Goal: Task Accomplishment & Management: Complete application form

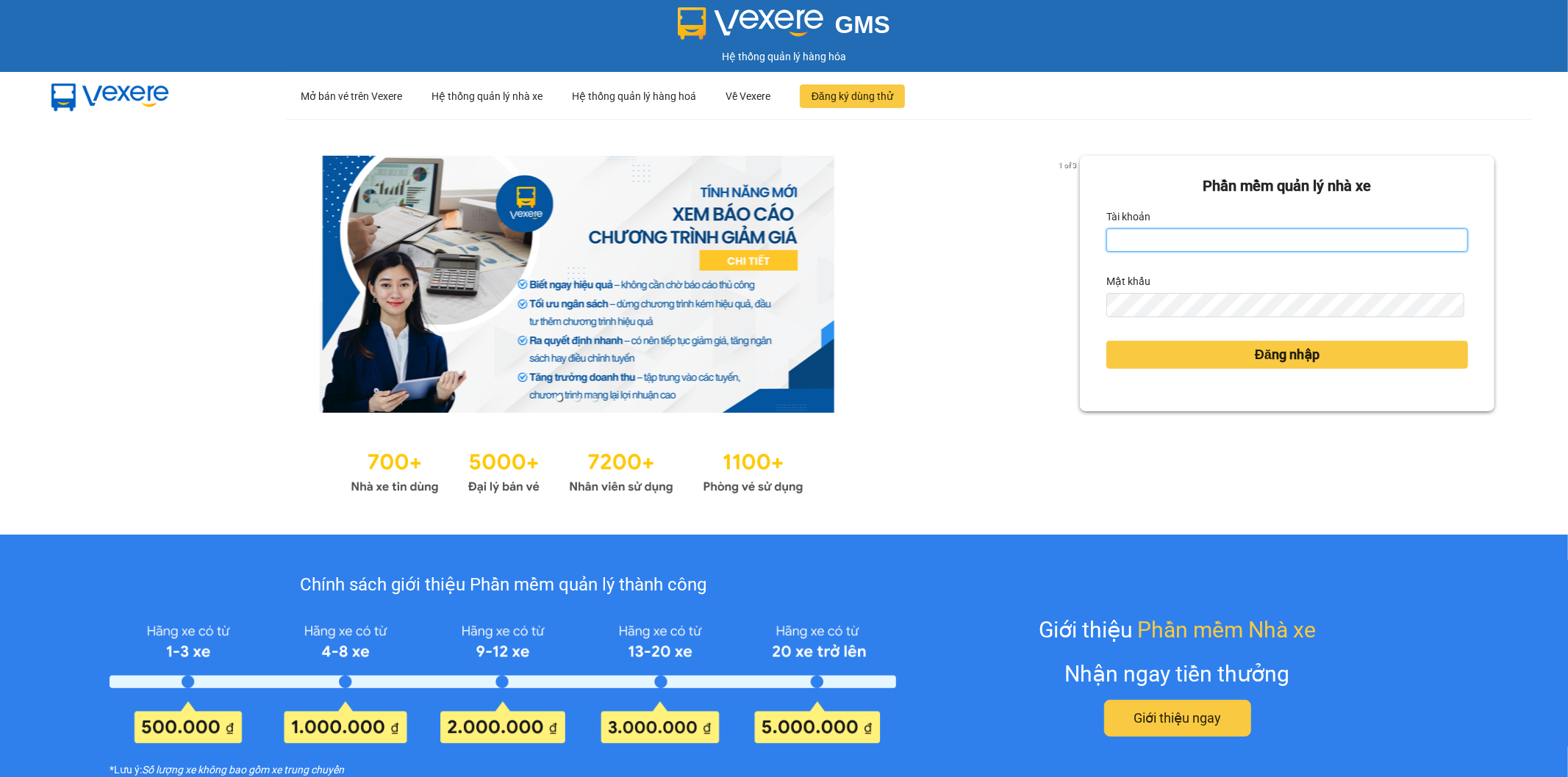
click at [1296, 248] on input "Tài khoản" at bounding box center [1287, 240] width 362 height 24
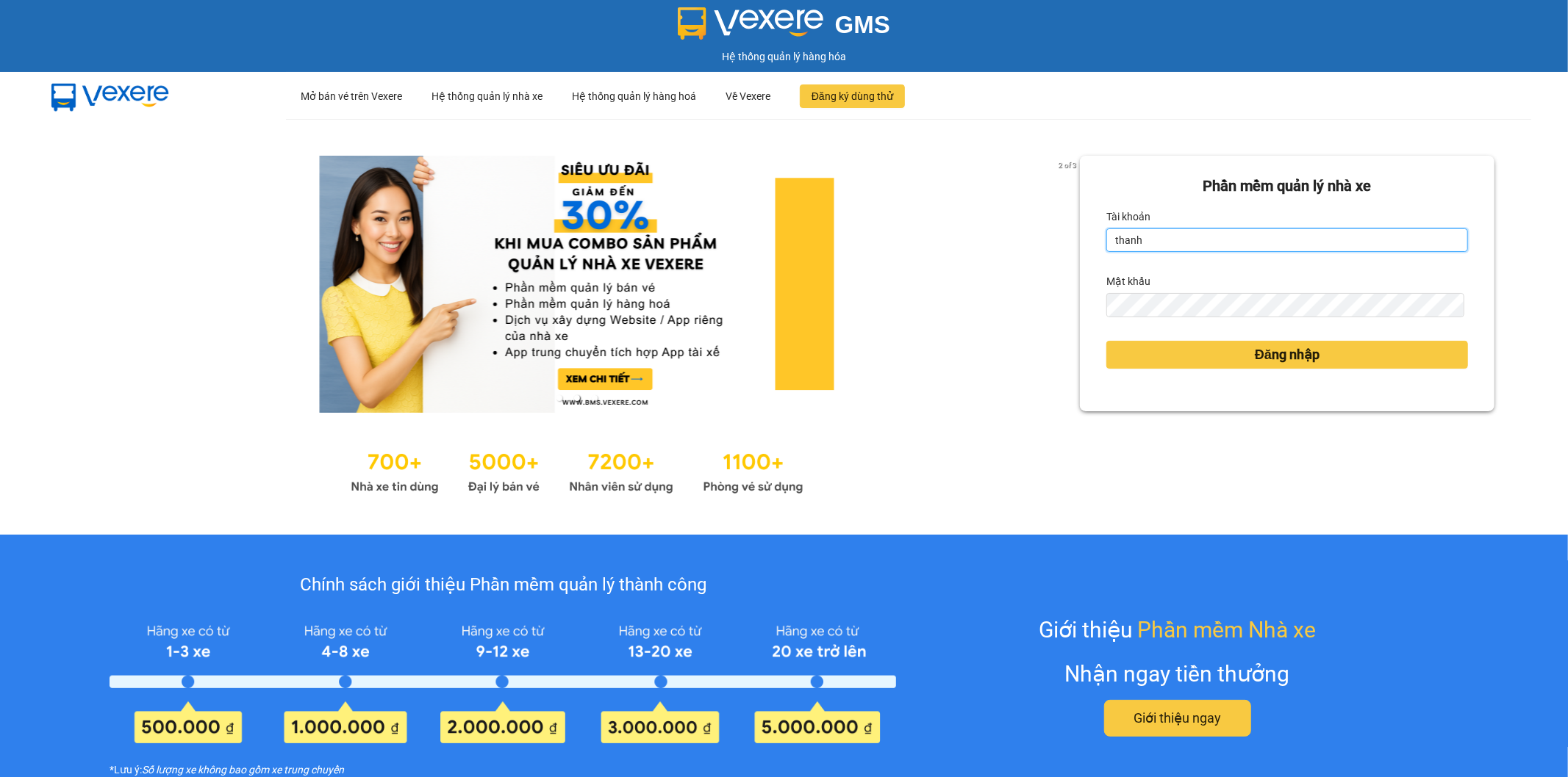
type input "thanhhai.tienoanh"
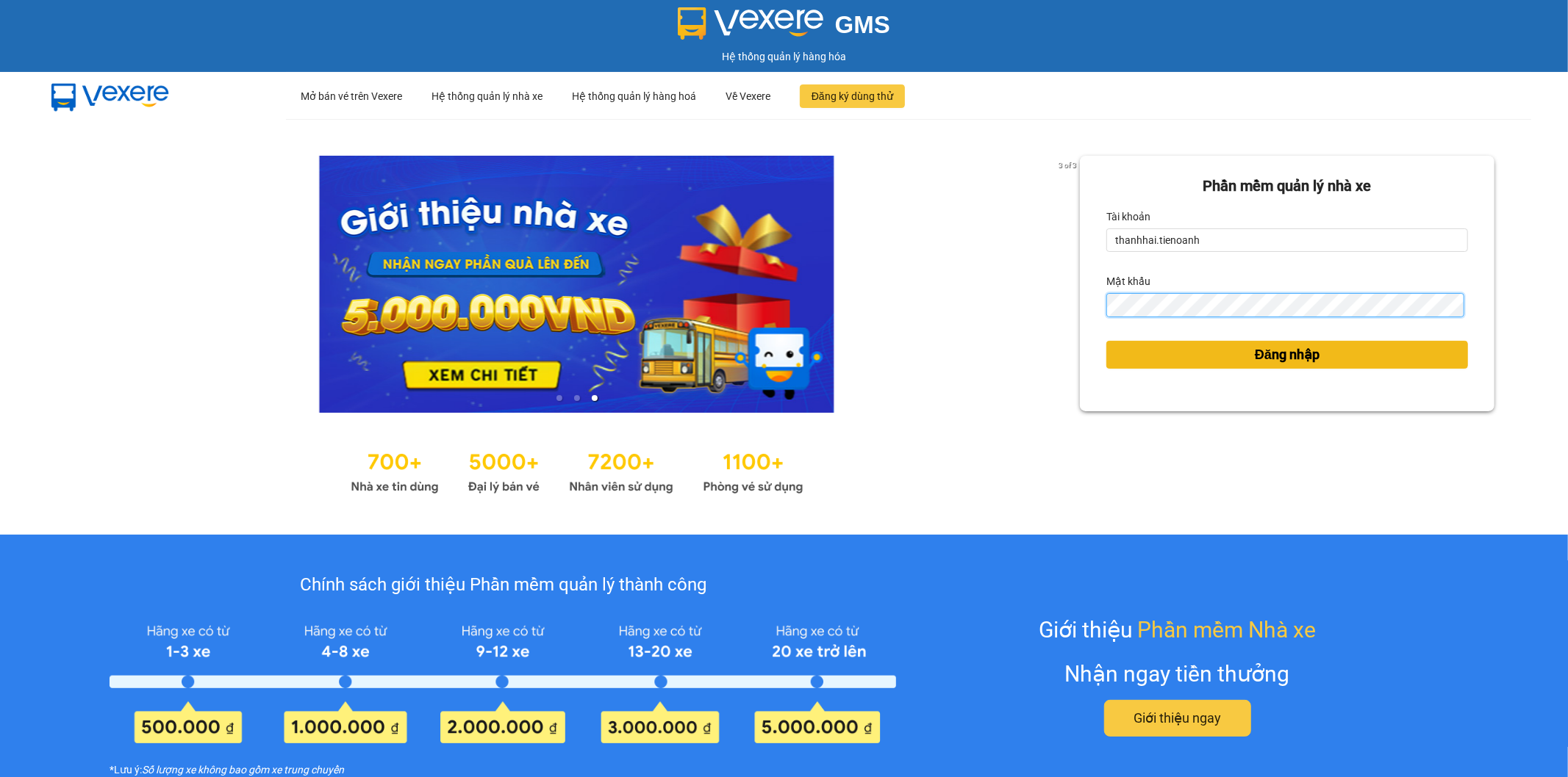
click at [1106, 341] on button "Đăng nhập" at bounding box center [1287, 355] width 362 height 28
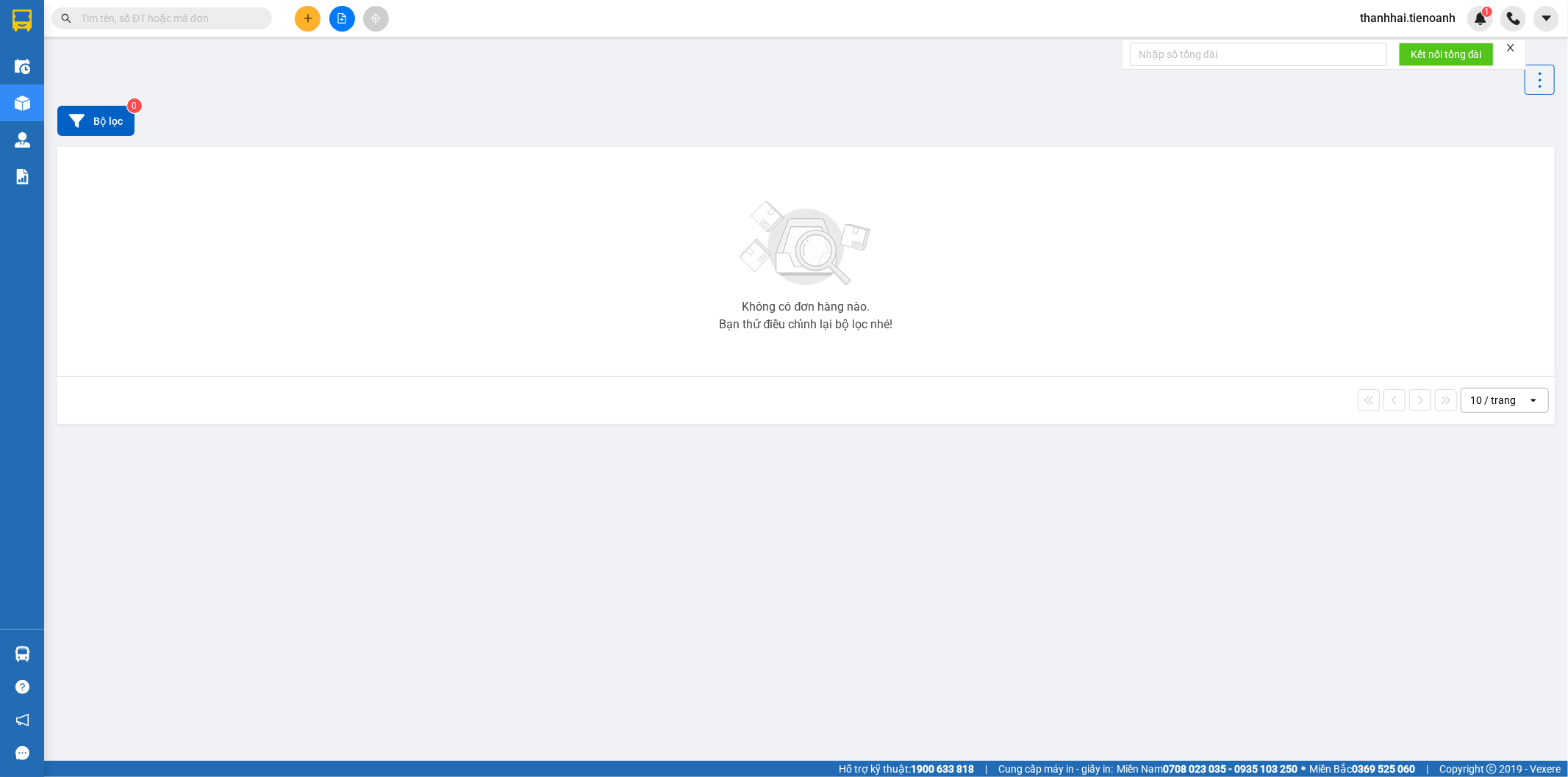
click at [183, 23] on input "text" at bounding box center [167, 19] width 174 height 16
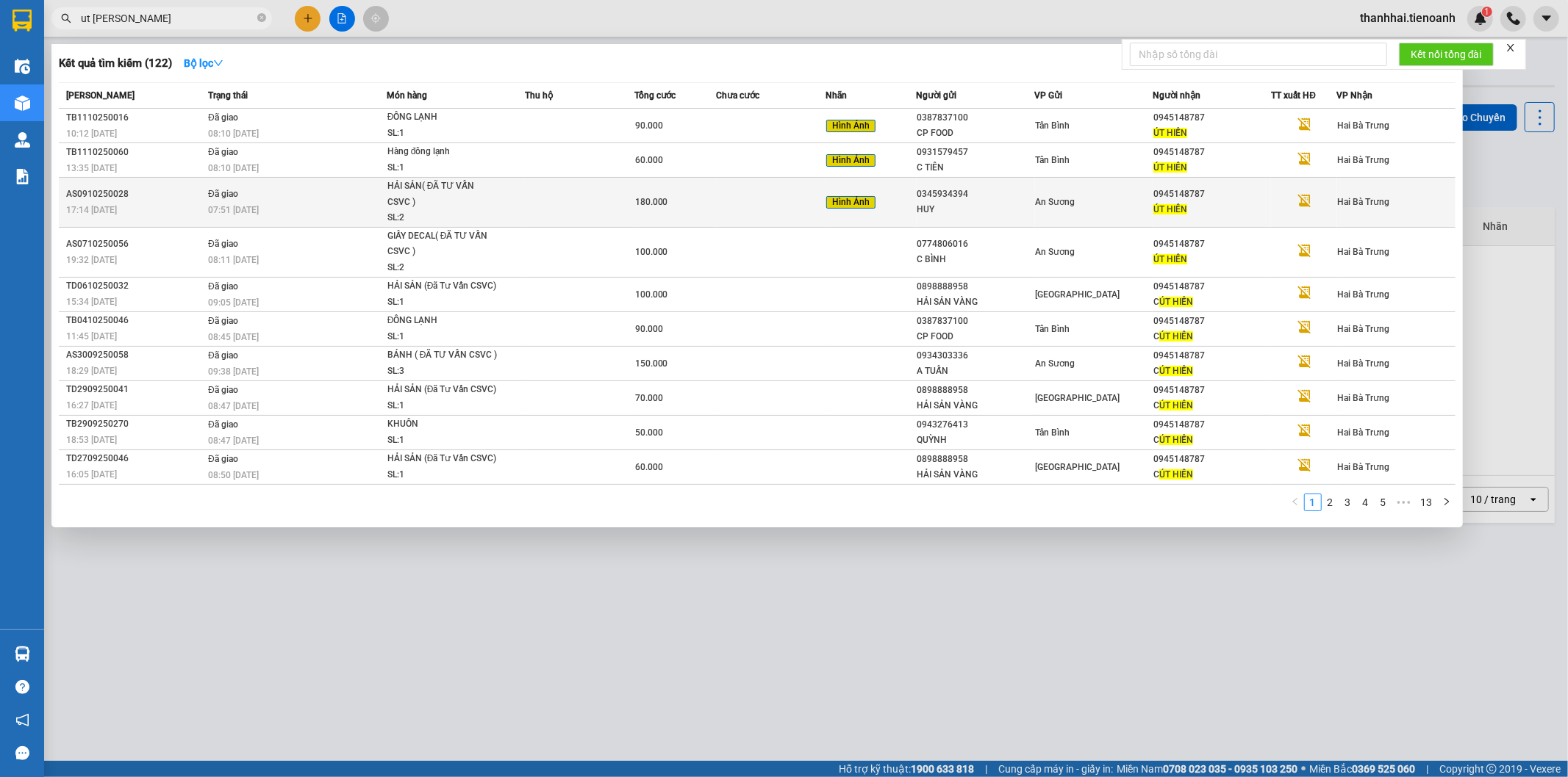
type input "ut hien"
click at [527, 182] on td at bounding box center [579, 202] width 109 height 50
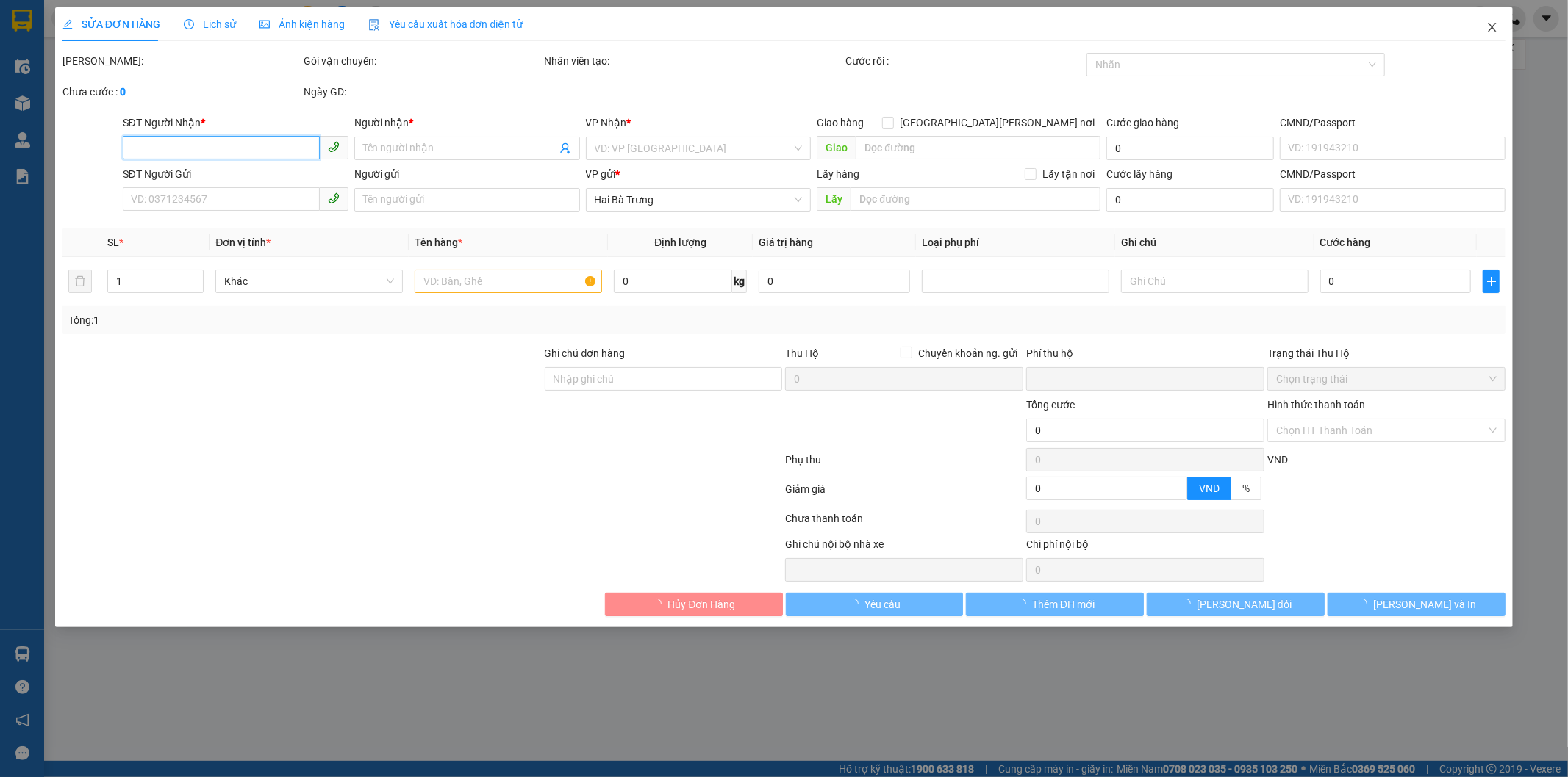
type input "0945148787"
type input "ÚT HIỀN"
type input "0345934394"
type input "HUY"
type input "0"
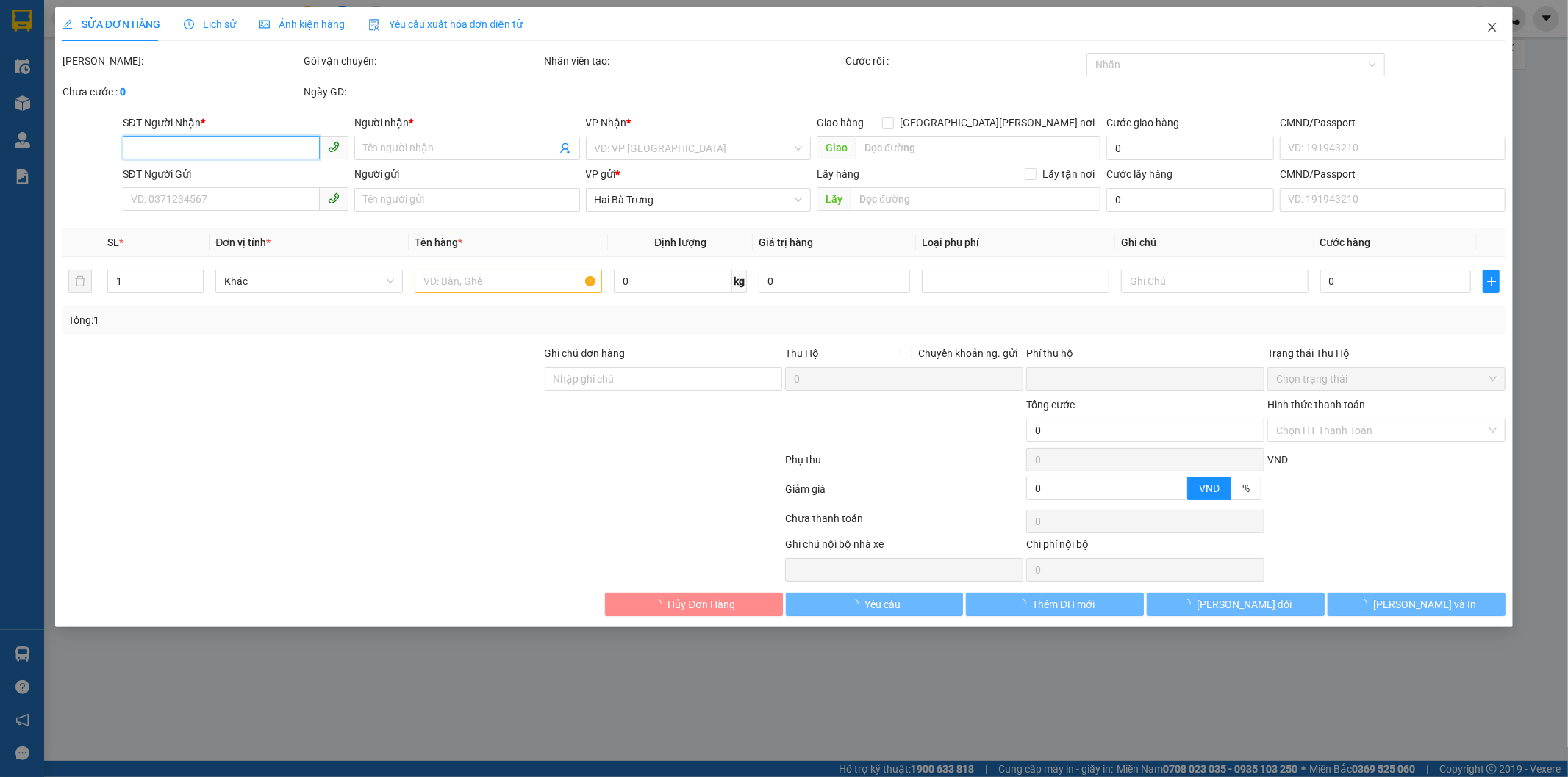
type input "180.000"
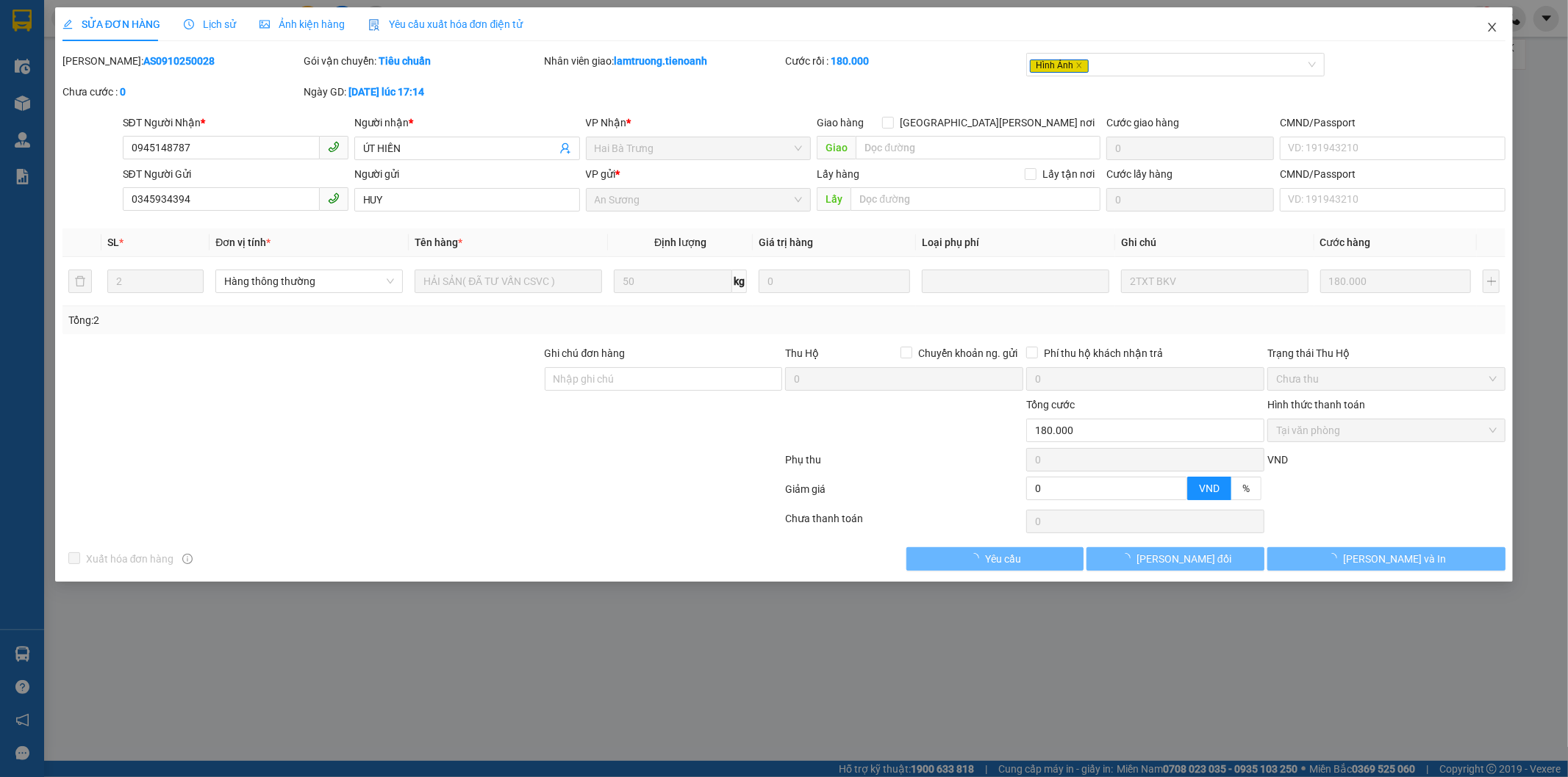
click at [1494, 27] on icon "close" at bounding box center [1492, 27] width 12 height 12
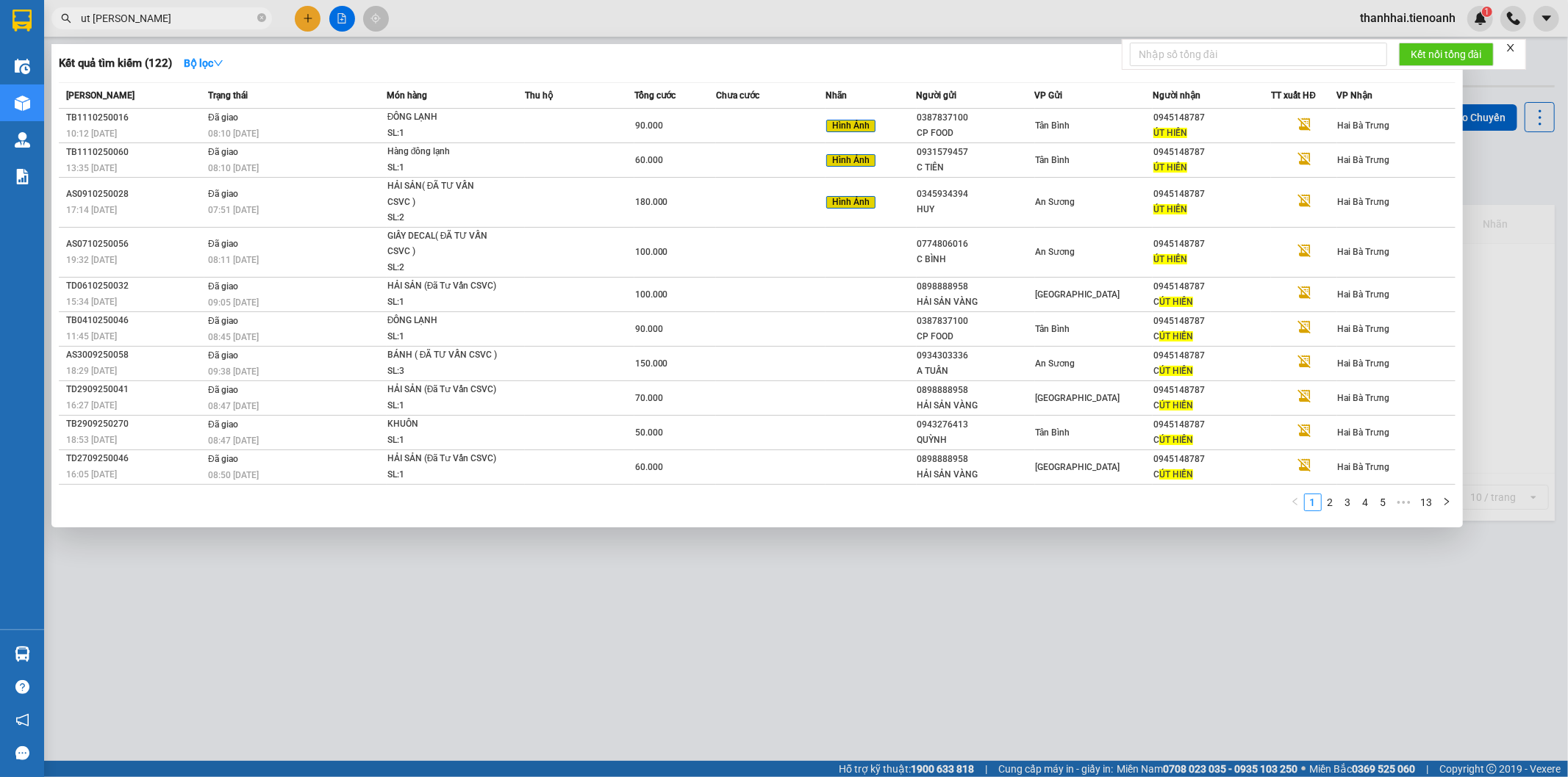
click at [188, 21] on input "ut hien" at bounding box center [167, 19] width 174 height 16
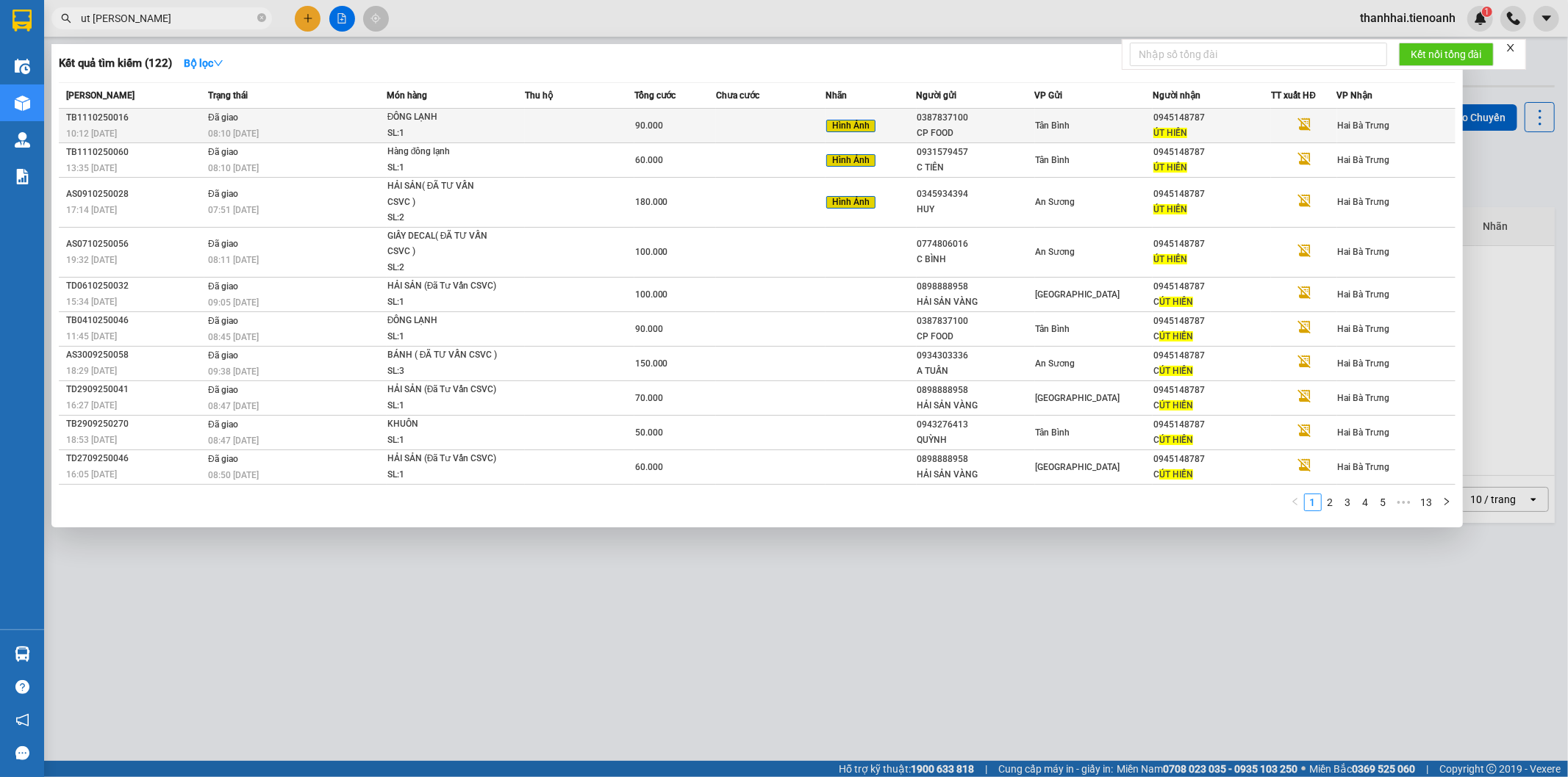
click at [400, 121] on div "ĐÔNG LẠNH" at bounding box center [443, 118] width 110 height 16
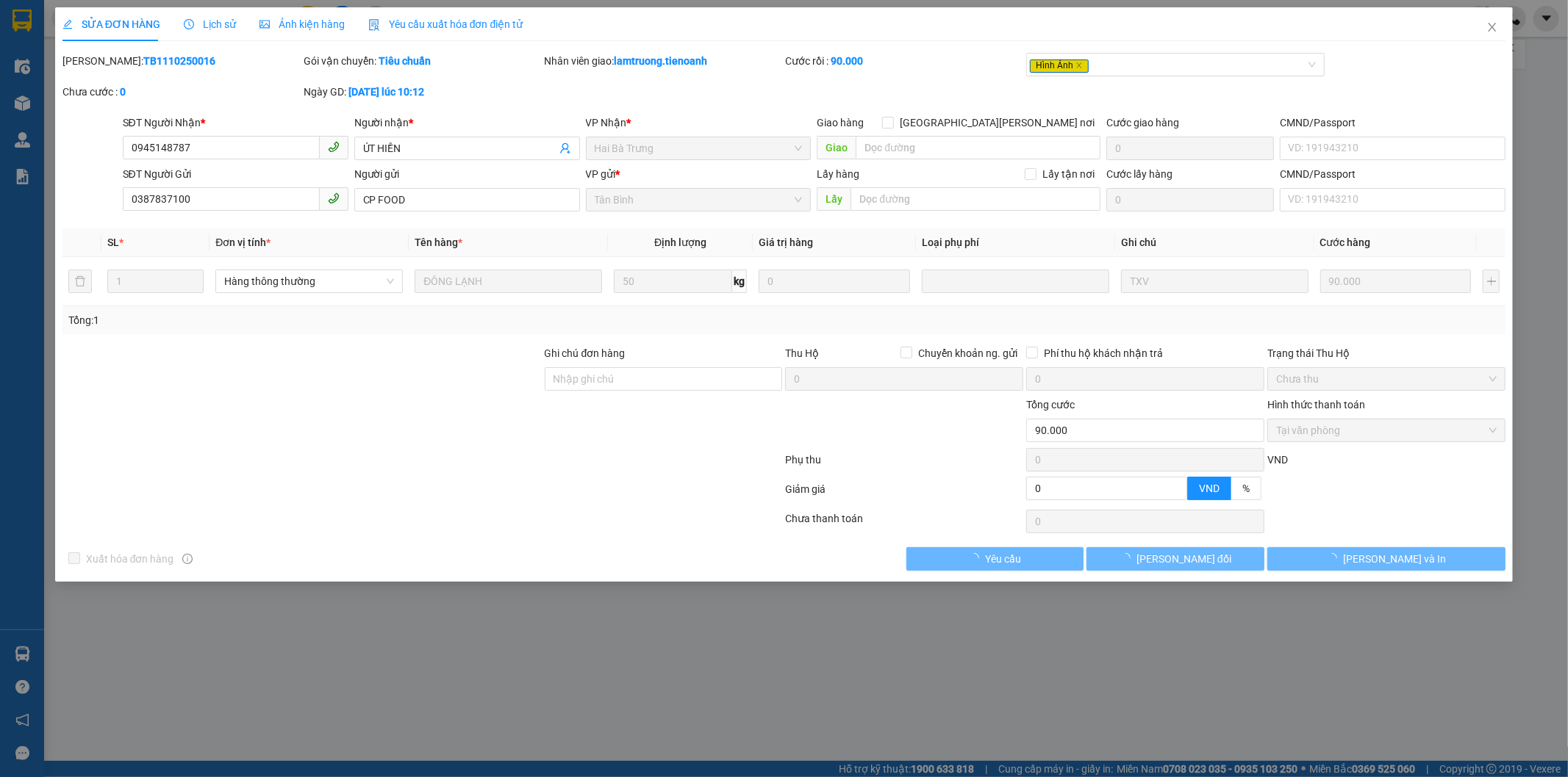
type input "0945148787"
type input "ÚT HIỀN"
type input "0387837100"
type input "CP FOOD"
type input "0"
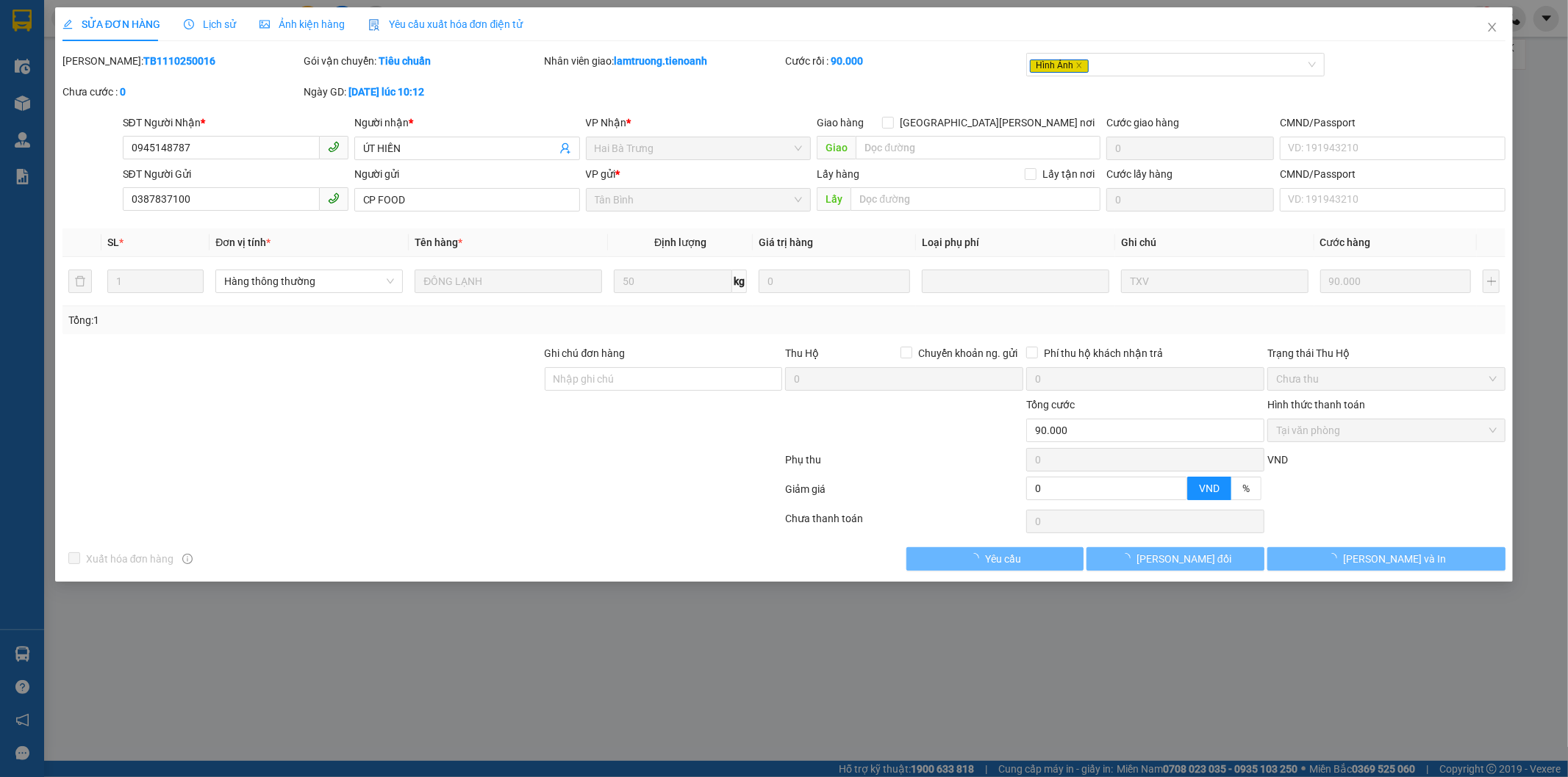
type input "90.000"
click at [1488, 26] on icon "close" at bounding box center [1492, 27] width 12 height 12
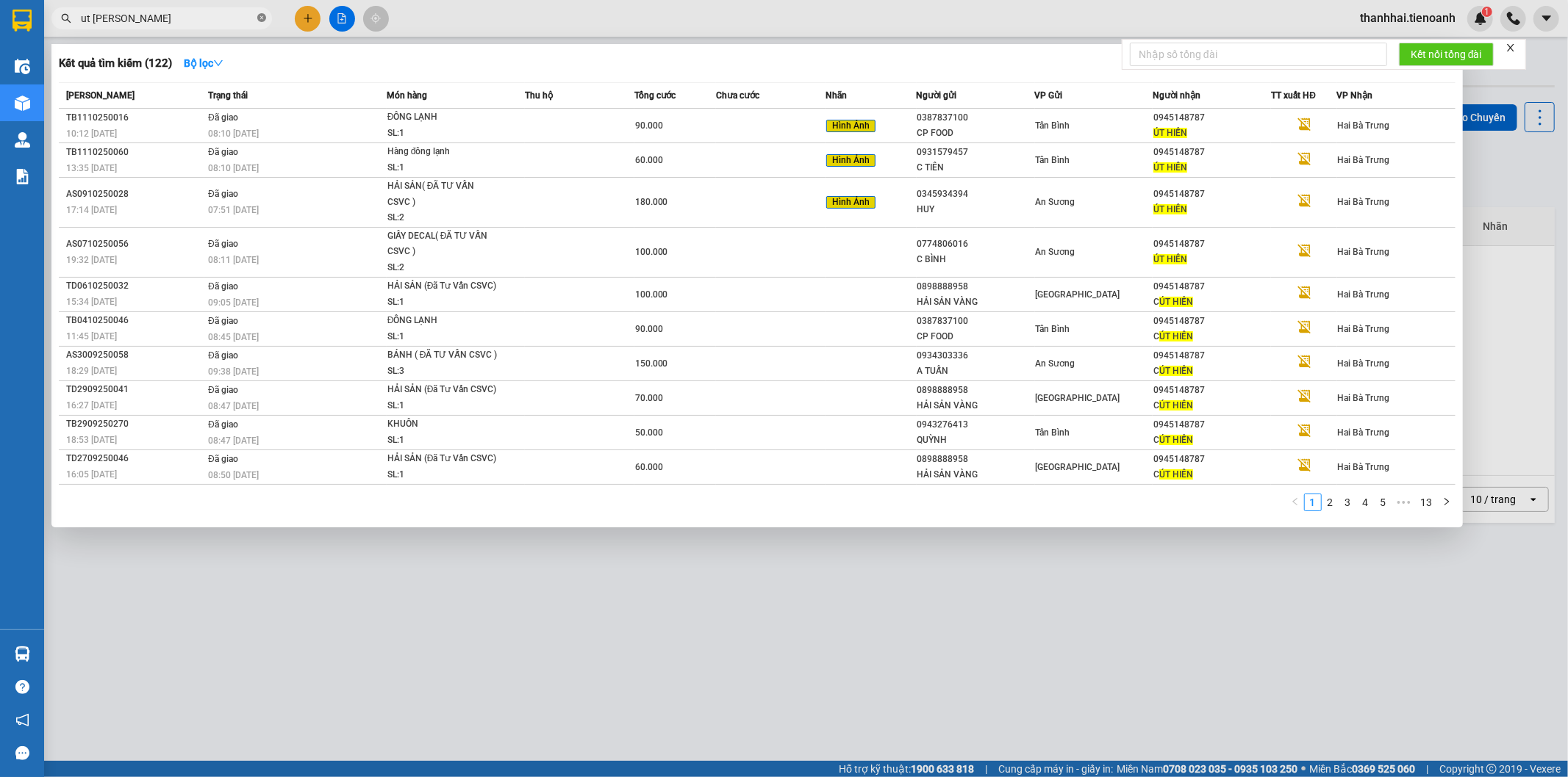
click at [263, 19] on icon "close-circle" at bounding box center [262, 17] width 9 height 9
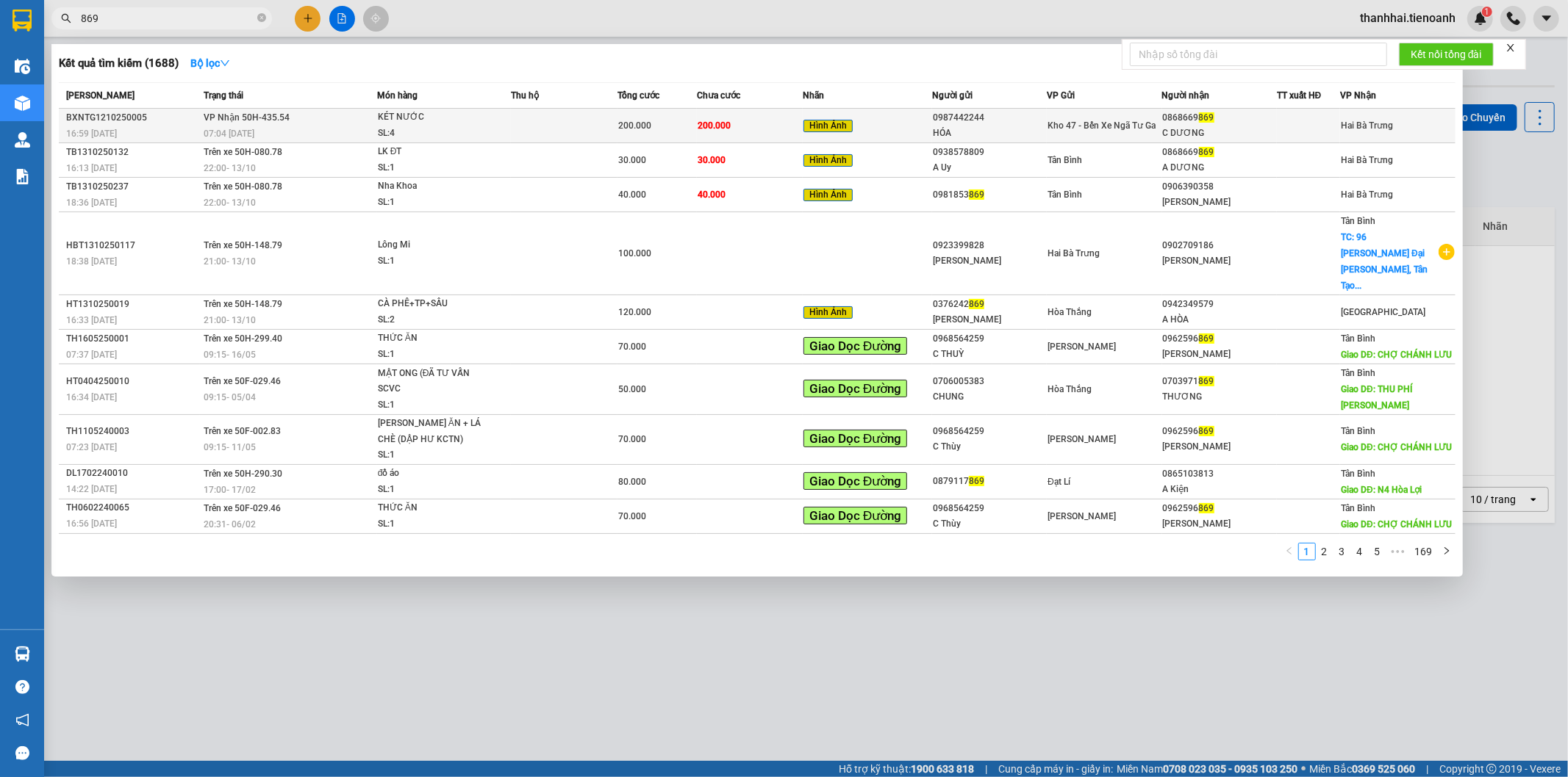
type input "869"
click at [863, 123] on div "Hình Ảnh" at bounding box center [867, 126] width 128 height 17
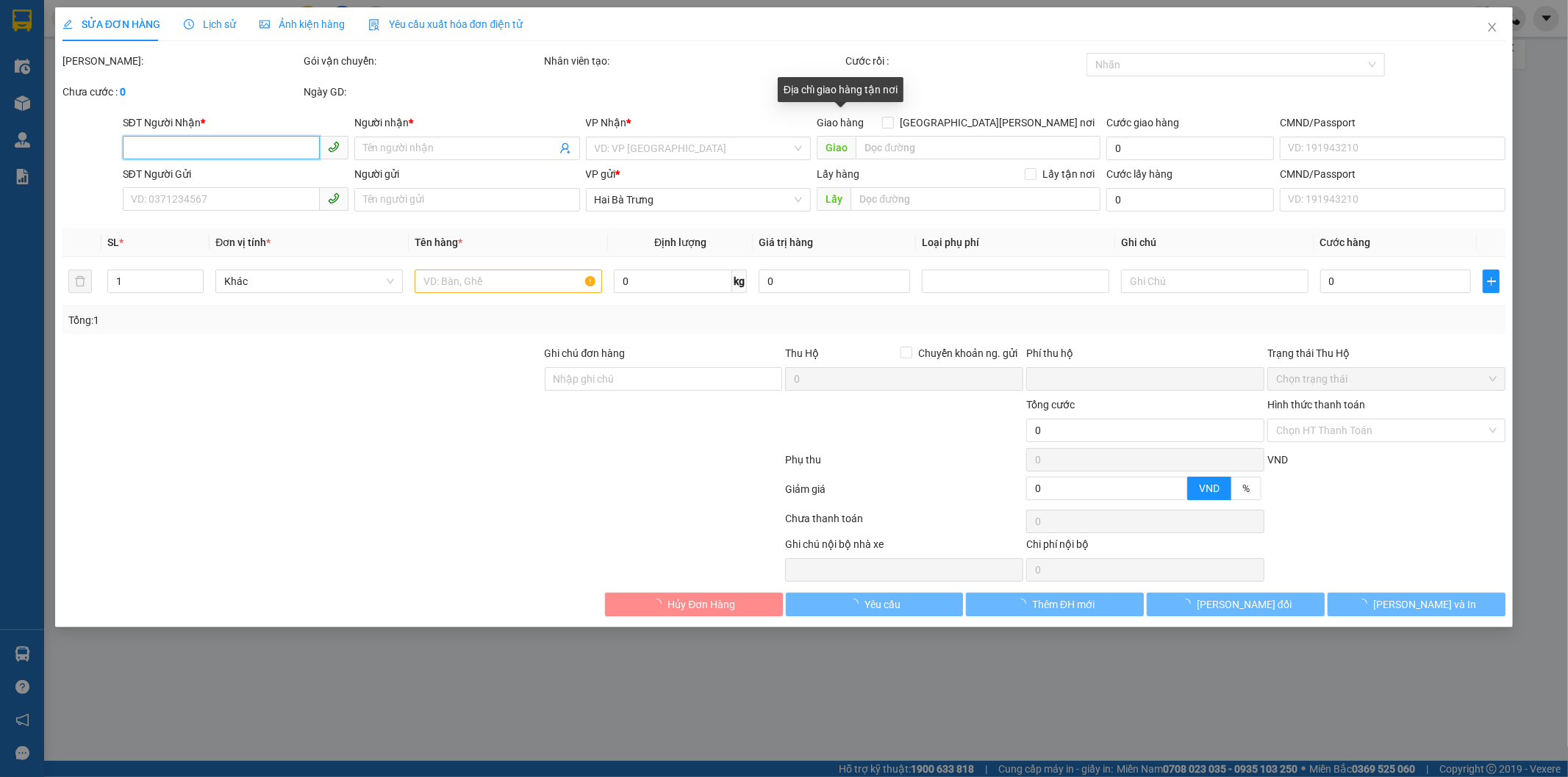
type input "0868669869"
type input "C DƯƠNG"
type input "0987442244"
type input "HÓA"
type input "0"
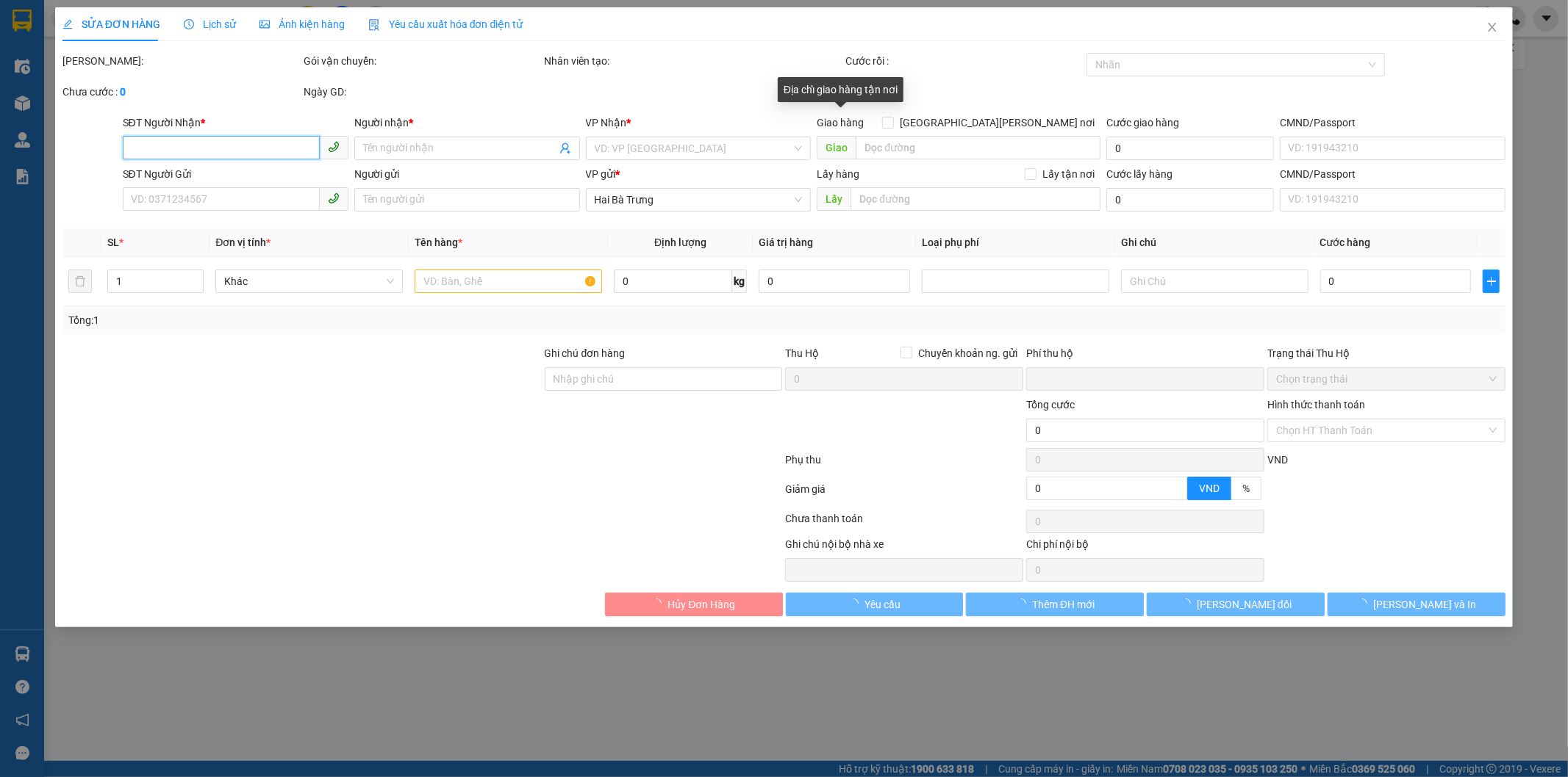
type input "200.000"
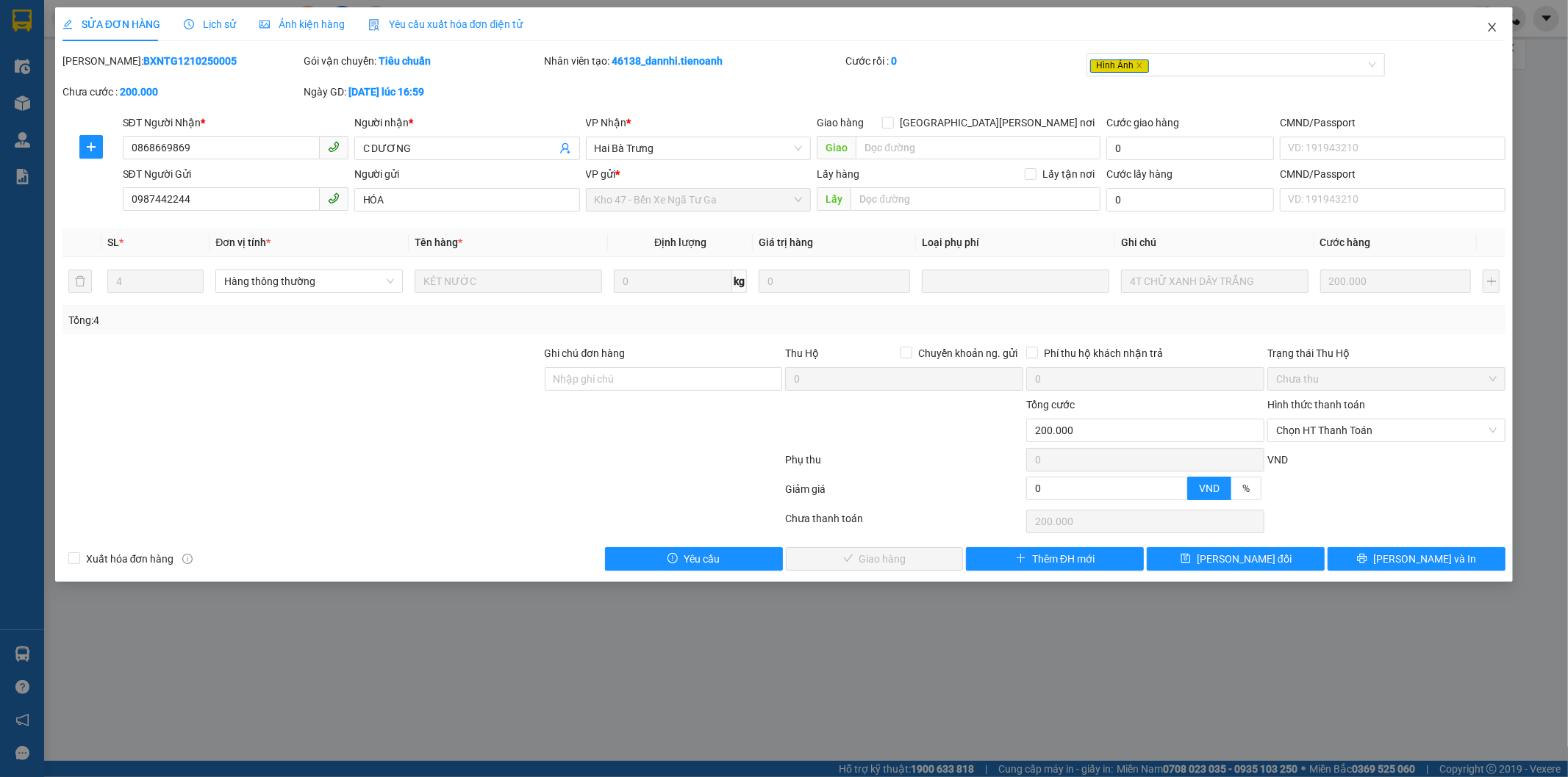
click at [1490, 25] on icon "close" at bounding box center [1493, 27] width 8 height 9
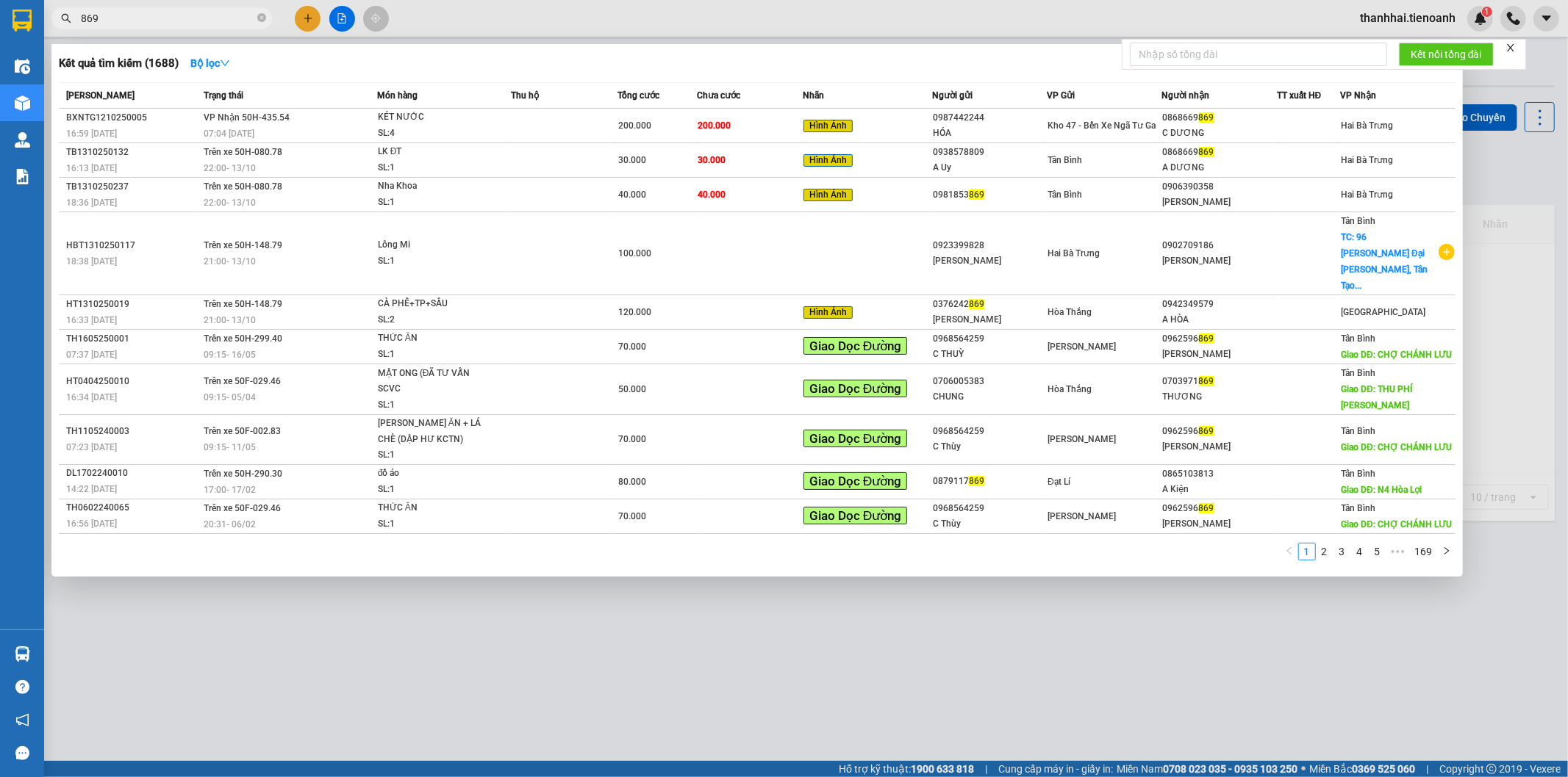
click at [169, 10] on span "869" at bounding box center [162, 18] width 220 height 22
click at [749, 169] on td "30.000" at bounding box center [749, 160] width 106 height 35
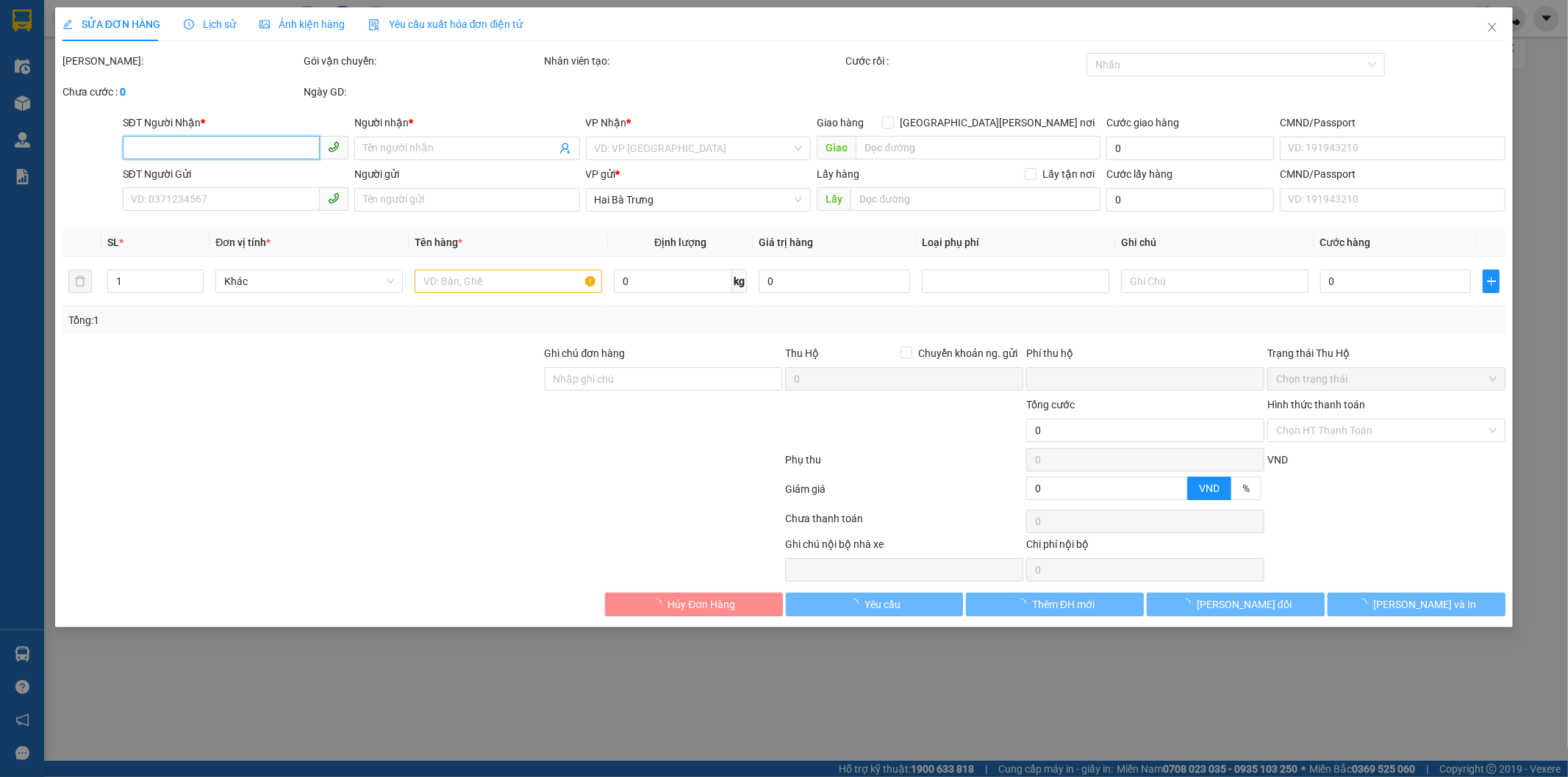
type input "0868669869"
type input "A DƯƠNG"
type input "0938578809"
type input "A Uy"
type input "0"
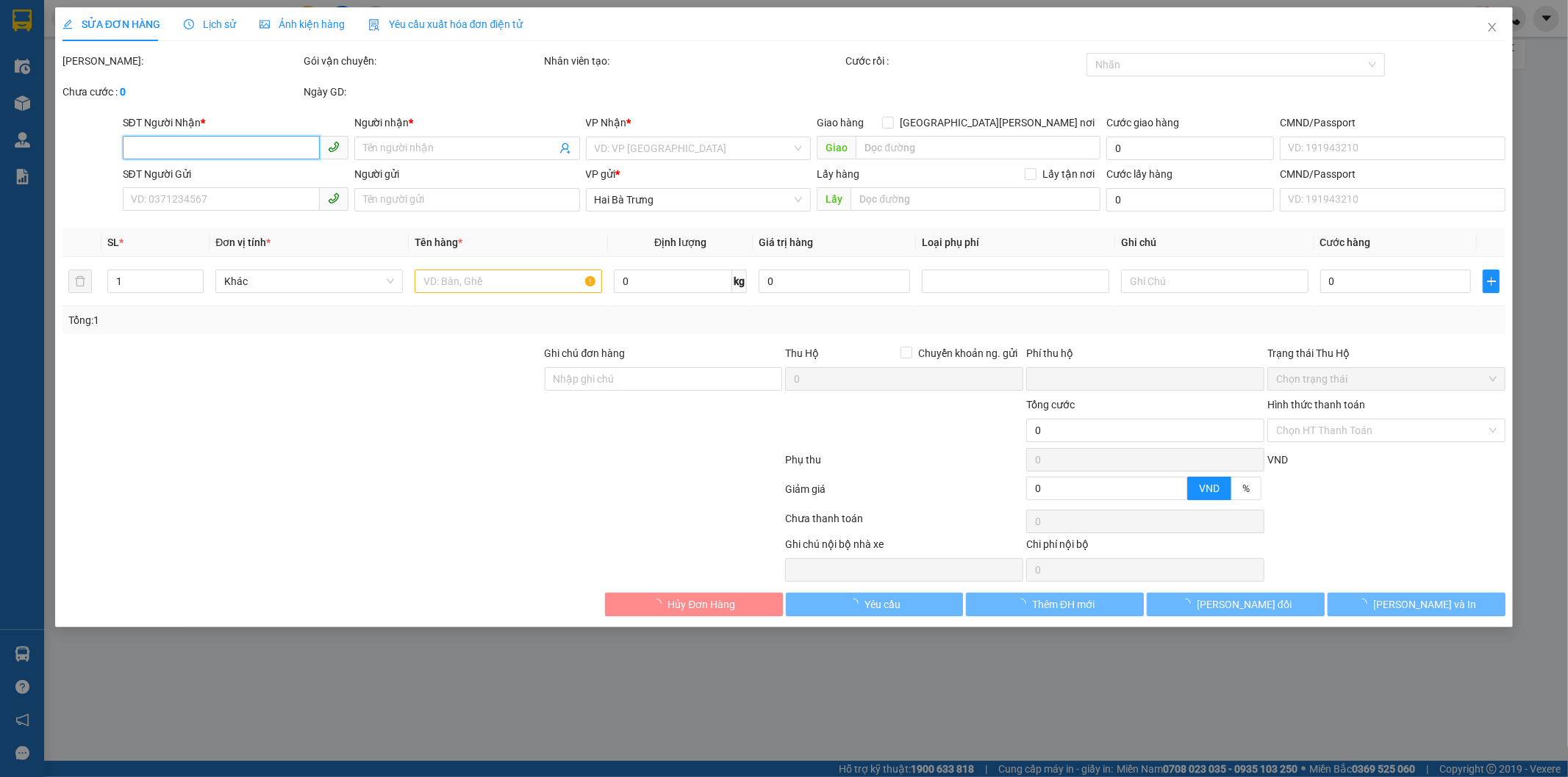
type input "30.000"
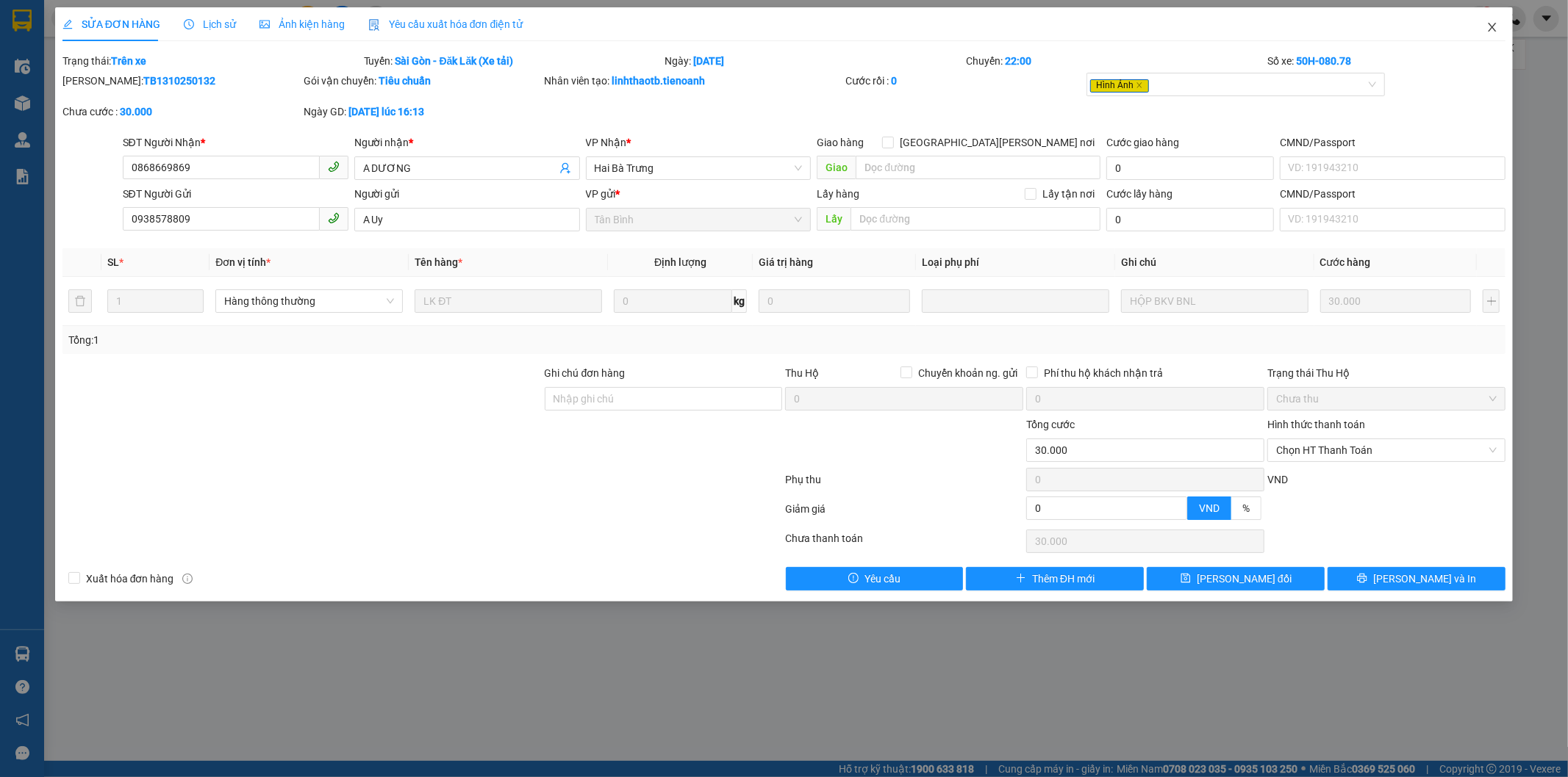
click at [1492, 30] on icon "close" at bounding box center [1492, 27] width 12 height 12
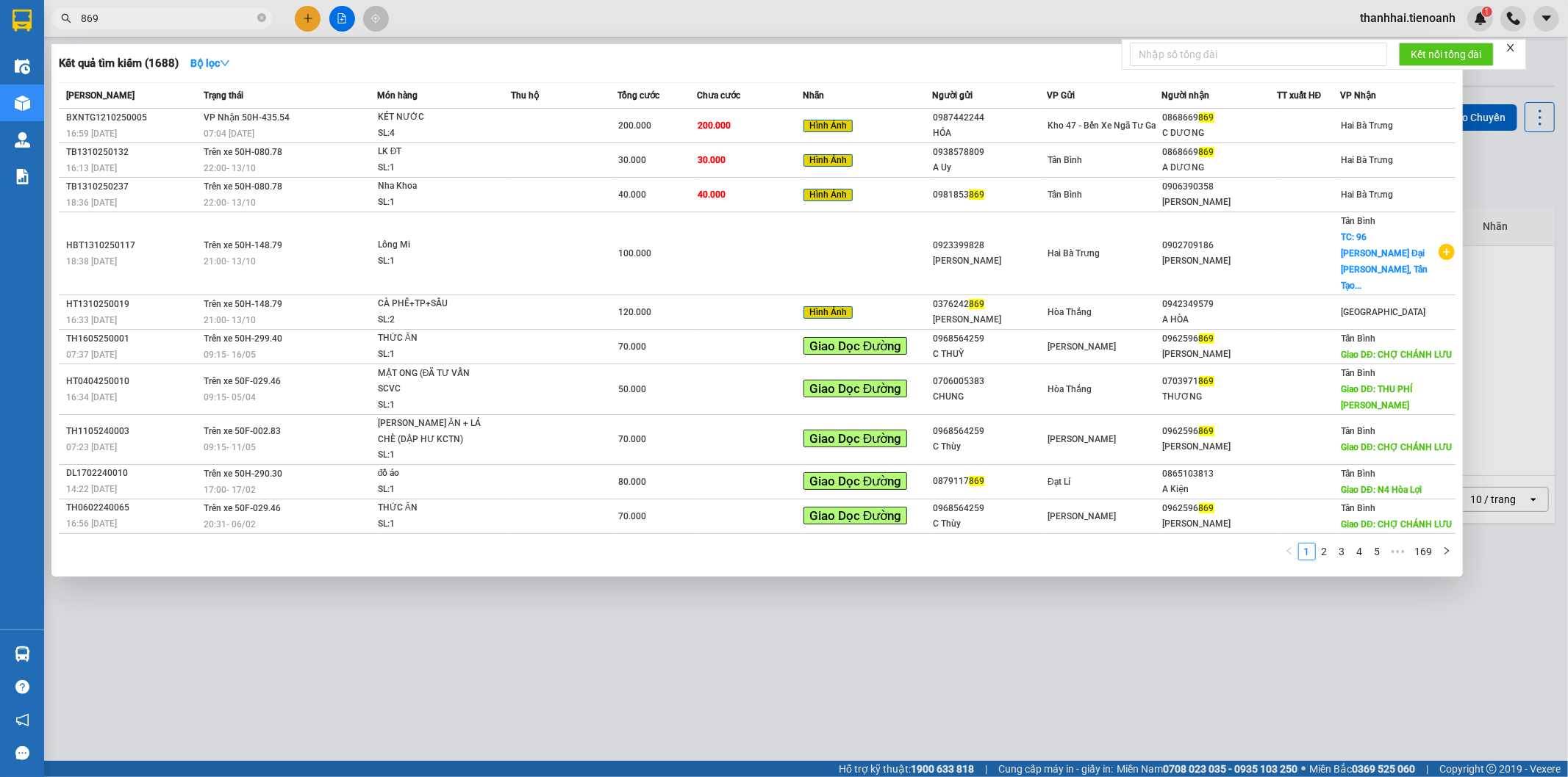
click at [234, 16] on input "869" at bounding box center [167, 19] width 174 height 16
click at [692, 125] on div "200.000" at bounding box center [657, 126] width 78 height 16
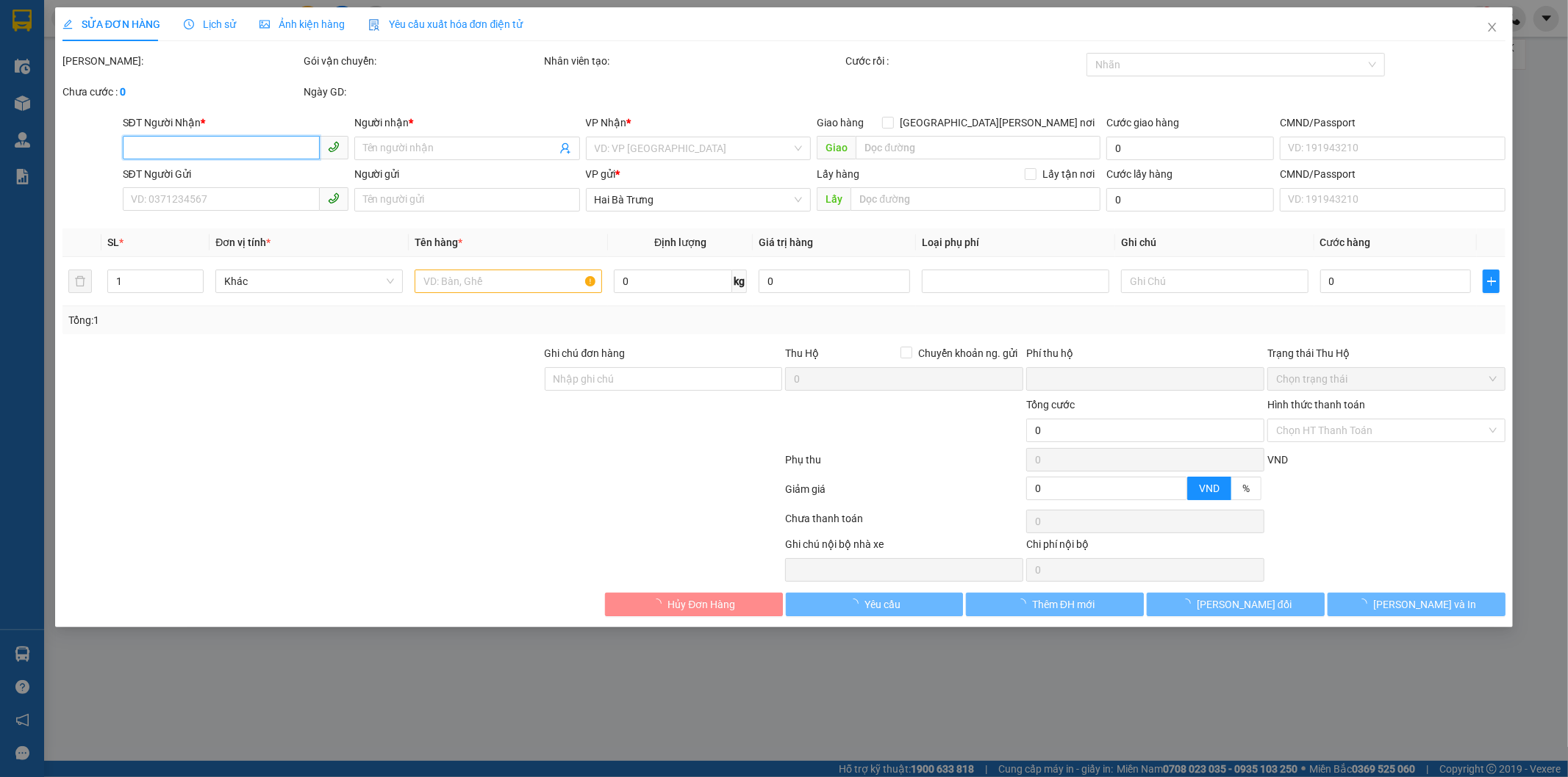
type input "0868669869"
type input "C DƯƠNG"
type input "0987442244"
type input "HÓA"
type input "0"
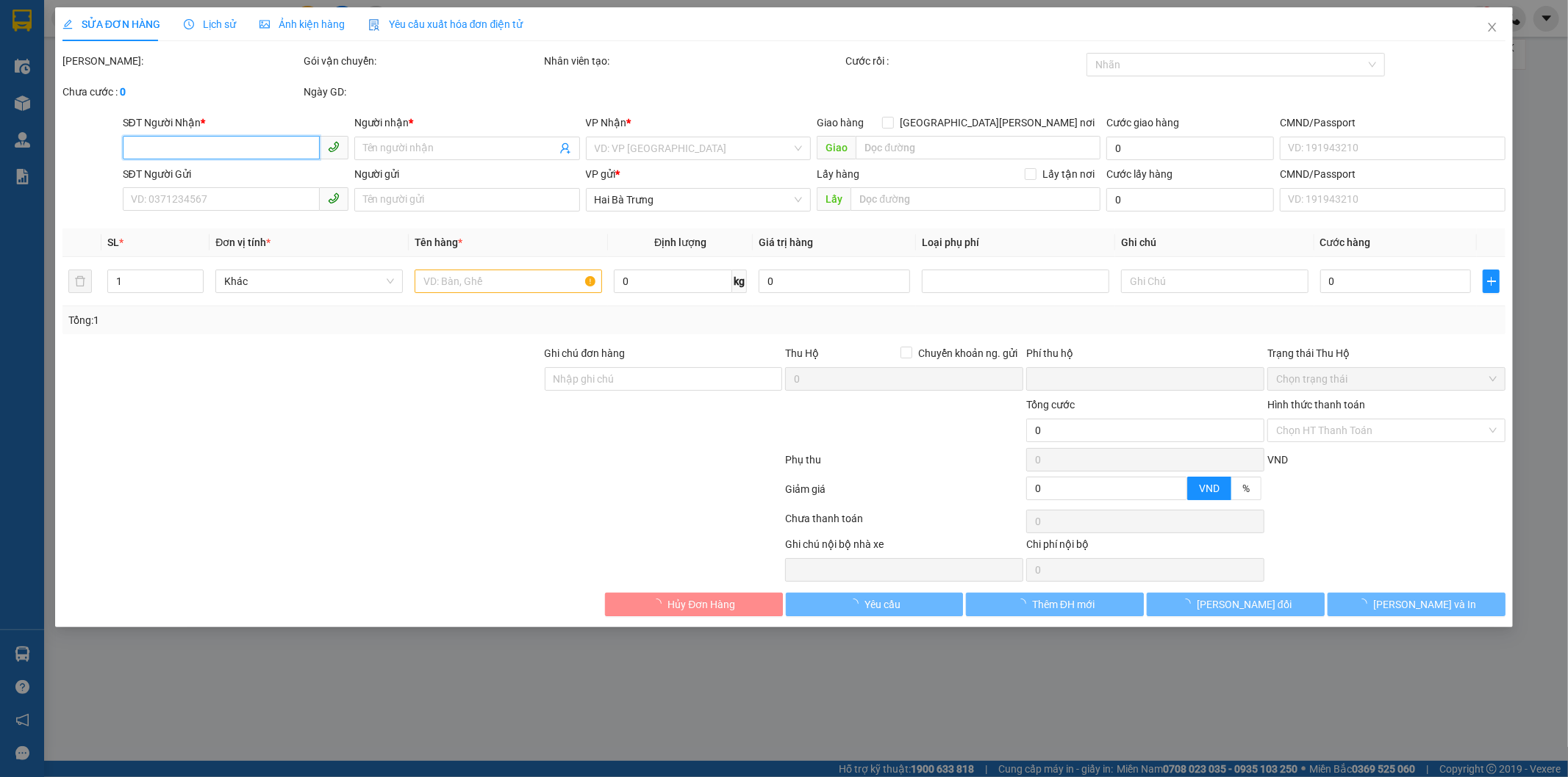
type input "200.000"
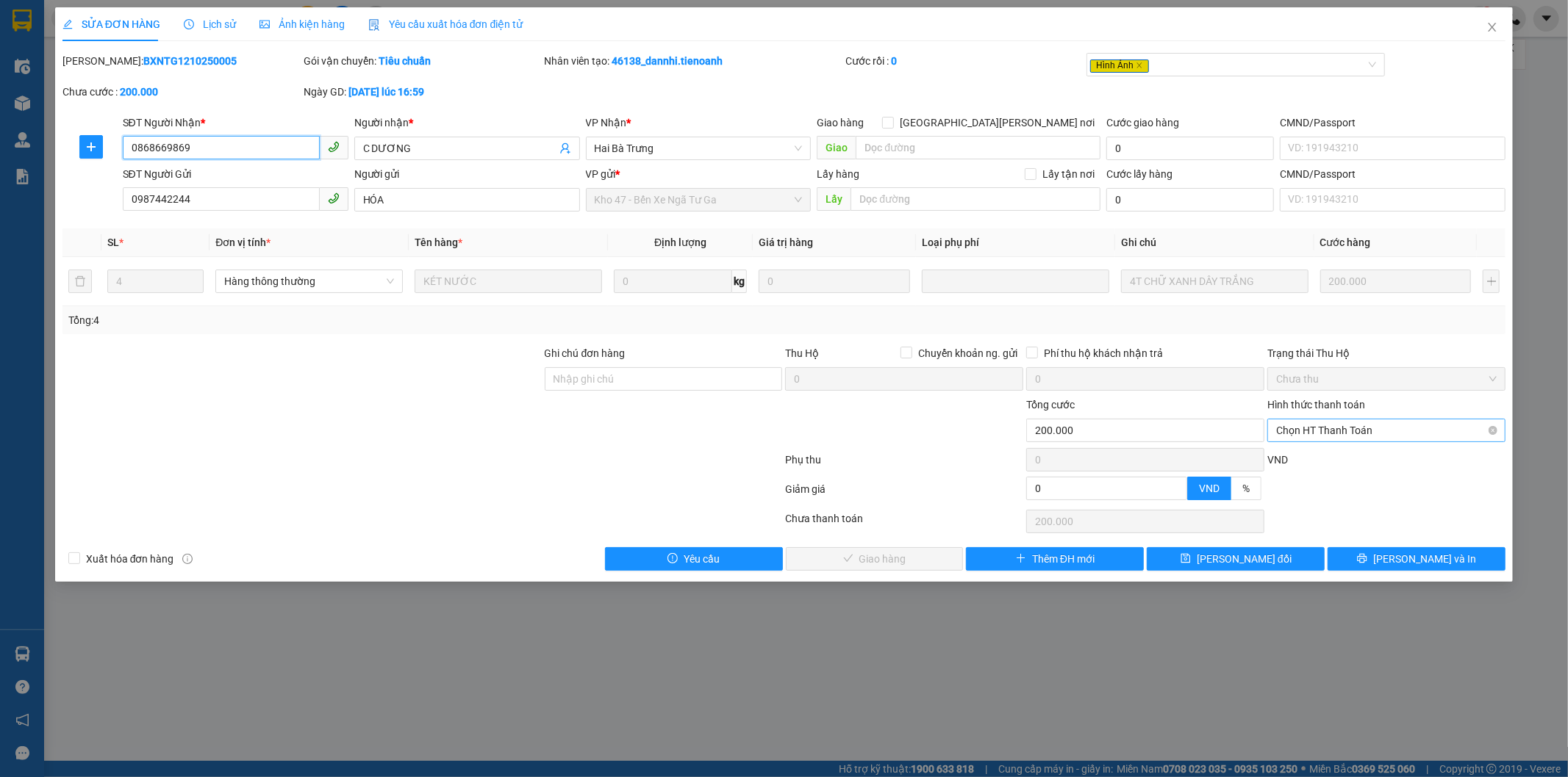
click at [1360, 427] on span "Chọn HT Thanh Toán" at bounding box center [1386, 430] width 220 height 22
click at [1332, 454] on div "Tại văn phòng" at bounding box center [1387, 460] width 220 height 16
type input "0"
click at [938, 559] on button "[PERSON_NAME] và [PERSON_NAME] hàng" at bounding box center [874, 559] width 178 height 24
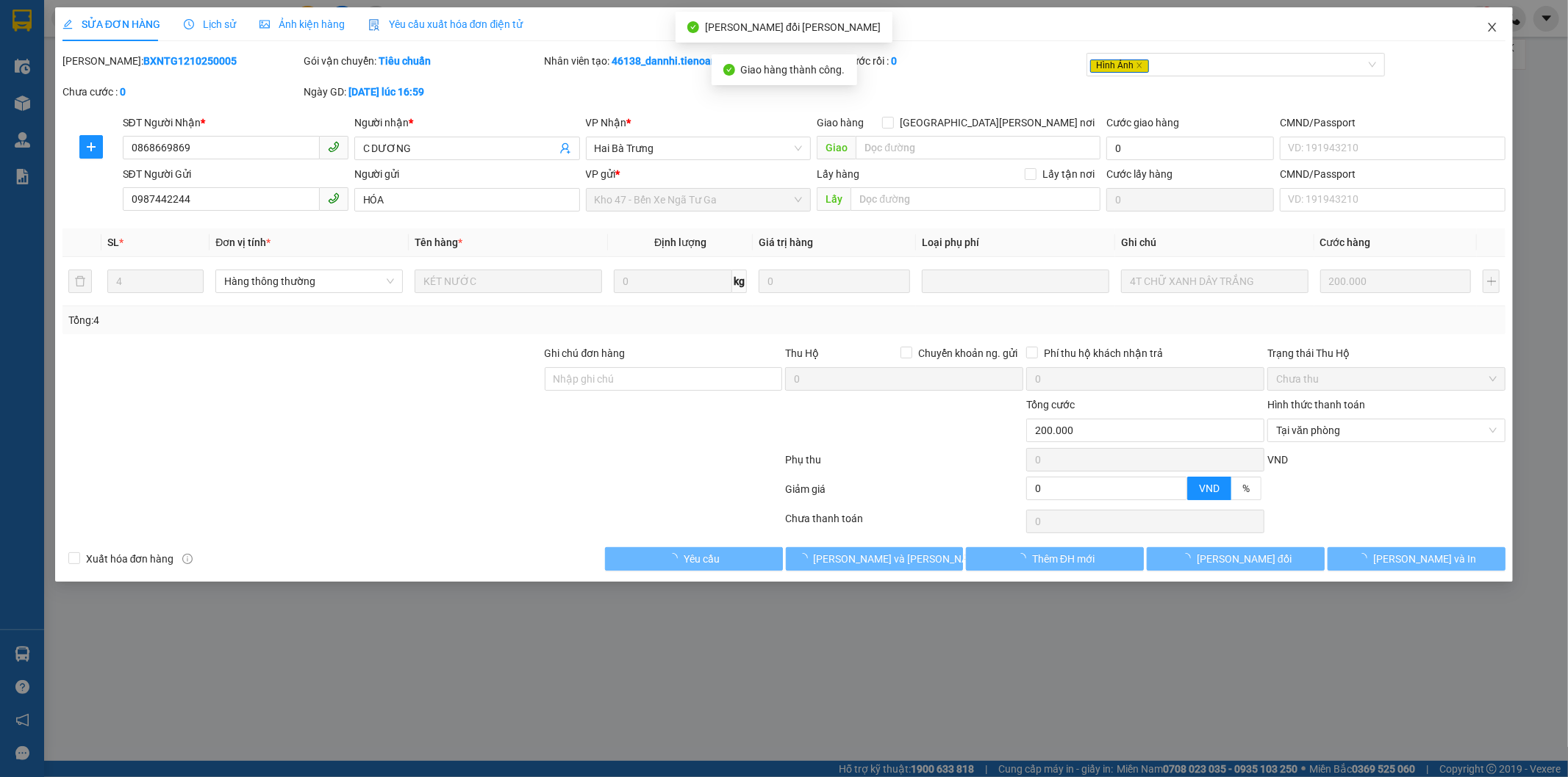
click at [1490, 24] on icon "close" at bounding box center [1492, 27] width 12 height 12
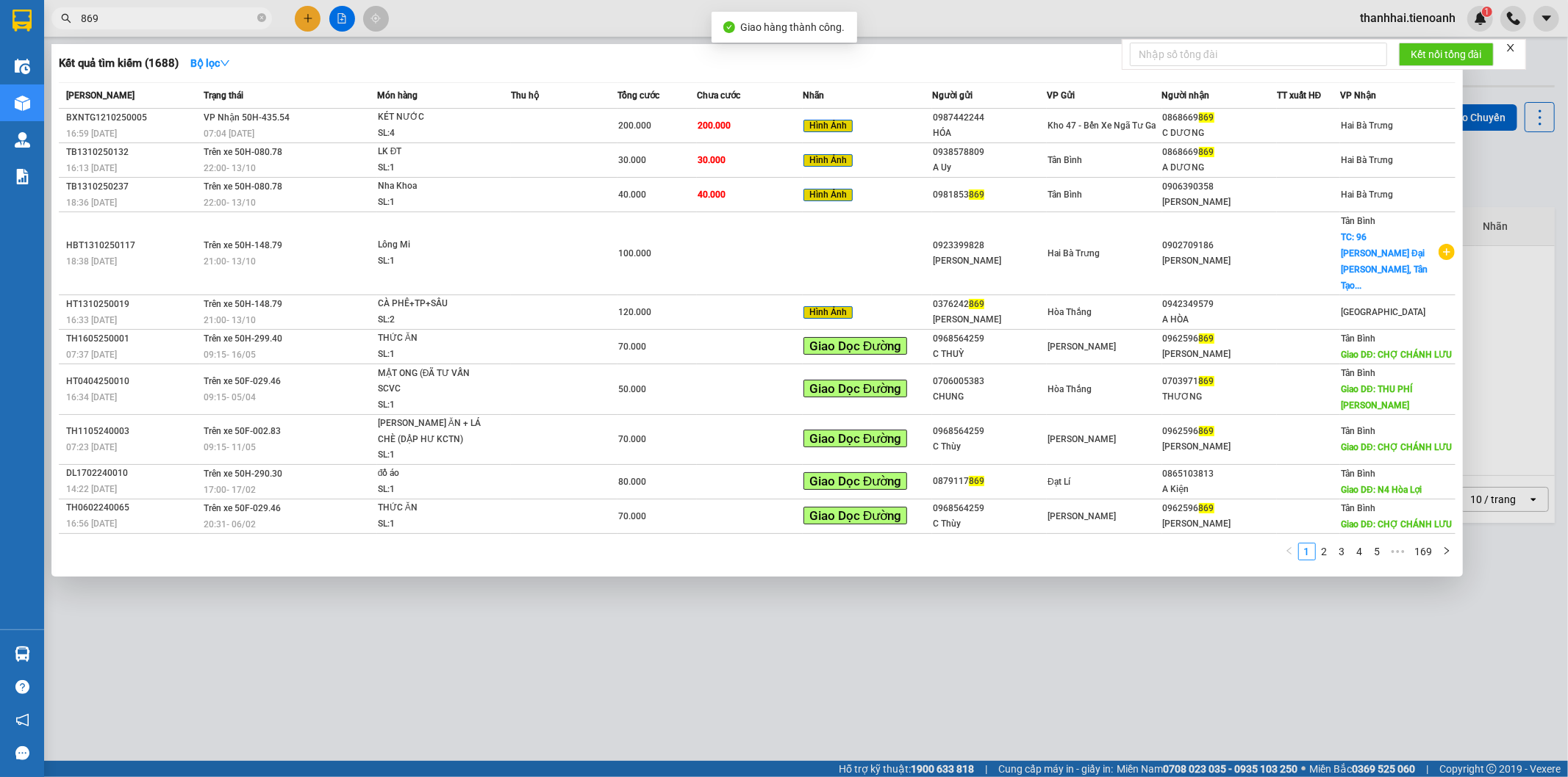
click at [216, 21] on input "869" at bounding box center [167, 19] width 174 height 16
click at [588, 167] on td at bounding box center [564, 160] width 106 height 35
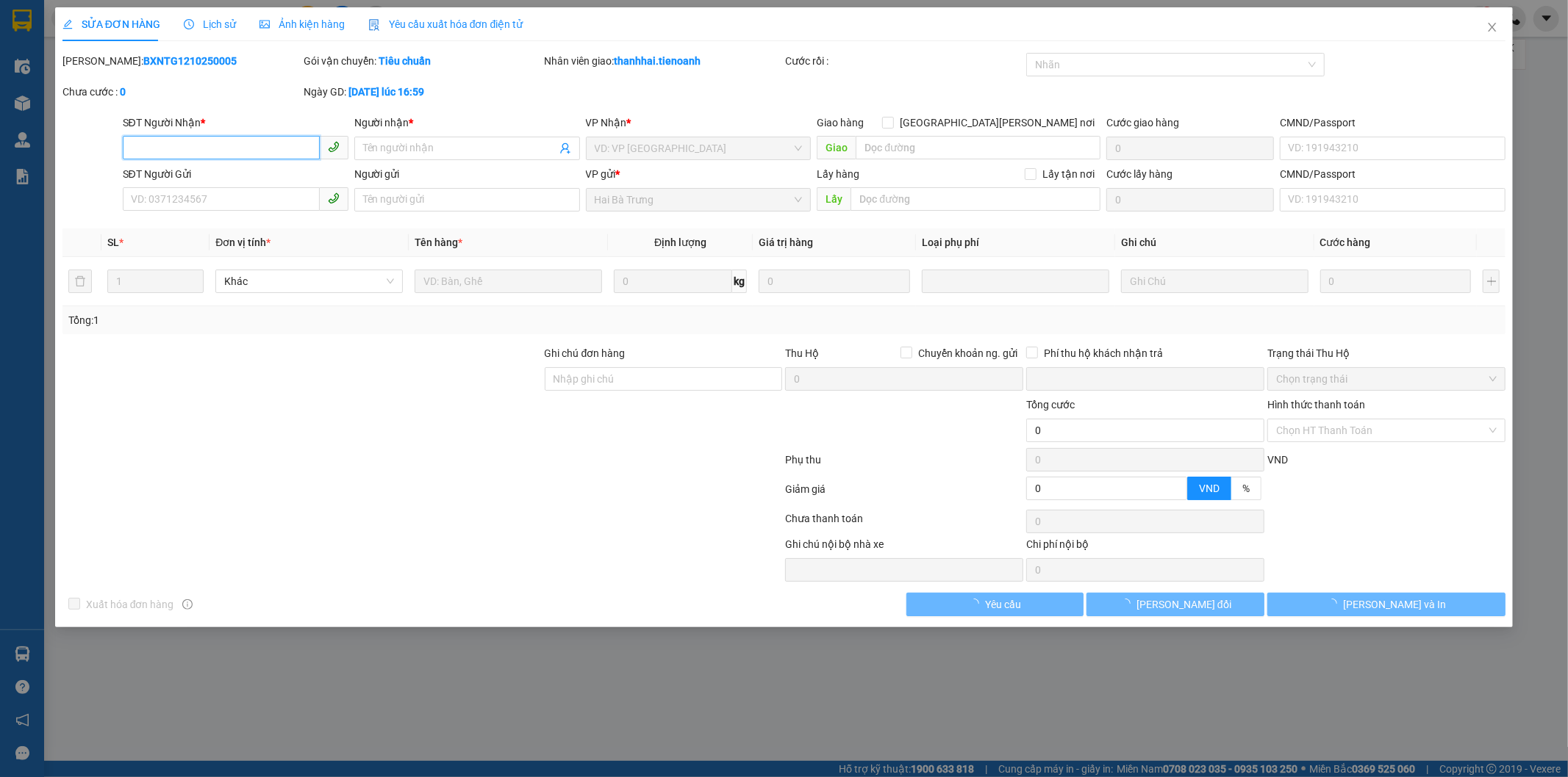
type input "0868669869"
type input "A DƯƠNG"
type input "0938578809"
type input "A Uy"
type input "0"
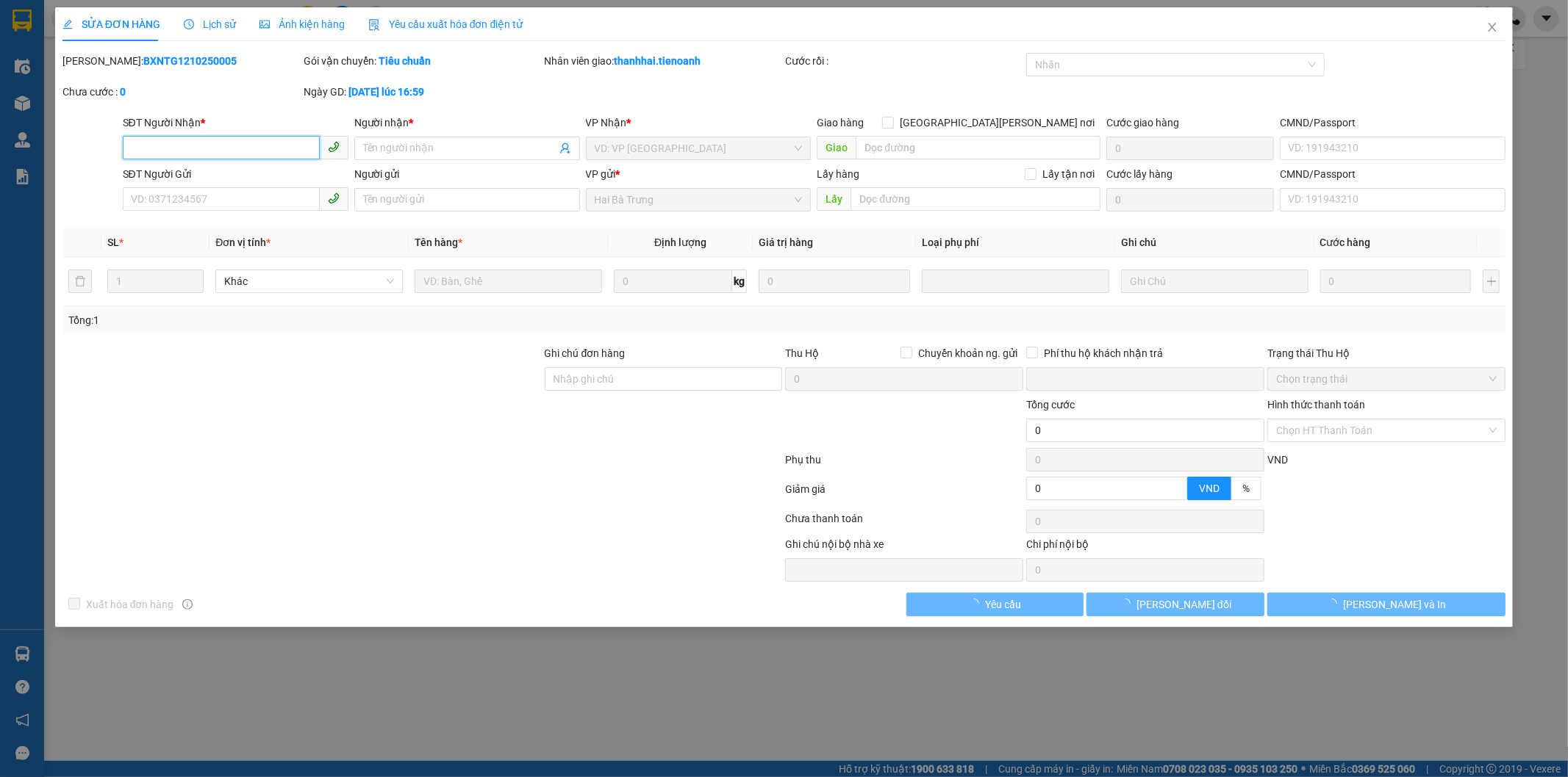
type input "30.000"
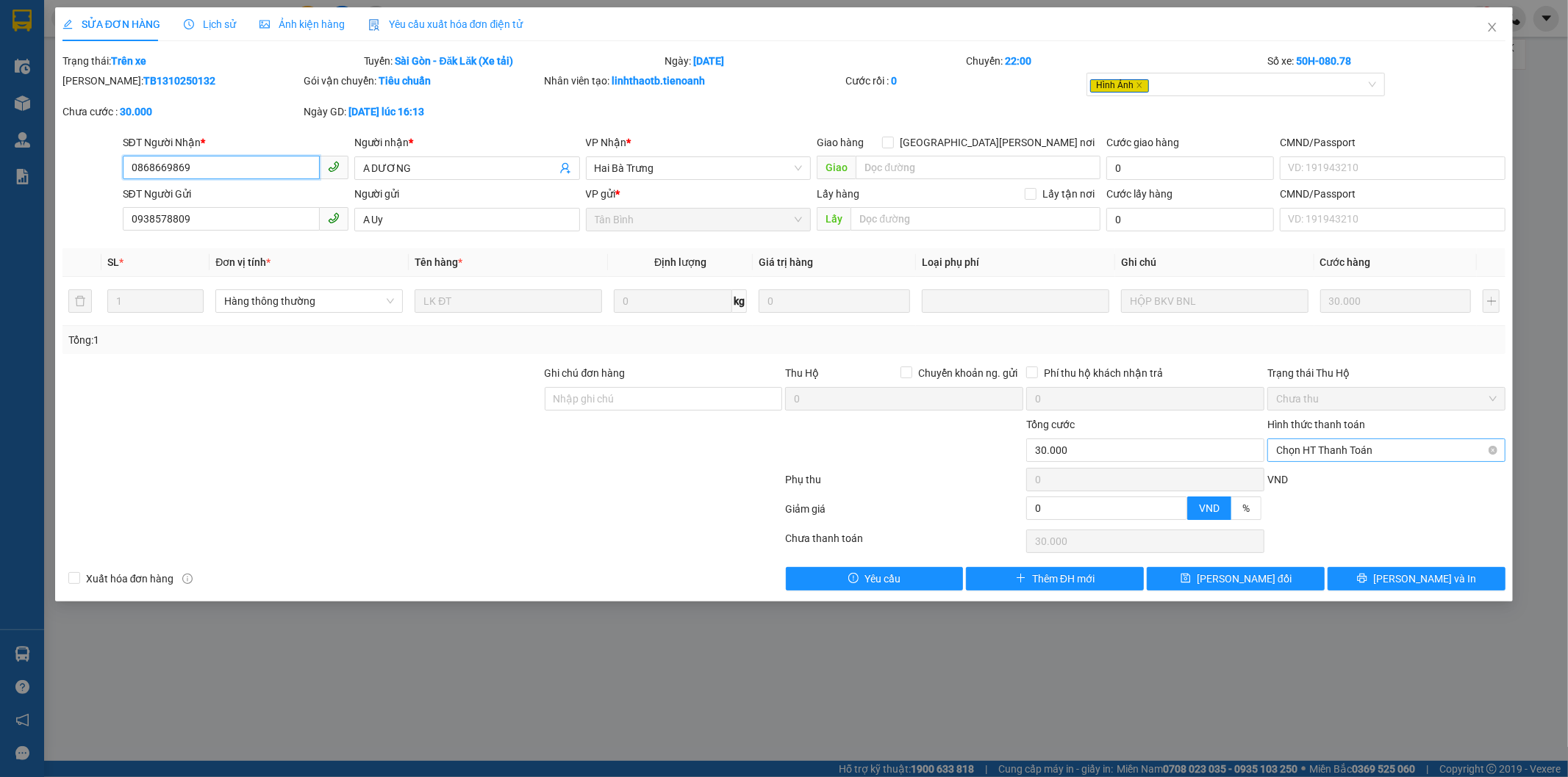
click at [1350, 457] on span "Chọn HT Thanh Toán" at bounding box center [1386, 450] width 220 height 22
click at [1339, 475] on div "Tại văn phòng" at bounding box center [1387, 480] width 220 height 16
type input "0"
click at [1490, 30] on icon "close" at bounding box center [1492, 27] width 12 height 12
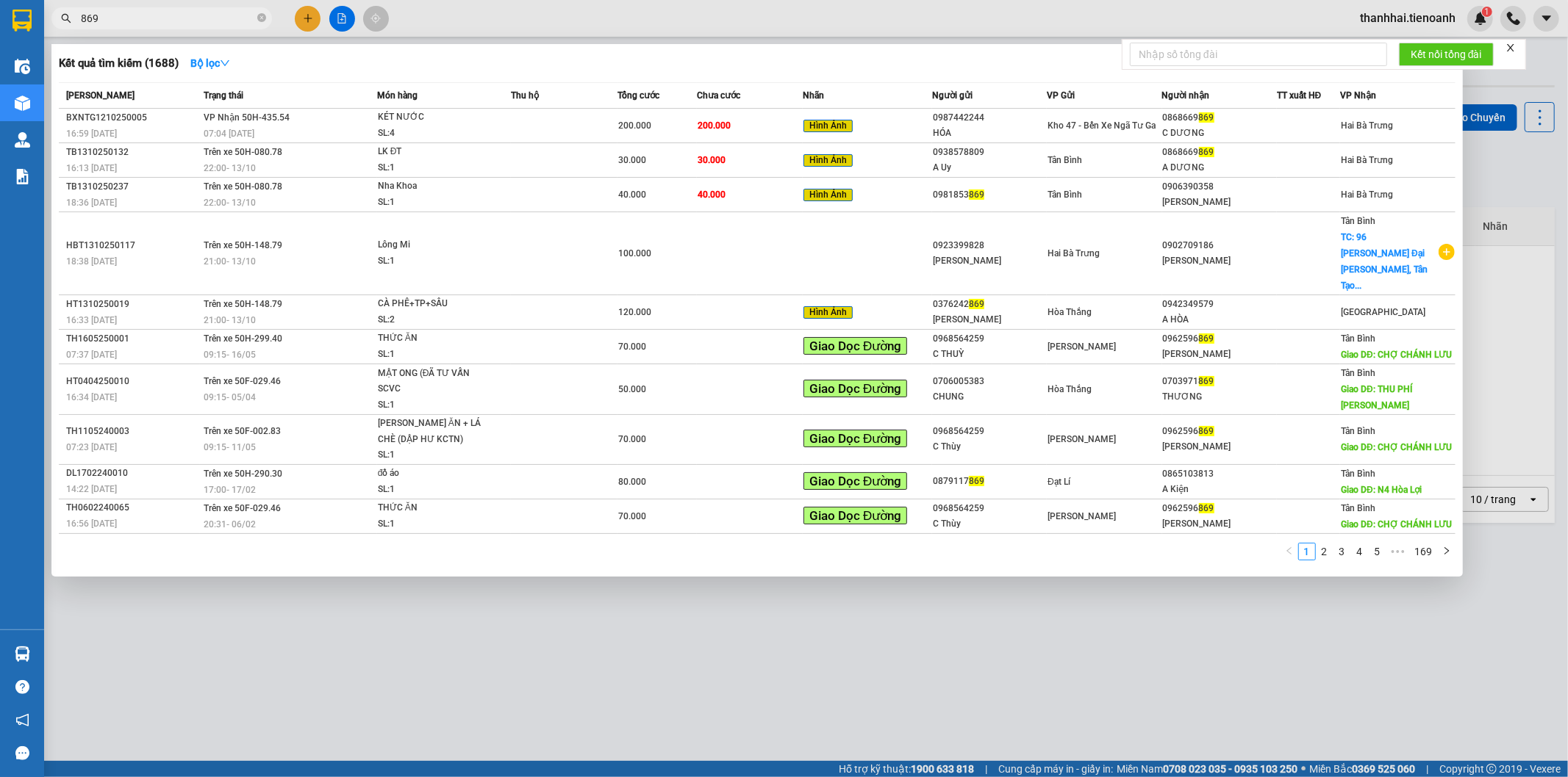
click at [190, 17] on input "869" at bounding box center [167, 19] width 174 height 16
click at [262, 16] on icon "close-circle" at bounding box center [262, 17] width 9 height 9
type input "869"
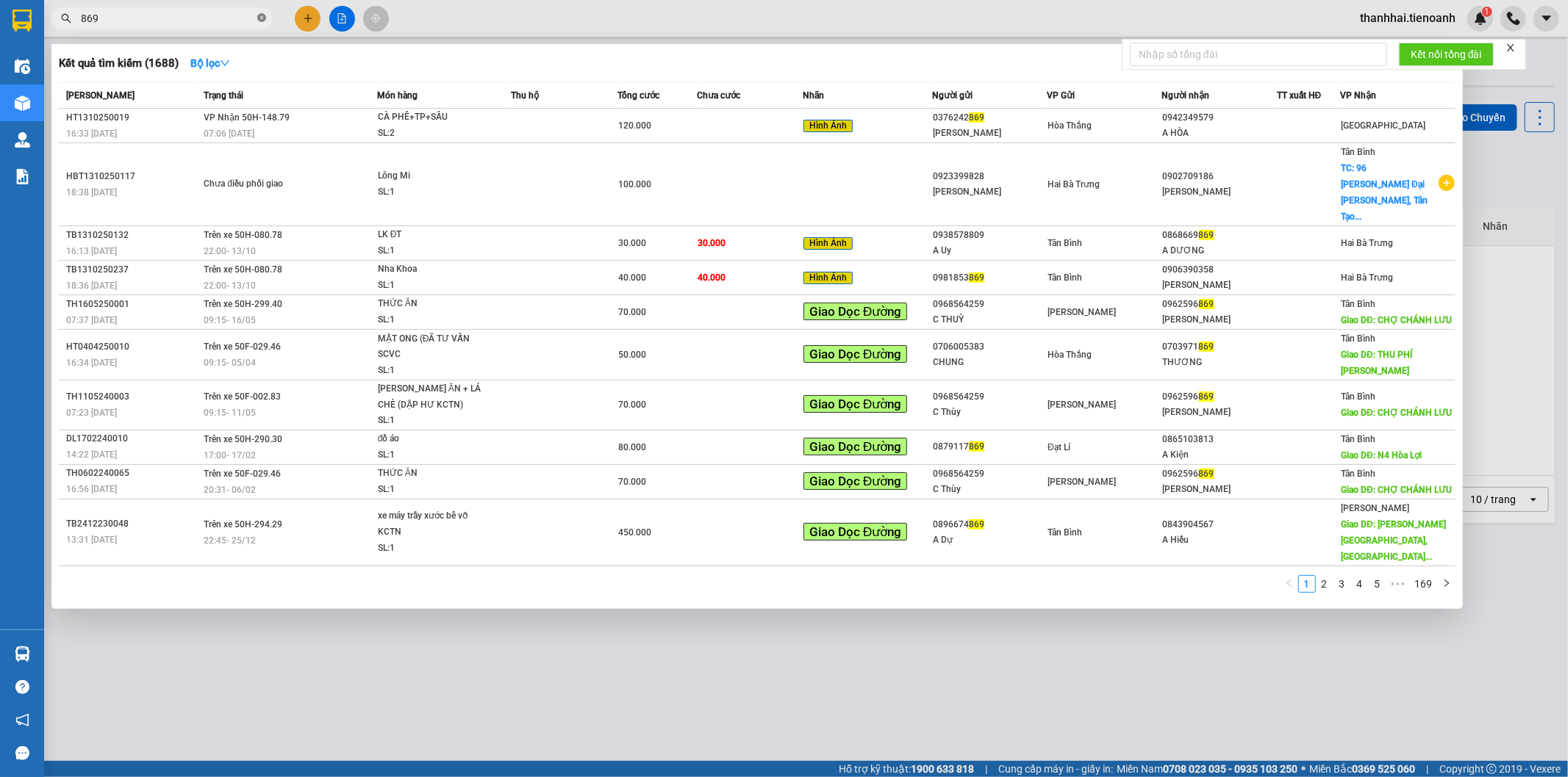
click at [261, 18] on icon "close-circle" at bounding box center [262, 17] width 9 height 9
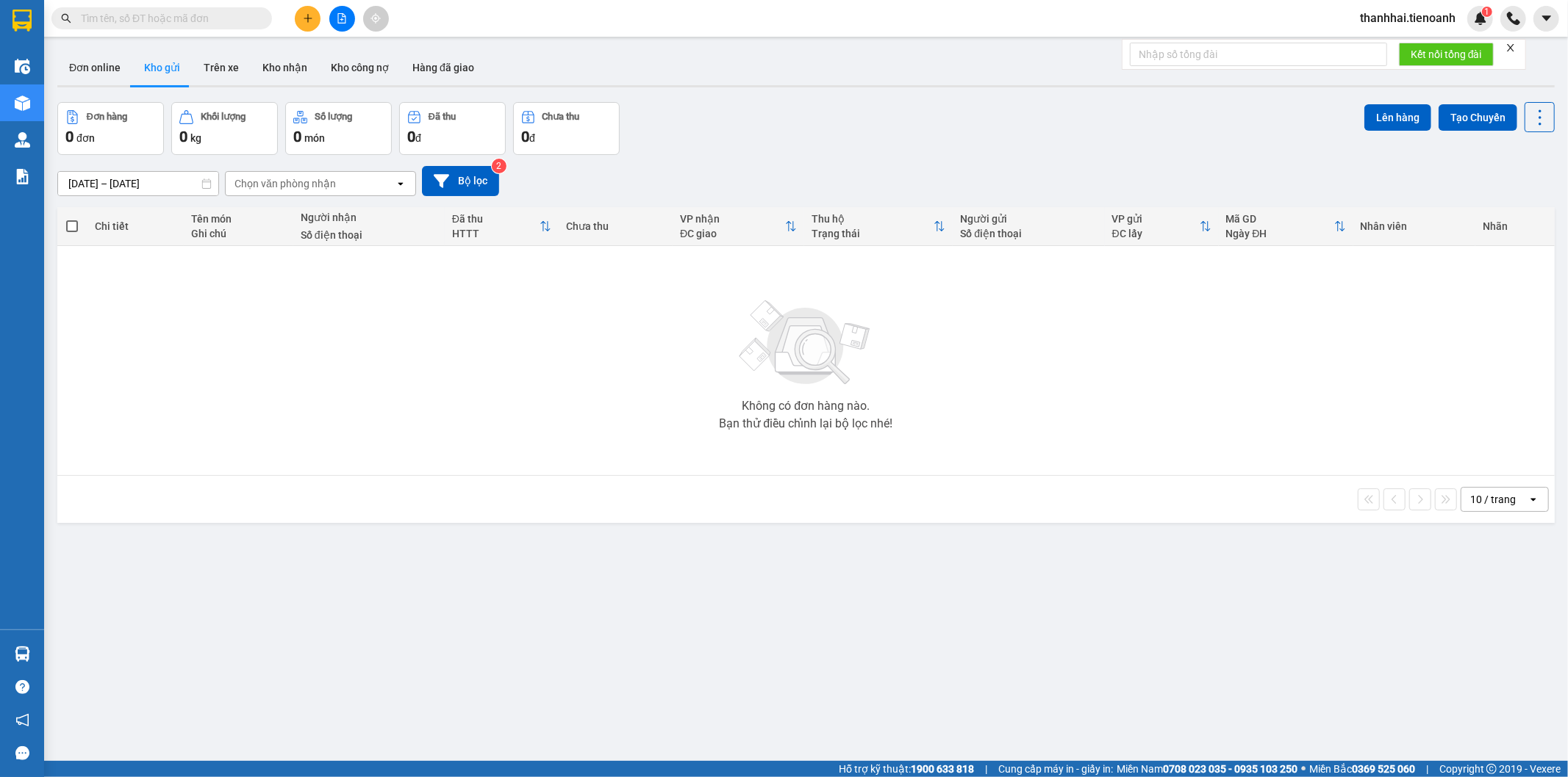
click at [1406, 17] on span "thanhhai.tienoanh" at bounding box center [1408, 18] width 119 height 18
click at [1400, 38] on span "Đăng xuất" at bounding box center [1414, 46] width 88 height 16
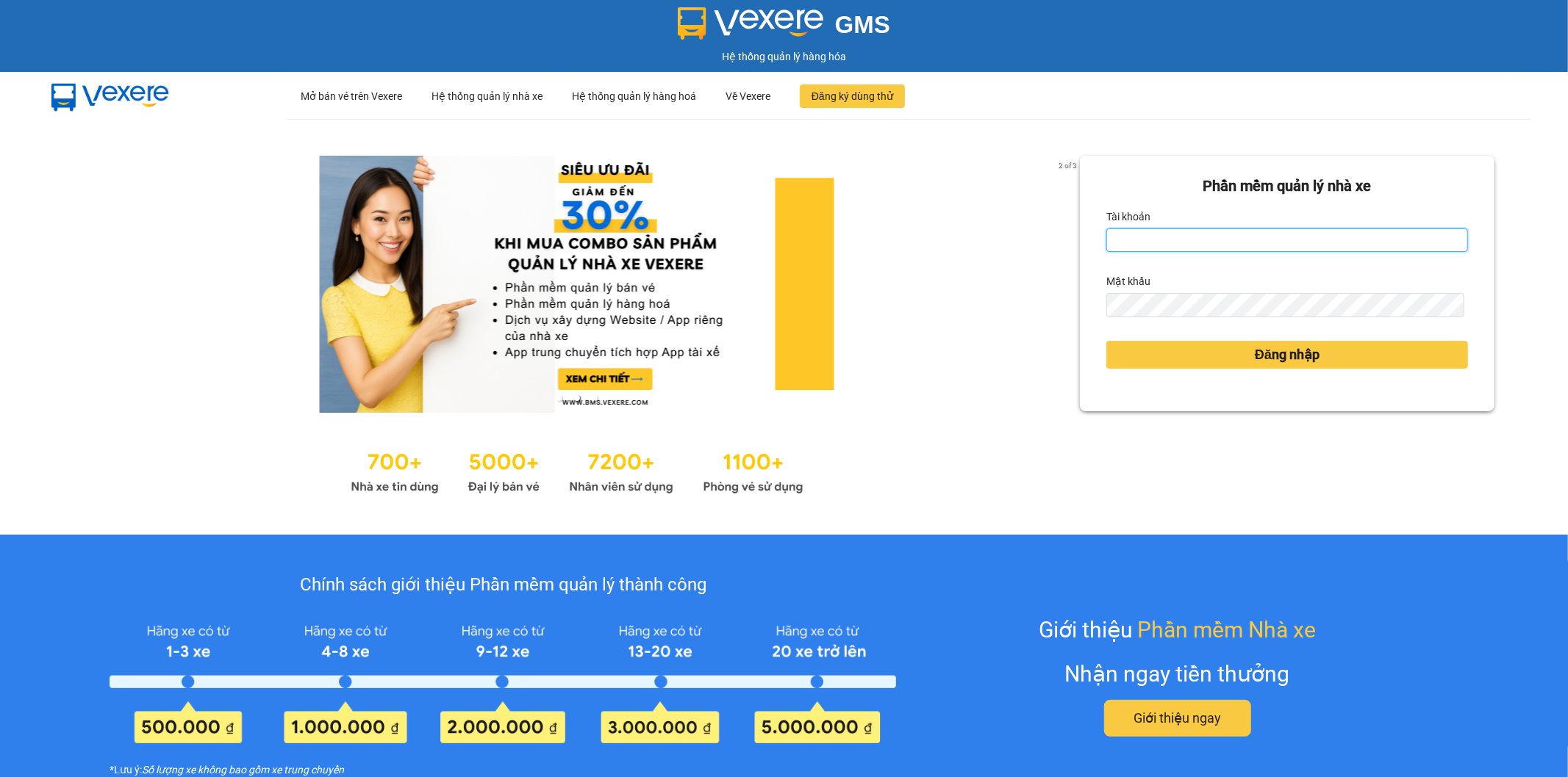
click at [1250, 238] on input "Tài khoản" at bounding box center [1287, 240] width 362 height 24
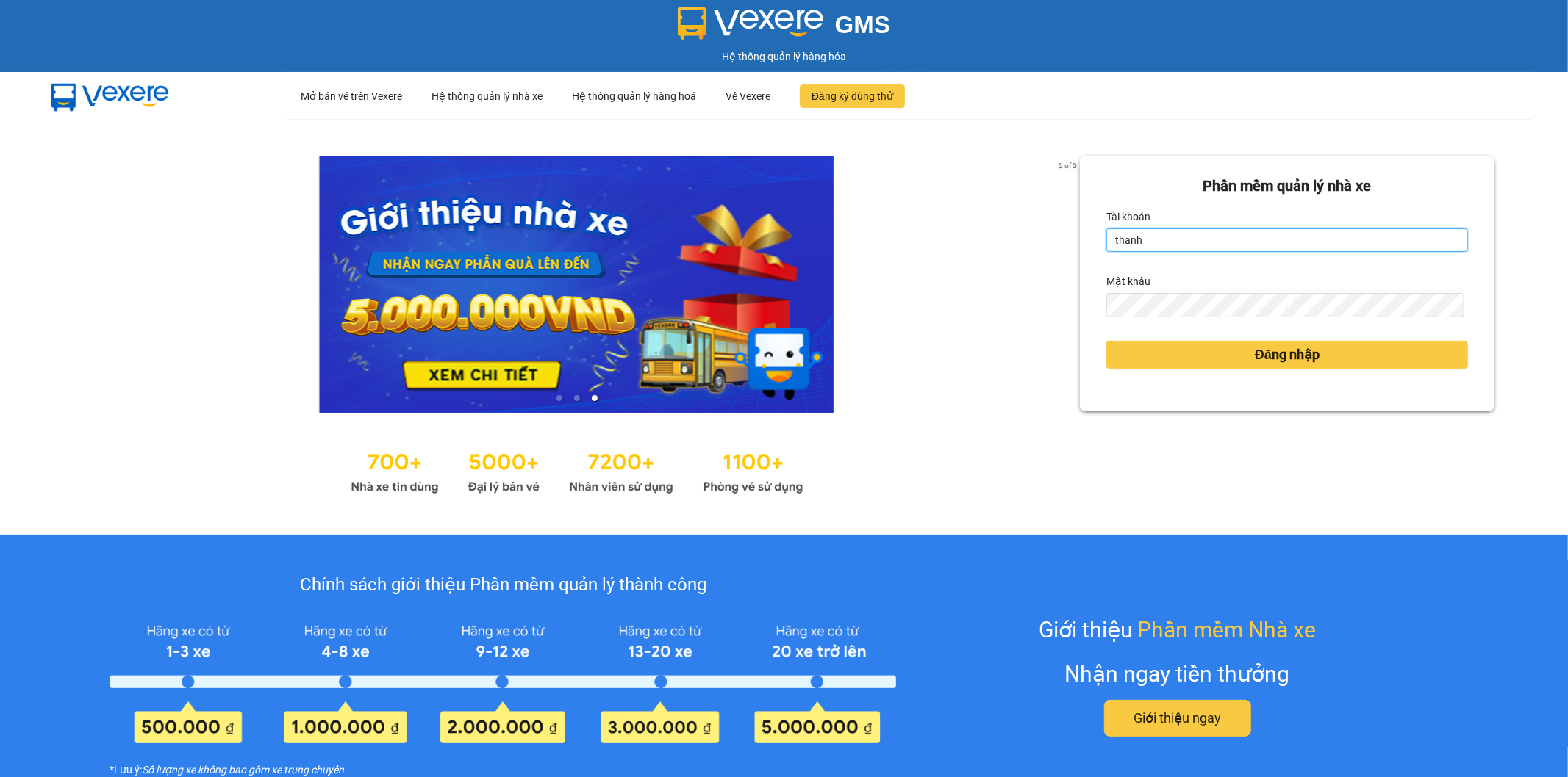
type input "thanhhai.tienoanh"
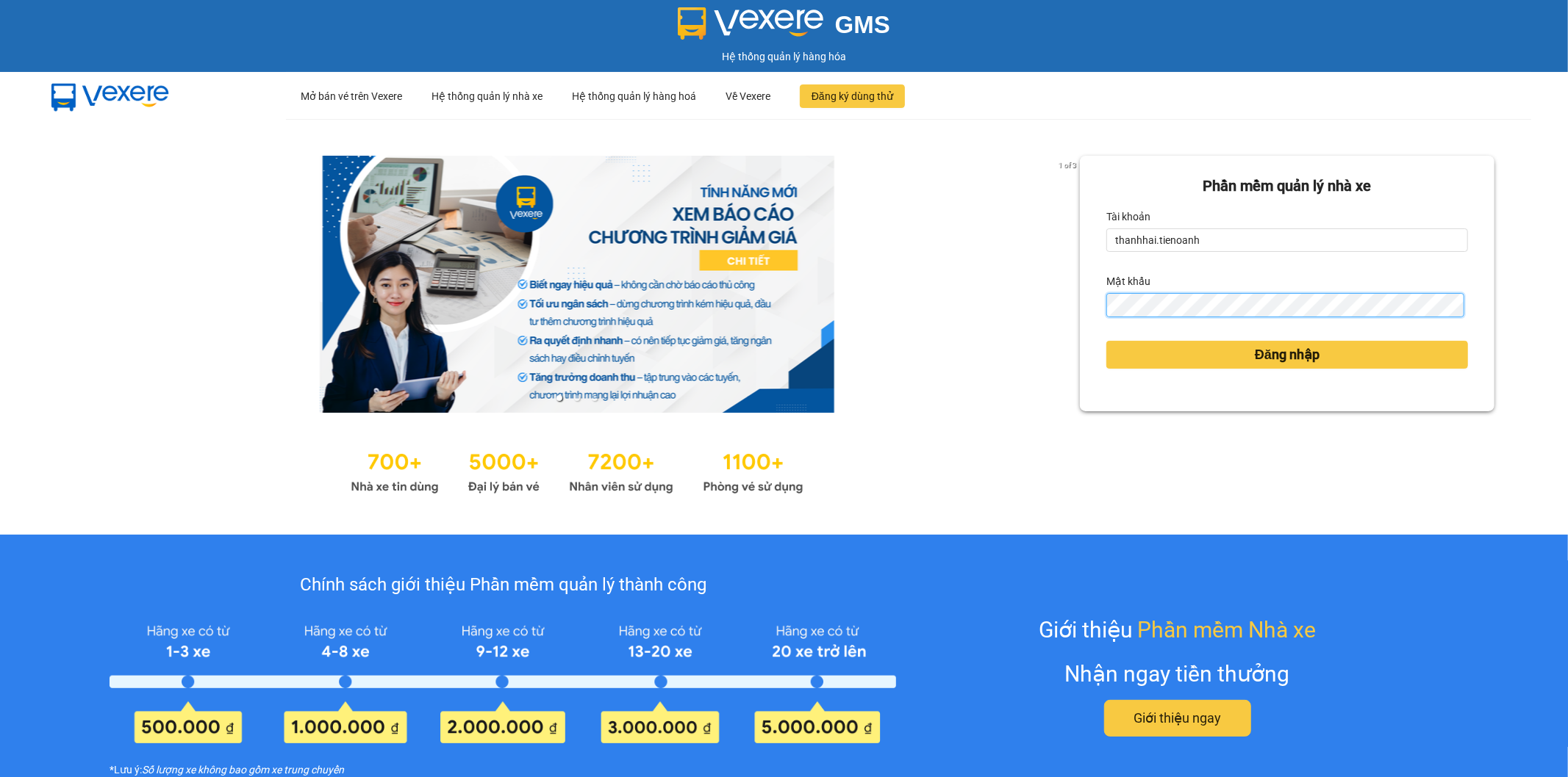
click at [1106, 341] on button "Đăng nhập" at bounding box center [1287, 355] width 362 height 28
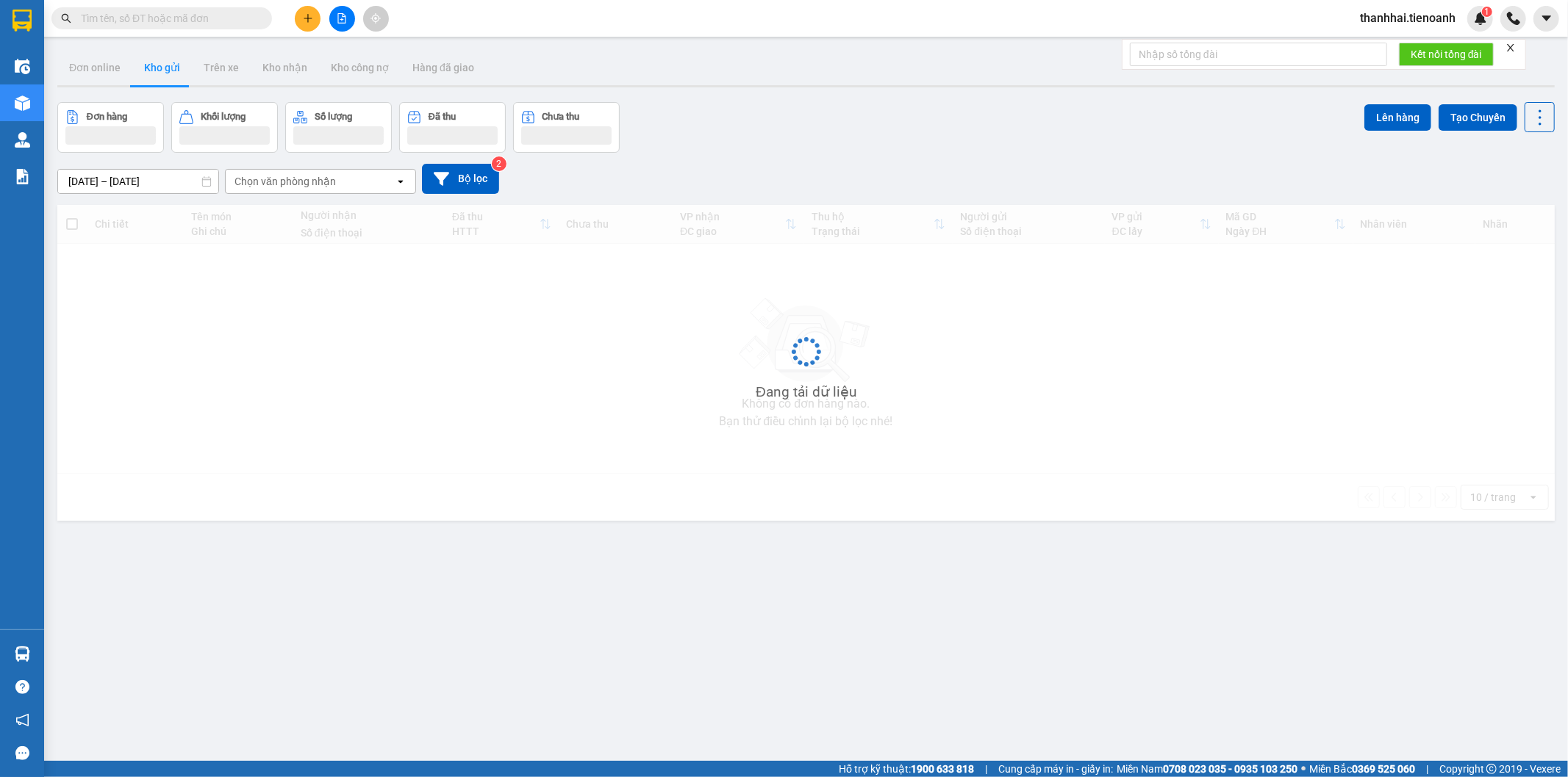
click at [170, 20] on input "text" at bounding box center [167, 19] width 174 height 16
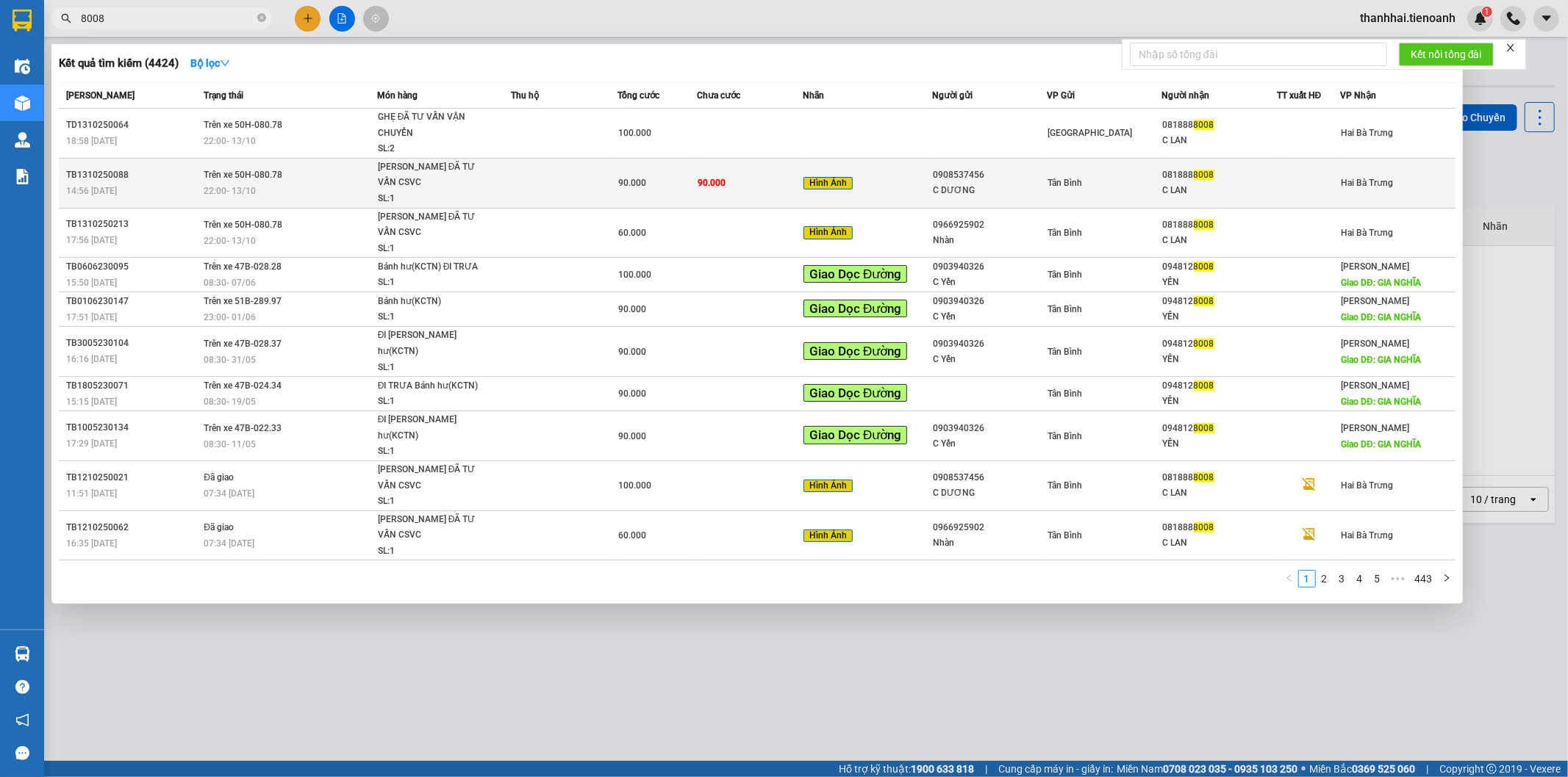
type input "8008"
click at [615, 170] on td at bounding box center [564, 183] width 106 height 50
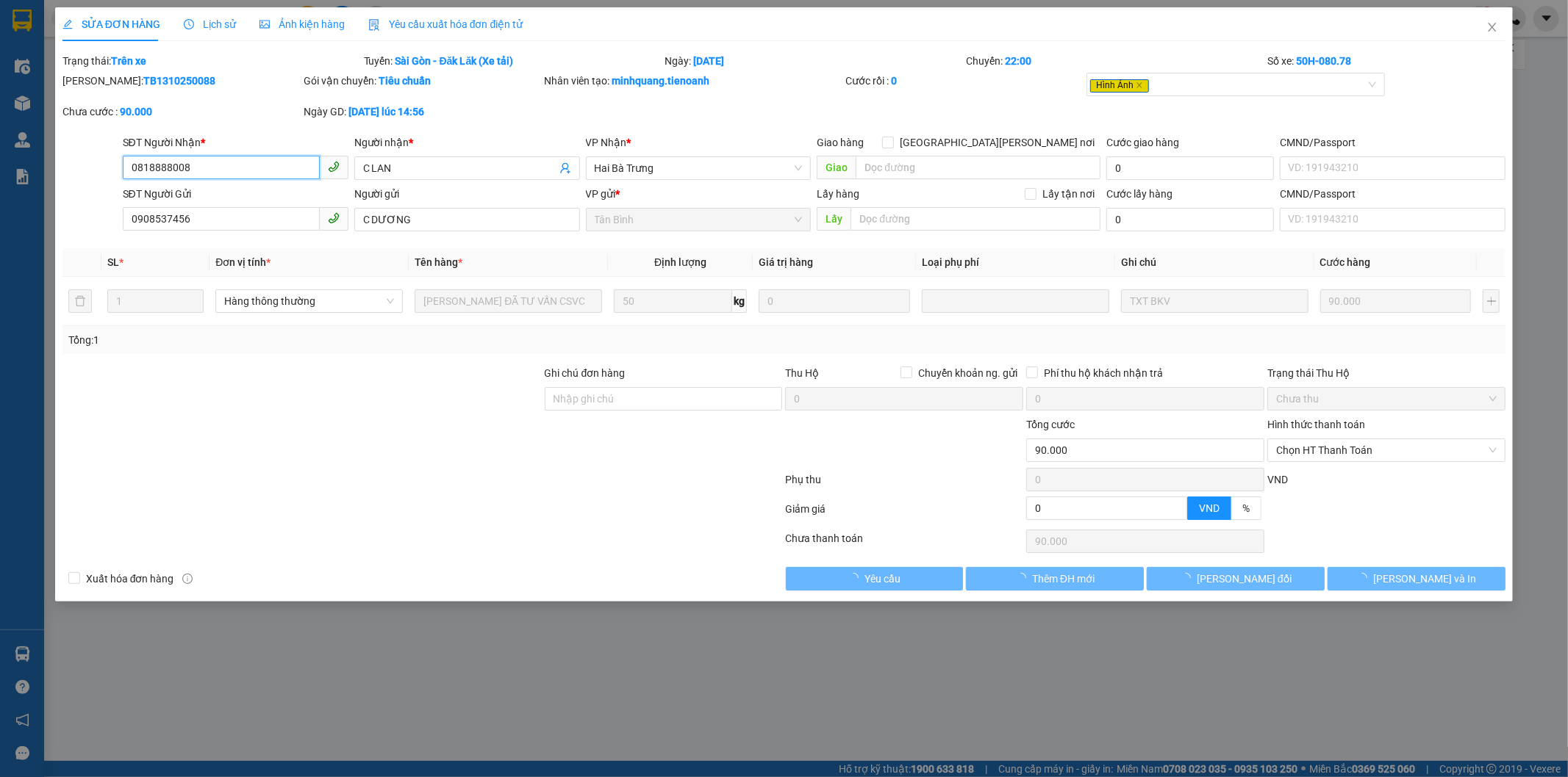
type input "0818888008"
type input "C LAN"
type input "0908537456"
type input "C DƯƠNG"
type input "0"
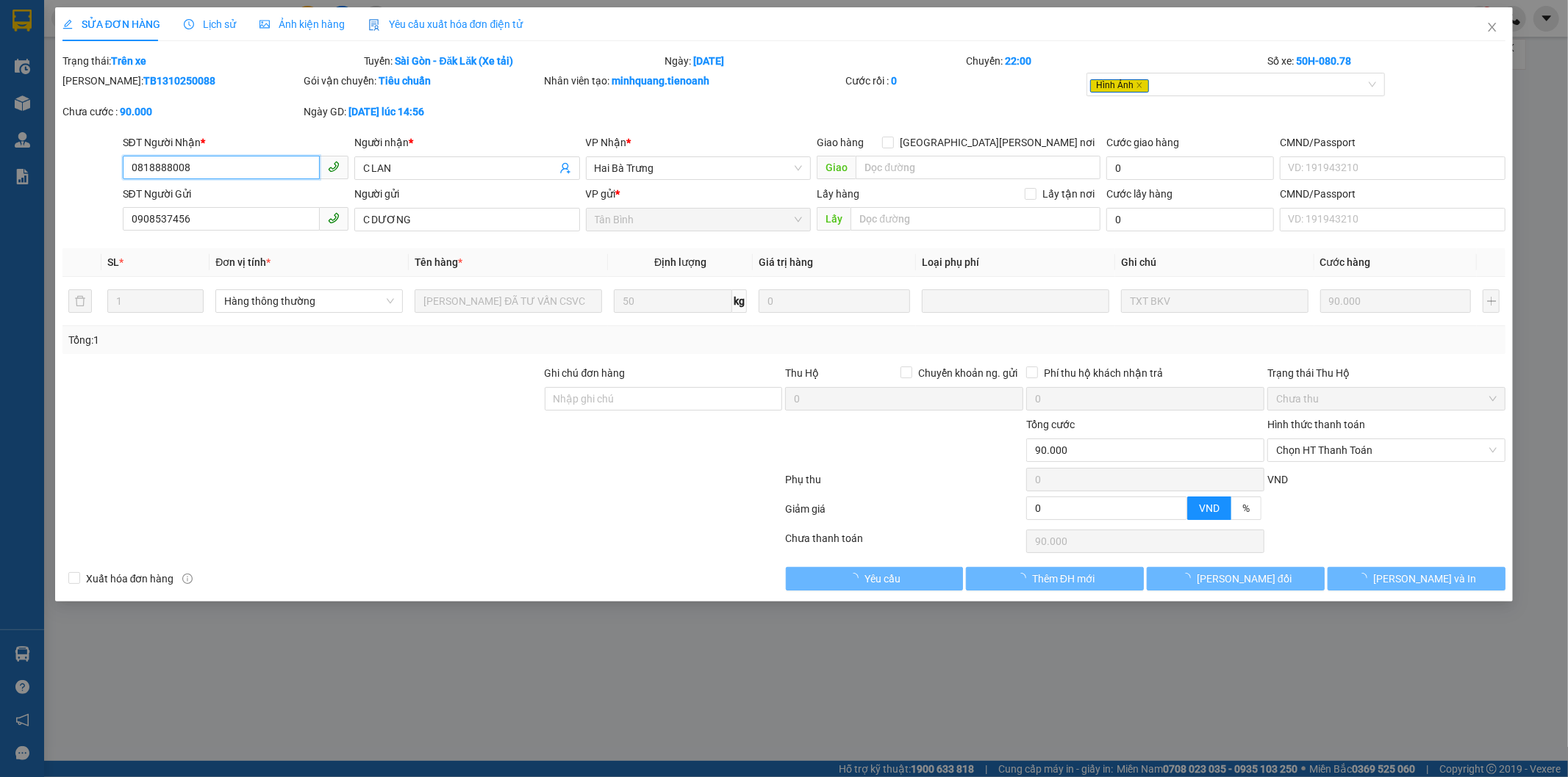
type input "90.000"
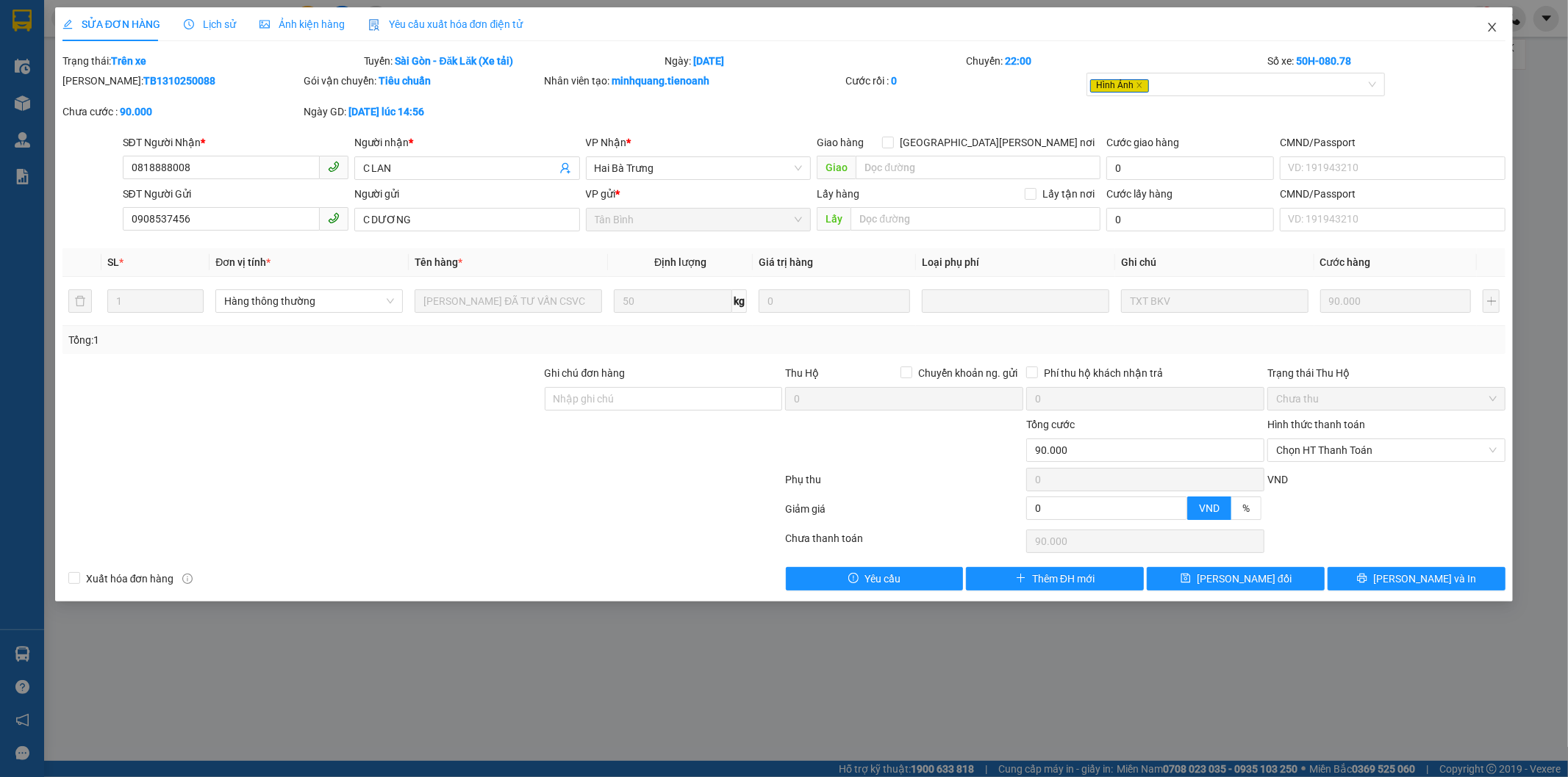
click at [1493, 24] on icon "close" at bounding box center [1492, 27] width 12 height 12
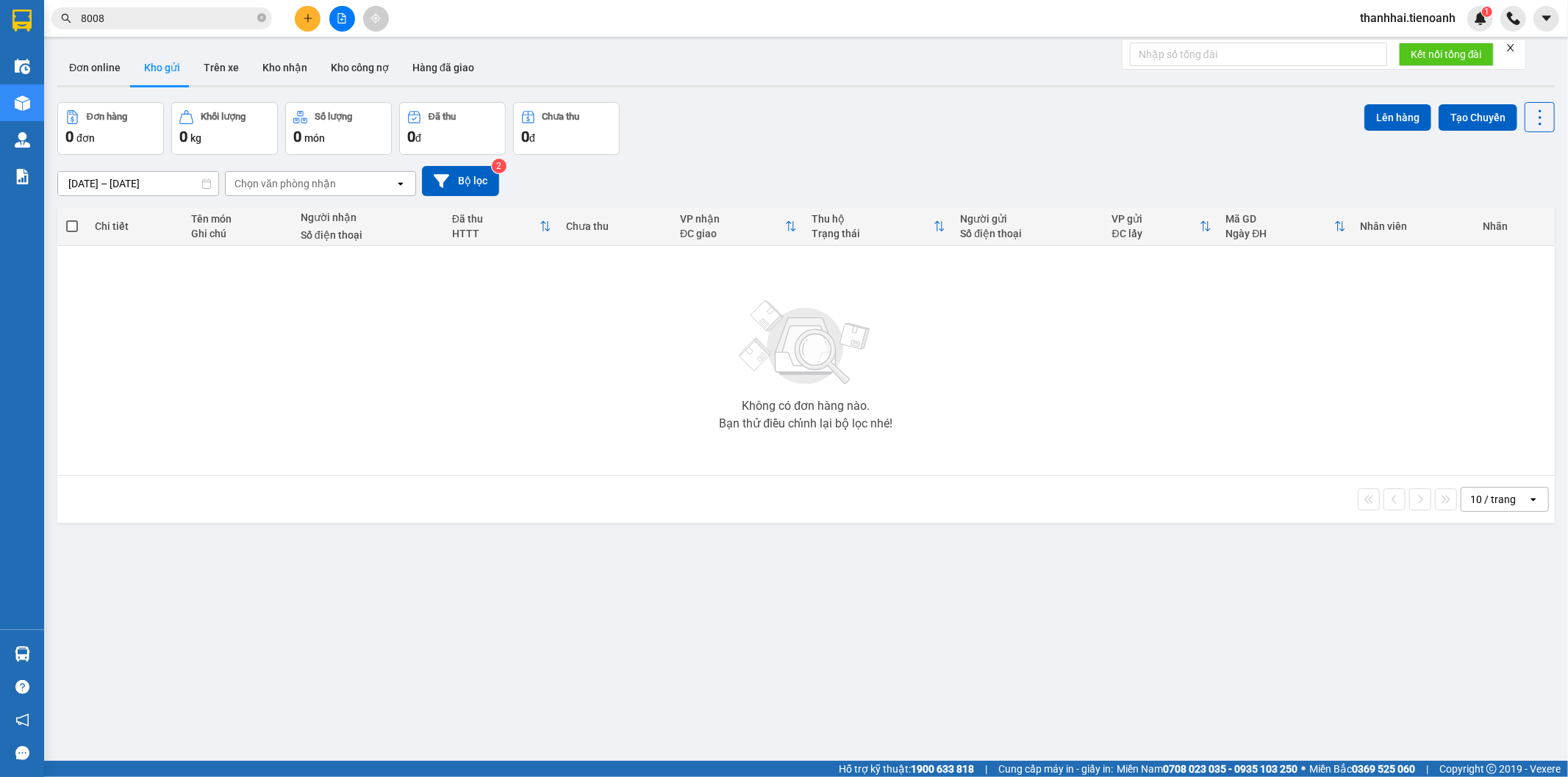
click at [206, 11] on input "8008" at bounding box center [167, 19] width 174 height 16
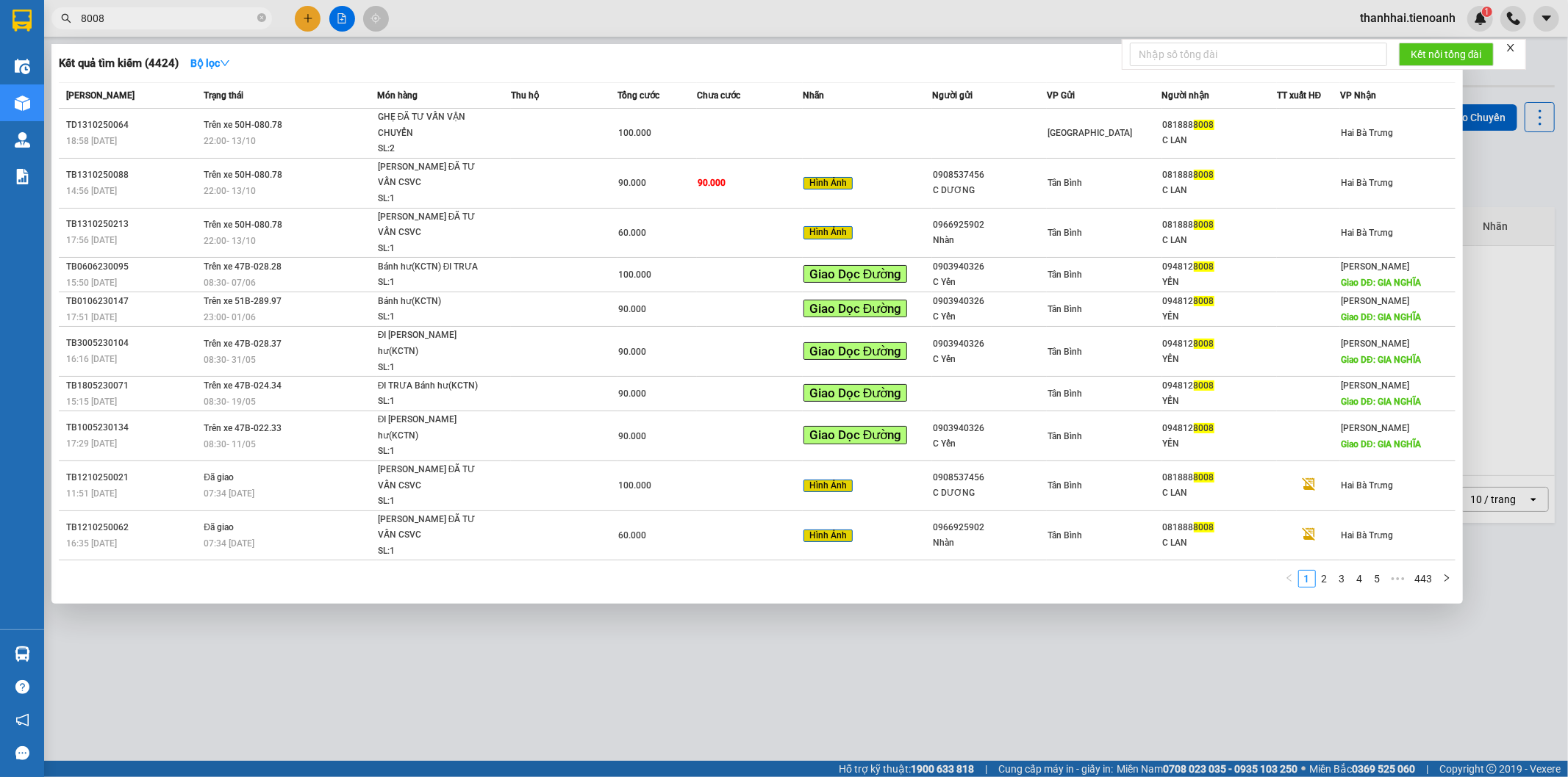
click at [1425, 17] on div at bounding box center [784, 388] width 1568 height 777
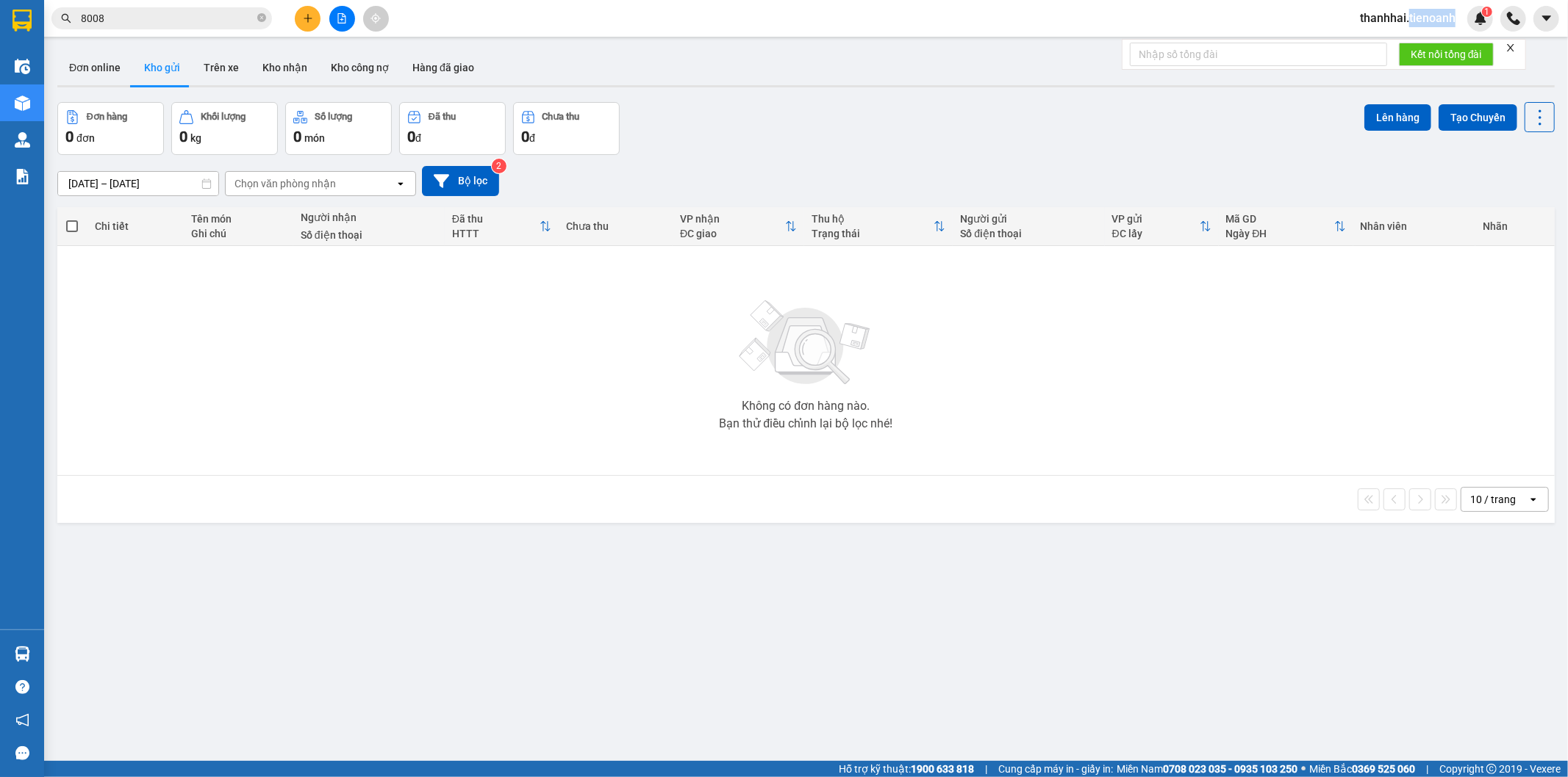
click at [1423, 19] on span "thanhhai.tienoanh" at bounding box center [1408, 18] width 119 height 18
click at [1408, 41] on span "Đăng xuất" at bounding box center [1414, 46] width 88 height 16
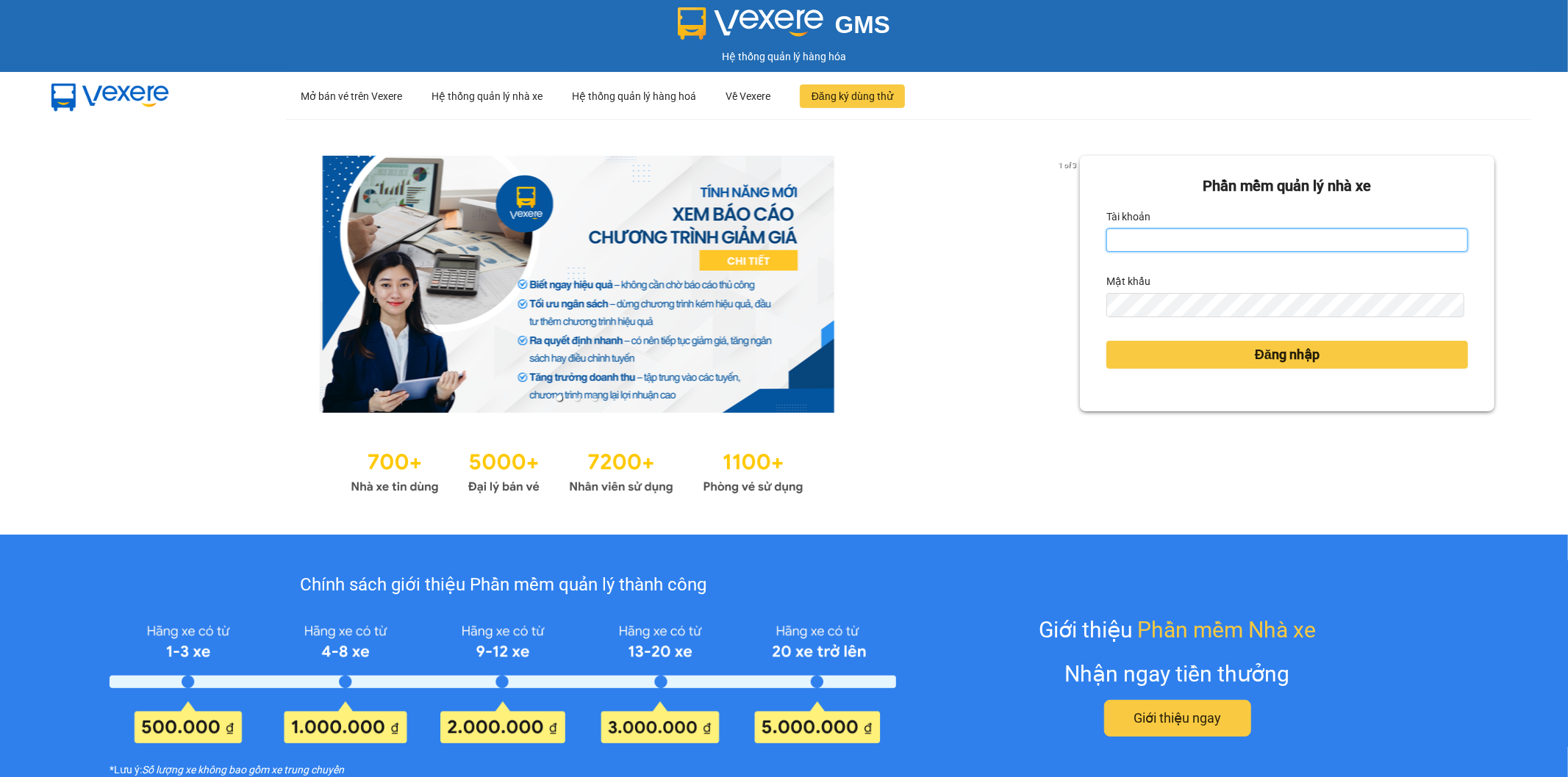
click at [1230, 239] on input "Tài khoản" at bounding box center [1287, 240] width 362 height 24
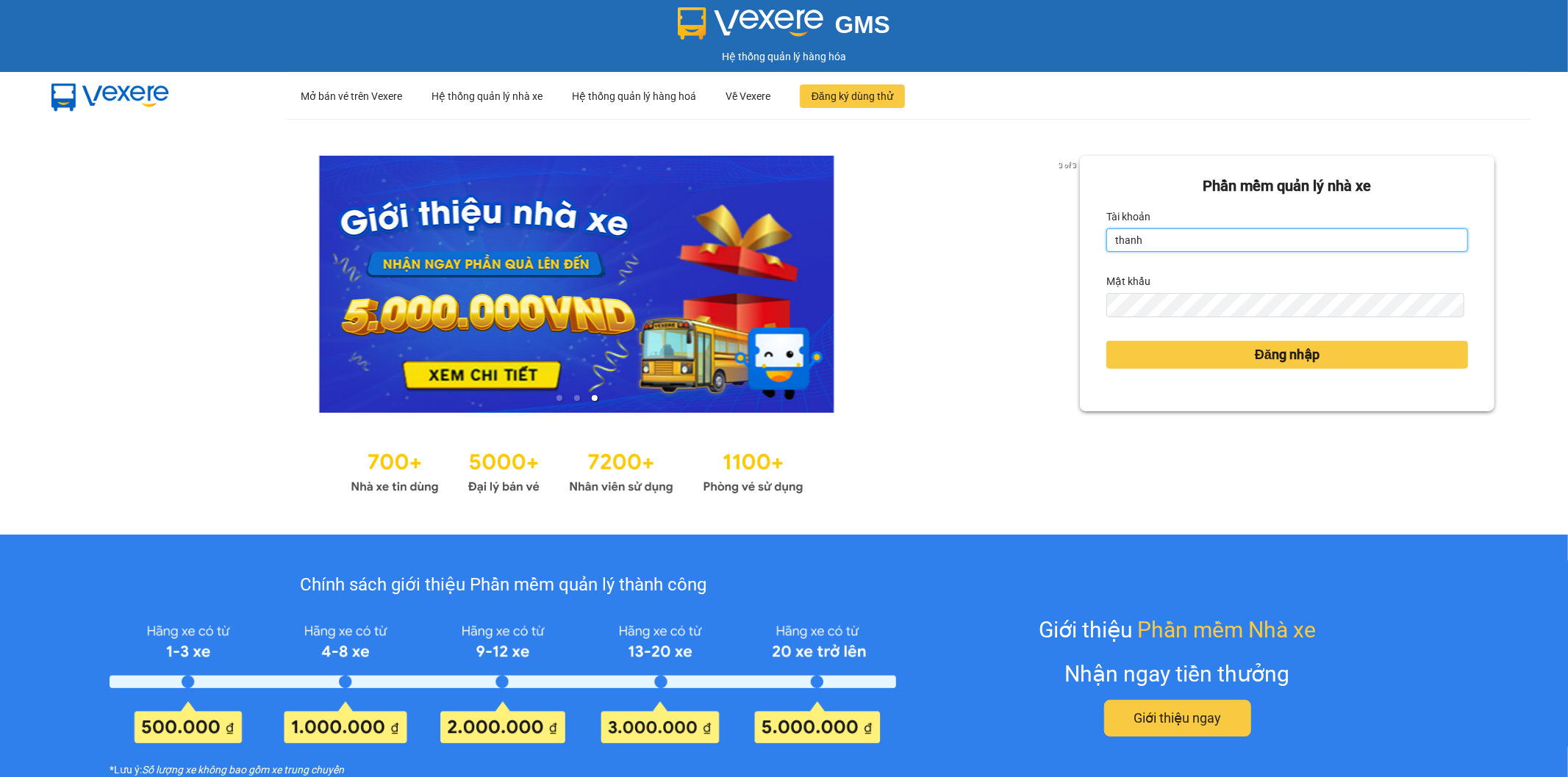
type input "thanhhai.tienoanh"
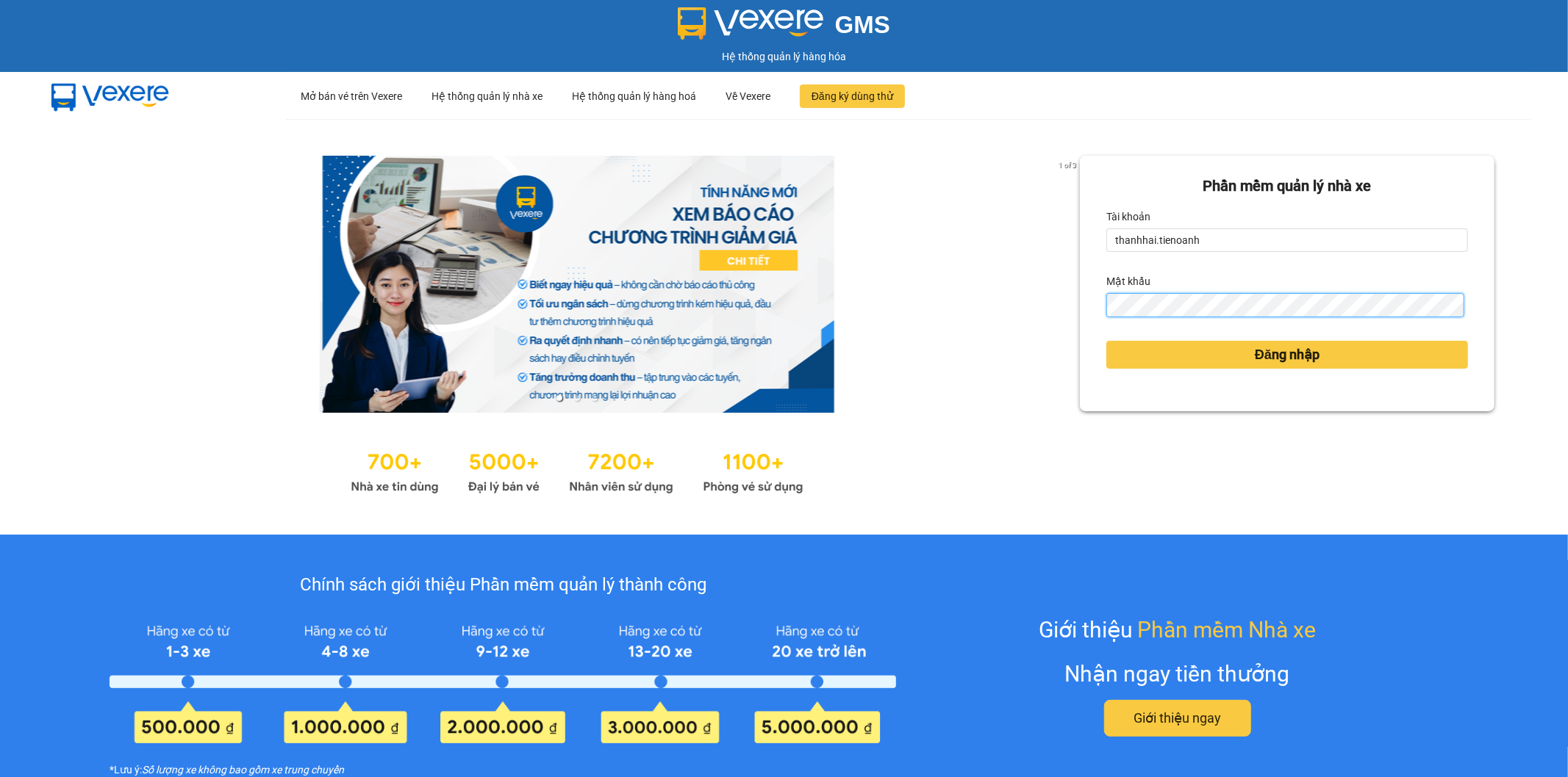
click at [1106, 341] on button "Đăng nhập" at bounding box center [1287, 355] width 362 height 28
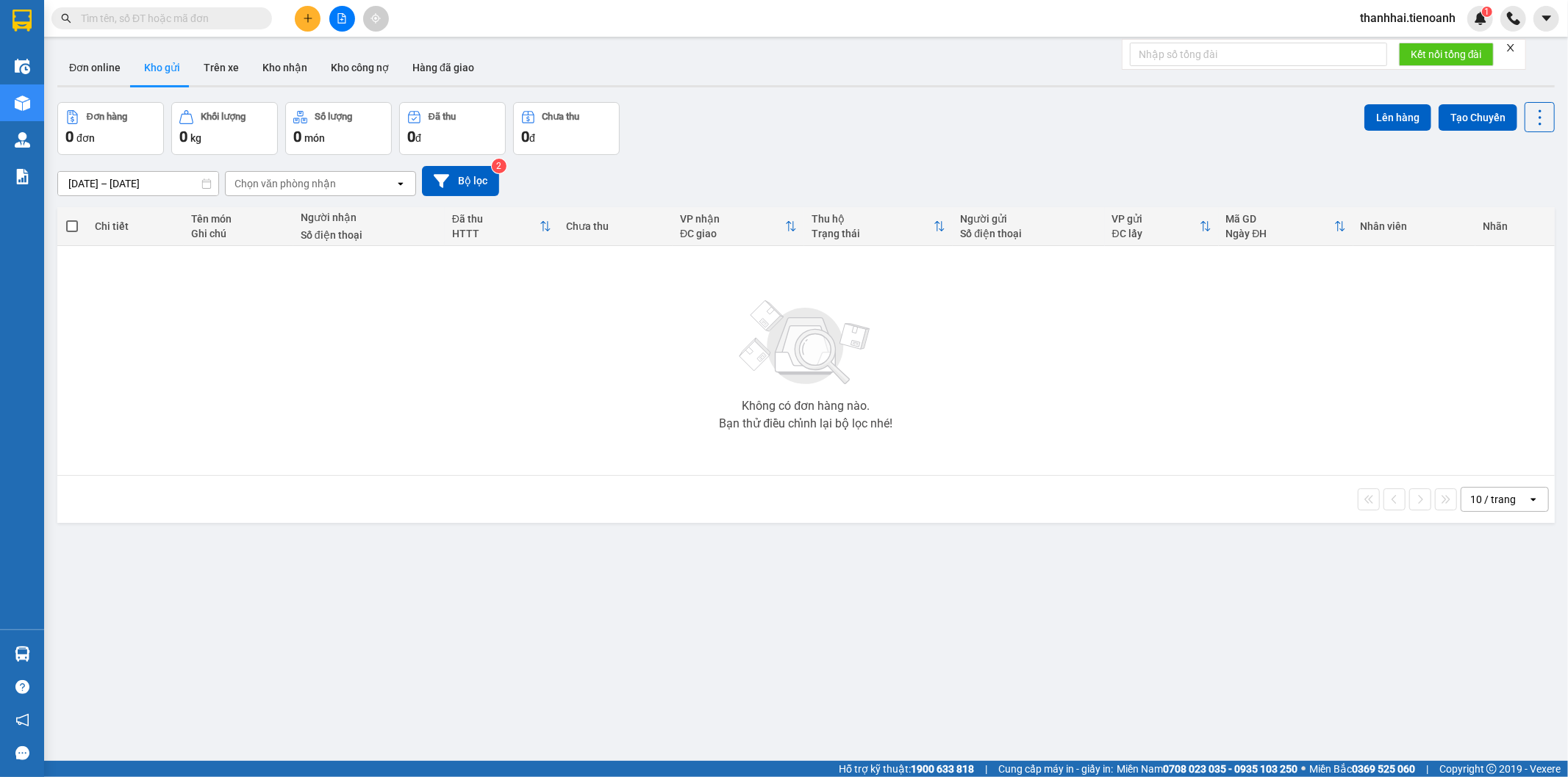
click at [119, 17] on input "text" at bounding box center [167, 19] width 174 height 16
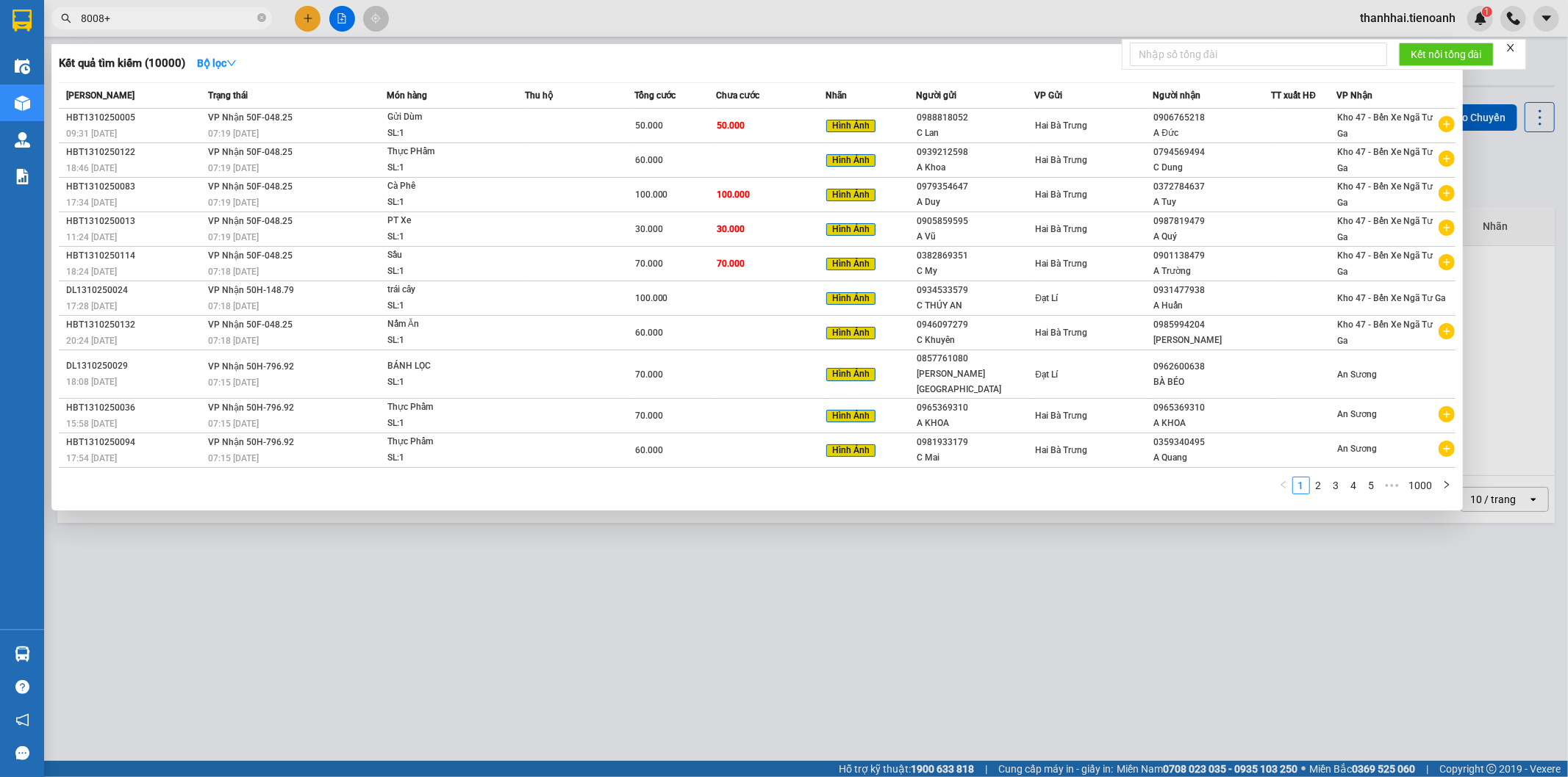
click at [197, 17] on input "8008+" at bounding box center [167, 19] width 174 height 16
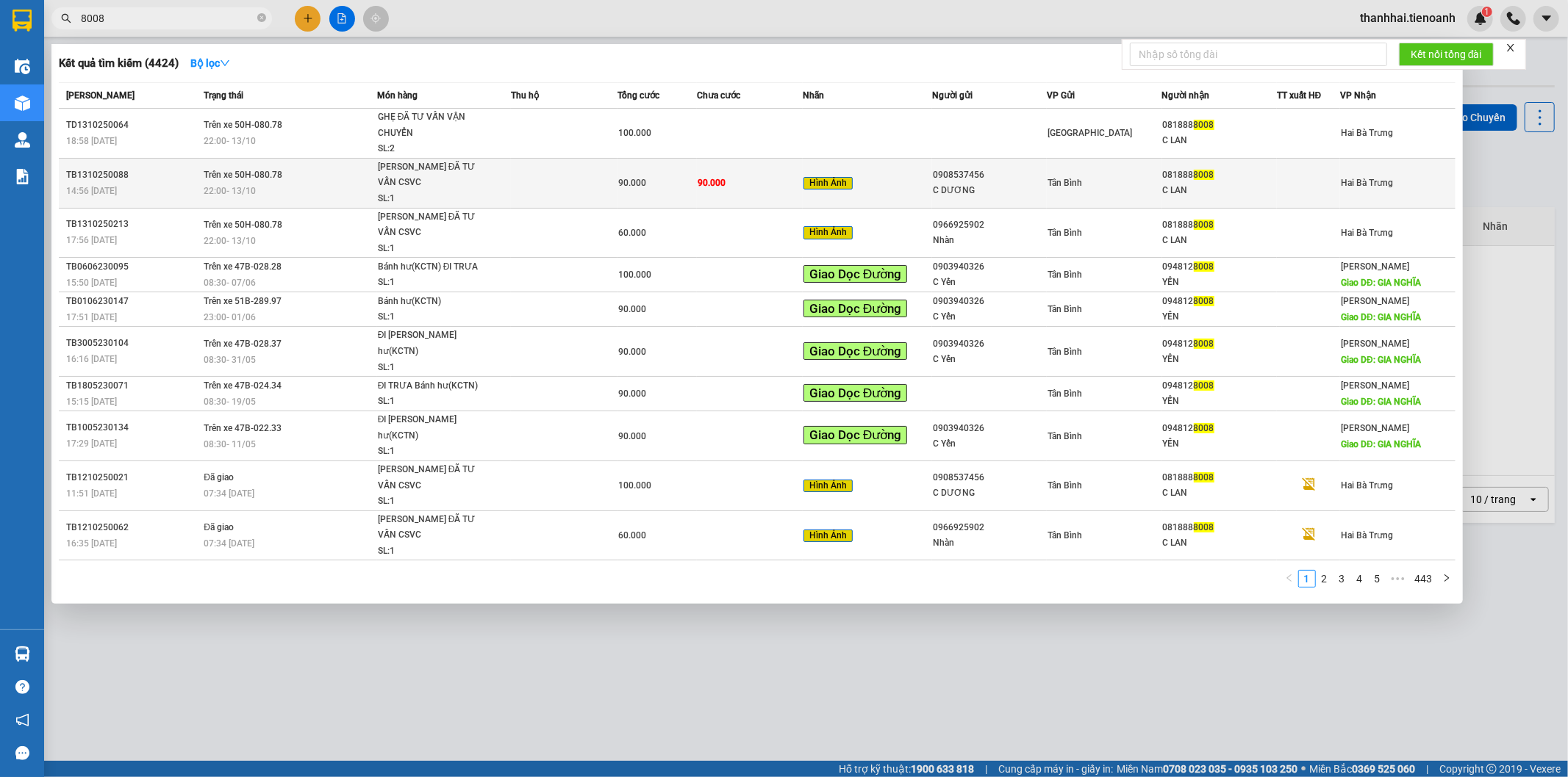
type input "8008"
click at [680, 175] on div "90.000" at bounding box center [657, 183] width 78 height 16
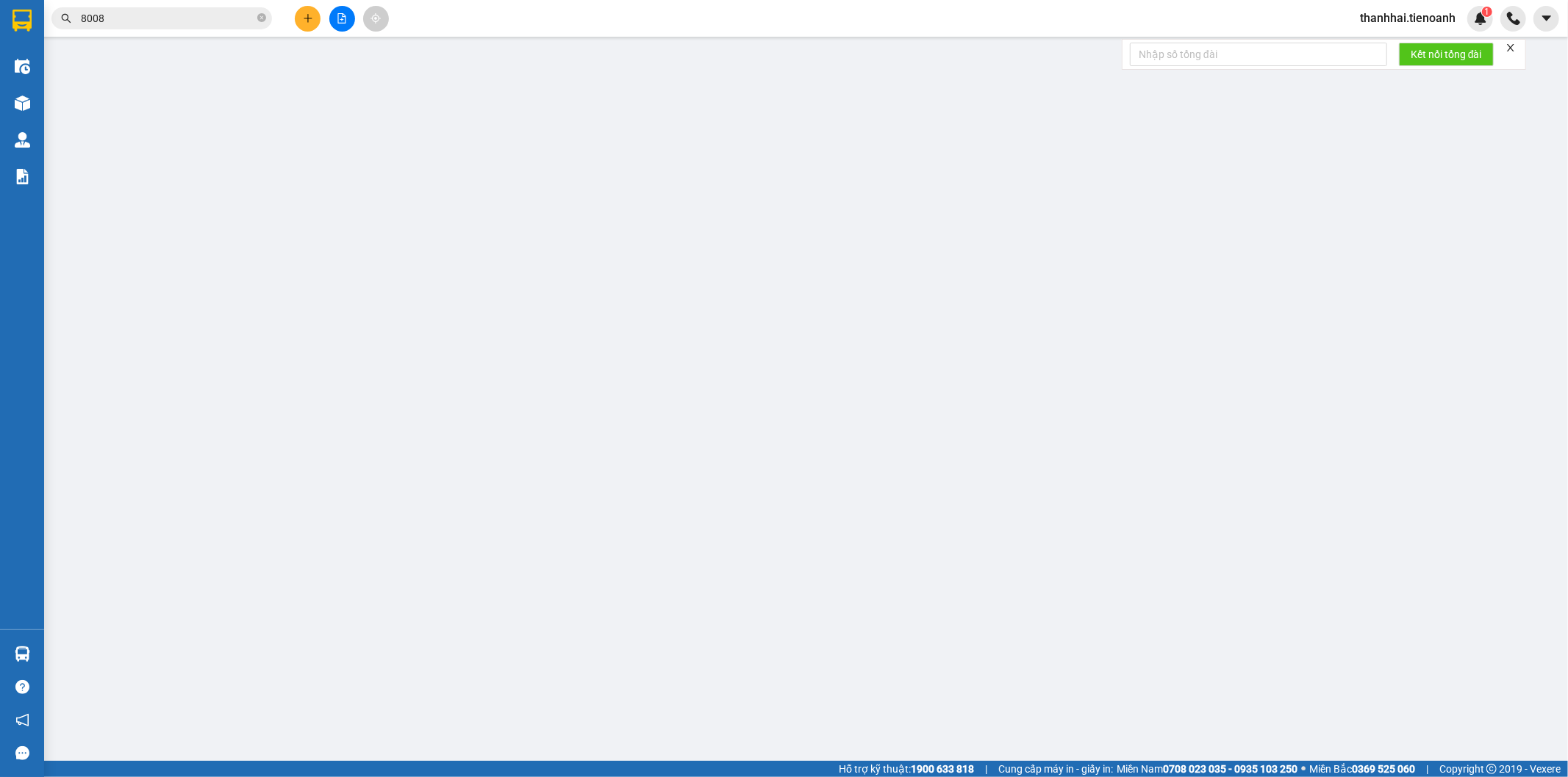
type input "0818888008"
type input "C LAN"
type input "0908537456"
type input "C DƯƠNG"
type input "0"
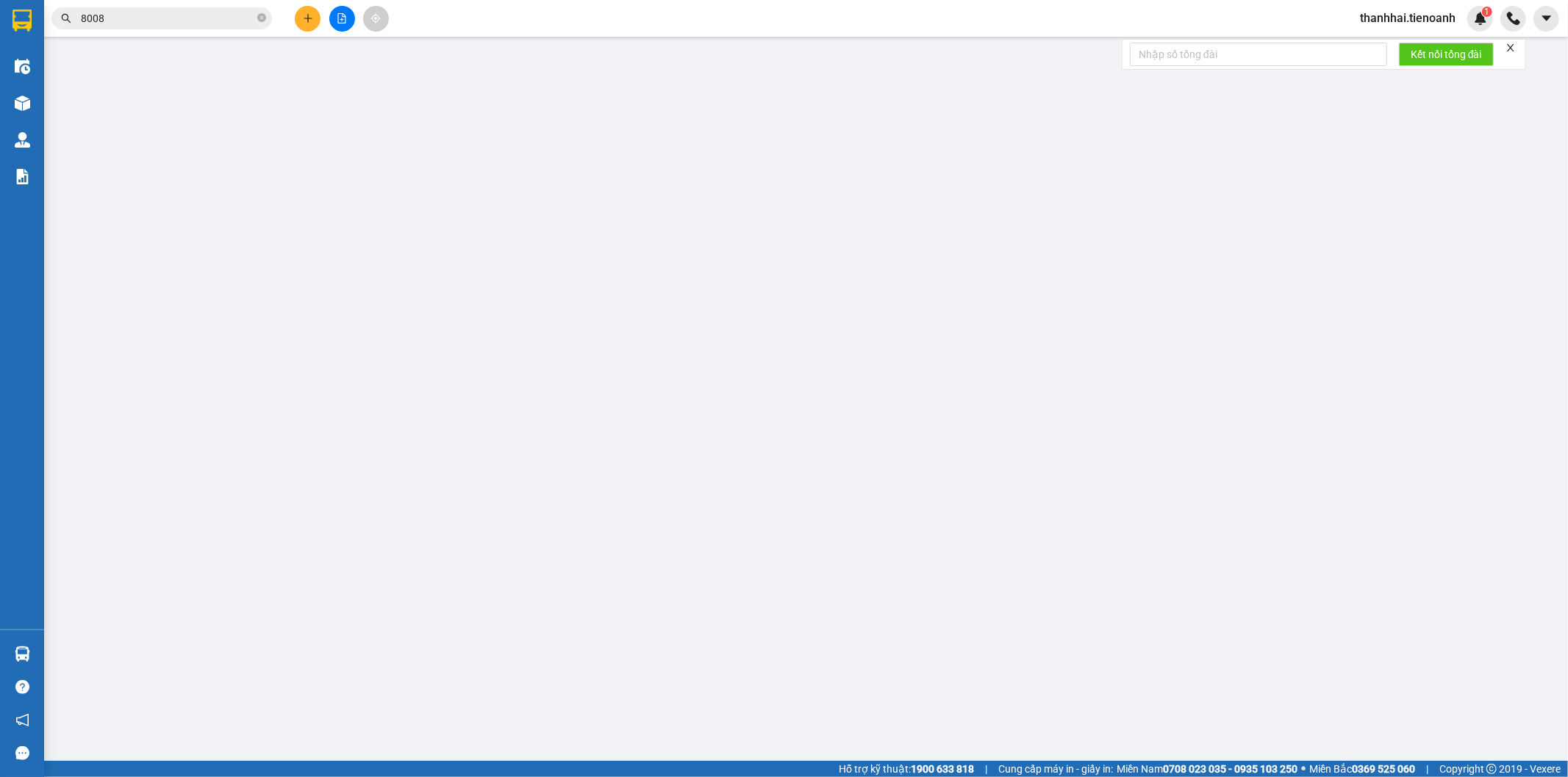
type input "90.000"
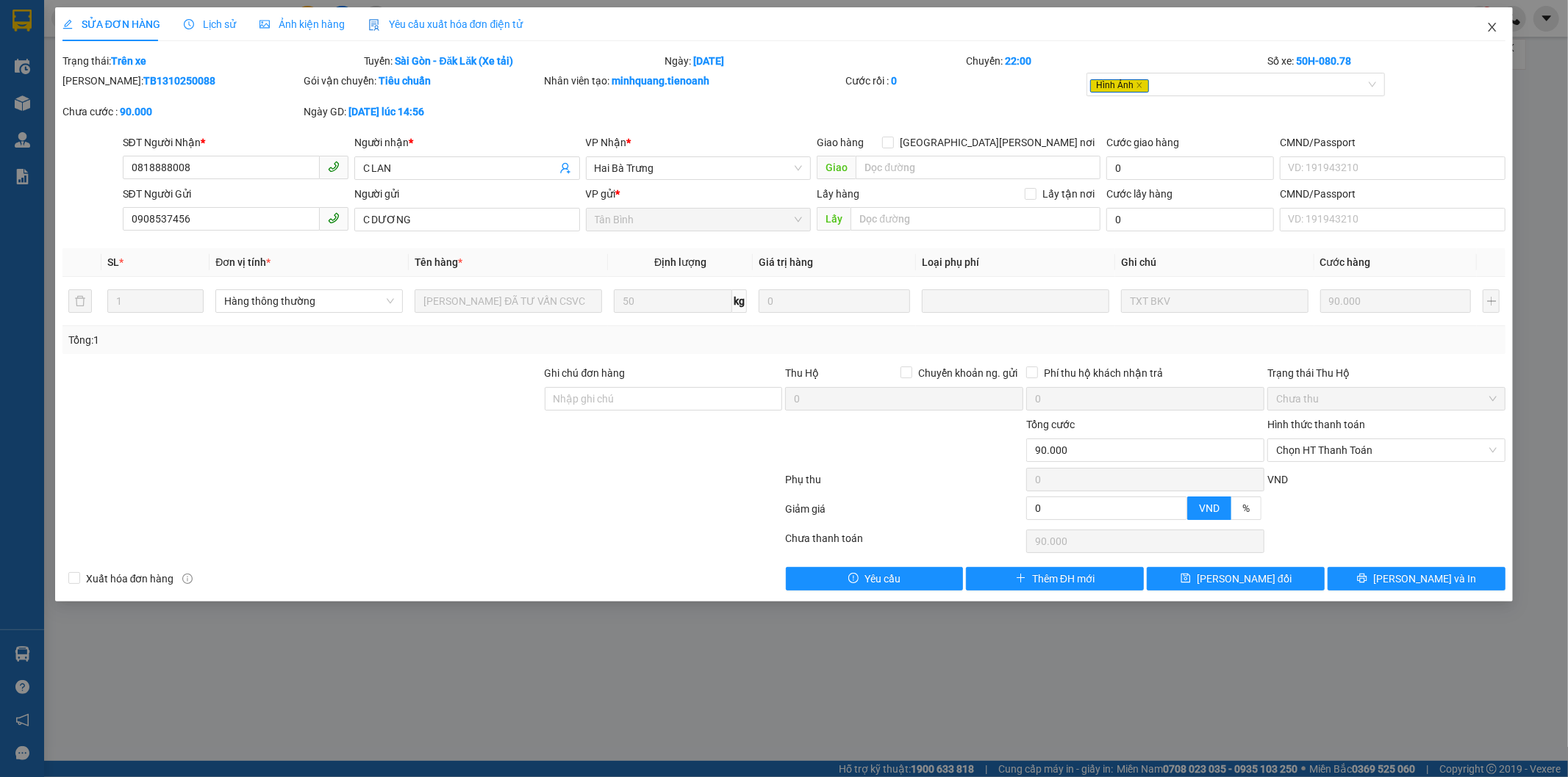
click at [1495, 31] on icon "close" at bounding box center [1493, 27] width 8 height 9
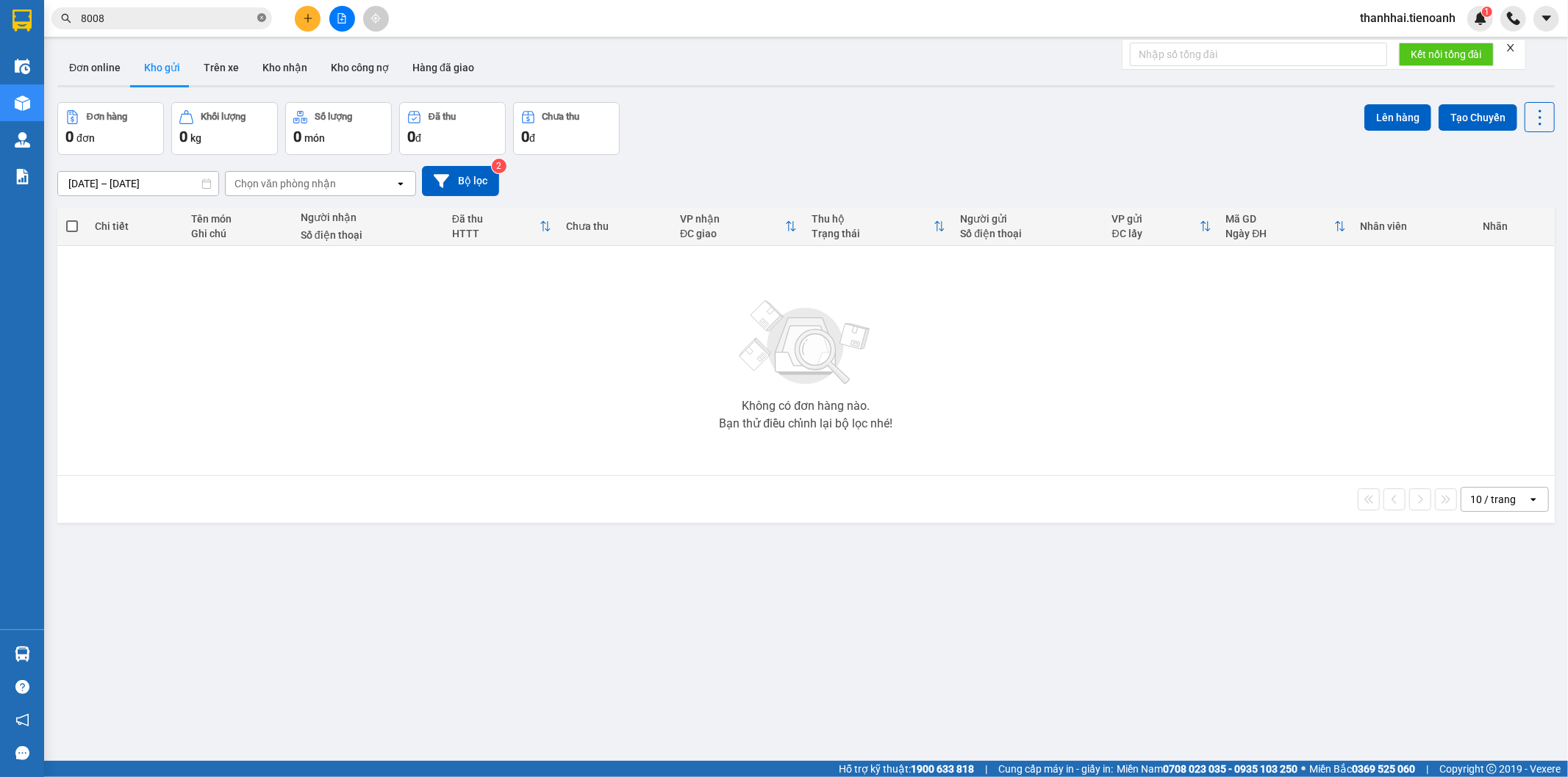
click at [259, 15] on icon "close-circle" at bounding box center [262, 17] width 9 height 9
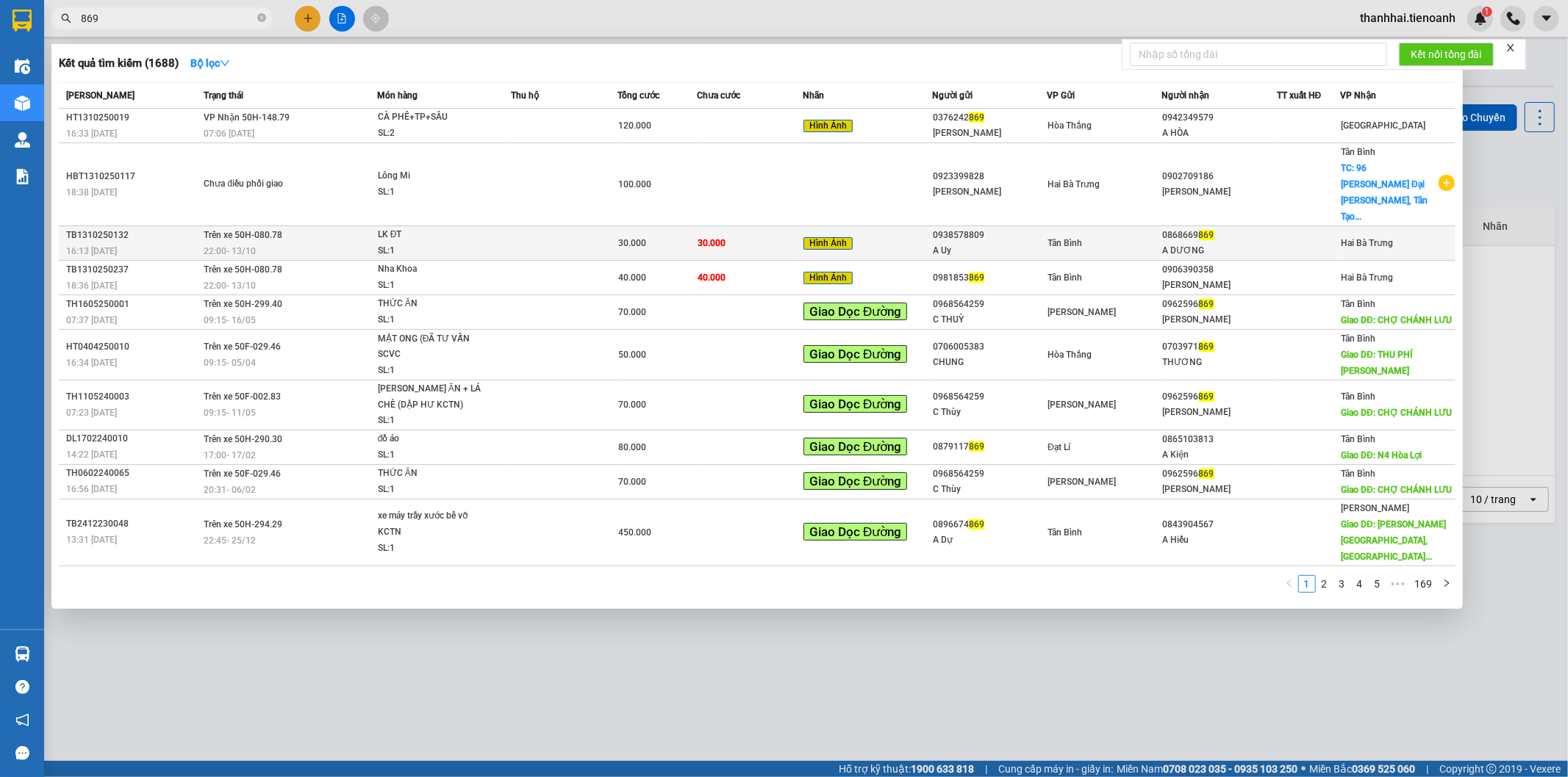
type input "869"
click at [693, 226] on td "30.000" at bounding box center [657, 243] width 80 height 35
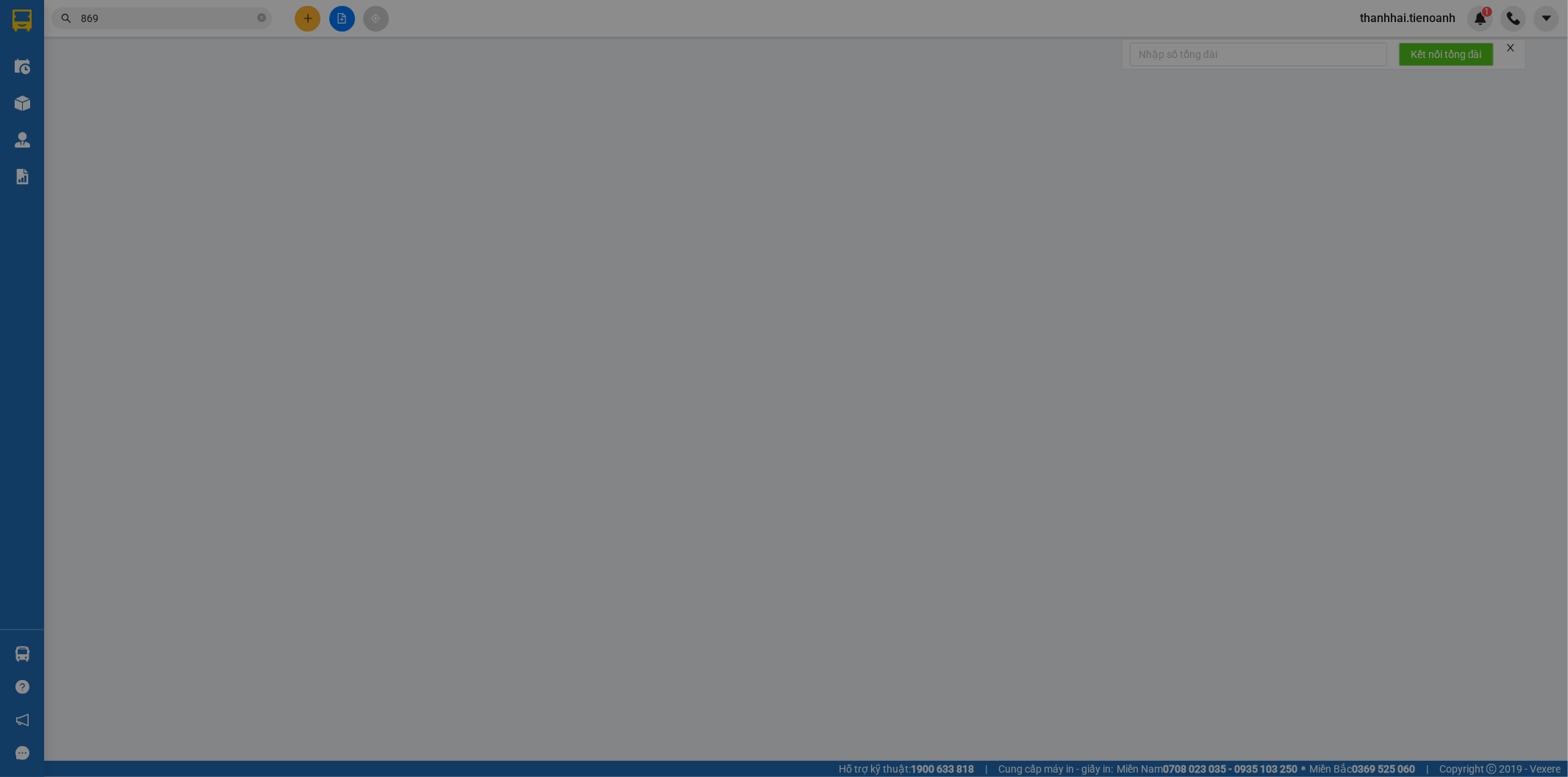
type input "0868669869"
type input "A DƯƠNG"
type input "0938578809"
type input "A Uy"
type input "0"
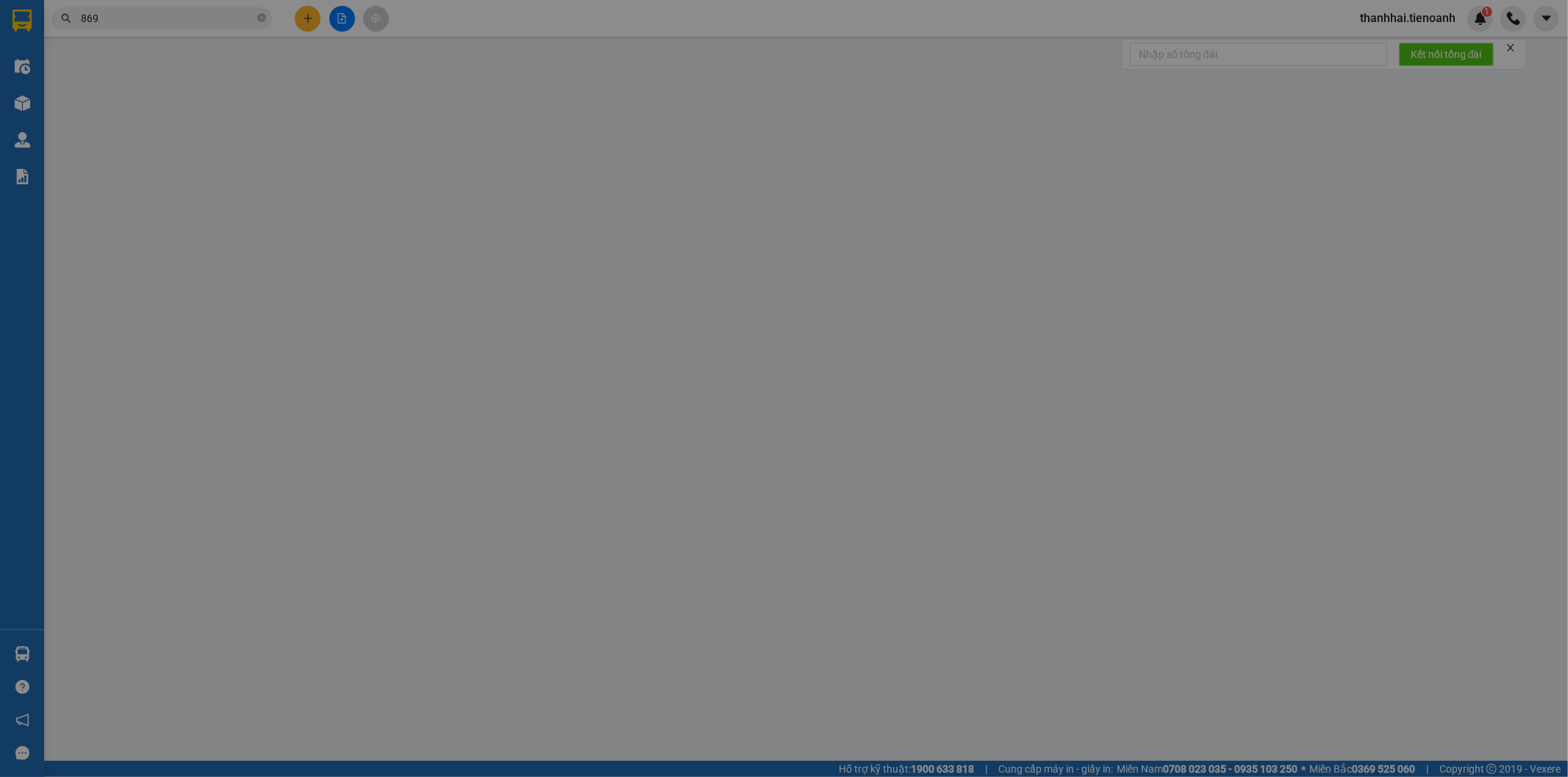
type input "30.000"
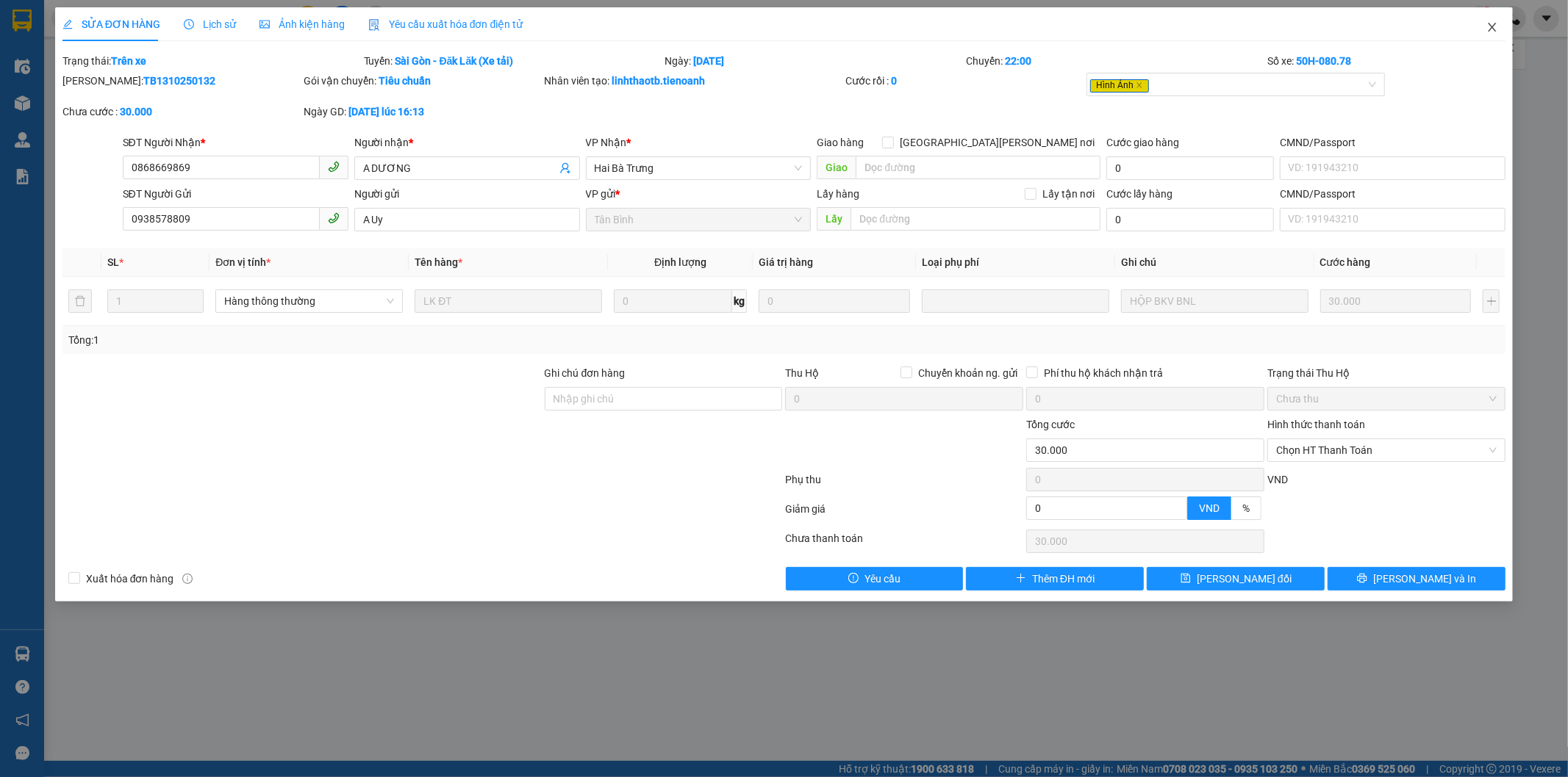
click at [1490, 25] on icon "close" at bounding box center [1493, 27] width 8 height 9
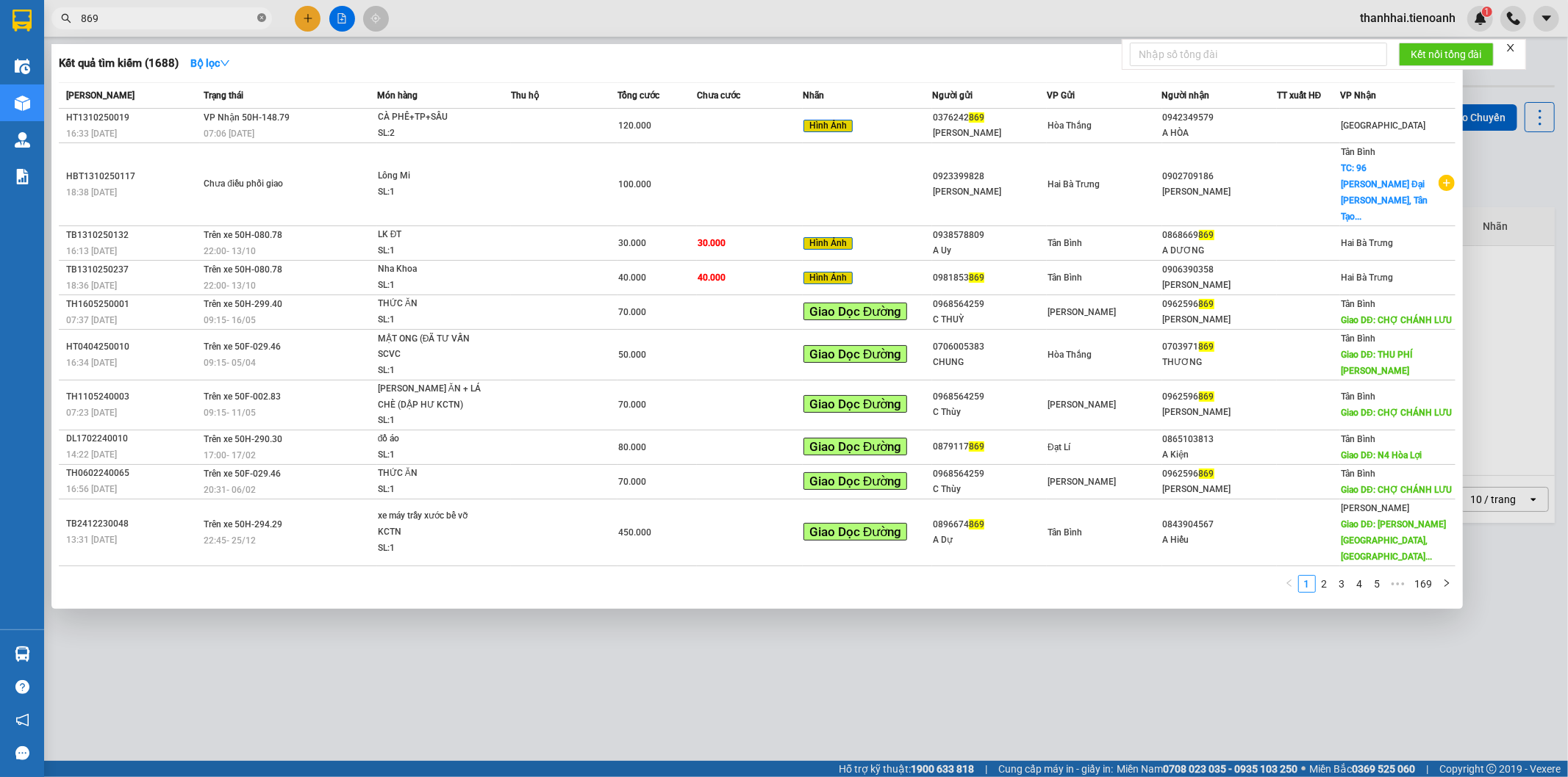
click at [263, 15] on icon "close-circle" at bounding box center [262, 17] width 9 height 9
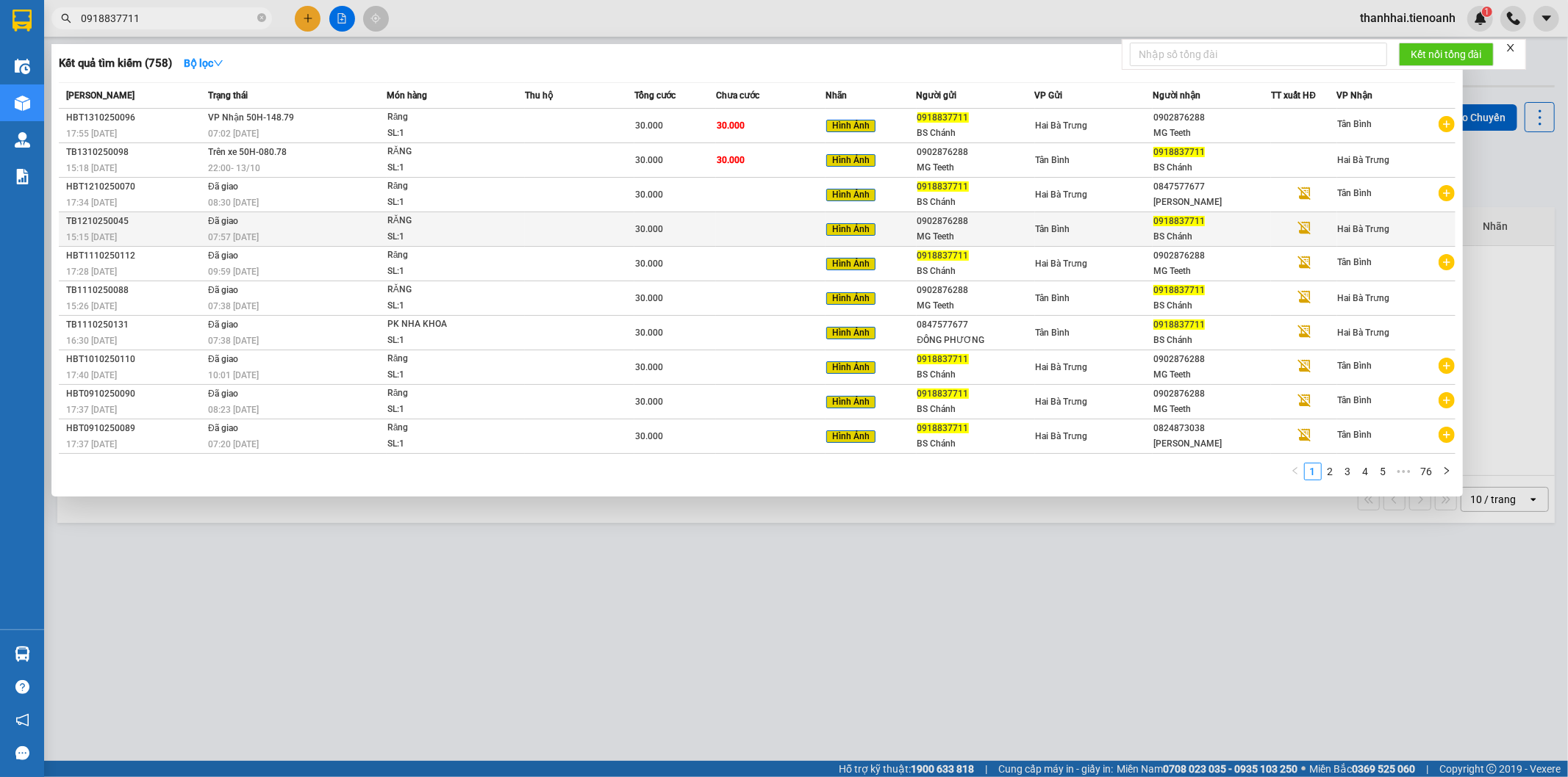
type input "0918837711"
click at [664, 219] on td "30.000" at bounding box center [675, 229] width 81 height 35
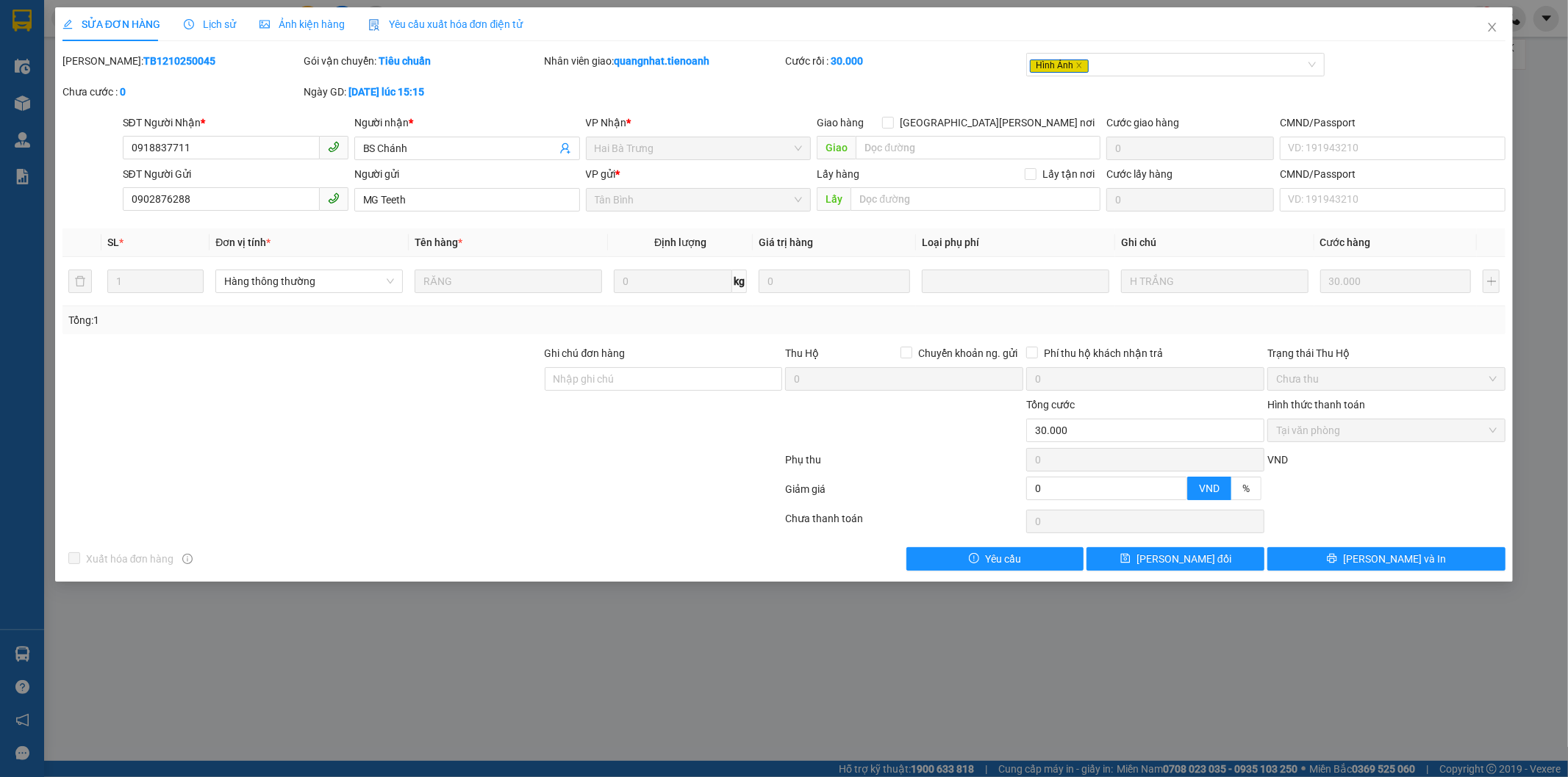
type input "0918837711"
type input "BS Chánh"
type input "0902876288"
type input "MG Teeth"
type input "0"
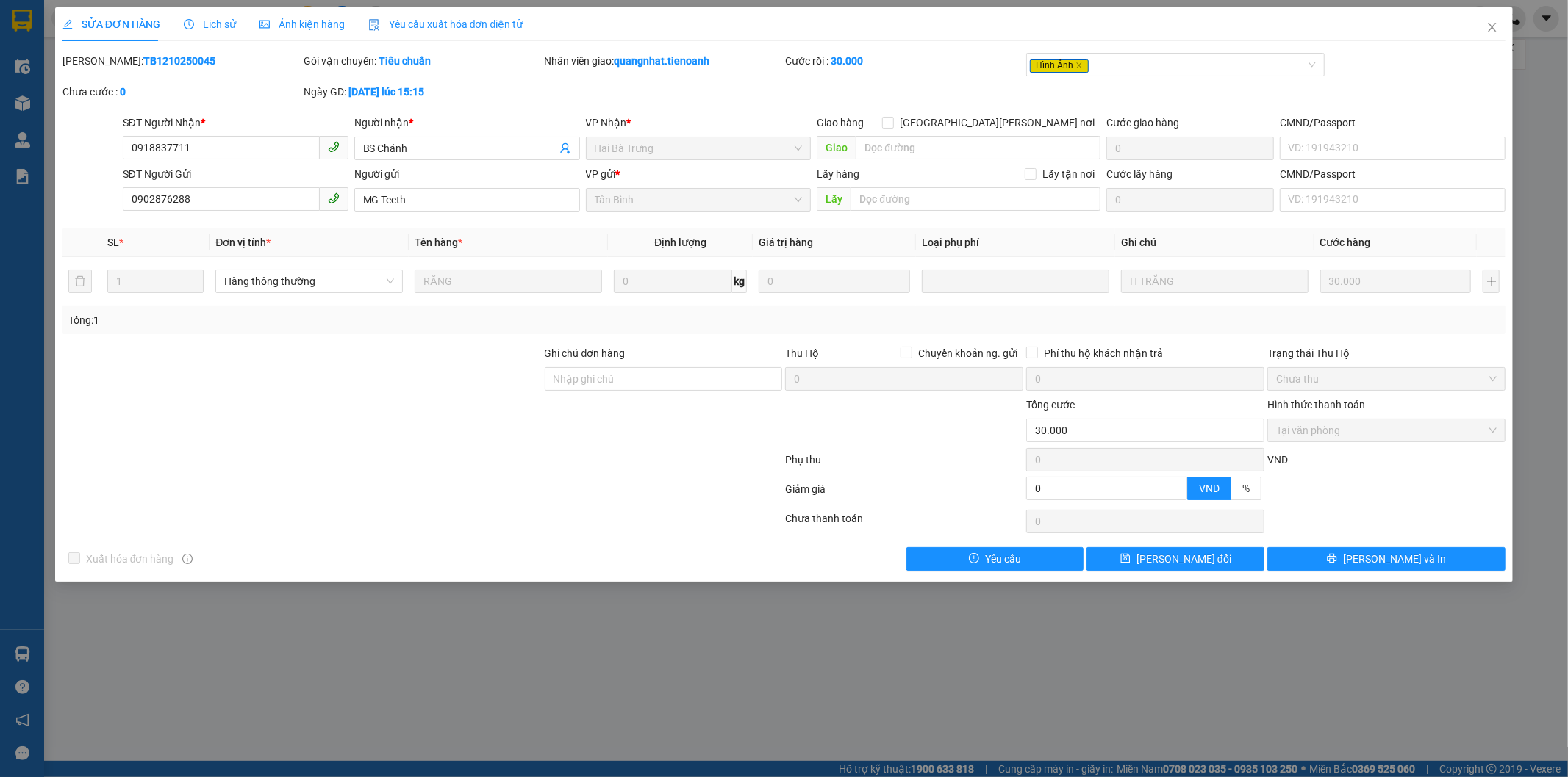
type input "30.000"
click at [1494, 26] on icon "close" at bounding box center [1493, 27] width 8 height 9
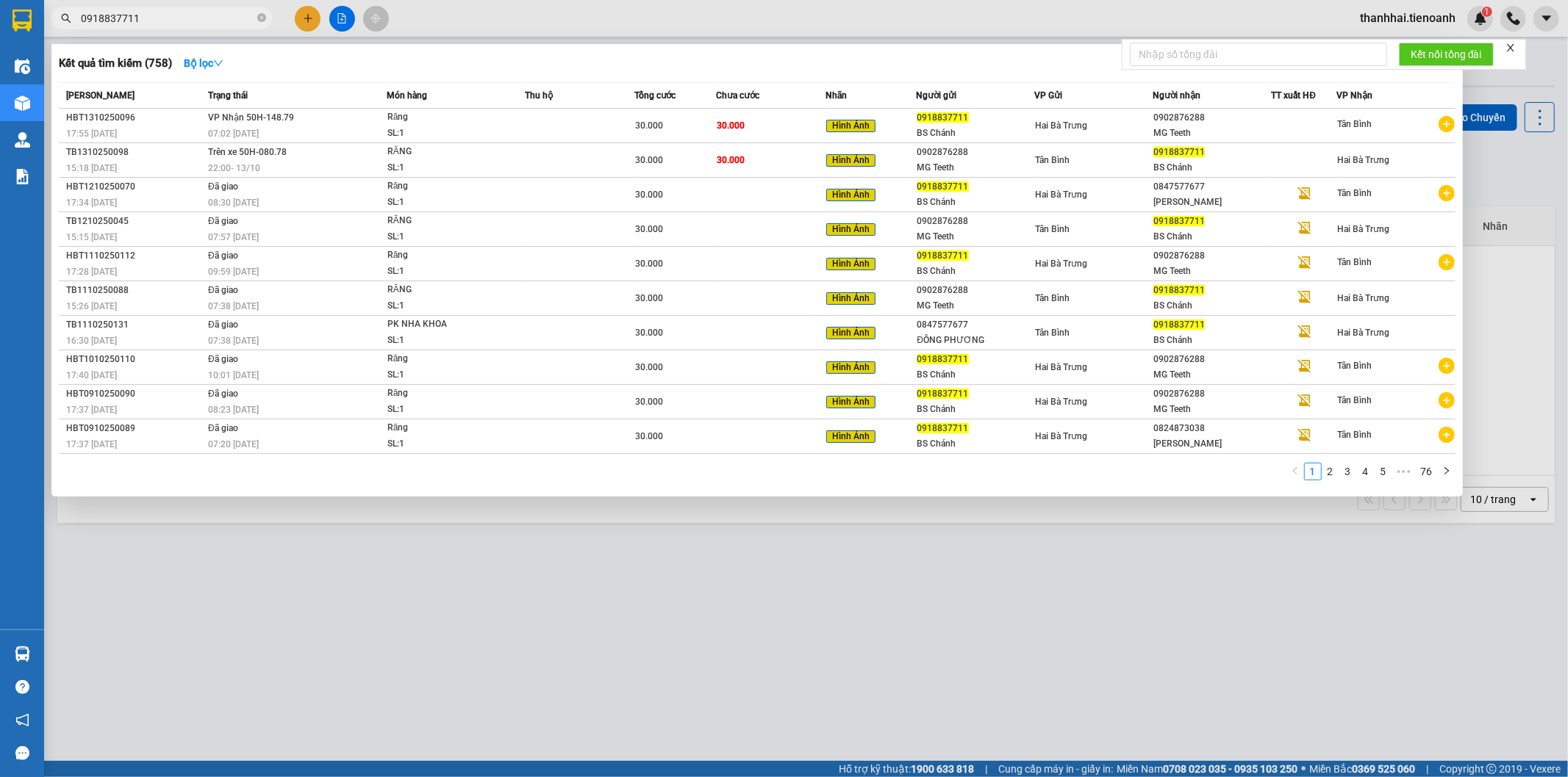
click at [206, 23] on input "0918837711" at bounding box center [167, 19] width 174 height 16
click at [722, 160] on span "30.000" at bounding box center [731, 160] width 28 height 11
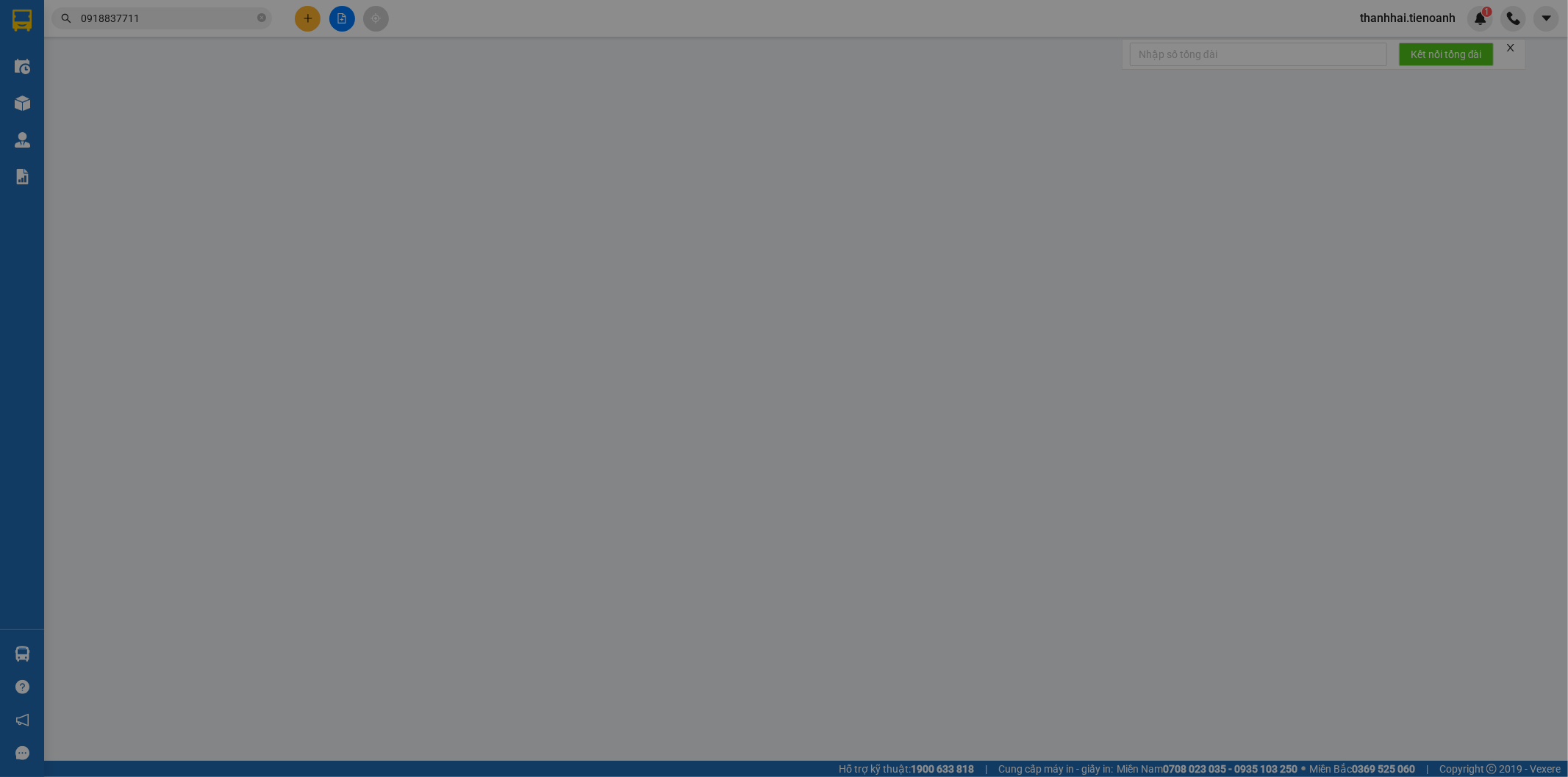
type input "0918837711"
type input "BS Chánh"
type input "0902876288"
type input "MG Teeth"
type input "0"
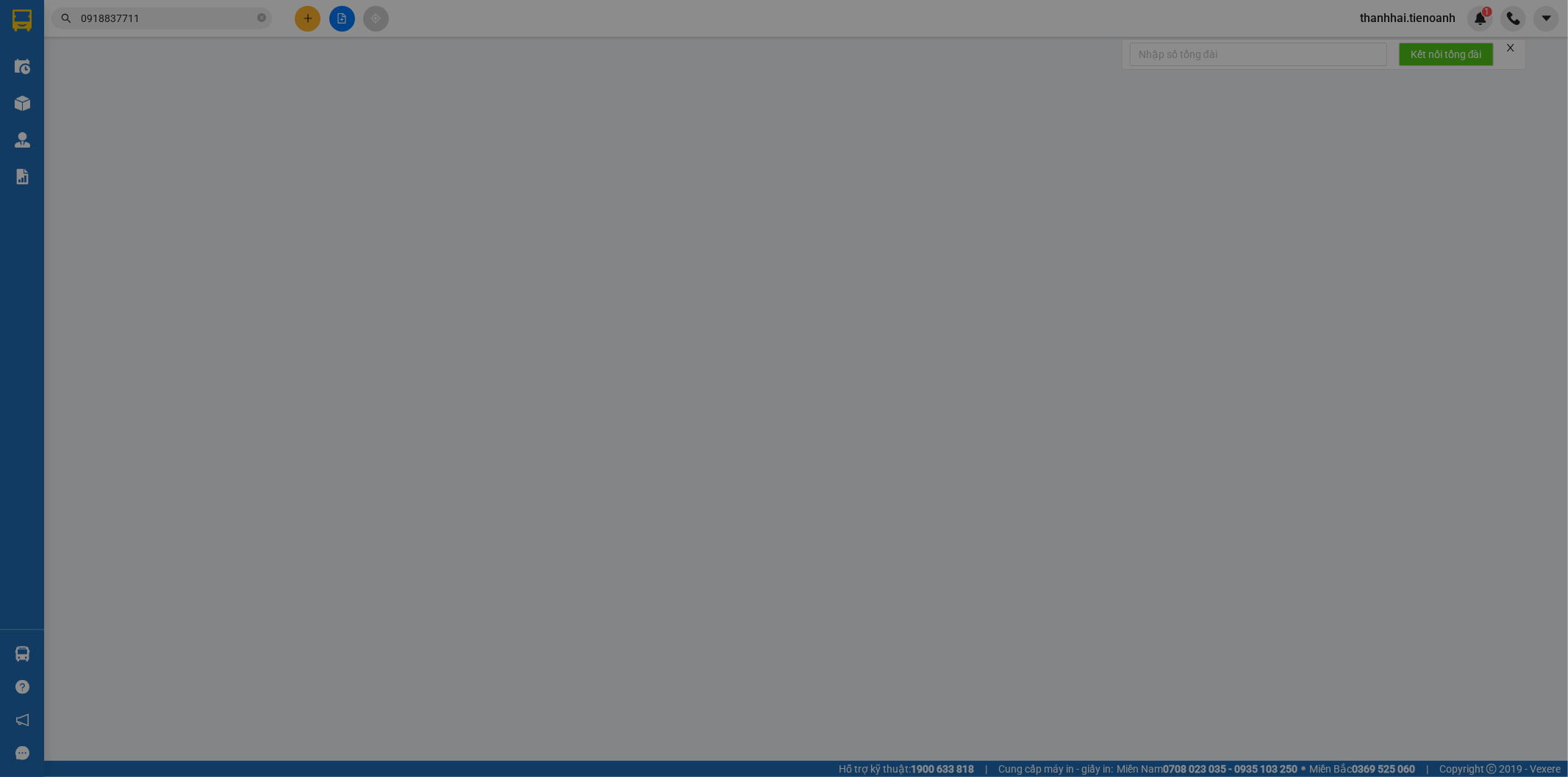
type input "30.000"
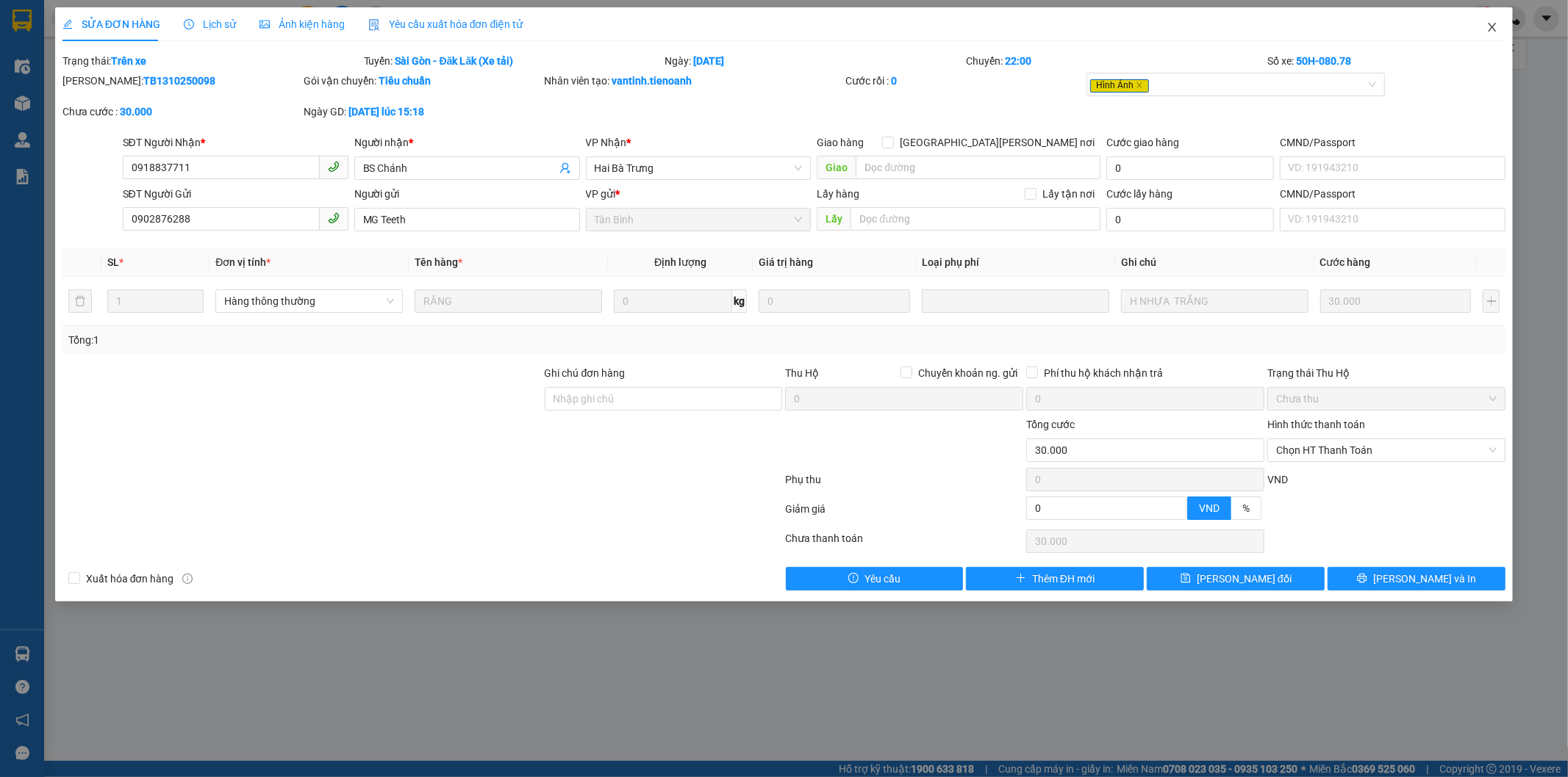
click at [1493, 26] on icon "close" at bounding box center [1492, 27] width 12 height 12
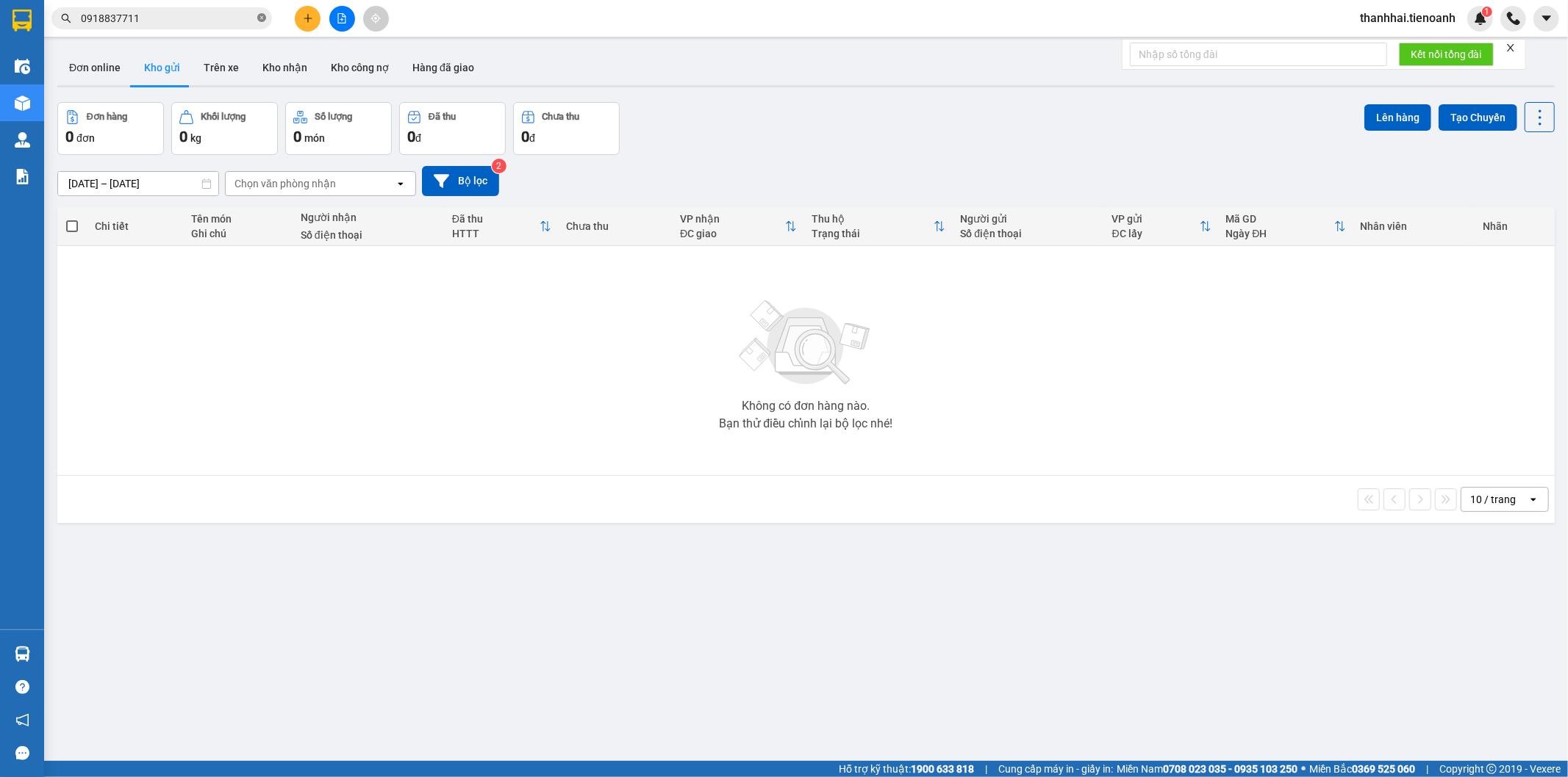
click at [258, 18] on icon "close-circle" at bounding box center [262, 17] width 9 height 9
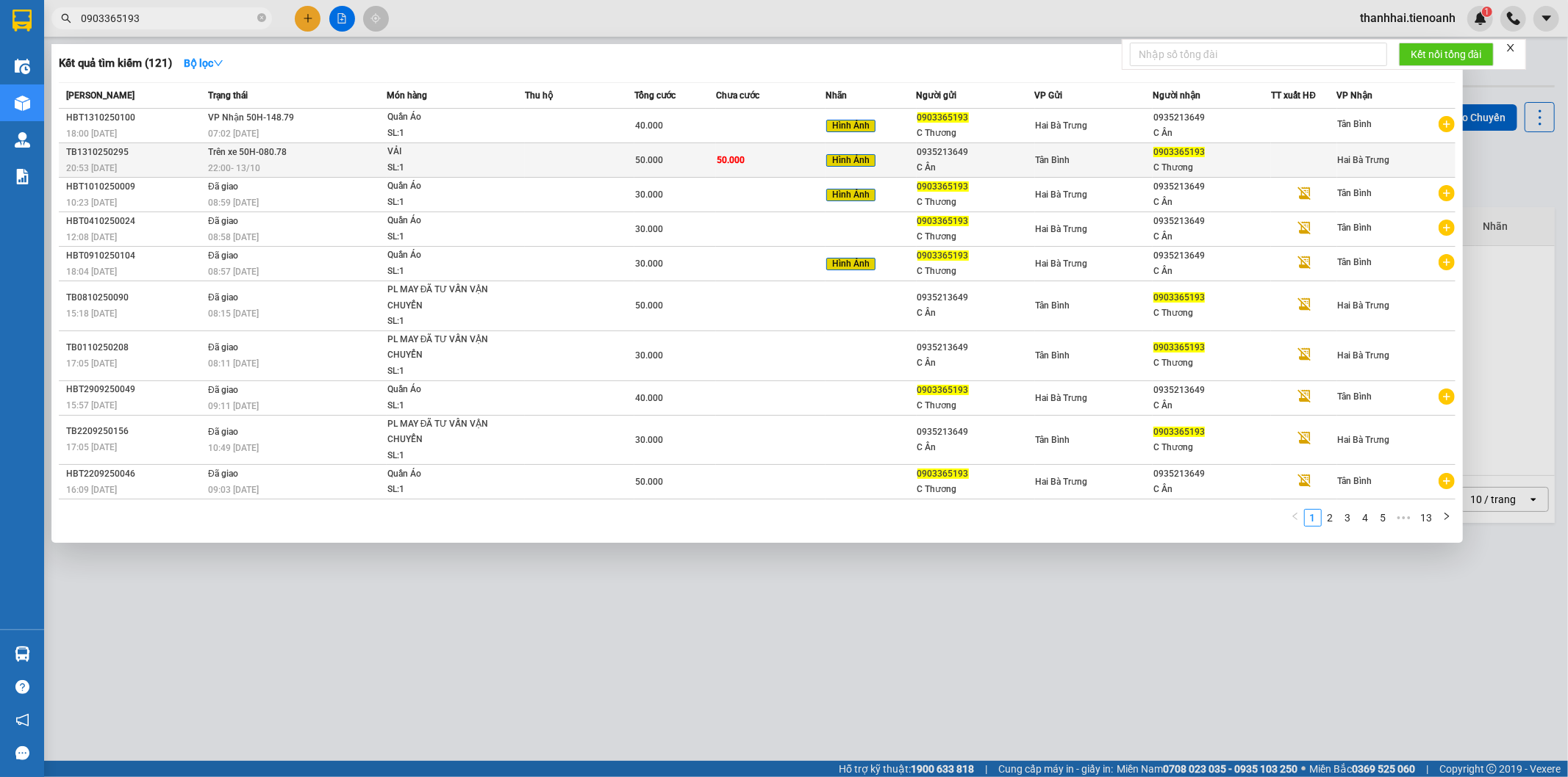
type input "0903365193"
click at [702, 155] on div "50.000" at bounding box center [675, 160] width 80 height 16
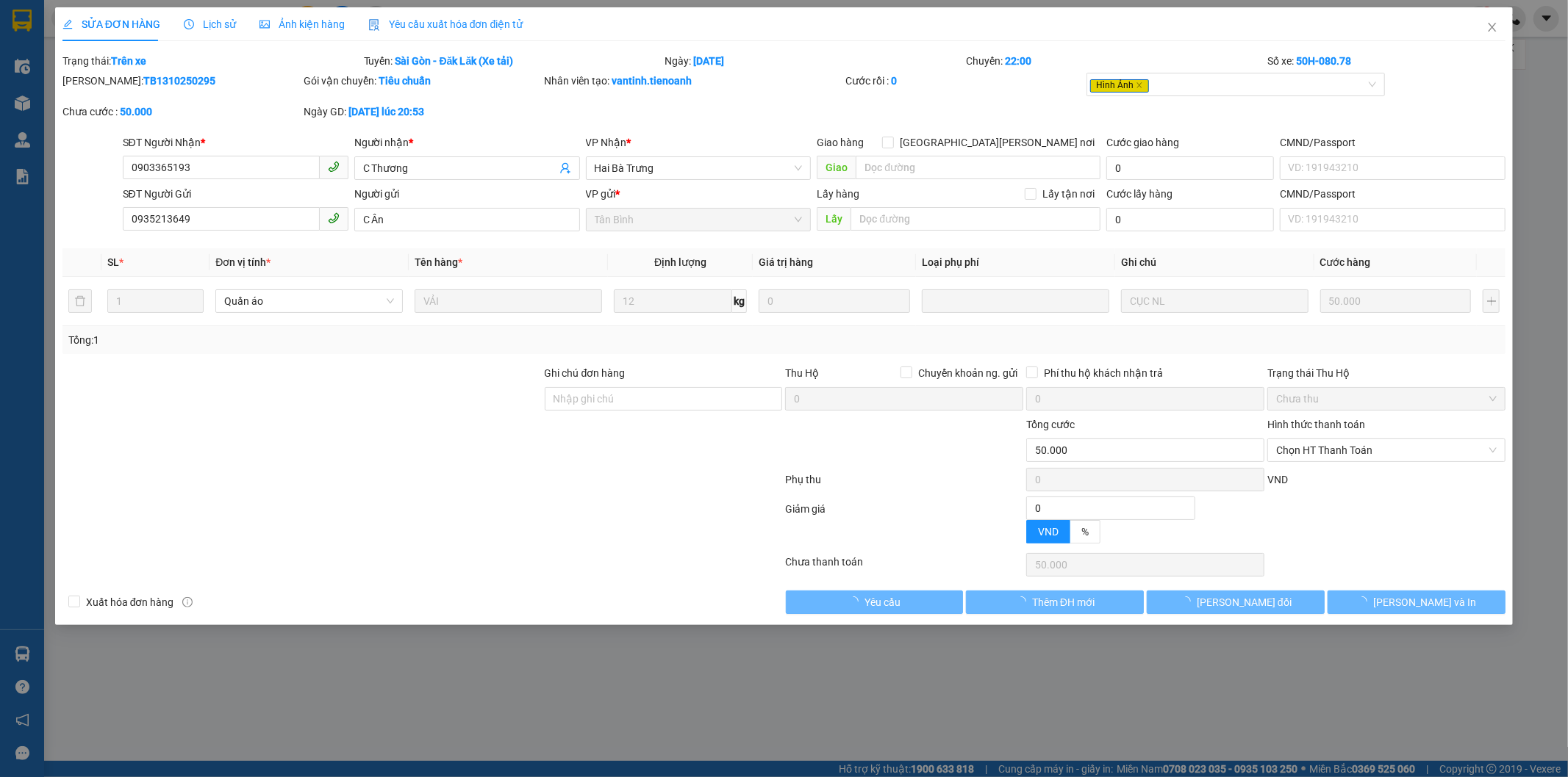
type input "0903365193"
type input "C Thương"
type input "0935213649"
type input "C Ân"
type input "0"
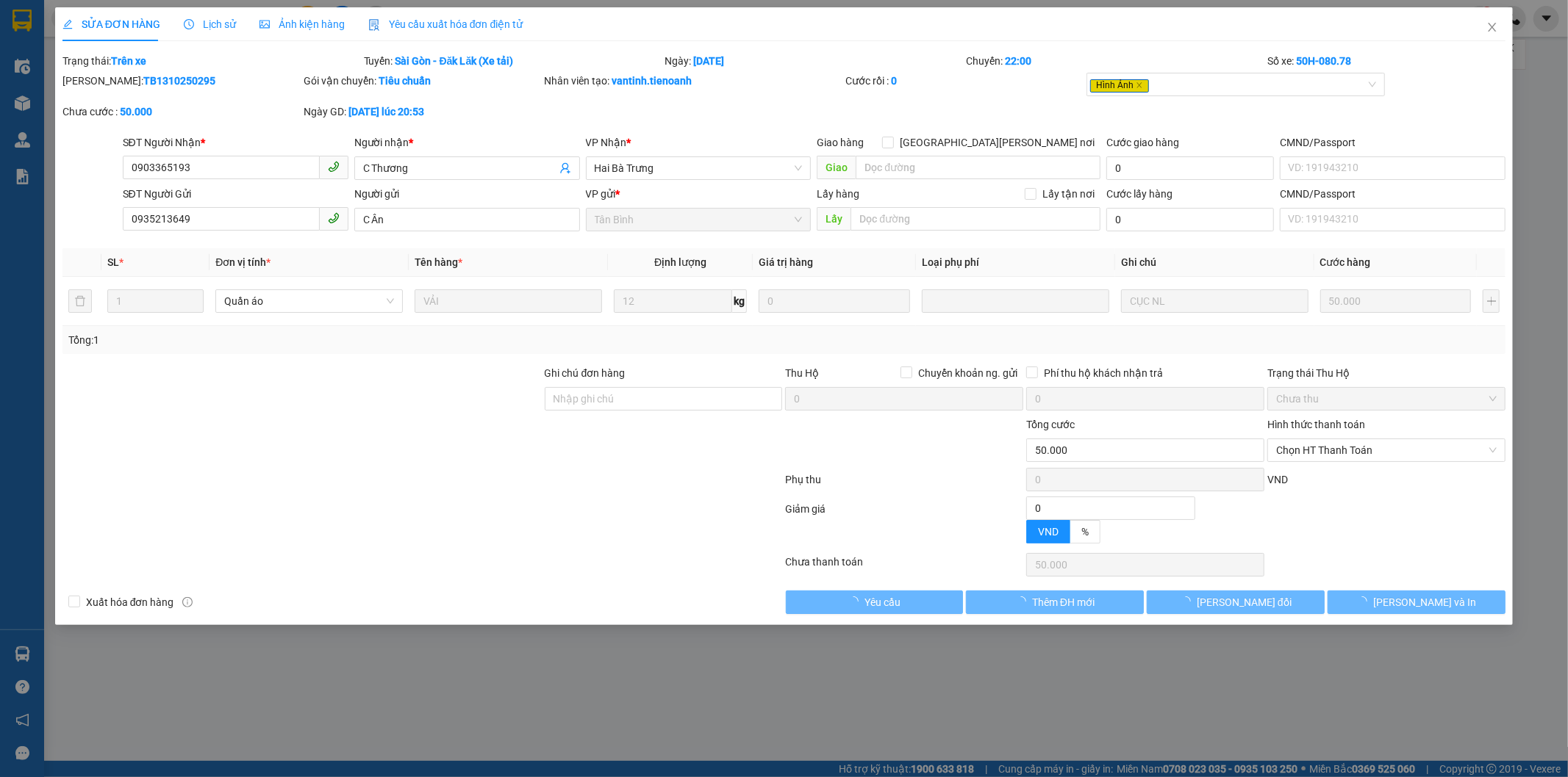
type input "50.000"
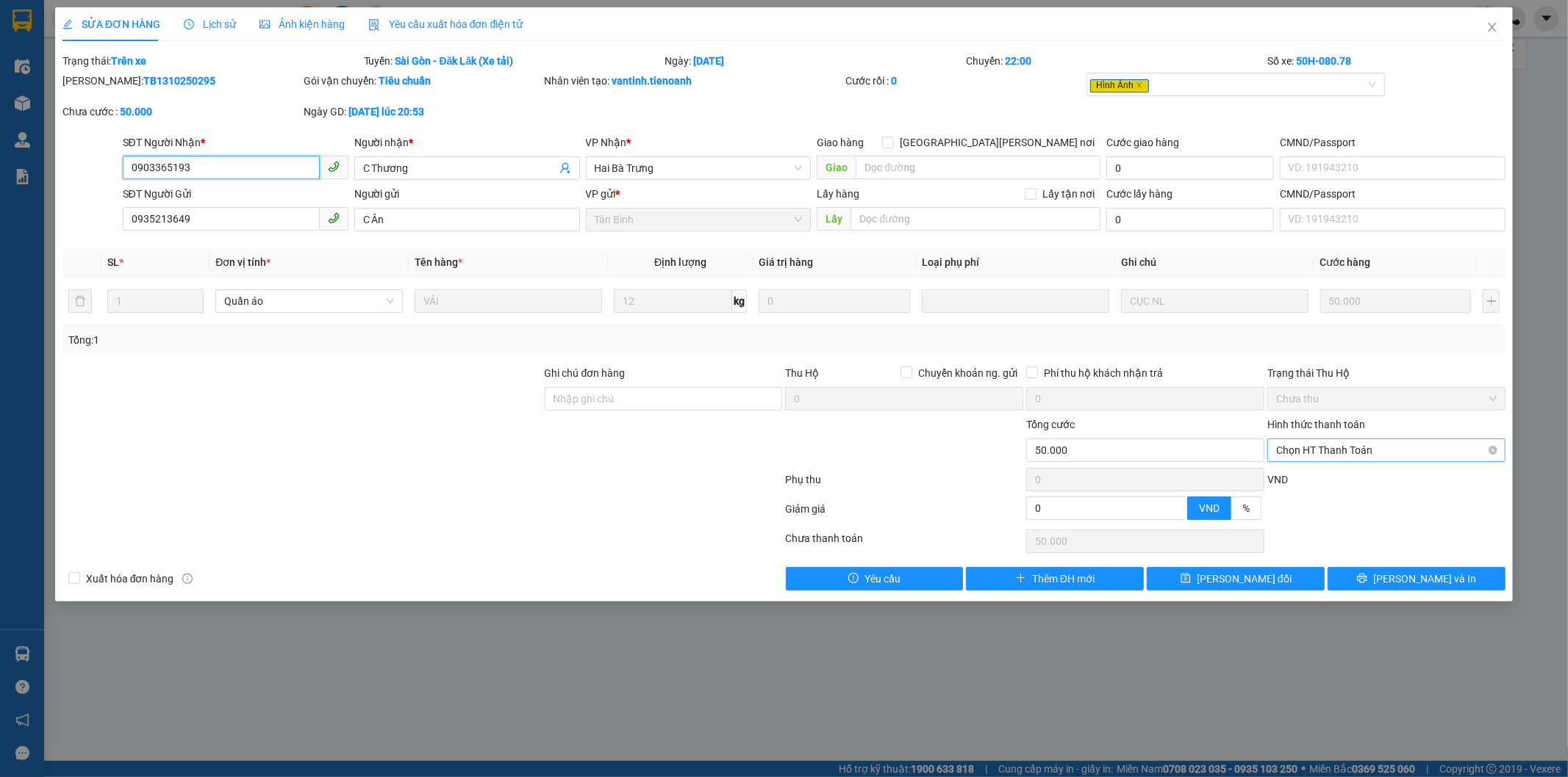
click at [1326, 445] on span "Chọn HT Thanh Toán" at bounding box center [1386, 450] width 220 height 22
click at [1493, 27] on icon "close" at bounding box center [1493, 27] width 8 height 9
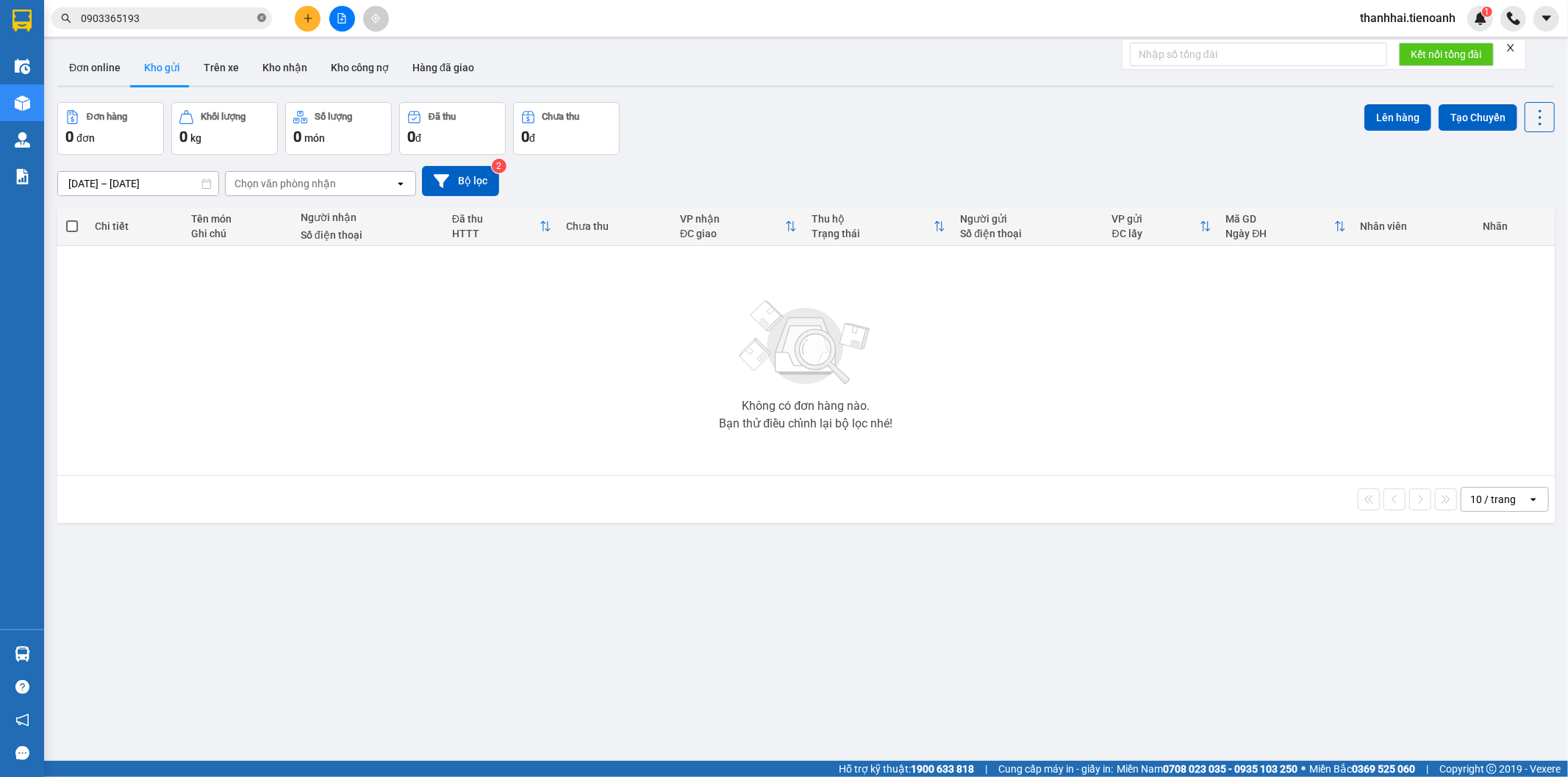
click at [259, 16] on icon "close-circle" at bounding box center [262, 17] width 9 height 9
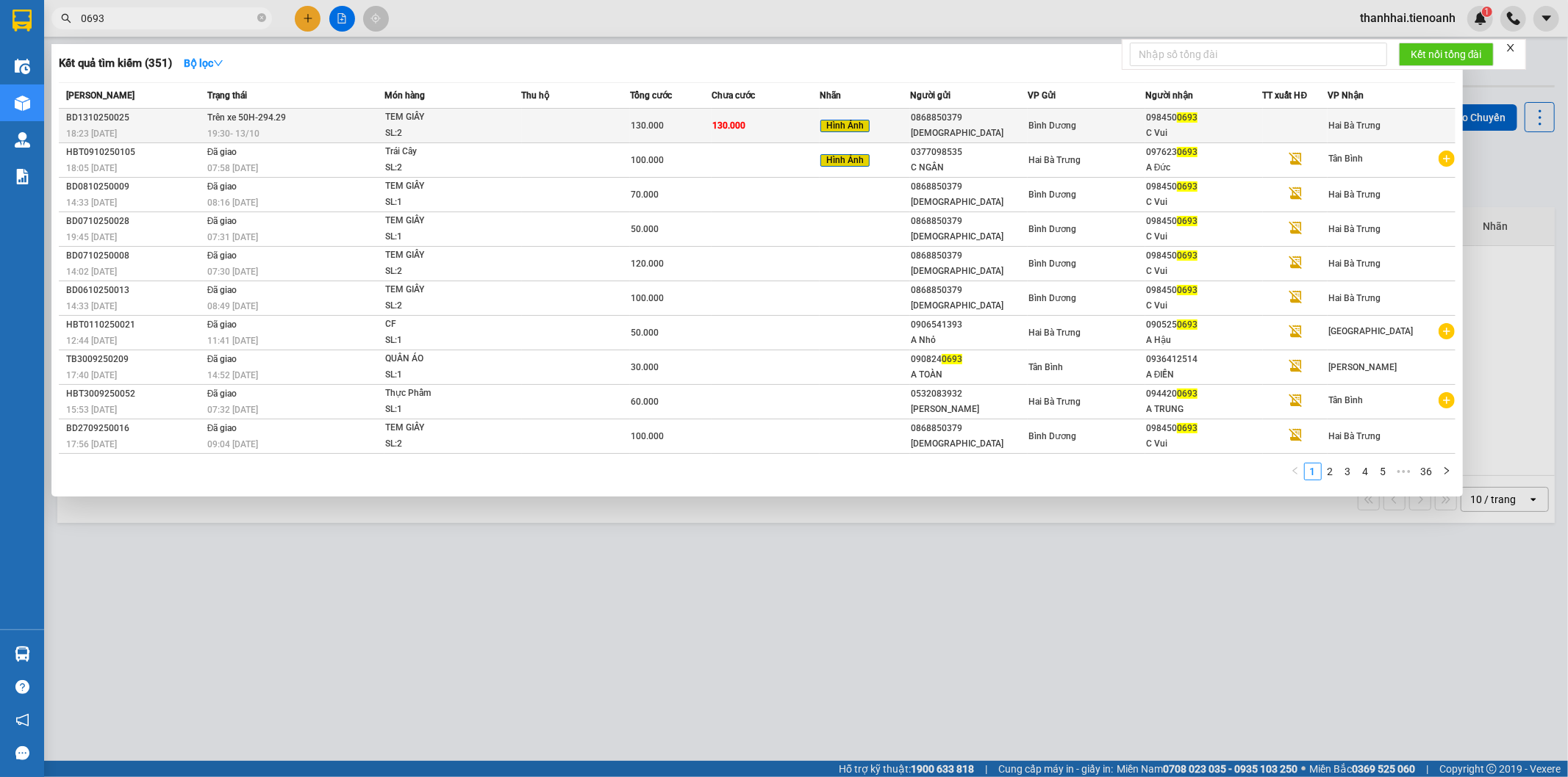
type input "0693"
click at [751, 119] on td "130.000" at bounding box center [766, 126] width 109 height 35
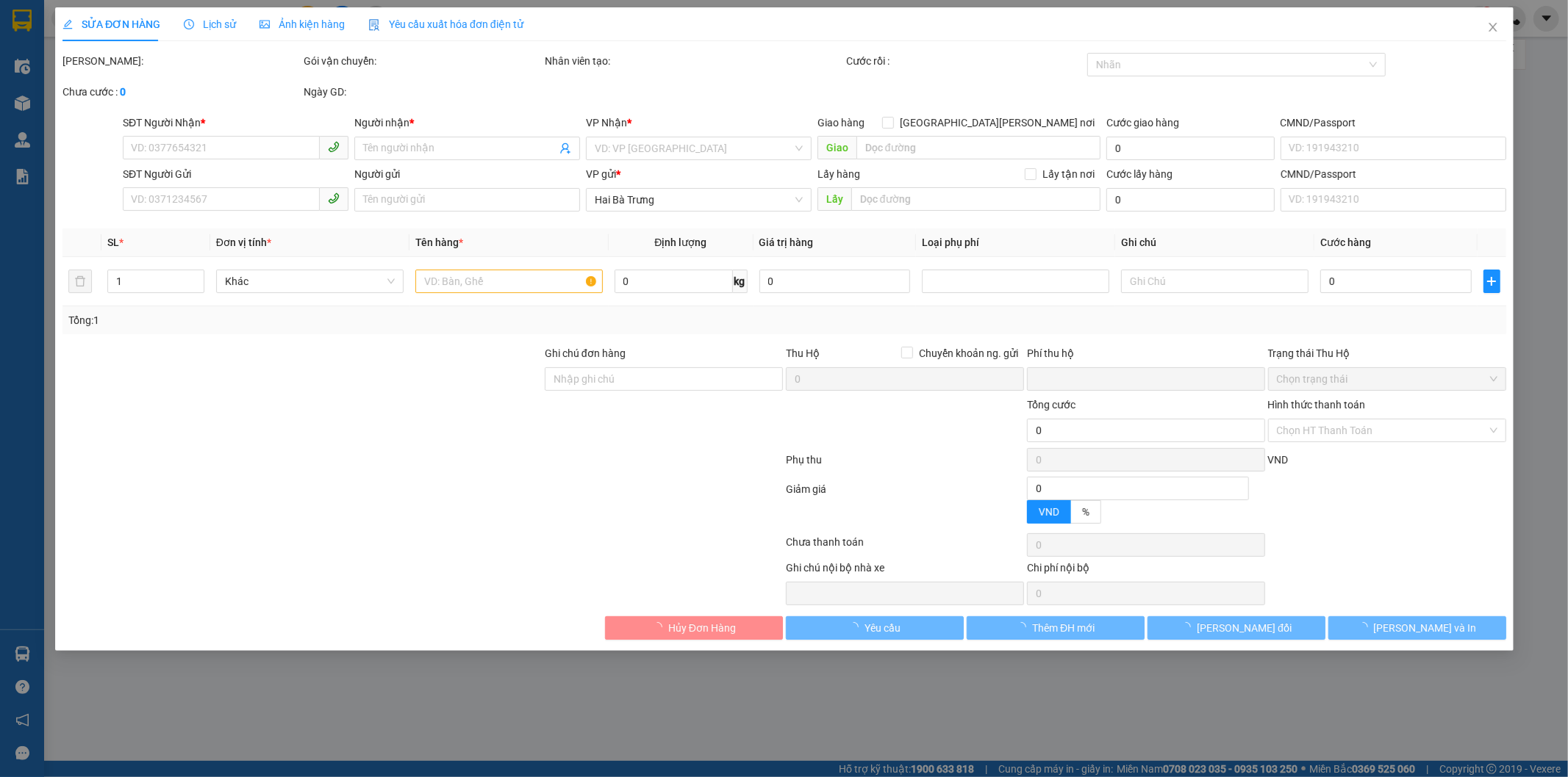
type input "0984500693"
type input "C Vui"
type input "0868850379"
type input "[DEMOGRAPHIC_DATA]"
type input "0"
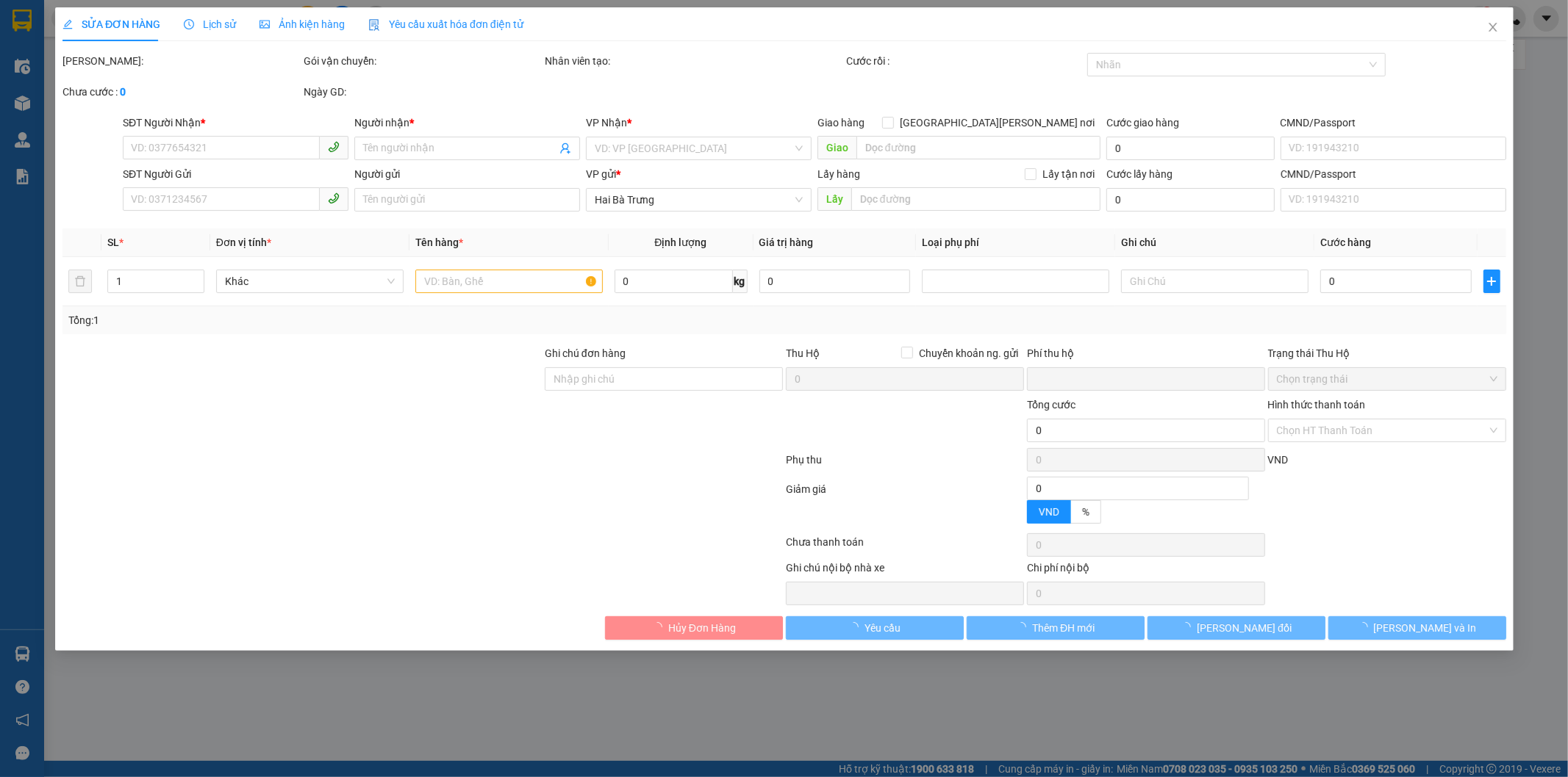
type input "130.000"
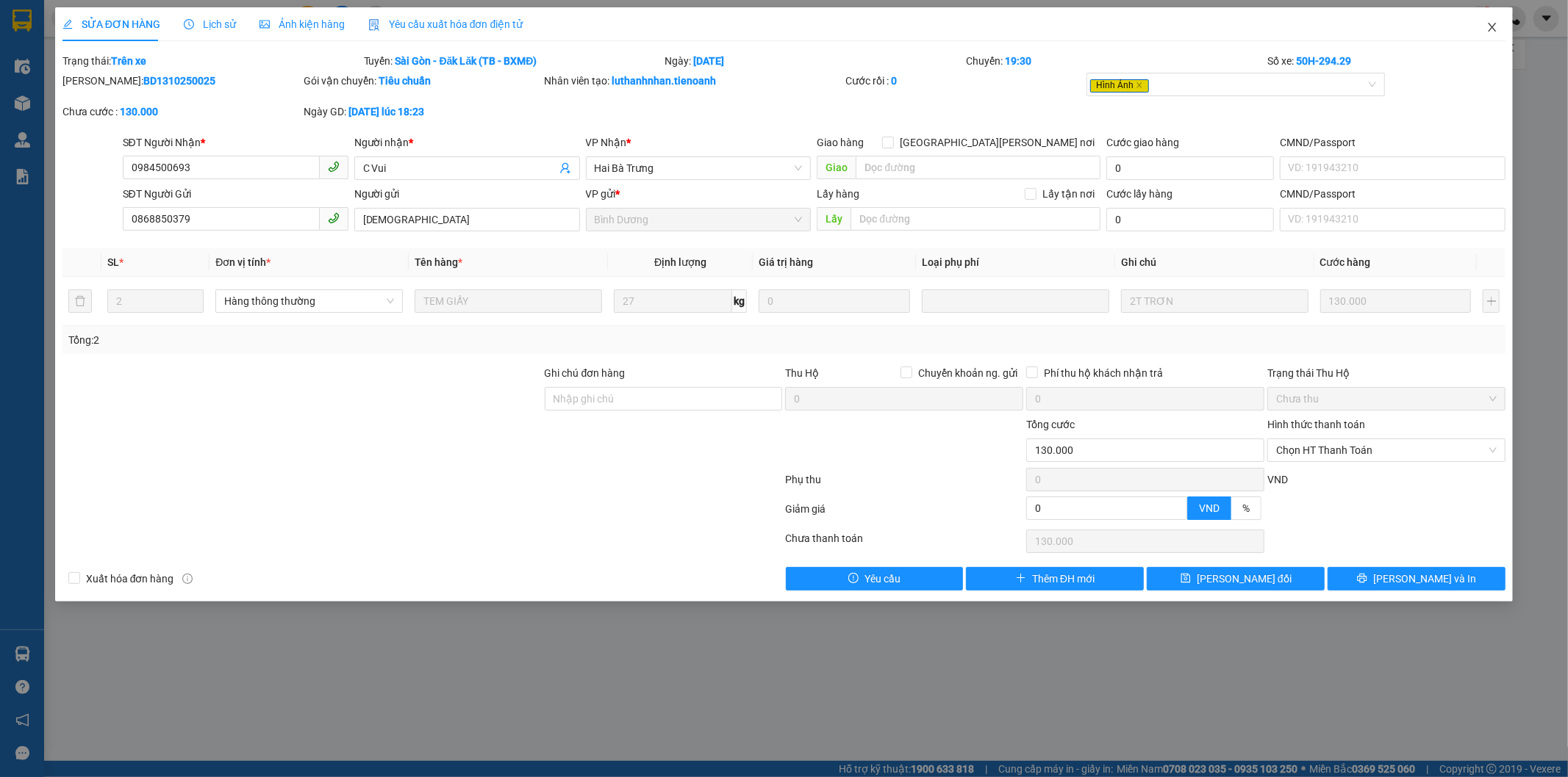
click at [1493, 26] on icon "close" at bounding box center [1492, 27] width 12 height 12
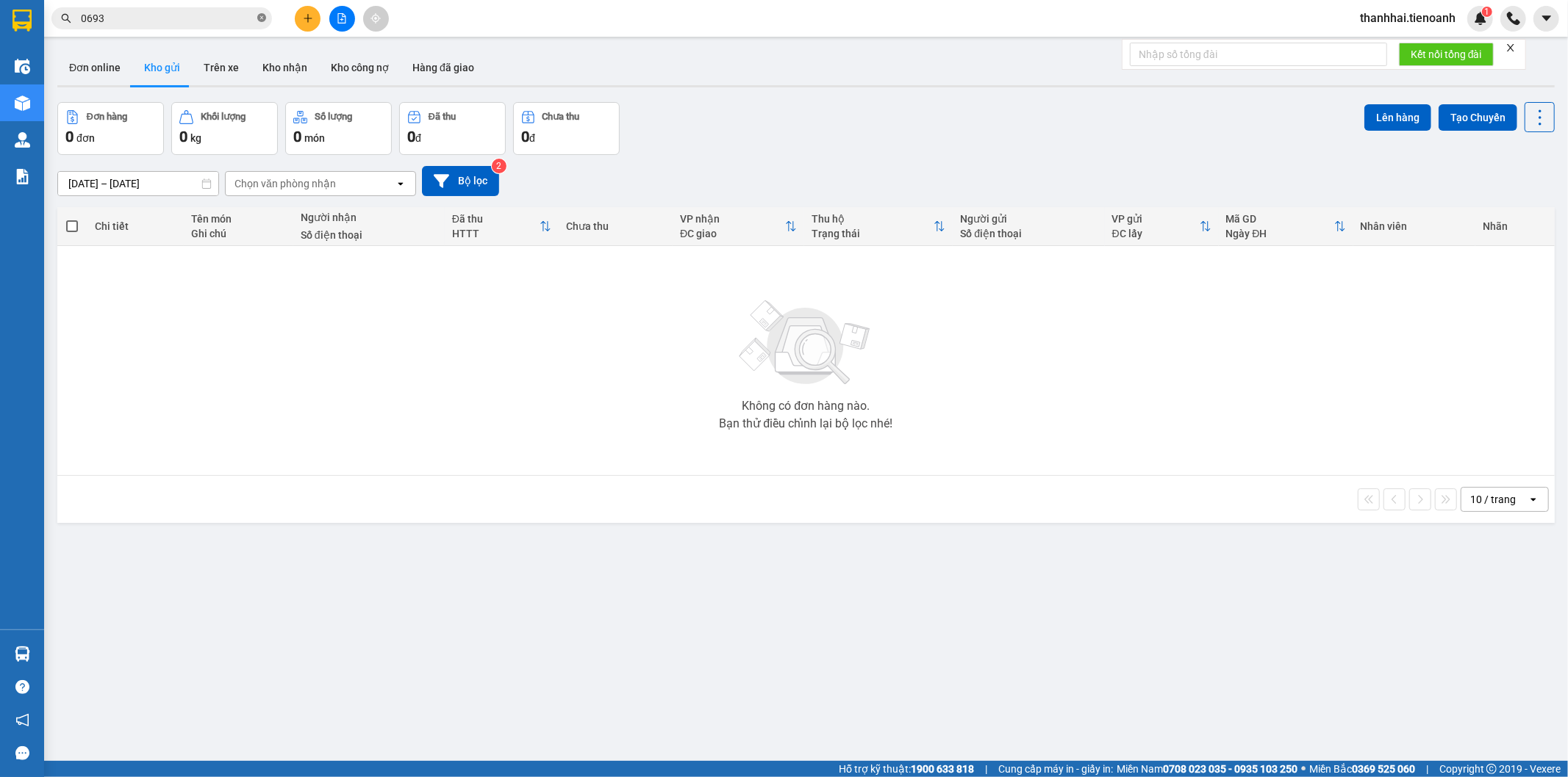
click at [265, 20] on icon "close-circle" at bounding box center [262, 17] width 9 height 9
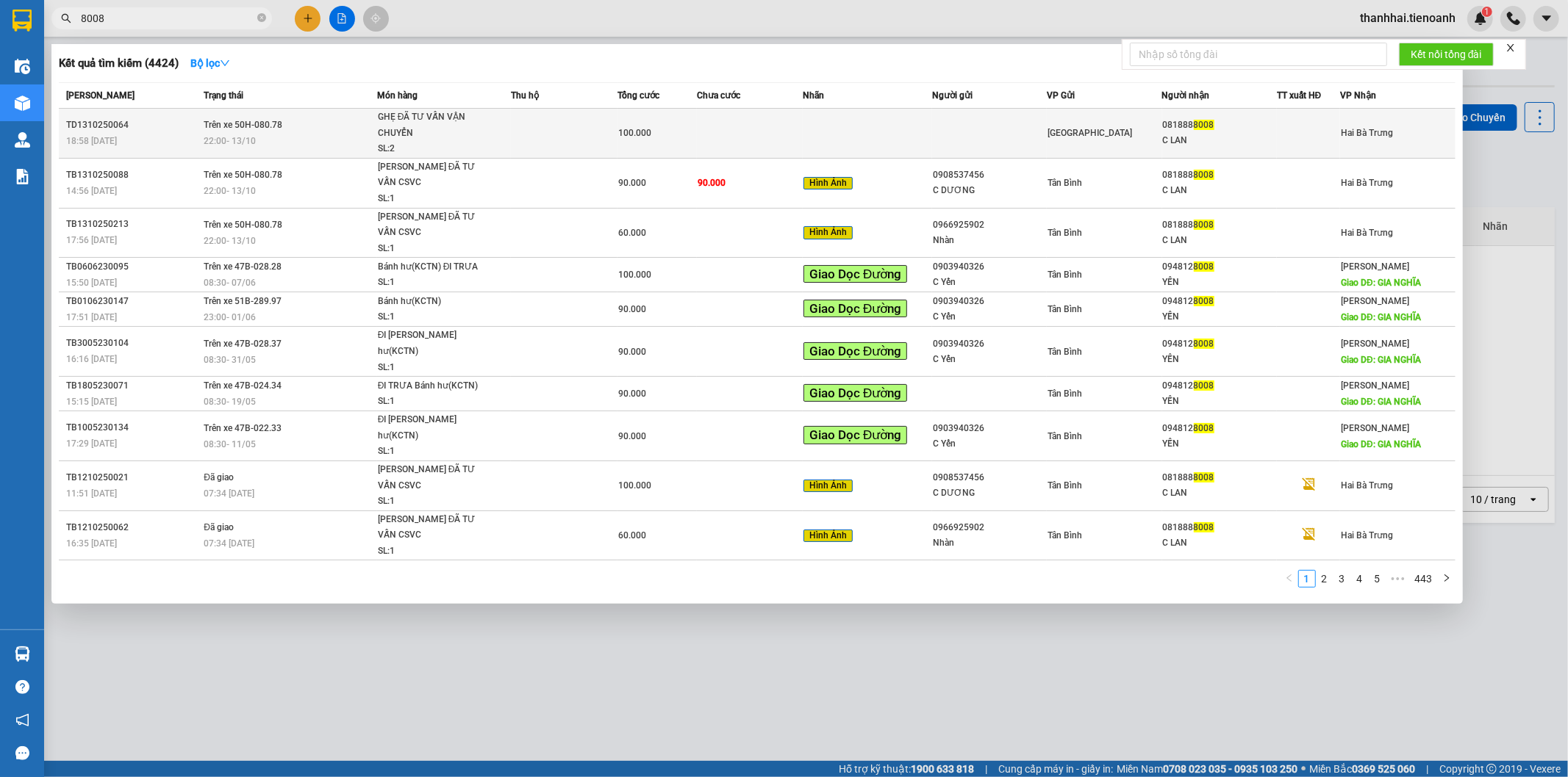
type input "8008"
click at [488, 143] on span "GHẸ ĐÃ TƯ VẤN VẬN CHUYỂN SL: 2" at bounding box center [444, 133] width 133 height 48
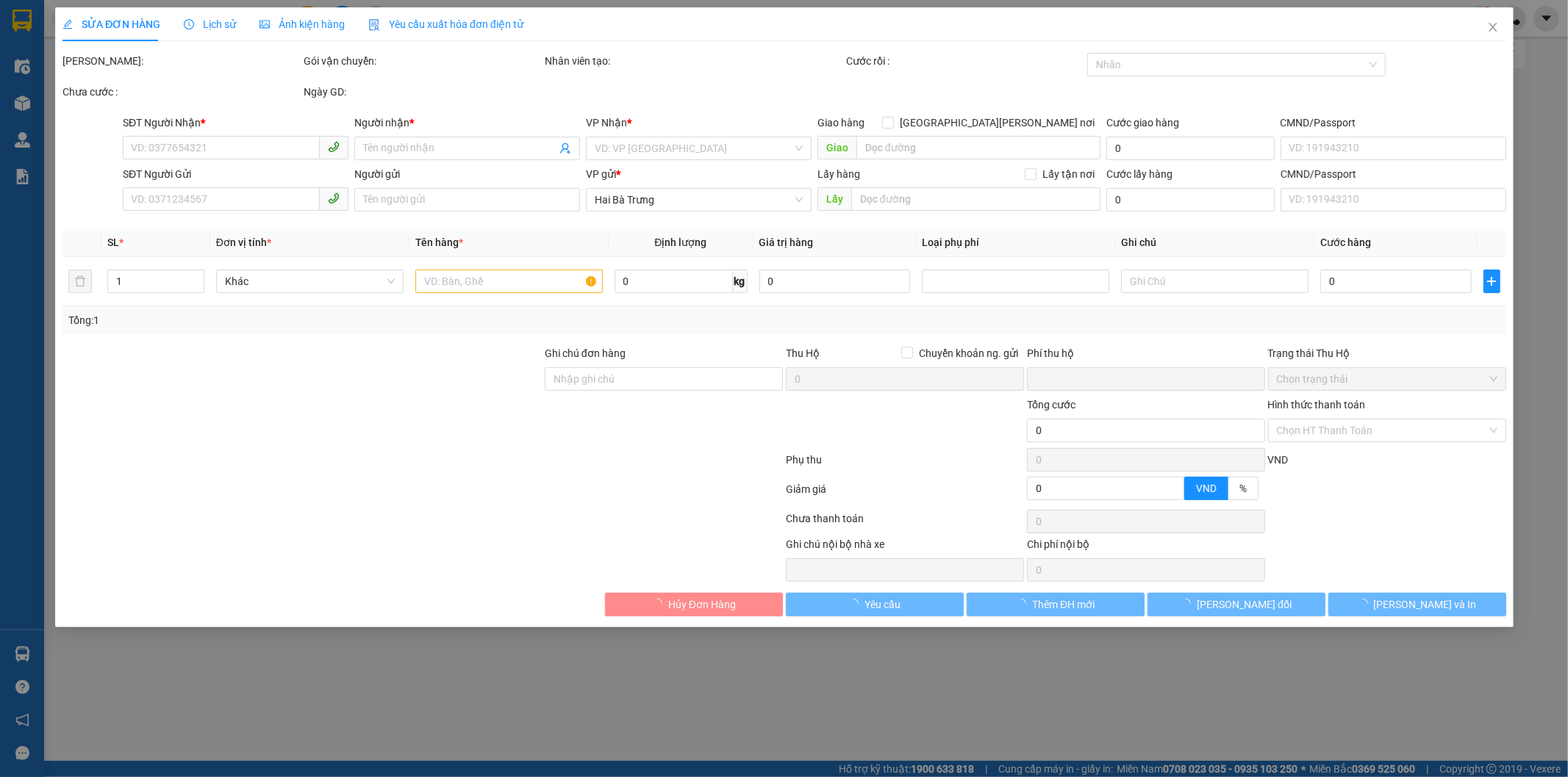
type input "0818888008"
type input "C LAN"
type input "0"
type input "100.000"
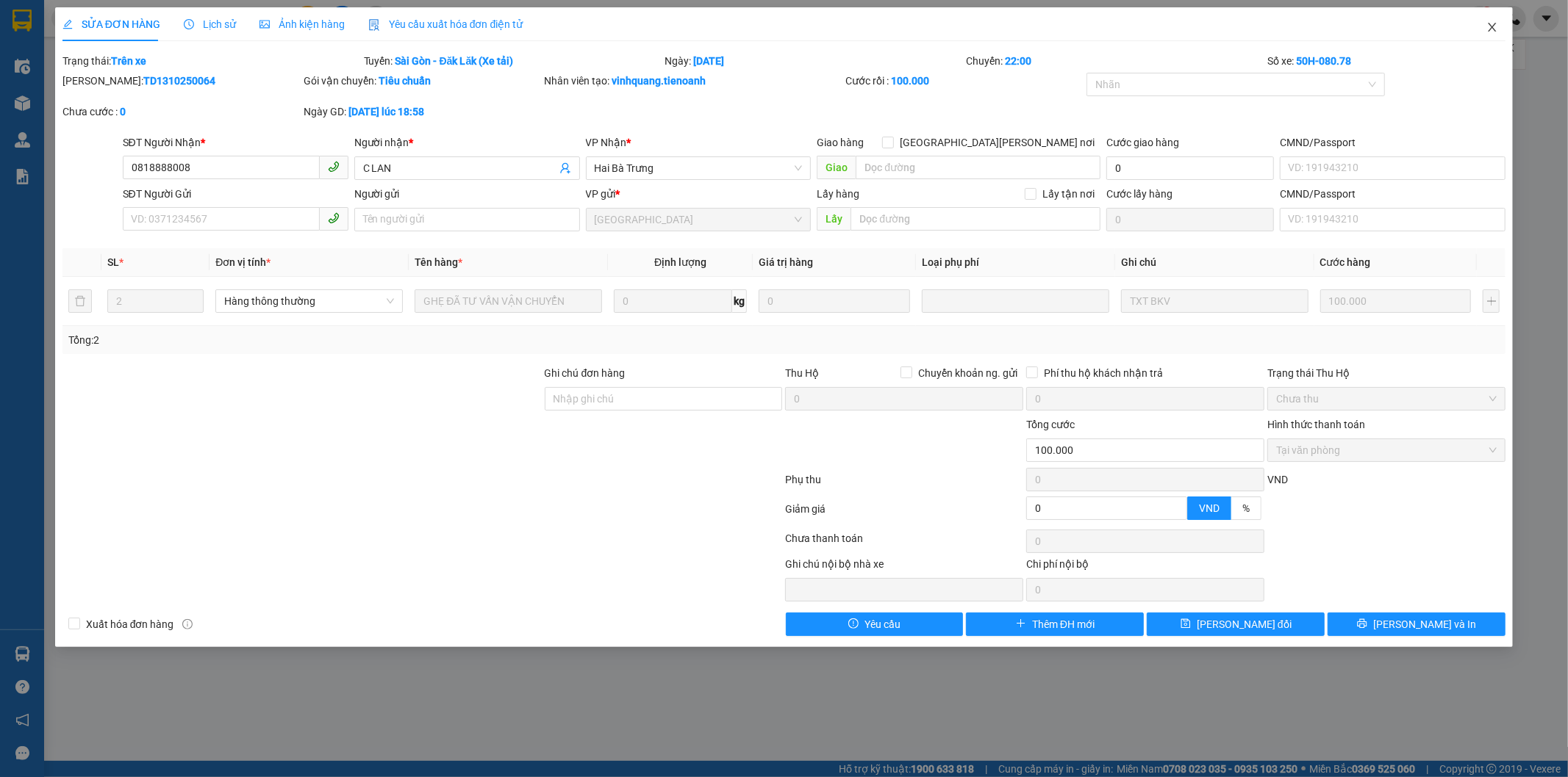
click at [1491, 26] on icon "close" at bounding box center [1493, 27] width 8 height 9
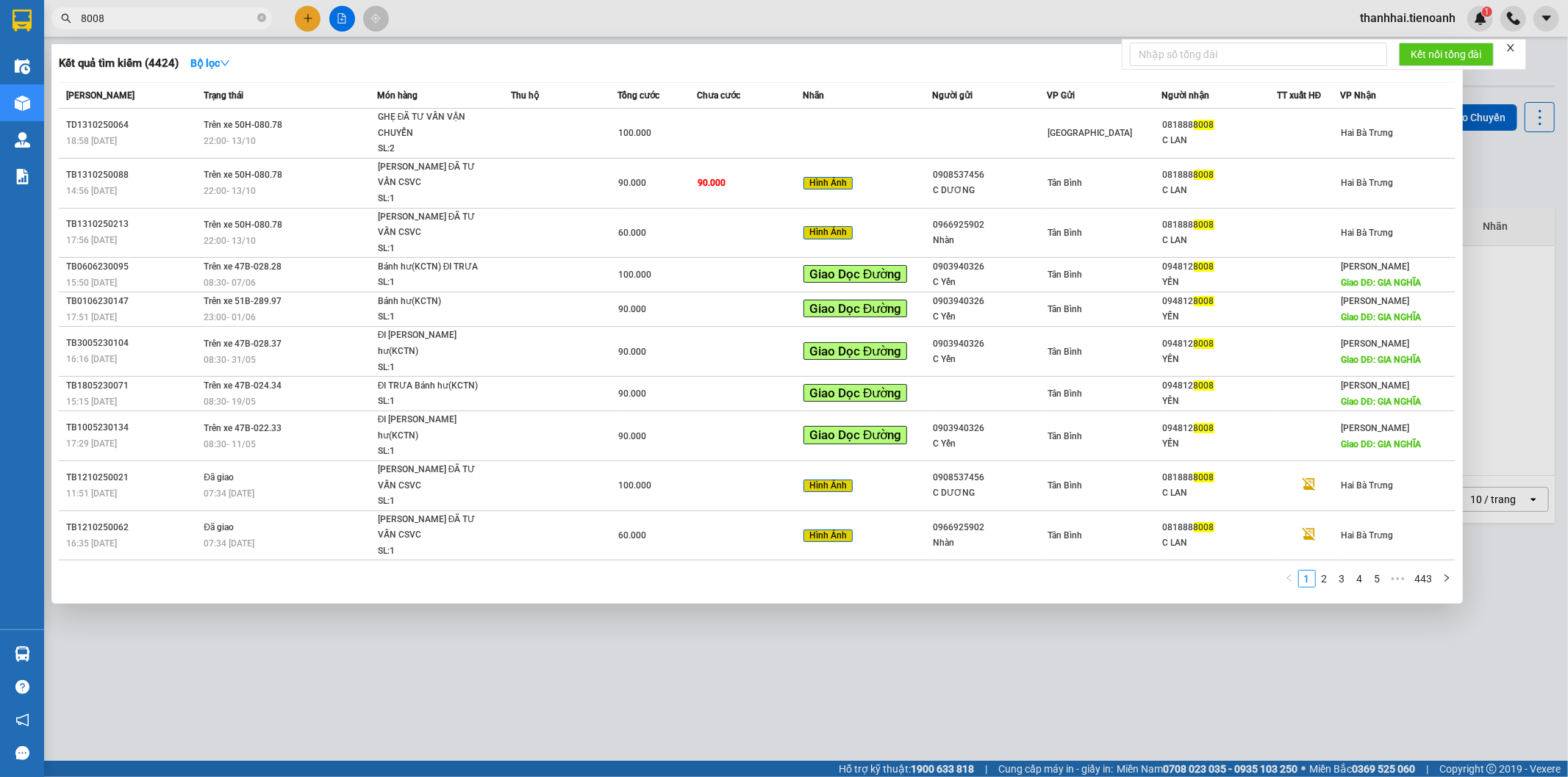
click at [211, 18] on input "8008" at bounding box center [167, 19] width 174 height 16
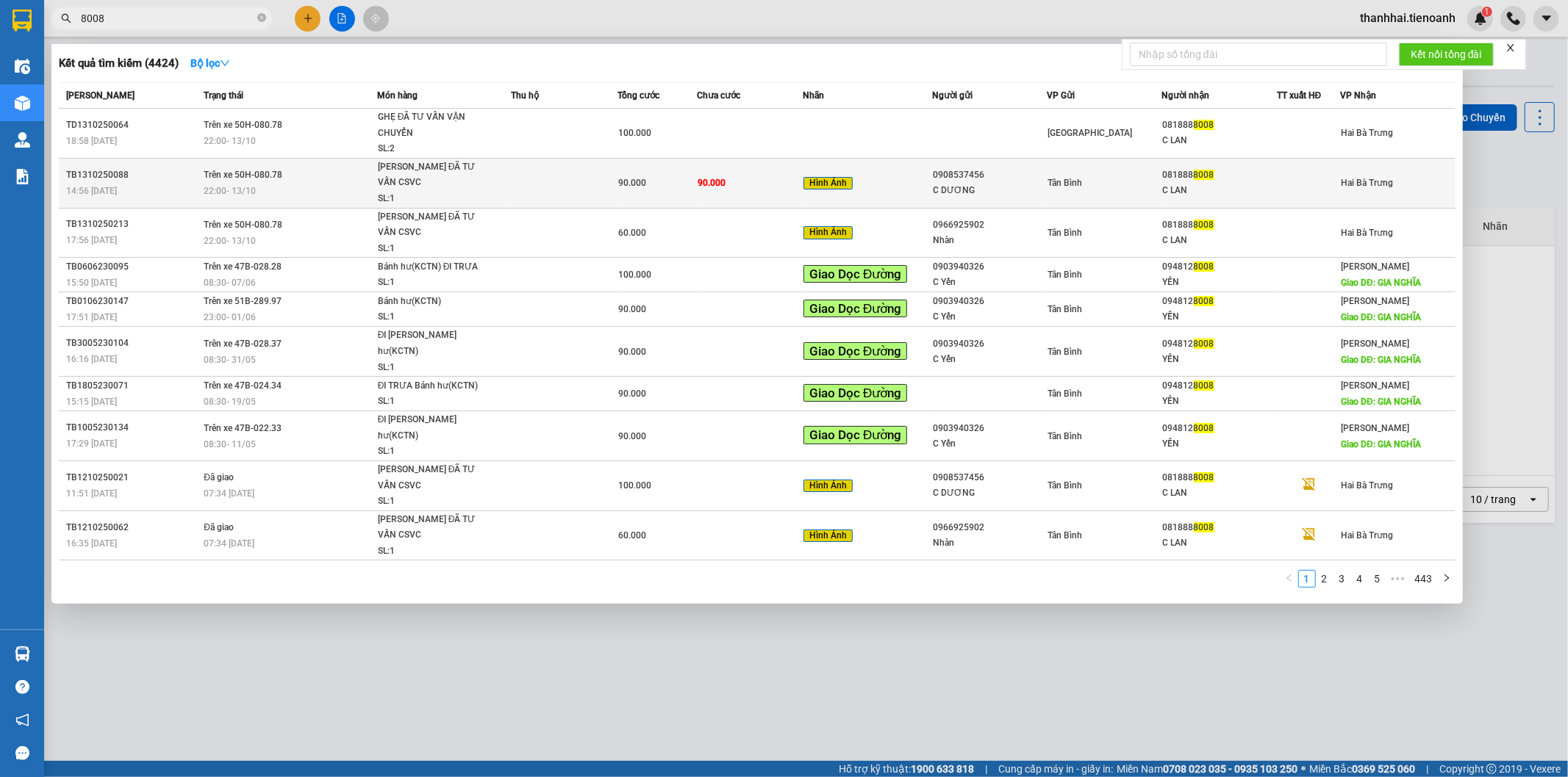
click at [576, 173] on td at bounding box center [564, 183] width 106 height 50
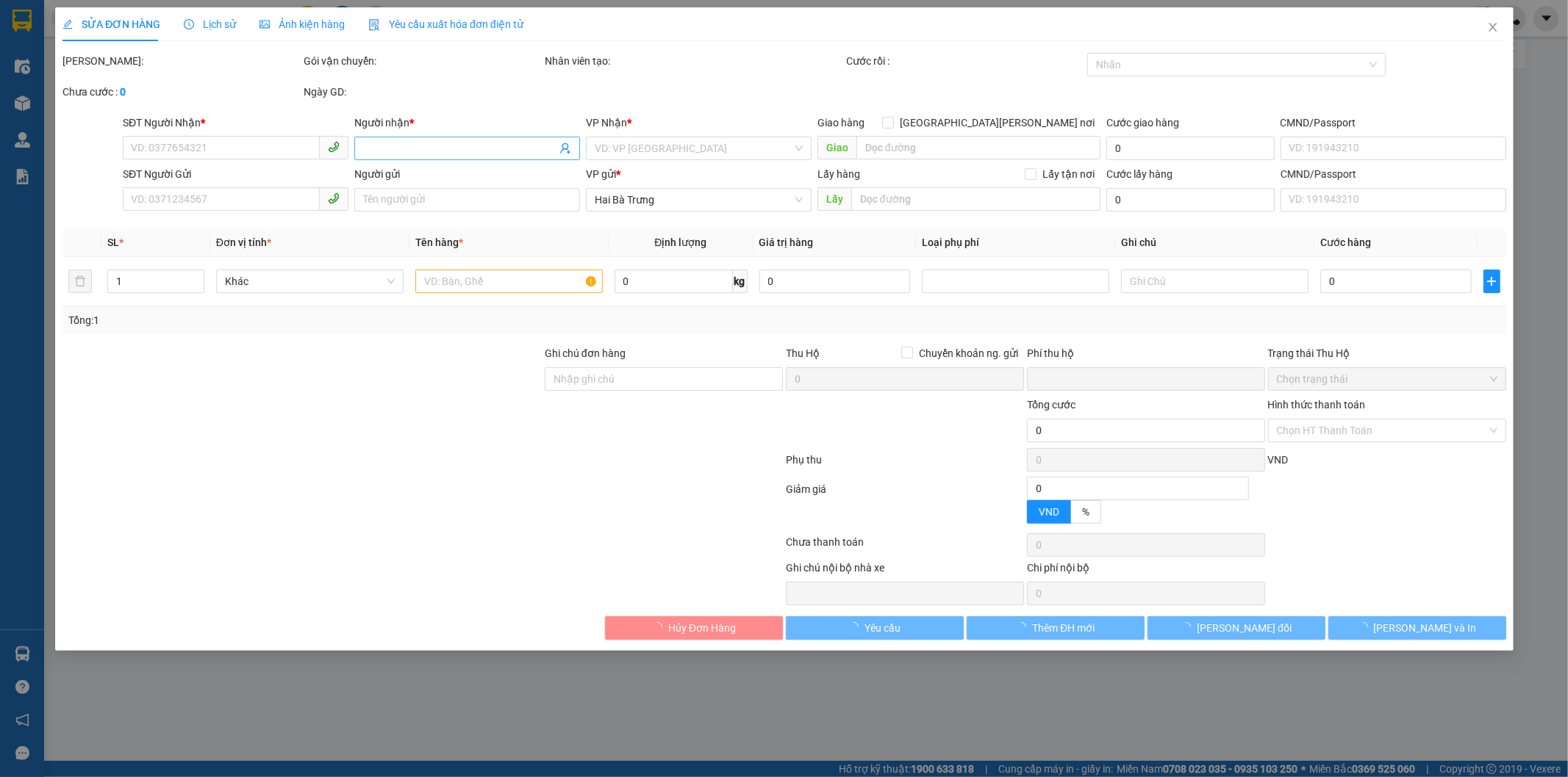
type input "0818888008"
type input "C LAN"
type input "0908537456"
type input "C DƯƠNG"
type input "0"
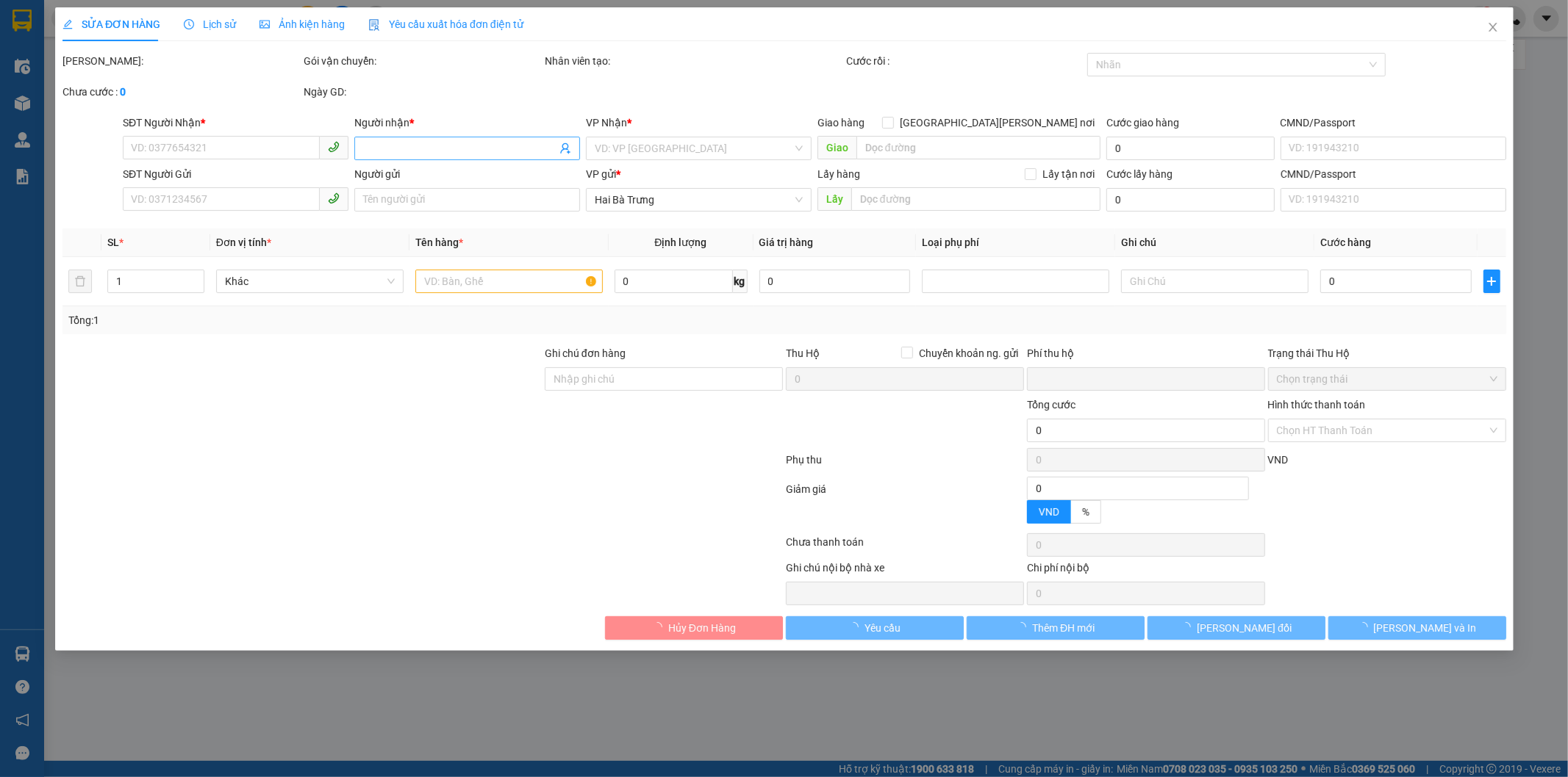
type input "90.000"
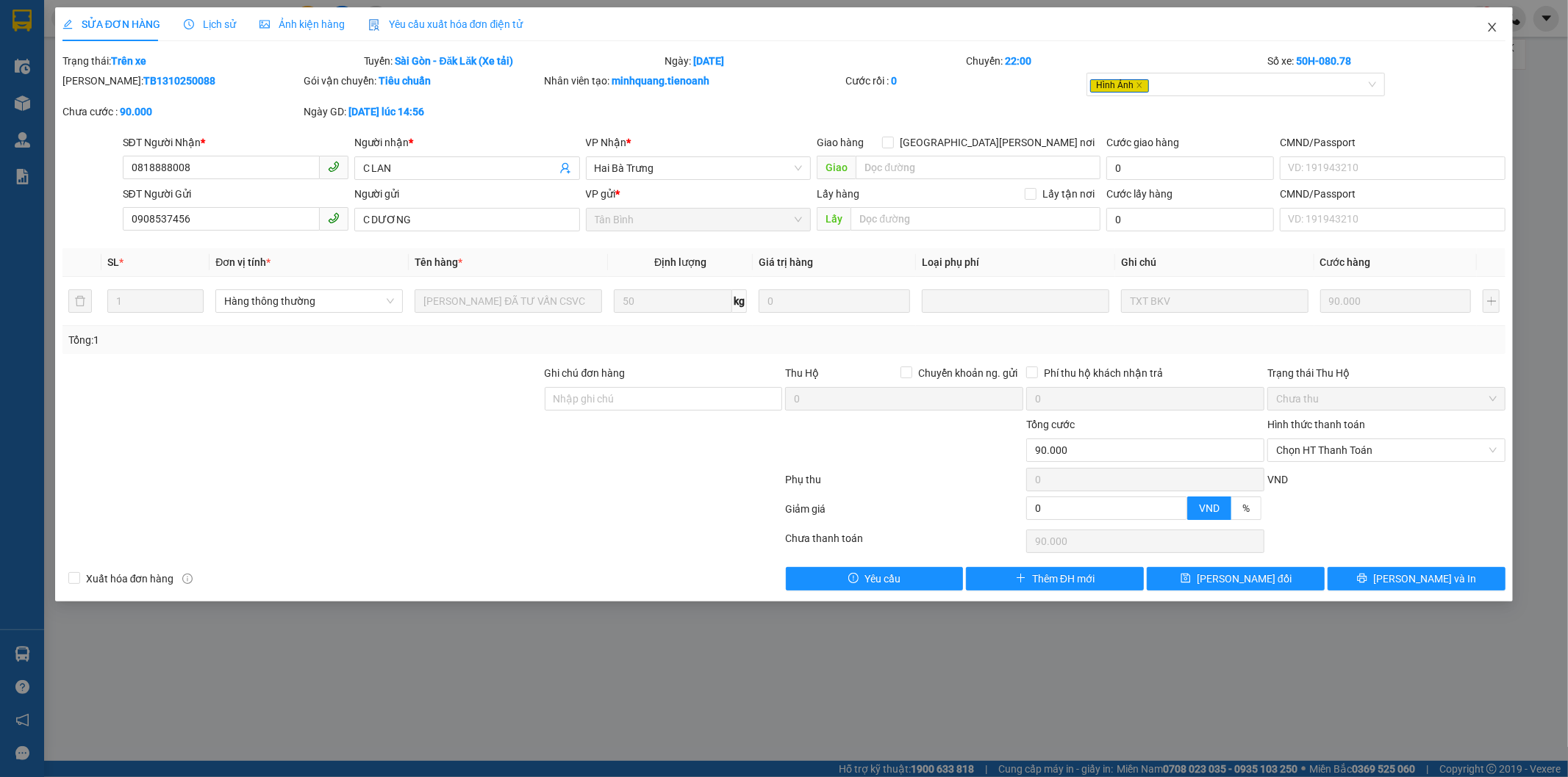
click at [1490, 23] on icon "close" at bounding box center [1492, 27] width 12 height 12
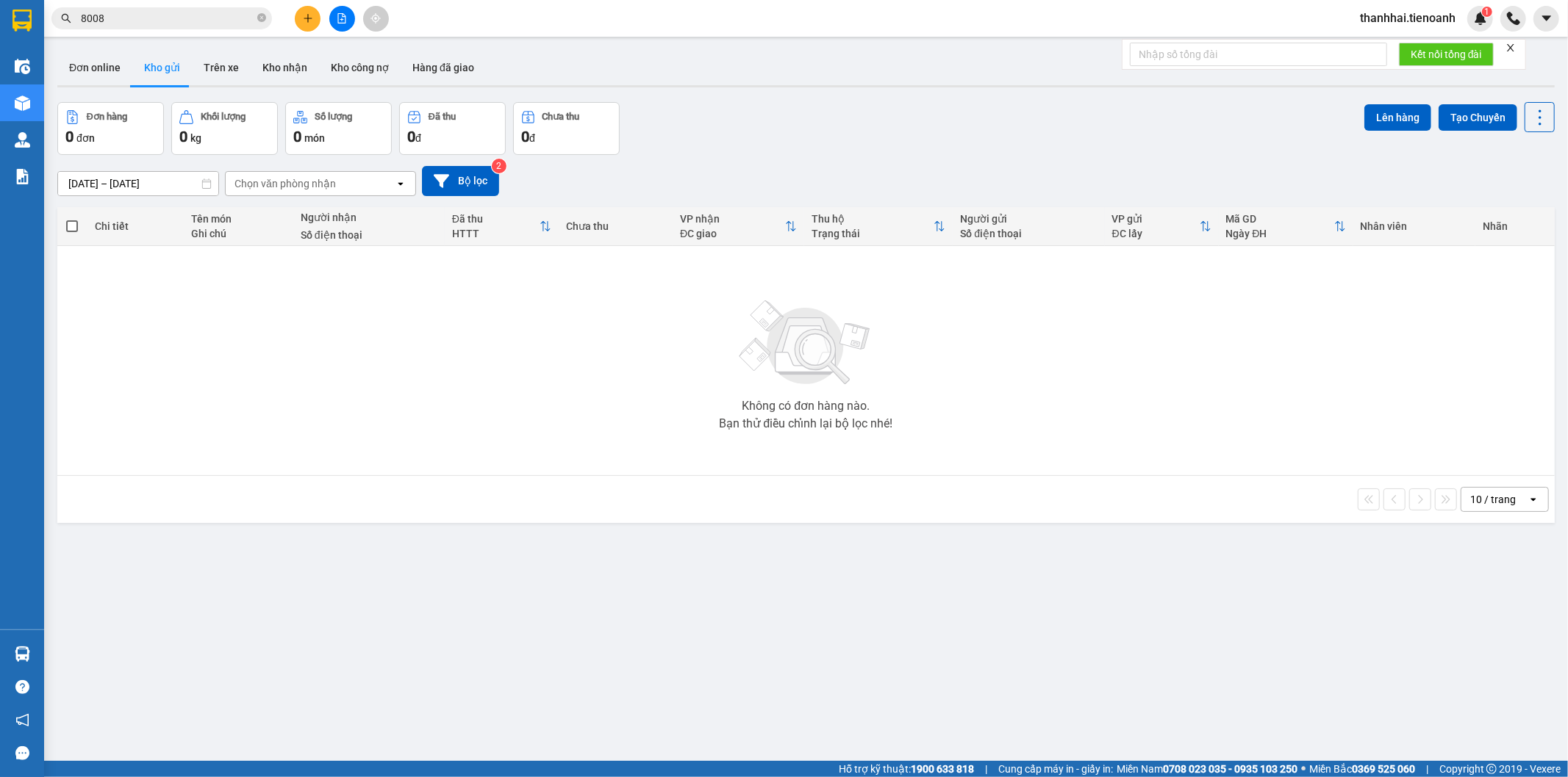
click at [204, 13] on input "8008" at bounding box center [167, 19] width 174 height 16
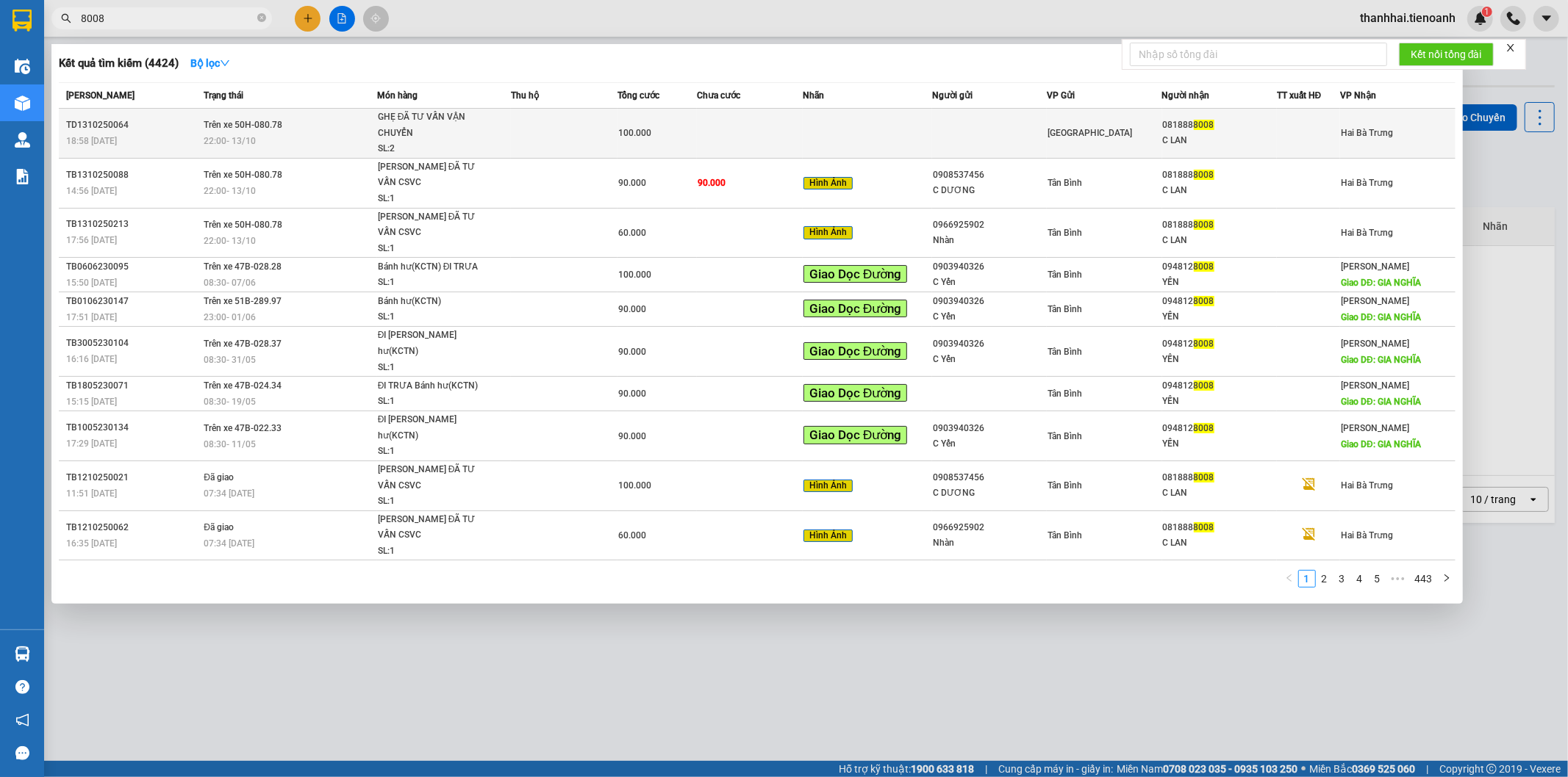
click at [411, 141] on div "SL: 2" at bounding box center [433, 150] width 110 height 16
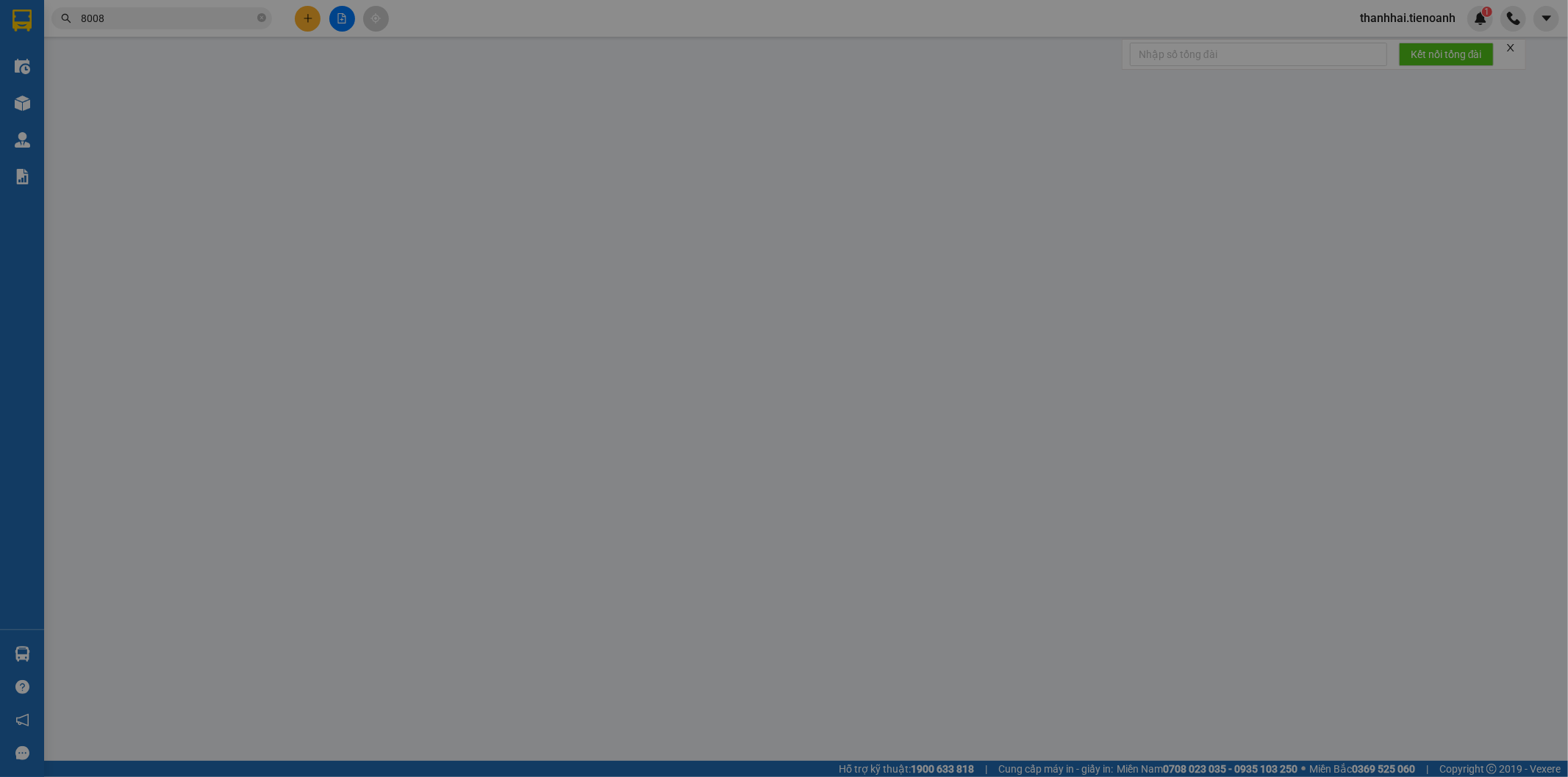
type input "0818888008"
type input "C LAN"
type input "0"
type input "100.000"
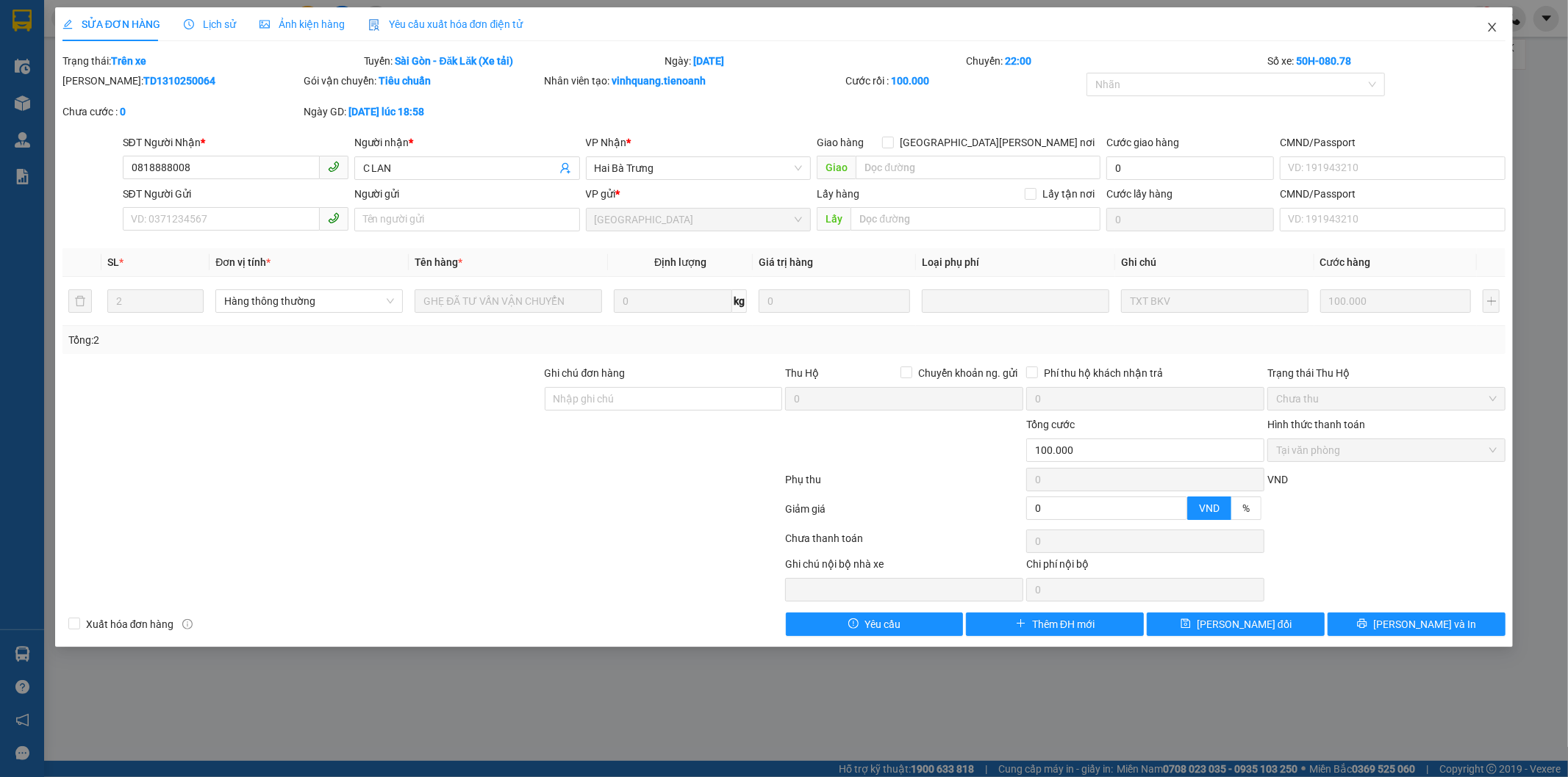
click at [1491, 30] on icon "close" at bounding box center [1493, 27] width 8 height 9
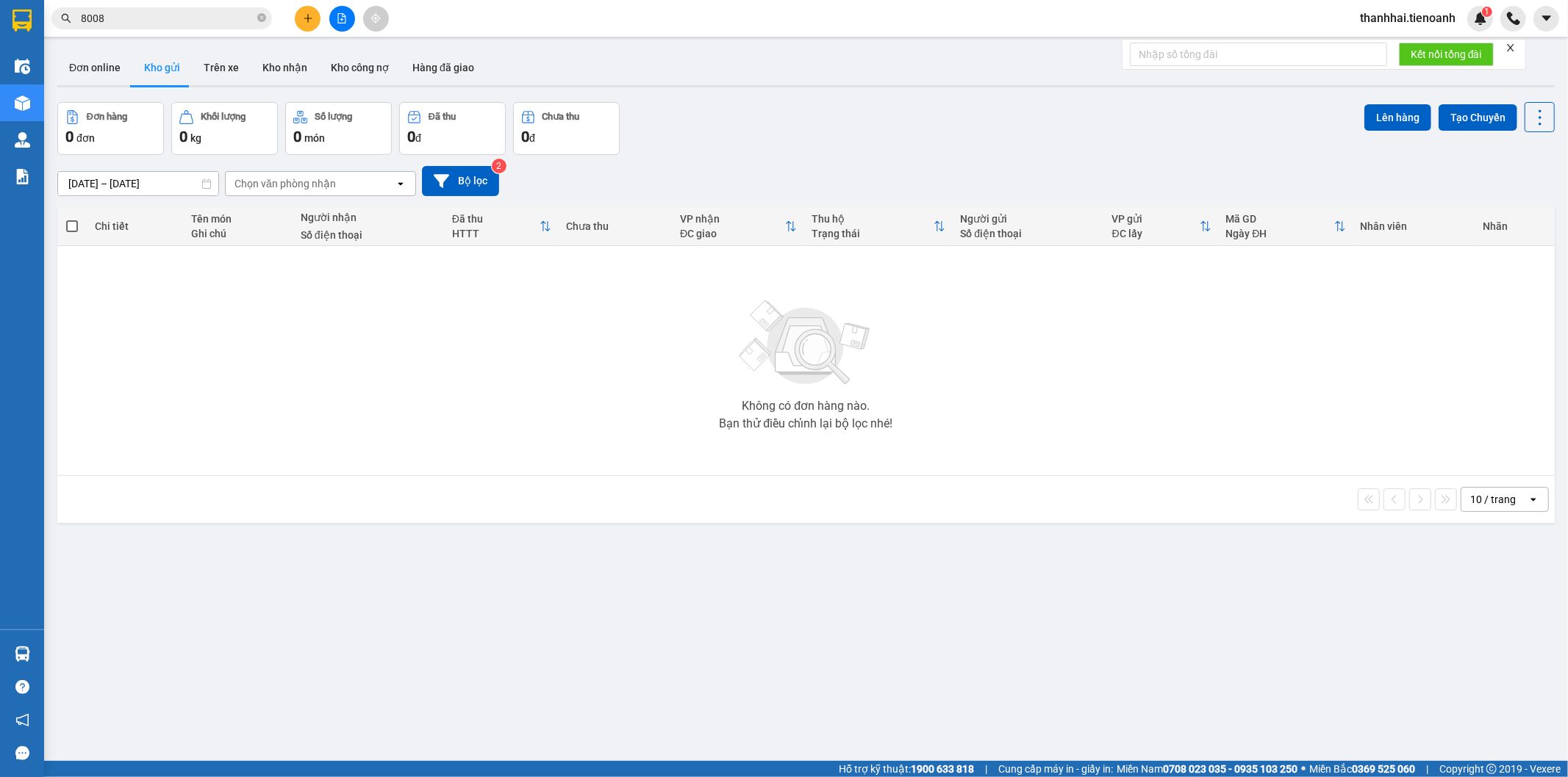
click at [201, 17] on input "8008" at bounding box center [167, 19] width 174 height 16
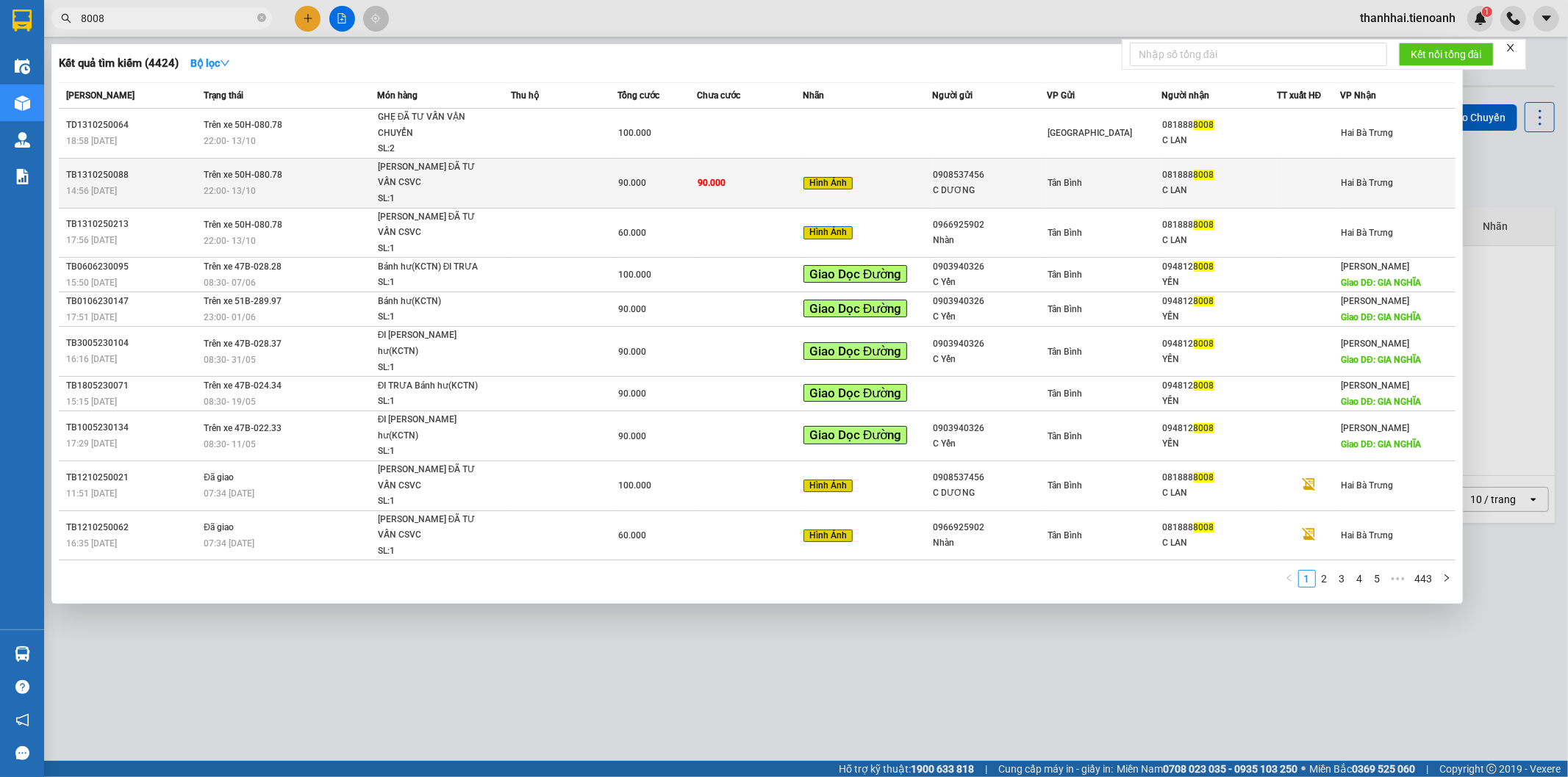
click at [633, 178] on span "90.000" at bounding box center [633, 183] width 28 height 11
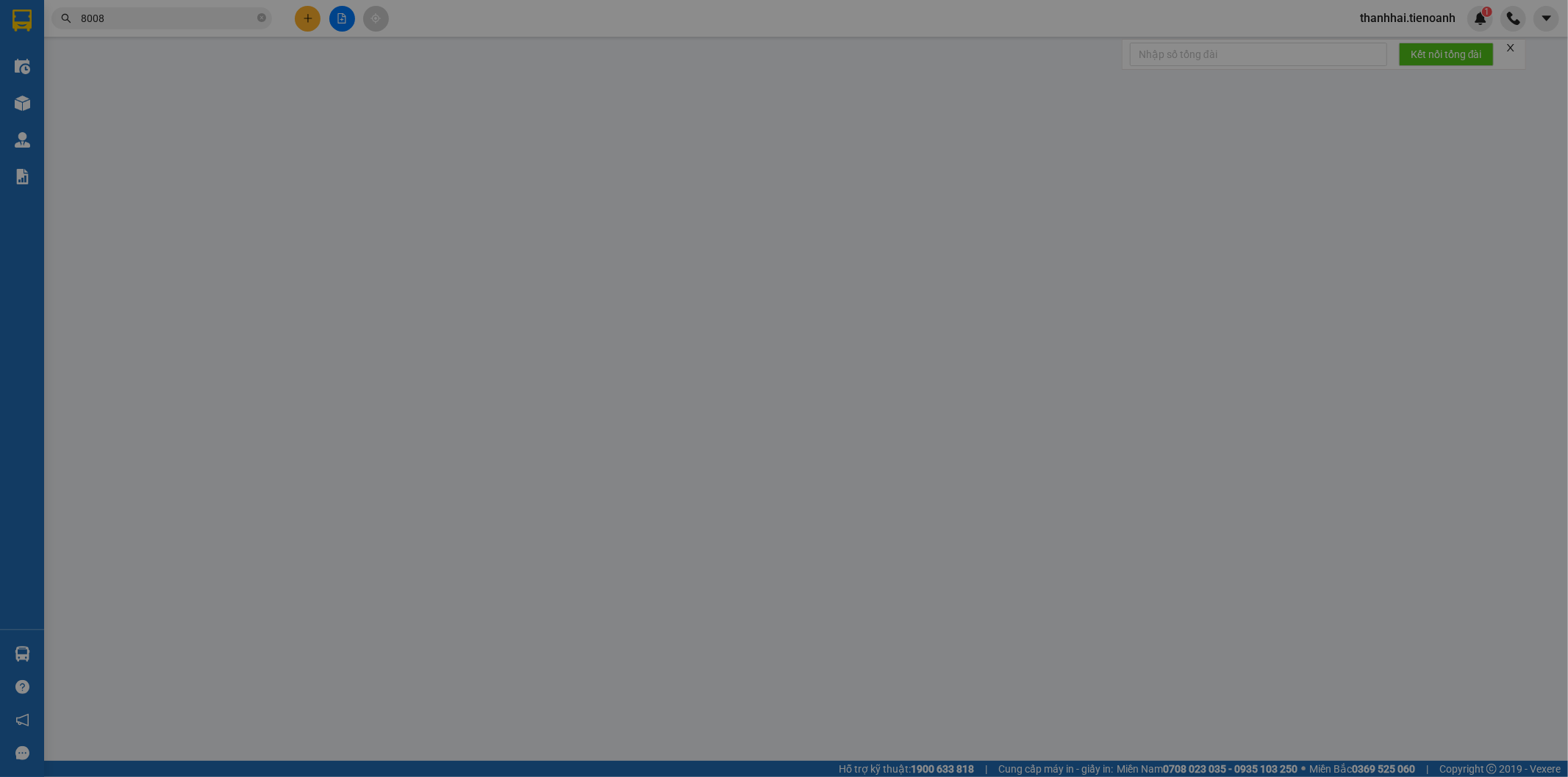
type input "0818888008"
type input "C LAN"
type input "0908537456"
type input "C DƯƠNG"
type input "0"
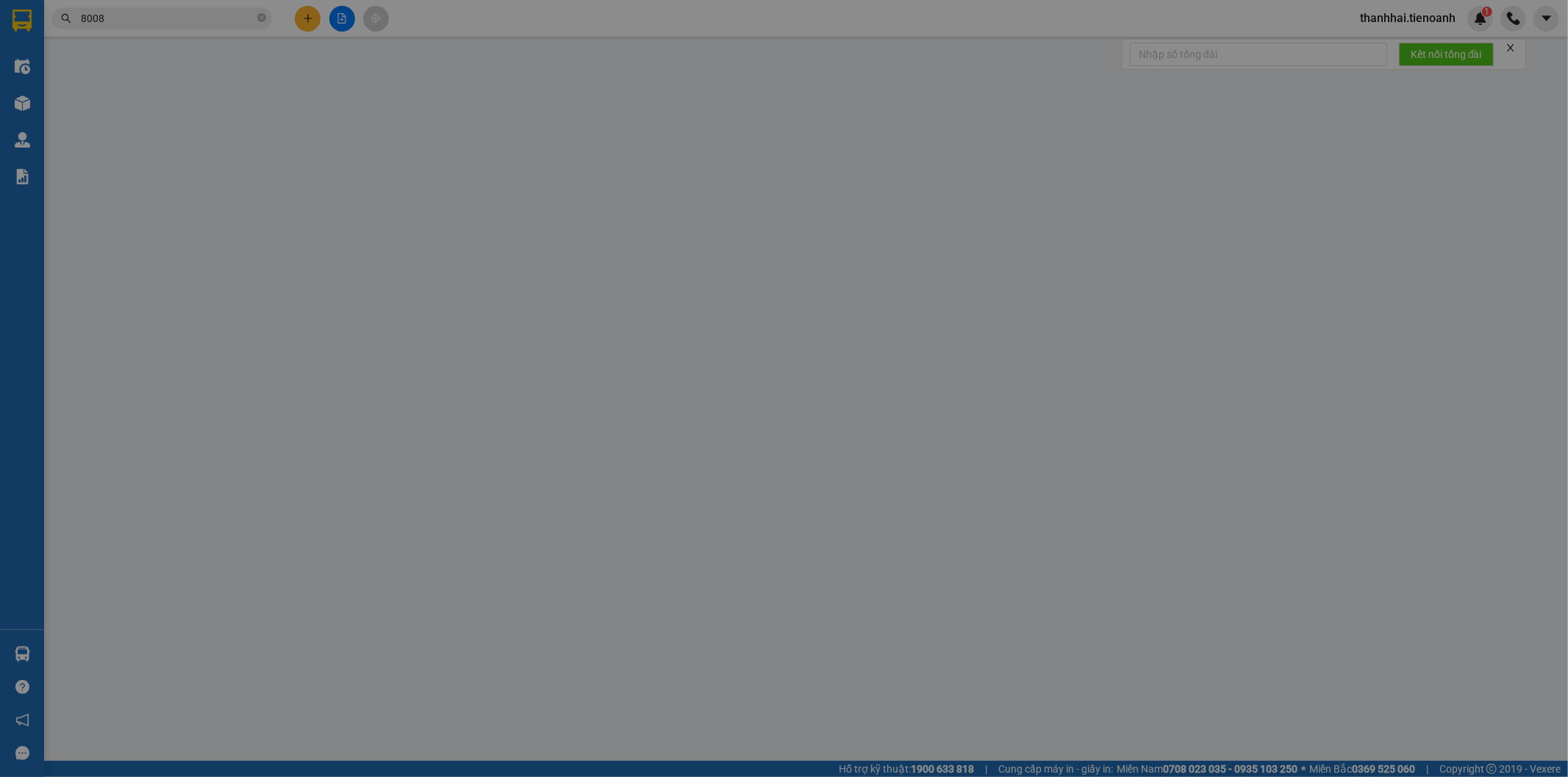
type input "90.000"
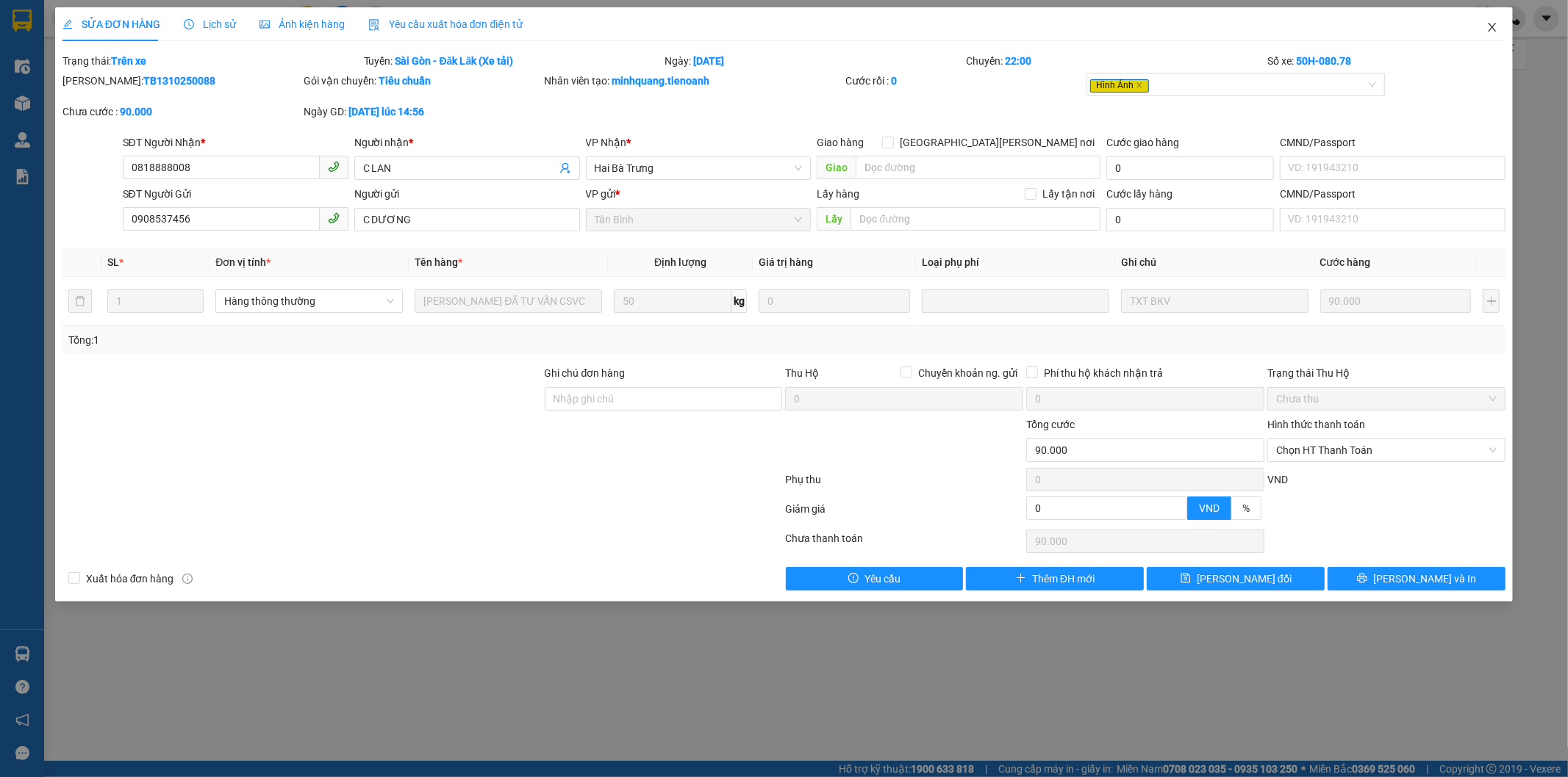
click at [1490, 31] on icon "close" at bounding box center [1493, 27] width 8 height 9
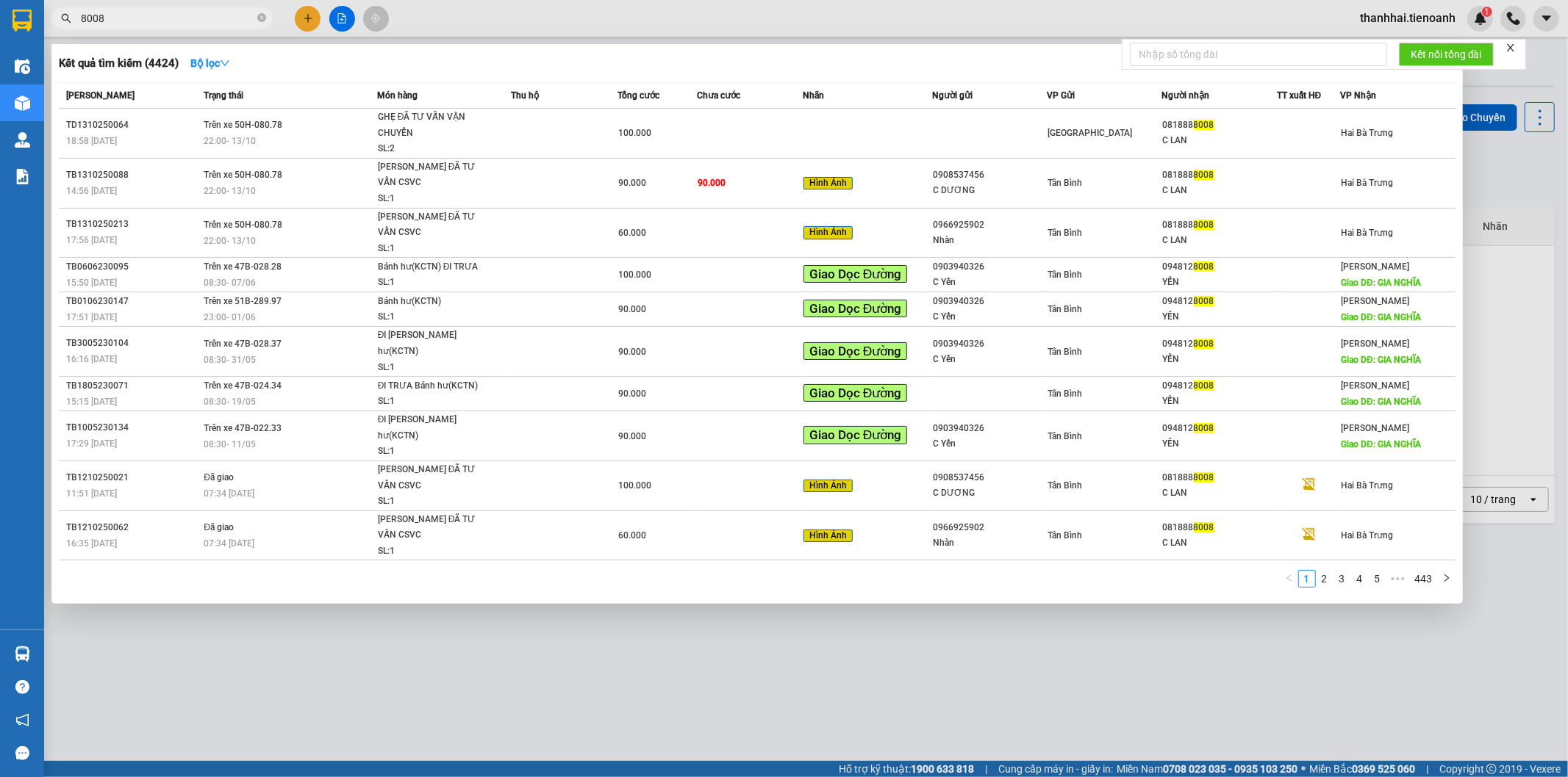
click at [218, 17] on input "8008" at bounding box center [167, 19] width 174 height 16
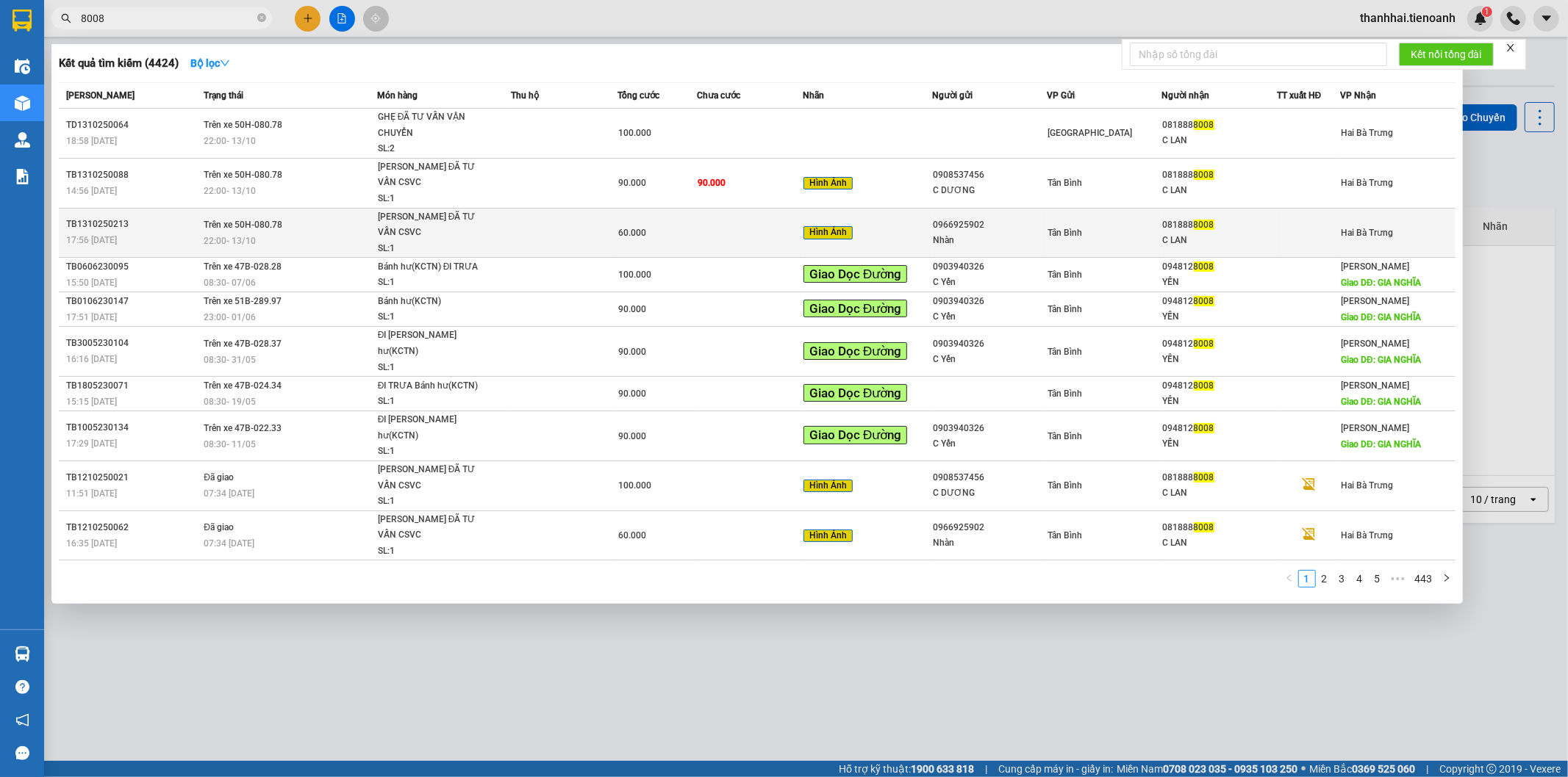
click at [556, 208] on td at bounding box center [564, 233] width 106 height 50
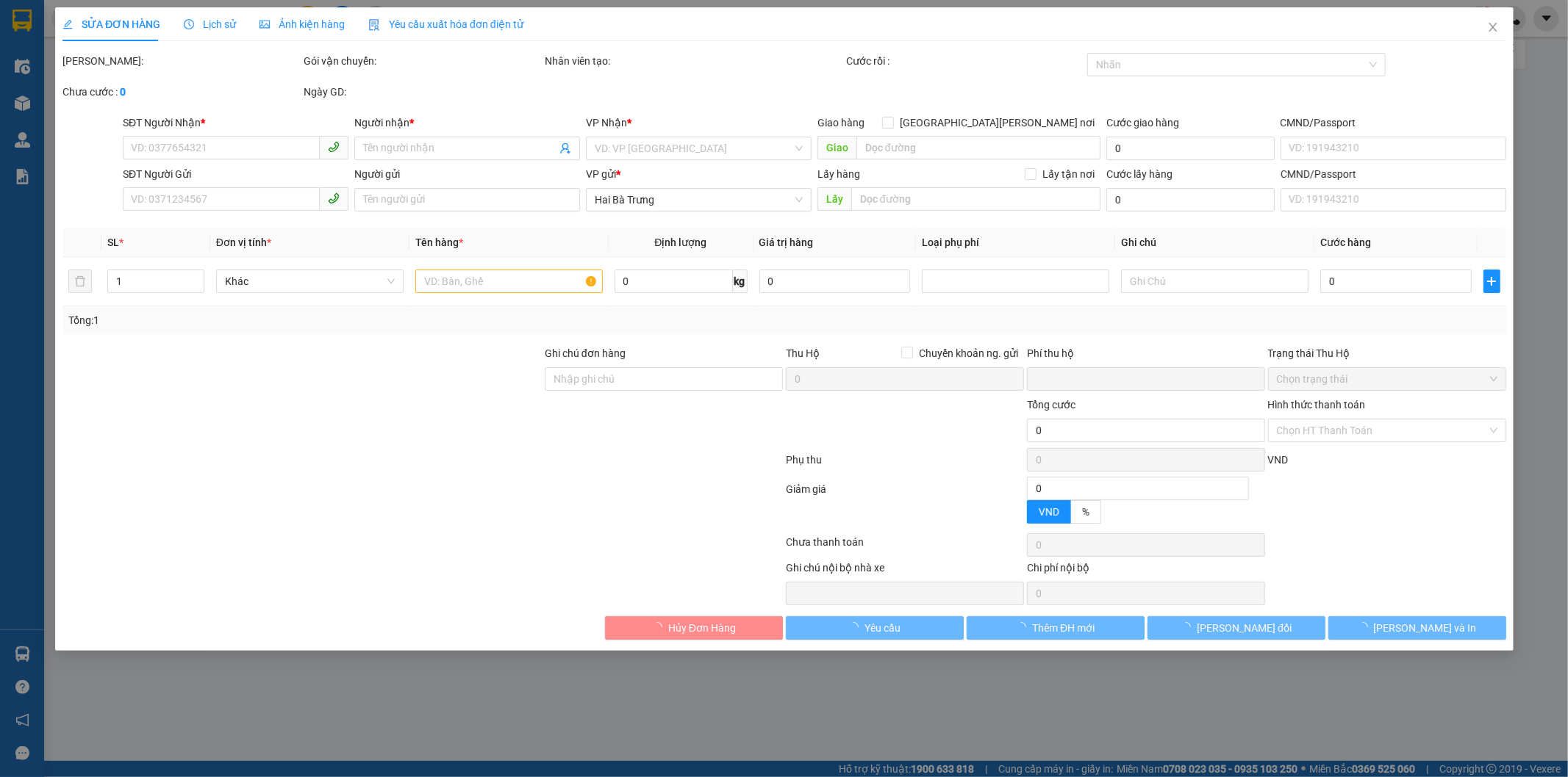
type input "0818888008"
type input "C LAN"
type input "0966925902"
type input "Nhàn"
type input "0"
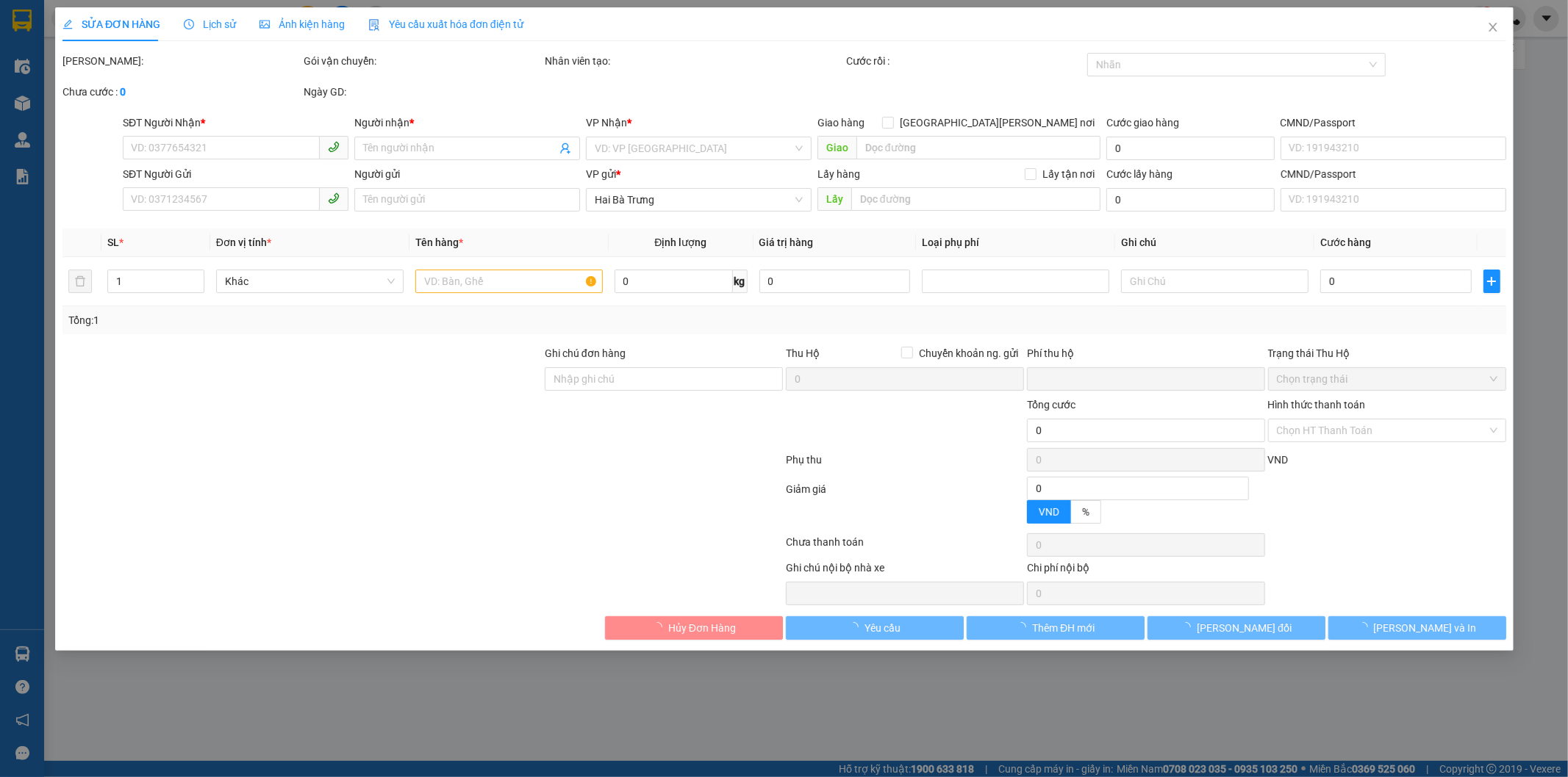
type input "60.000"
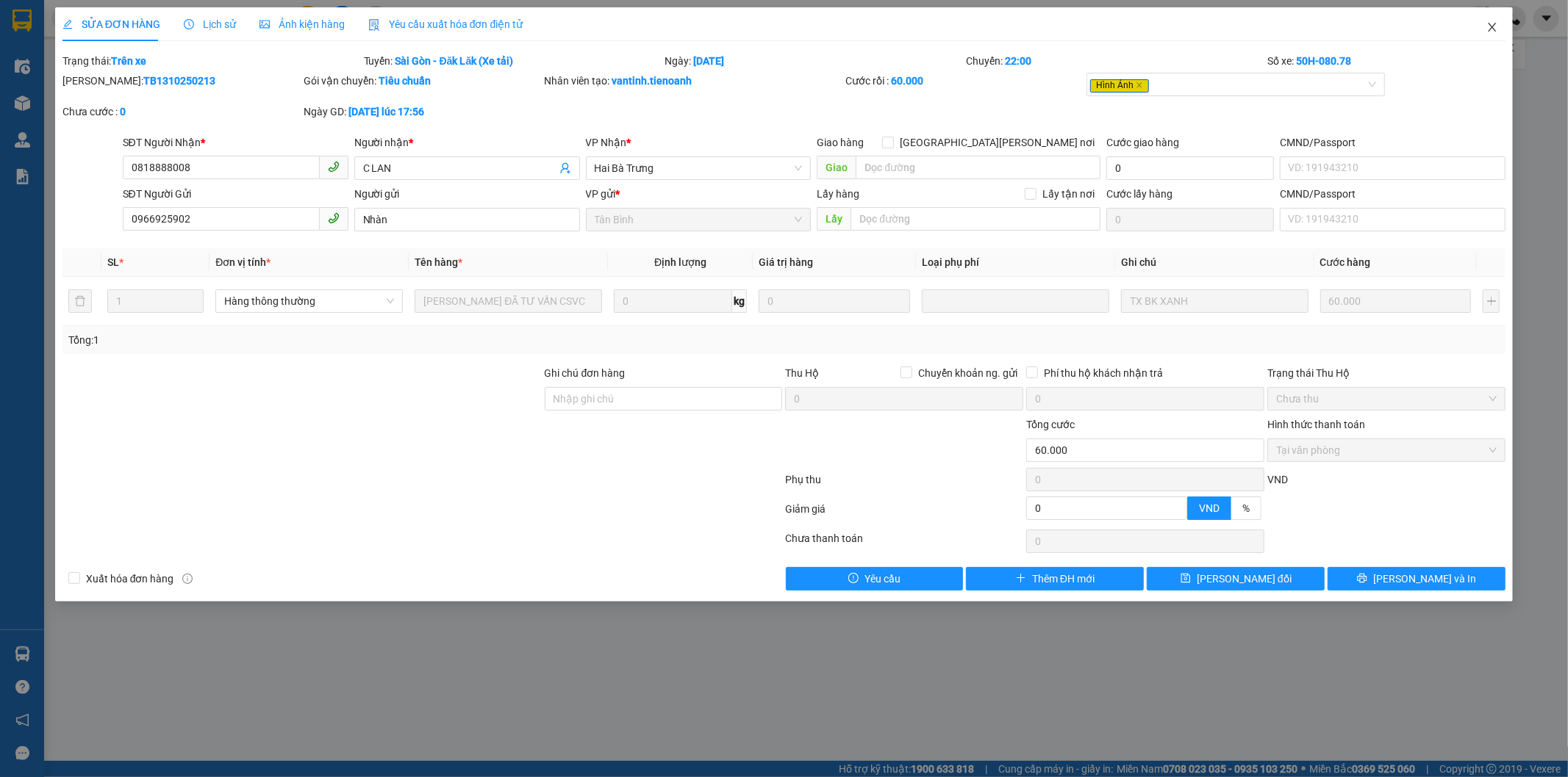
click at [1490, 26] on icon "close" at bounding box center [1492, 27] width 12 height 12
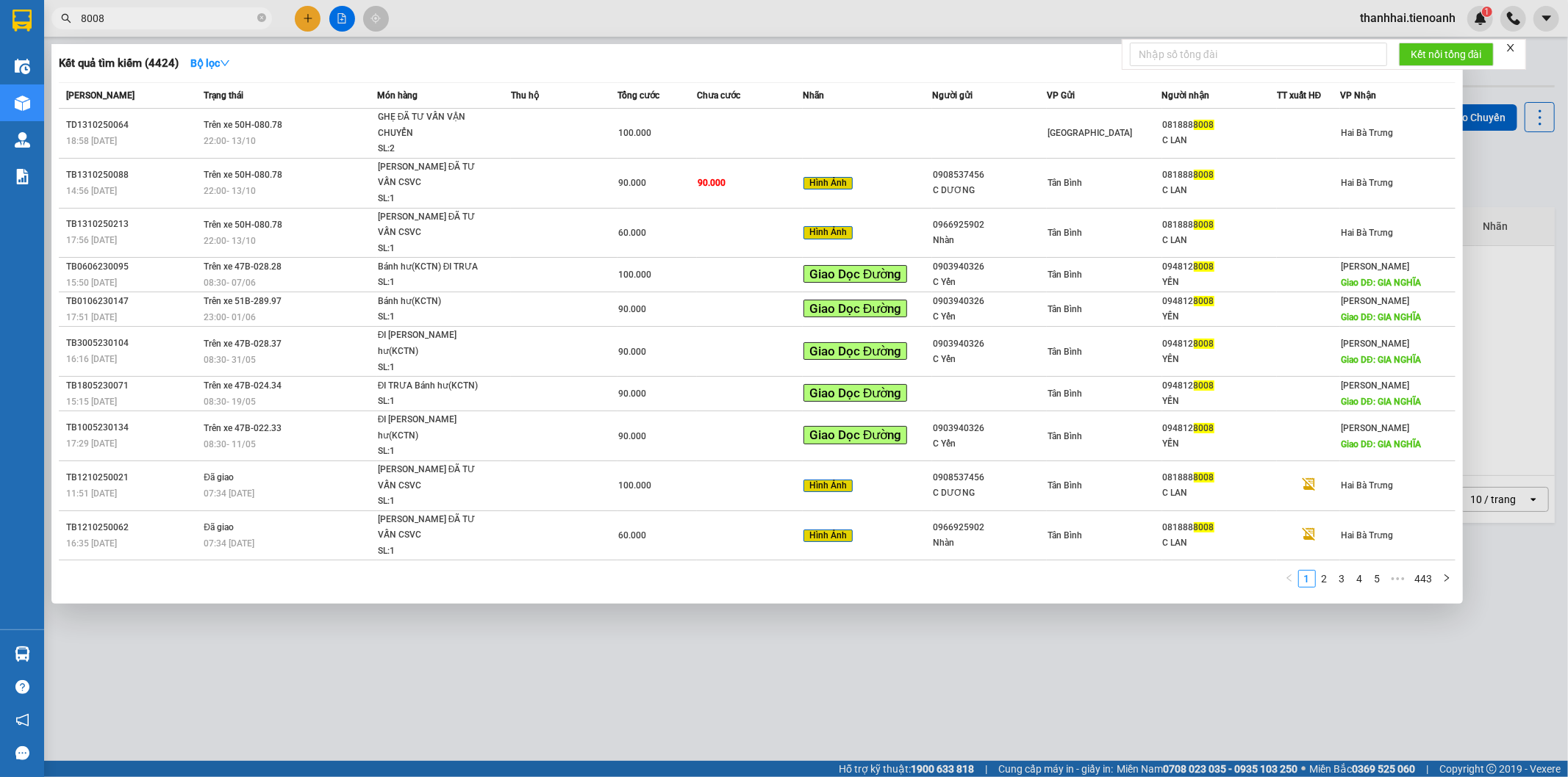
click at [169, 17] on input "8008" at bounding box center [167, 19] width 174 height 16
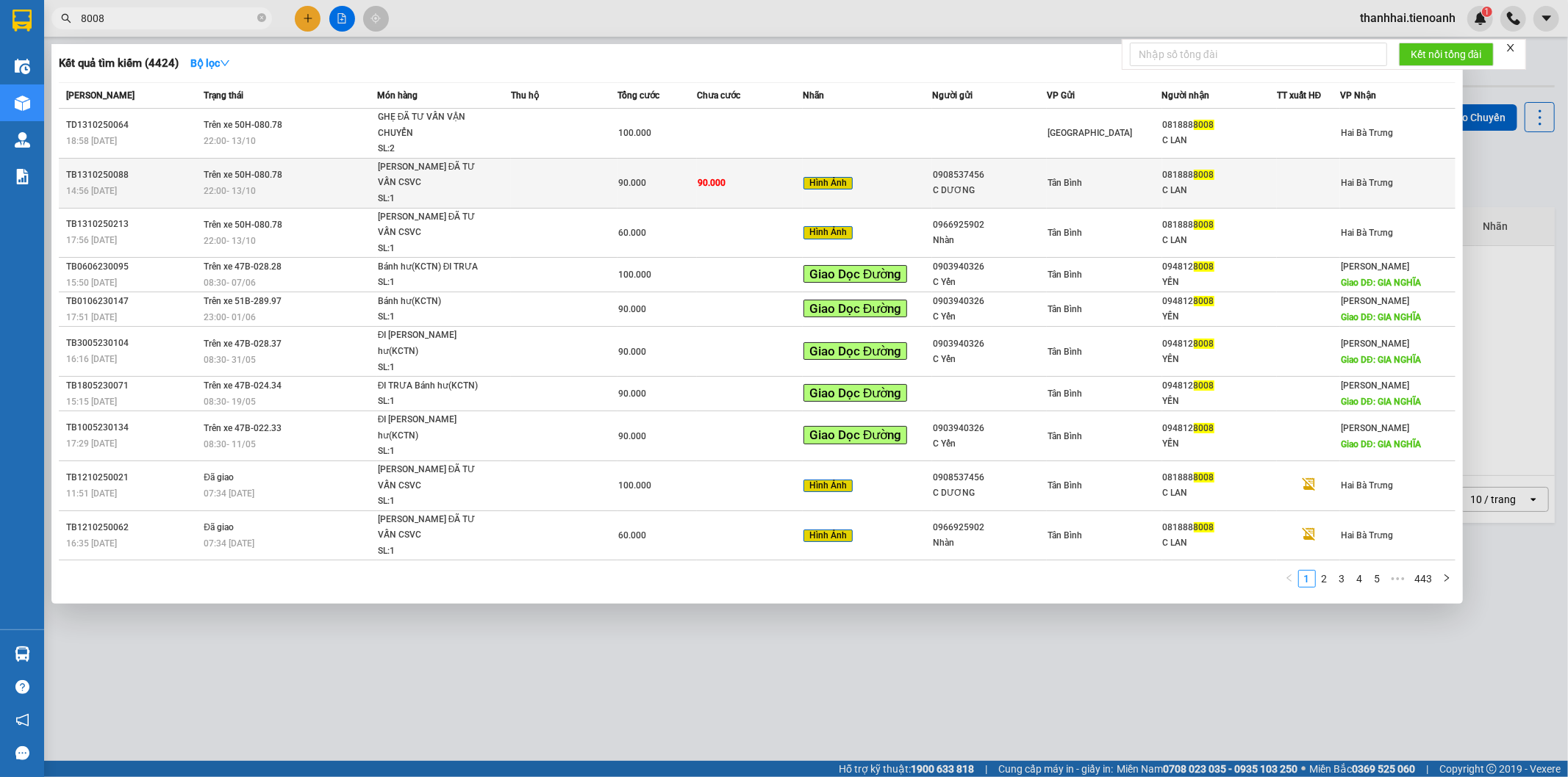
click at [388, 191] on div "SL: 1" at bounding box center [433, 199] width 110 height 16
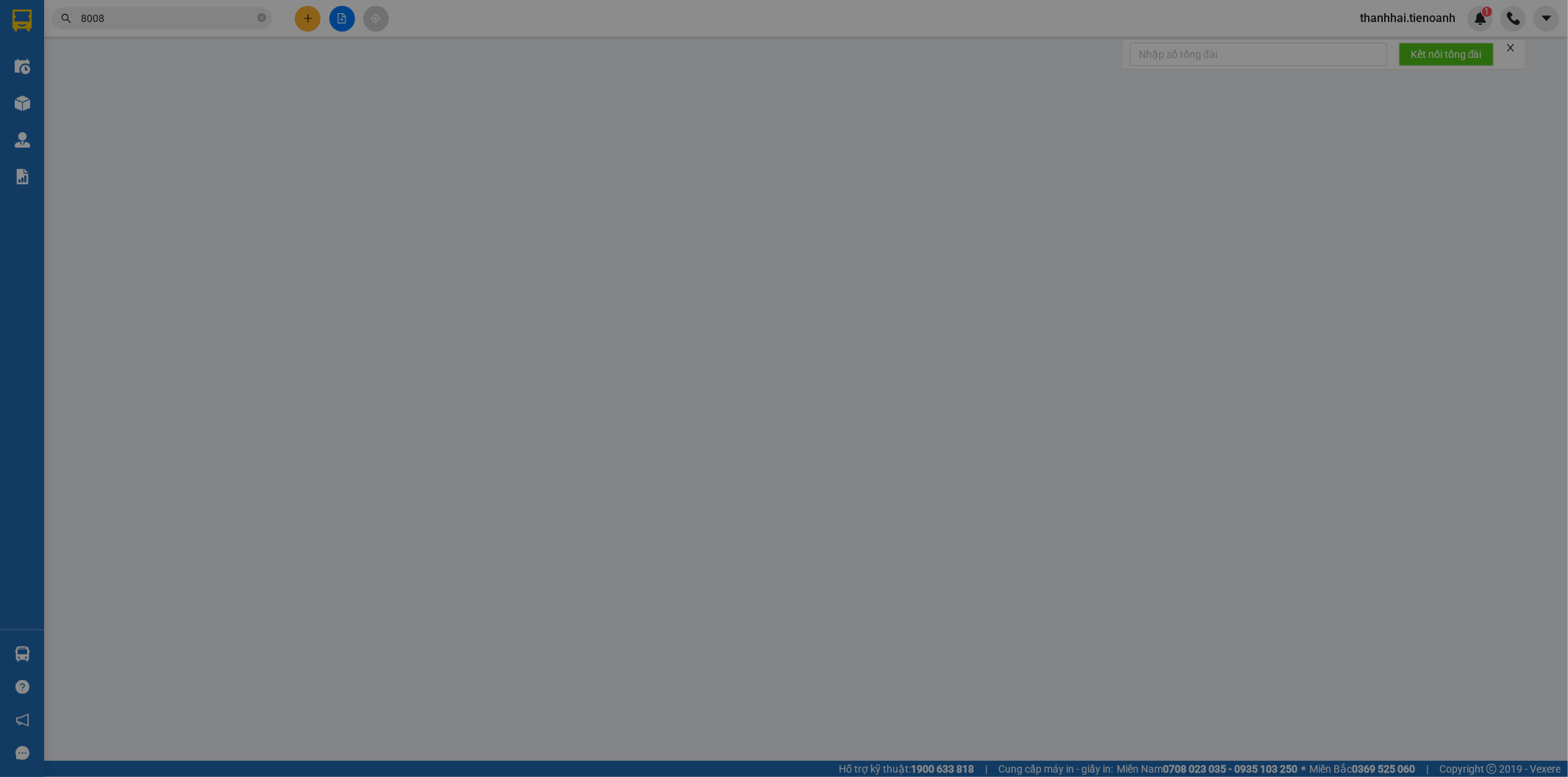
type input "0818888008"
type input "C LAN"
type input "0908537456"
type input "C DƯƠNG"
type input "0"
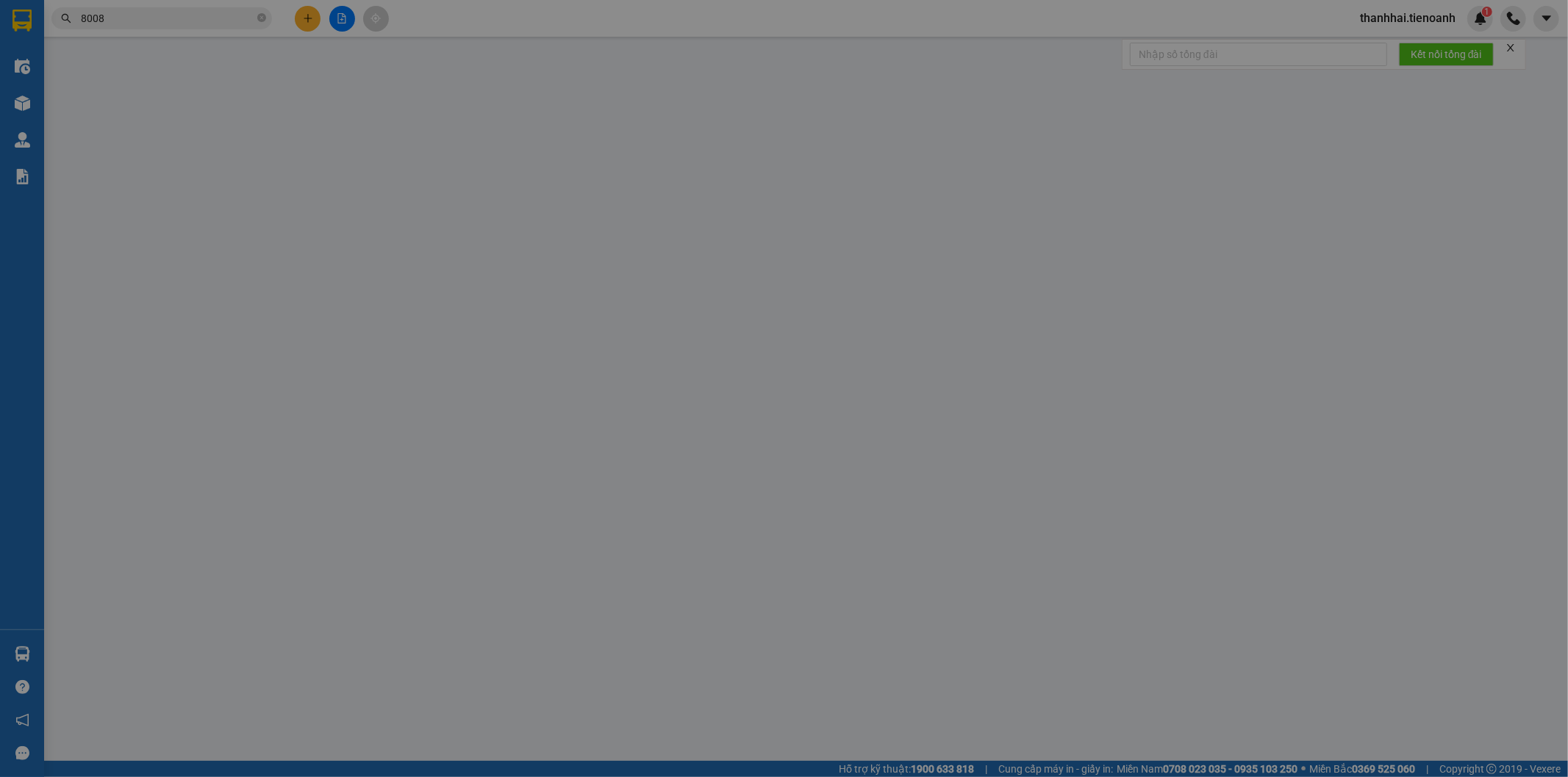
type input "90.000"
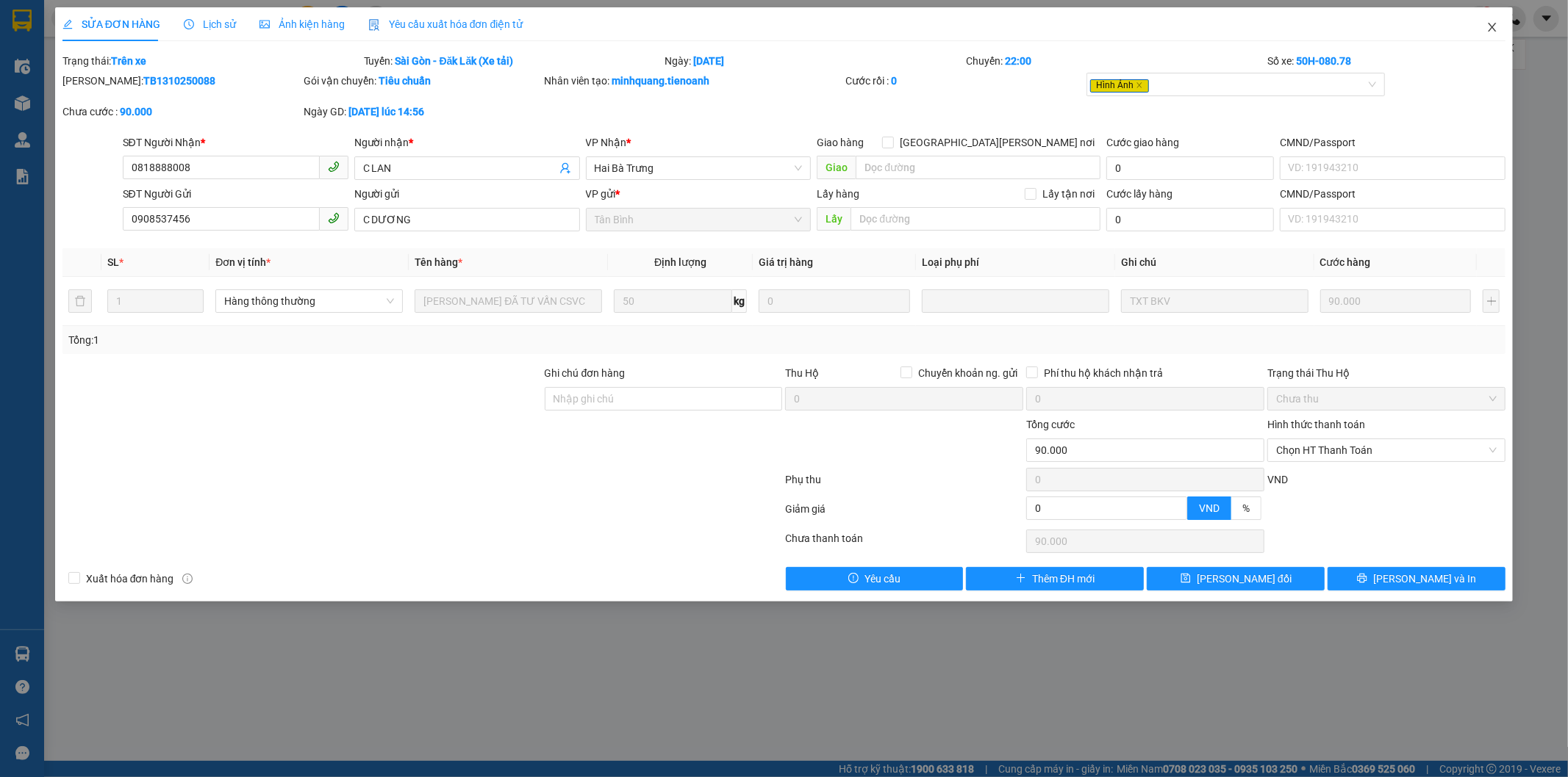
click at [1491, 23] on icon "close" at bounding box center [1492, 27] width 12 height 12
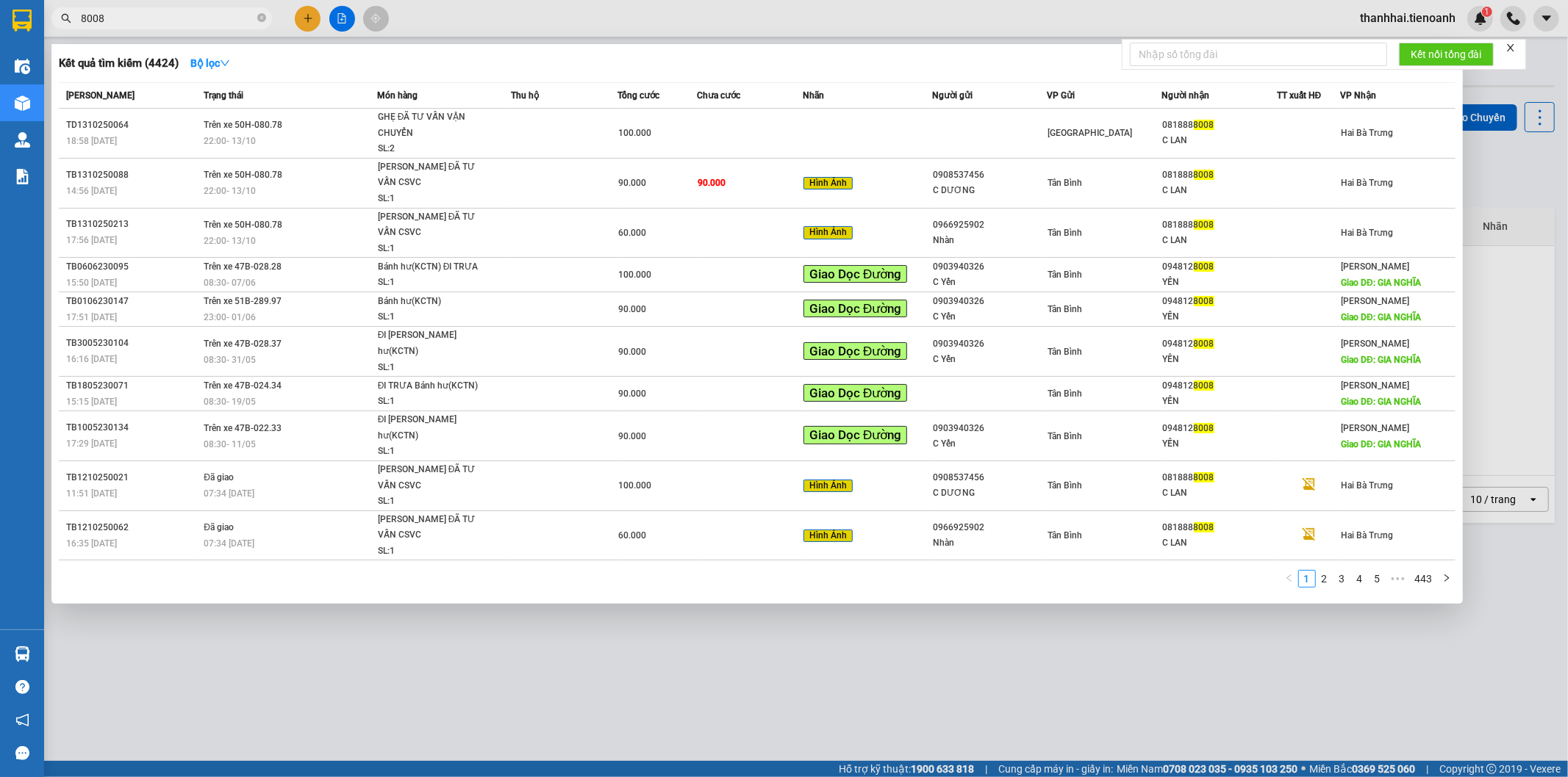
click at [216, 16] on input "8008" at bounding box center [167, 19] width 174 height 16
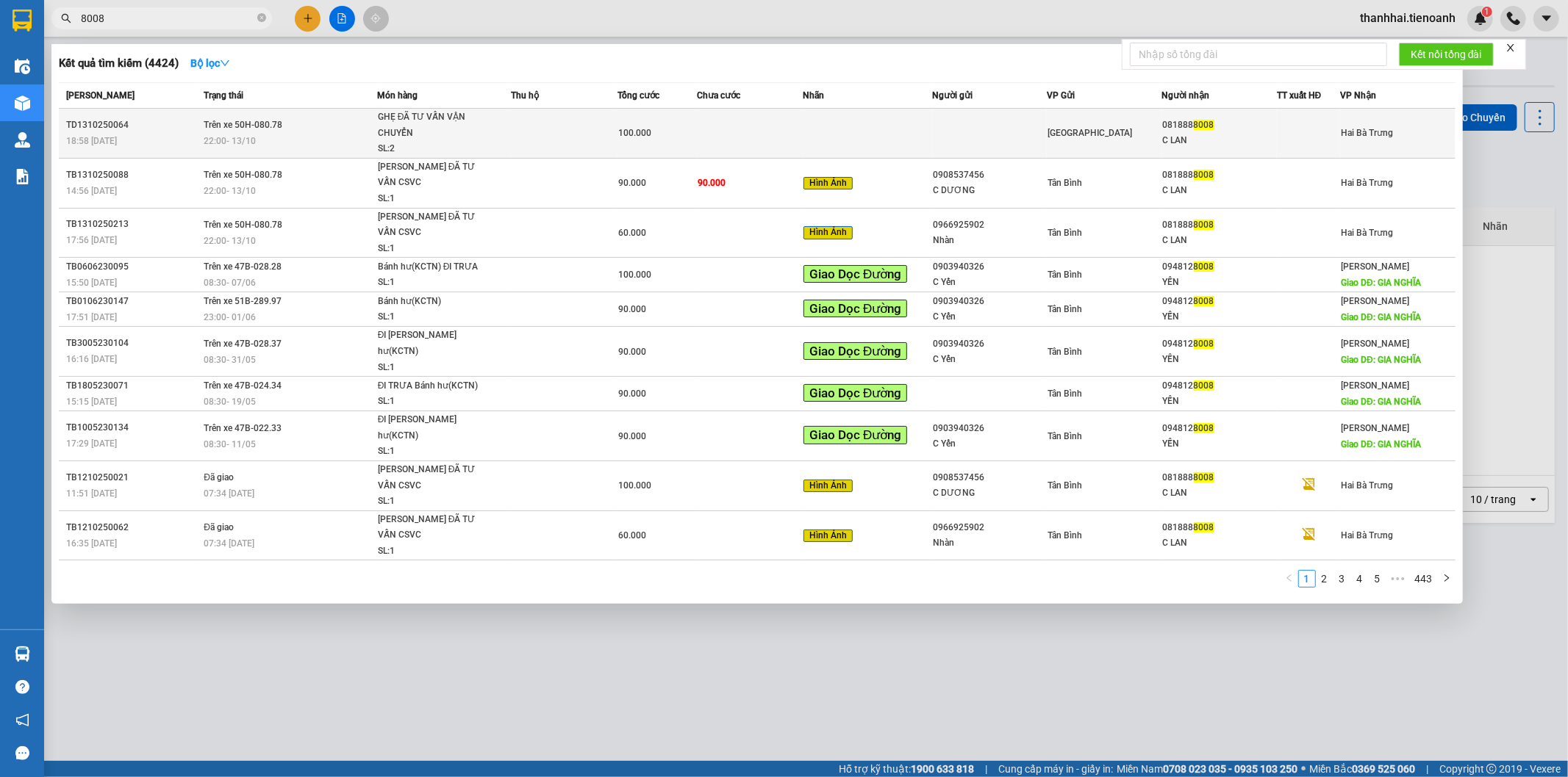
click at [350, 125] on td "Trên xe 50H-080.78 22:00 - 13/10" at bounding box center [288, 133] width 176 height 50
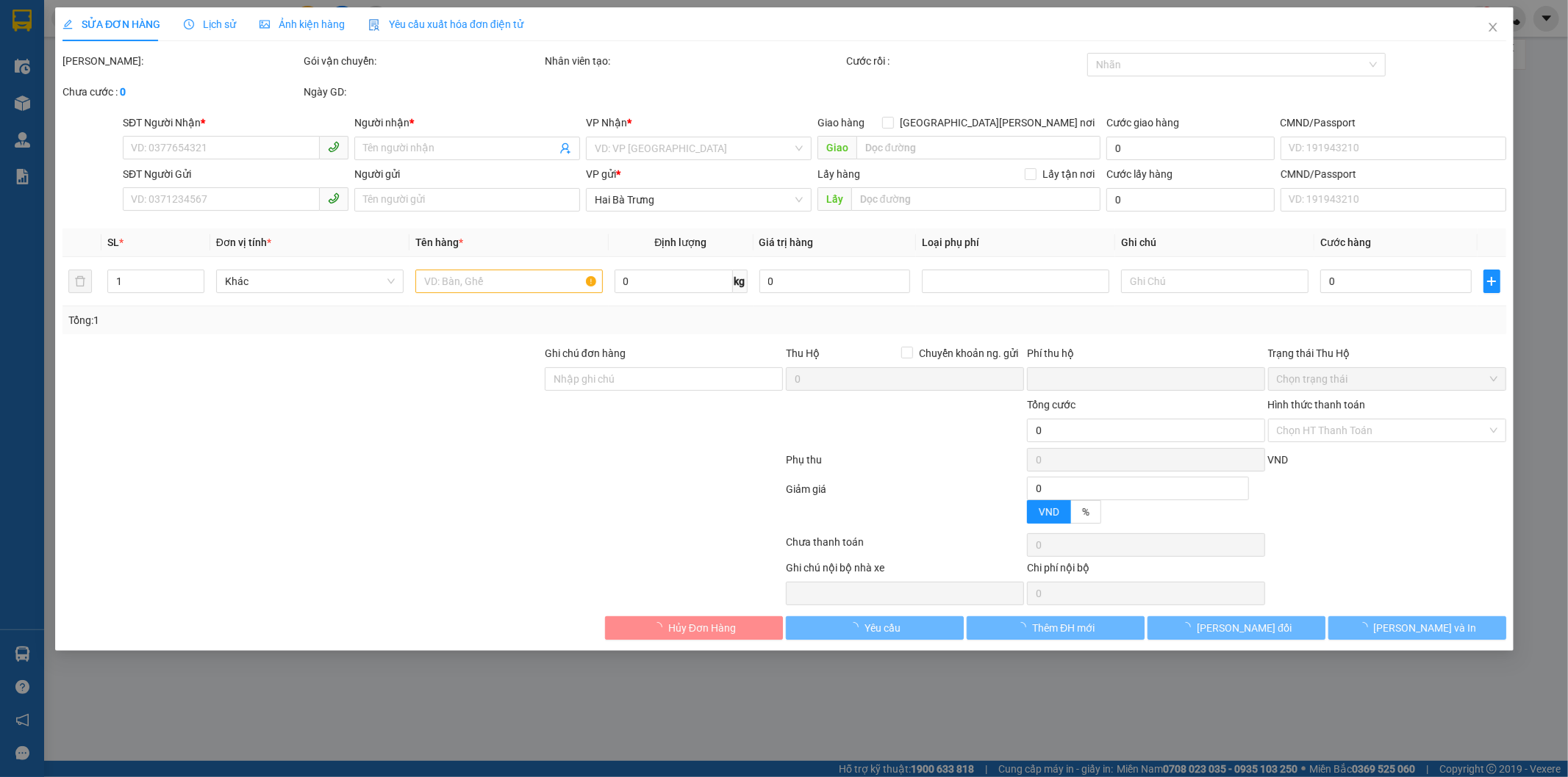
type input "0818888008"
type input "C LAN"
type input "0"
type input "100.000"
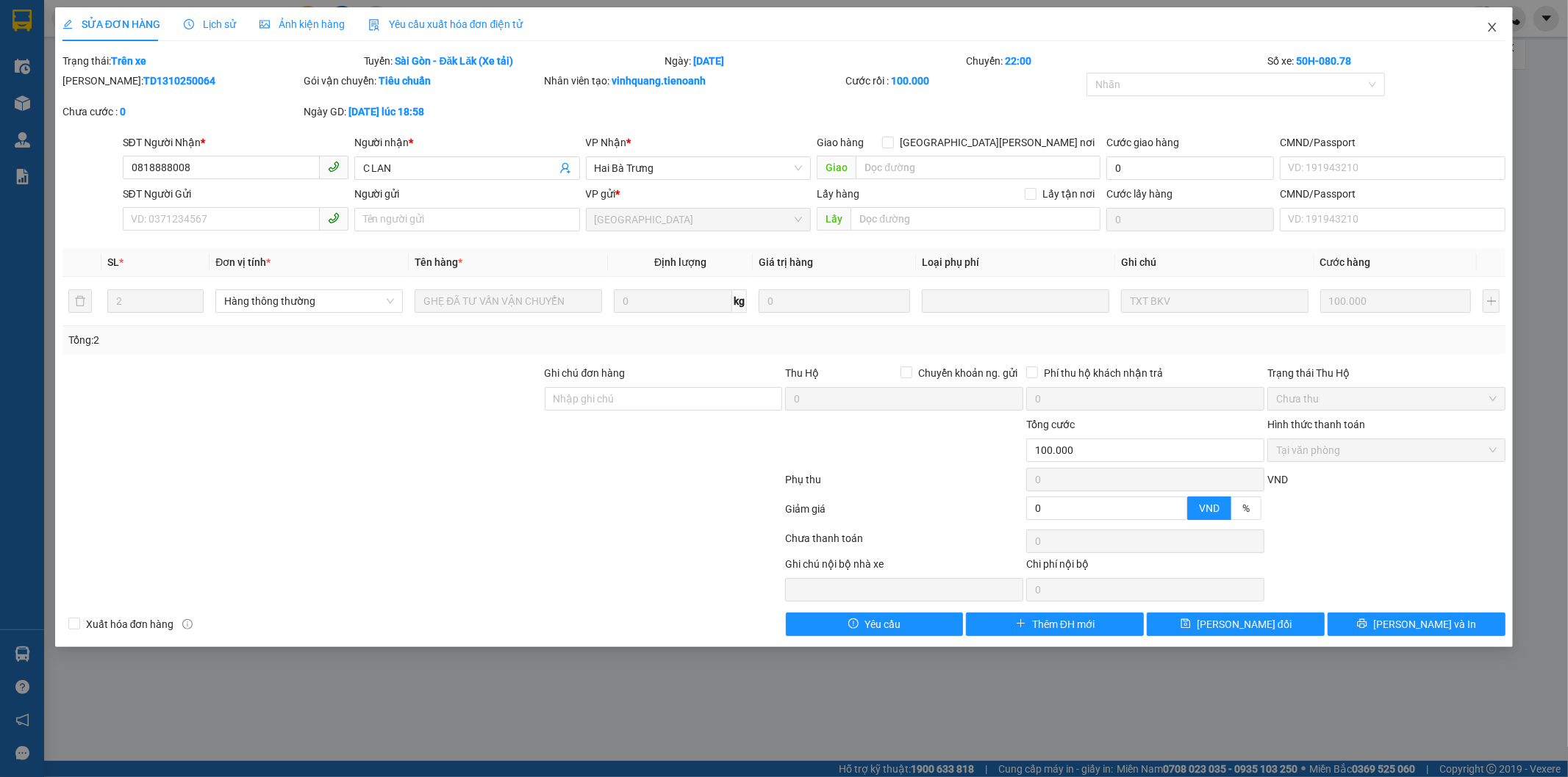
click at [1491, 24] on icon "close" at bounding box center [1492, 27] width 12 height 12
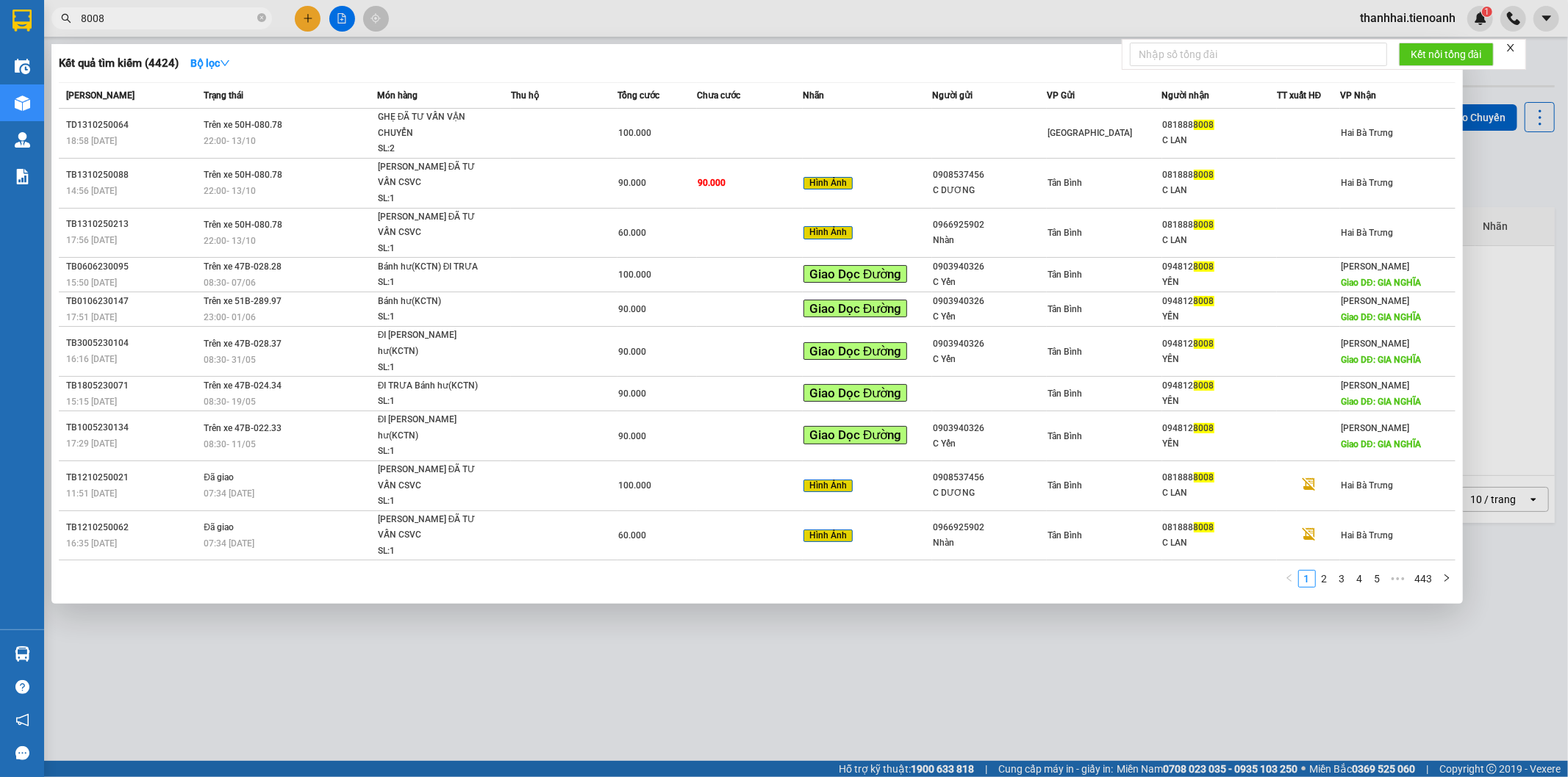
click at [158, 18] on input "8008" at bounding box center [167, 19] width 174 height 16
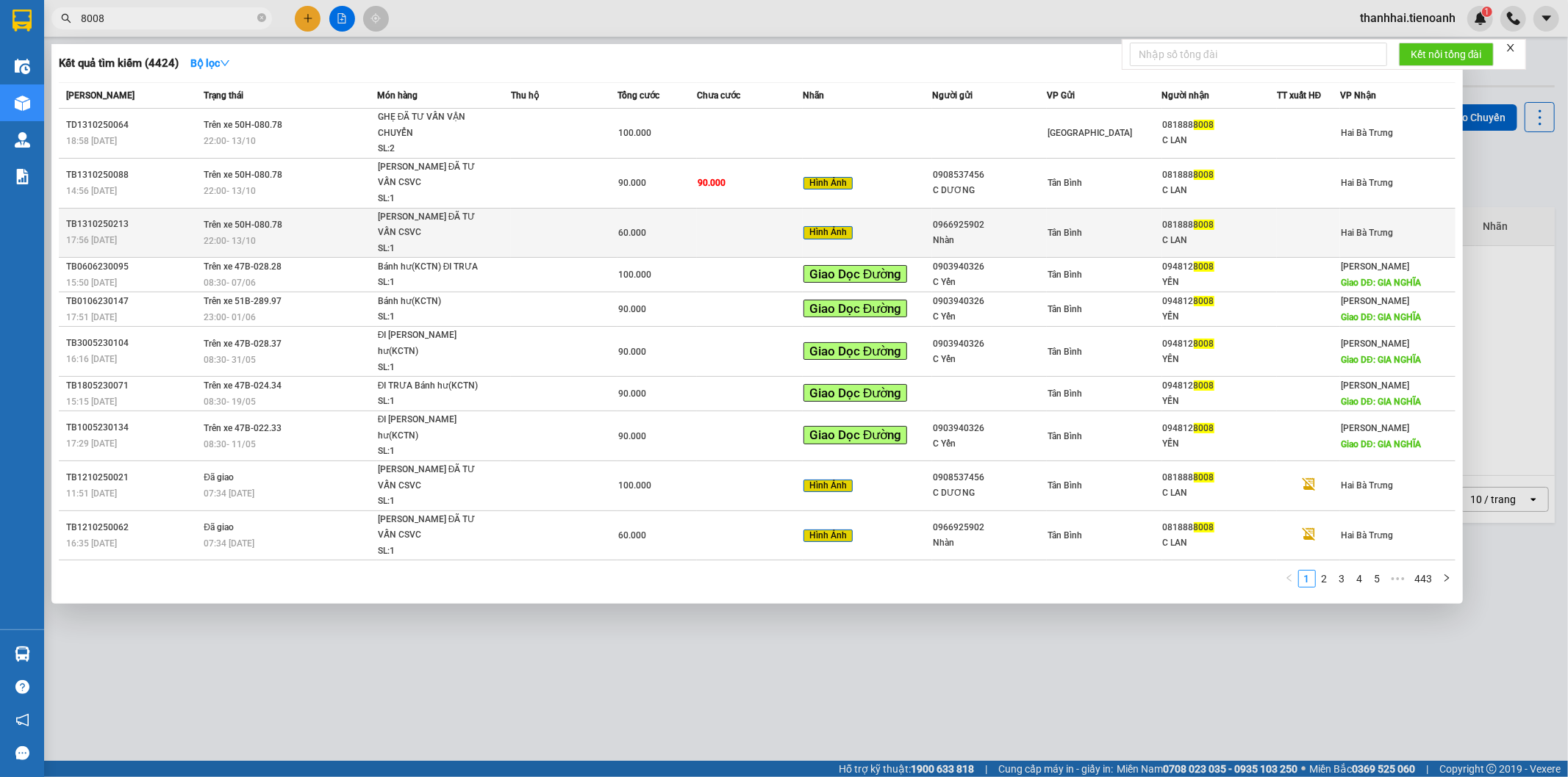
click at [392, 241] on div "SL: 1" at bounding box center [433, 249] width 110 height 16
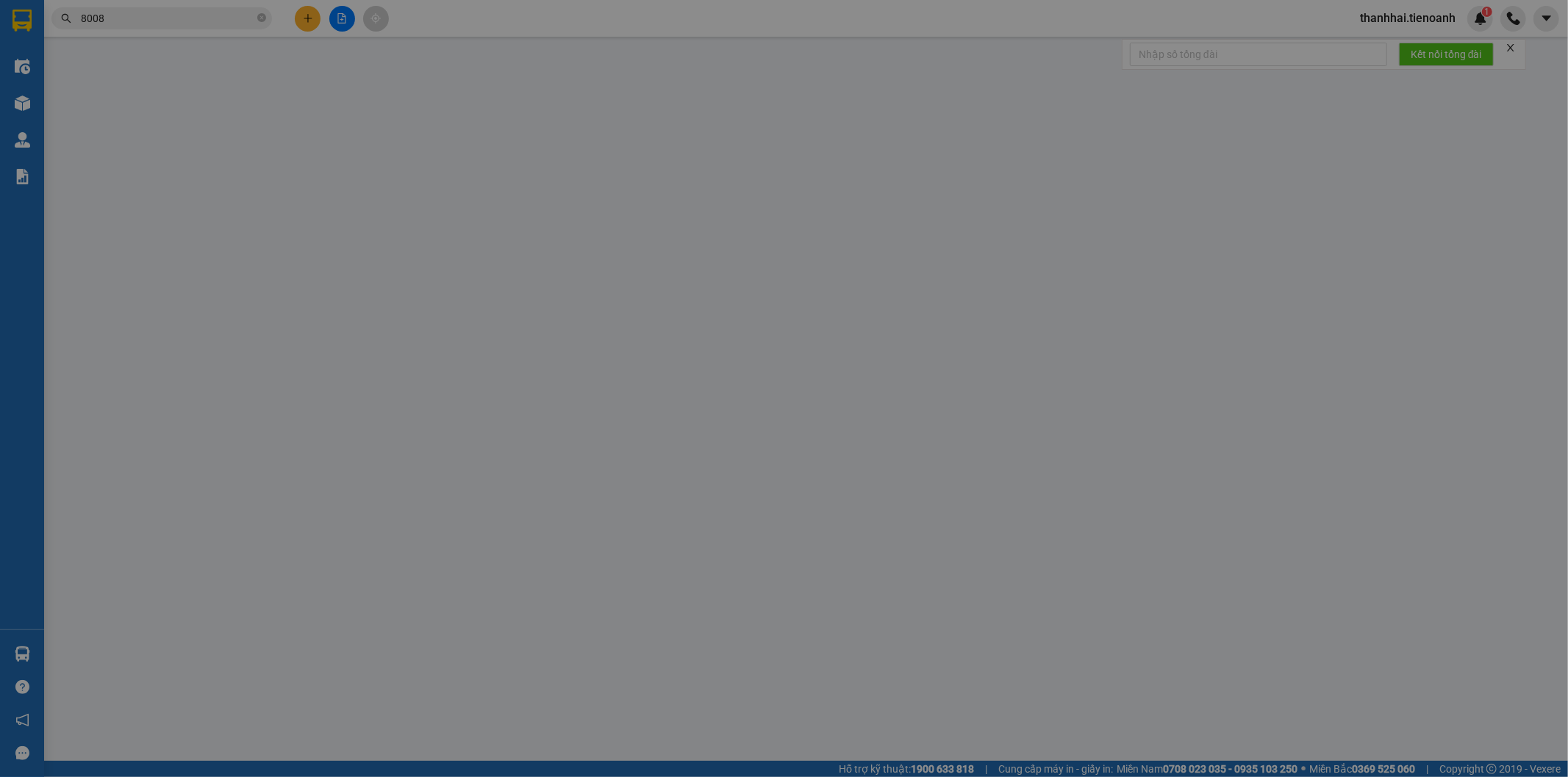
type input "0818888008"
type input "C LAN"
type input "0966925902"
type input "Nhàn"
type input "0"
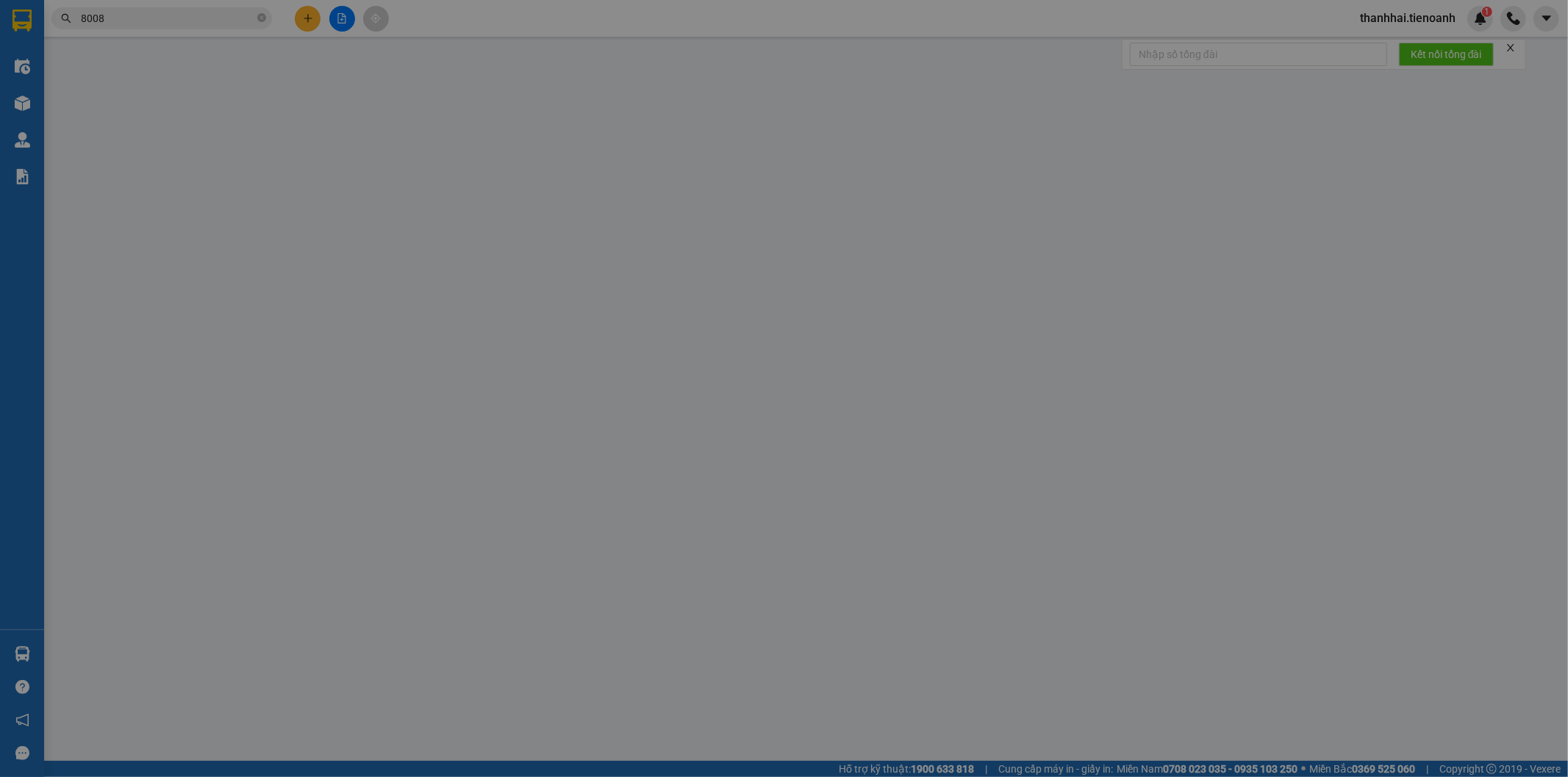
type input "60.000"
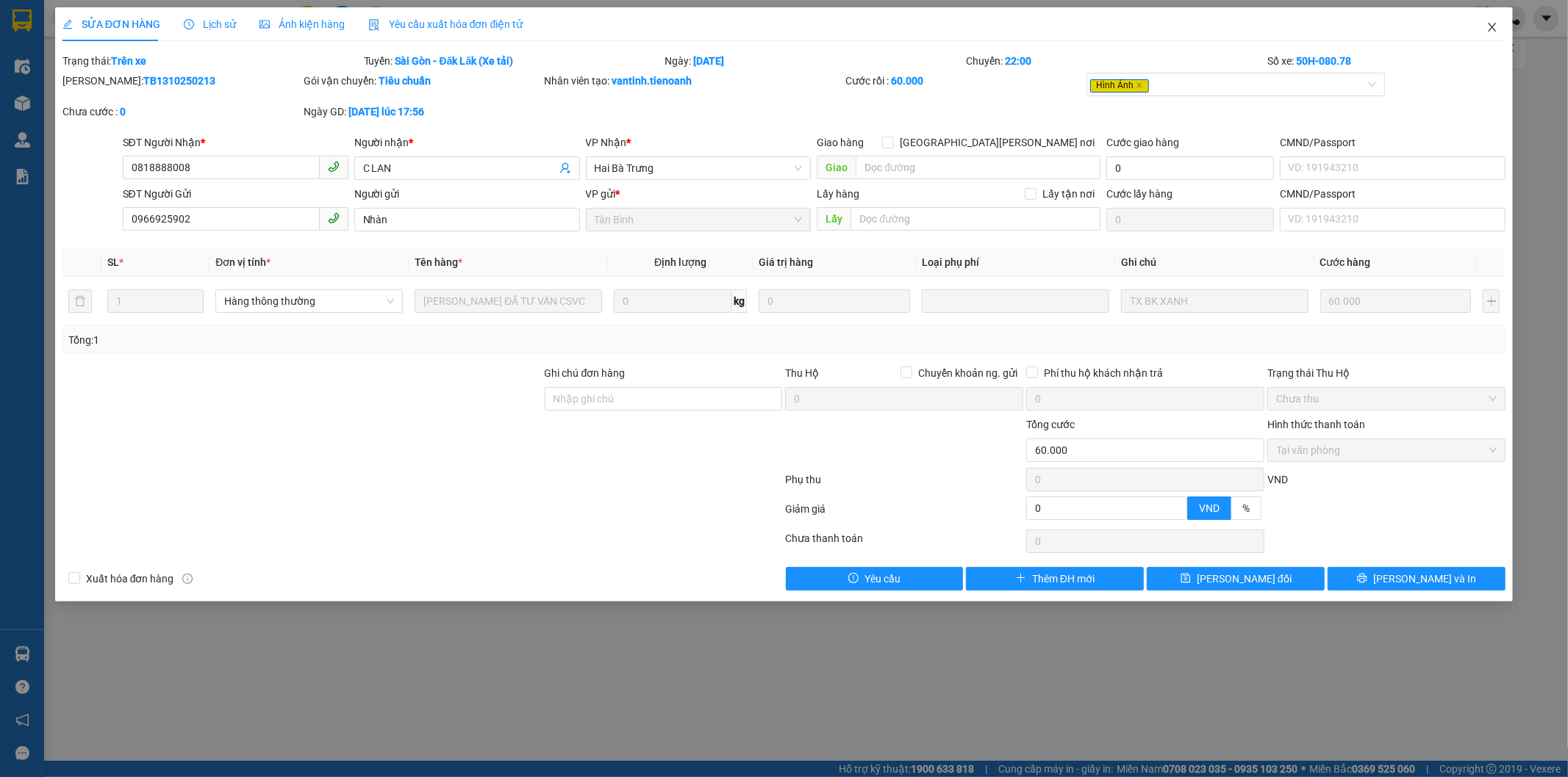
drag, startPoint x: 1494, startPoint y: 25, endPoint x: 1490, endPoint y: 33, distance: 8.9
click at [1490, 33] on icon "close" at bounding box center [1492, 27] width 12 height 12
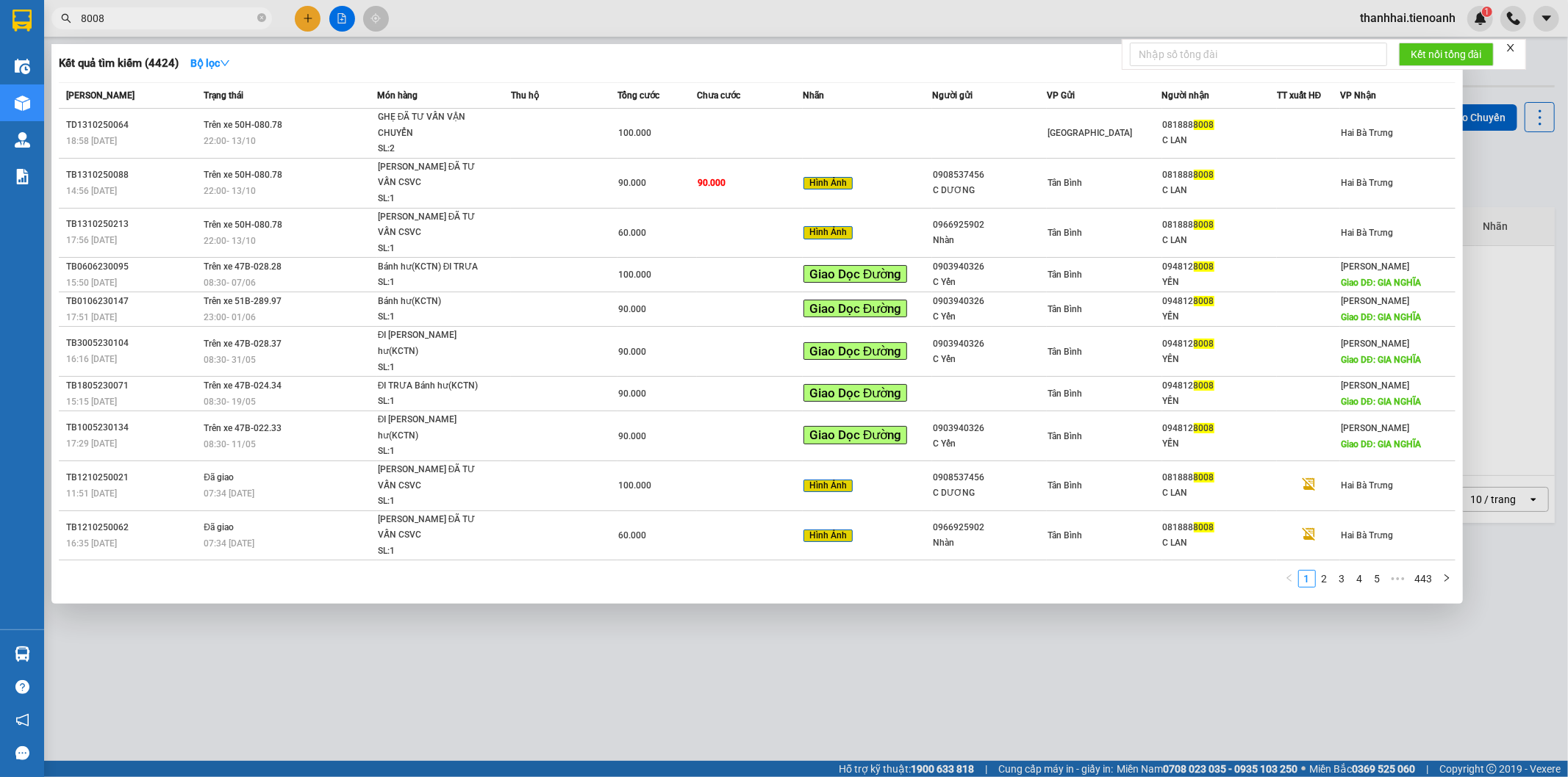
click at [206, 17] on input "8008" at bounding box center [167, 19] width 174 height 16
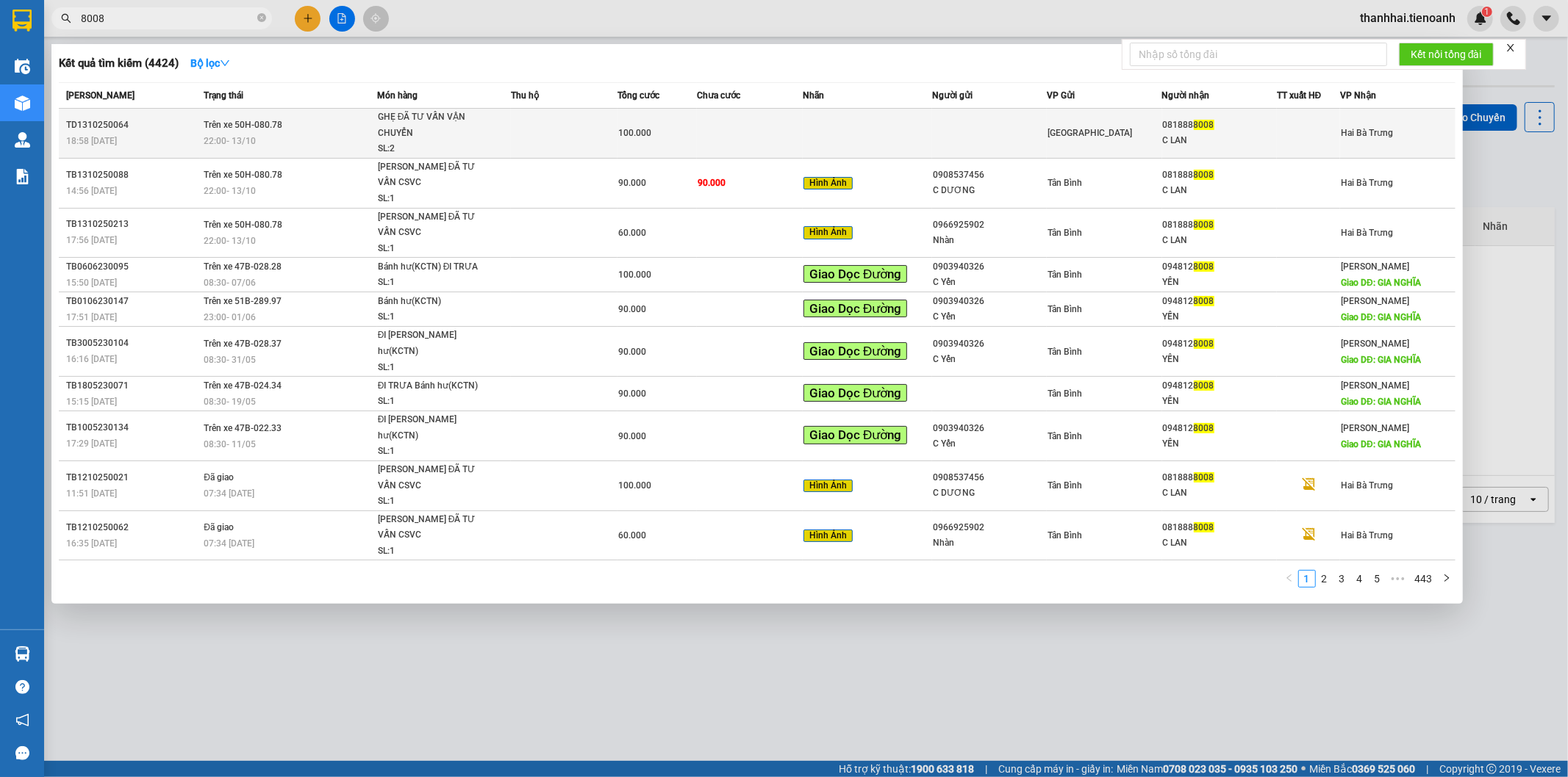
click at [483, 134] on div "GHẸ ĐÃ TƯ VẤN VẬN CHUYỂN" at bounding box center [433, 125] width 110 height 31
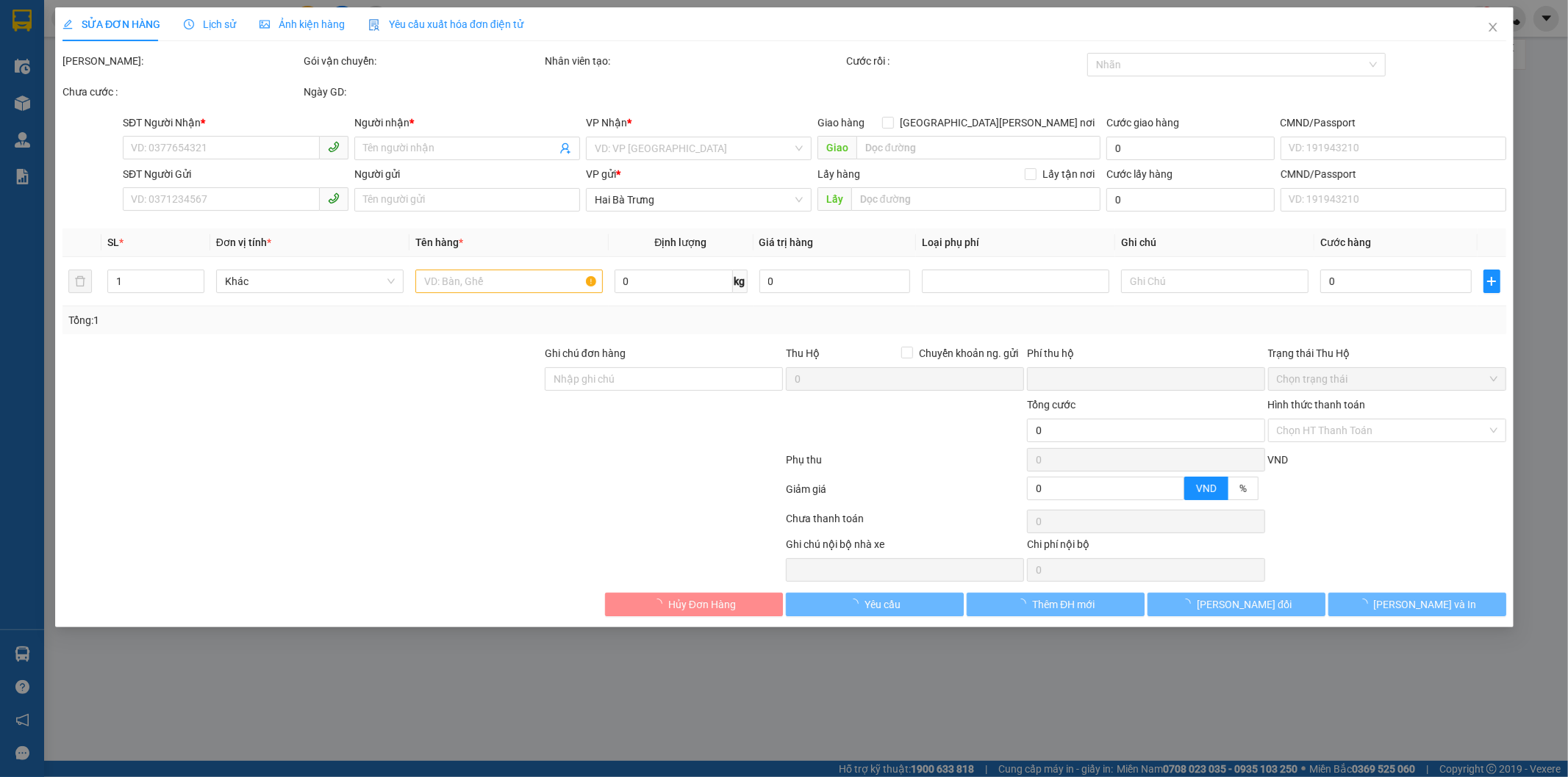
type input "0818888008"
type input "C LAN"
type input "0"
type input "100.000"
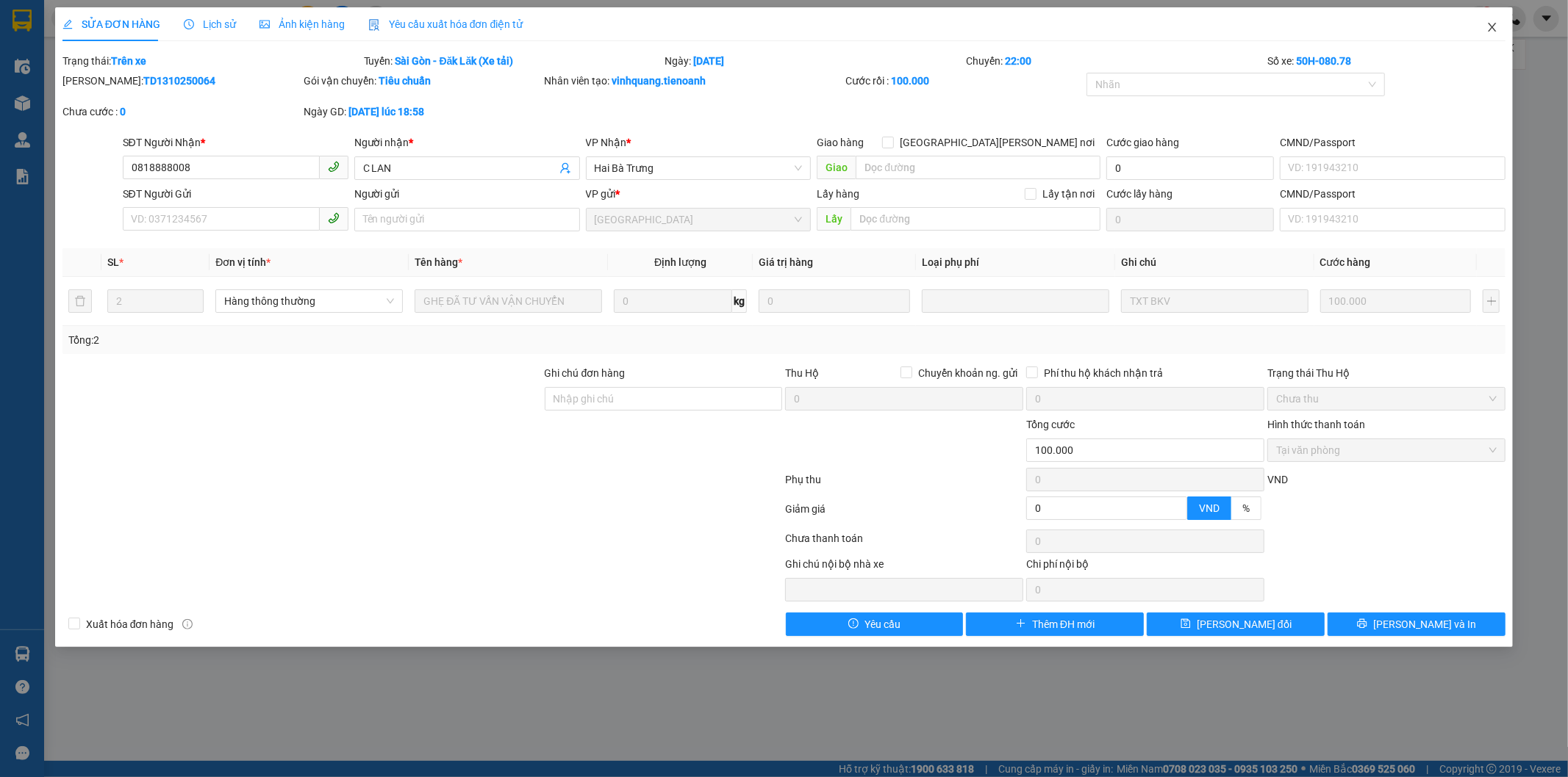
click at [1493, 28] on icon "close" at bounding box center [1493, 27] width 8 height 9
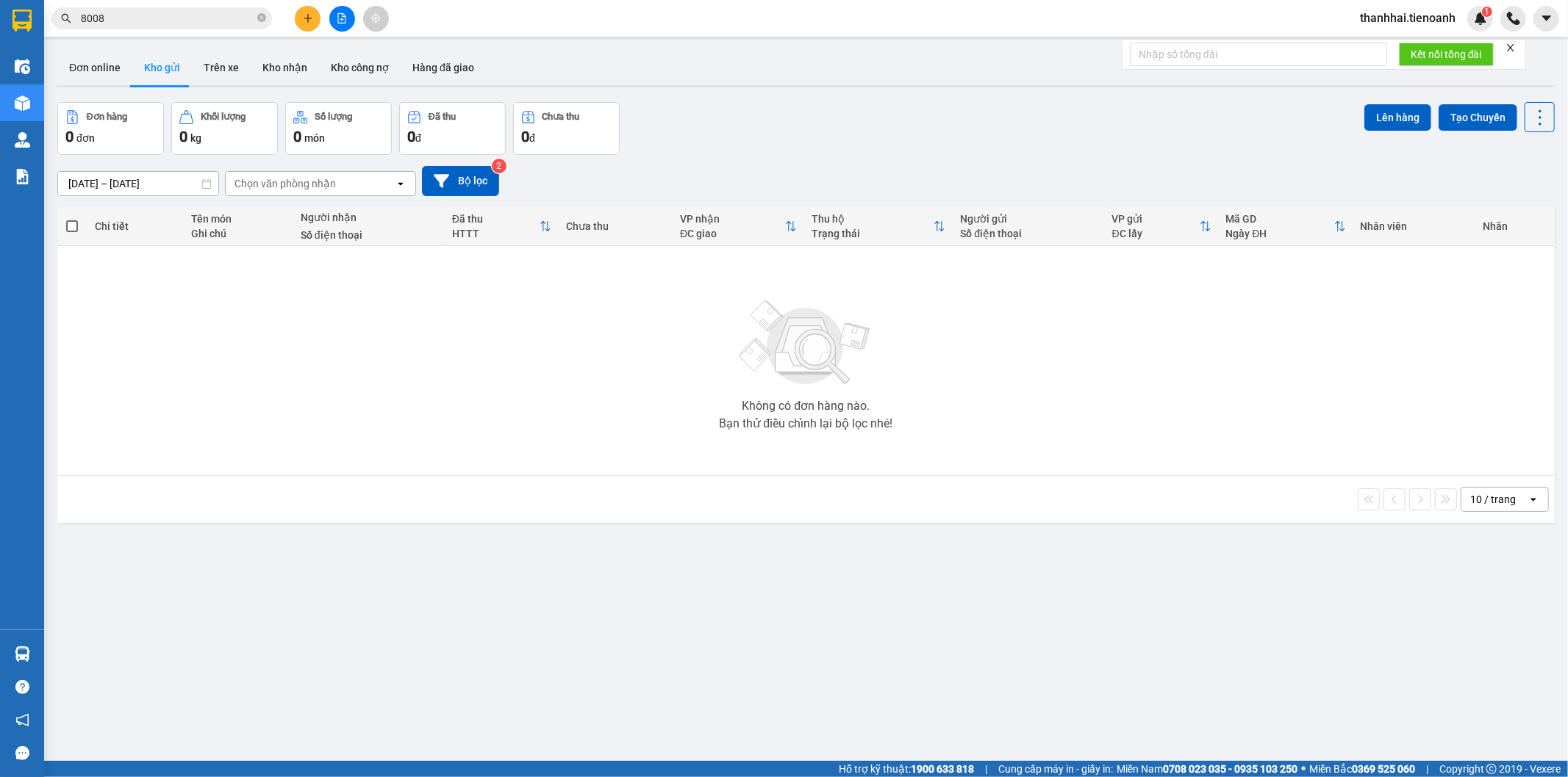
click at [210, 21] on input "8008" at bounding box center [167, 19] width 174 height 16
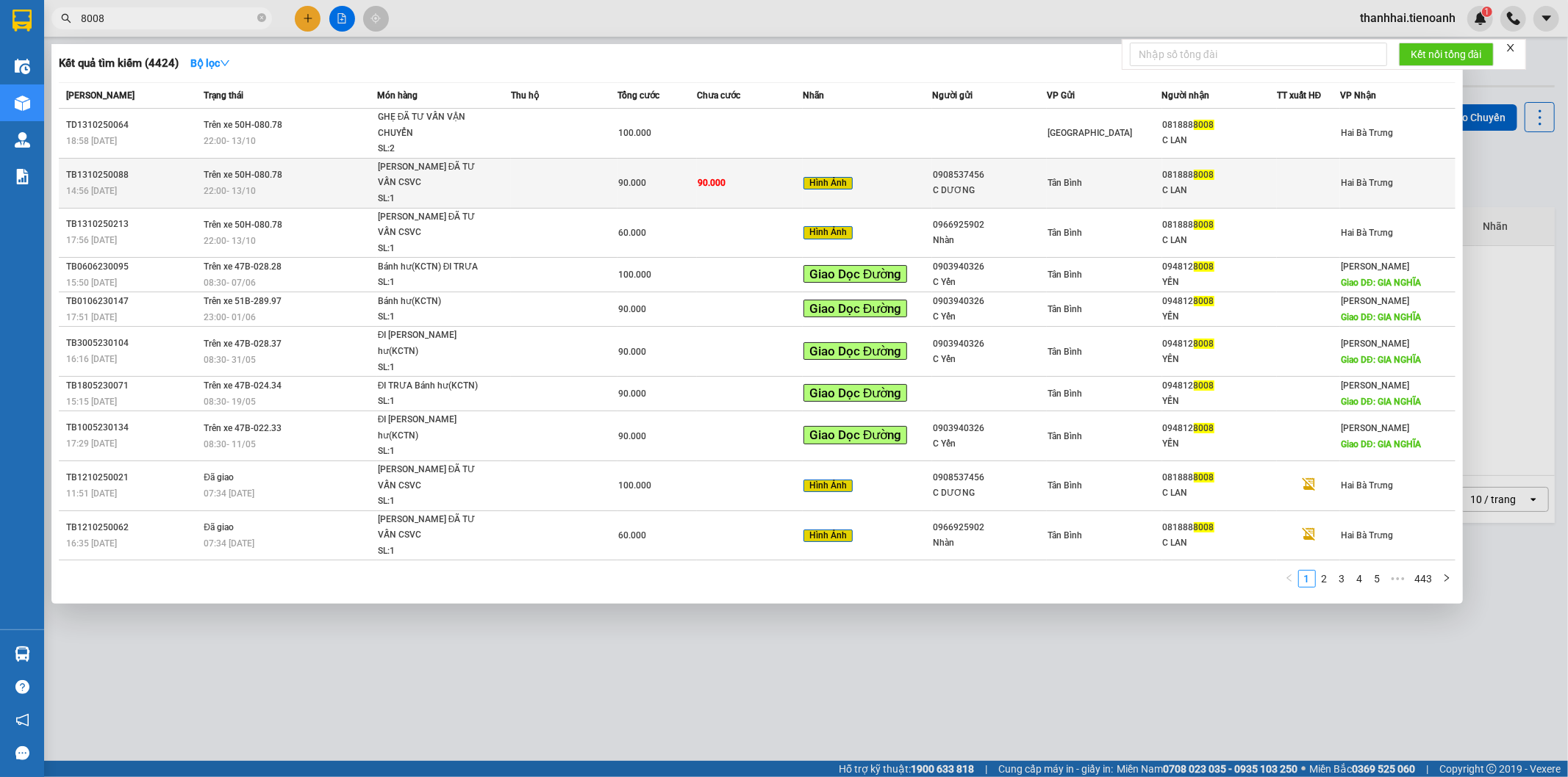
click at [240, 173] on td "Trên xe 50H-080.78 22:00 - 13/10" at bounding box center [288, 183] width 176 height 50
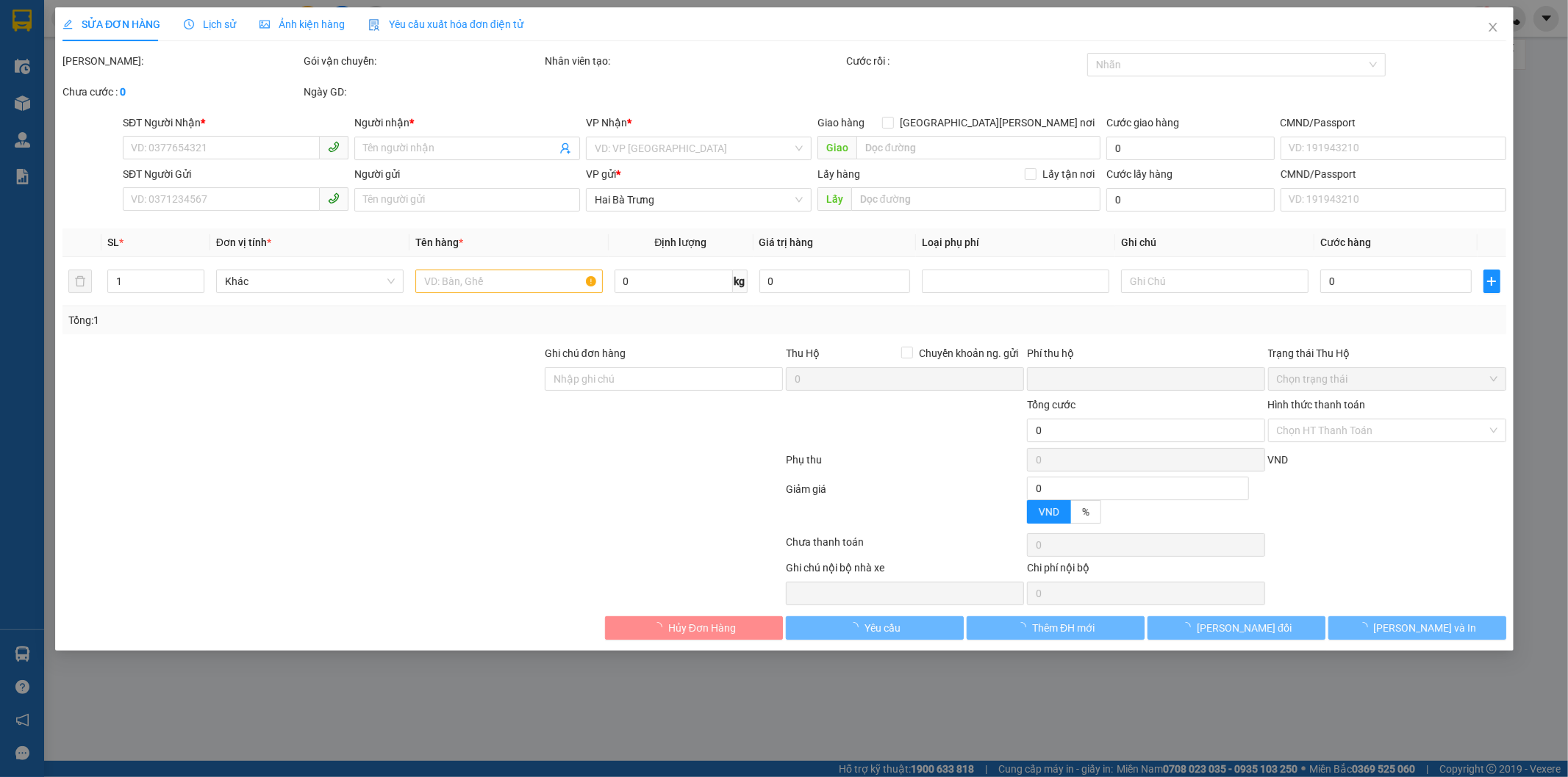
type input "0818888008"
type input "C LAN"
type input "0908537456"
type input "C DƯƠNG"
type input "0"
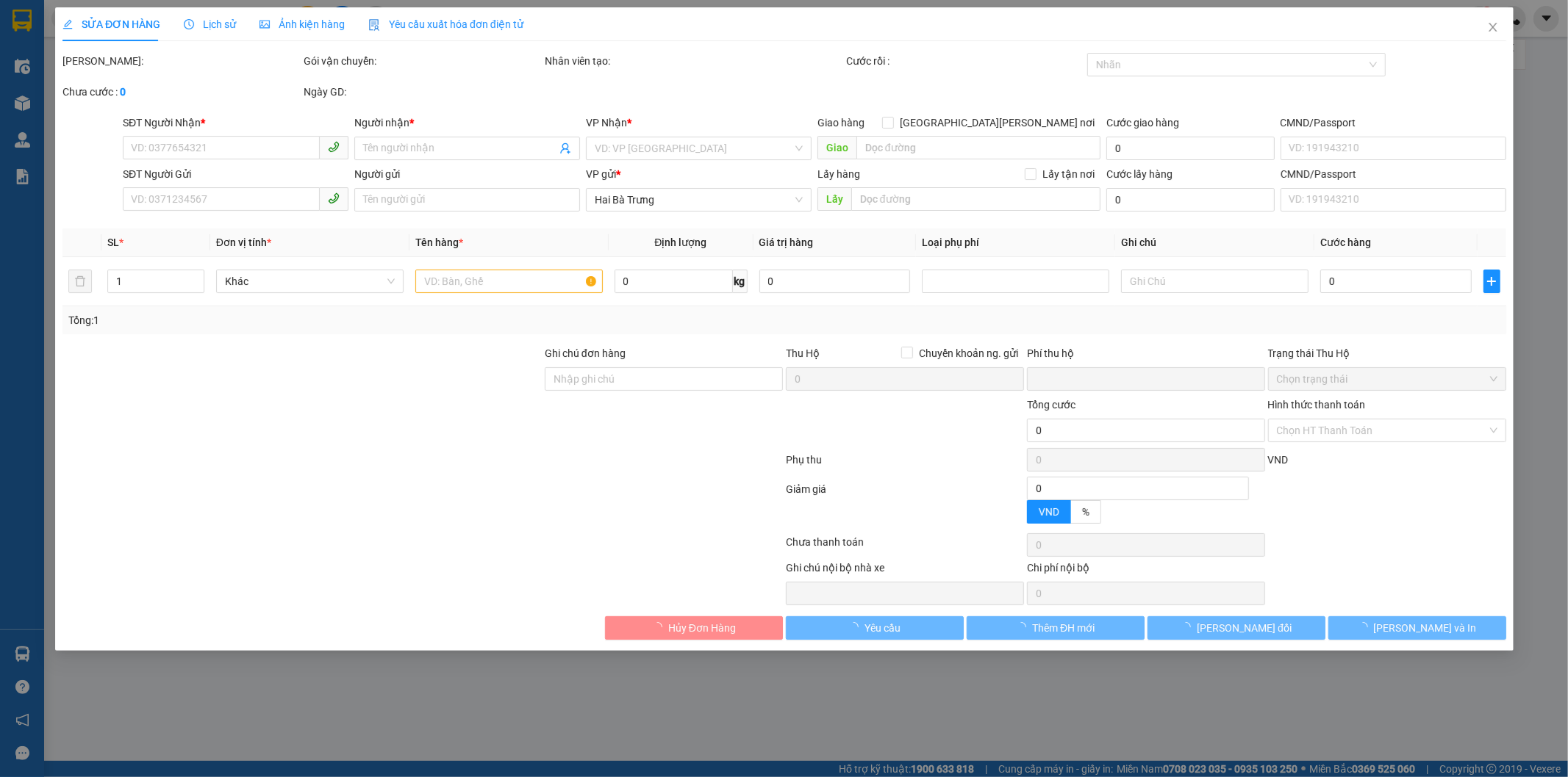
type input "90.000"
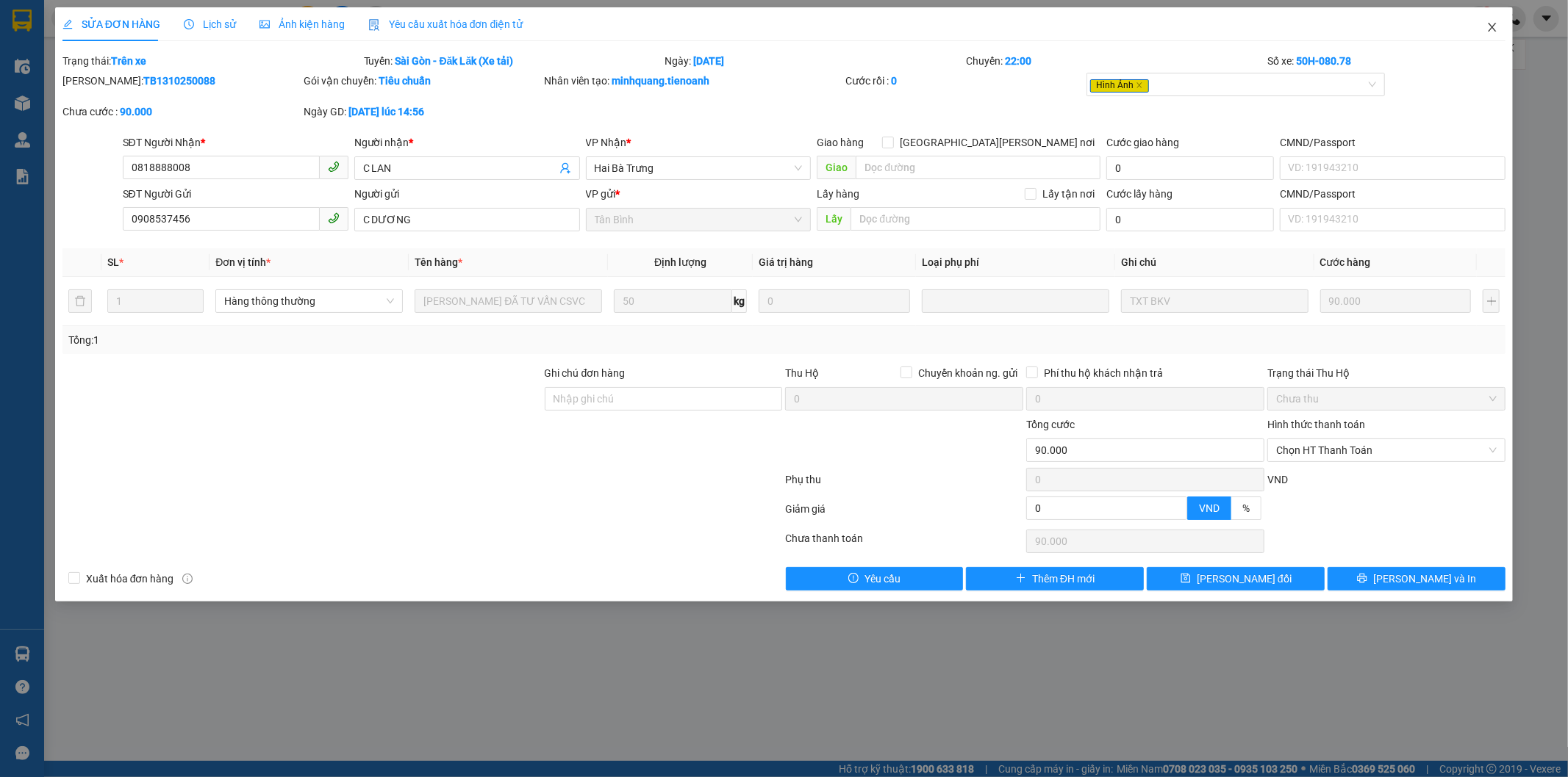
click at [1490, 30] on icon "close" at bounding box center [1492, 27] width 12 height 12
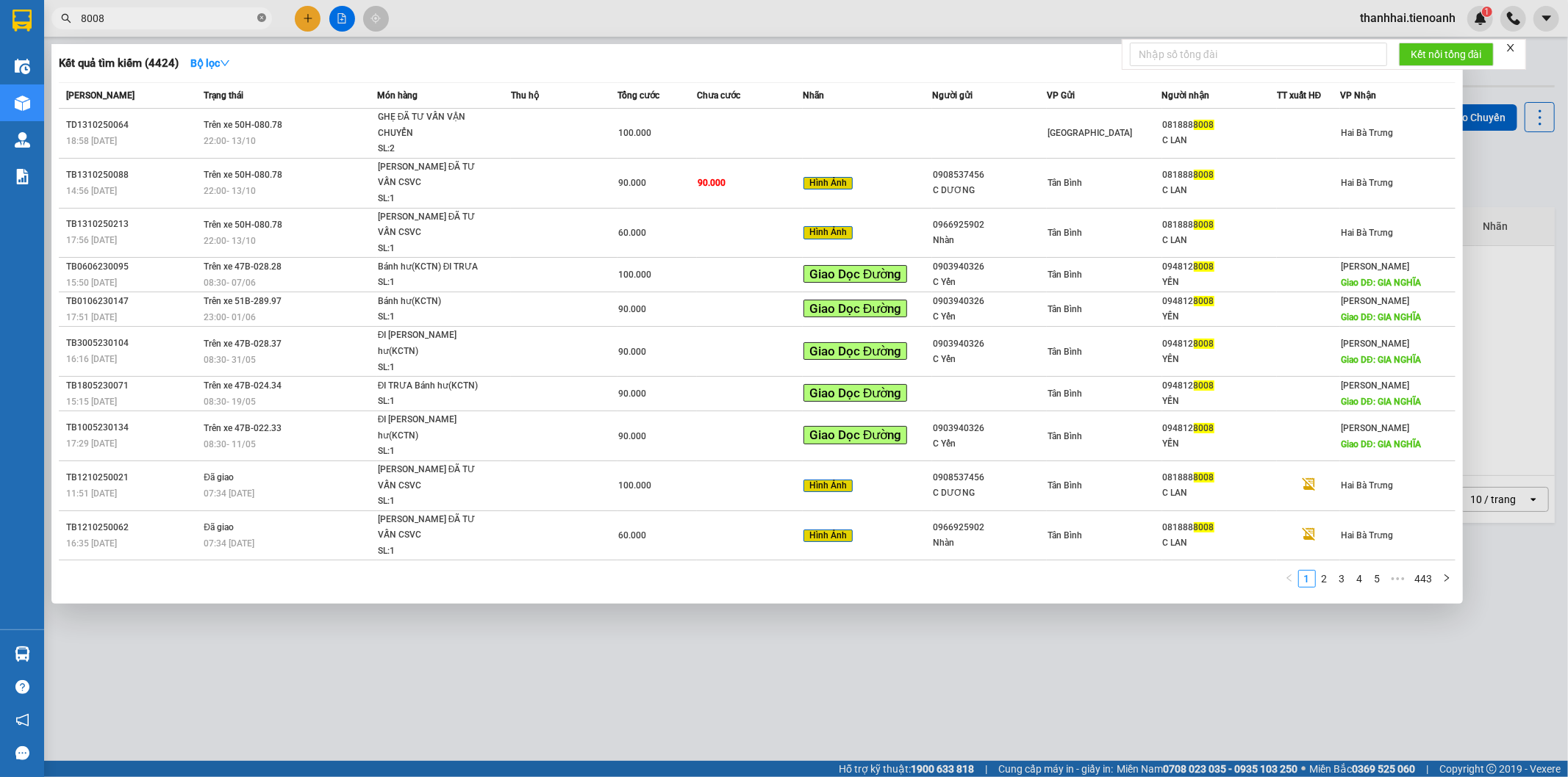
click at [260, 16] on icon "close-circle" at bounding box center [262, 17] width 9 height 9
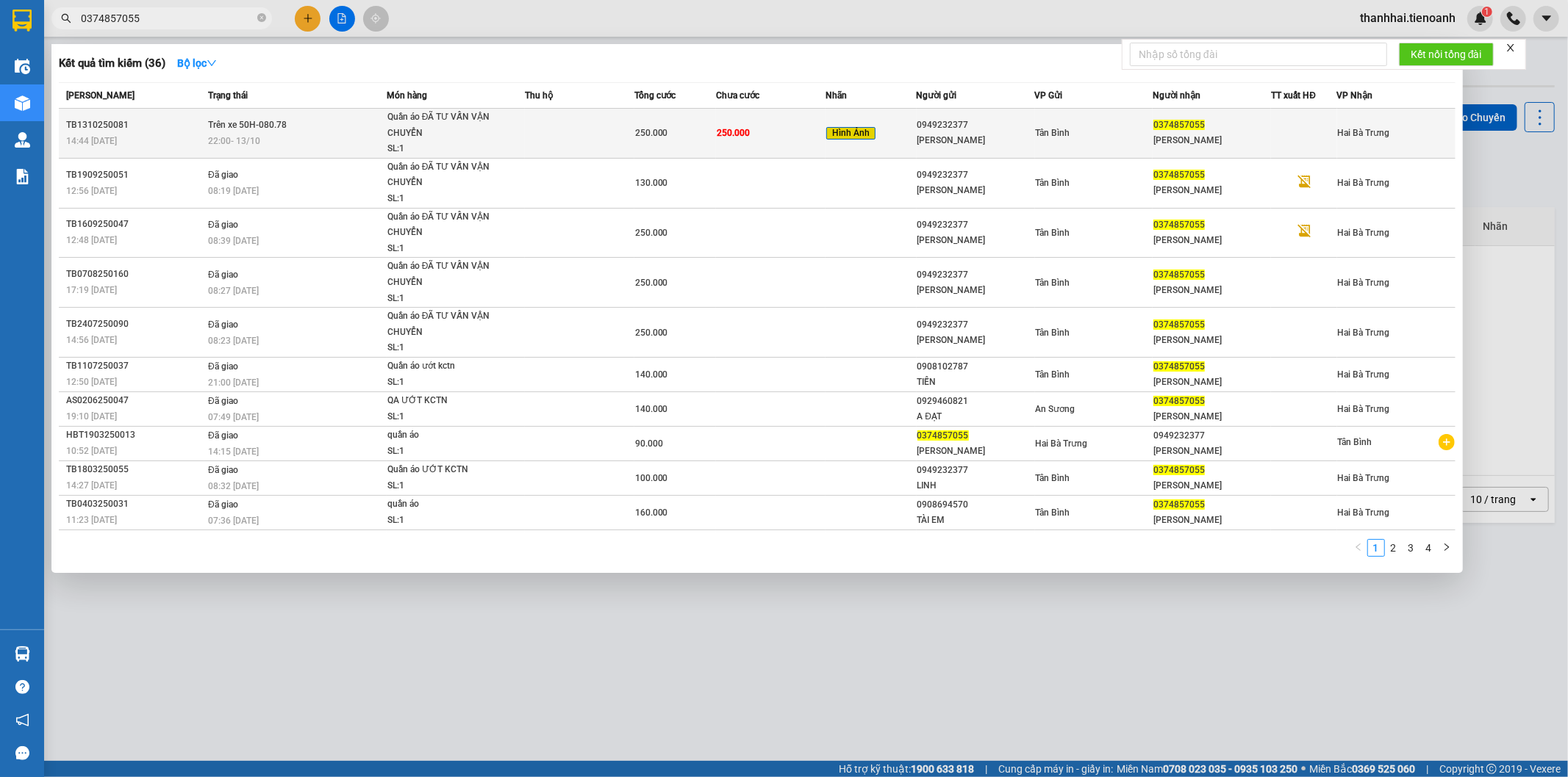
type input "0374857055"
click at [633, 135] on td at bounding box center [579, 133] width 109 height 50
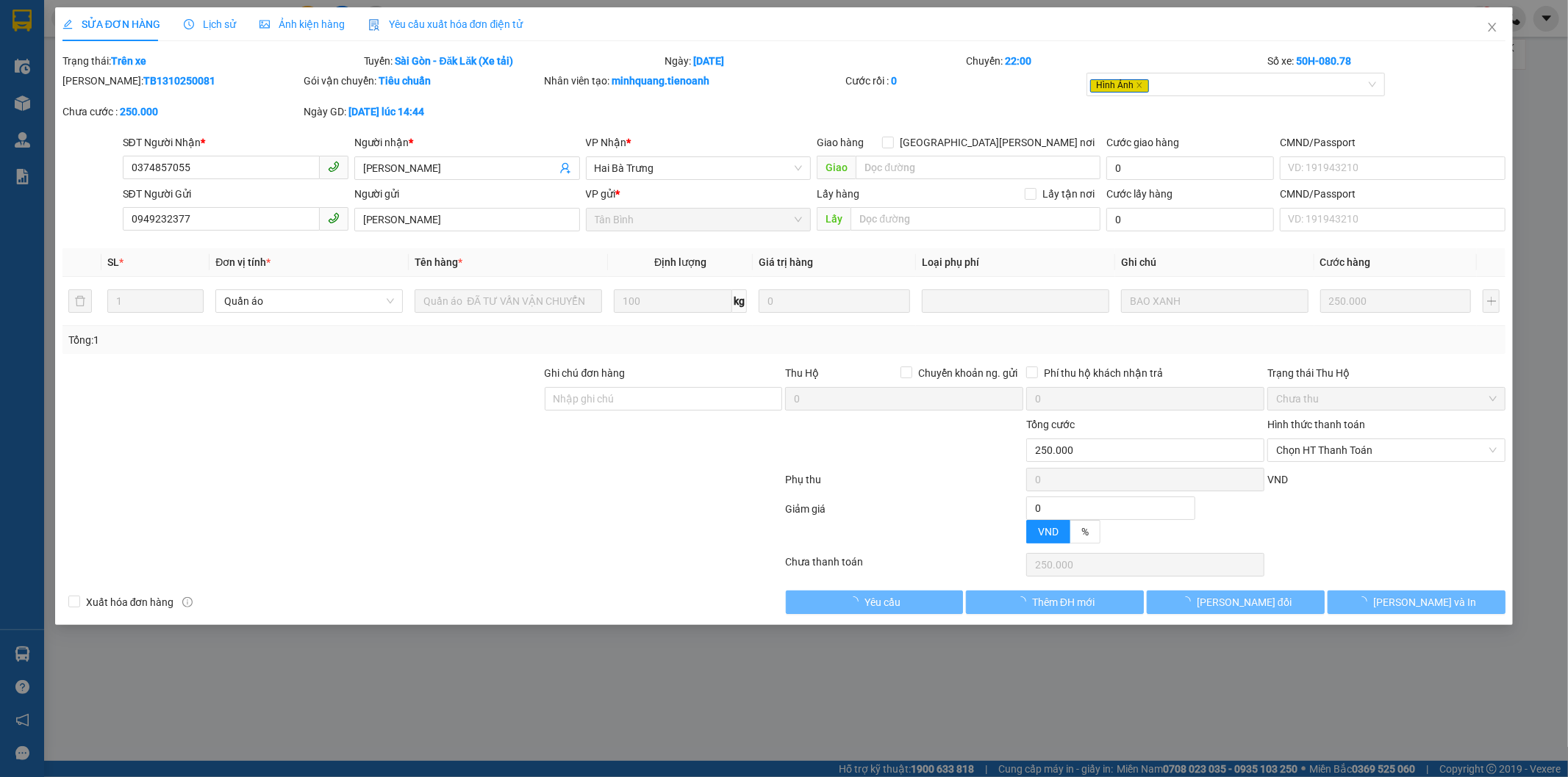
type input "0374857055"
type input "MINH ANH"
type input "0949232377"
type input "C Linh"
type input "0"
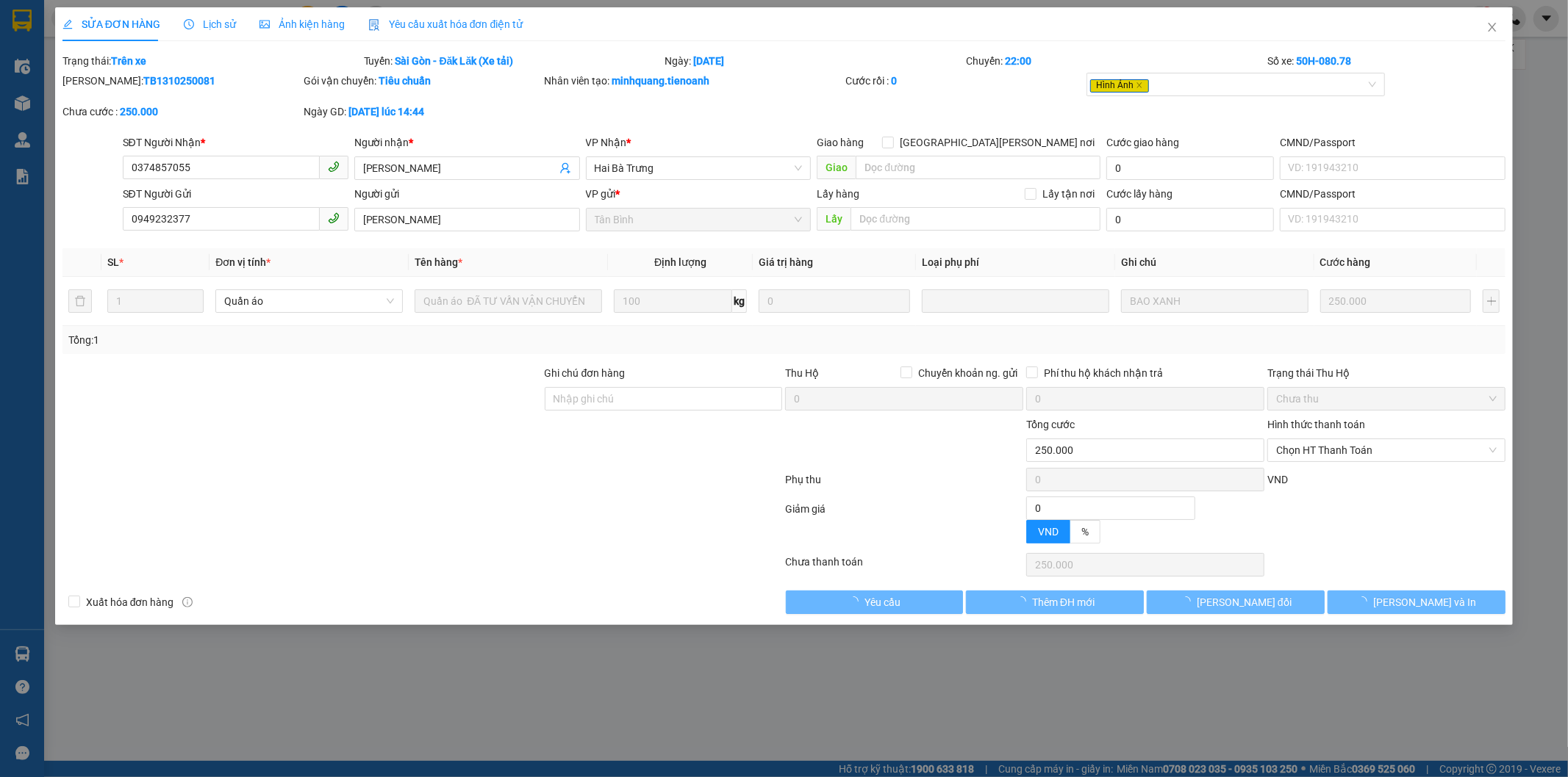
type input "250.000"
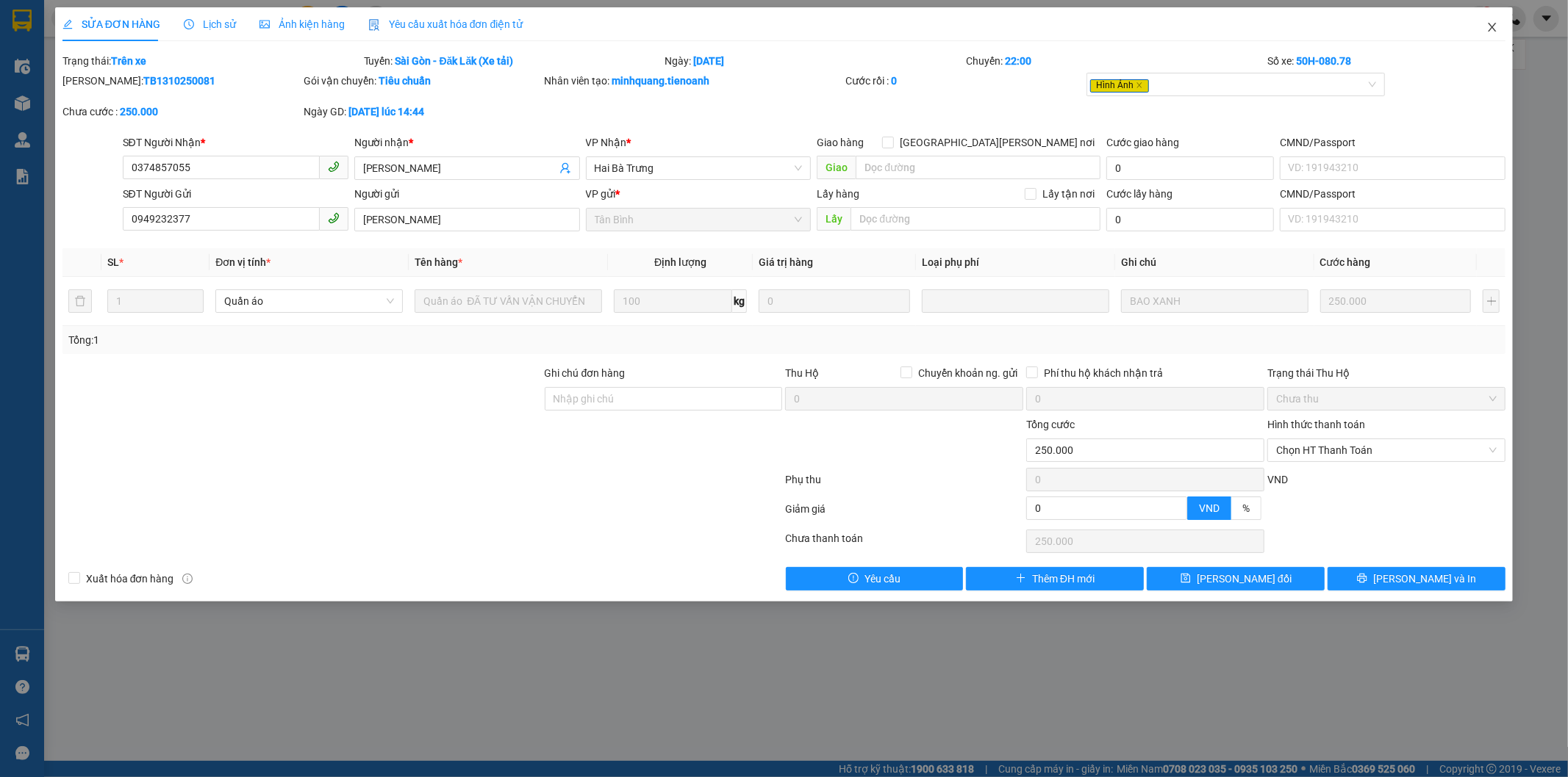
click at [1490, 25] on icon "close" at bounding box center [1493, 27] width 8 height 9
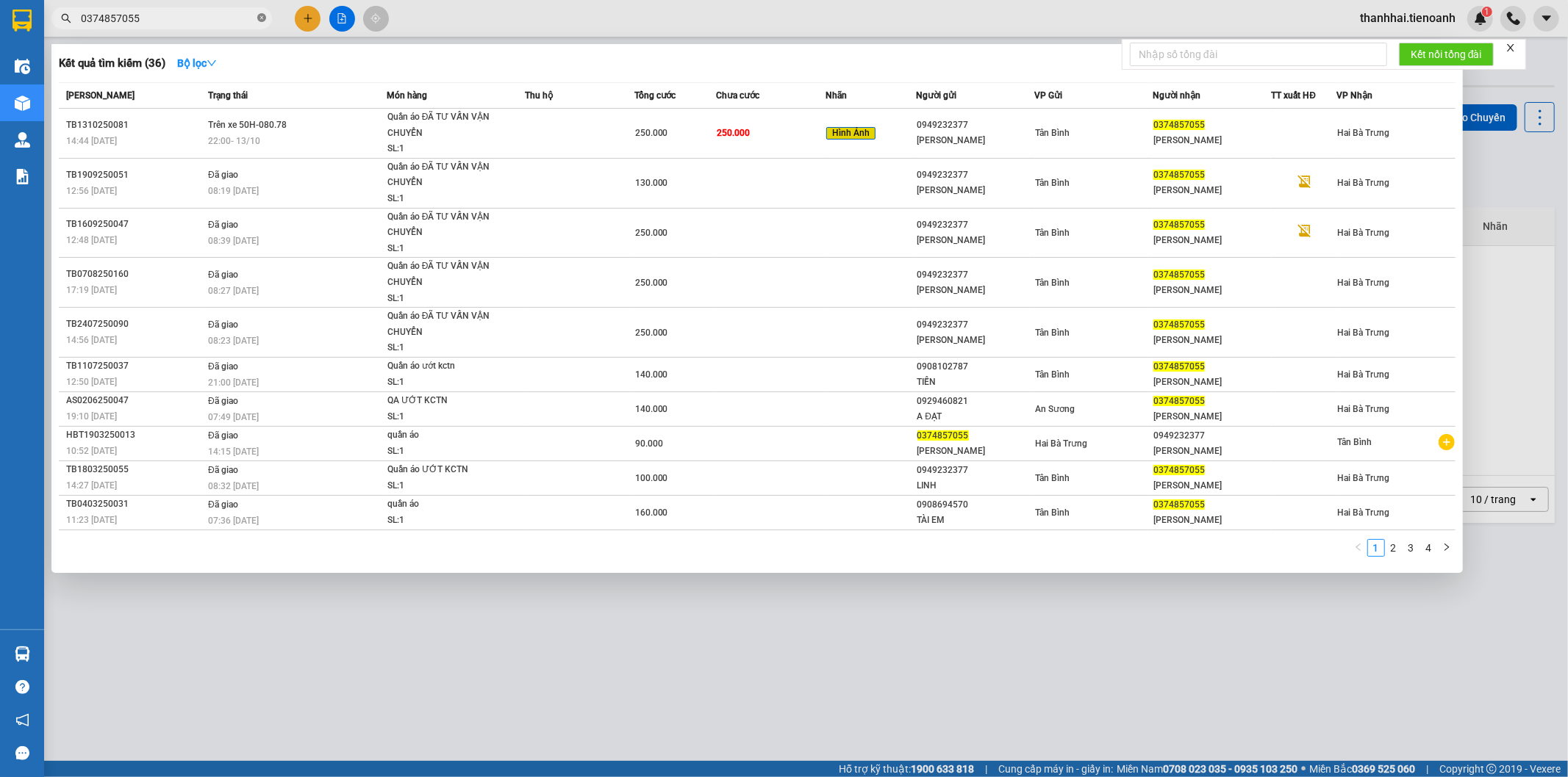
click at [262, 16] on icon "close-circle" at bounding box center [262, 17] width 9 height 9
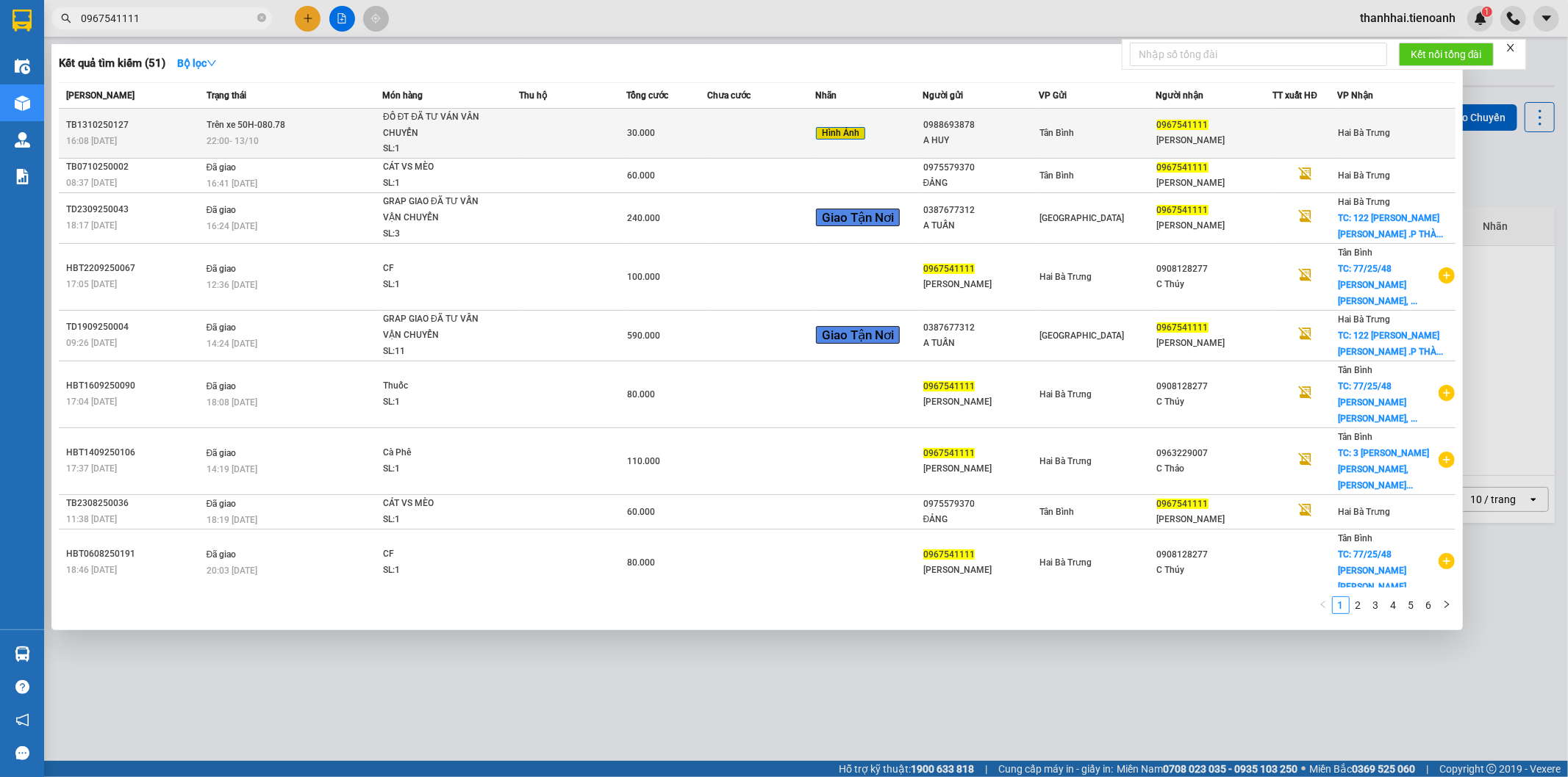
type input "0967541111"
click at [801, 130] on td at bounding box center [762, 133] width 108 height 50
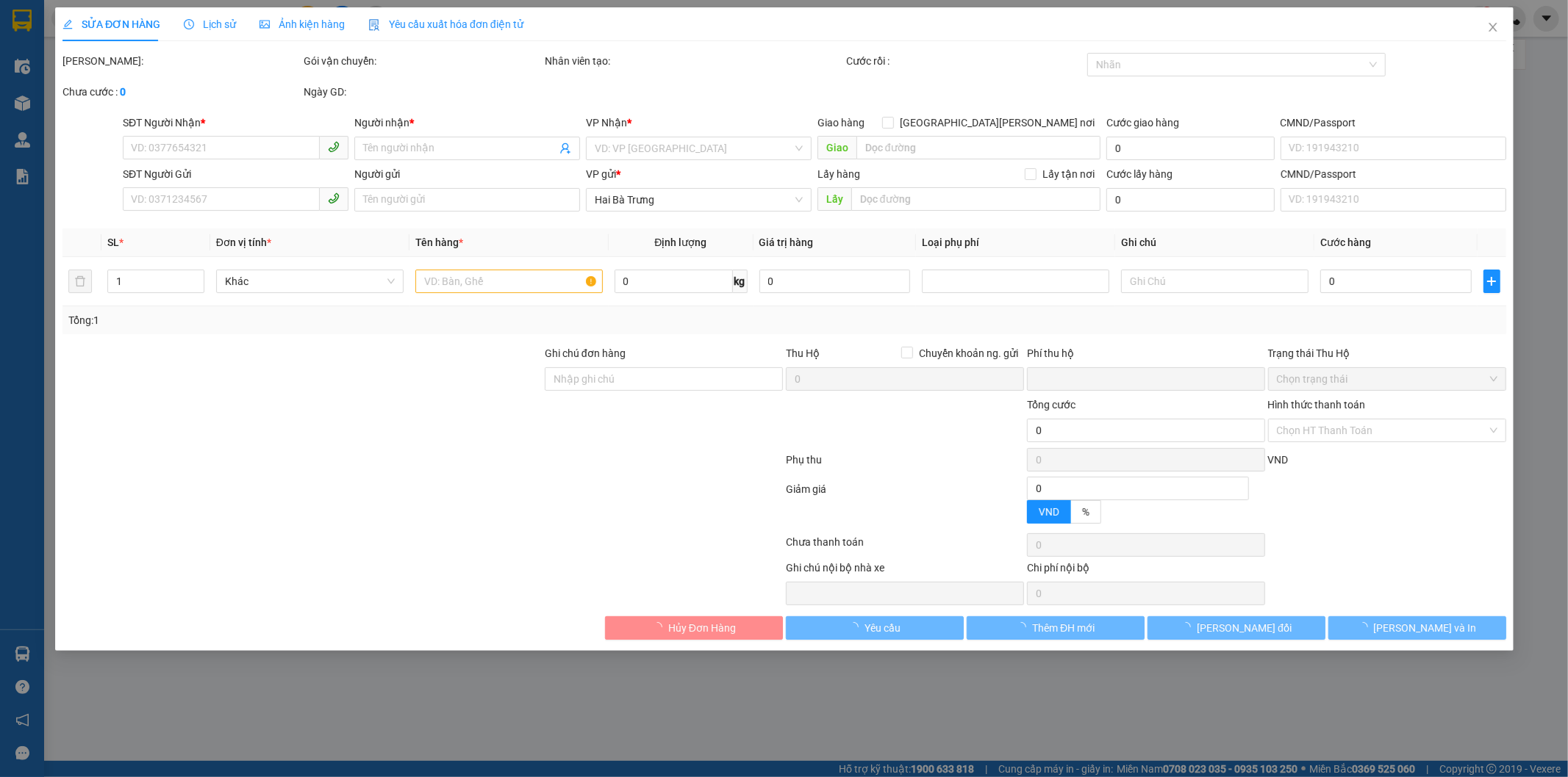
type input "0967541111"
type input "C Hương"
type input "0988693878"
type input "A HUY"
type input "0"
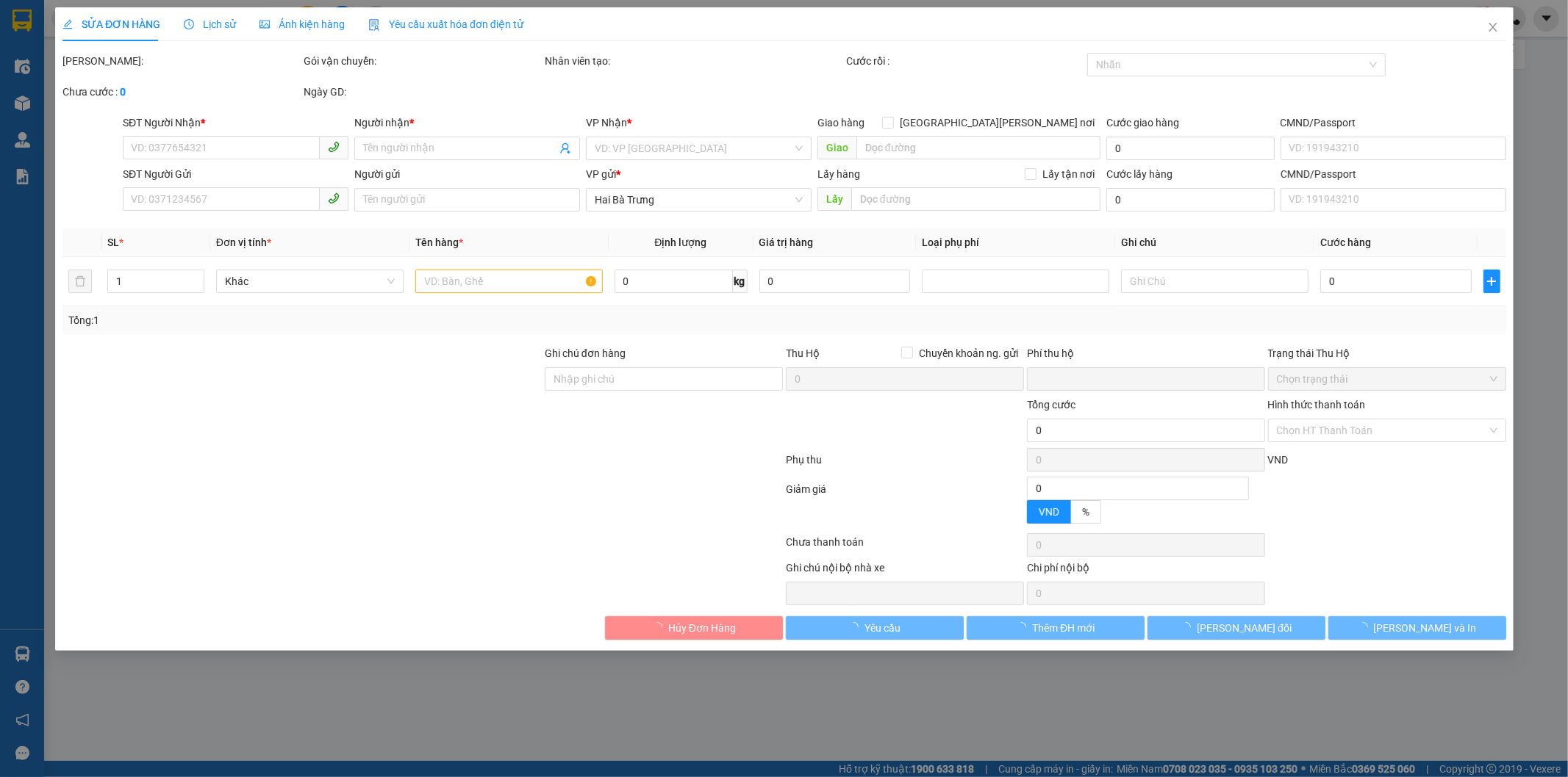
type input "30.000"
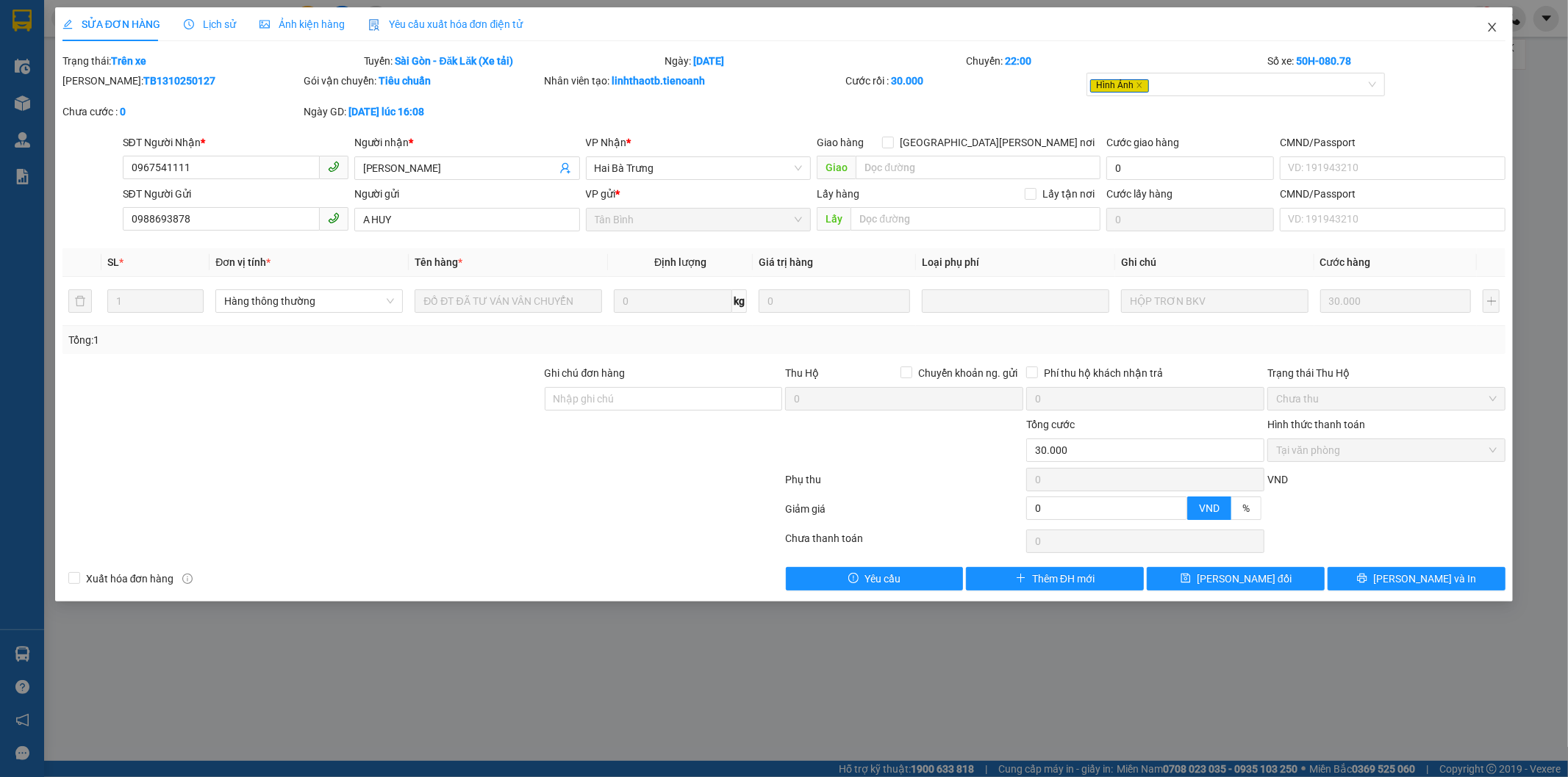
click at [1494, 24] on icon "close" at bounding box center [1492, 27] width 12 height 12
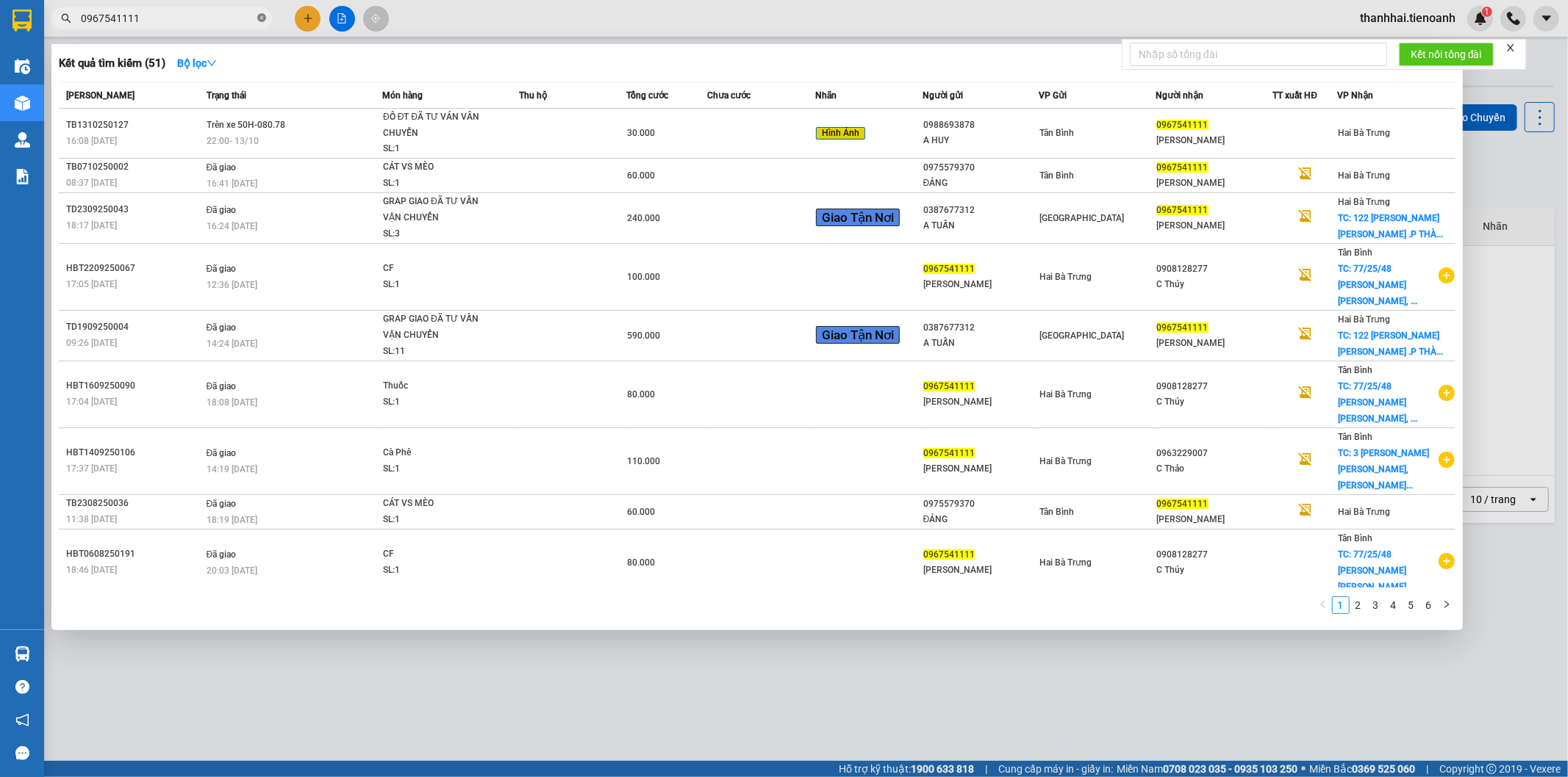
click at [262, 17] on icon "close-circle" at bounding box center [262, 17] width 9 height 9
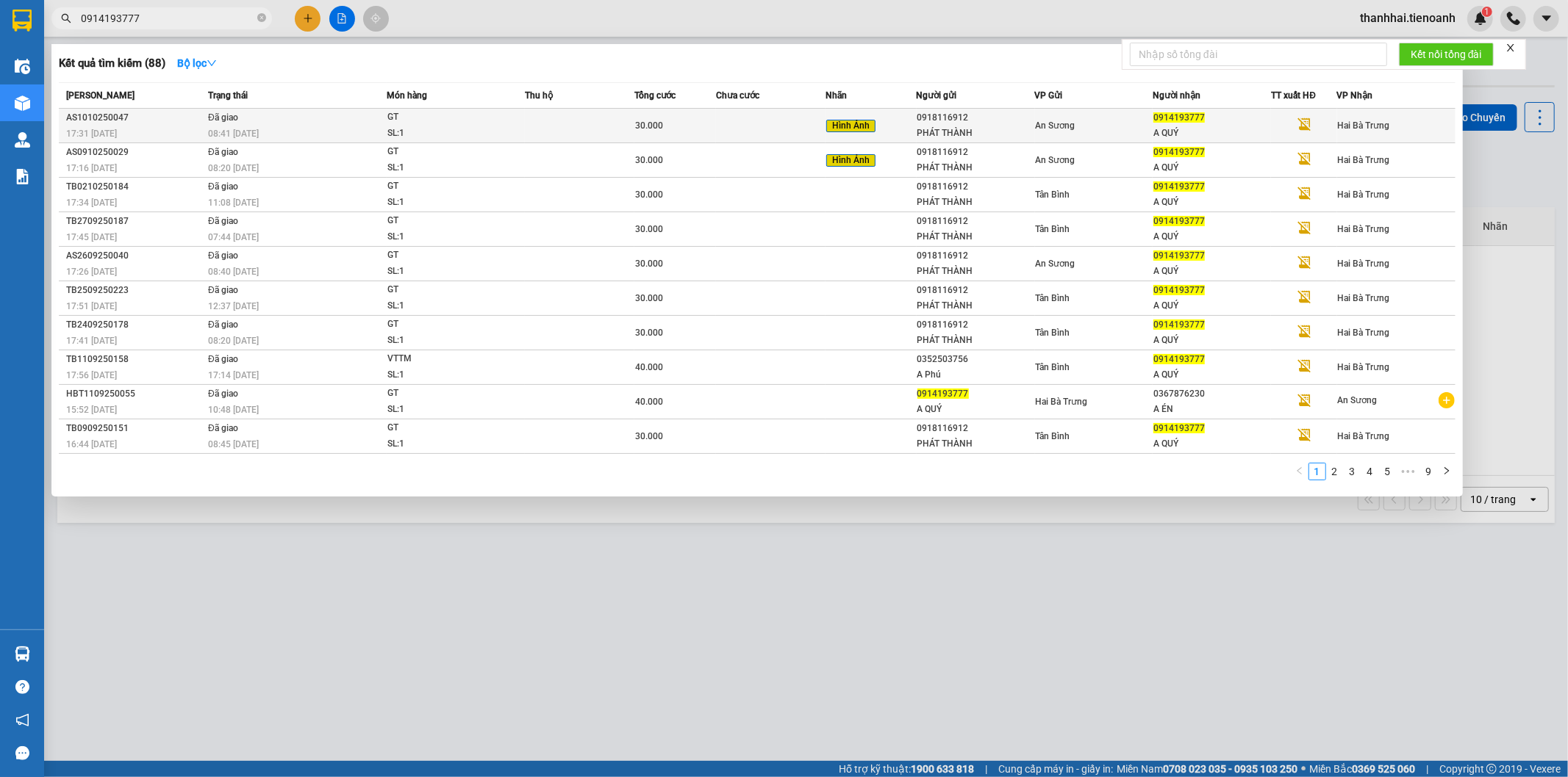
type input "0914193777"
click at [798, 121] on td at bounding box center [770, 126] width 109 height 35
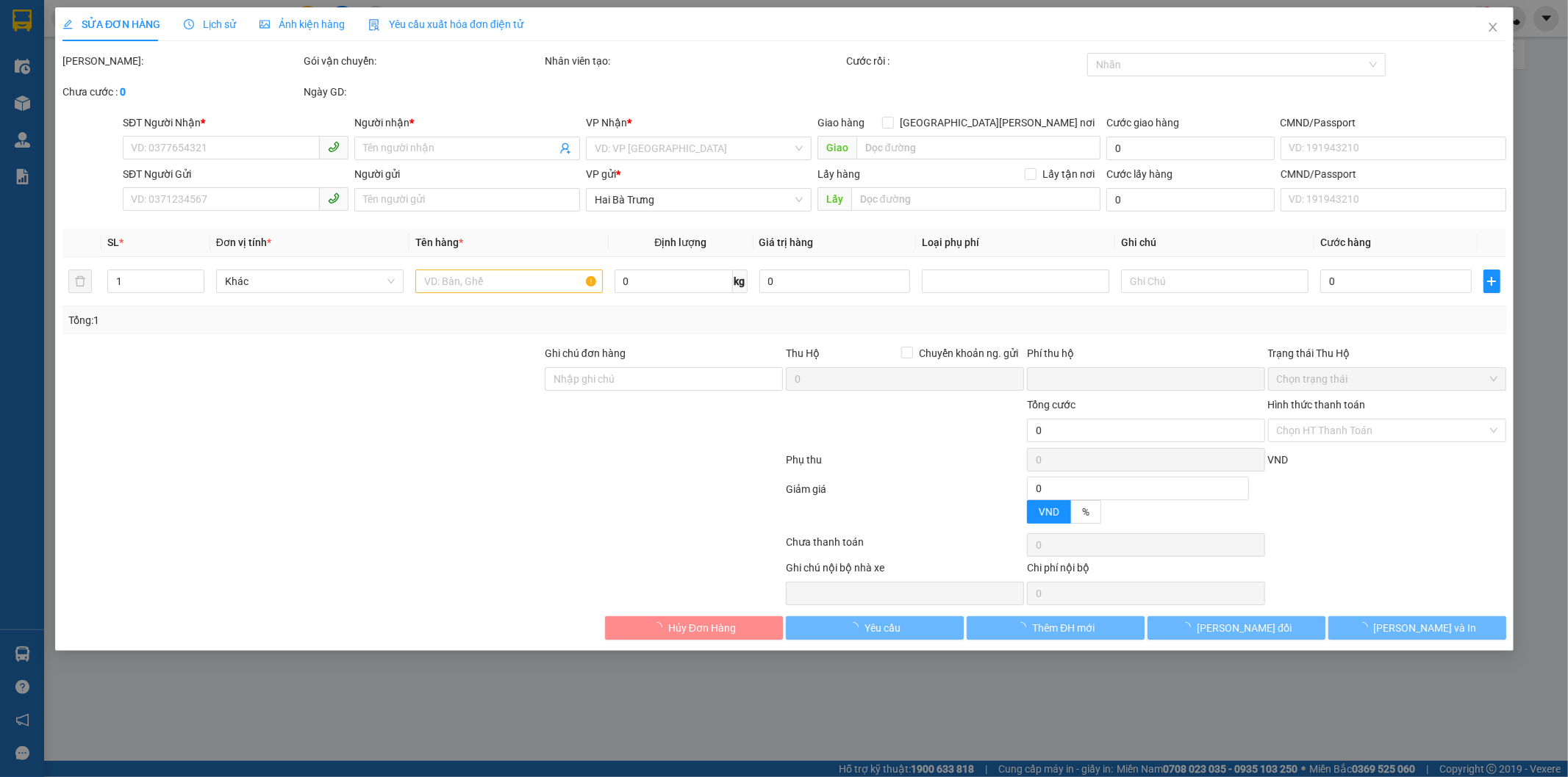
type input "0914193777"
type input "A QUÝ"
type input "0918116912"
type input "PHÁT THÀNH"
type input "0"
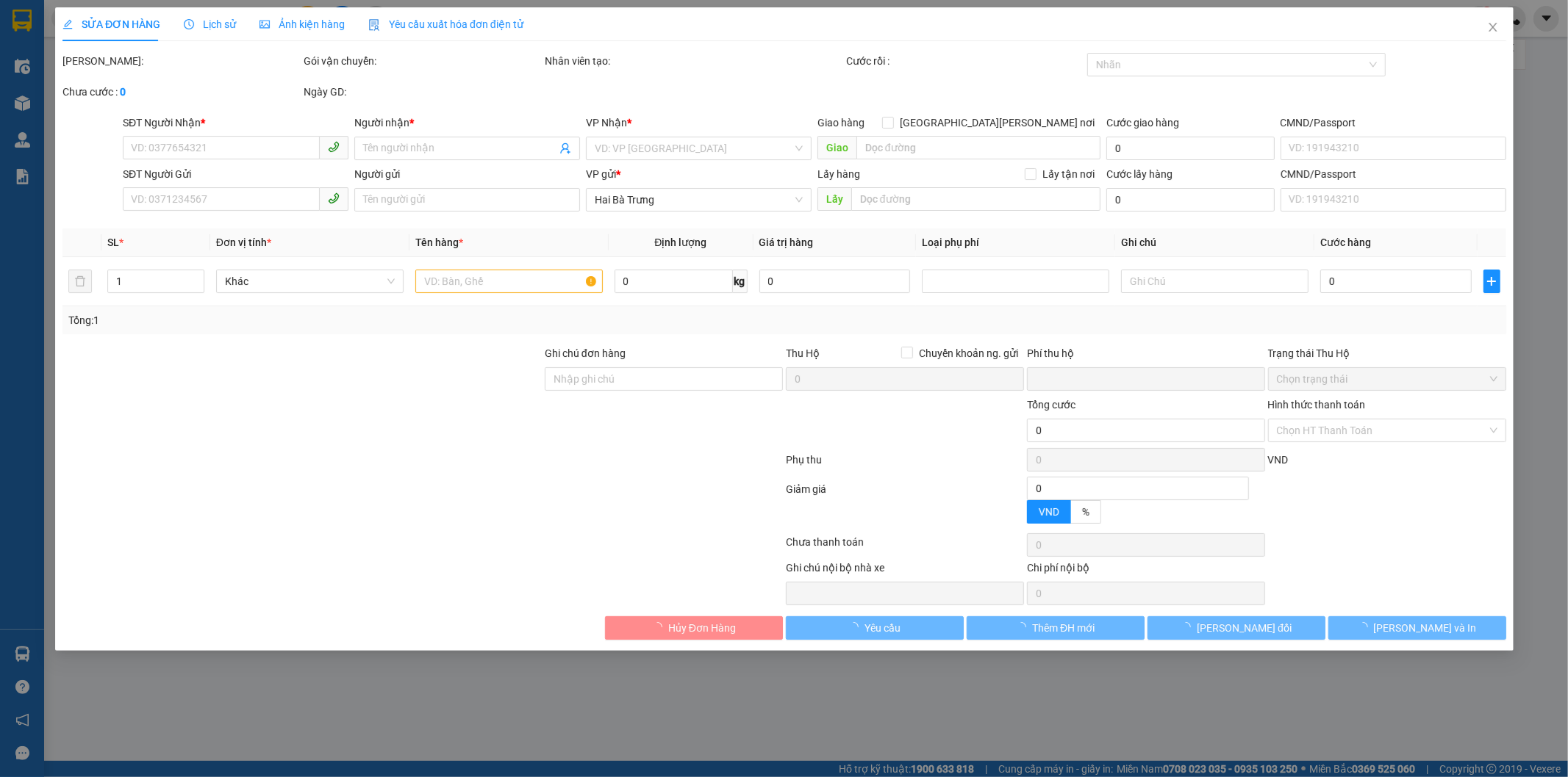
type input "30.000"
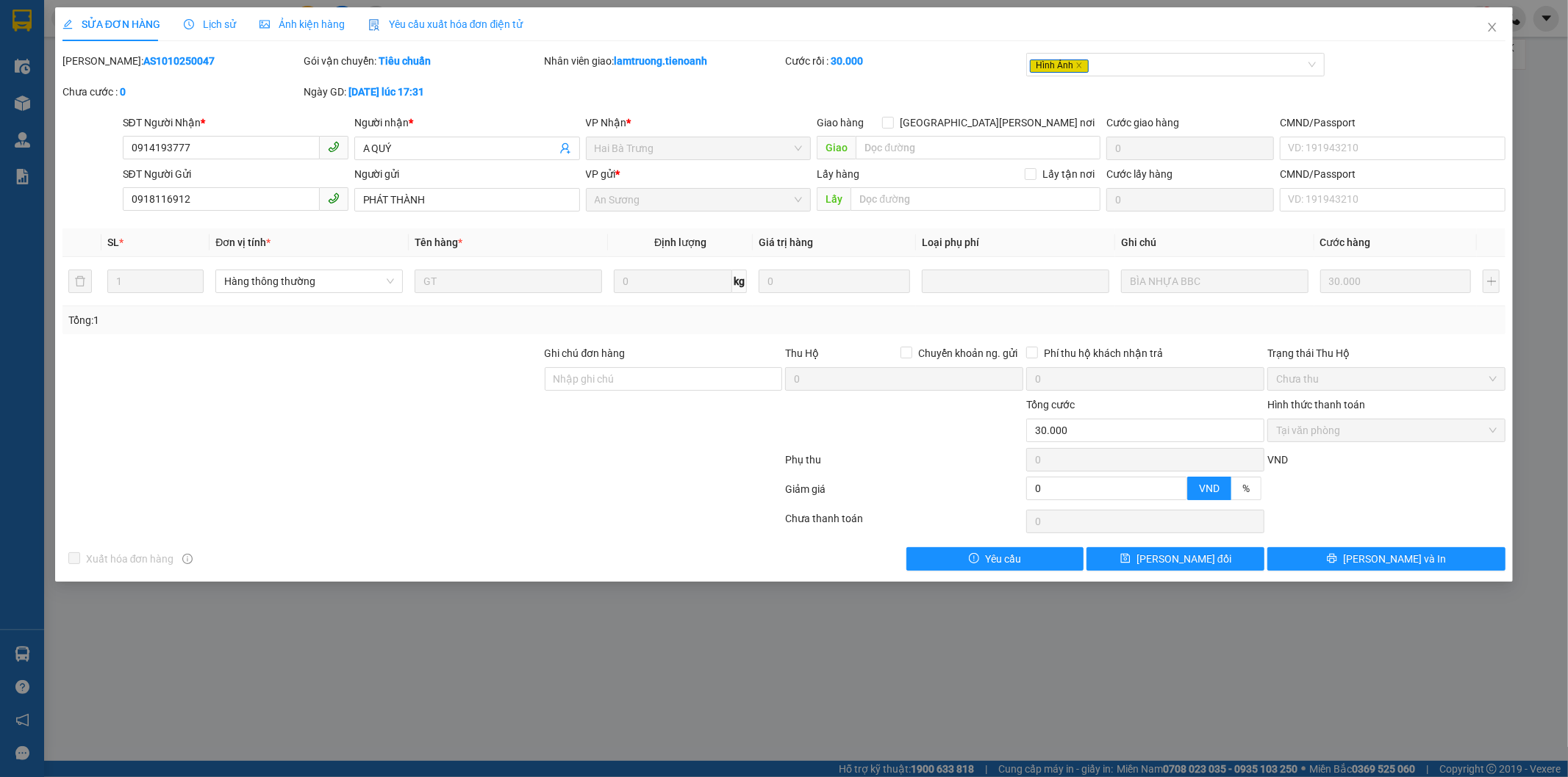
click at [211, 18] on span "Lịch sử" at bounding box center [209, 24] width 52 height 12
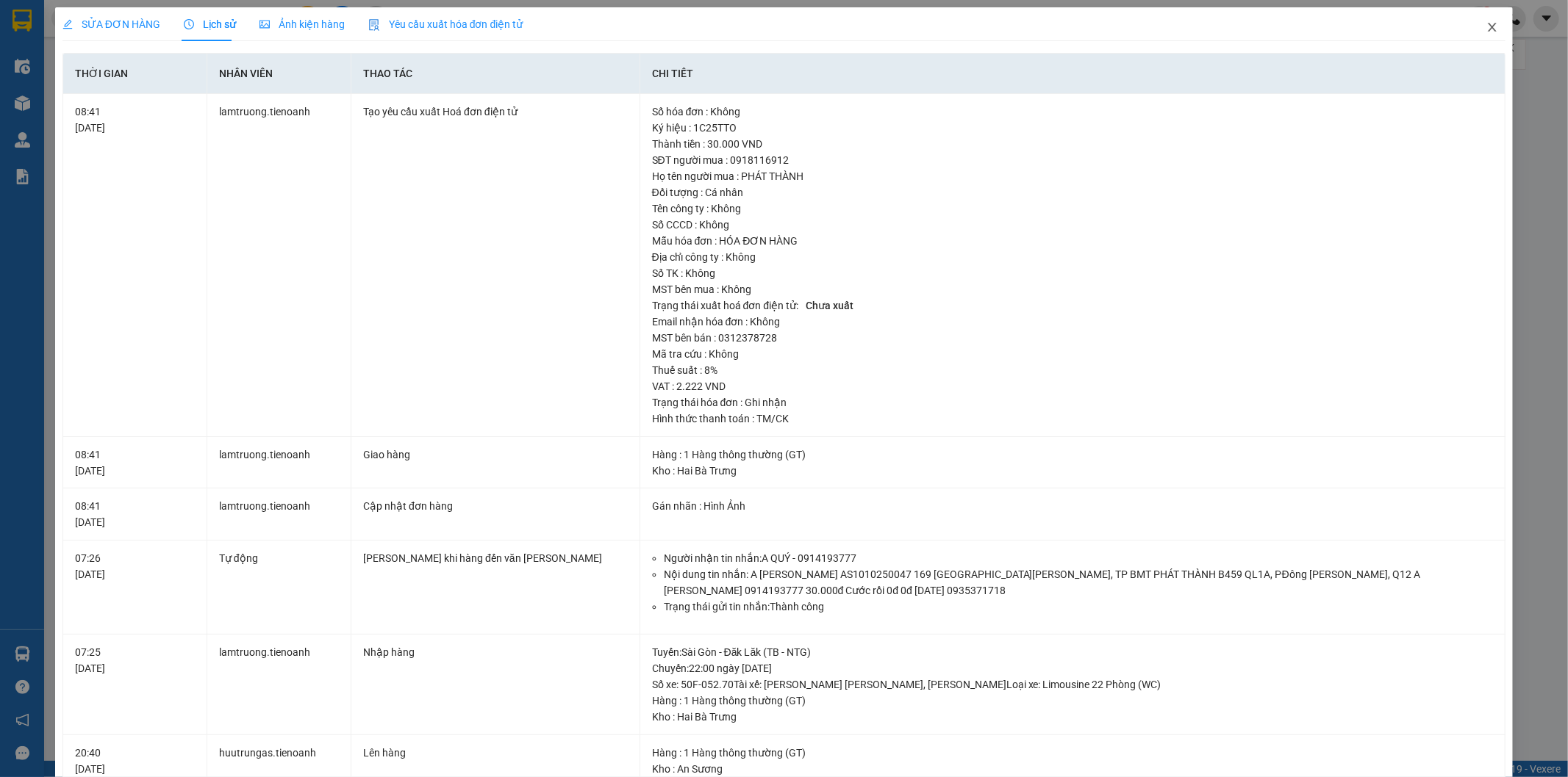
click at [1489, 25] on icon "close" at bounding box center [1493, 27] width 8 height 9
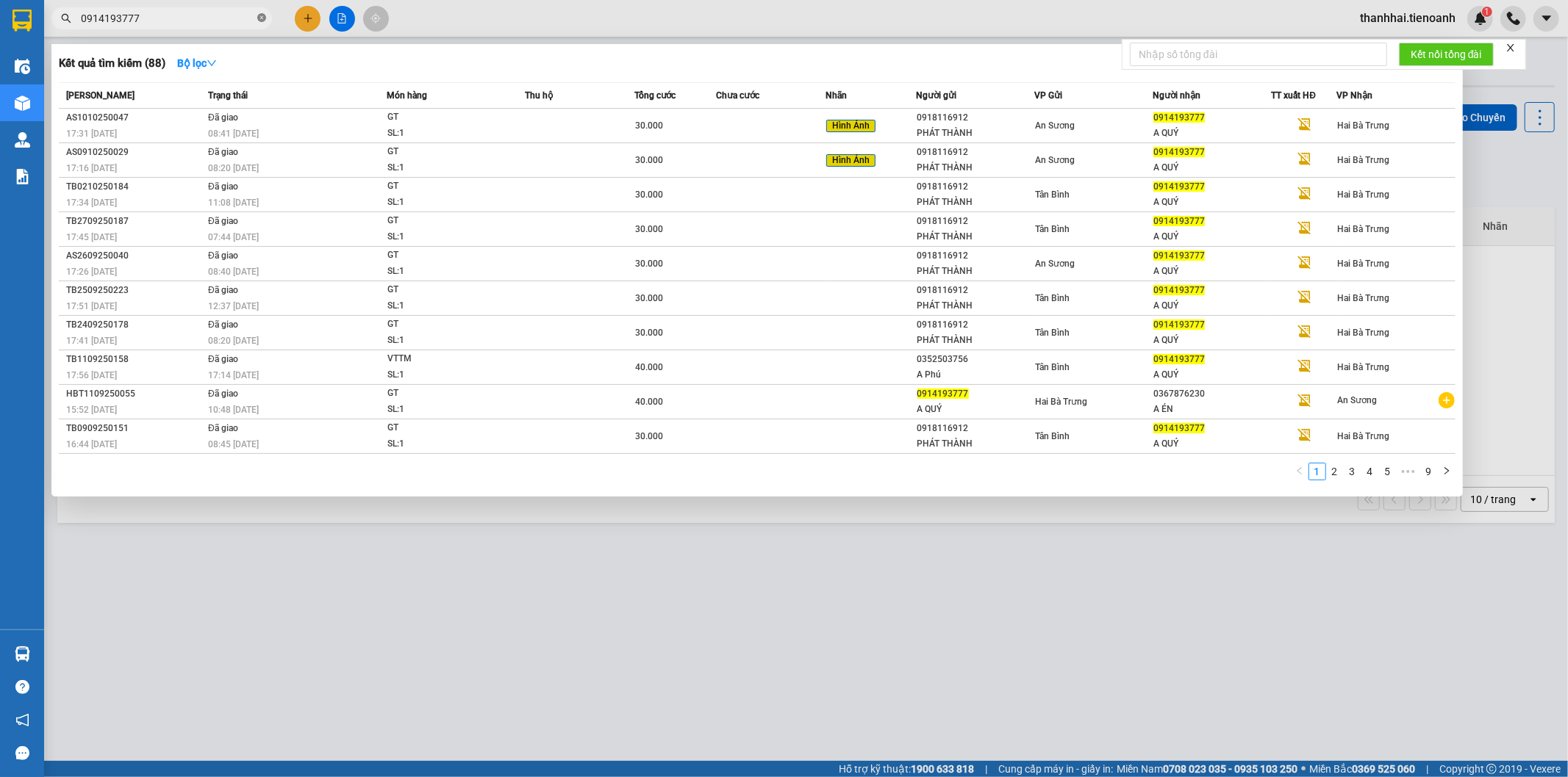
click at [262, 15] on icon "close-circle" at bounding box center [262, 17] width 9 height 9
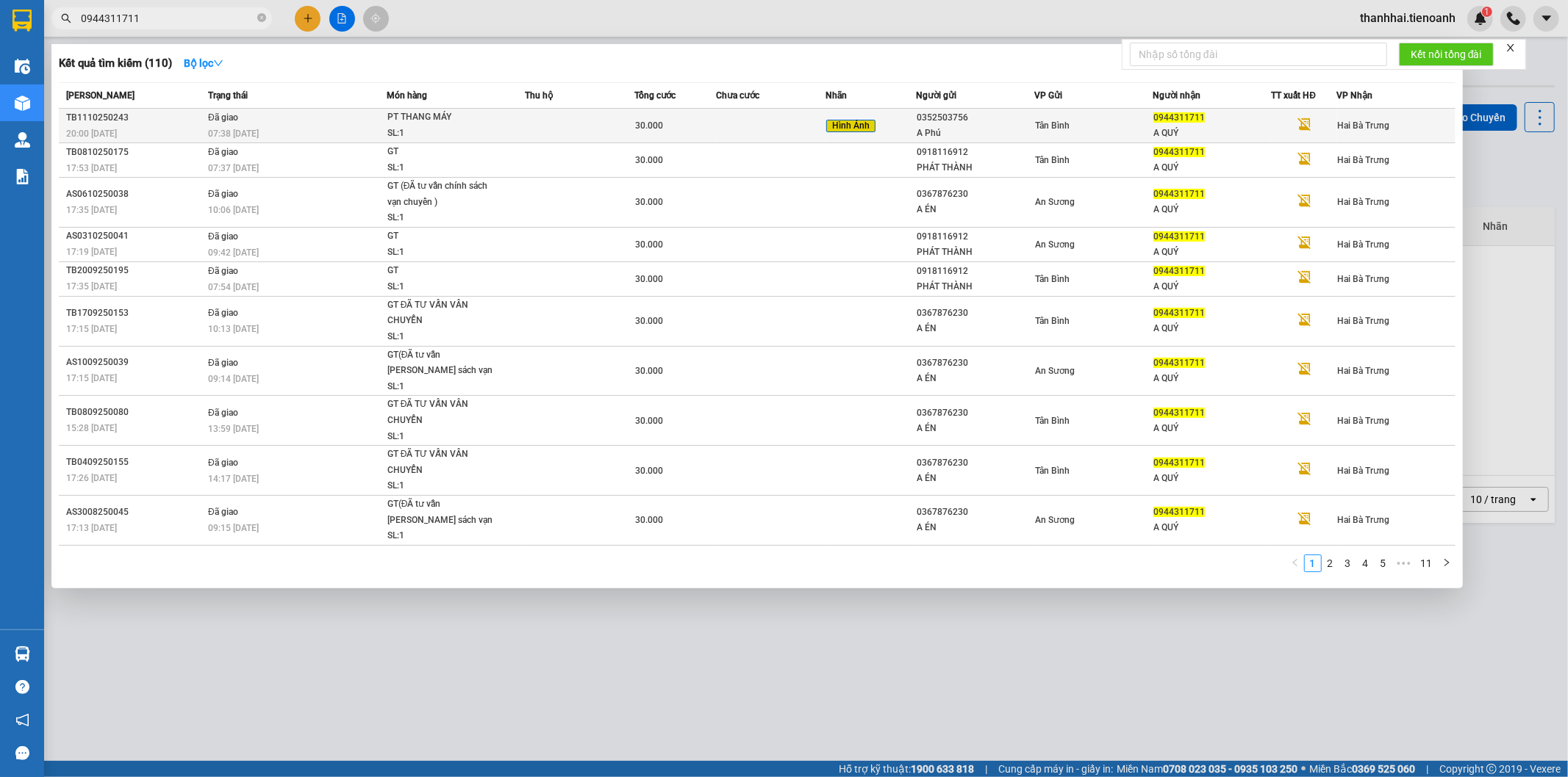
type input "0944311711"
click at [555, 122] on td at bounding box center [579, 126] width 109 height 35
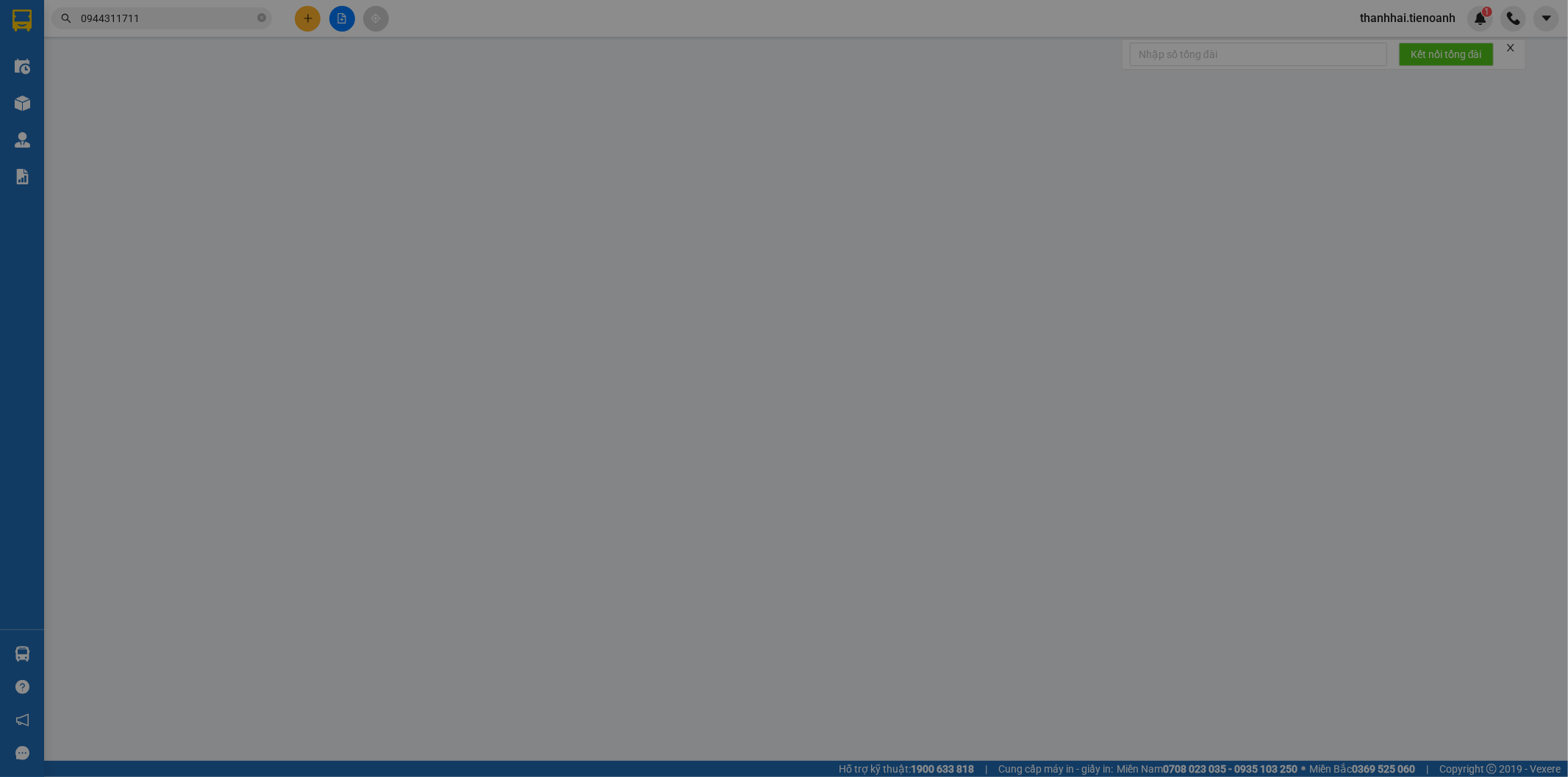
type input "0944311711"
type input "A QUÝ"
type input "0352503756"
type input "A Phú"
type input "0"
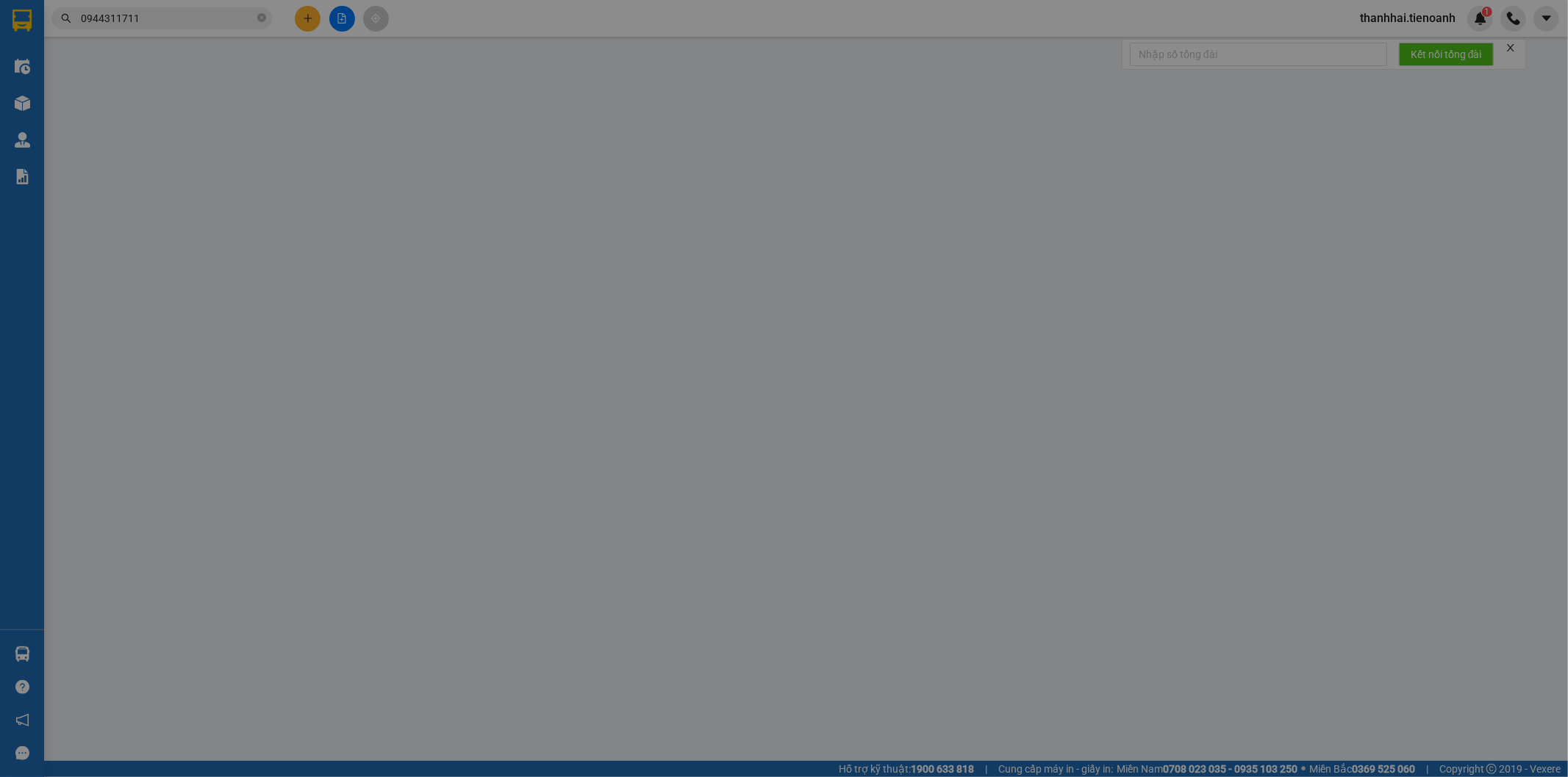
type input "30.000"
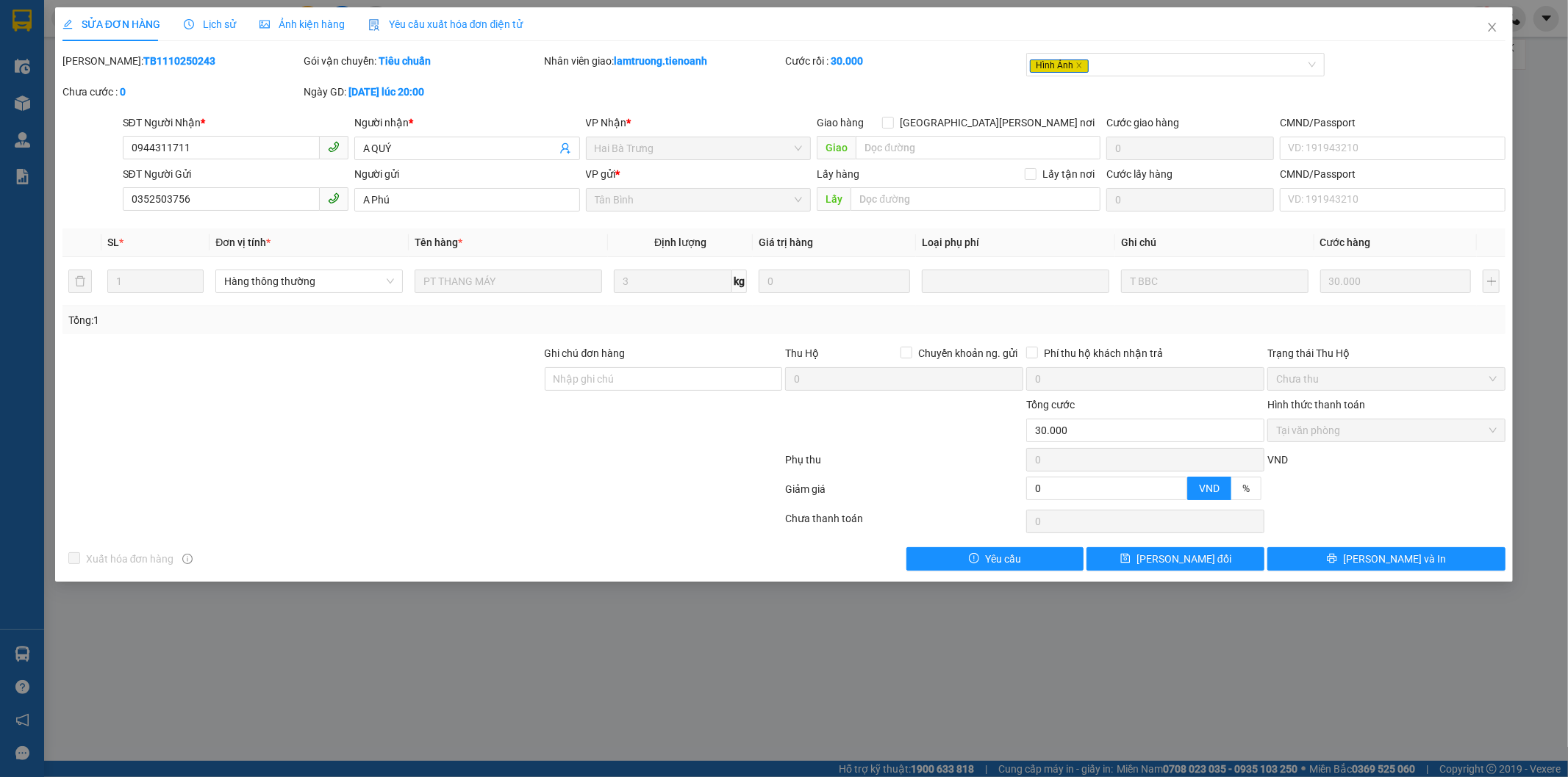
click at [211, 24] on span "Lịch sử" at bounding box center [209, 24] width 52 height 12
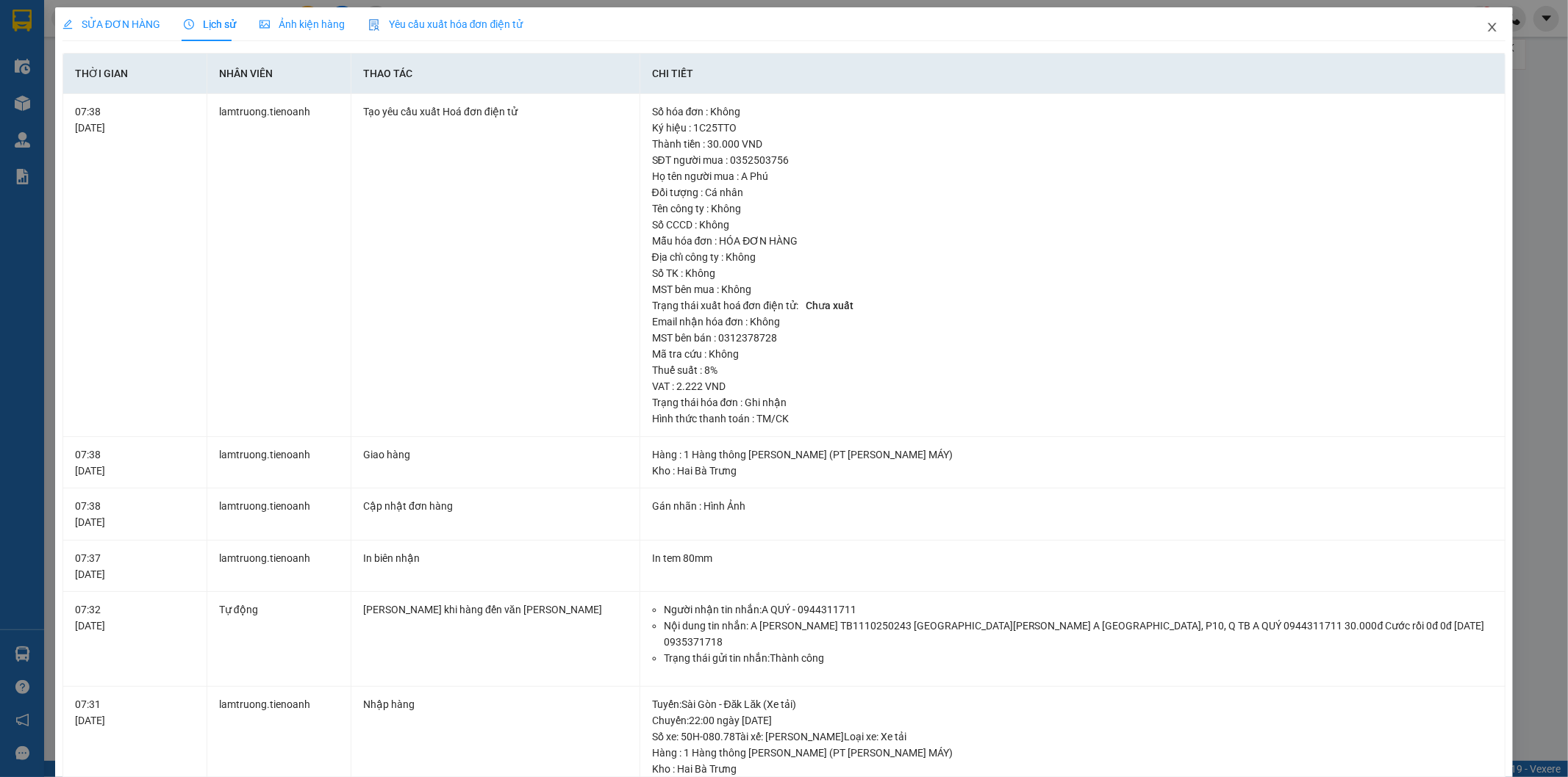
click at [1487, 24] on icon "close" at bounding box center [1492, 27] width 12 height 12
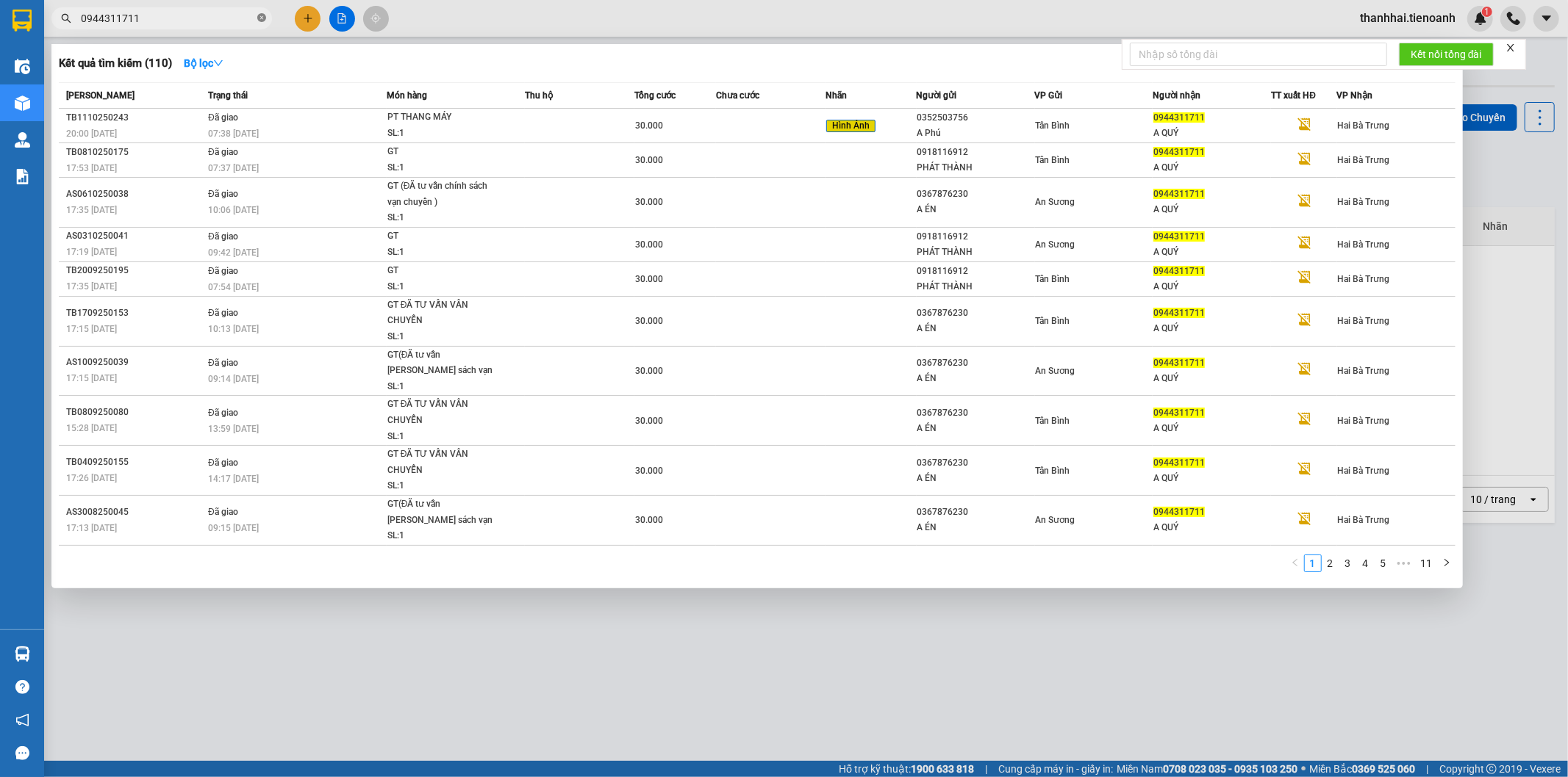
click at [261, 17] on icon "close-circle" at bounding box center [262, 17] width 9 height 9
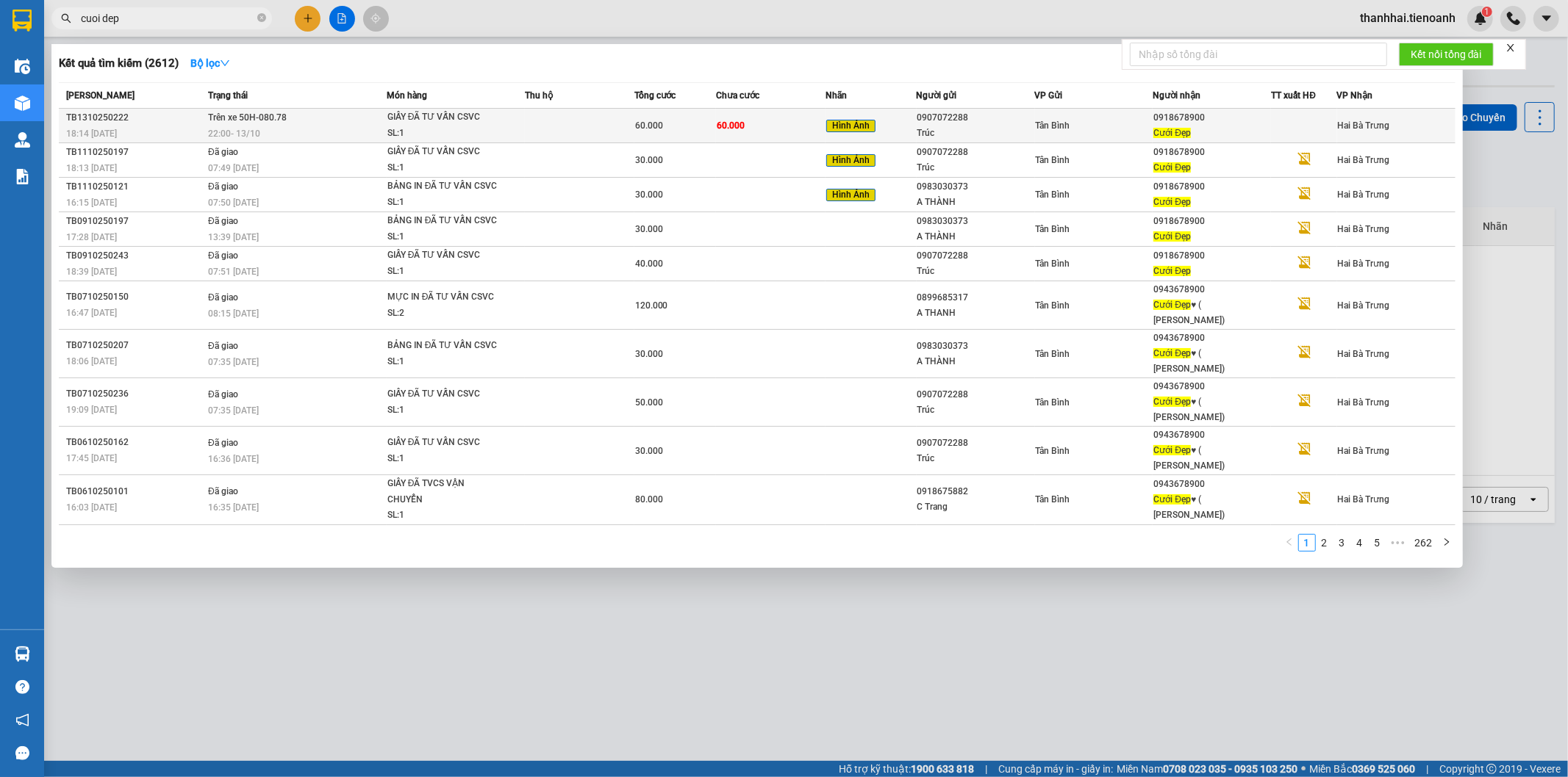
type input "cuoi dep"
click at [785, 133] on td "60.000" at bounding box center [770, 126] width 109 height 35
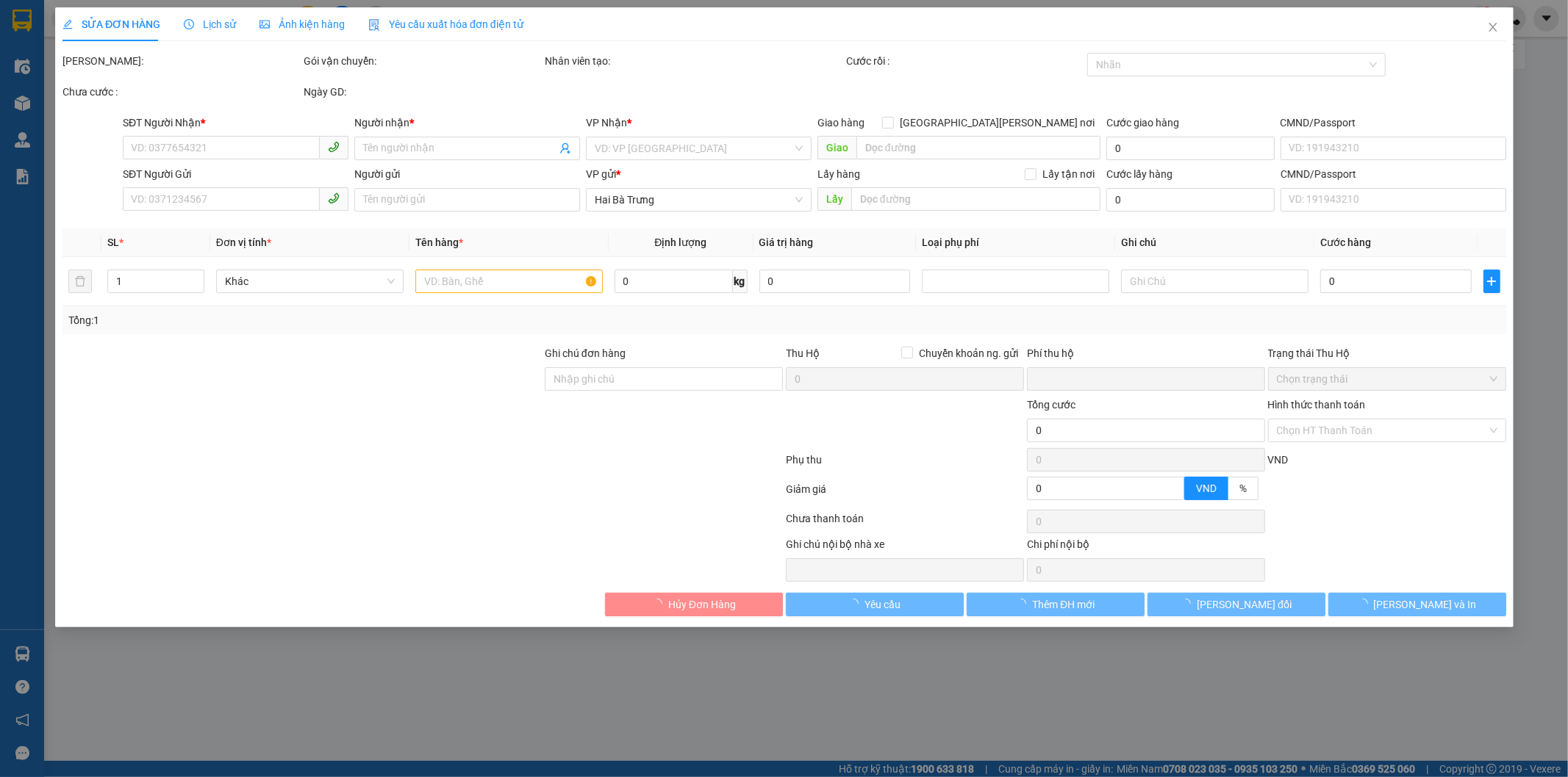
type input "0918678900"
type input "Cưới Đẹp"
type input "0907072288"
type input "Trúc"
type input "0"
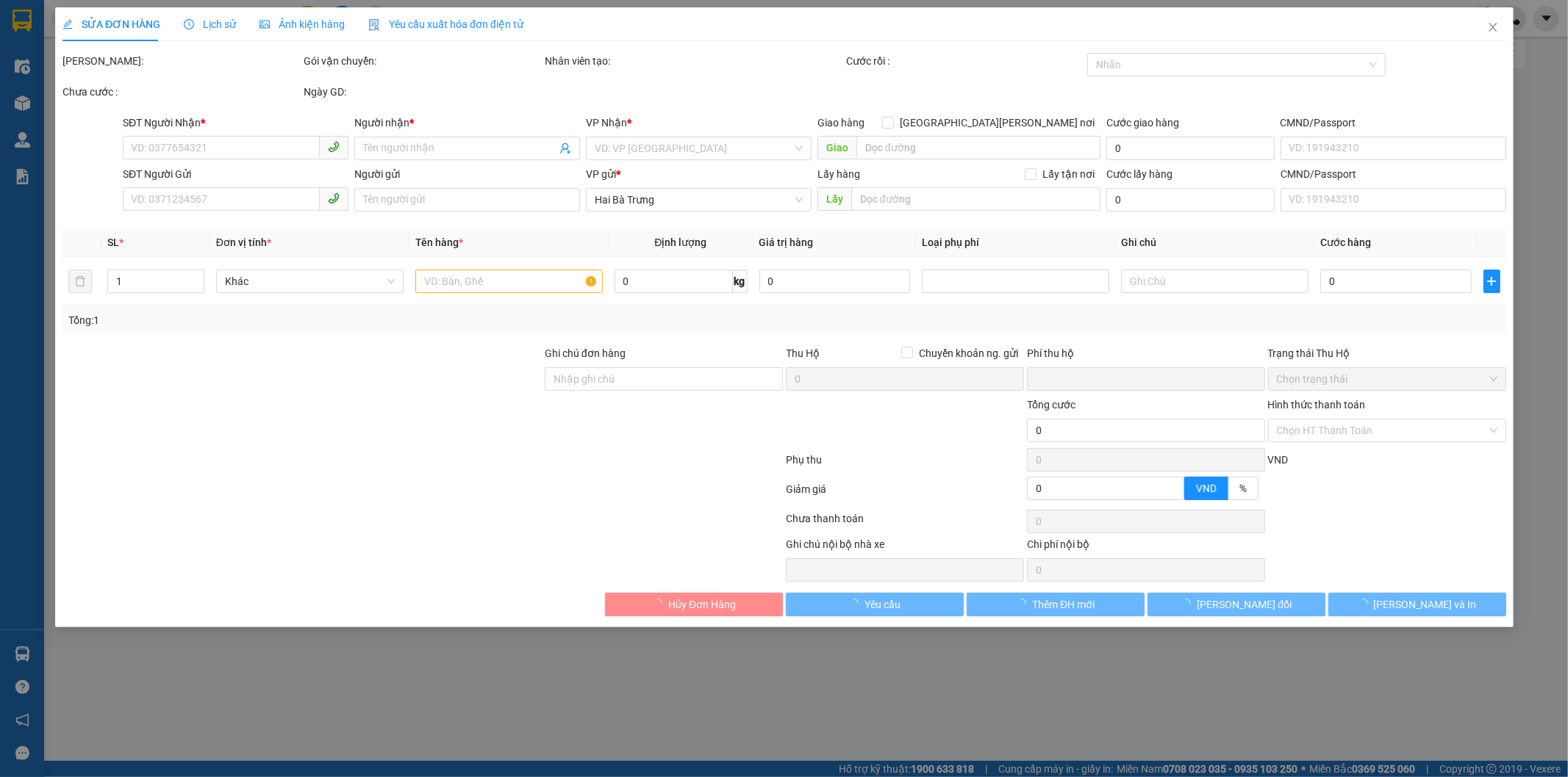
type input "60.000"
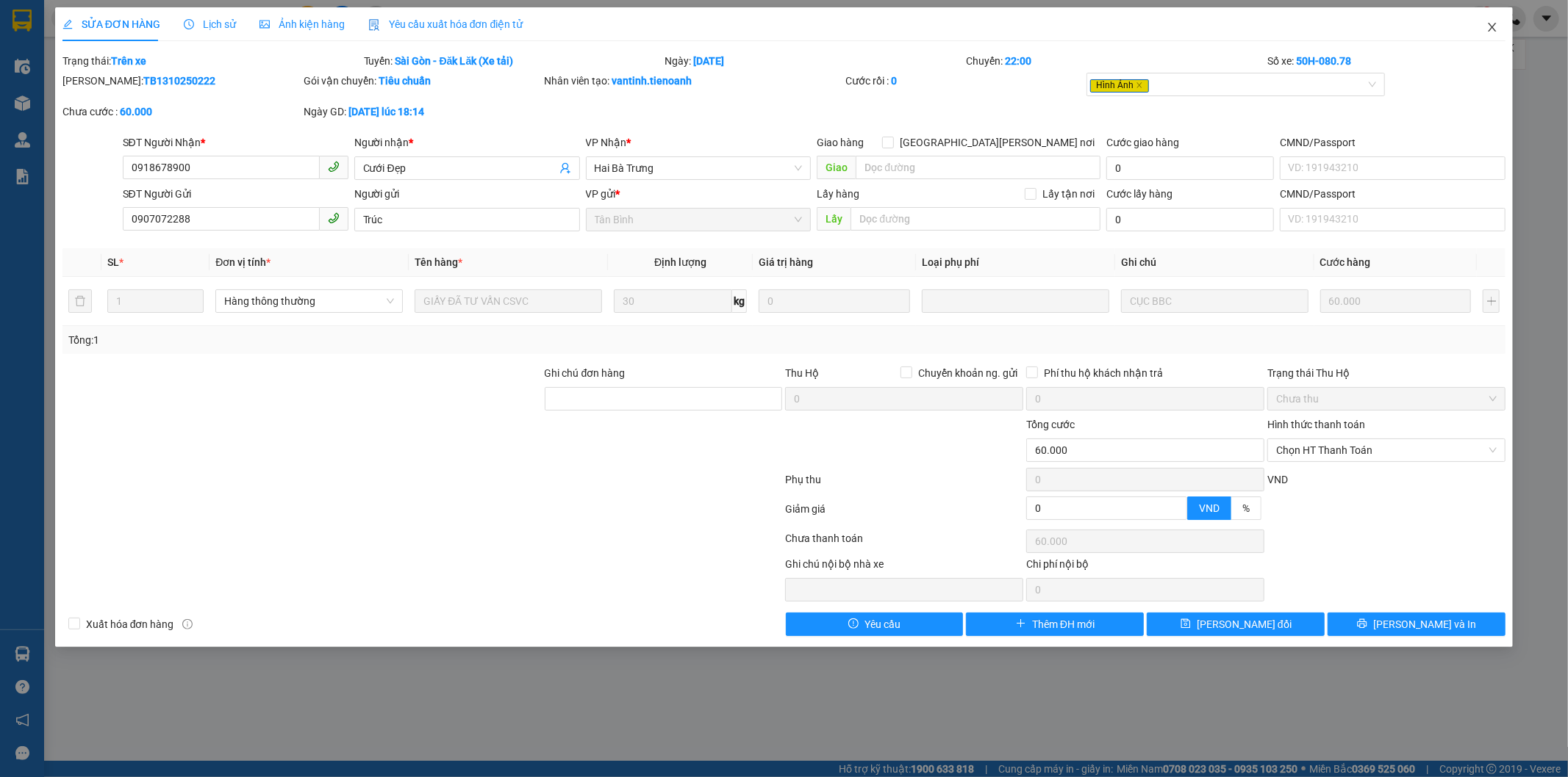
click at [1495, 25] on icon "close" at bounding box center [1493, 27] width 8 height 9
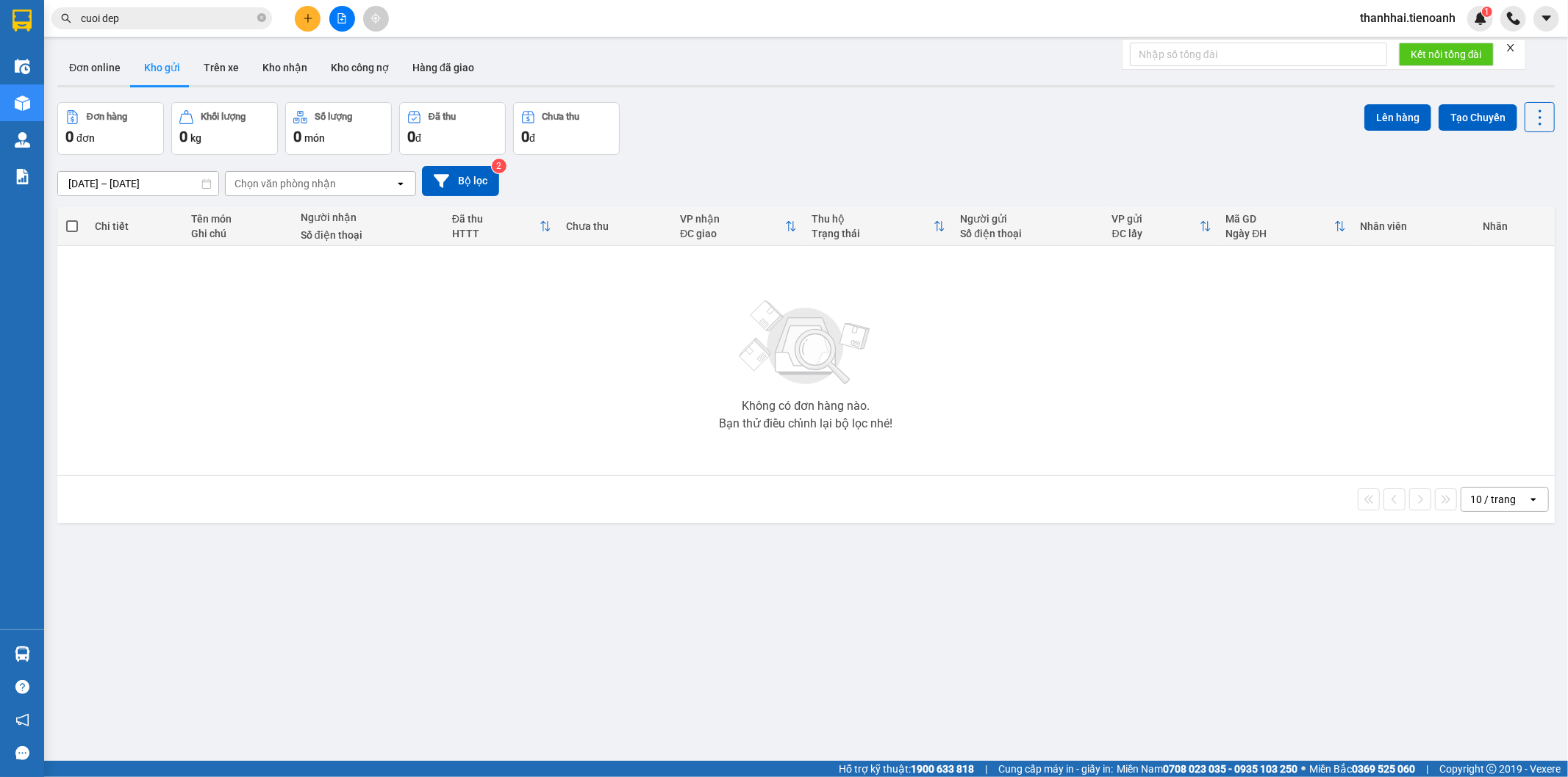
click at [211, 17] on input "cuoi dep" at bounding box center [167, 19] width 174 height 16
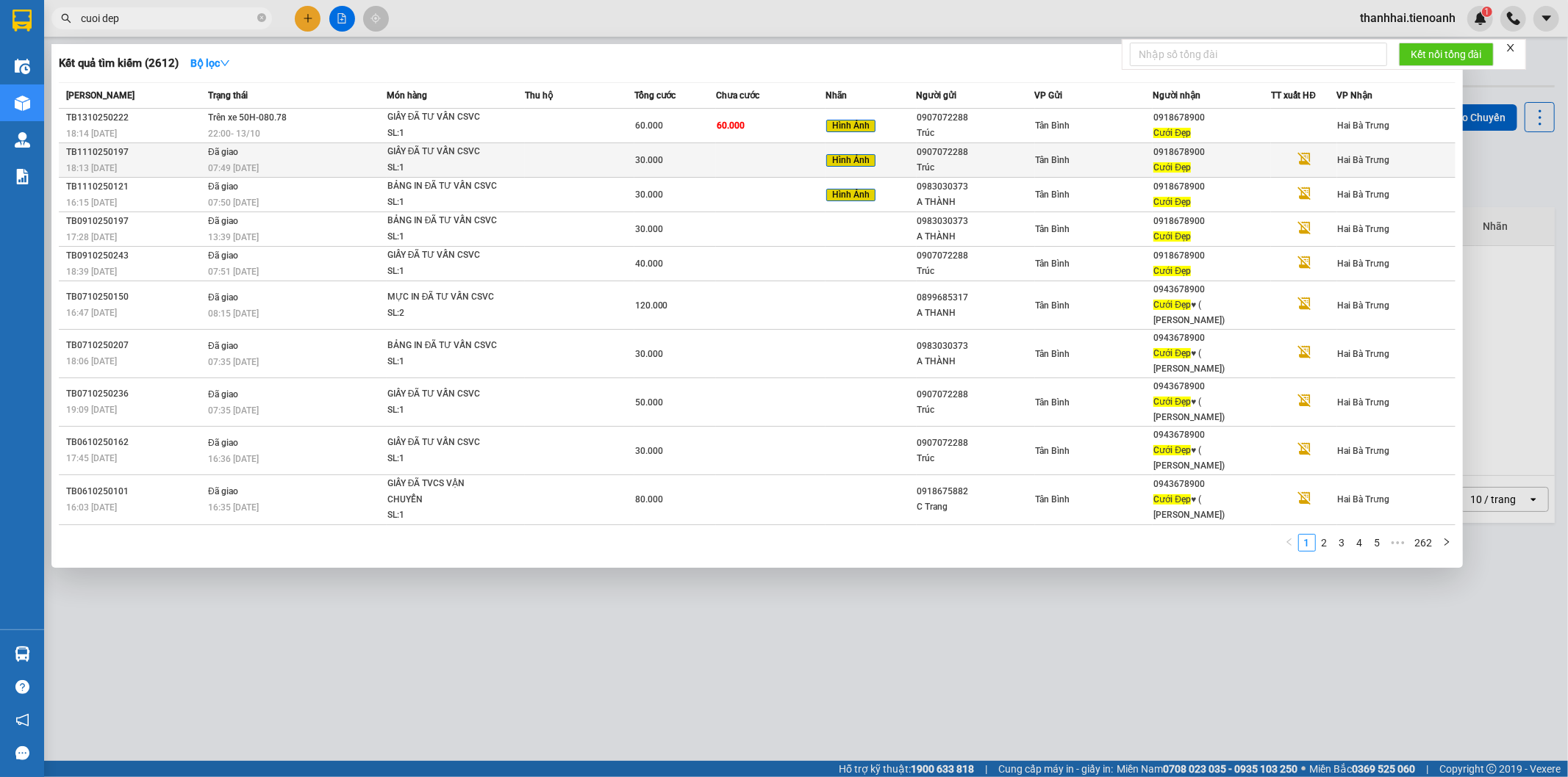
click at [647, 157] on span "30.000" at bounding box center [649, 160] width 28 height 11
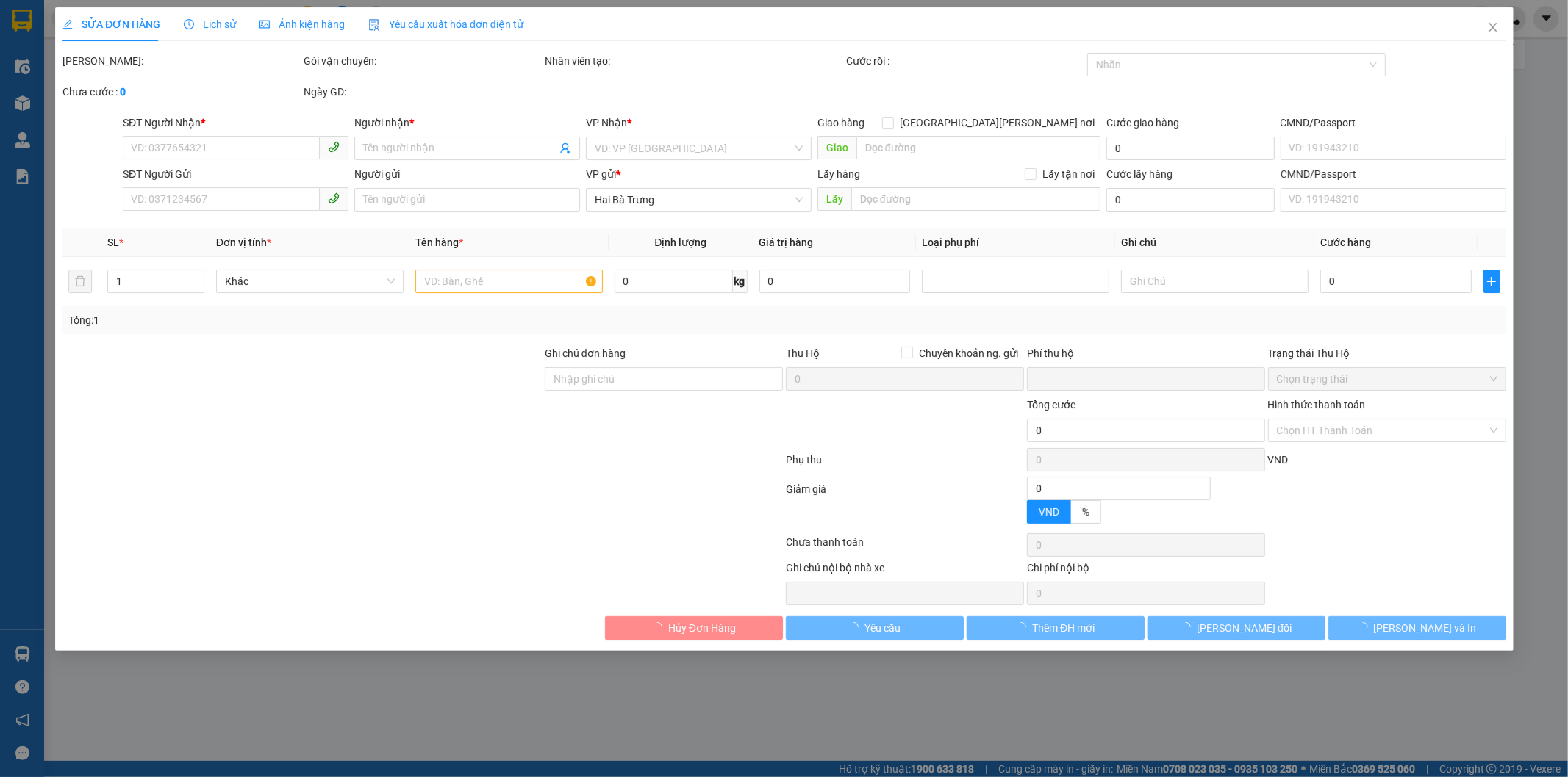
type input "0918678900"
type input "Cưới Đẹp"
type input "0907072288"
type input "Trúc"
type input "0"
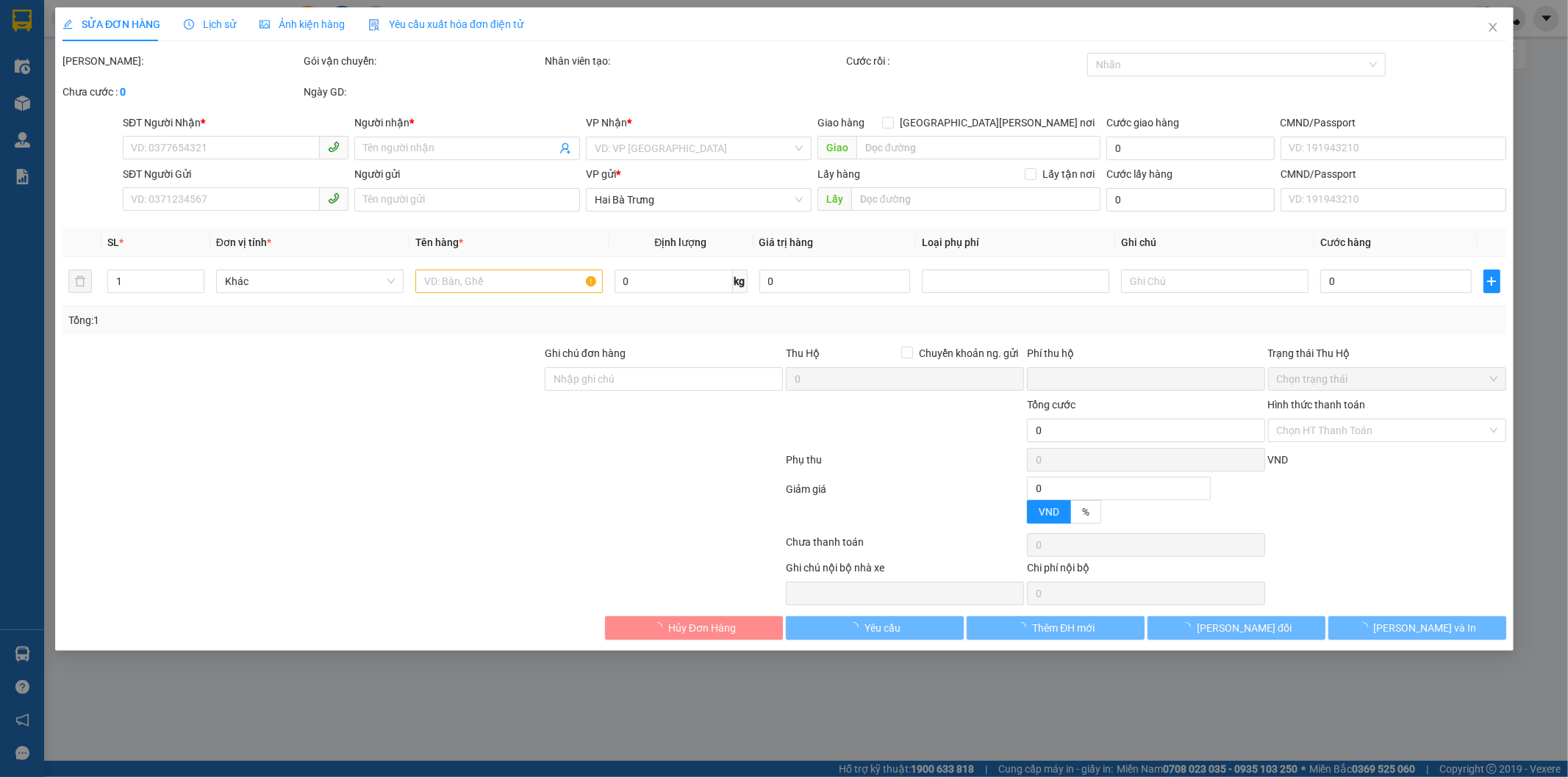
type input "30.000"
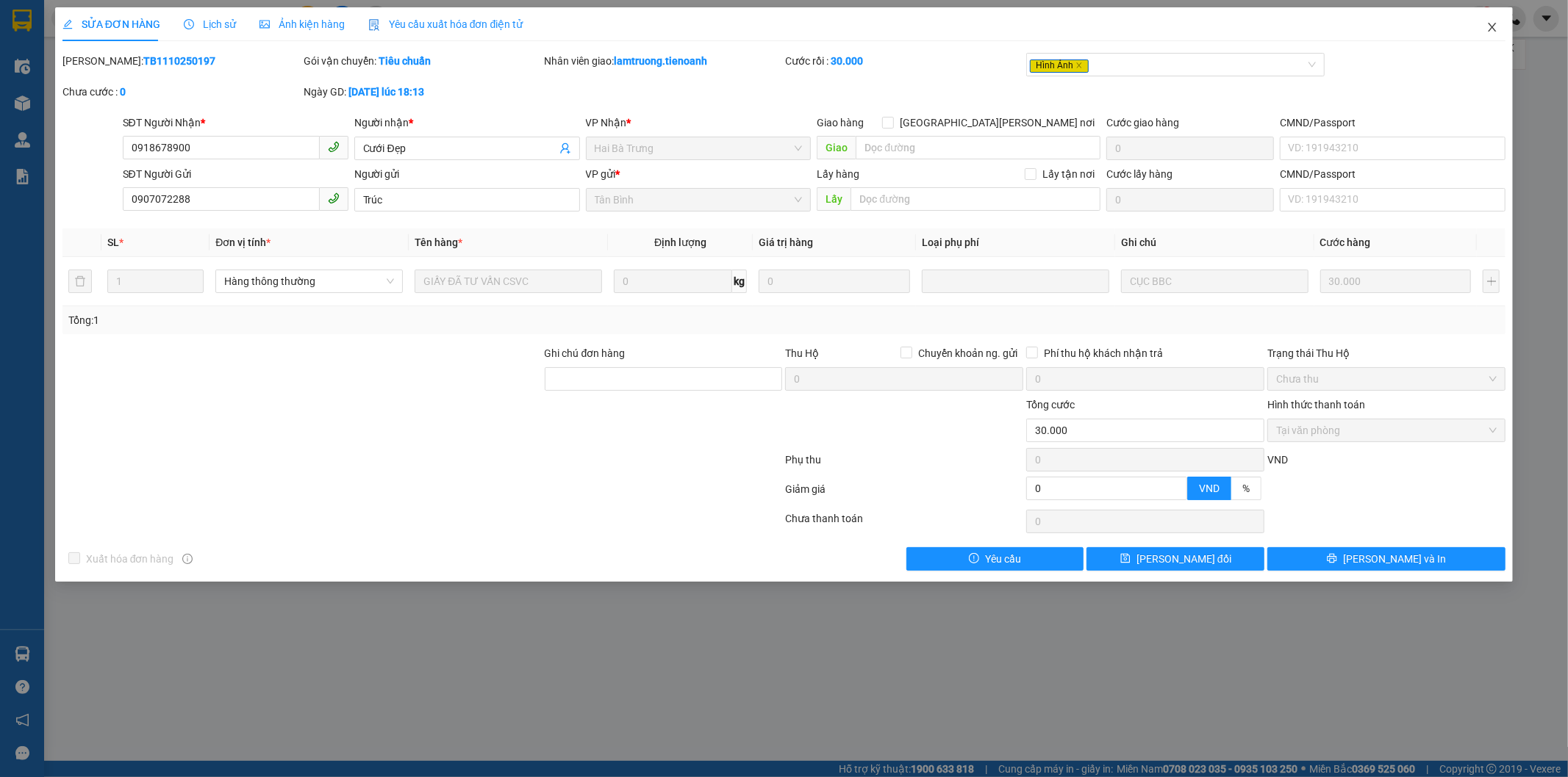
click at [1495, 28] on icon "close" at bounding box center [1492, 27] width 12 height 12
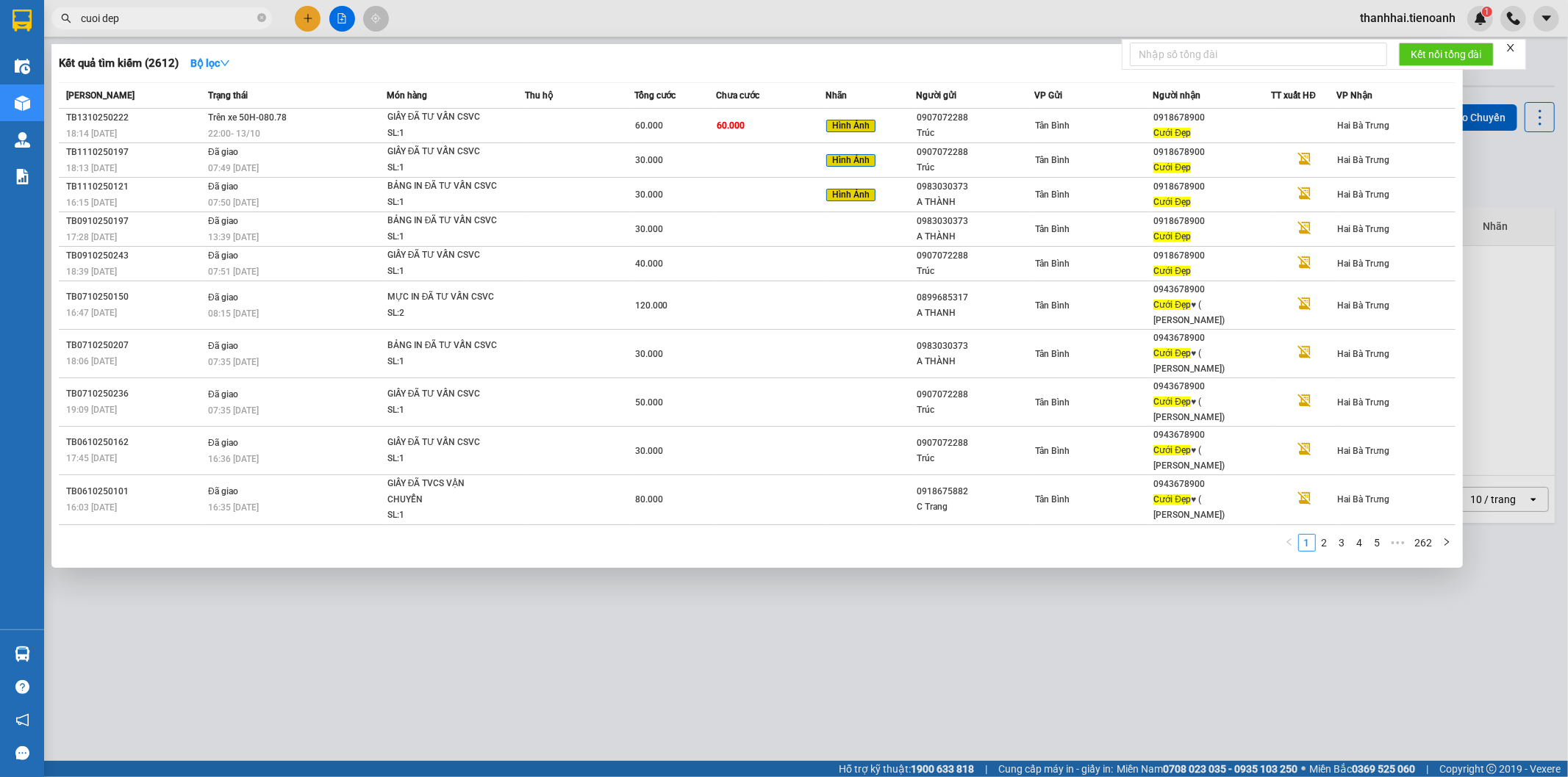
click at [216, 22] on input "cuoi dep" at bounding box center [167, 19] width 174 height 16
click at [610, 135] on td at bounding box center [579, 126] width 109 height 35
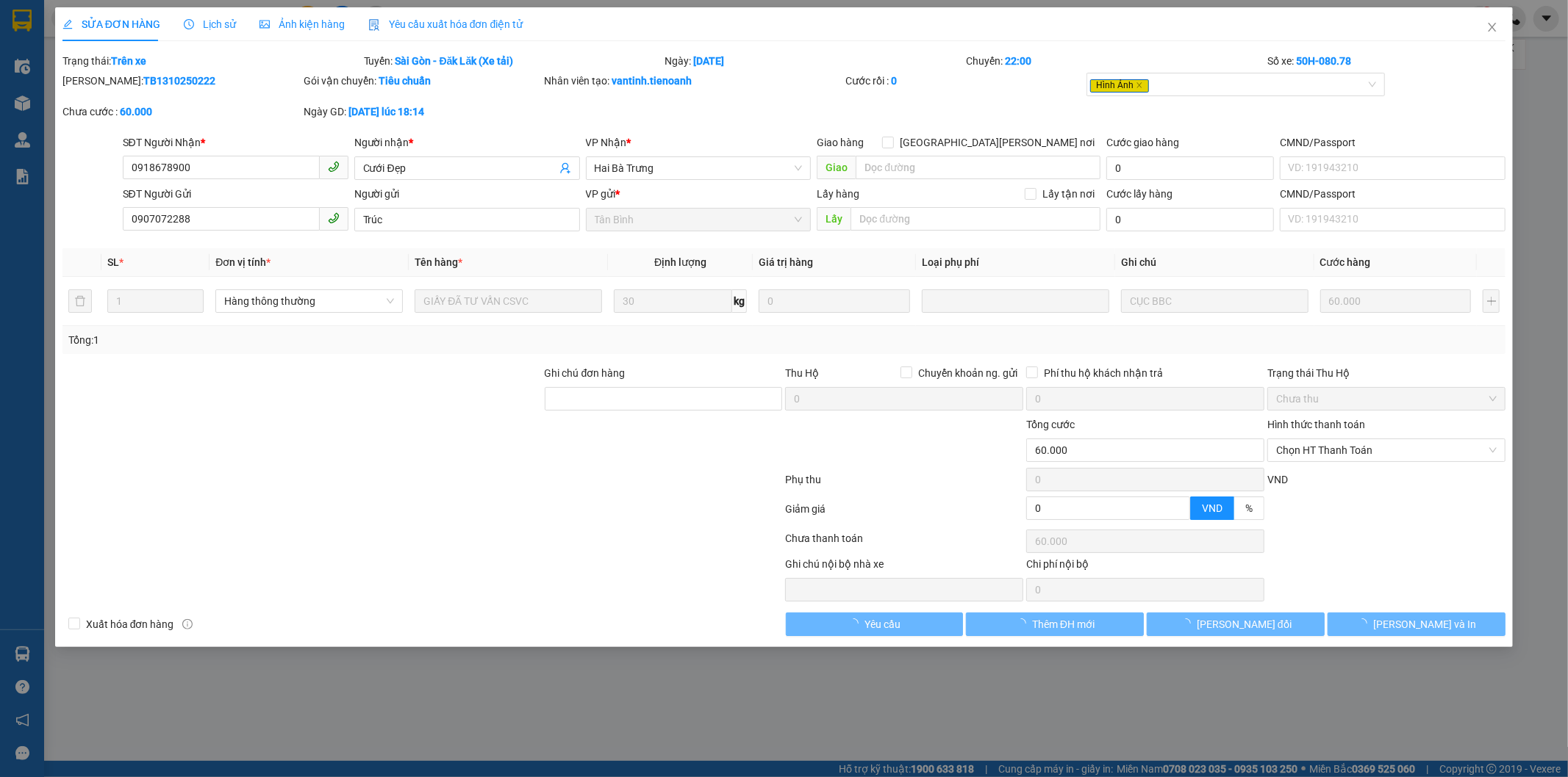
type input "0918678900"
type input "Cưới Đẹp"
type input "0907072288"
type input "Trúc"
type input "0"
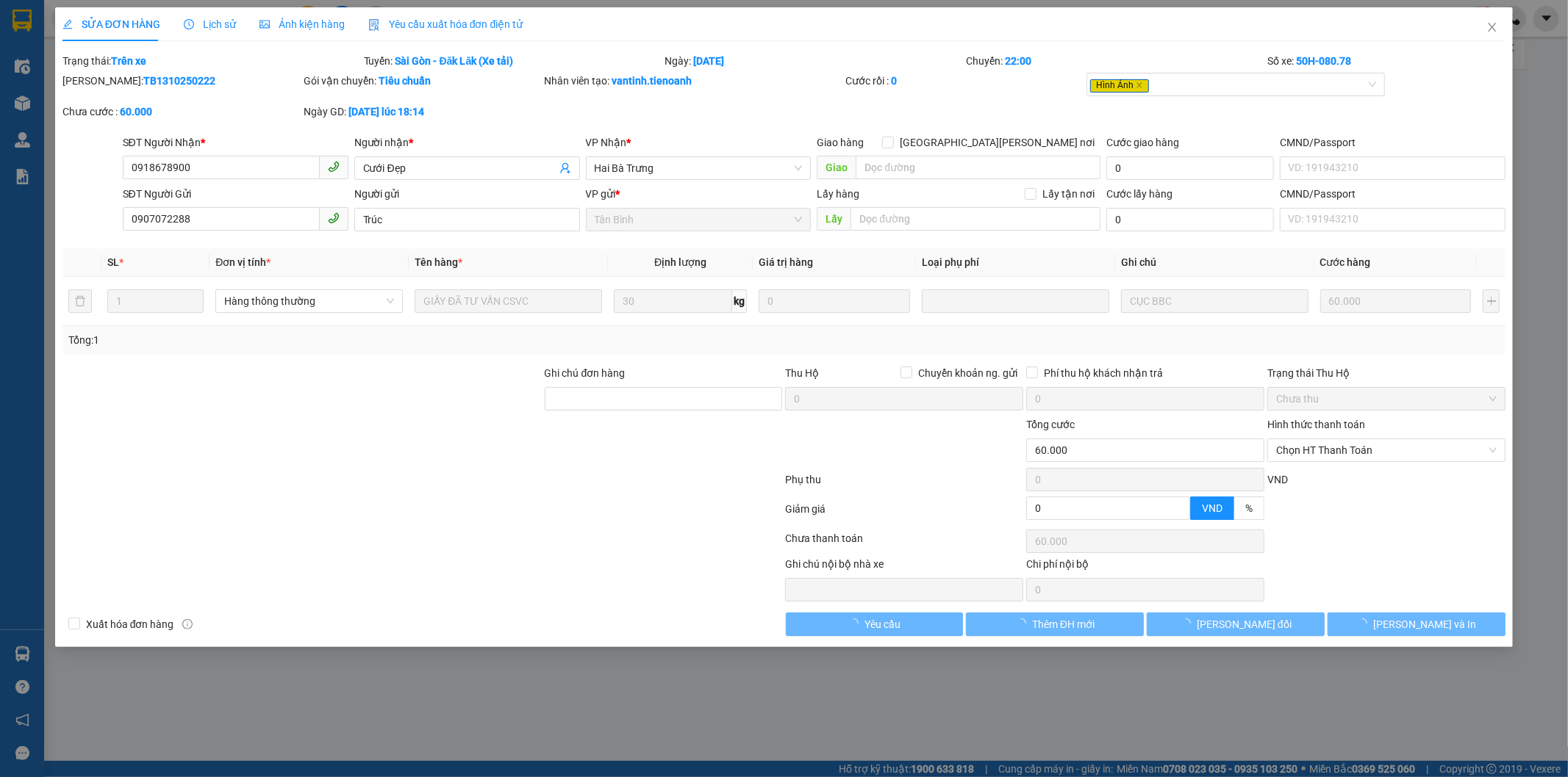
type input "60.000"
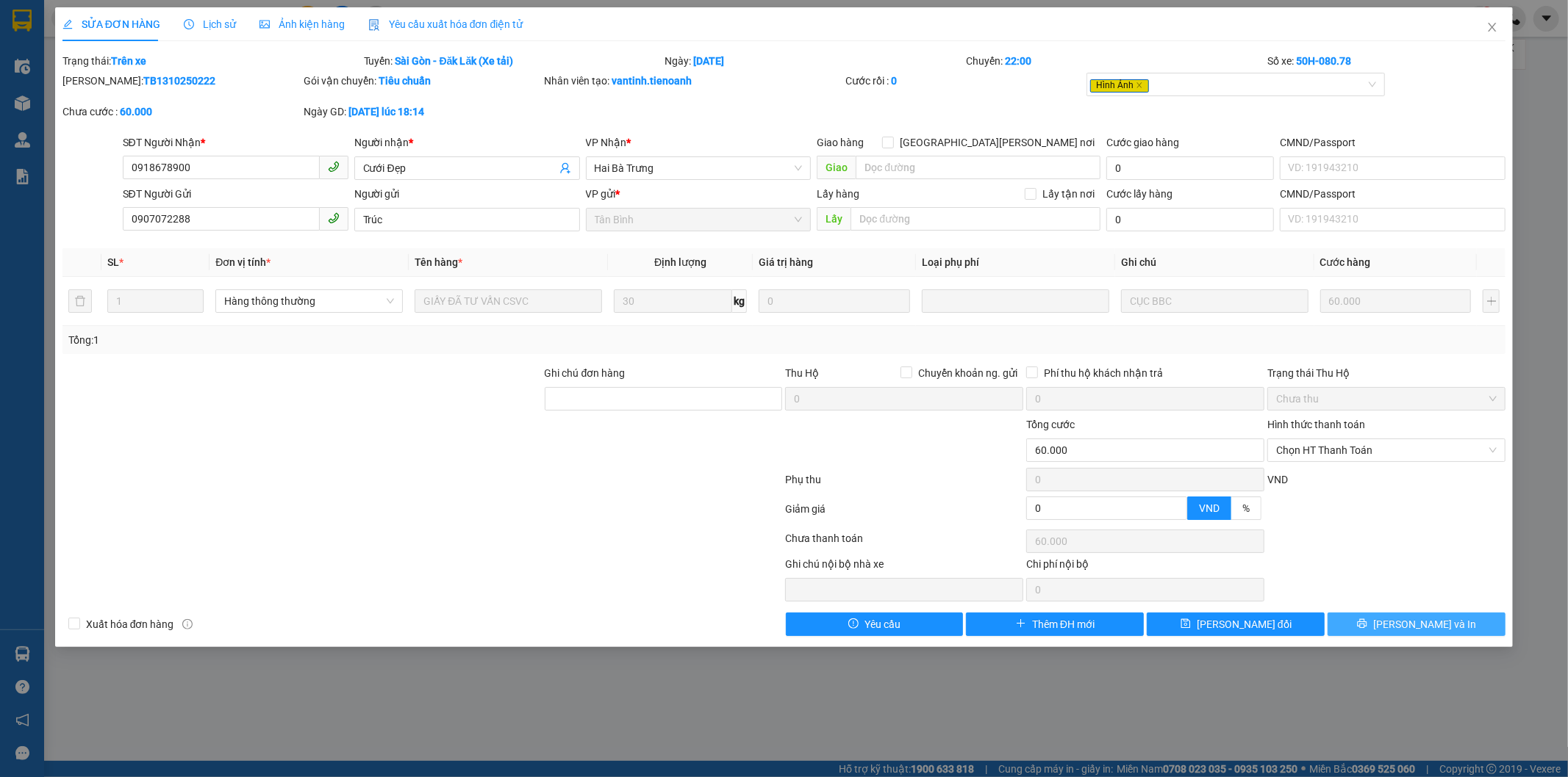
click at [1360, 627] on button "[PERSON_NAME] và In" at bounding box center [1417, 624] width 178 height 24
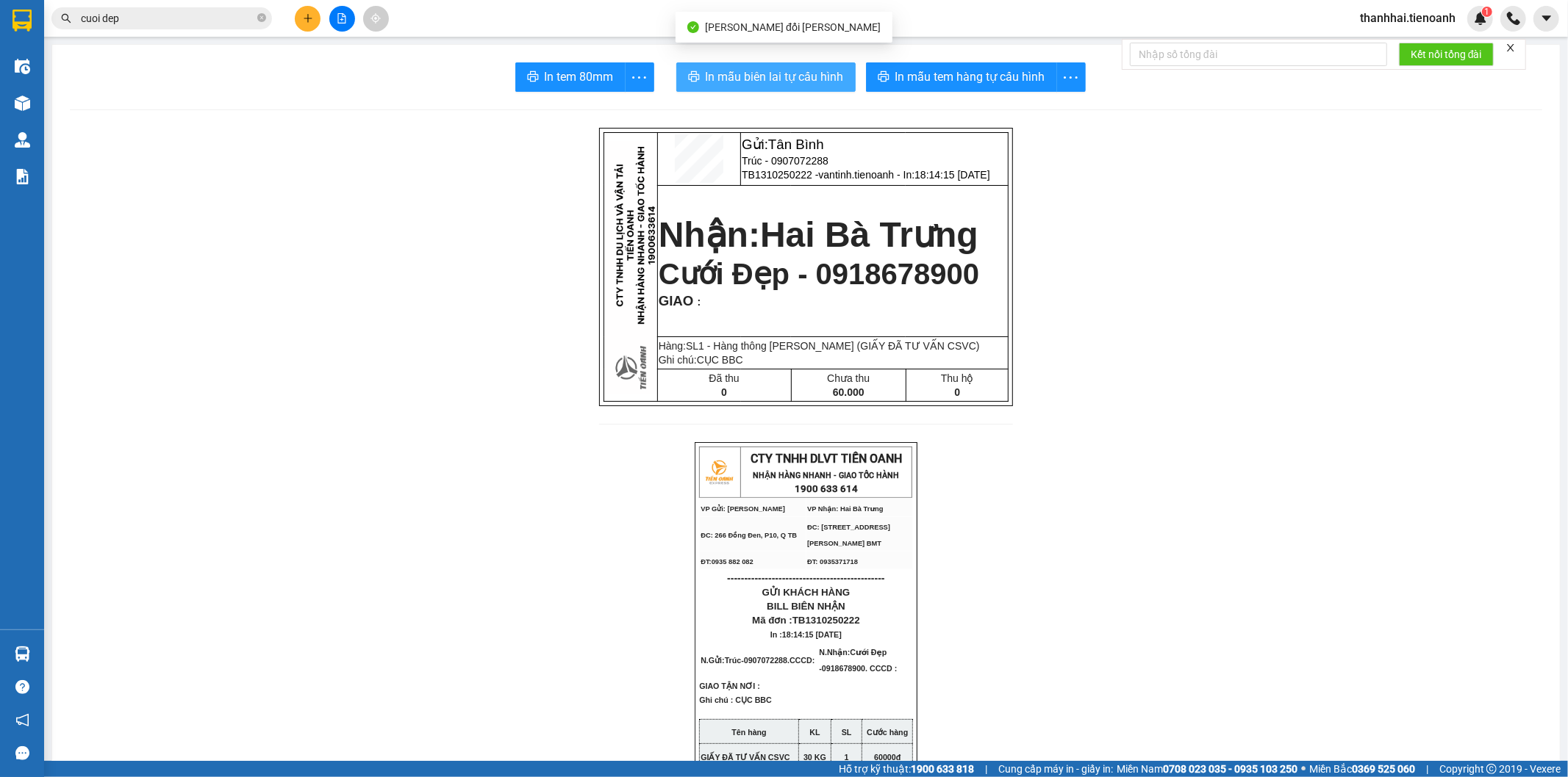
click at [788, 84] on span "In mẫu biên lai tự cấu hình" at bounding box center [775, 76] width 138 height 18
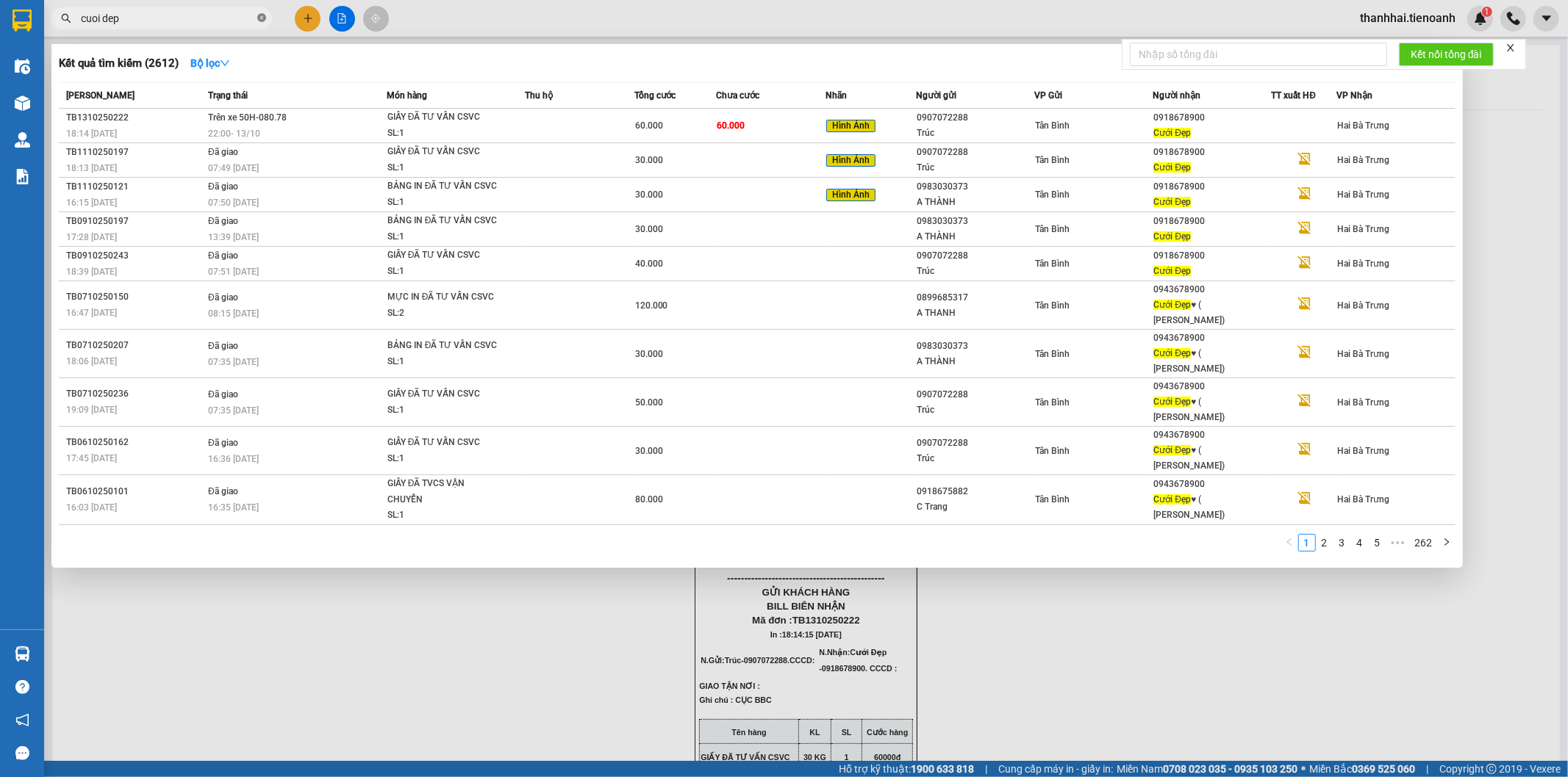
click at [258, 13] on icon "close-circle" at bounding box center [262, 17] width 9 height 9
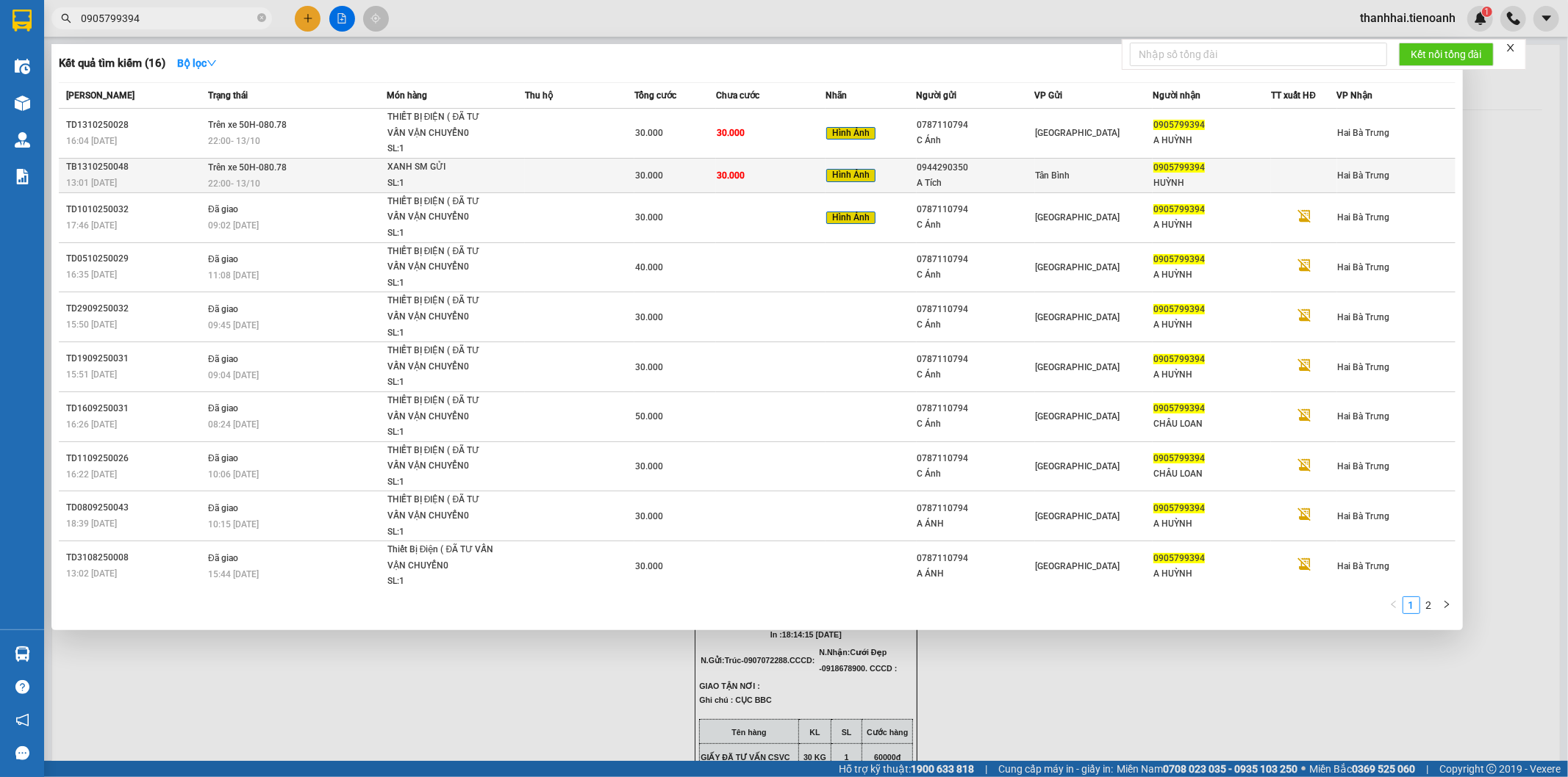
type input "0905799394"
click at [716, 166] on td "30.000" at bounding box center [770, 175] width 109 height 35
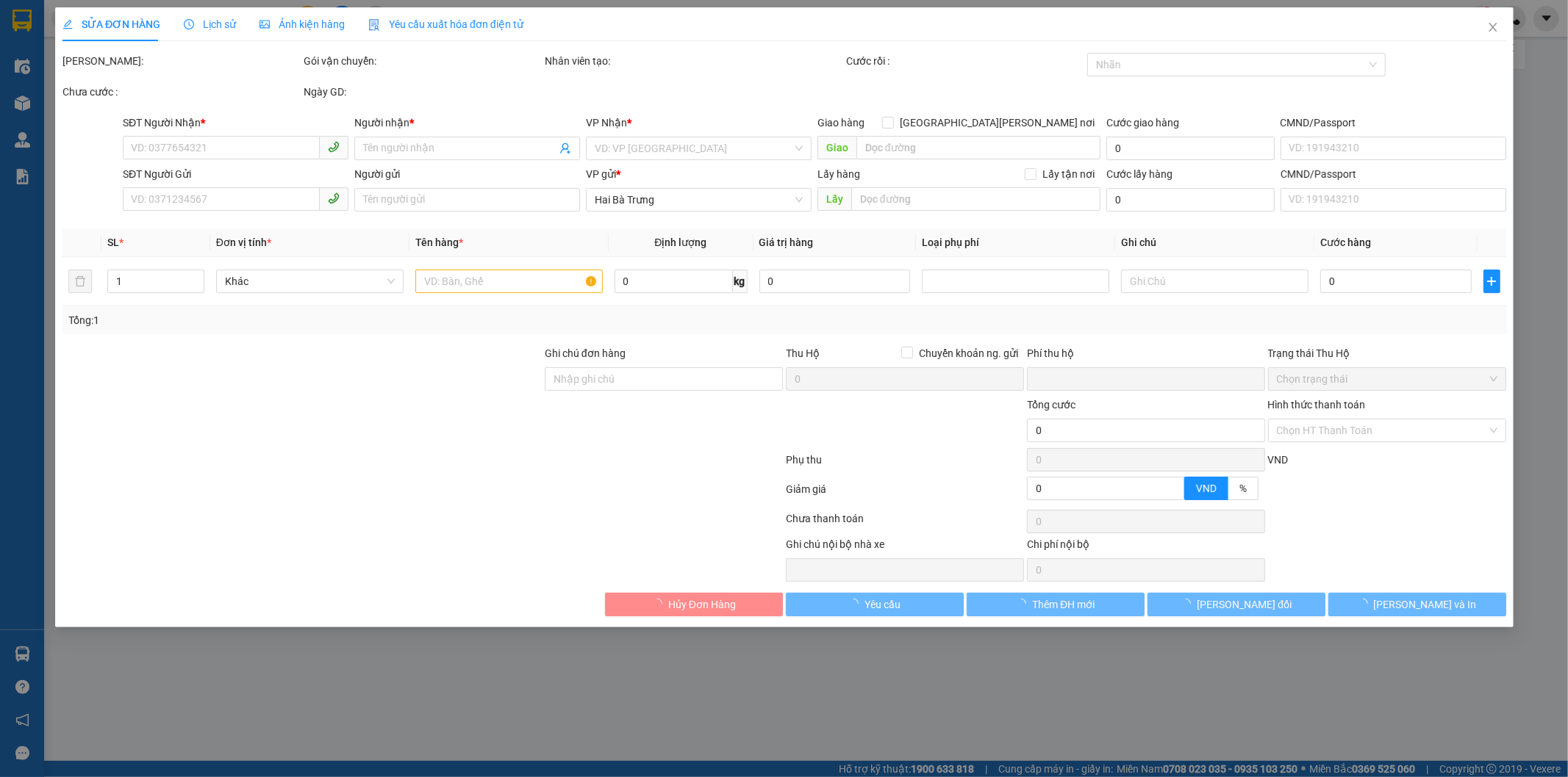
type input "0905799394"
type input "HUỲNH"
type input "0944290350"
type input "A Tích"
type input "0"
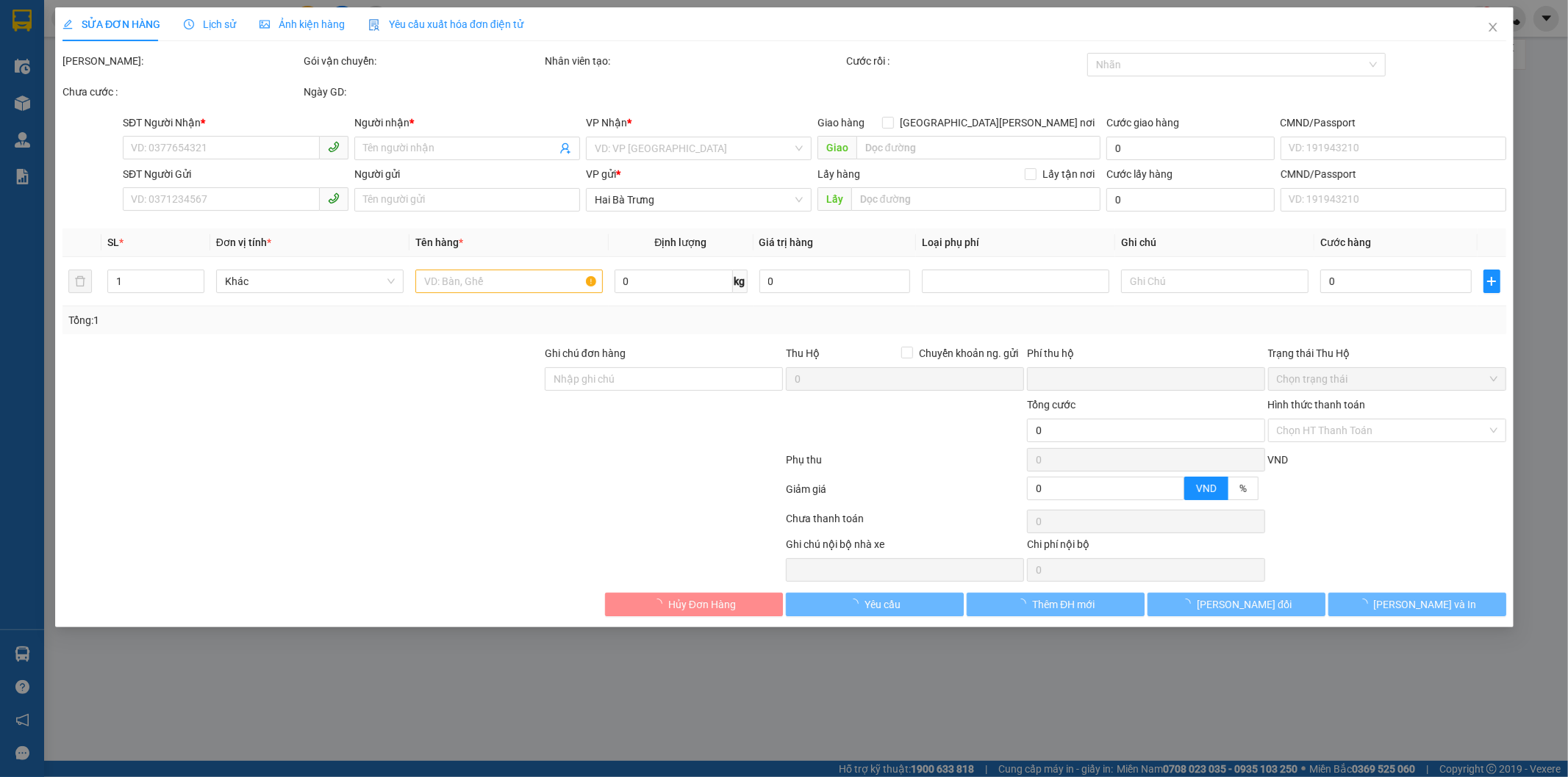
type input "30.000"
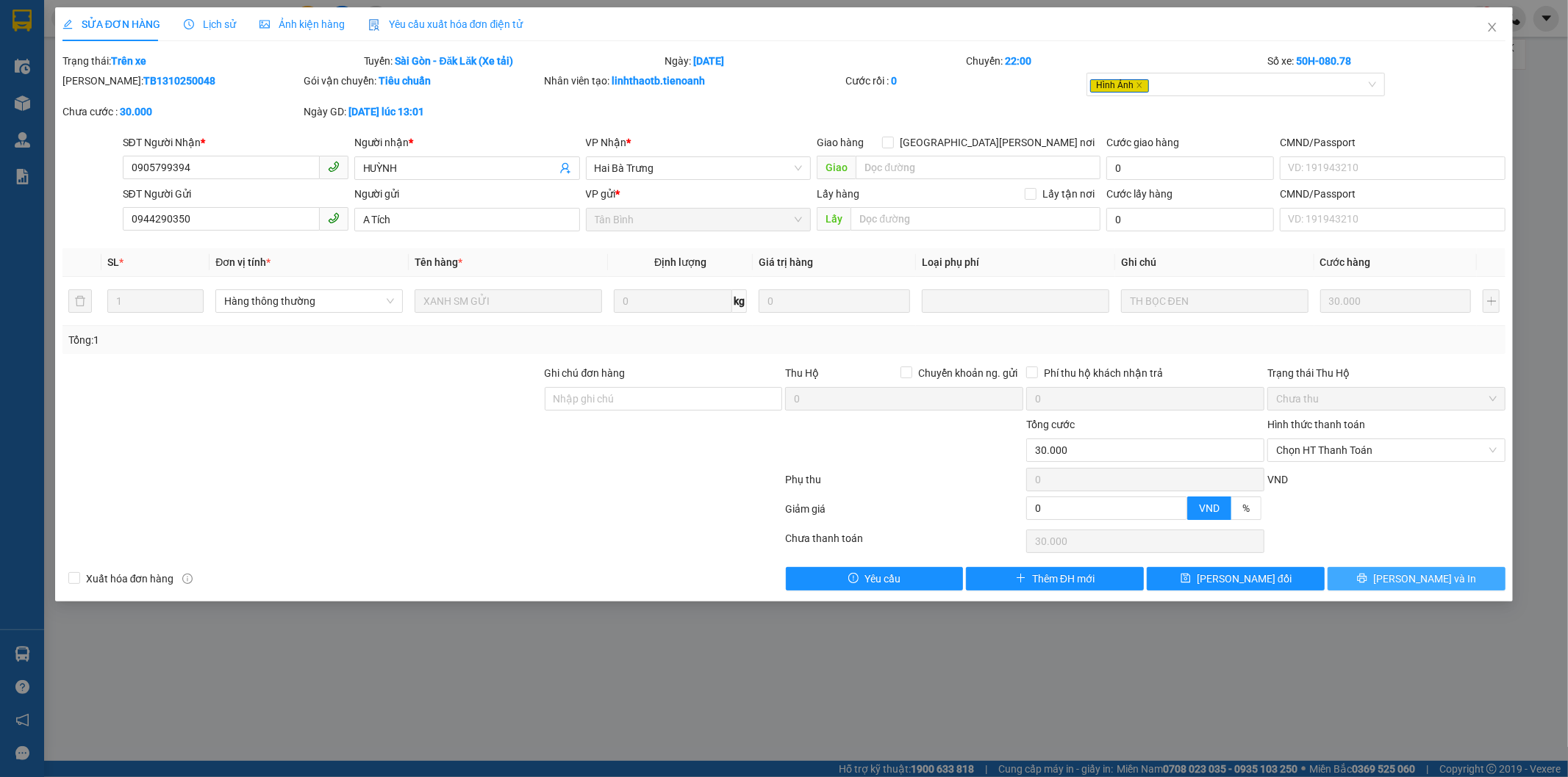
click at [1376, 583] on button "[PERSON_NAME] và In" at bounding box center [1417, 579] width 178 height 24
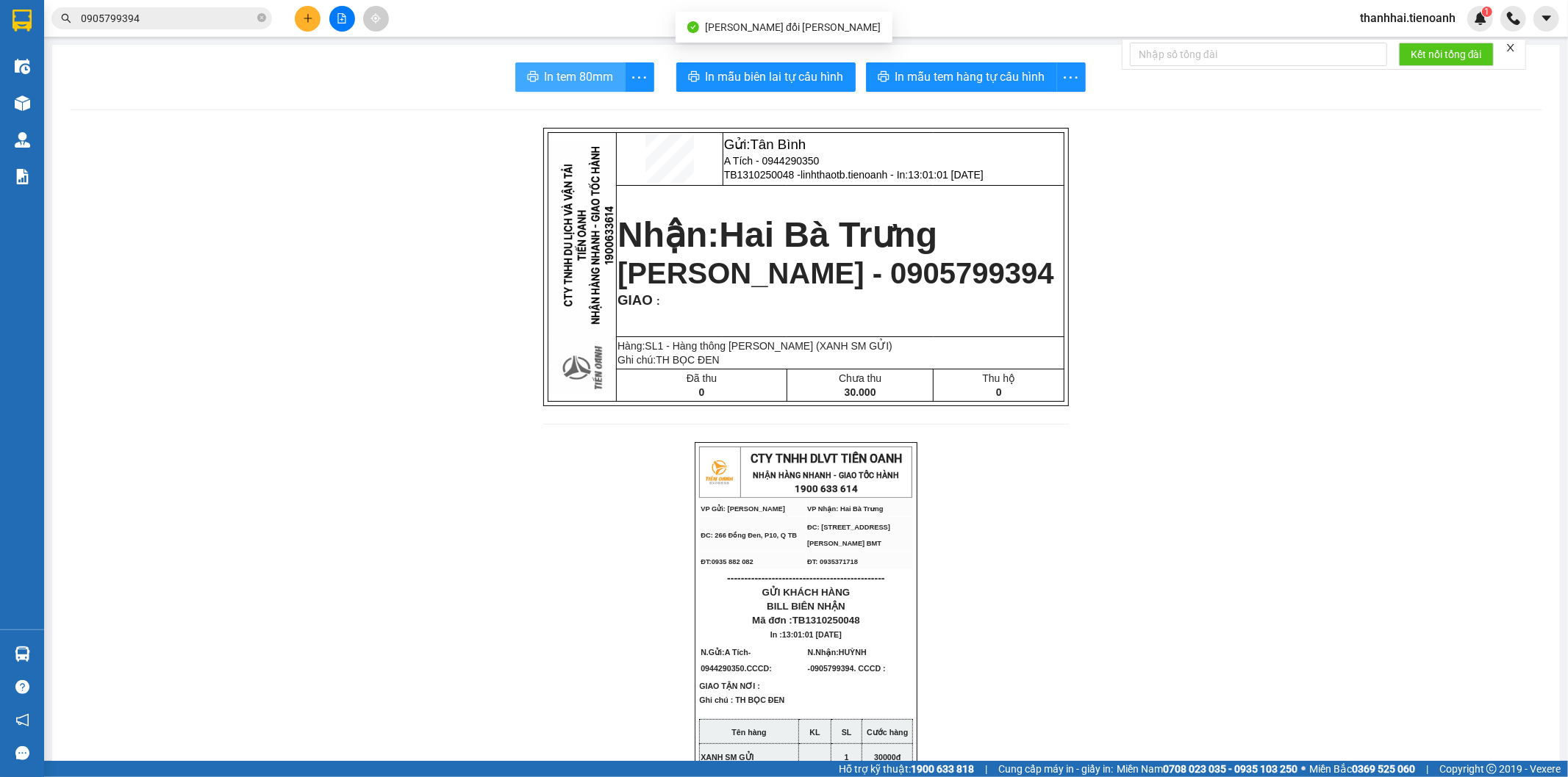
click at [571, 76] on span "In tem 80mm" at bounding box center [579, 76] width 69 height 18
click at [193, 20] on input "0905799394" at bounding box center [167, 19] width 174 height 16
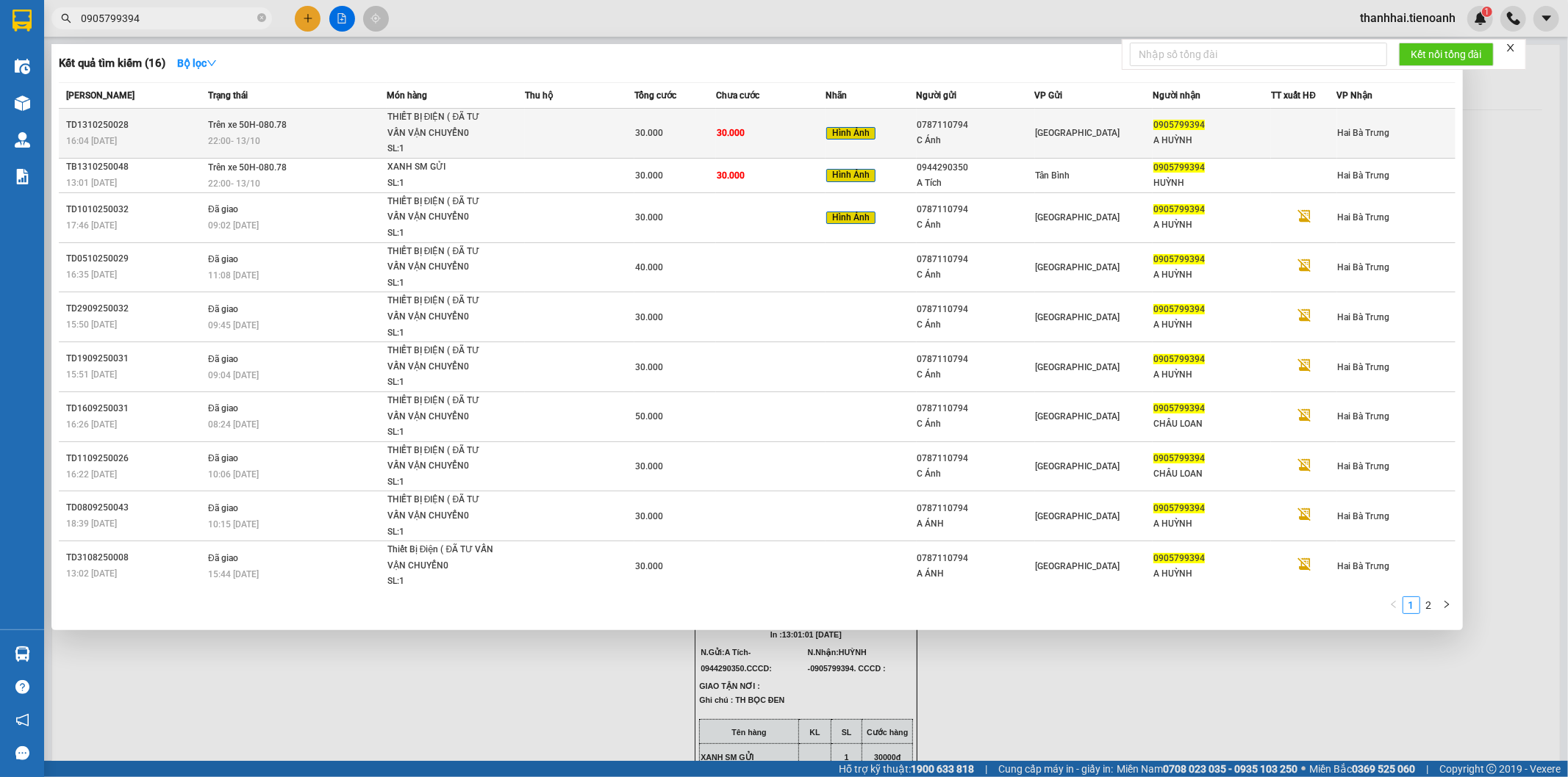
click at [383, 136] on div "22:00 - 13/10" at bounding box center [297, 141] width 178 height 16
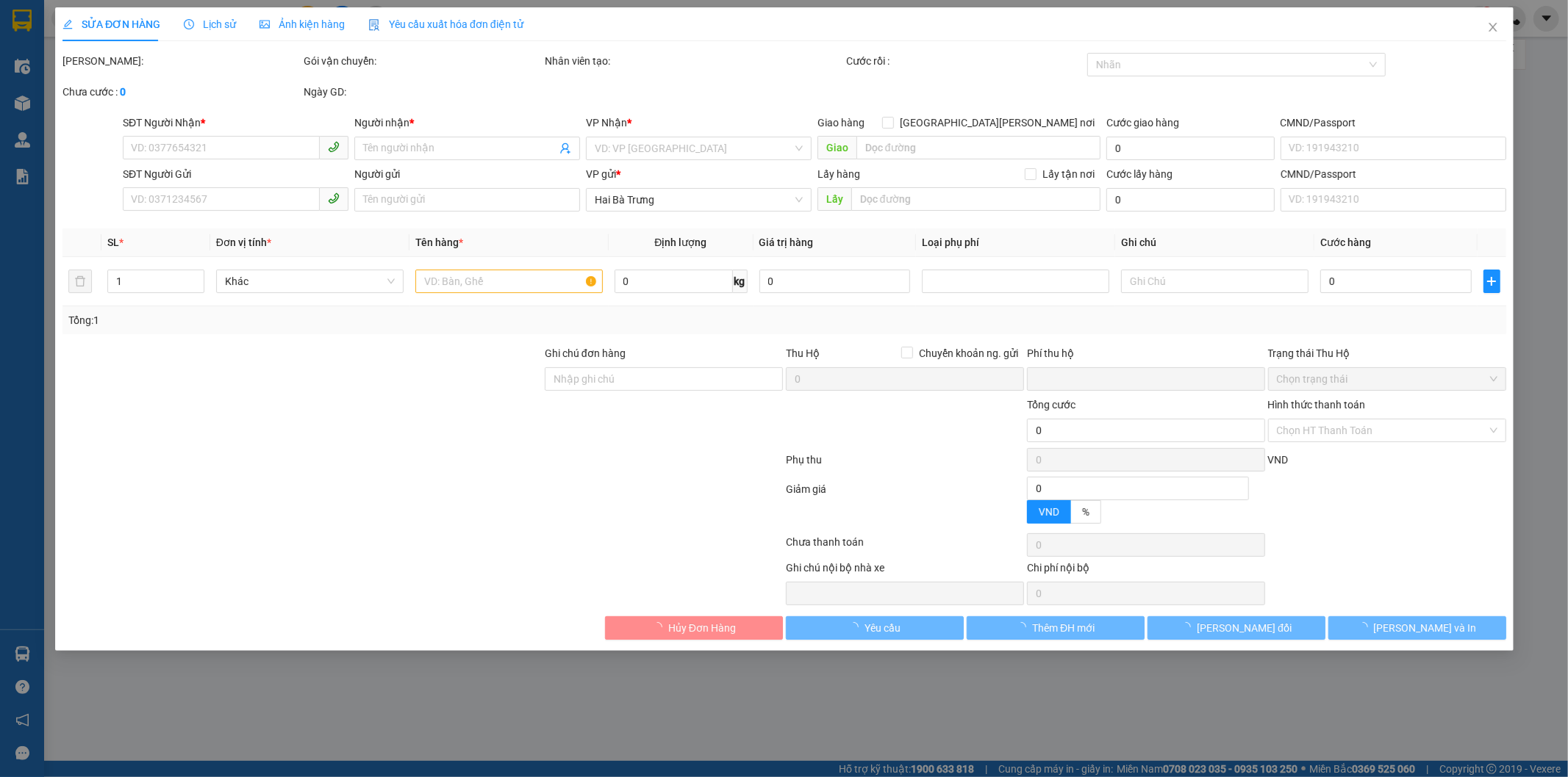
type input "0905799394"
type input "A HUỲNH"
type input "0787110794"
type input "C Ánh"
type input "0"
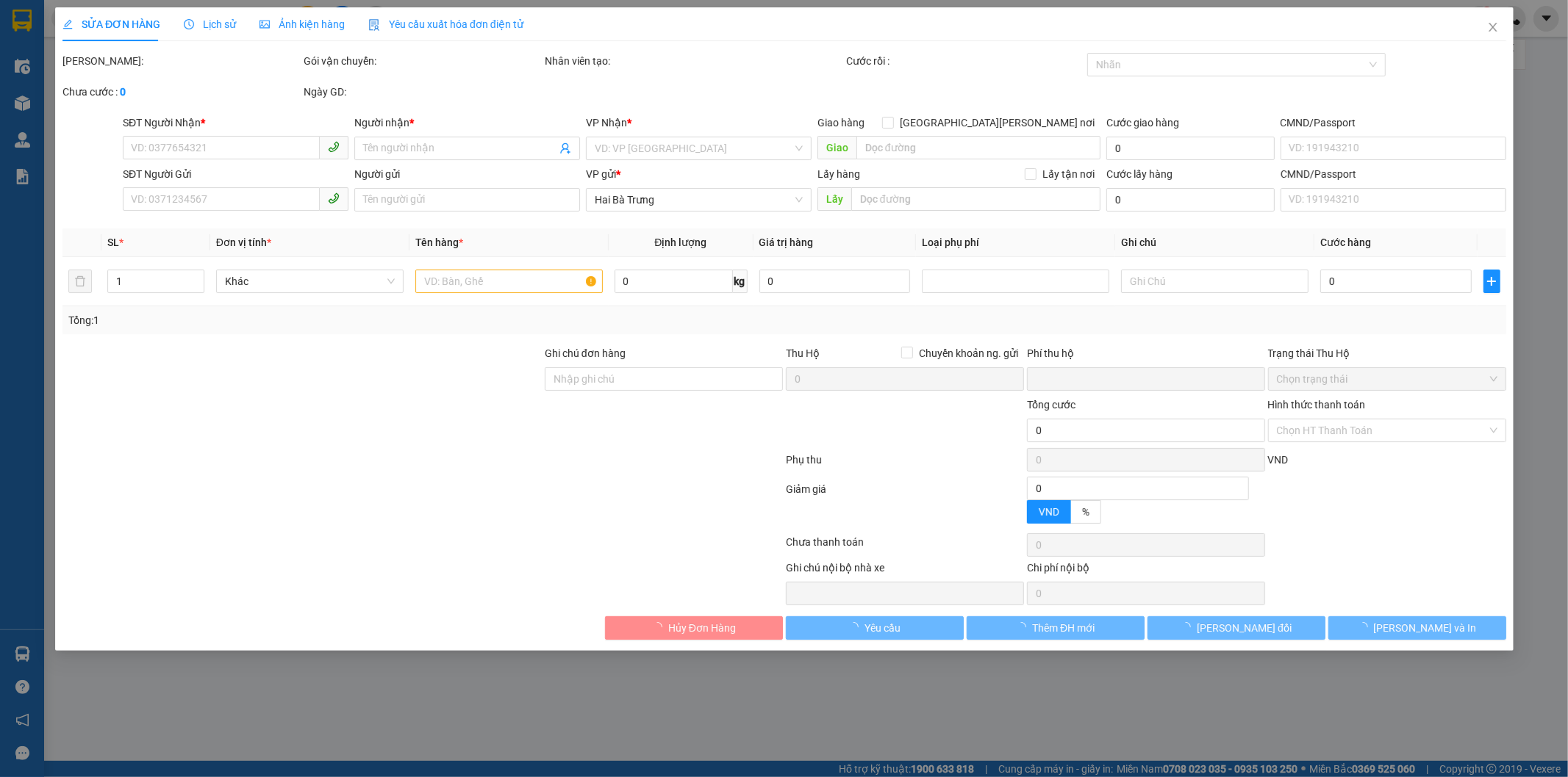
type input "30.000"
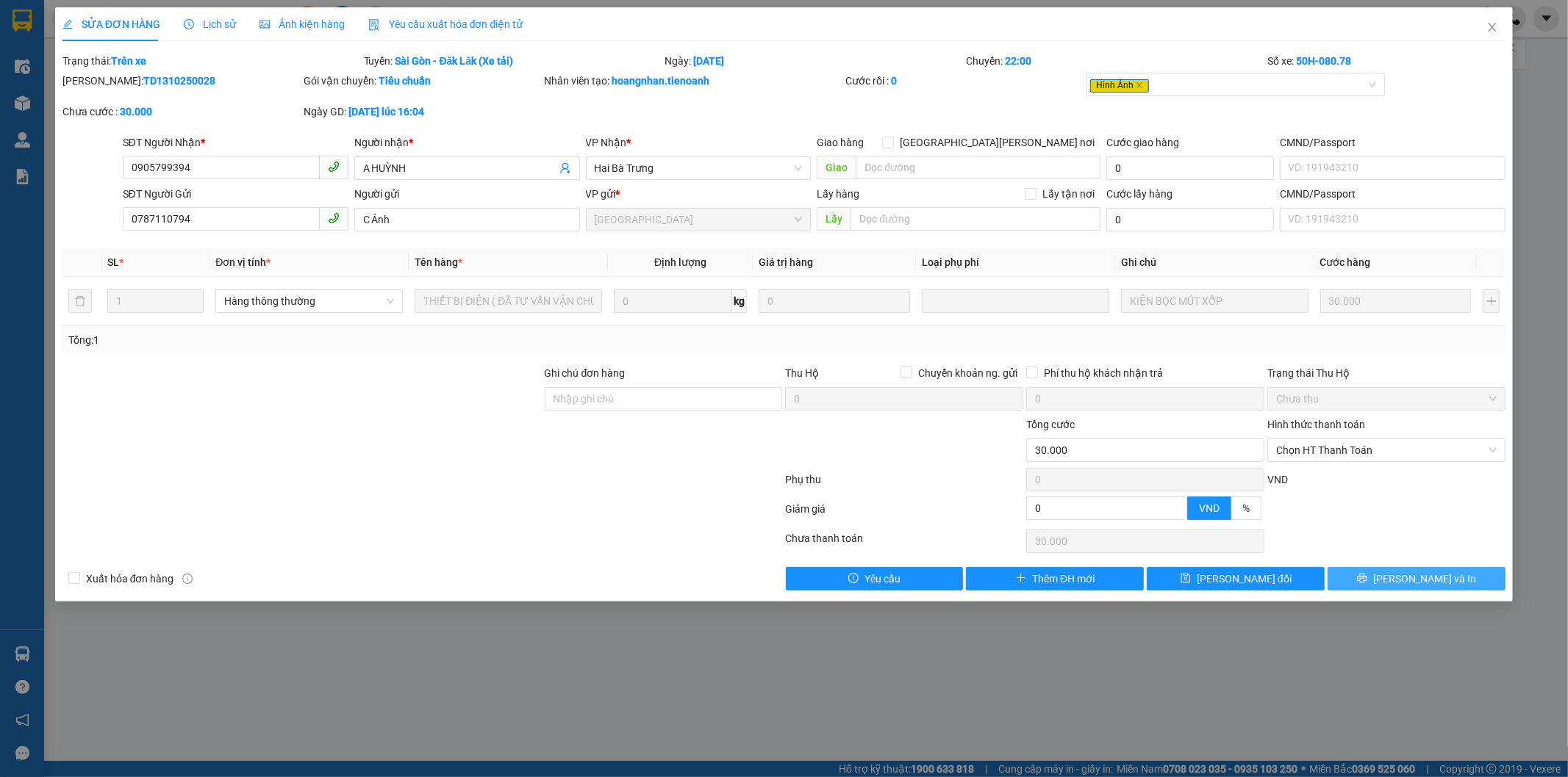
click at [1352, 579] on button "[PERSON_NAME] và In" at bounding box center [1417, 579] width 178 height 24
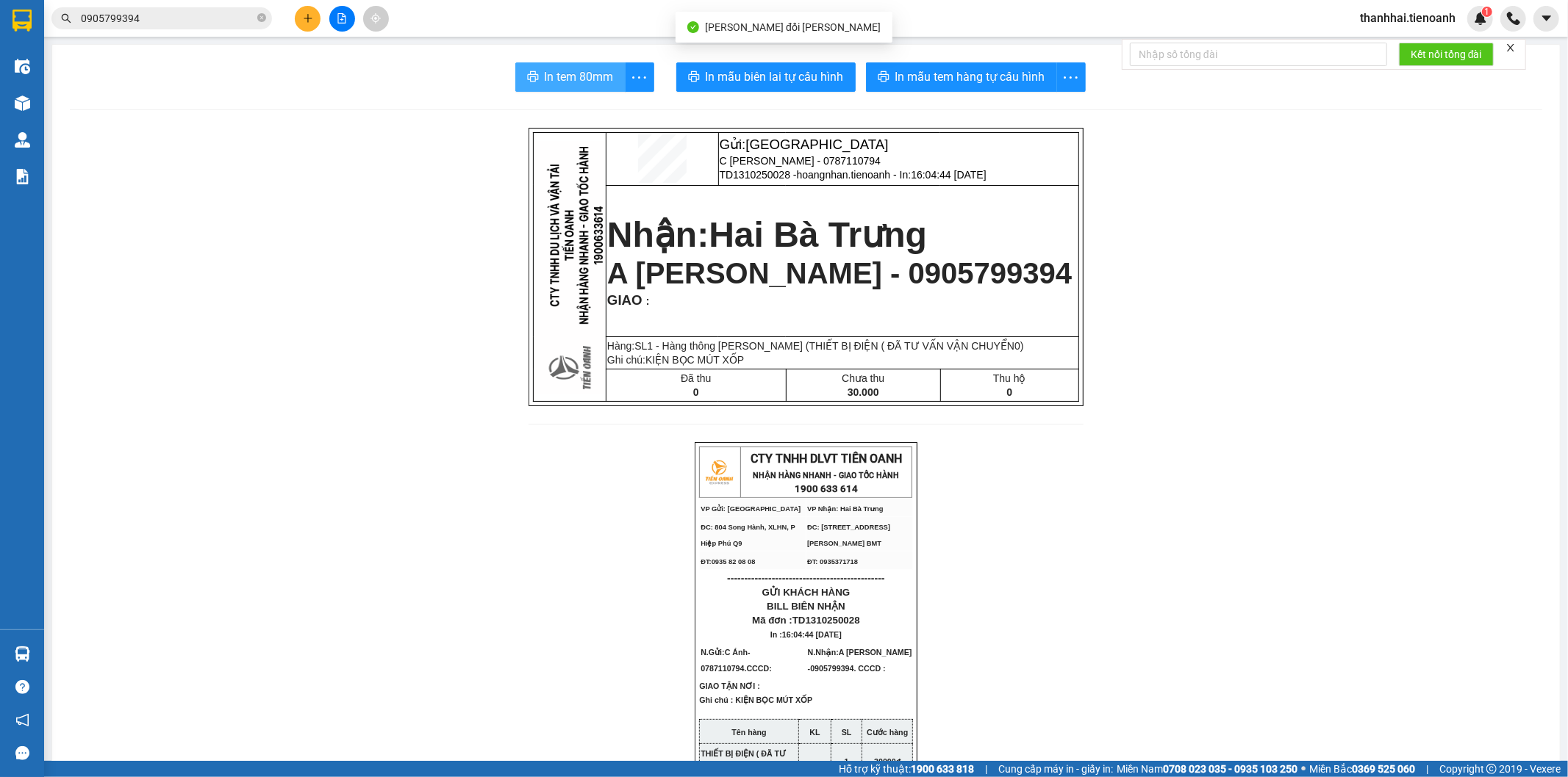
click at [554, 79] on span "In tem 80mm" at bounding box center [579, 76] width 69 height 18
click at [252, 18] on input "0905799394" at bounding box center [167, 19] width 174 height 16
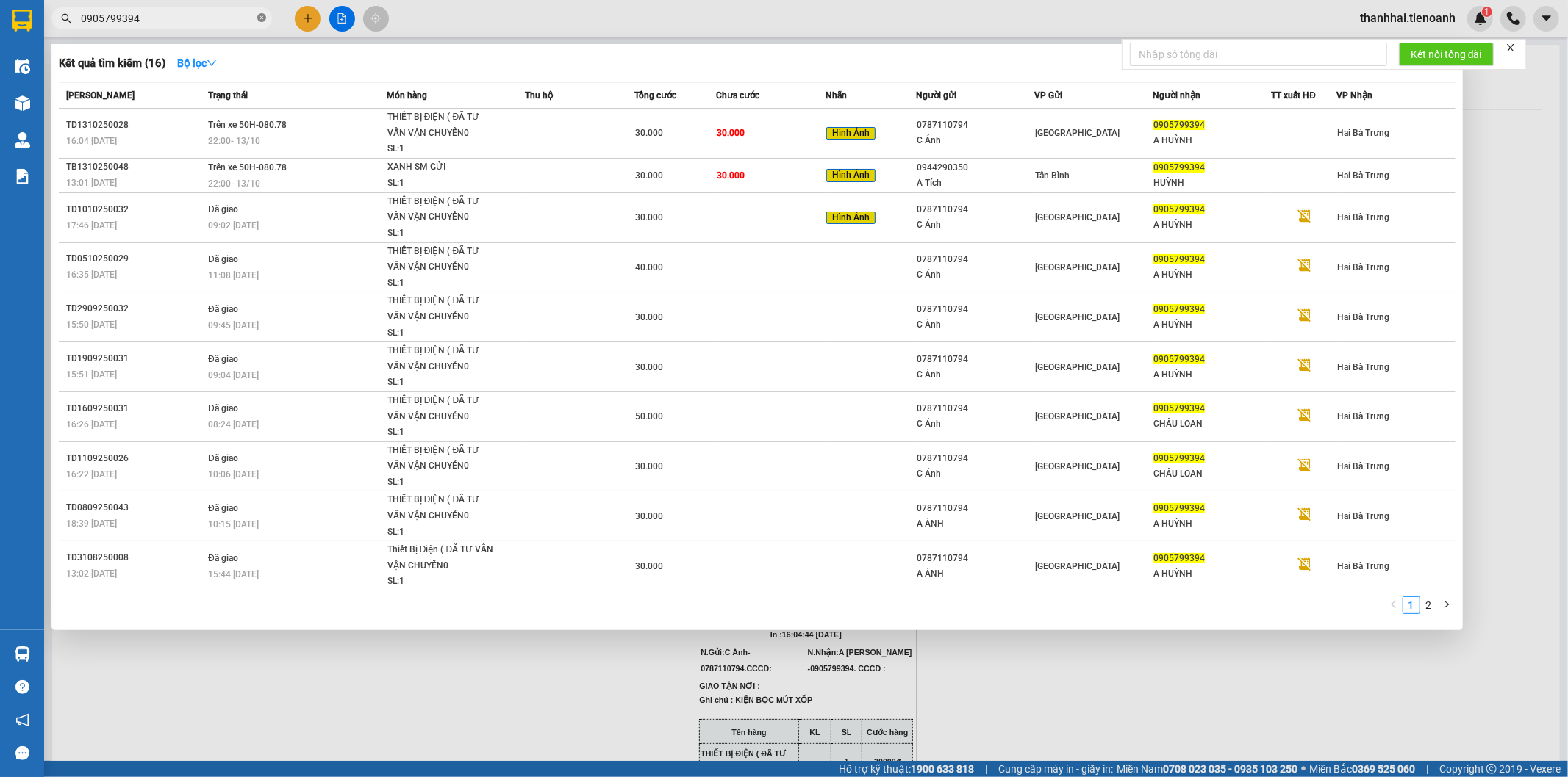
click at [258, 17] on icon "close-circle" at bounding box center [262, 17] width 9 height 9
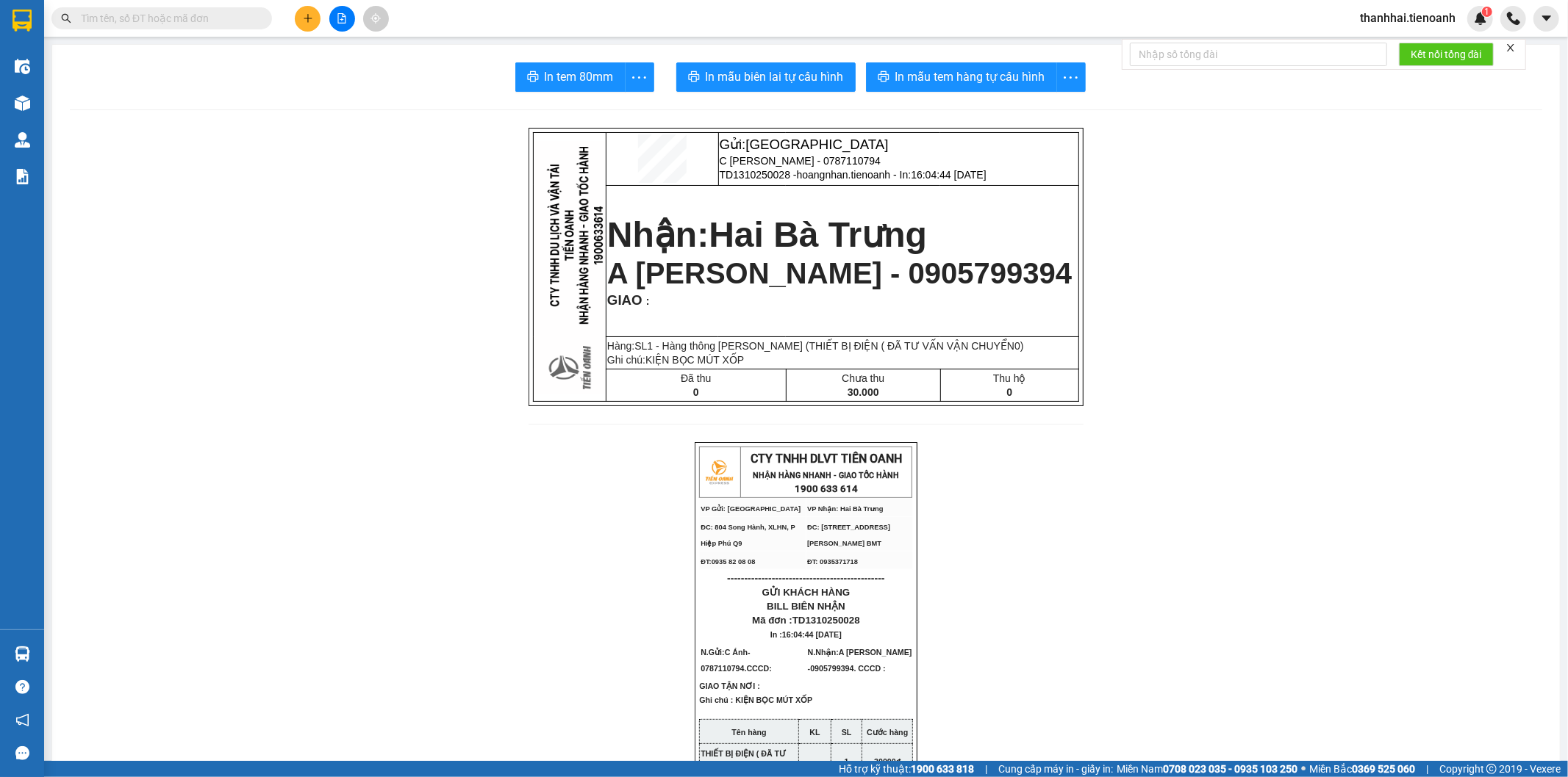
click at [206, 16] on input "text" at bounding box center [167, 19] width 174 height 16
click at [1434, 17] on span "thanhhai.tienoanh" at bounding box center [1408, 18] width 119 height 18
click at [1402, 45] on span "Đăng xuất" at bounding box center [1414, 46] width 88 height 16
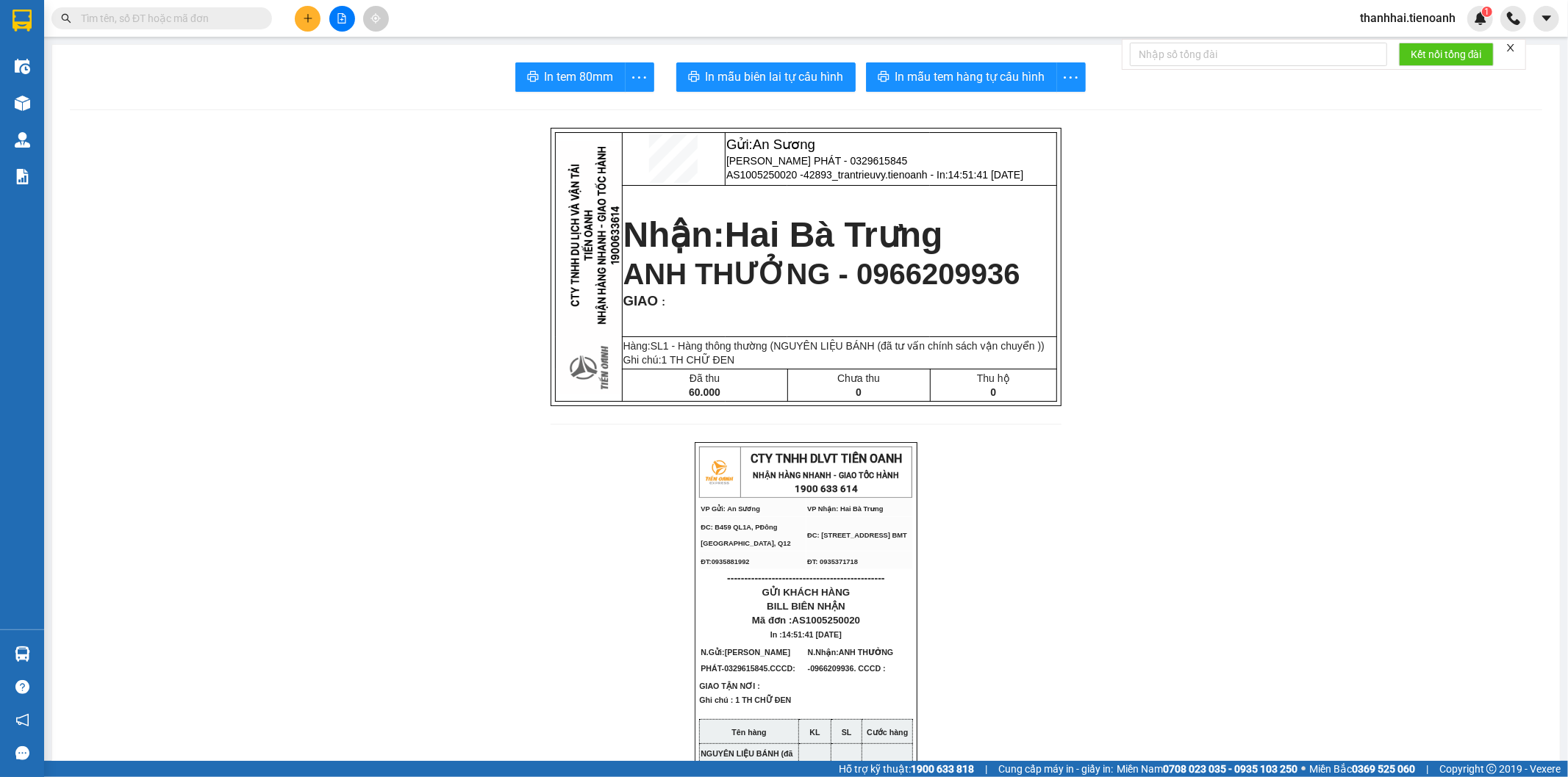
click at [235, 16] on input "text" at bounding box center [167, 19] width 174 height 16
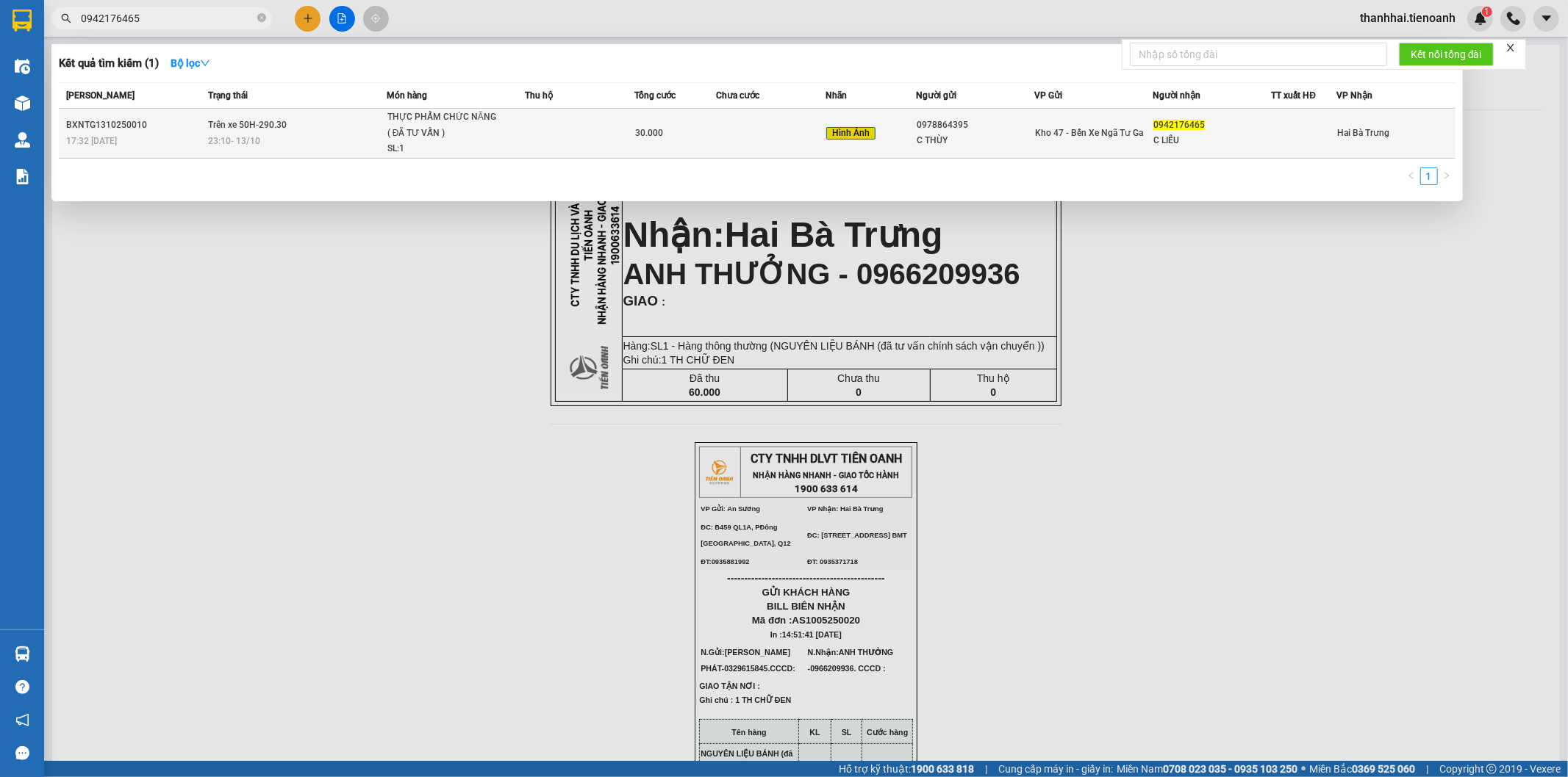
type input "0942176465"
click at [564, 135] on td at bounding box center [579, 133] width 109 height 50
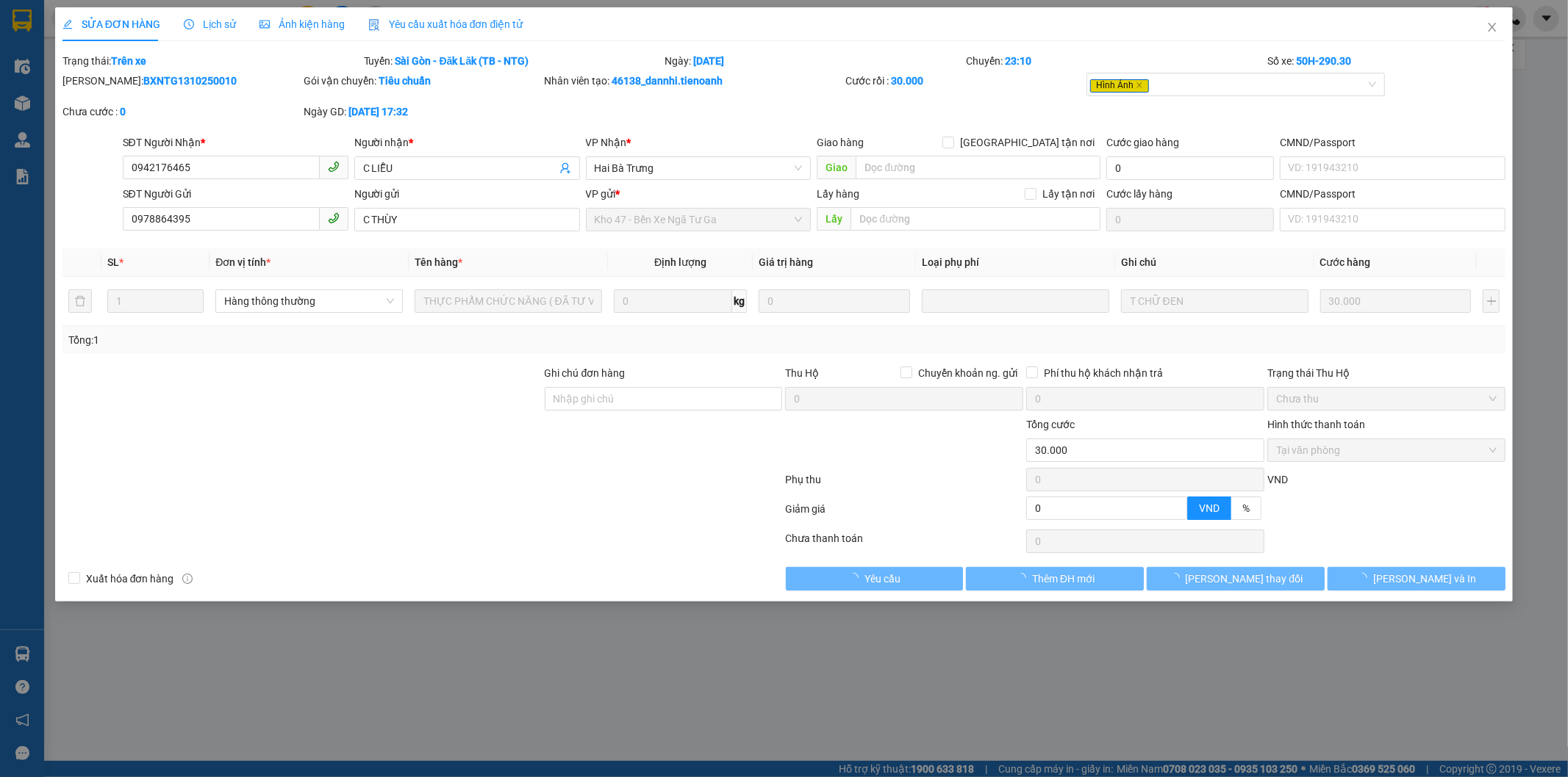
type input "0942176465"
type input "C LIỄU"
type input "0978864395"
type input "C THÙY"
type input "0"
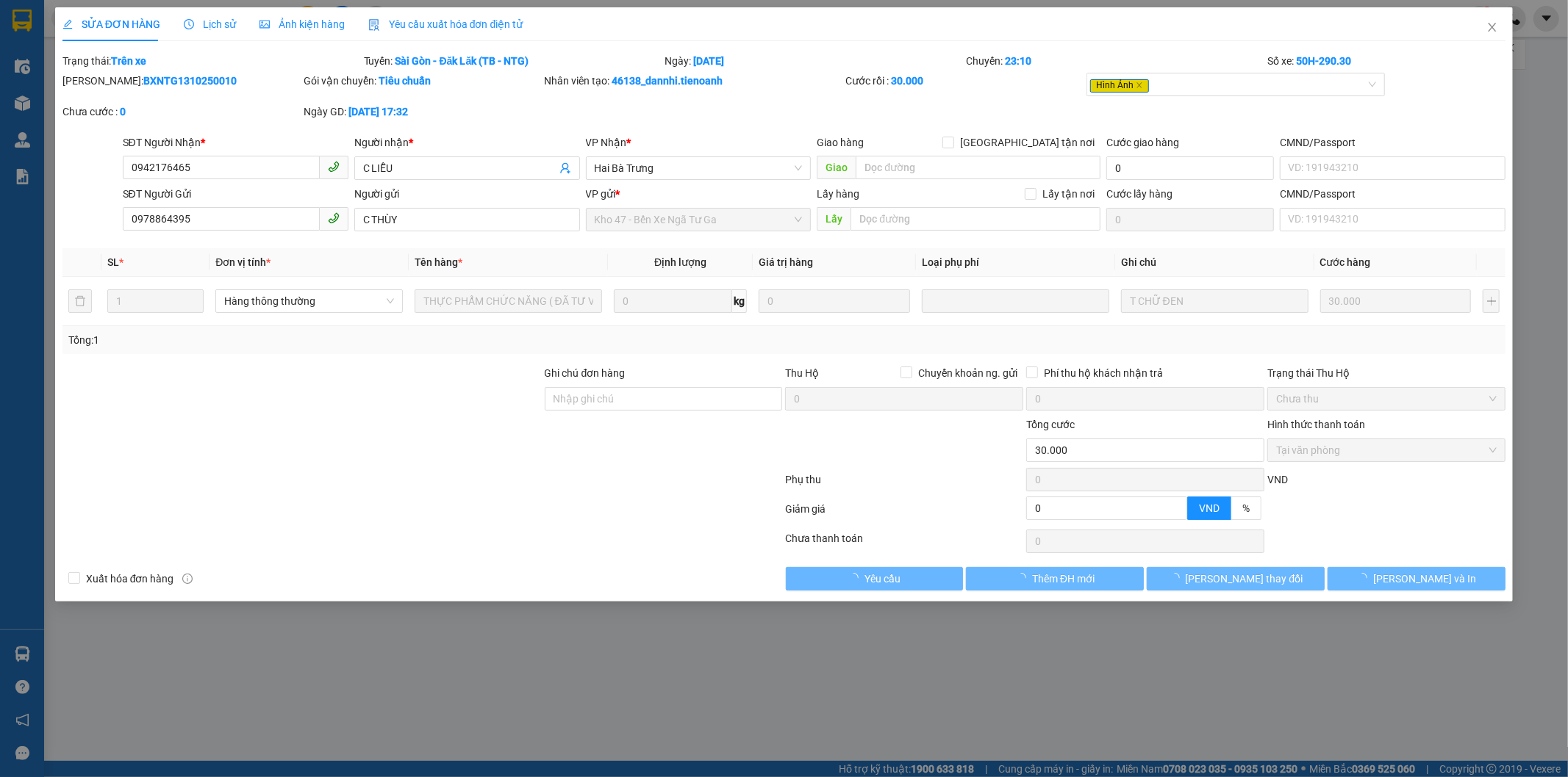
type input "30.000"
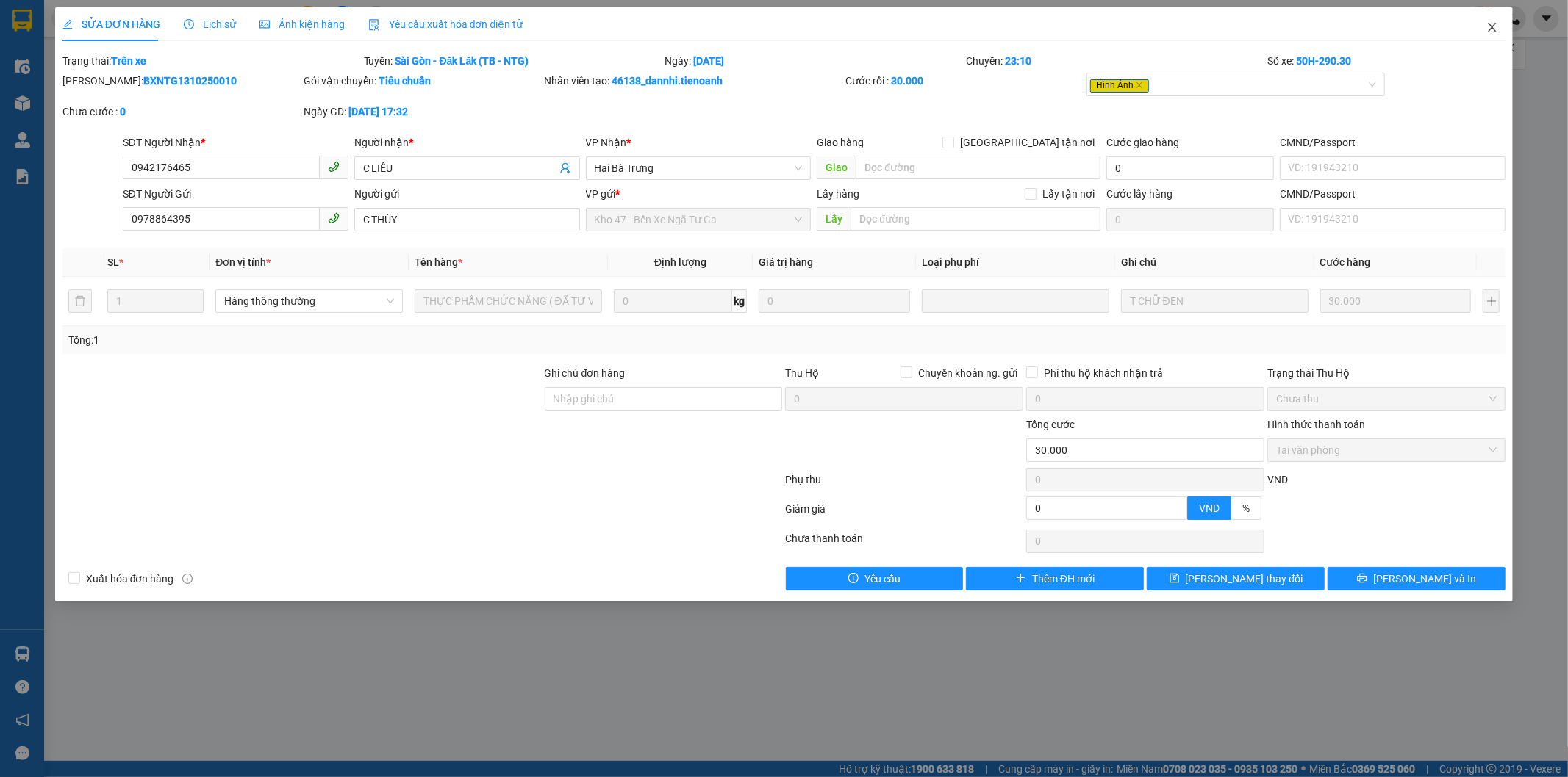
click at [1492, 27] on icon "close" at bounding box center [1493, 27] width 8 height 9
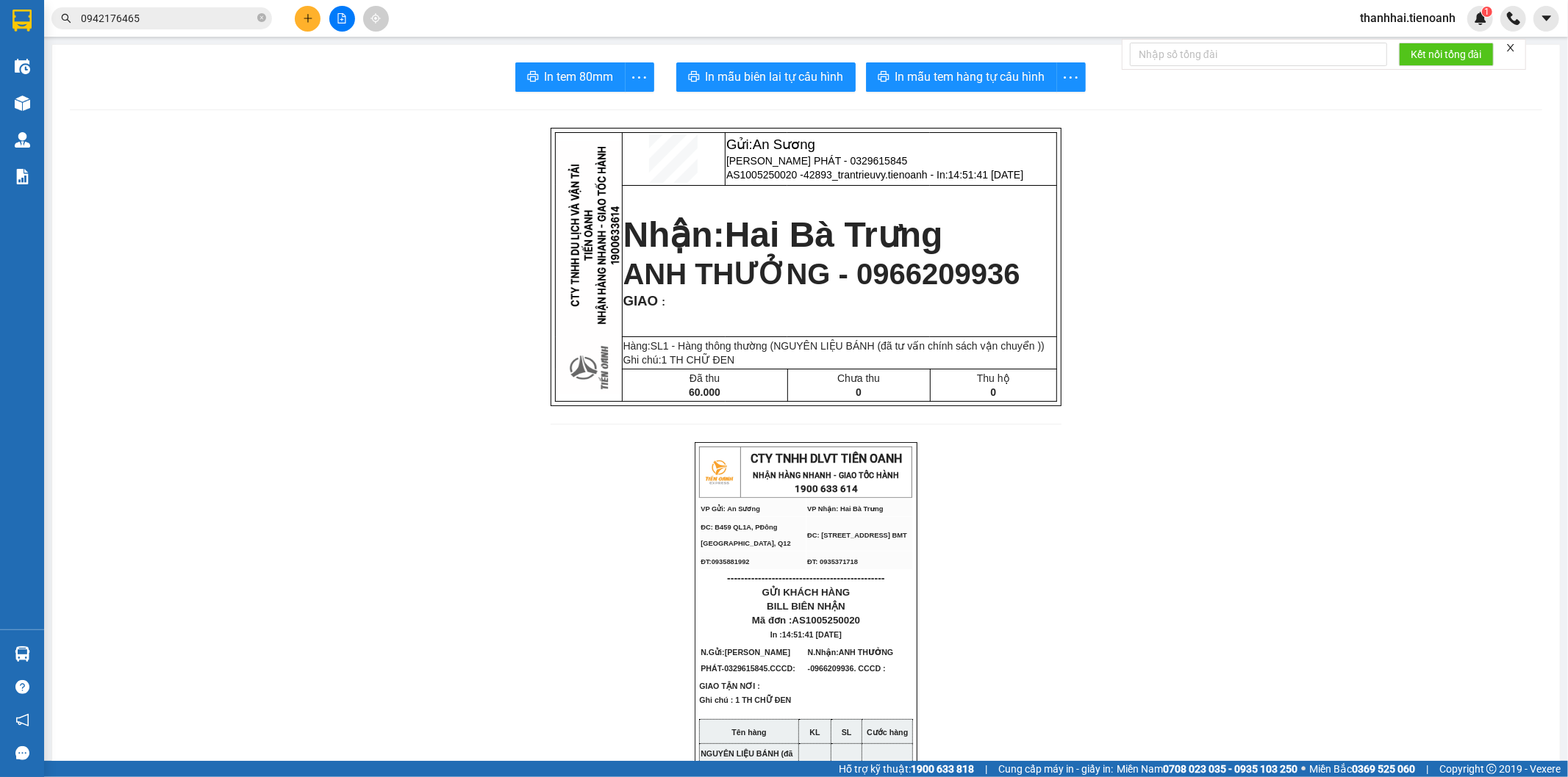
click at [254, 18] on span "0942176465" at bounding box center [162, 18] width 220 height 22
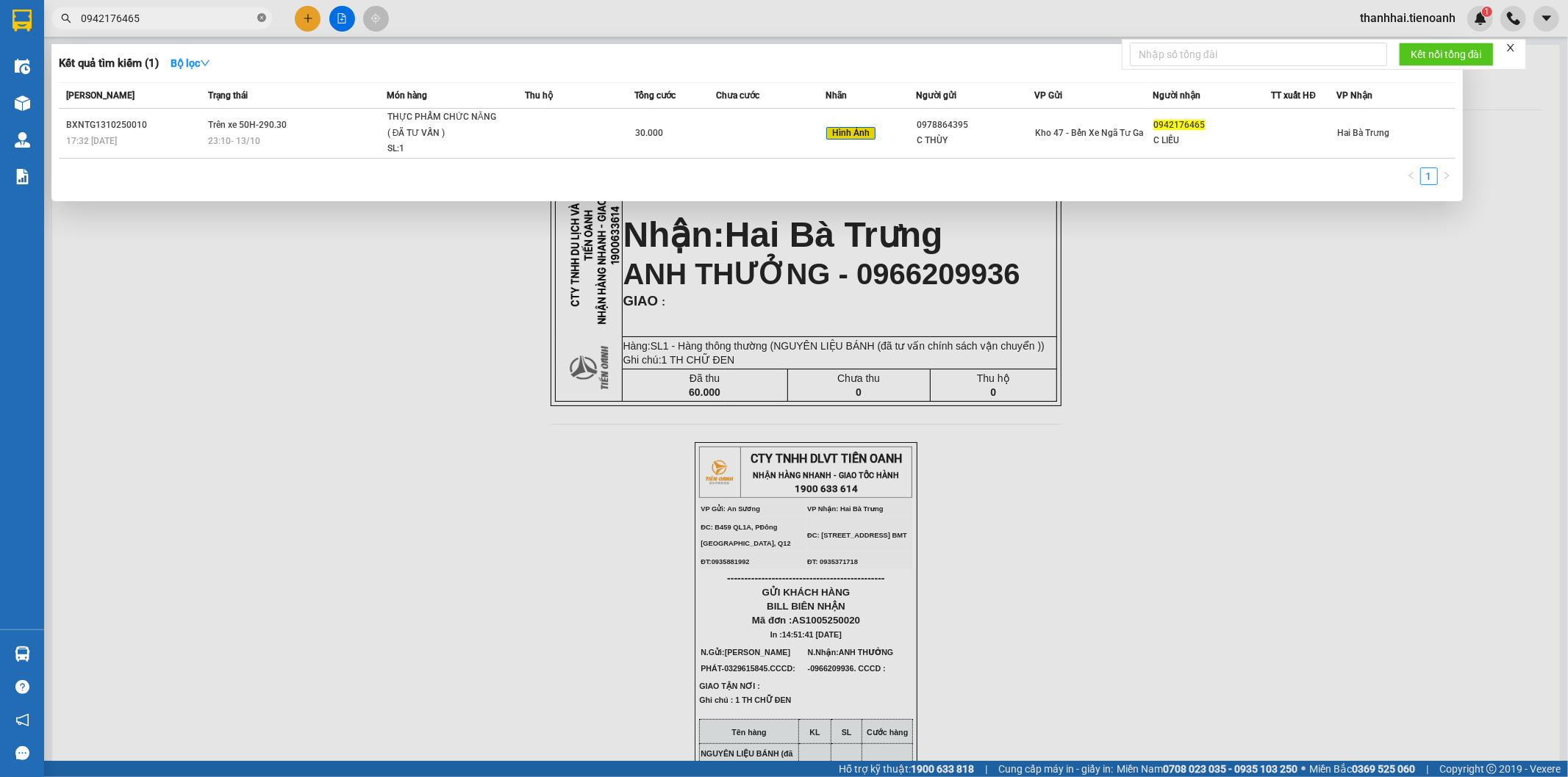
click at [260, 16] on icon "close-circle" at bounding box center [262, 17] width 9 height 9
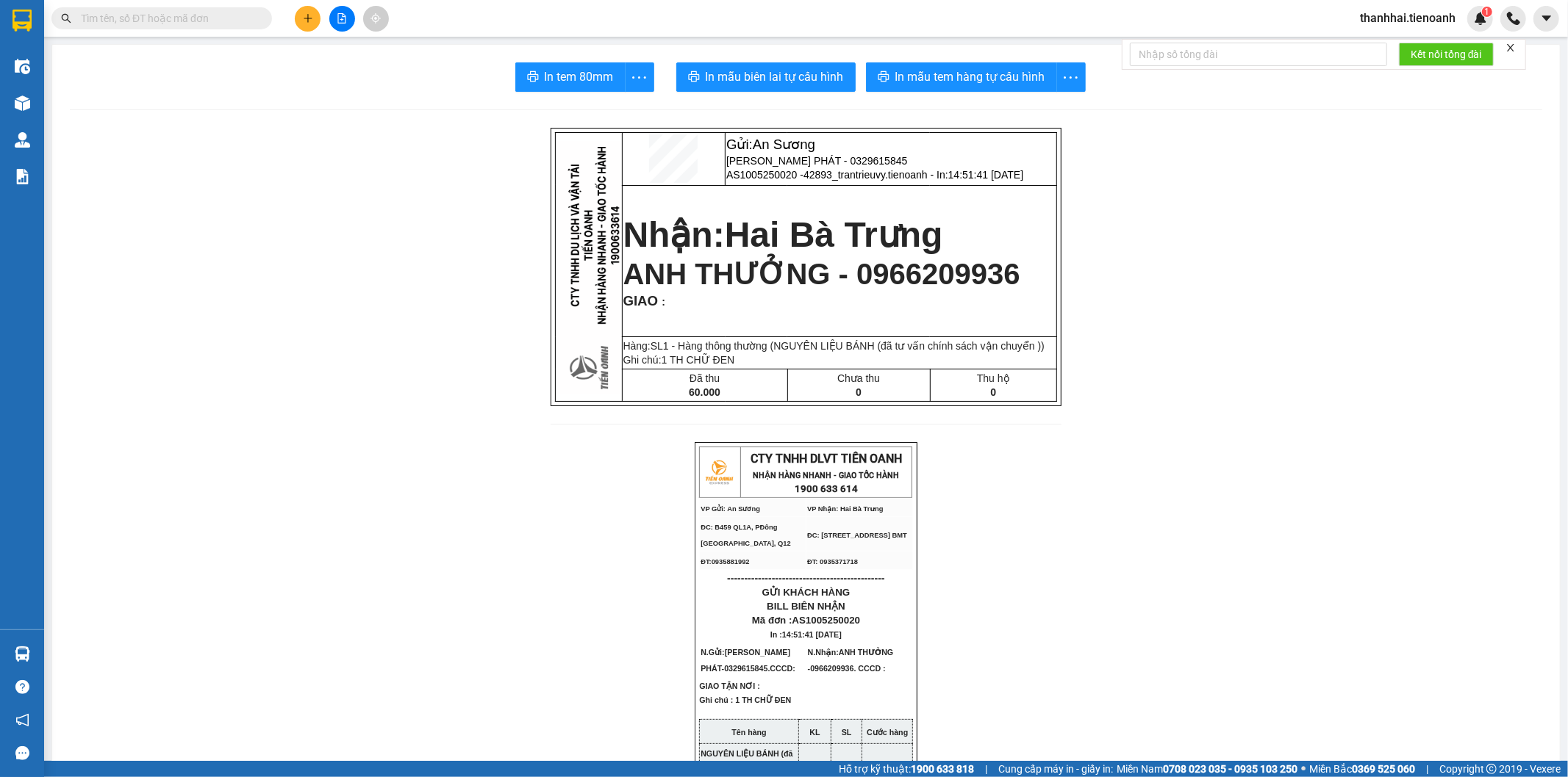
click at [1415, 21] on span "thanhhai.tienoanh" at bounding box center [1408, 18] width 119 height 18
click at [1399, 40] on span "Đăng xuất" at bounding box center [1414, 46] width 88 height 16
click at [185, 17] on input "text" at bounding box center [167, 19] width 174 height 16
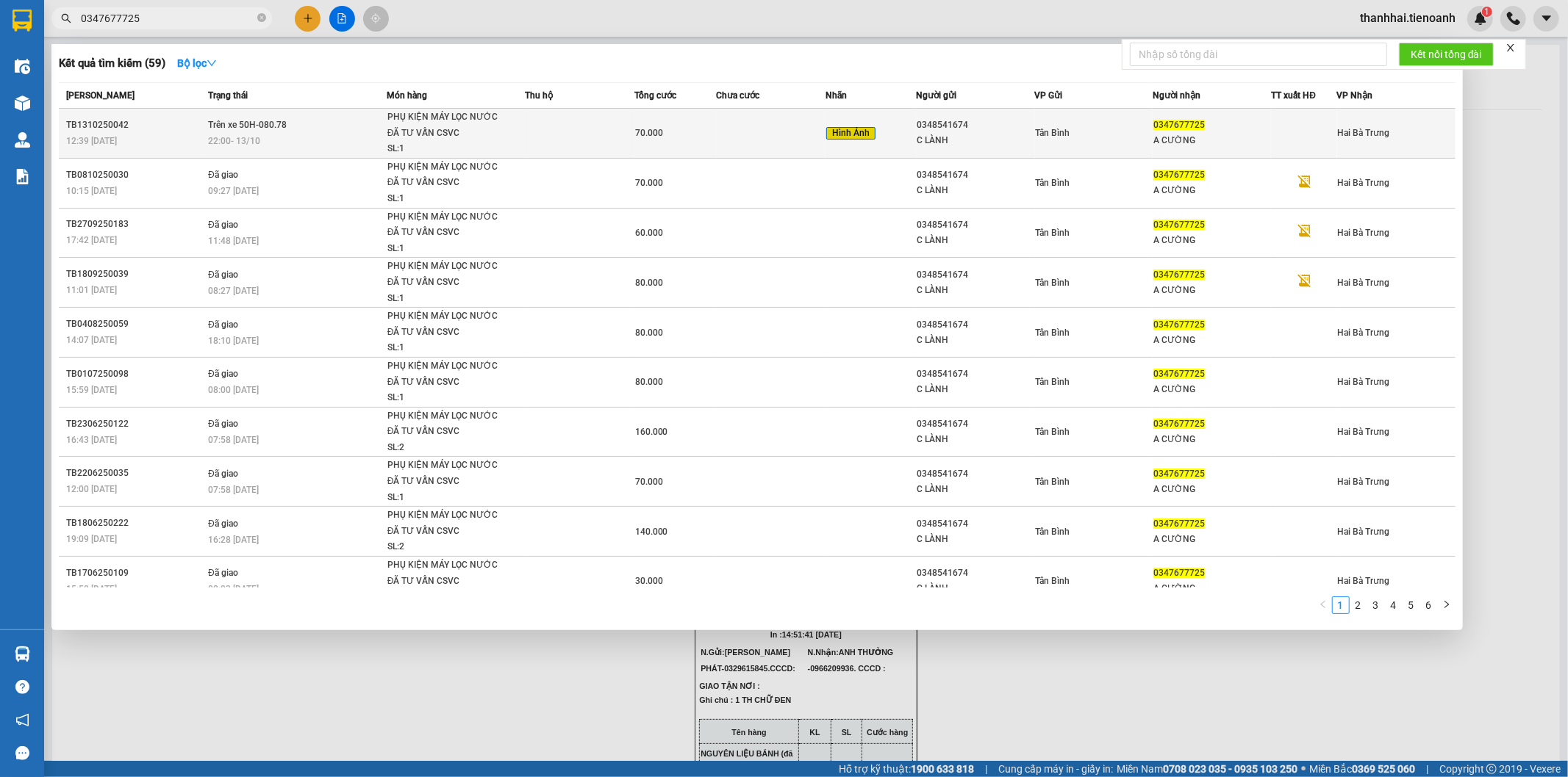
type input "0347677725"
click at [861, 132] on span "Hình Ảnh" at bounding box center [851, 134] width 49 height 13
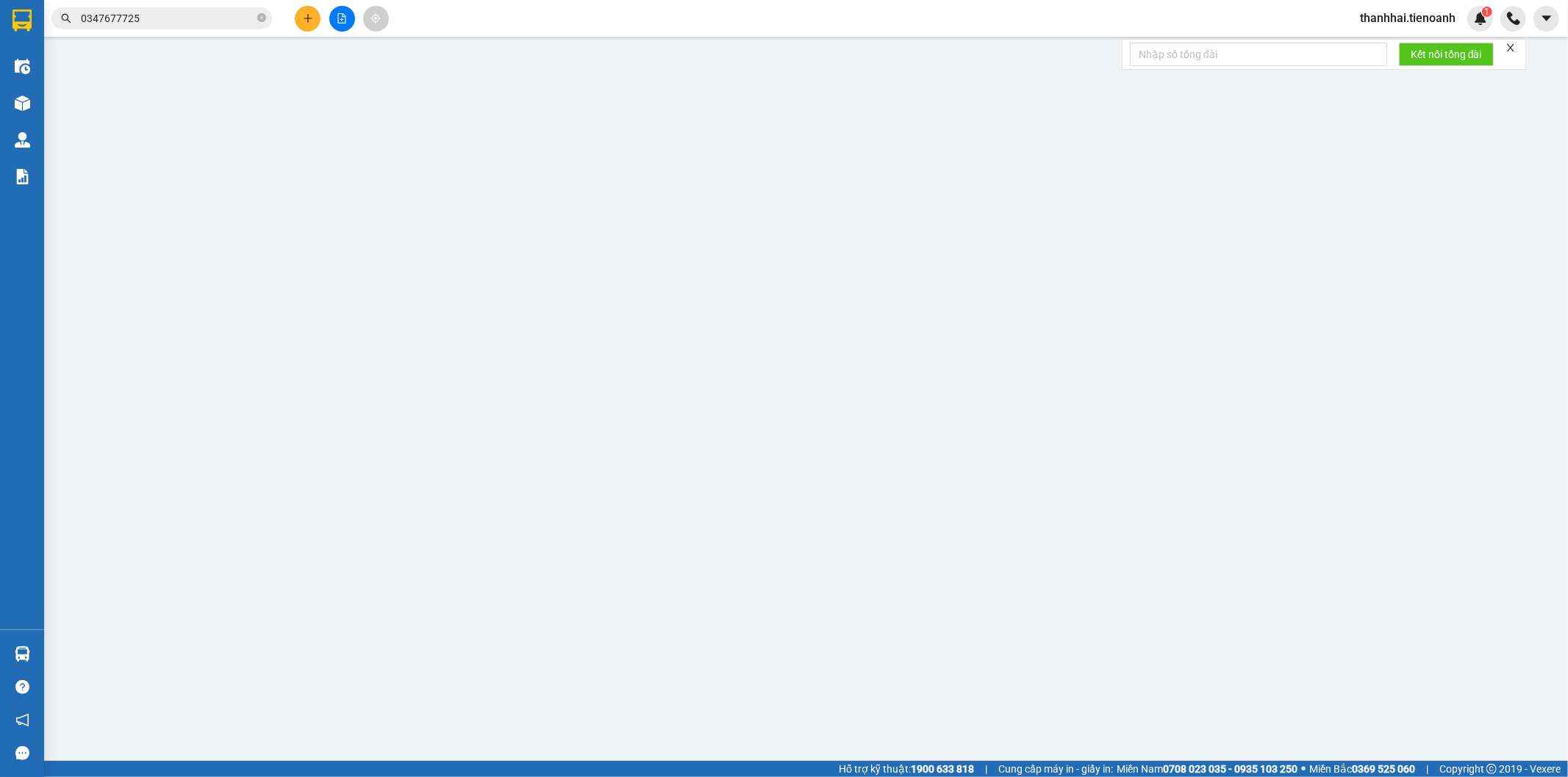
type input "0347677725"
type input "A CƯỜNG"
type input "0348541674"
type input "C LÀNH"
type input "0"
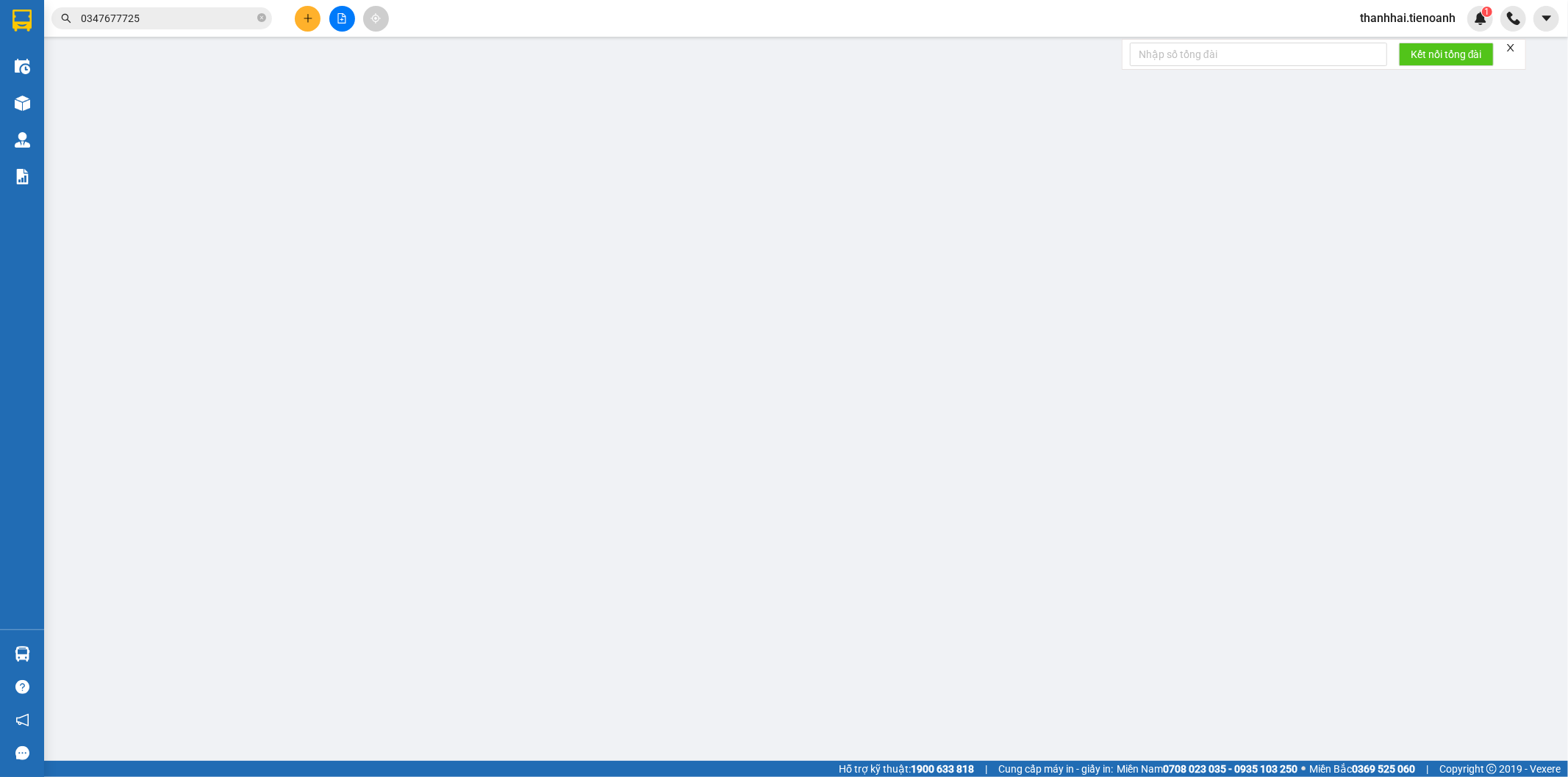
type input "70.000"
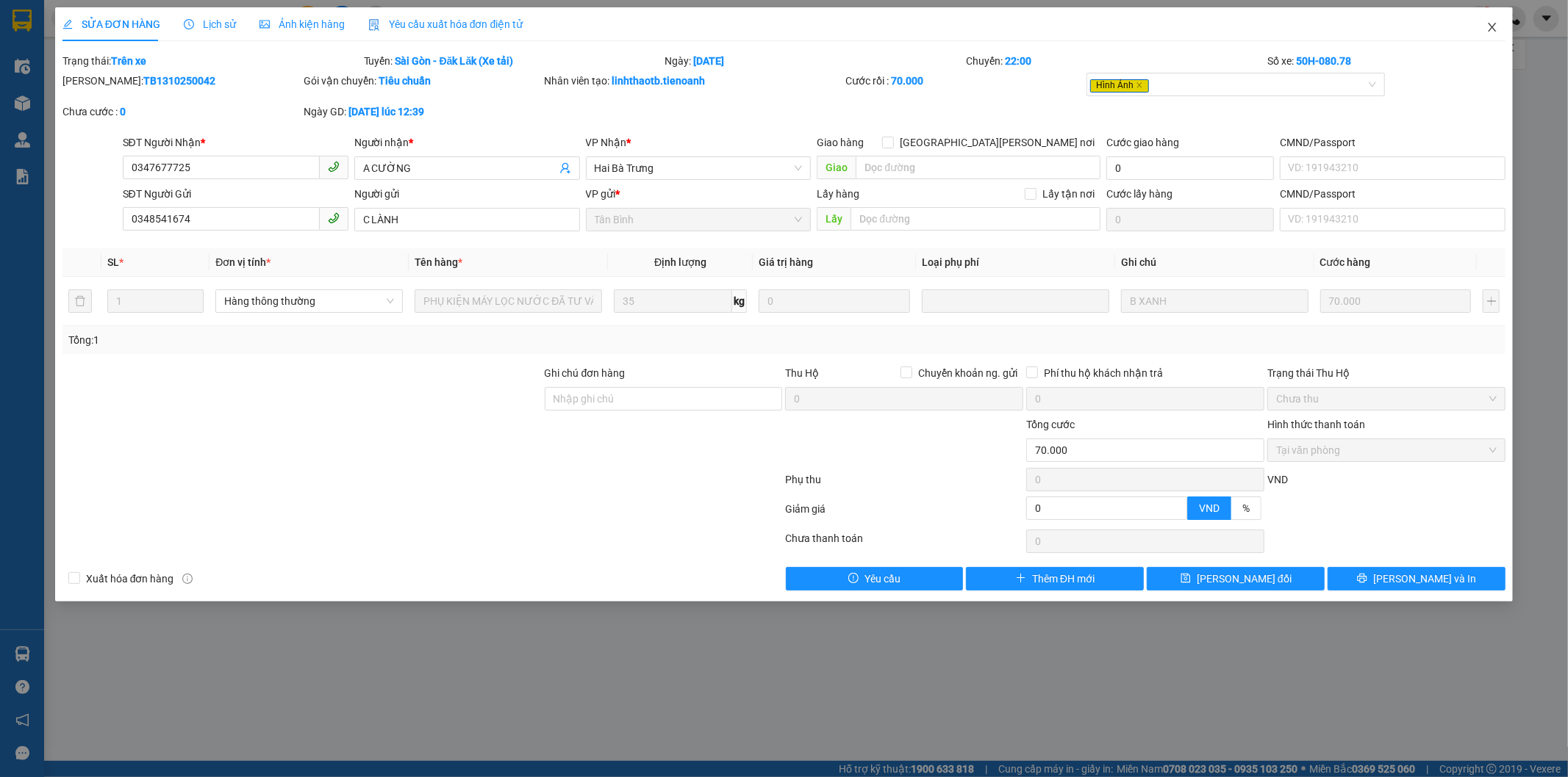
click at [1496, 28] on icon "close" at bounding box center [1492, 27] width 12 height 12
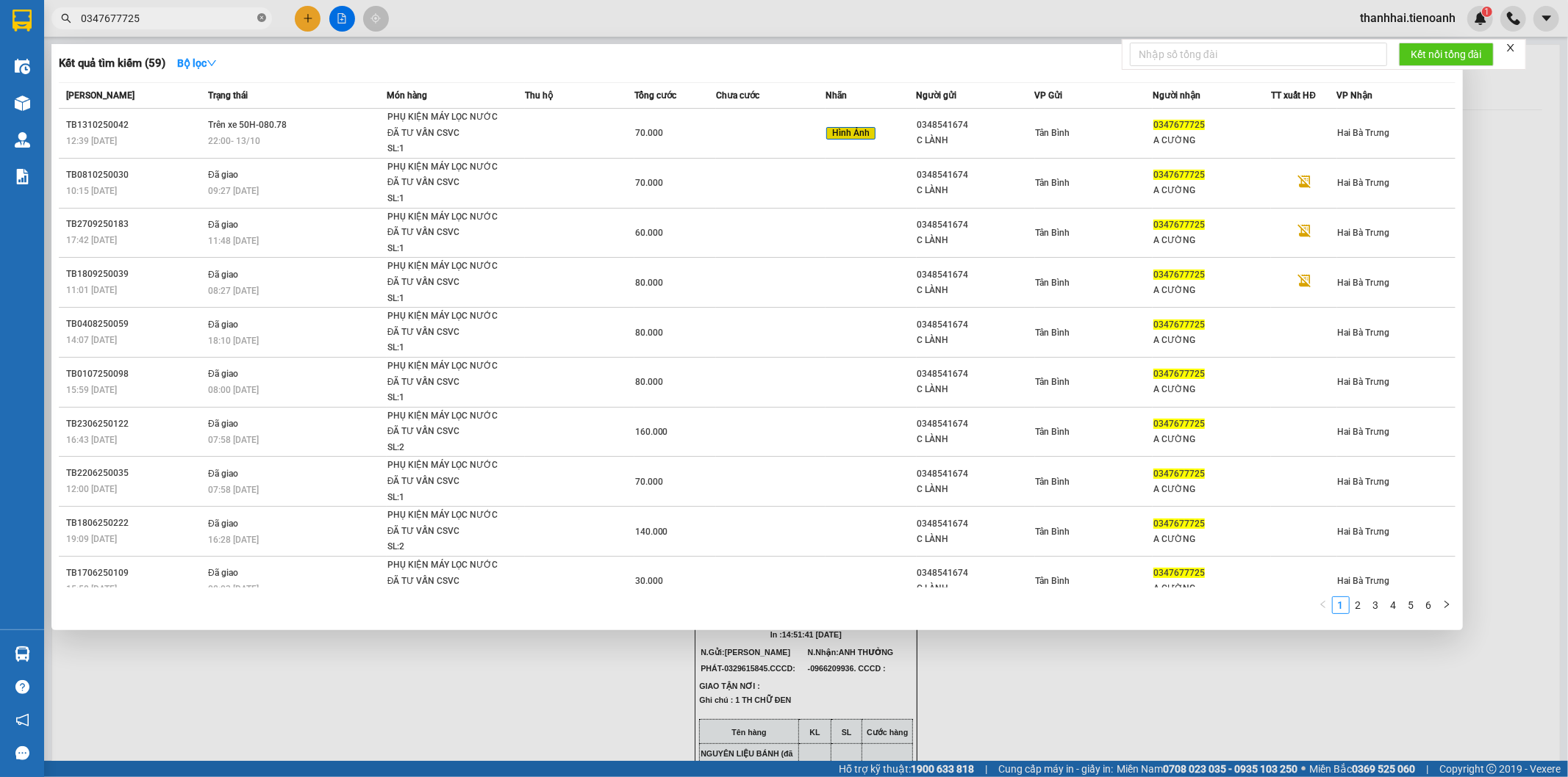
click at [262, 20] on icon "close-circle" at bounding box center [262, 17] width 9 height 9
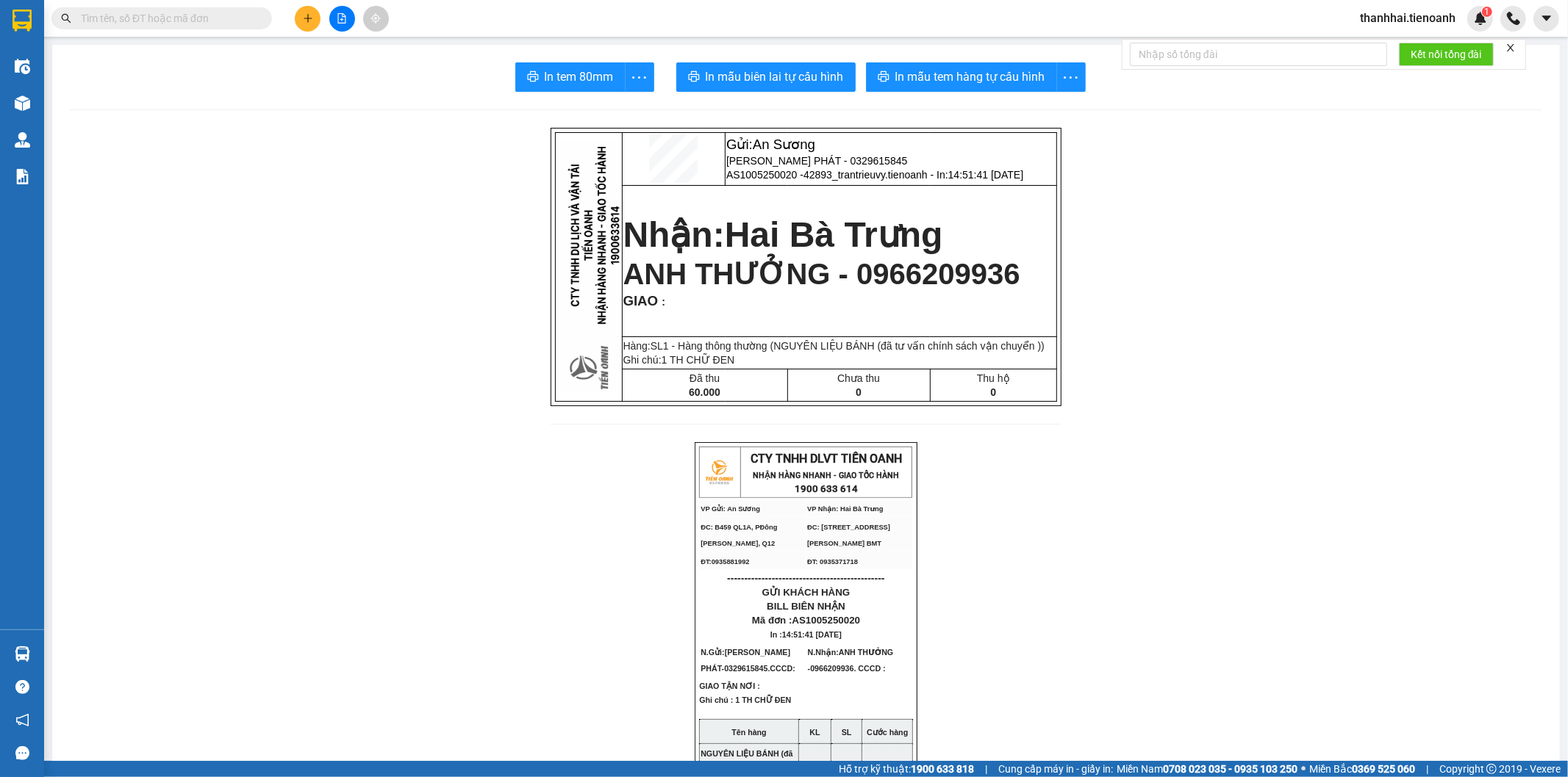
click at [216, 16] on input "text" at bounding box center [167, 19] width 174 height 16
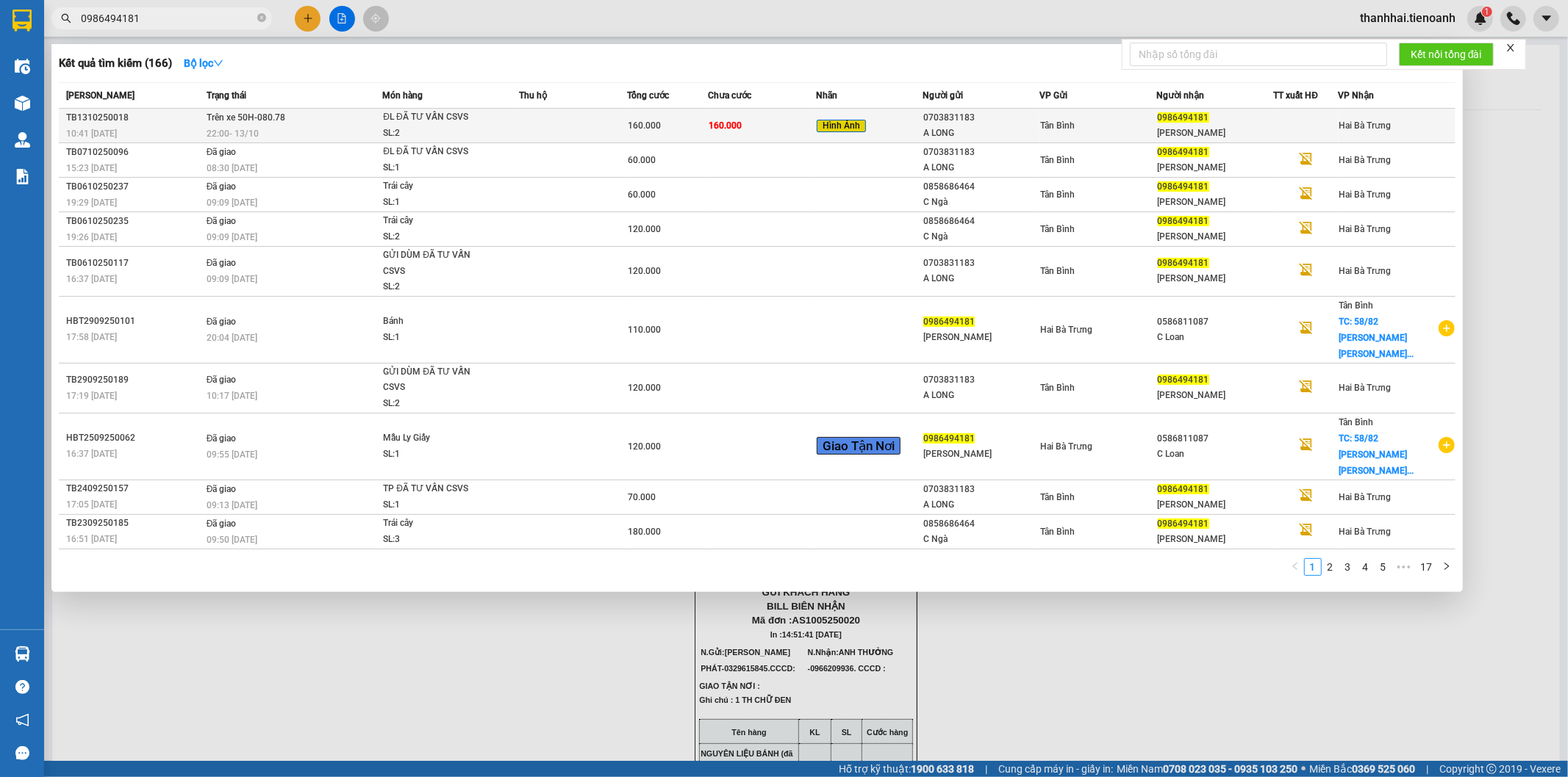
type input "0986494181"
click at [763, 123] on td "160.000" at bounding box center [762, 126] width 108 height 35
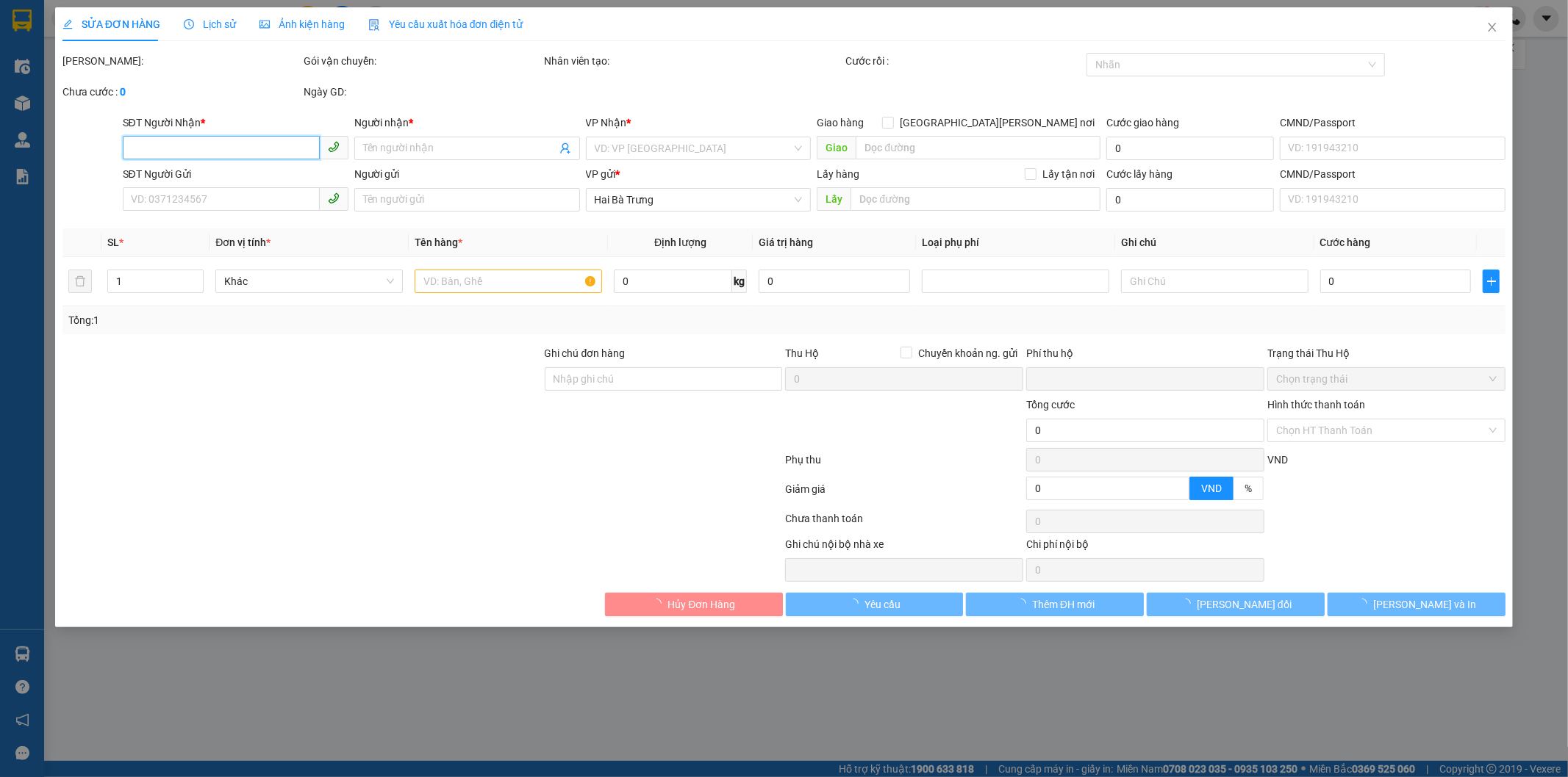
type input "0986494181"
type input "[PERSON_NAME]"
type input "0703831183"
type input "A LONG"
type input "0"
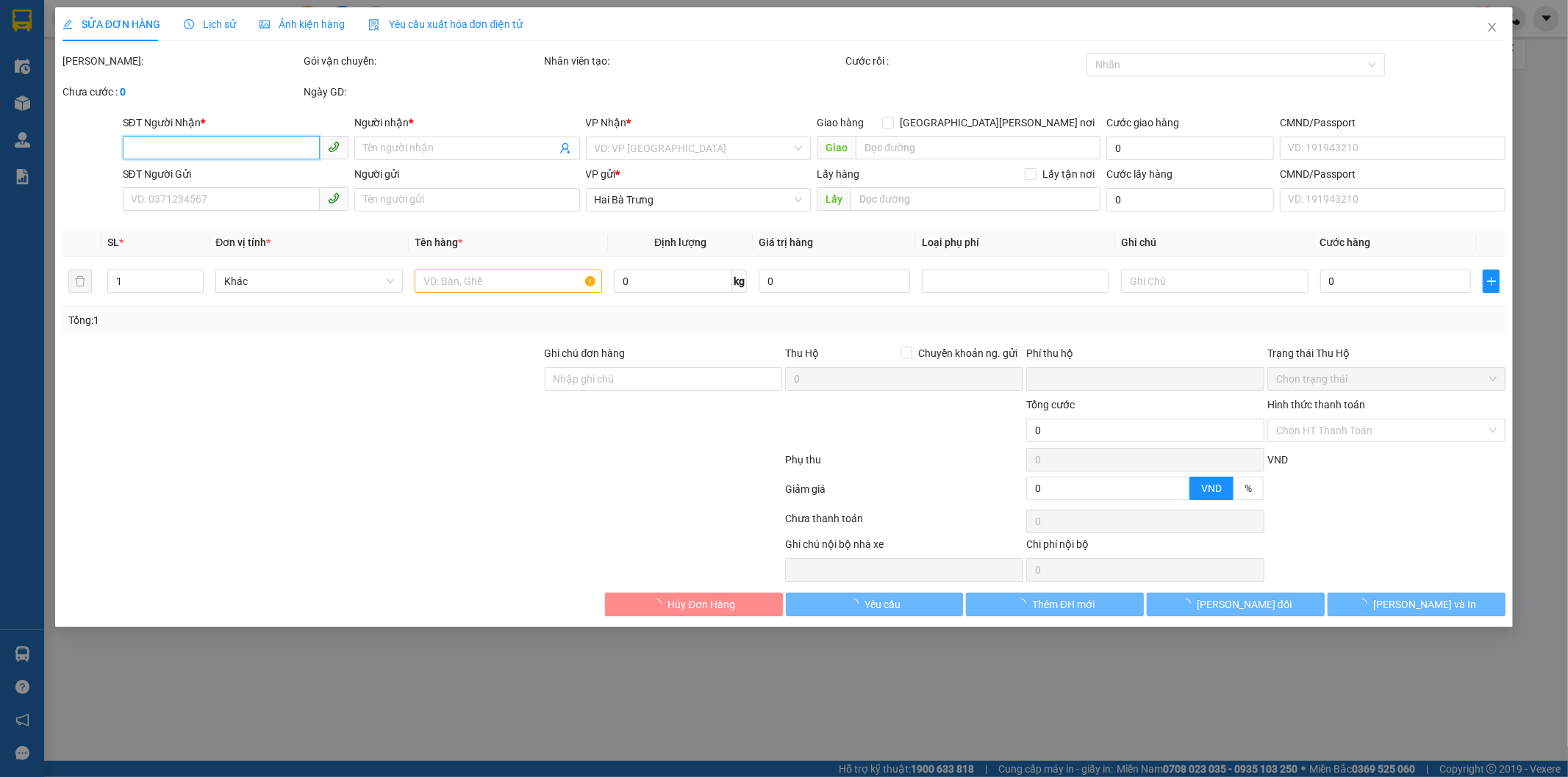
type input "160.000"
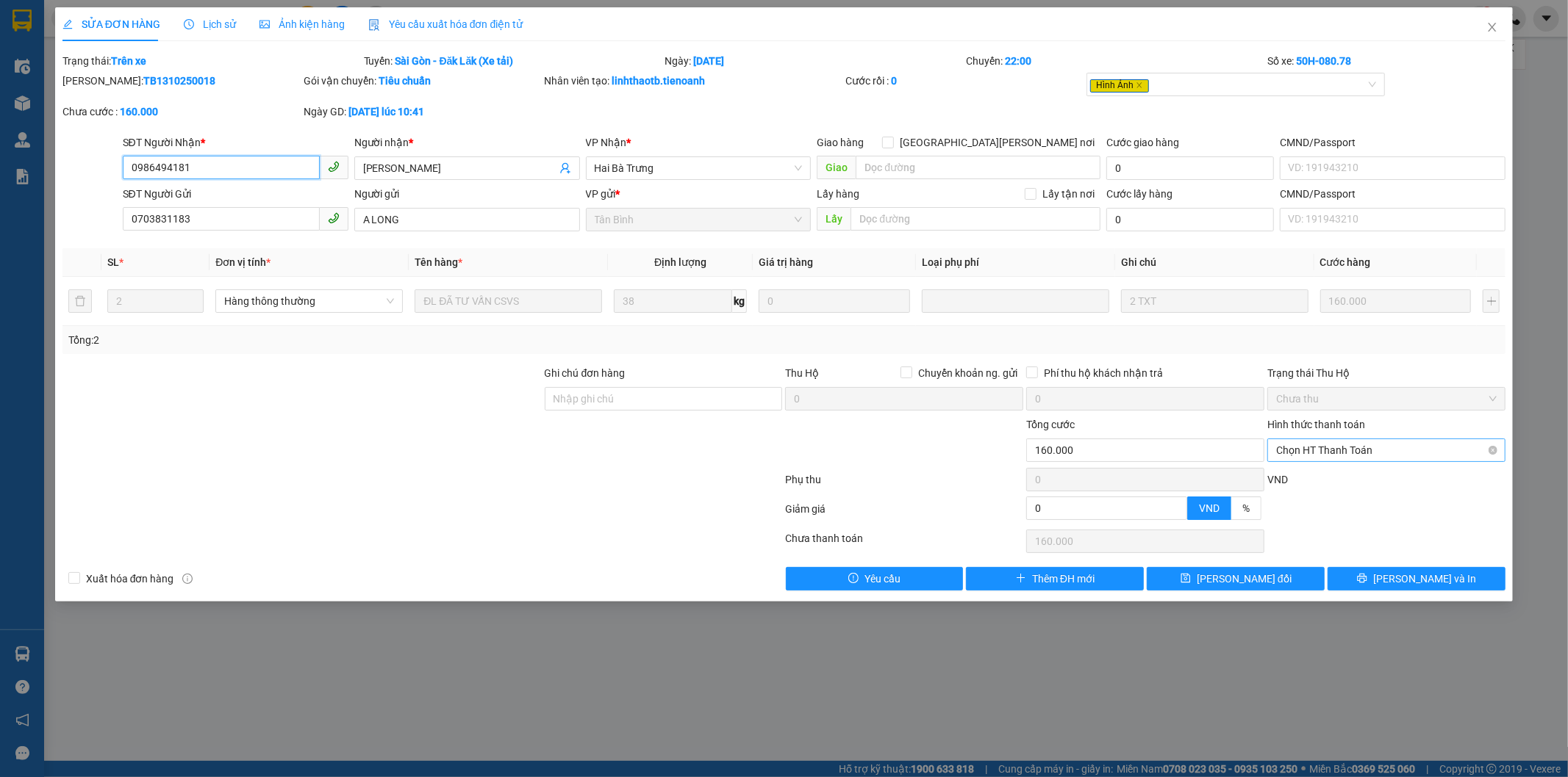
click at [1358, 453] on span "Chọn HT Thanh Toán" at bounding box center [1386, 450] width 220 height 22
click at [912, 474] on div "Phụ thu" at bounding box center [905, 484] width 241 height 25
click at [1496, 24] on icon "close" at bounding box center [1492, 27] width 12 height 12
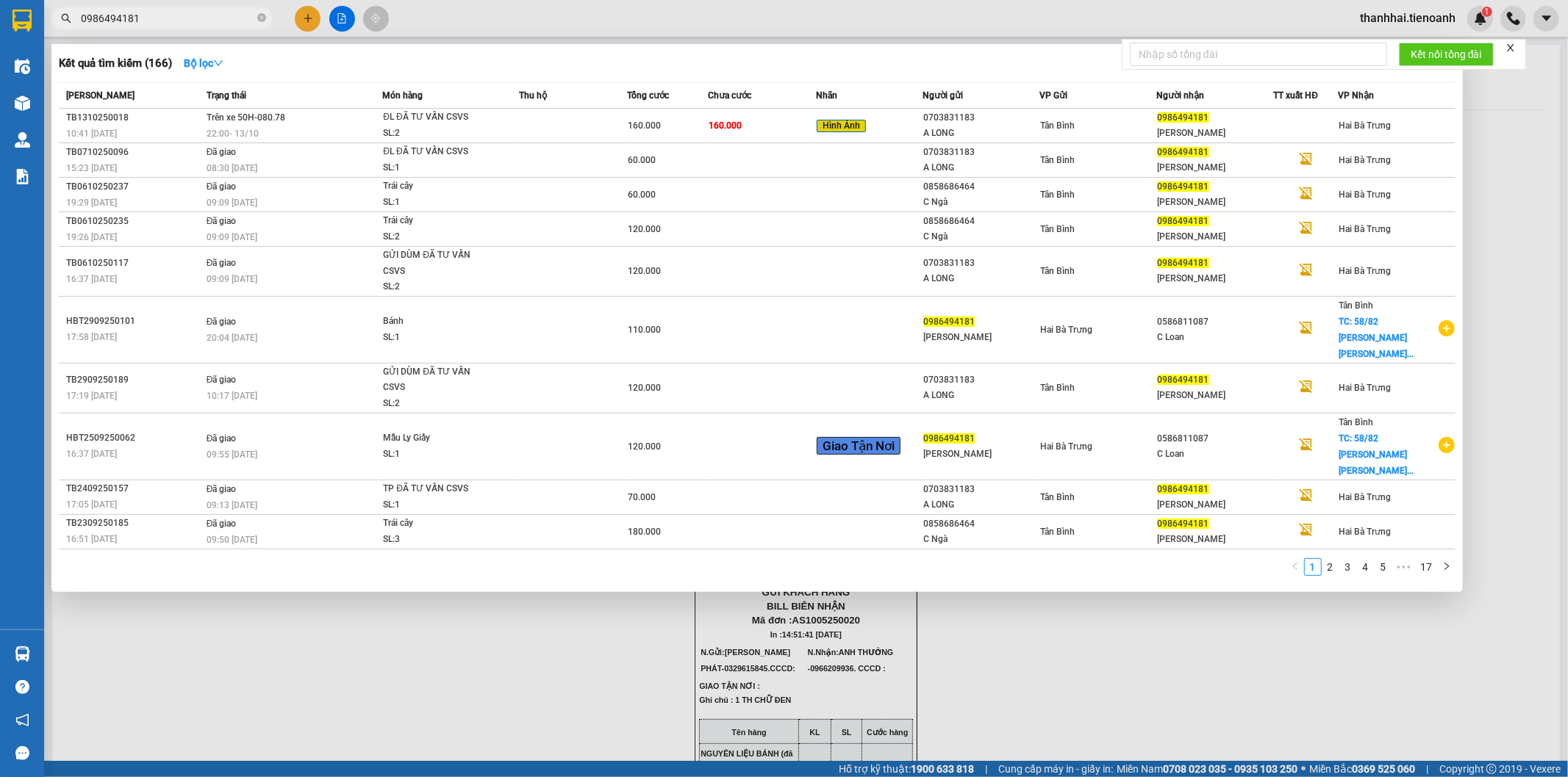
click at [222, 17] on input "0986494181" at bounding box center [167, 19] width 174 height 16
click at [259, 18] on icon "close-circle" at bounding box center [262, 17] width 9 height 9
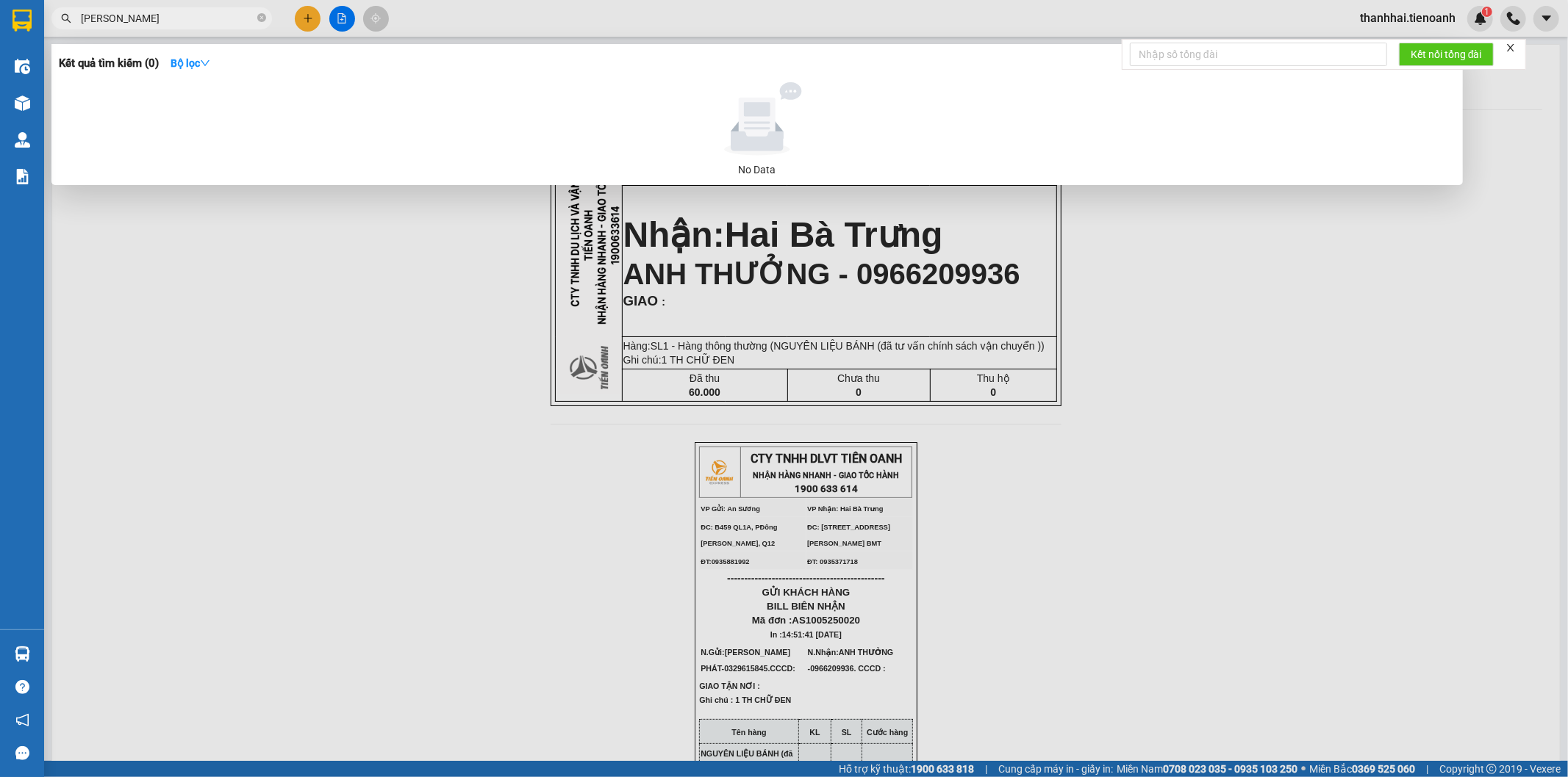
click at [98, 17] on input "thao phien" at bounding box center [167, 19] width 174 height 16
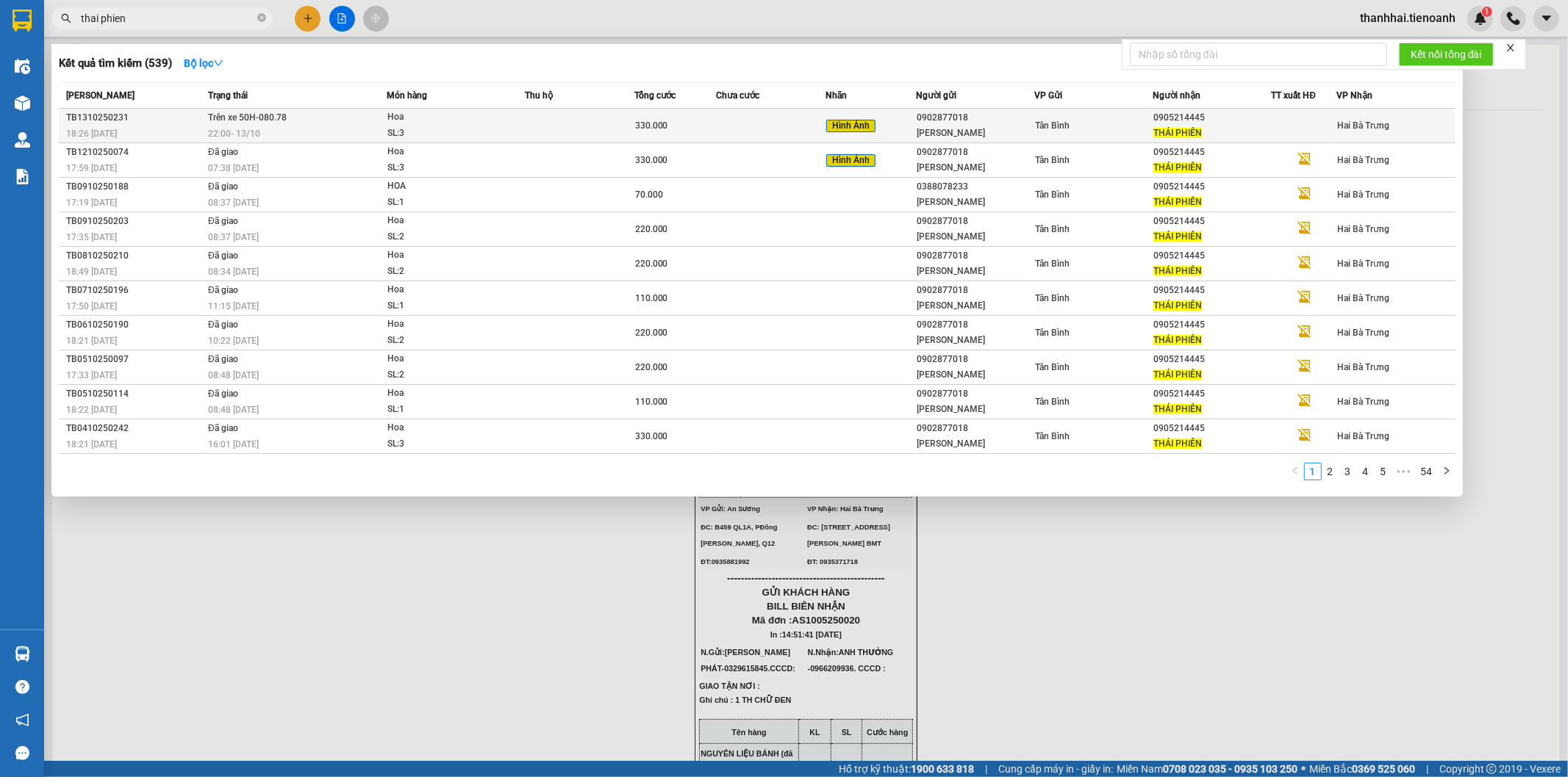
type input "thai phien"
click at [643, 121] on span "330.000" at bounding box center [652, 126] width 33 height 11
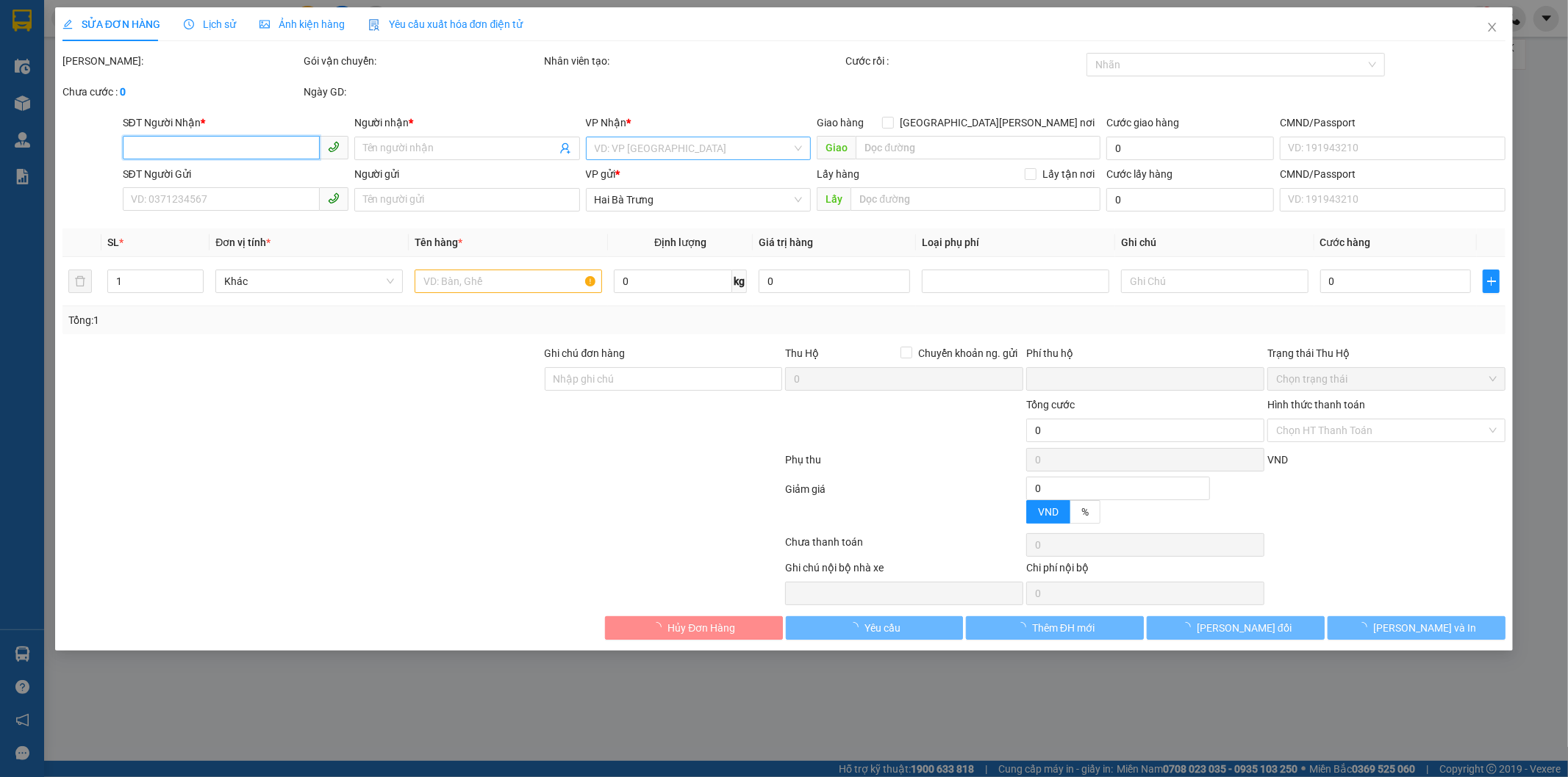
type input "0905214445"
type input "THÁI PHIÊN"
type input "0902877018"
type input "[PERSON_NAME]"
type input "0"
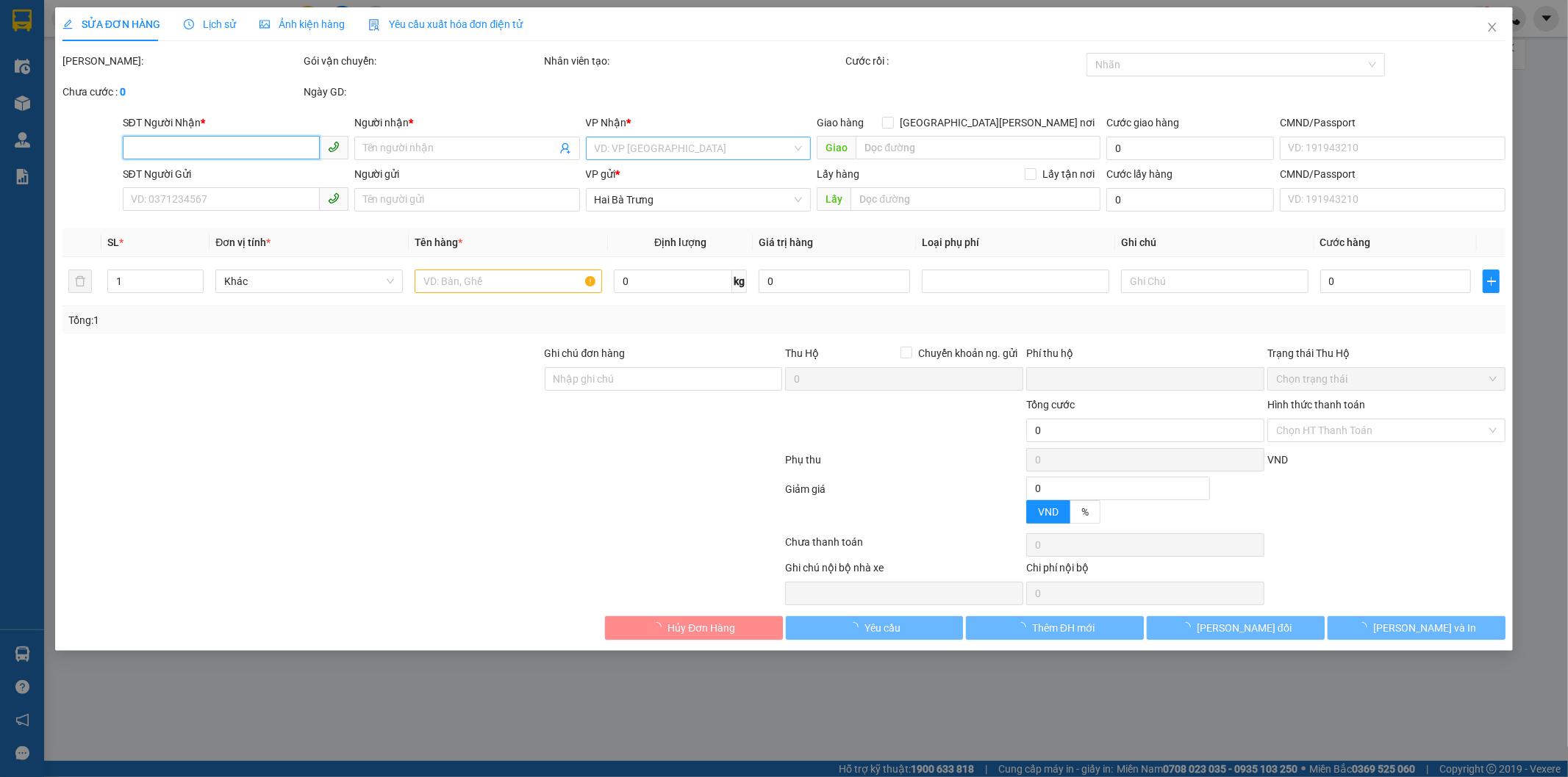
type input "330.000"
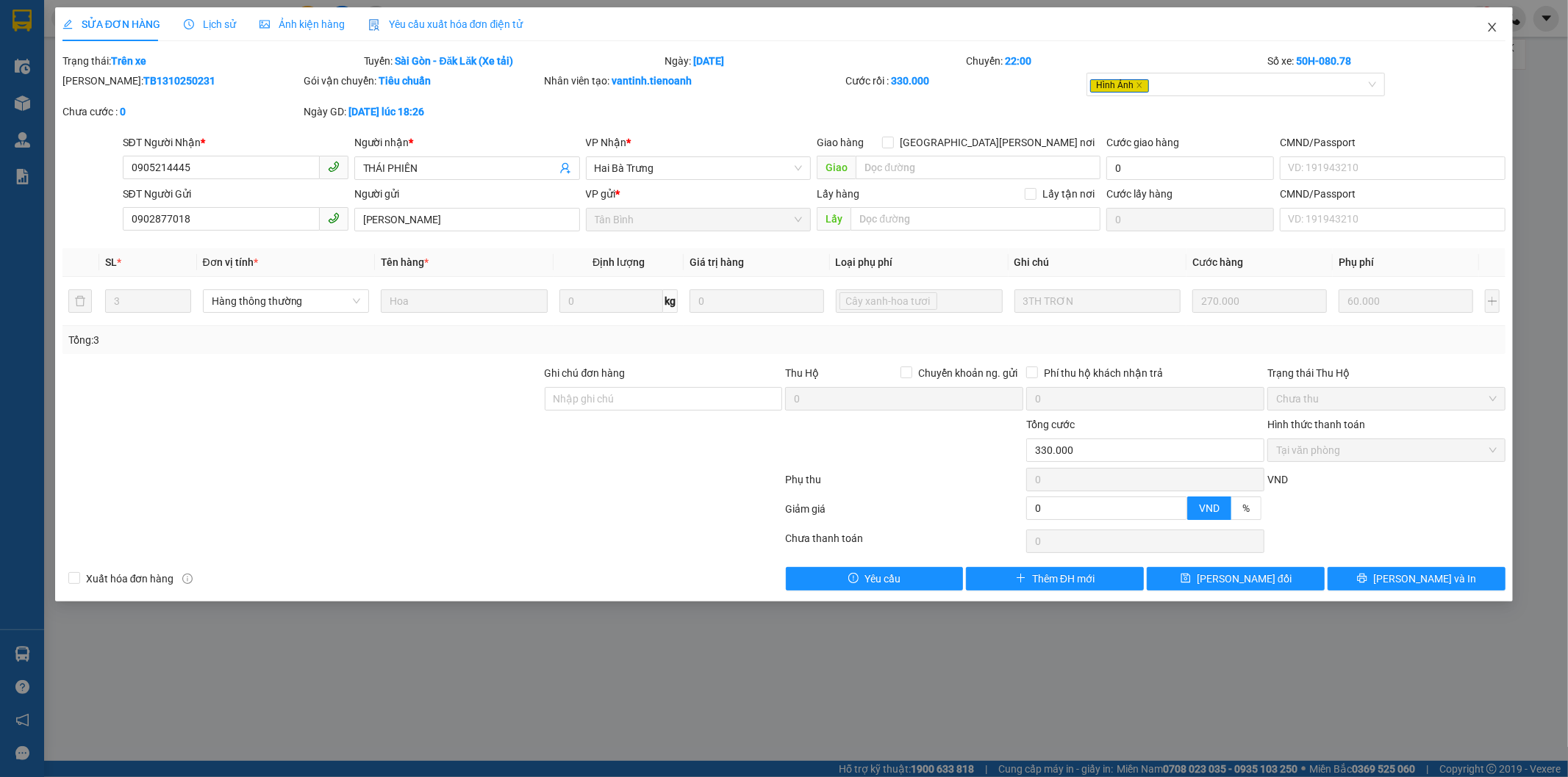
click at [1490, 28] on icon "close" at bounding box center [1492, 27] width 12 height 12
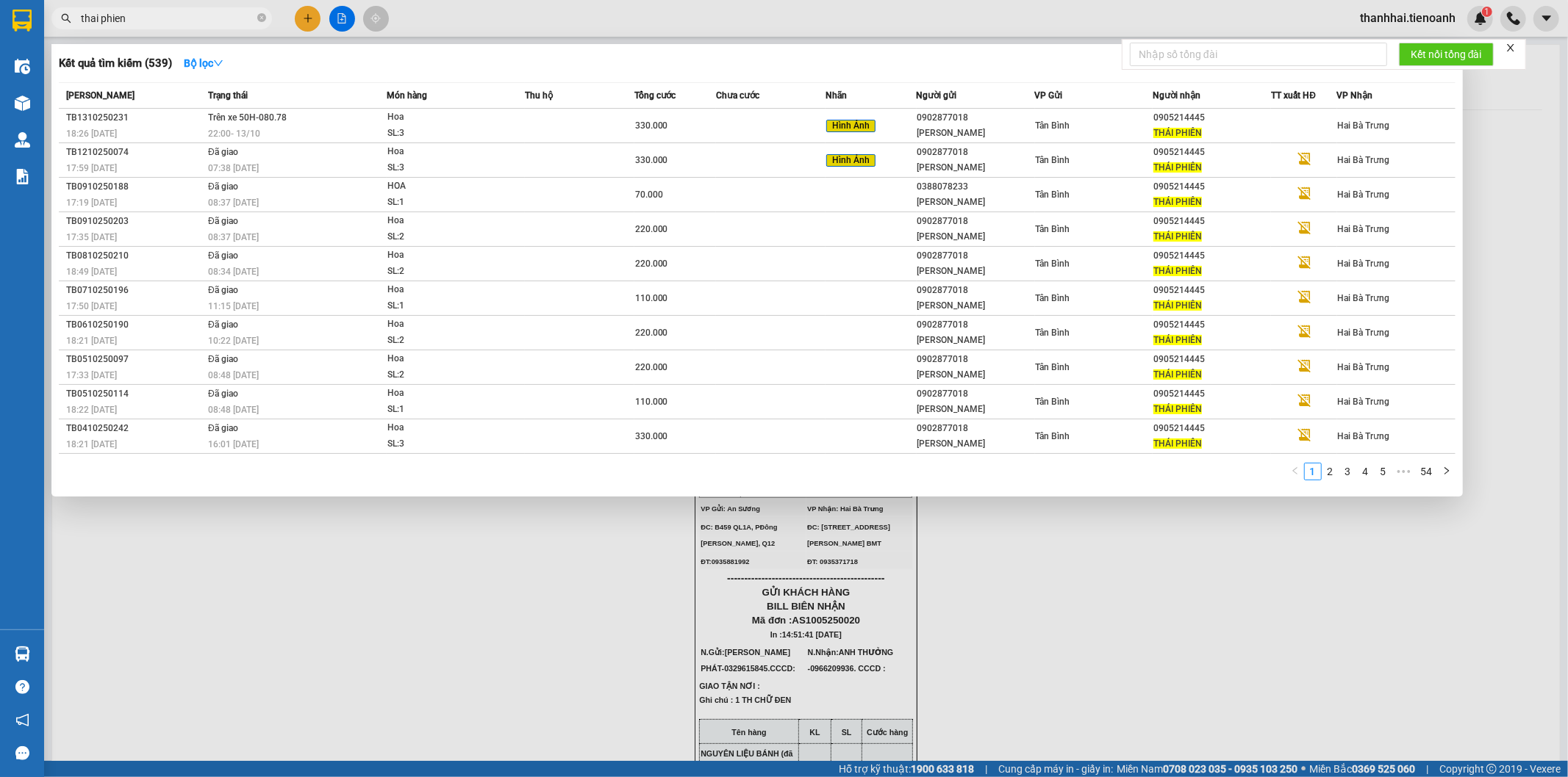
click at [230, 16] on input "thai phien" at bounding box center [167, 19] width 174 height 16
click at [327, 160] on div "07:38 [DATE]" at bounding box center [297, 169] width 178 height 16
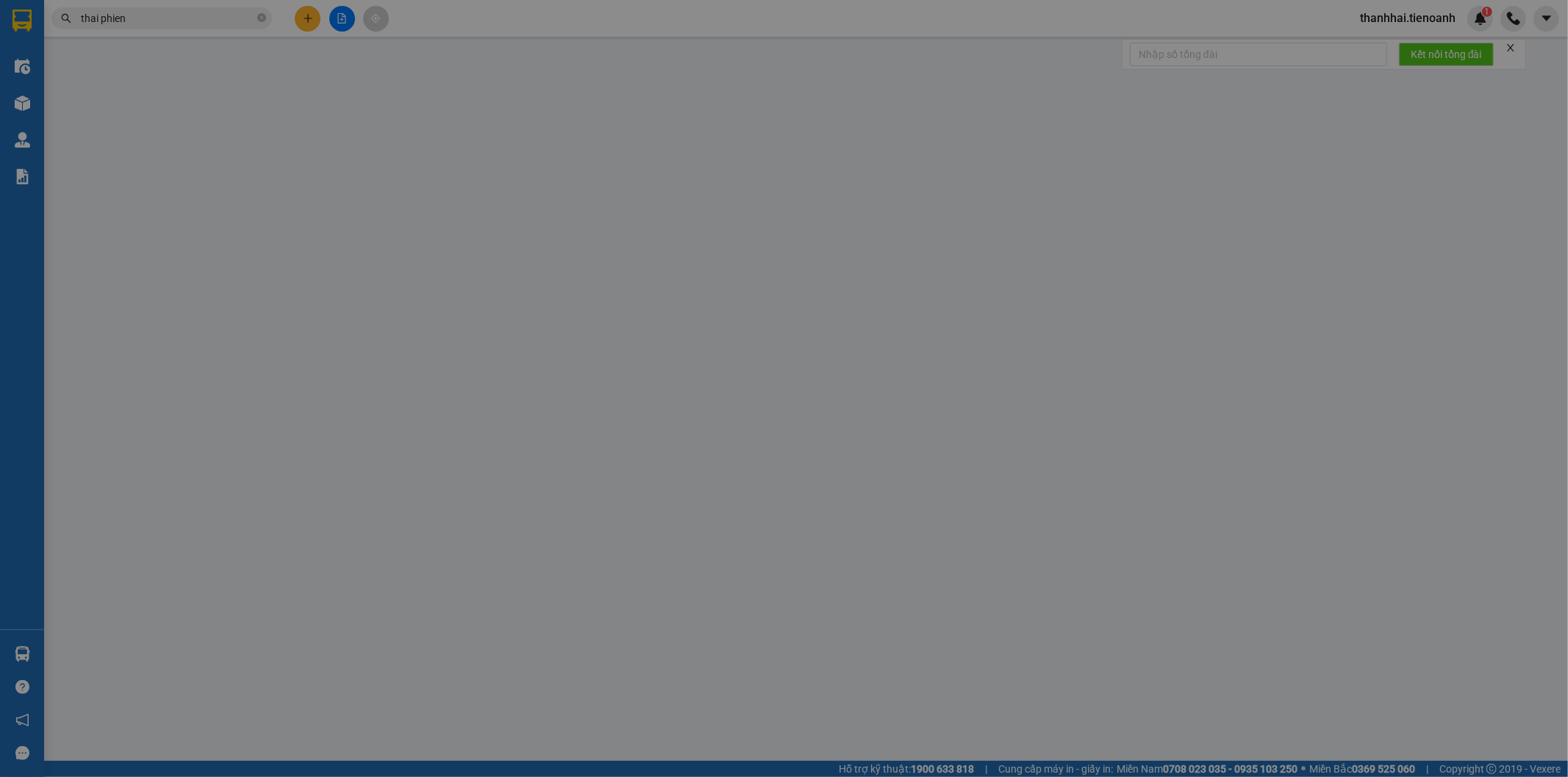
type input "0905214445"
type input "THÁI PHIÊN"
type input "0902877018"
type input "[PERSON_NAME]"
type input "0"
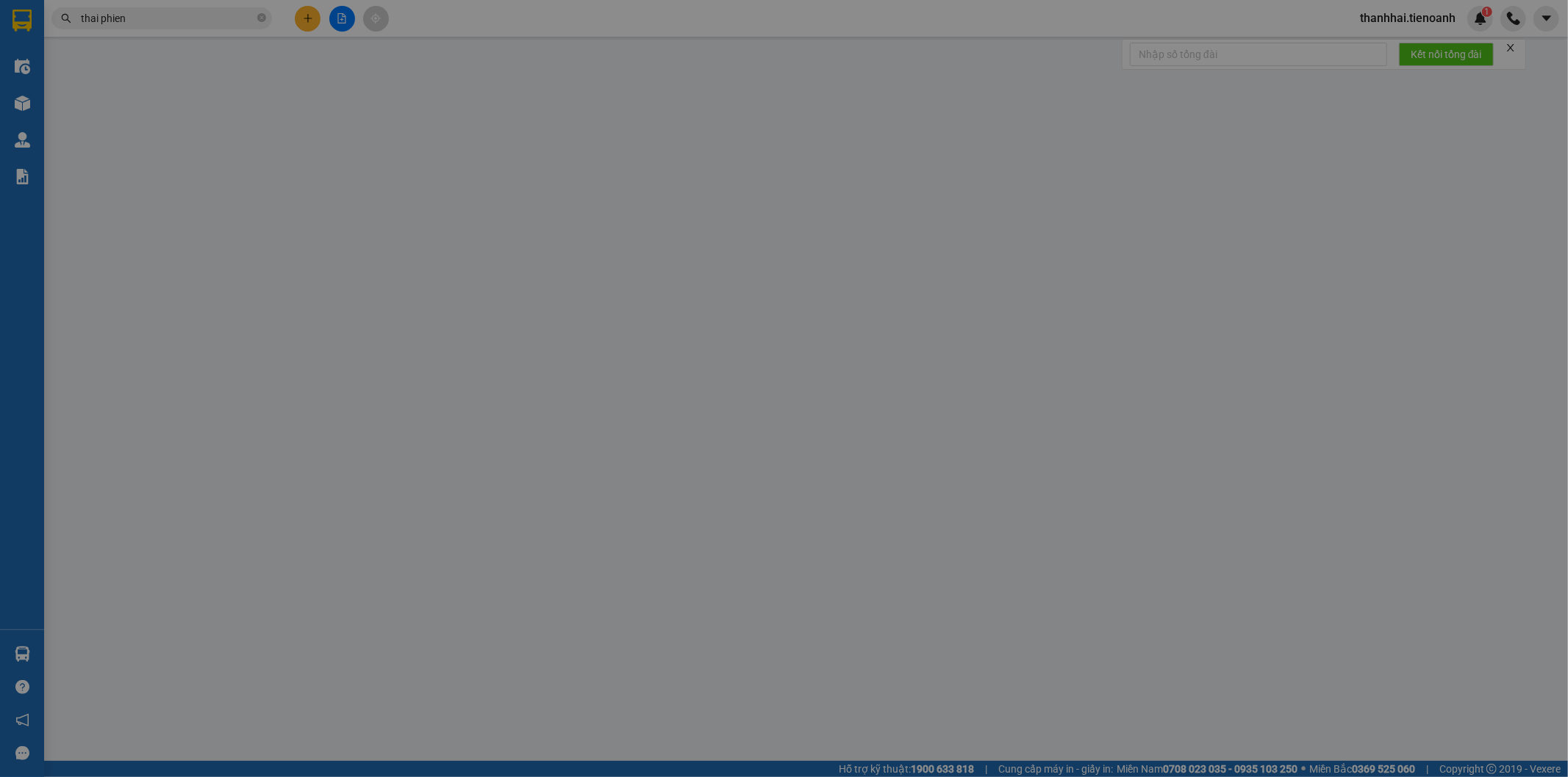
type input "330.000"
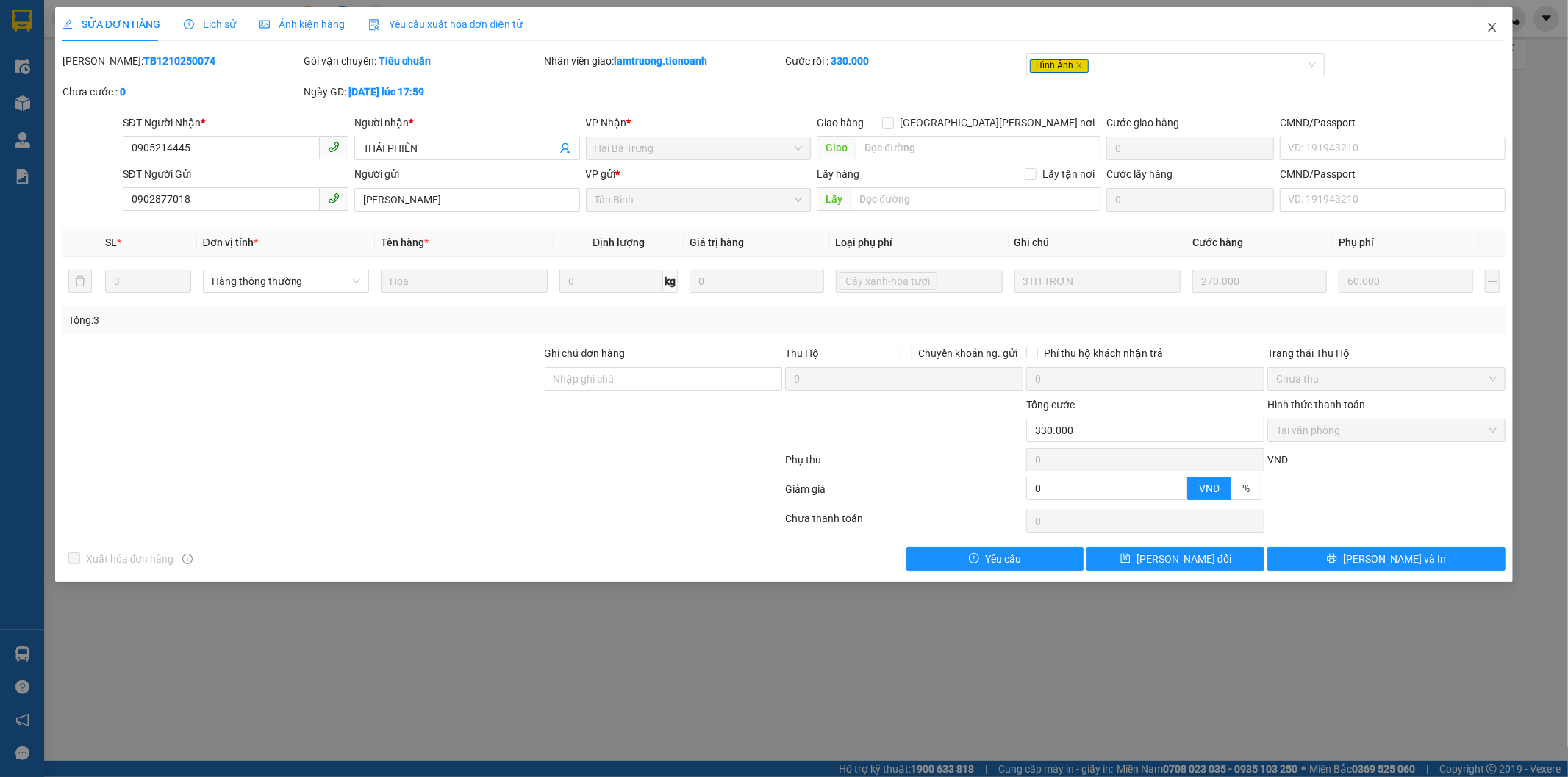
click at [1494, 27] on icon "close" at bounding box center [1492, 27] width 12 height 12
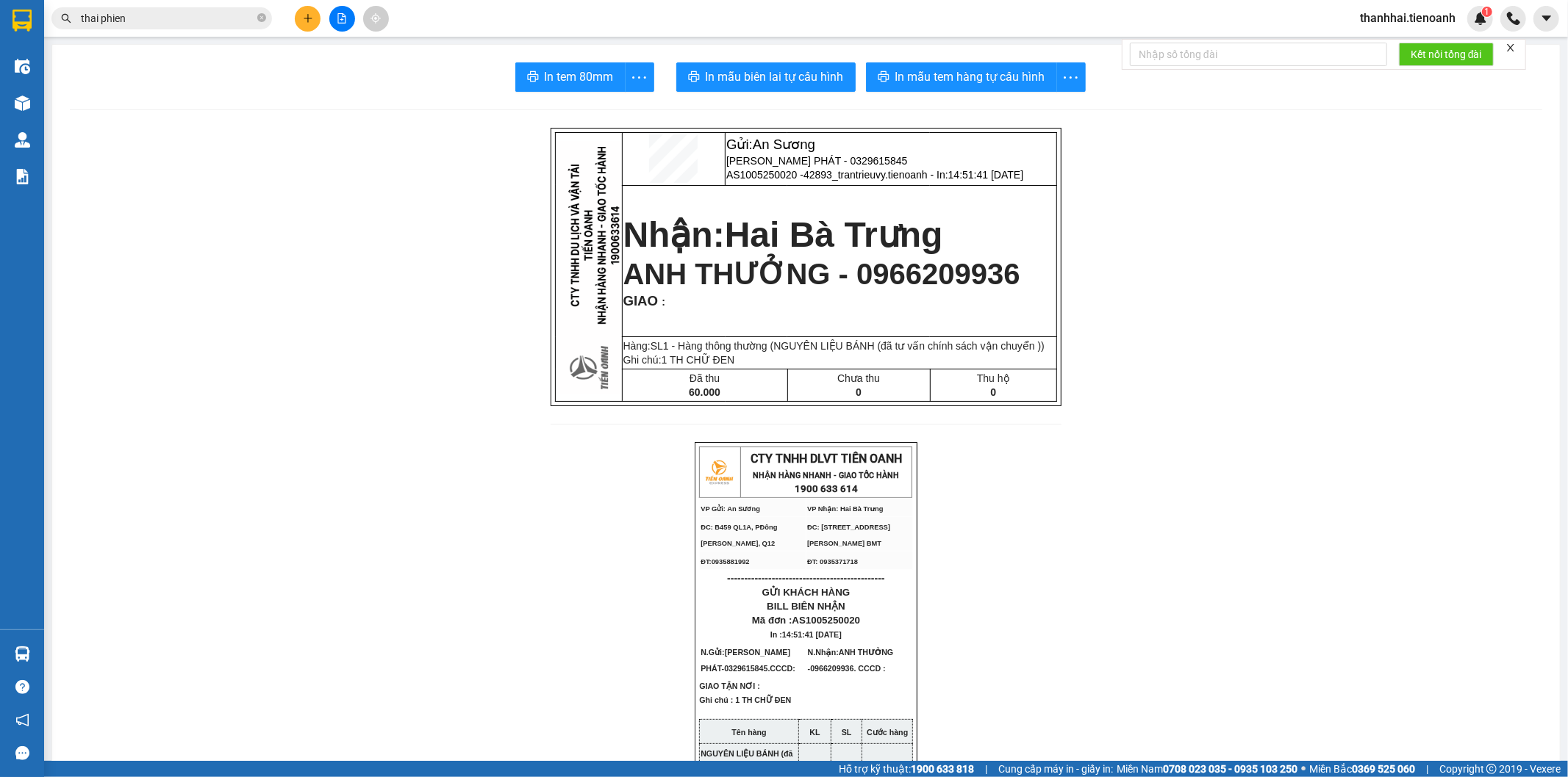
click at [210, 19] on input "thai phien" at bounding box center [167, 19] width 174 height 16
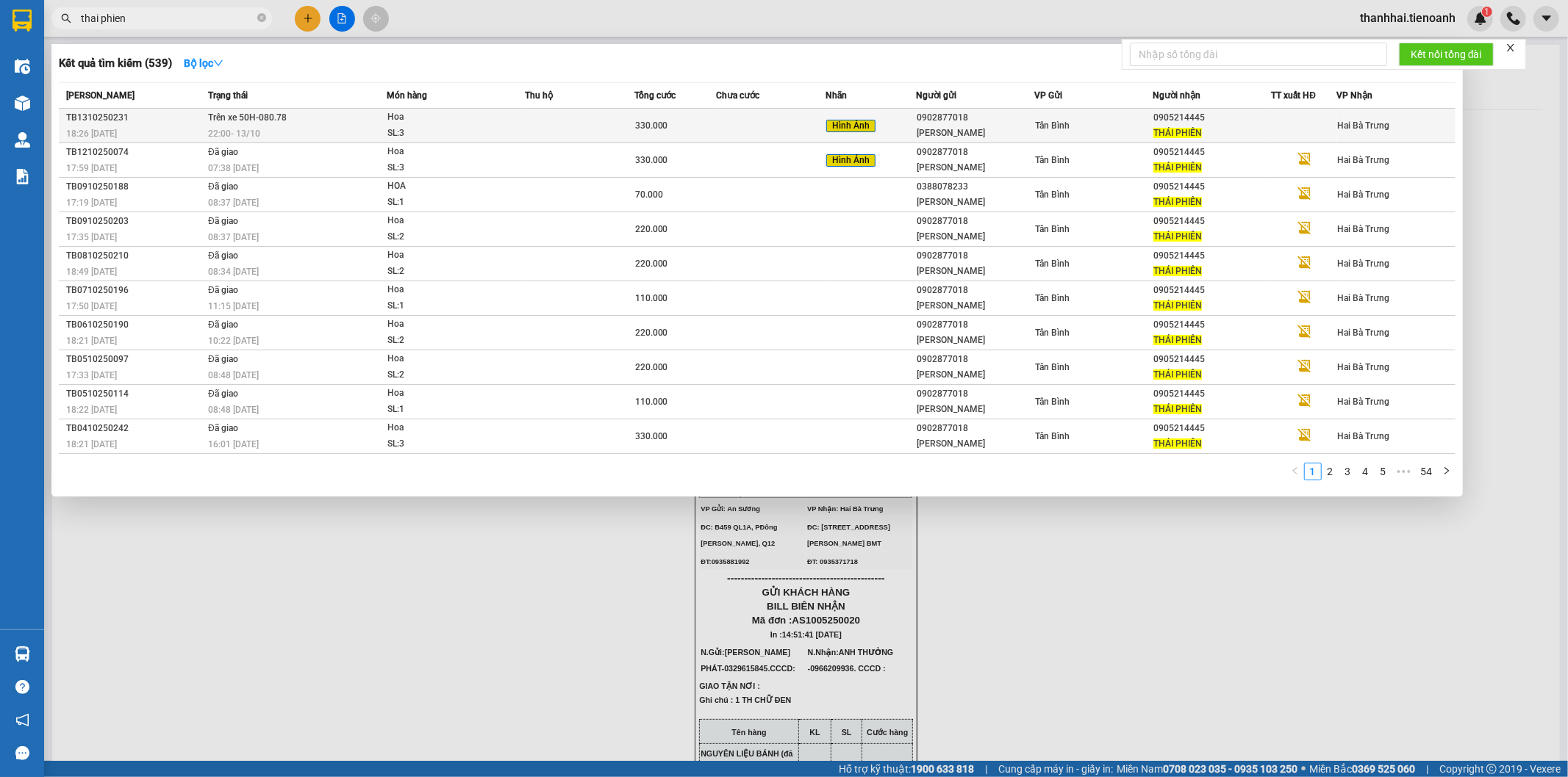
click at [387, 129] on div "SL: 3" at bounding box center [443, 134] width 110 height 16
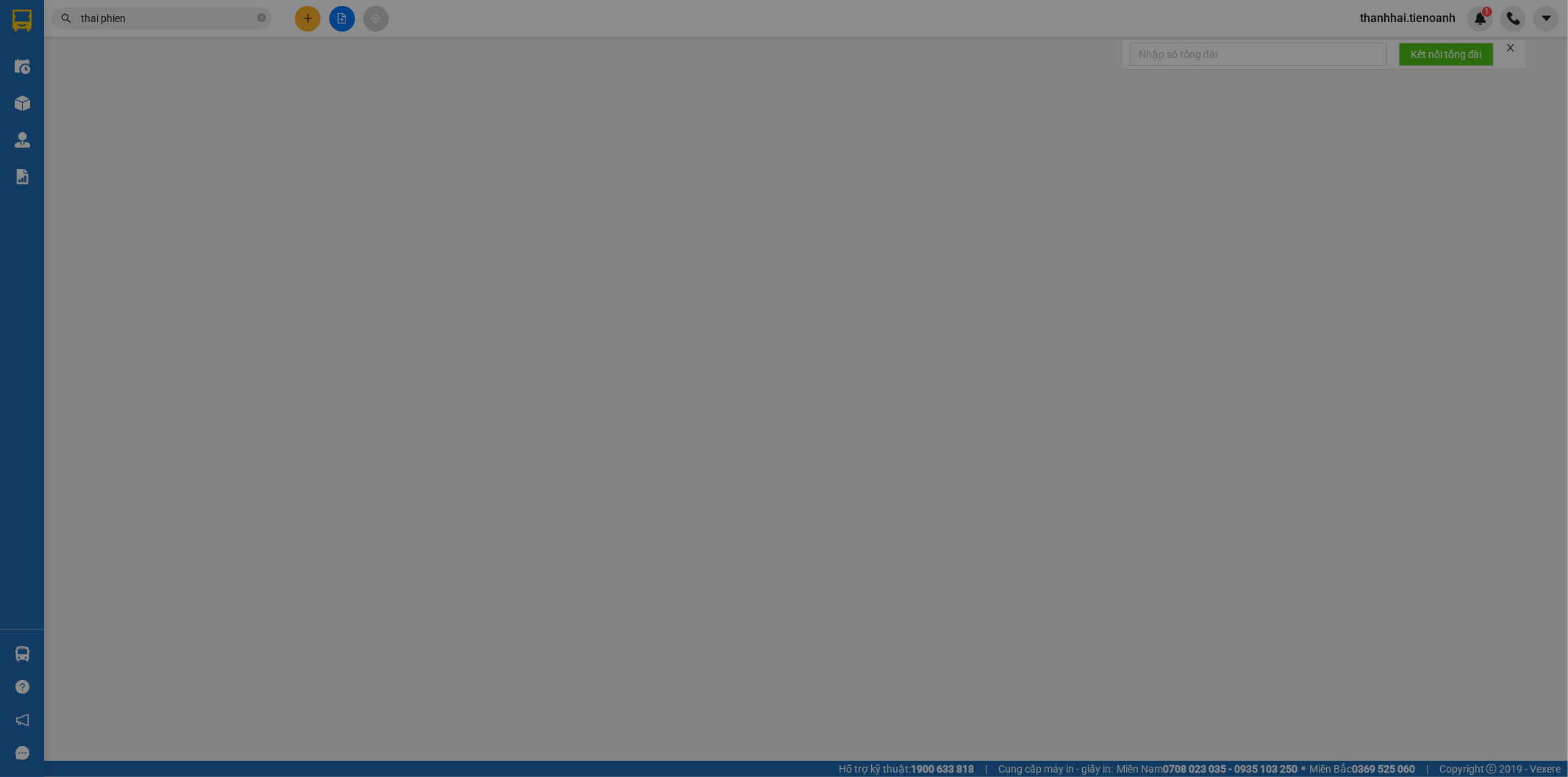
type input "0905214445"
type input "THÁI PHIÊN"
type input "0902877018"
type input "[PERSON_NAME]"
type input "0"
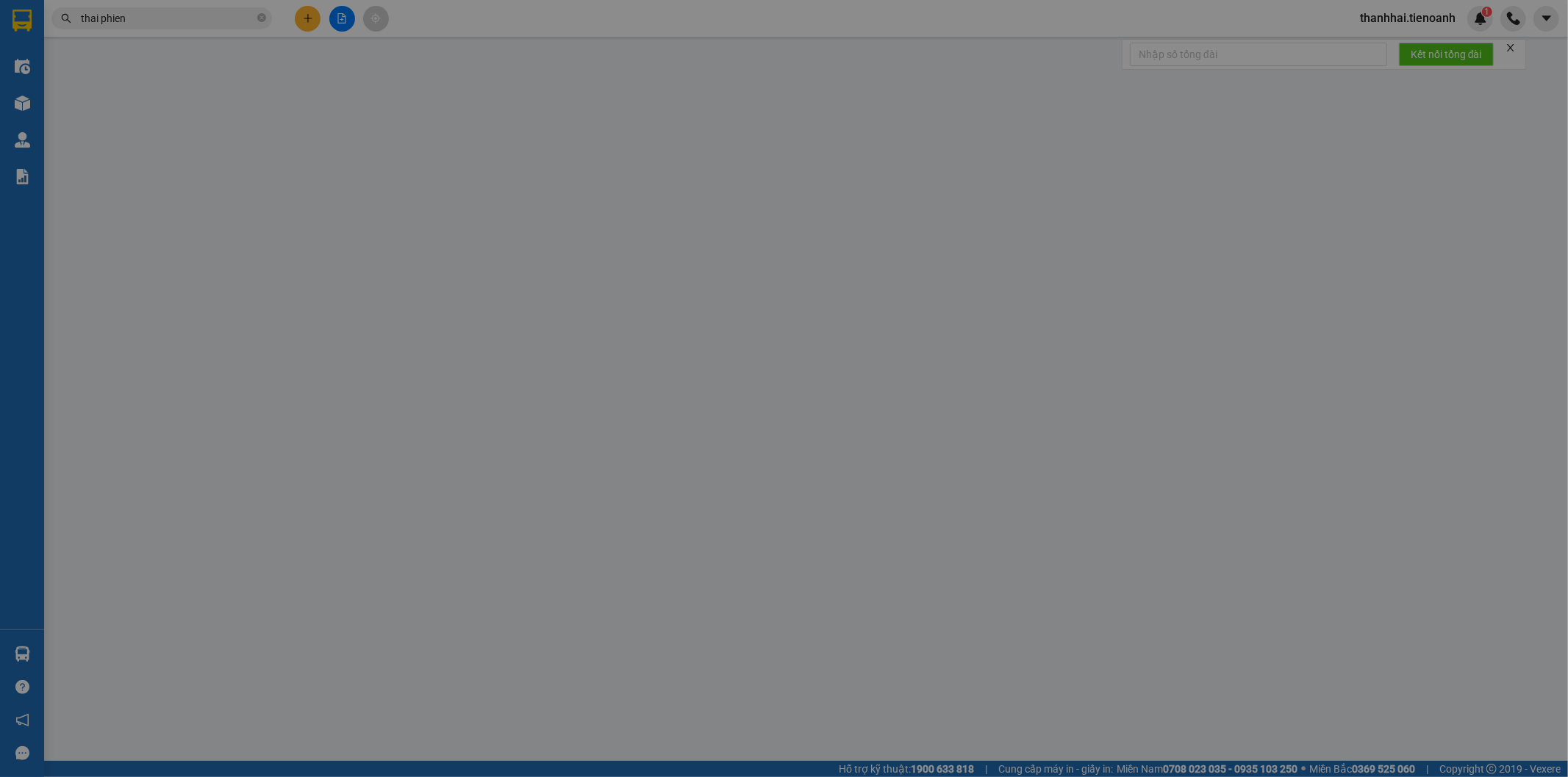
type input "330.000"
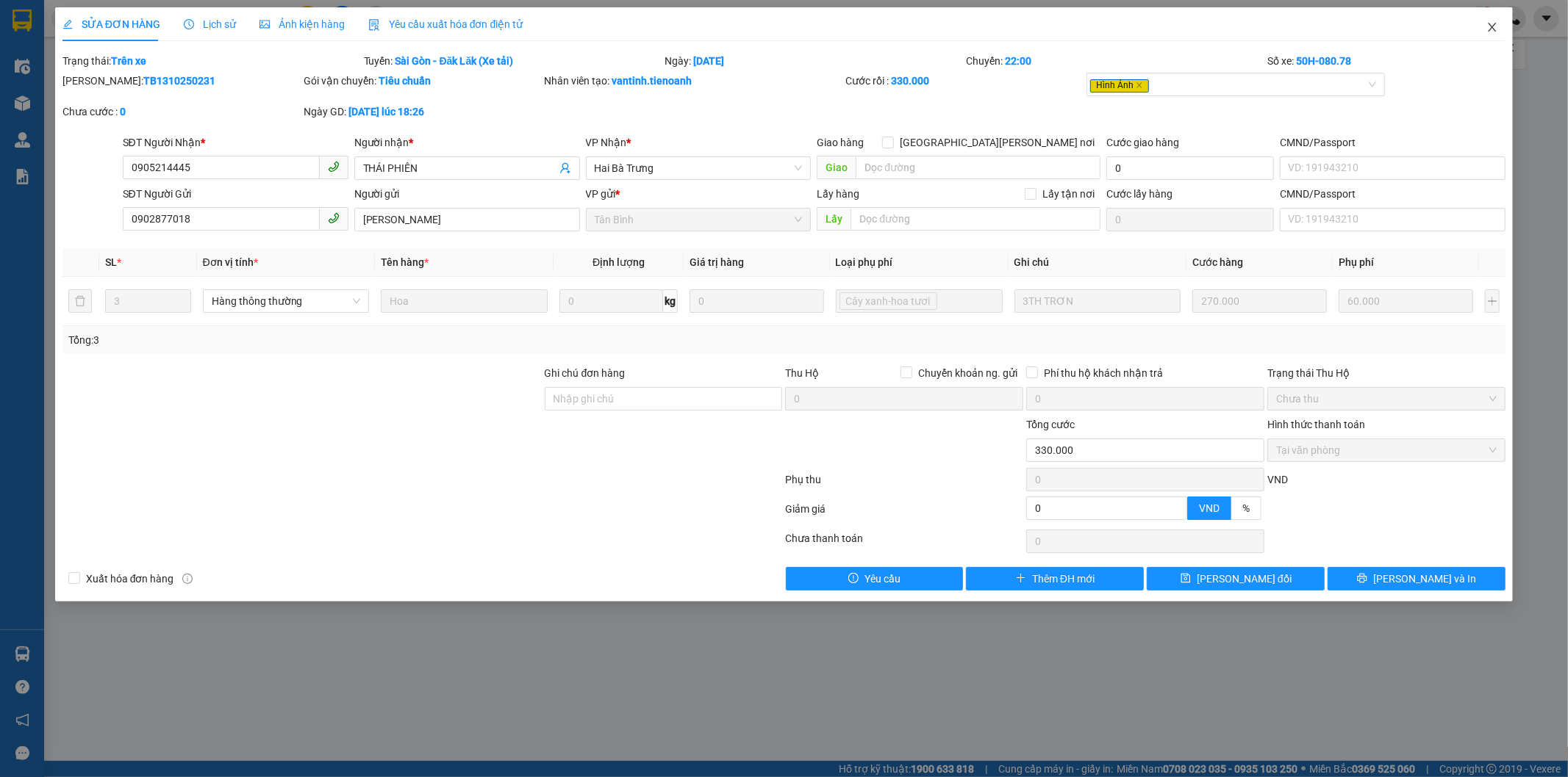
click at [1495, 26] on icon "close" at bounding box center [1492, 27] width 12 height 12
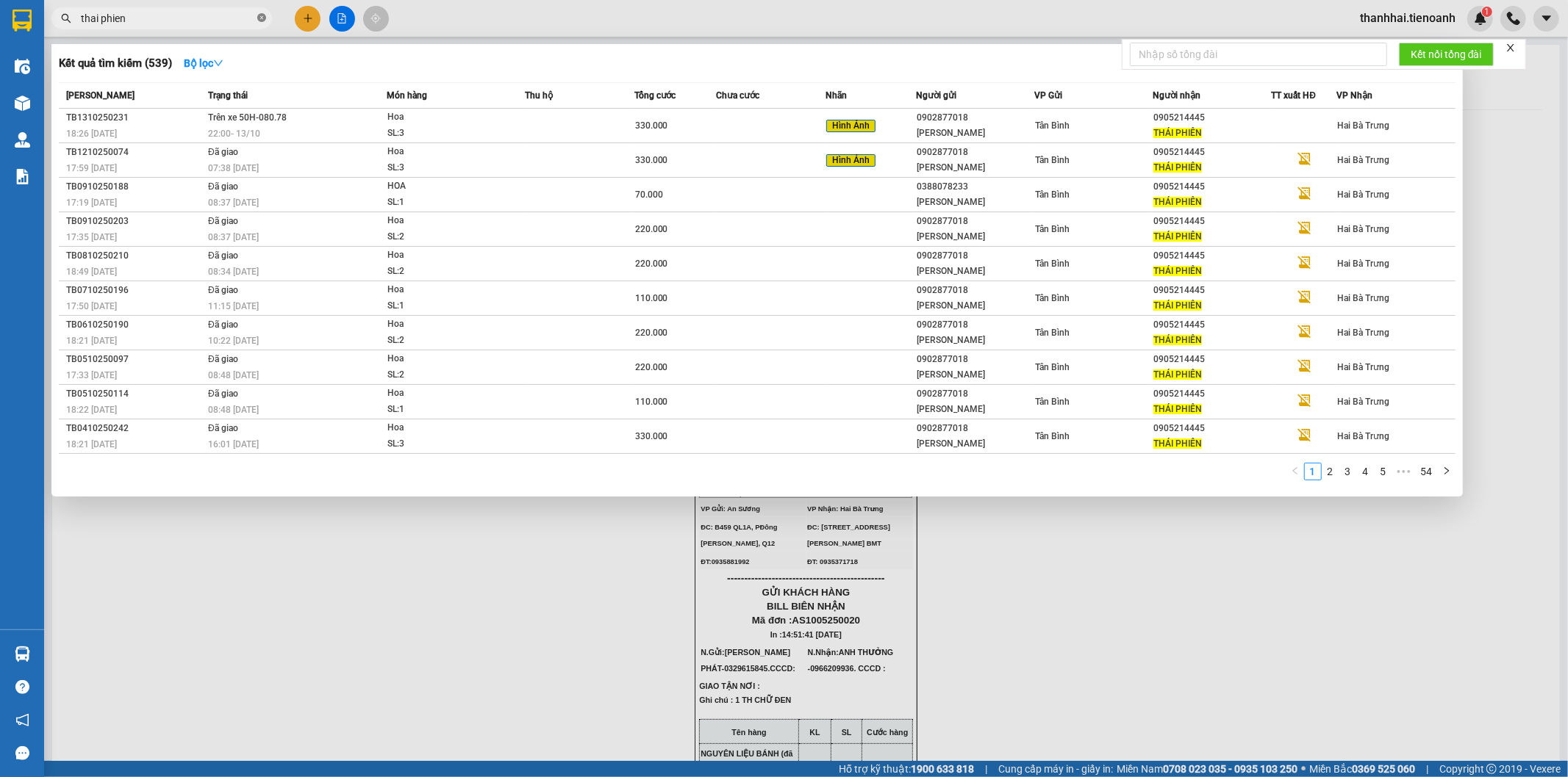
click at [262, 15] on icon "close-circle" at bounding box center [262, 17] width 9 height 9
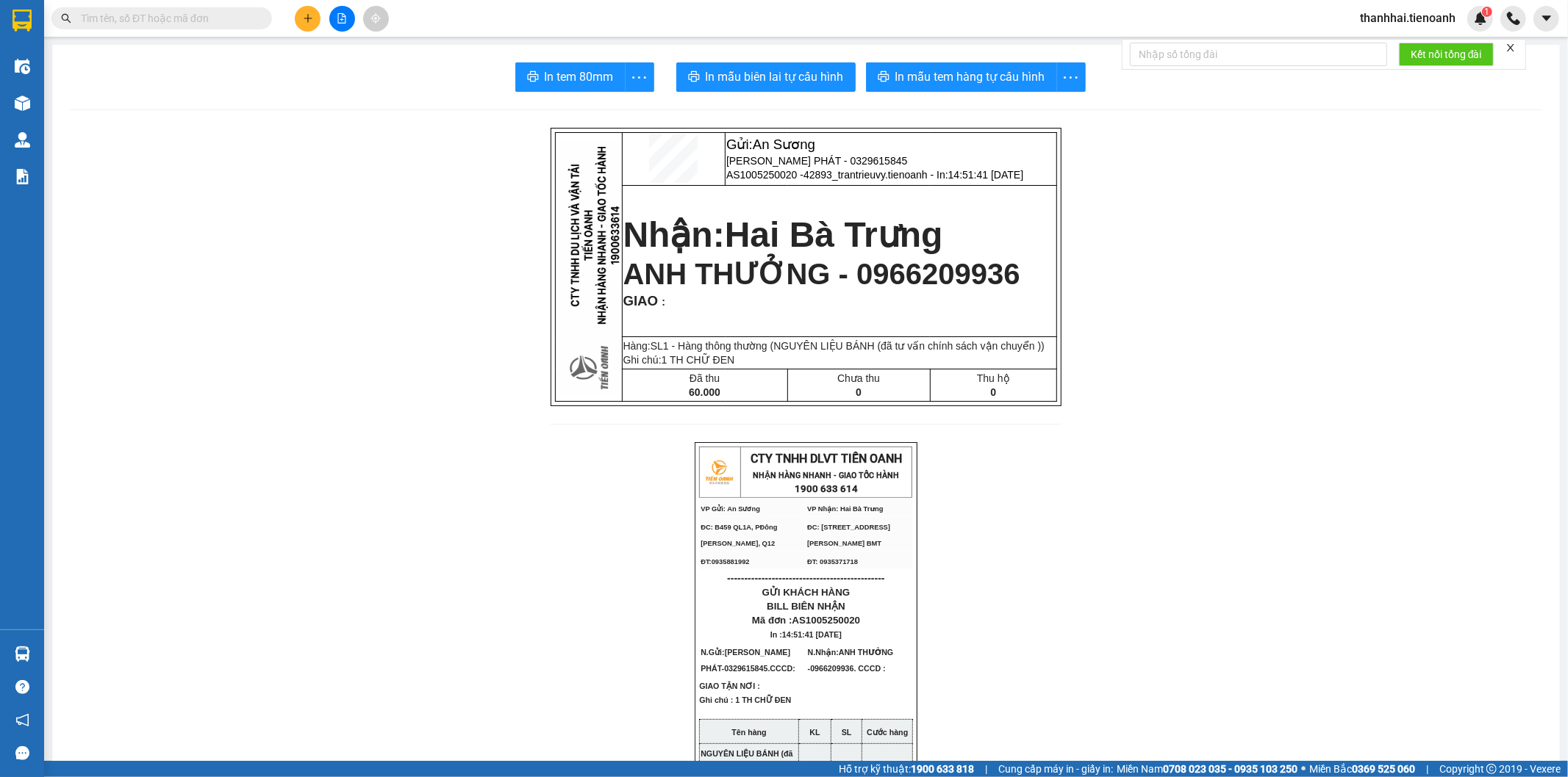
click at [1408, 22] on span "thanhhai.tienoanh" at bounding box center [1408, 18] width 119 height 18
click at [1395, 46] on span "Đăng xuất" at bounding box center [1414, 46] width 88 height 16
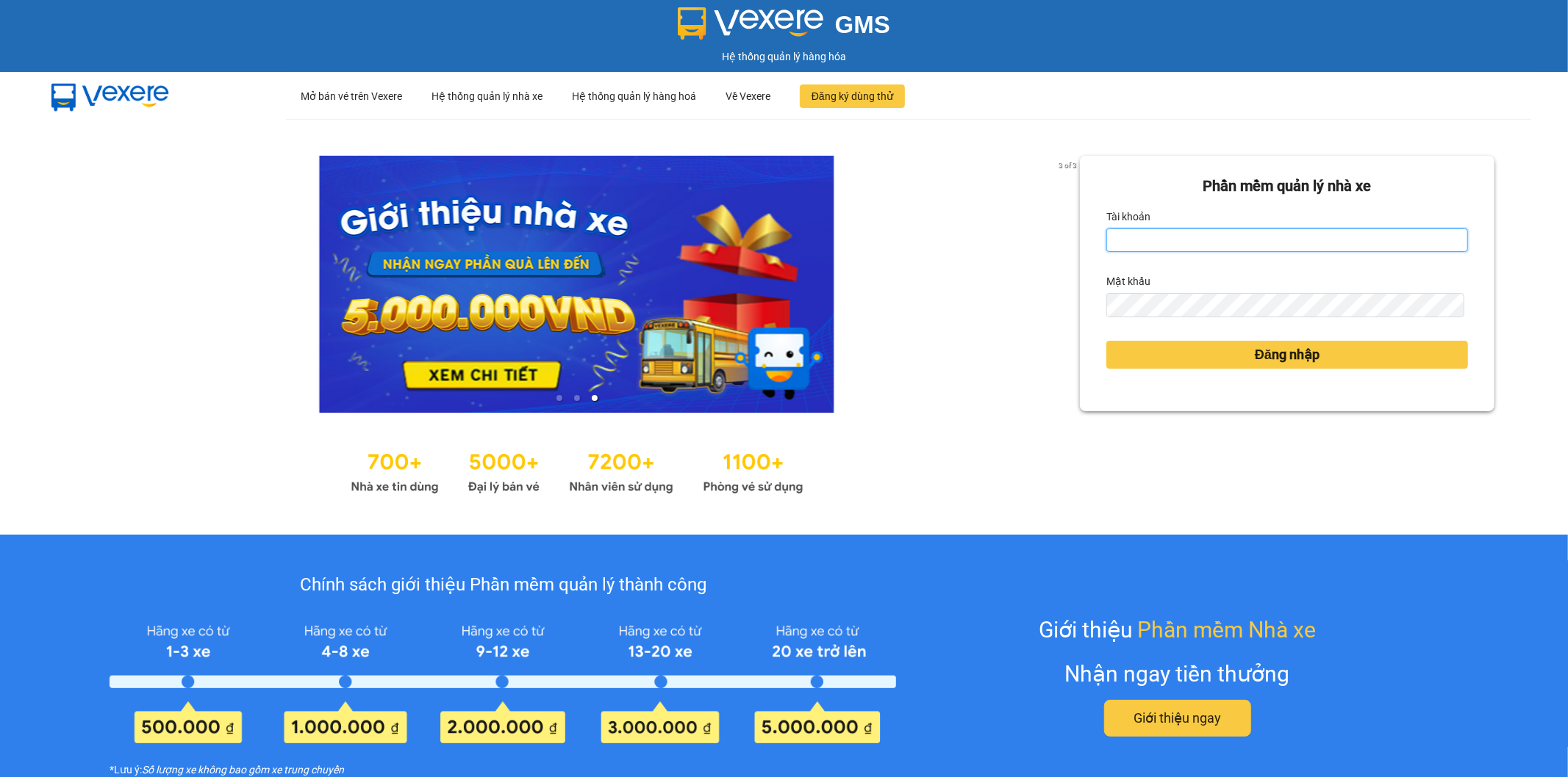
click at [1171, 238] on input "Tài khoản" at bounding box center [1287, 240] width 362 height 24
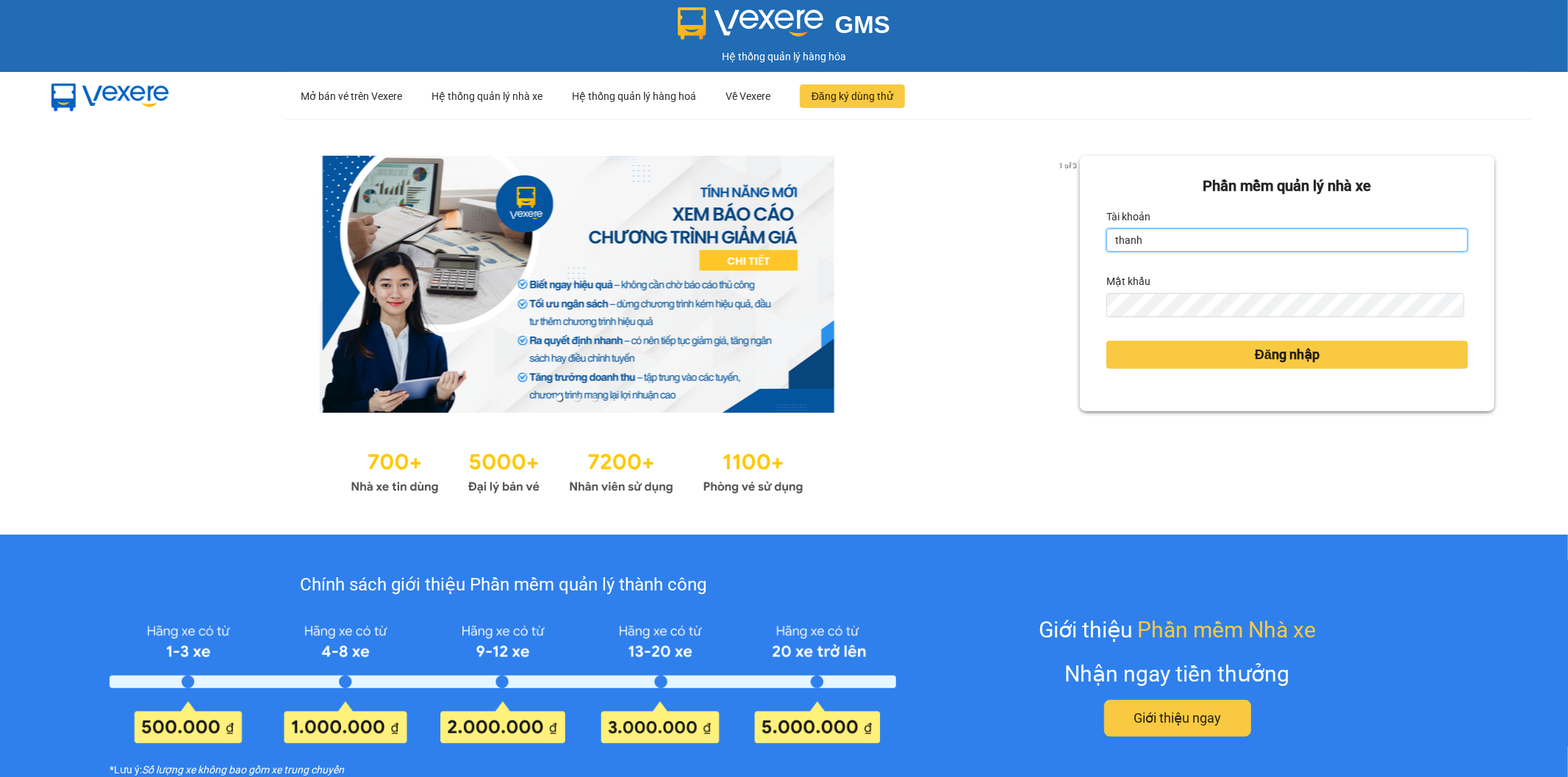
type input "thanhhai.tienoanh"
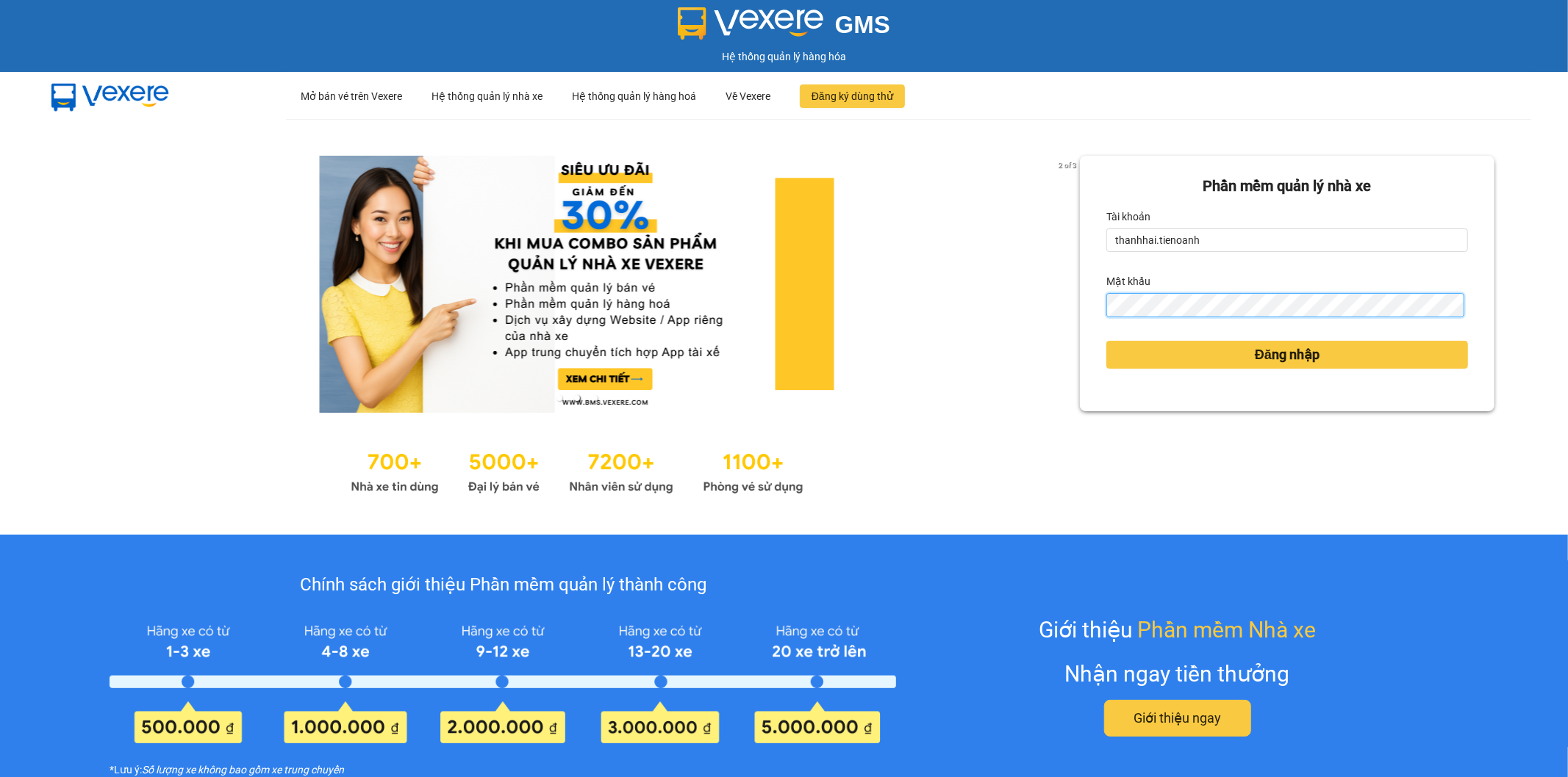
click at [1106, 341] on button "Đăng nhập" at bounding box center [1287, 355] width 362 height 28
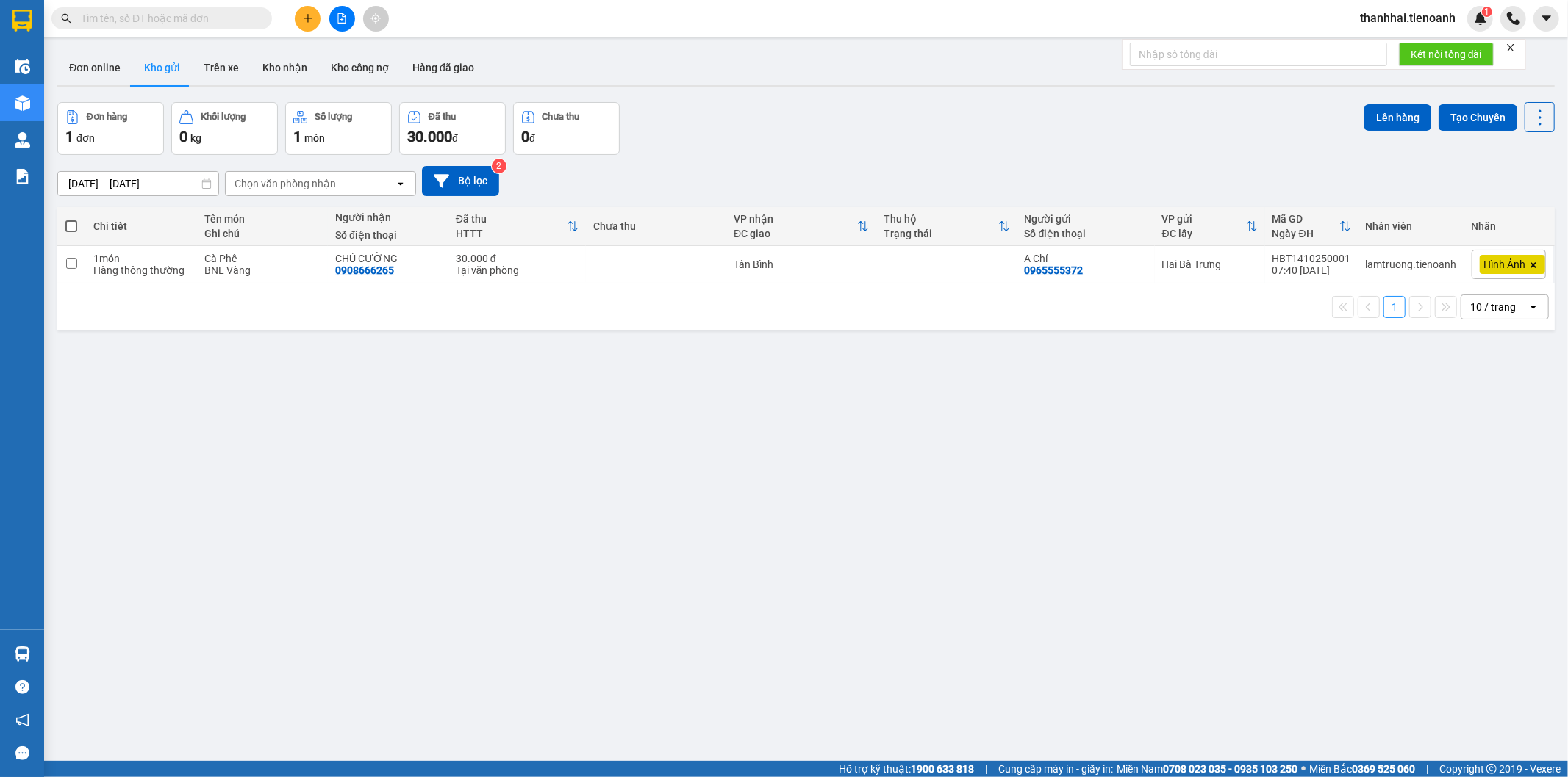
click at [220, 16] on input "text" at bounding box center [167, 19] width 174 height 16
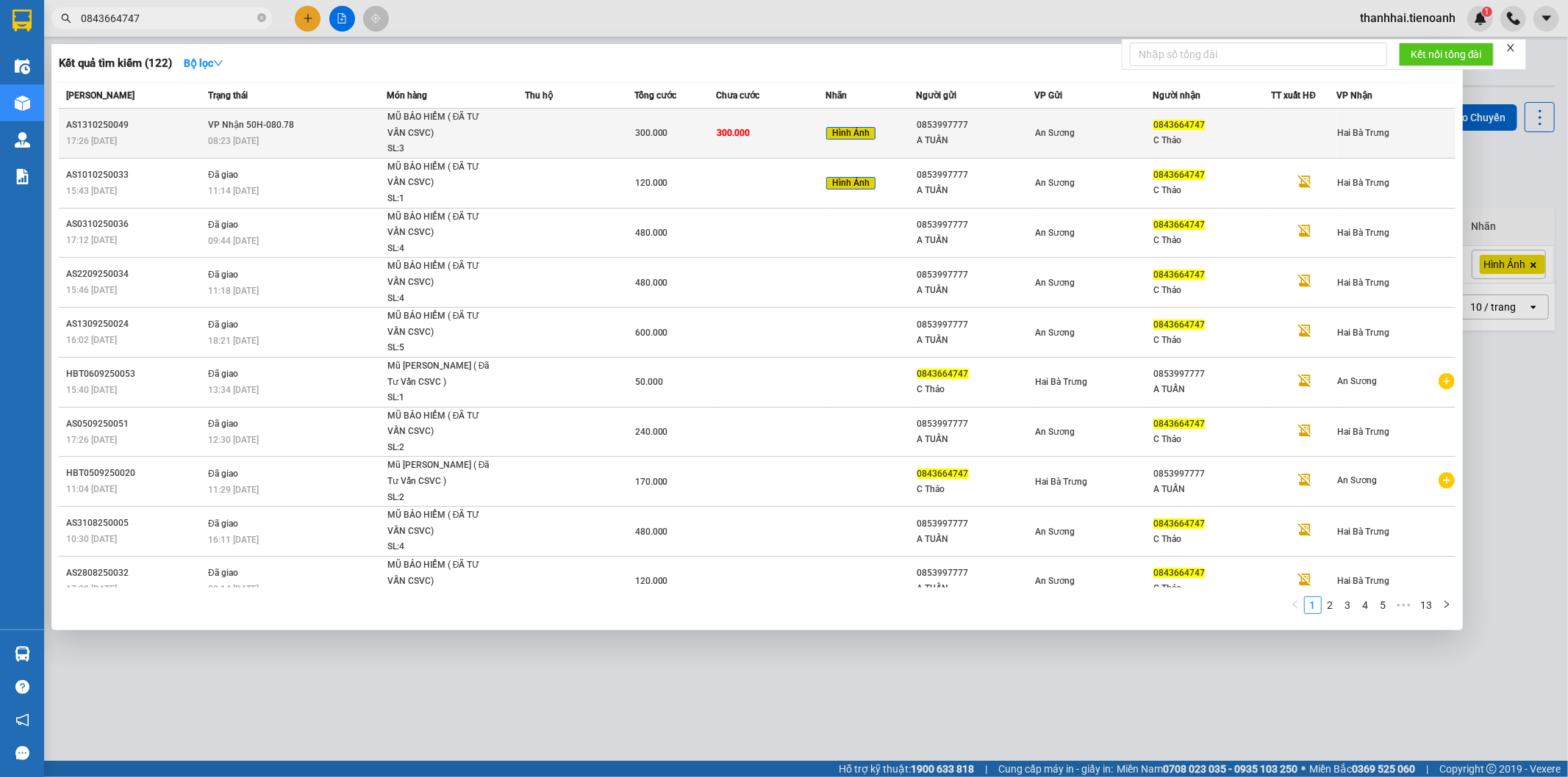
type input "0843664747"
click at [708, 126] on div "300.000" at bounding box center [675, 133] width 80 height 16
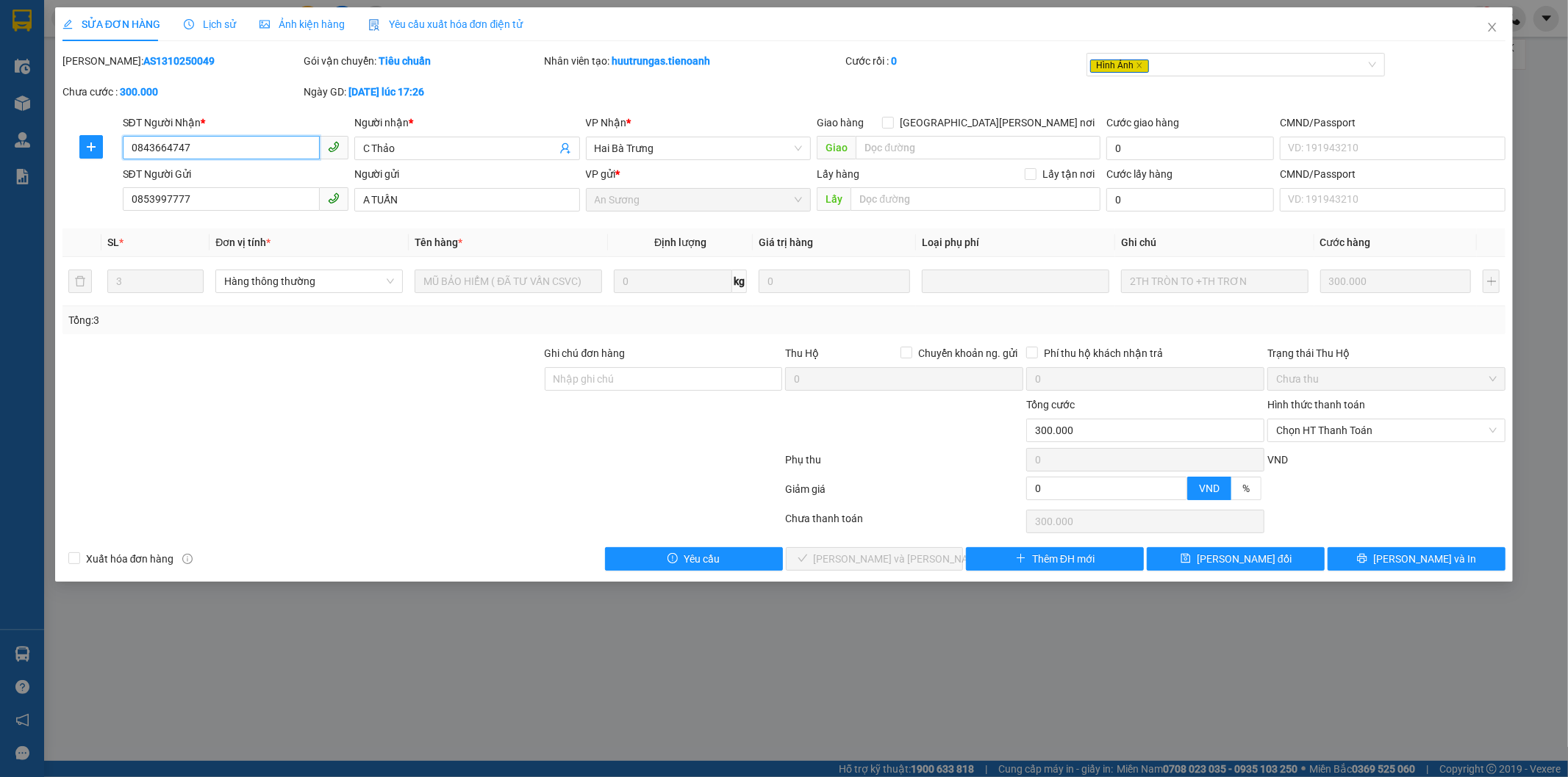
type input "0843664747"
type input "C Thảo"
type input "0853997777"
type input "A TUẤN"
type input "0"
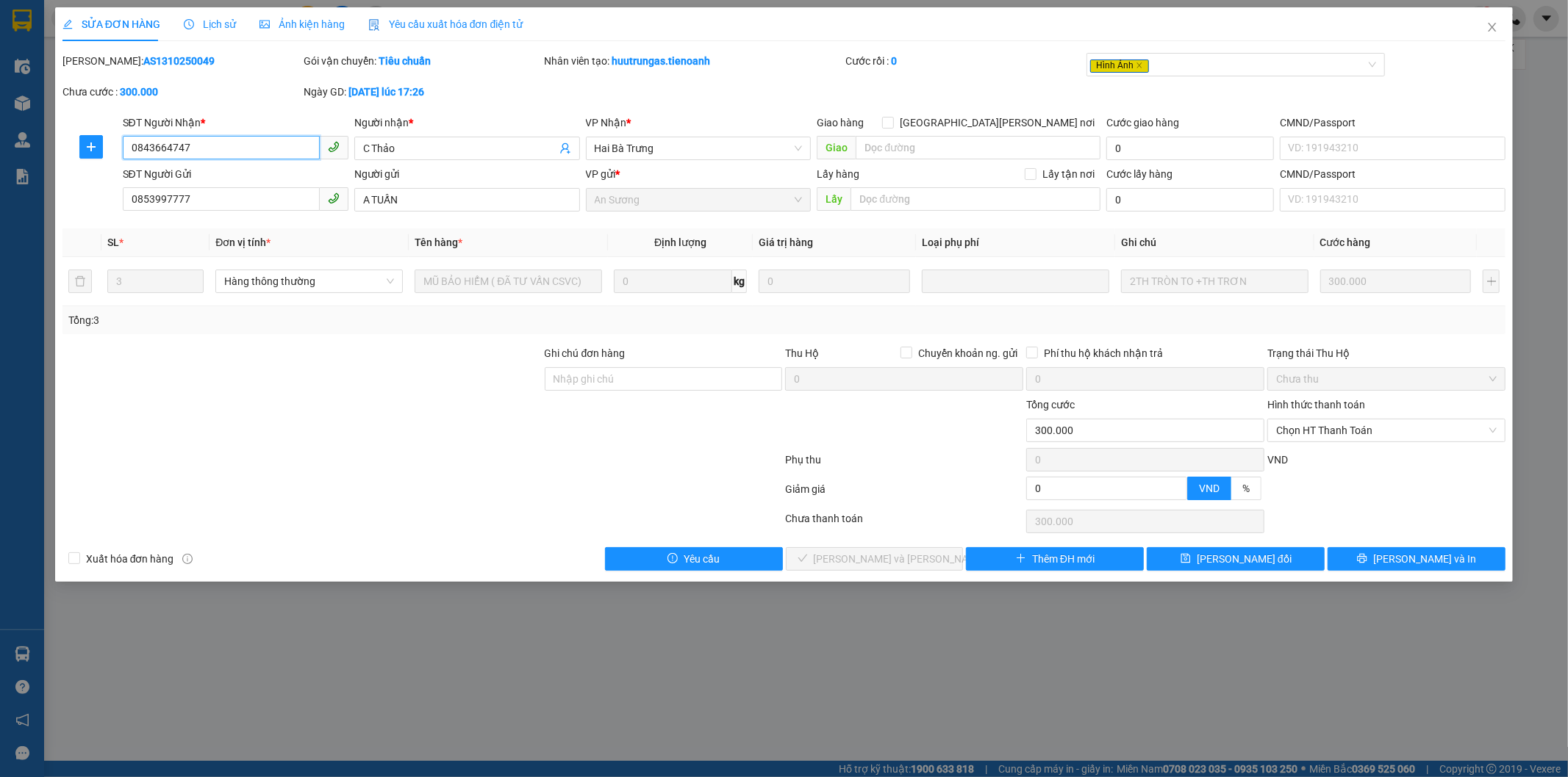
type input "300.000"
click at [1324, 432] on span "Chọn HT Thanh Toán" at bounding box center [1386, 430] width 220 height 22
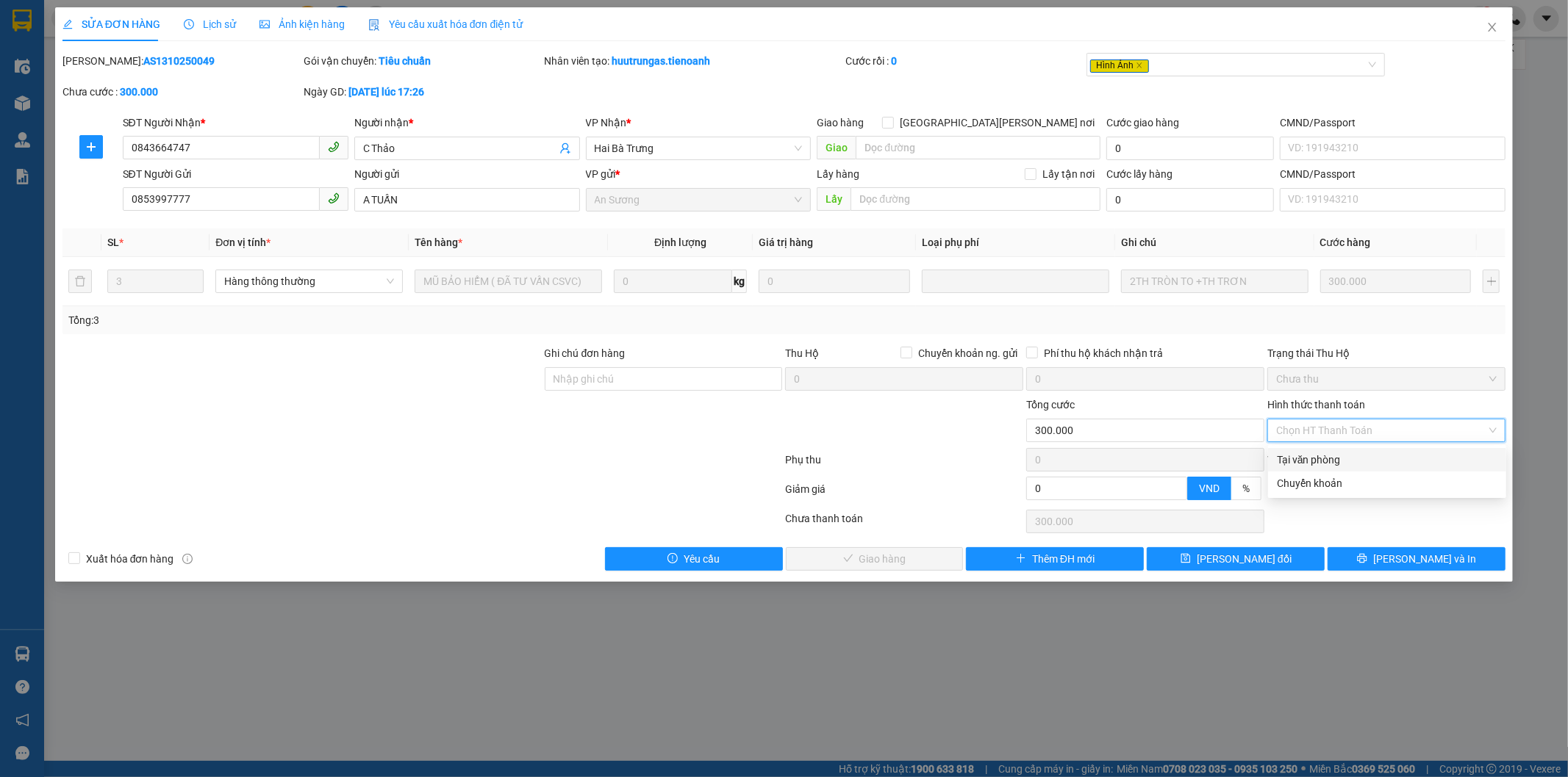
click at [1311, 456] on div "Tại văn phòng" at bounding box center [1387, 460] width 220 height 16
type input "0"
click at [897, 548] on button "[PERSON_NAME] và [PERSON_NAME] hàng" at bounding box center [874, 559] width 178 height 24
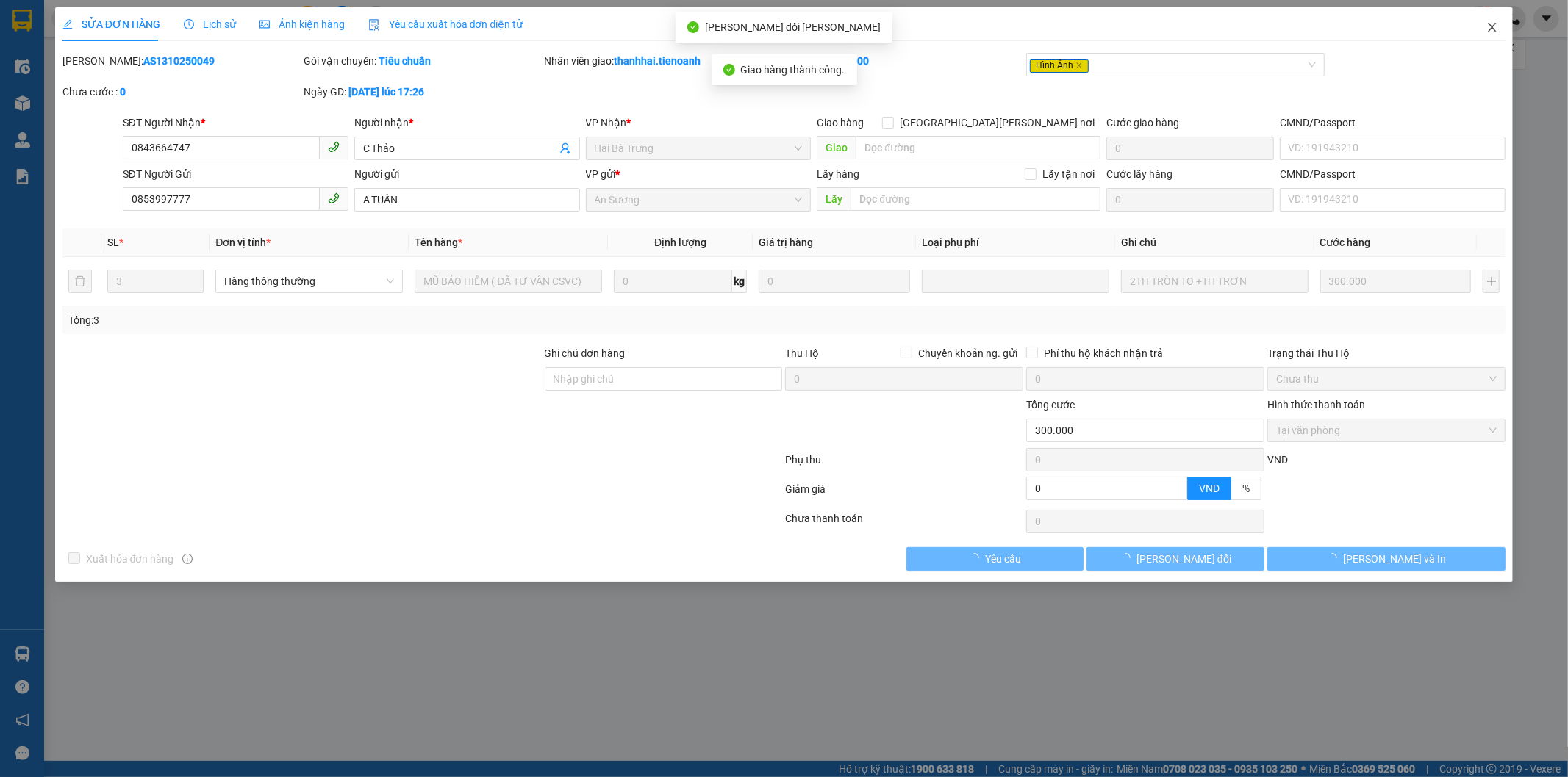
click at [1491, 25] on icon "close" at bounding box center [1493, 27] width 8 height 9
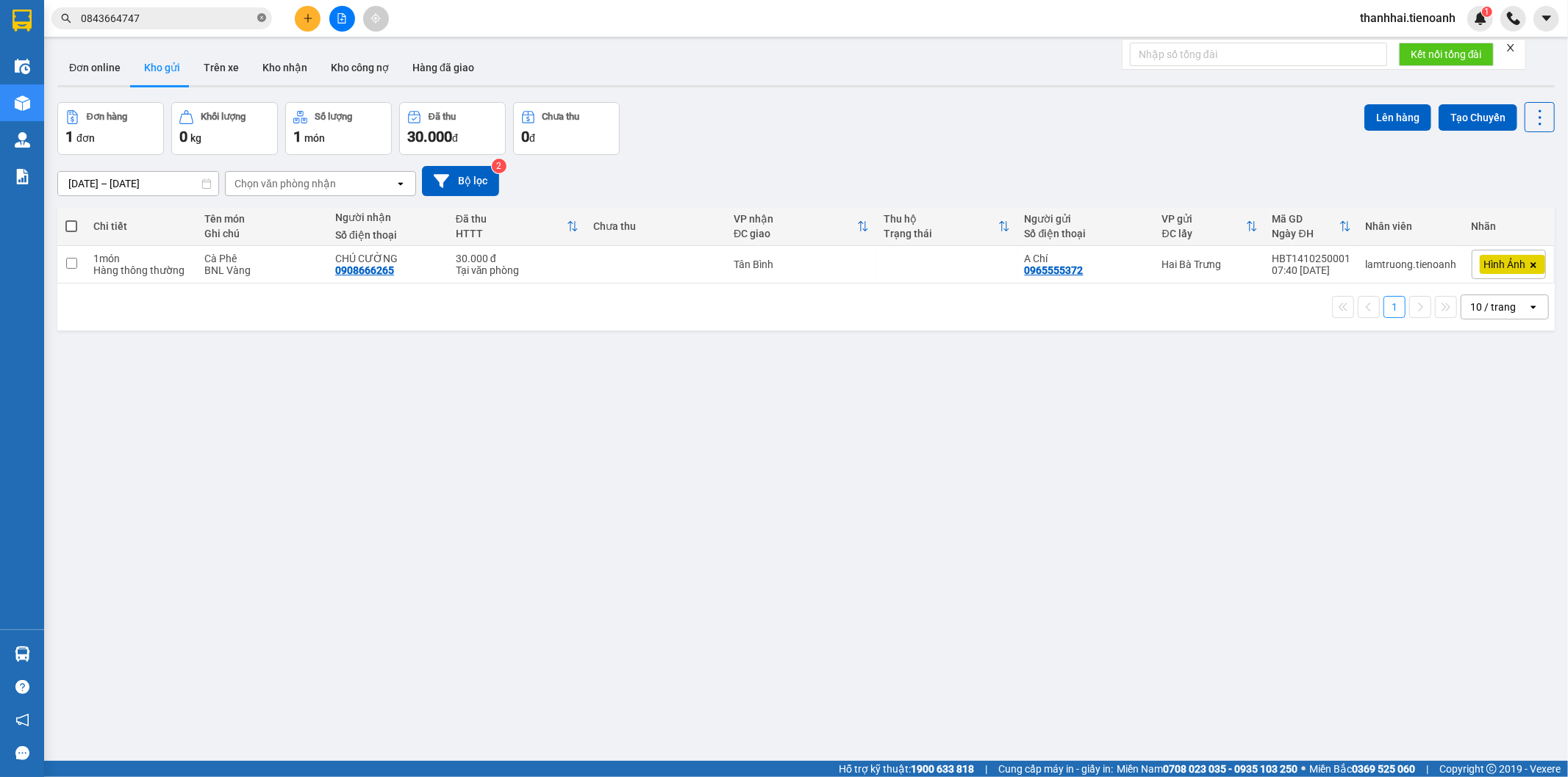
click at [262, 18] on icon "close-circle" at bounding box center [262, 17] width 9 height 9
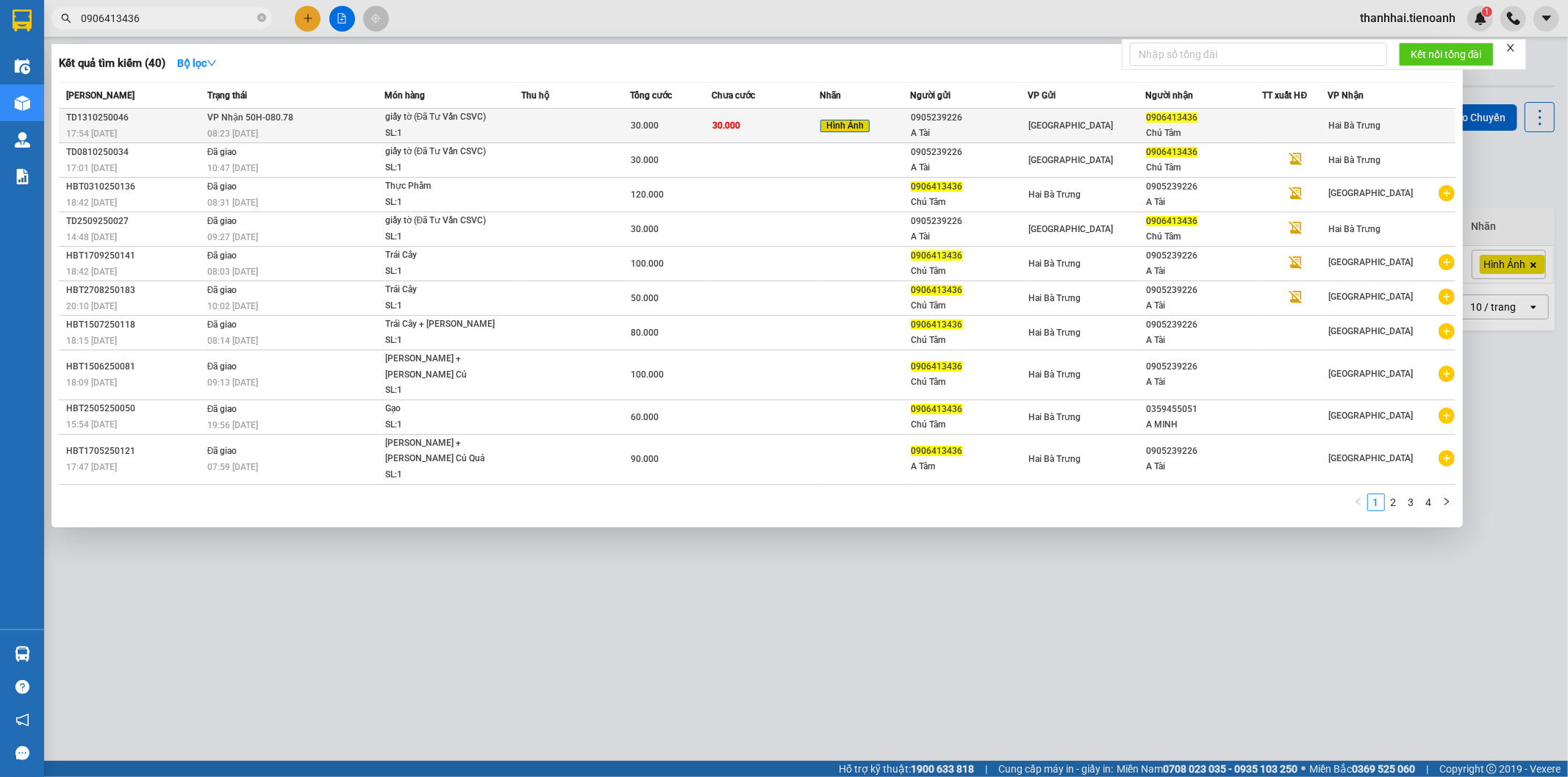
type input "0906413436"
click at [746, 126] on td "30.000" at bounding box center [766, 126] width 109 height 35
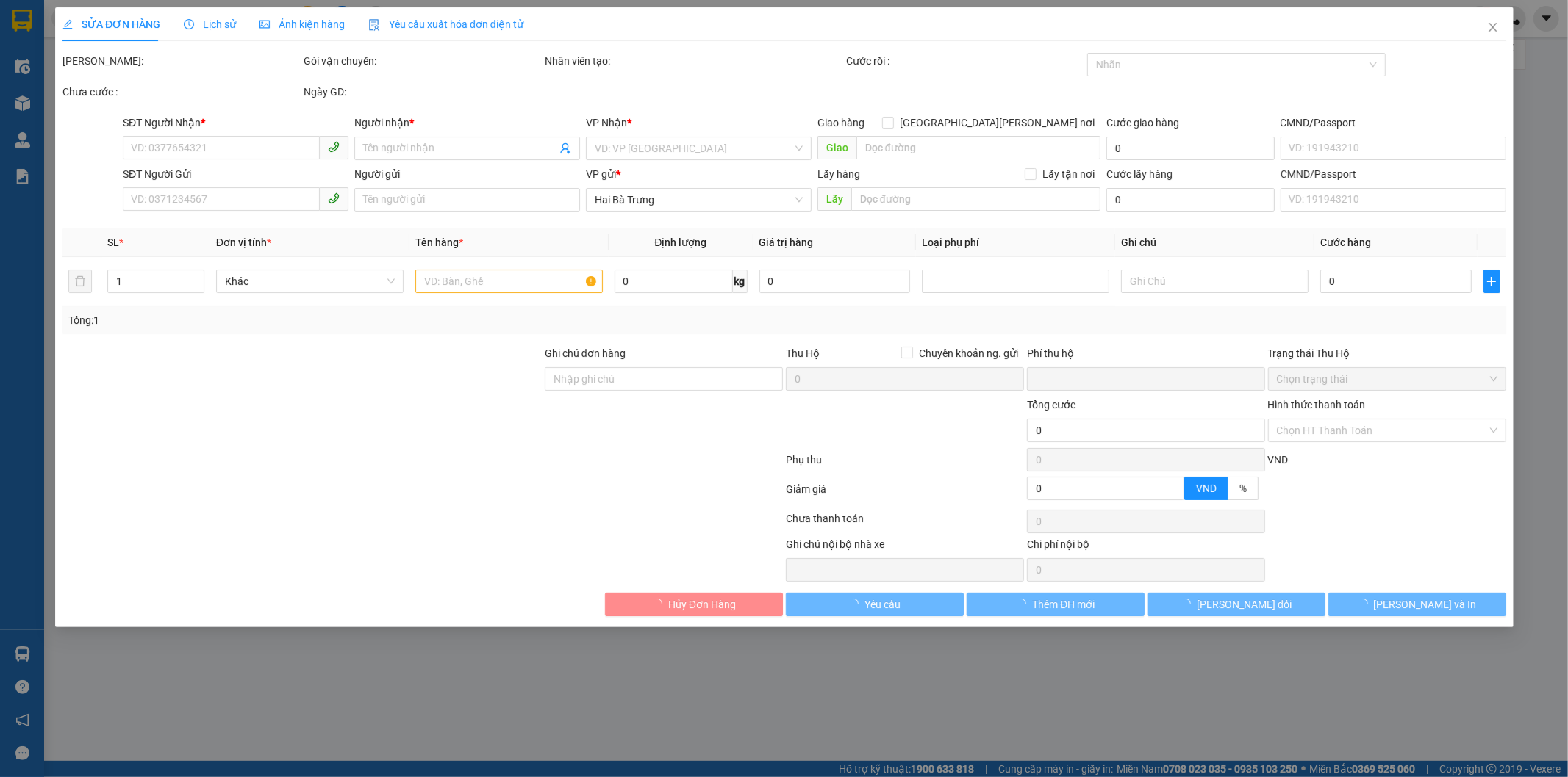
type input "0906413436"
type input "Chú Tâm"
type input "0905239226"
type input "A Tài"
type input "0"
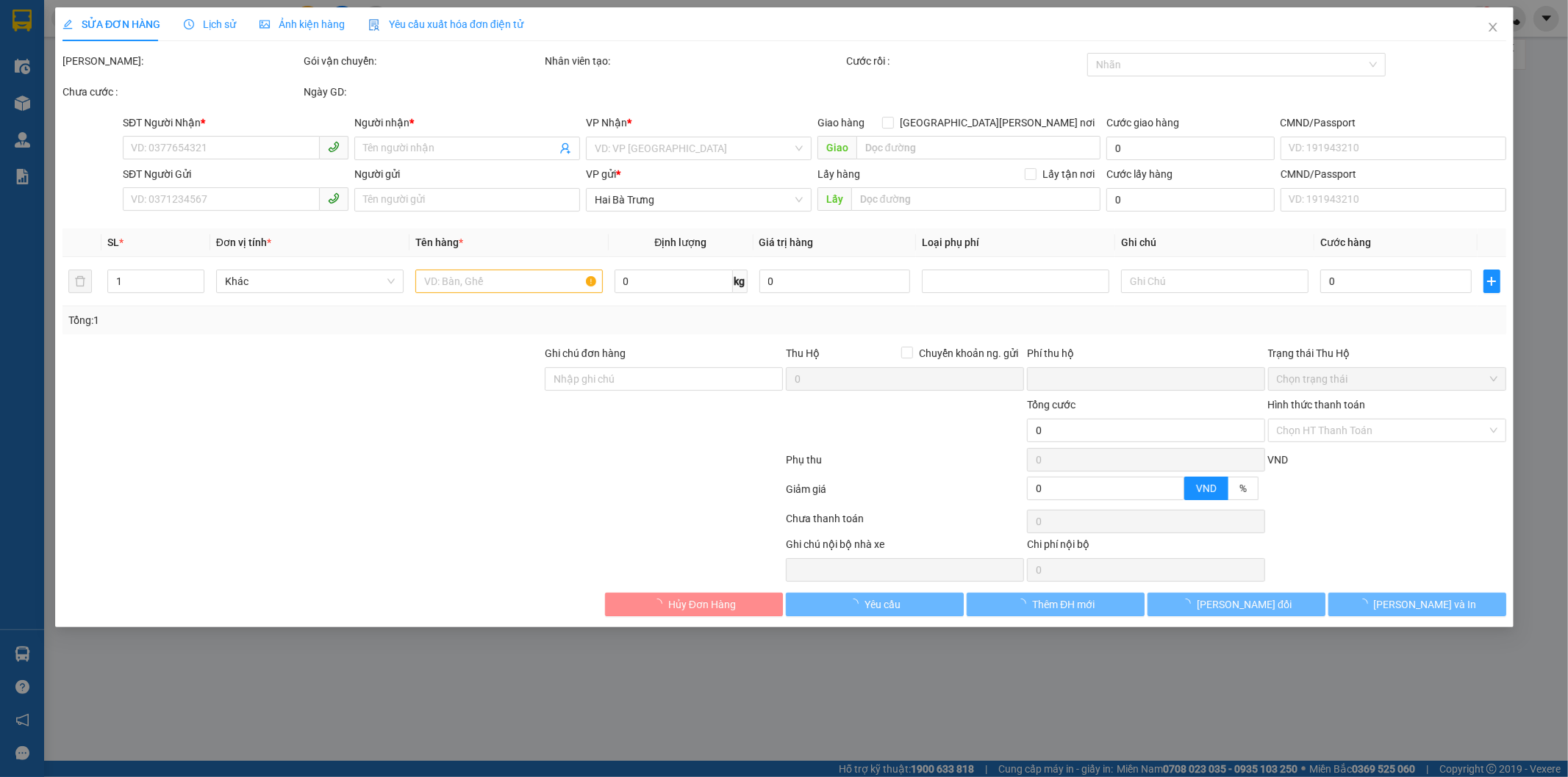
type input "30.000"
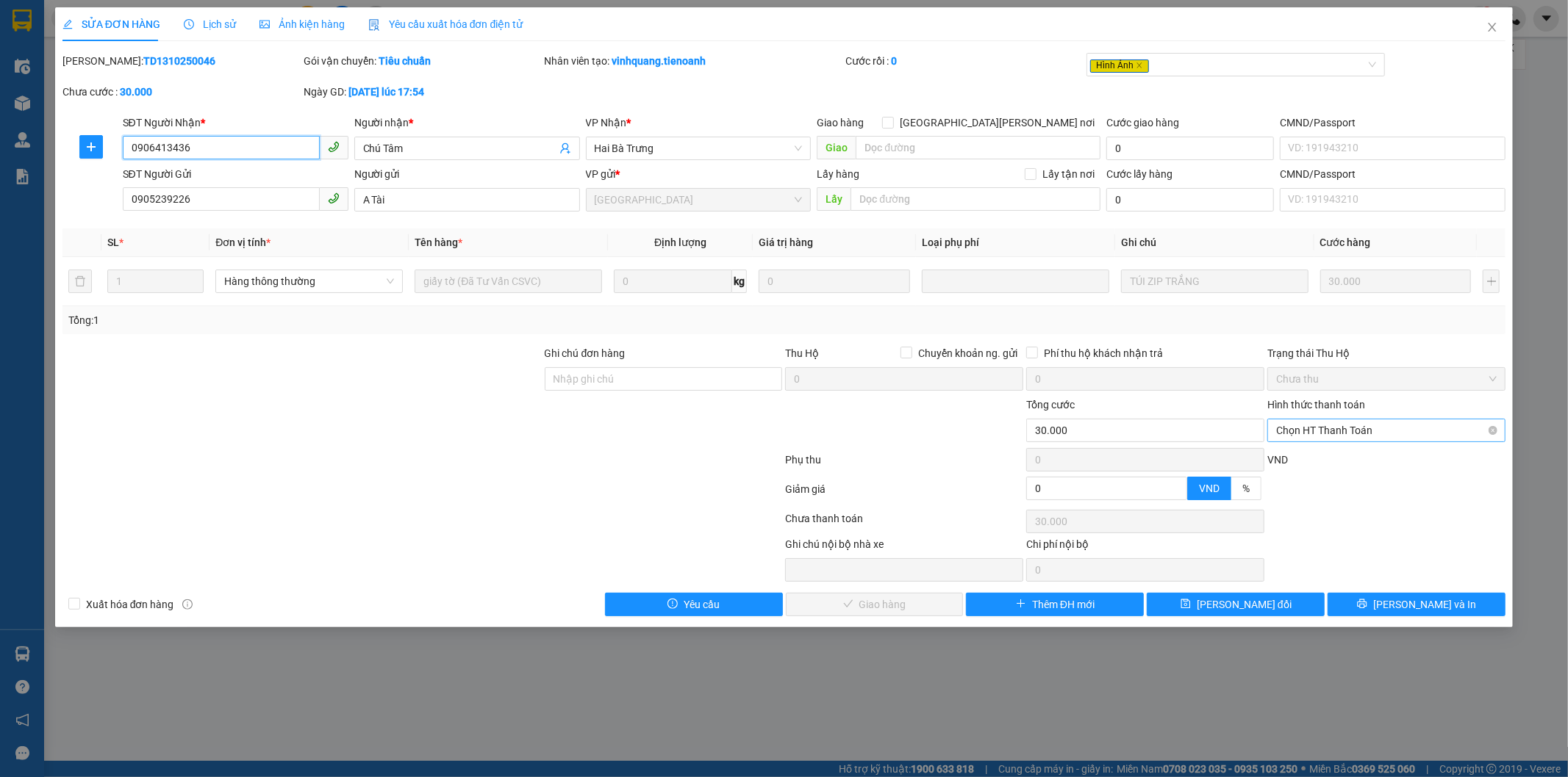
click at [1335, 433] on span "Chọn HT Thanh Toán" at bounding box center [1386, 430] width 220 height 22
click at [1326, 450] on div "Tại văn phòng" at bounding box center [1388, 460] width 239 height 24
type input "0"
click at [913, 613] on button "[PERSON_NAME] và [PERSON_NAME] hàng" at bounding box center [874, 604] width 178 height 24
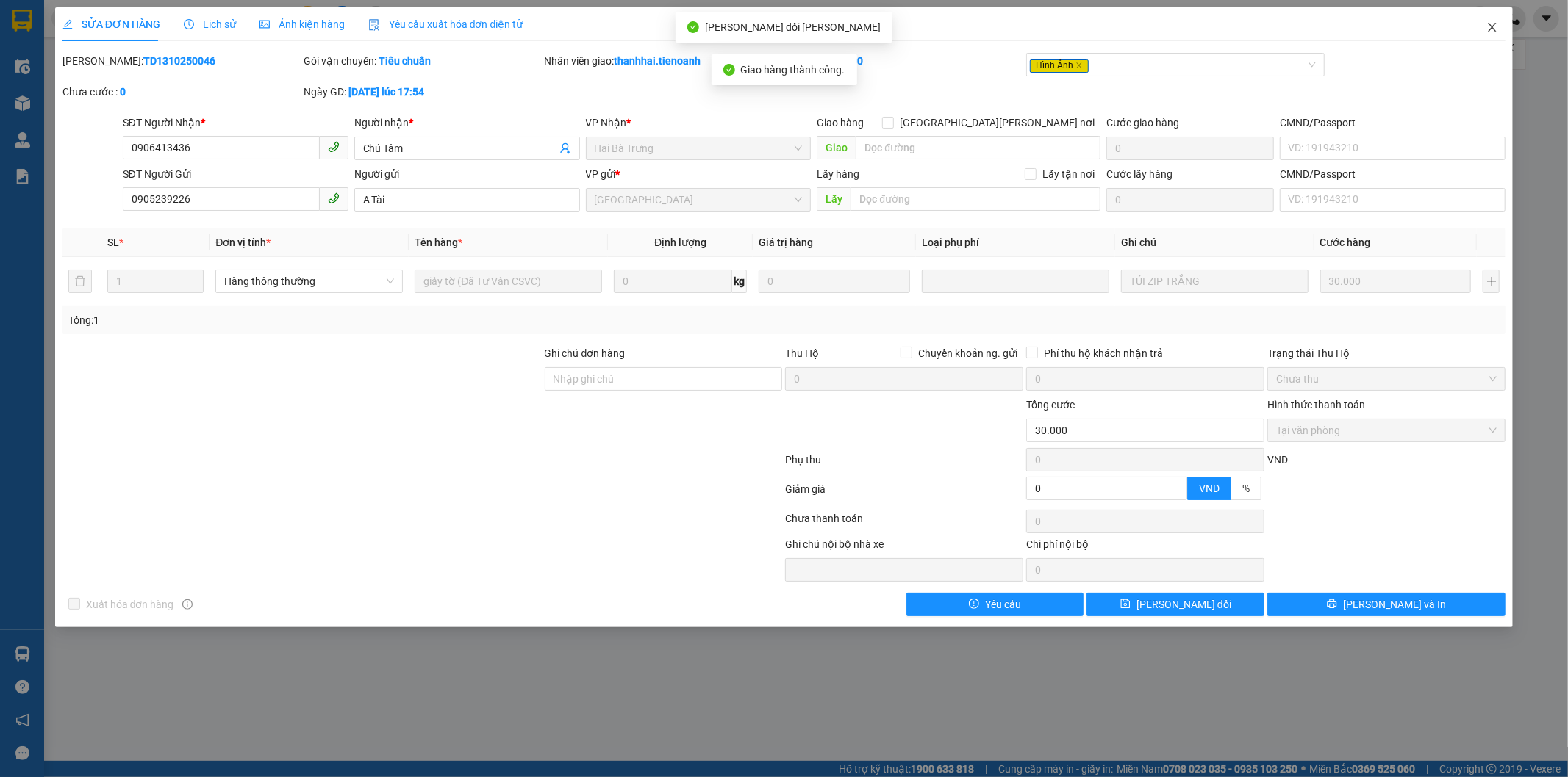
click at [1493, 25] on icon "close" at bounding box center [1492, 27] width 12 height 12
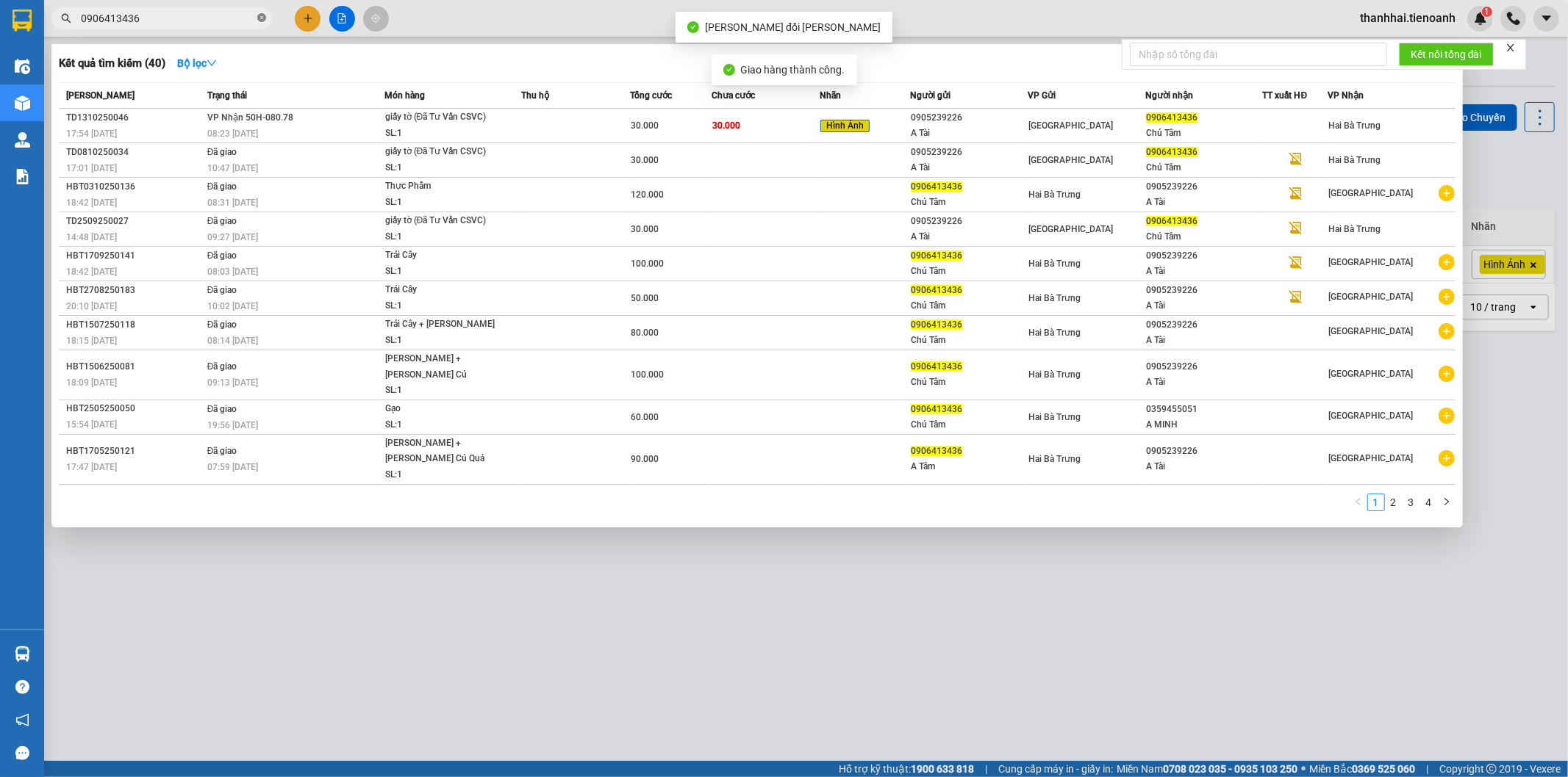
click at [259, 19] on icon "close-circle" at bounding box center [262, 17] width 9 height 9
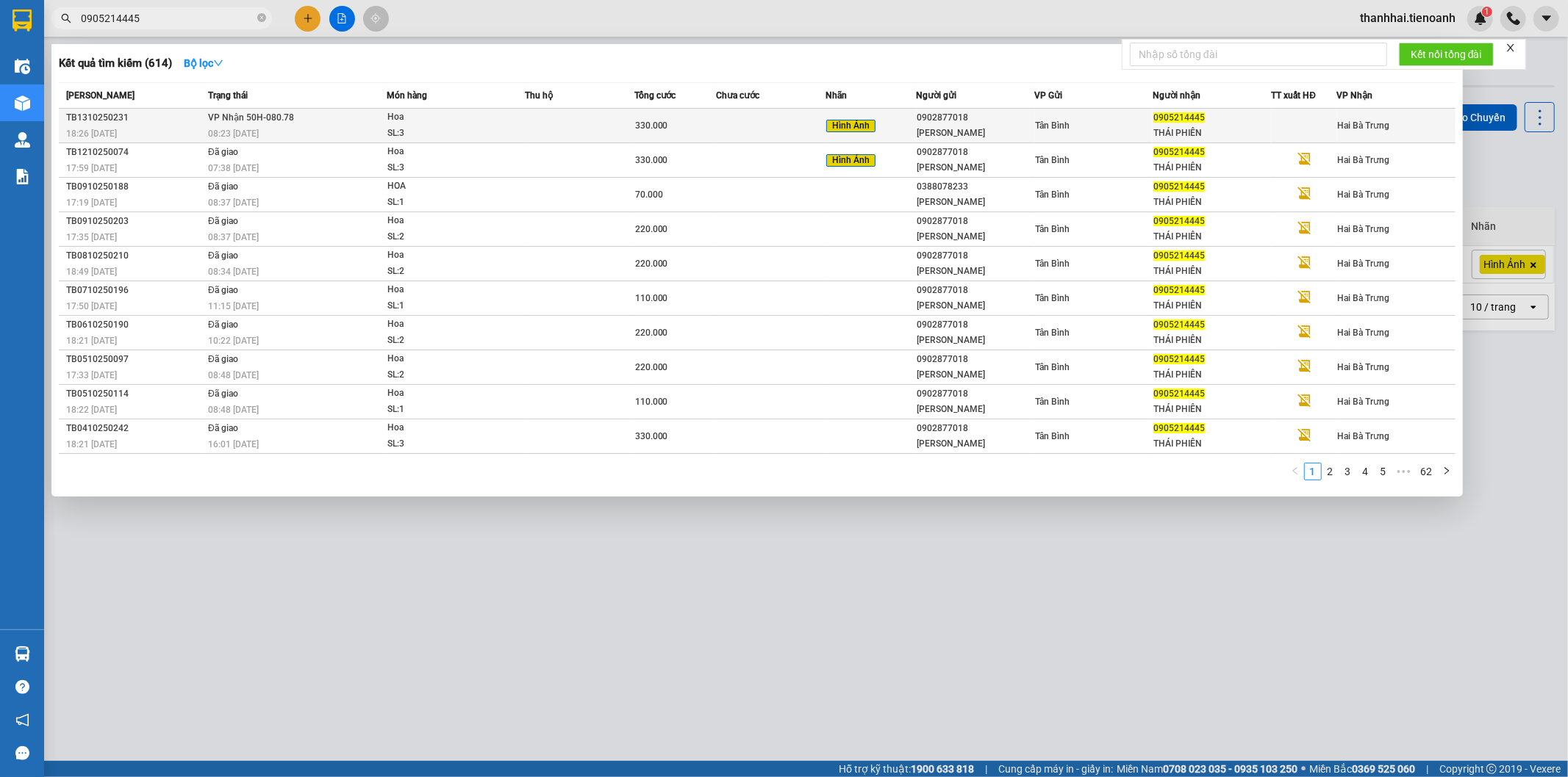
type input "0905214445"
click at [930, 128] on div "[PERSON_NAME]" at bounding box center [976, 133] width 117 height 16
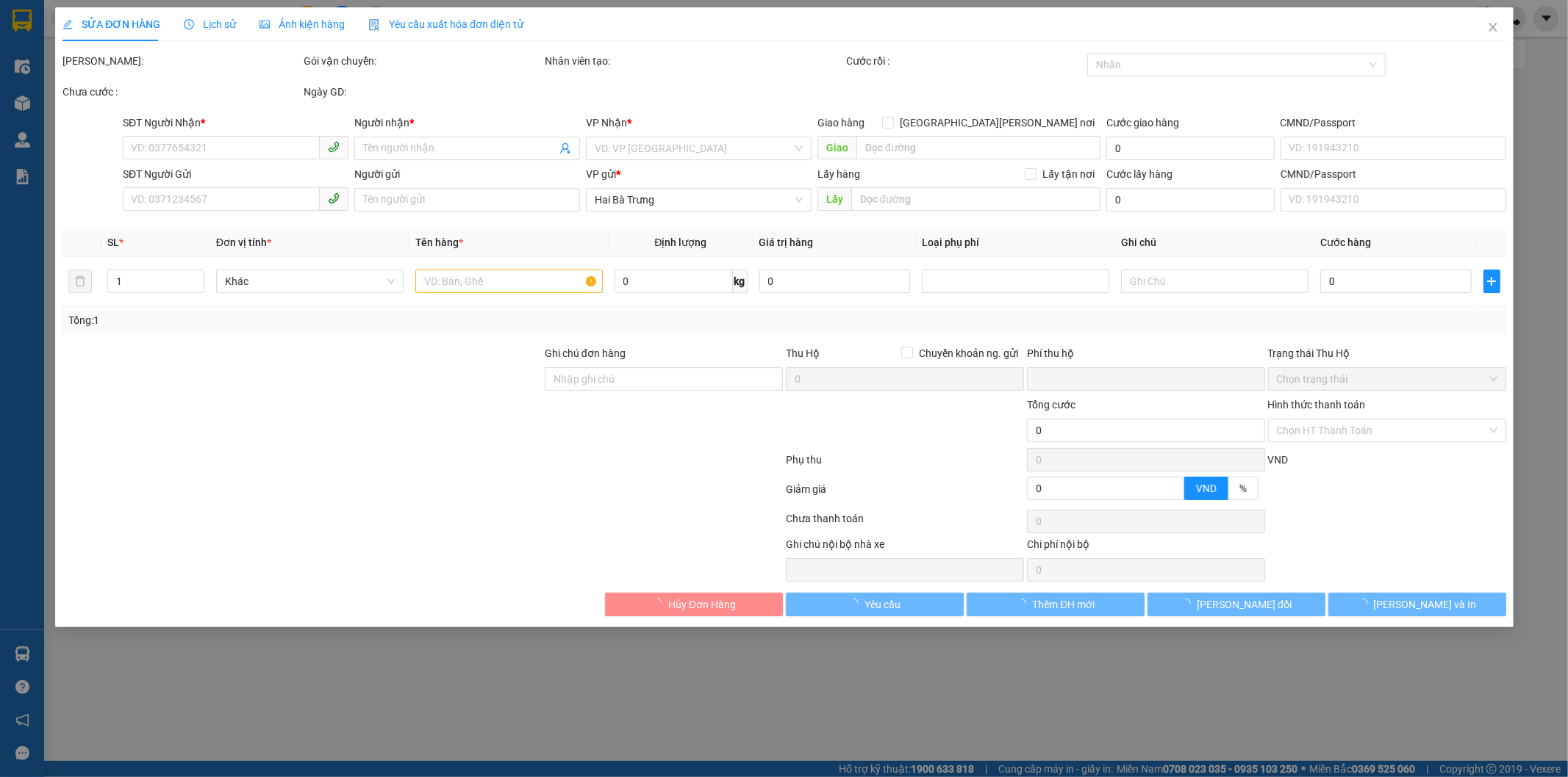
type input "0905214445"
type input "THÁI PHIÊN"
type input "0902877018"
type input "[PERSON_NAME]"
type input "0"
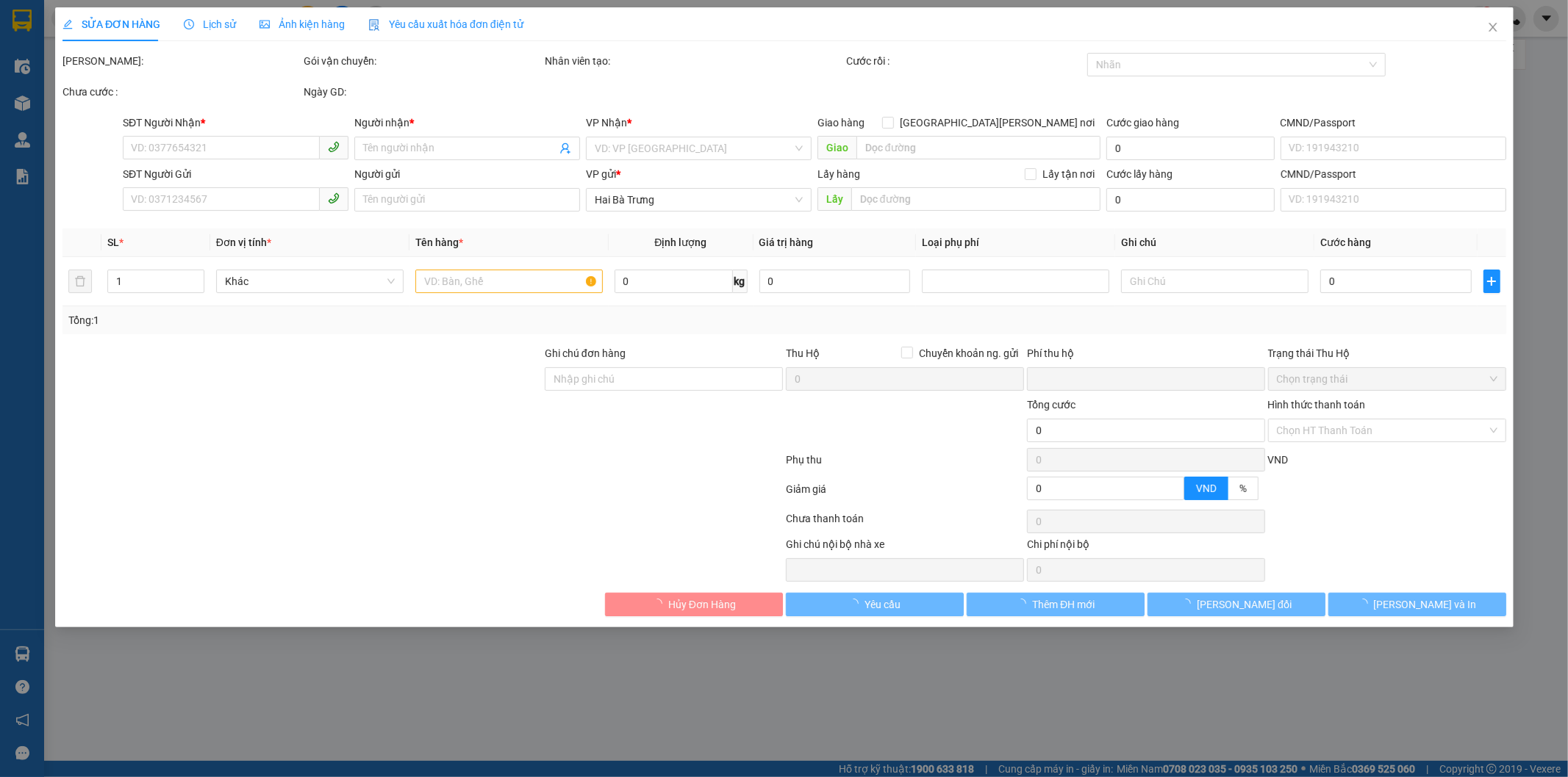
type input "330.000"
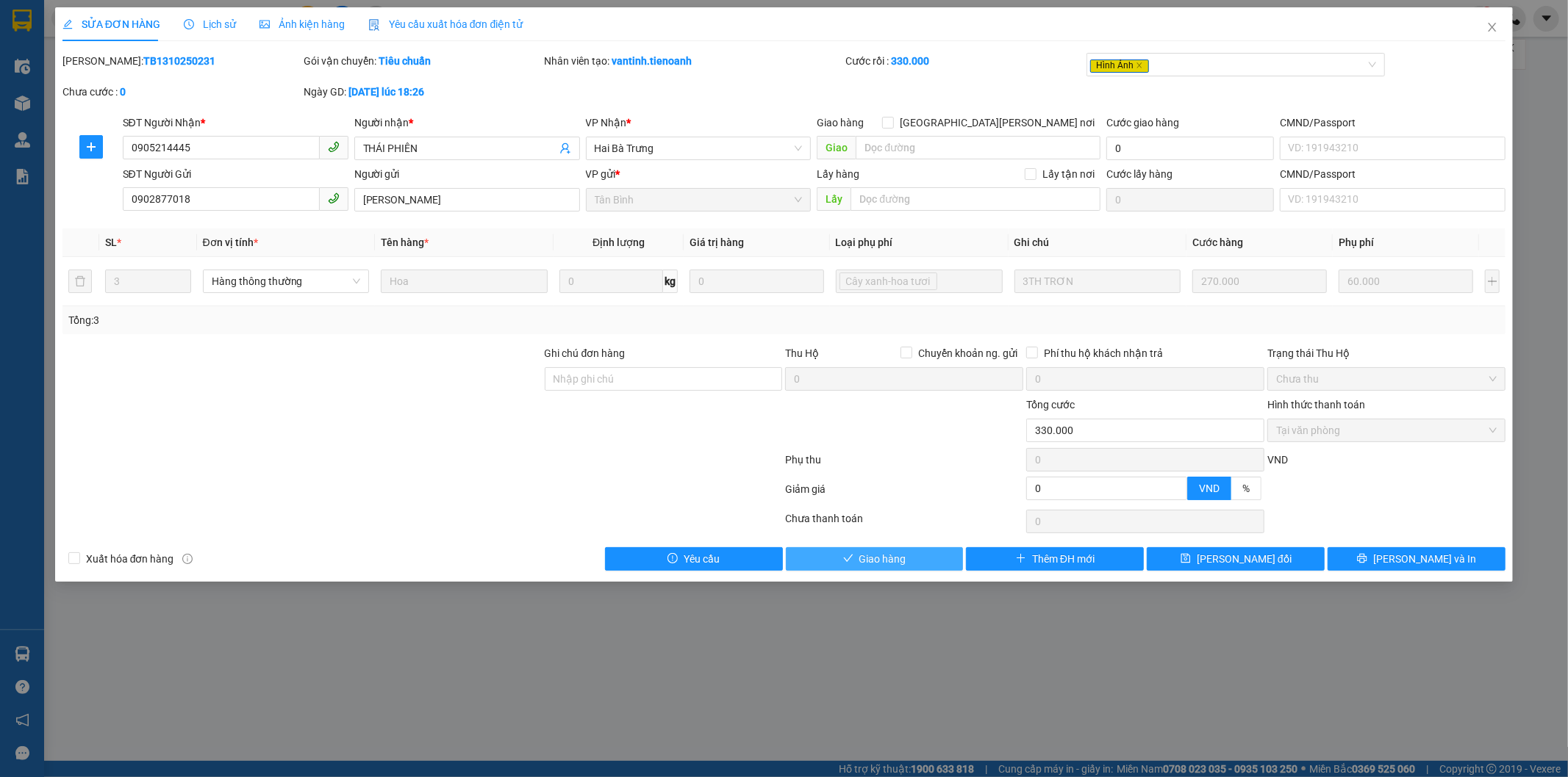
click at [949, 558] on button "Giao hàng" at bounding box center [874, 559] width 178 height 24
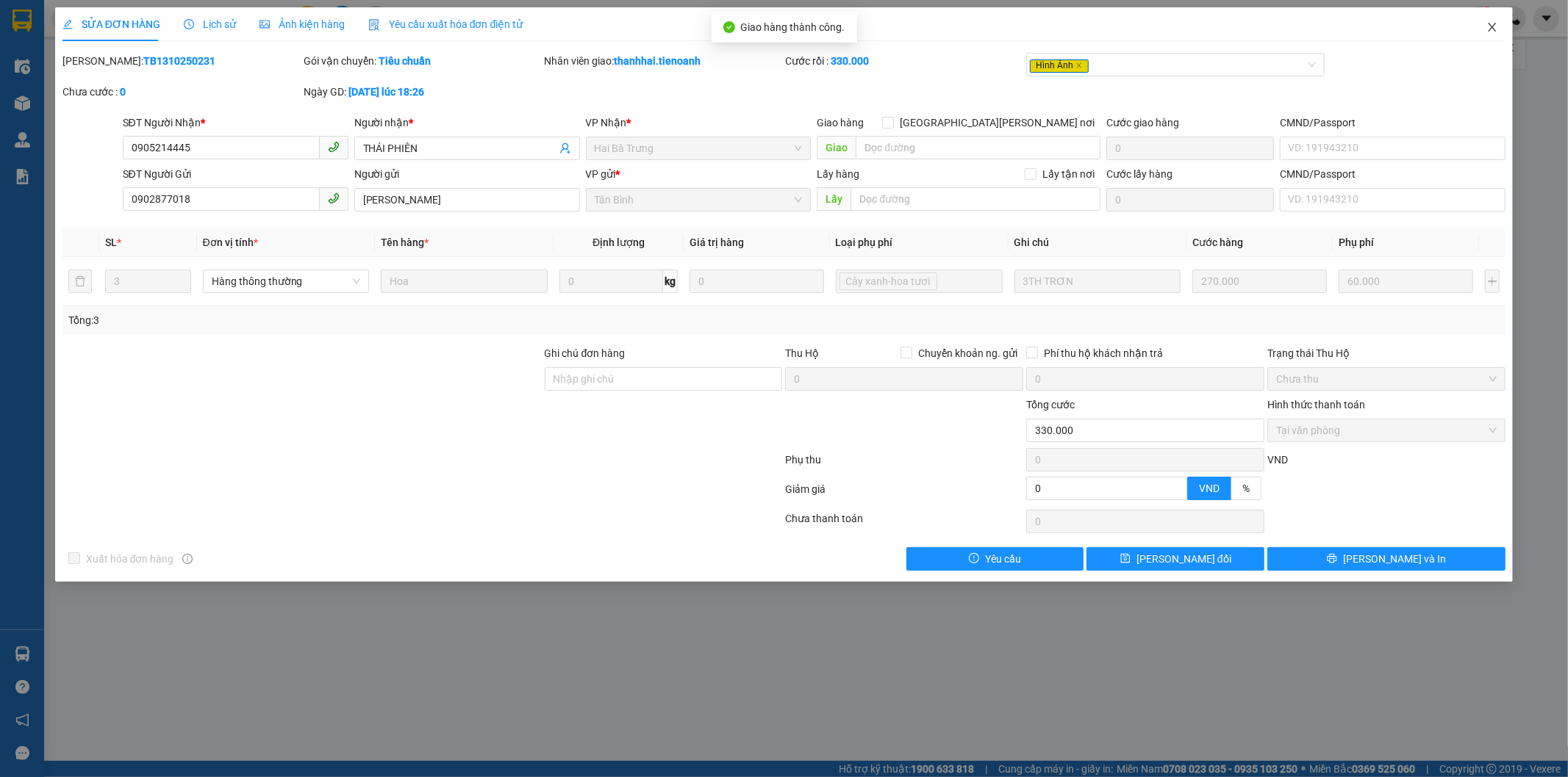
click at [1490, 24] on icon "close" at bounding box center [1493, 27] width 8 height 9
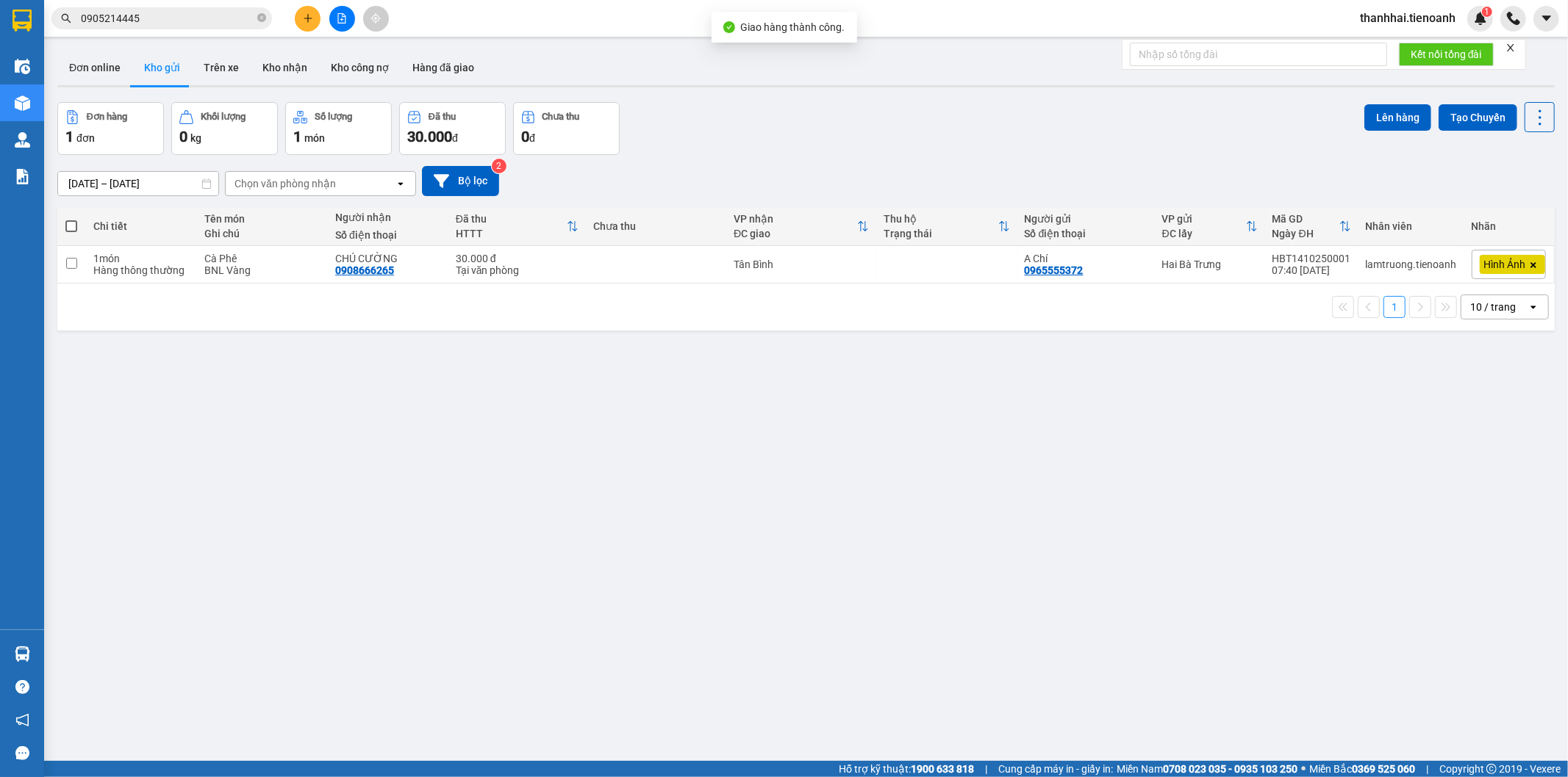
click at [231, 12] on input "0905214445" at bounding box center [167, 19] width 174 height 16
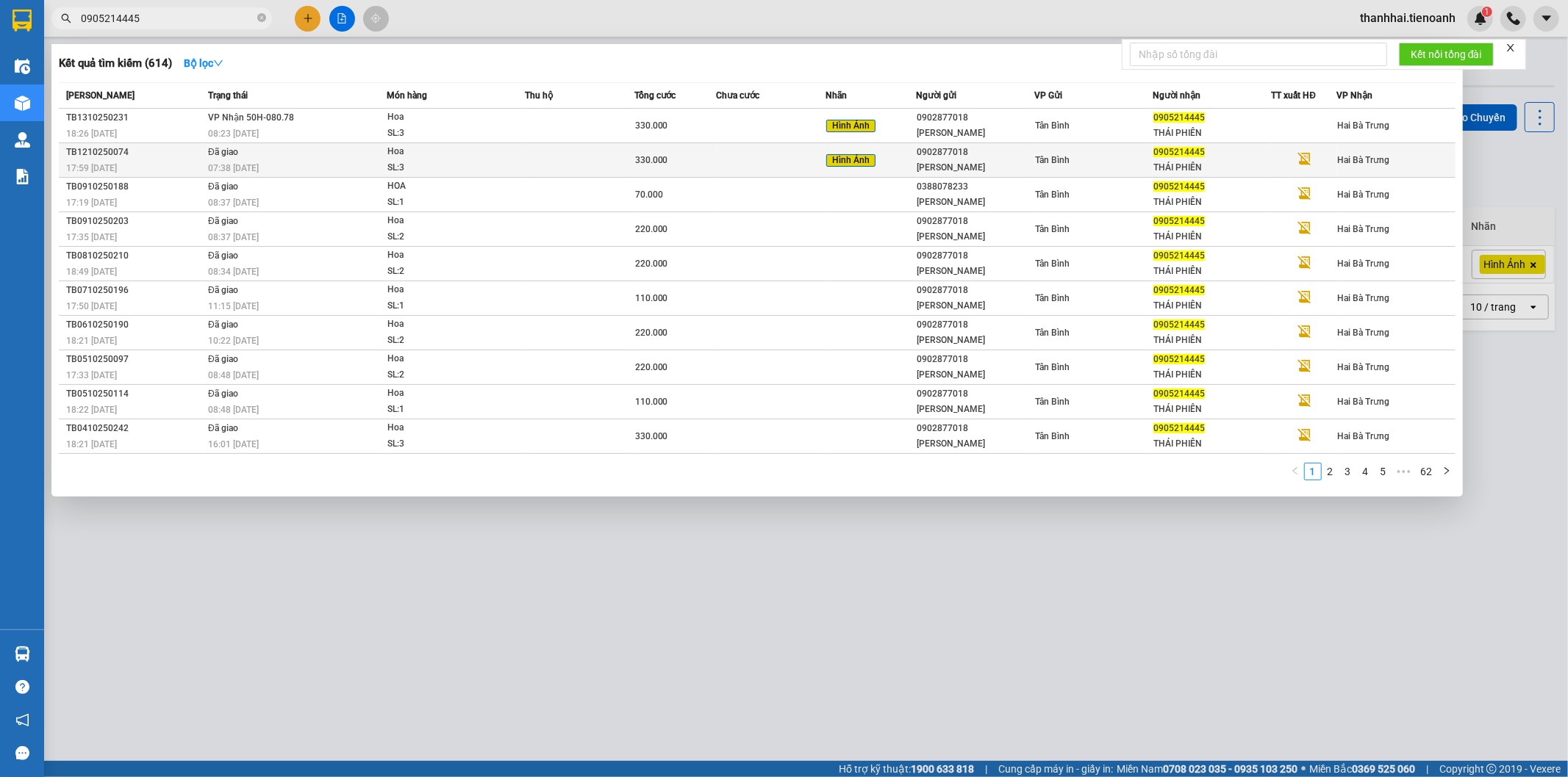
click at [406, 162] on div "SL: 3" at bounding box center [443, 169] width 110 height 16
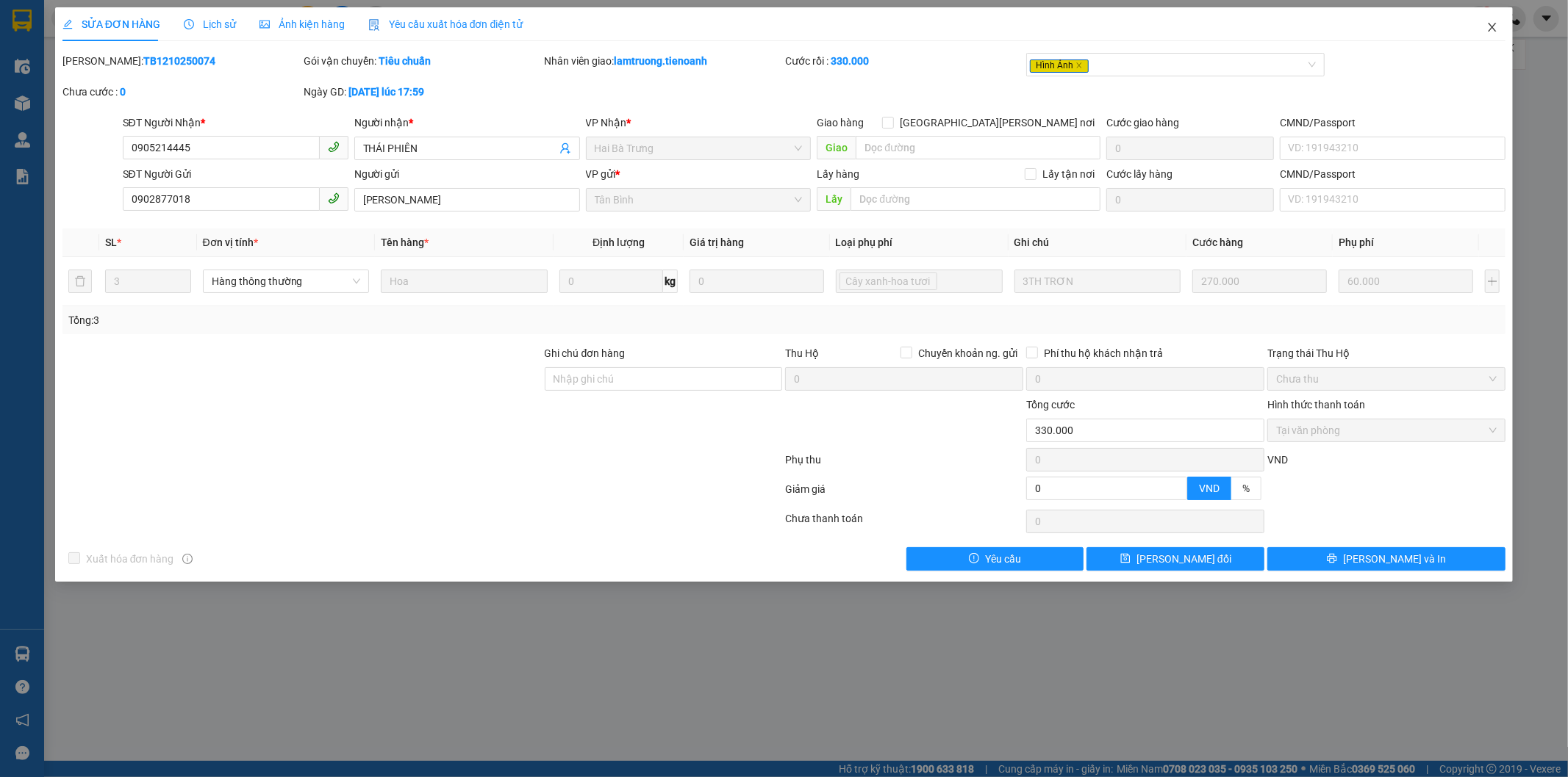
click at [1492, 25] on icon "close" at bounding box center [1492, 27] width 12 height 12
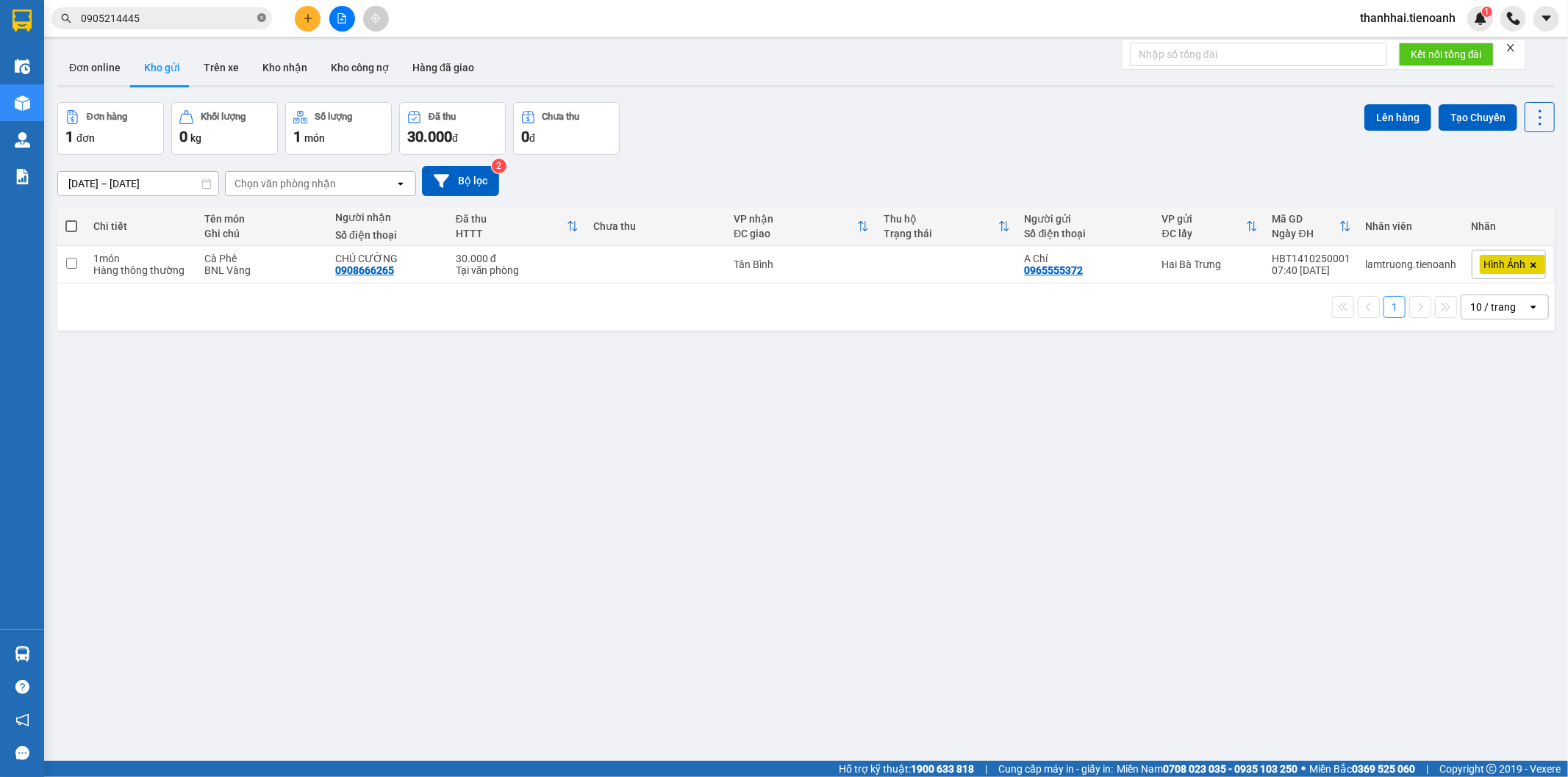
click at [261, 15] on icon "close-circle" at bounding box center [262, 17] width 9 height 9
click at [137, 18] on input "text" at bounding box center [167, 19] width 174 height 16
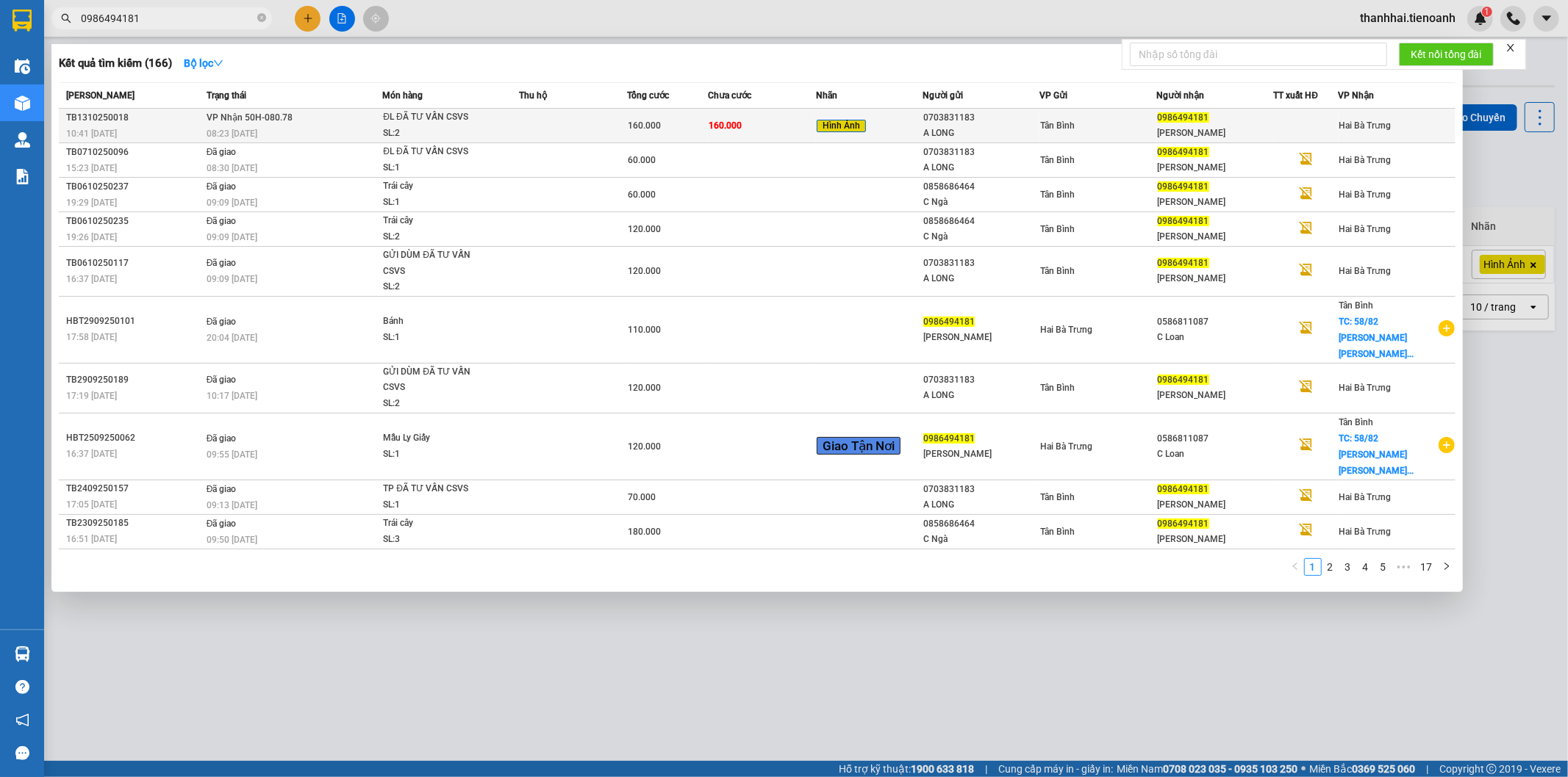
type input "0986494181"
click at [786, 131] on td "160.000" at bounding box center [762, 126] width 108 height 35
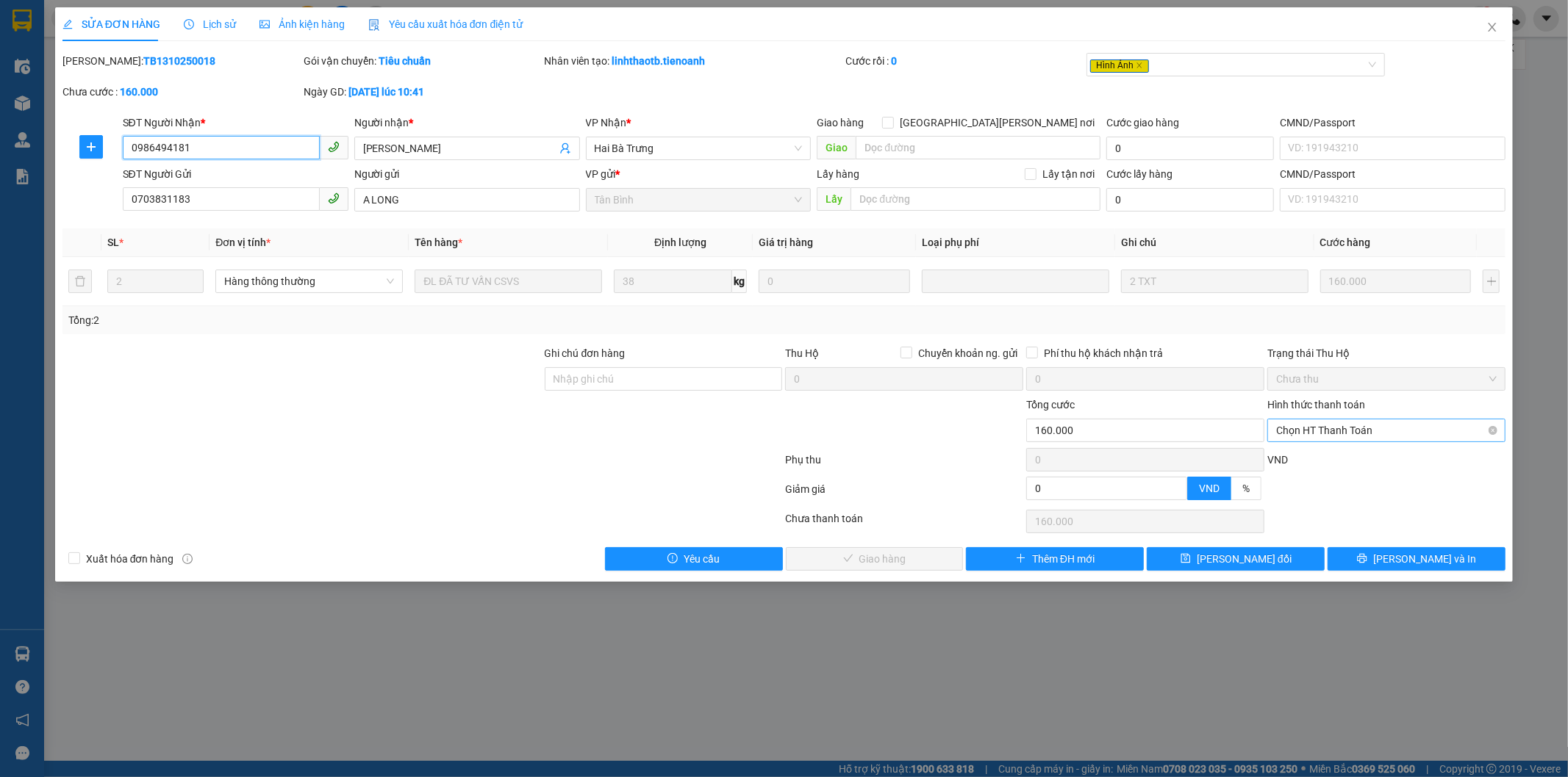
click at [1361, 427] on span "Chọn HT Thanh Toán" at bounding box center [1386, 430] width 220 height 22
click at [1342, 458] on div "Tại văn phòng" at bounding box center [1387, 460] width 220 height 16
type input "0"
click at [928, 559] on button "[PERSON_NAME] và Giao hàng" at bounding box center [874, 559] width 178 height 24
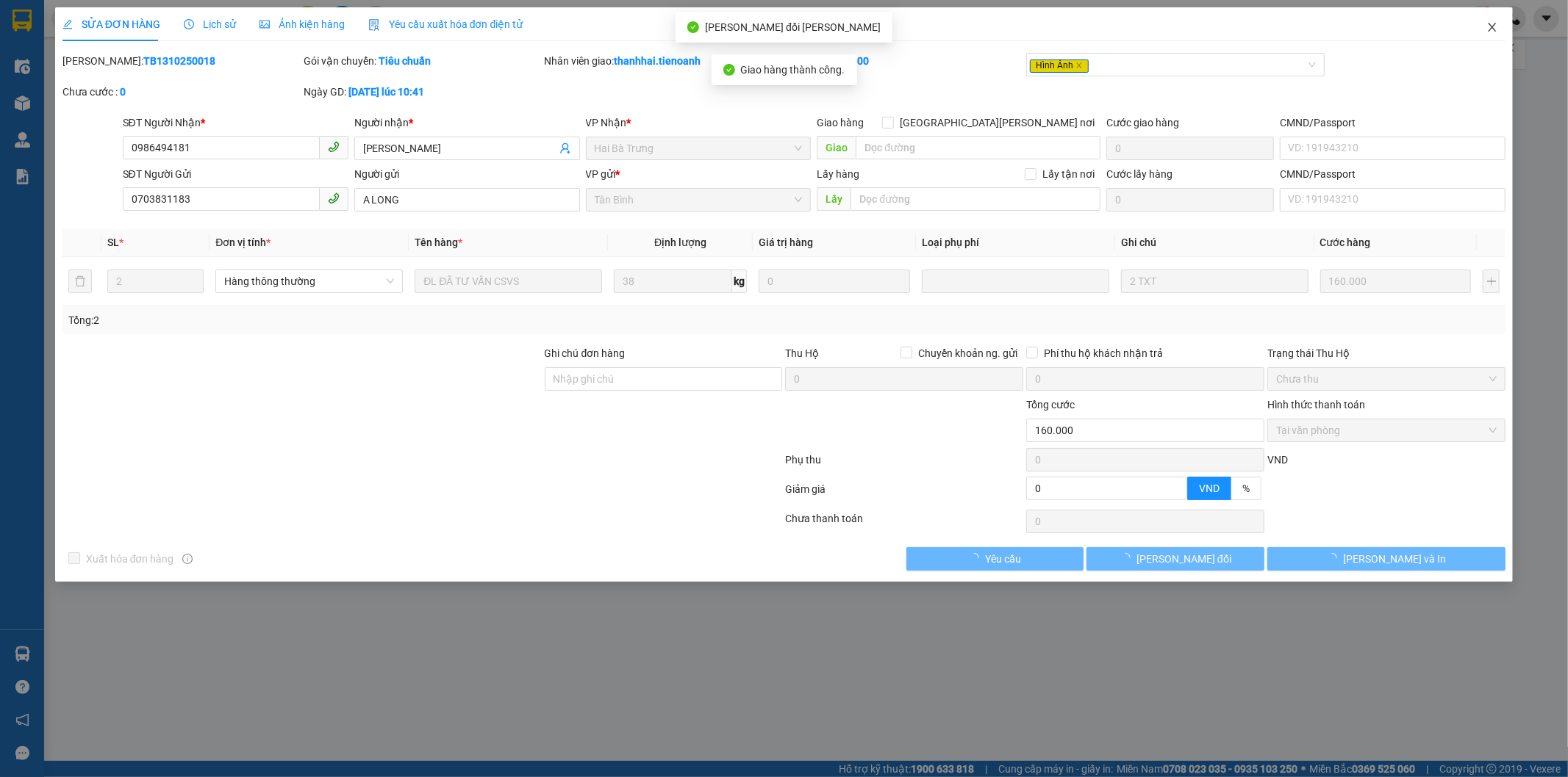
click at [1490, 24] on icon "close" at bounding box center [1493, 27] width 8 height 9
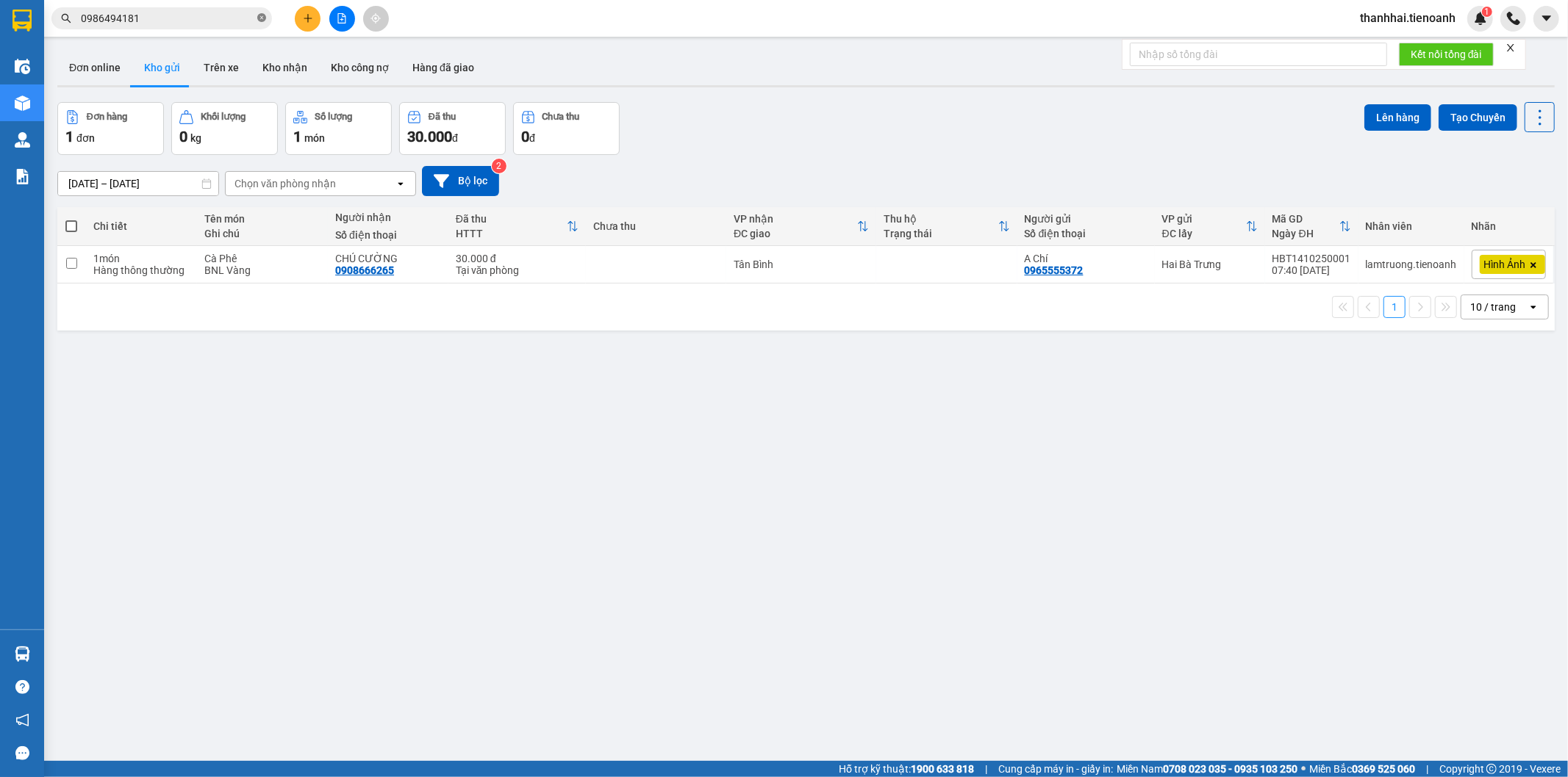
click at [265, 17] on icon "close-circle" at bounding box center [262, 17] width 9 height 9
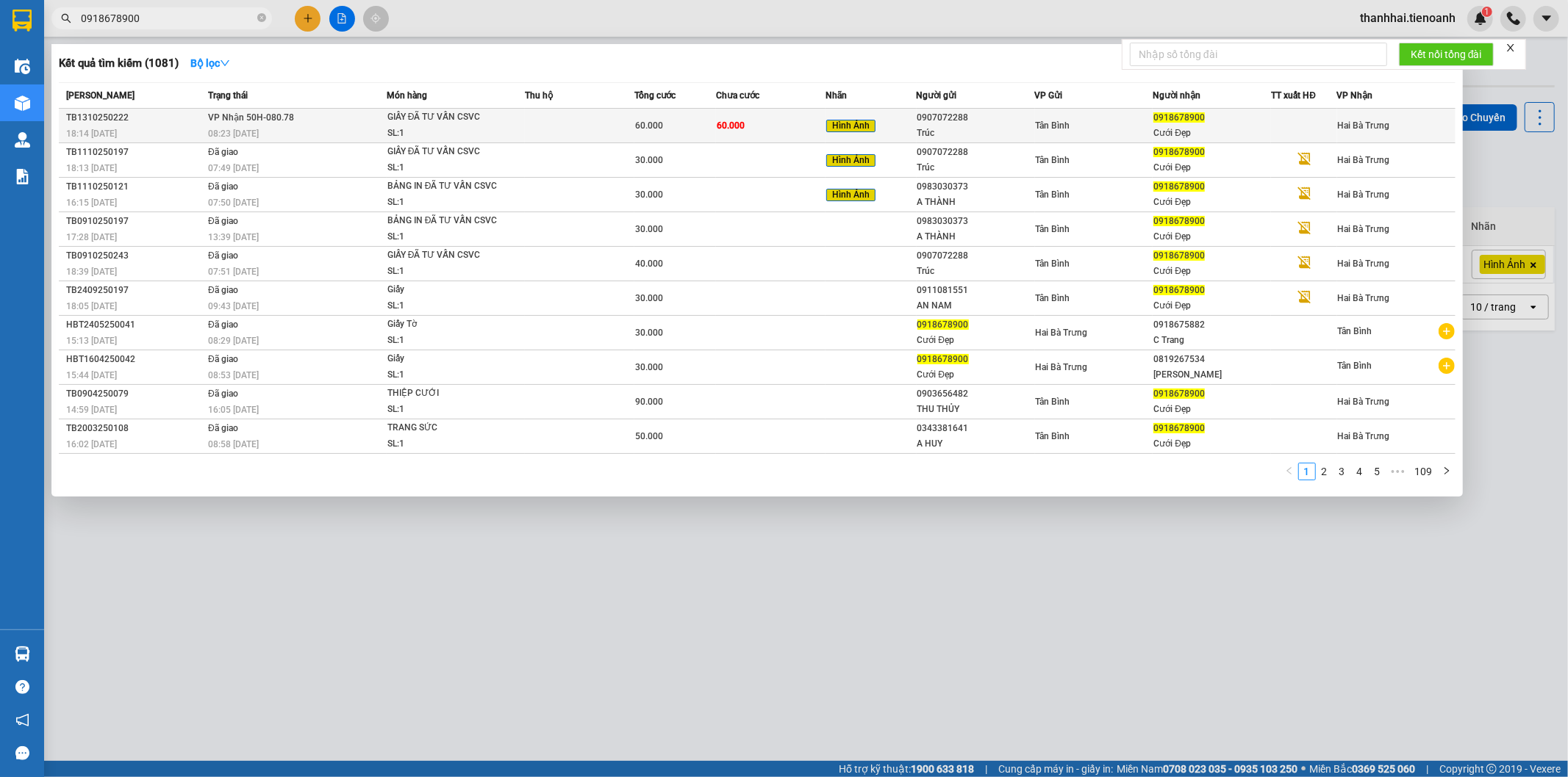
type input "0918678900"
click at [674, 121] on div "60.000" at bounding box center [675, 126] width 80 height 16
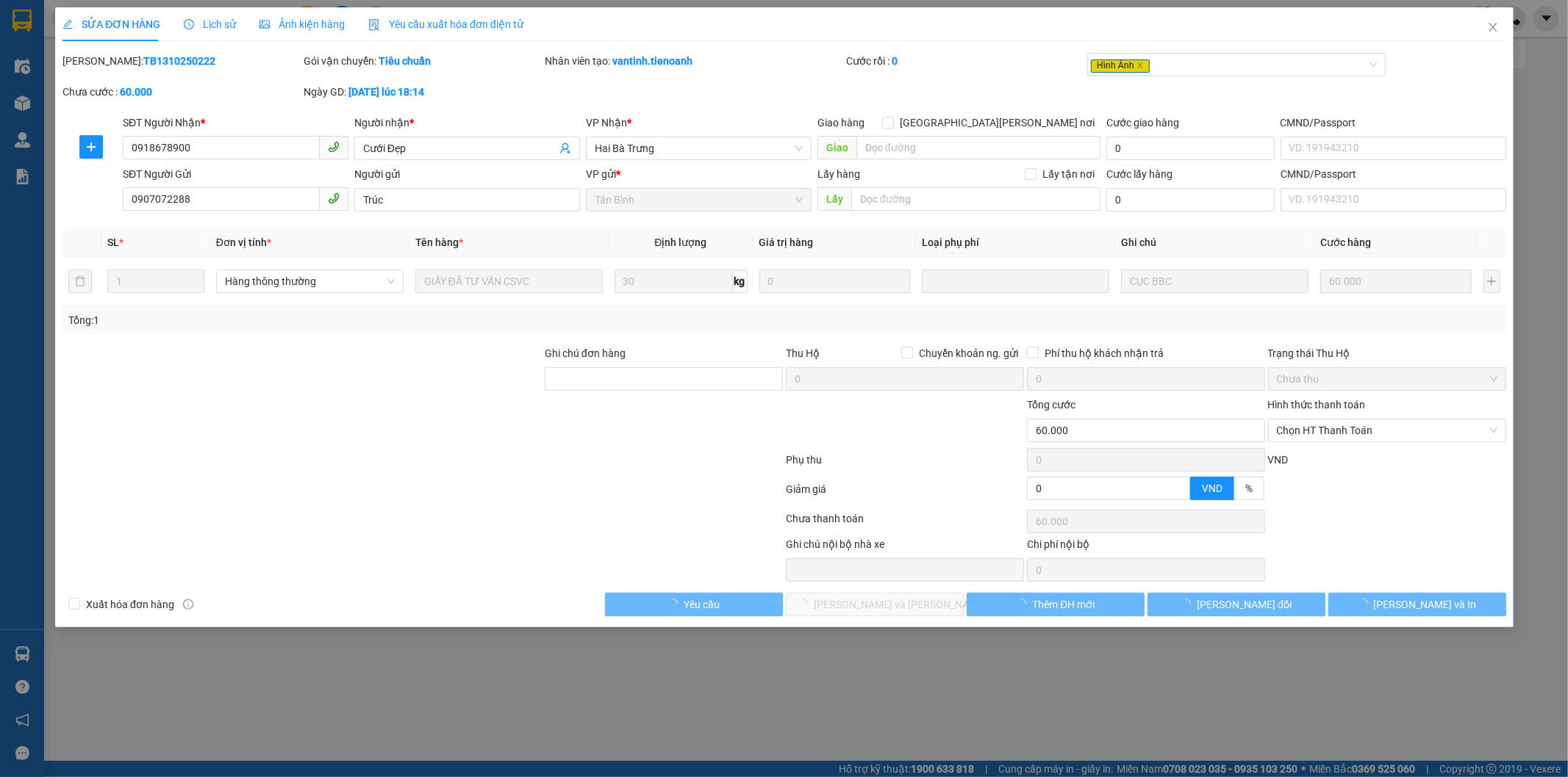
type input "0918678900"
type input "Cưới Đẹp"
type input "0907072288"
type input "Trúc"
type input "0"
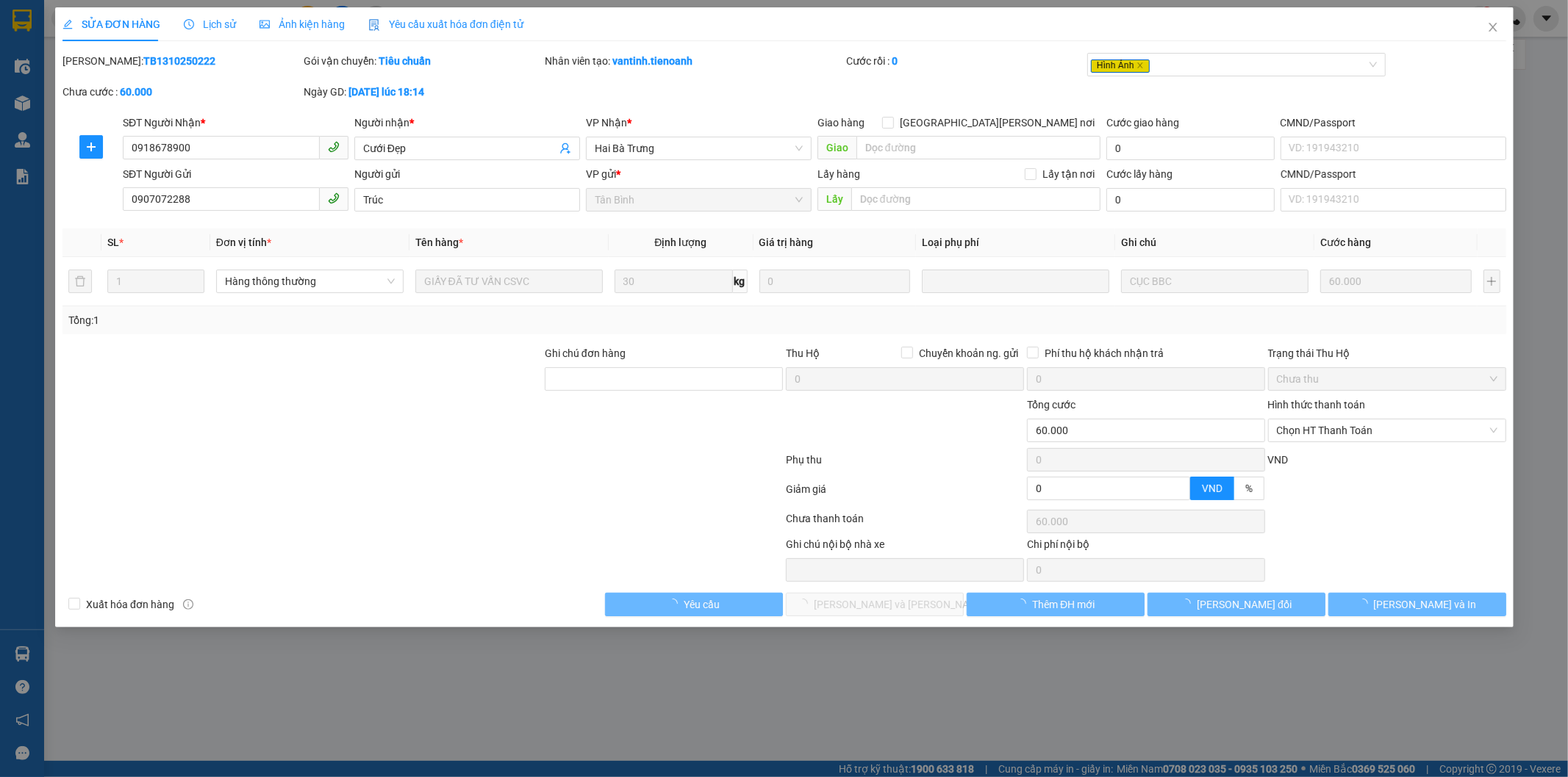
type input "60.000"
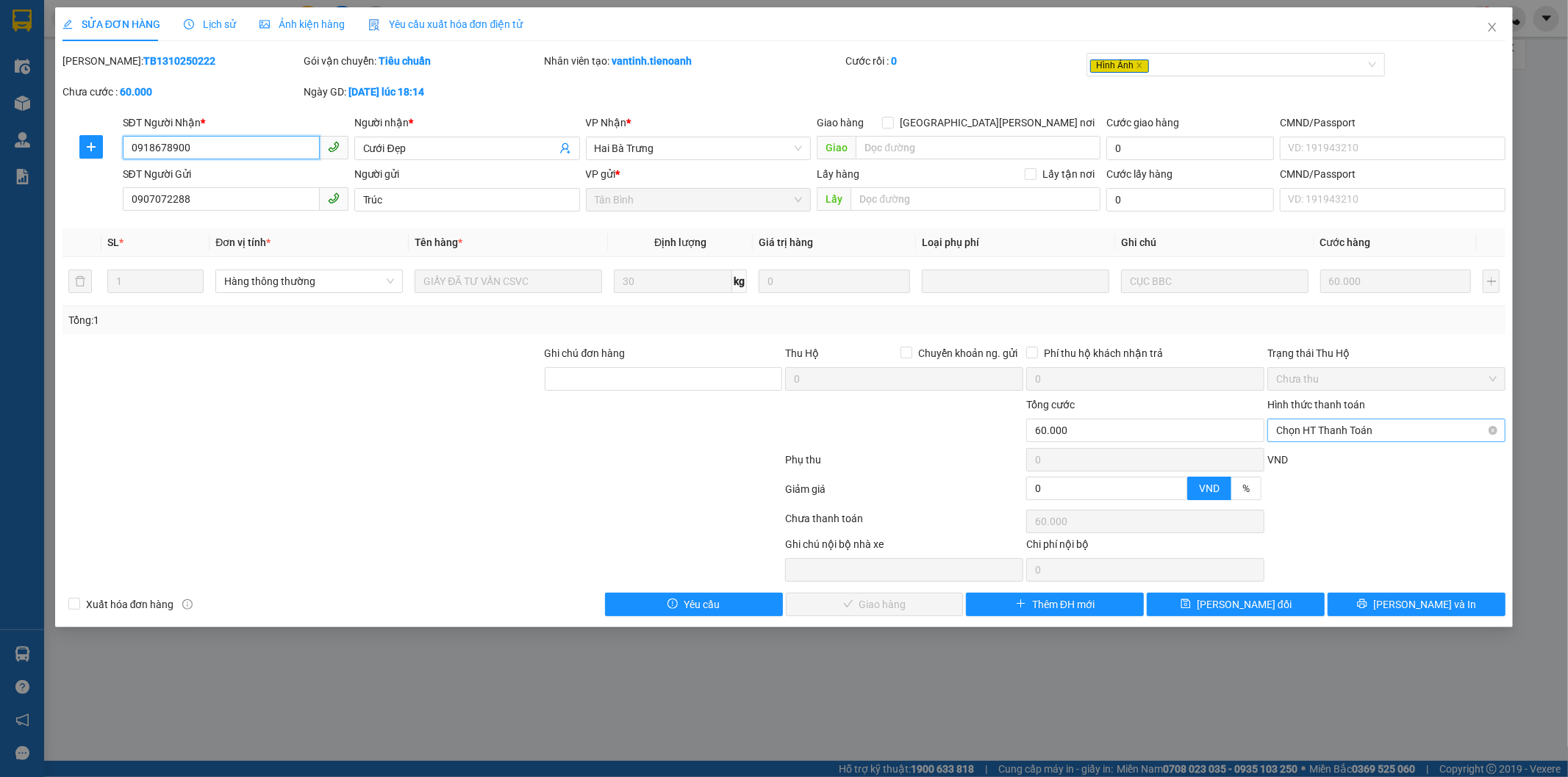
click at [1340, 431] on span "Chọn HT Thanh Toán" at bounding box center [1386, 430] width 220 height 22
click at [1311, 458] on div "Tại văn phòng" at bounding box center [1387, 460] width 220 height 16
type input "0"
click at [930, 608] on button "[PERSON_NAME] và Giao hàng" at bounding box center [874, 604] width 178 height 24
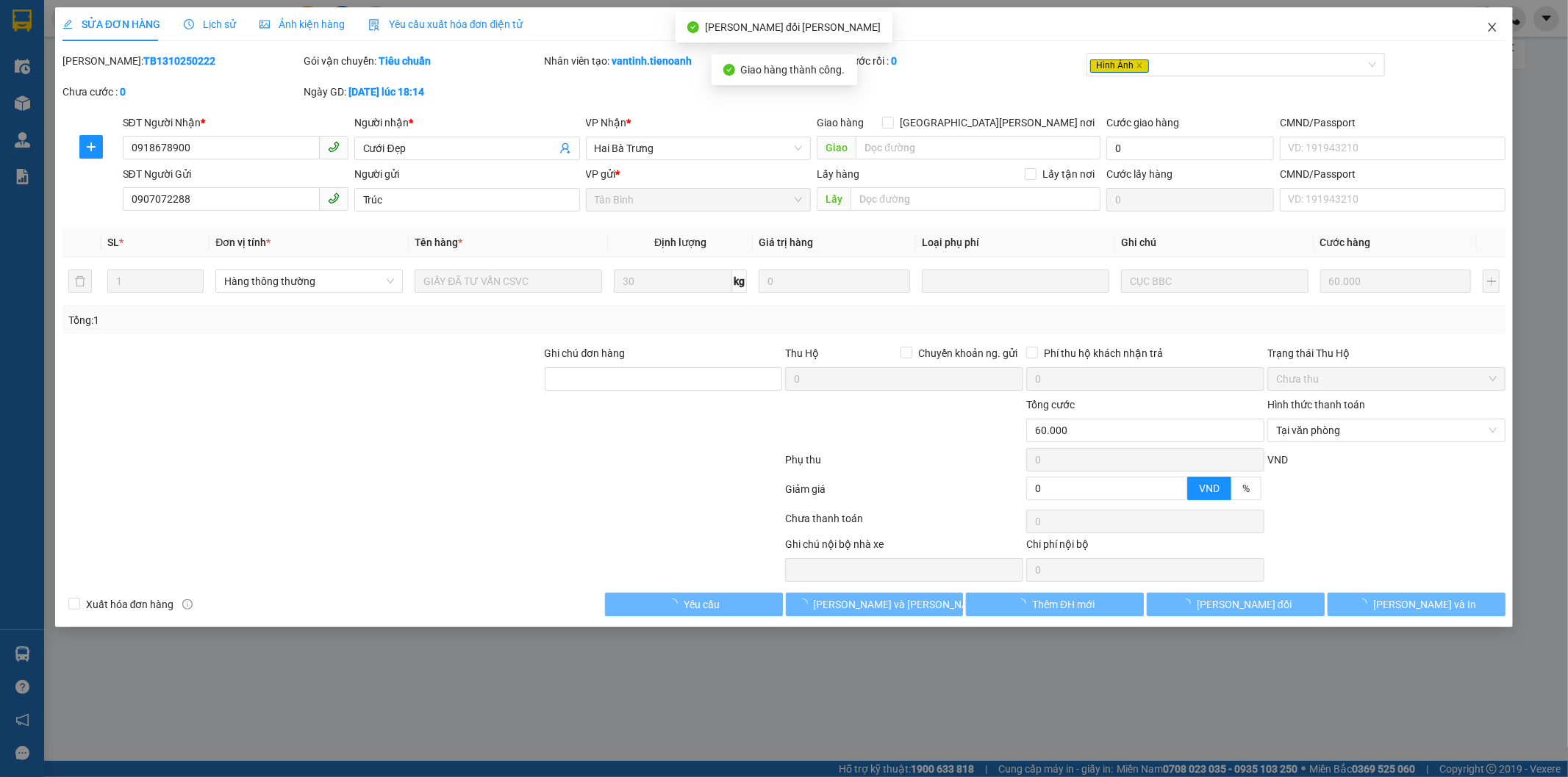
click at [1493, 24] on icon "close" at bounding box center [1492, 27] width 12 height 12
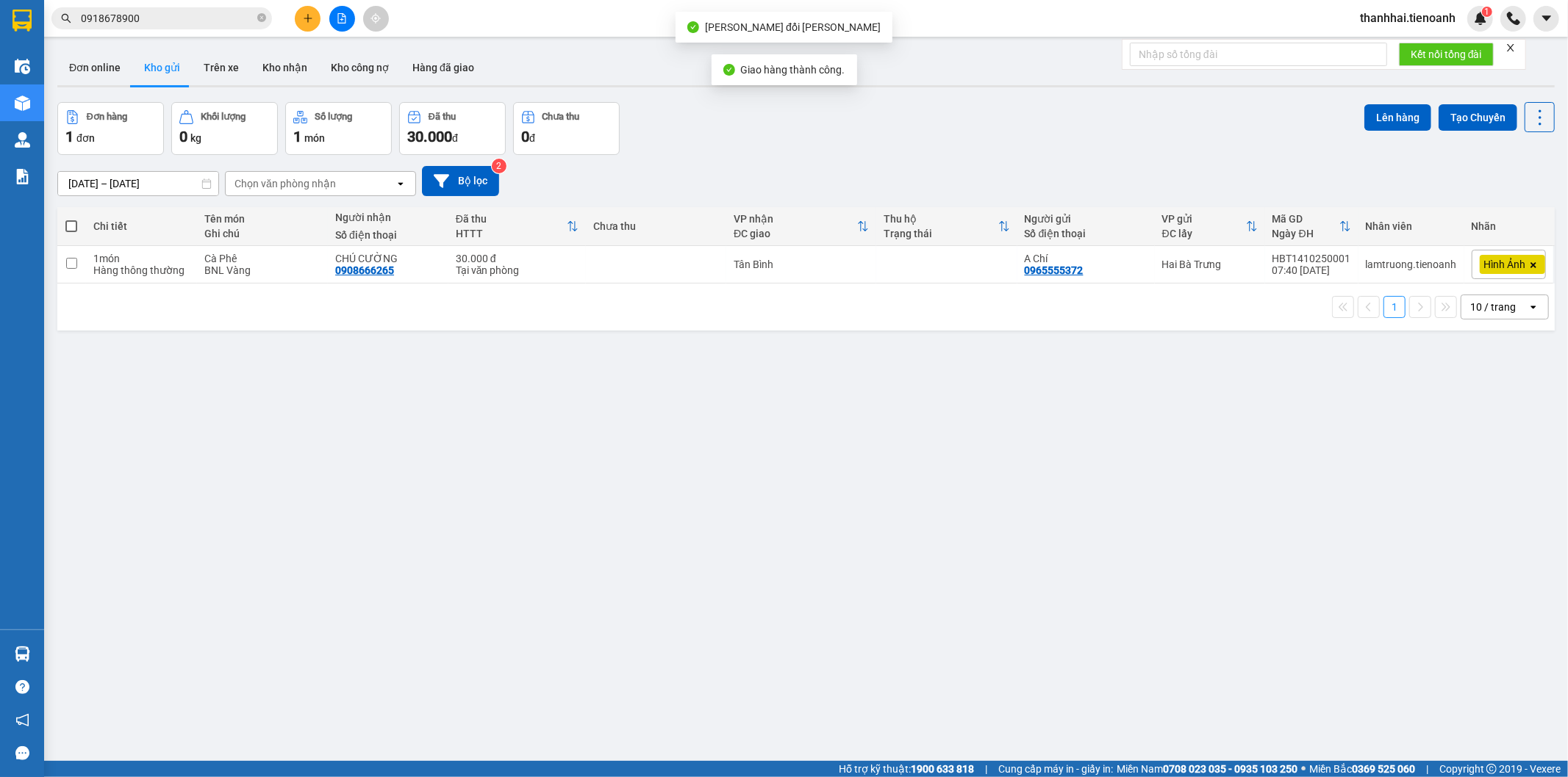
click at [231, 16] on input "0918678900" at bounding box center [167, 19] width 174 height 16
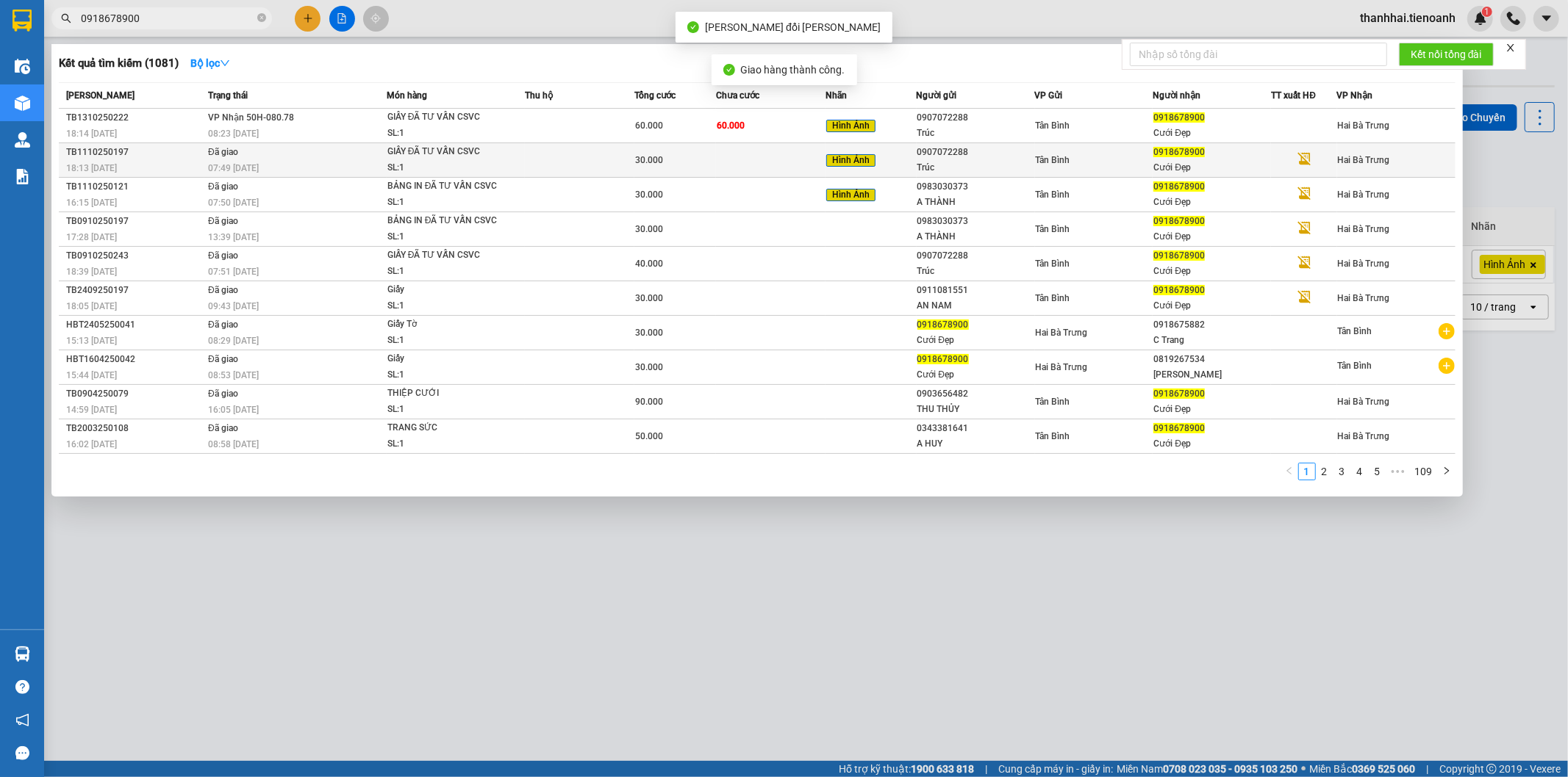
click at [667, 162] on div "30.000" at bounding box center [675, 160] width 80 height 16
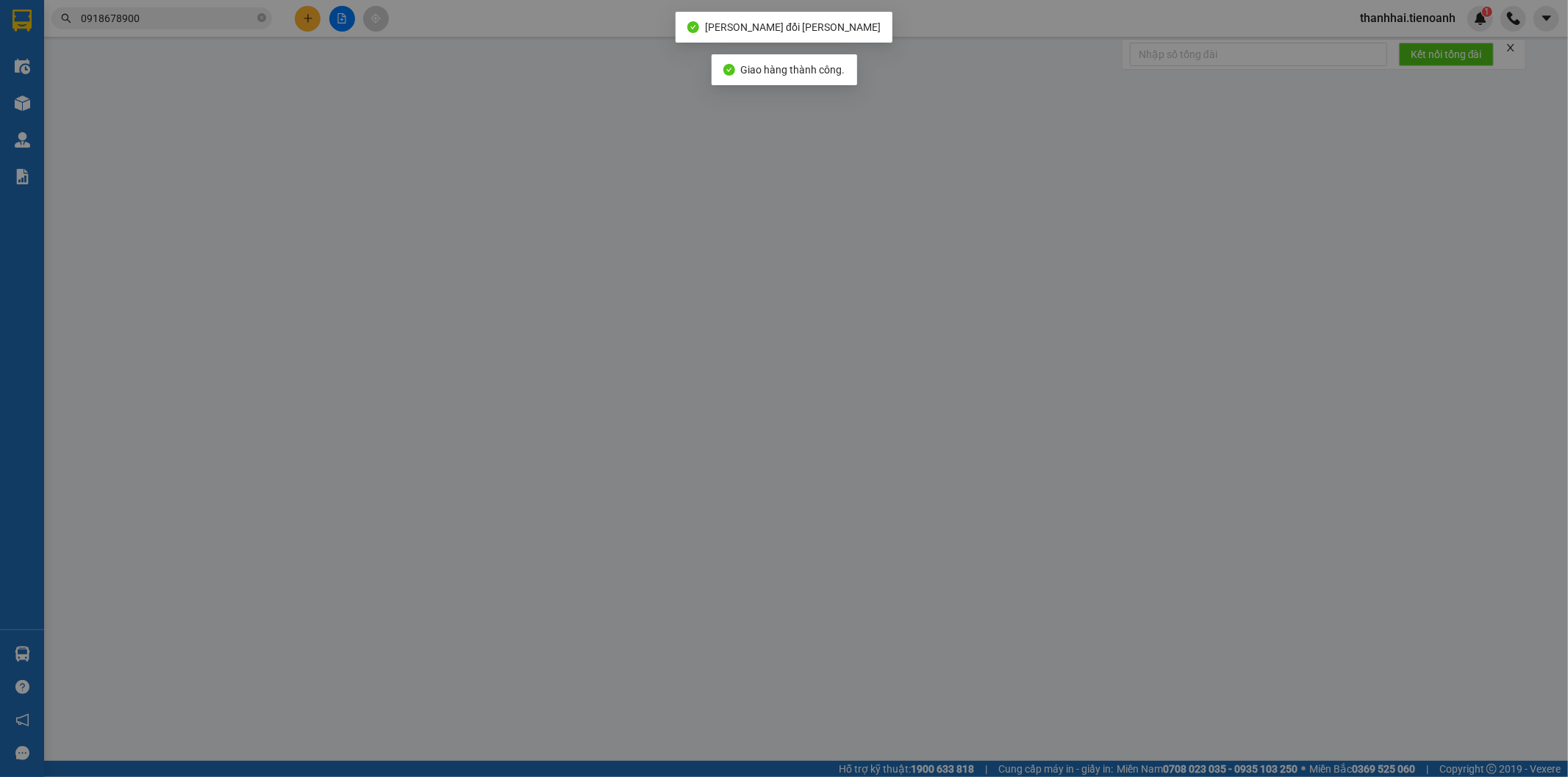
type input "0918678900"
type input "Cưới Đẹp"
type input "0907072288"
type input "Trúc"
type input "0"
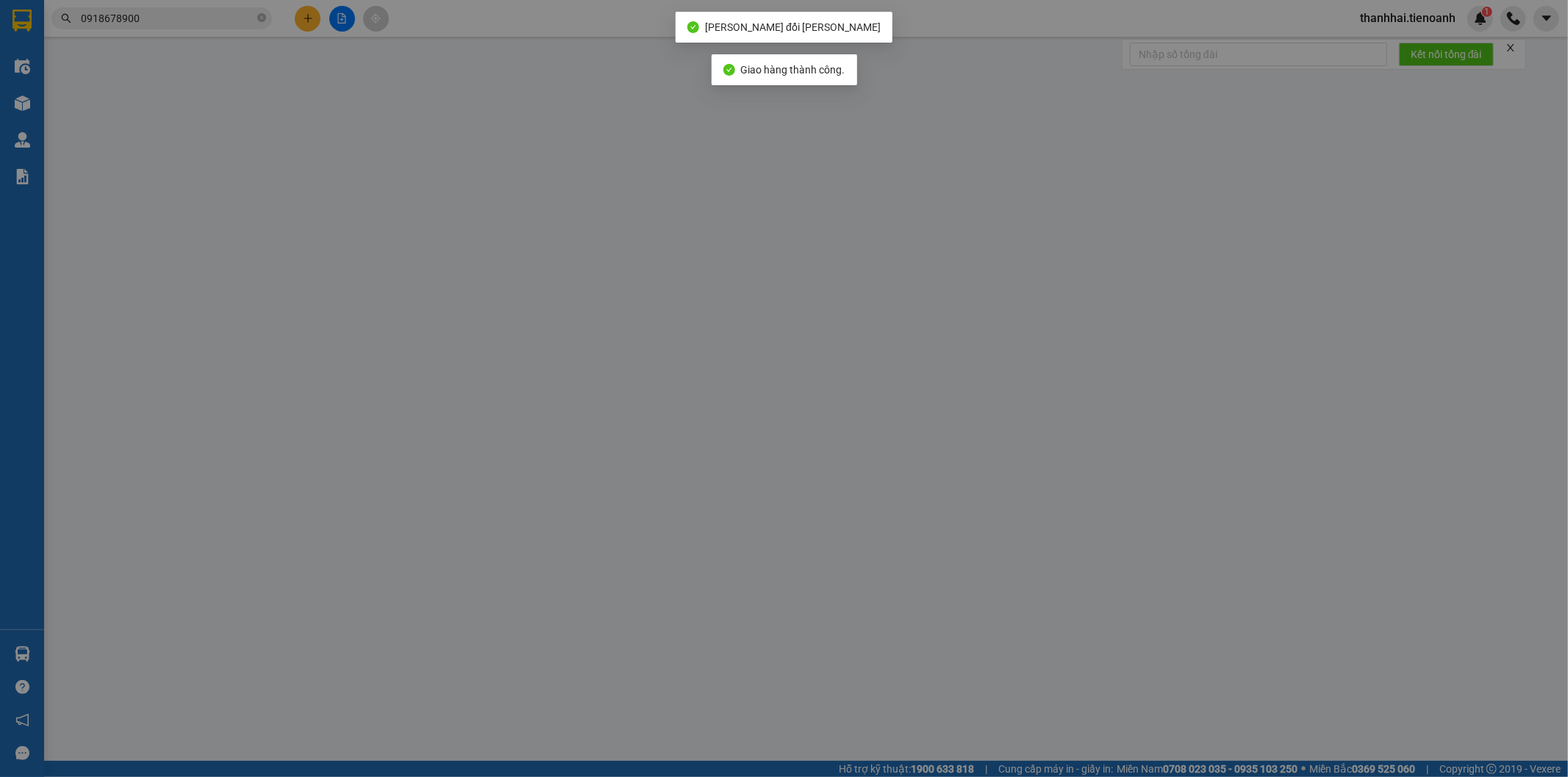
type input "30.000"
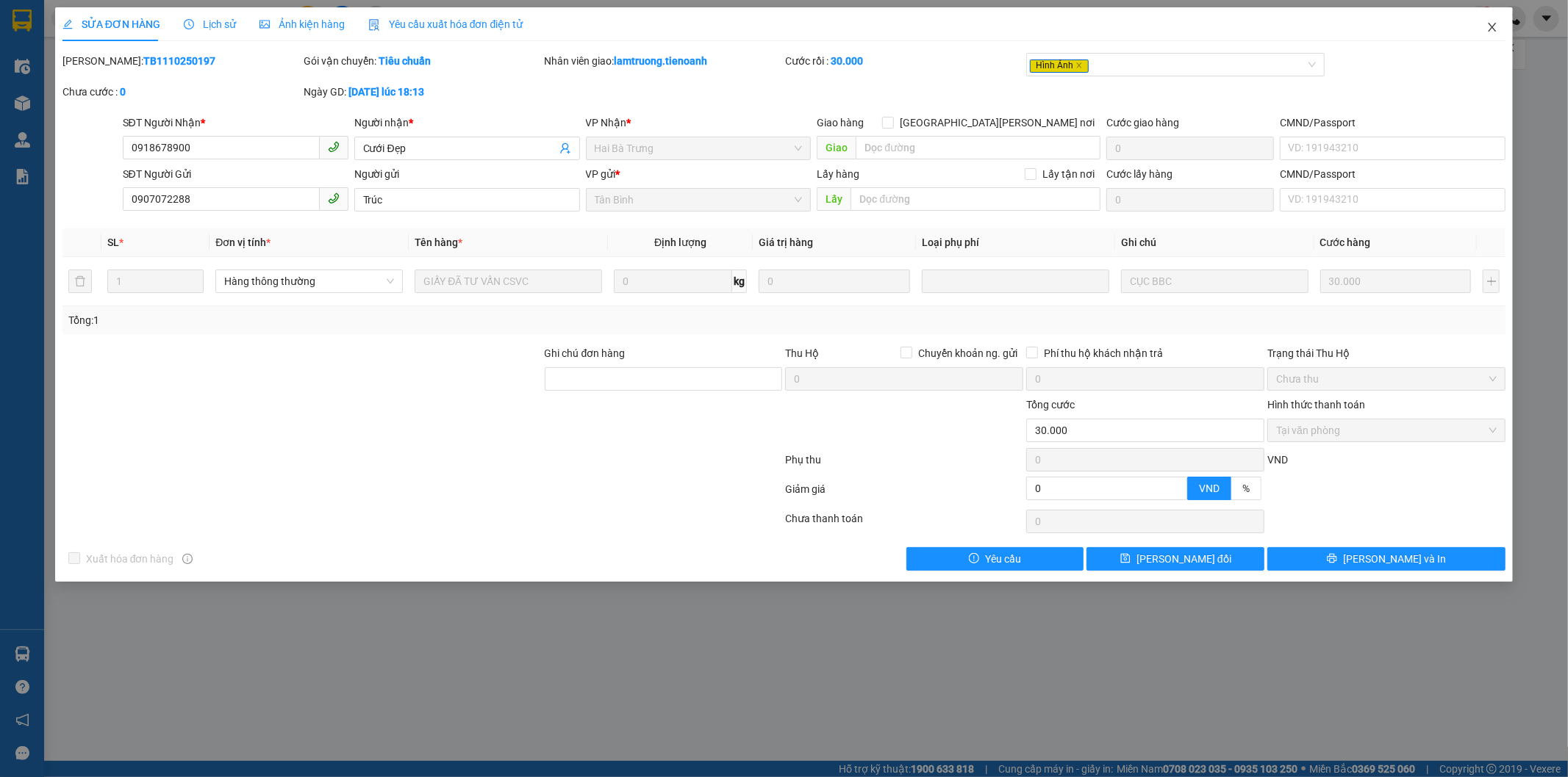
click at [1495, 26] on icon "close" at bounding box center [1492, 27] width 12 height 12
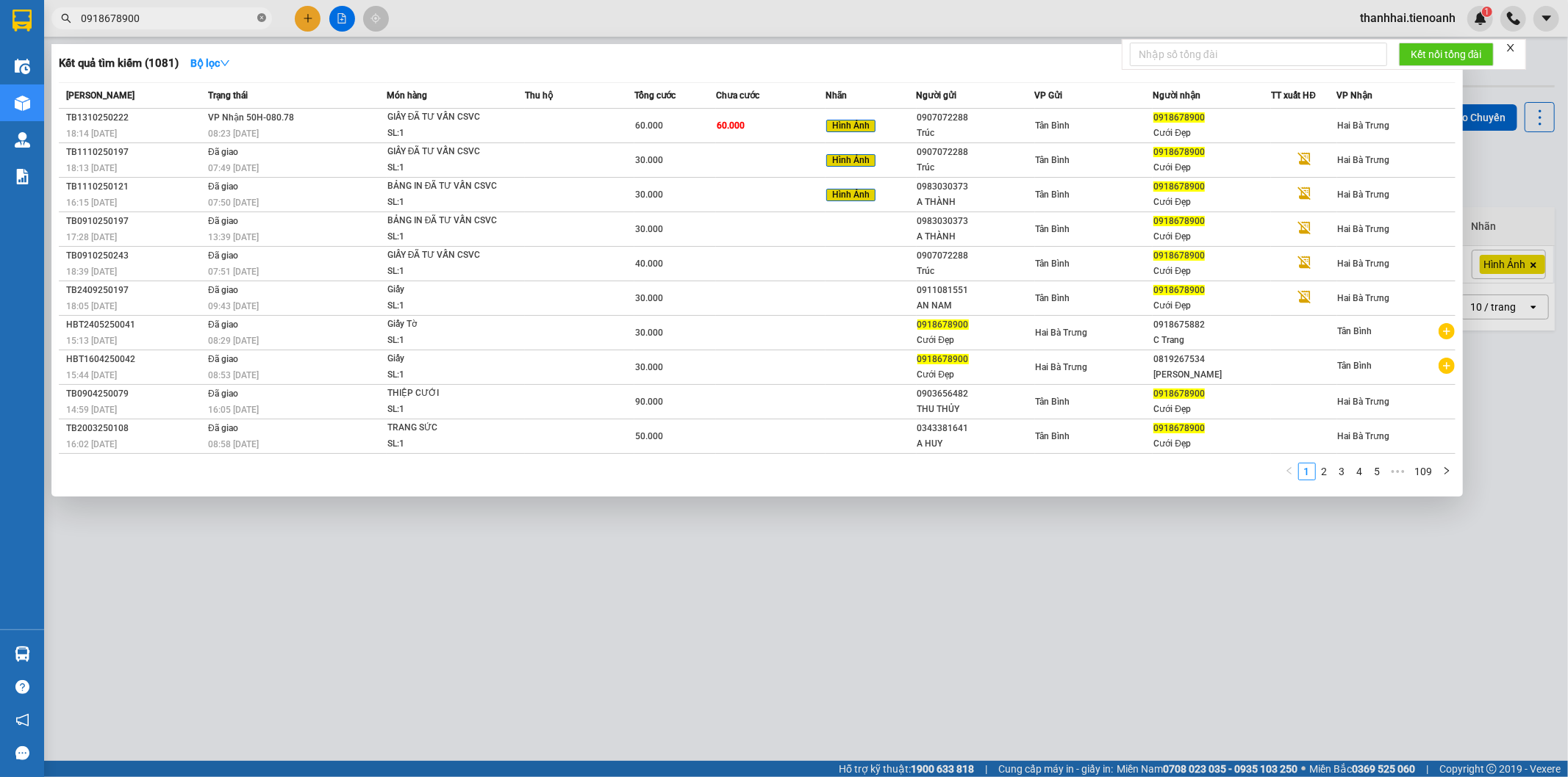
click at [262, 17] on icon "close-circle" at bounding box center [262, 17] width 9 height 9
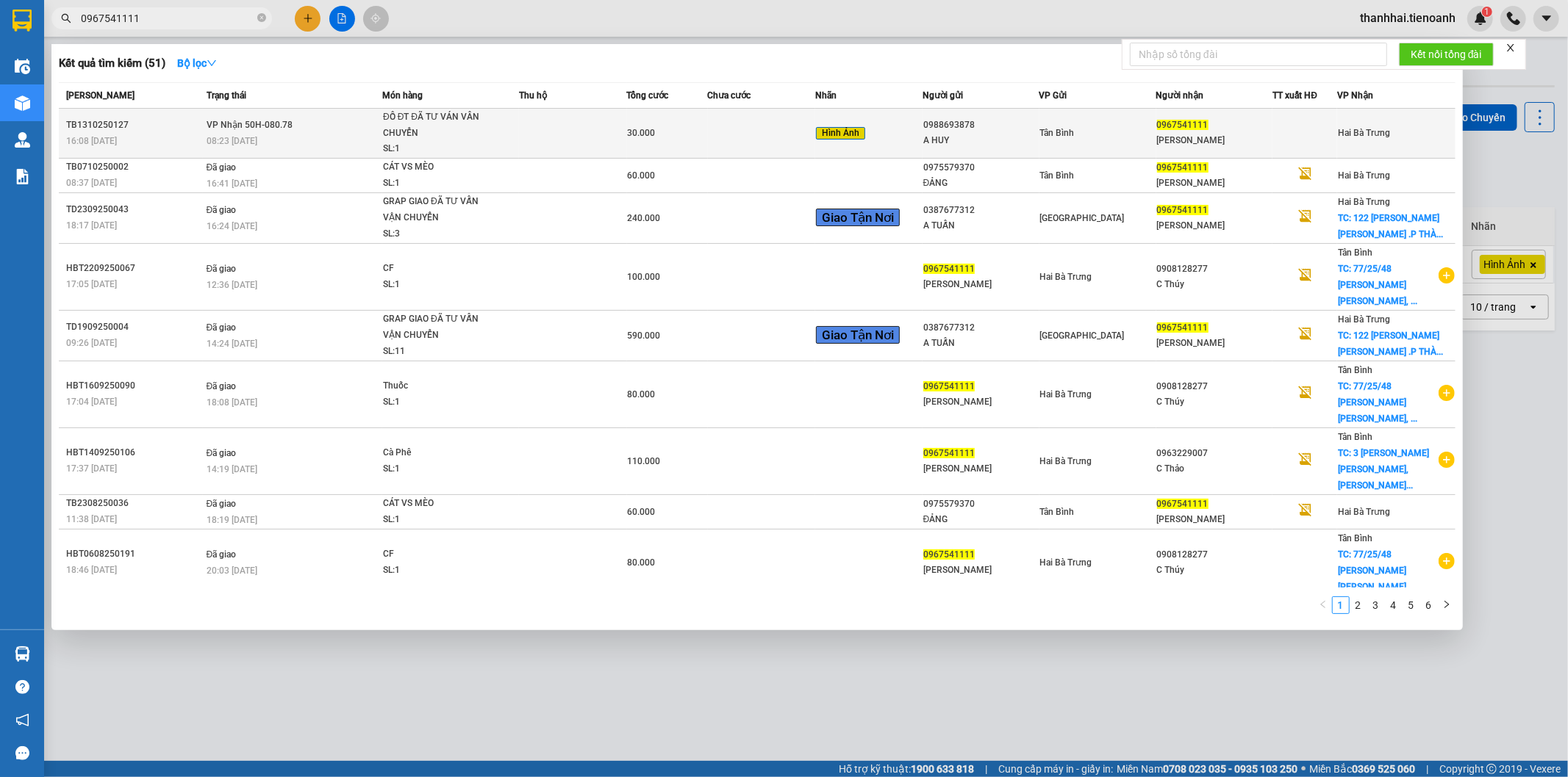
type input "0967541111"
click at [841, 127] on span "Hình Ảnh" at bounding box center [841, 134] width 49 height 13
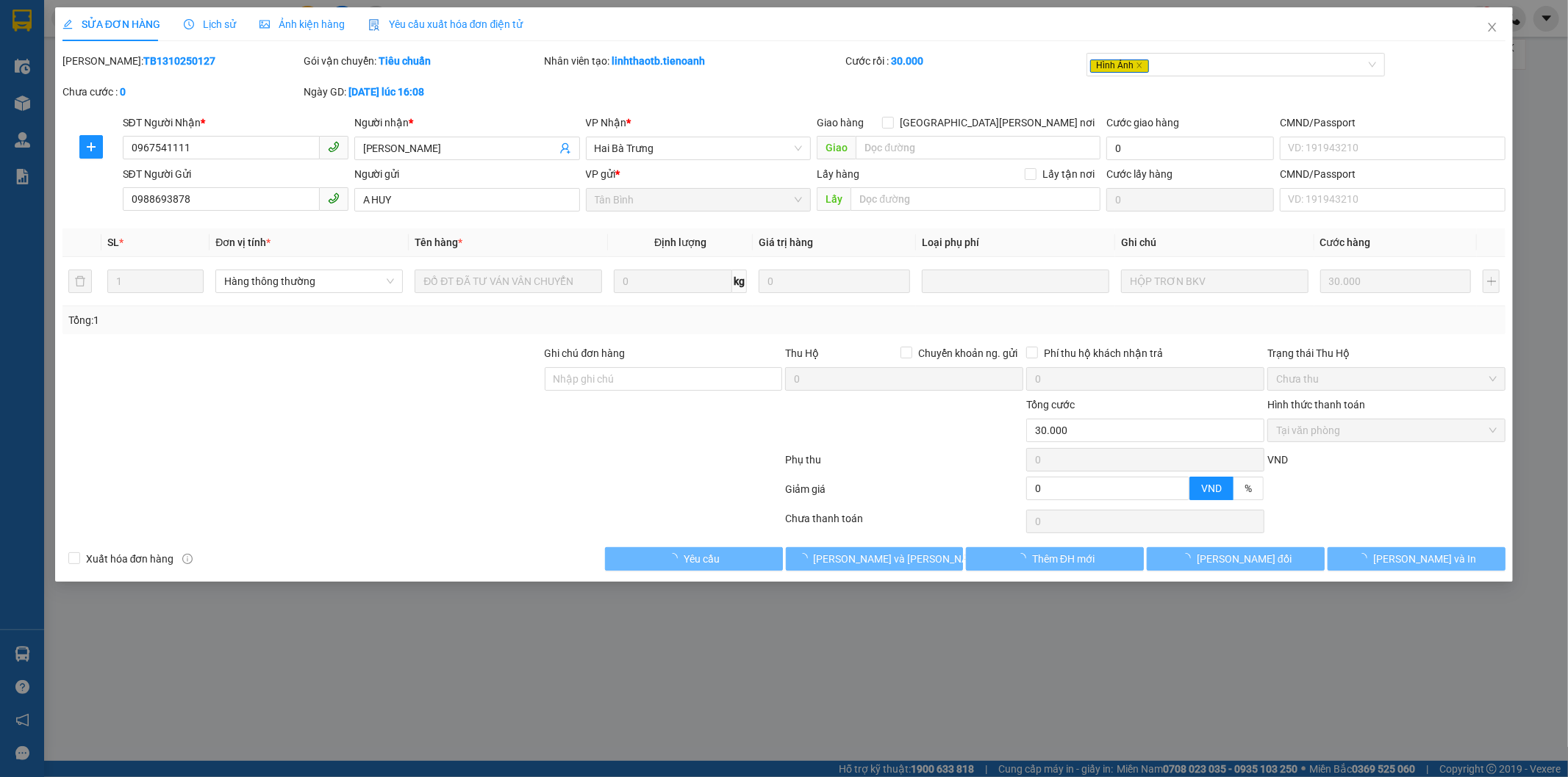
type input "0967541111"
type input "C Hương"
type input "0988693878"
type input "A HUY"
type input "0"
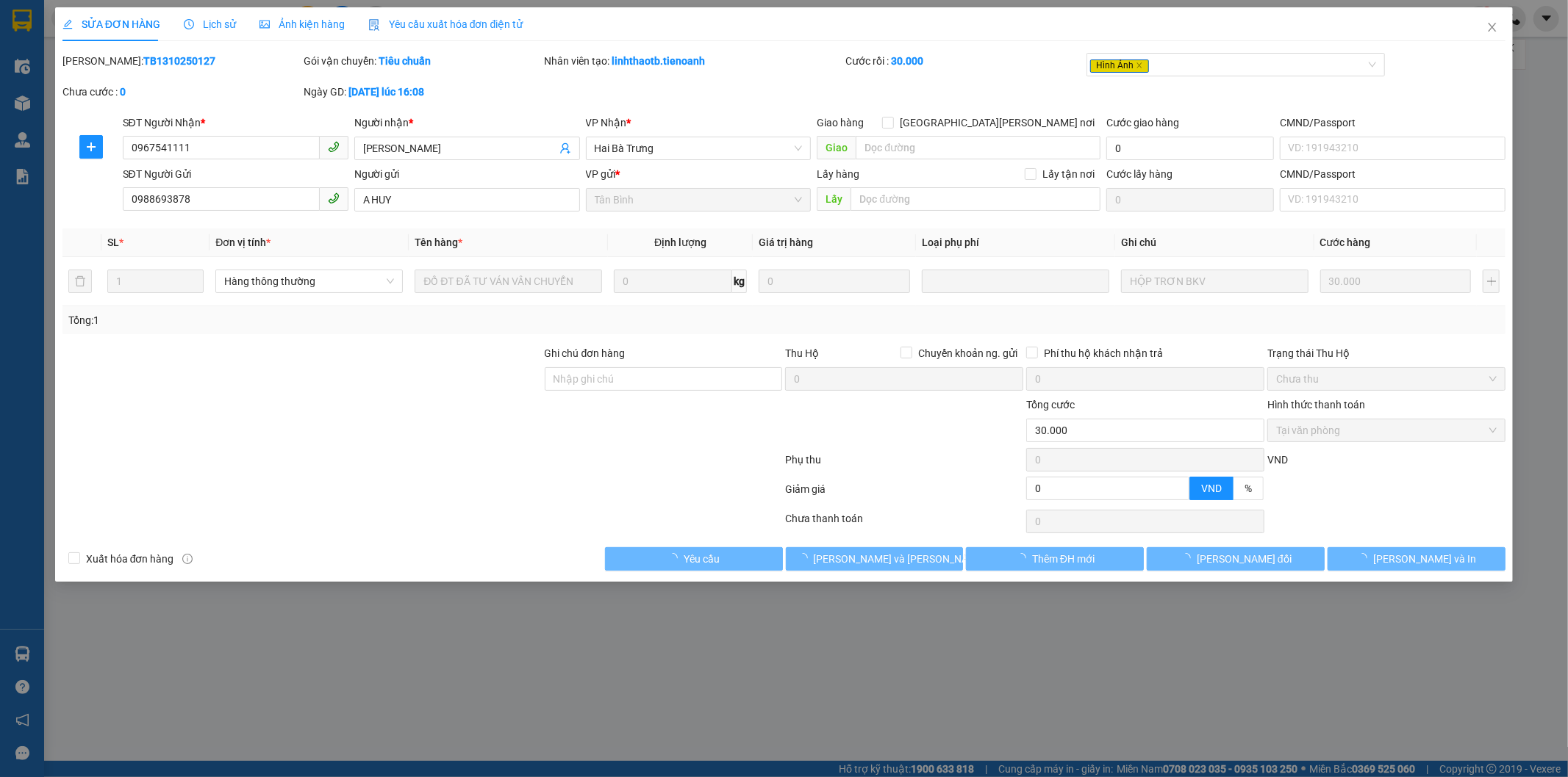
type input "30.000"
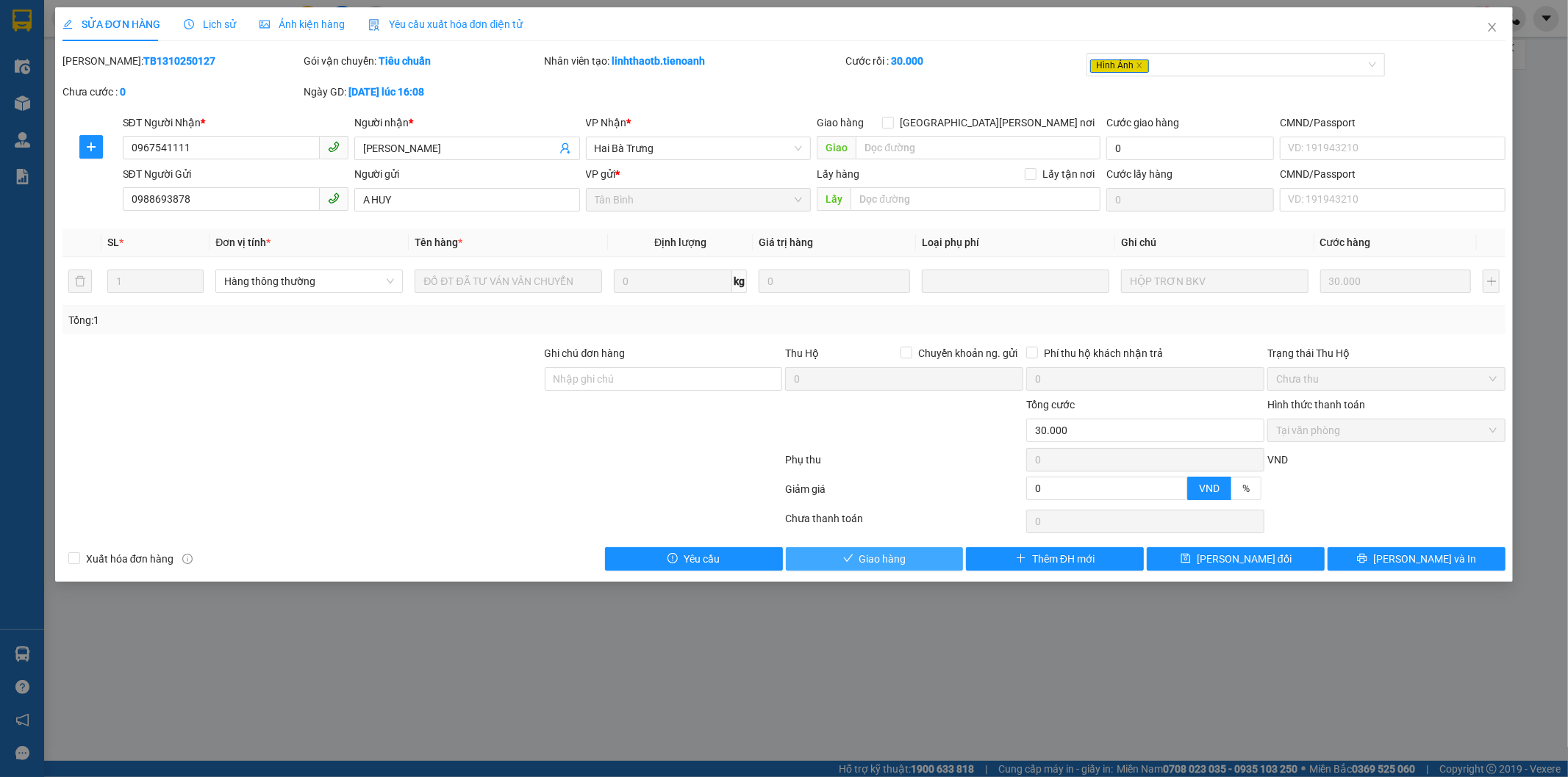
click at [902, 562] on span "Giao hàng" at bounding box center [883, 559] width 47 height 16
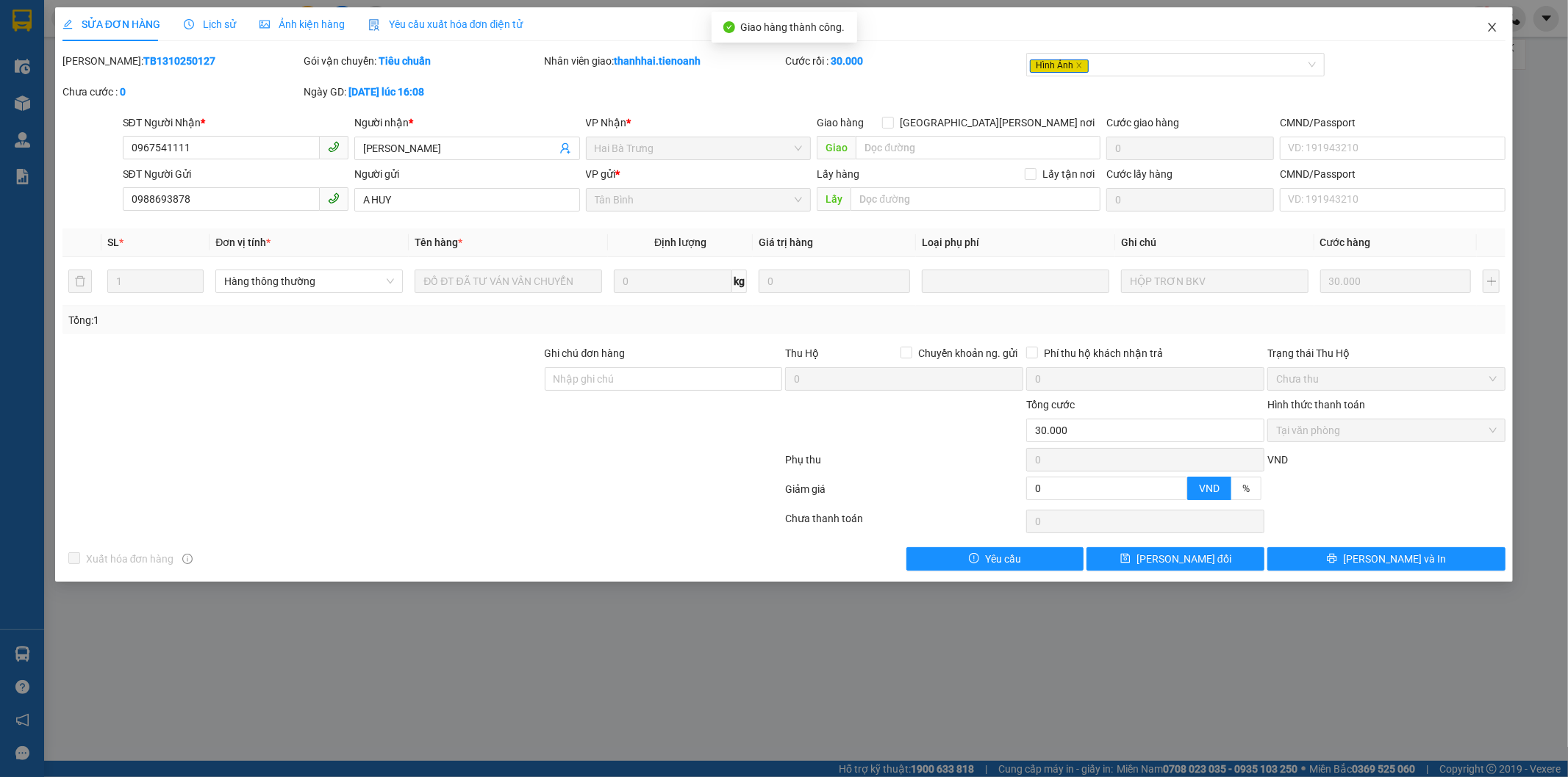
click at [1493, 27] on icon "close" at bounding box center [1493, 27] width 8 height 9
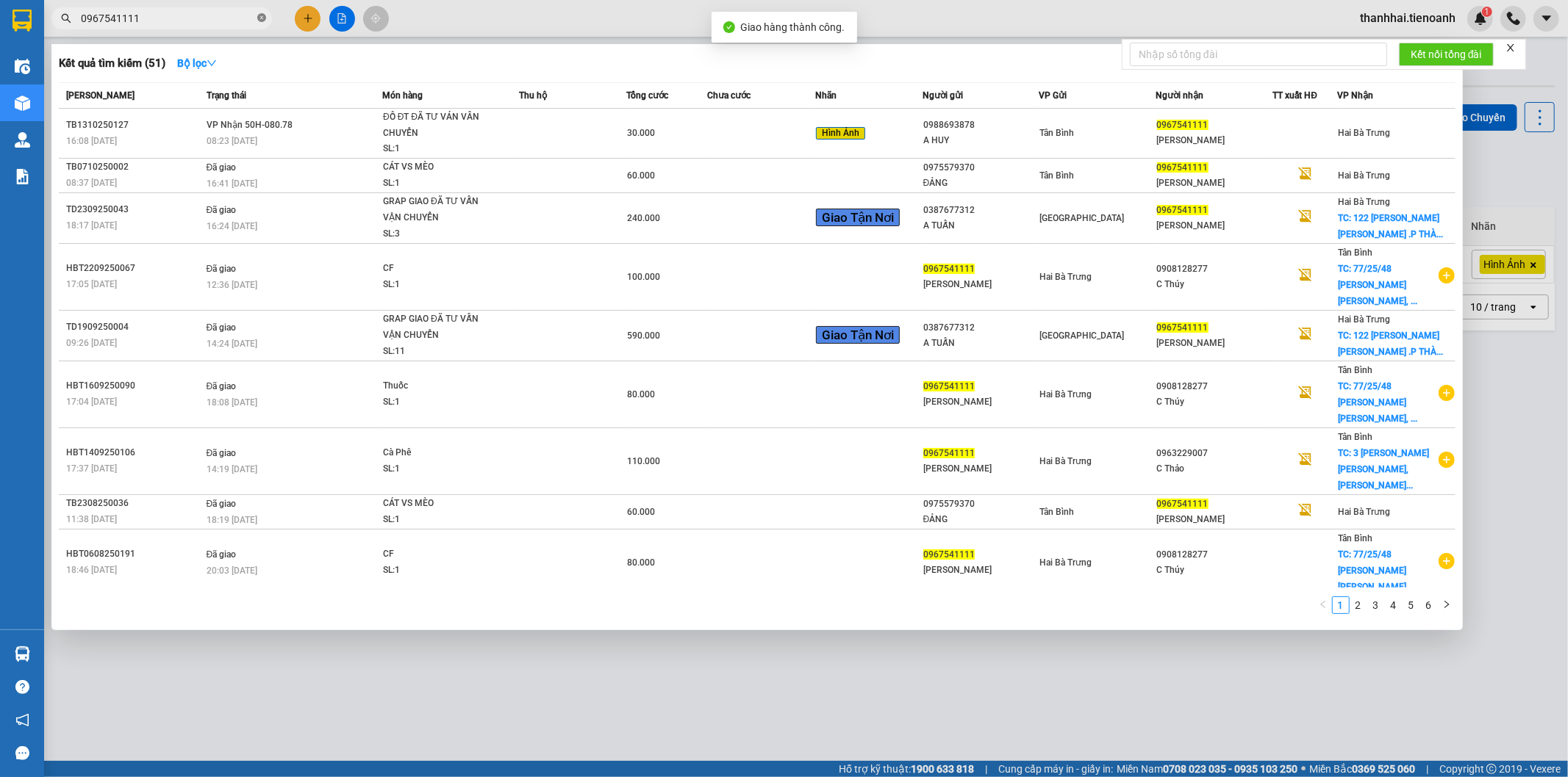
click at [262, 16] on icon "close-circle" at bounding box center [262, 17] width 9 height 9
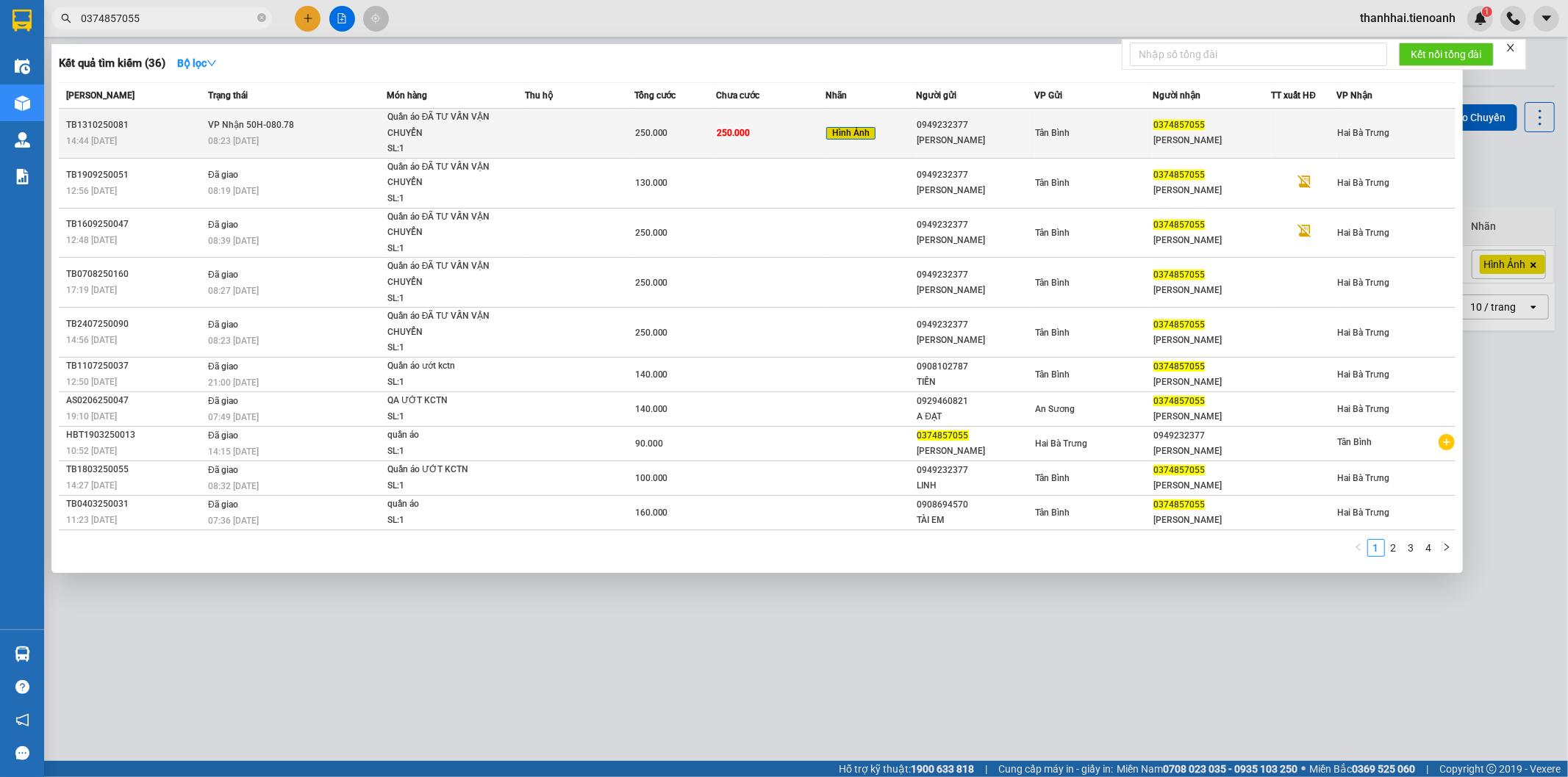
type input "0374857055"
click at [893, 137] on div "Hình Ảnh" at bounding box center [870, 133] width 90 height 17
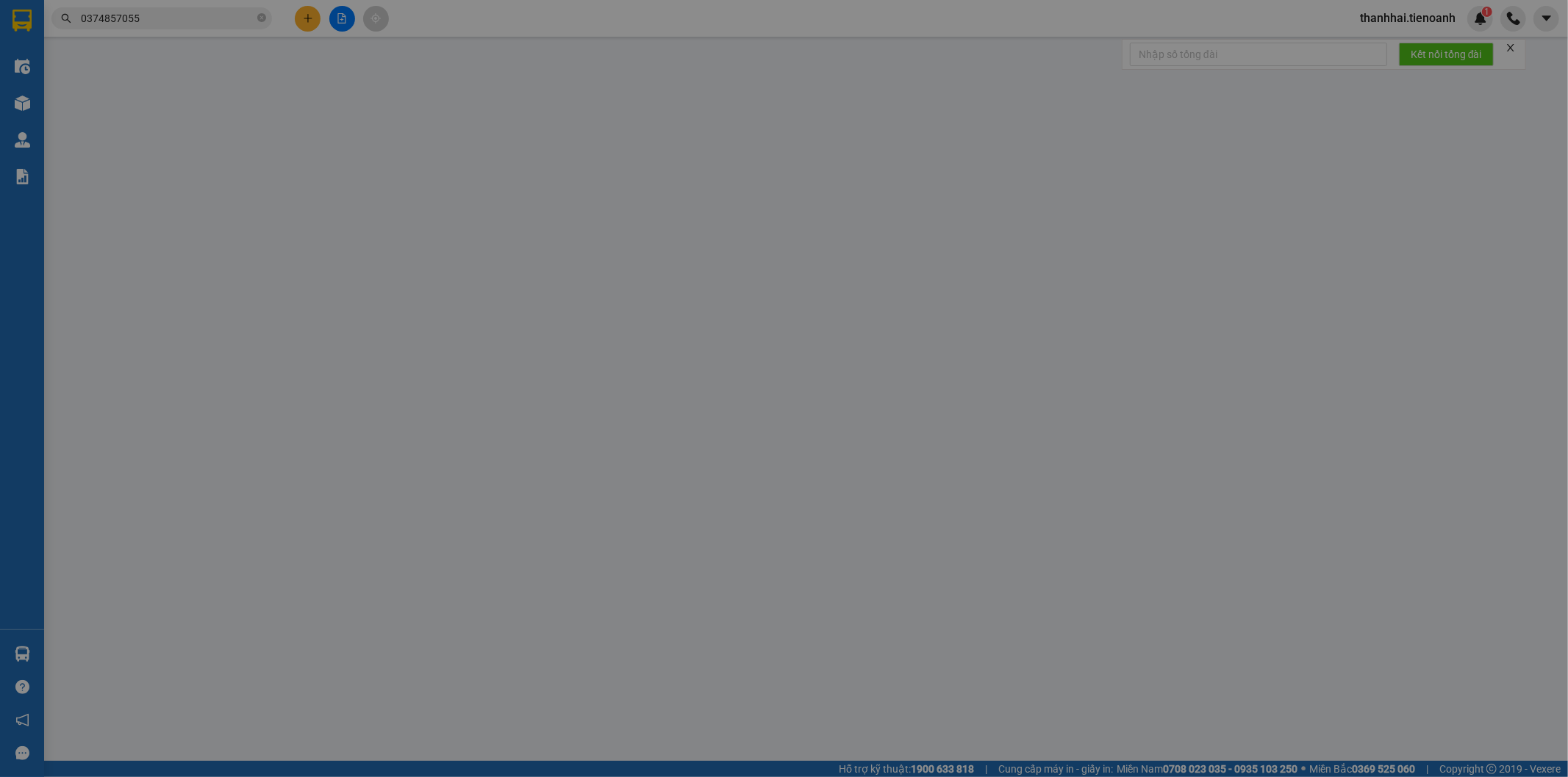
type input "0374857055"
type input "MINH ANH"
type input "0949232377"
type input "C Linh"
type input "0"
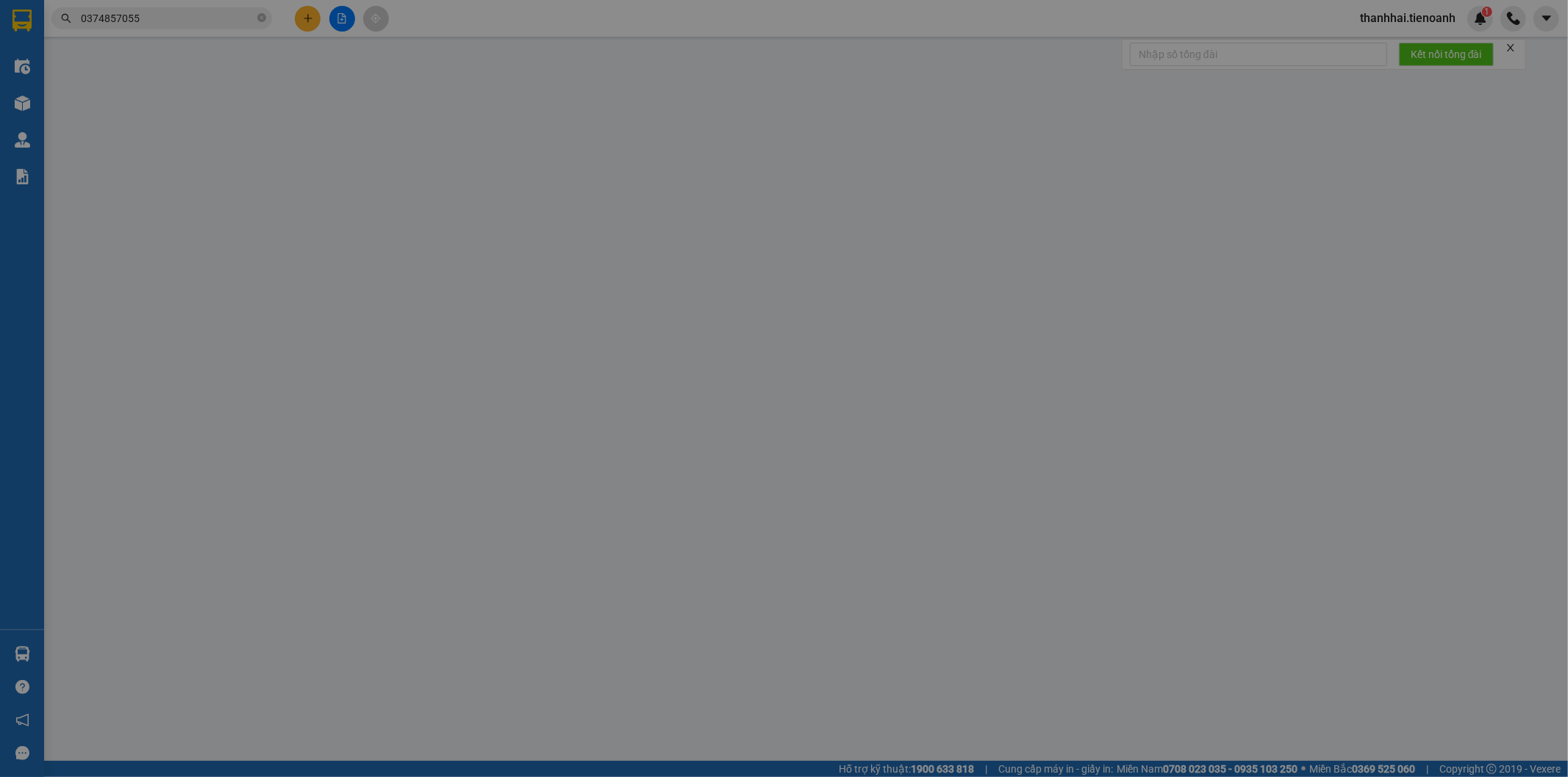
type input "250.000"
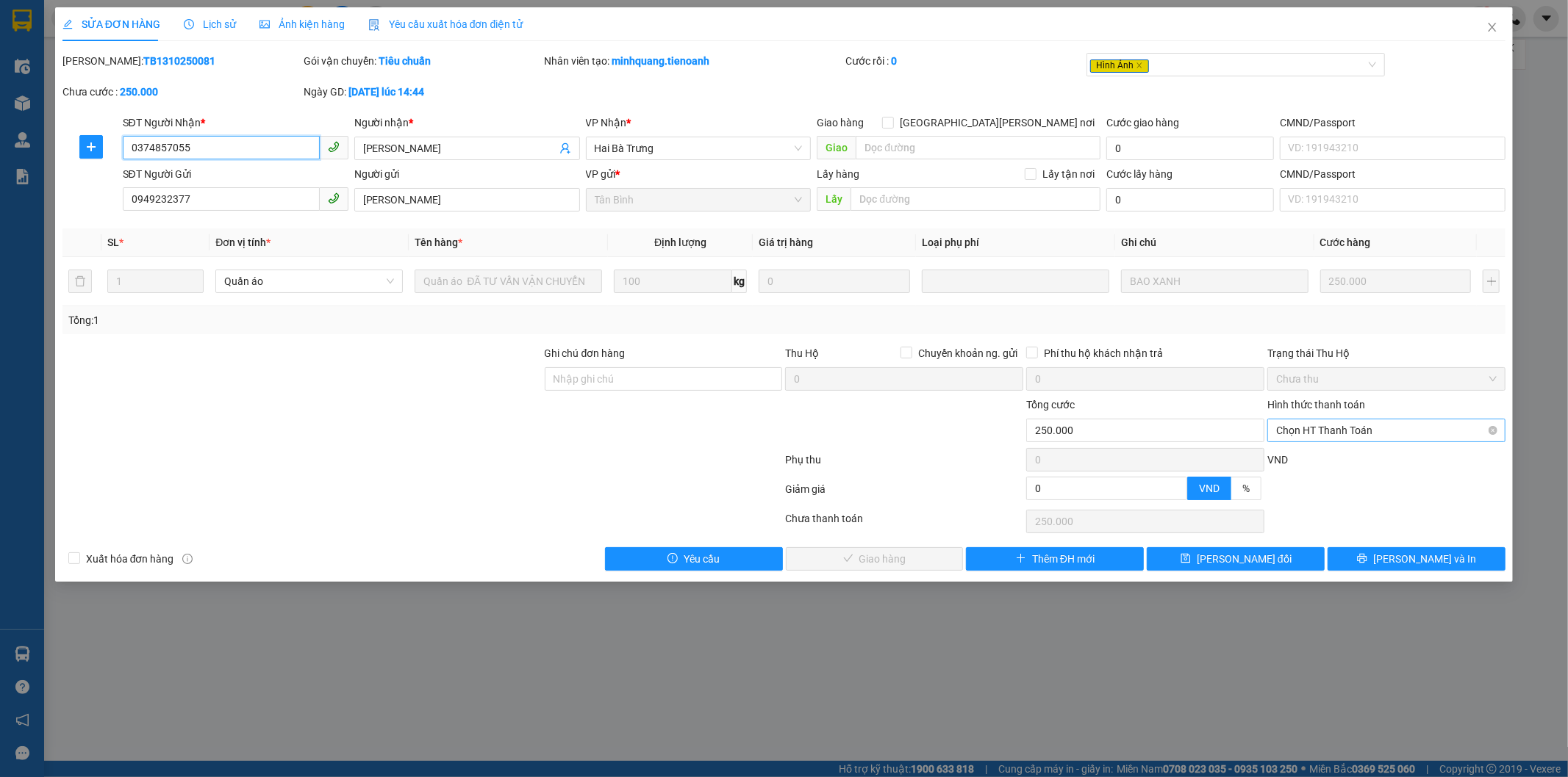
click at [1325, 427] on span "Chọn HT Thanh Toán" at bounding box center [1386, 430] width 220 height 22
click at [1316, 446] on div "Total Paid Fee 0 Total UnPaid Fee 250.000 Cash Collection Total Fee Mã ĐH: TB13…" at bounding box center [784, 312] width 1444 height 518
click at [1324, 433] on span "Chọn HT Thanh Toán" at bounding box center [1386, 430] width 220 height 22
drag, startPoint x: 1307, startPoint y: 456, endPoint x: 1292, endPoint y: 459, distance: 15.3
click at [1306, 456] on div "Tại văn phòng" at bounding box center [1387, 460] width 220 height 16
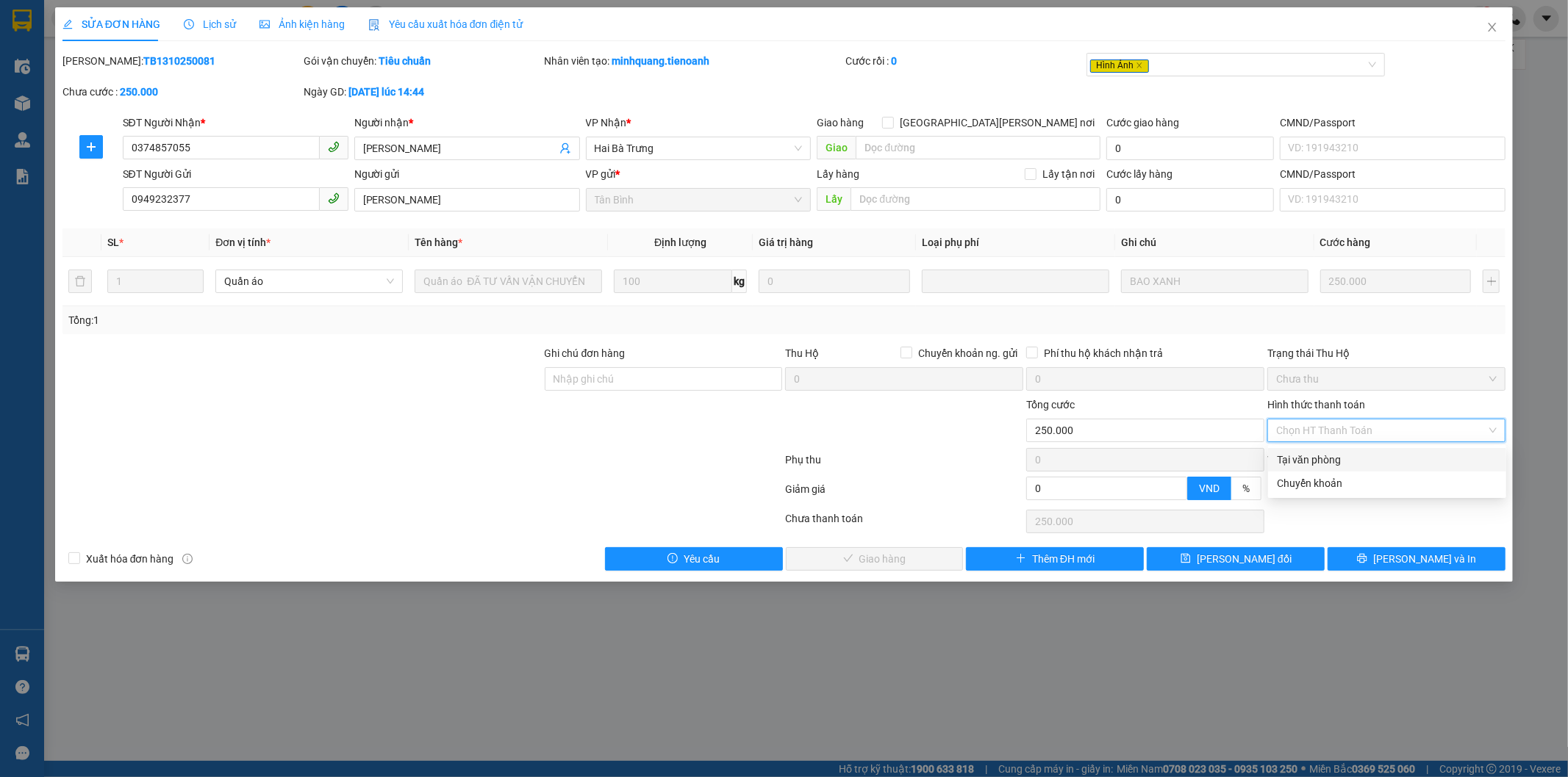
type input "0"
click at [912, 563] on span "[PERSON_NAME] và Giao hàng" at bounding box center [912, 559] width 198 height 16
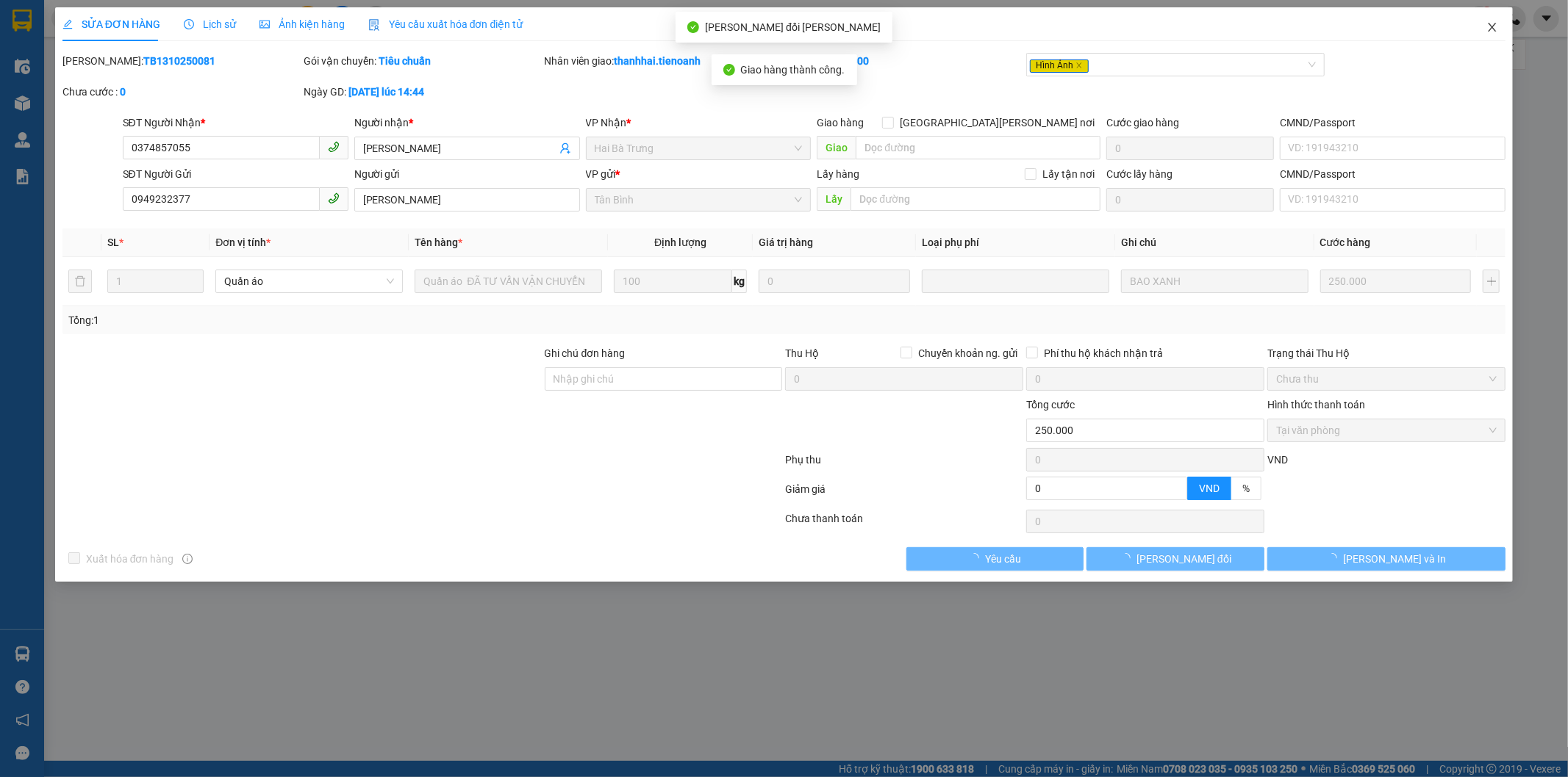
click at [1488, 26] on icon "close" at bounding box center [1492, 27] width 12 height 12
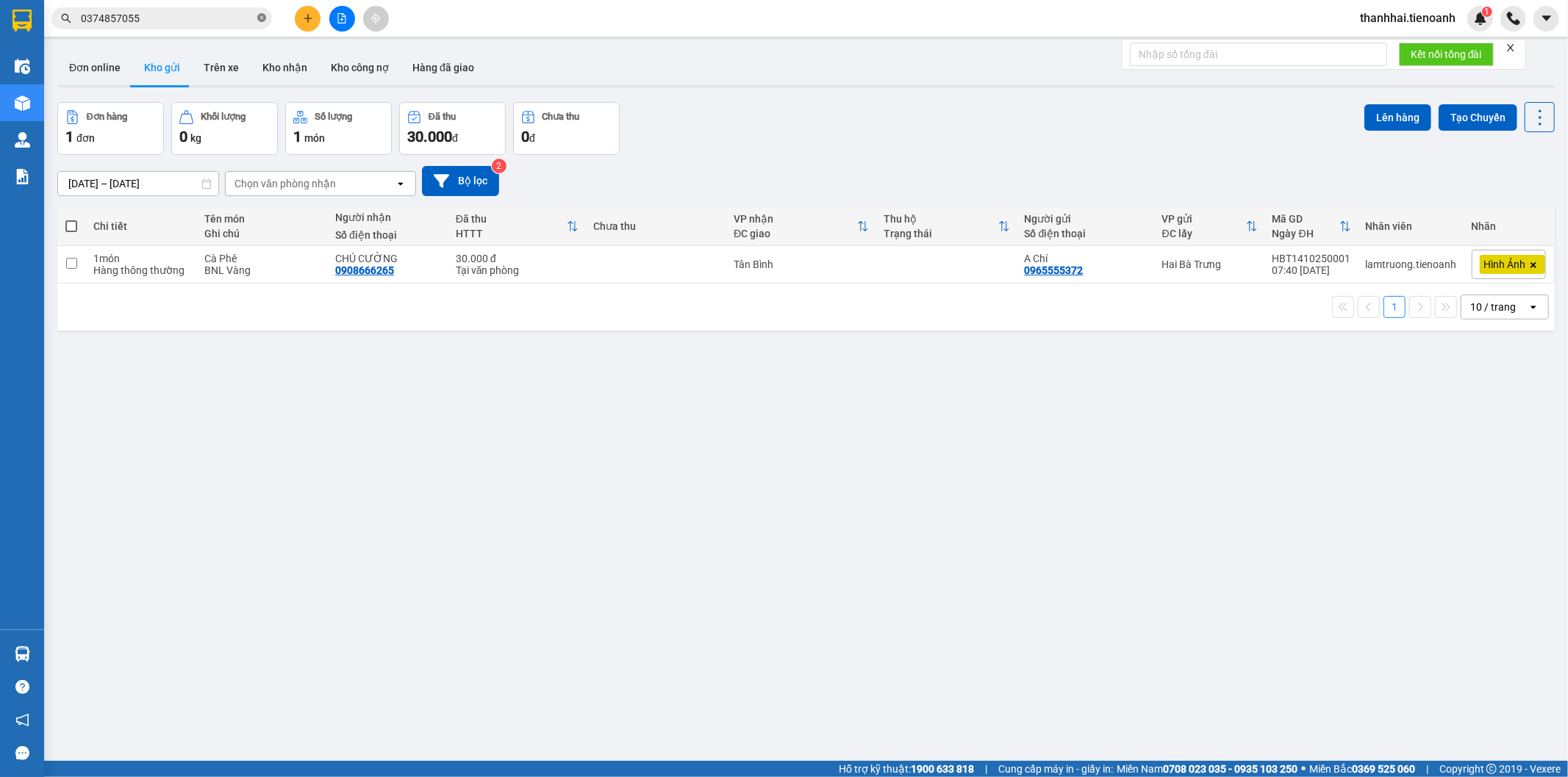
click at [260, 16] on icon "close-circle" at bounding box center [262, 17] width 9 height 9
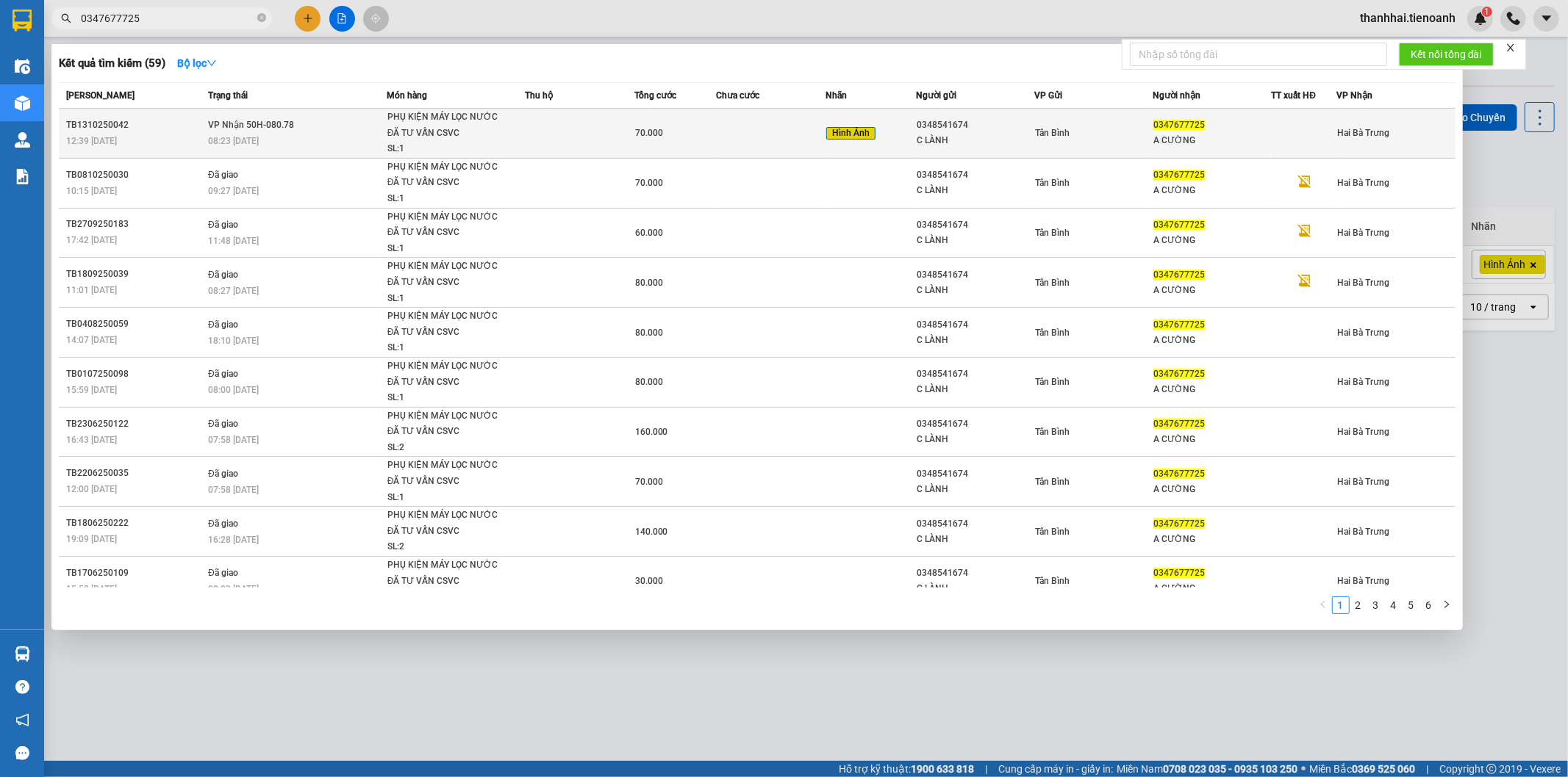
type input "0347677725"
click at [798, 136] on td at bounding box center [770, 133] width 109 height 50
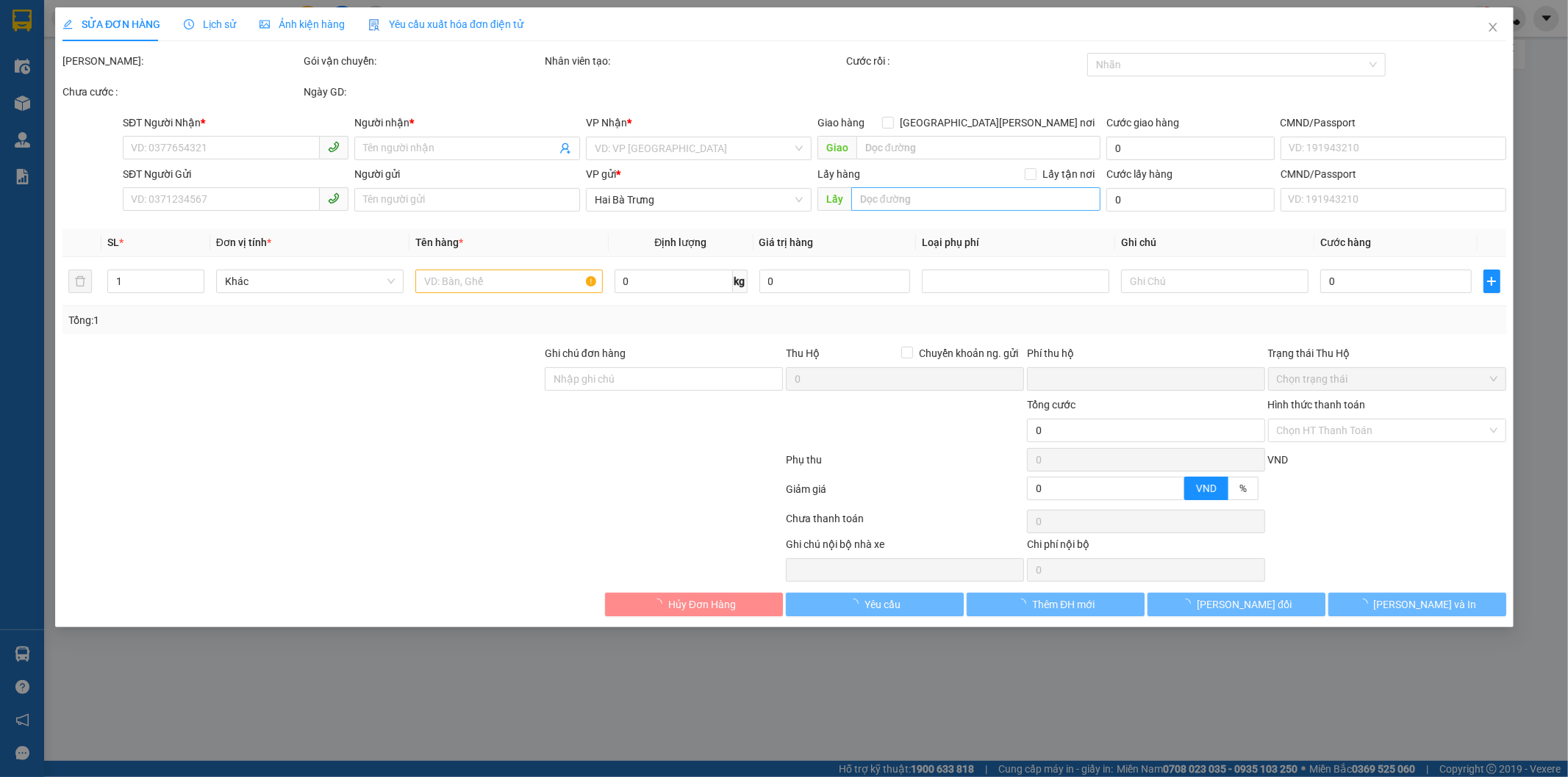
type input "0347677725"
type input "A CƯỜNG"
type input "0348541674"
type input "C LÀNH"
type input "0"
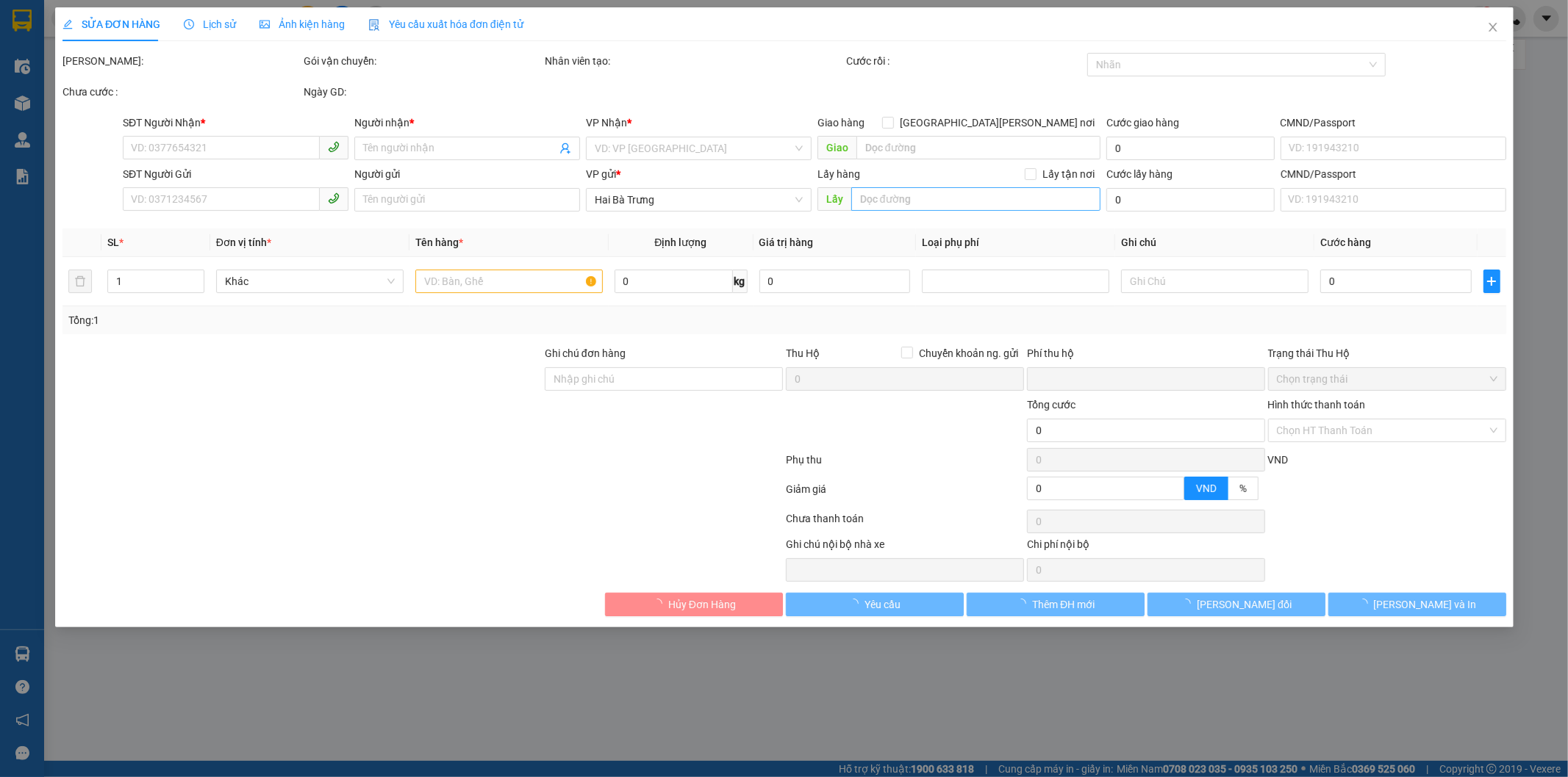
type input "70.000"
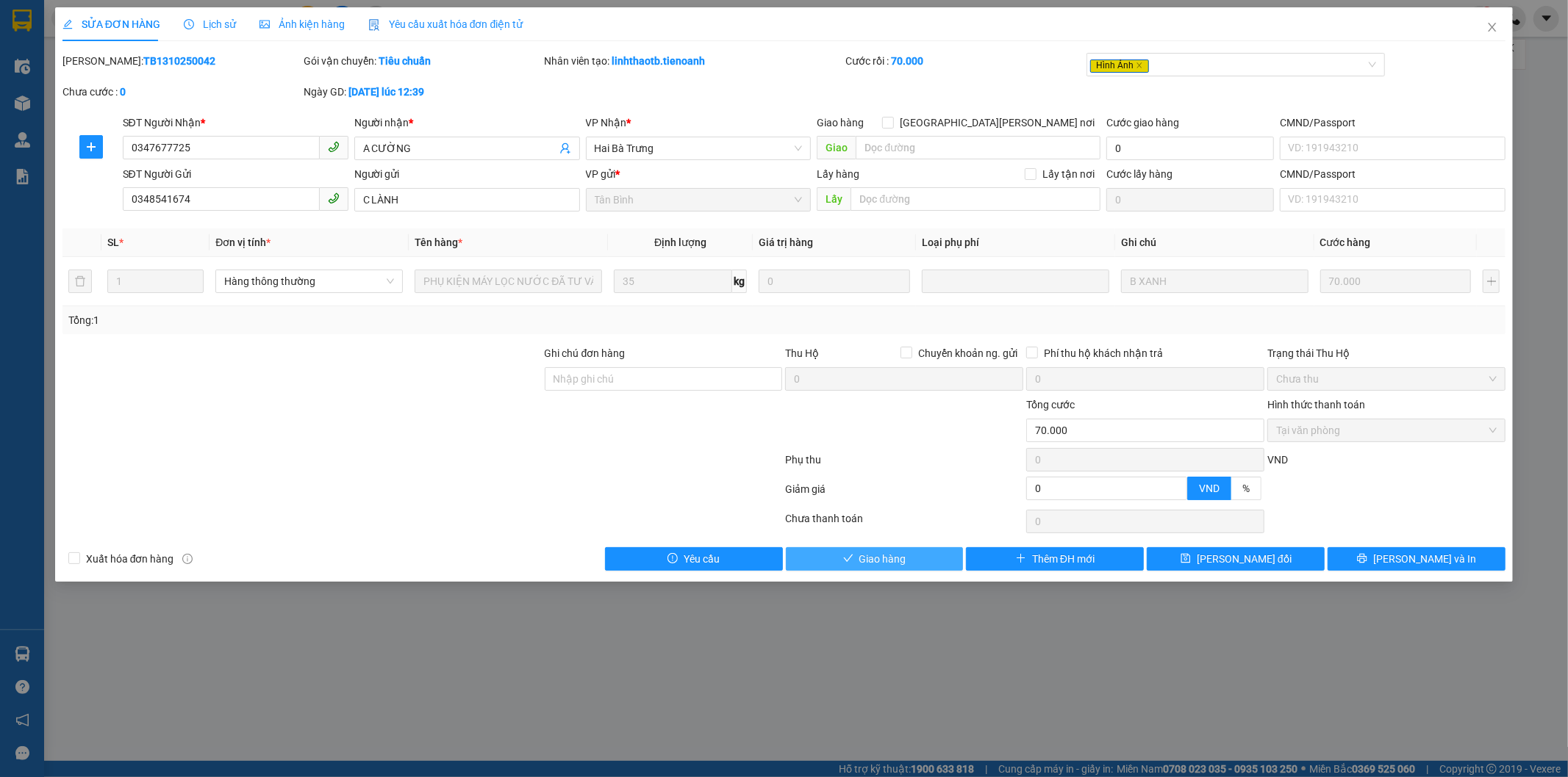
click at [936, 560] on button "Giao hàng" at bounding box center [874, 559] width 178 height 24
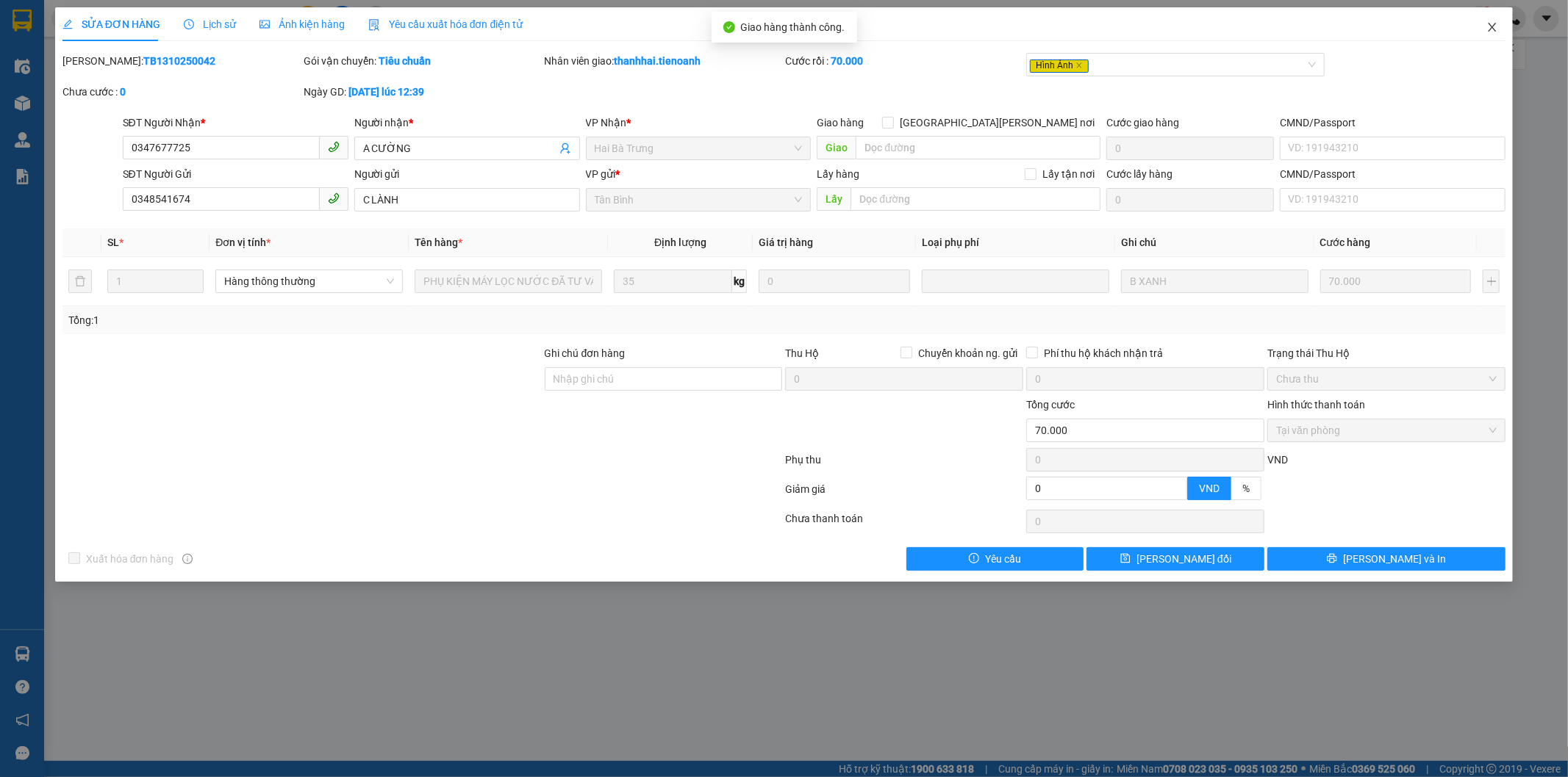
click at [1490, 26] on icon "close" at bounding box center [1492, 27] width 12 height 12
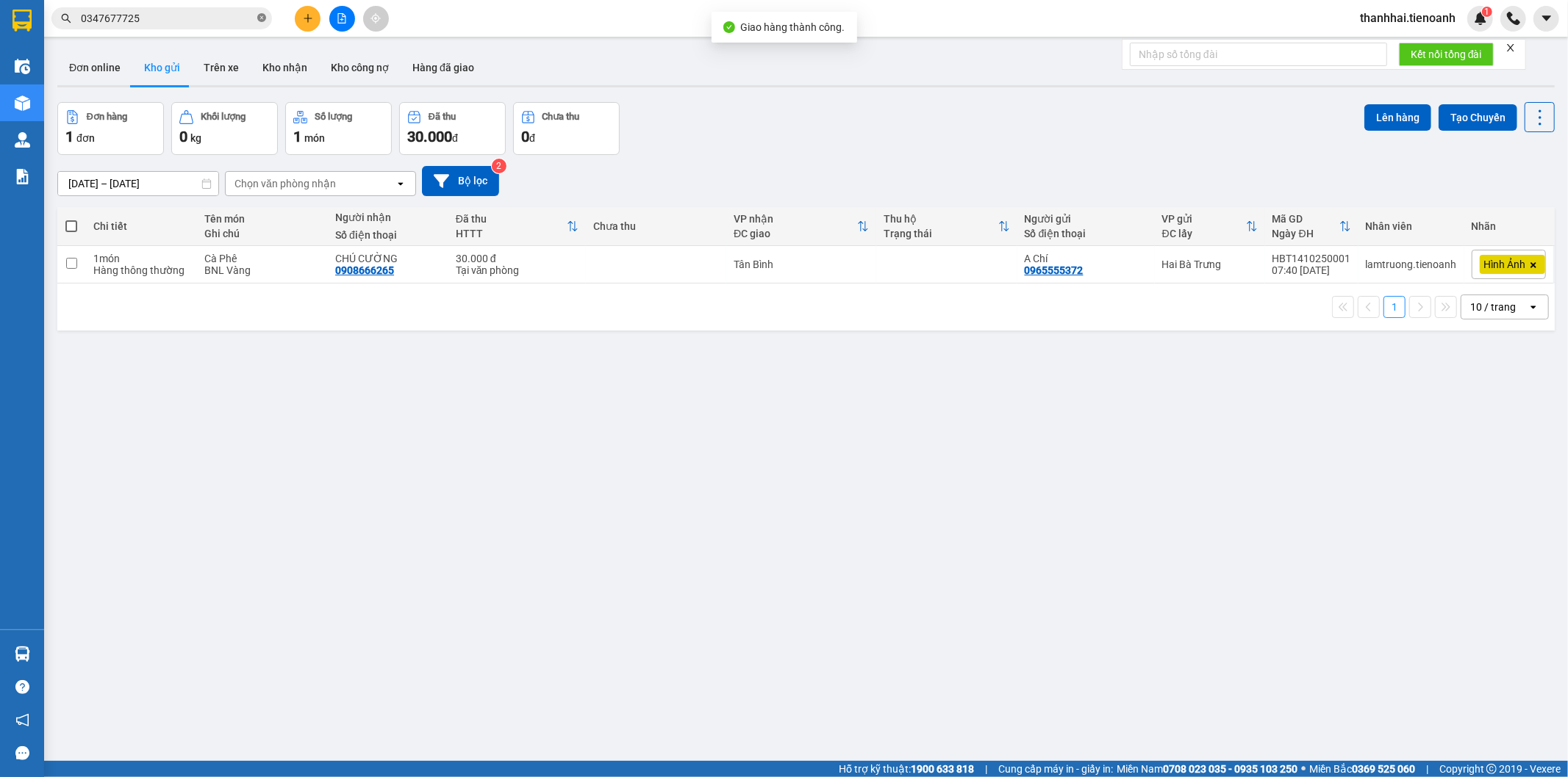
click at [259, 16] on icon "close-circle" at bounding box center [262, 17] width 9 height 9
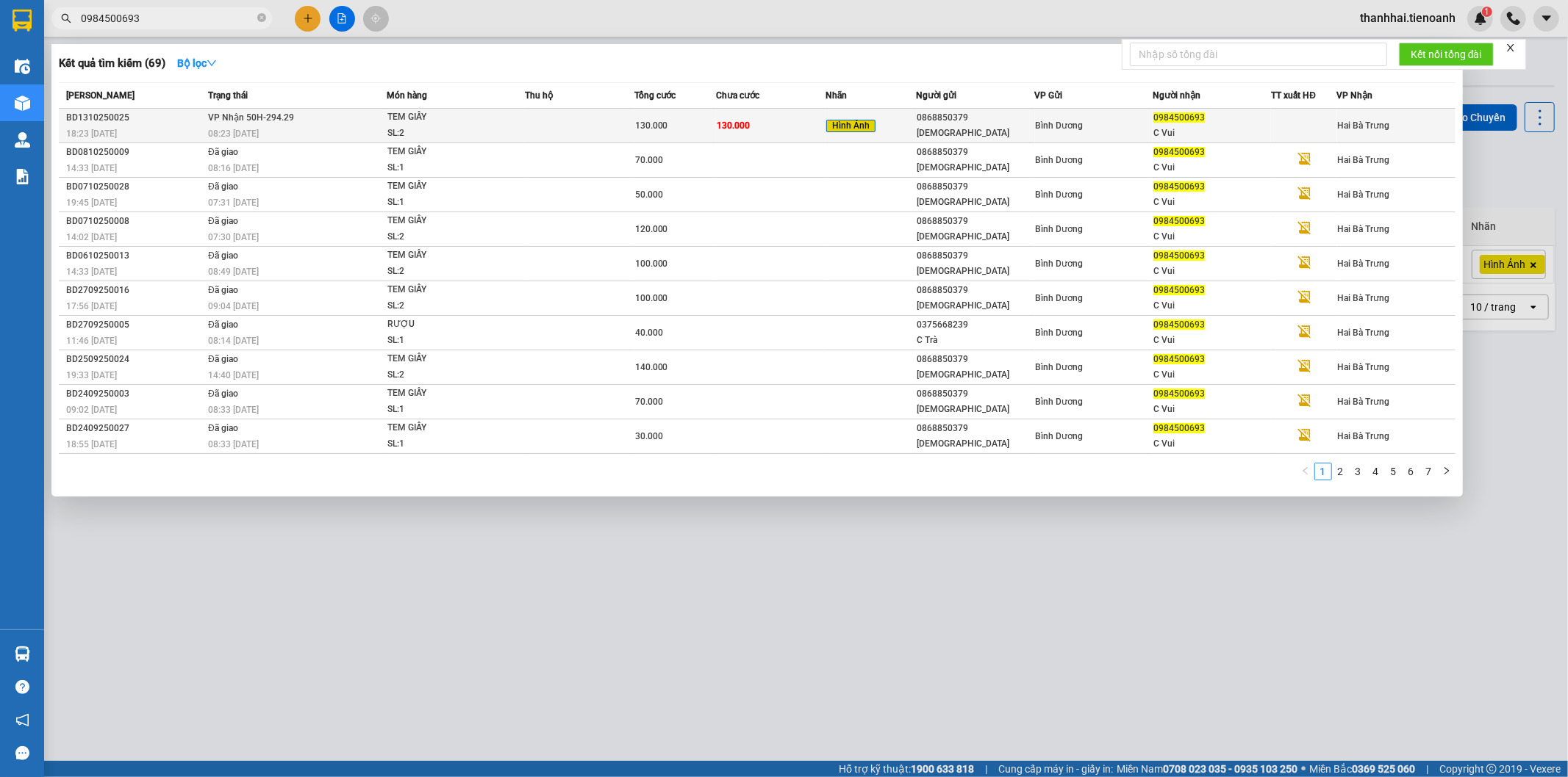
type input "0984500693"
click at [814, 127] on td "130.000" at bounding box center [770, 126] width 109 height 35
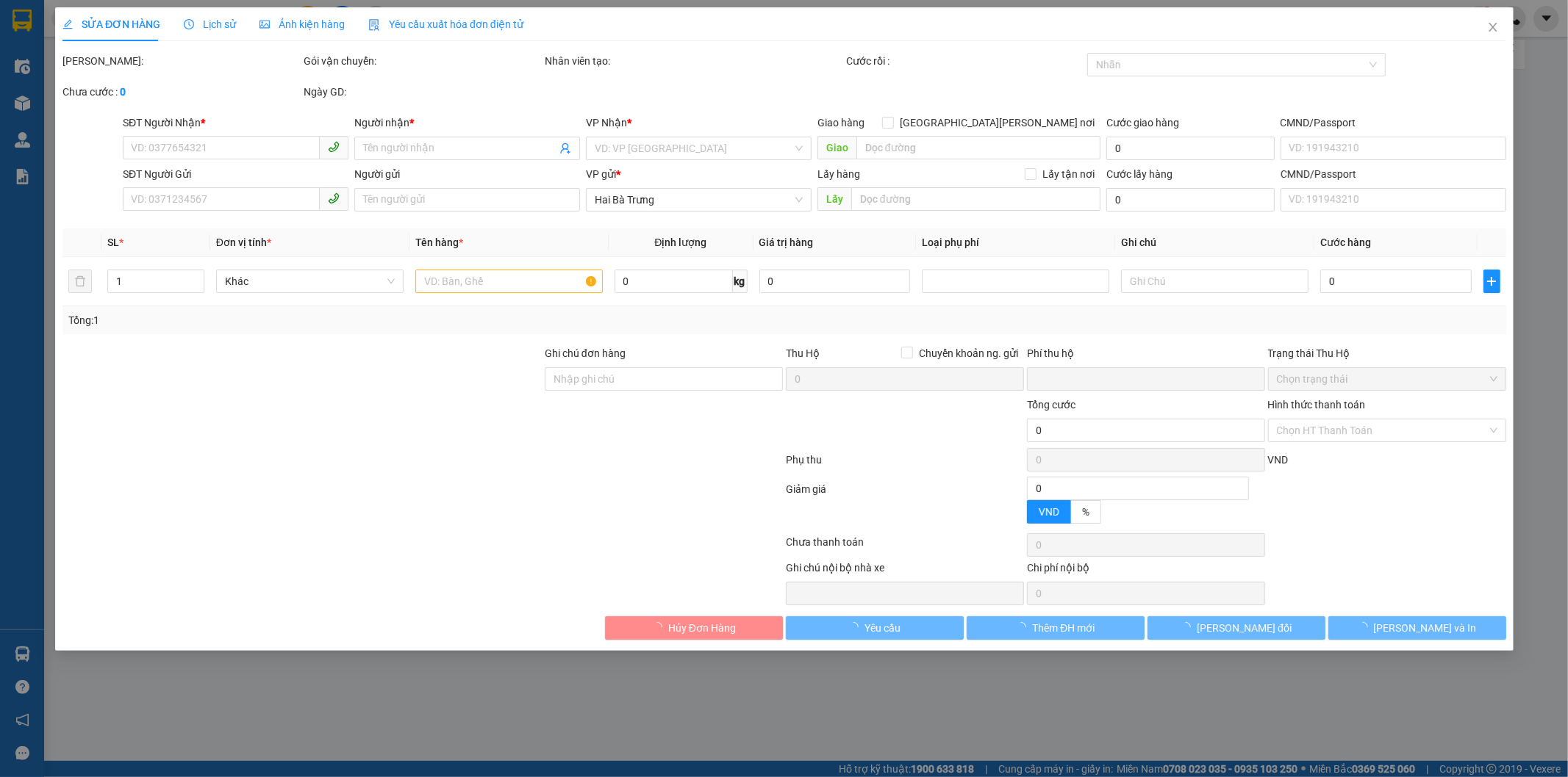
type input "0984500693"
type input "C Vui"
type input "0868850379"
type input "CTy Hoa Đài"
type input "0"
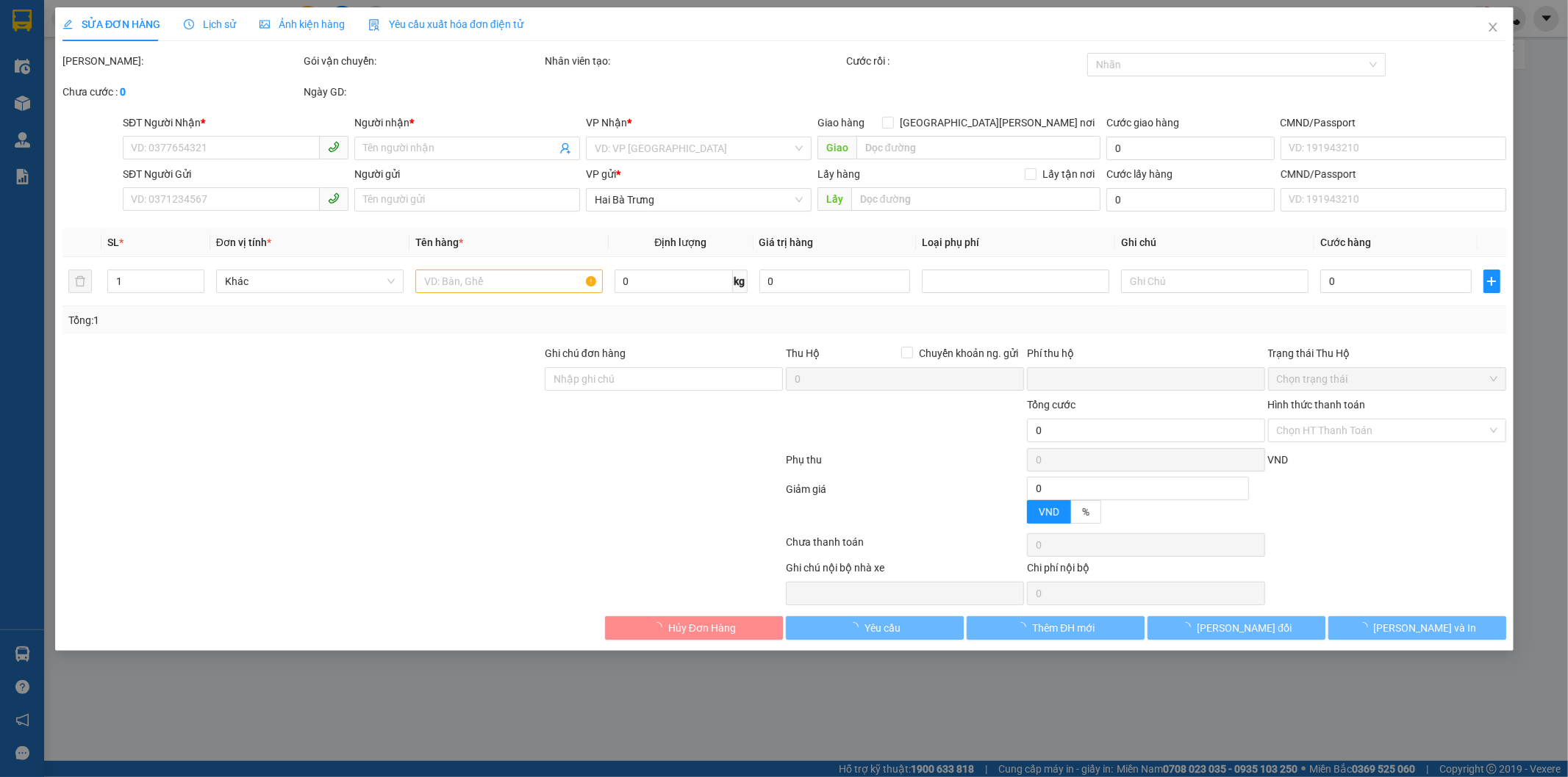
type input "130.000"
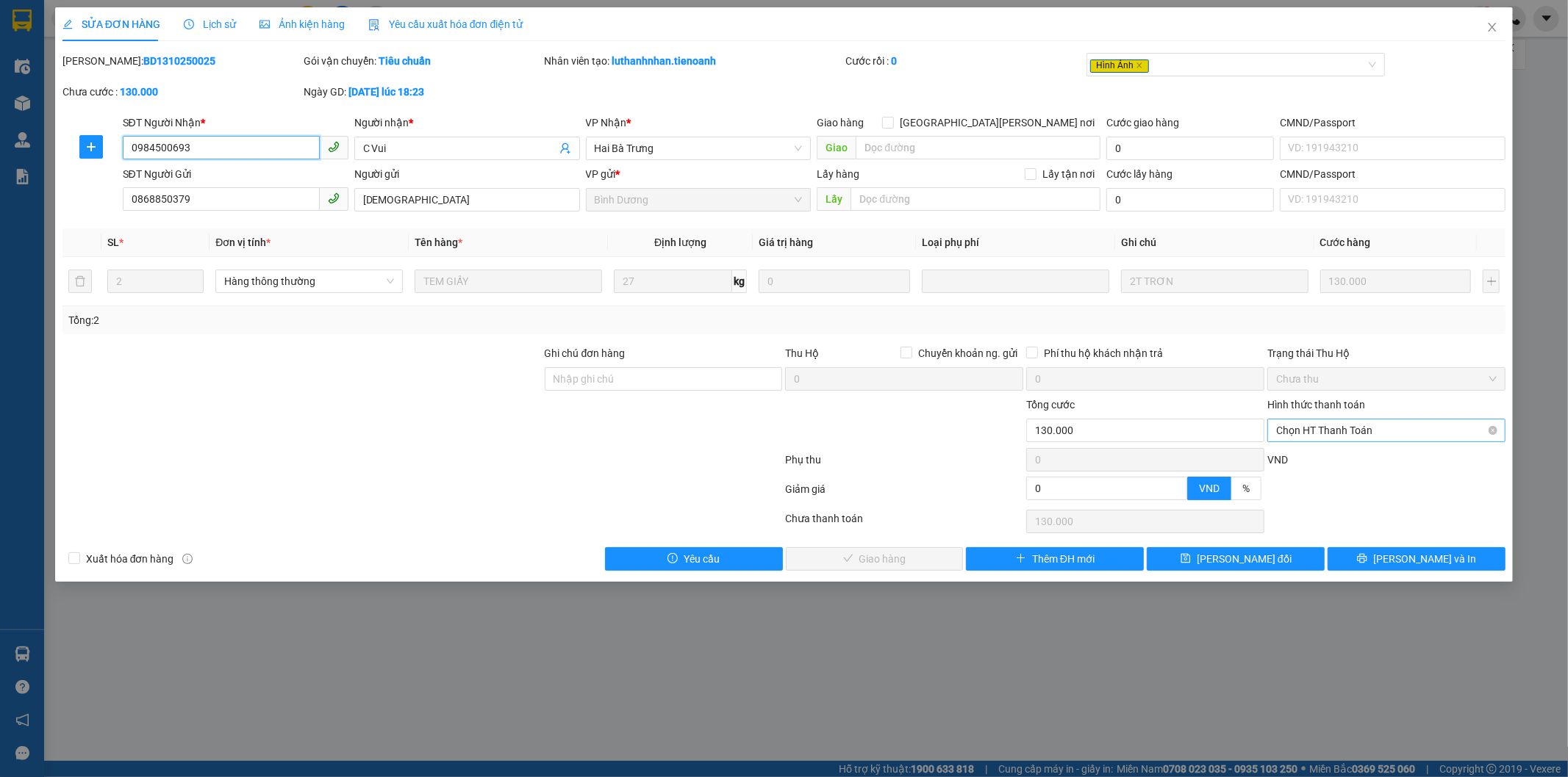
click at [1307, 427] on span "Chọn HT Thanh Toán" at bounding box center [1386, 430] width 220 height 22
click at [1297, 456] on div "Tại văn phòng" at bounding box center [1387, 460] width 220 height 16
type input "0"
click at [922, 566] on span "[PERSON_NAME] và Giao hàng" at bounding box center [912, 559] width 198 height 16
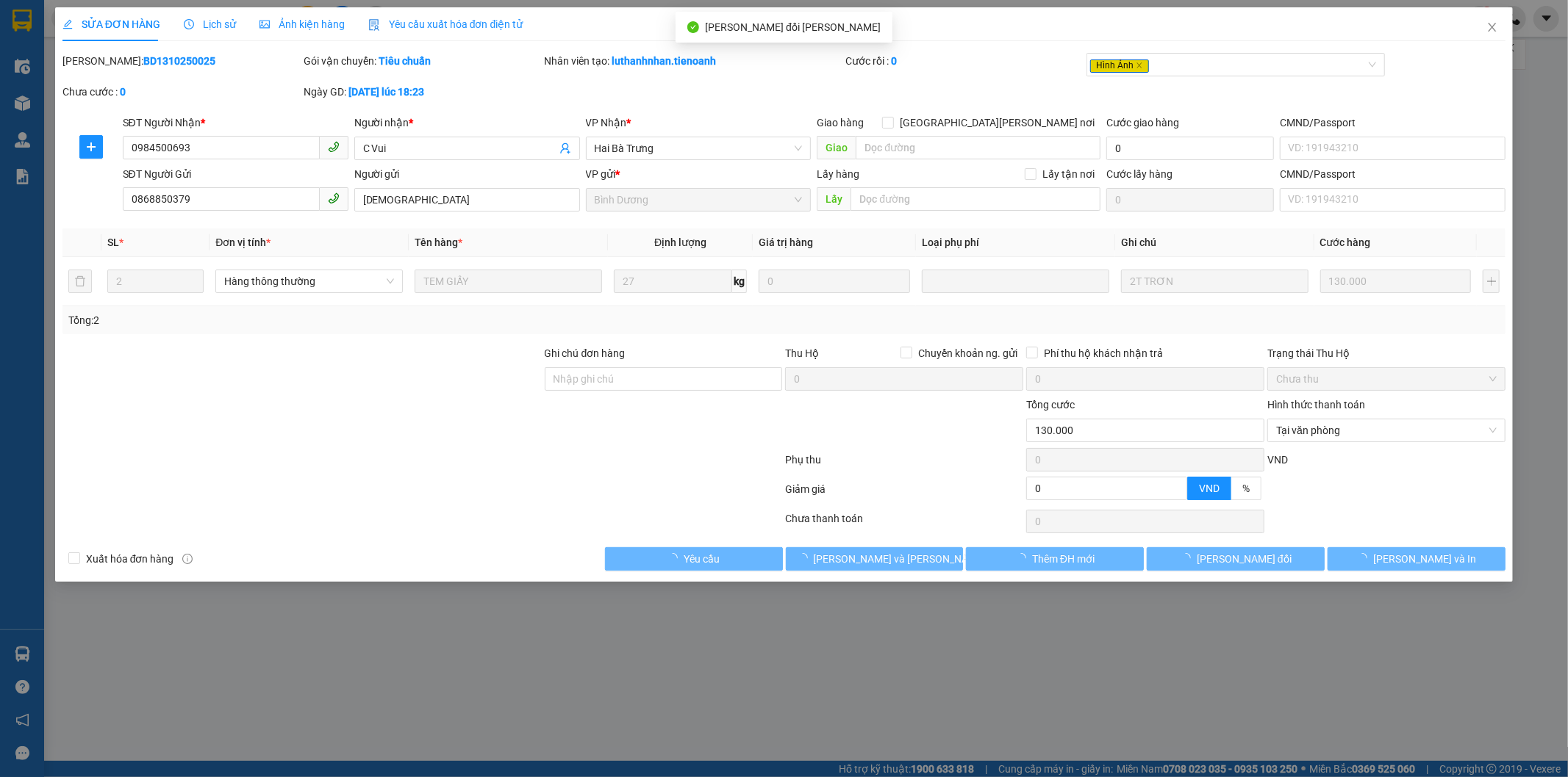
click at [1491, 24] on icon "close" at bounding box center [1492, 27] width 12 height 12
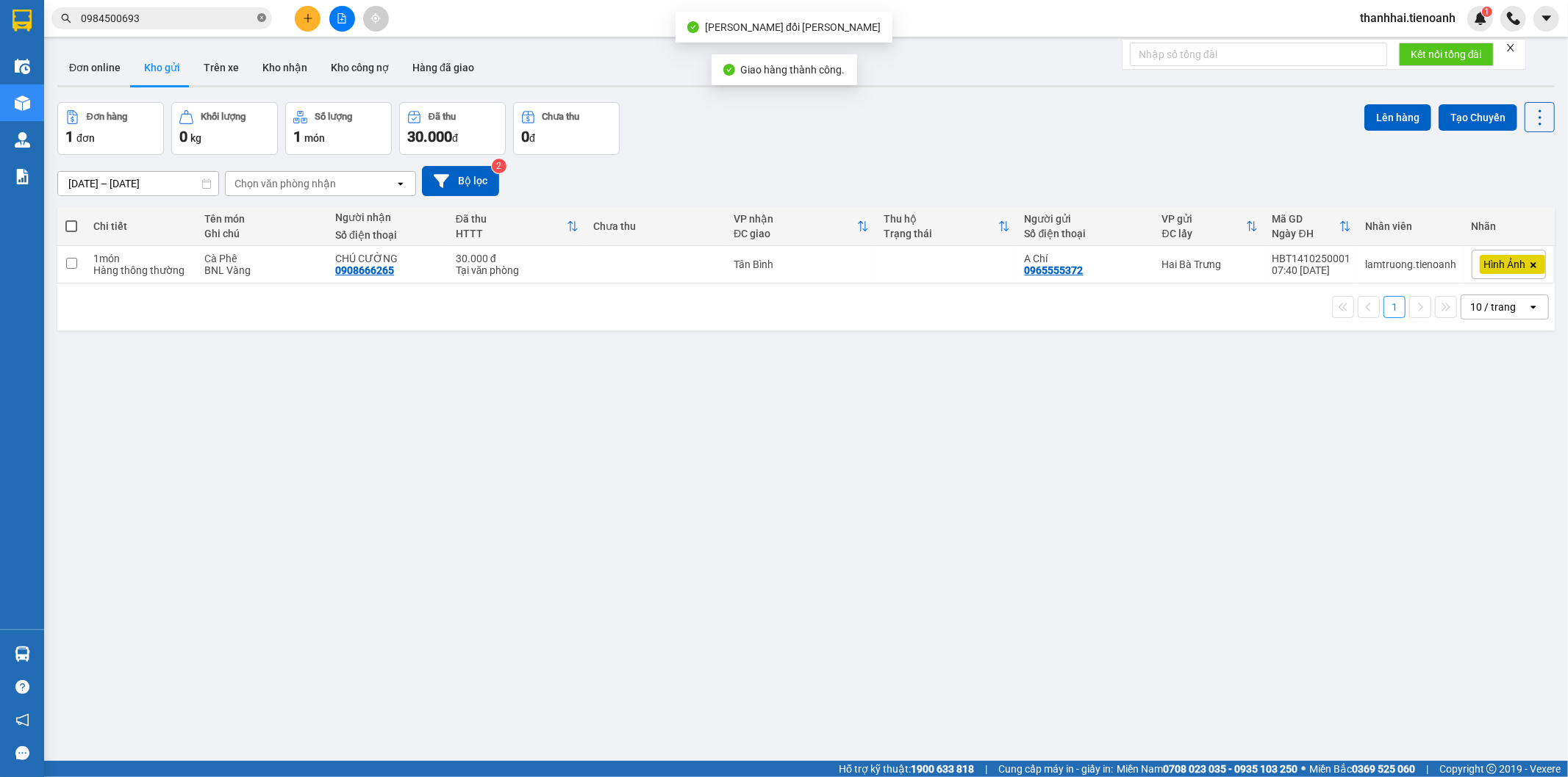
click at [263, 16] on icon "close-circle" at bounding box center [262, 17] width 9 height 9
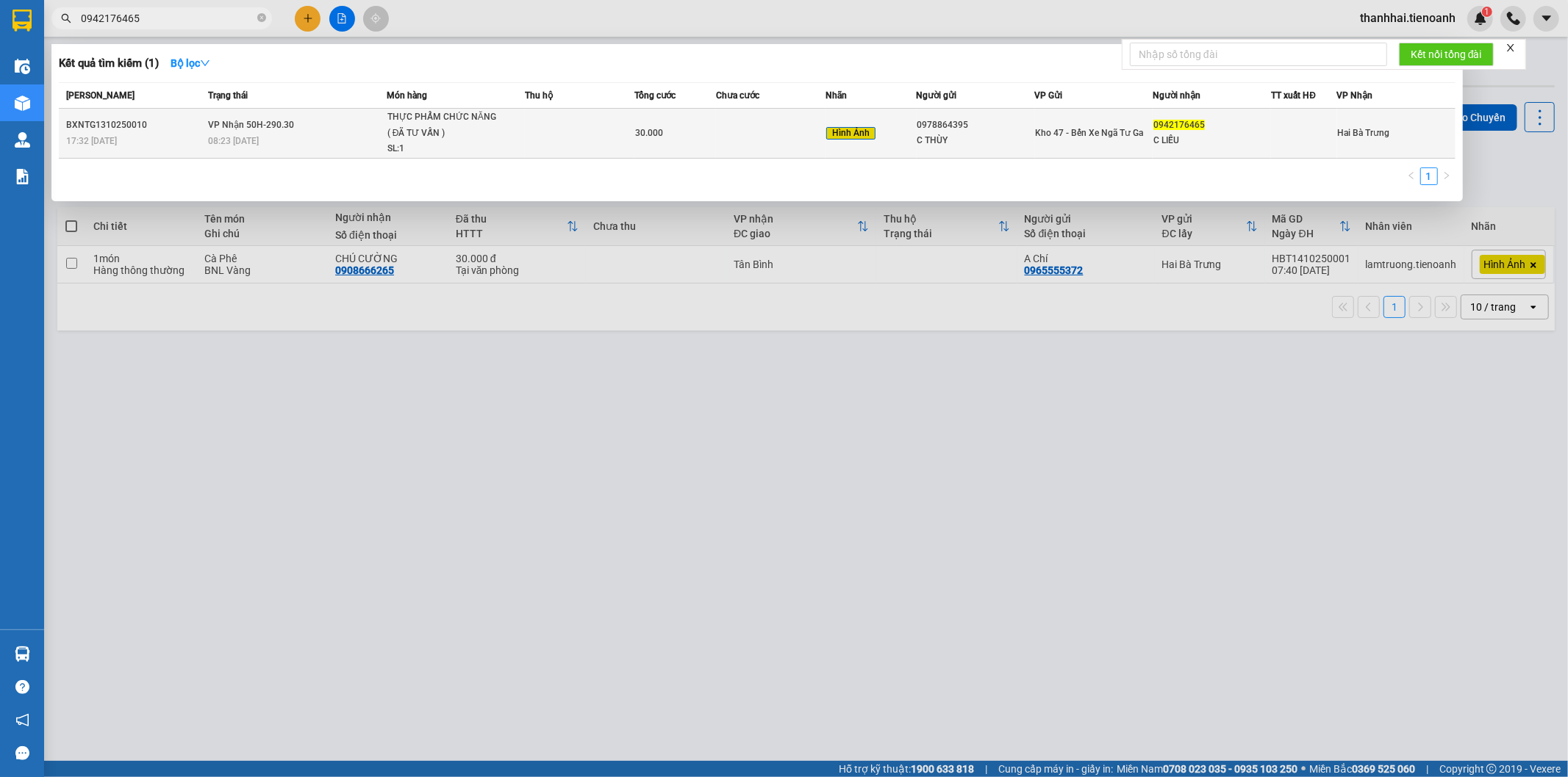
type input "0942176465"
click at [657, 127] on span "30.000" at bounding box center [649, 132] width 28 height 11
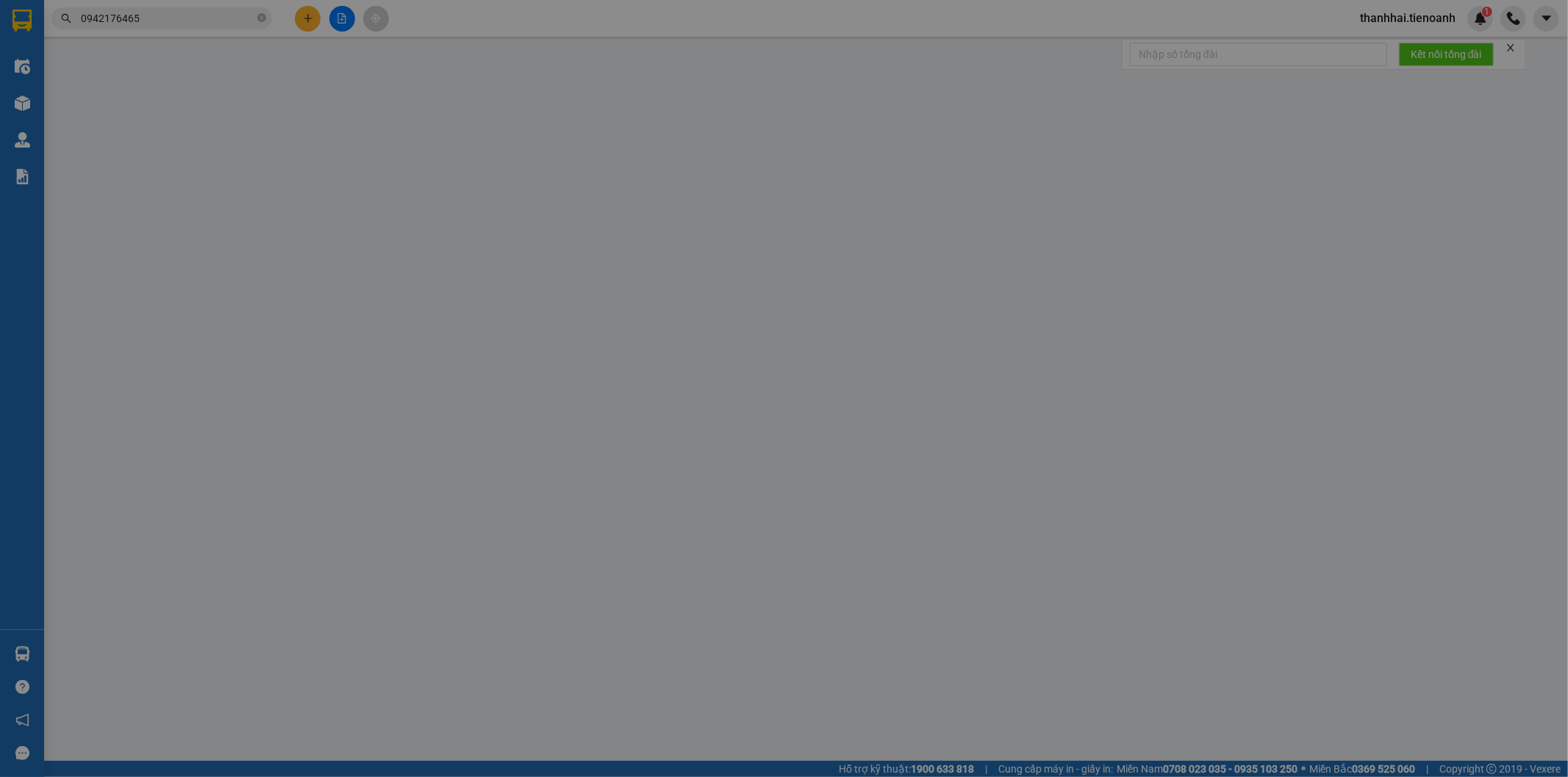
type input "0942176465"
type input "C LIỄU"
type input "0978864395"
type input "C THÙY"
type input "0"
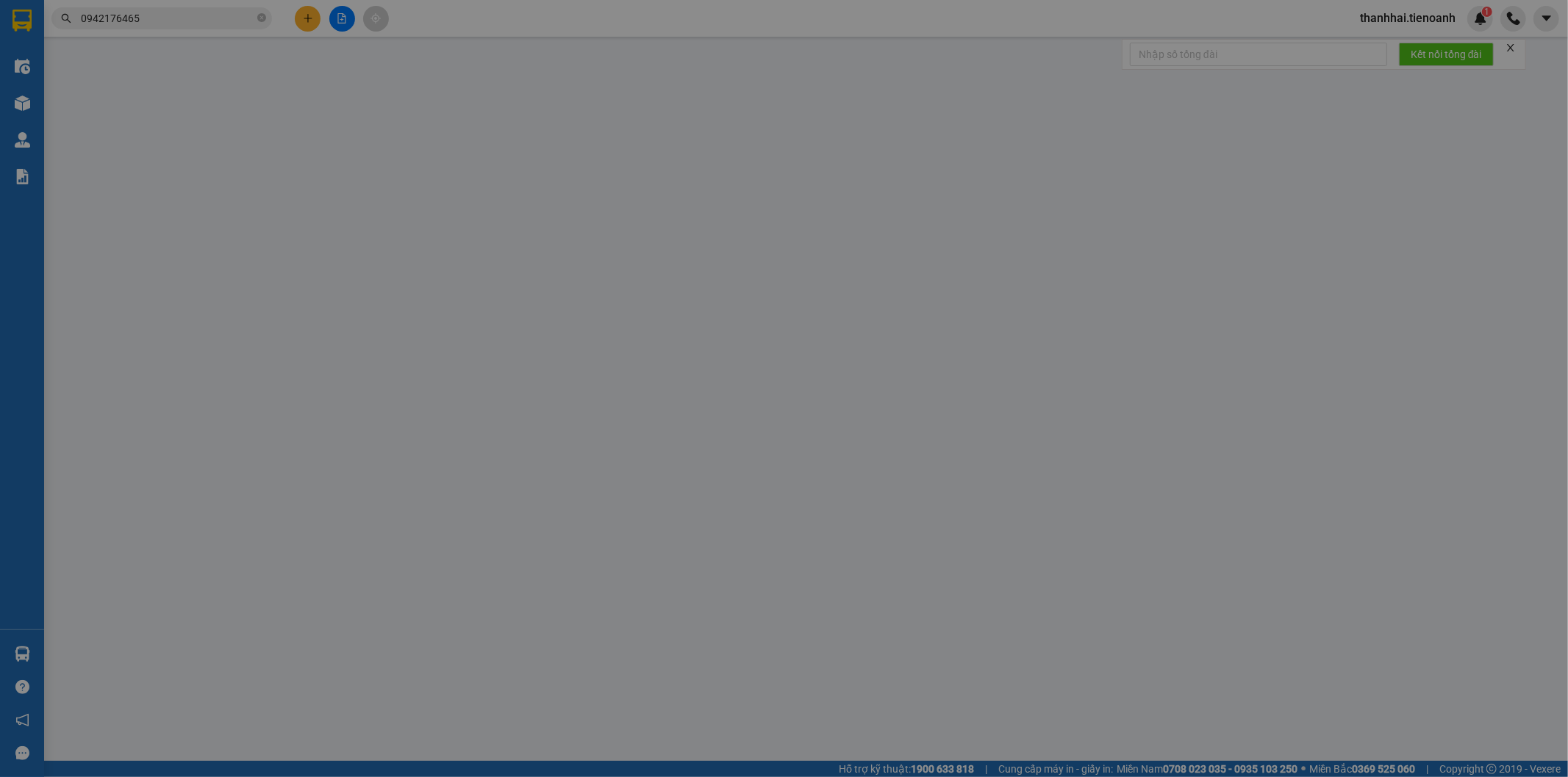
type input "30.000"
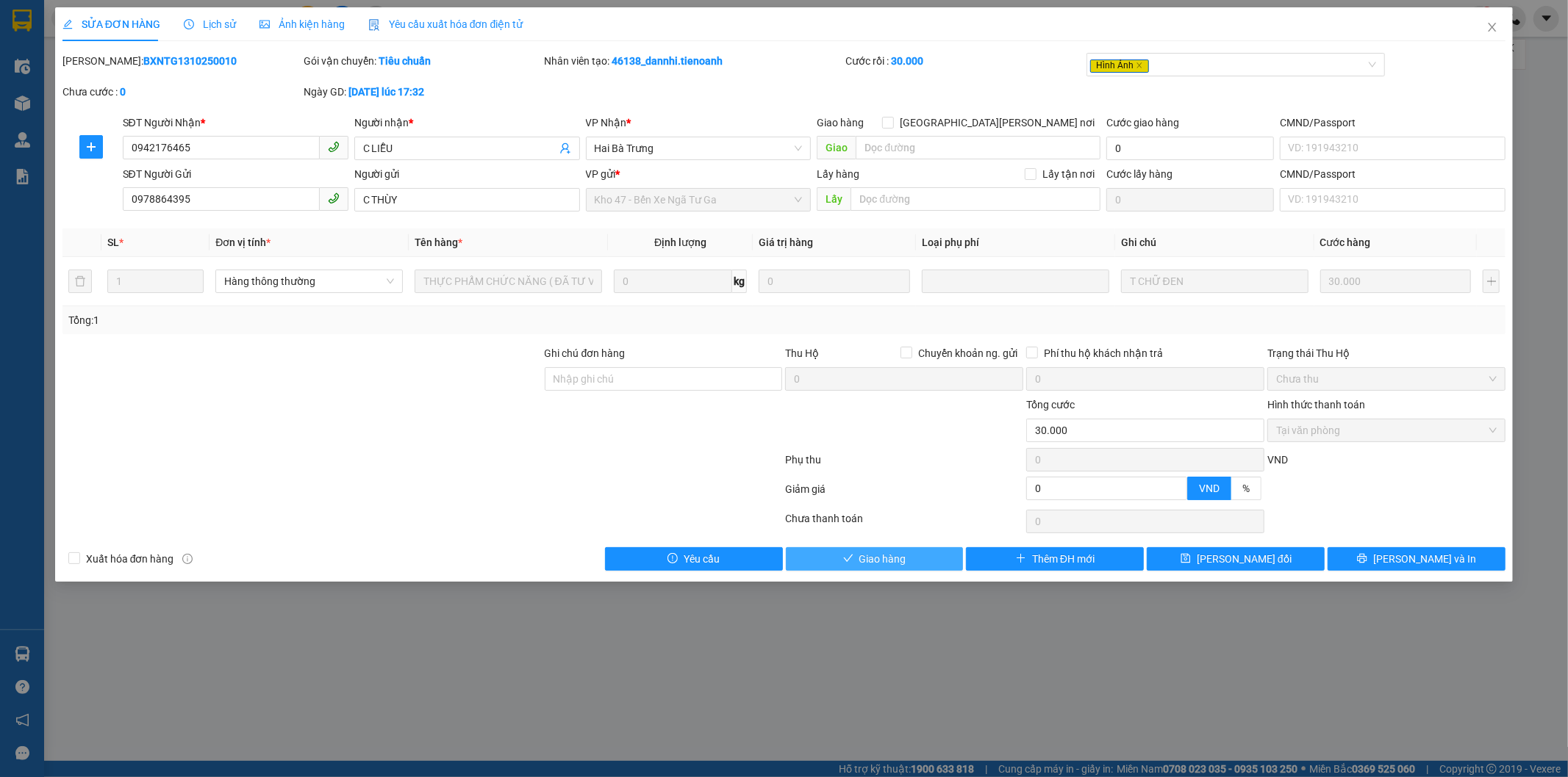
click at [932, 554] on button "Giao hàng" at bounding box center [874, 559] width 178 height 24
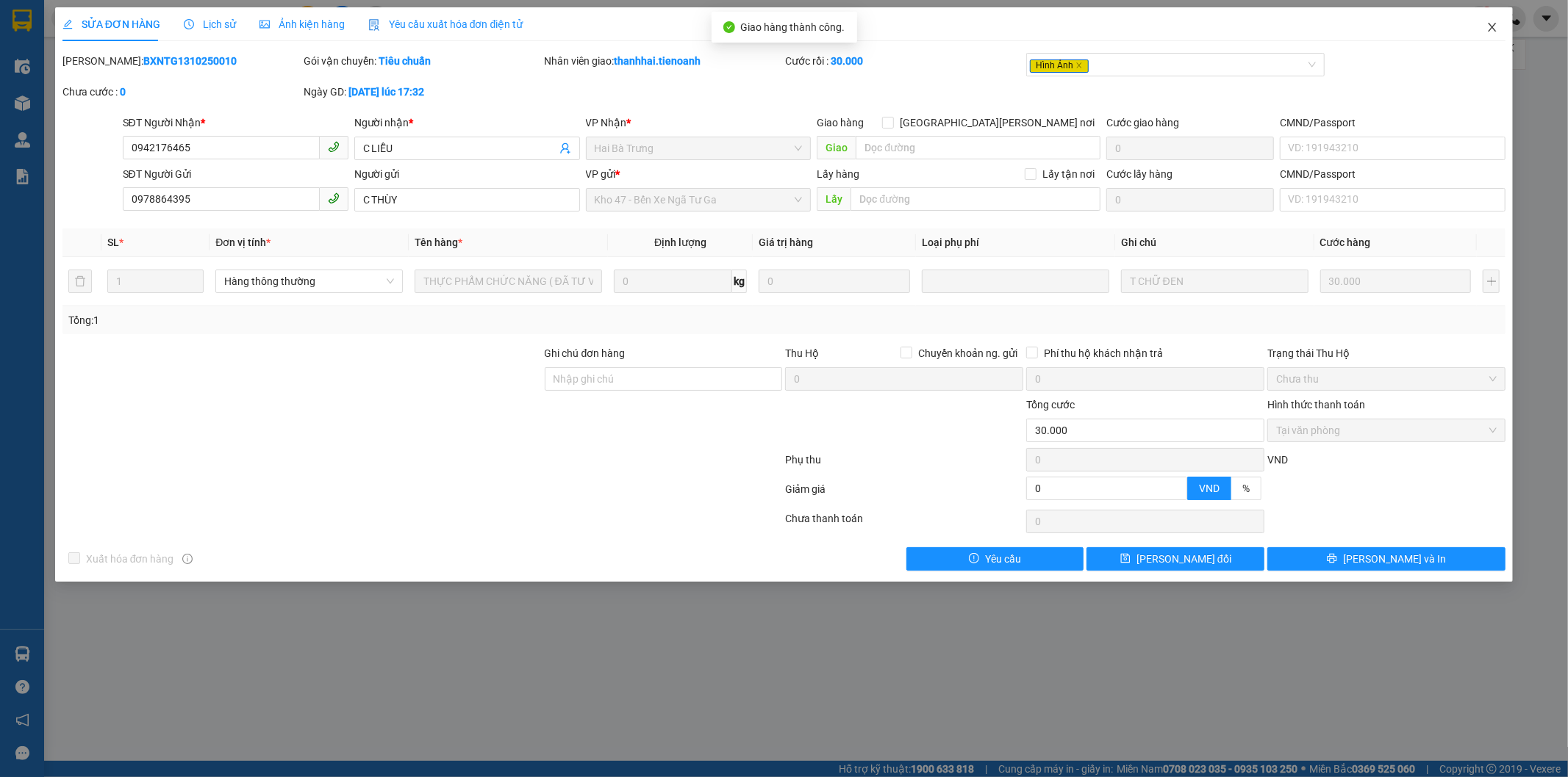
click at [1491, 26] on icon "close" at bounding box center [1493, 27] width 8 height 9
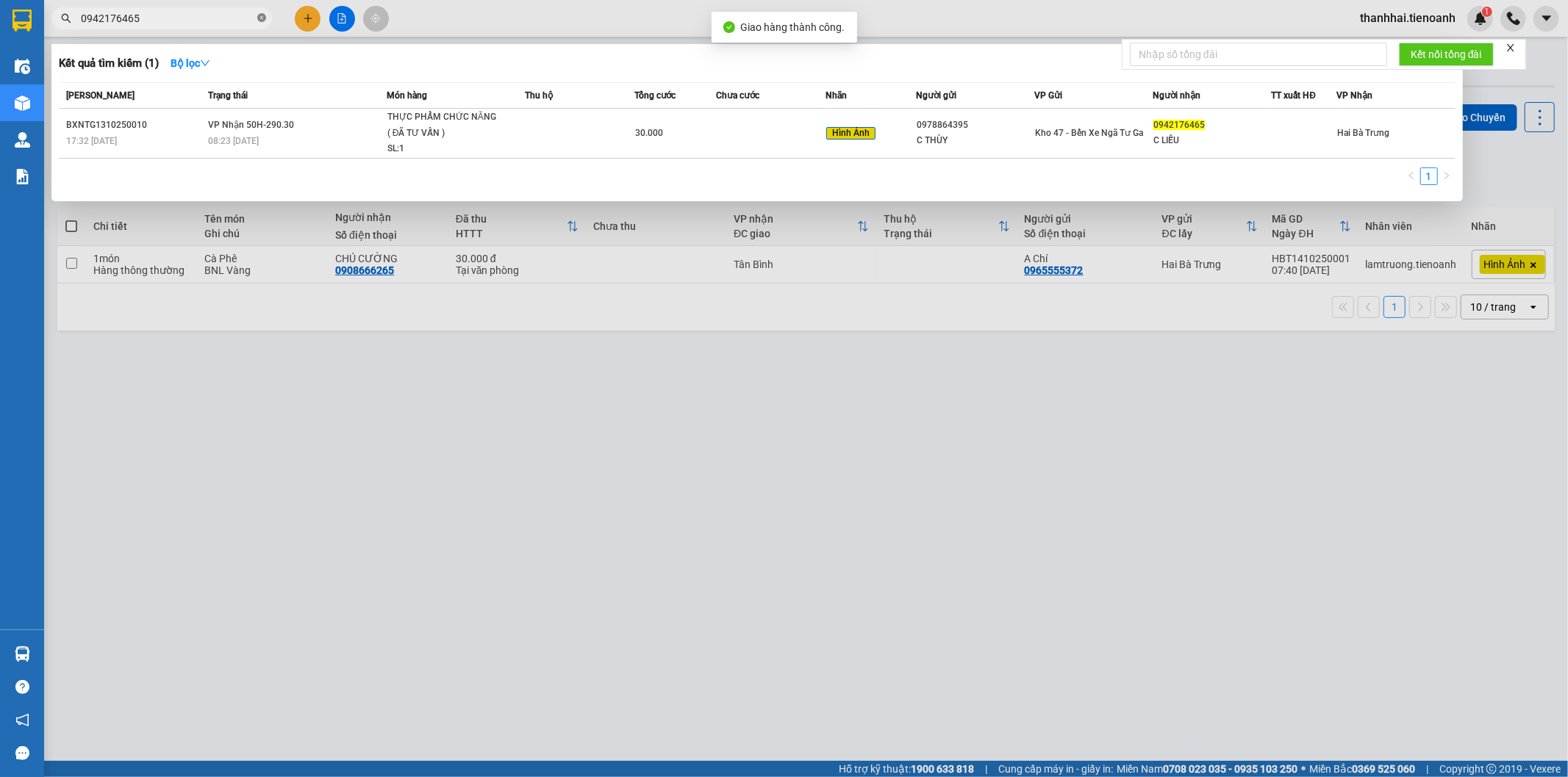
click at [258, 16] on icon "close-circle" at bounding box center [262, 17] width 9 height 9
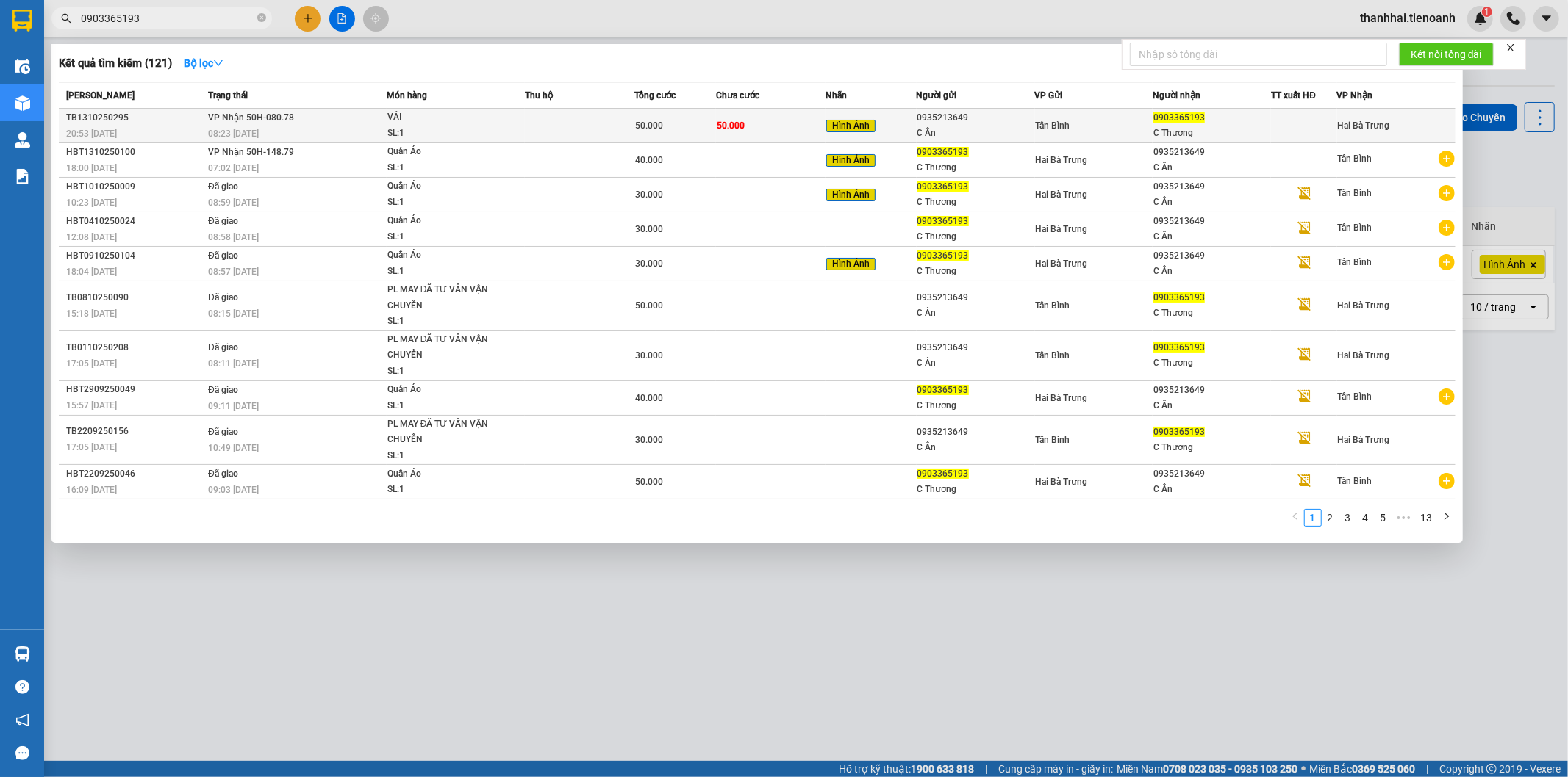
type input "0903365193"
click at [800, 131] on td "50.000" at bounding box center [770, 126] width 109 height 35
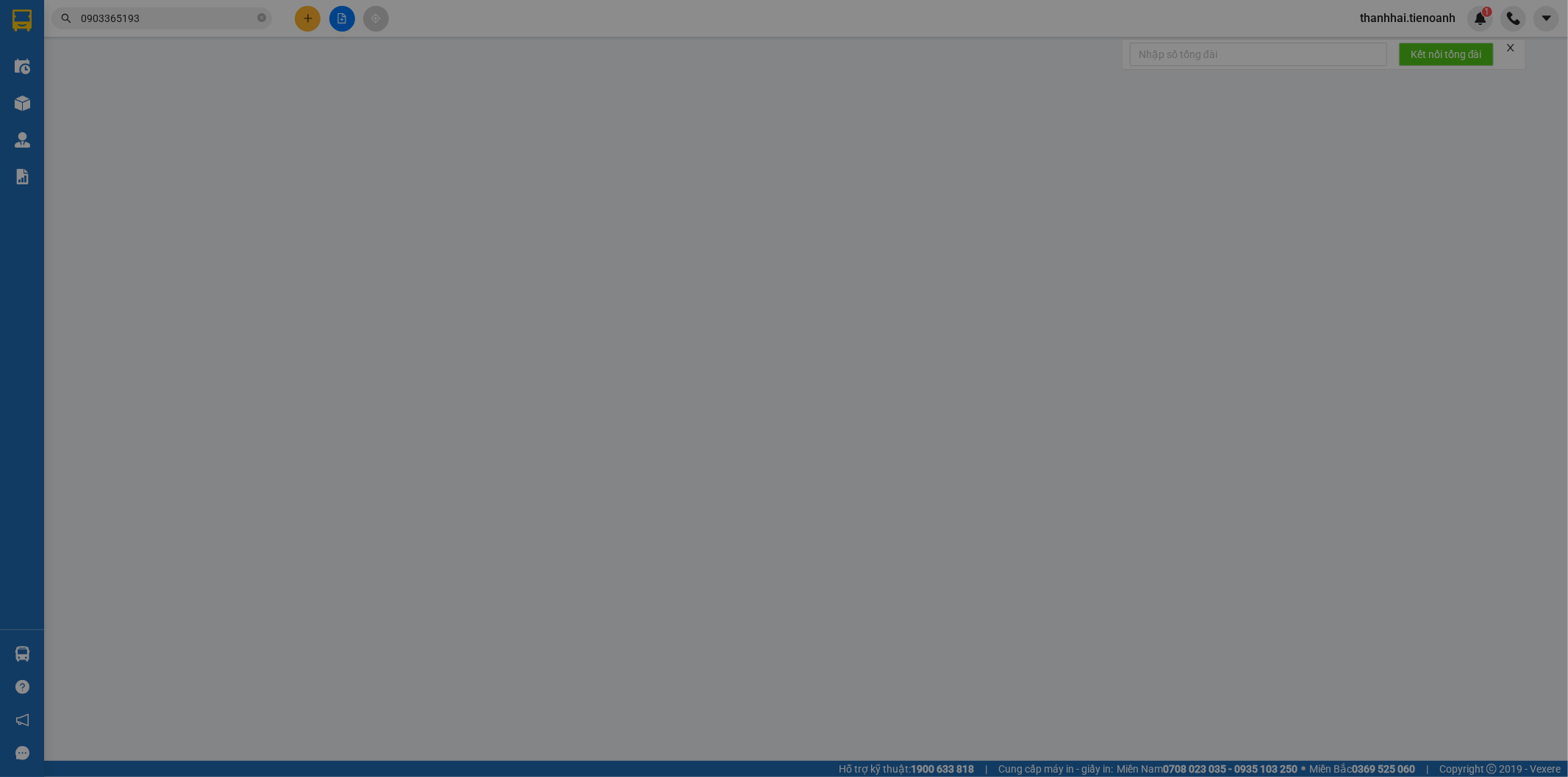
type input "0903365193"
type input "C Thương"
type input "0935213649"
type input "C Ân"
type input "0"
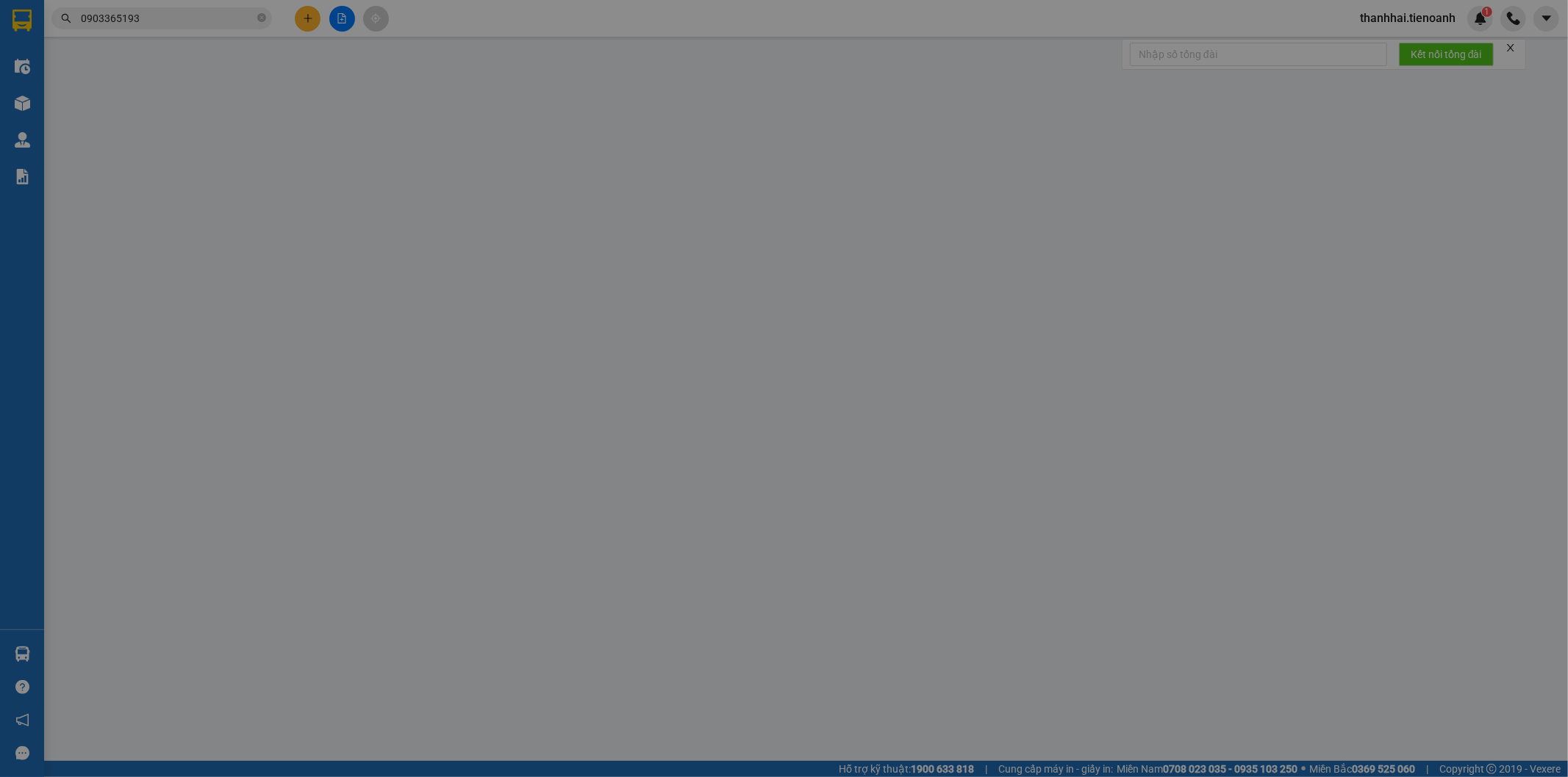
type input "50.000"
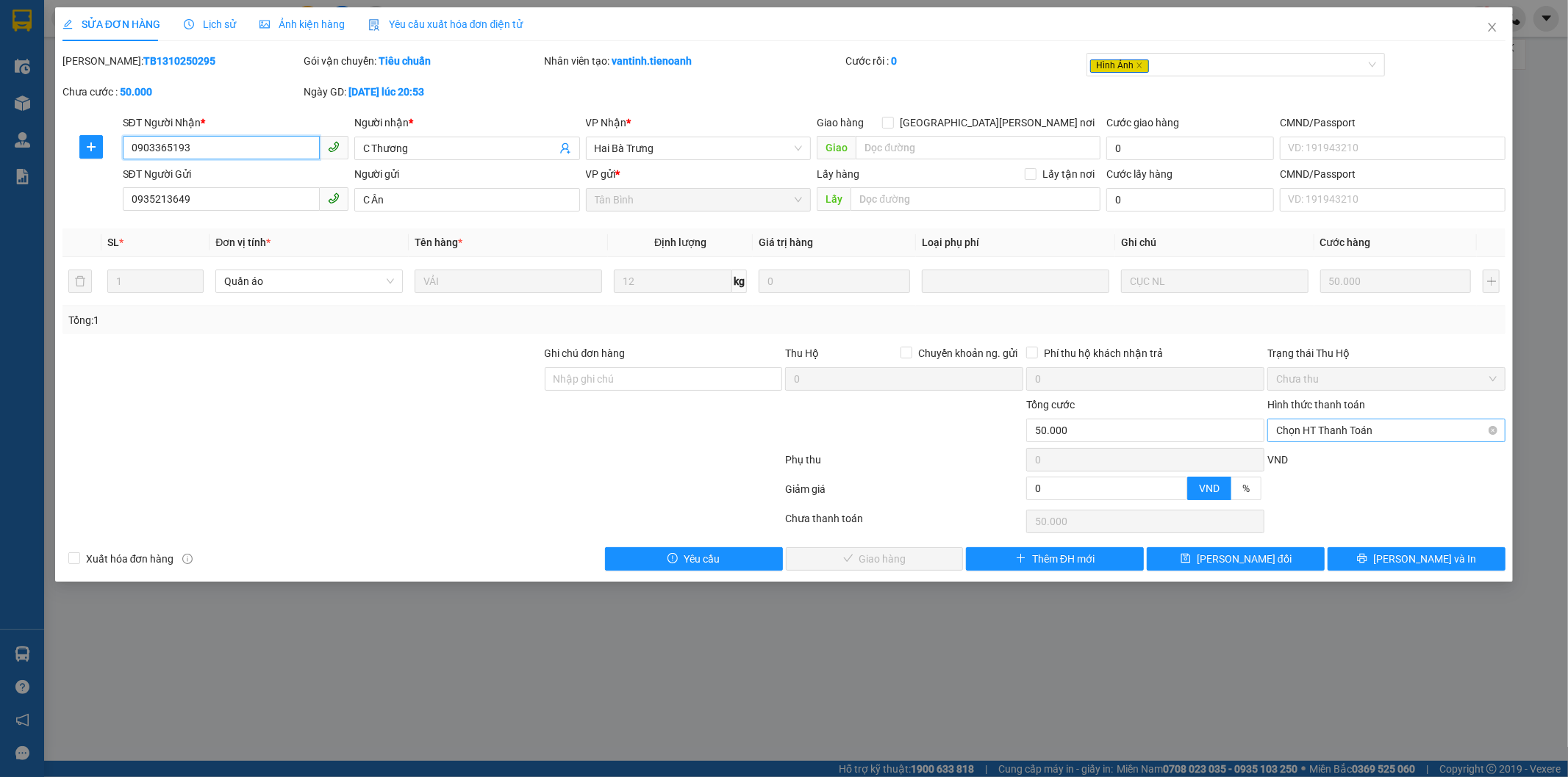
click at [1311, 429] on span "Chọn HT Thanh Toán" at bounding box center [1386, 430] width 220 height 22
click at [1297, 456] on div "Tại văn phòng" at bounding box center [1387, 460] width 220 height 16
type input "0"
click at [902, 556] on span "[PERSON_NAME] và Giao hàng" at bounding box center [912, 559] width 198 height 16
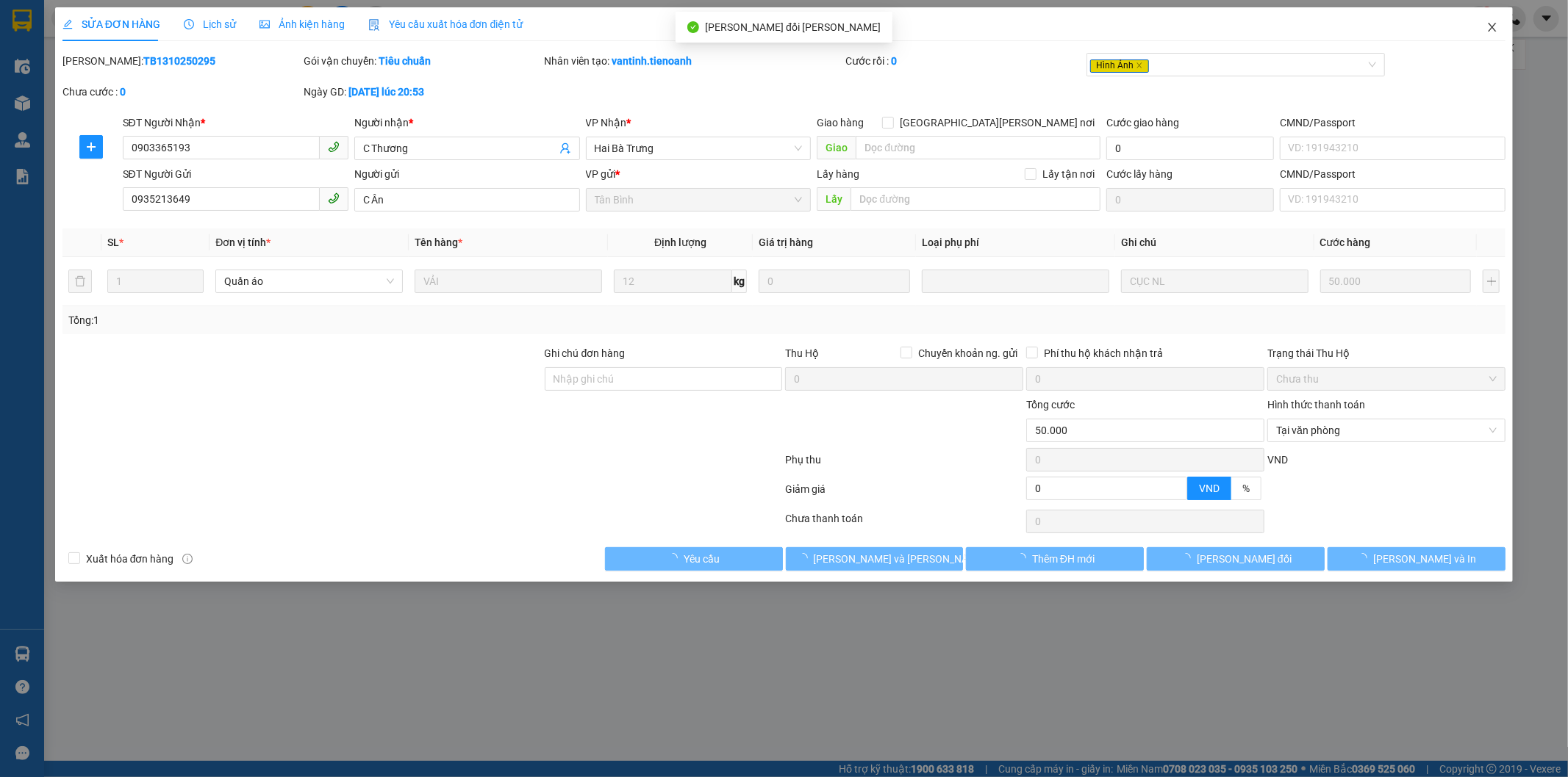
click at [1496, 24] on icon "close" at bounding box center [1492, 27] width 12 height 12
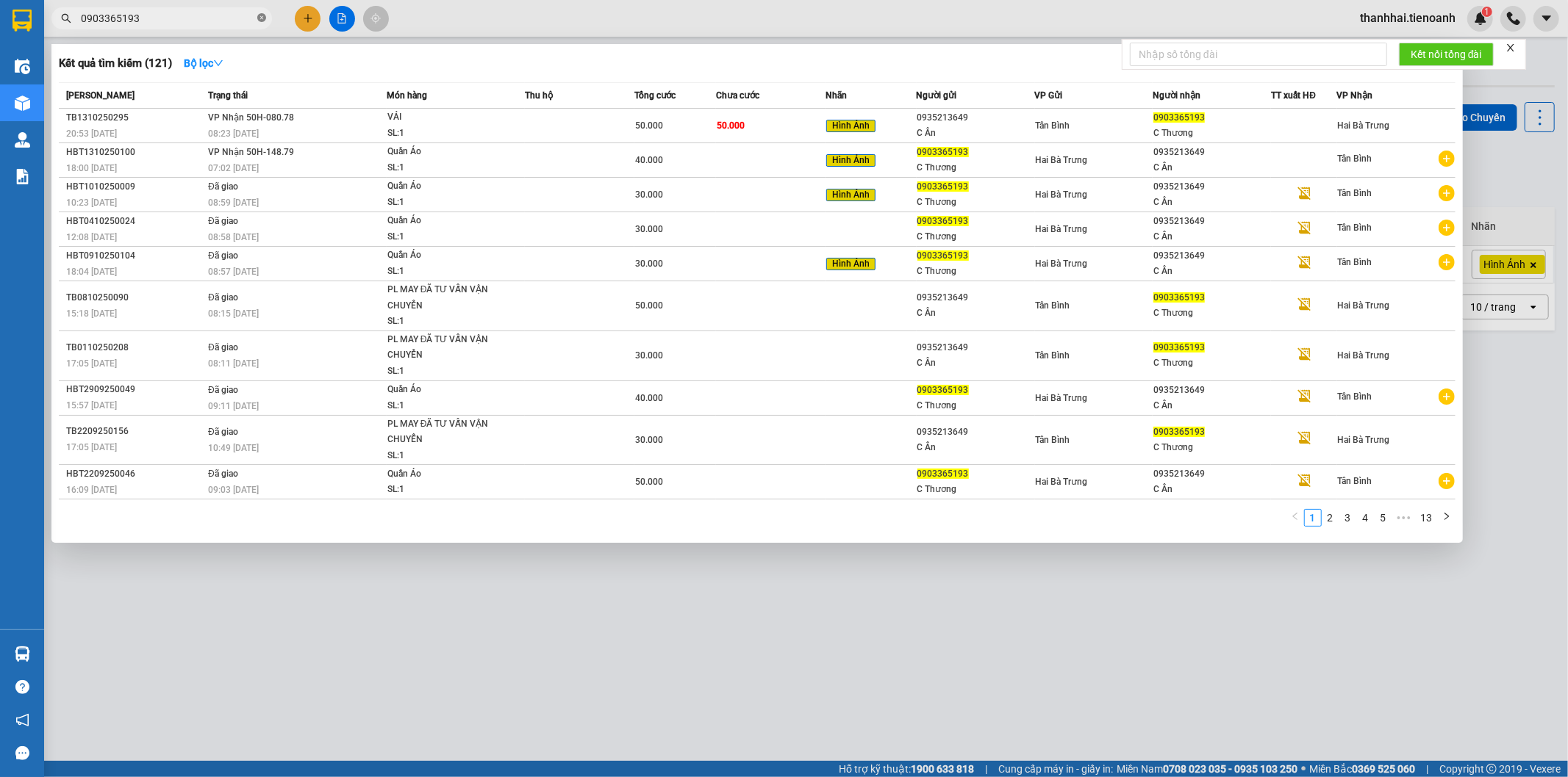
click at [259, 16] on icon "close-circle" at bounding box center [262, 17] width 9 height 9
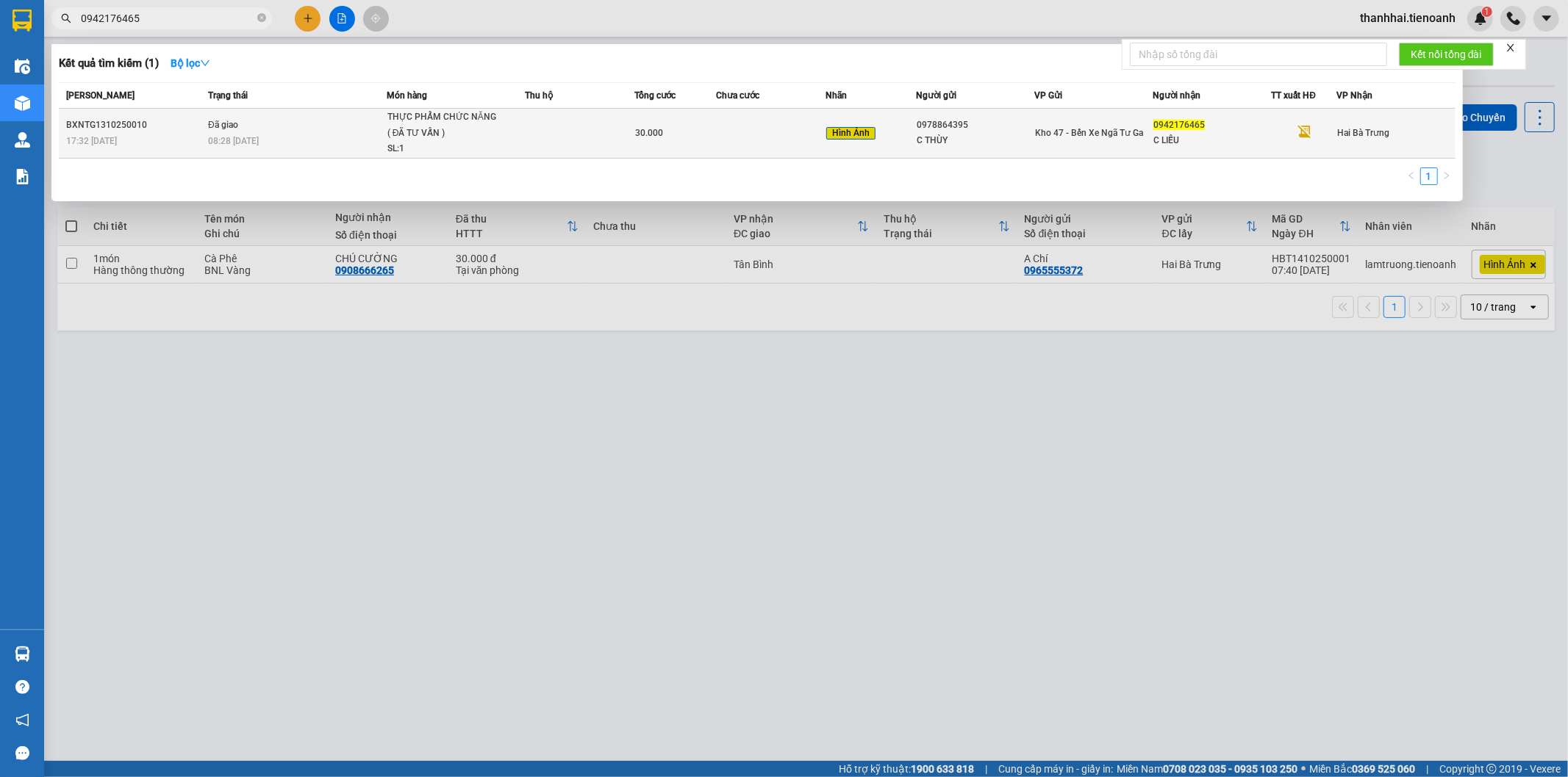
type input "0942176465"
click at [930, 132] on div "0978864395" at bounding box center [976, 125] width 117 height 16
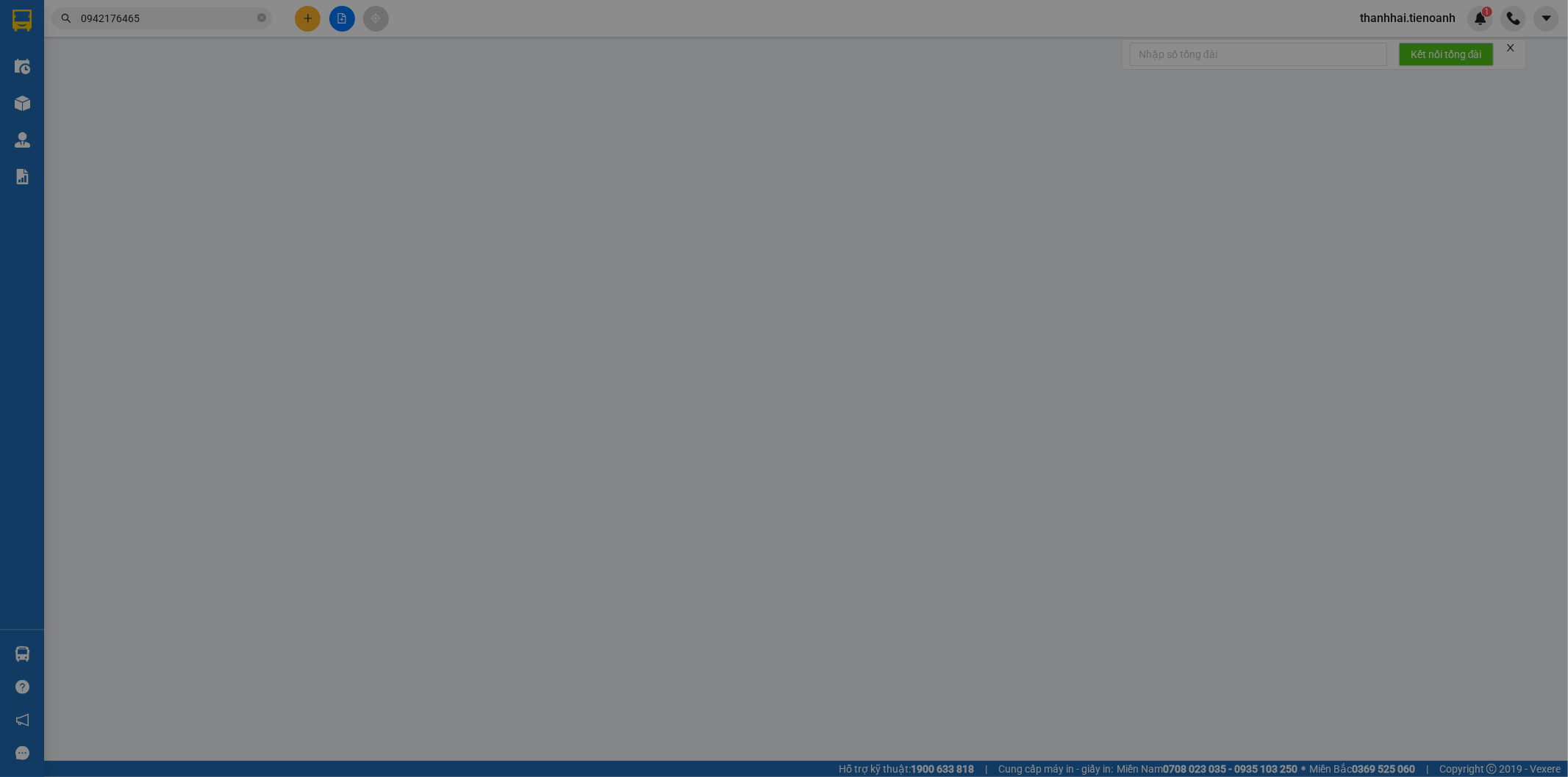
type input "0942176465"
type input "C LIỄU"
type input "0978864395"
type input "C THÙY"
type input "0"
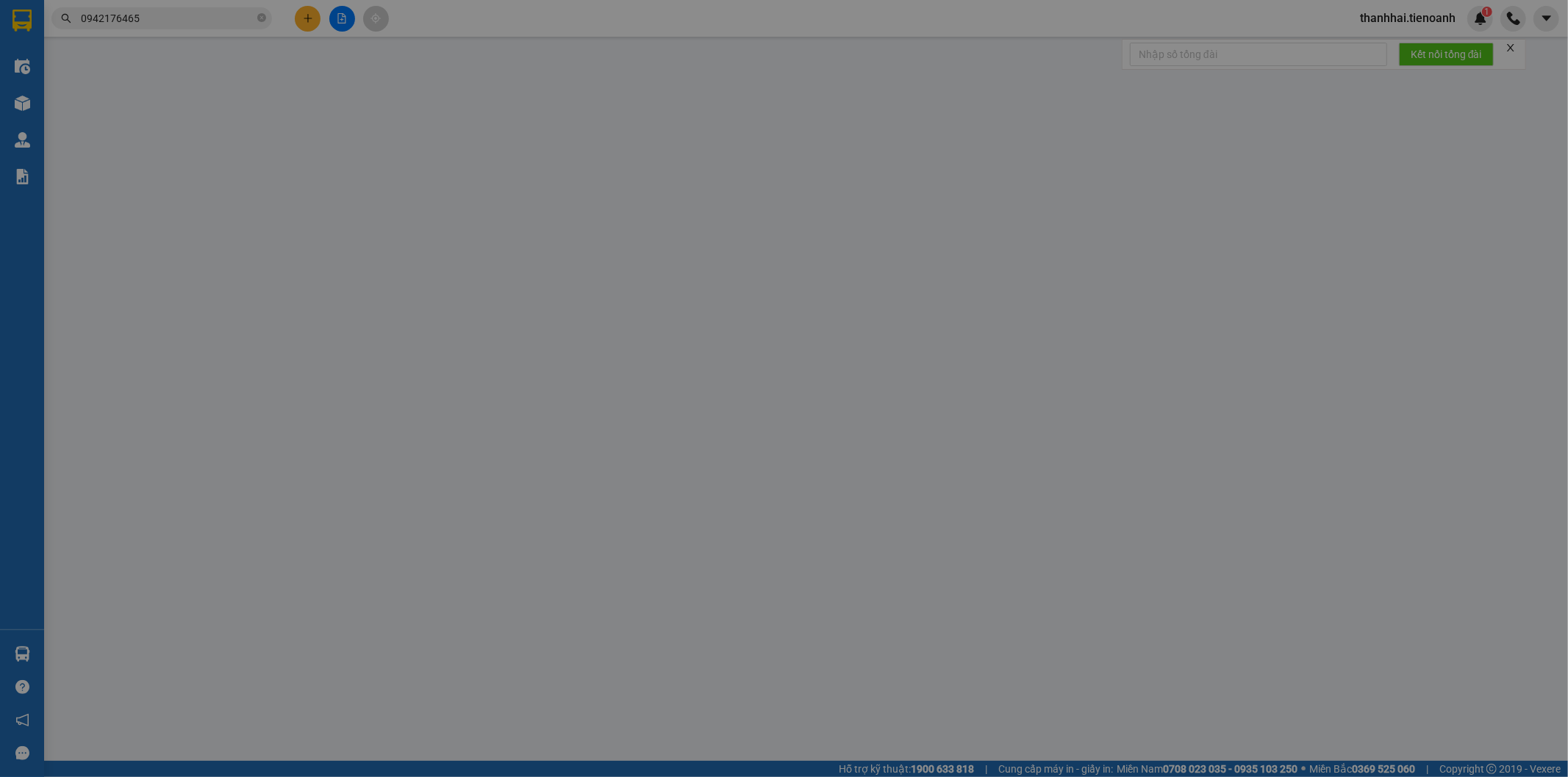
type input "30.000"
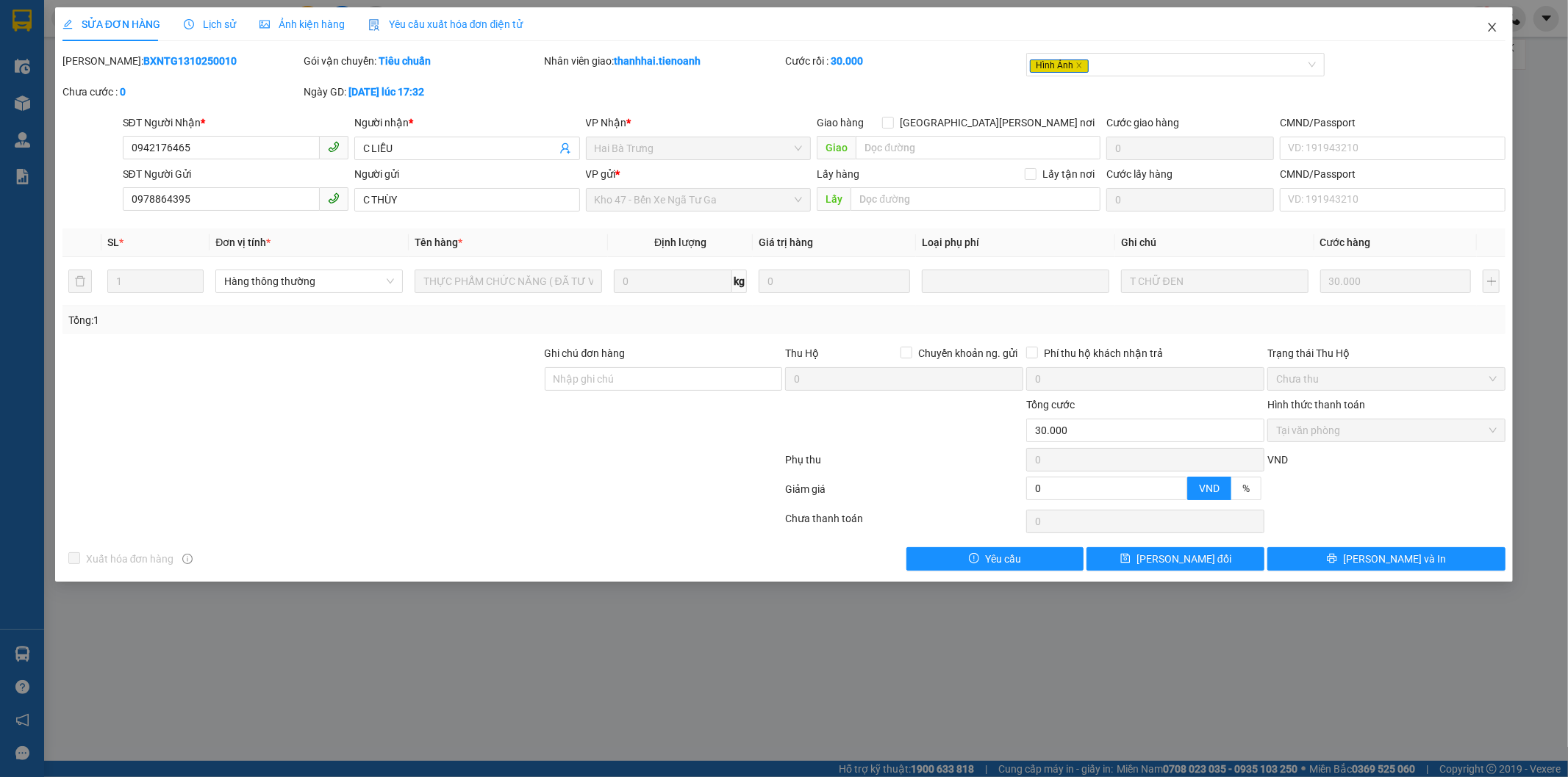
click at [1493, 25] on icon "close" at bounding box center [1492, 27] width 12 height 12
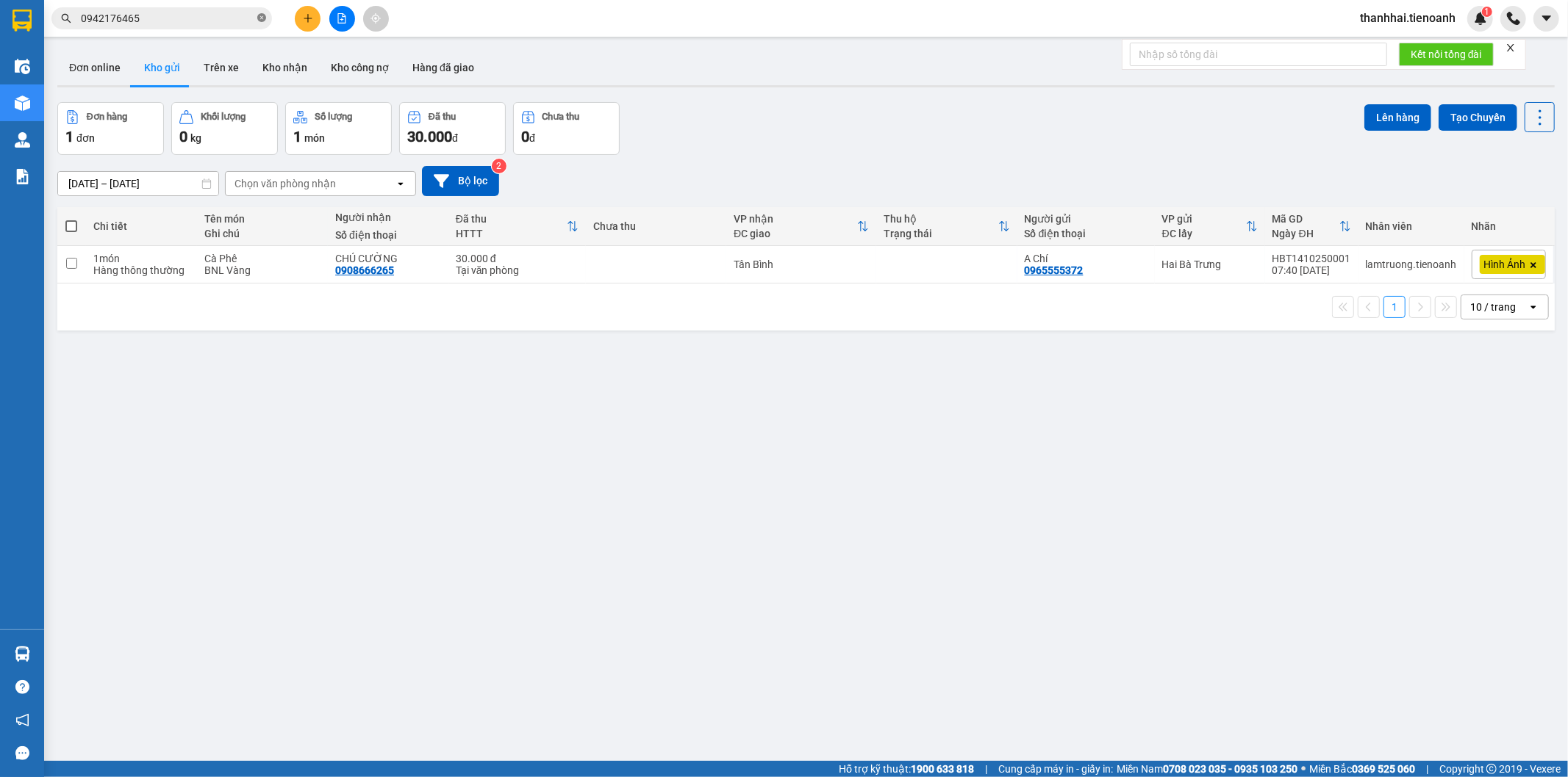
click at [262, 16] on icon "close-circle" at bounding box center [262, 17] width 9 height 9
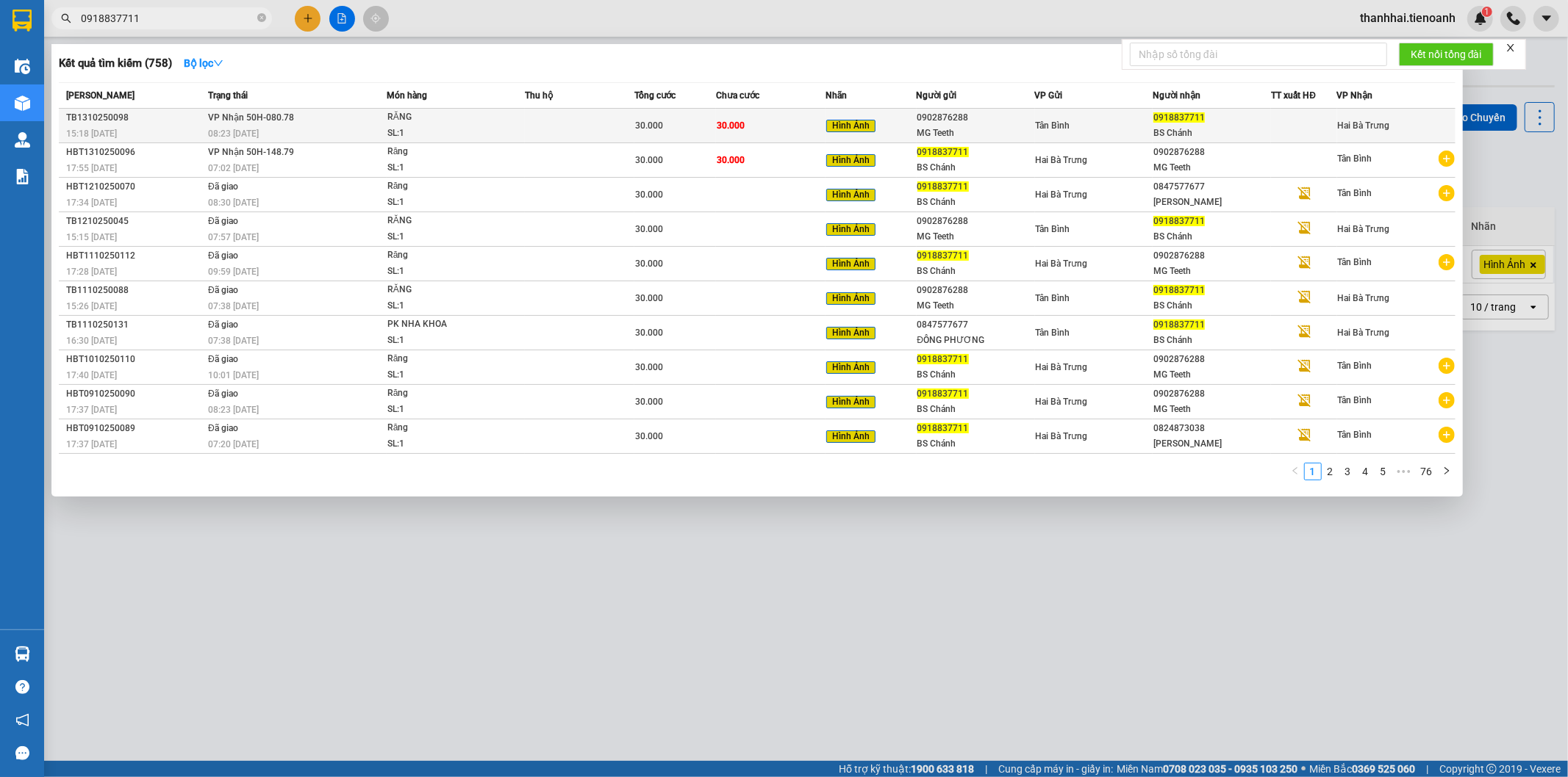
type input "0918837711"
click at [905, 120] on div "Hình Ảnh" at bounding box center [870, 126] width 90 height 17
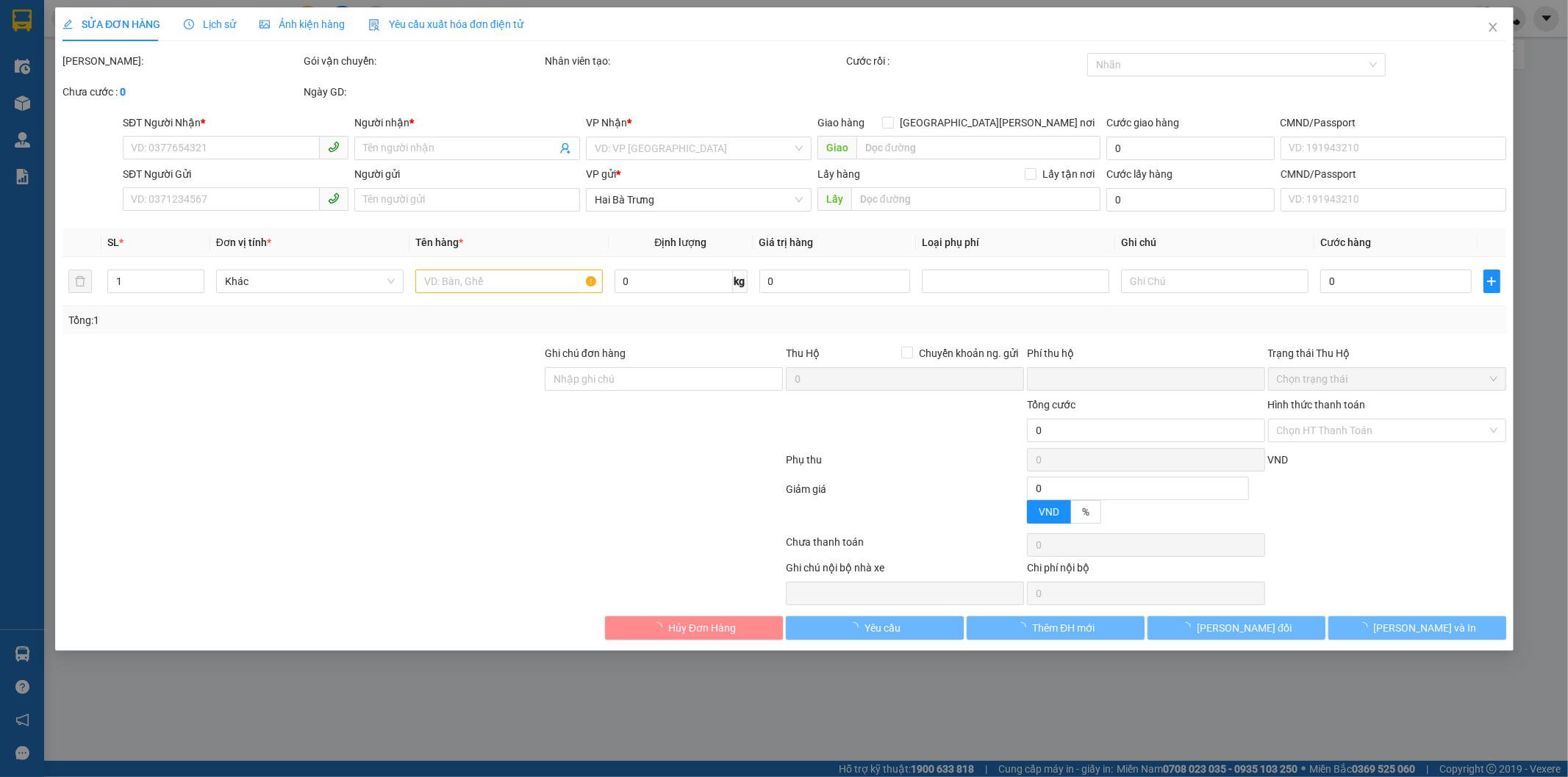
type input "0918837711"
type input "BS Chánh"
type input "0902876288"
type input "MG Teeth"
type input "0"
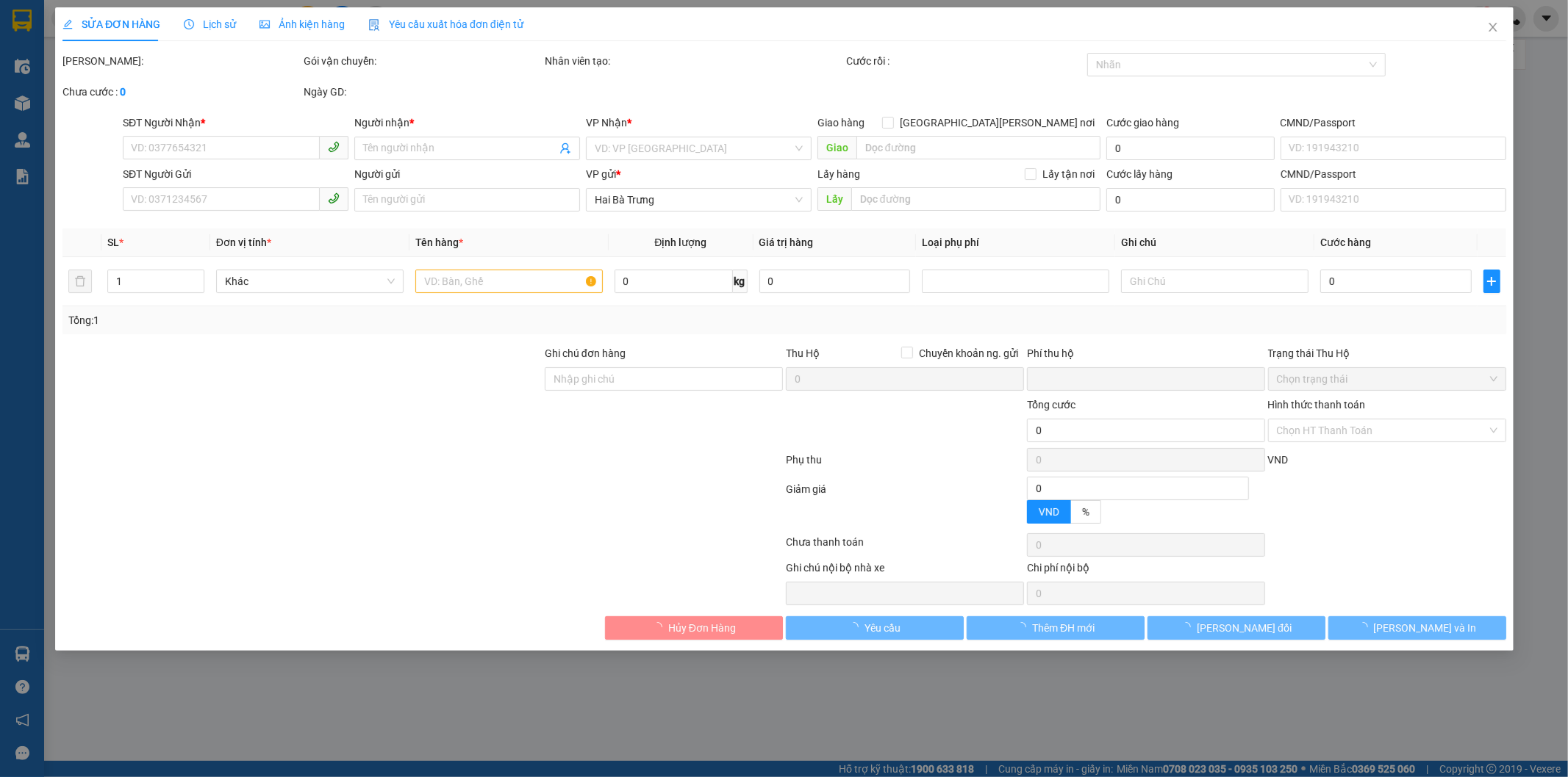
type input "30.000"
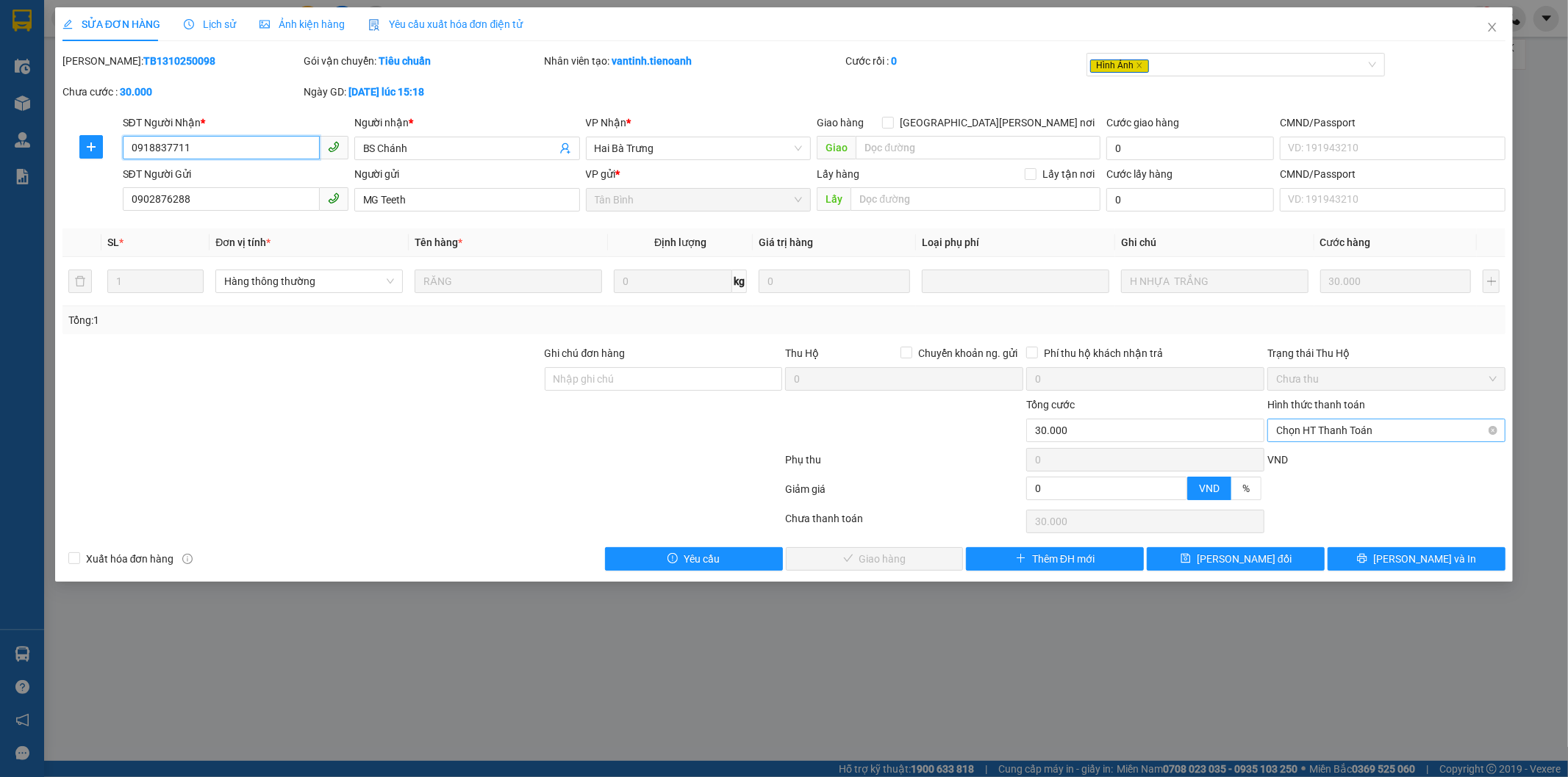
click at [1394, 428] on span "Chọn HT Thanh Toán" at bounding box center [1386, 430] width 220 height 22
click at [1355, 466] on div "Tại văn phòng" at bounding box center [1387, 460] width 220 height 16
type input "0"
click at [920, 556] on span "[PERSON_NAME] và Giao hàng" at bounding box center [912, 559] width 198 height 16
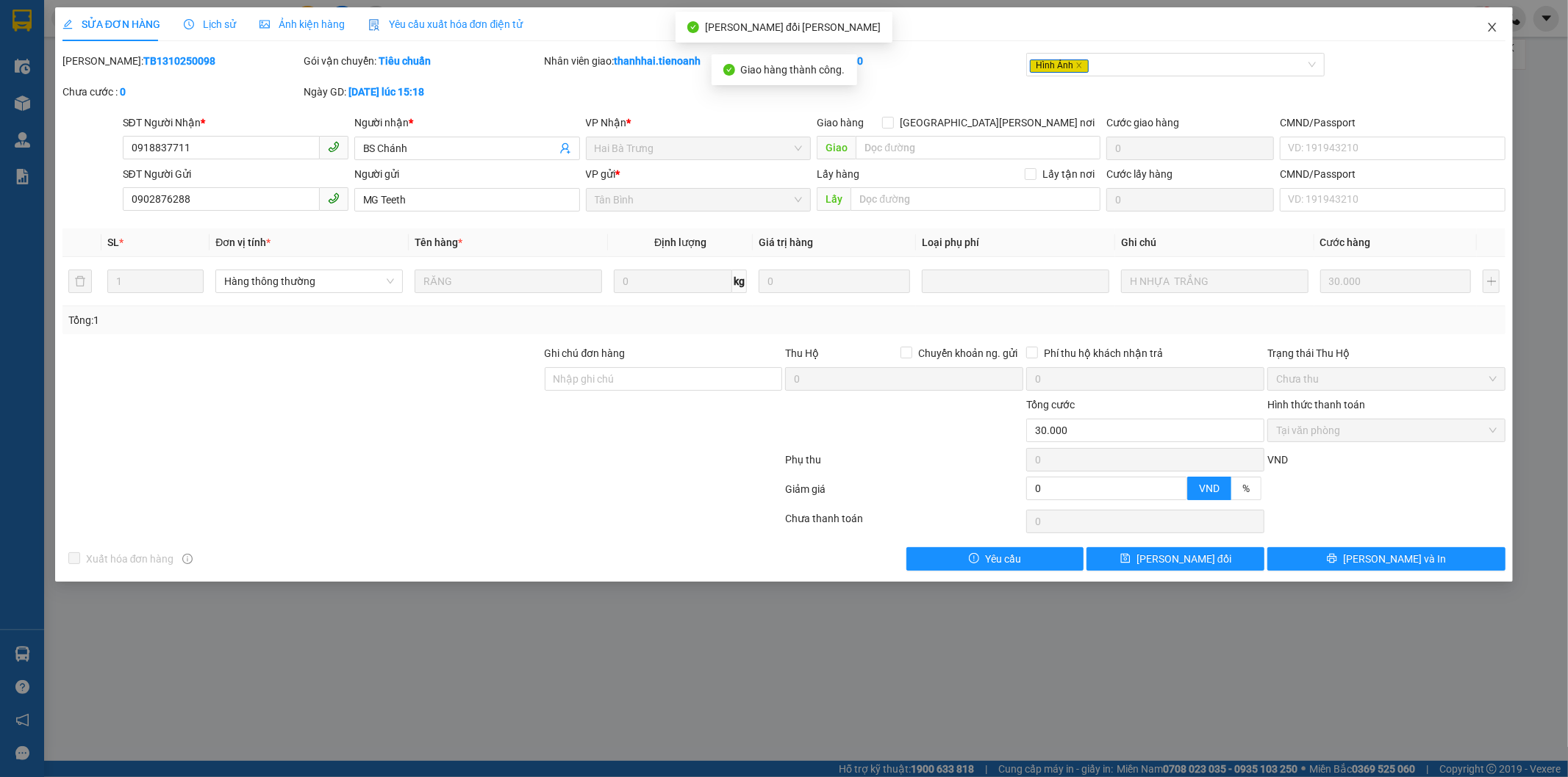
click at [1489, 25] on icon "close" at bounding box center [1492, 27] width 12 height 12
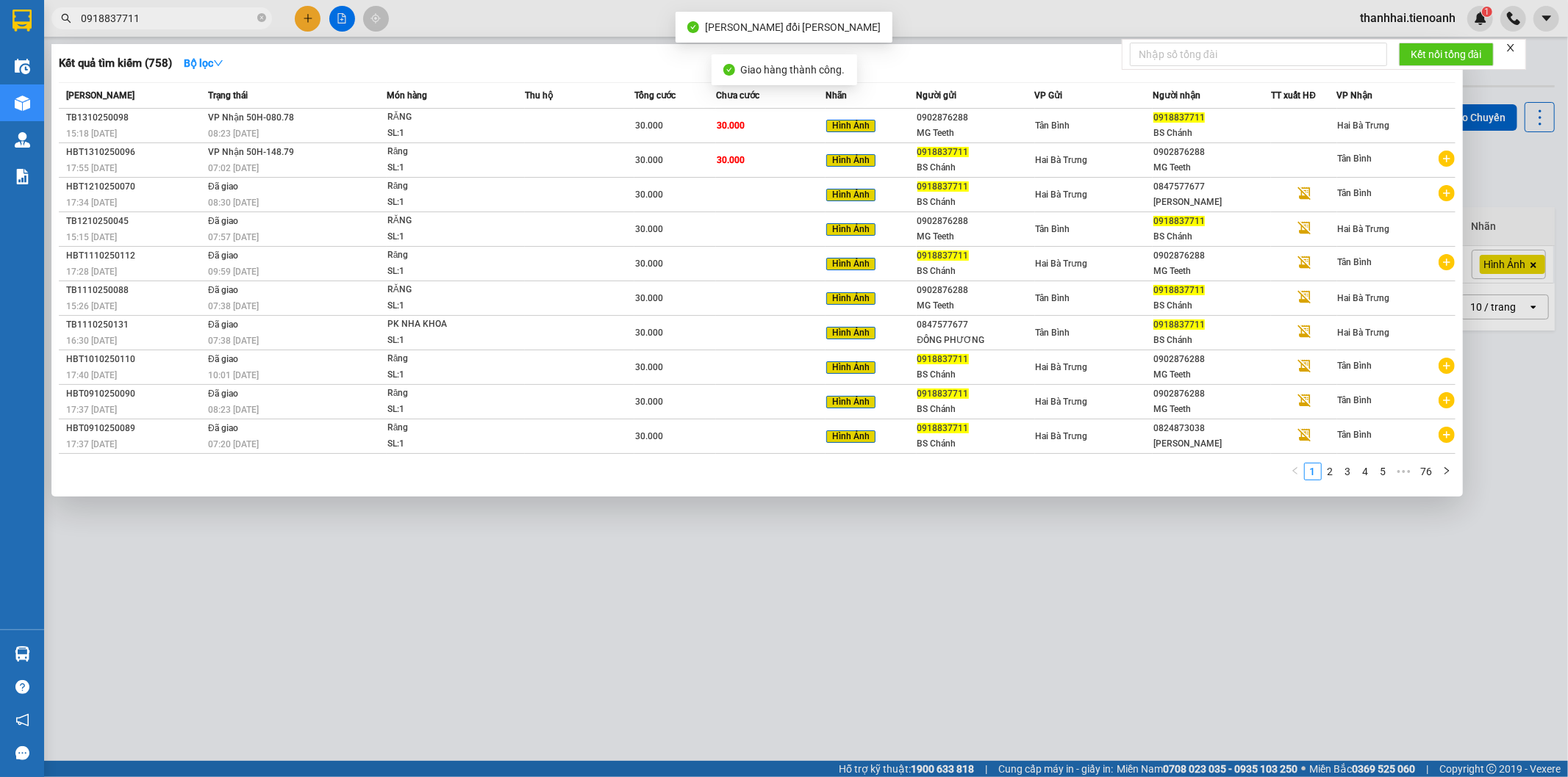
click at [157, 17] on input "0918837711" at bounding box center [167, 19] width 174 height 16
click at [259, 17] on icon "close-circle" at bounding box center [262, 17] width 9 height 9
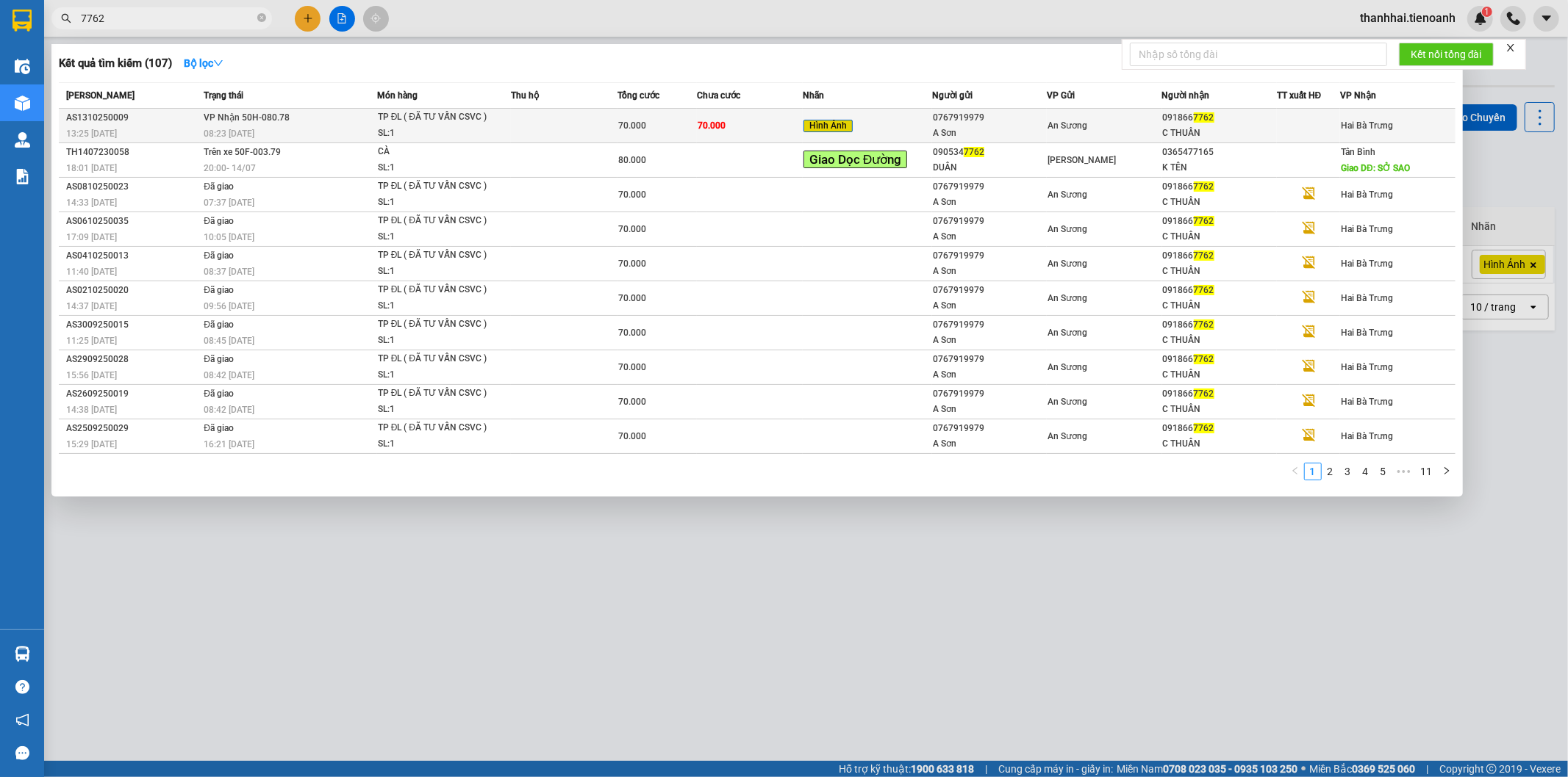
type input "7762"
click at [656, 127] on div "70.000" at bounding box center [657, 126] width 78 height 16
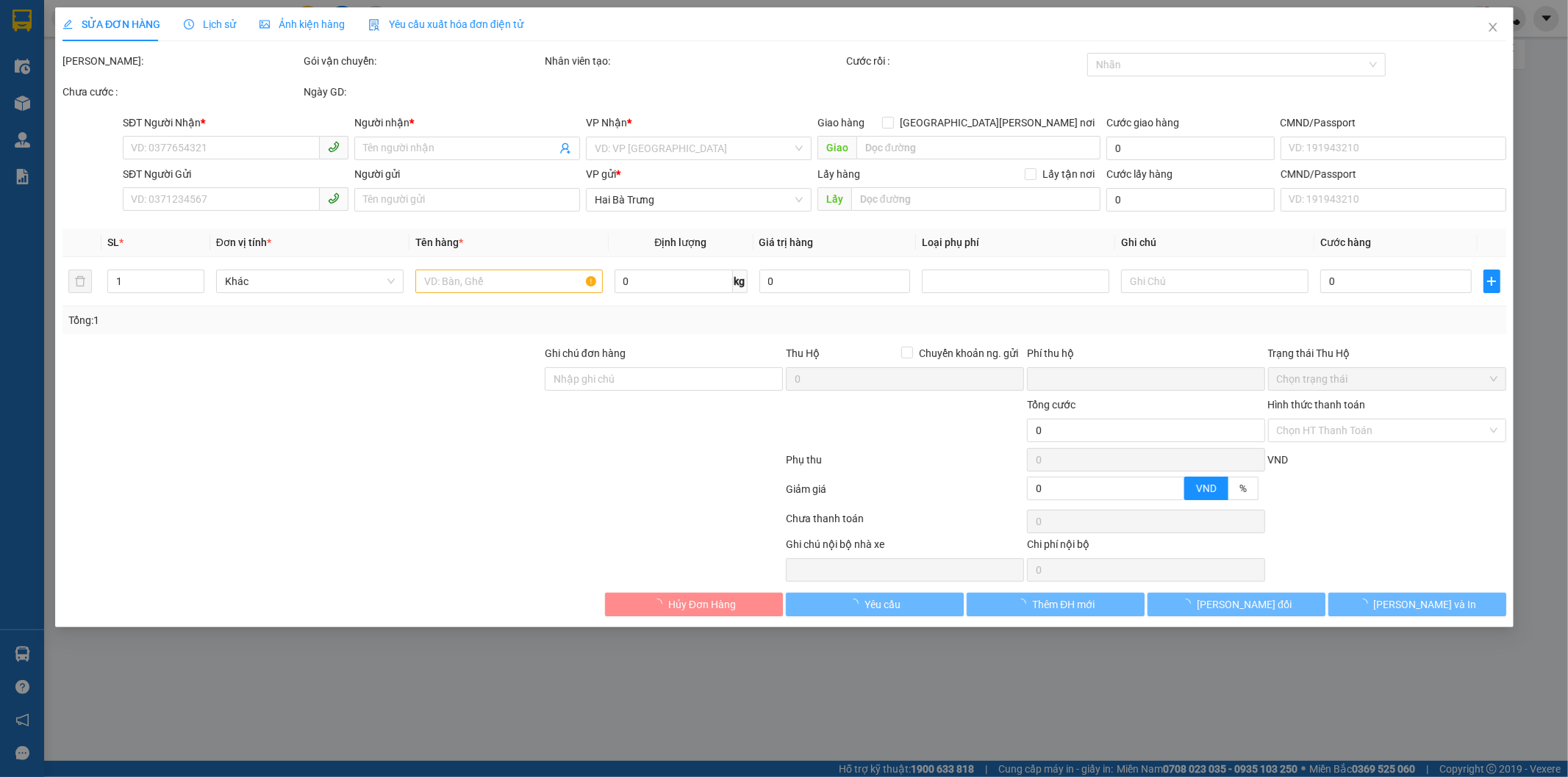
type input "0918667762"
type input "C THUẦN"
type input "0767919979"
type input "A Sơn"
type input "0"
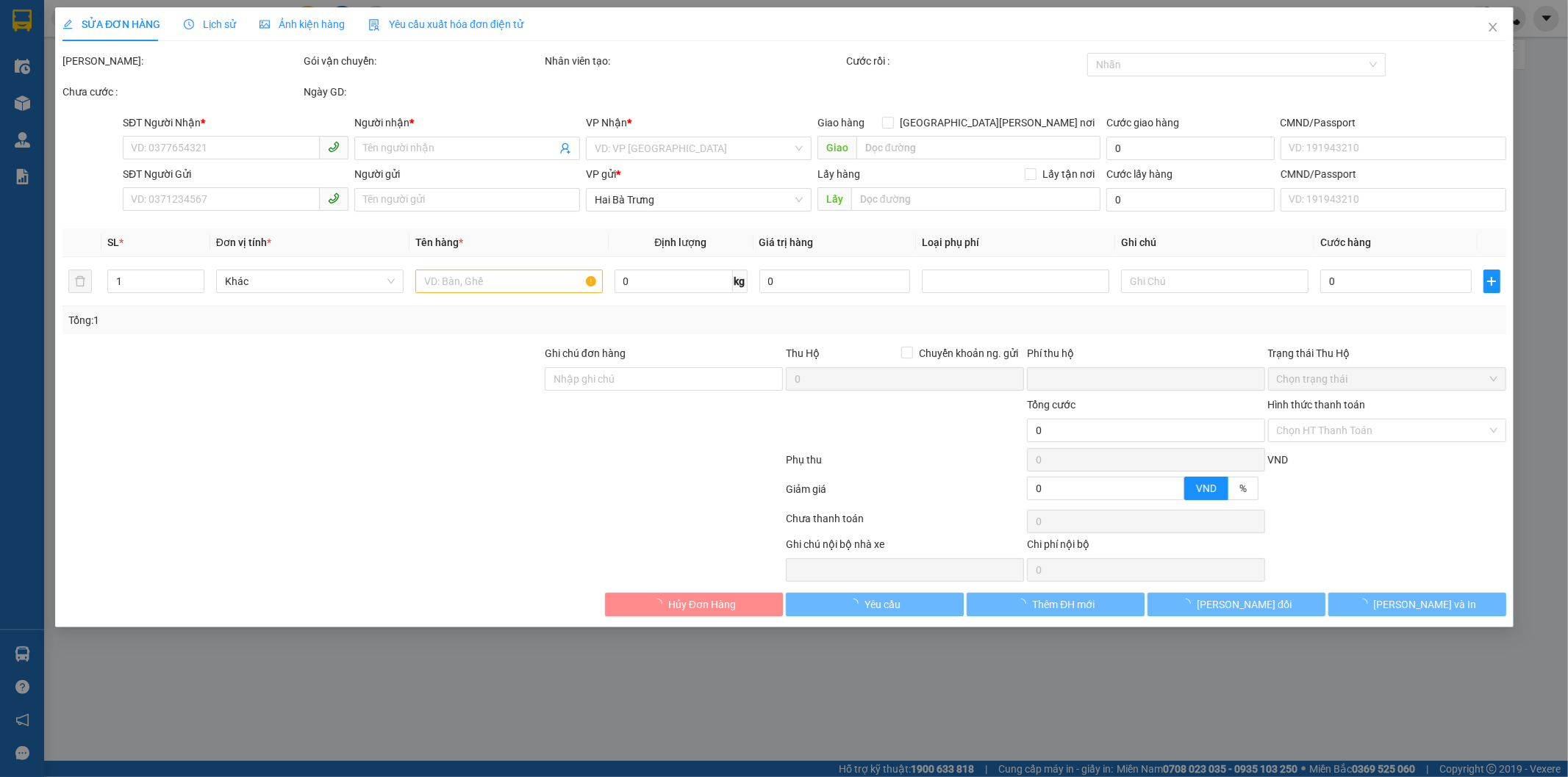
type input "70.000"
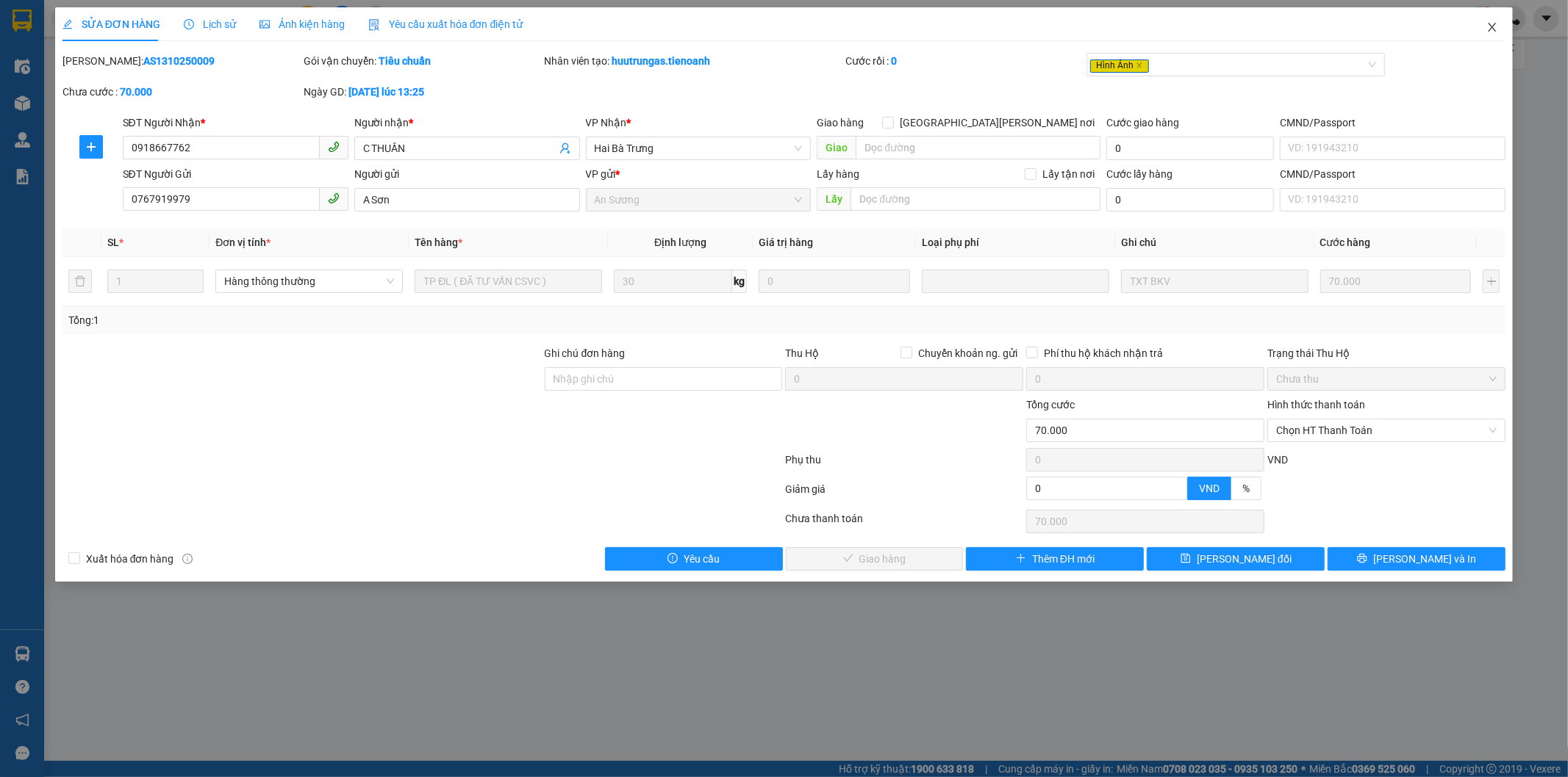
click at [1491, 27] on icon "close" at bounding box center [1492, 27] width 12 height 12
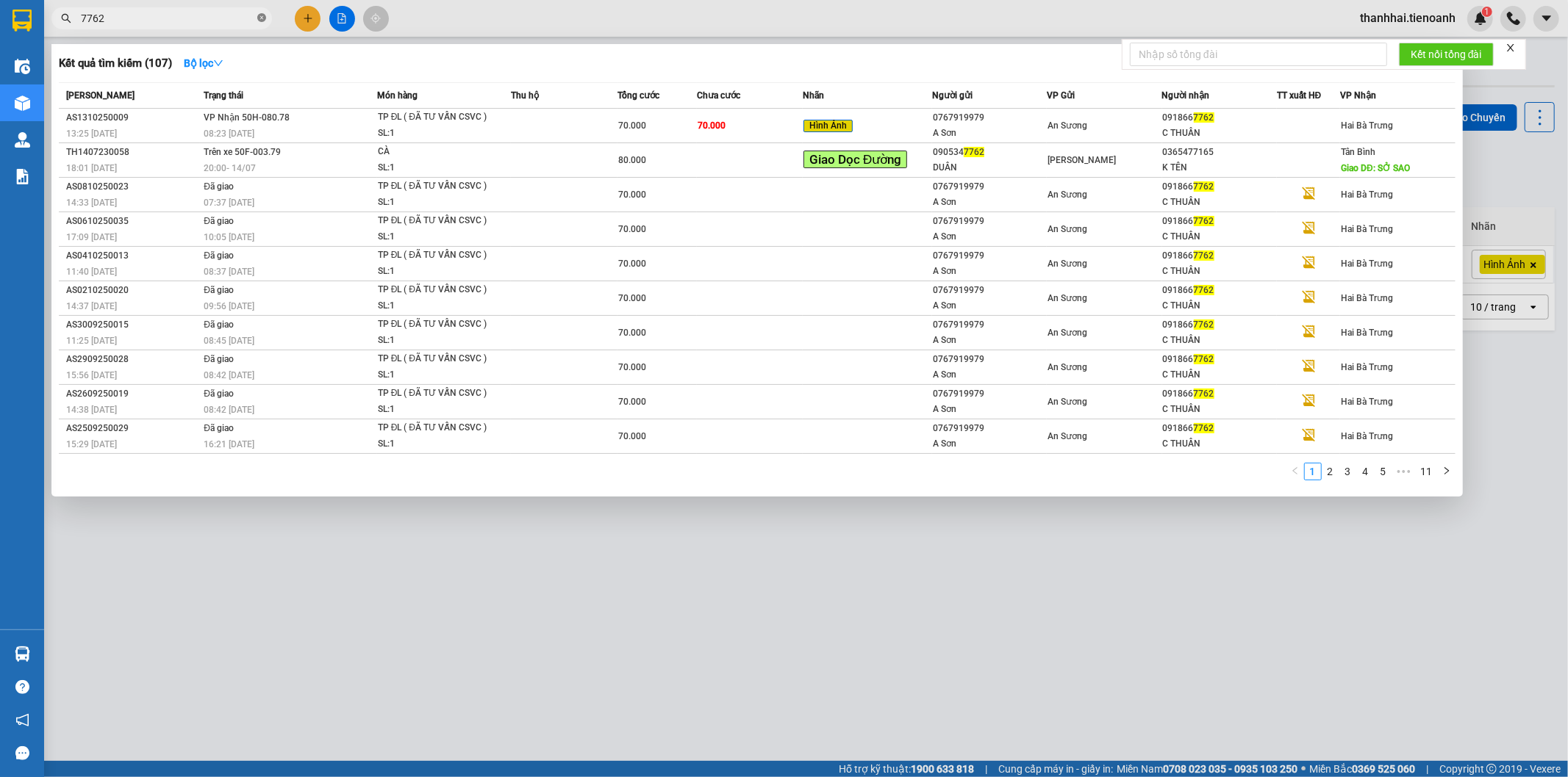
click at [262, 16] on icon "close-circle" at bounding box center [262, 17] width 9 height 9
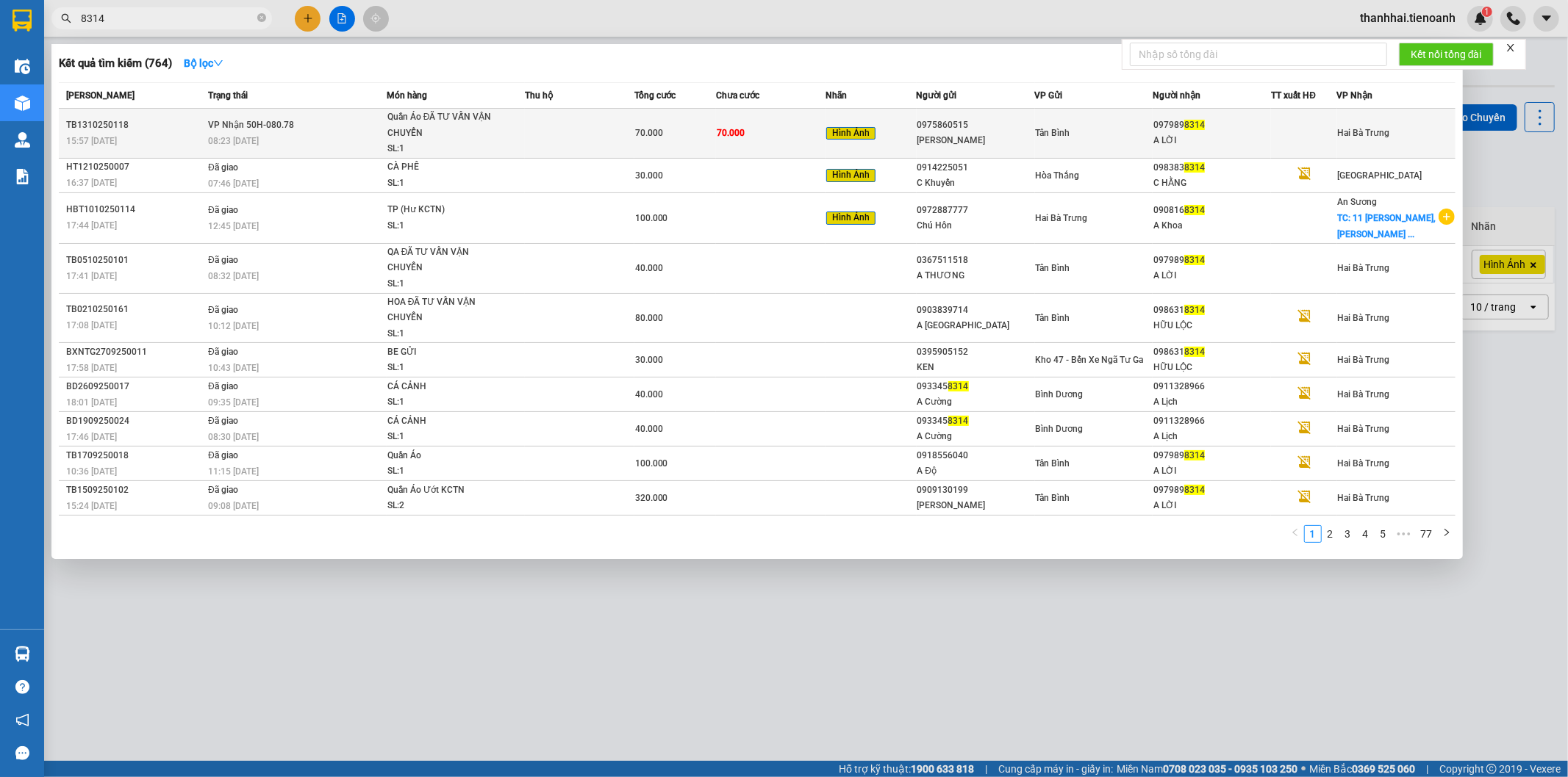
type input "8314"
click at [629, 141] on td at bounding box center [579, 133] width 109 height 50
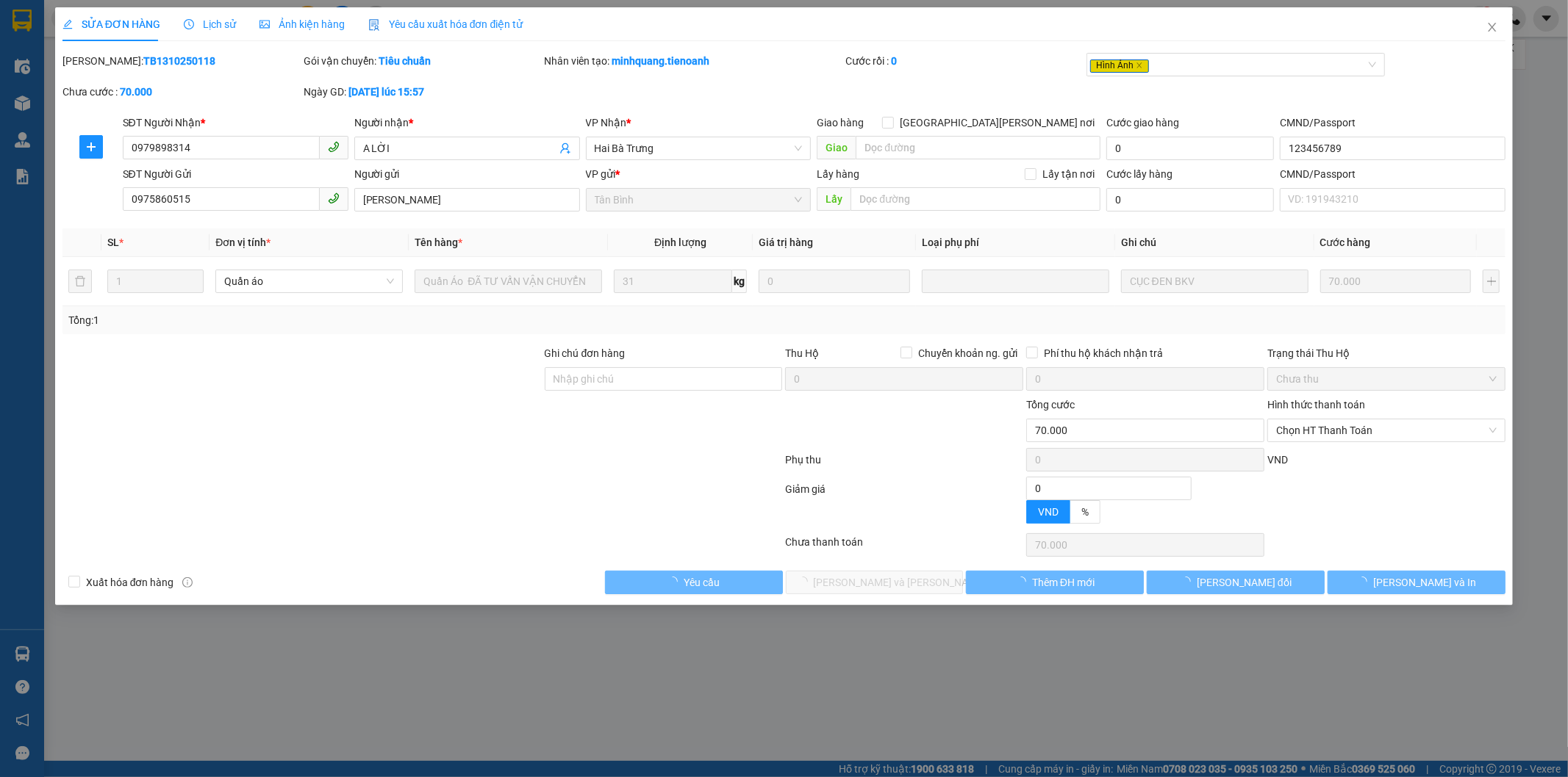
type input "0979898314"
type input "A LỜI"
type input "123456789"
type input "0975860515"
type input "Chị Phương"
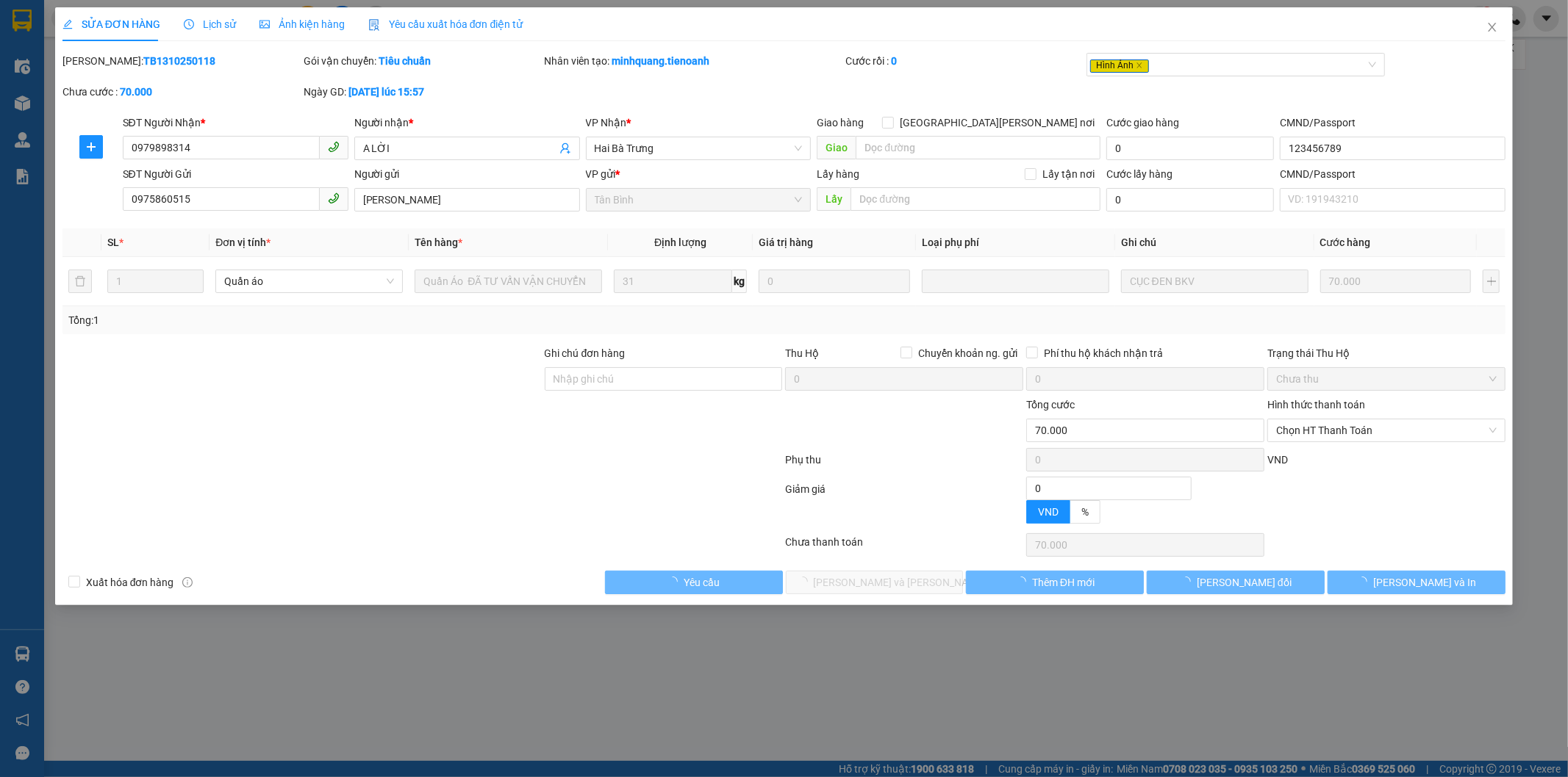
type input "0"
type input "70.000"
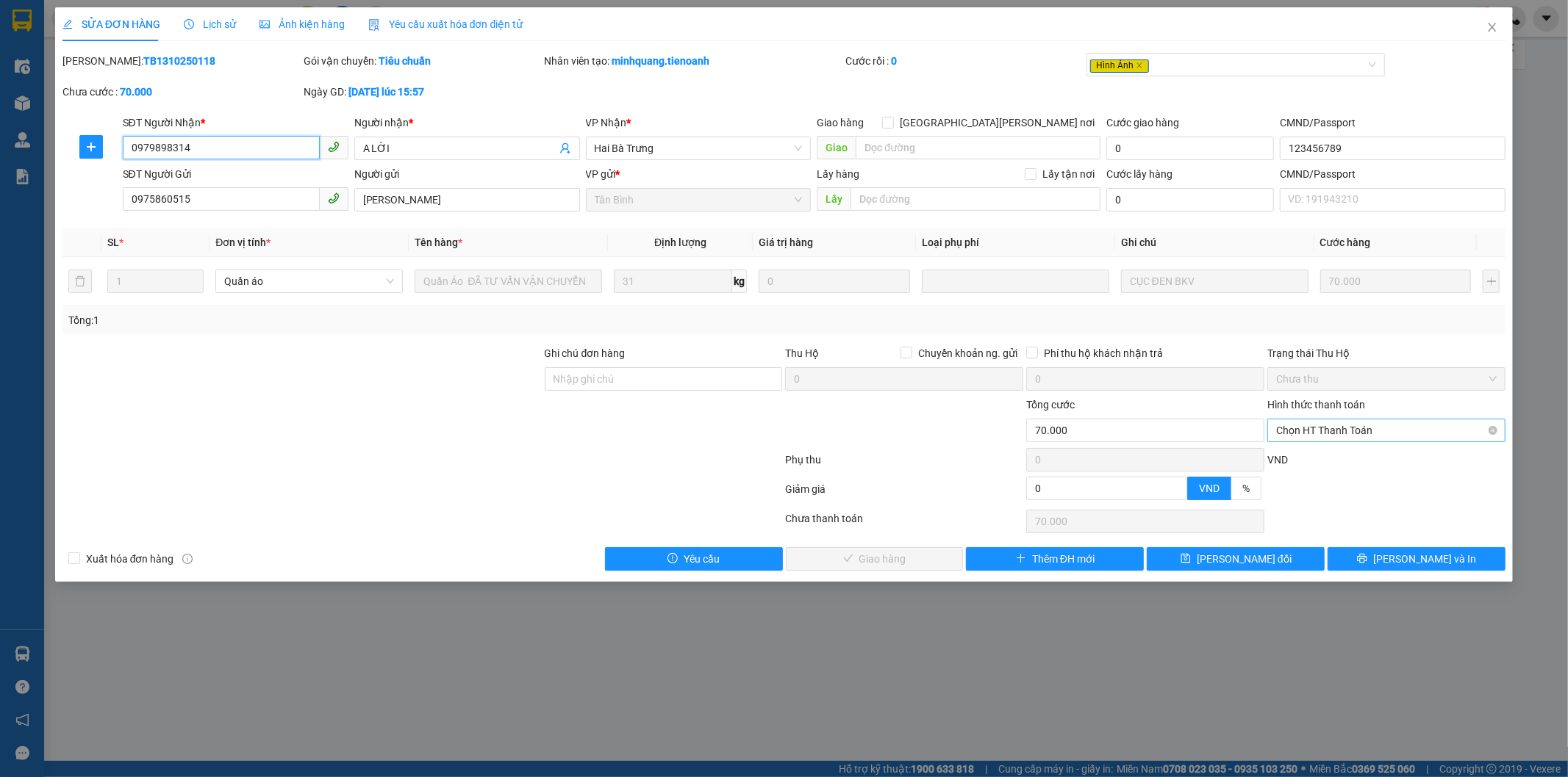
click at [1338, 432] on span "Chọn HT Thanh Toán" at bounding box center [1386, 430] width 220 height 22
click at [1297, 458] on div "Tại văn phòng" at bounding box center [1387, 460] width 220 height 16
type input "0"
click at [910, 558] on span "Lưu và Giao hàng" at bounding box center [912, 559] width 198 height 16
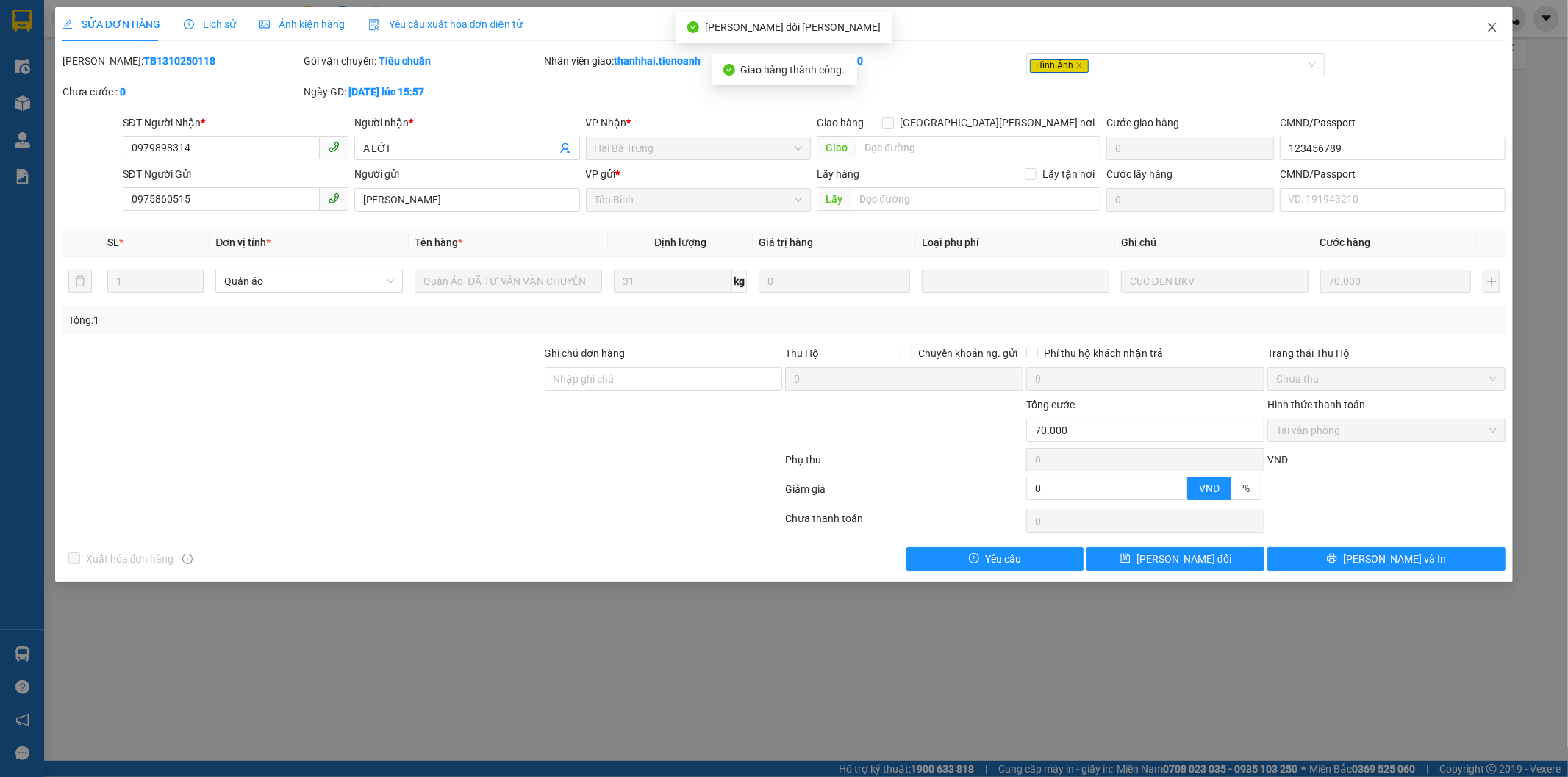
click at [1492, 22] on icon "close" at bounding box center [1492, 27] width 12 height 12
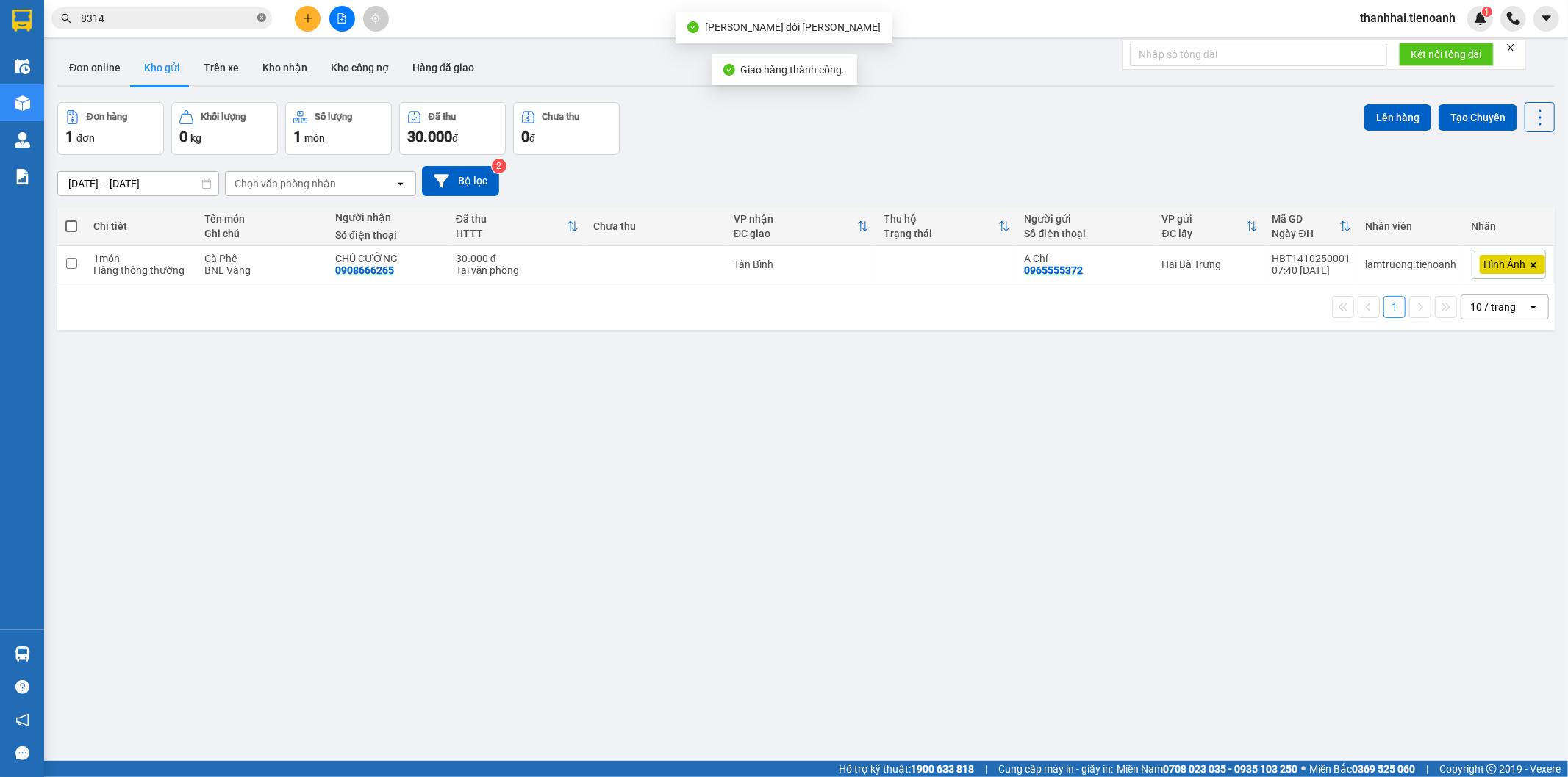
click at [263, 17] on icon "close-circle" at bounding box center [262, 17] width 9 height 9
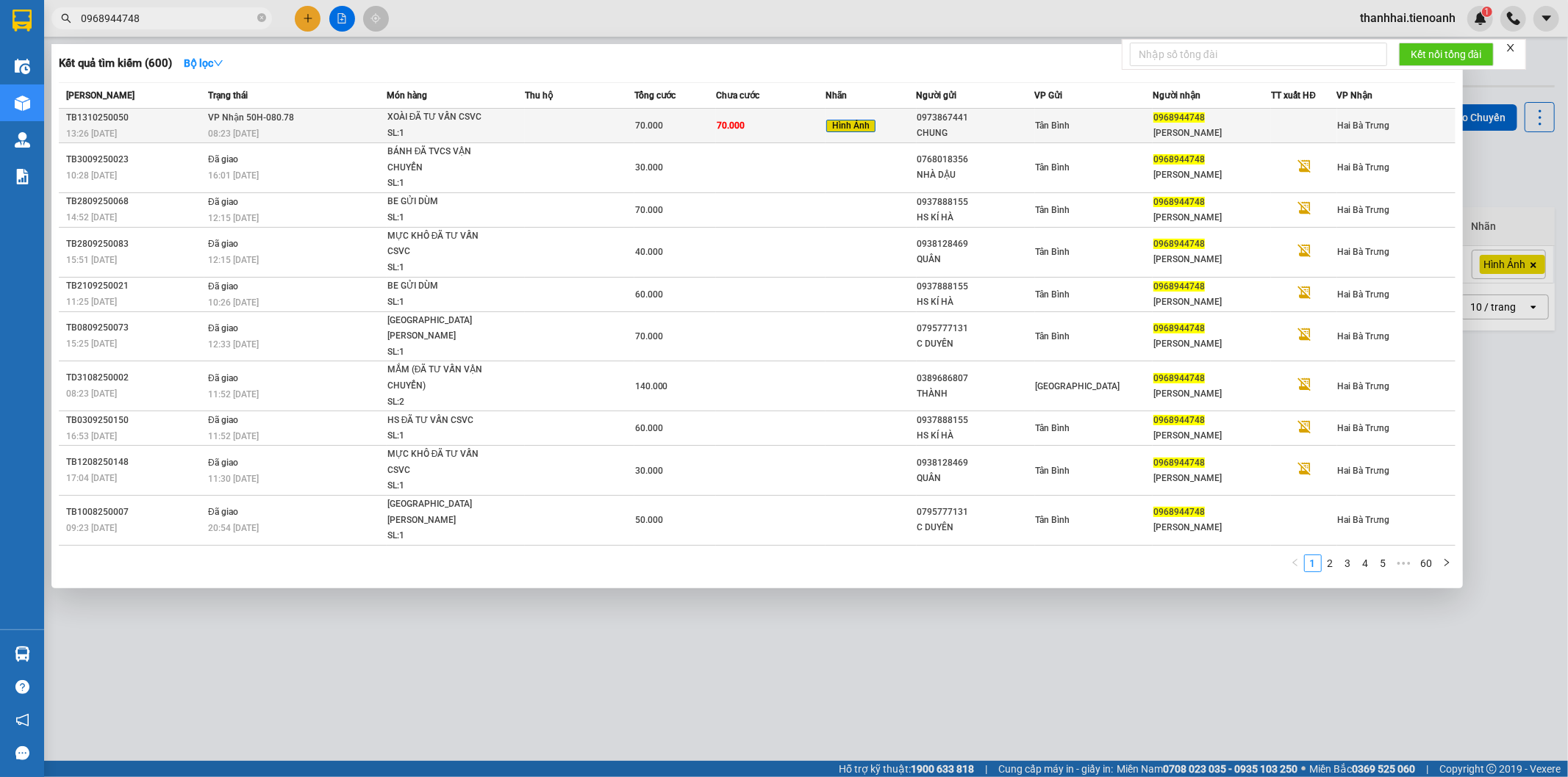
type input "0968944748"
click at [812, 129] on td "70.000" at bounding box center [770, 126] width 109 height 35
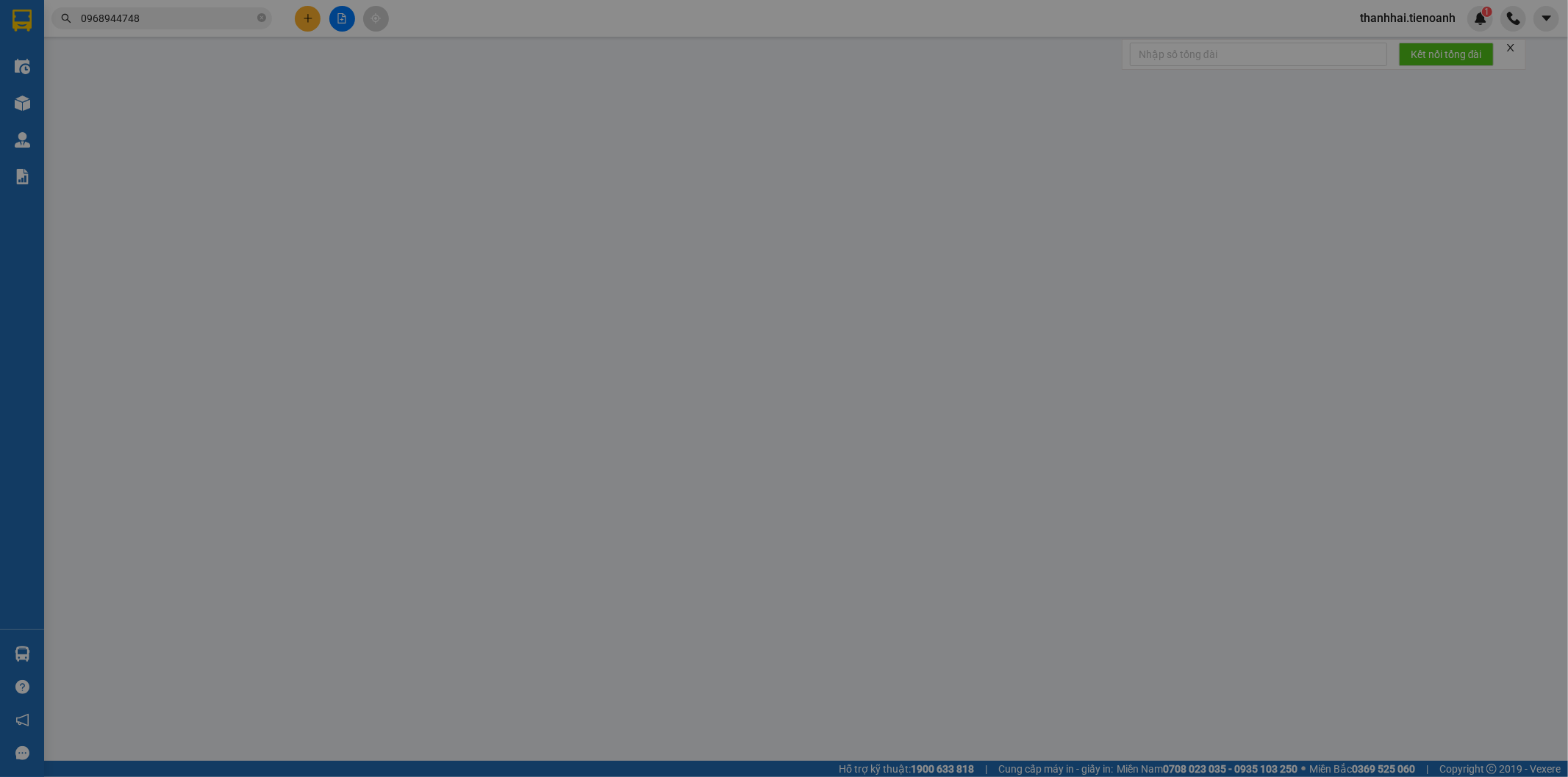
type input "0968944748"
type input "ĐỖ HẰNG"
type input "0973867441"
type input "CHUNG"
type input "0"
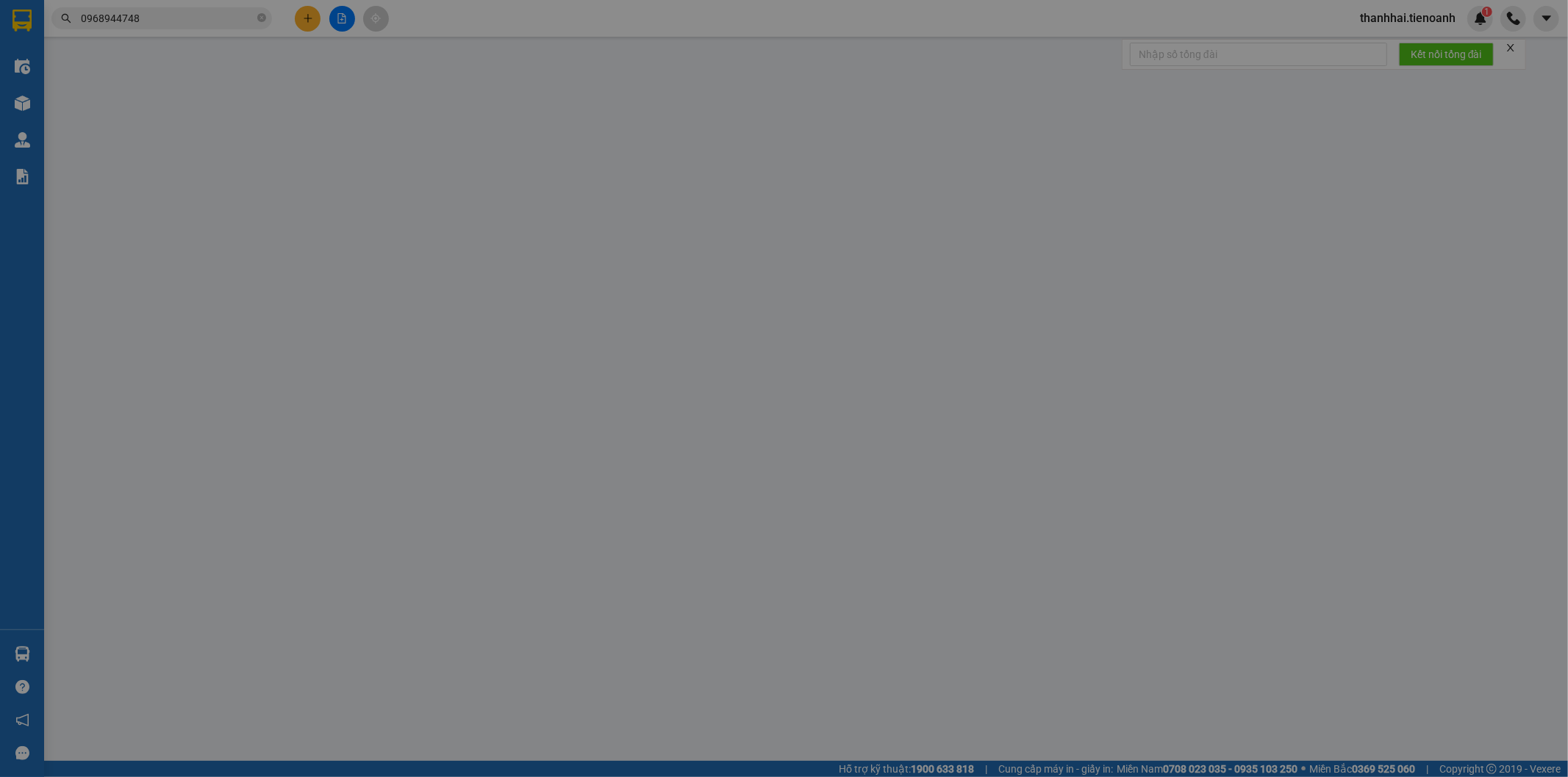
type input "70.000"
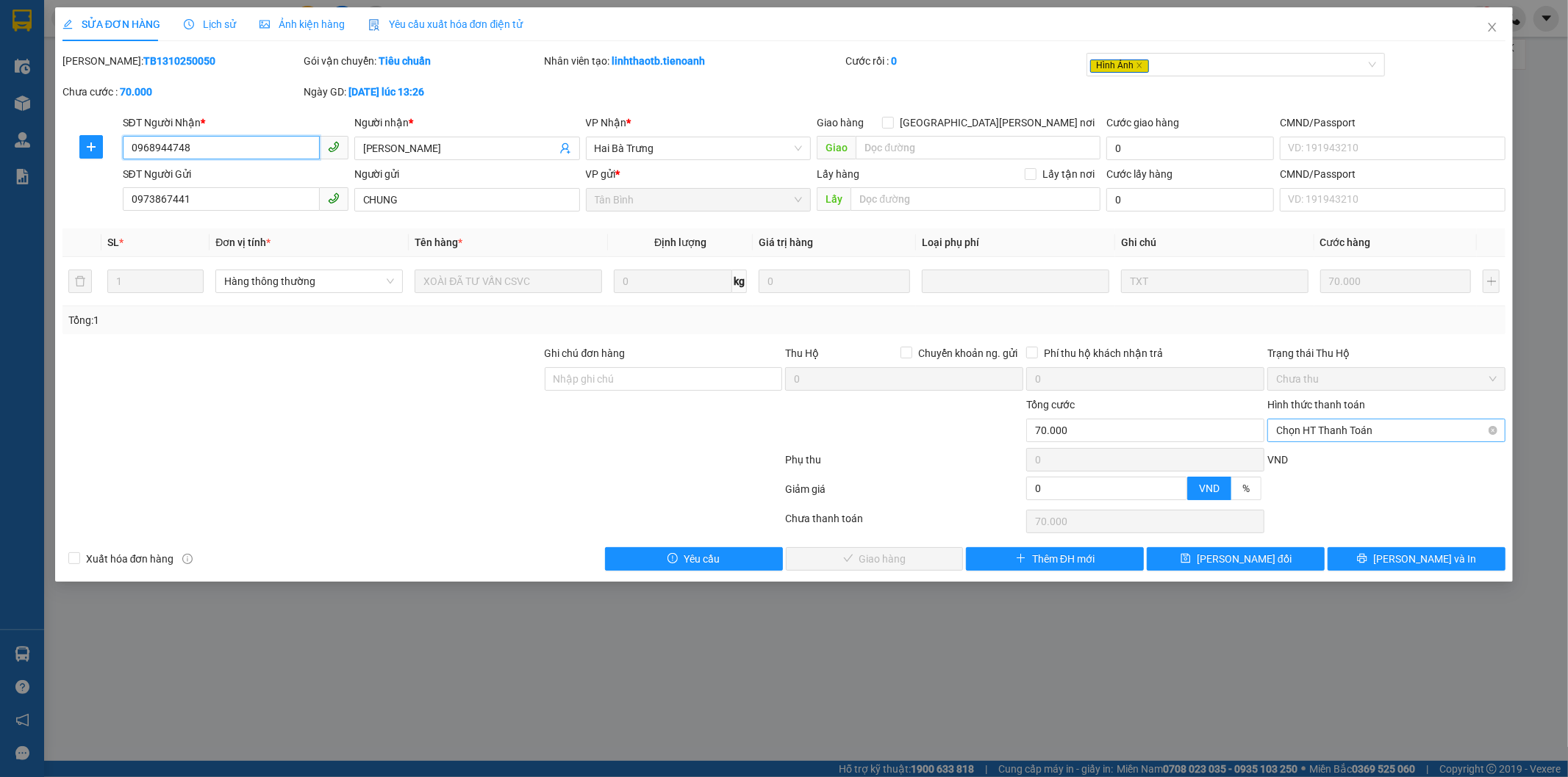
drag, startPoint x: 1341, startPoint y: 428, endPoint x: 1337, endPoint y: 434, distance: 7.2
click at [1341, 428] on span "Chọn HT Thanh Toán" at bounding box center [1386, 430] width 220 height 22
click at [1311, 456] on div "Tại văn phòng" at bounding box center [1387, 460] width 220 height 16
type input "0"
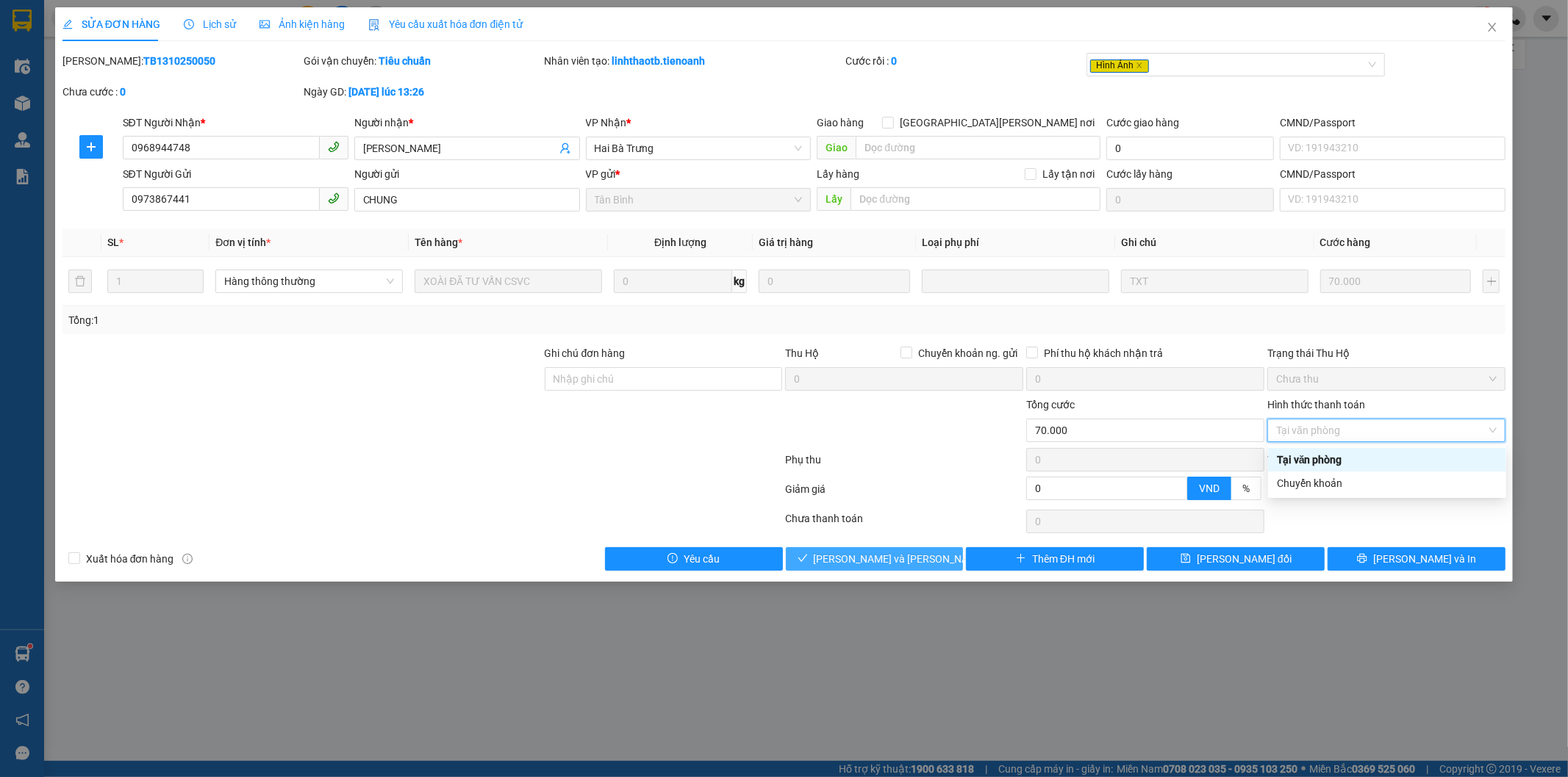
click at [891, 563] on span "Lưu và Giao hàng" at bounding box center [912, 559] width 198 height 16
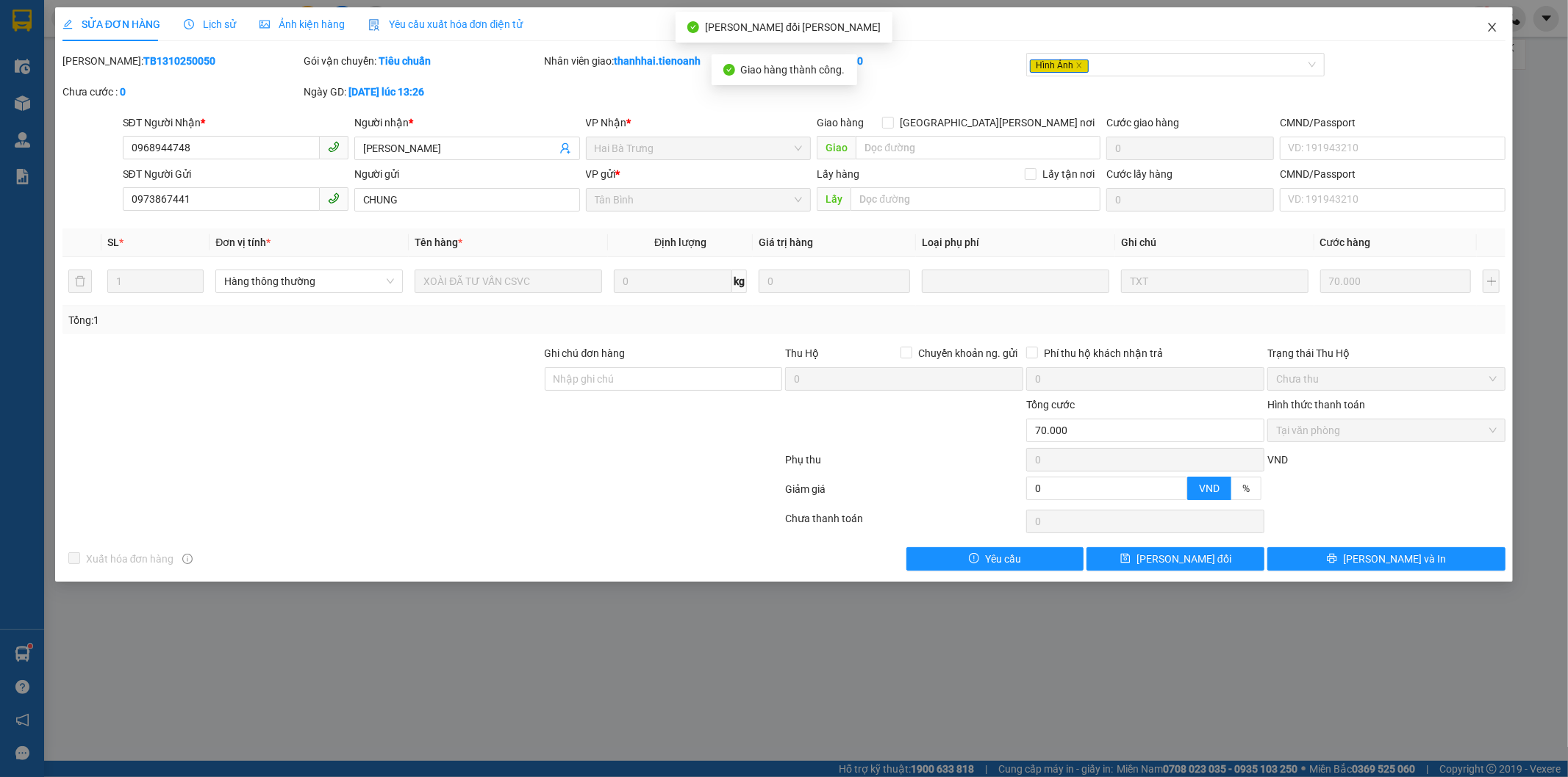
click at [1494, 30] on icon "close" at bounding box center [1493, 27] width 8 height 9
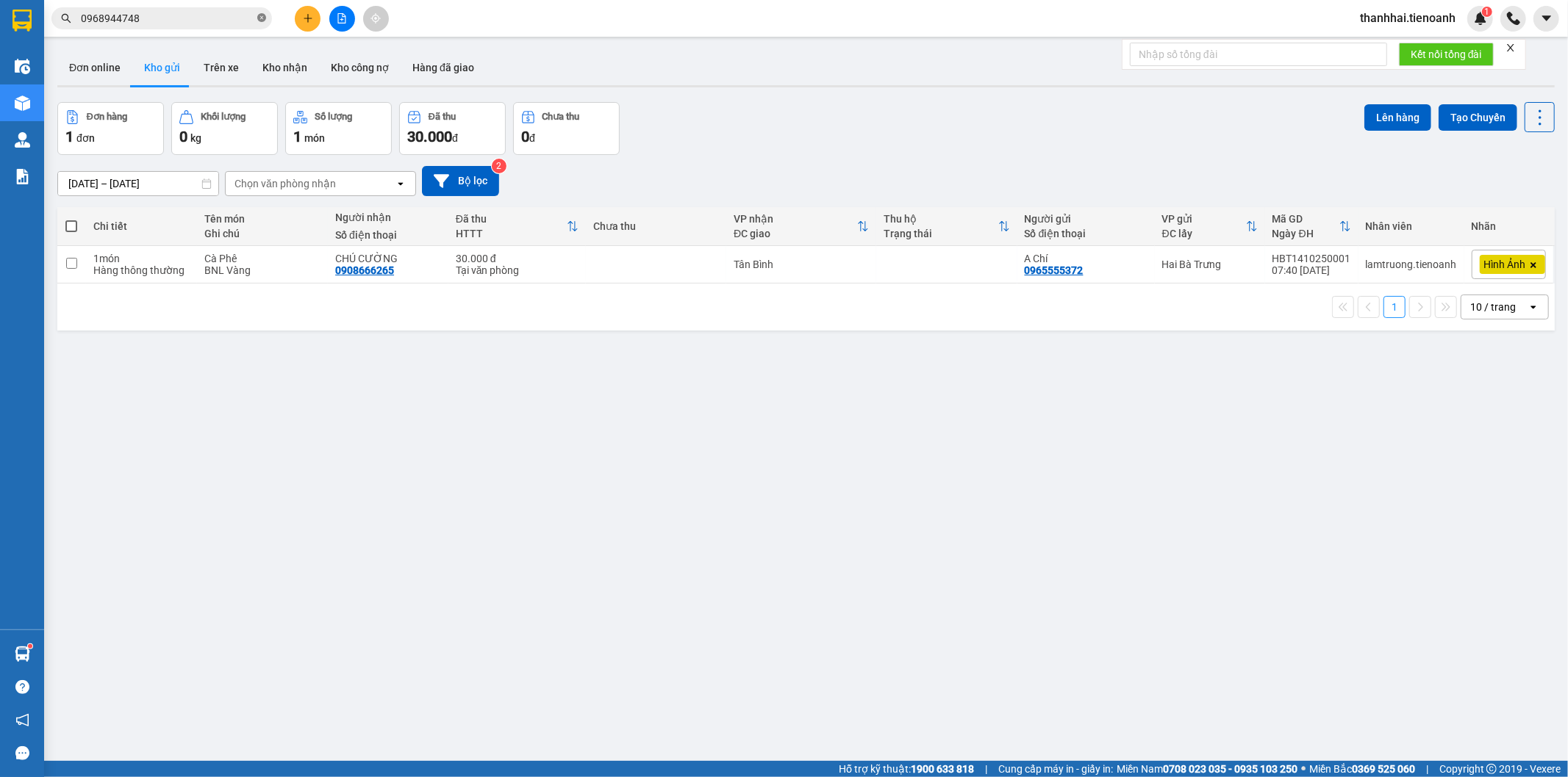
click at [258, 17] on icon "close-circle" at bounding box center [262, 17] width 9 height 9
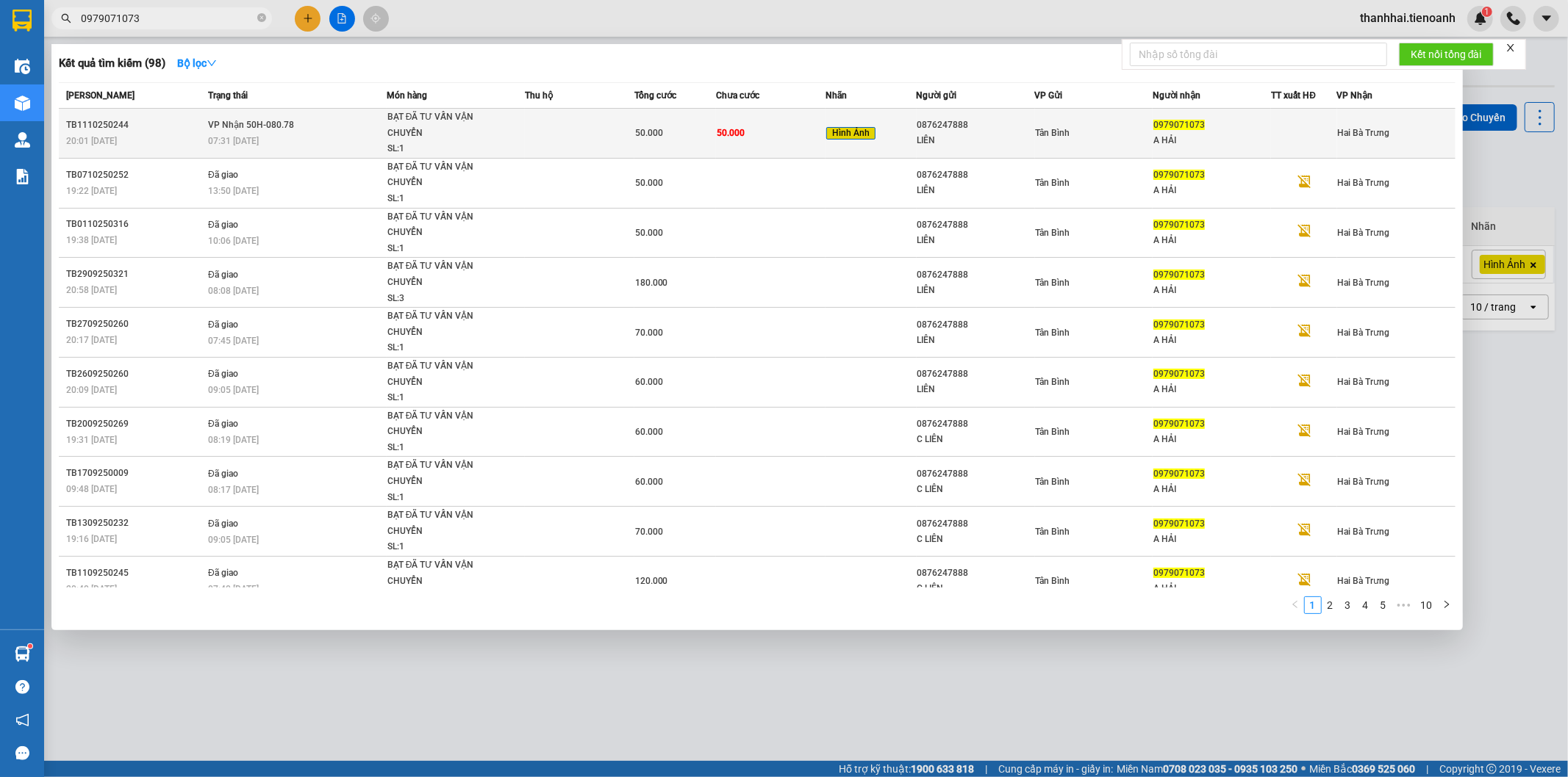
type input "0979071073"
click at [983, 137] on div "LIÊN" at bounding box center [976, 141] width 117 height 16
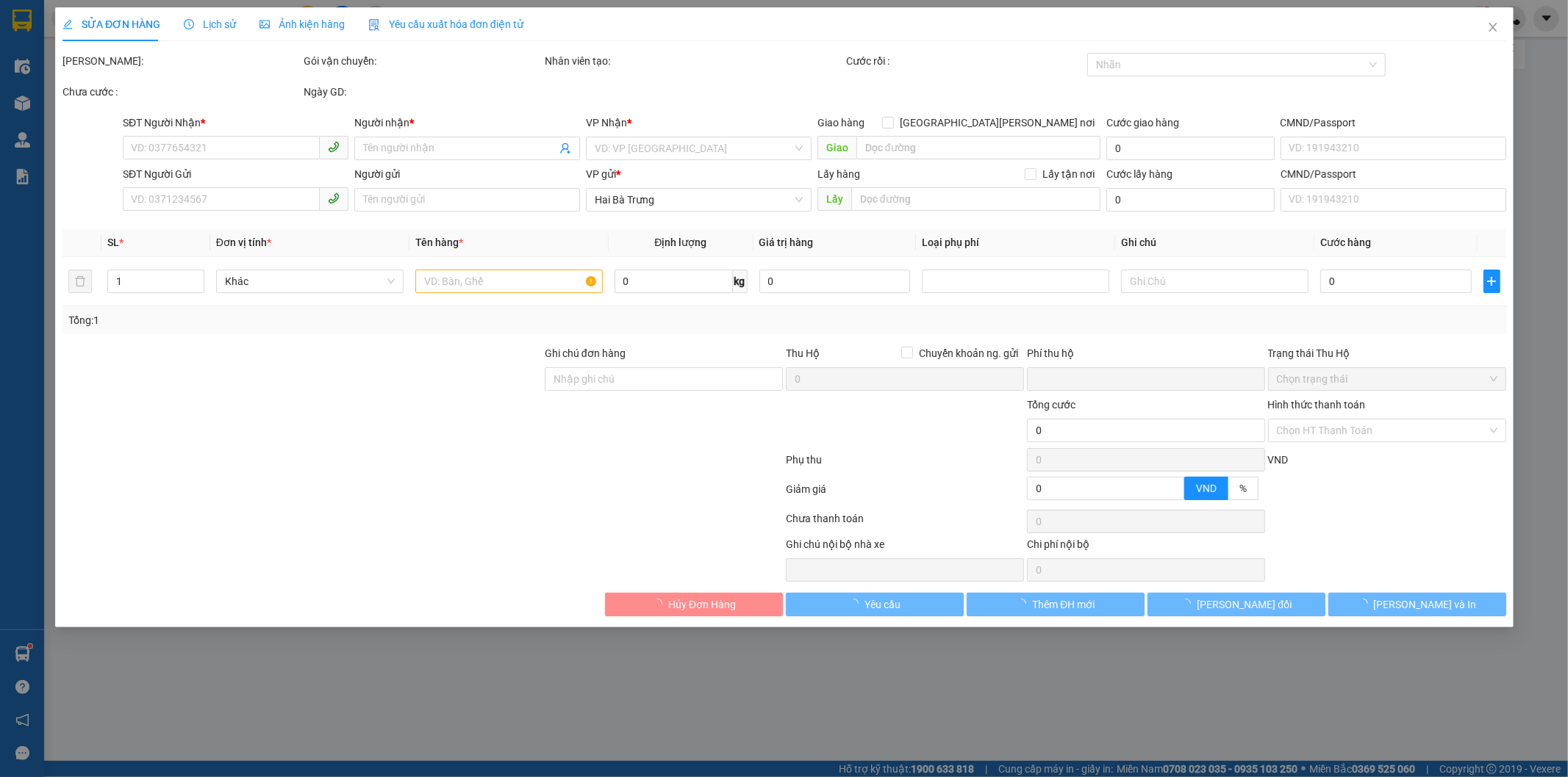
type input "0979071073"
type input "A HẢI"
type input "123456789"
type input "0876247888"
type input "LIÊN"
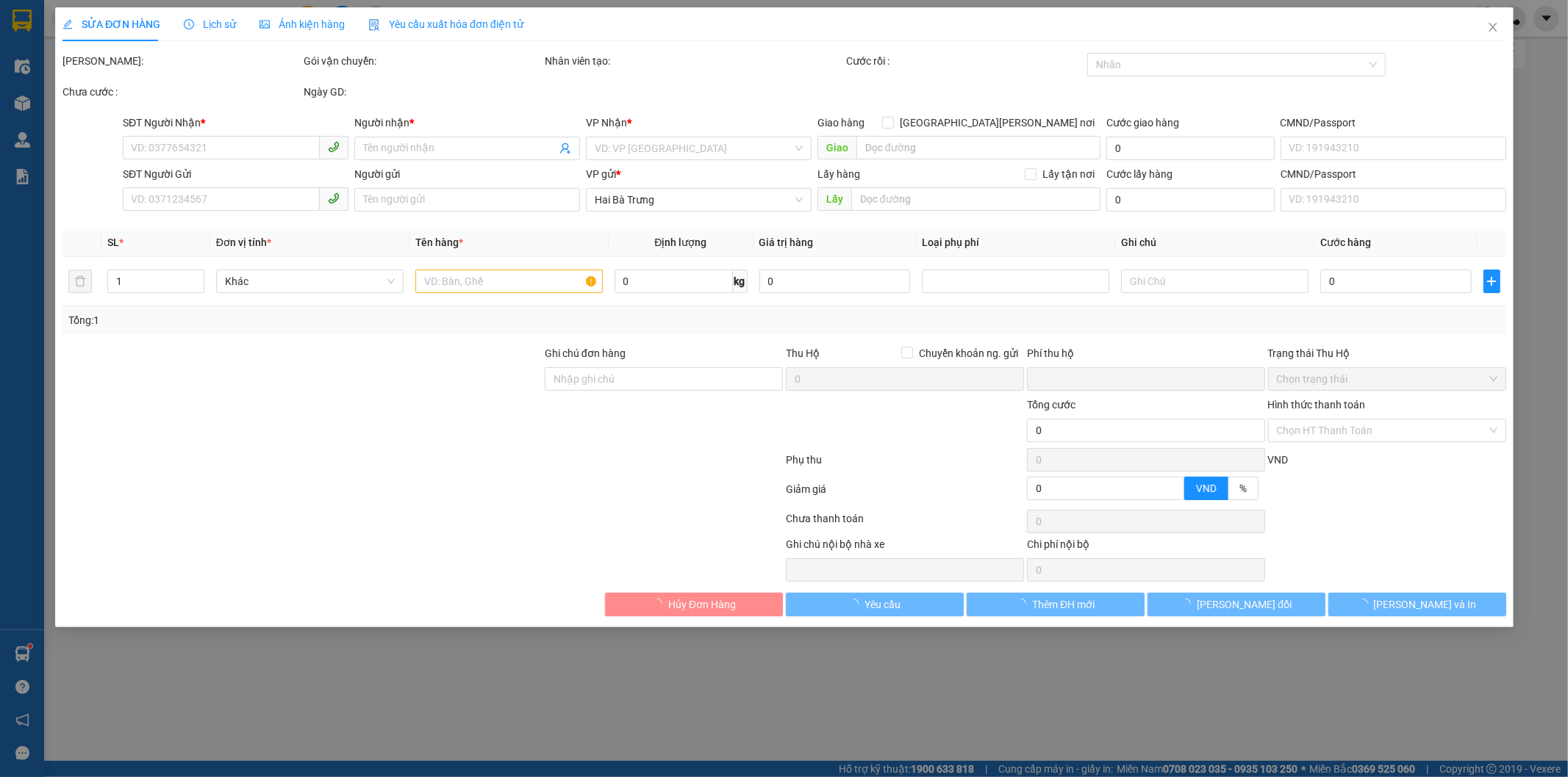
type input "0"
type input "50.000"
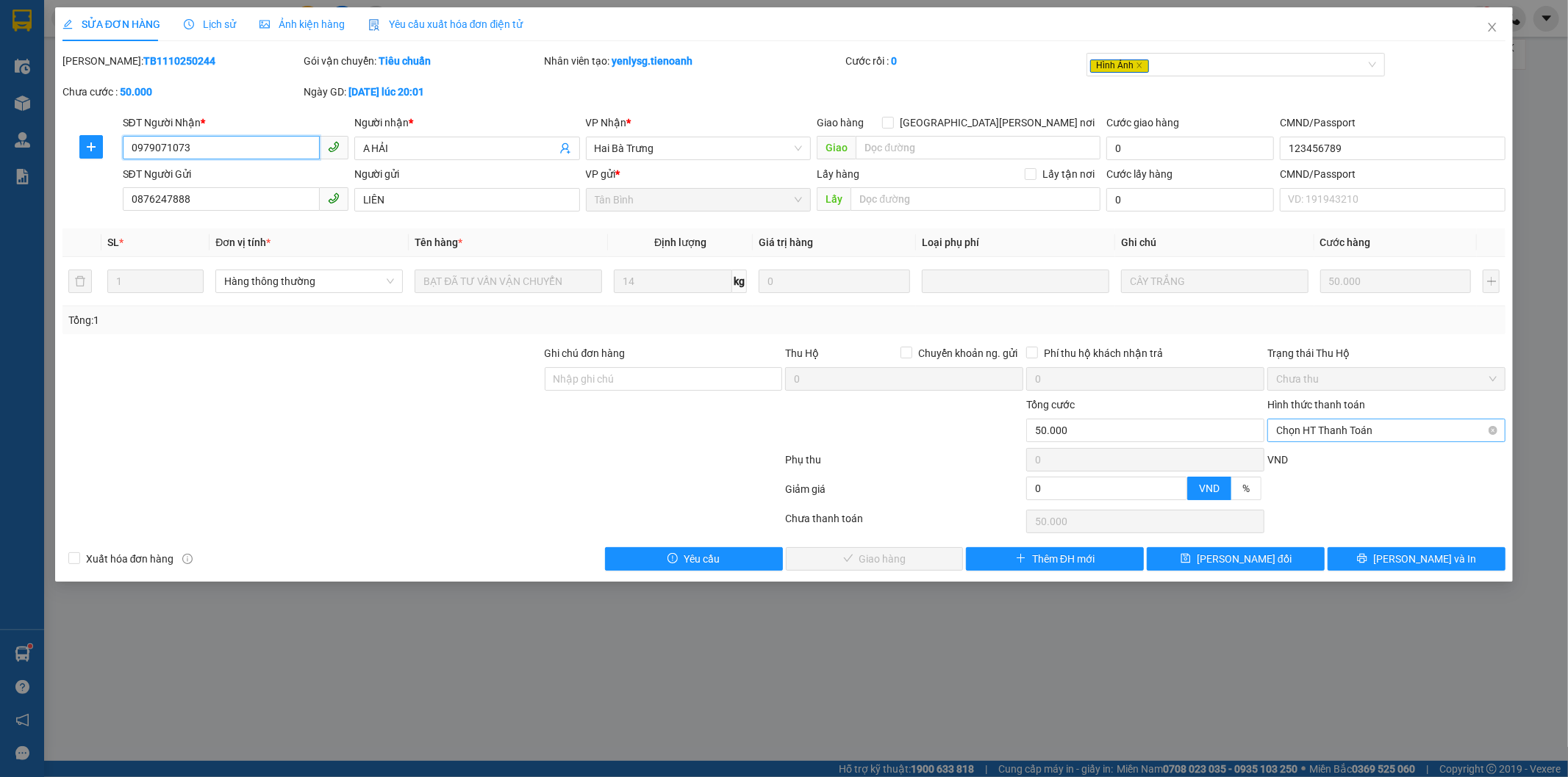
click at [1366, 434] on span "Chọn HT Thanh Toán" at bounding box center [1386, 430] width 220 height 22
click at [1343, 459] on div "Tại văn phòng" at bounding box center [1387, 460] width 220 height 16
type input "0"
click at [885, 555] on span "Lưu và Giao hàng" at bounding box center [912, 559] width 198 height 16
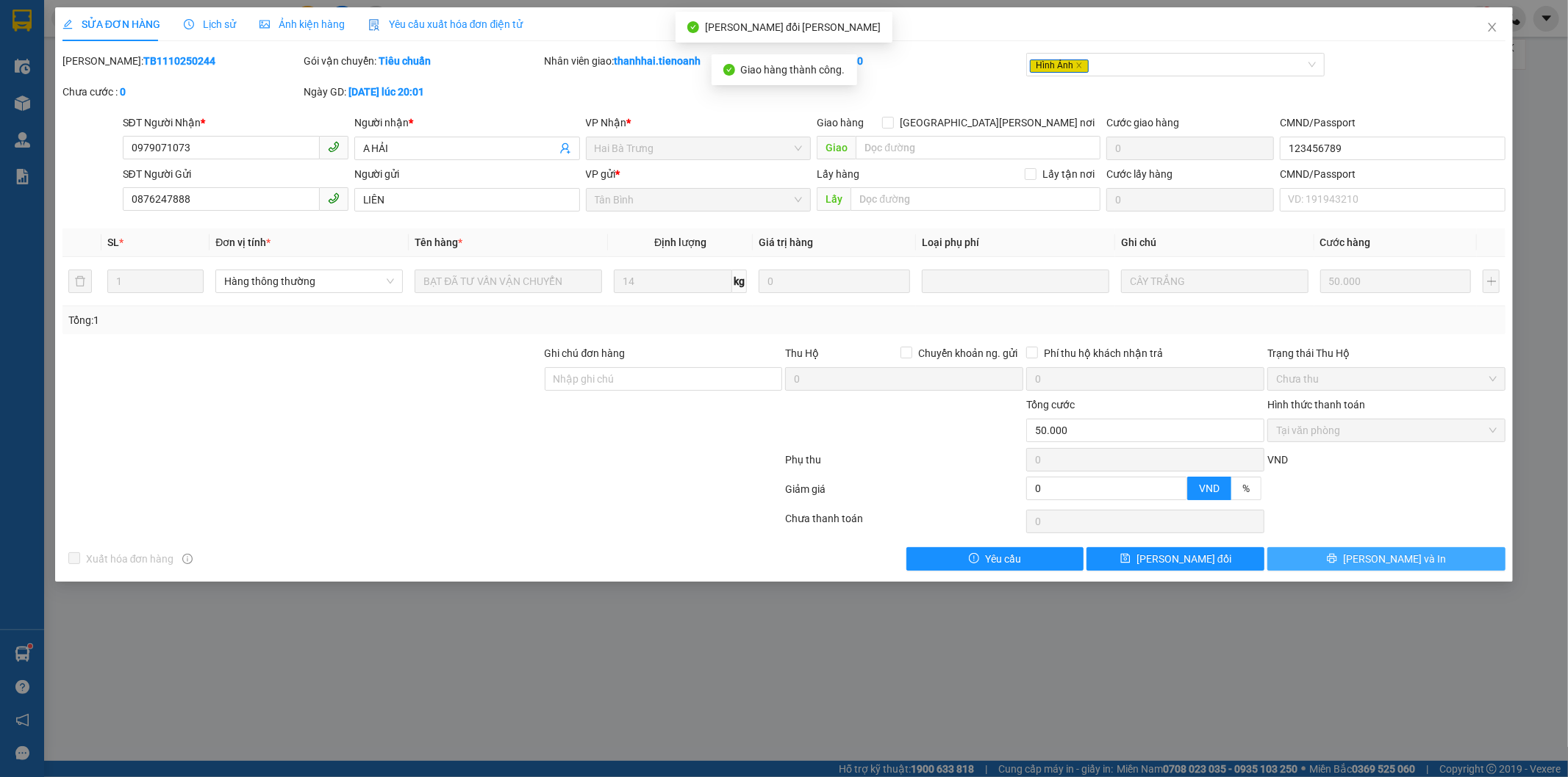
click at [1351, 562] on button "Lưu và In" at bounding box center [1387, 559] width 239 height 24
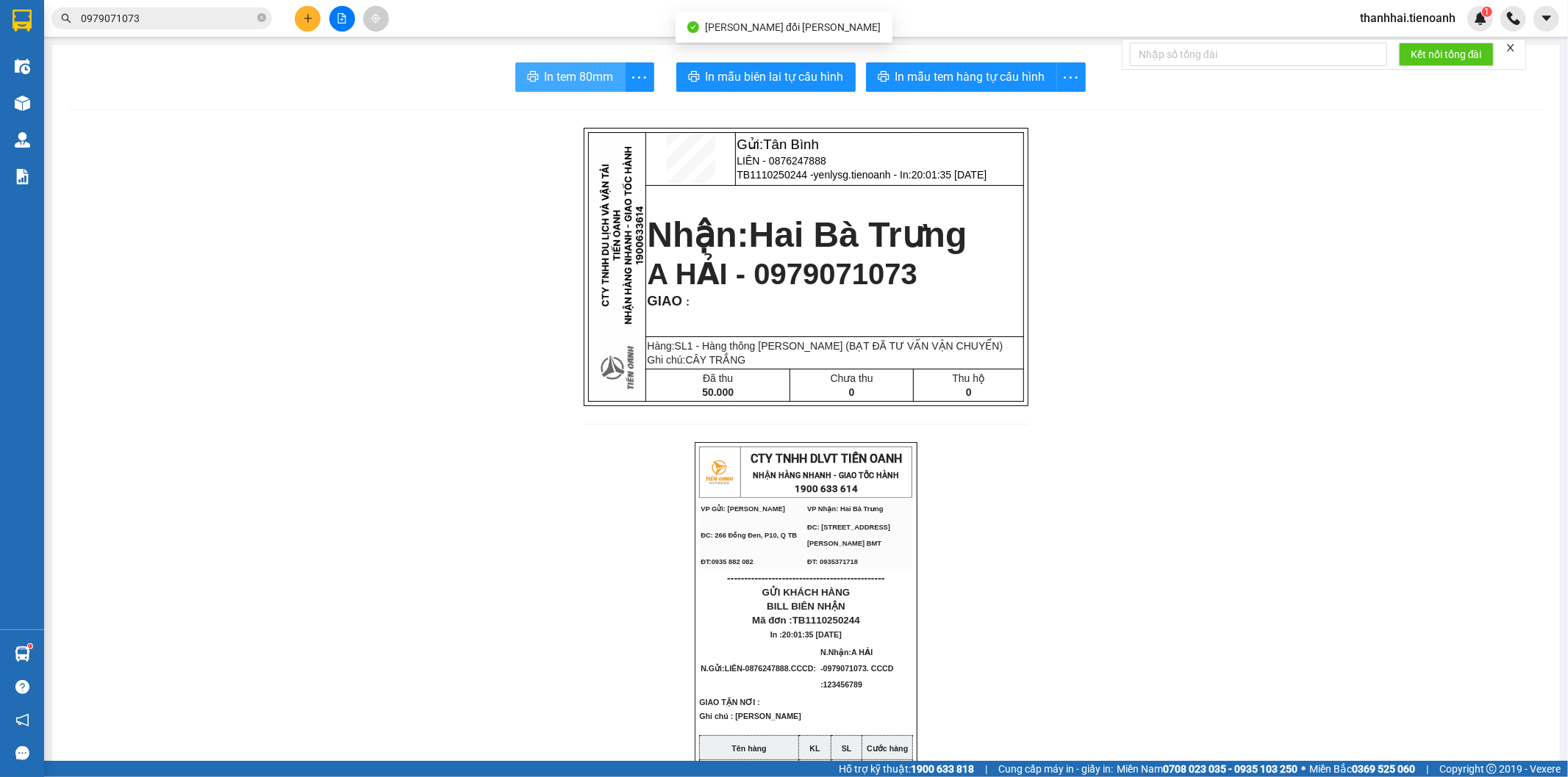
click at [563, 81] on span "In tem 80mm" at bounding box center [579, 76] width 69 height 18
click at [220, 20] on input "0979071073" at bounding box center [167, 19] width 174 height 16
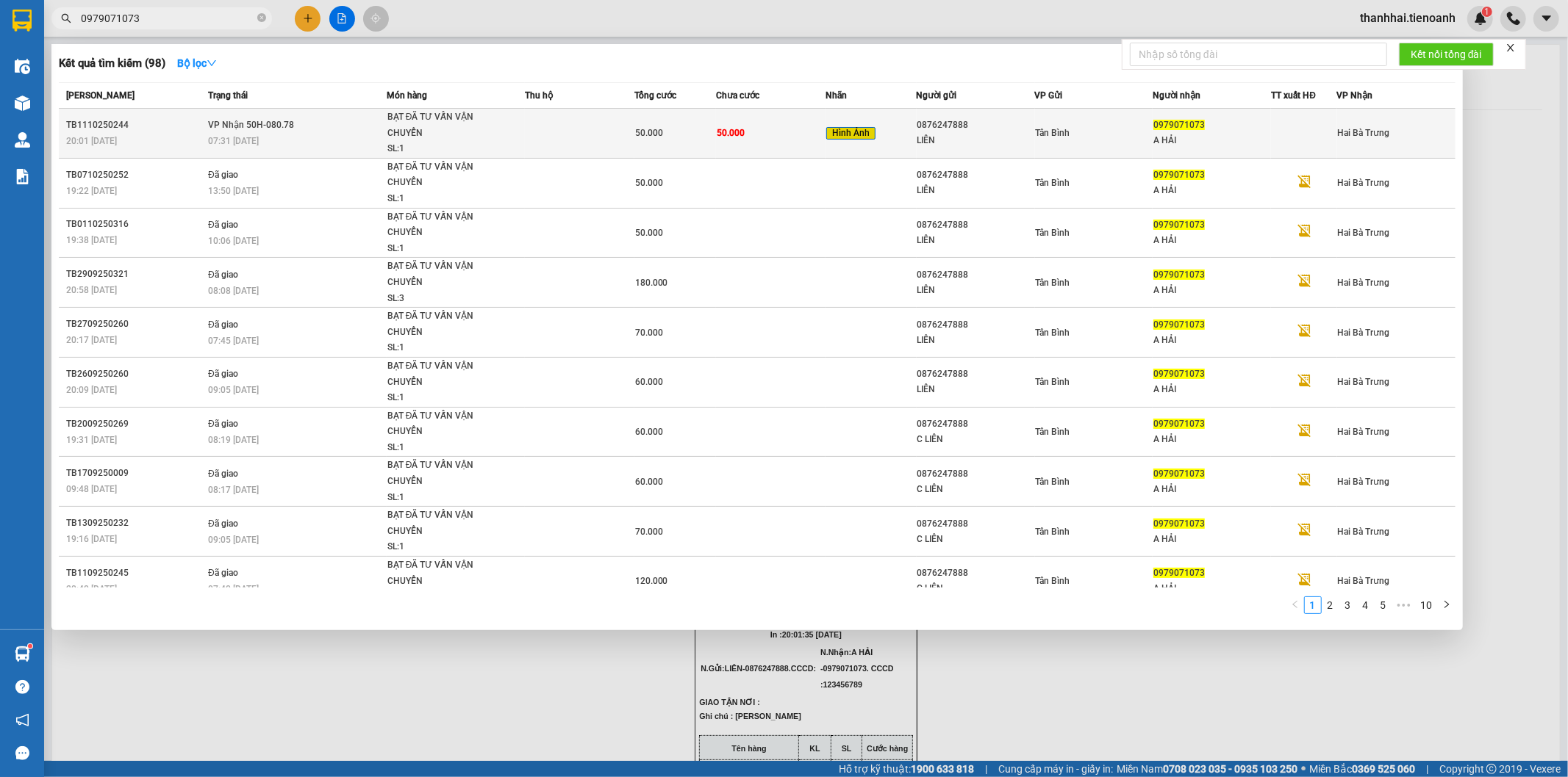
click at [741, 136] on td "50.000" at bounding box center [770, 133] width 109 height 50
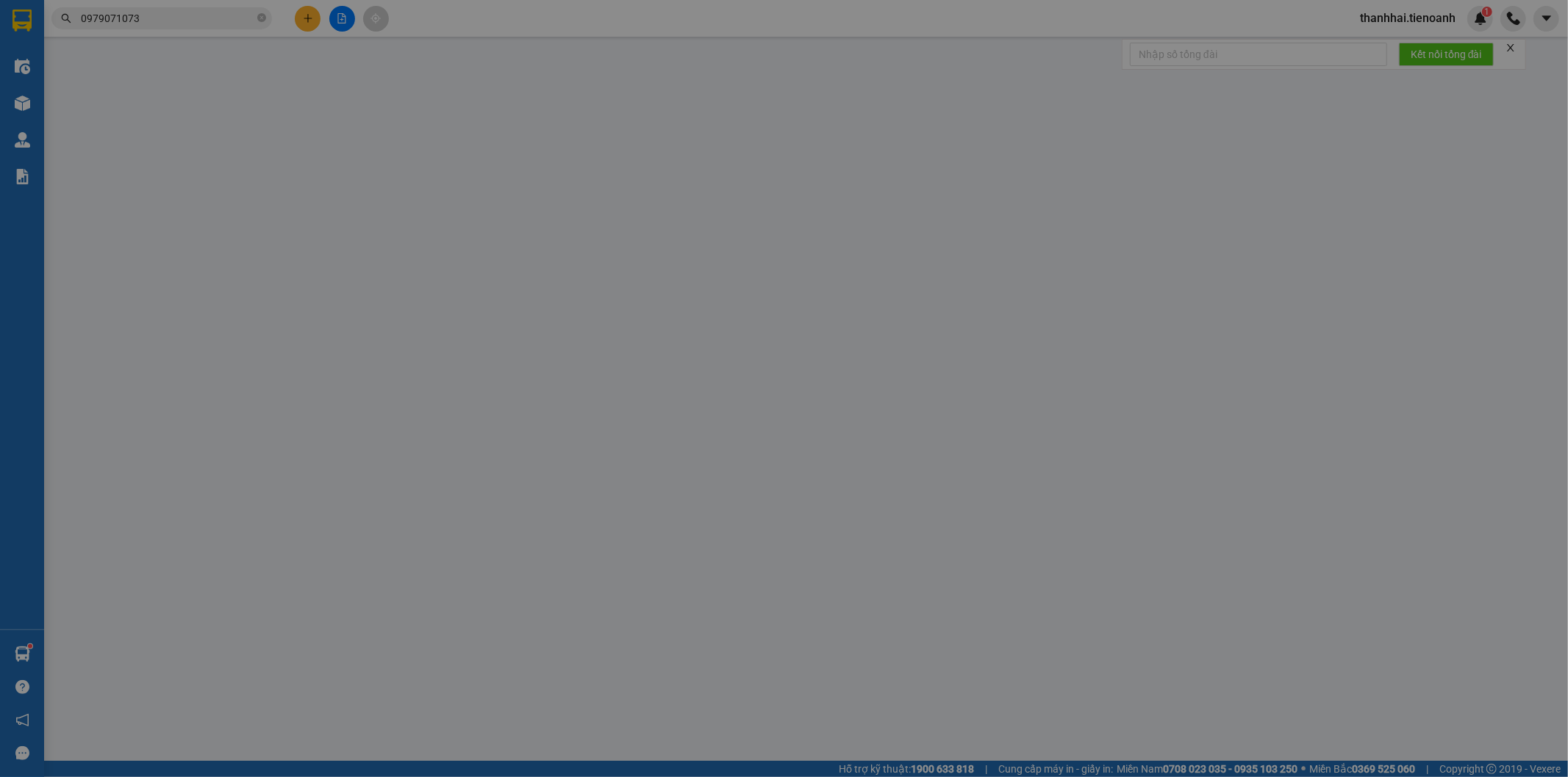
type input "0979071073"
type input "A HẢI"
type input "123456789"
type input "0876247888"
type input "LIÊN"
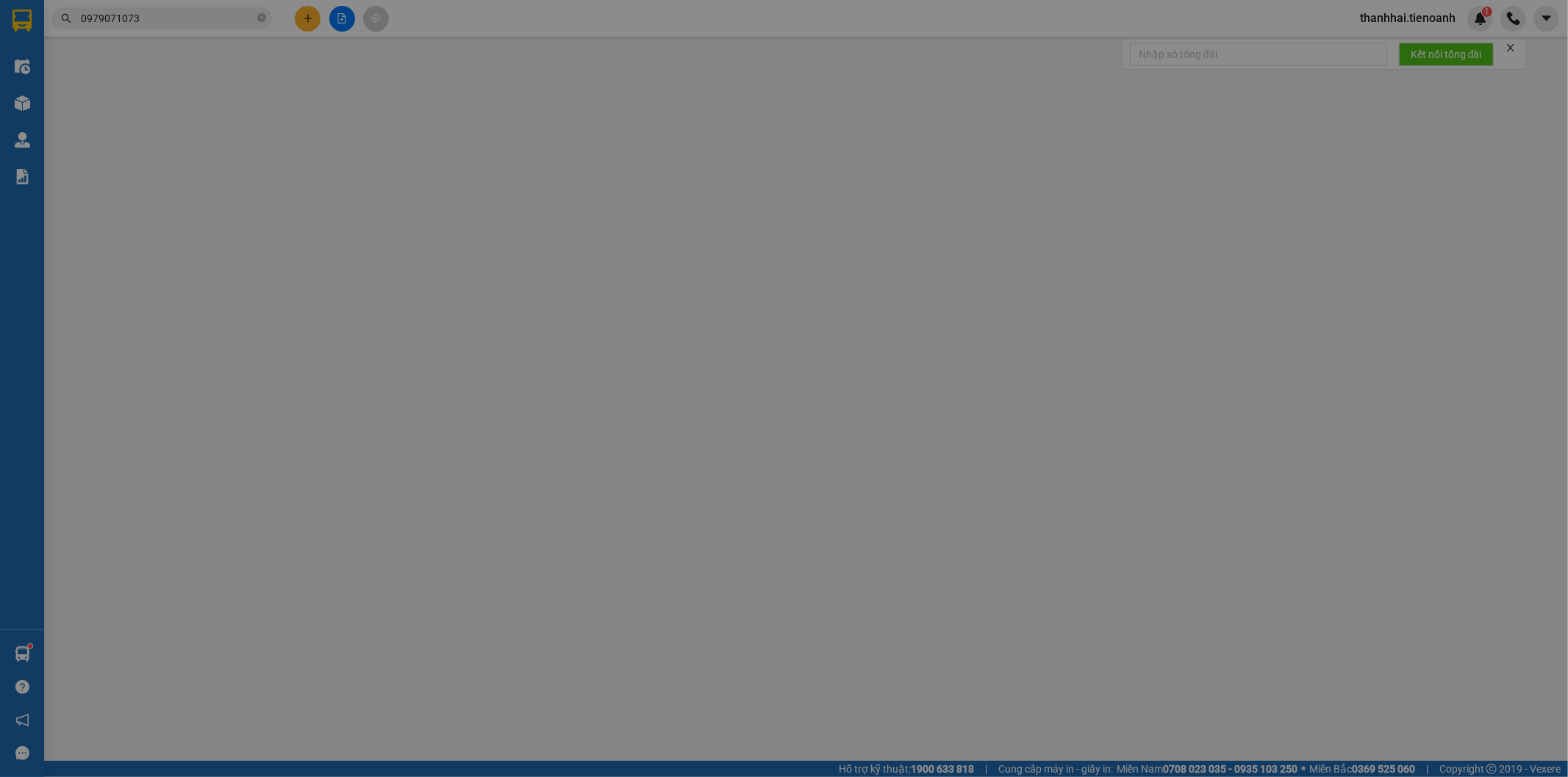
type input "0"
type input "50.000"
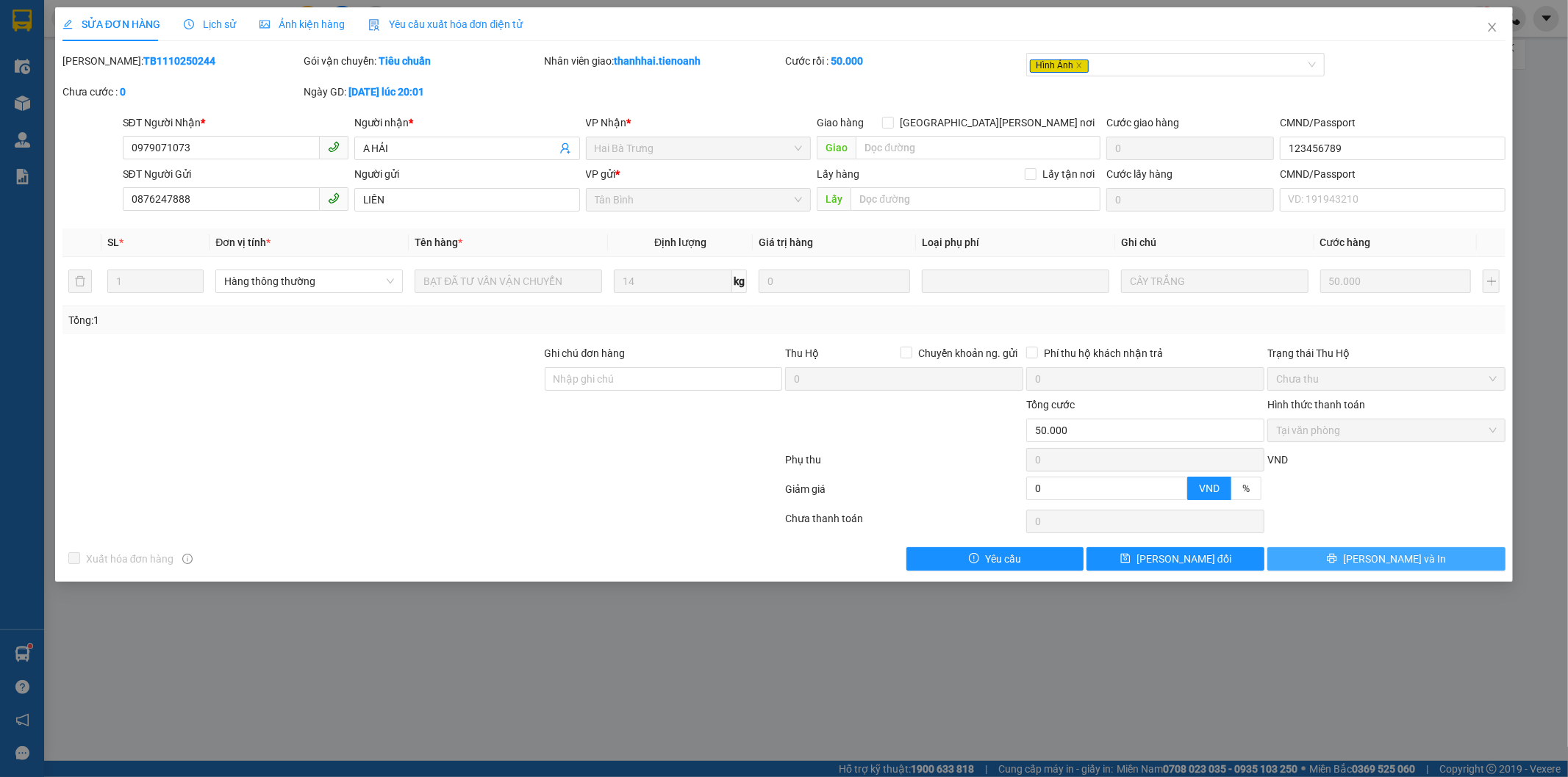
click at [1334, 558] on button "Lưu và In" at bounding box center [1387, 559] width 239 height 24
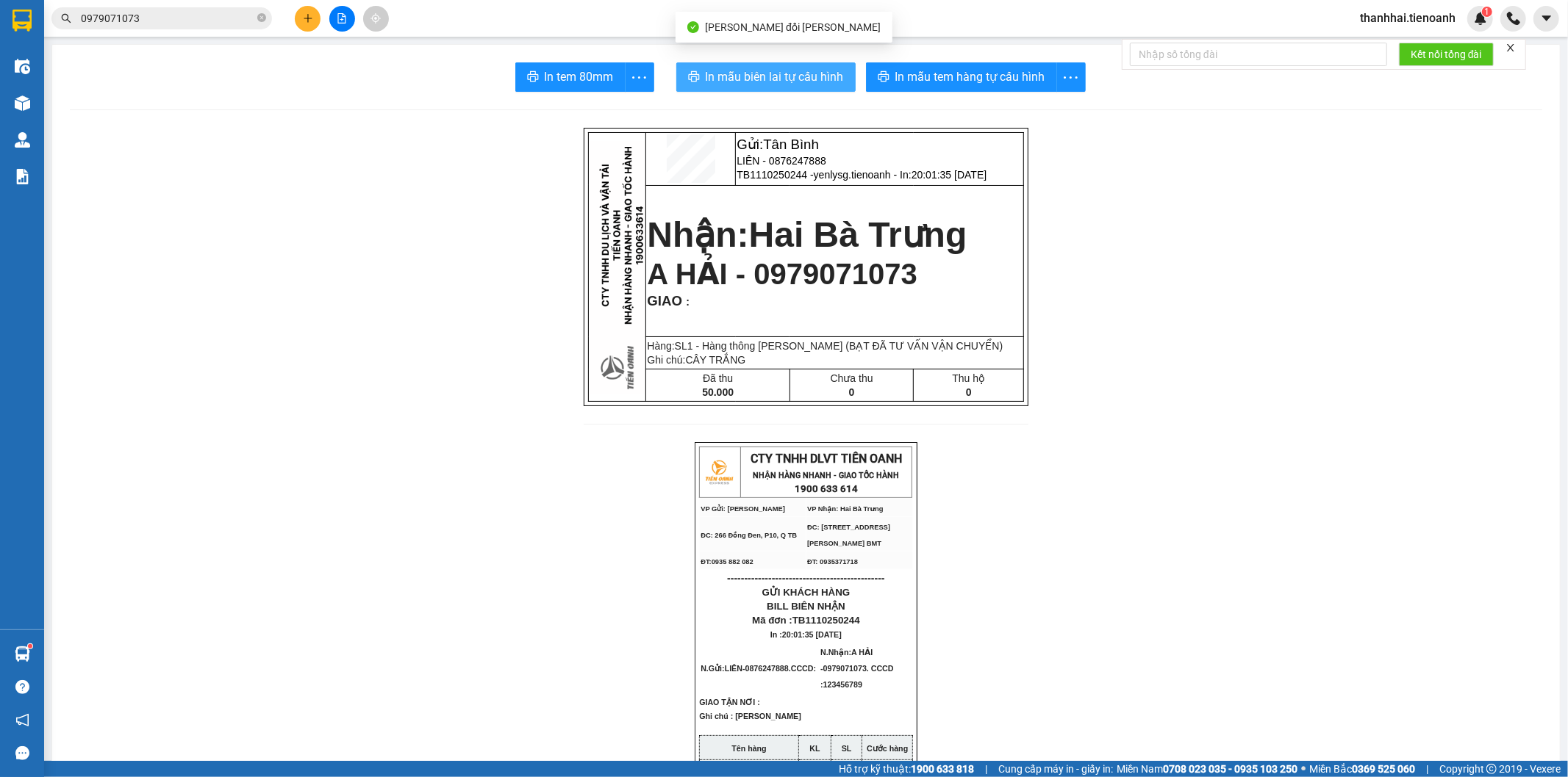
click at [726, 77] on span "In mẫu biên lai tự cấu hình" at bounding box center [775, 76] width 138 height 18
click at [262, 16] on icon "close-circle" at bounding box center [262, 17] width 9 height 9
click at [223, 17] on input "text" at bounding box center [167, 19] width 174 height 16
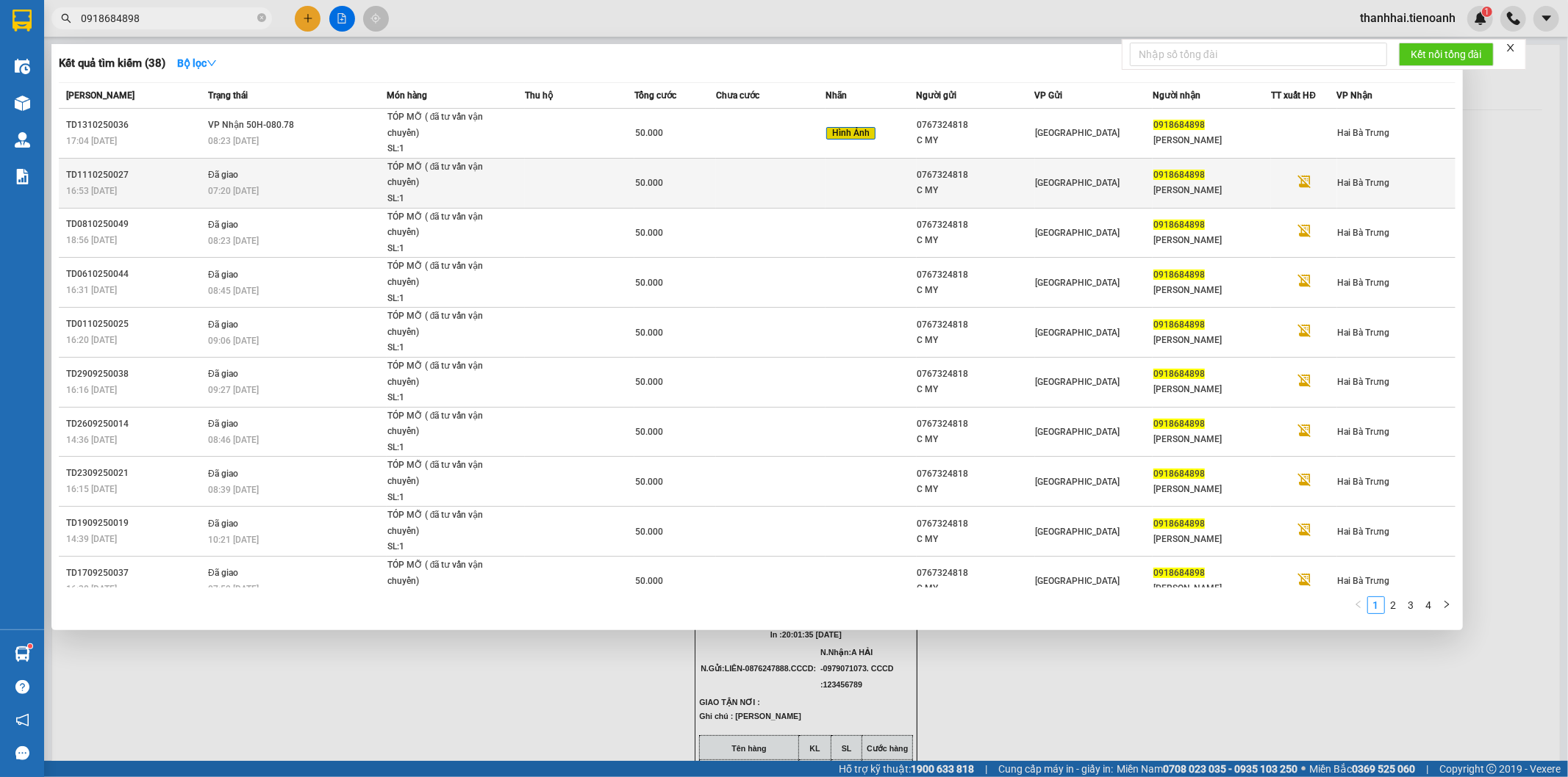
type input "0918684898"
click at [687, 189] on div "50.000" at bounding box center [675, 183] width 80 height 16
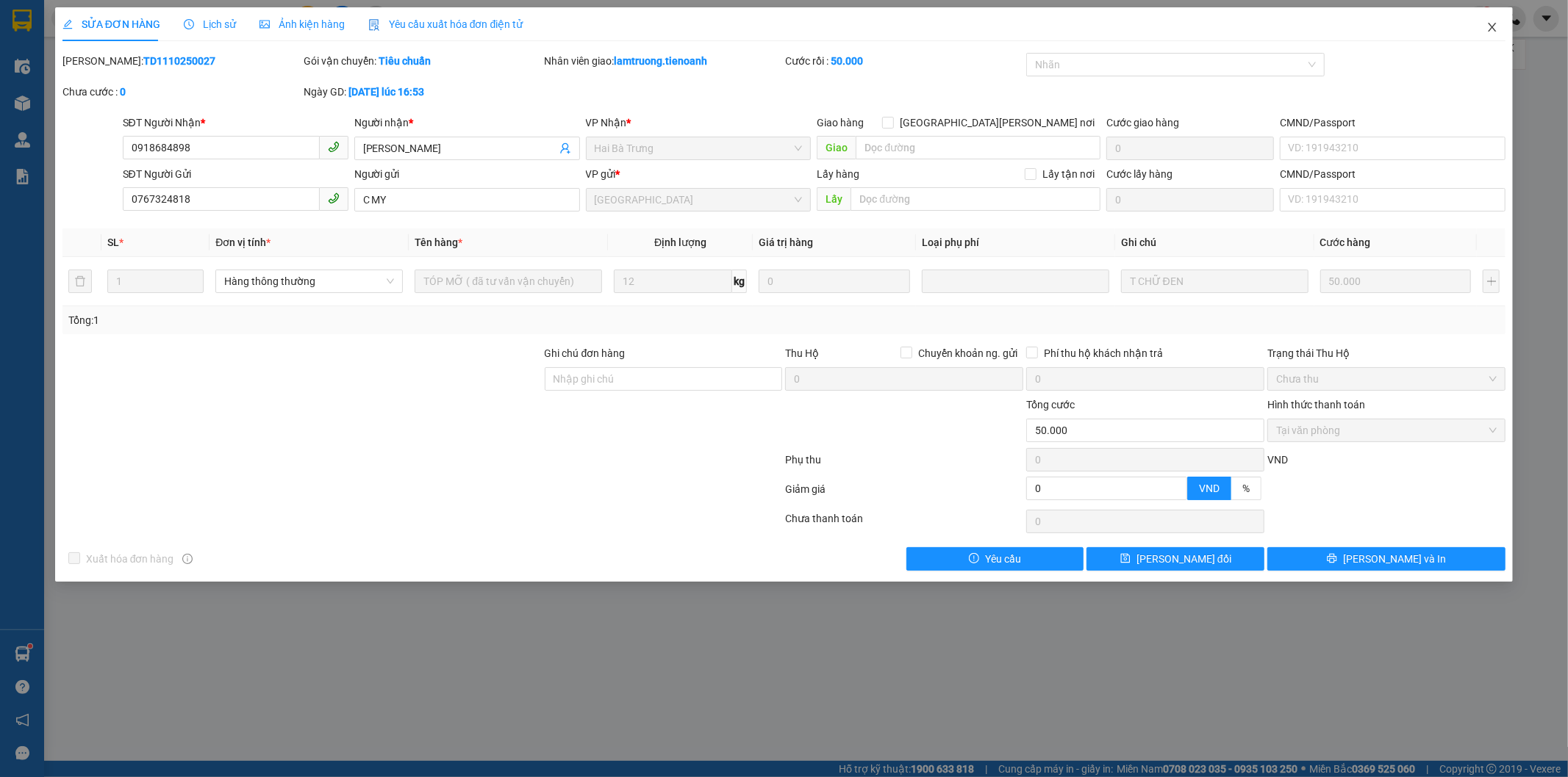
click at [1490, 27] on icon "close" at bounding box center [1492, 27] width 12 height 12
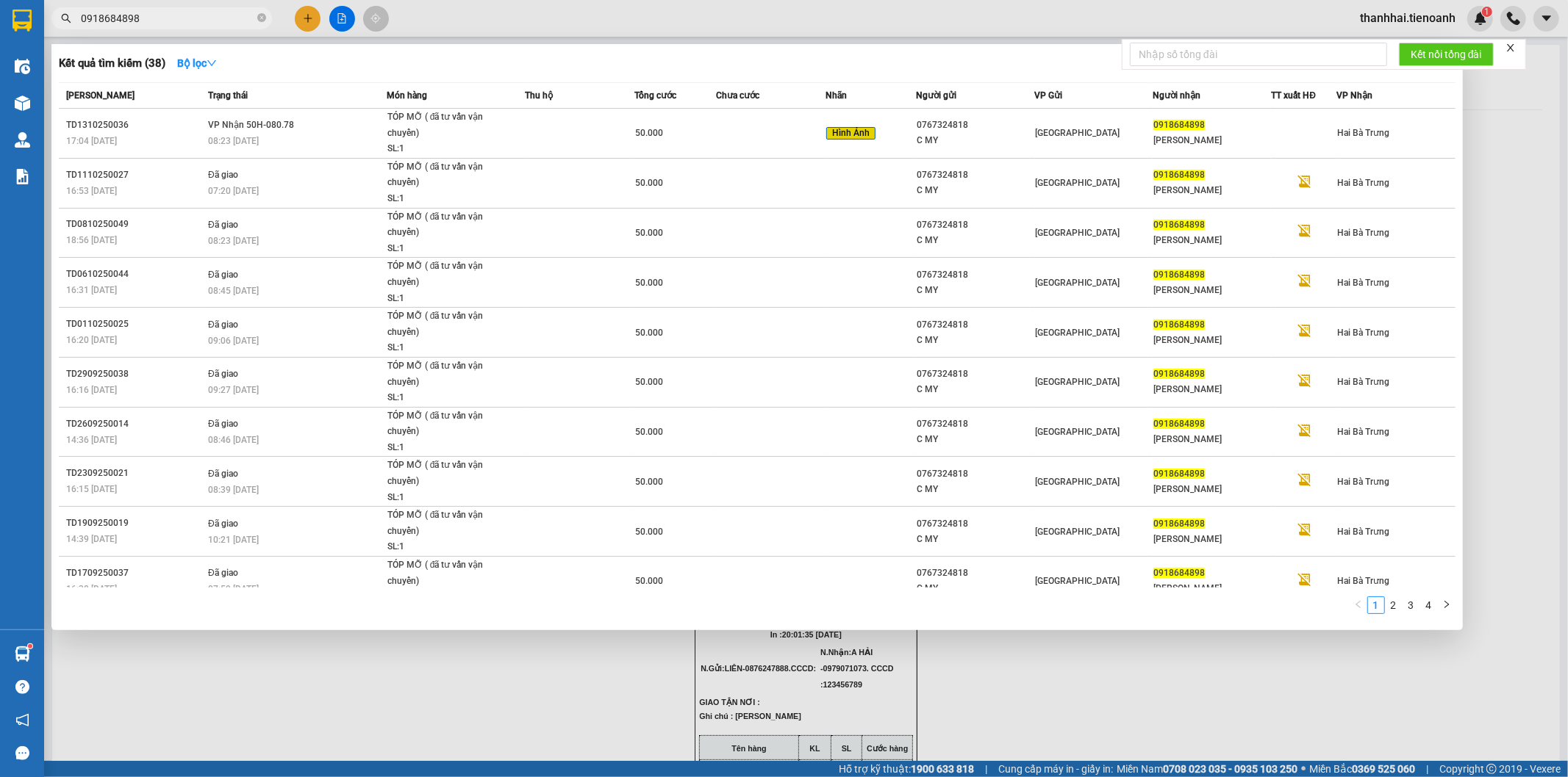
click at [230, 21] on input "0918684898" at bounding box center [167, 19] width 174 height 16
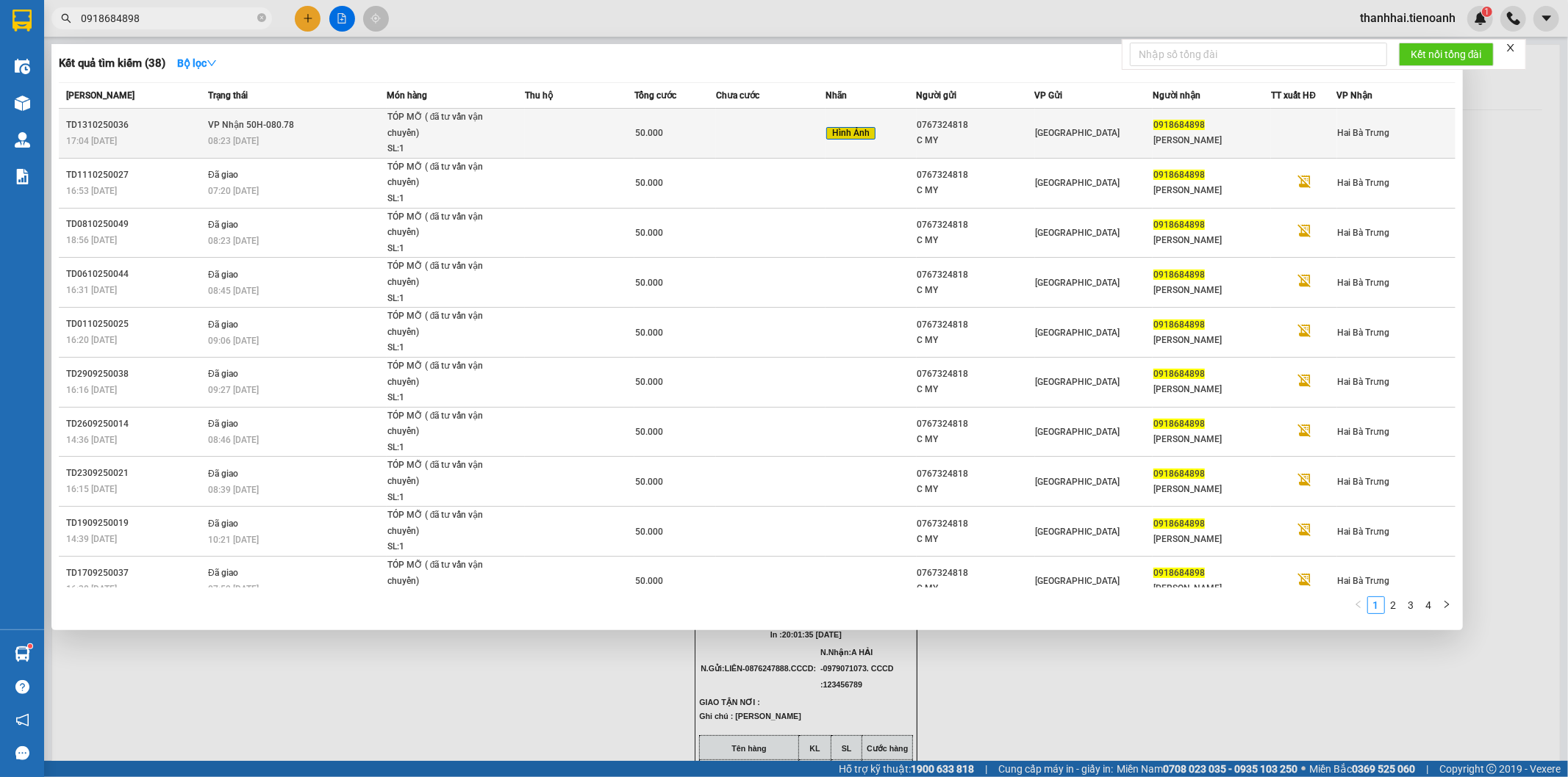
click at [429, 135] on div "TÓP MỠ ( đã tư vấn vận chuyển)" at bounding box center [443, 125] width 110 height 31
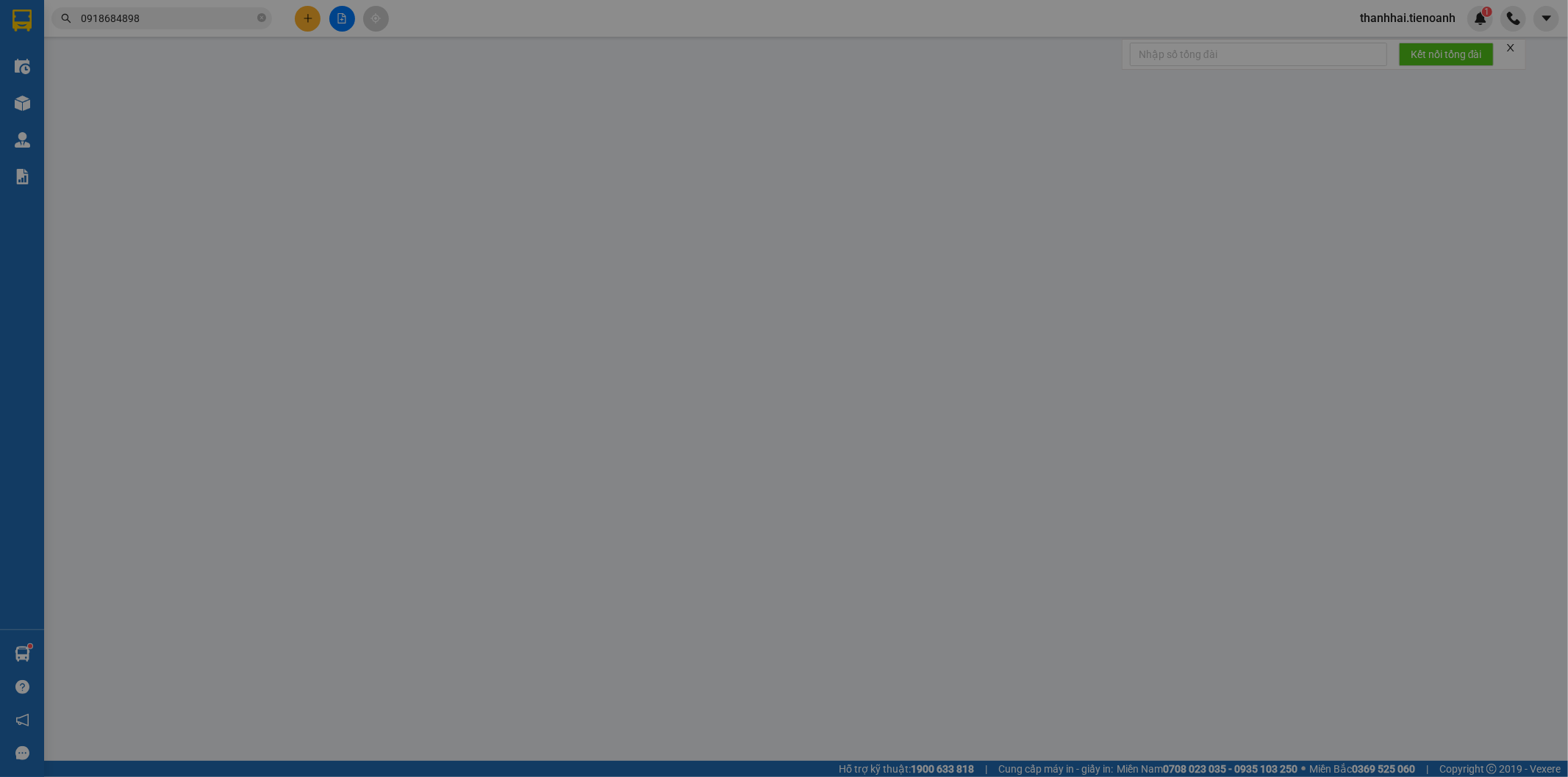
type input "0918684898"
type input "C HUYỀN"
type input "0767324818"
type input "C MY"
type input "0"
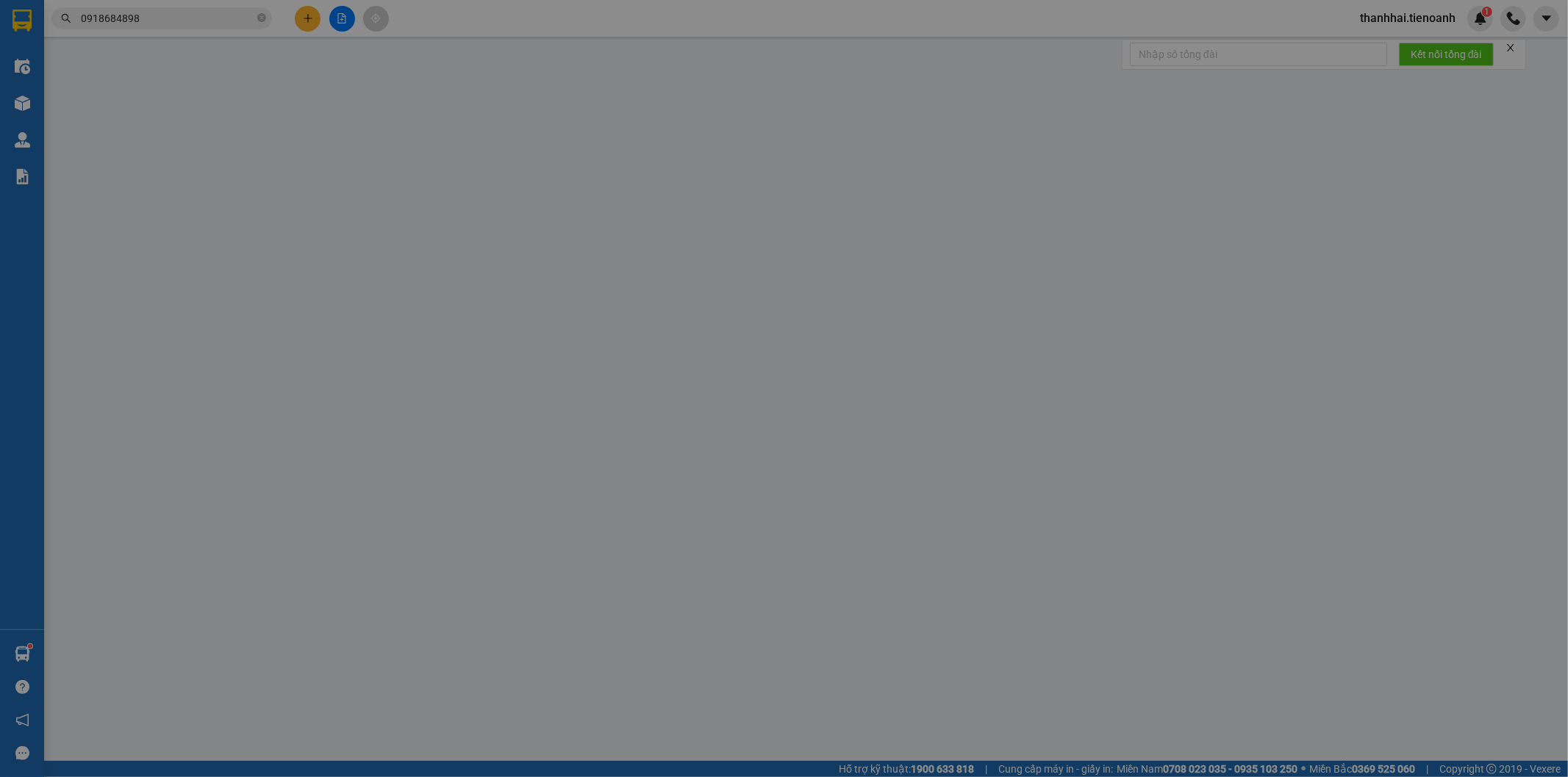
type input "50.000"
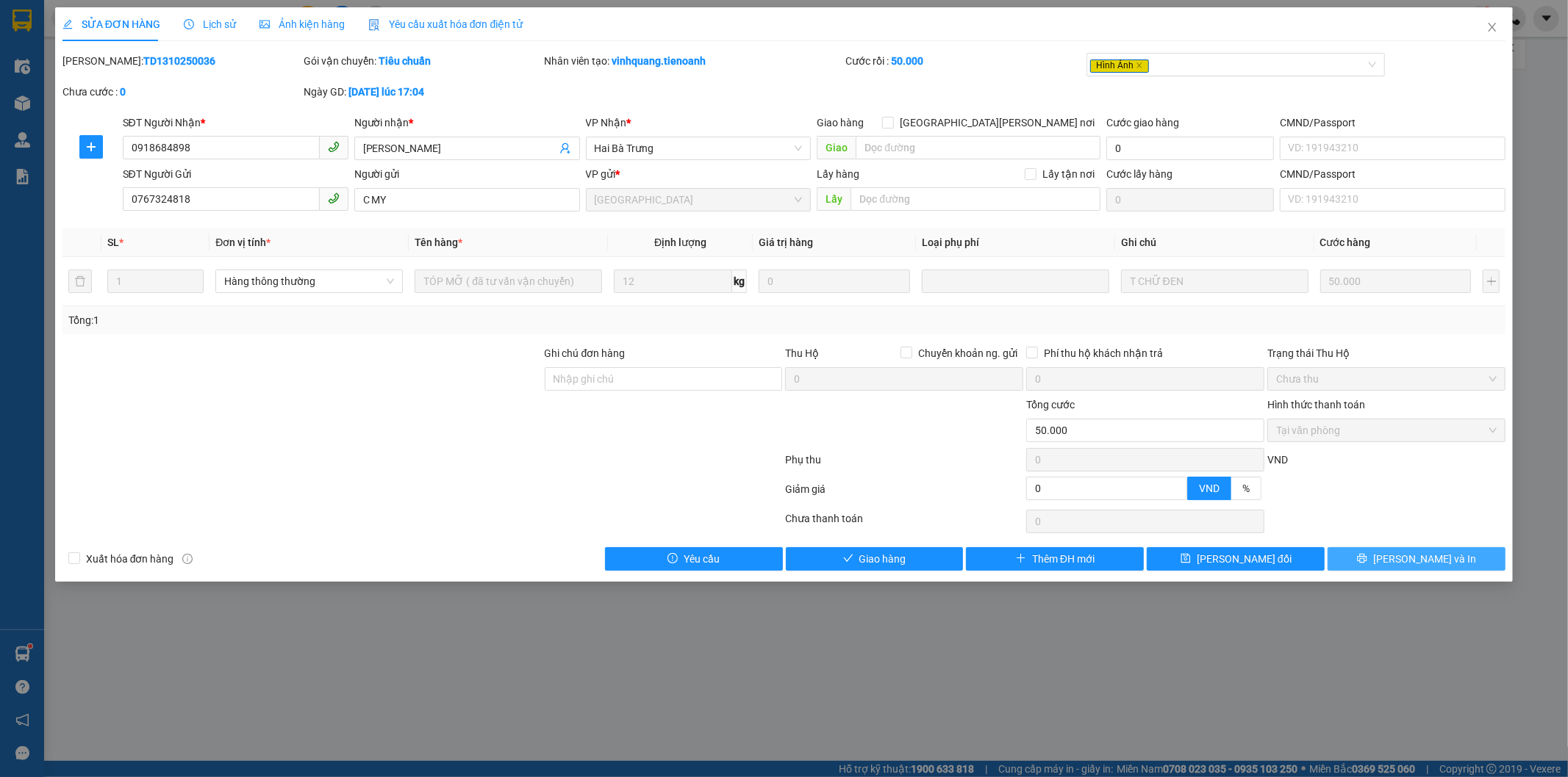
click at [1352, 554] on button "Lưu và In" at bounding box center [1417, 559] width 178 height 24
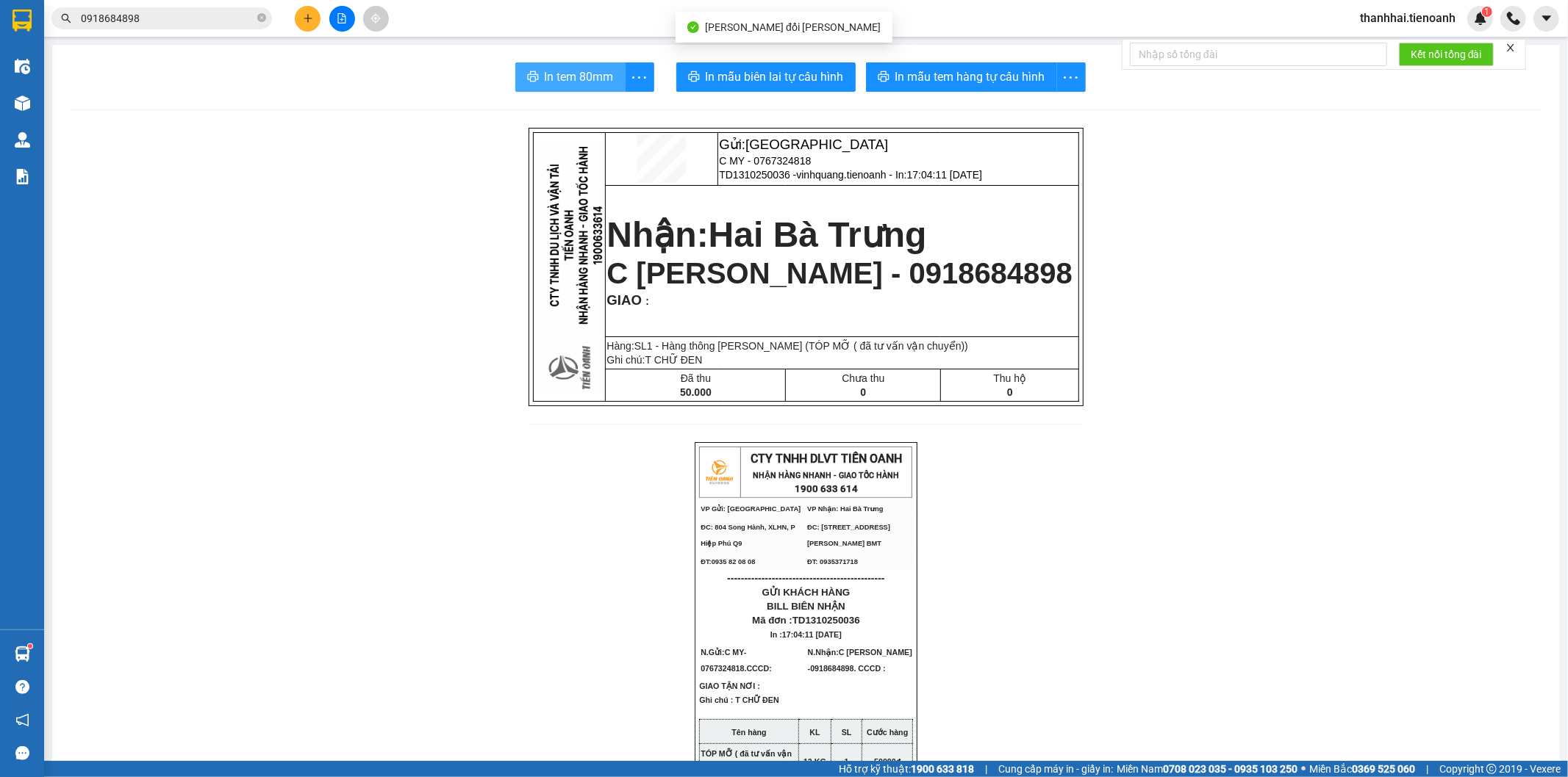
click at [570, 67] on span "In tem 80mm" at bounding box center [579, 76] width 69 height 18
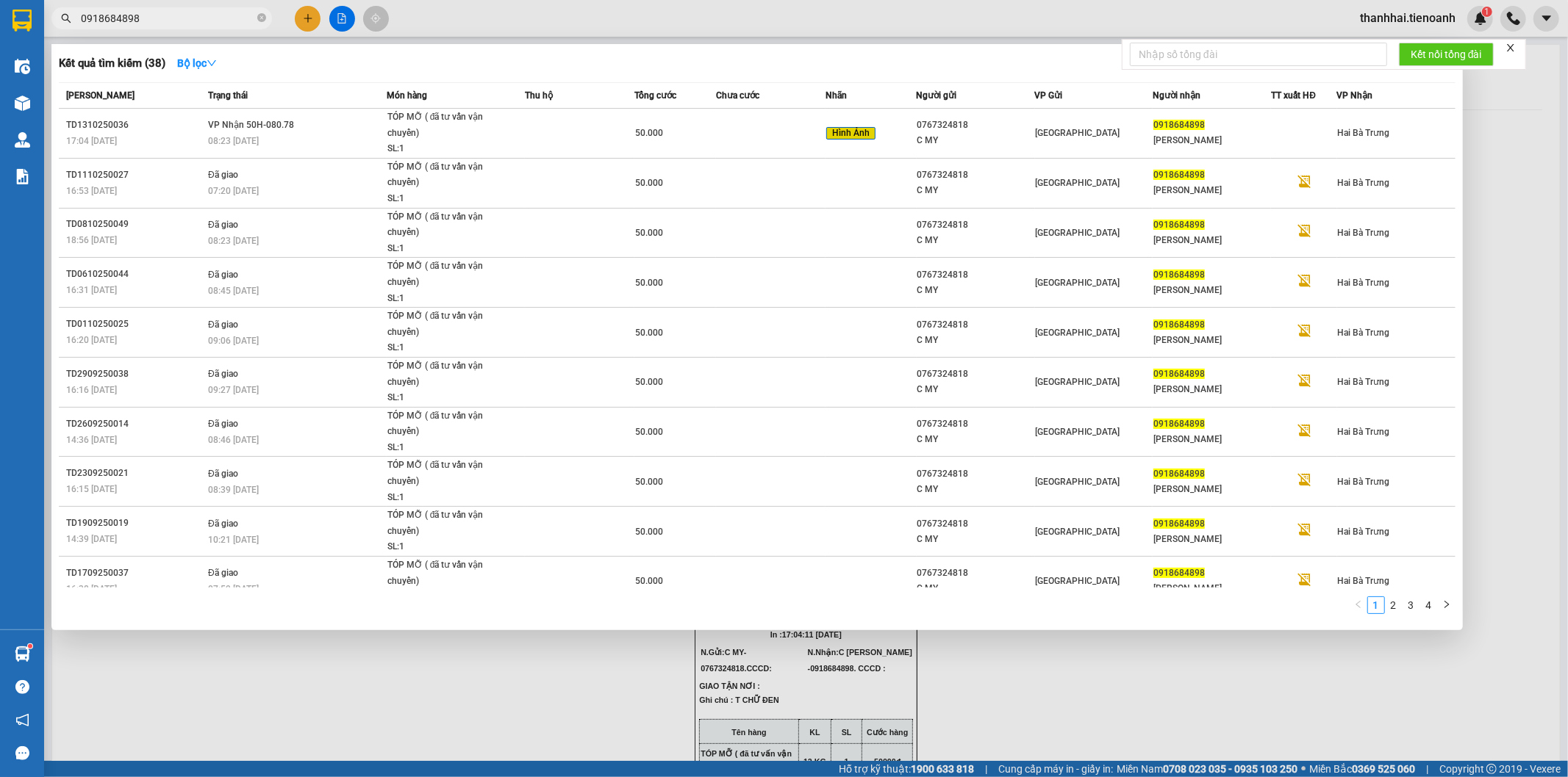
click at [196, 16] on input "0918684898" at bounding box center [167, 19] width 174 height 16
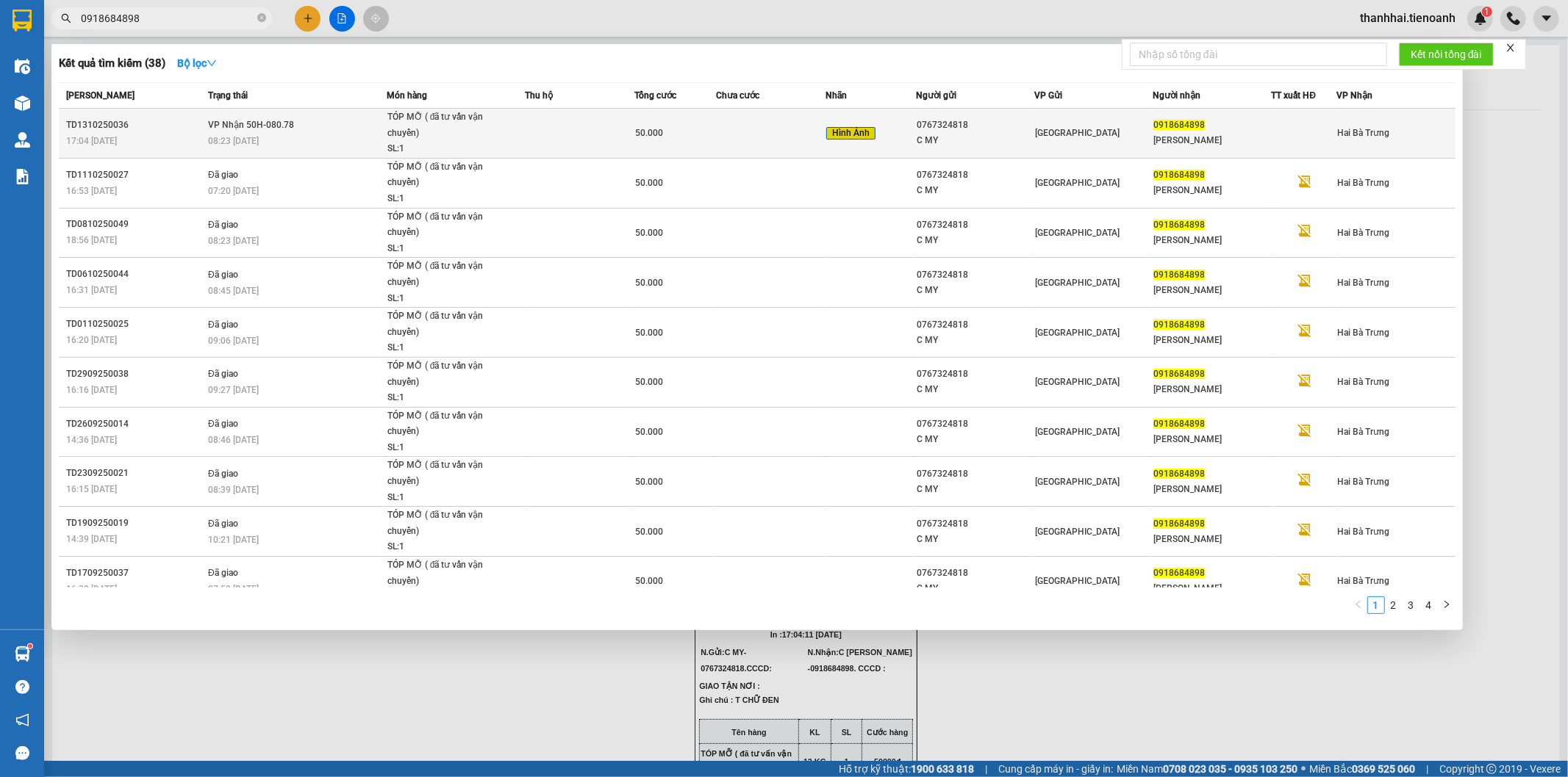
click at [801, 145] on td at bounding box center [770, 133] width 109 height 50
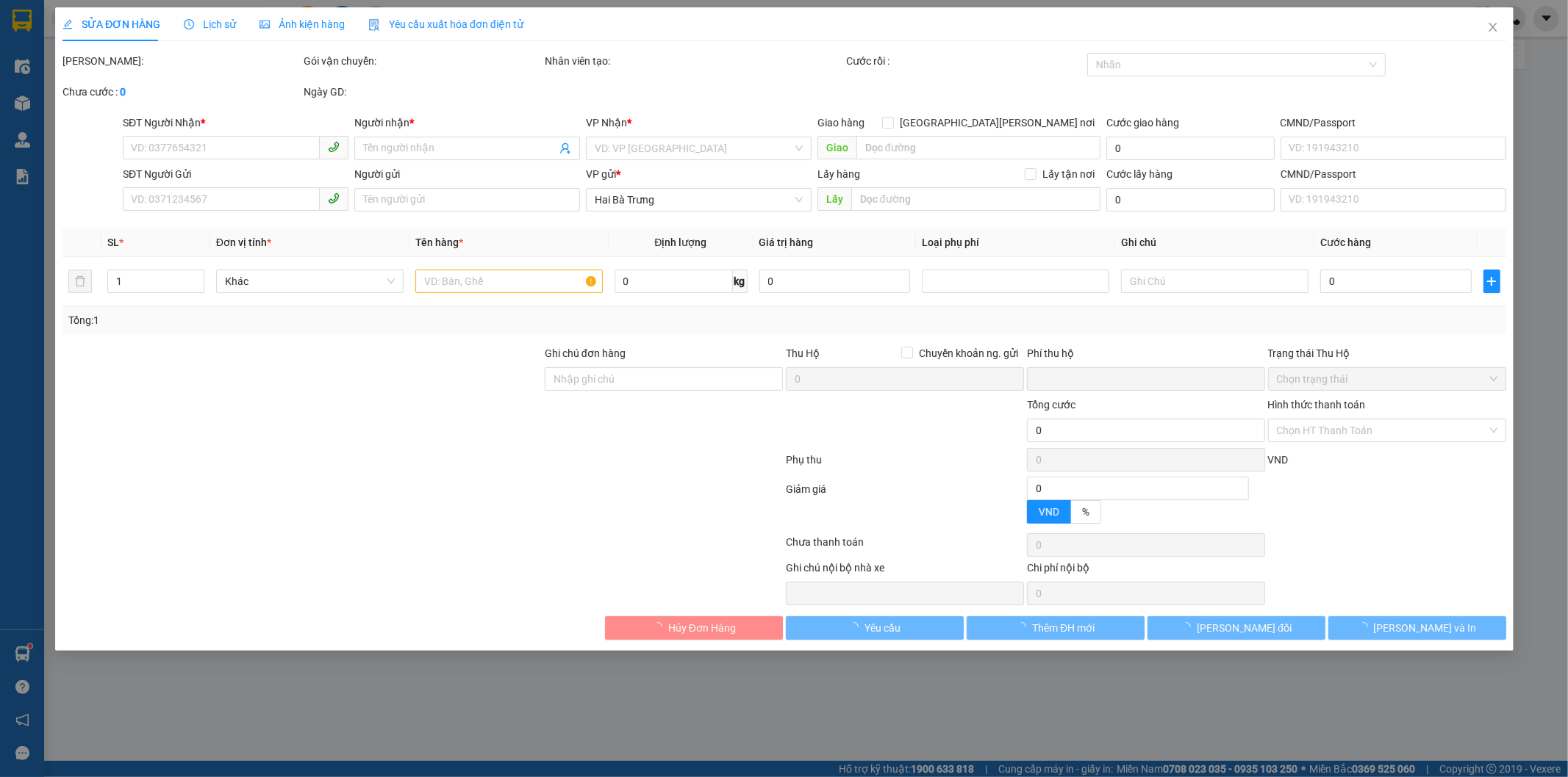
type input "0918684898"
type input "C HUYỀN"
type input "0767324818"
type input "C MY"
type input "0"
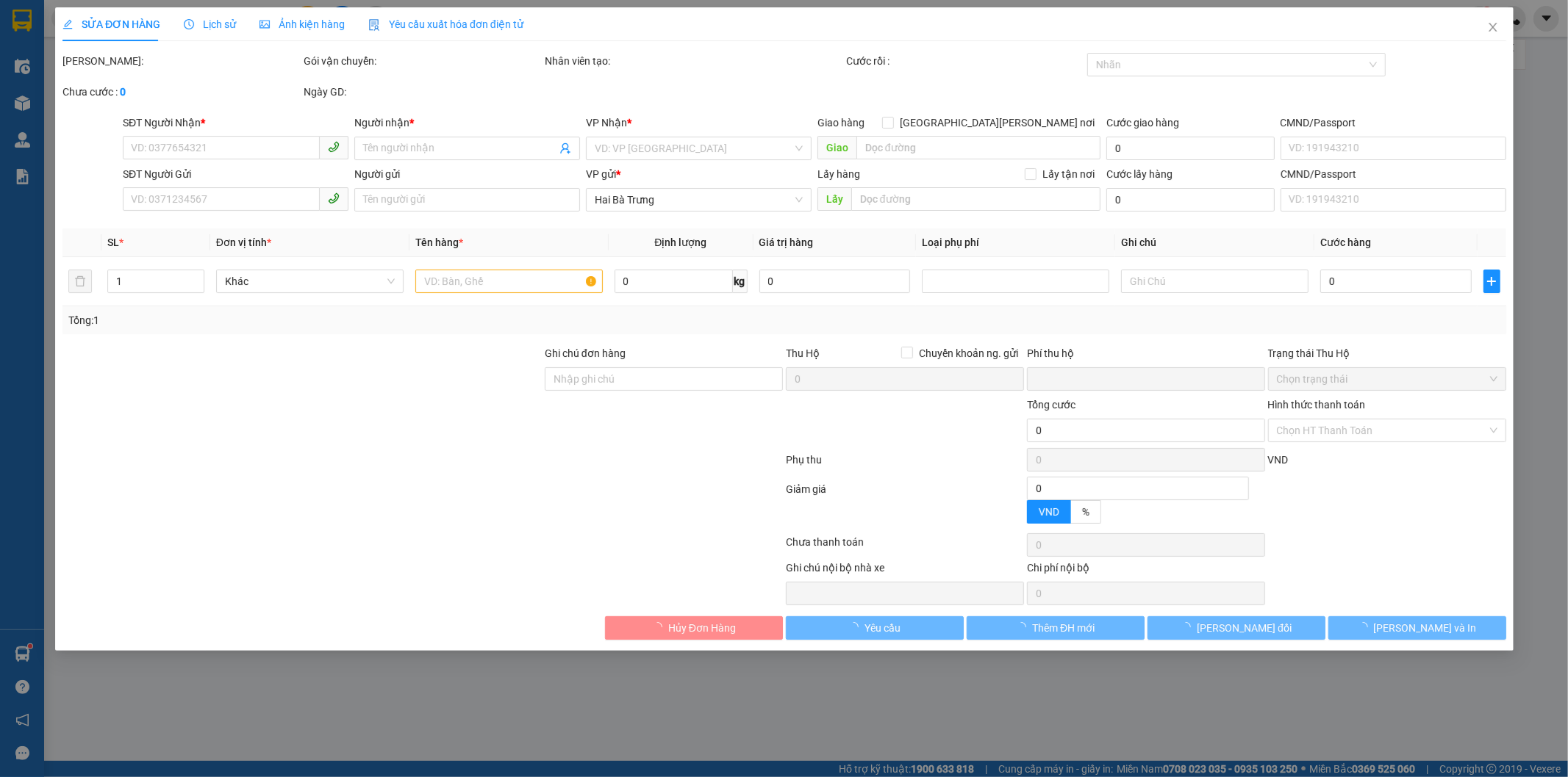
type input "50.000"
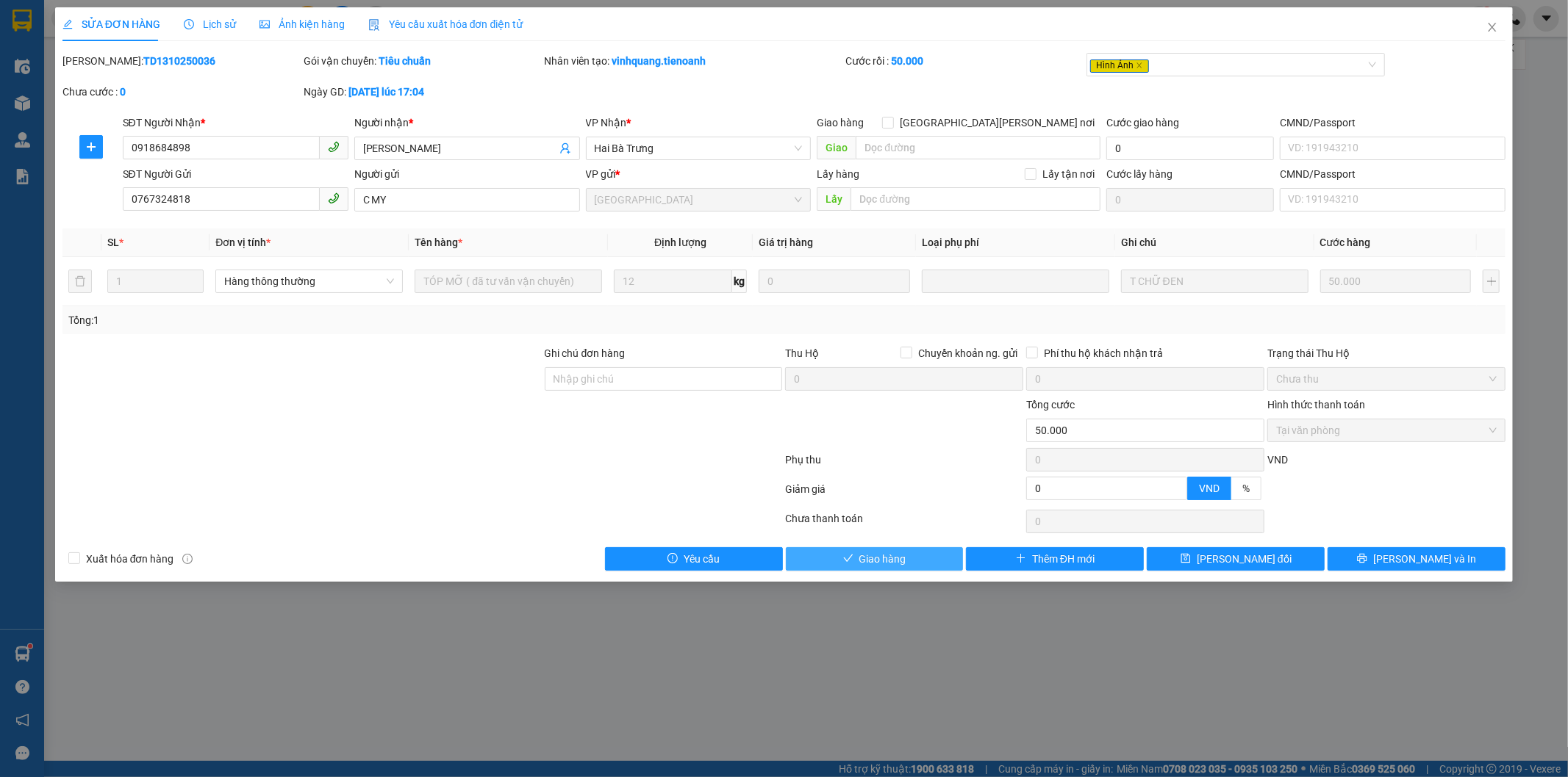
click at [912, 562] on button "Giao hàng" at bounding box center [874, 559] width 178 height 24
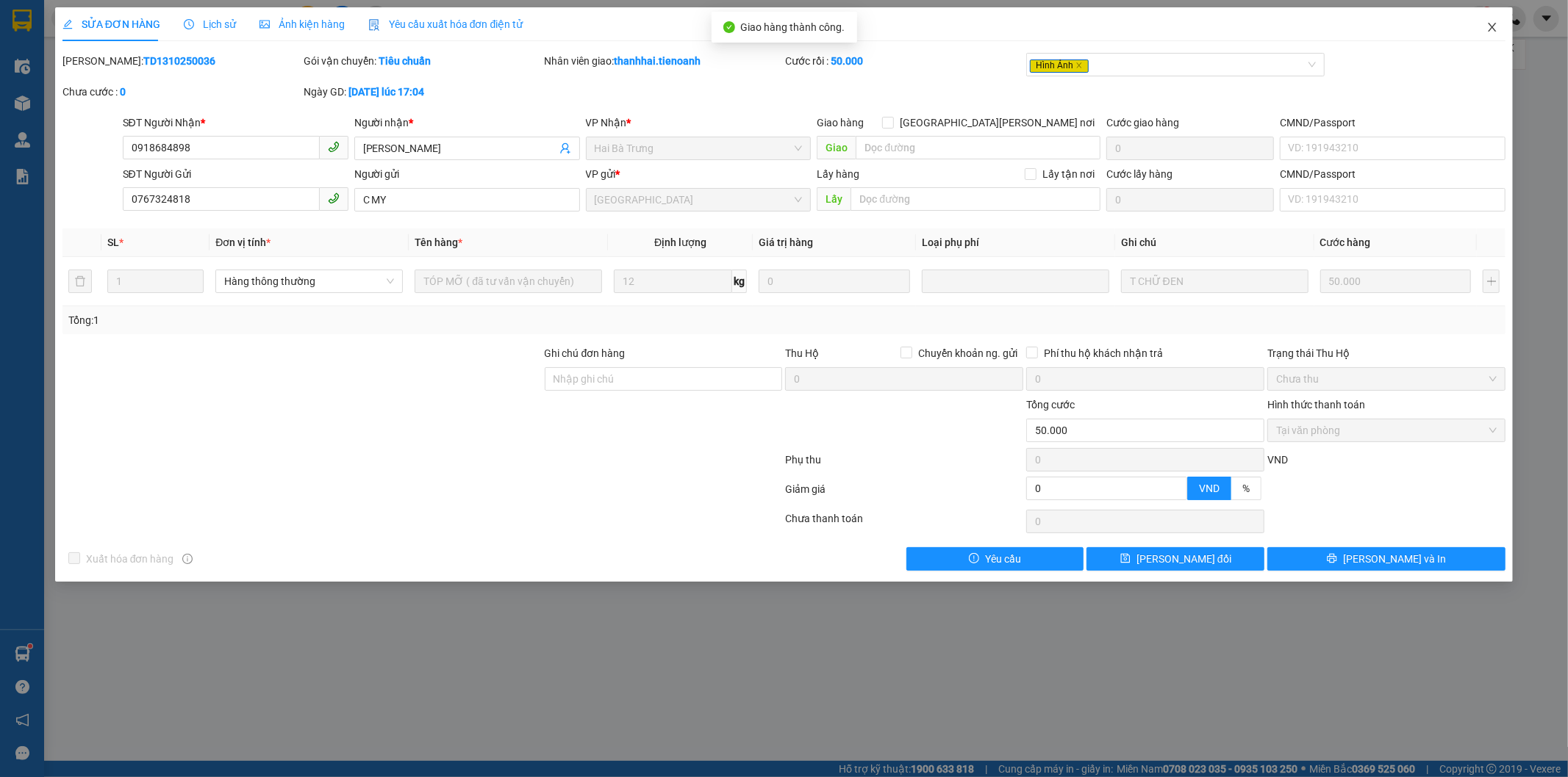
click at [1494, 30] on icon "close" at bounding box center [1493, 27] width 8 height 9
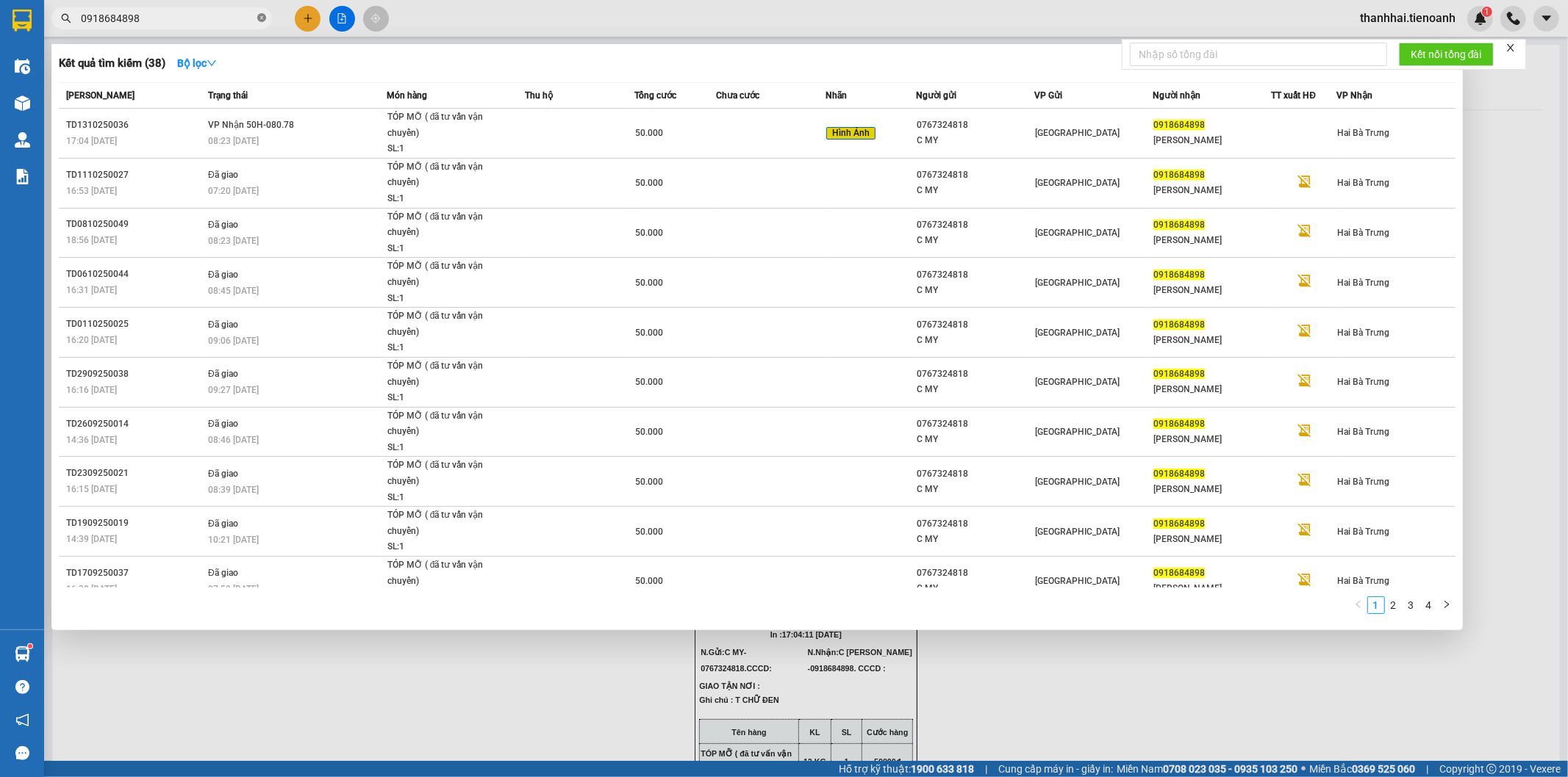
click at [258, 16] on icon "close-circle" at bounding box center [262, 17] width 9 height 9
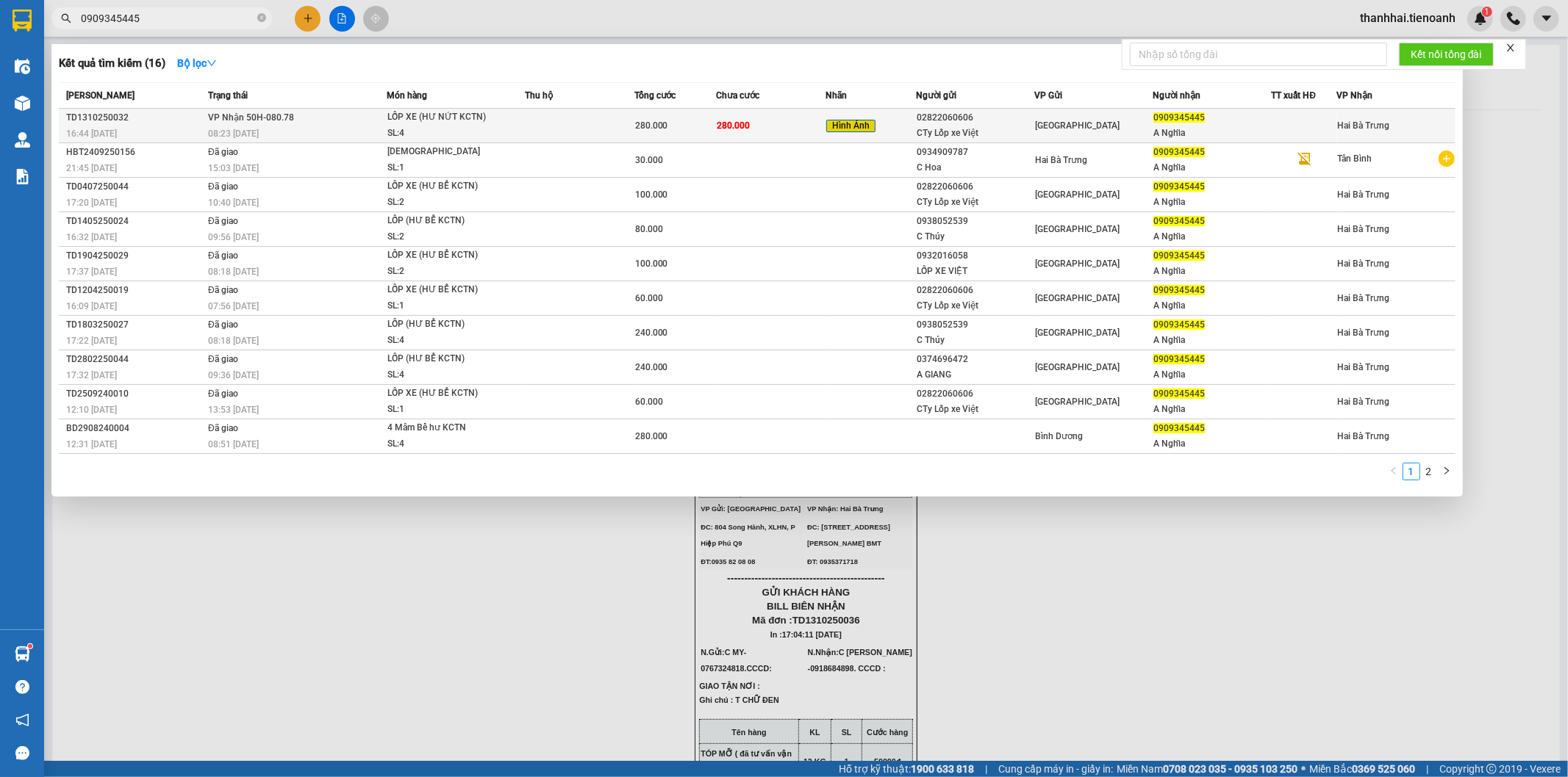
type input "0909345445"
click at [749, 125] on td "280.000" at bounding box center [770, 126] width 109 height 35
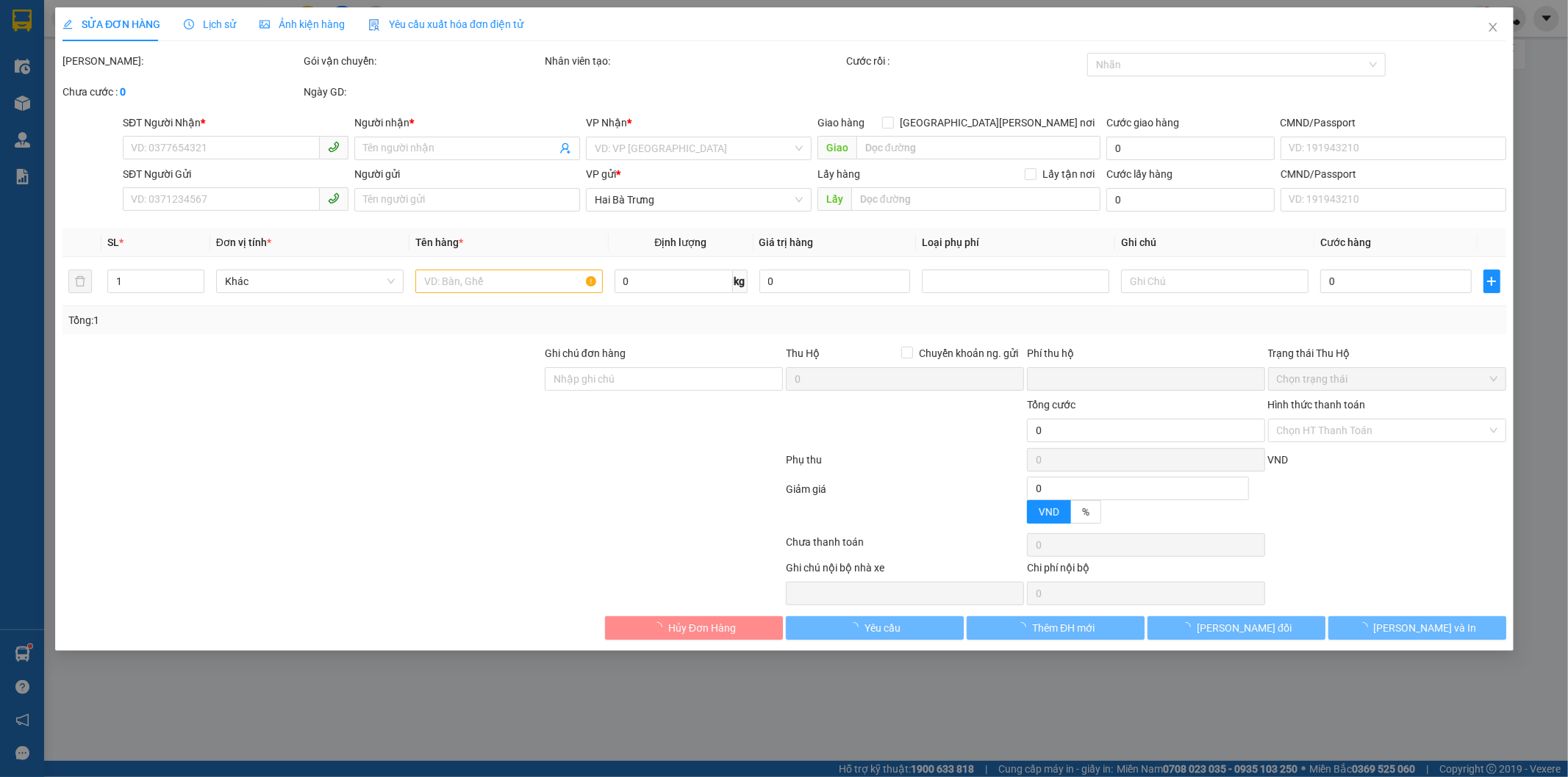
type input "0909345445"
type input "A Nghĩa"
type input "02822060606"
type input "CTy Lốp xe Việt"
type input "0"
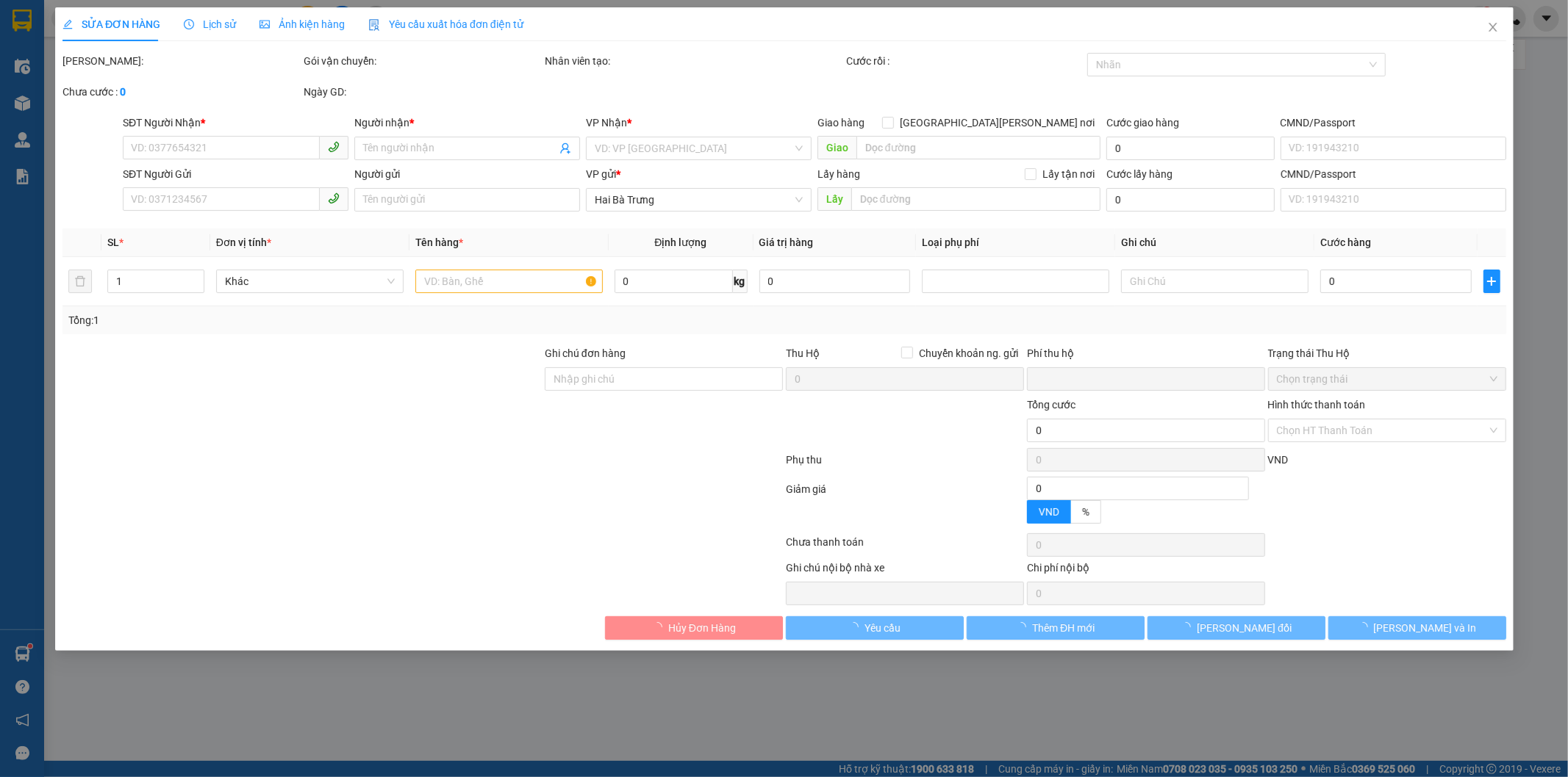
type input "280.000"
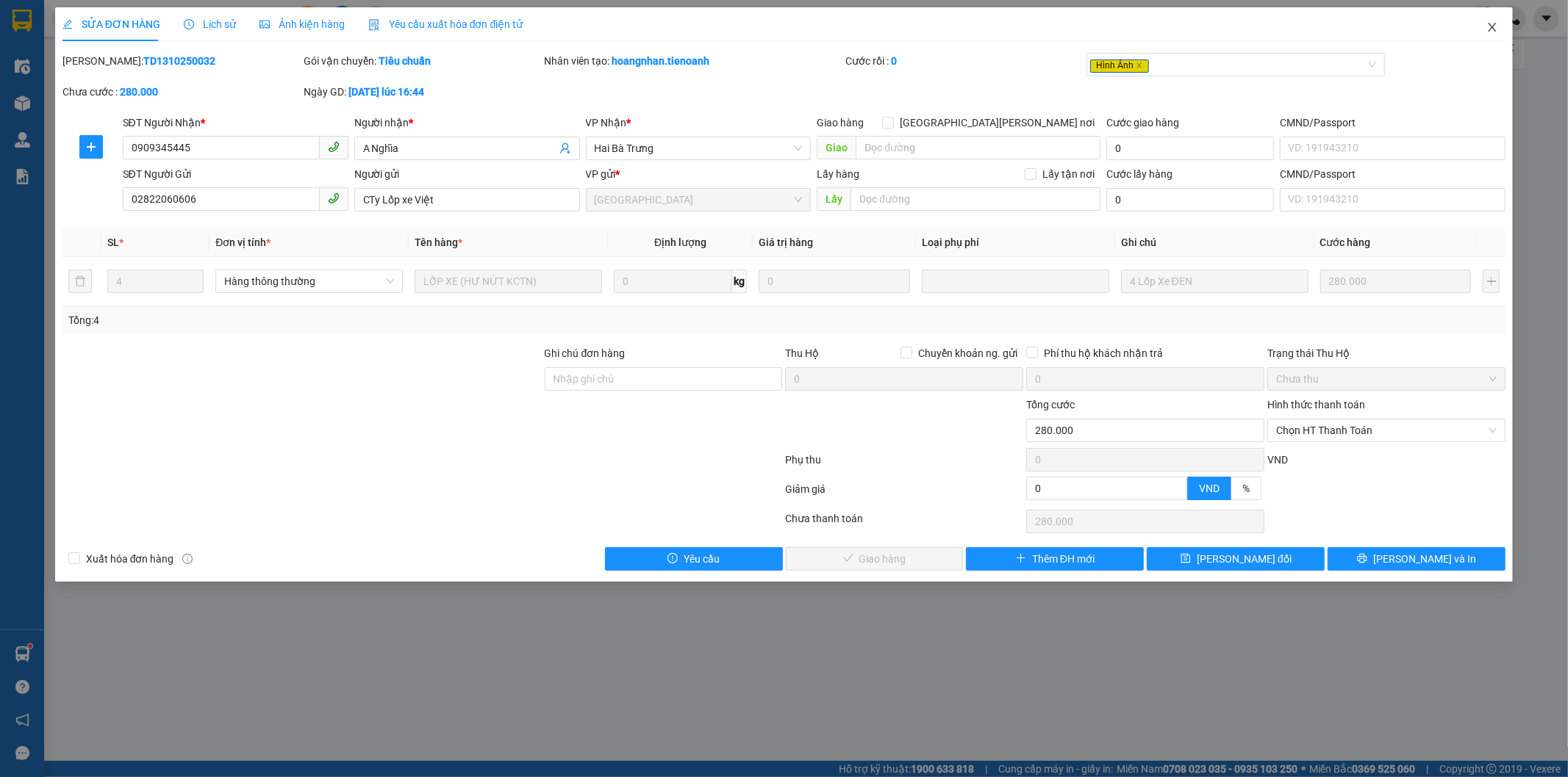
click at [1494, 25] on icon "close" at bounding box center [1493, 27] width 8 height 9
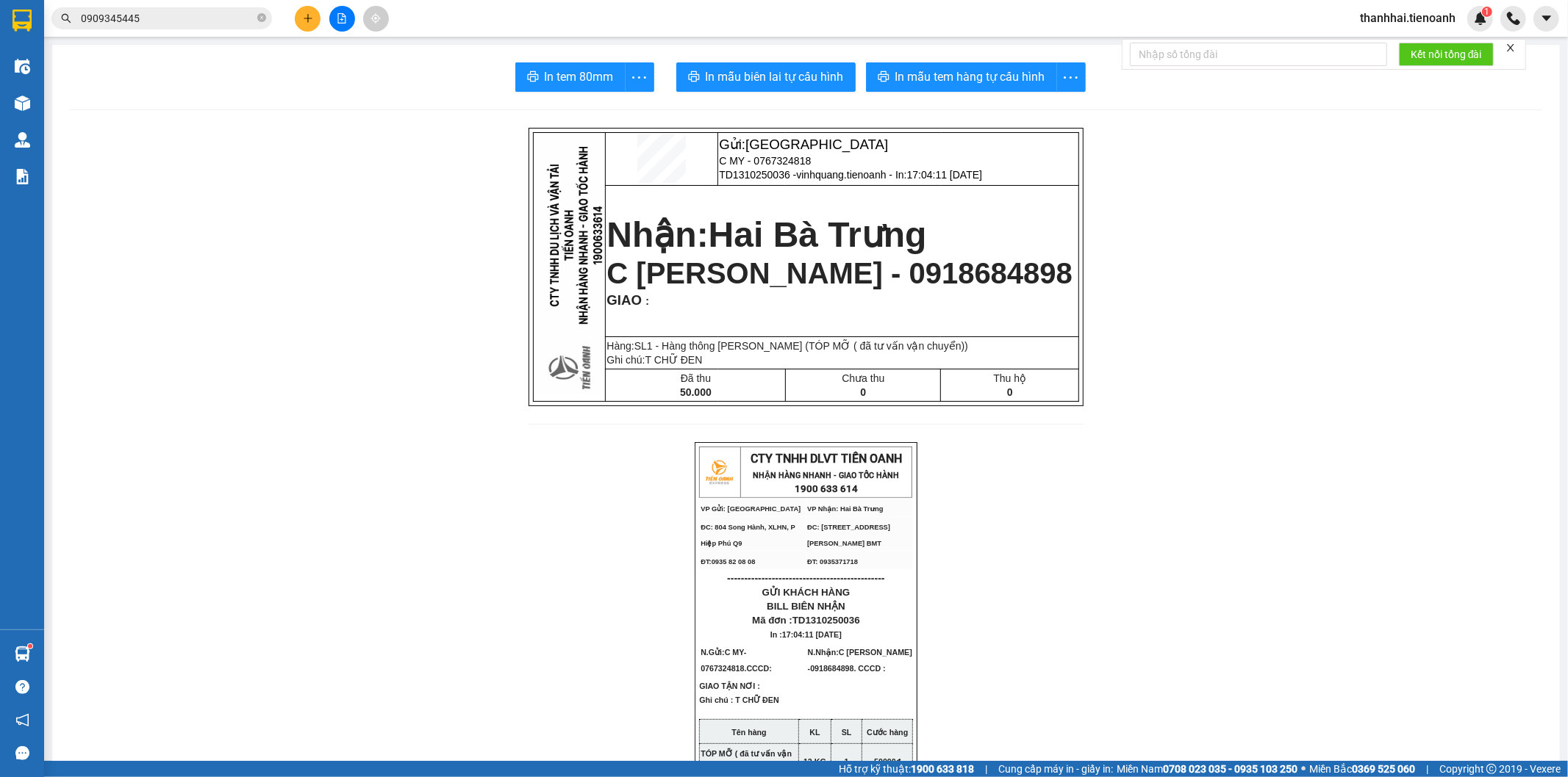
click at [241, 16] on input "0909345445" at bounding box center [167, 19] width 174 height 16
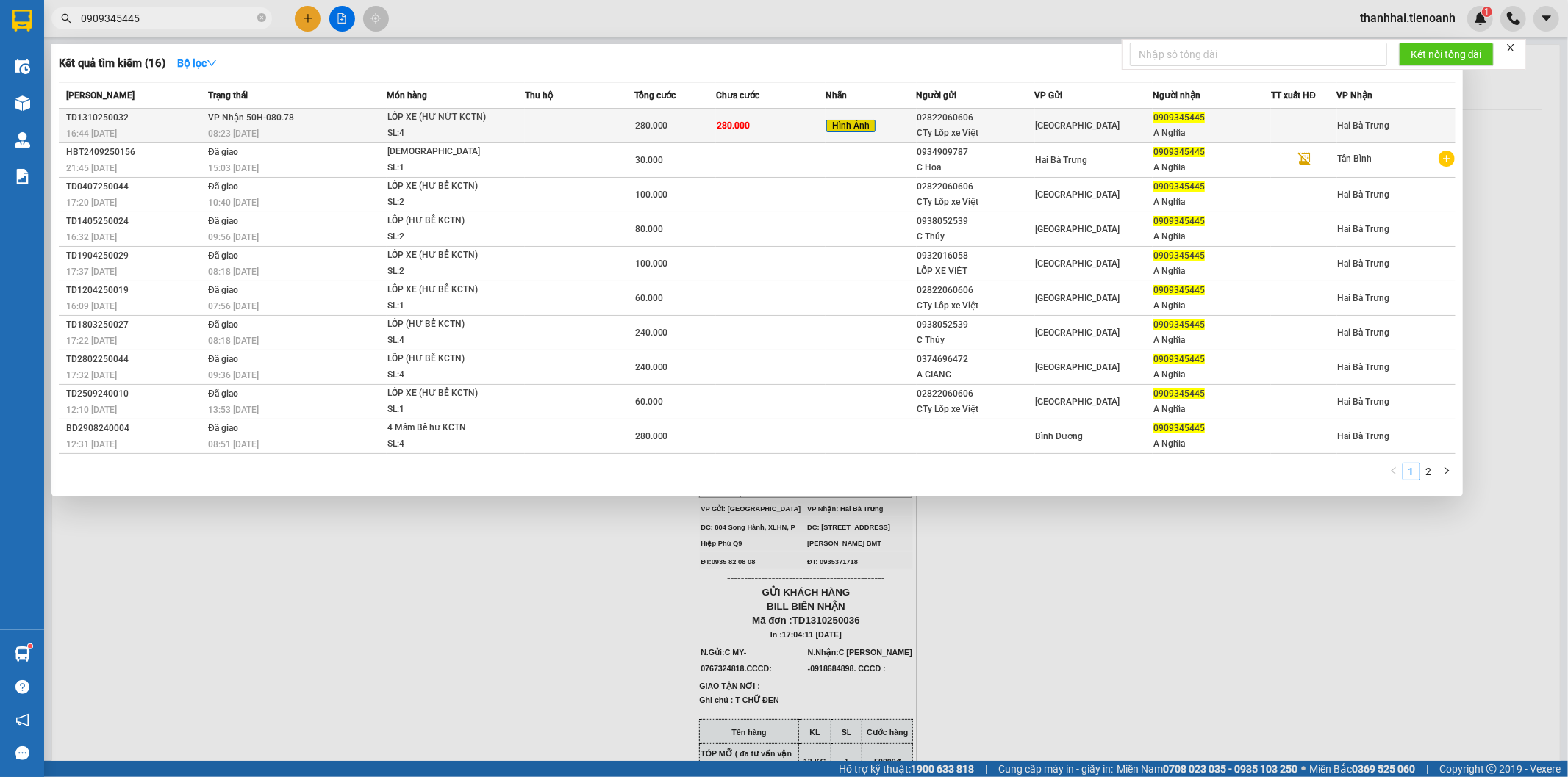
click at [571, 127] on td at bounding box center [579, 126] width 109 height 35
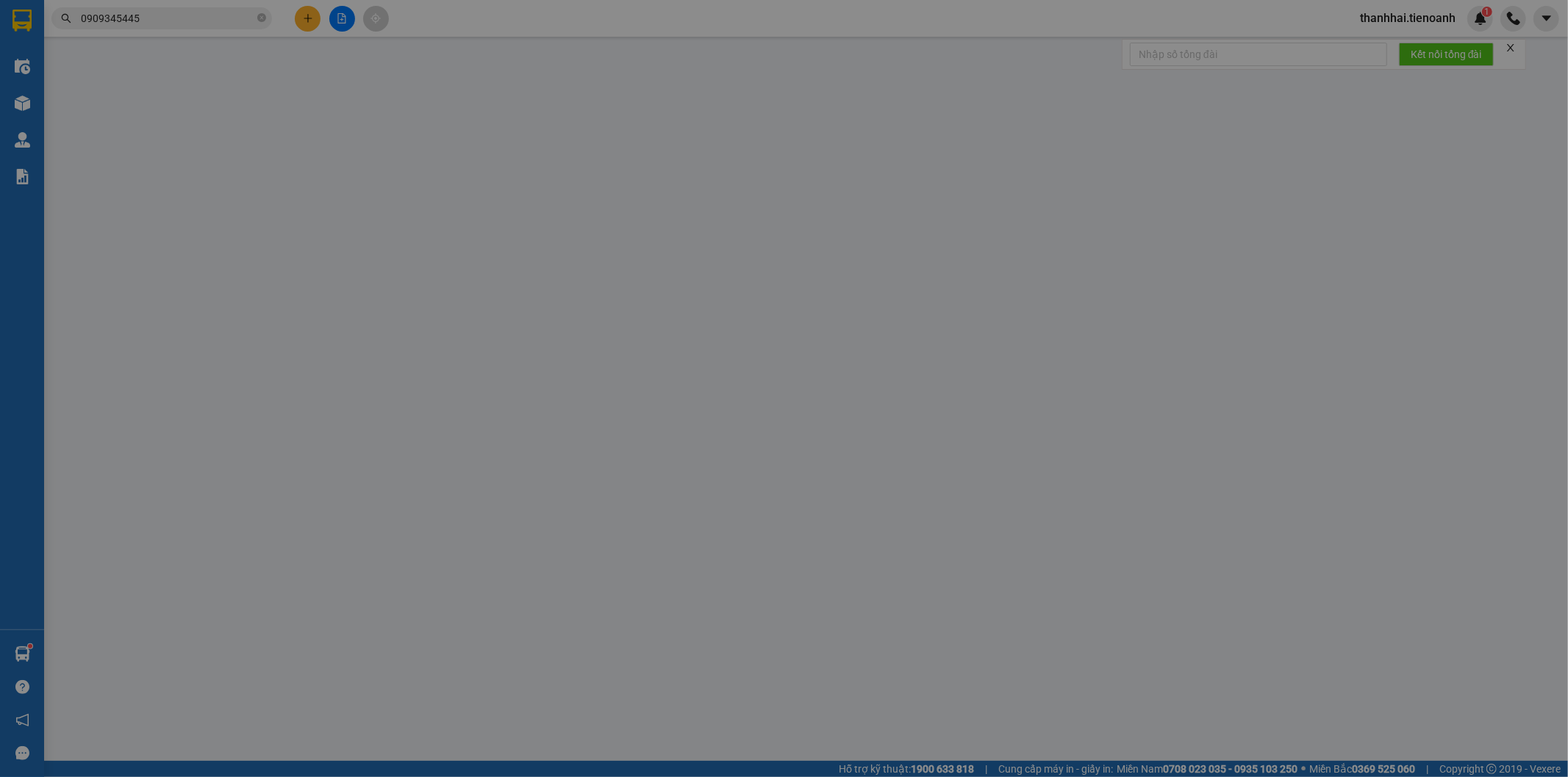
type input "0909345445"
type input "A Nghĩa"
type input "02822060606"
type input "CTy Lốp xe Việt"
type input "0"
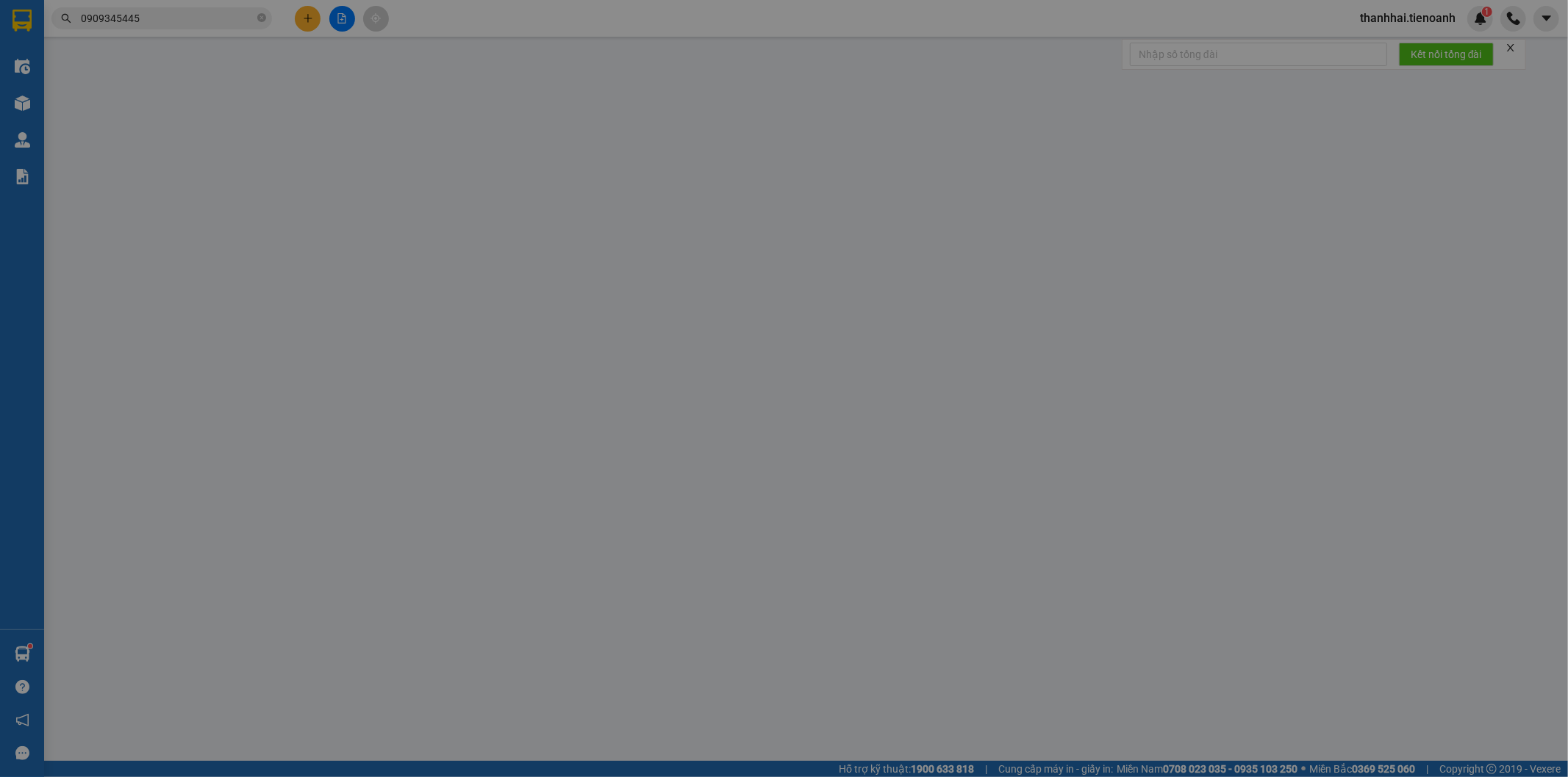
type input "280.000"
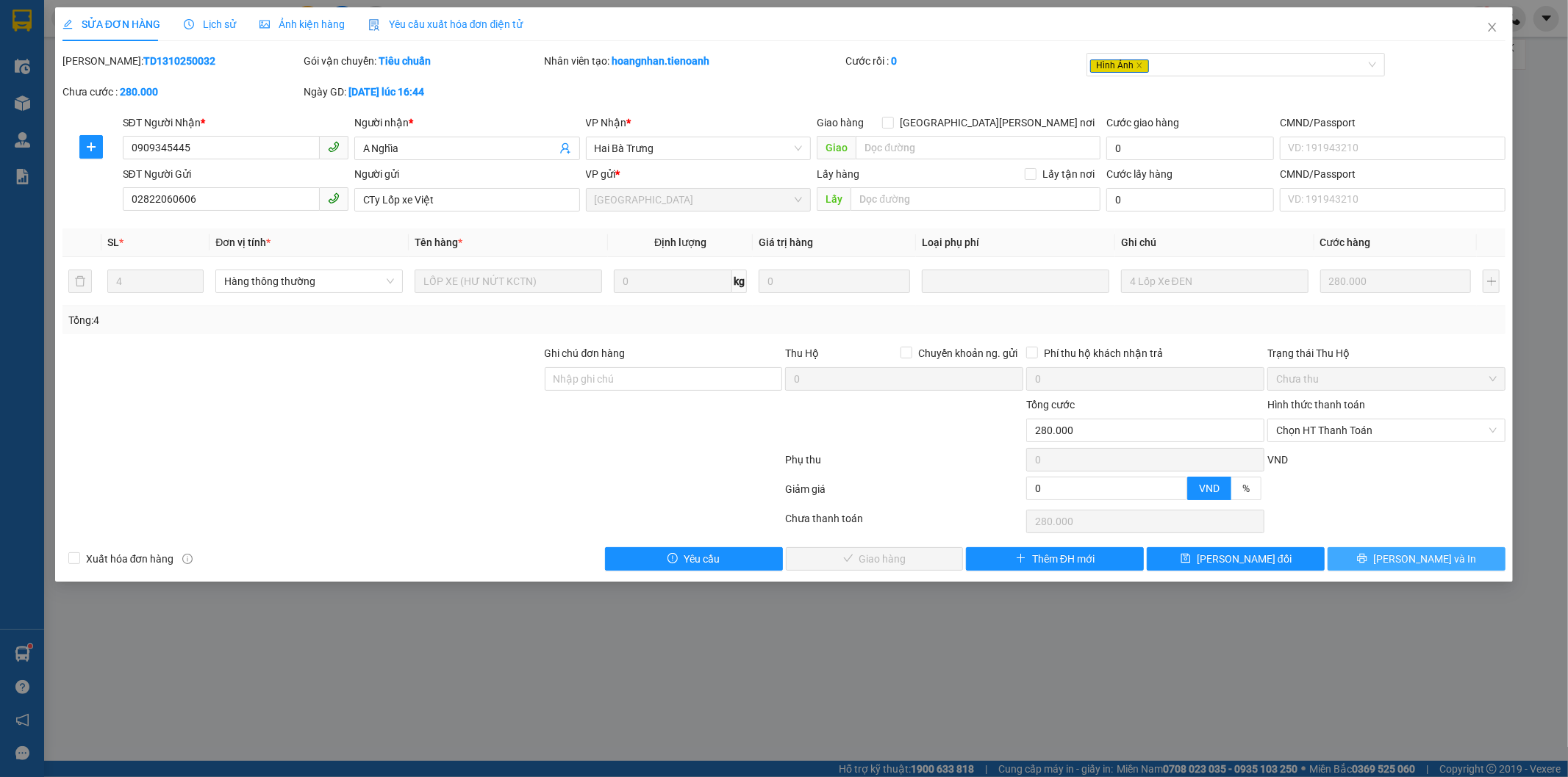
click at [1368, 559] on button "Lưu và In" at bounding box center [1417, 559] width 178 height 24
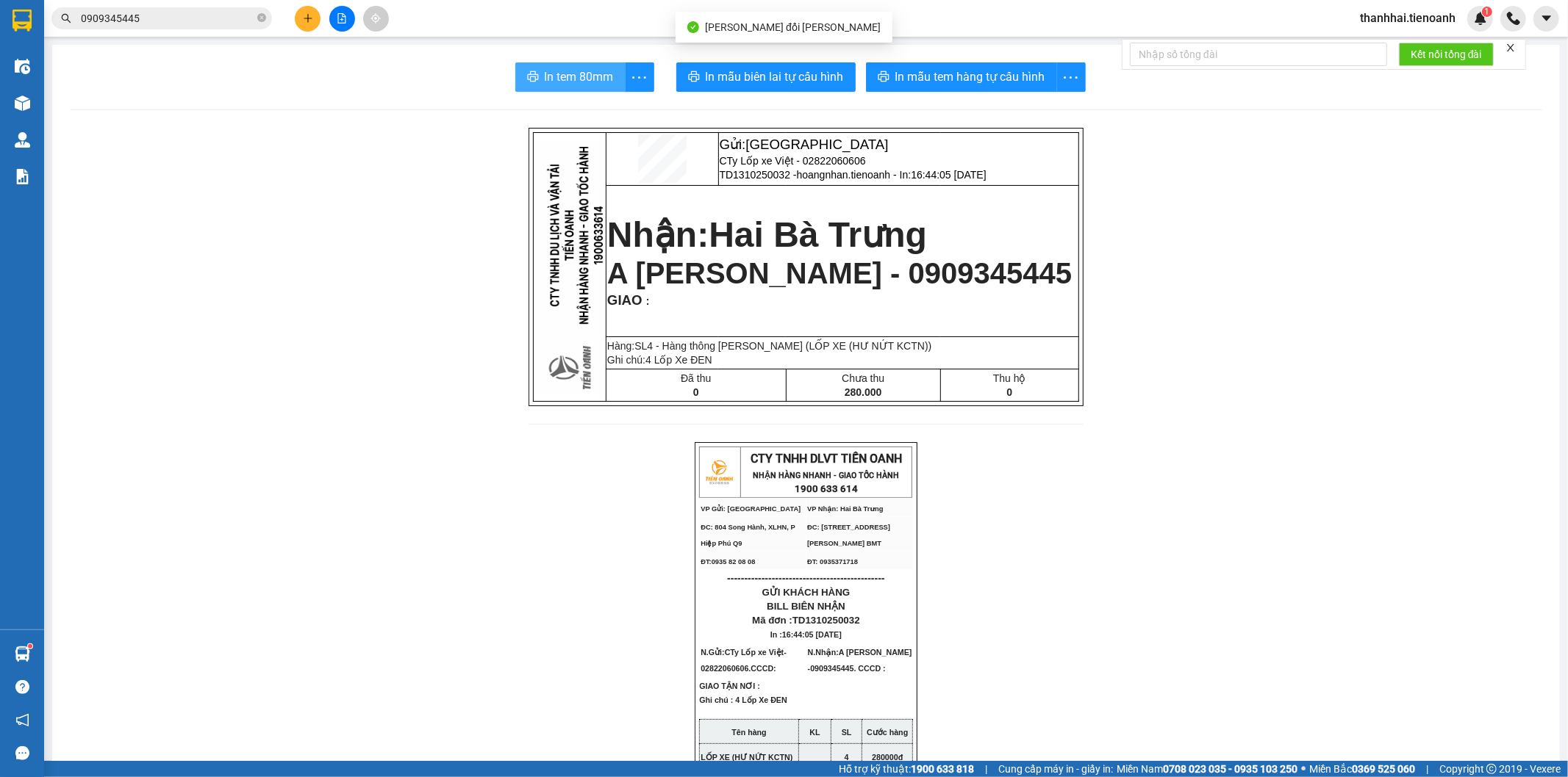
click at [554, 72] on span "In tem 80mm" at bounding box center [579, 76] width 69 height 18
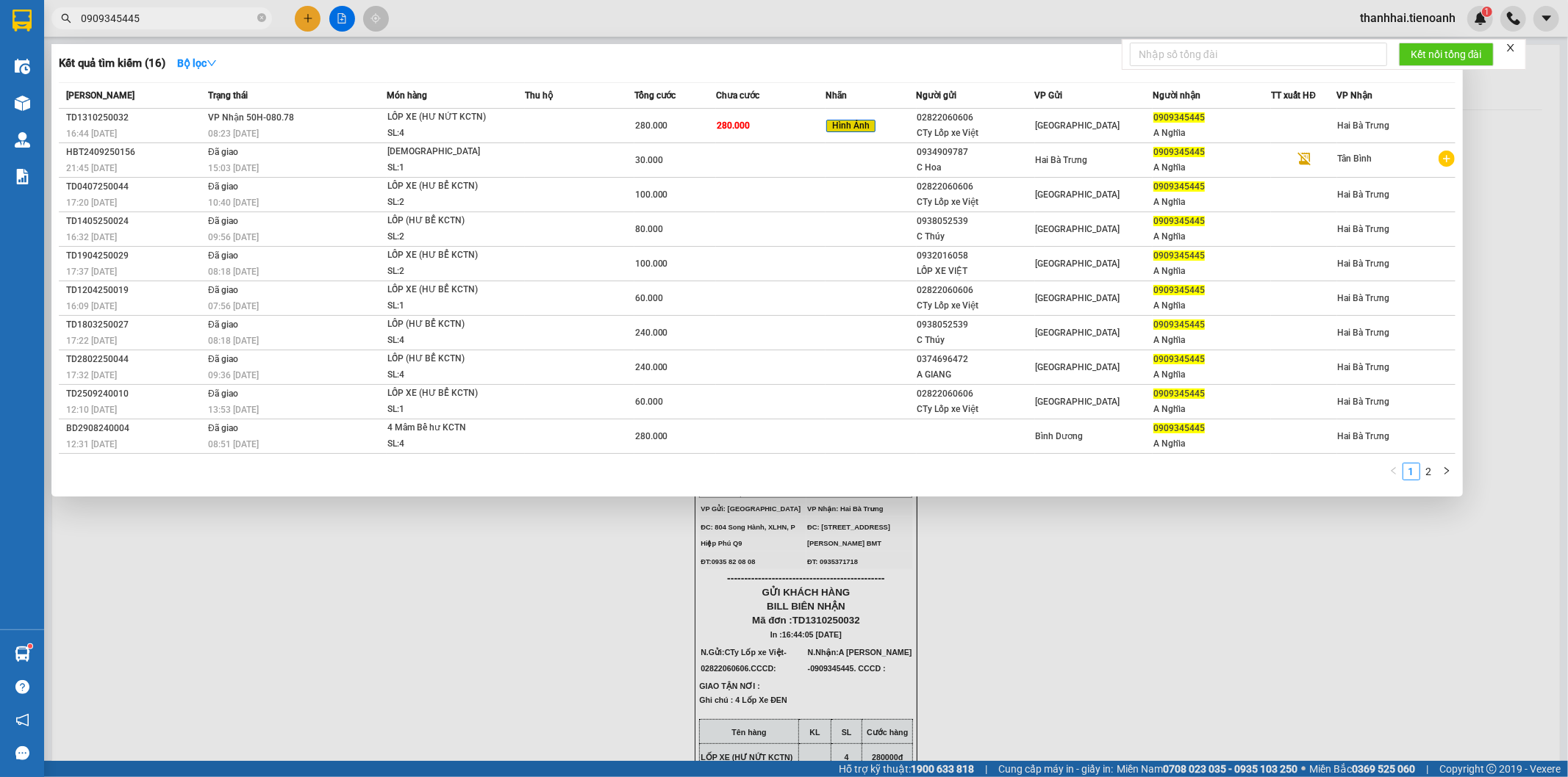
click at [195, 16] on input "0909345445" at bounding box center [167, 19] width 174 height 16
click at [736, 123] on span "280.000" at bounding box center [733, 126] width 33 height 11
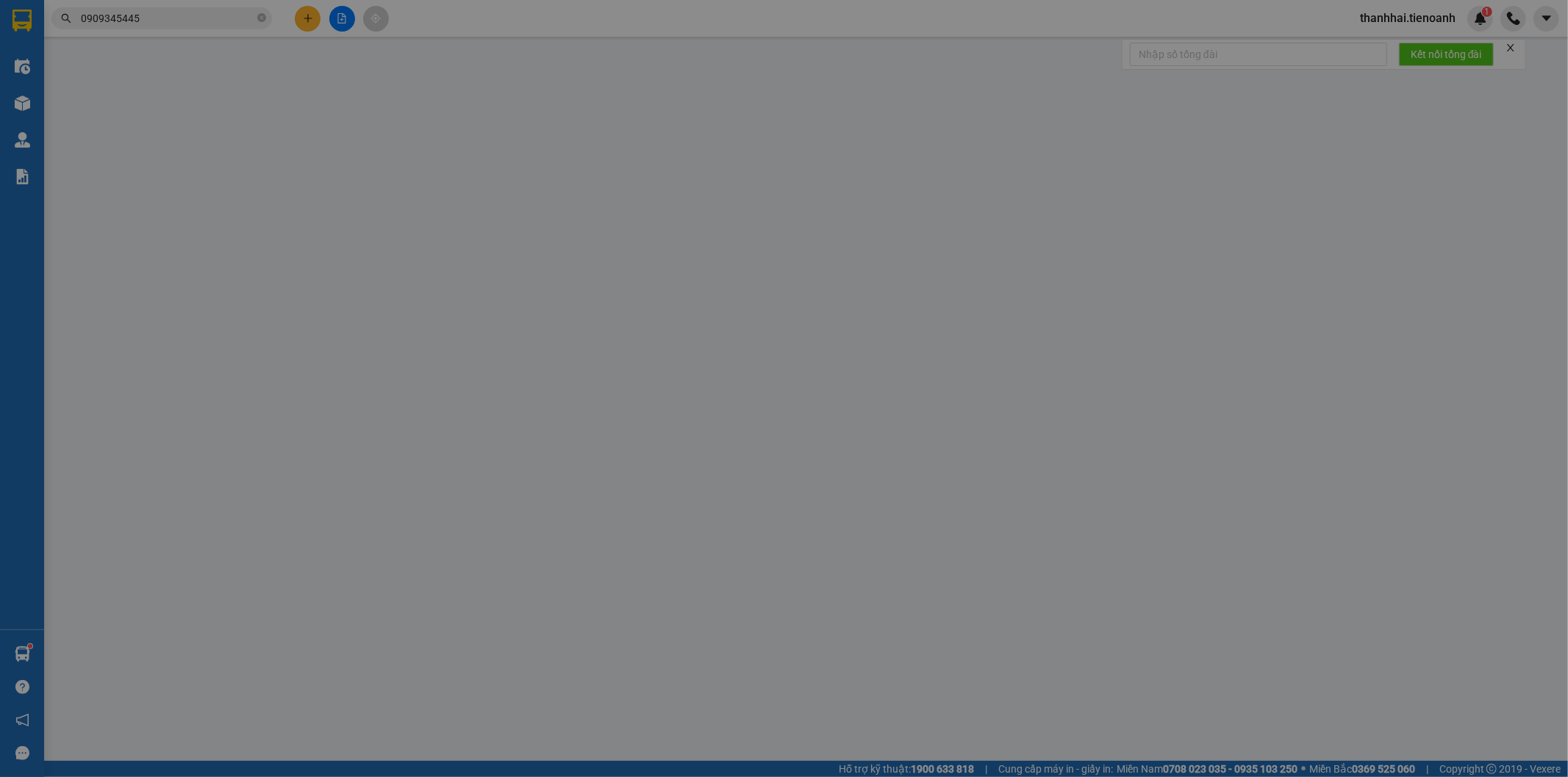
type input "0909345445"
type input "A Nghĩa"
type input "02822060606"
type input "CTy Lốp xe Việt"
type input "0"
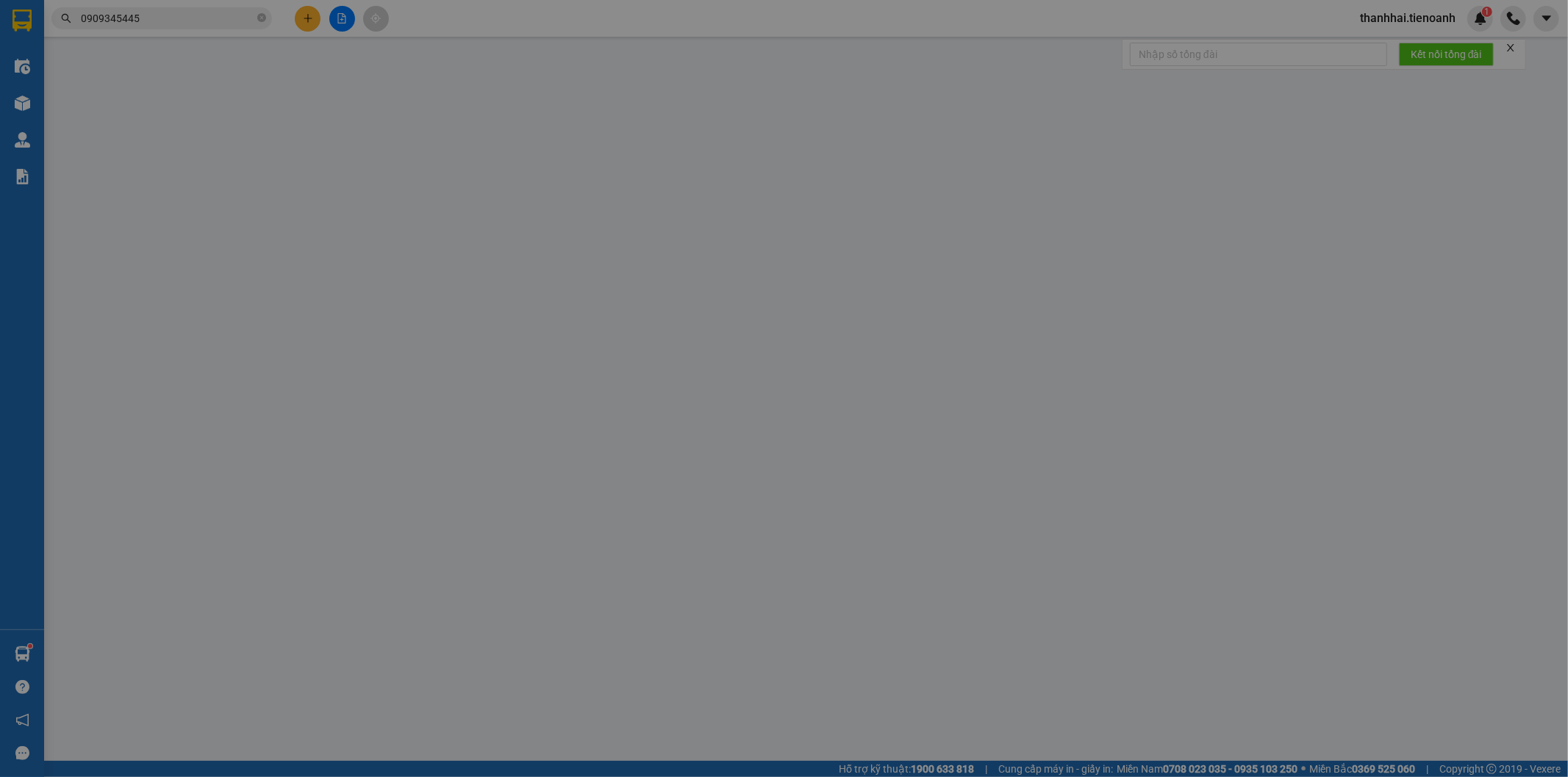
type input "280.000"
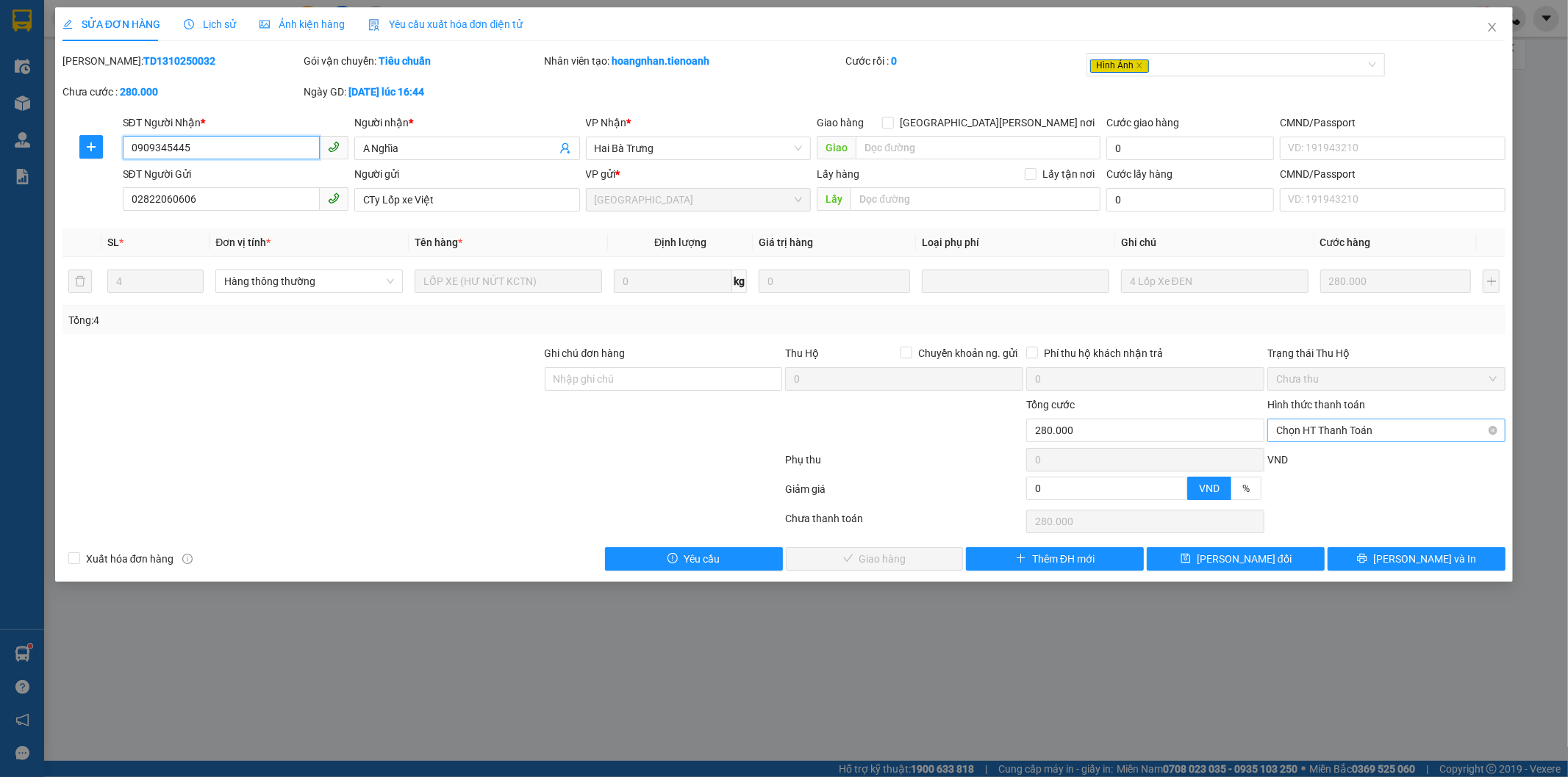
click at [1310, 432] on span "Chọn HT Thanh Toán" at bounding box center [1386, 430] width 220 height 22
click at [1306, 457] on div "Tại văn phòng" at bounding box center [1387, 460] width 220 height 16
type input "0"
click at [876, 556] on span "Lưu và Giao hàng" at bounding box center [912, 559] width 198 height 16
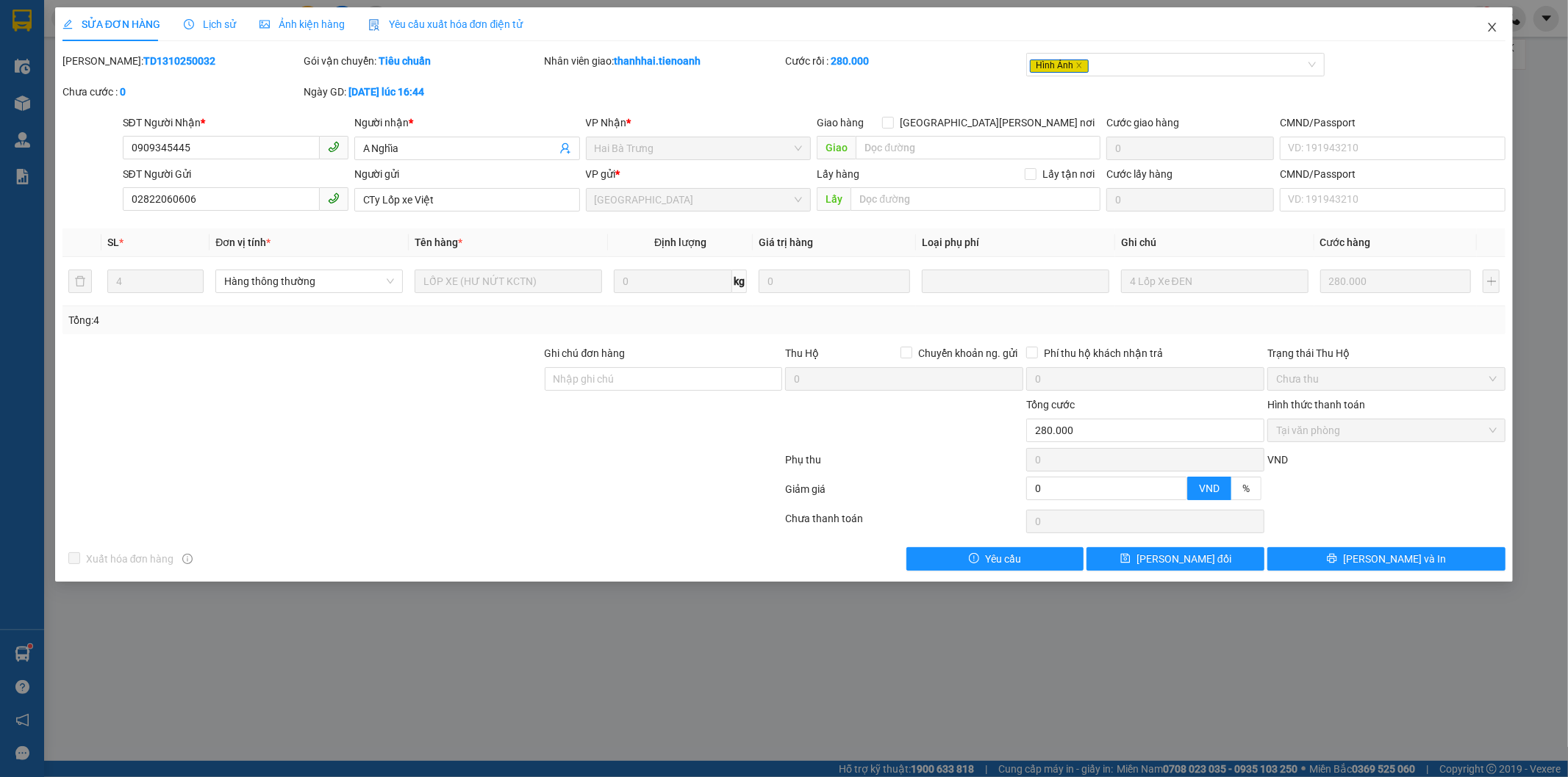
click at [1492, 28] on icon "close" at bounding box center [1493, 27] width 8 height 9
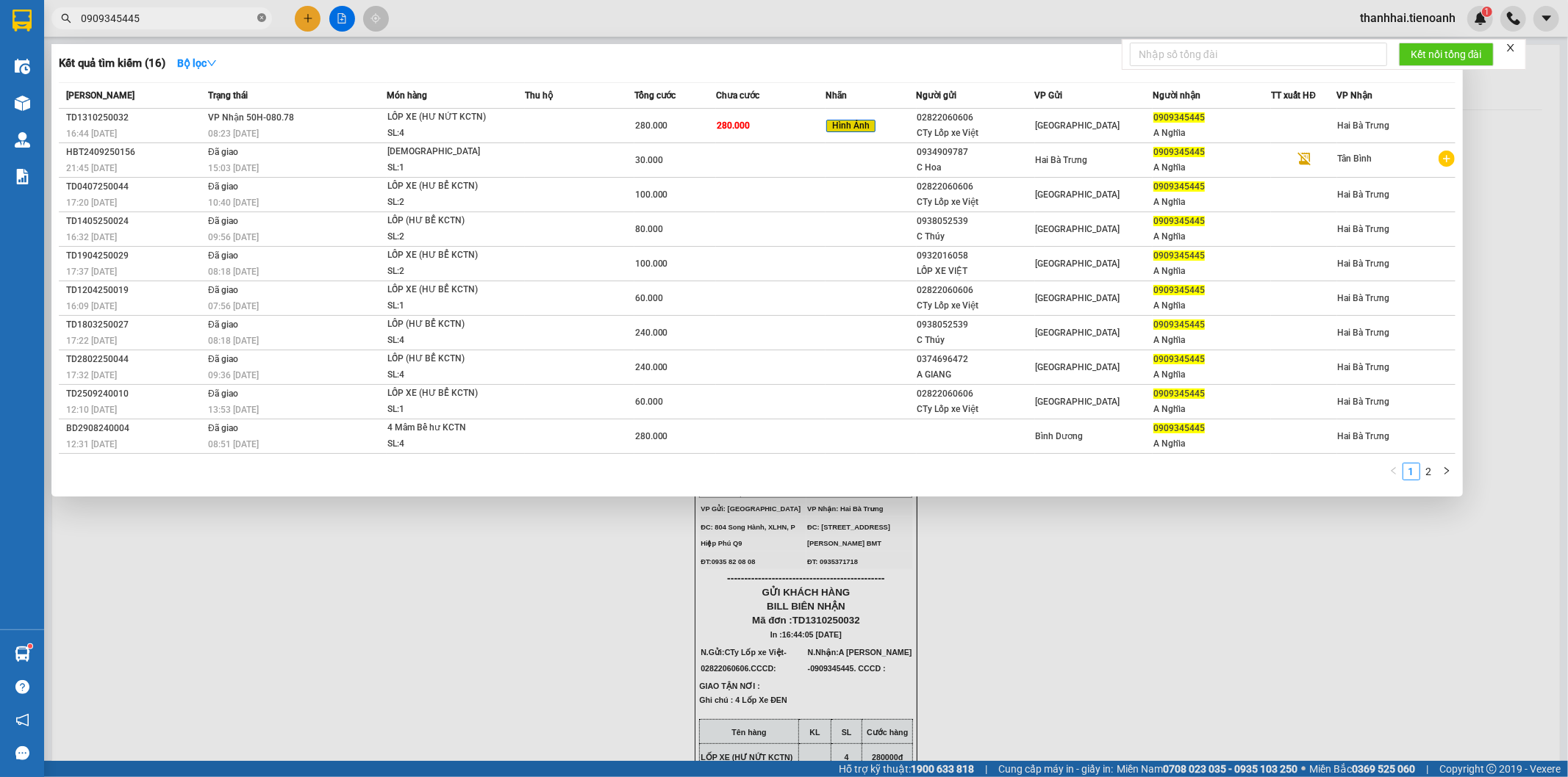
click at [262, 15] on icon "close-circle" at bounding box center [262, 17] width 9 height 9
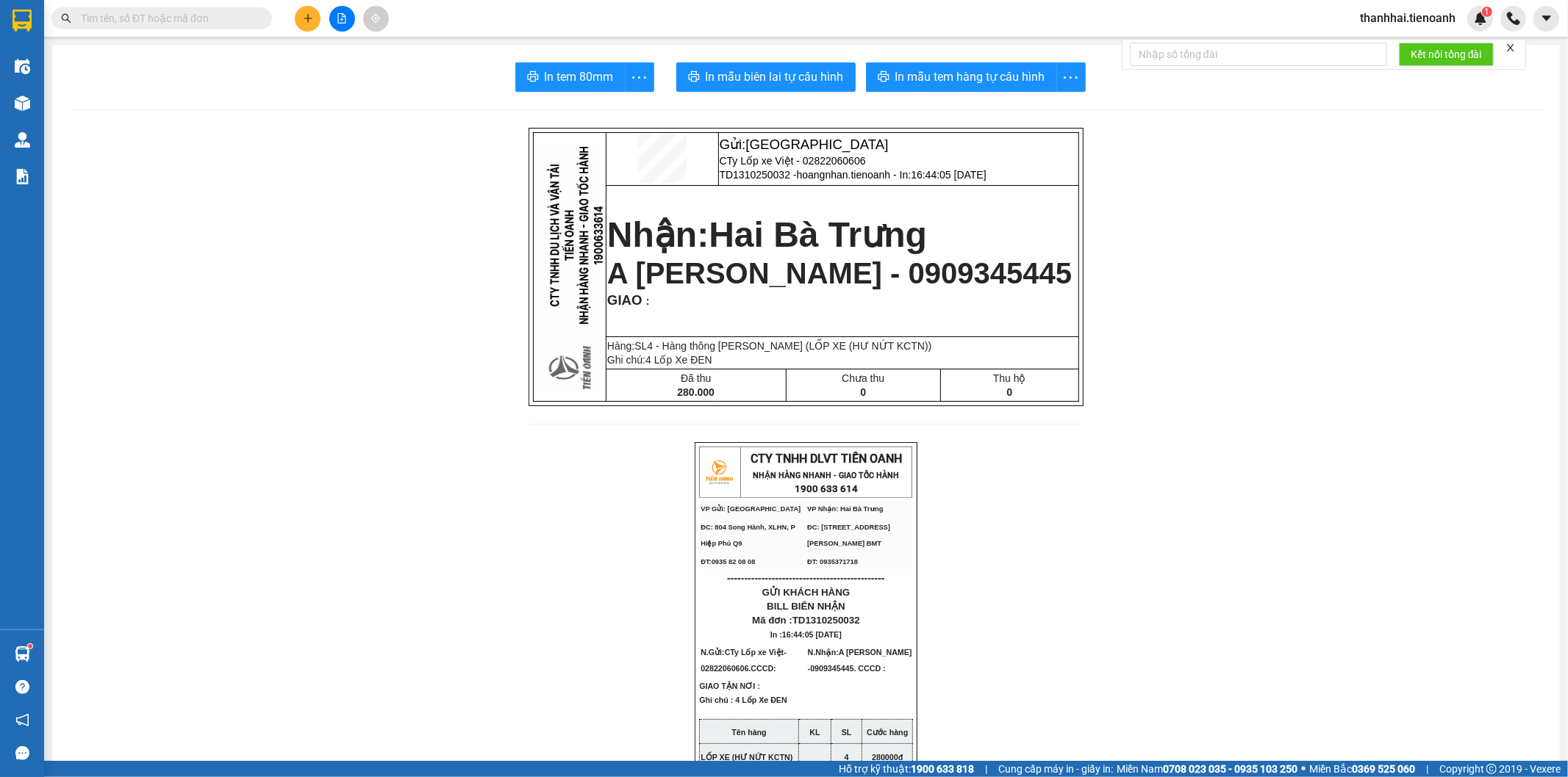
click at [244, 20] on input "text" at bounding box center [167, 19] width 174 height 16
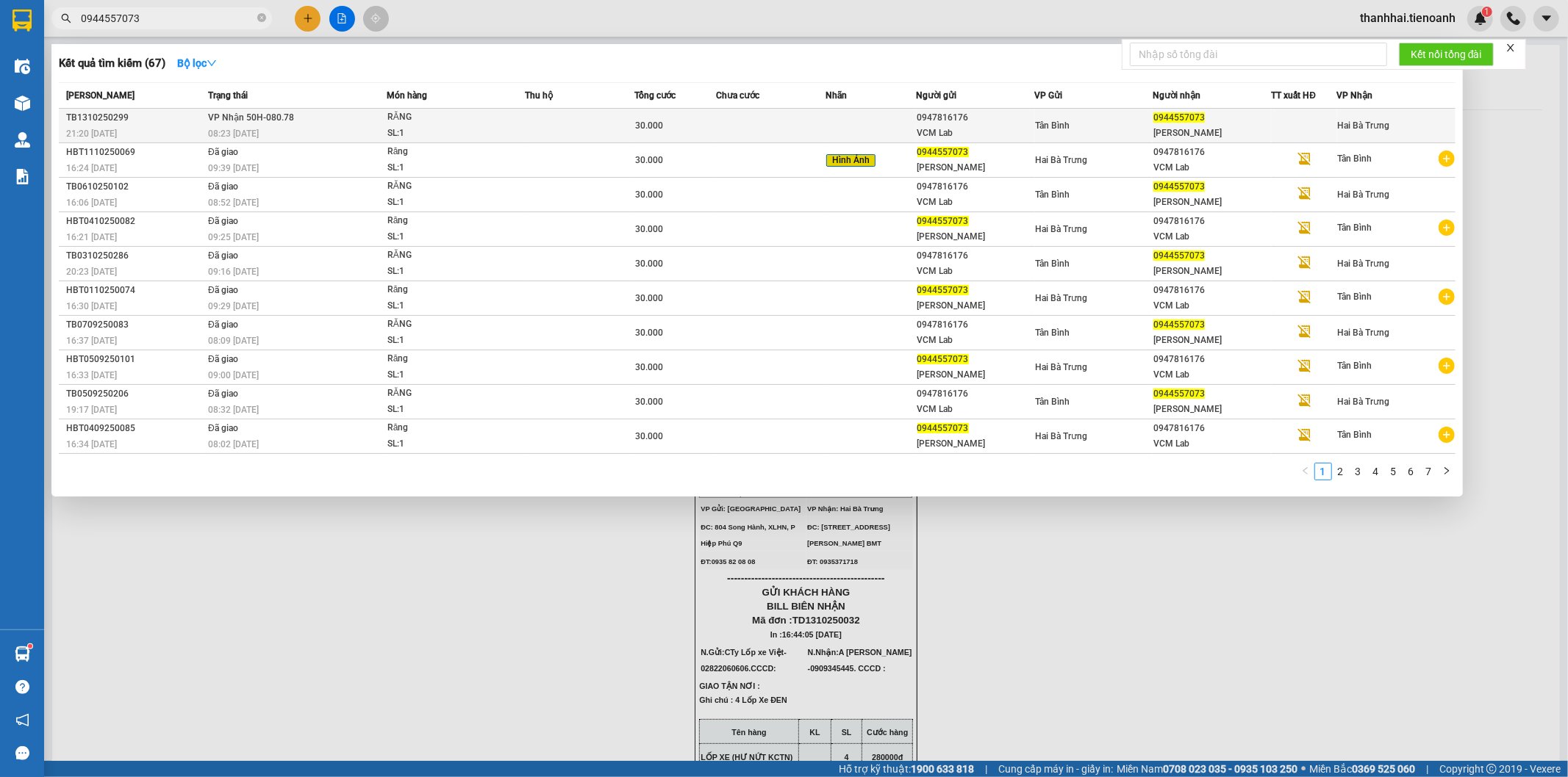
type input "0944557073"
click at [833, 121] on td at bounding box center [871, 126] width 91 height 35
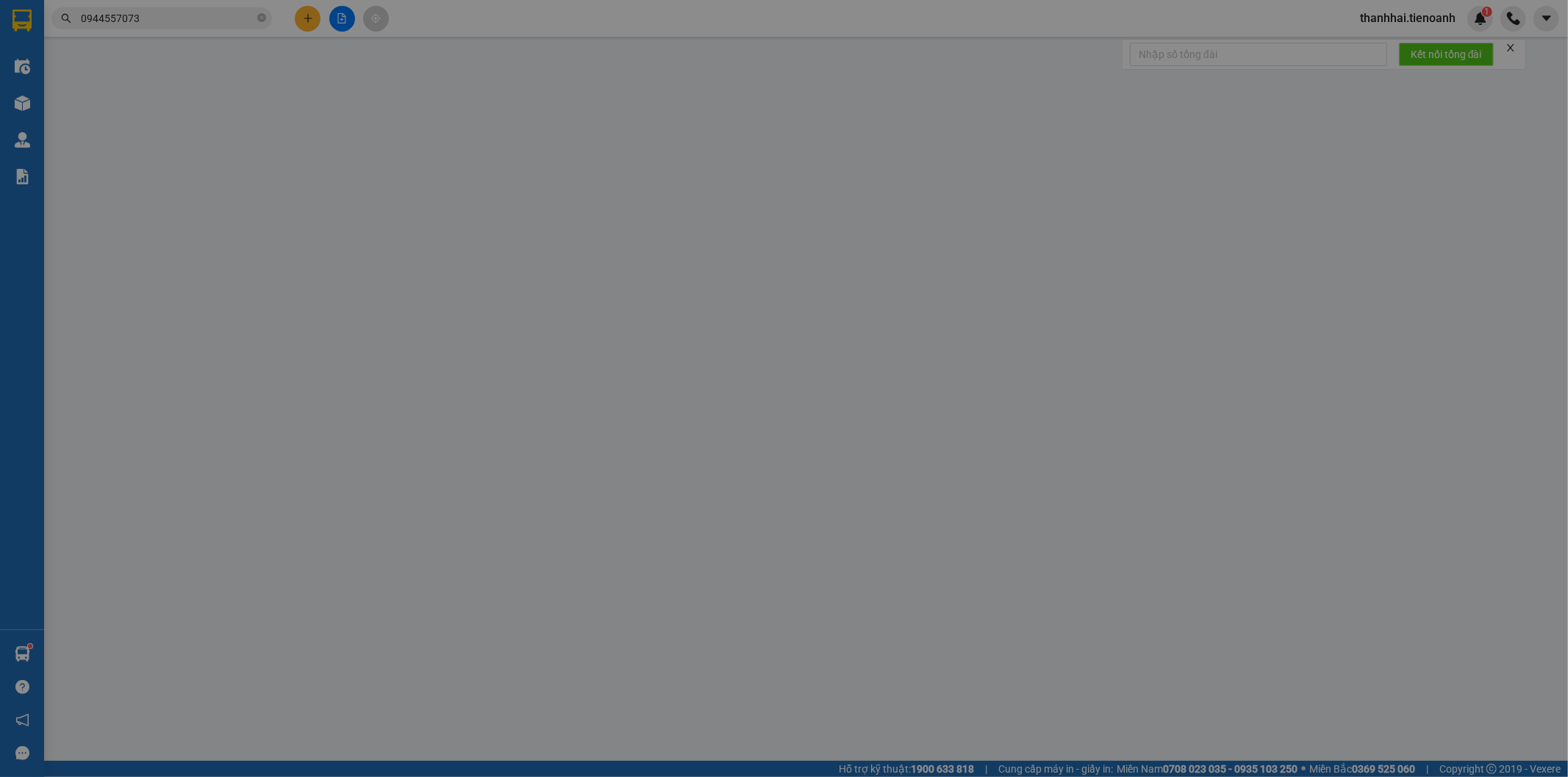
type input "0944557073"
type input "HUY SƠN"
type input "0947816176"
type input "VCM Lab"
type input "0"
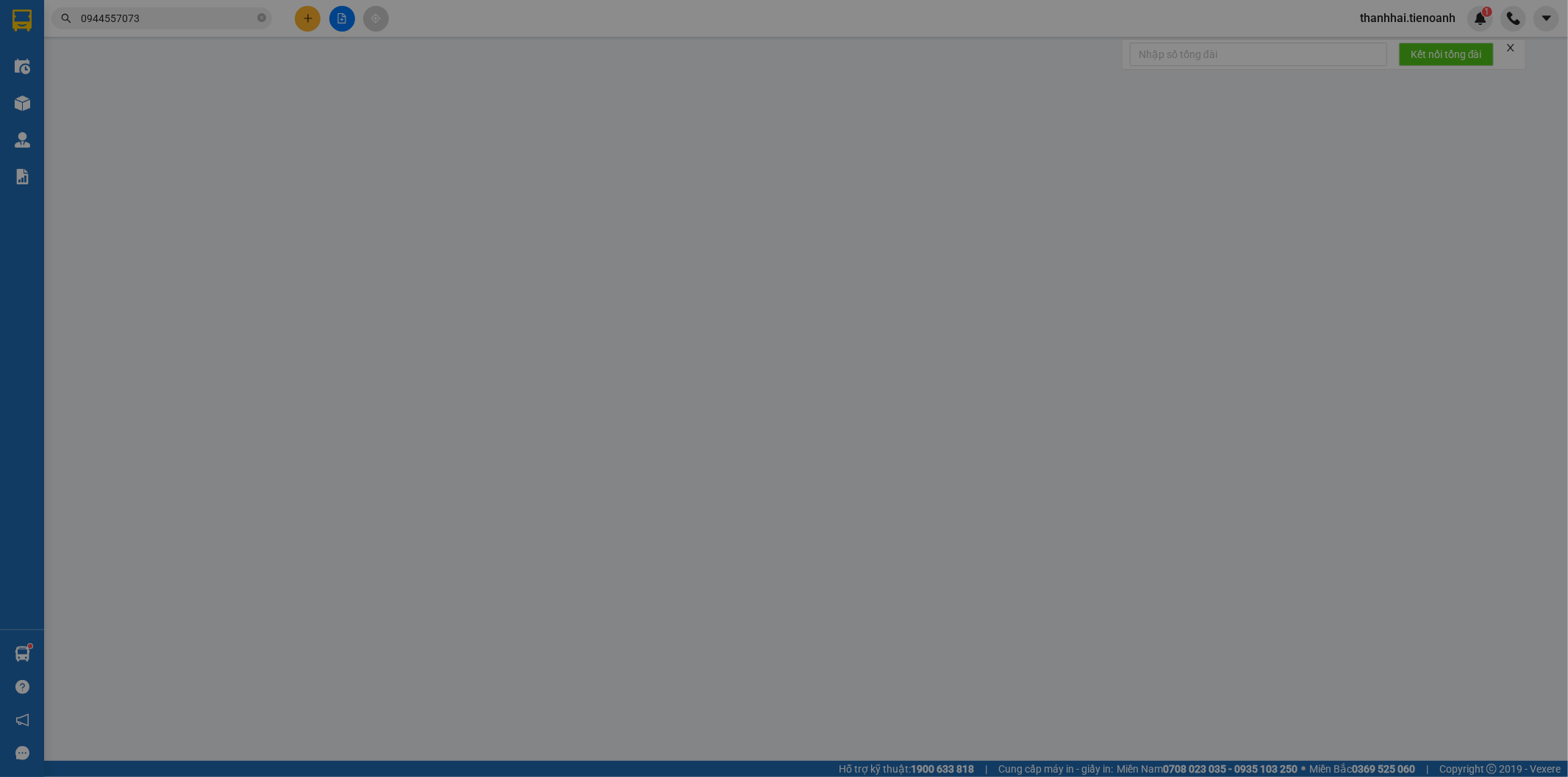
type input "30.000"
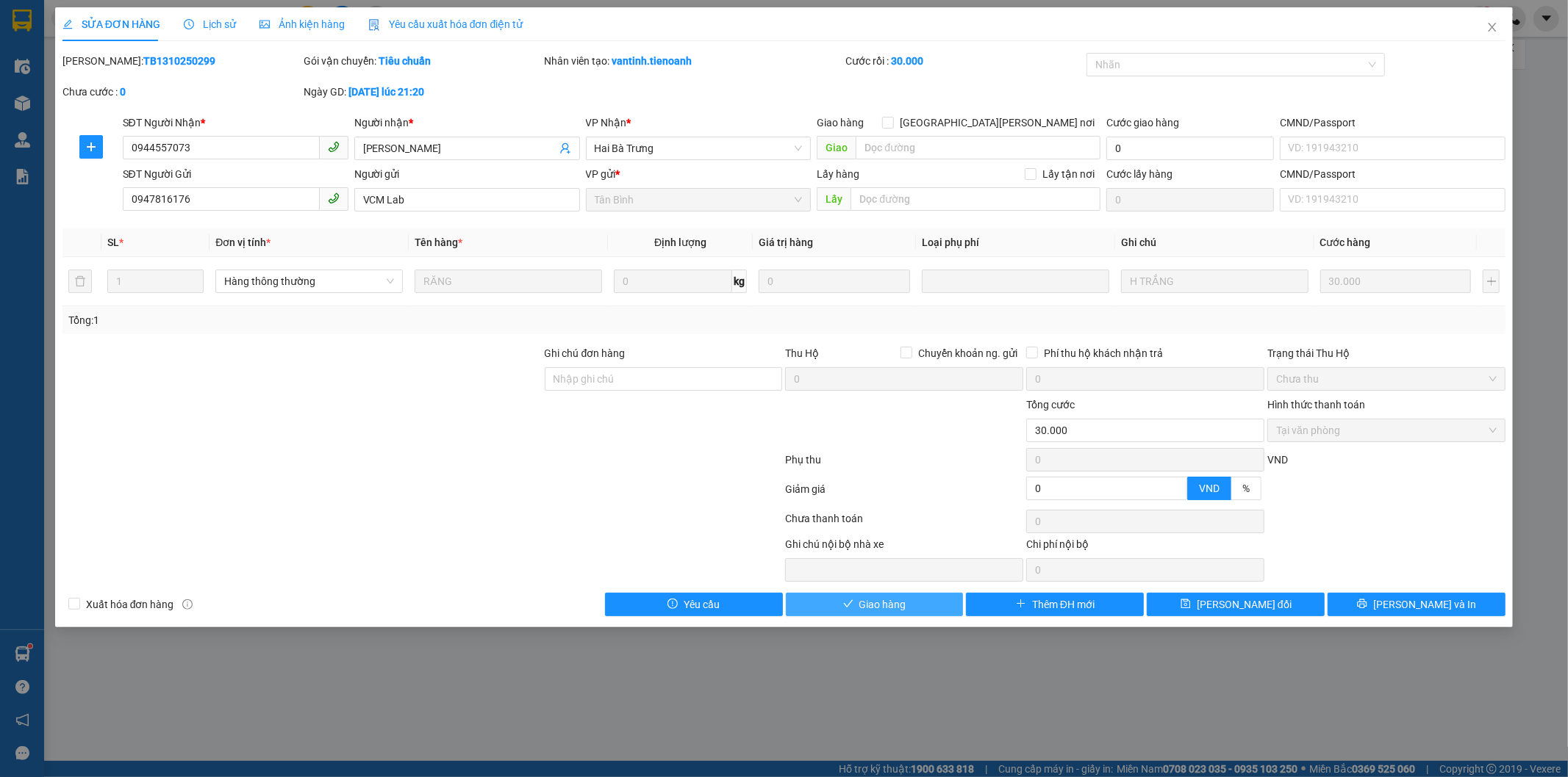
click at [935, 606] on button "Giao hàng" at bounding box center [874, 604] width 178 height 24
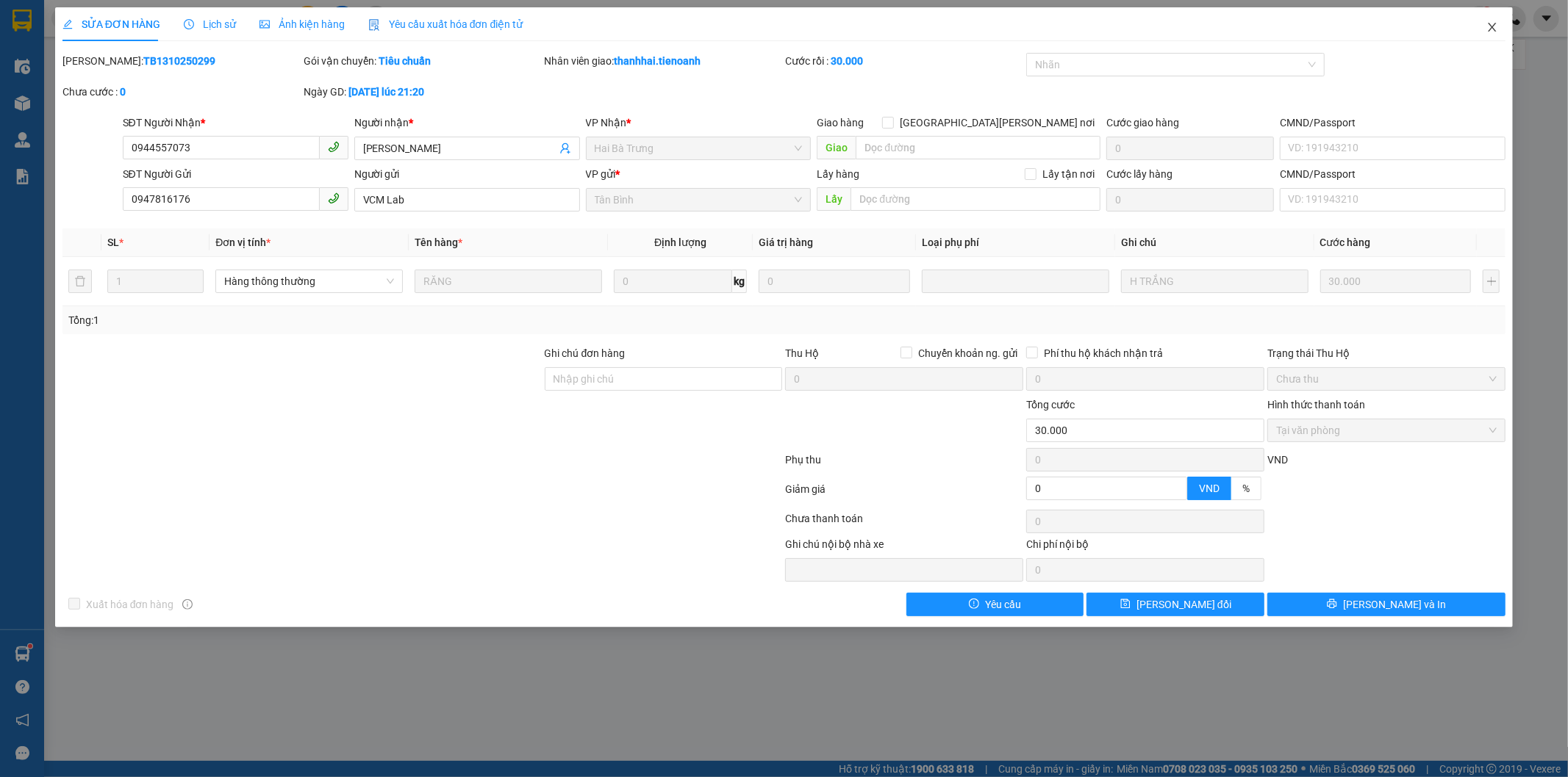
click at [1490, 26] on icon "close" at bounding box center [1492, 27] width 12 height 12
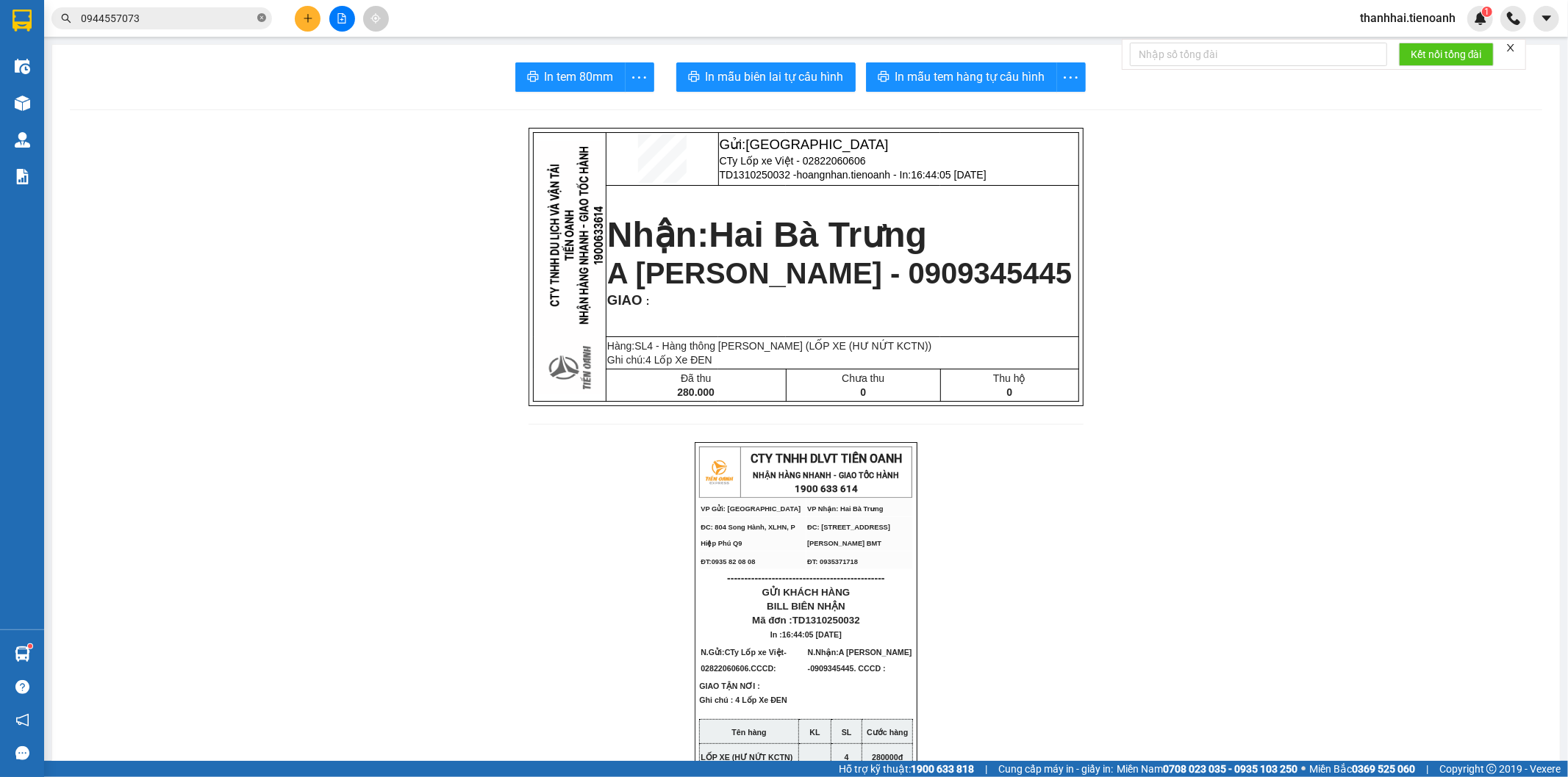
click at [262, 16] on icon "close-circle" at bounding box center [262, 17] width 9 height 9
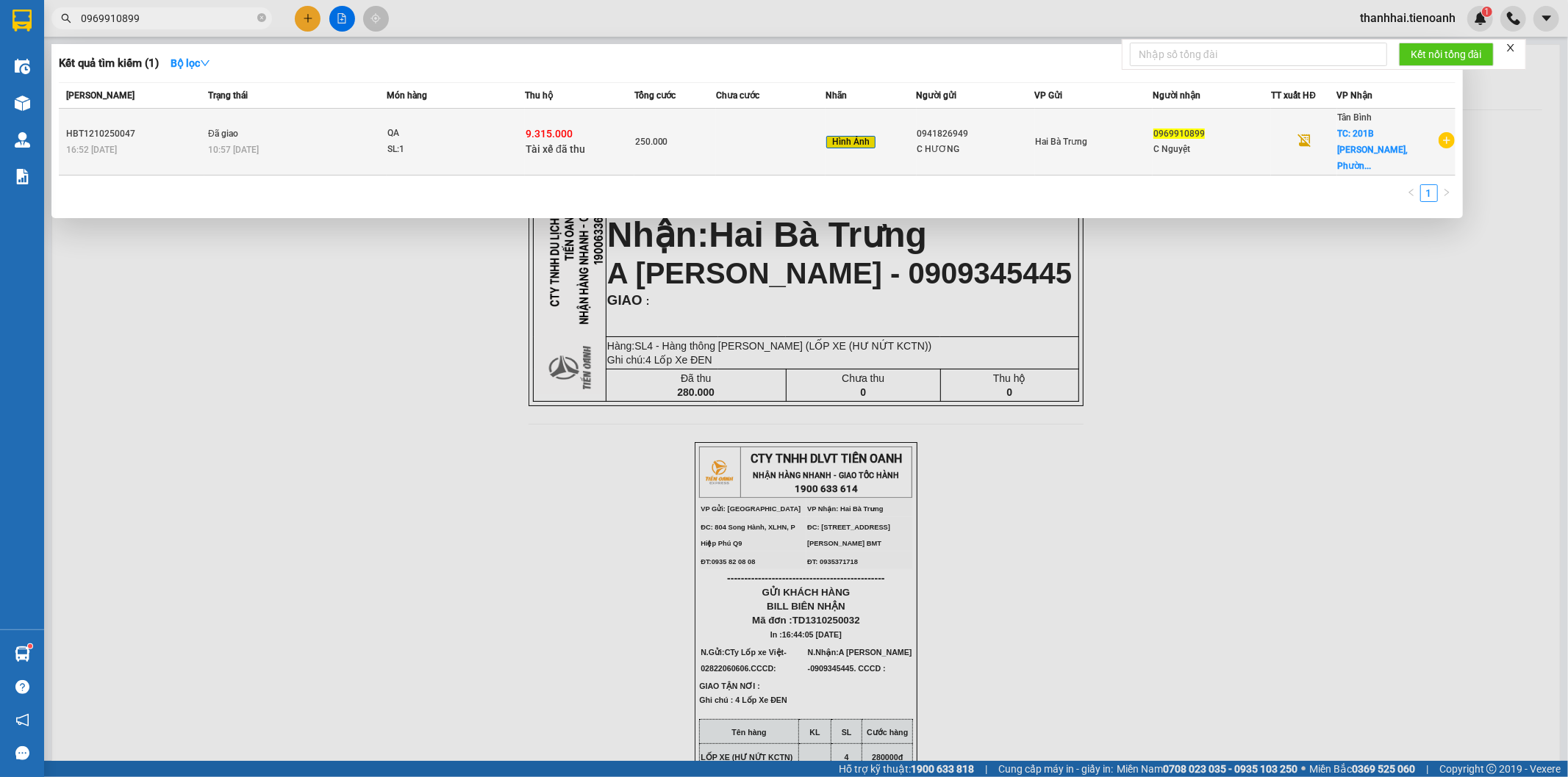
type input "0969910899"
click at [578, 127] on div "9.315.000 Tài xế đã thu" at bounding box center [579, 142] width 108 height 31
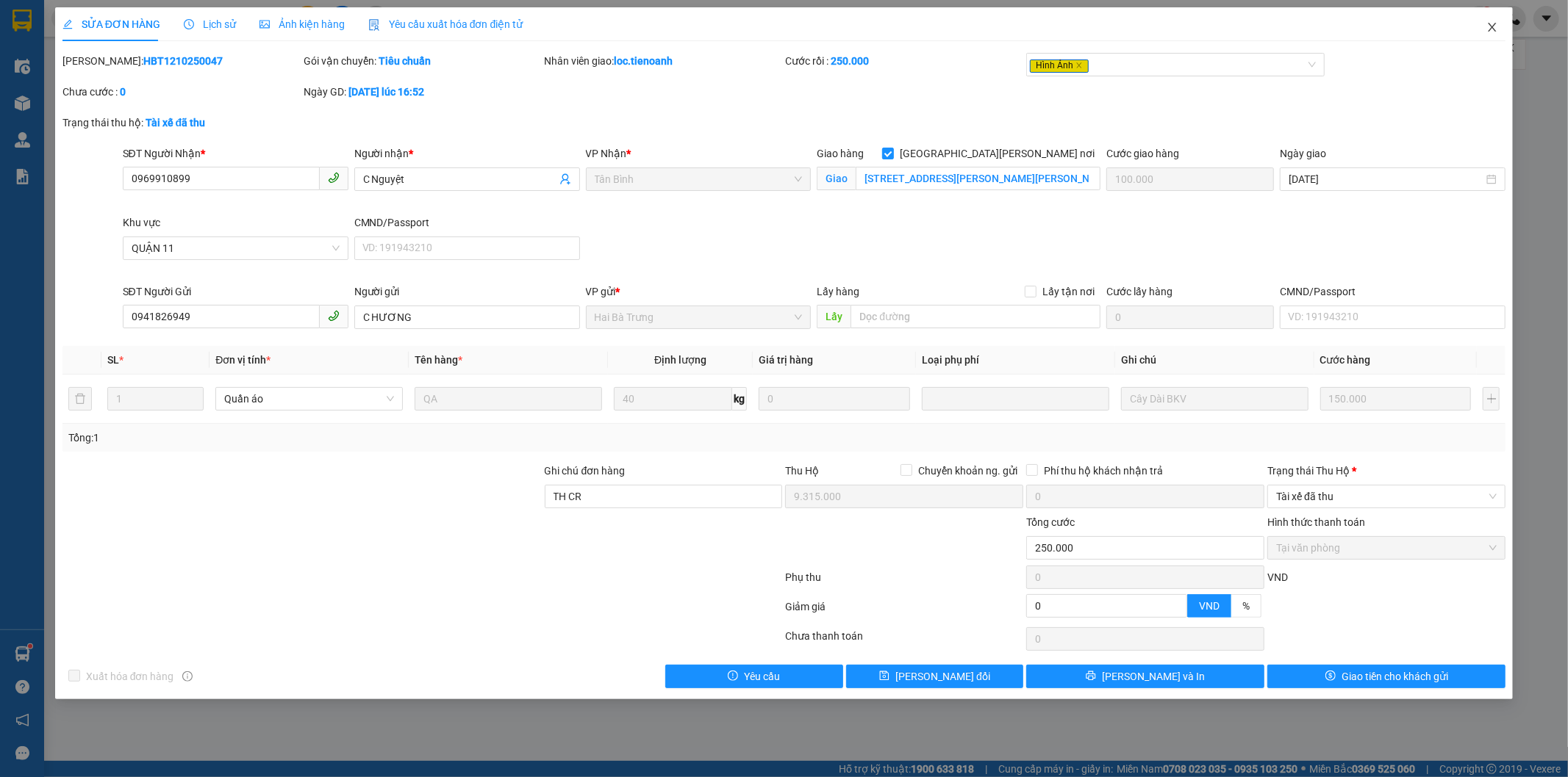
click at [1490, 25] on icon "close" at bounding box center [1493, 27] width 8 height 9
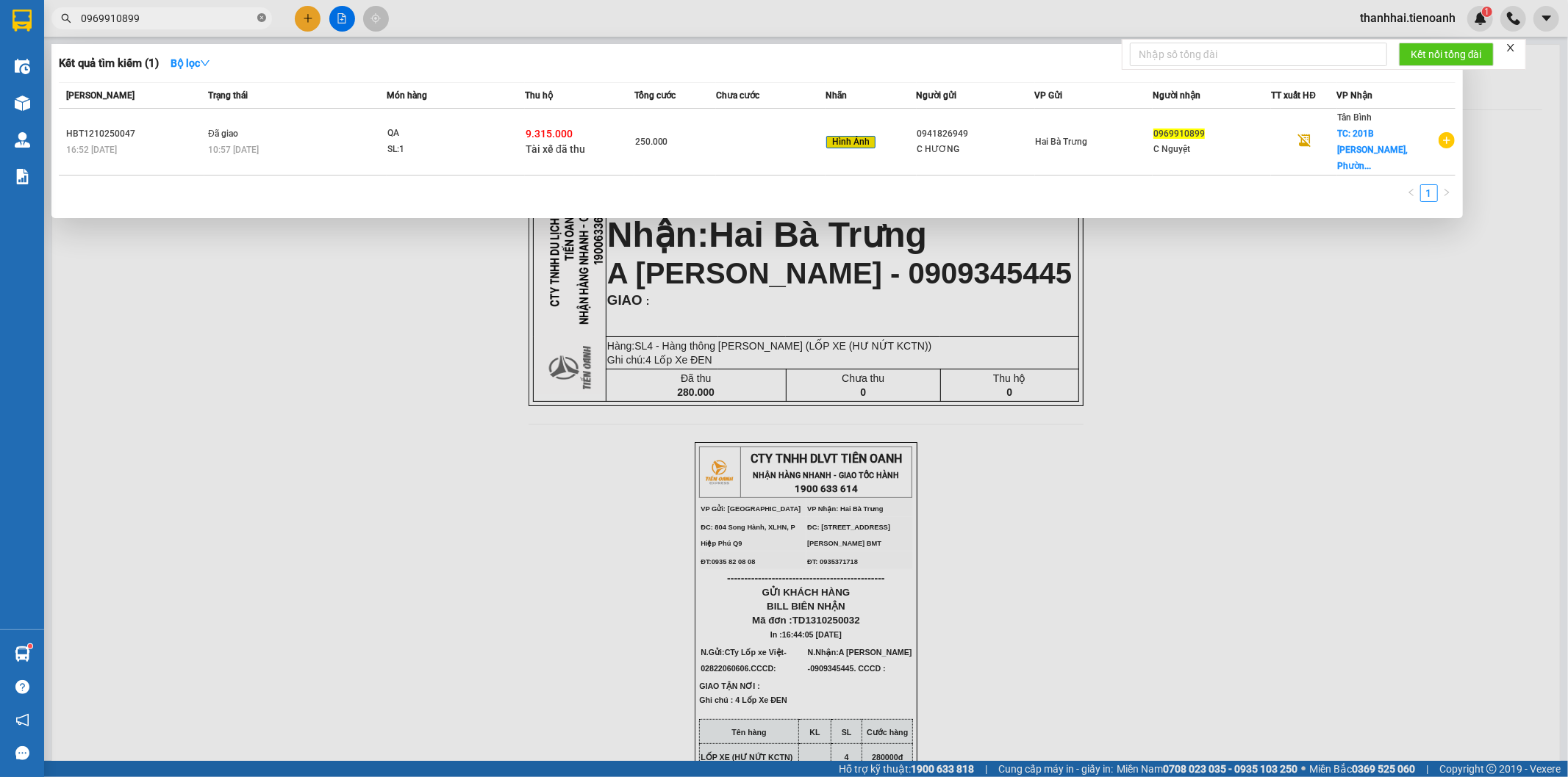
click at [260, 19] on icon "close-circle" at bounding box center [262, 17] width 9 height 9
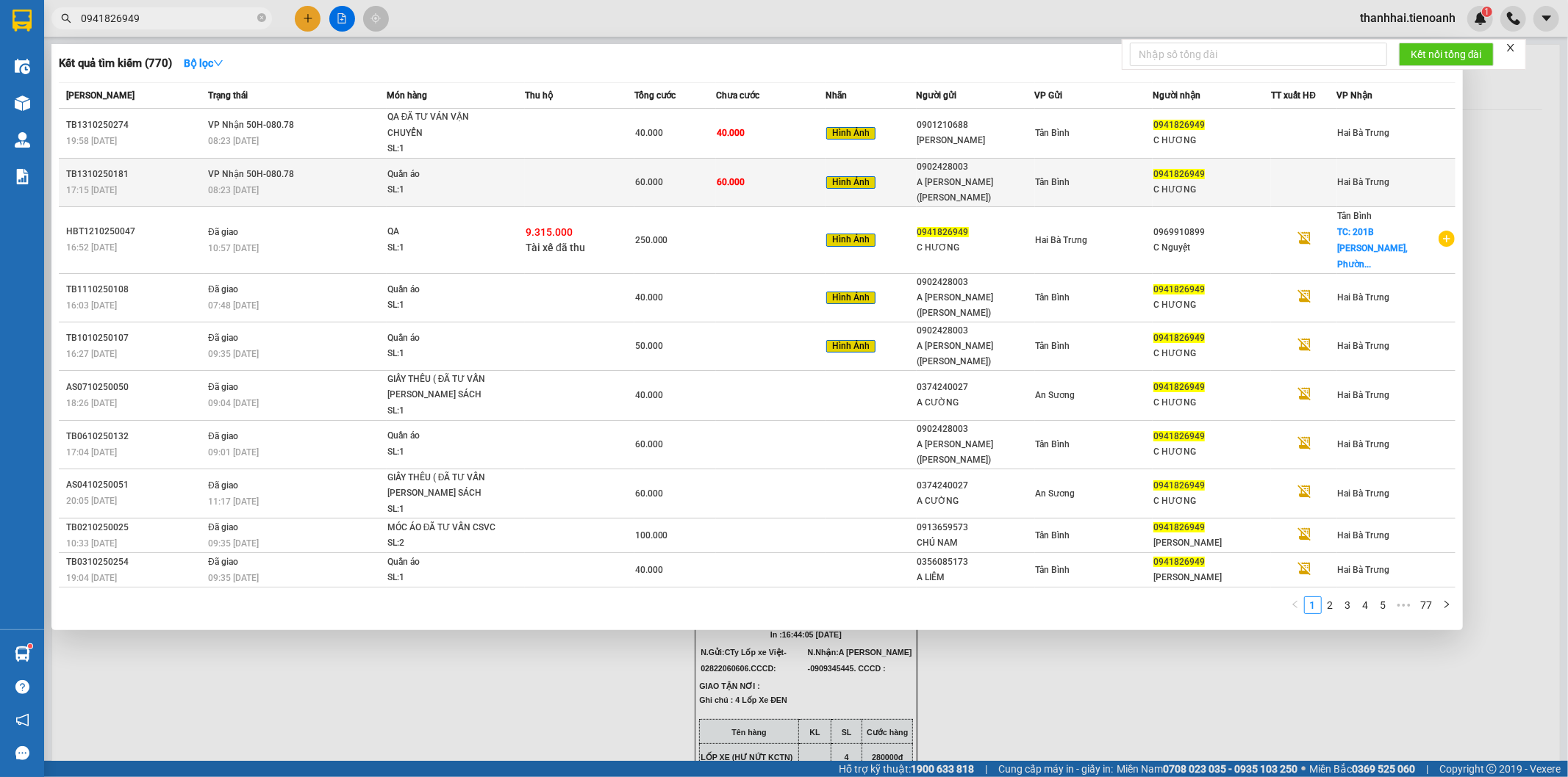
type input "0941826949"
click at [669, 166] on td "60.000" at bounding box center [675, 182] width 81 height 49
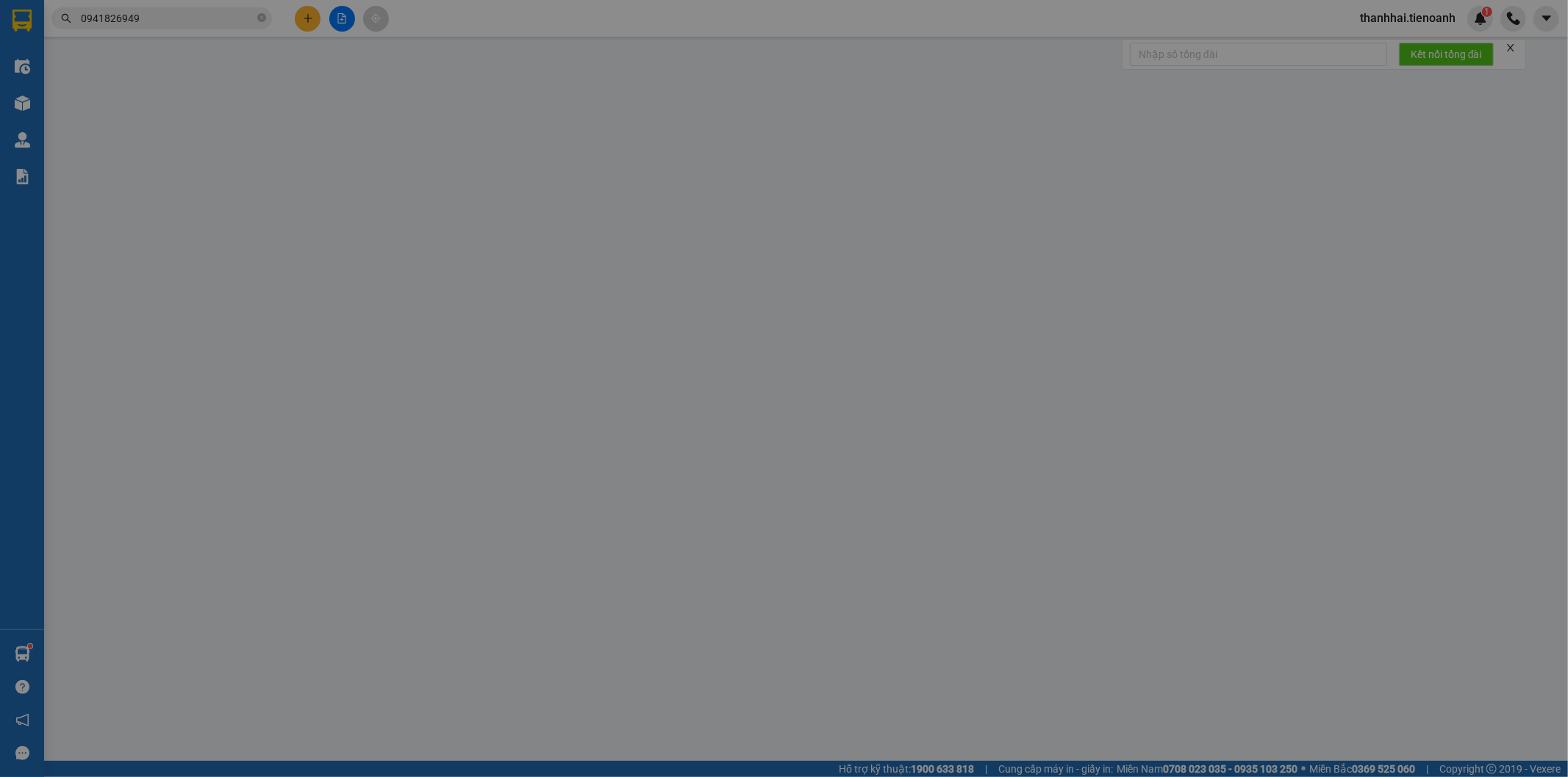
type input "0941826949"
type input "C HƯƠNG"
type input "051194007709"
type input "0902428003"
type input "A Hoàng (Hải Nguyên)"
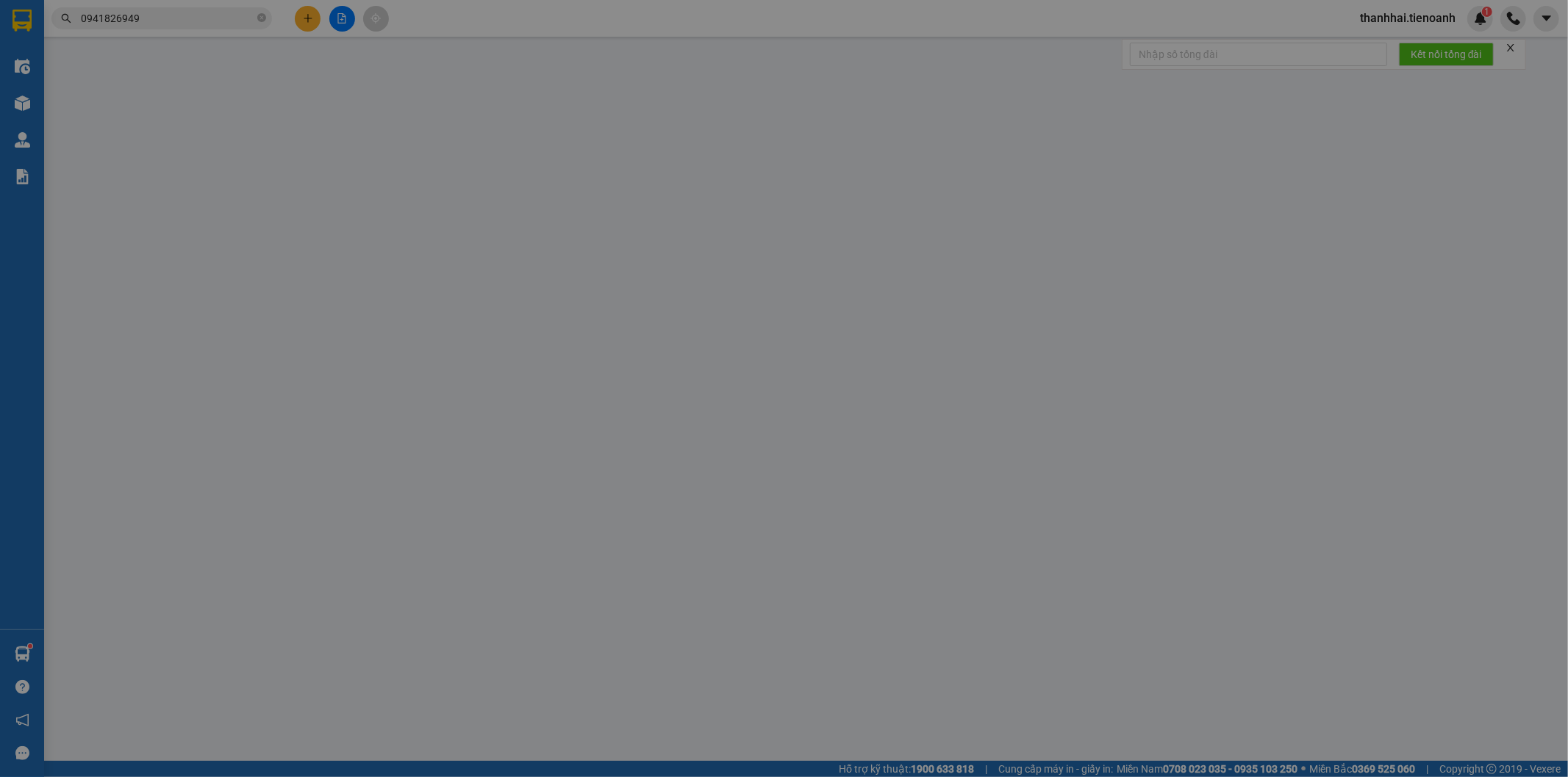
type input "0"
type input "60.000"
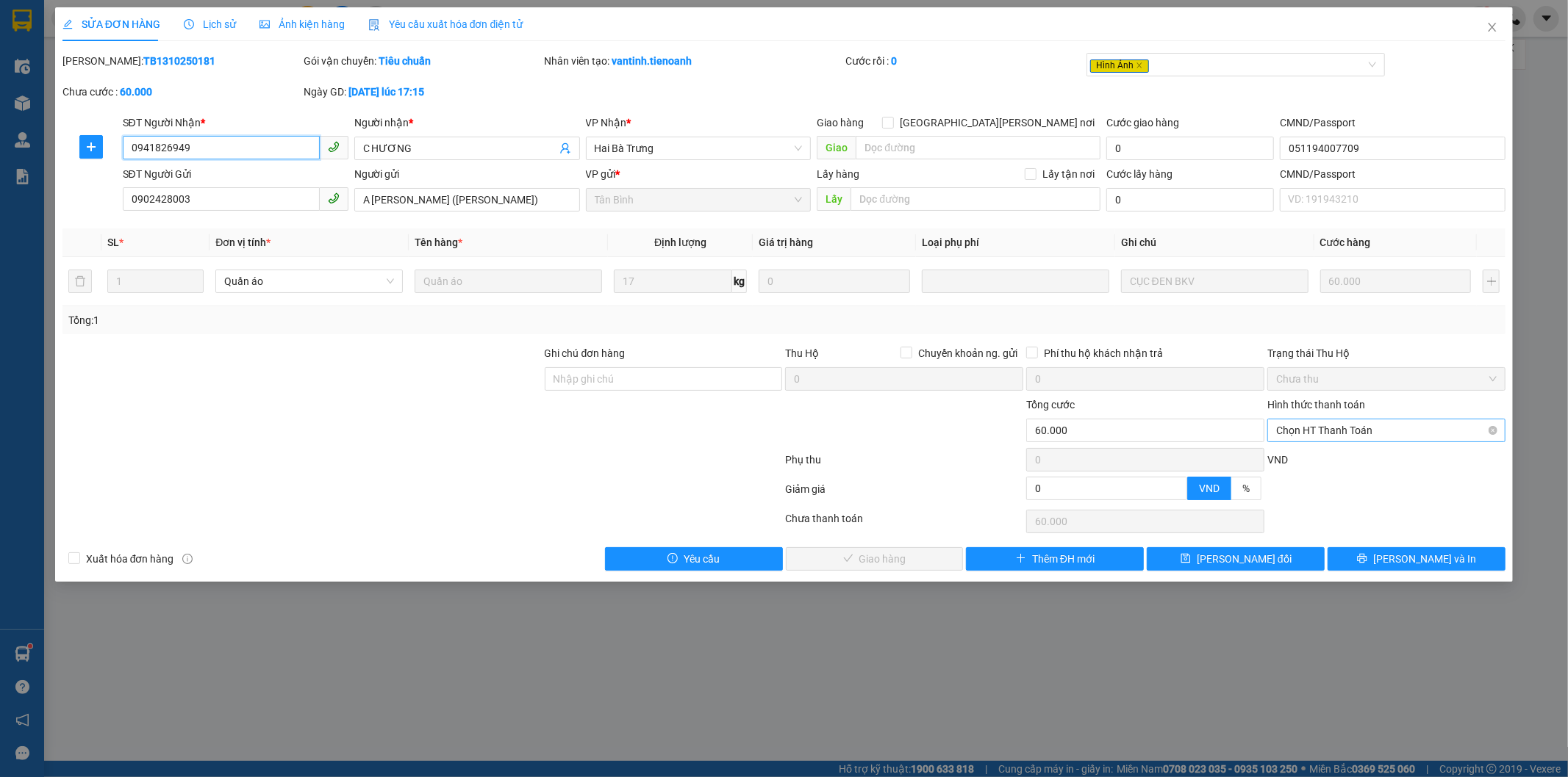
click at [1349, 437] on span "Chọn HT Thanh Toán" at bounding box center [1386, 430] width 220 height 22
click at [1311, 457] on div "Tại văn phòng" at bounding box center [1387, 460] width 220 height 16
click at [939, 562] on button "Lưu và Giao hàng" at bounding box center [874, 559] width 178 height 24
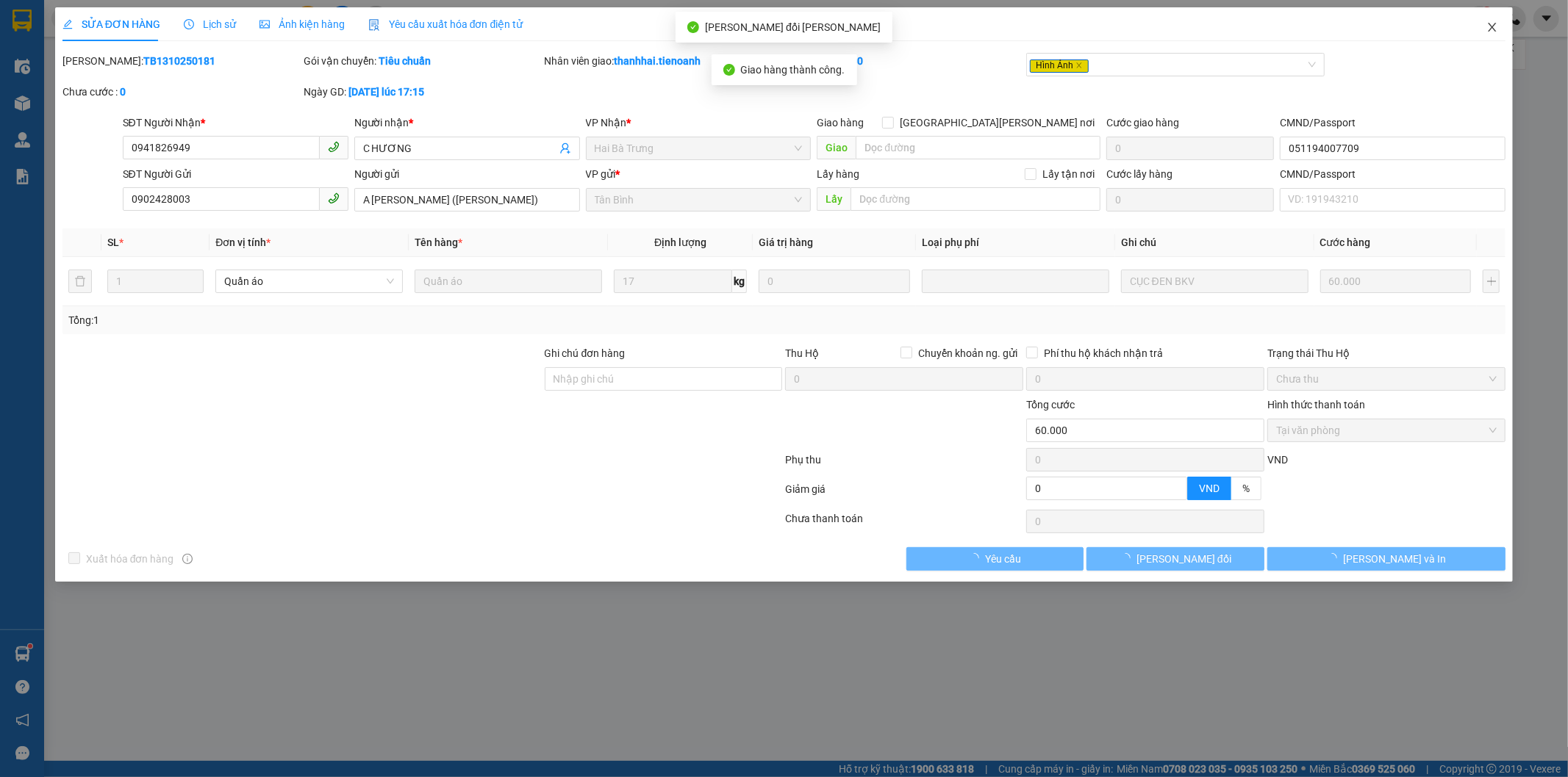
click at [1492, 26] on icon "close" at bounding box center [1493, 27] width 8 height 9
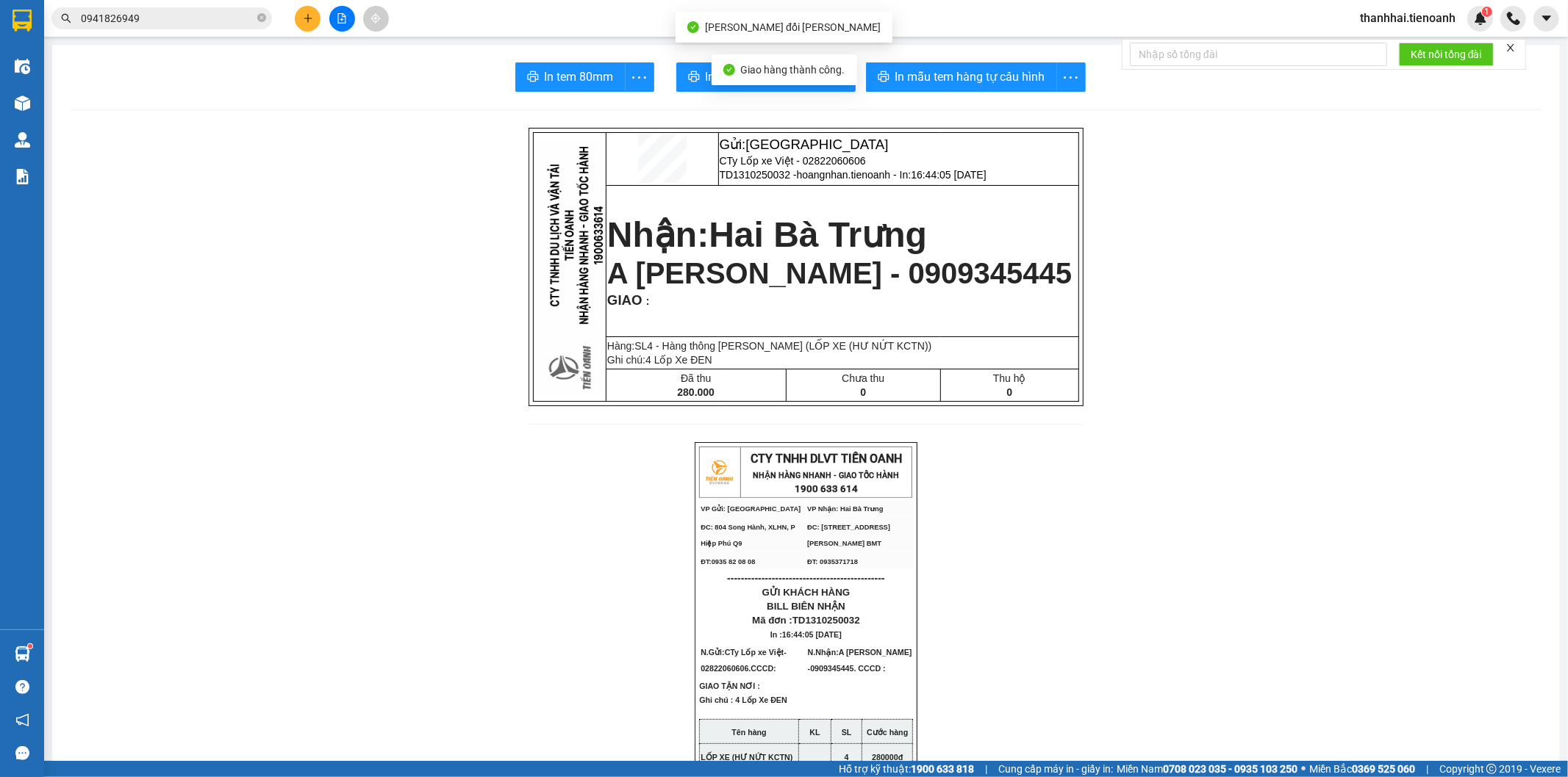
click at [169, 20] on input "0941826949" at bounding box center [167, 19] width 174 height 16
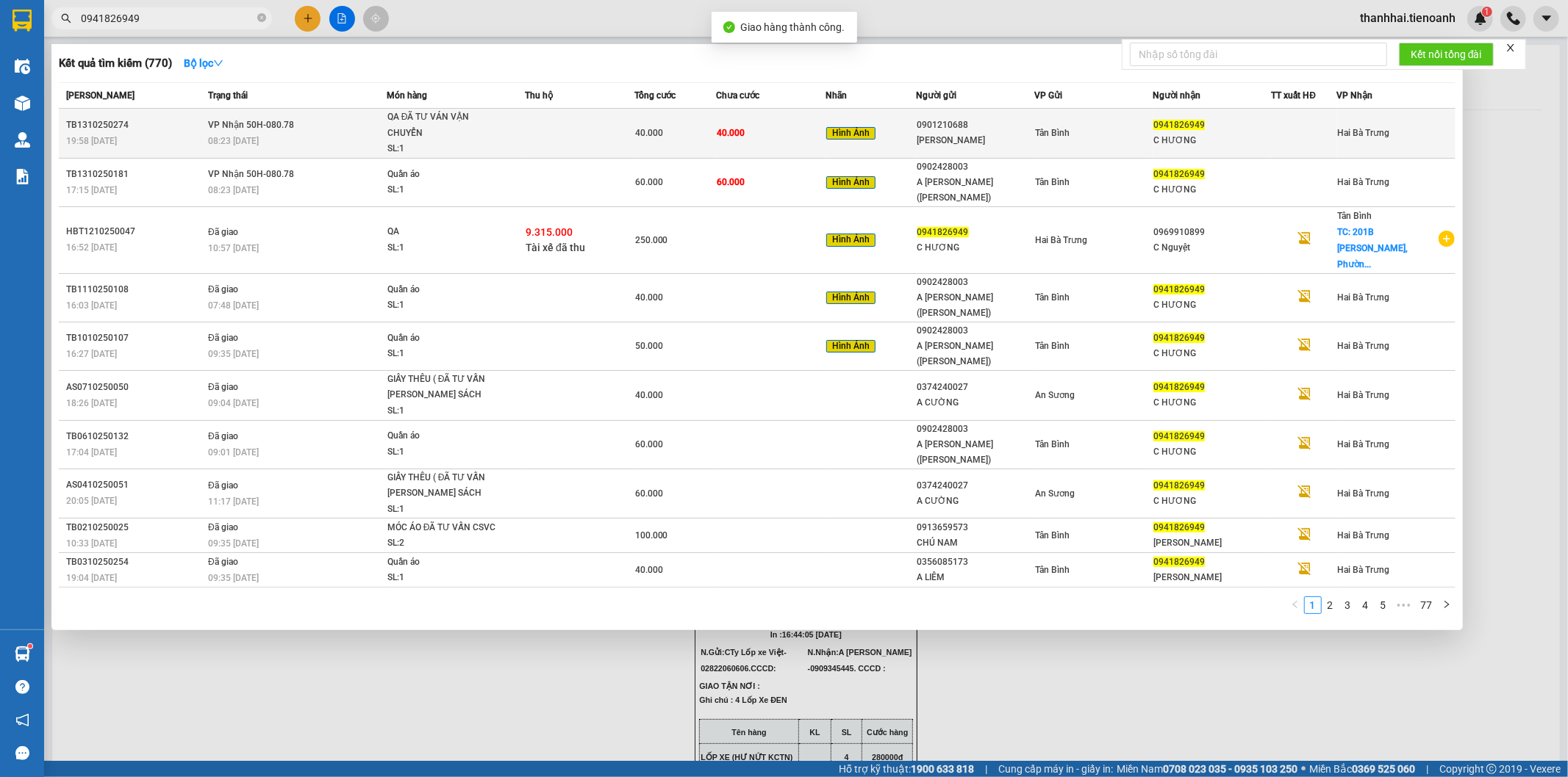
click at [591, 138] on td at bounding box center [579, 133] width 109 height 50
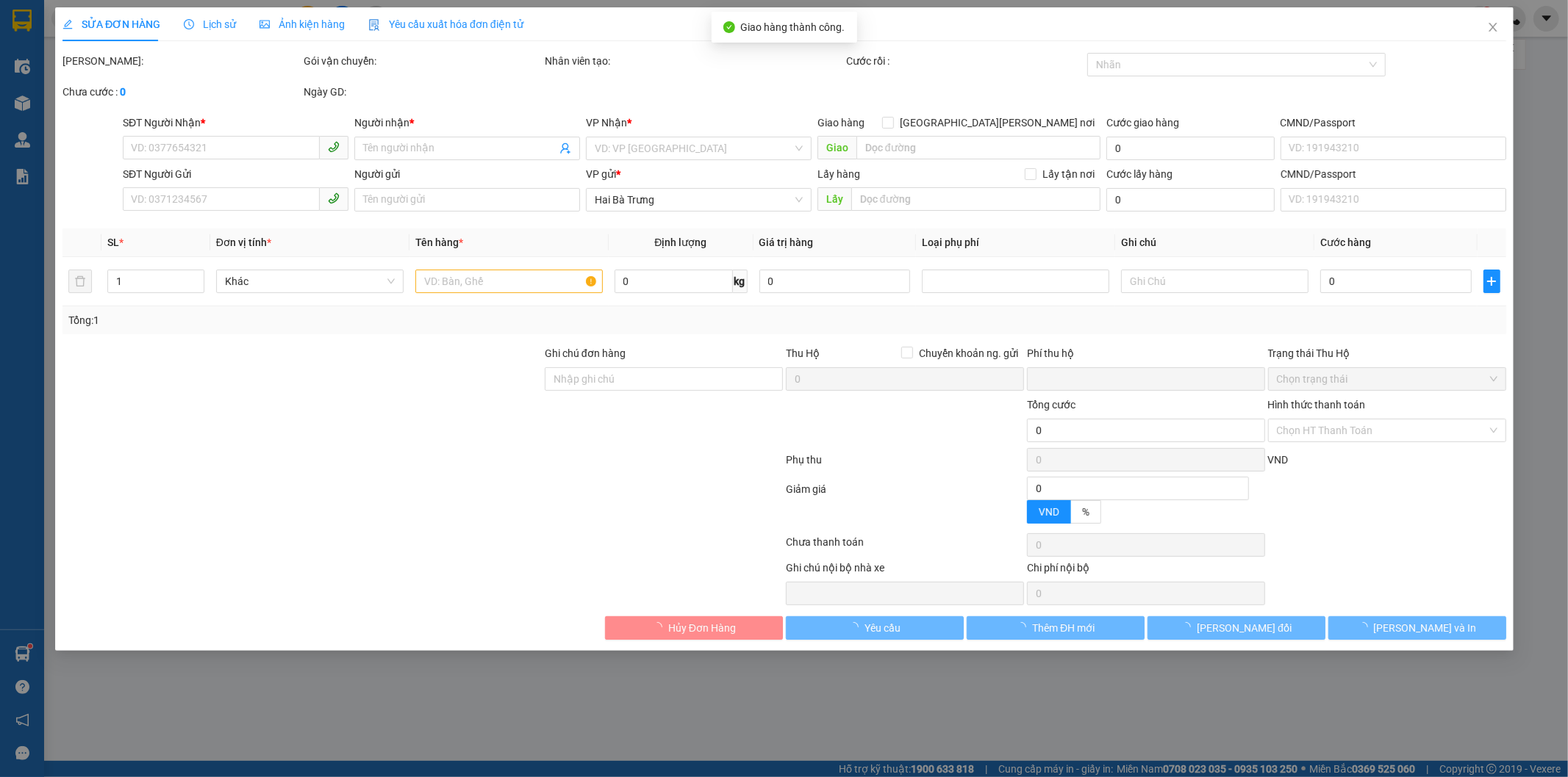
type input "0941826949"
type input "C HƯƠNG"
type input "051194007709"
type input "0901210688"
type input "Thiên Kim"
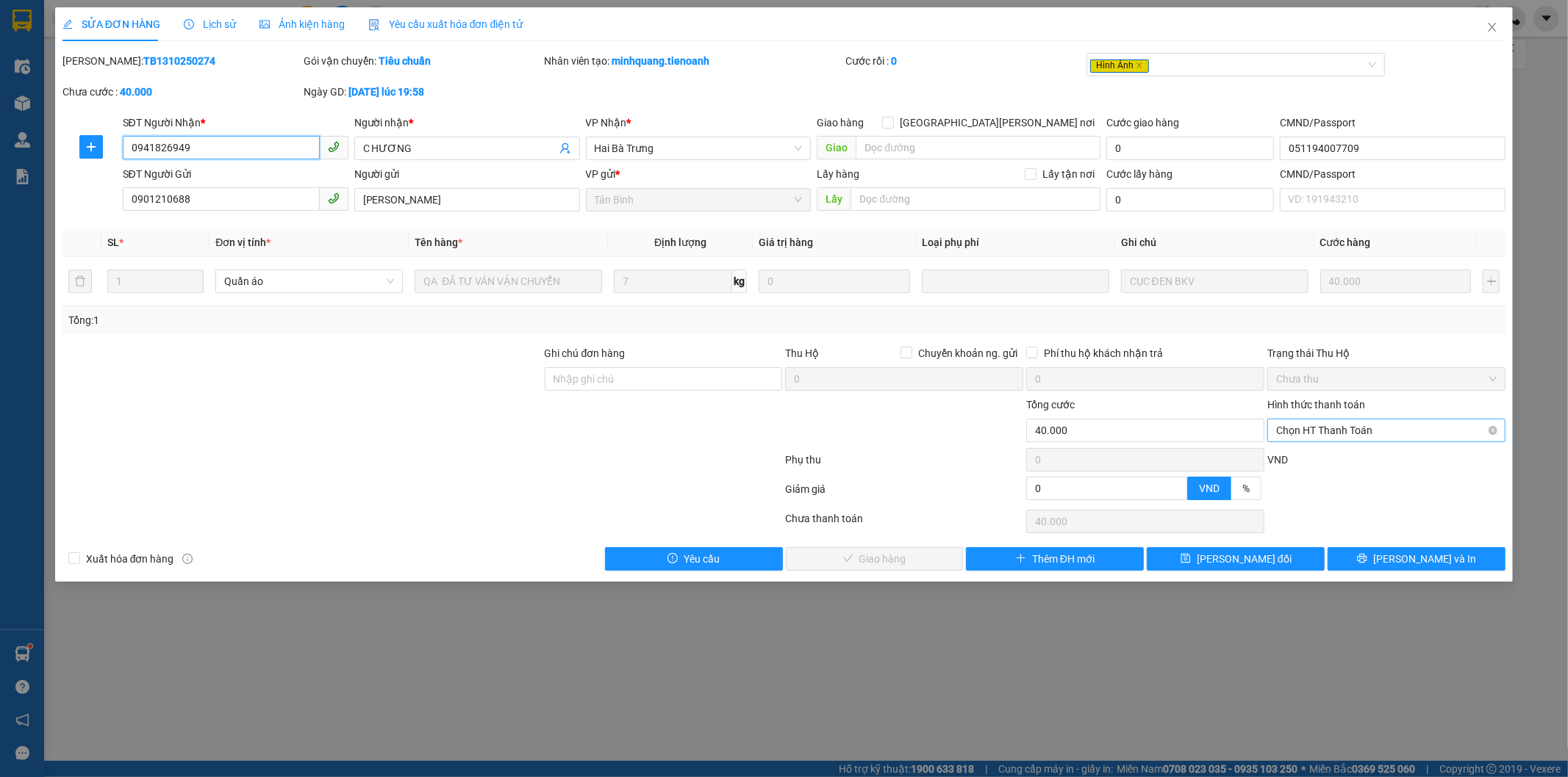
click at [1352, 435] on span "Chọn HT Thanh Toán" at bounding box center [1386, 430] width 220 height 22
click at [1331, 460] on div "Tại văn phòng" at bounding box center [1387, 460] width 220 height 16
click at [916, 562] on span "Lưu và Giao hàng" at bounding box center [912, 559] width 198 height 16
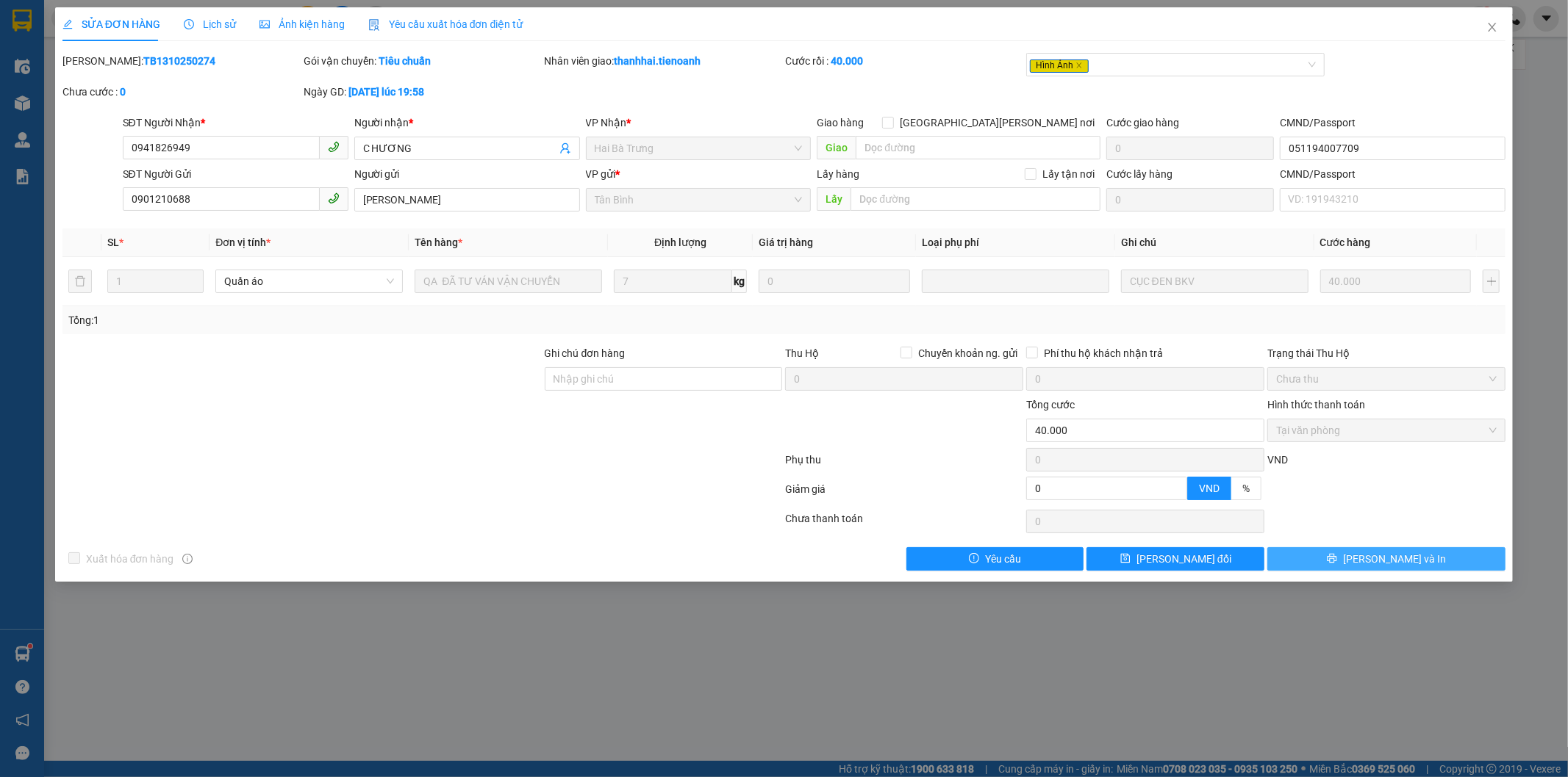
click at [1315, 559] on button "Lưu và In" at bounding box center [1387, 559] width 239 height 24
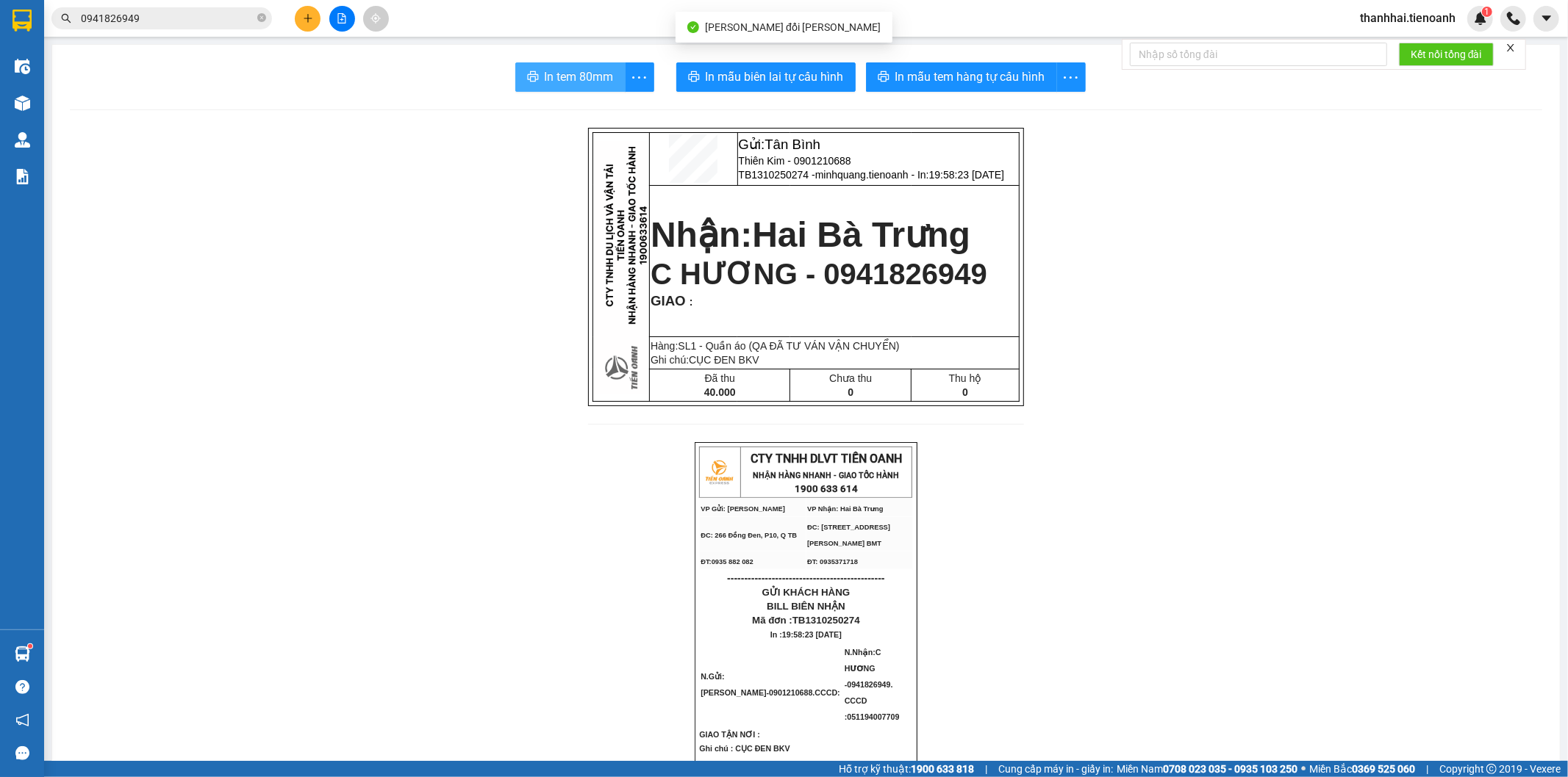
click at [550, 77] on span "In tem 80mm" at bounding box center [579, 76] width 69 height 18
click at [221, 17] on input "0941826949" at bounding box center [167, 19] width 174 height 16
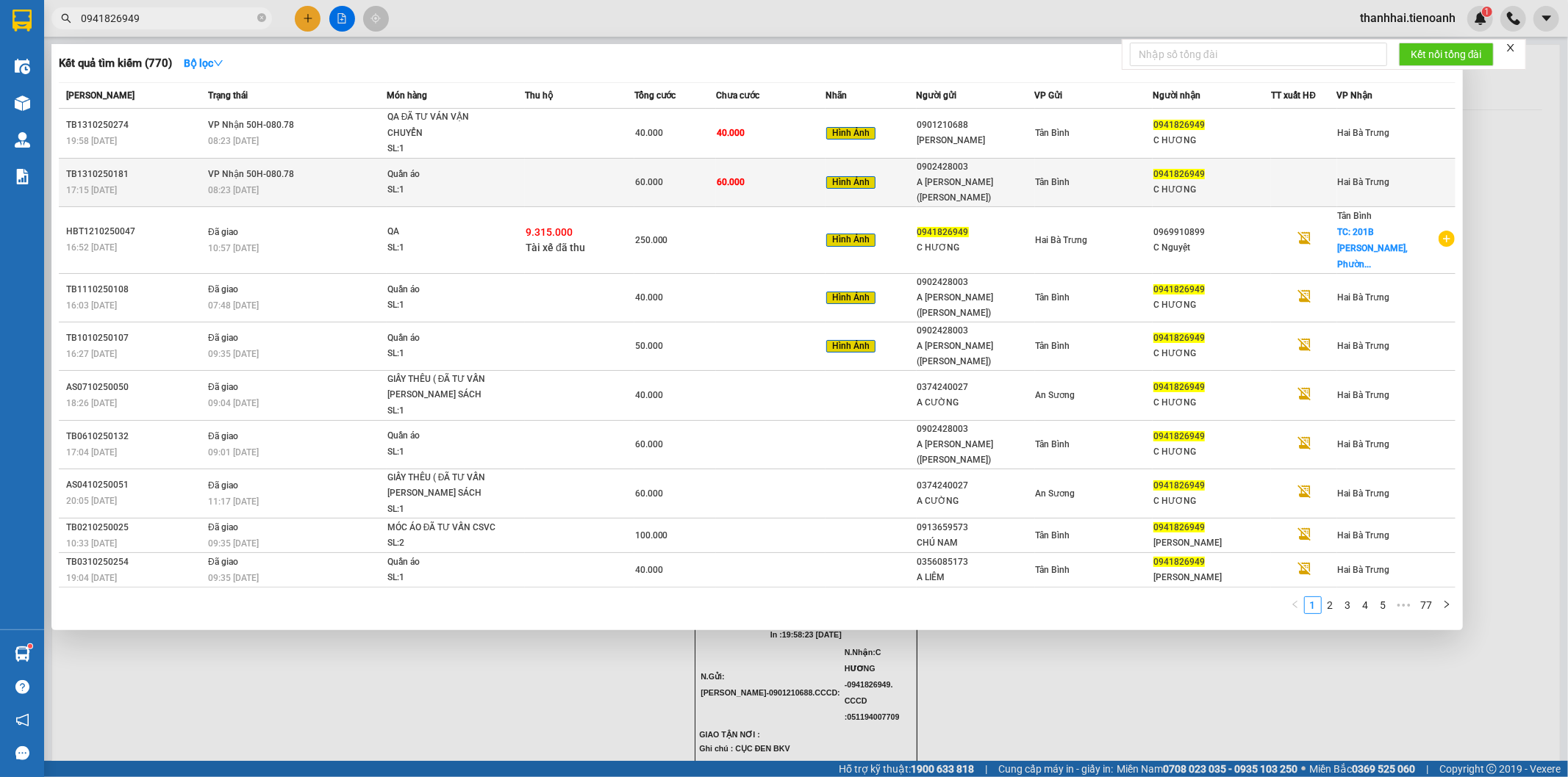
click at [452, 183] on div "SL: 1" at bounding box center [443, 191] width 110 height 16
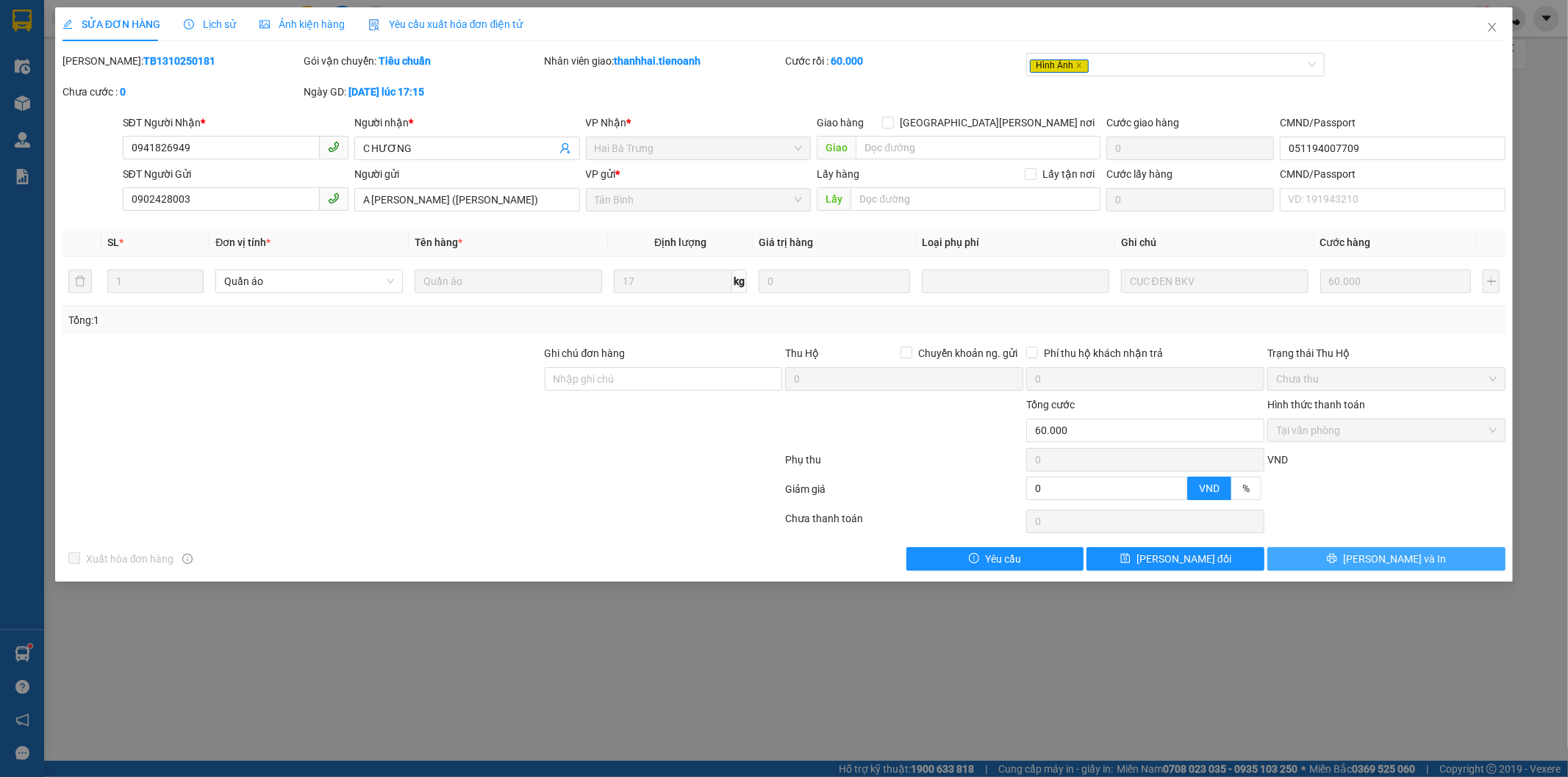
click at [1324, 557] on button "Lưu và In" at bounding box center [1387, 559] width 239 height 24
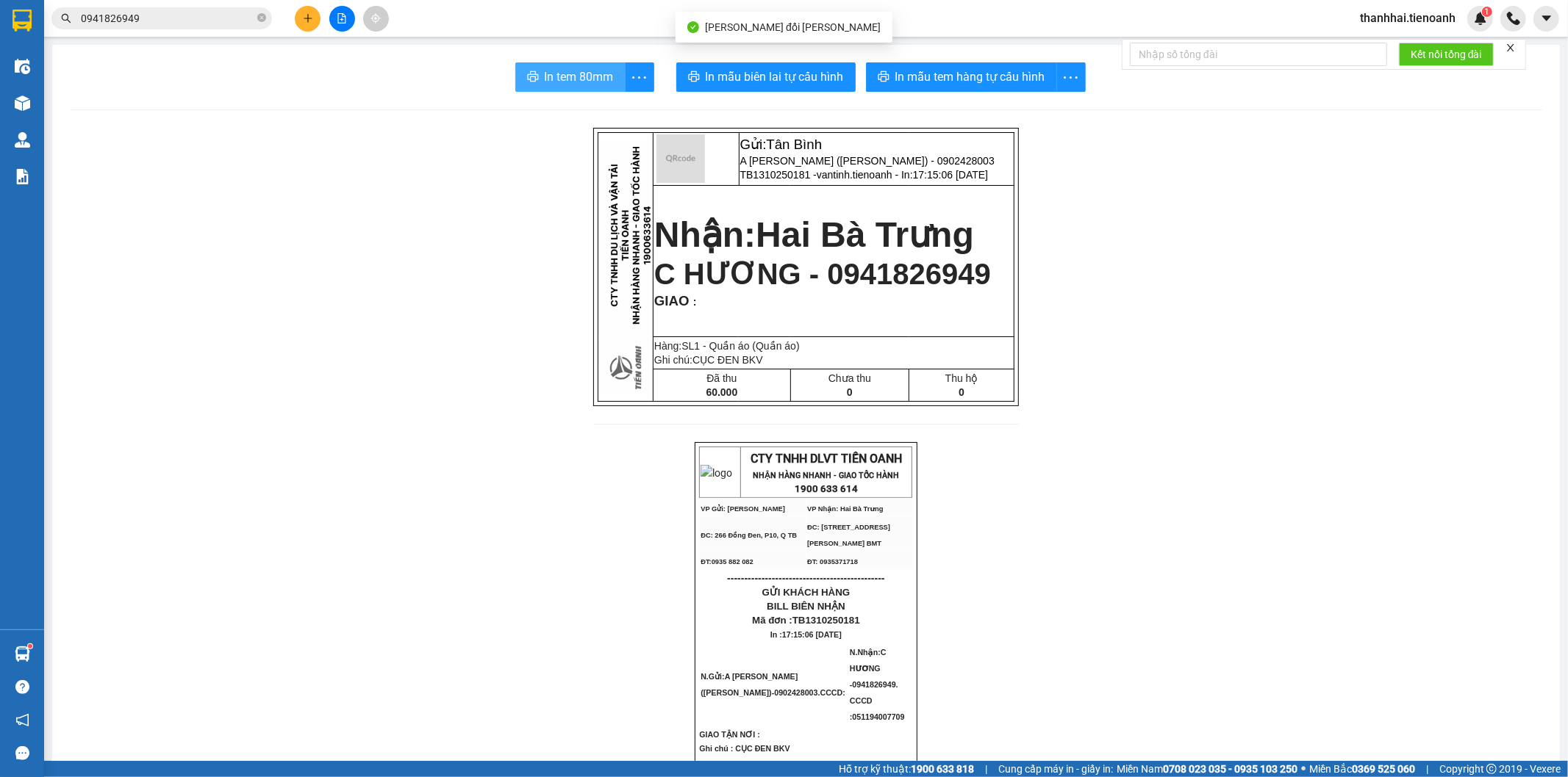
click at [515, 79] on button "In tem 80mm" at bounding box center [570, 77] width 110 height 30
click at [262, 19] on icon "close-circle" at bounding box center [262, 17] width 9 height 9
click at [1420, 22] on span "thanhhai.tienoanh" at bounding box center [1408, 18] width 119 height 18
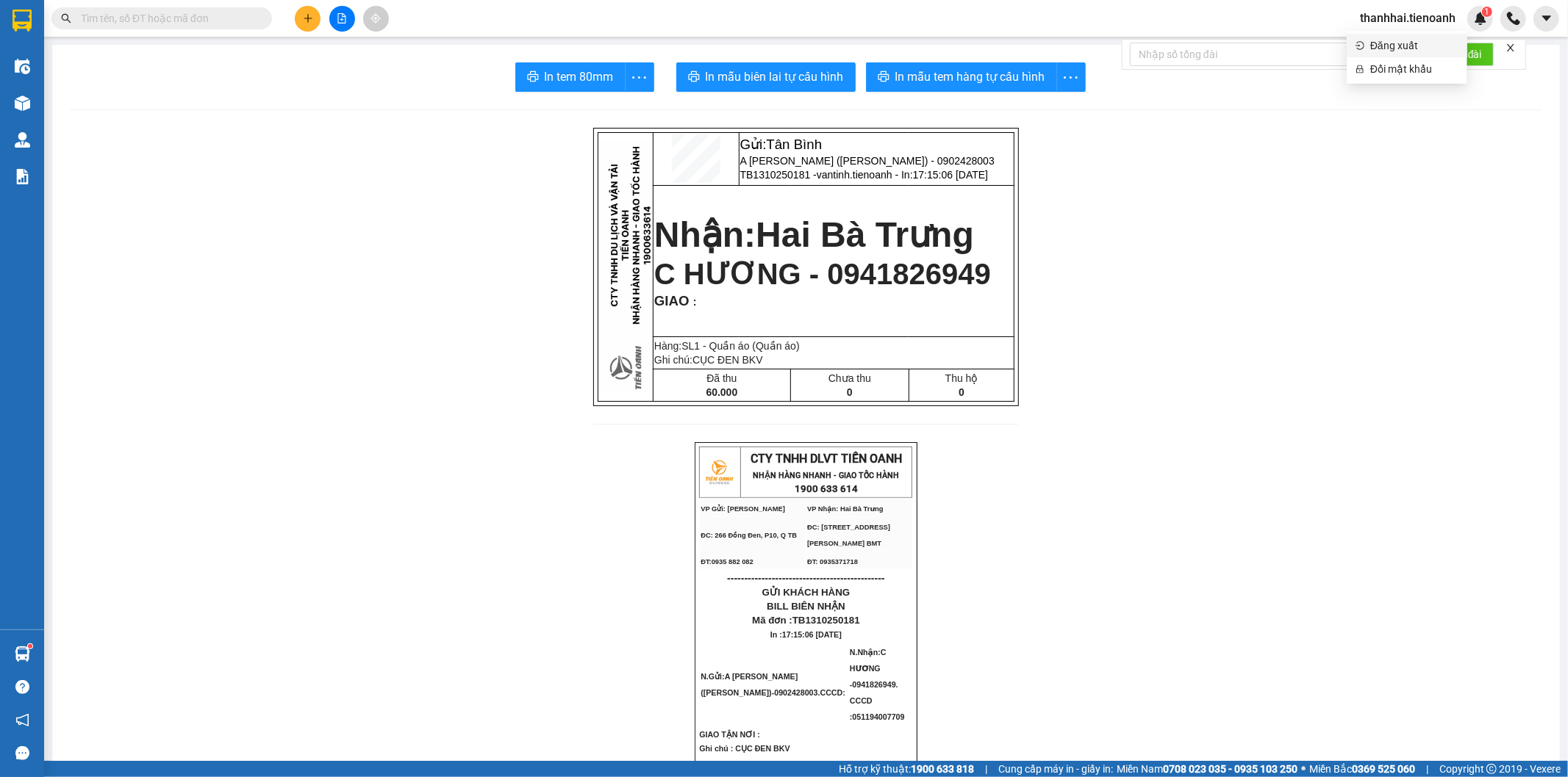
click at [1409, 41] on span "Đăng xuất" at bounding box center [1414, 46] width 88 height 16
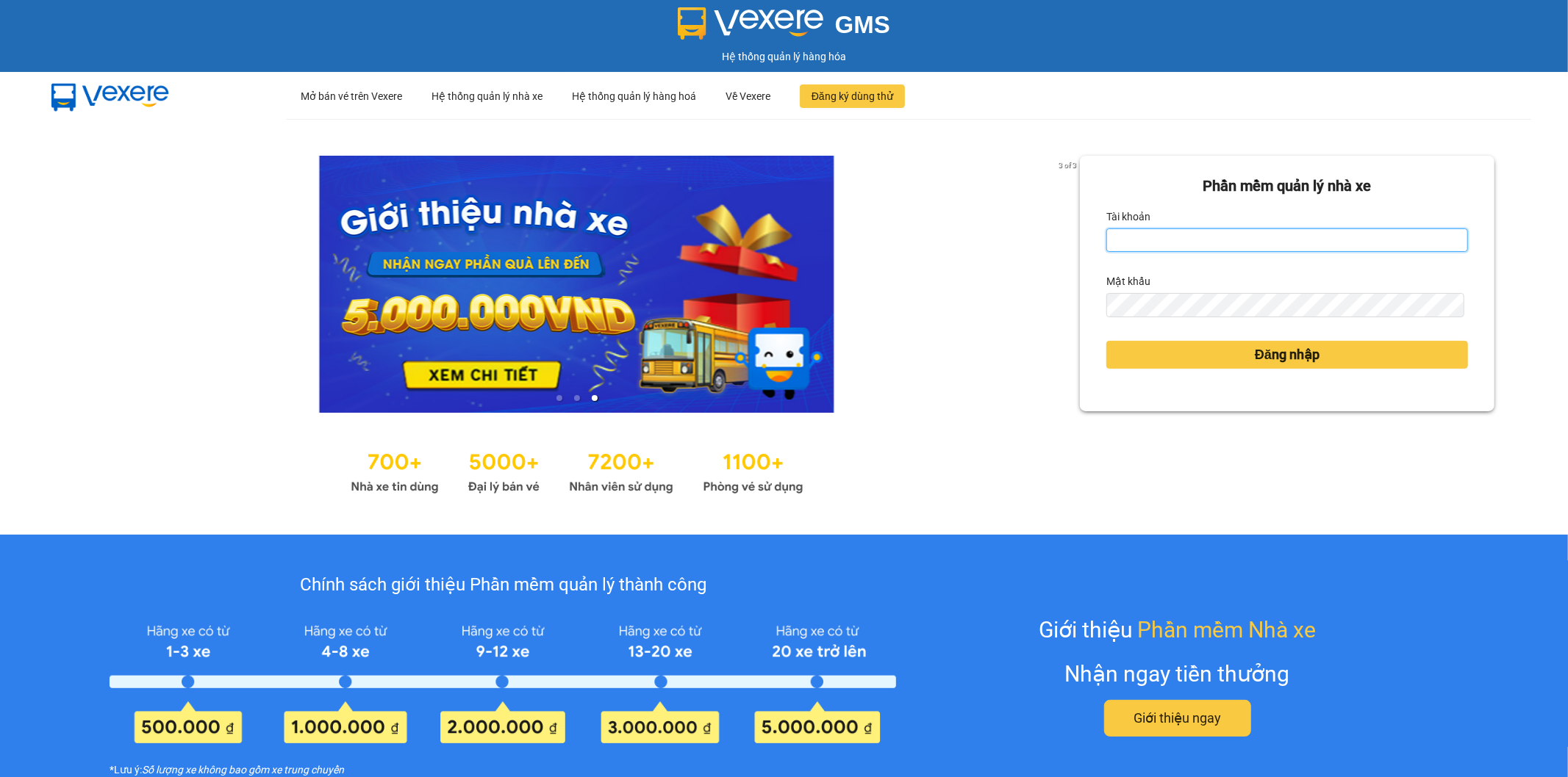
click at [1296, 245] on input "Tài khoản" at bounding box center [1287, 240] width 362 height 24
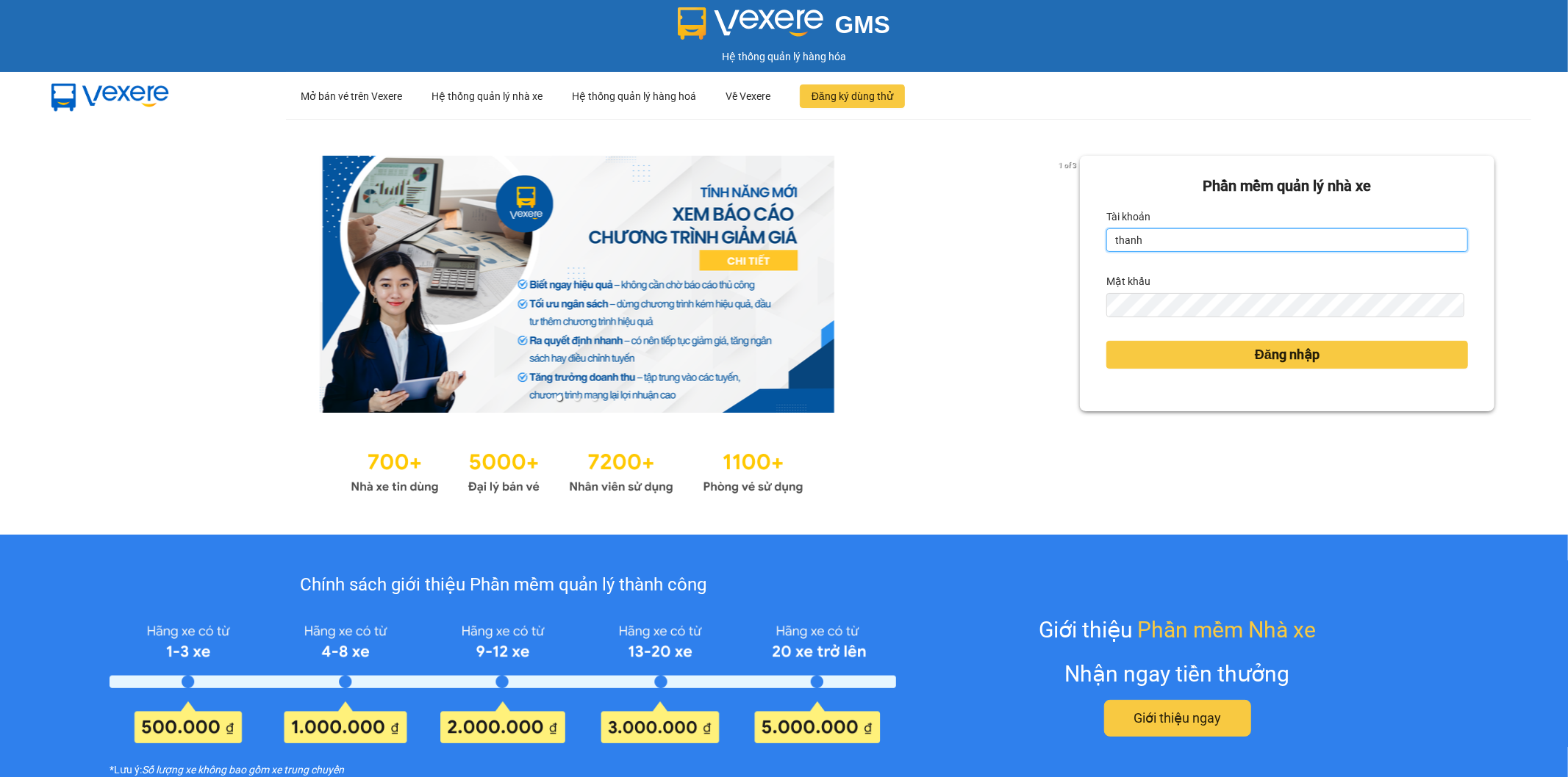
type input "thanhhai.tienoanh"
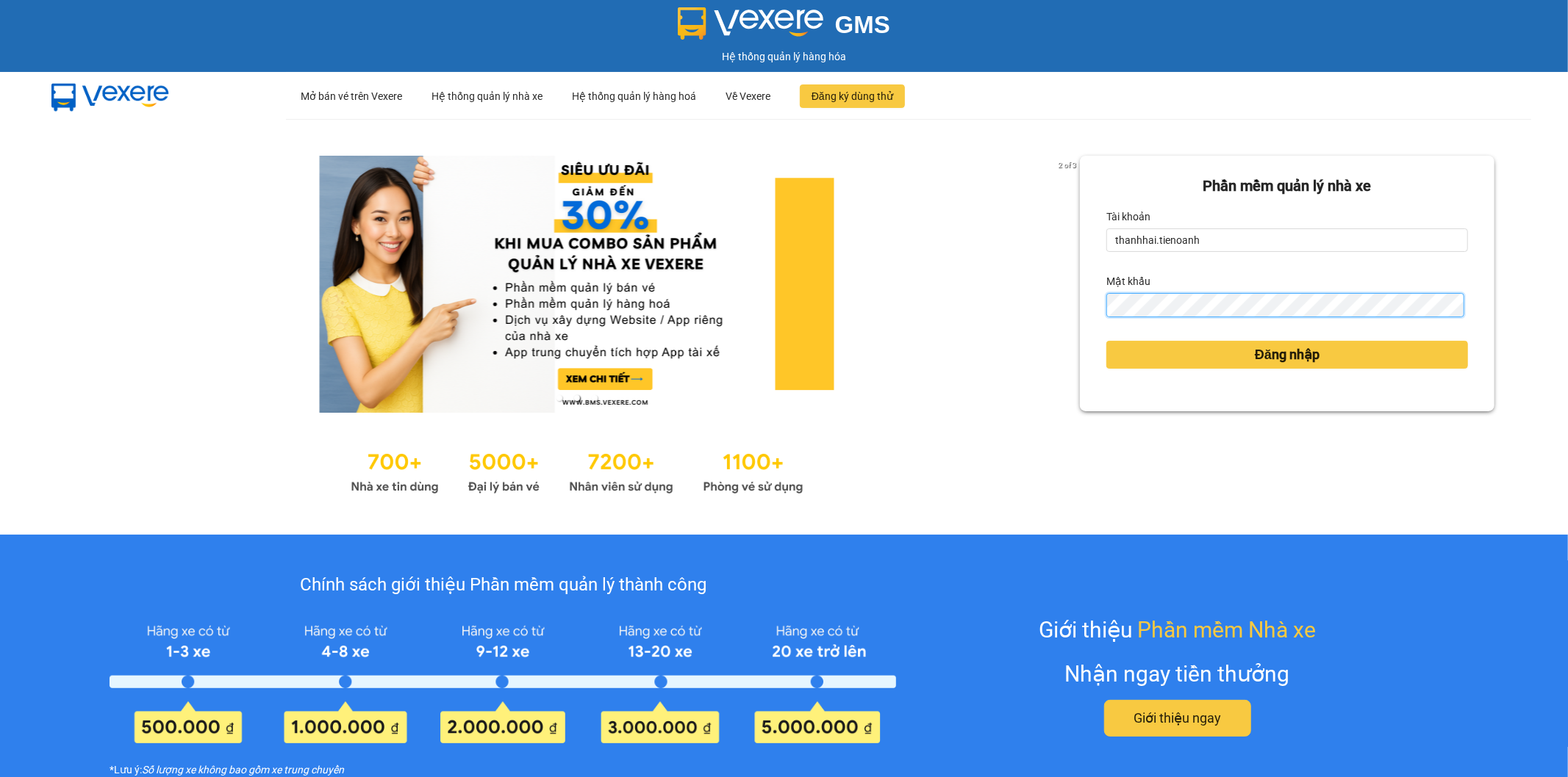
click at [1106, 341] on button "Đăng nhập" at bounding box center [1287, 355] width 362 height 28
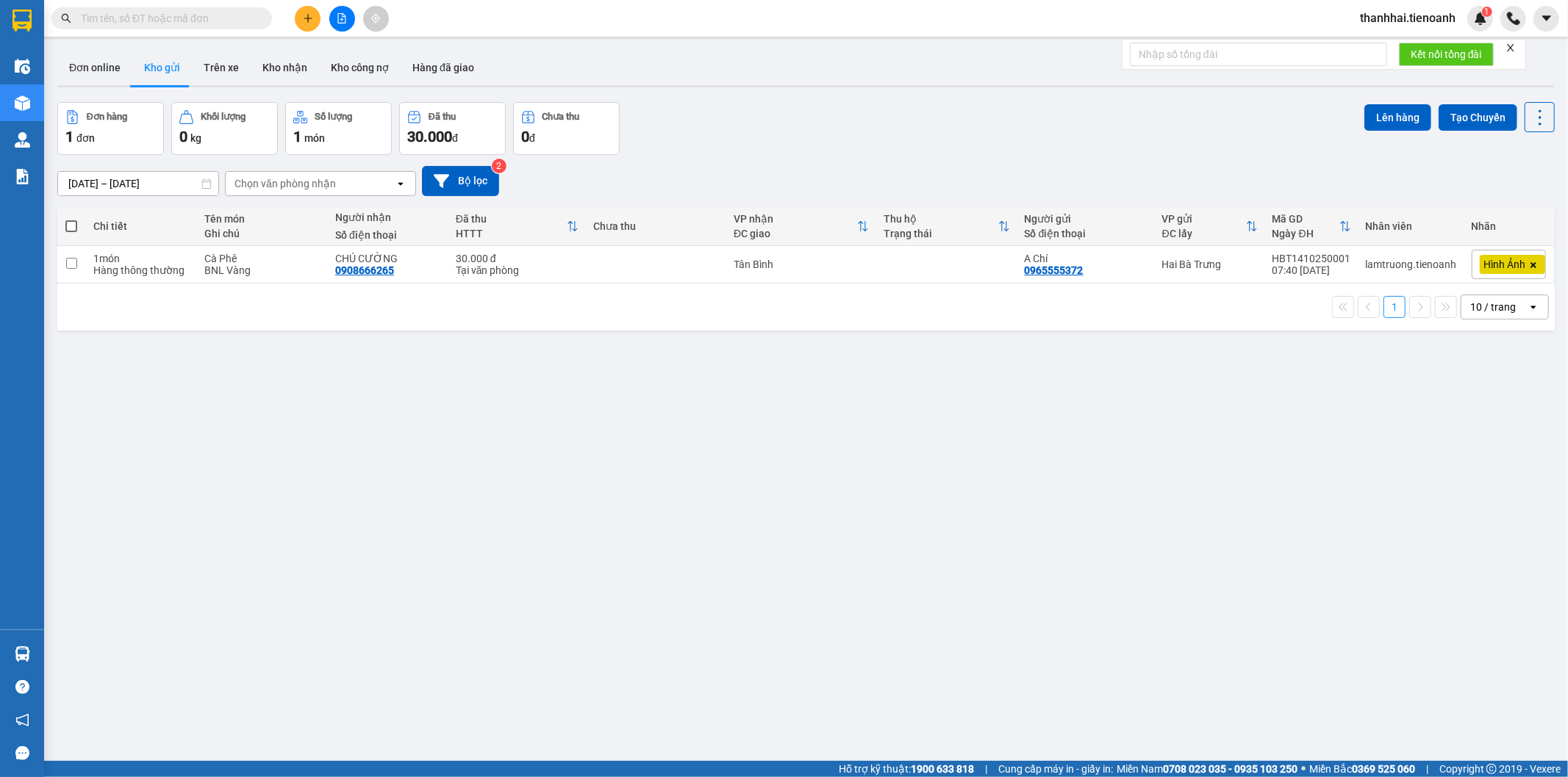
click at [245, 17] on input "text" at bounding box center [167, 19] width 174 height 16
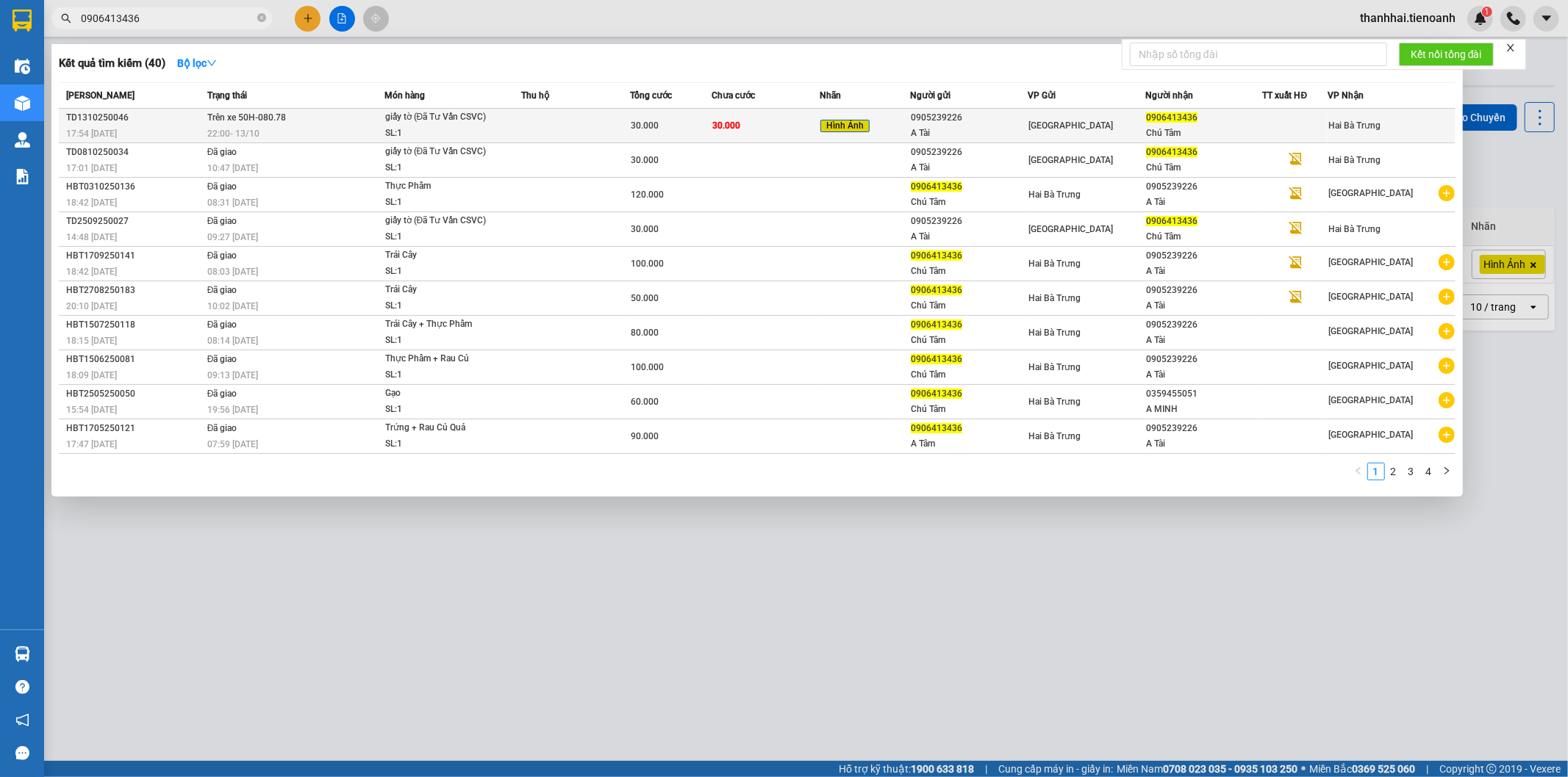
type input "0906413436"
click at [666, 120] on div "30.000" at bounding box center [670, 126] width 80 height 16
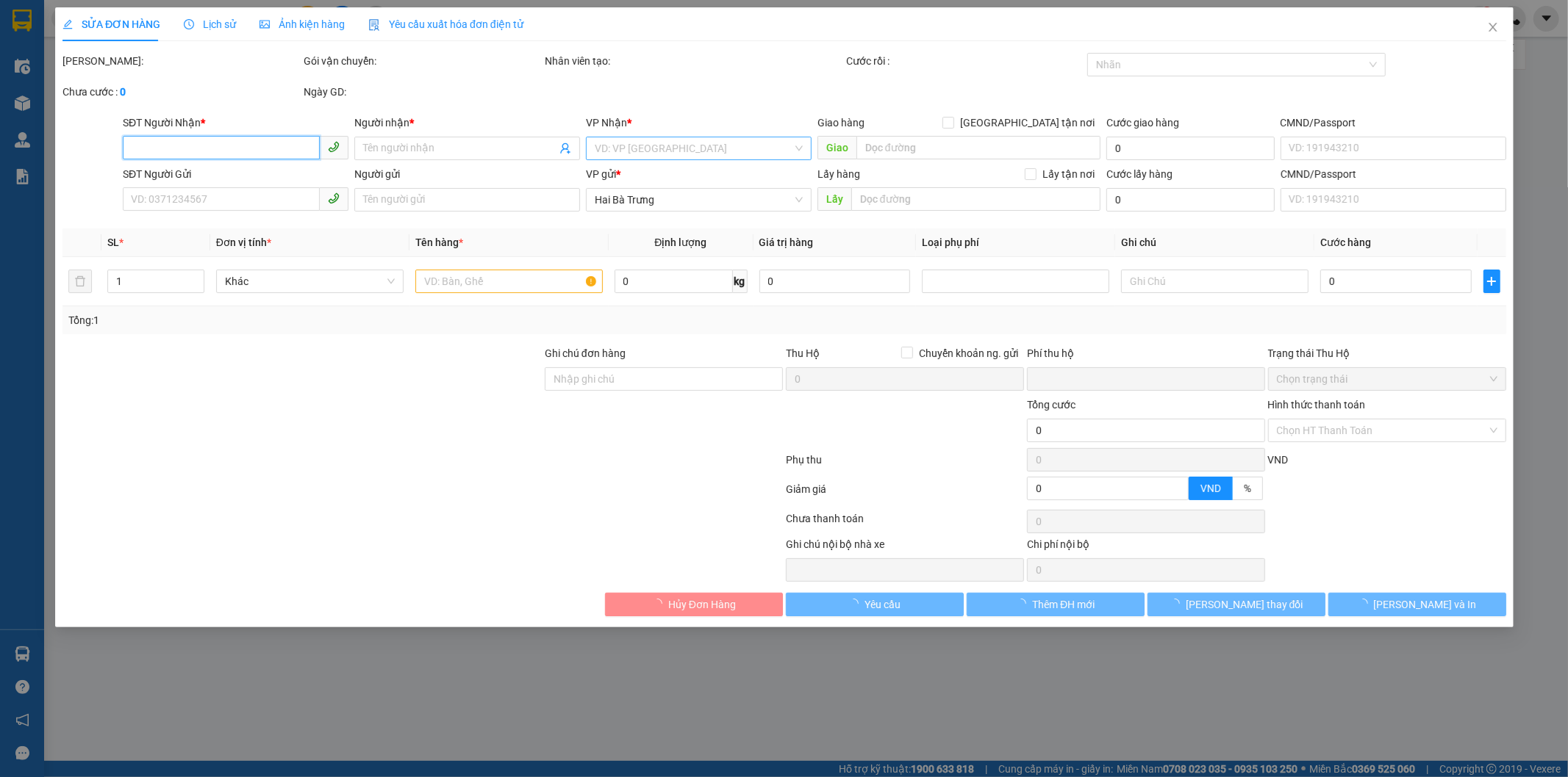
type input "0906413436"
type input "Chú Tâm"
type input "0905239226"
type input "A Tài"
type input "0"
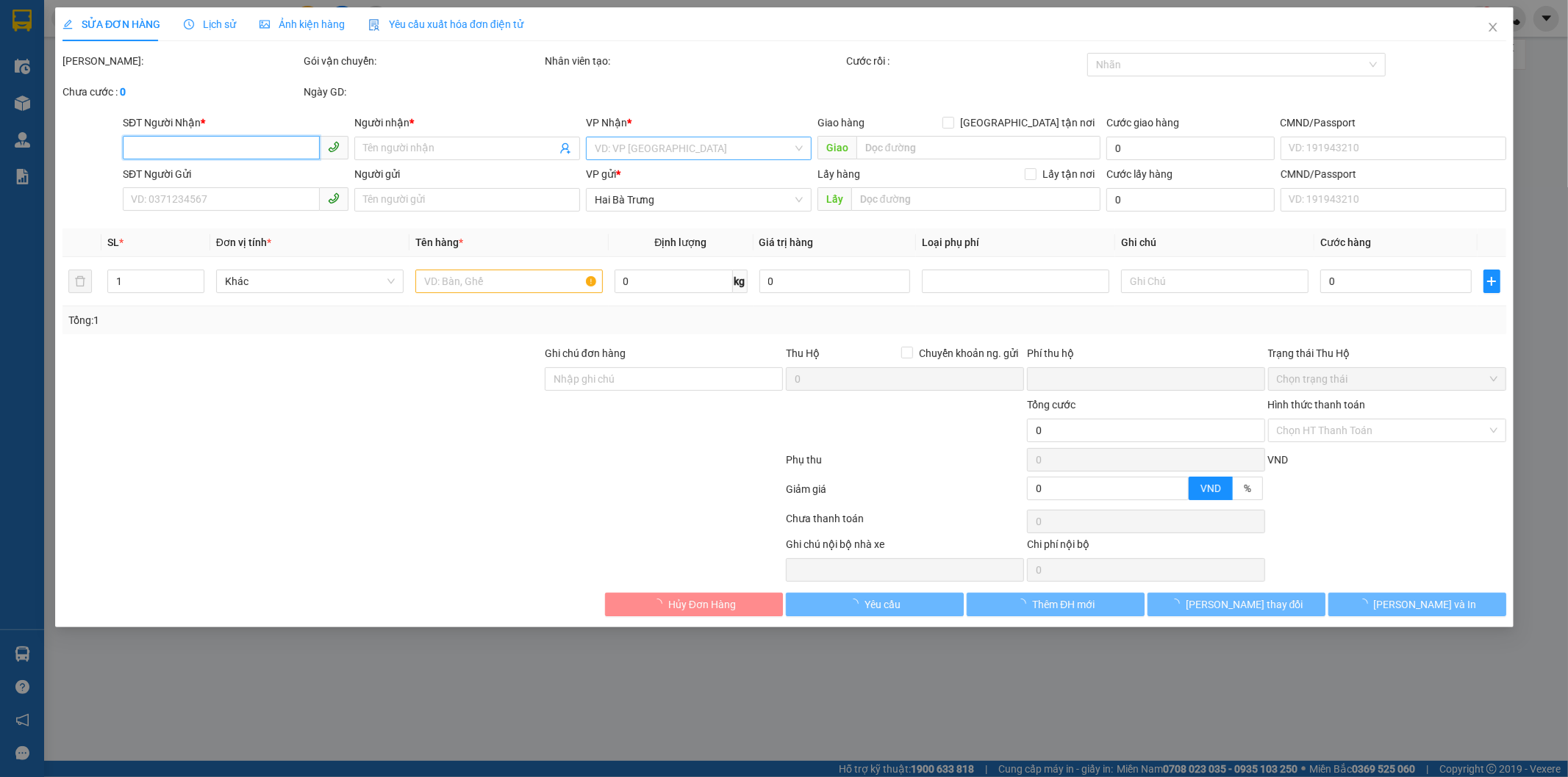
type input "30.000"
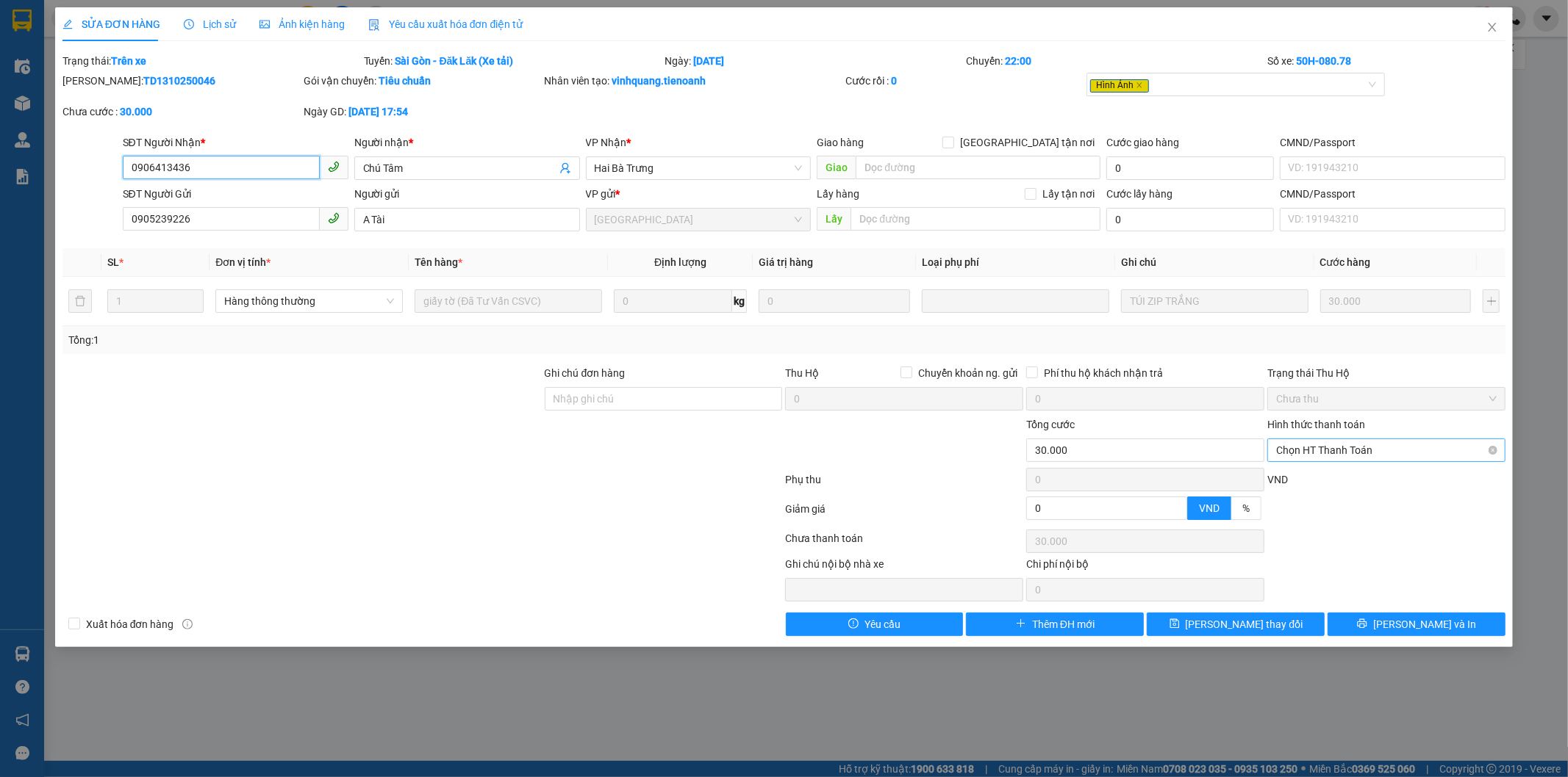
click at [1365, 442] on span "Chọn HT Thanh Toán" at bounding box center [1386, 450] width 220 height 22
click at [1491, 26] on icon "close" at bounding box center [1493, 27] width 8 height 9
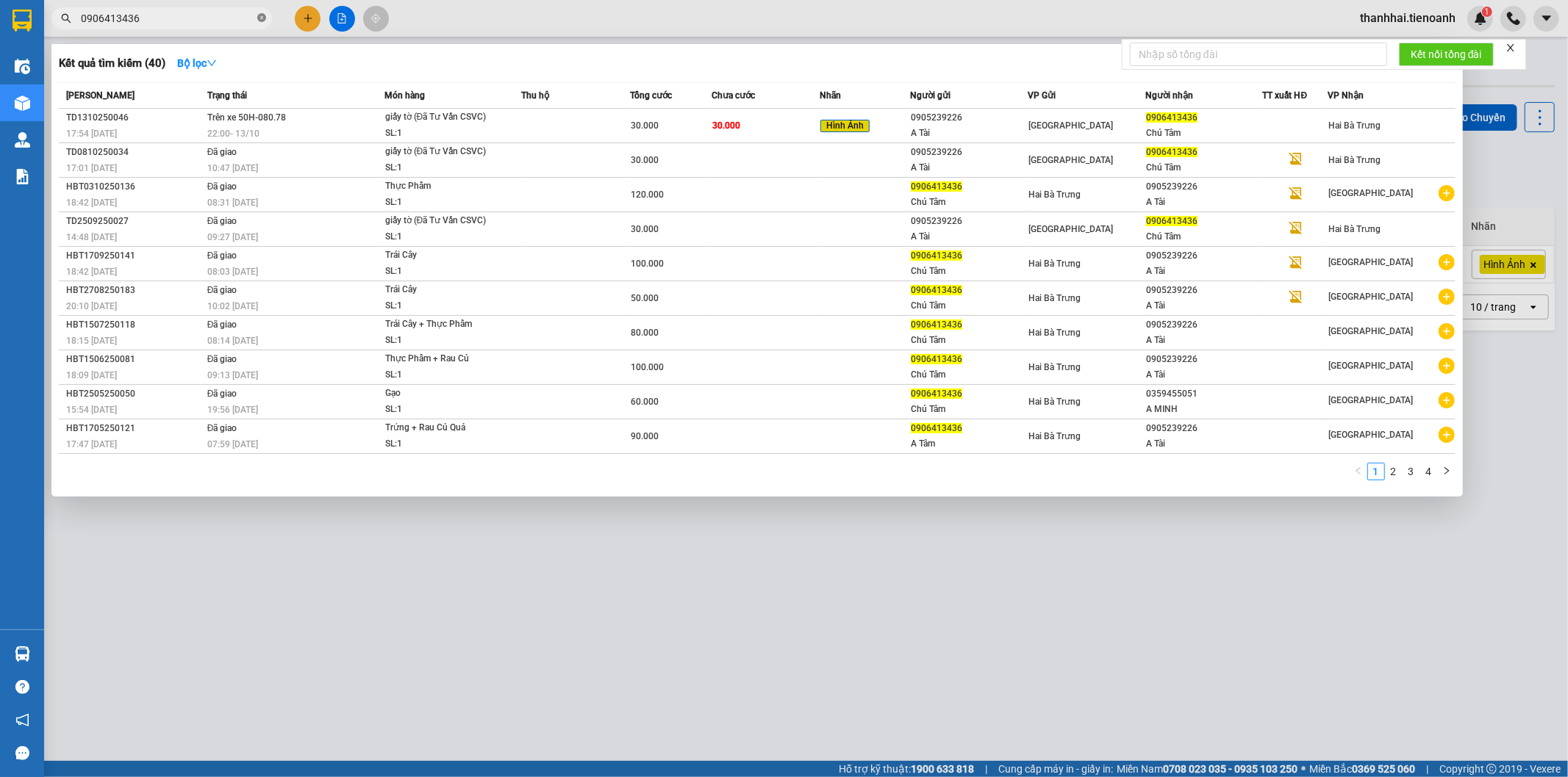
click at [259, 18] on icon "close-circle" at bounding box center [262, 17] width 9 height 9
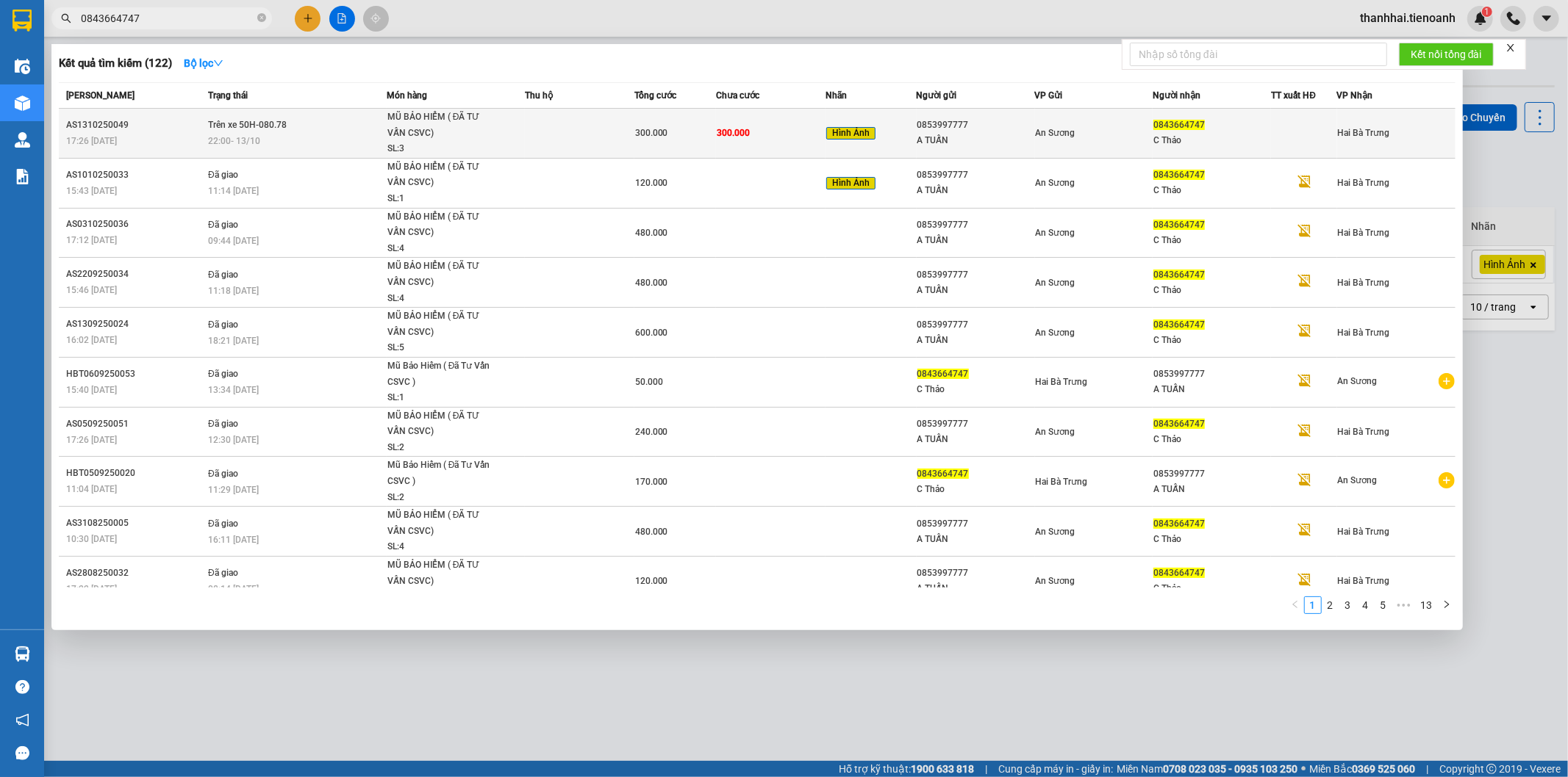
type input "0843664747"
click at [743, 138] on span "300.000" at bounding box center [733, 132] width 33 height 11
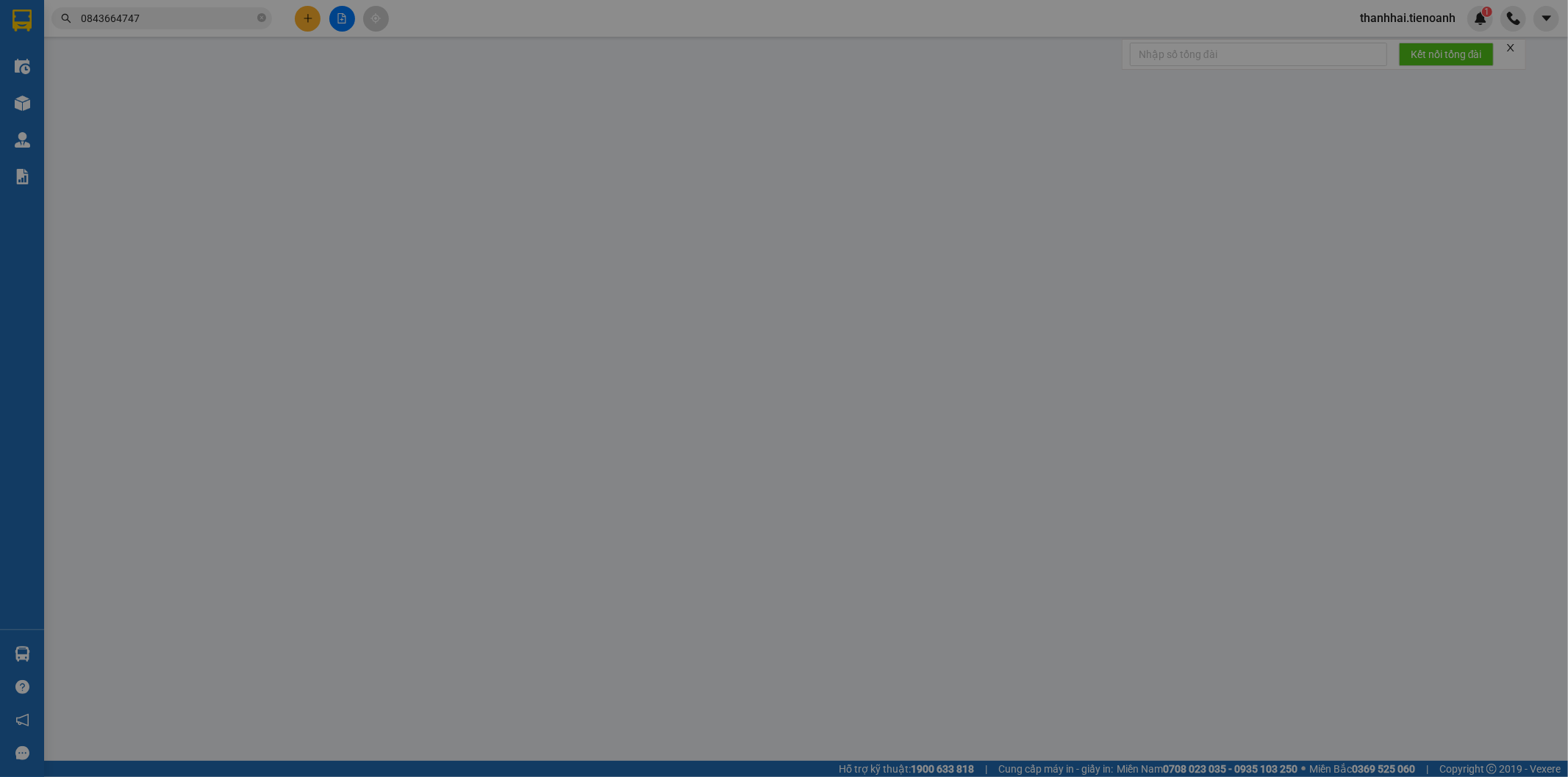
type input "0843664747"
type input "C Thảo"
type input "0853997777"
type input "A TUẤN"
type input "0"
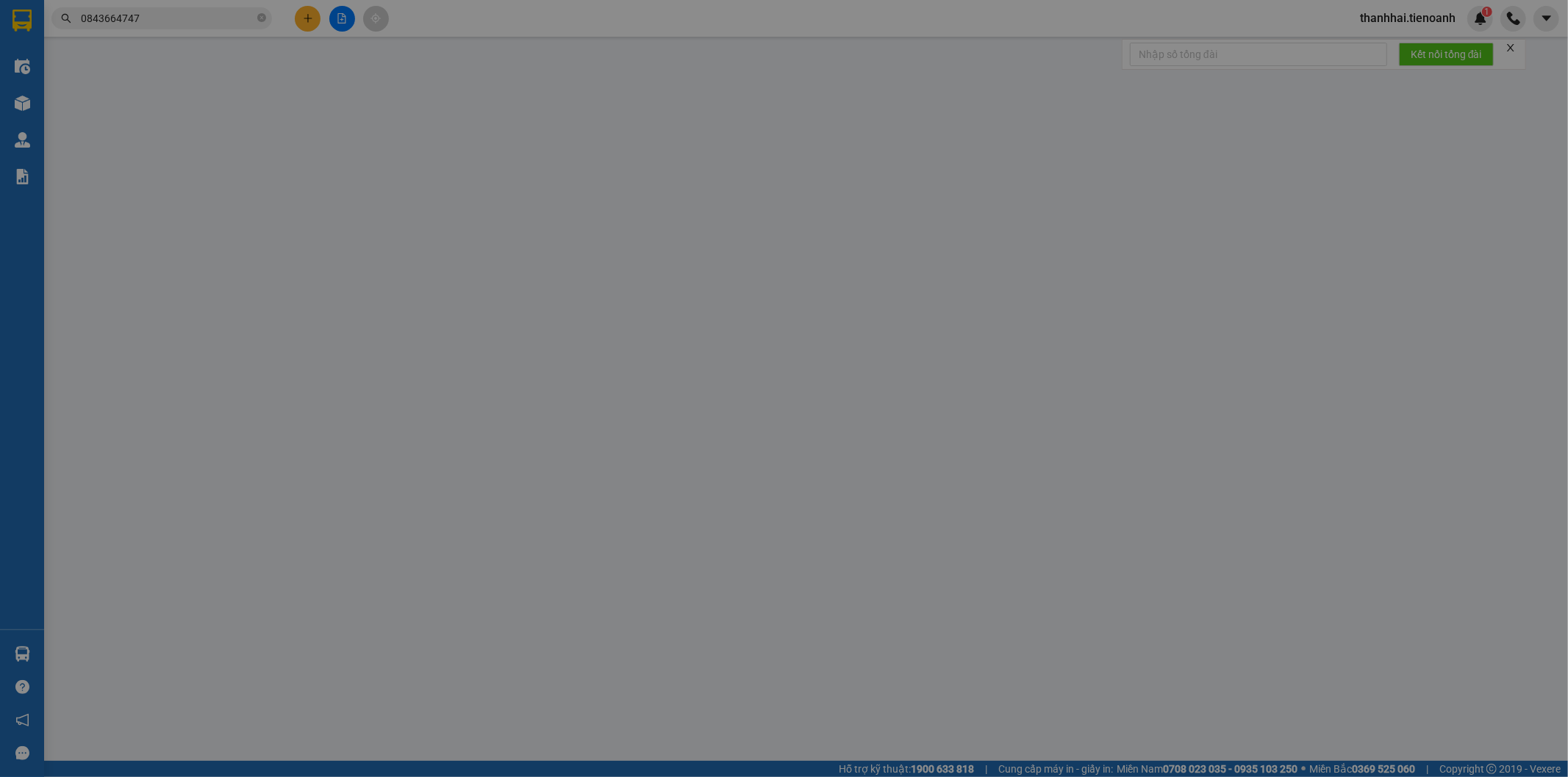
type input "300.000"
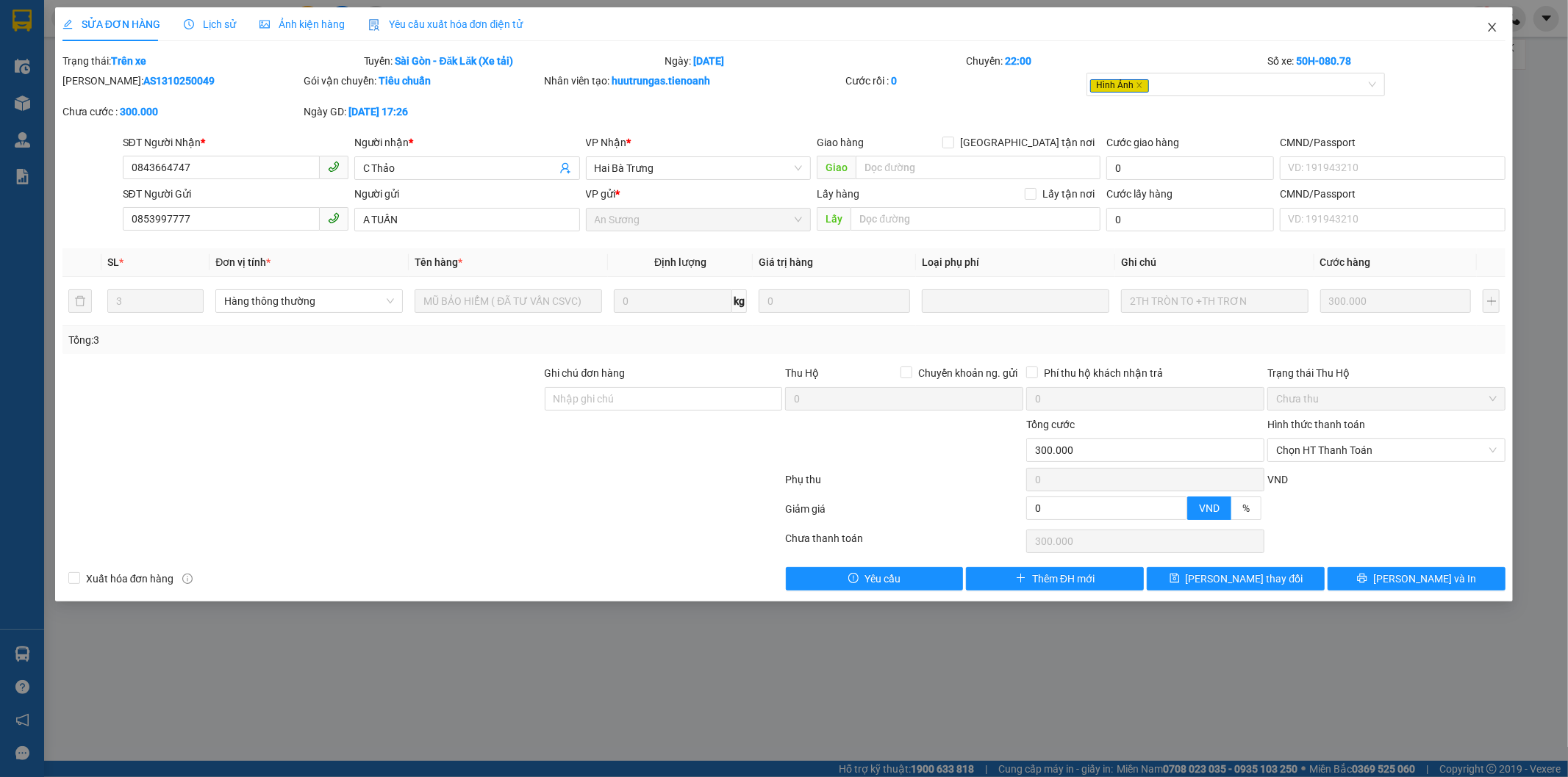
click at [1490, 26] on icon "close" at bounding box center [1492, 27] width 12 height 12
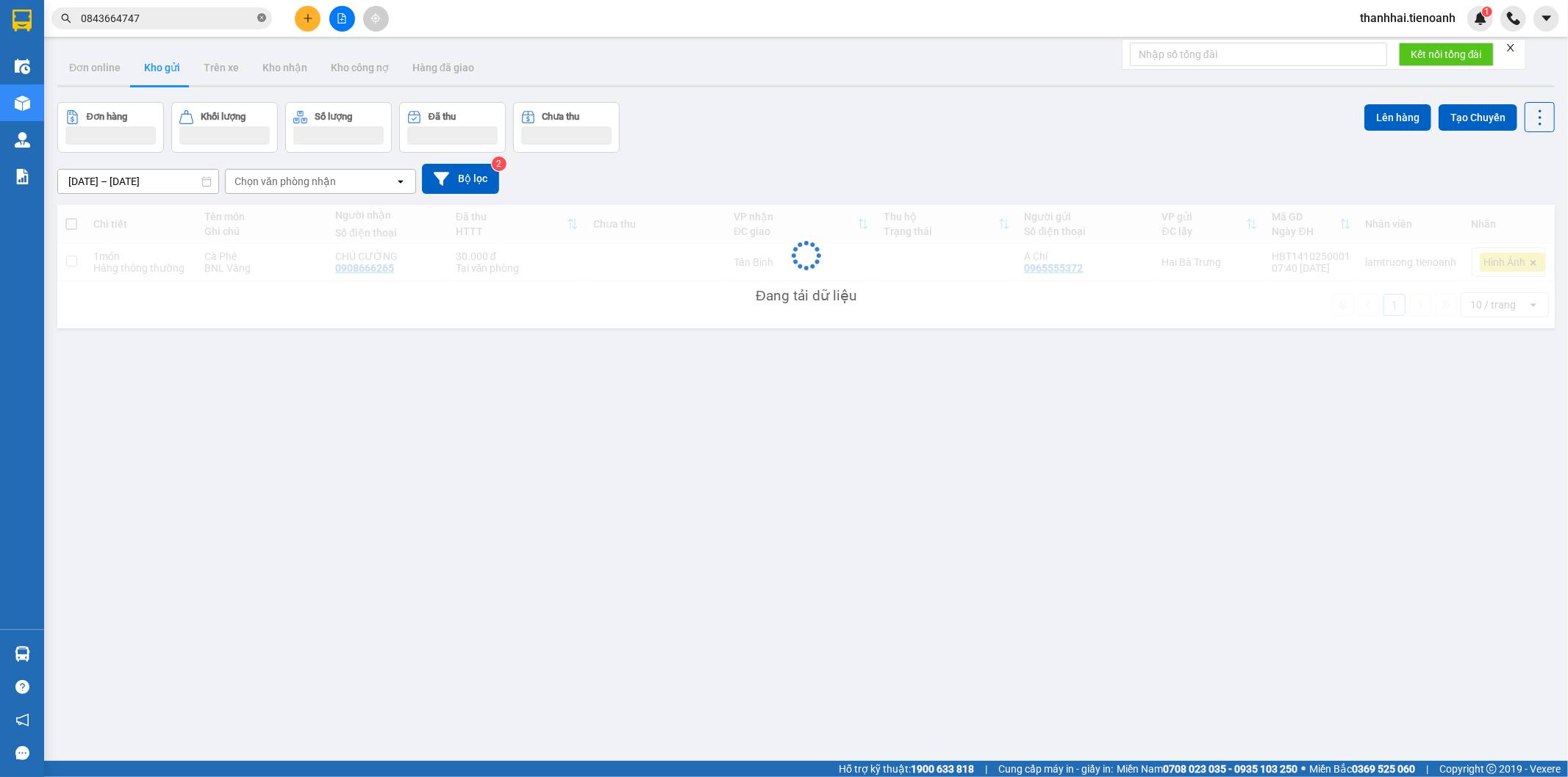
click at [258, 16] on icon "close-circle" at bounding box center [262, 17] width 9 height 9
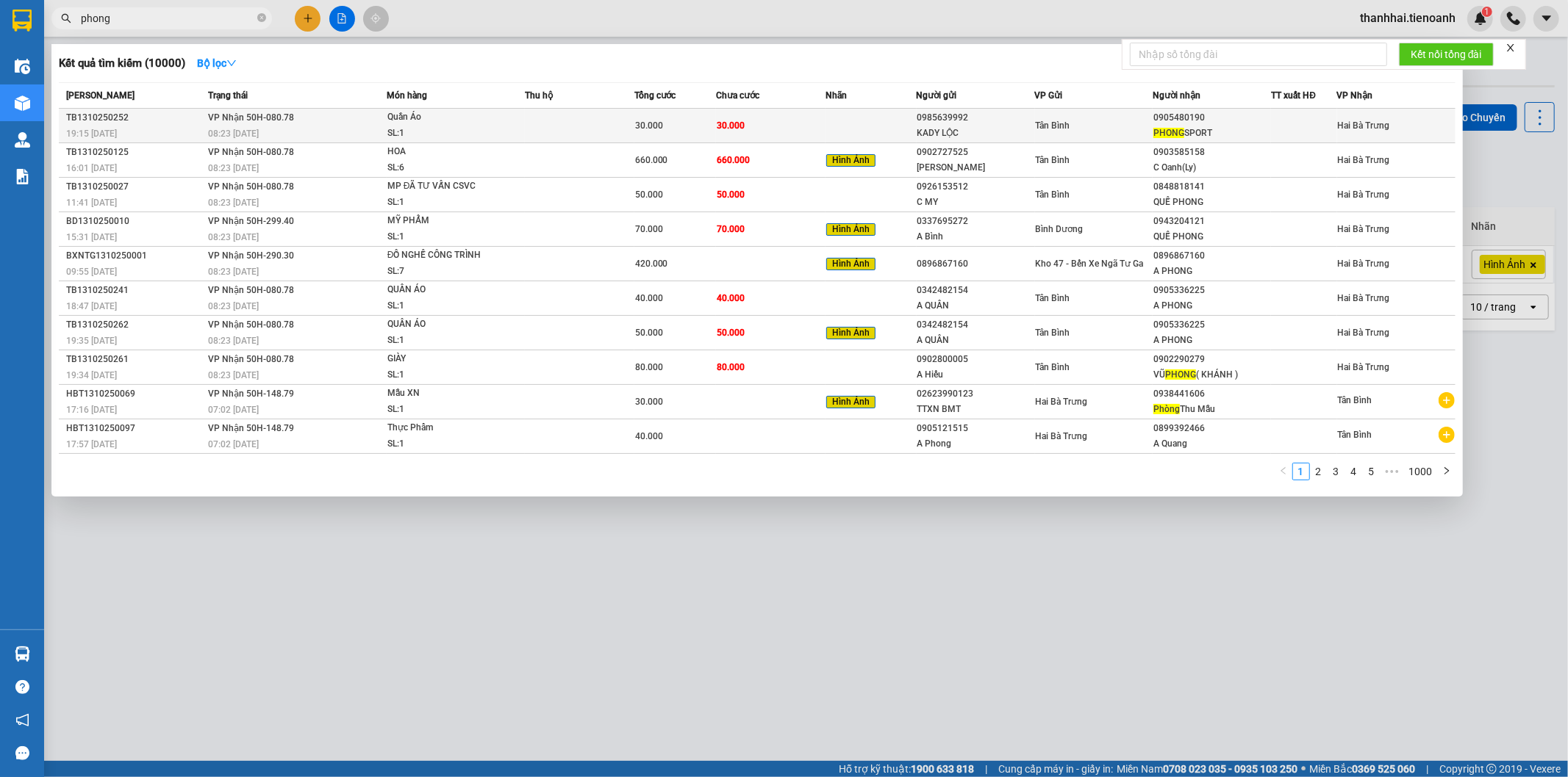
type input "phong"
click at [791, 122] on td "30.000" at bounding box center [770, 126] width 109 height 35
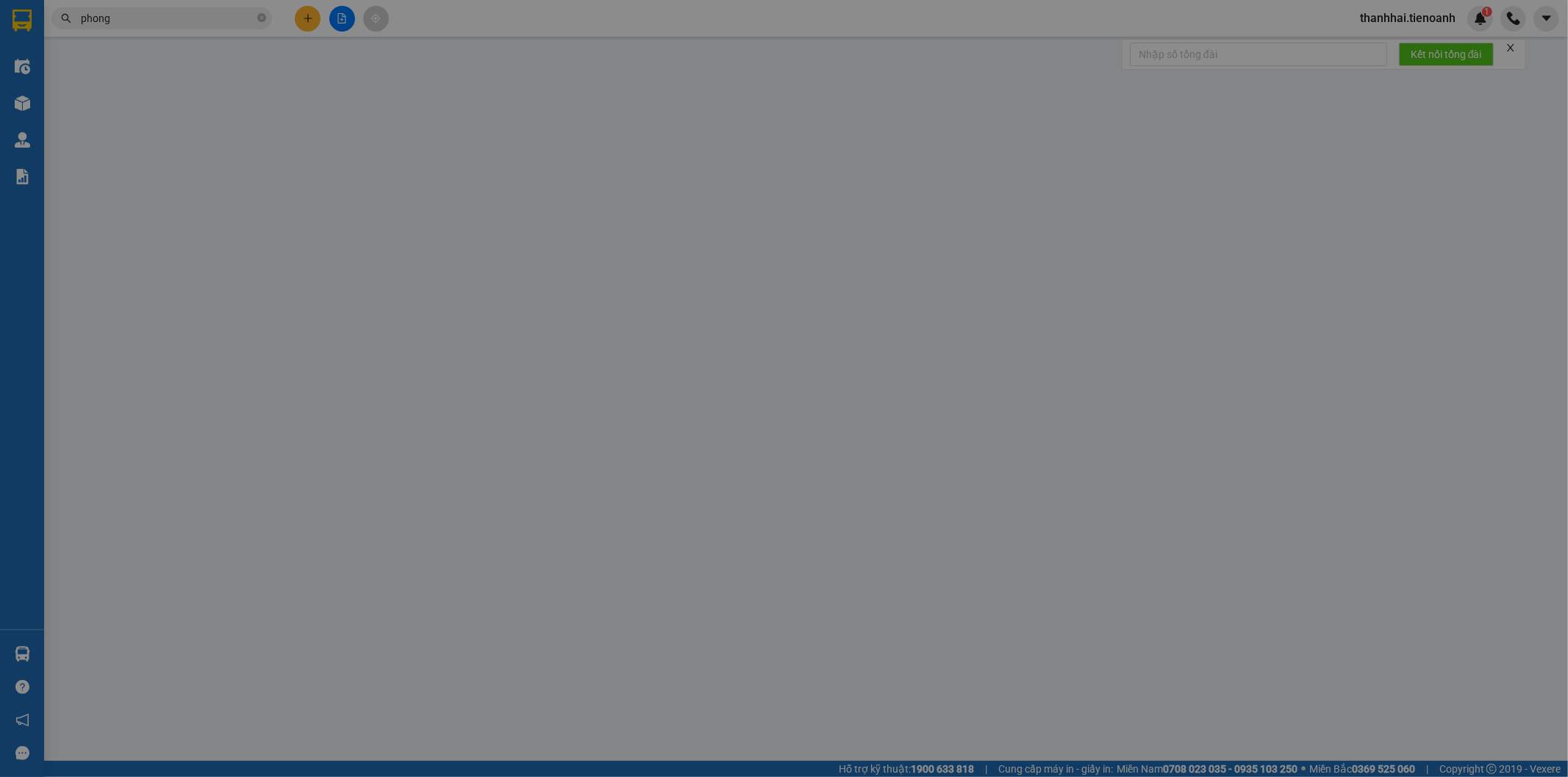
type input "0905480190"
type input "PHONG SPORT"
type input "241829215"
type input "0985639992"
type input "KADY LỘC"
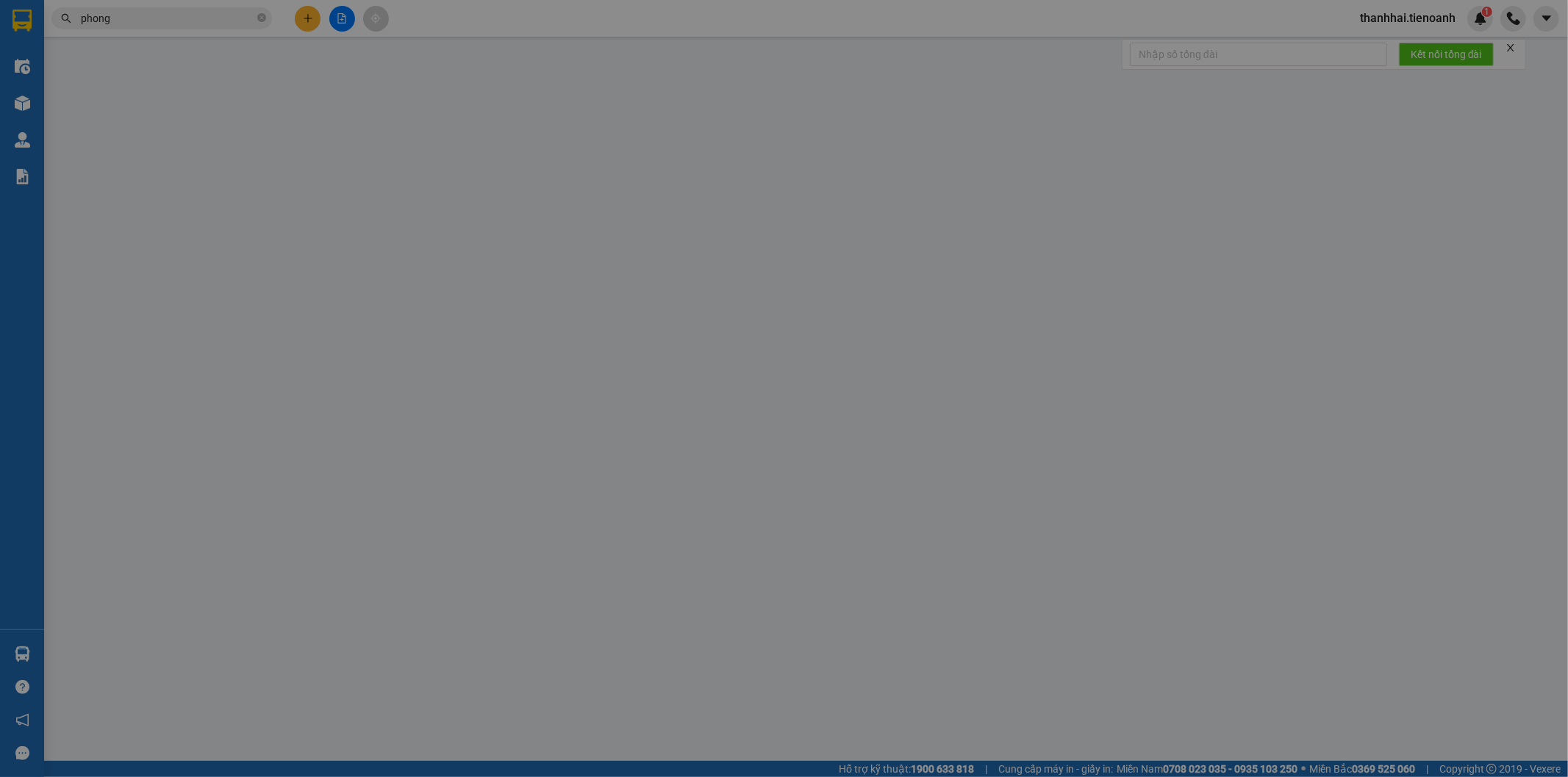
type input "080071010587"
type input "0"
type input "30.000"
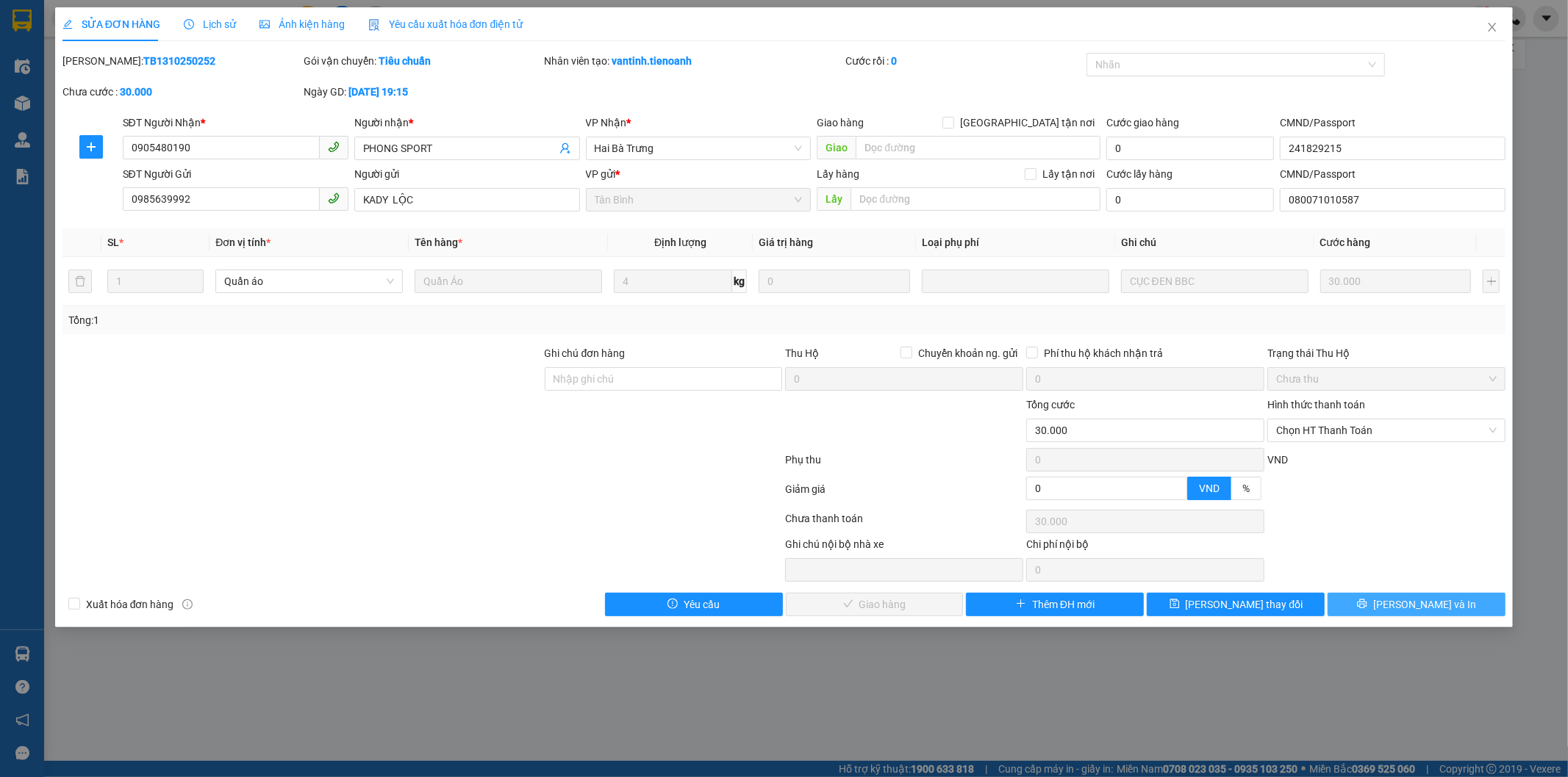
click at [1360, 606] on button "[PERSON_NAME] và In" at bounding box center [1417, 604] width 178 height 24
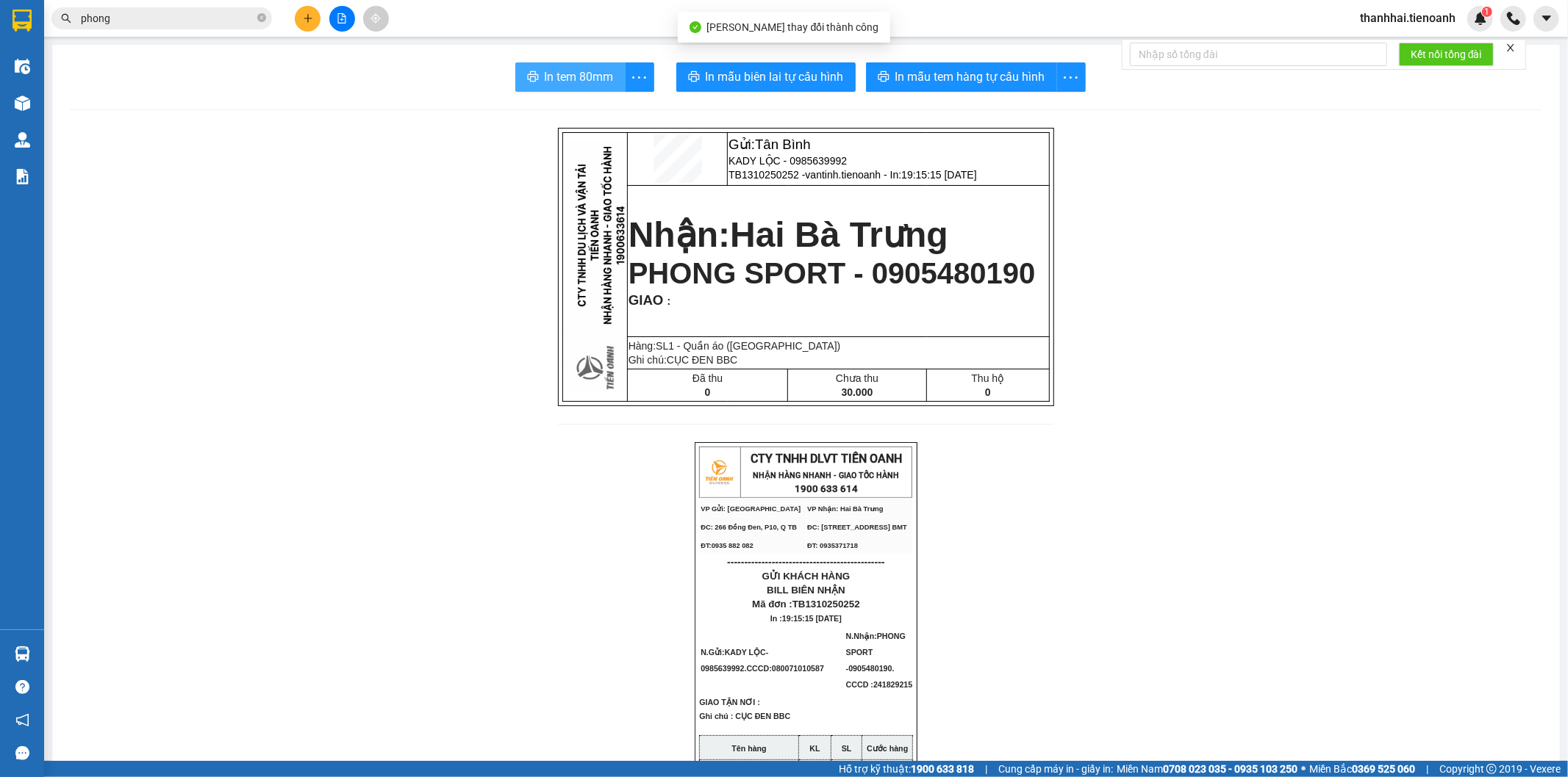
click at [568, 72] on span "In tem 80mm" at bounding box center [579, 76] width 69 height 18
click at [225, 16] on input "phong" at bounding box center [167, 19] width 174 height 16
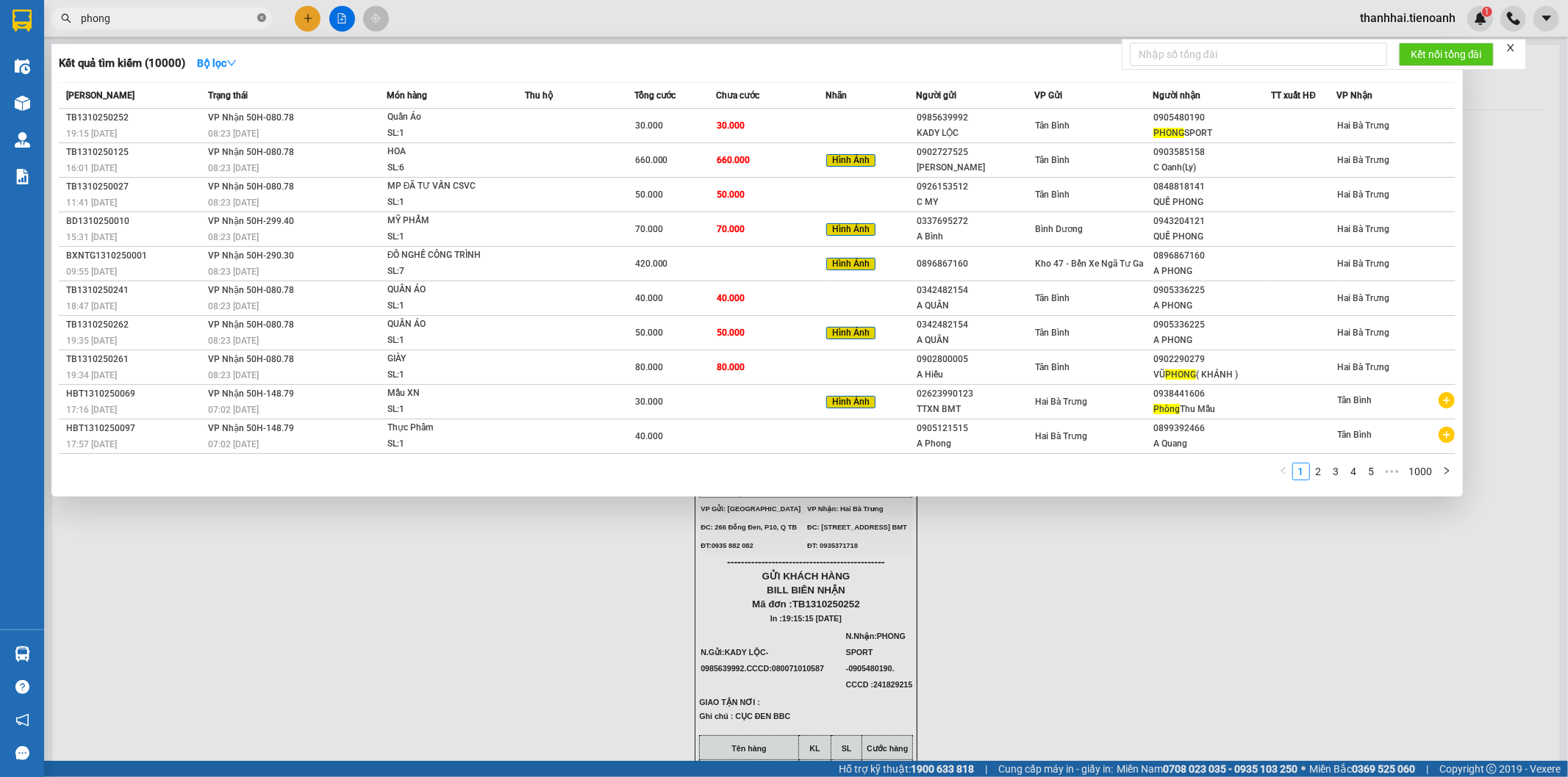
click at [263, 16] on icon "close-circle" at bounding box center [262, 17] width 9 height 9
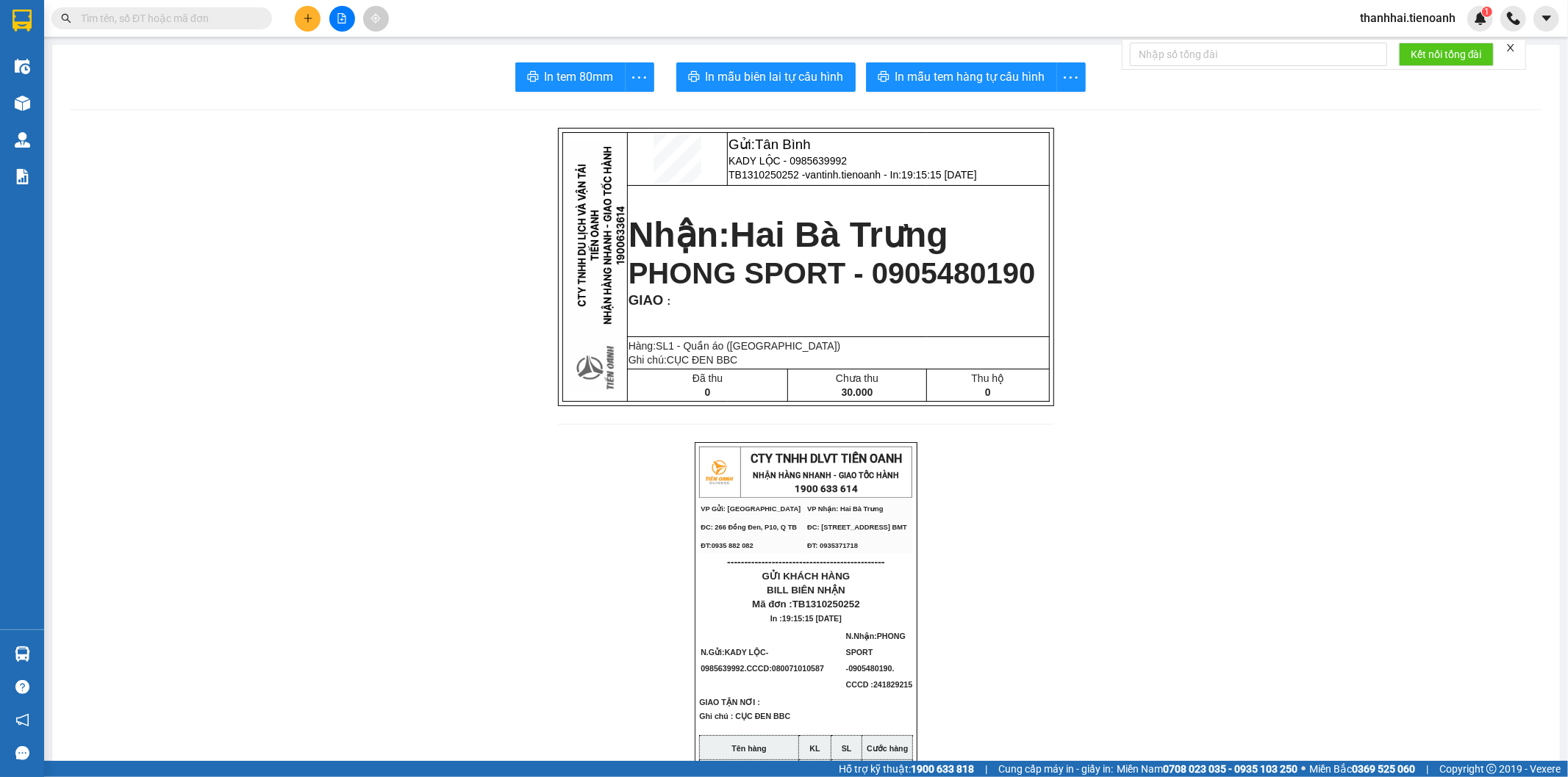
click at [223, 17] on input "text" at bounding box center [167, 19] width 174 height 16
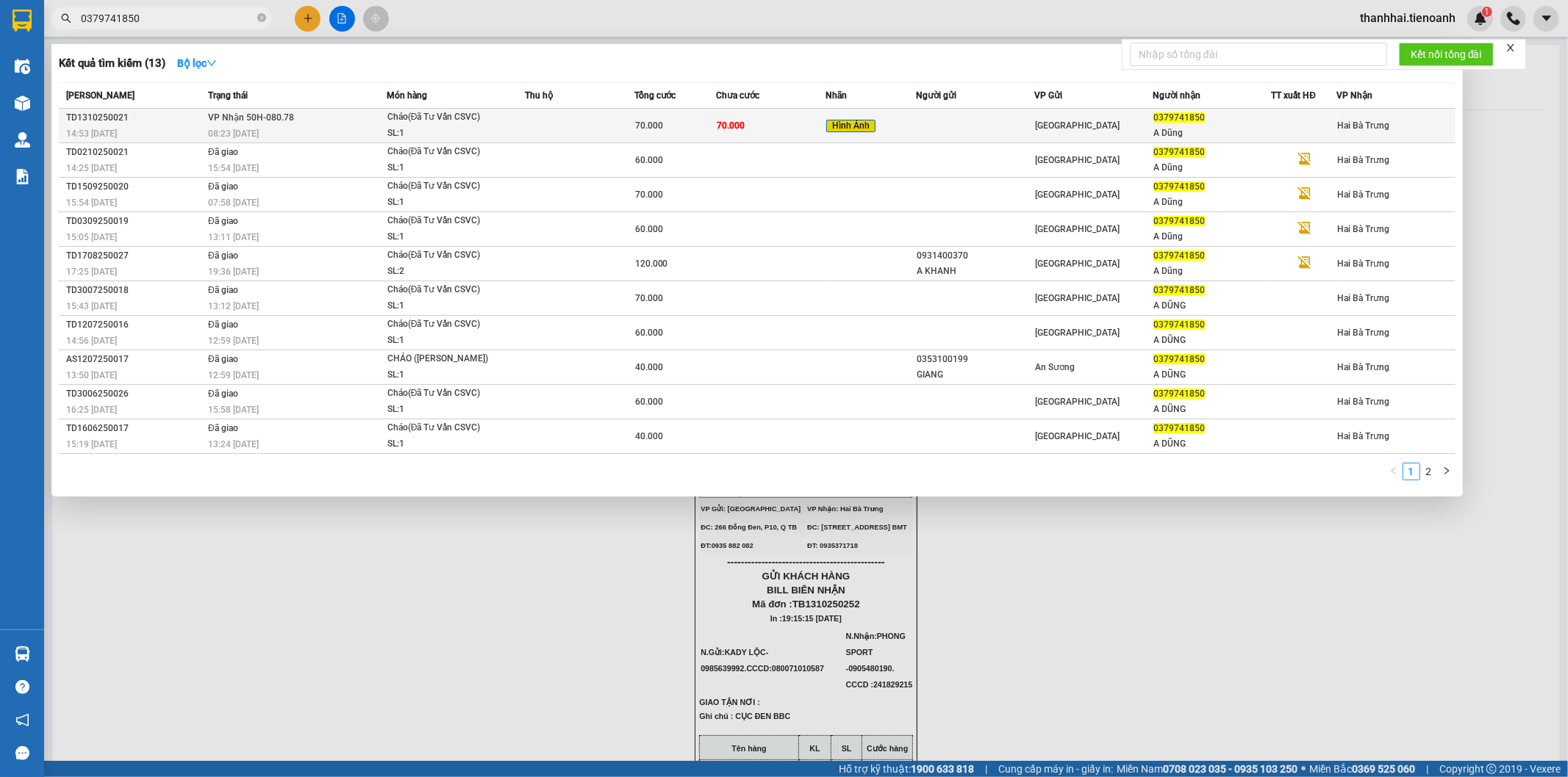
type input "0379741850"
click at [859, 113] on td "Hình Ảnh" at bounding box center [871, 126] width 91 height 35
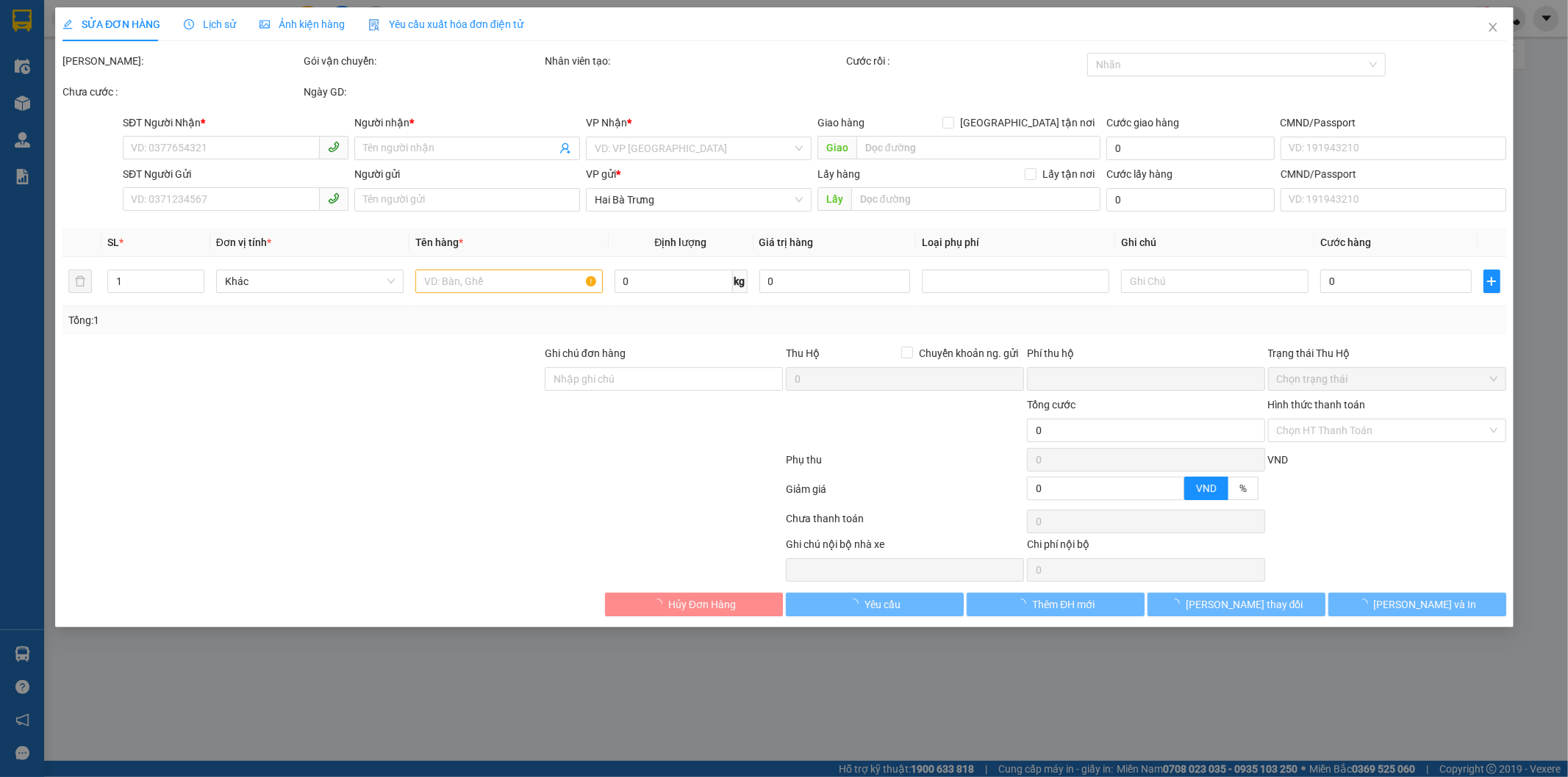
type input "0379741850"
type input "A Dũng"
type input "0"
type input "70.000"
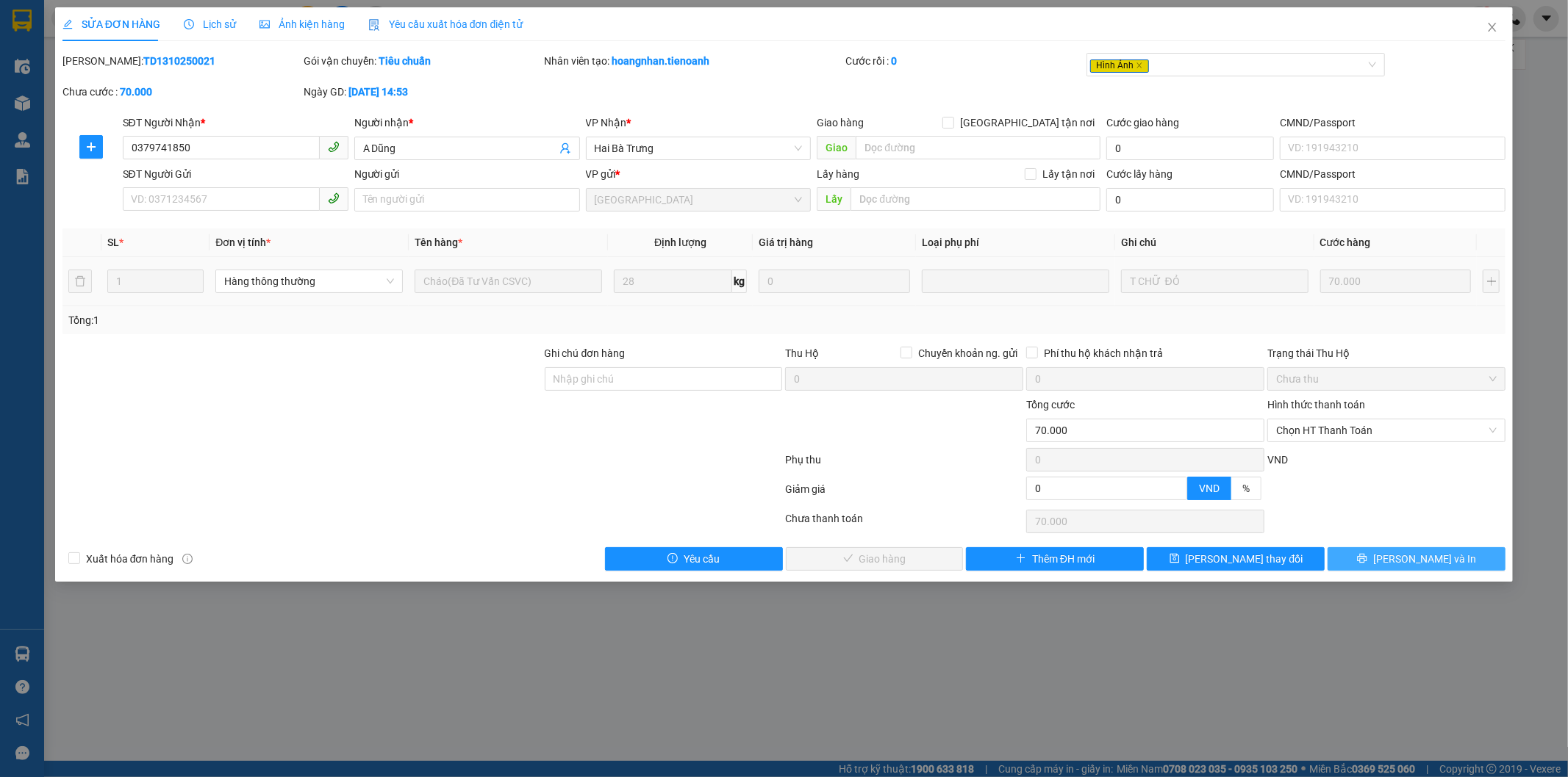
click at [1364, 556] on button "[PERSON_NAME] và In" at bounding box center [1417, 559] width 178 height 24
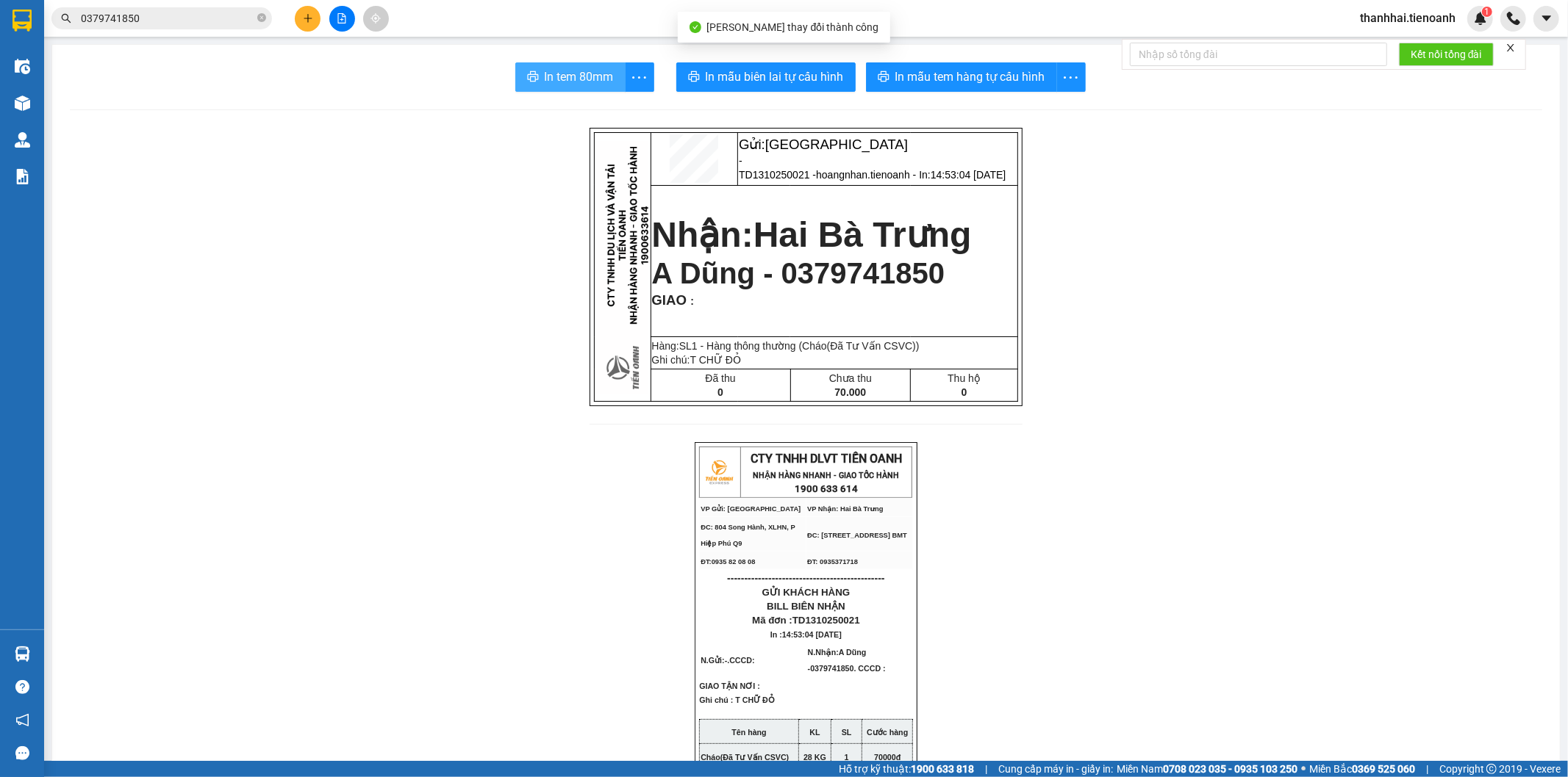
click at [545, 83] on span "In tem 80mm" at bounding box center [579, 76] width 69 height 18
click at [238, 16] on input "0379741850" at bounding box center [167, 19] width 174 height 16
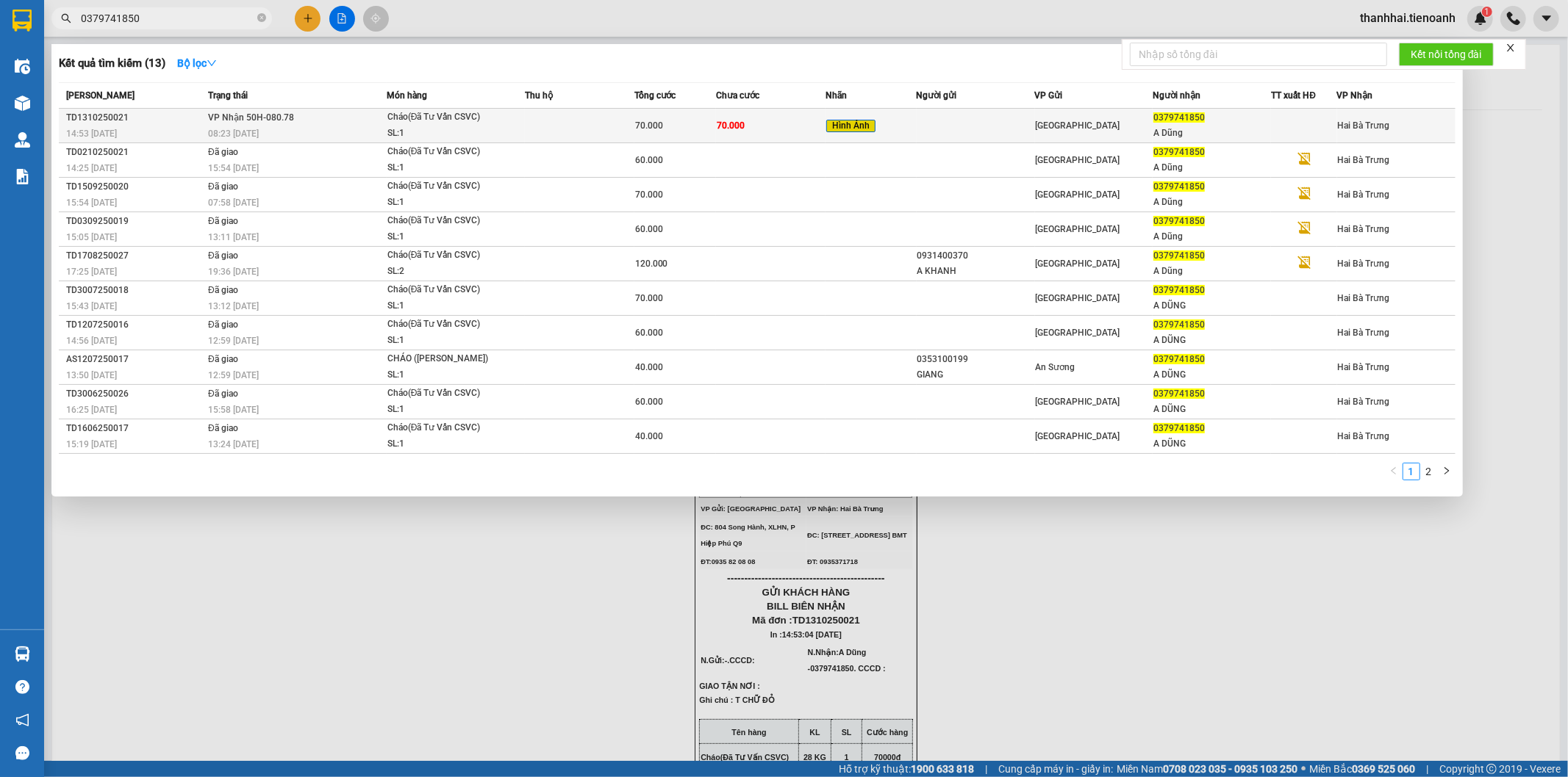
click at [652, 123] on span "70.000" at bounding box center [649, 126] width 28 height 11
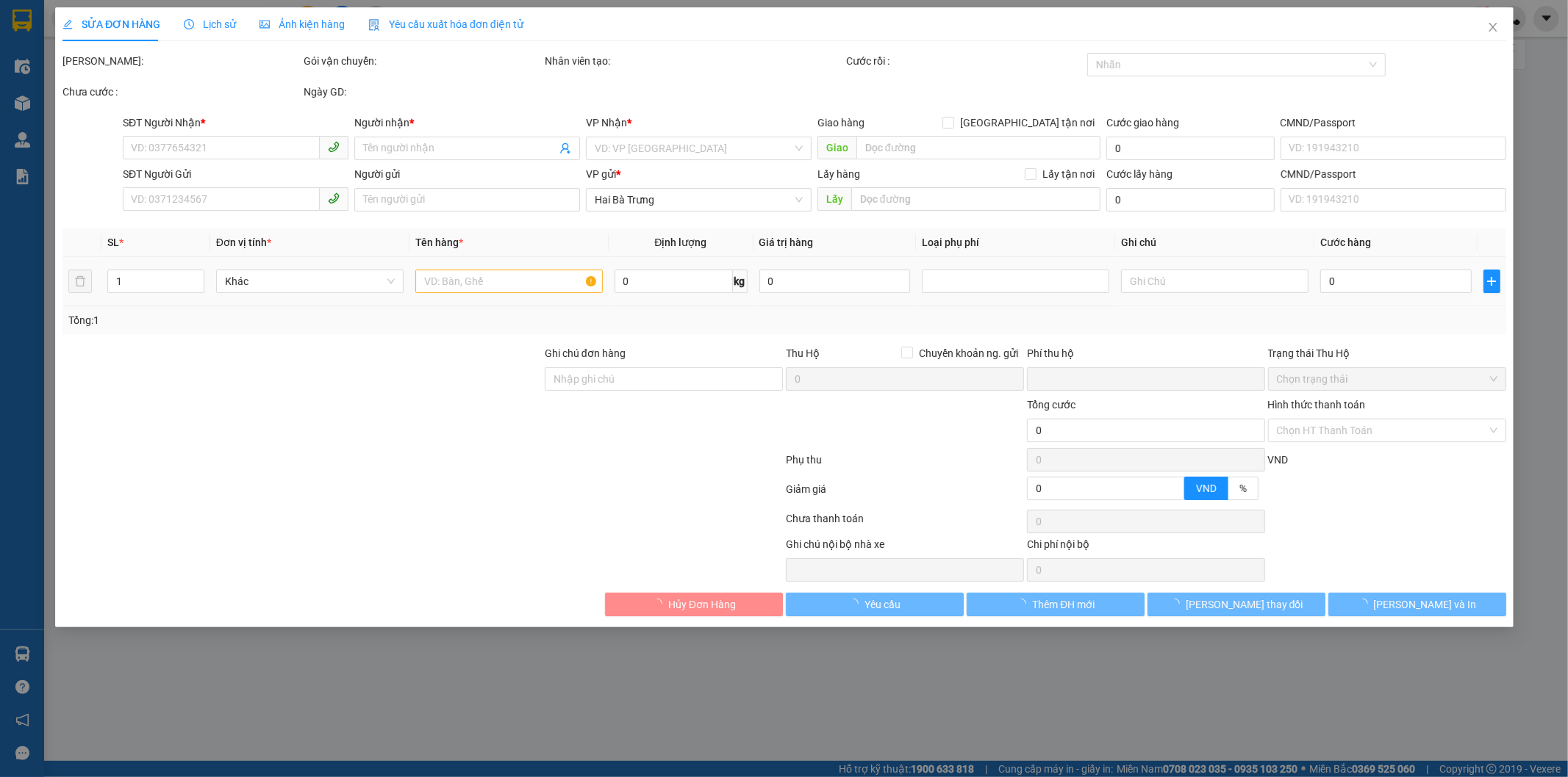
type input "0379741850"
type input "A Dũng"
type input "0"
type input "70.000"
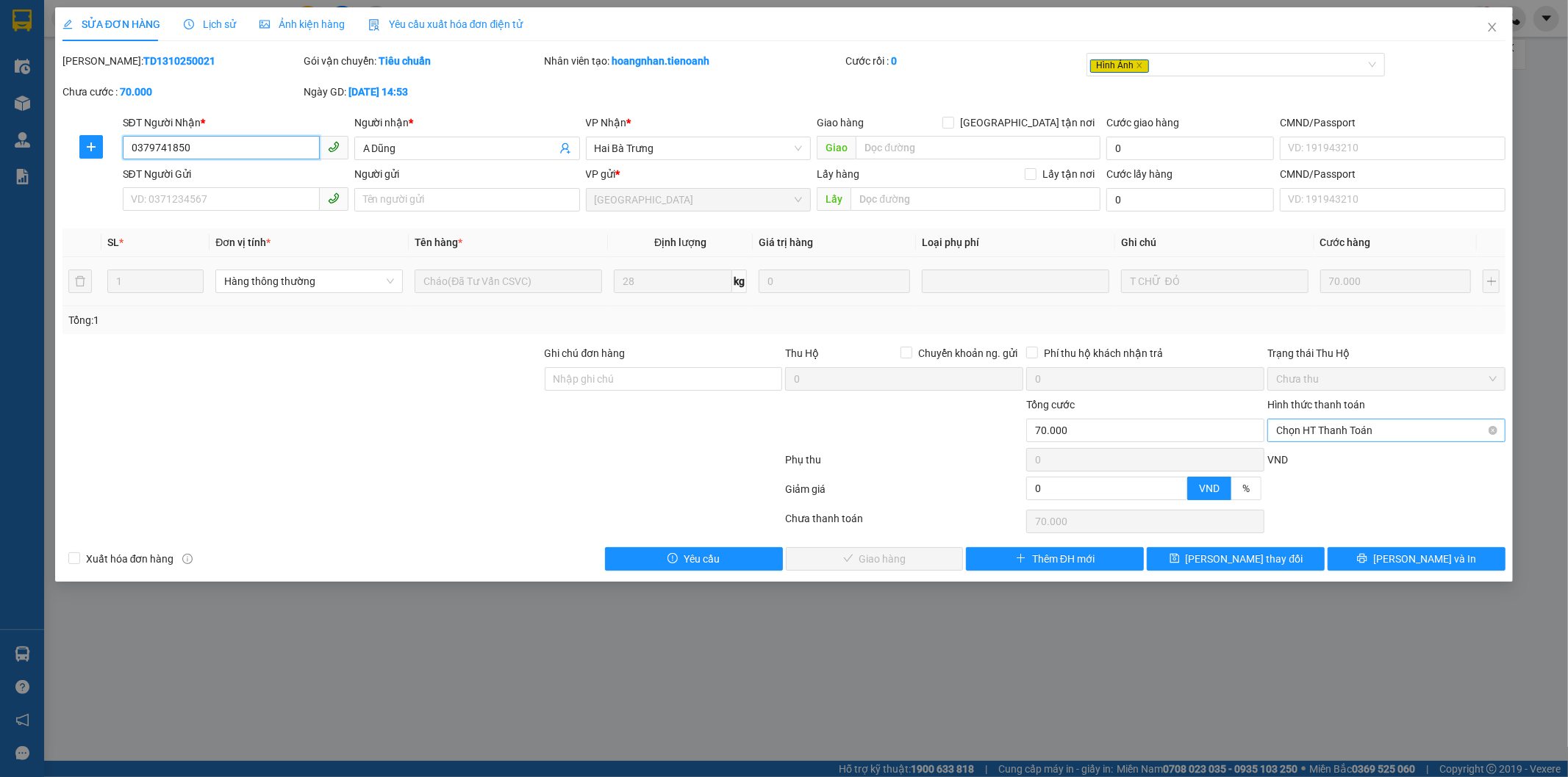
click at [1339, 431] on span "Chọn HT Thanh Toán" at bounding box center [1386, 430] width 220 height 22
click at [1309, 454] on div "Tại văn phòng" at bounding box center [1387, 460] width 220 height 16
type input "0"
click at [923, 567] on button "[PERSON_NAME] và Giao hàng" at bounding box center [874, 559] width 178 height 24
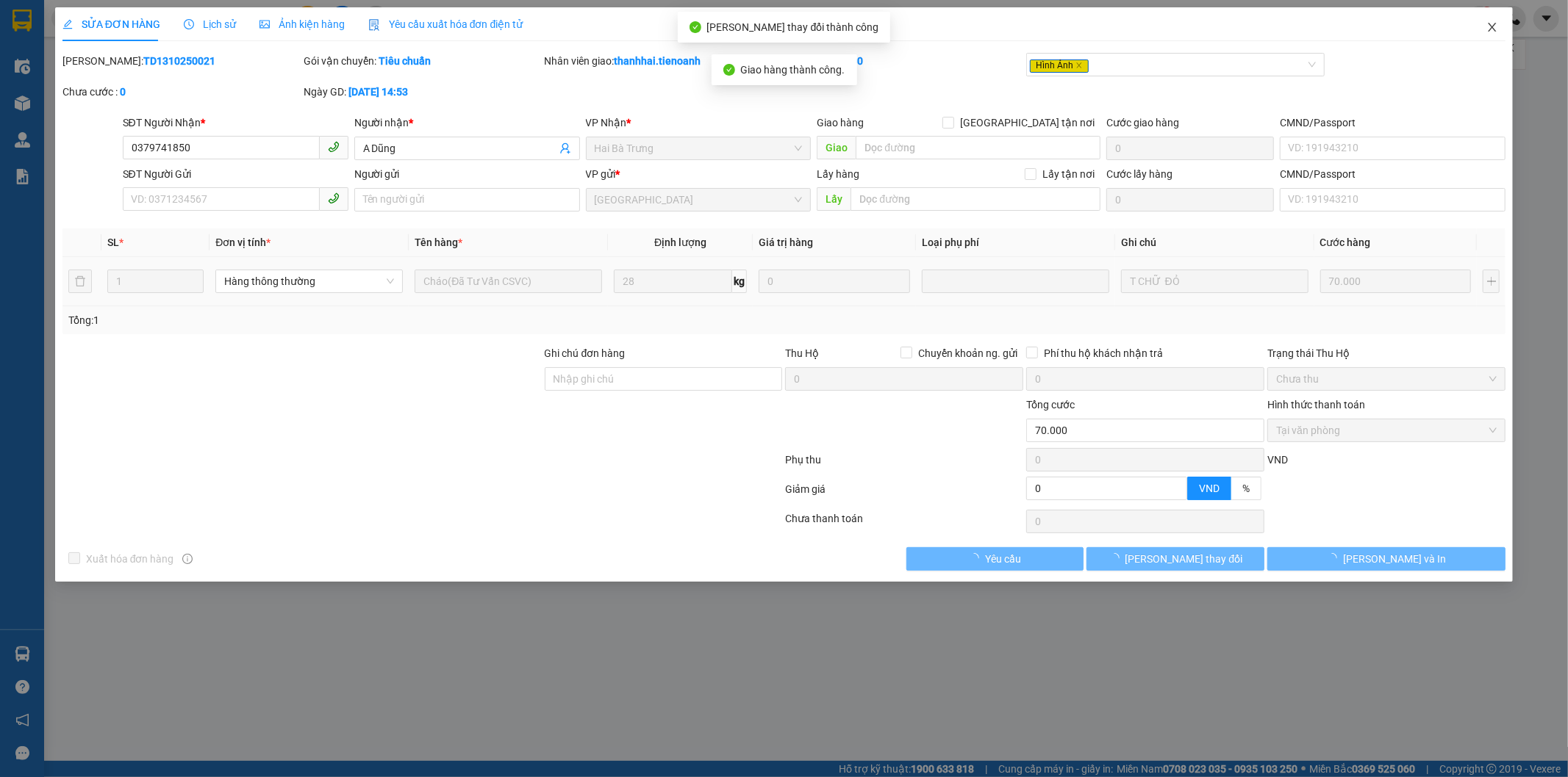
click at [1496, 27] on icon "close" at bounding box center [1492, 27] width 12 height 12
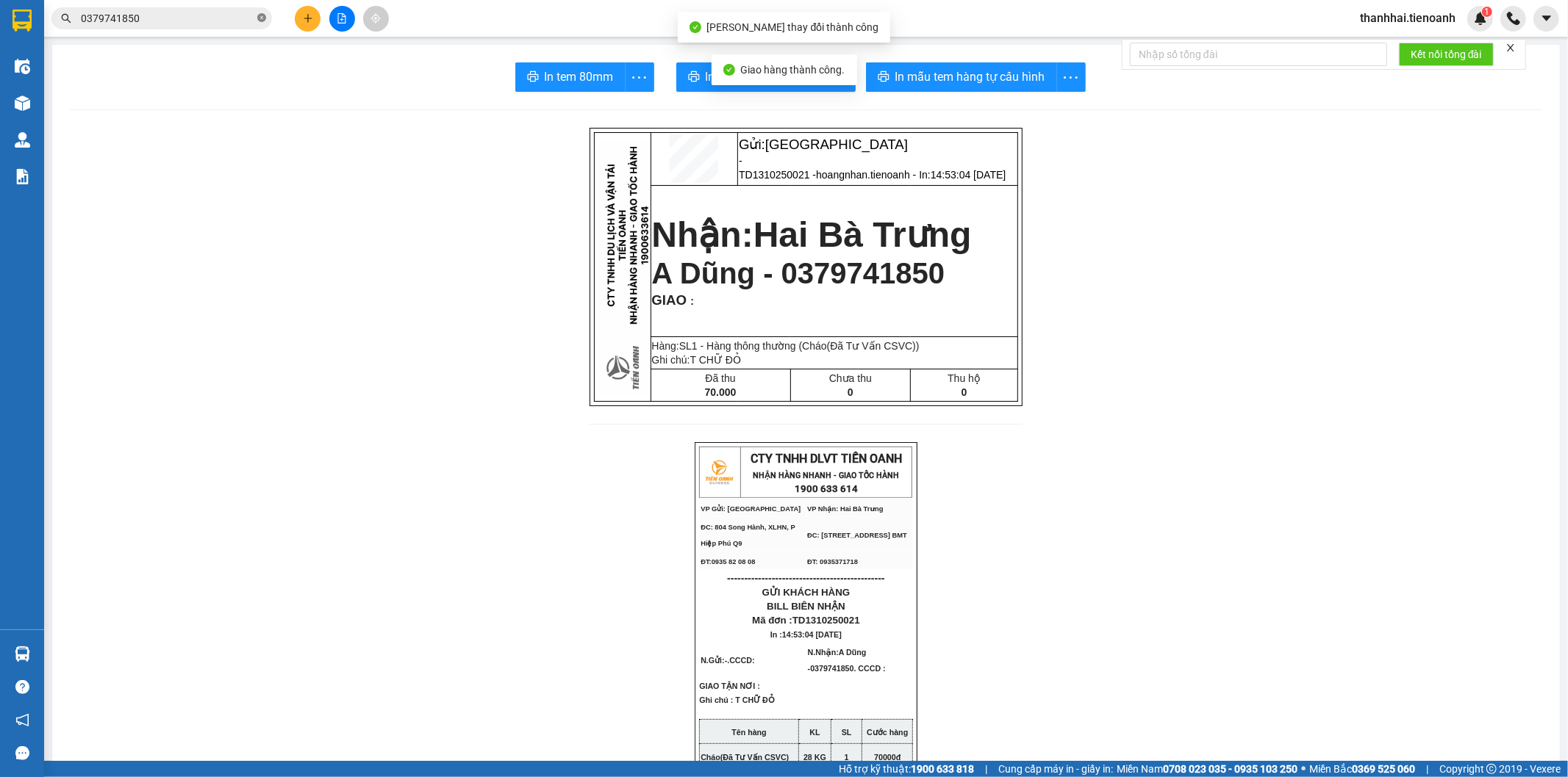
click at [260, 17] on icon "close-circle" at bounding box center [262, 17] width 9 height 9
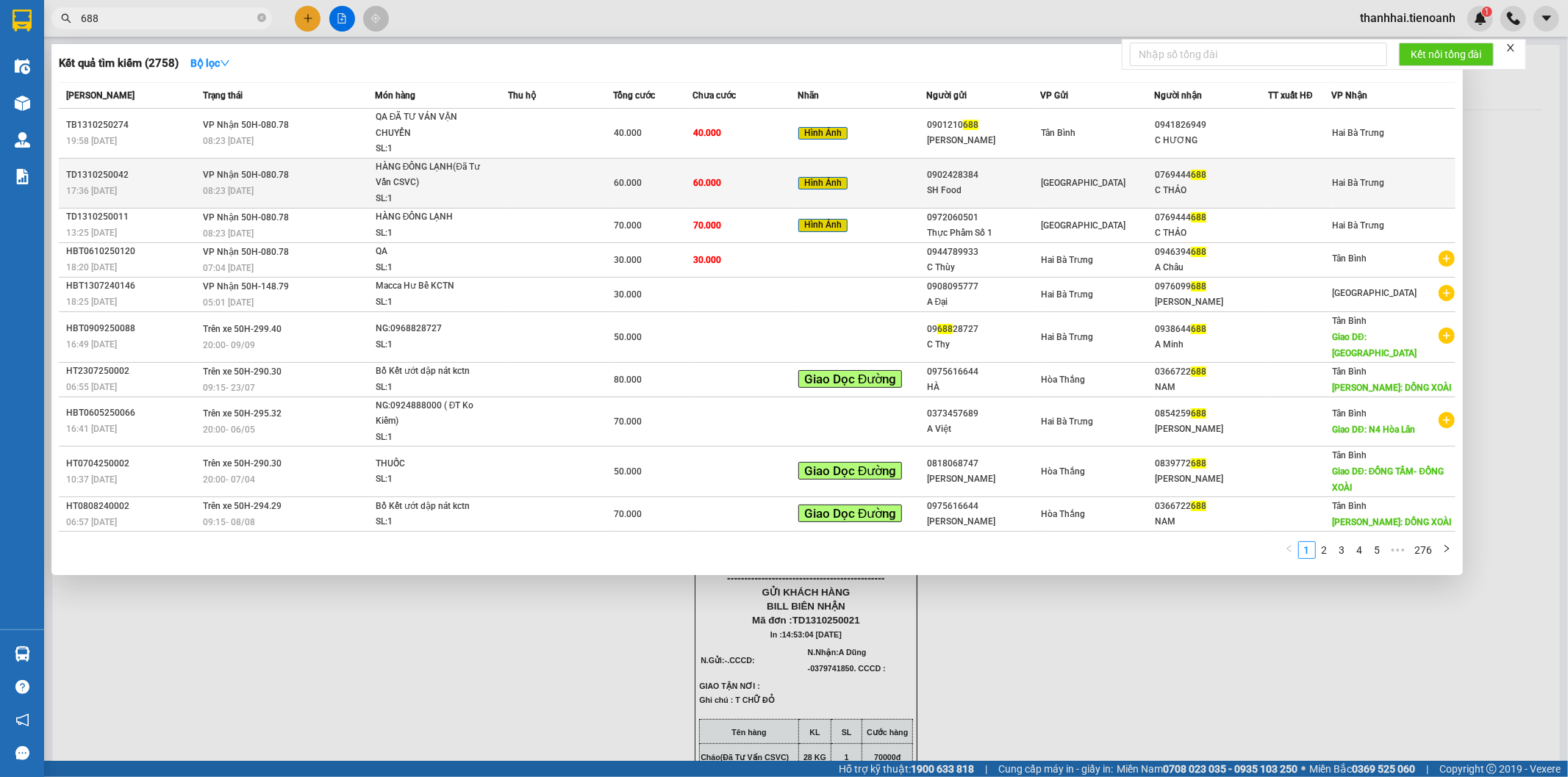
type input "688"
click at [699, 183] on span "60.000" at bounding box center [707, 183] width 28 height 11
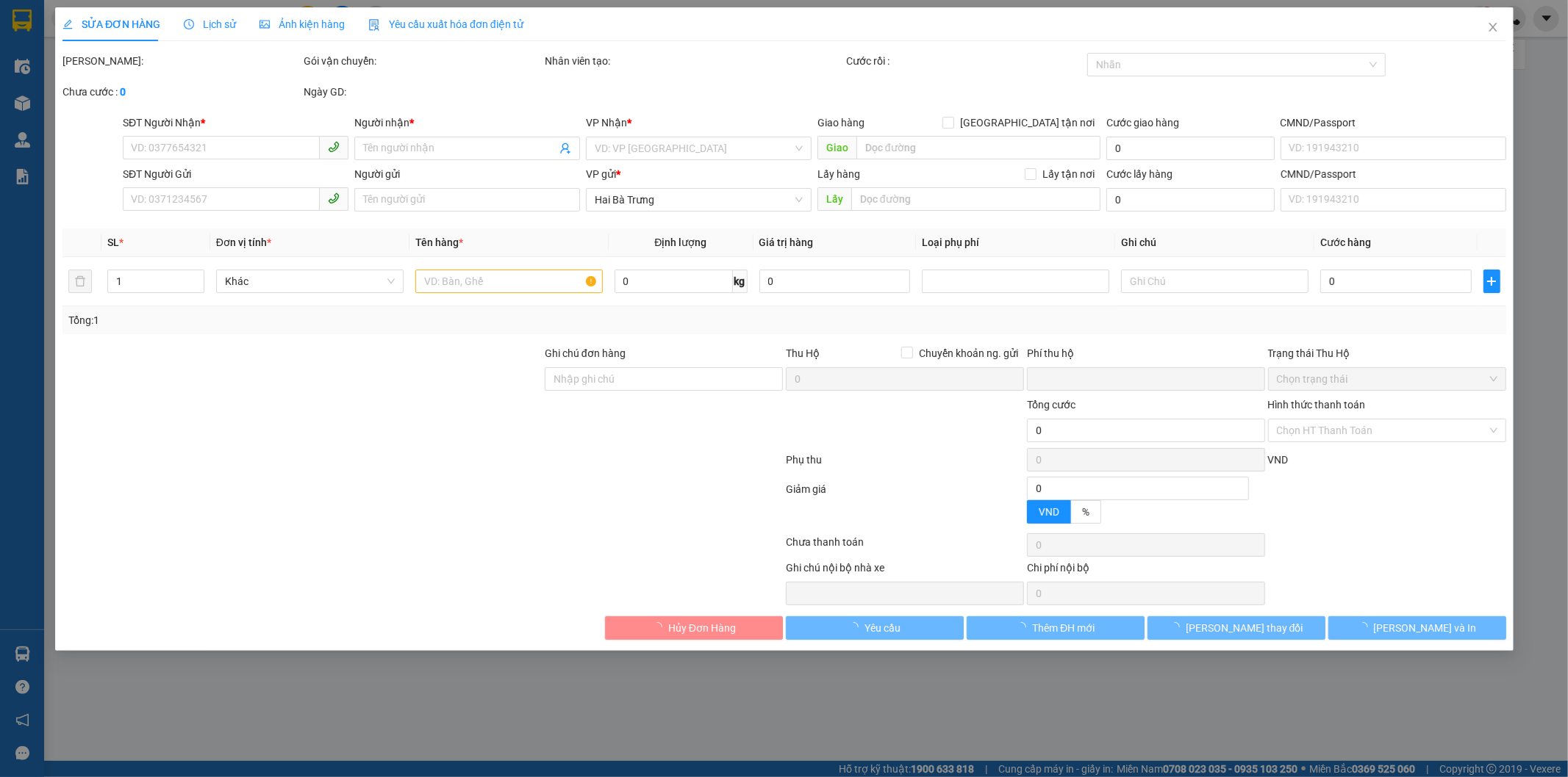
type input "0769444688"
type input "C THẢO"
type input "0902428384"
type input "SH Food"
type input "0"
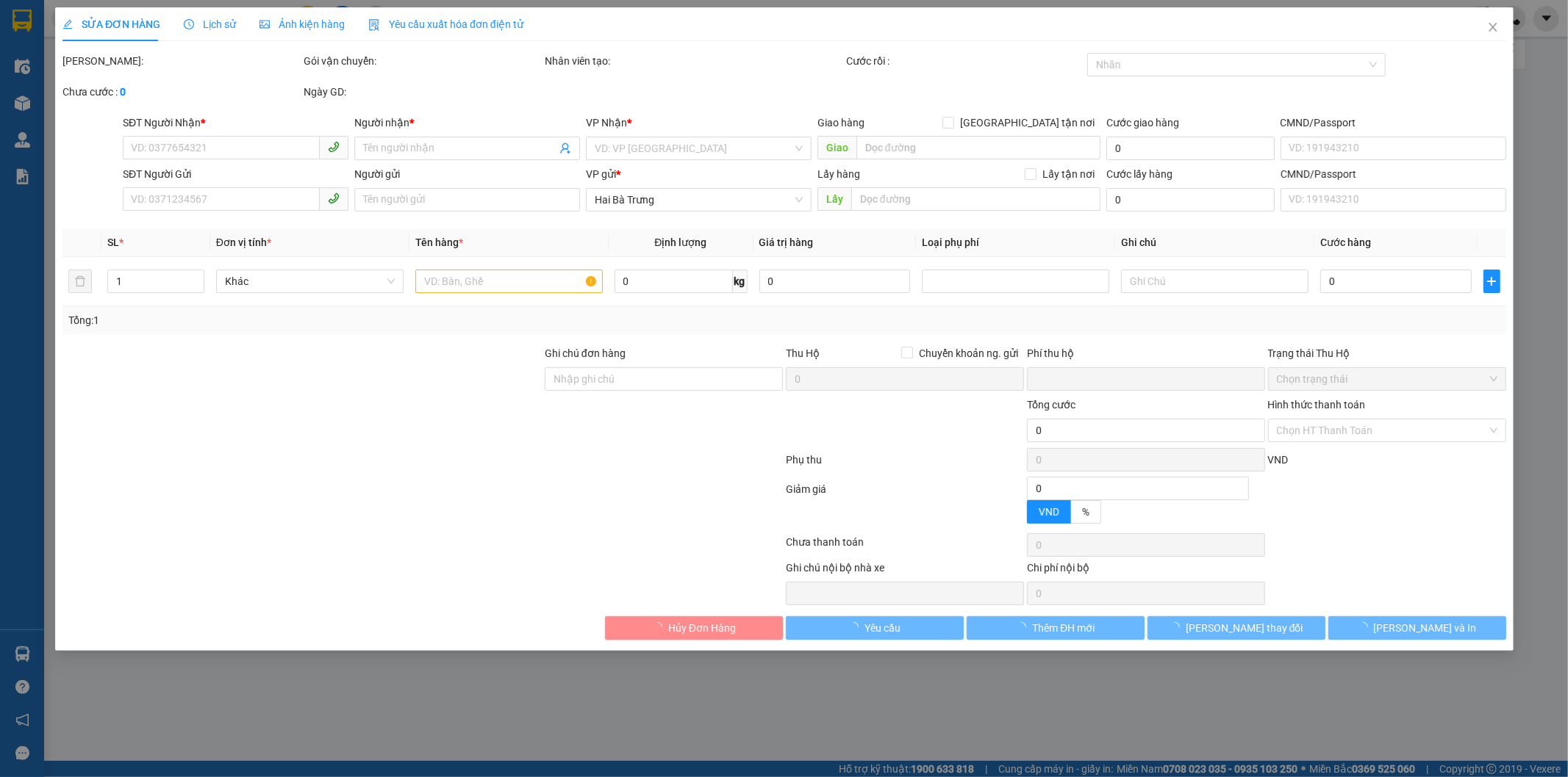
type input "60.000"
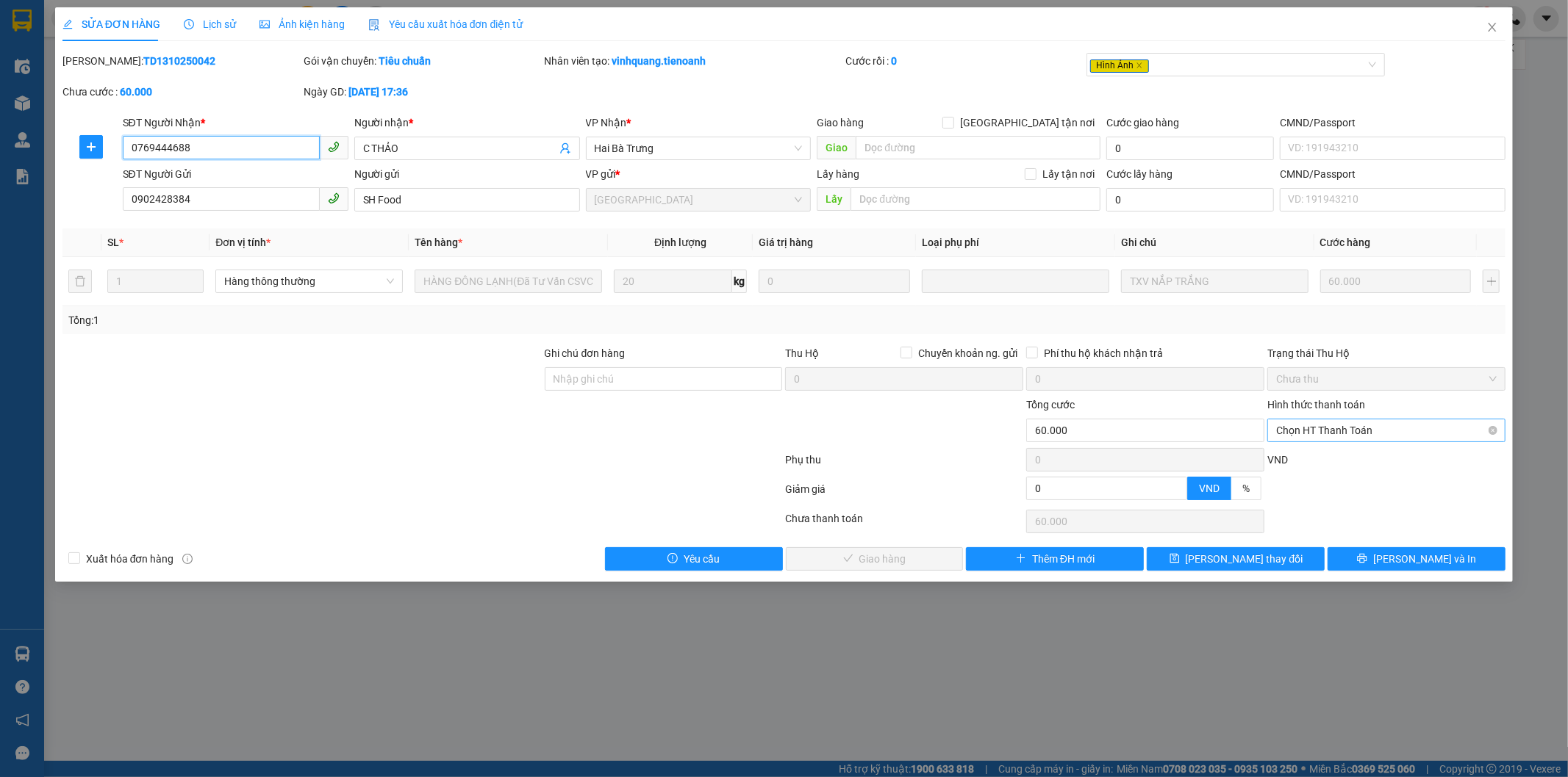
click at [1325, 430] on span "Chọn HT Thanh Toán" at bounding box center [1386, 430] width 220 height 22
click at [1306, 460] on div "Tại văn phòng" at bounding box center [1387, 460] width 220 height 16
type input "0"
click at [916, 561] on span "[PERSON_NAME] và Giao hàng" at bounding box center [884, 559] width 141 height 16
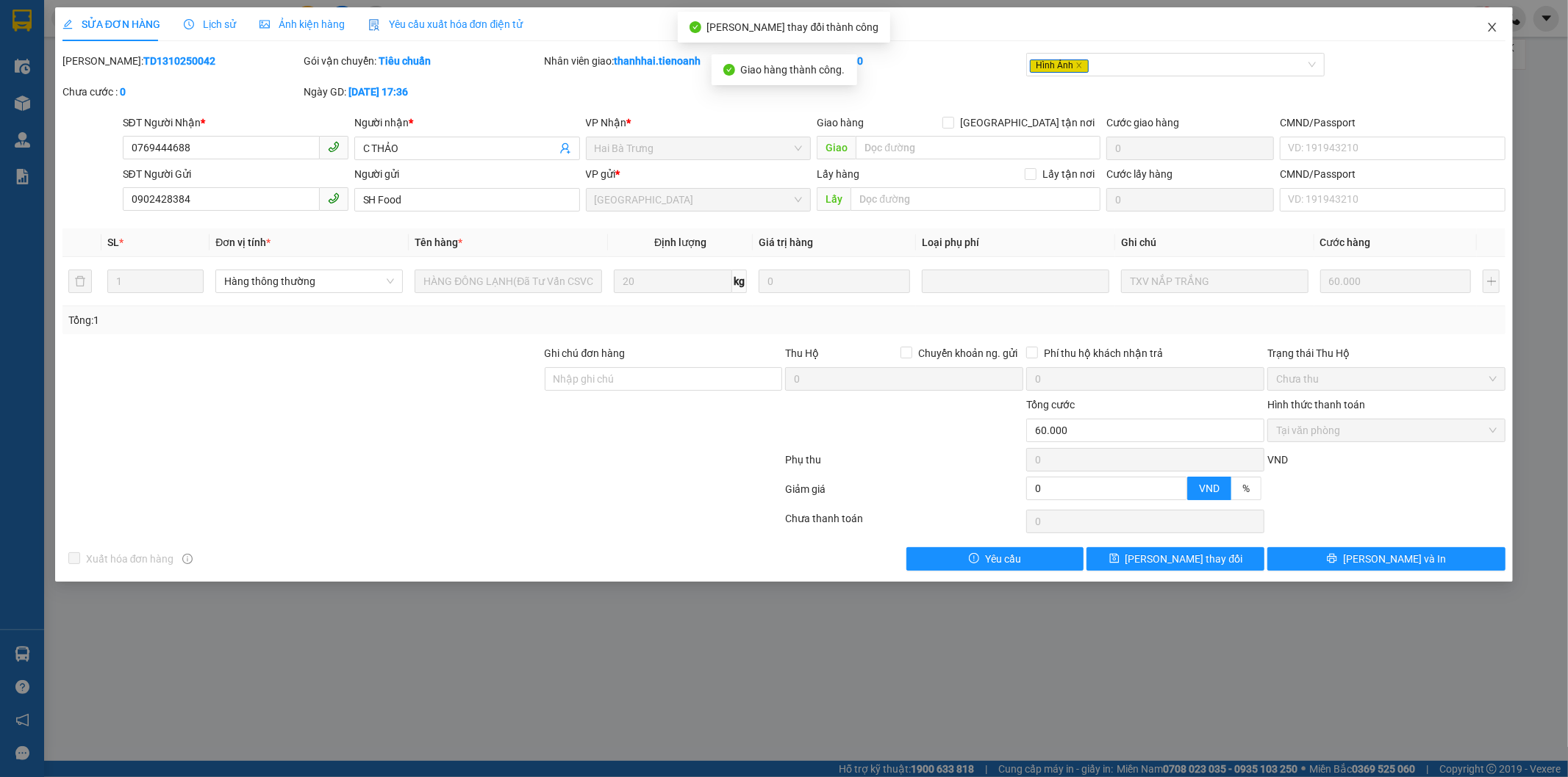
click at [1490, 25] on icon "close" at bounding box center [1493, 27] width 8 height 9
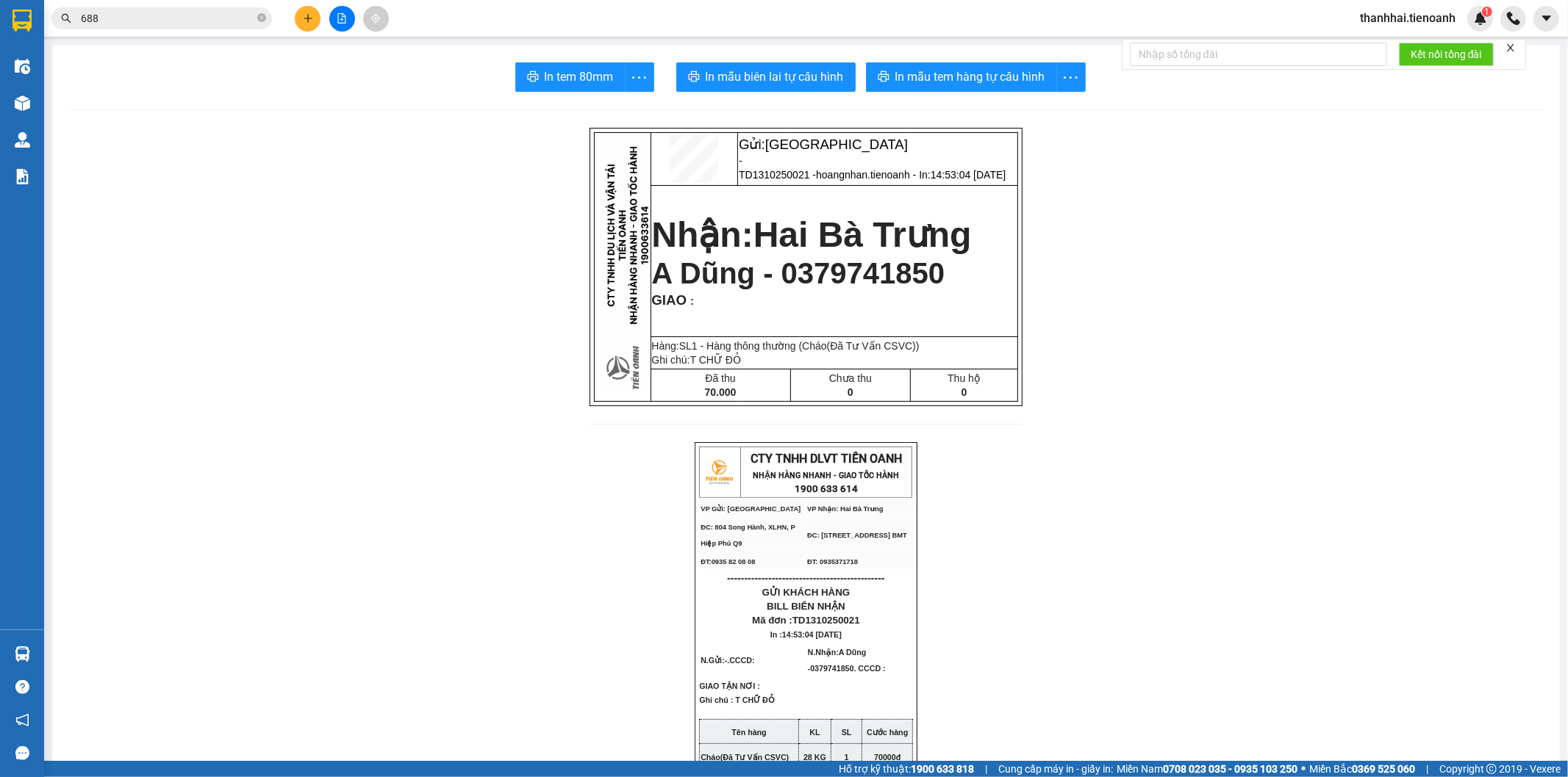
click at [218, 16] on input "688" at bounding box center [167, 19] width 174 height 16
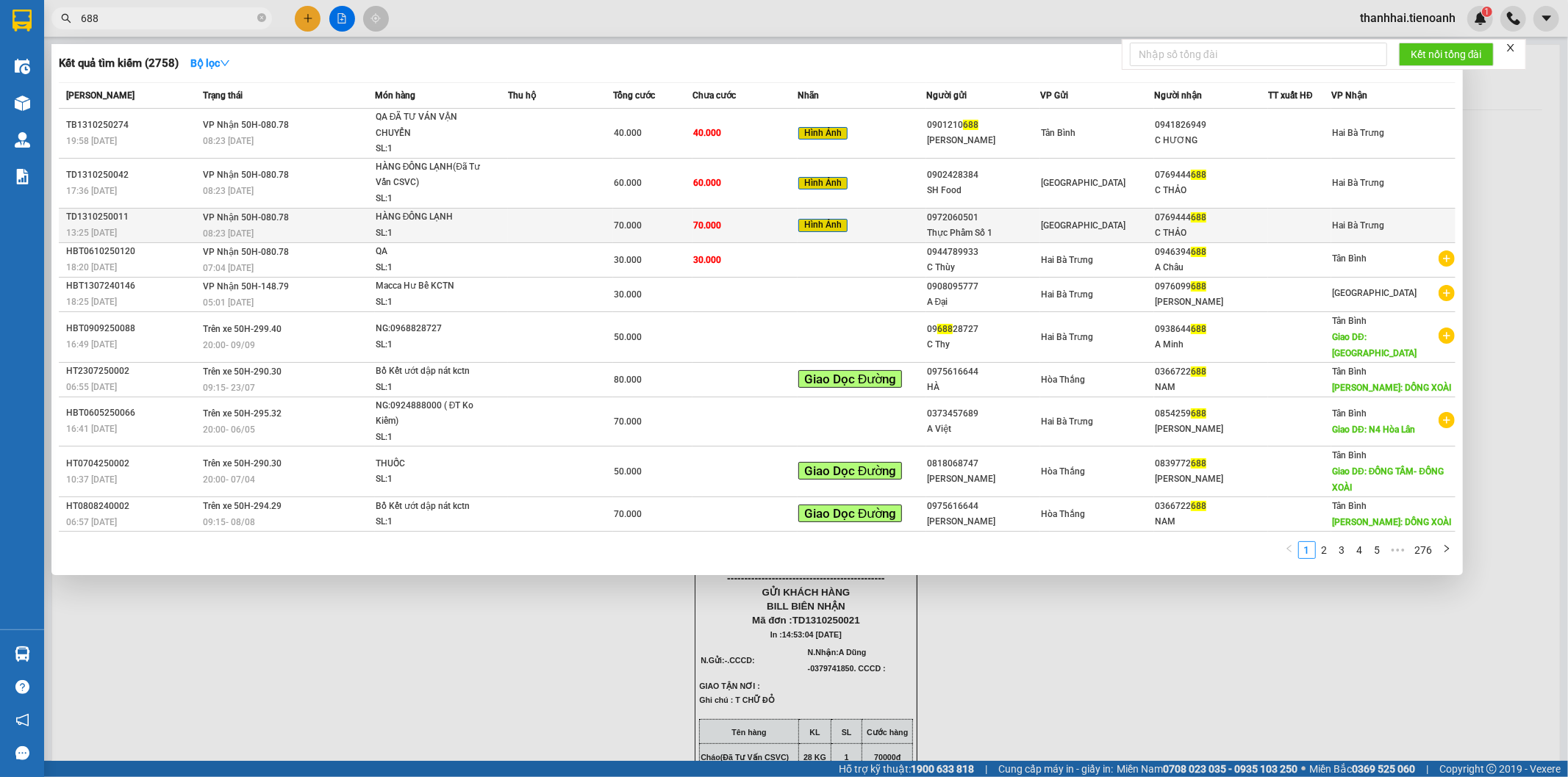
click at [731, 226] on td "70.000" at bounding box center [745, 225] width 105 height 35
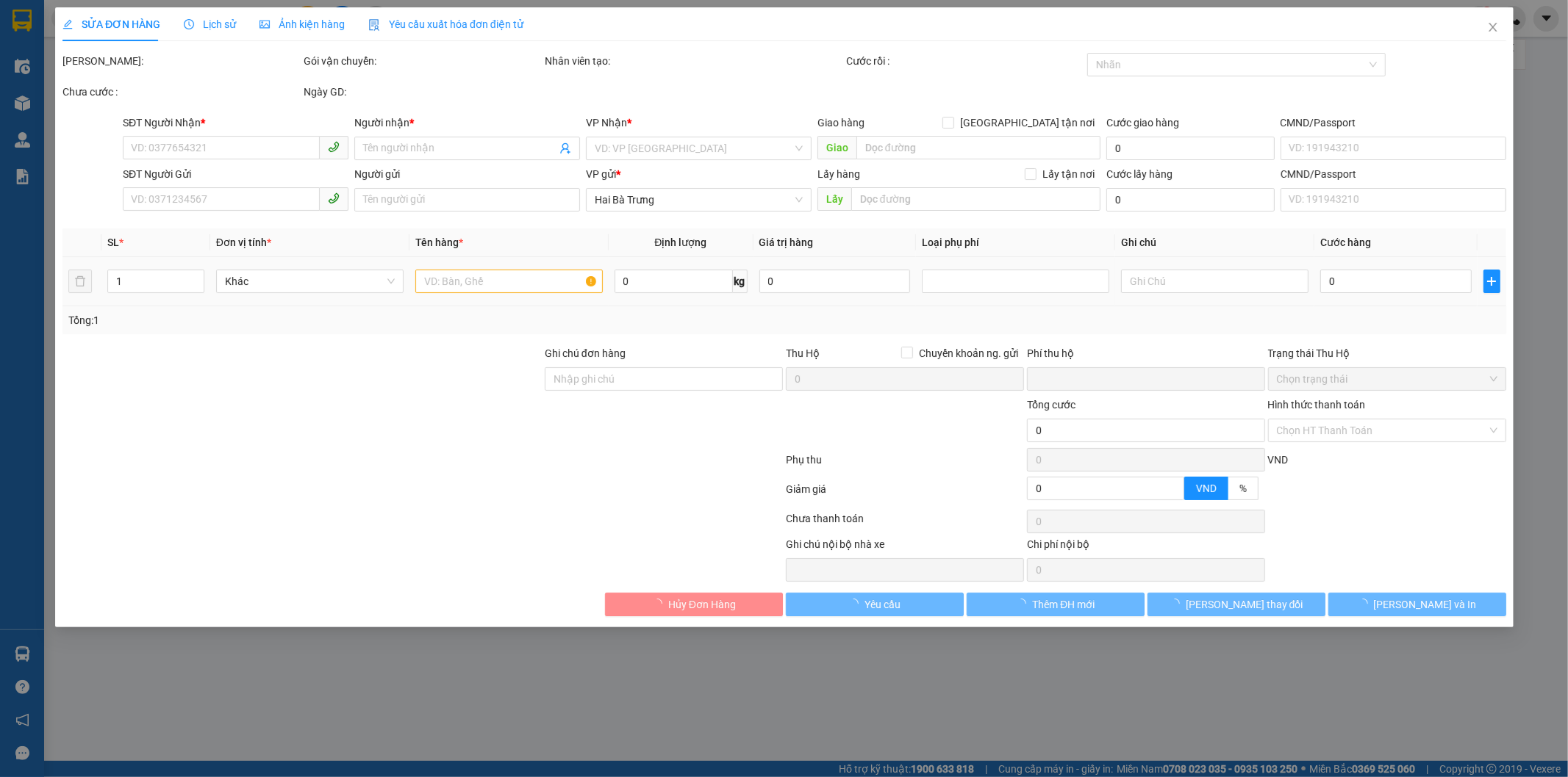
type input "0769444688"
type input "C THẢO"
type input "0972060501"
type input "Thực Phẩm Số 1"
type input "ĐÃ TƯ VẤN CSVC"
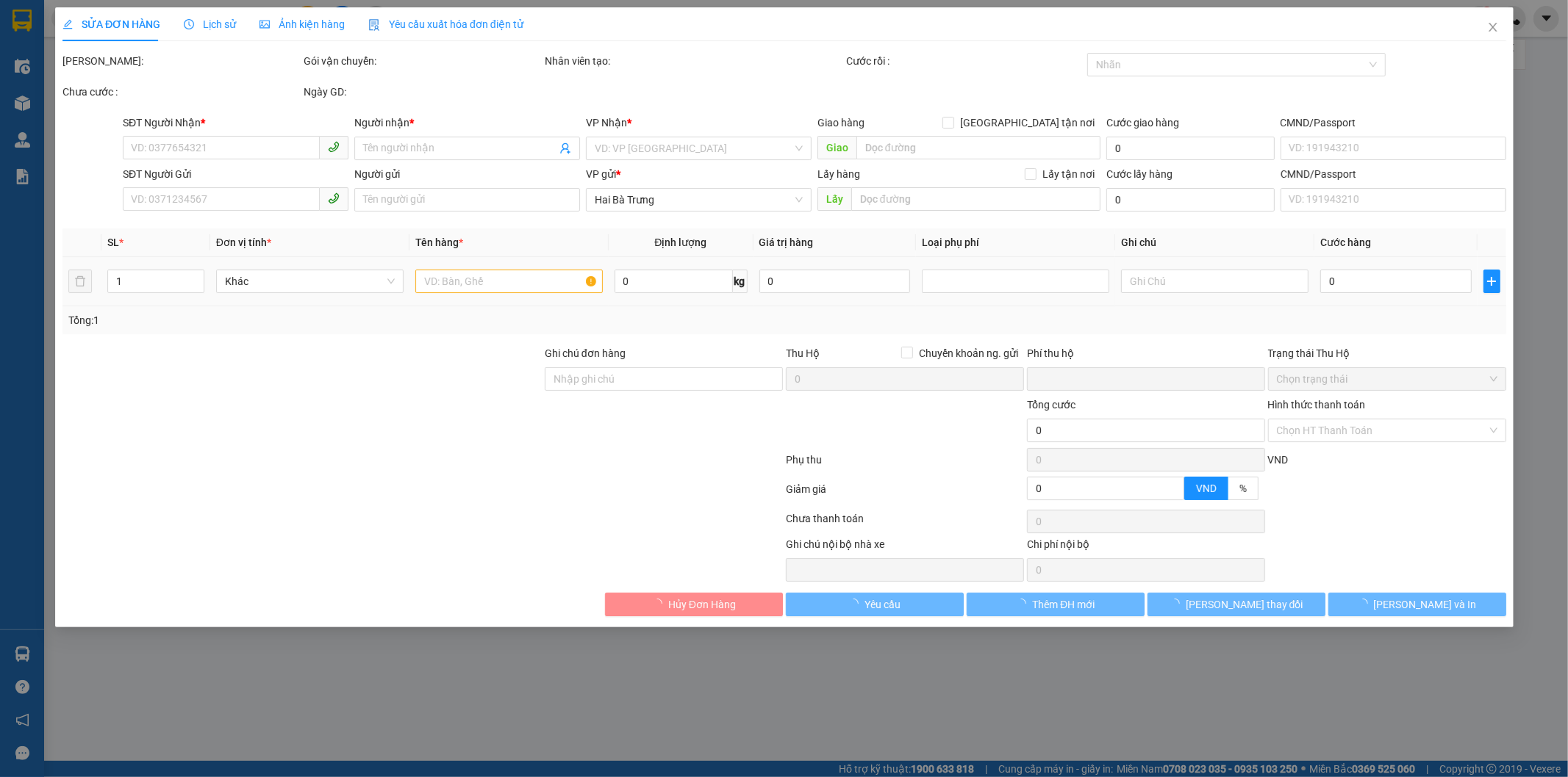
type input "0"
type input "70.000"
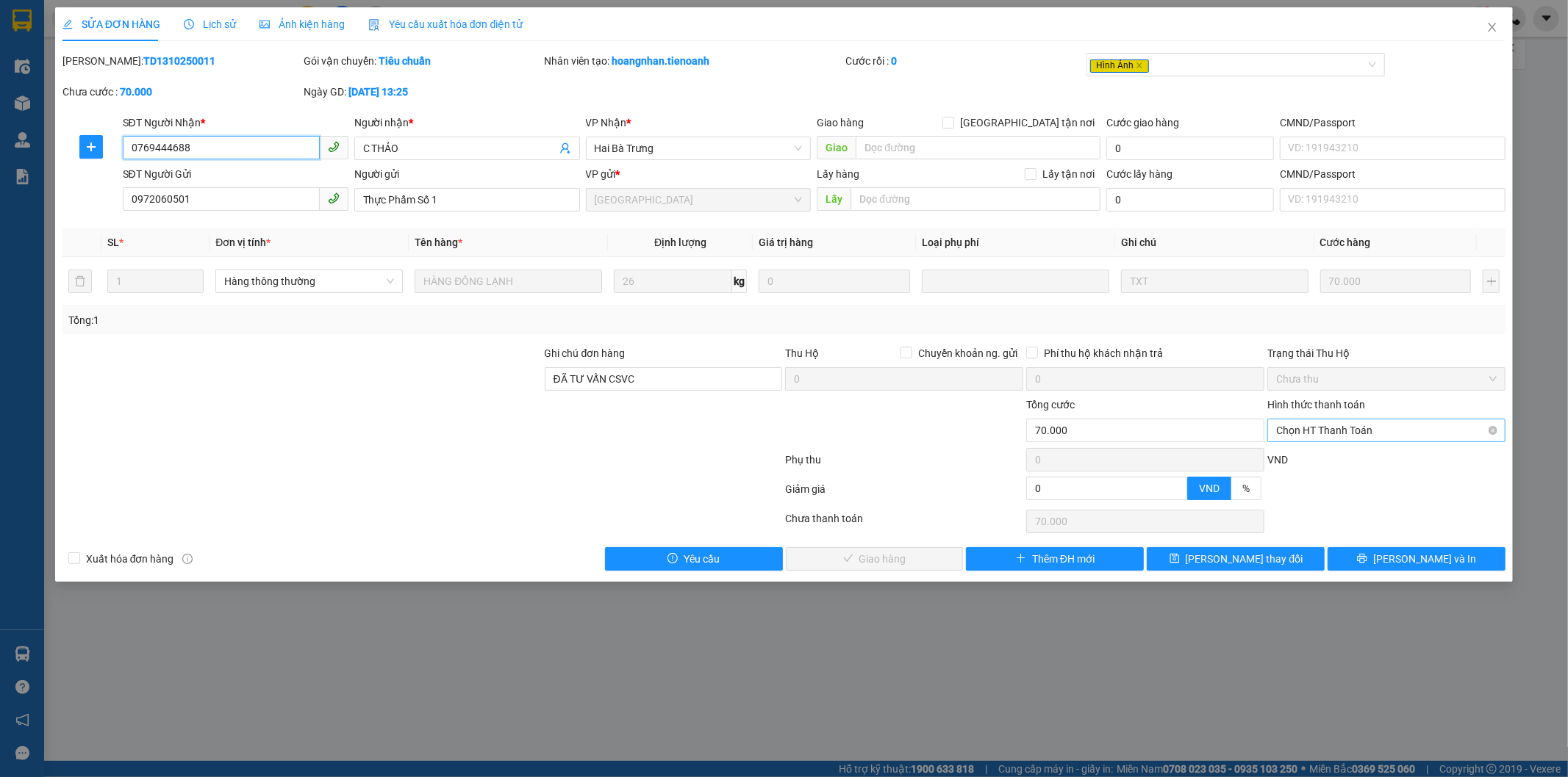
click at [1362, 428] on span "Chọn HT Thanh Toán" at bounding box center [1386, 430] width 220 height 22
click at [1321, 456] on div "Tại văn phòng" at bounding box center [1387, 460] width 220 height 16
type input "0"
click at [939, 555] on button "[PERSON_NAME] và Giao hàng" at bounding box center [874, 559] width 178 height 24
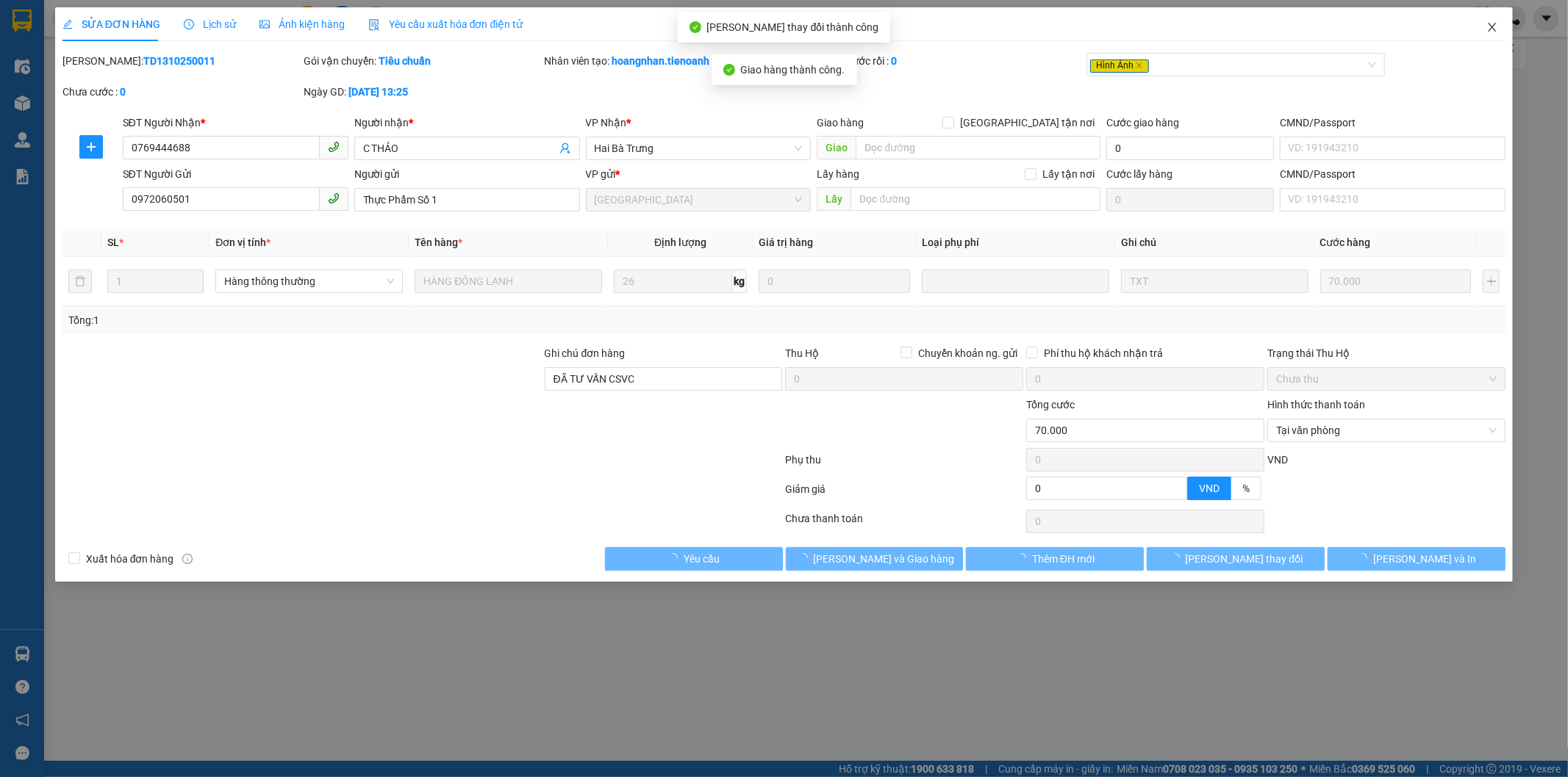
click at [1495, 28] on icon "close" at bounding box center [1492, 27] width 12 height 12
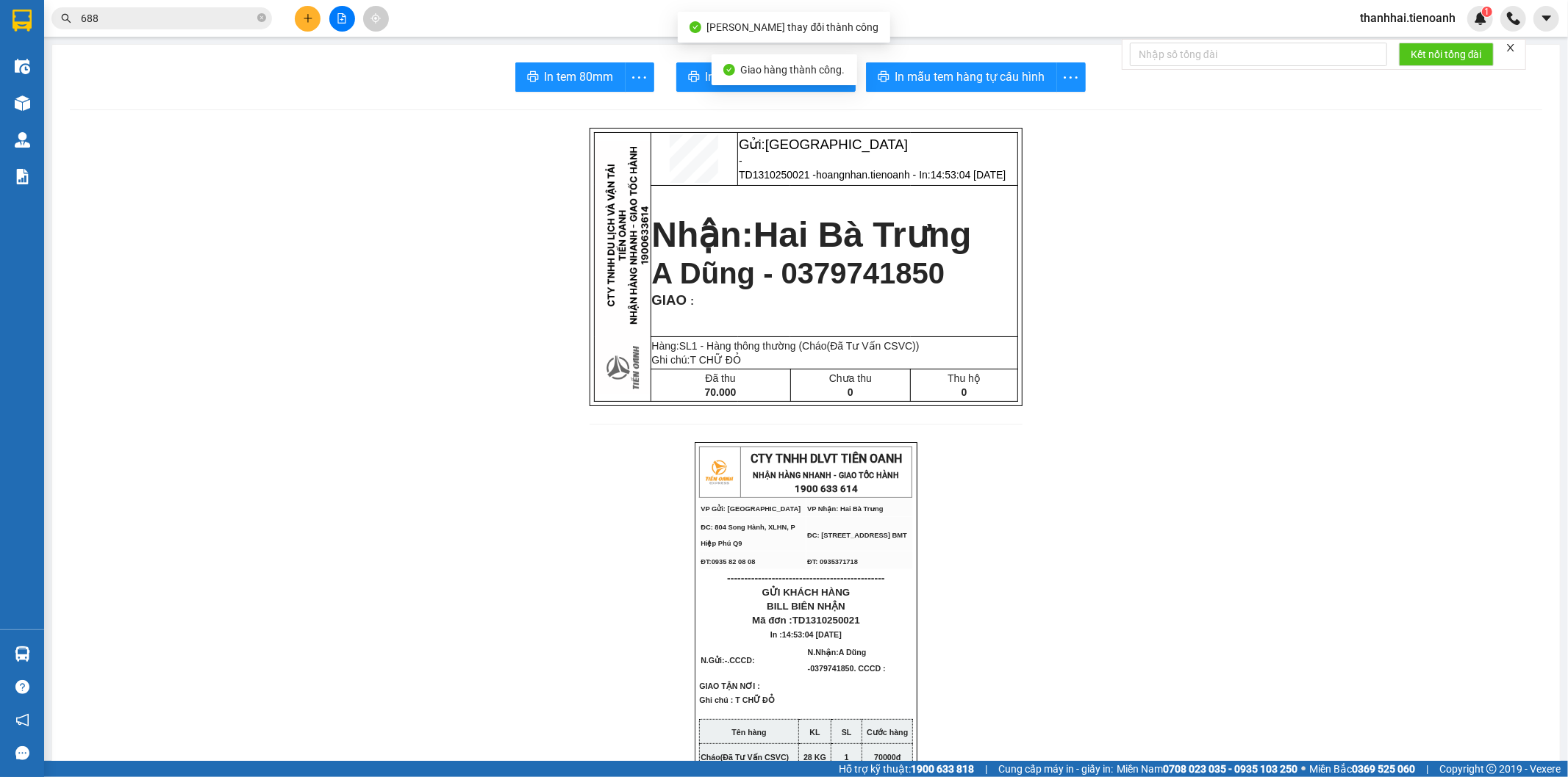
click at [240, 17] on input "688" at bounding box center [167, 19] width 174 height 16
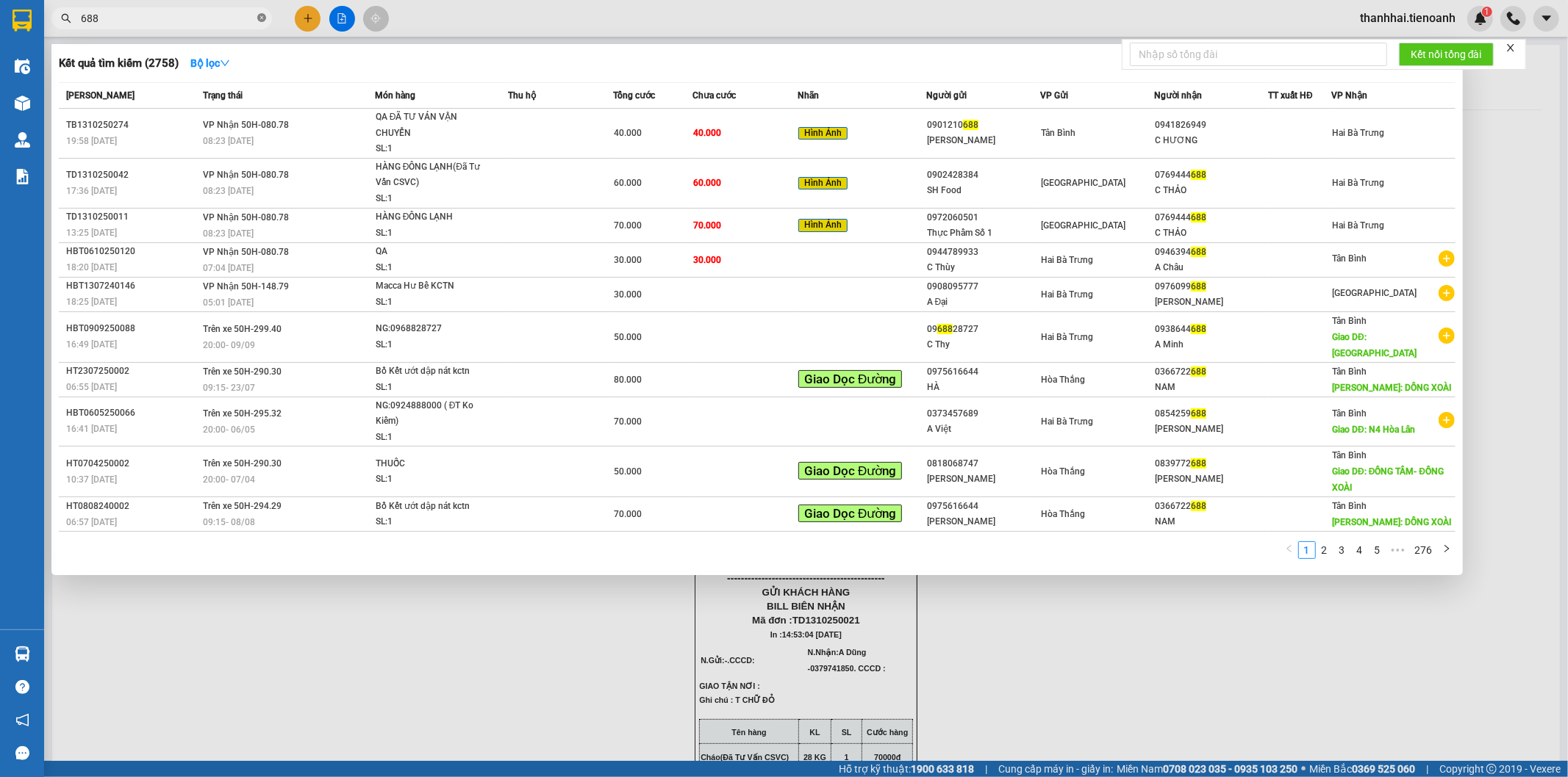
click at [262, 17] on icon "close-circle" at bounding box center [262, 17] width 9 height 9
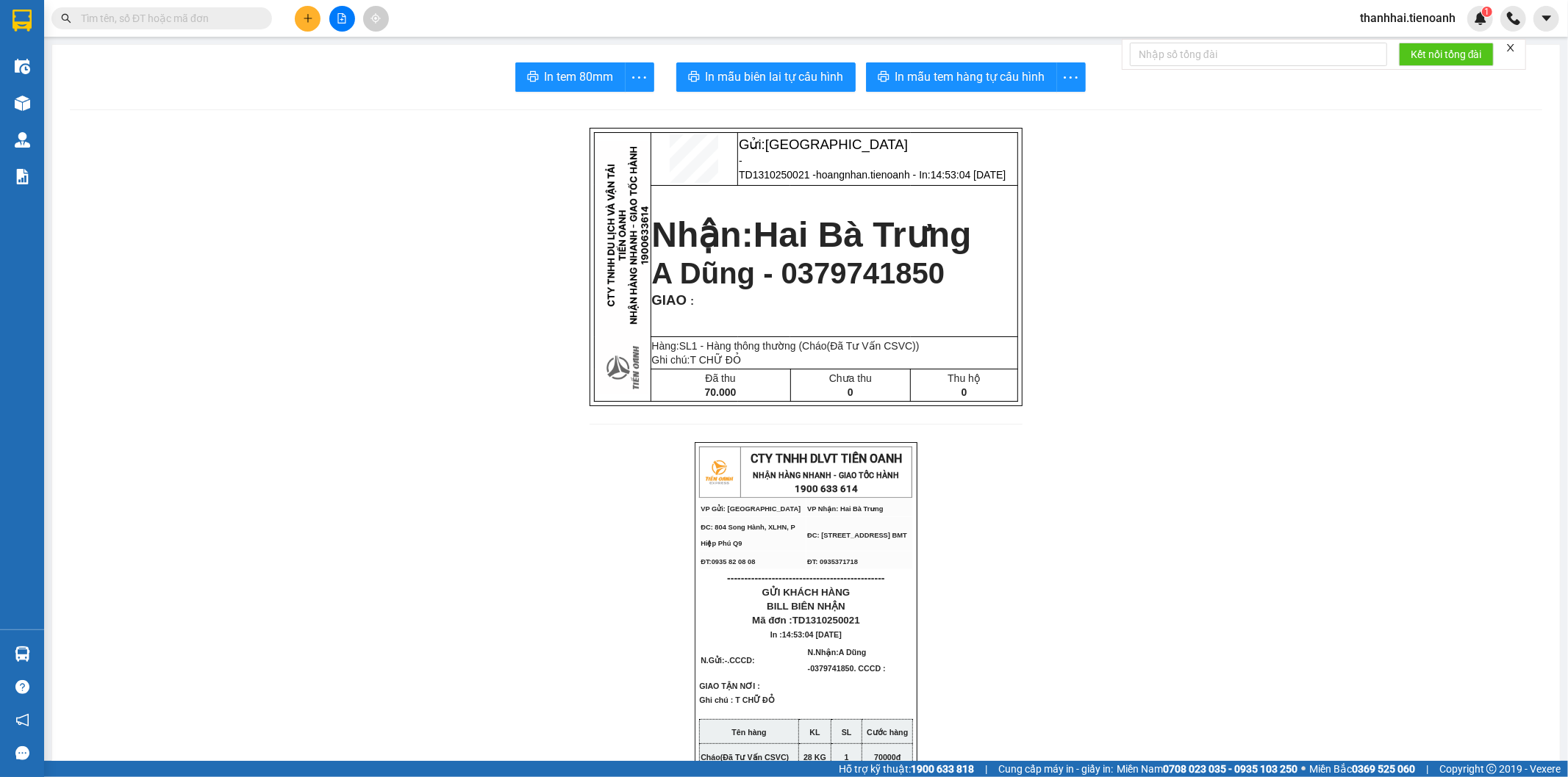
click at [163, 21] on input "text" at bounding box center [167, 19] width 174 height 16
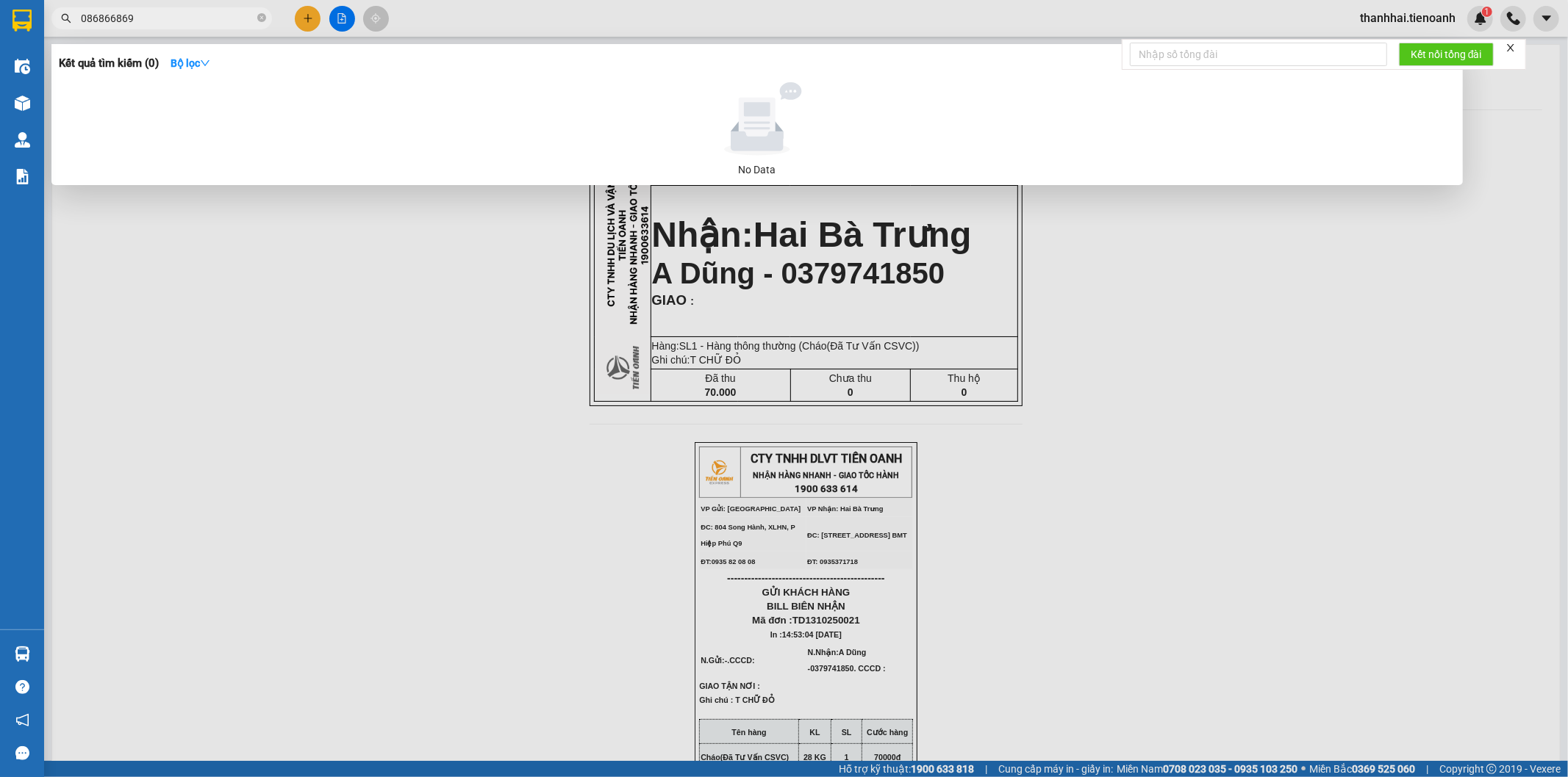
click at [101, 21] on input "086866869" at bounding box center [167, 19] width 174 height 16
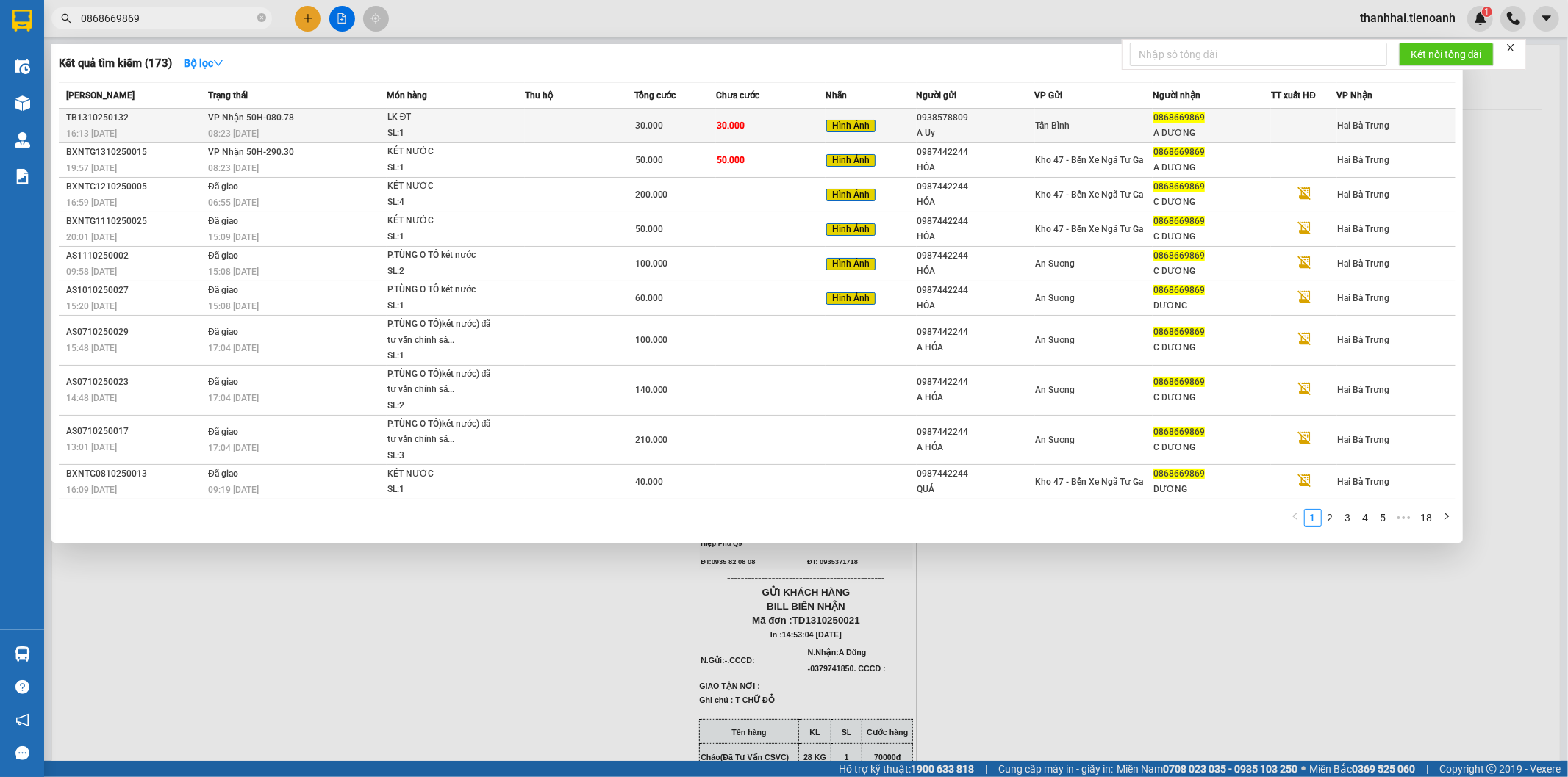
type input "0868669869"
click at [729, 132] on td "30.000" at bounding box center [770, 126] width 109 height 35
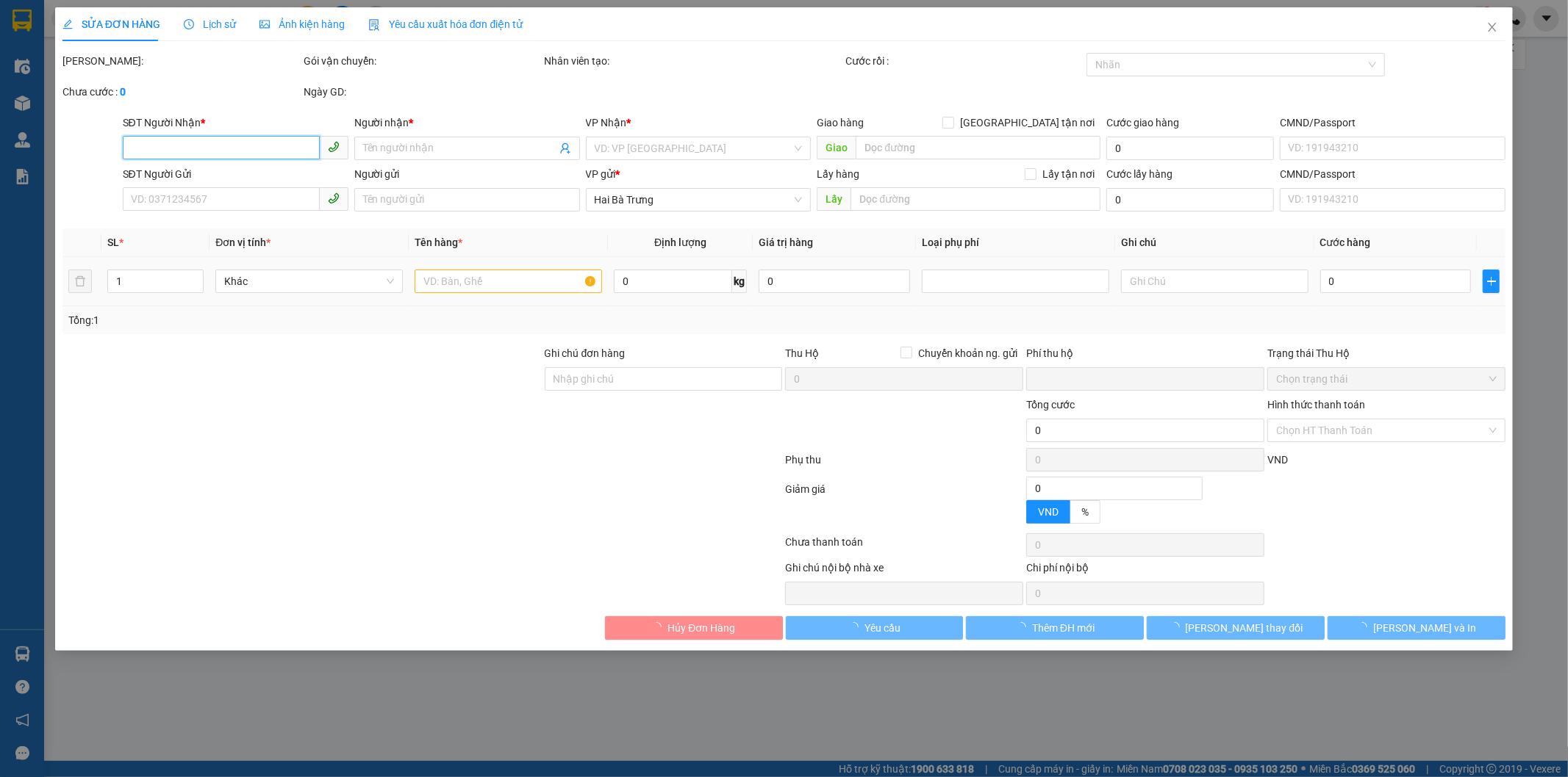
type input "0868669869"
type input "A DƯƠNG"
type input "0938578809"
type input "A Uy"
type input "0"
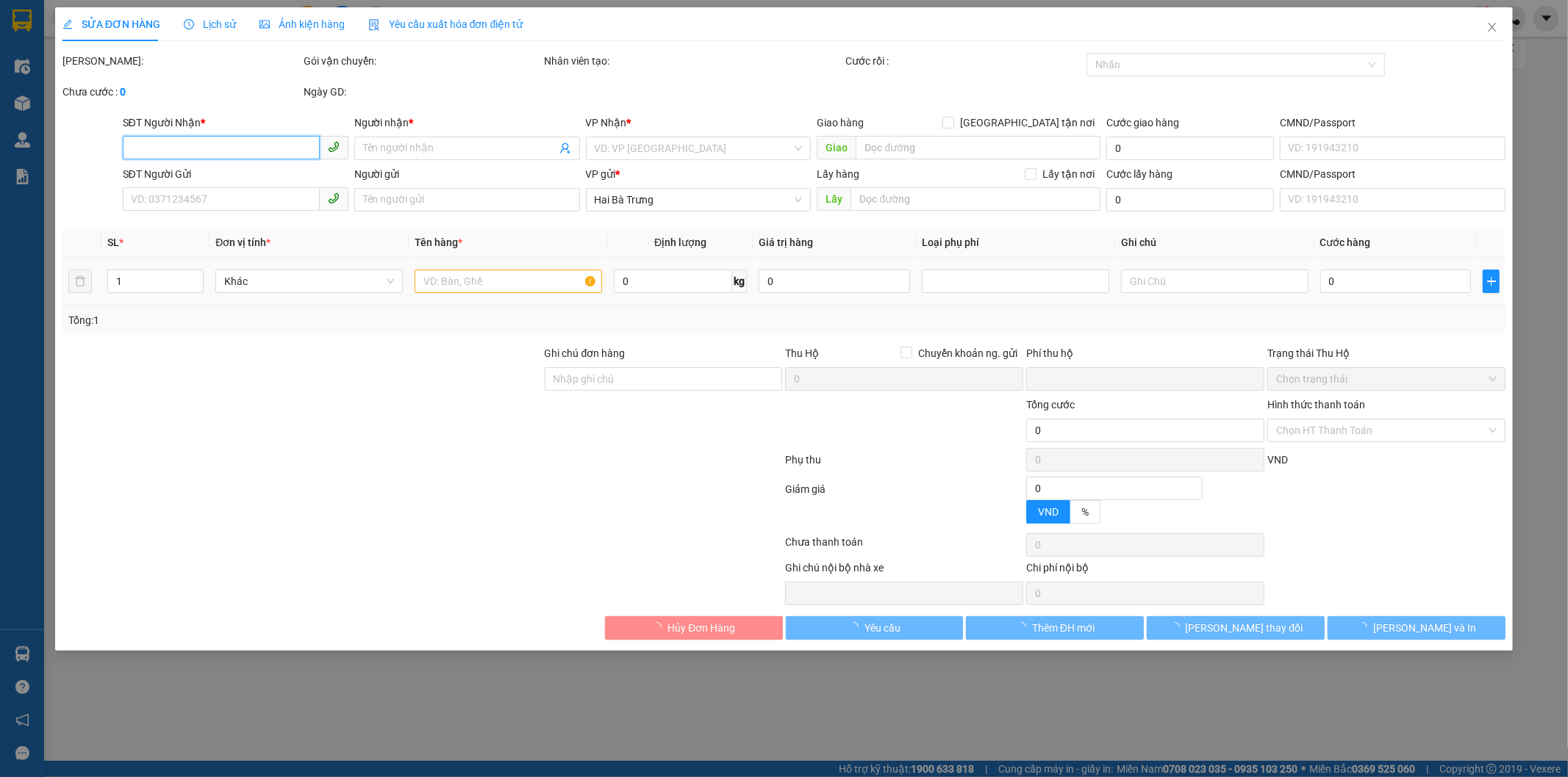
type input "30.000"
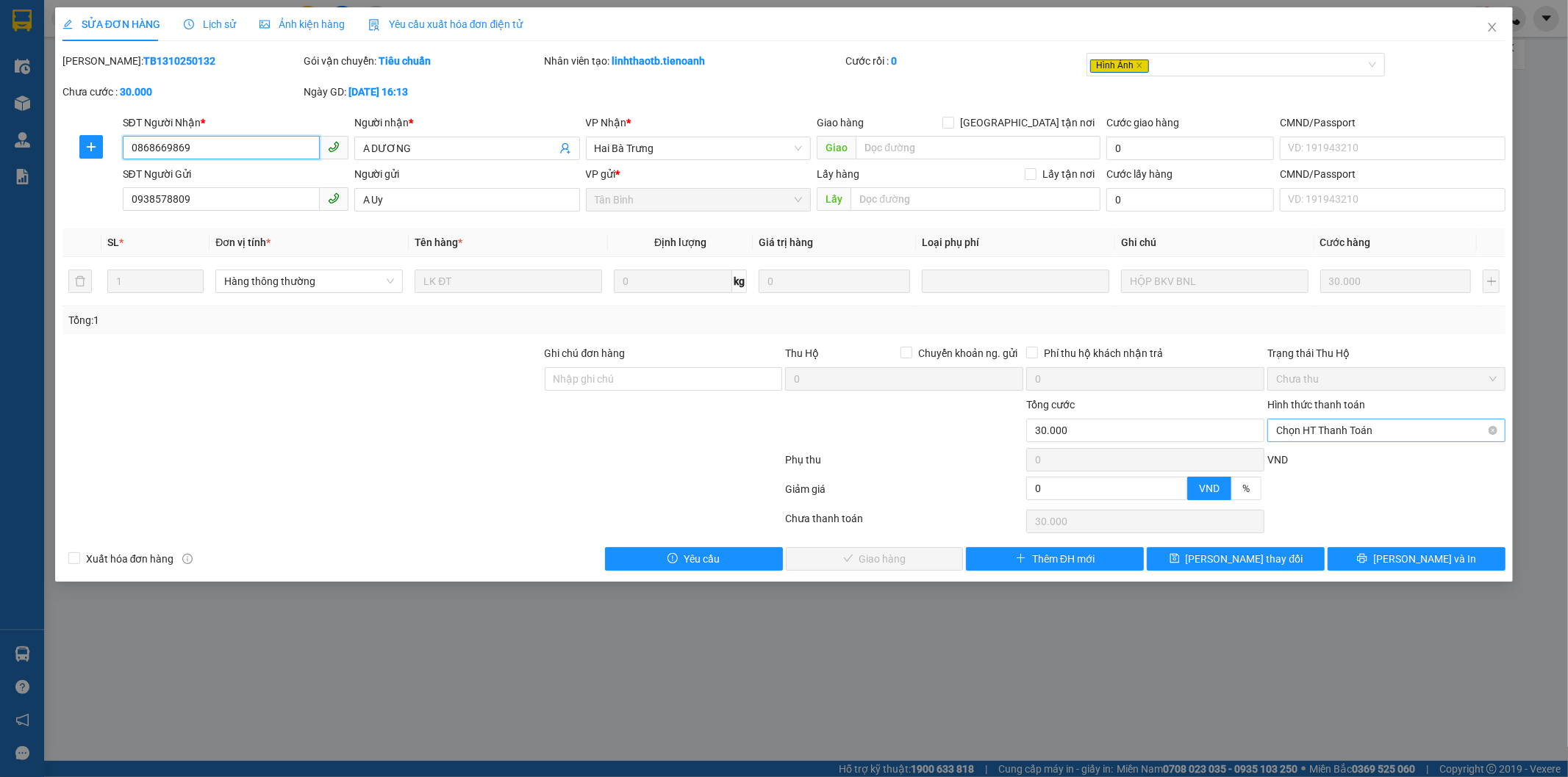
click at [1303, 427] on span "Chọn HT Thanh Toán" at bounding box center [1386, 430] width 220 height 22
click at [1296, 453] on div "Tại văn phòng" at bounding box center [1387, 460] width 220 height 16
type input "0"
click at [939, 555] on button "[PERSON_NAME] và Giao hàng" at bounding box center [874, 559] width 178 height 24
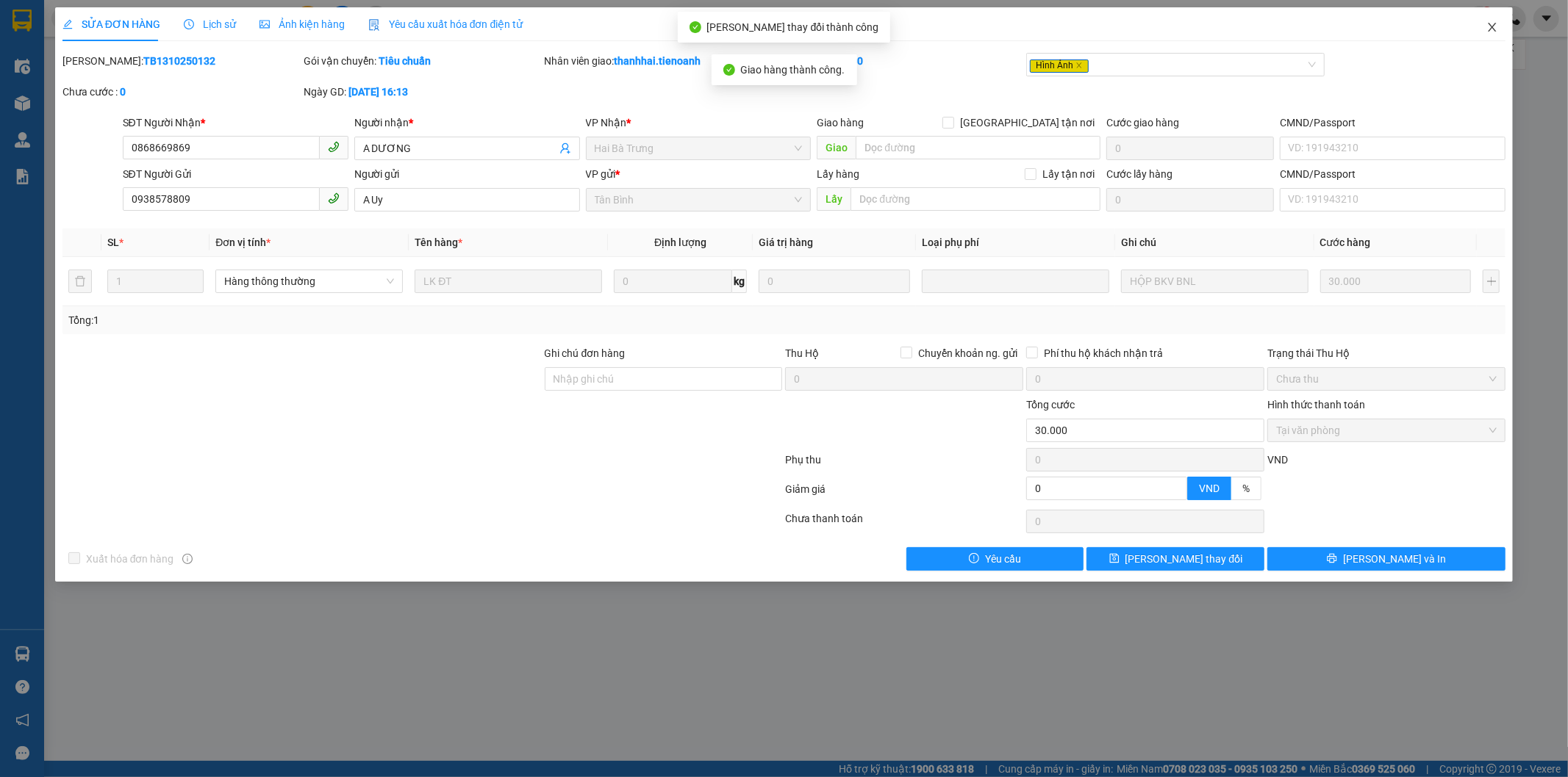
click at [1494, 25] on icon "close" at bounding box center [1492, 27] width 12 height 12
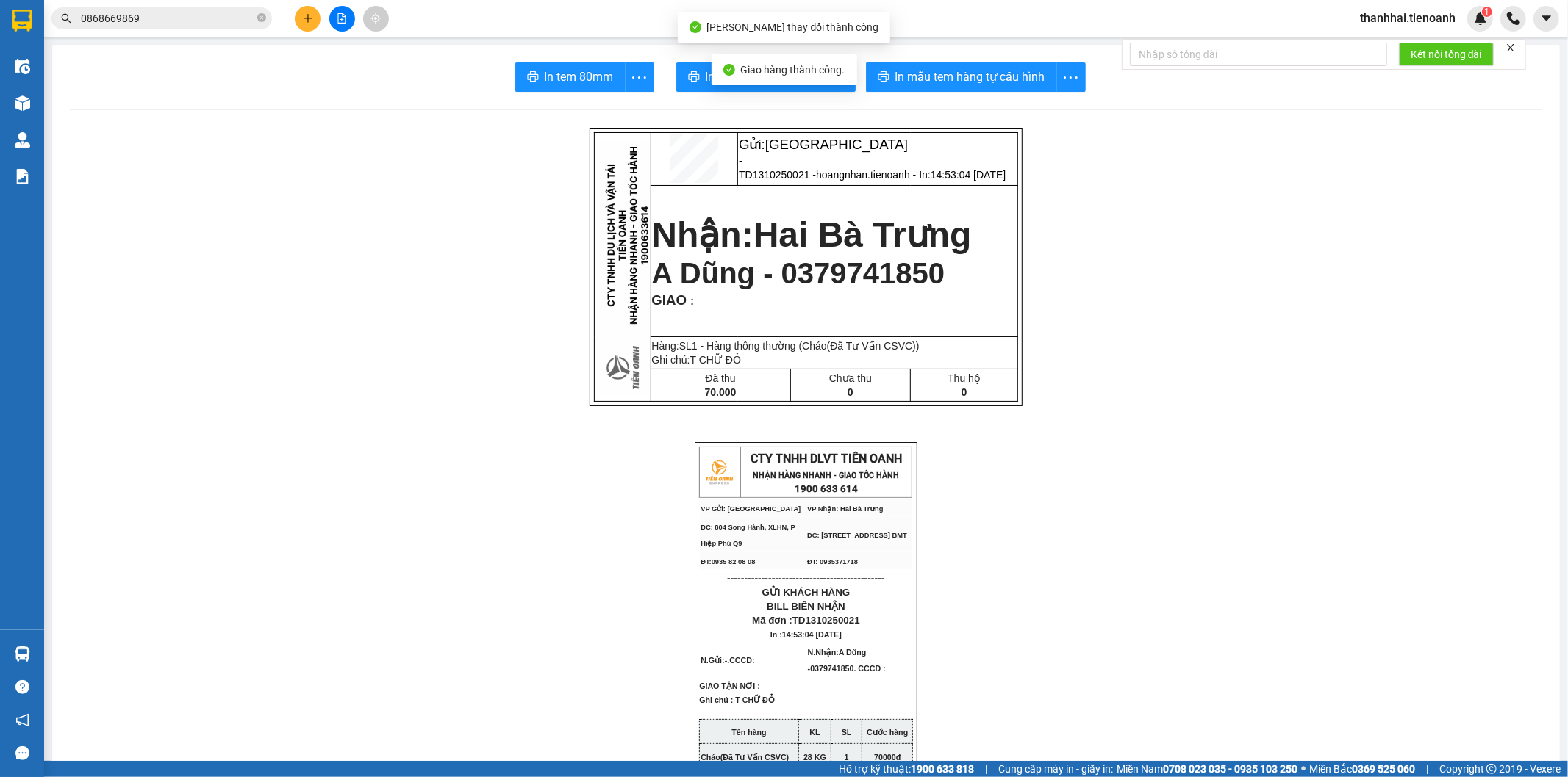
click at [165, 16] on input "0868669869" at bounding box center [167, 19] width 174 height 16
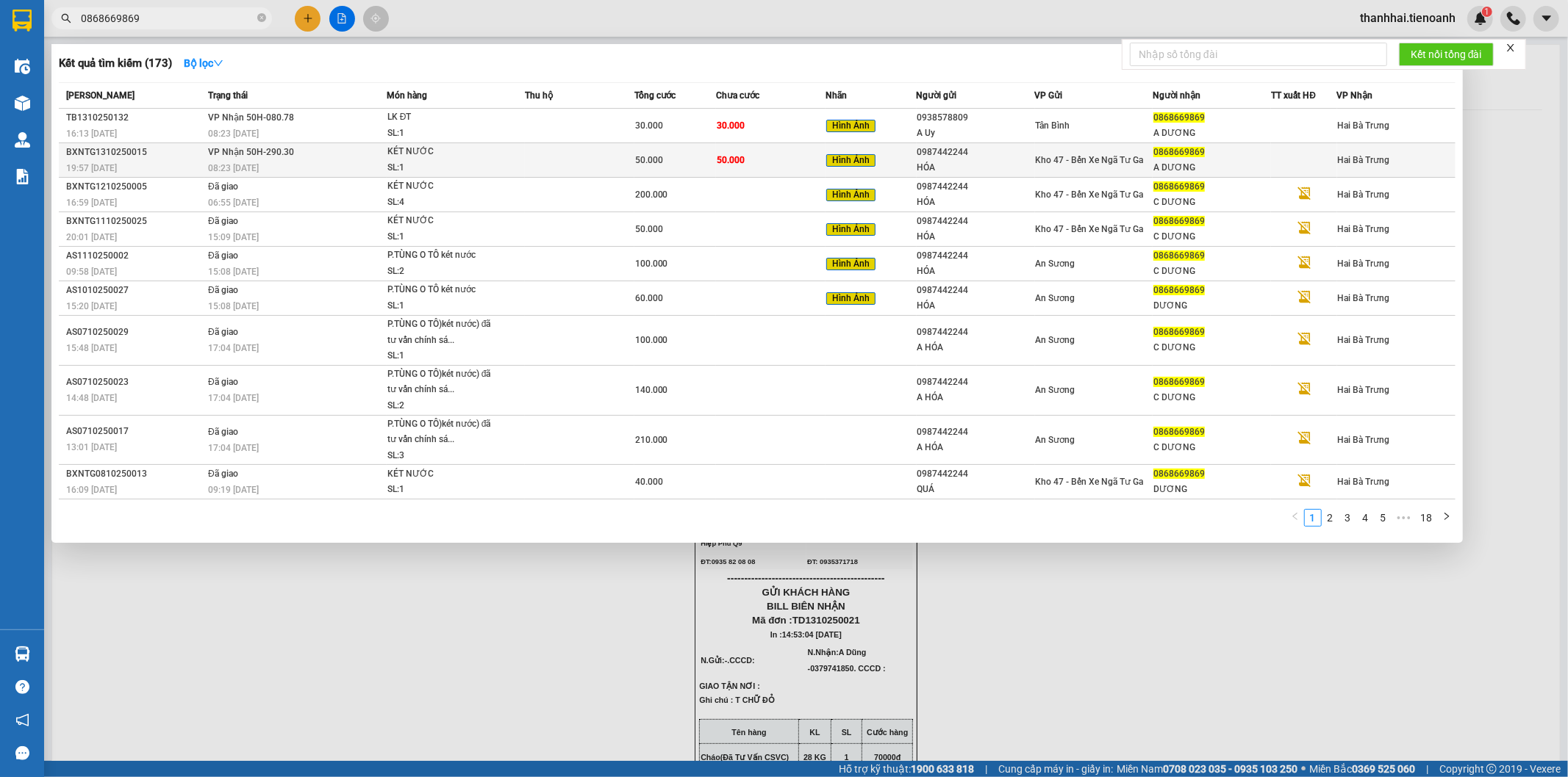
click at [701, 155] on div "50.000" at bounding box center [675, 160] width 80 height 16
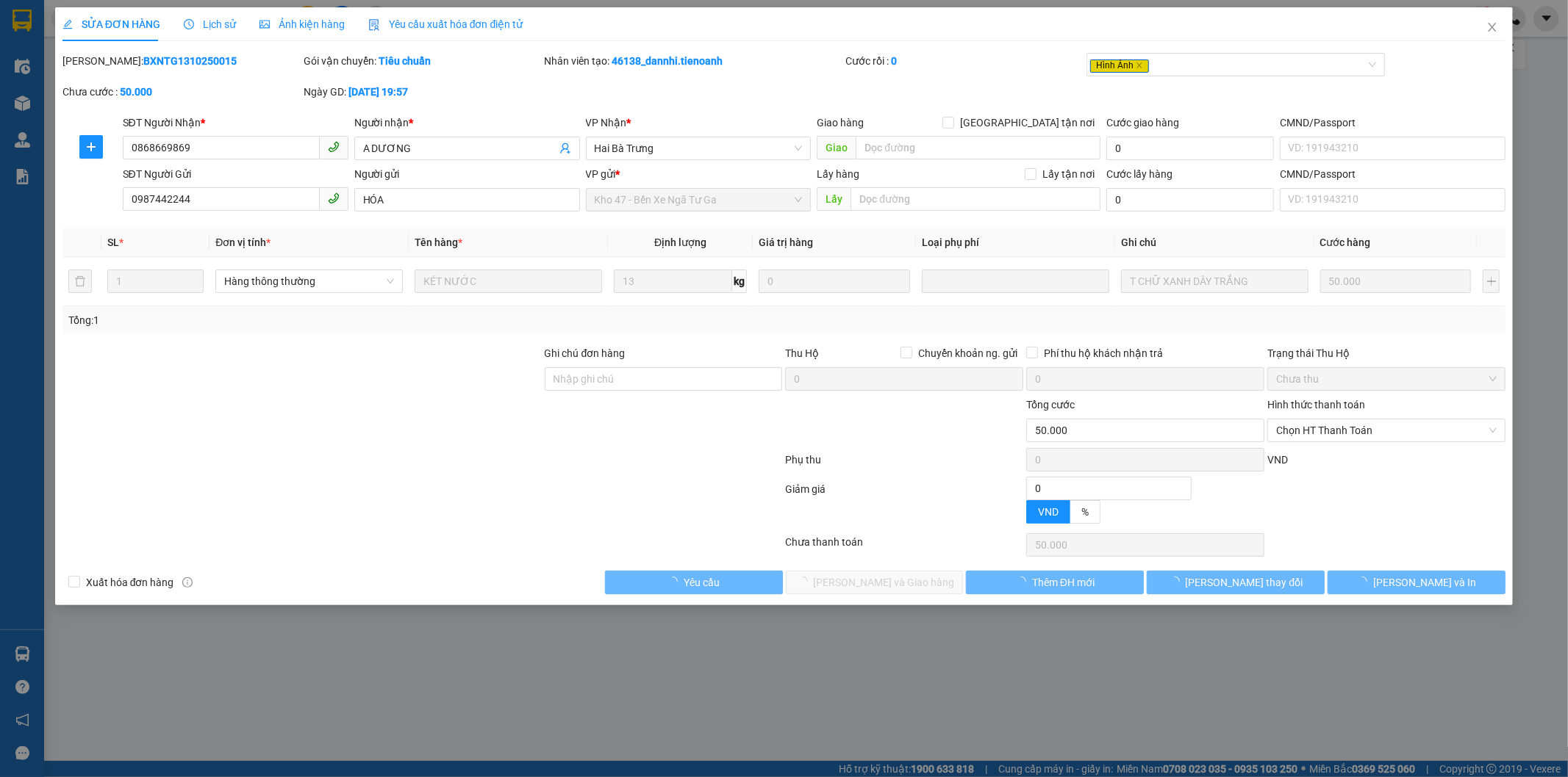
type input "0868669869"
type input "A DƯƠNG"
type input "0987442244"
type input "HÓA"
type input "0"
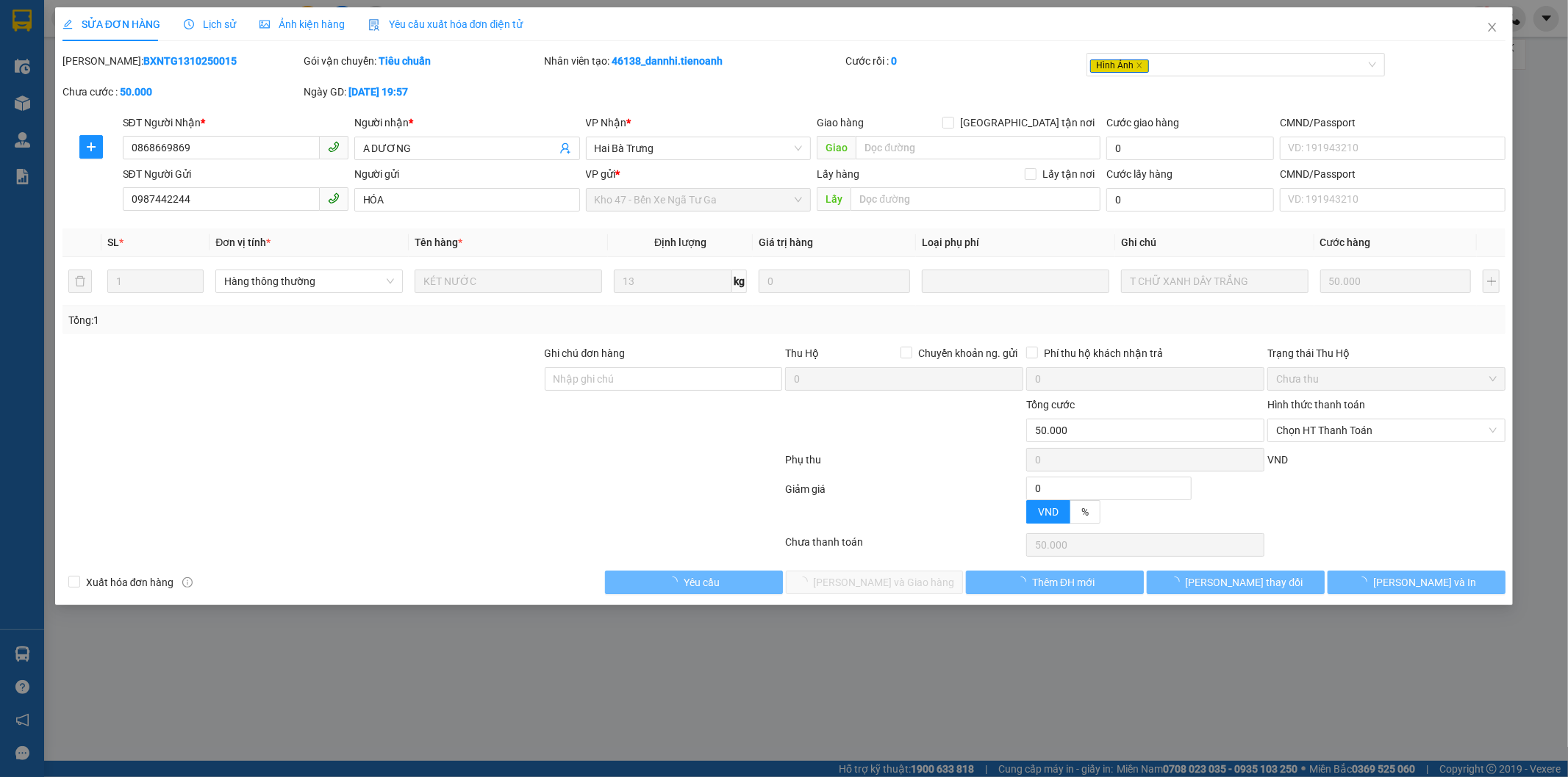
type input "50.000"
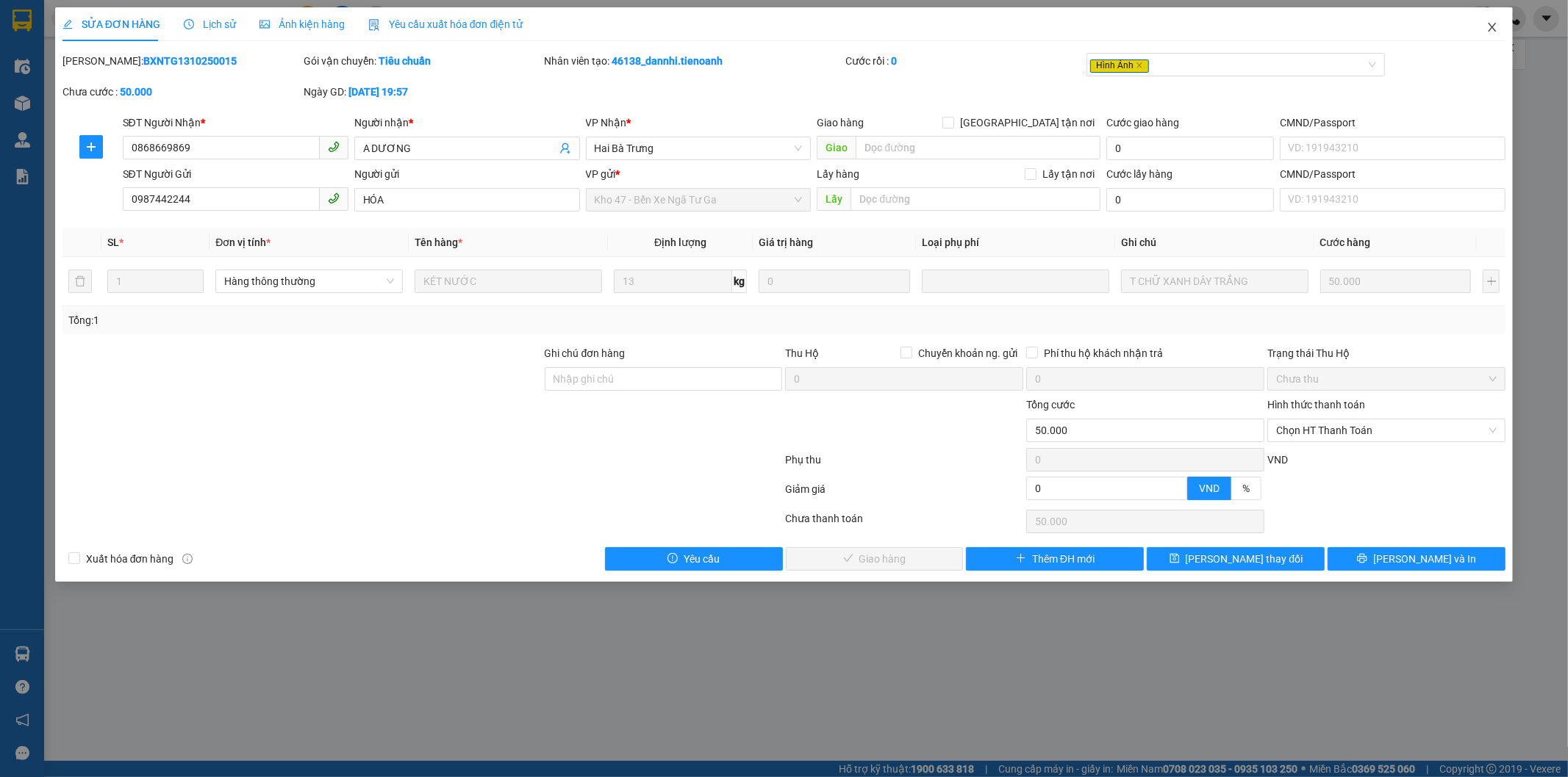
click at [1496, 25] on icon "close" at bounding box center [1492, 27] width 12 height 12
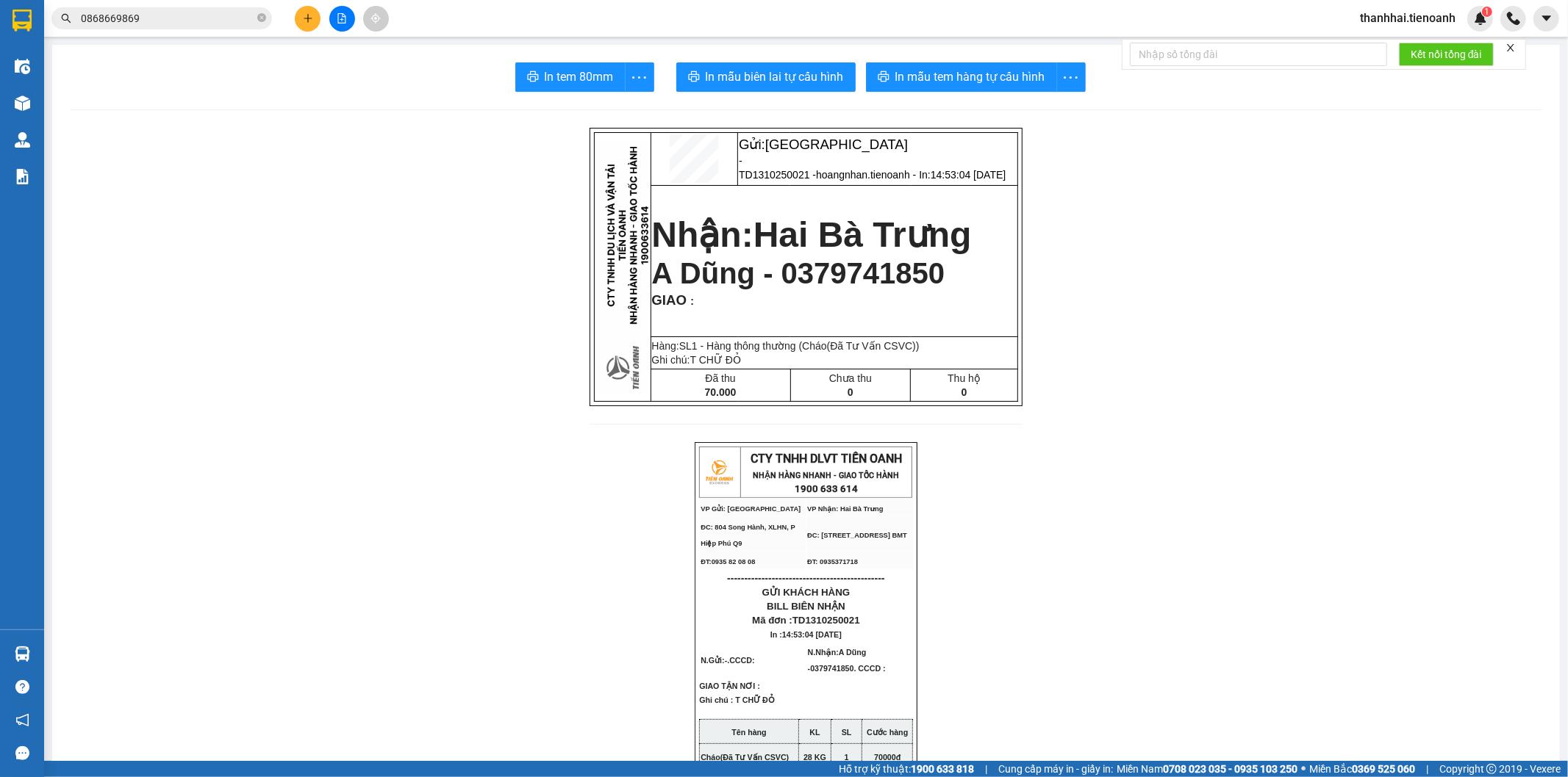
click at [175, 15] on input "0868669869" at bounding box center [167, 19] width 174 height 16
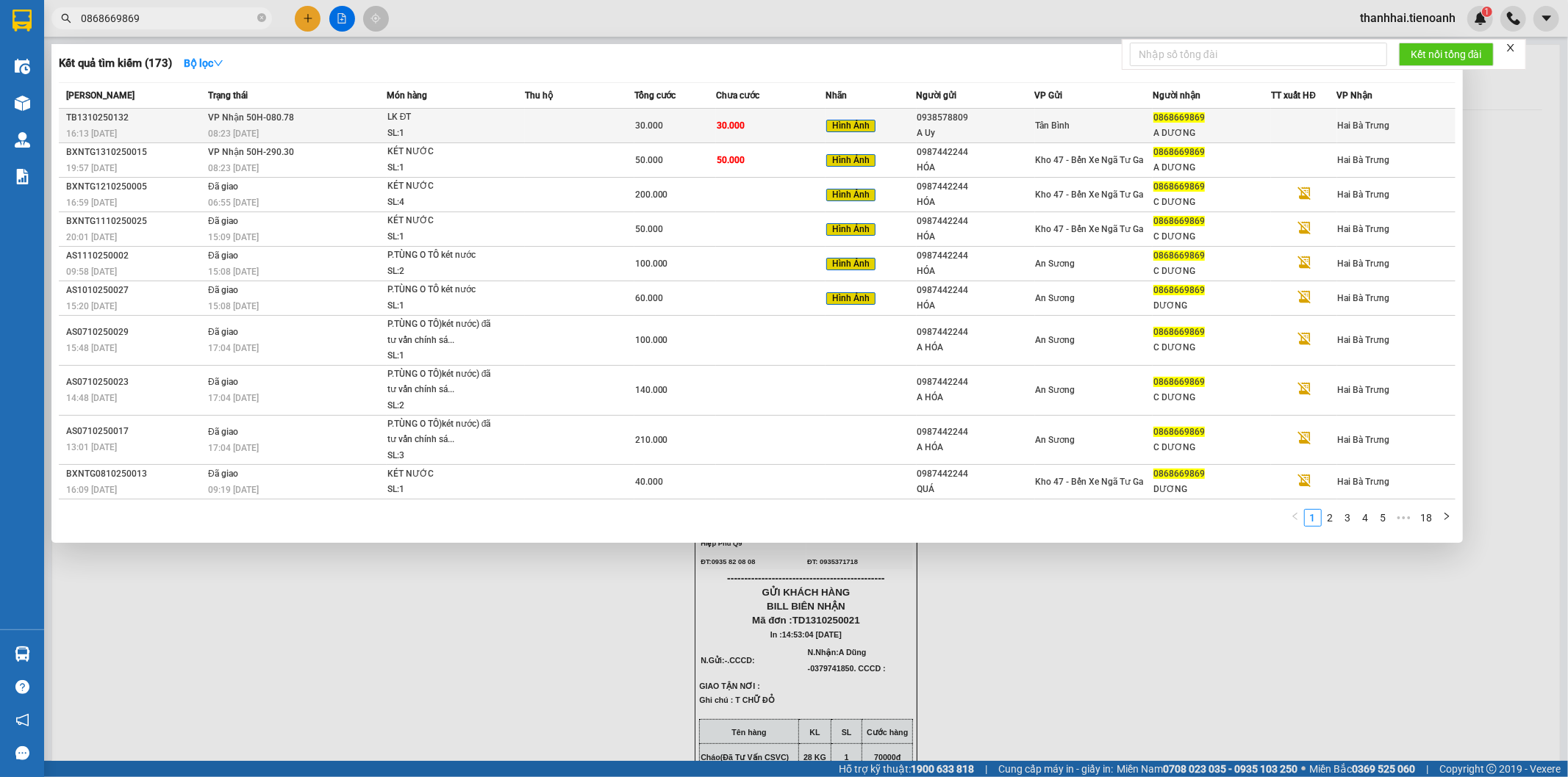
click at [396, 126] on div "SL: 1" at bounding box center [443, 134] width 110 height 16
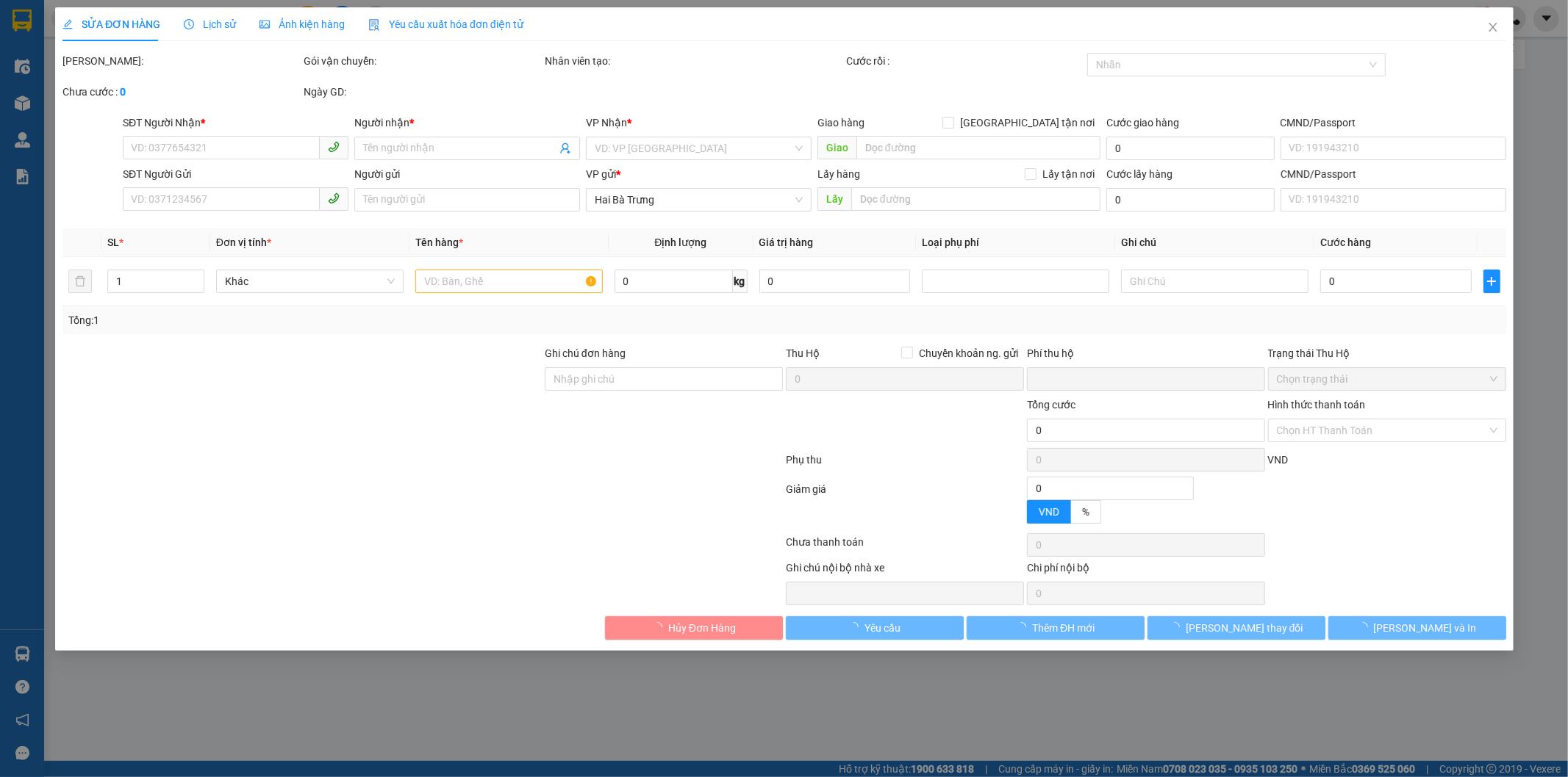
type input "0868669869"
type input "A DƯƠNG"
type input "0938578809"
type input "A Uy"
type input "0"
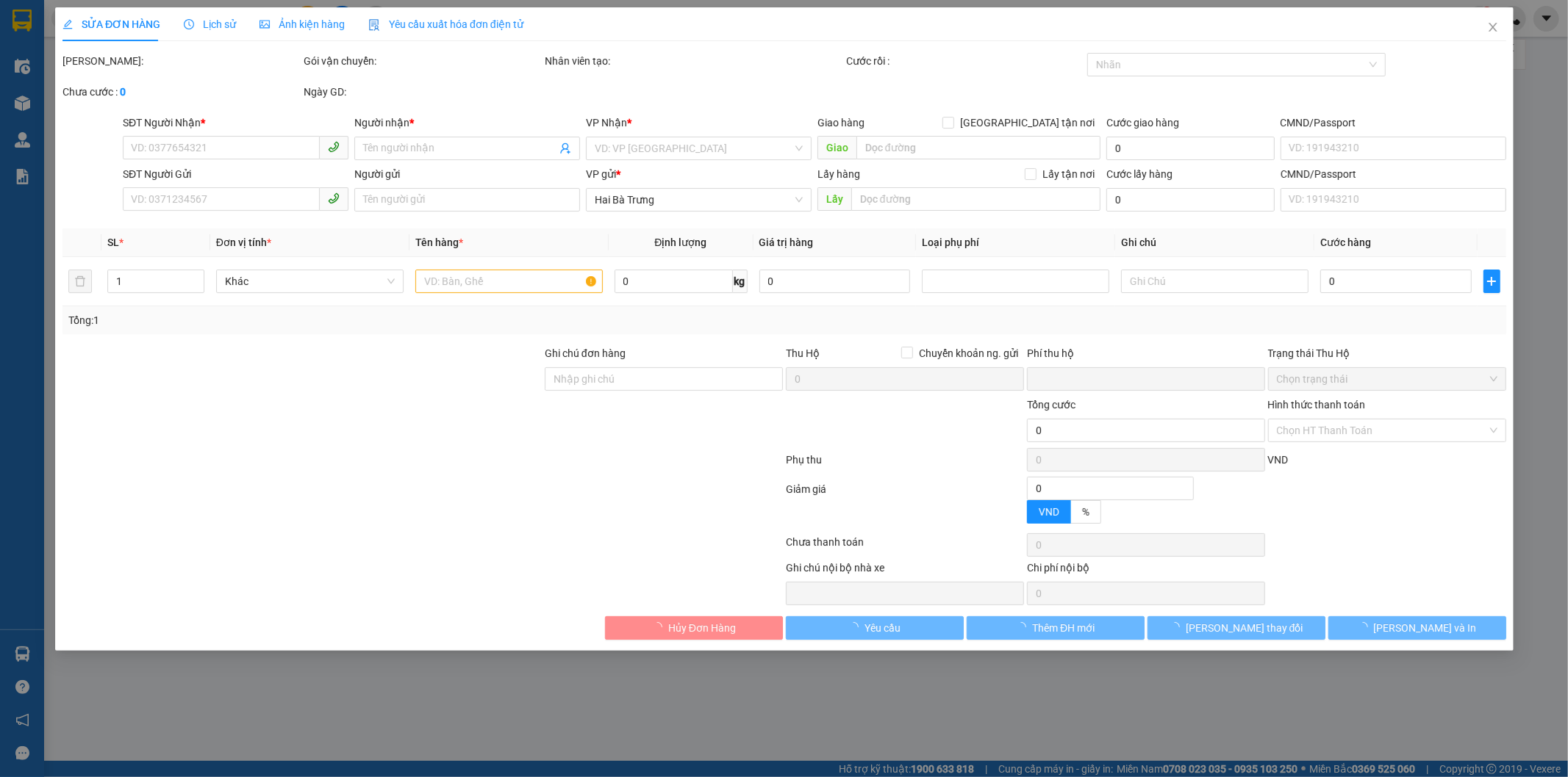
type input "30.000"
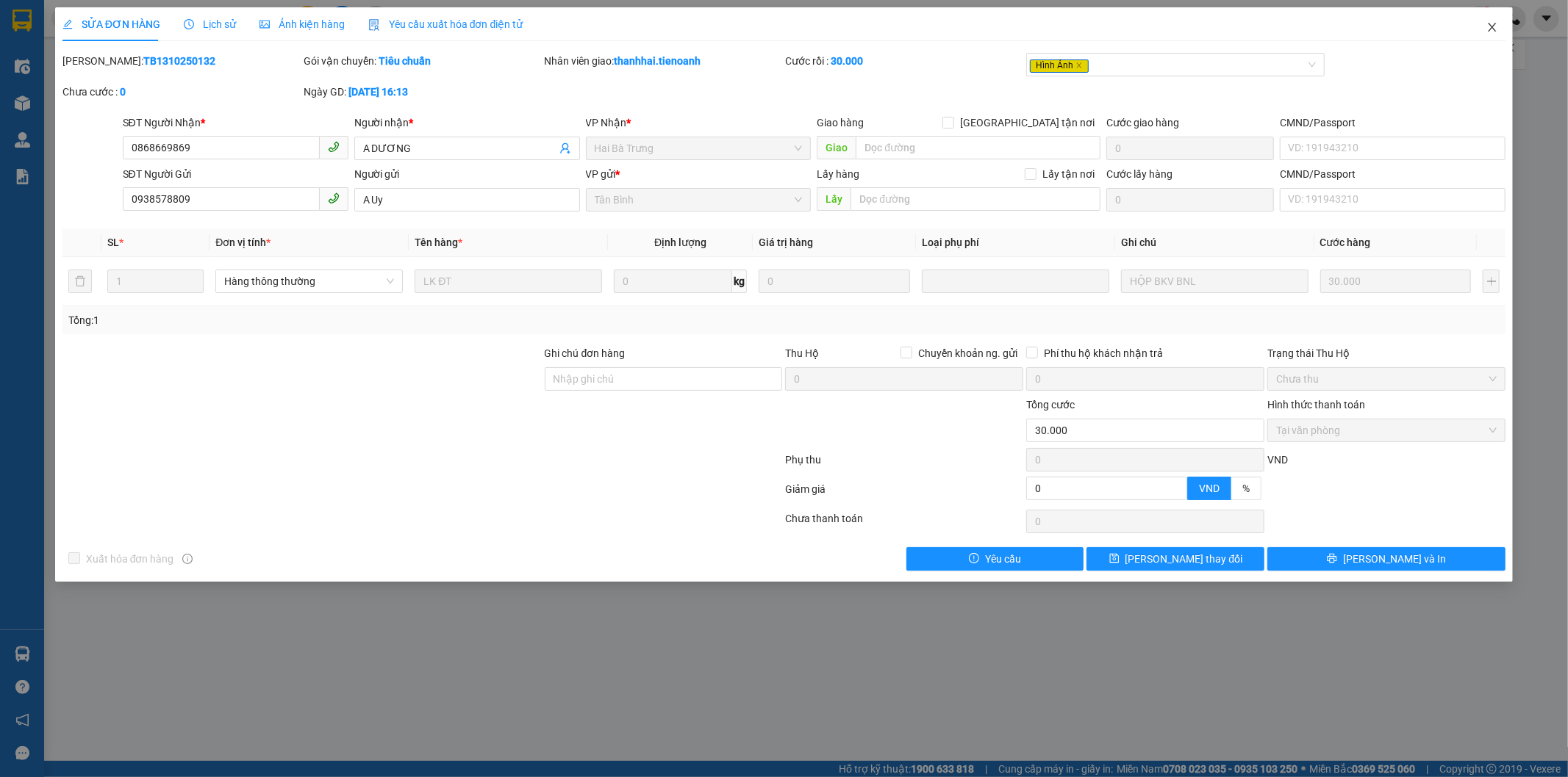
click at [1492, 22] on icon "close" at bounding box center [1492, 27] width 12 height 12
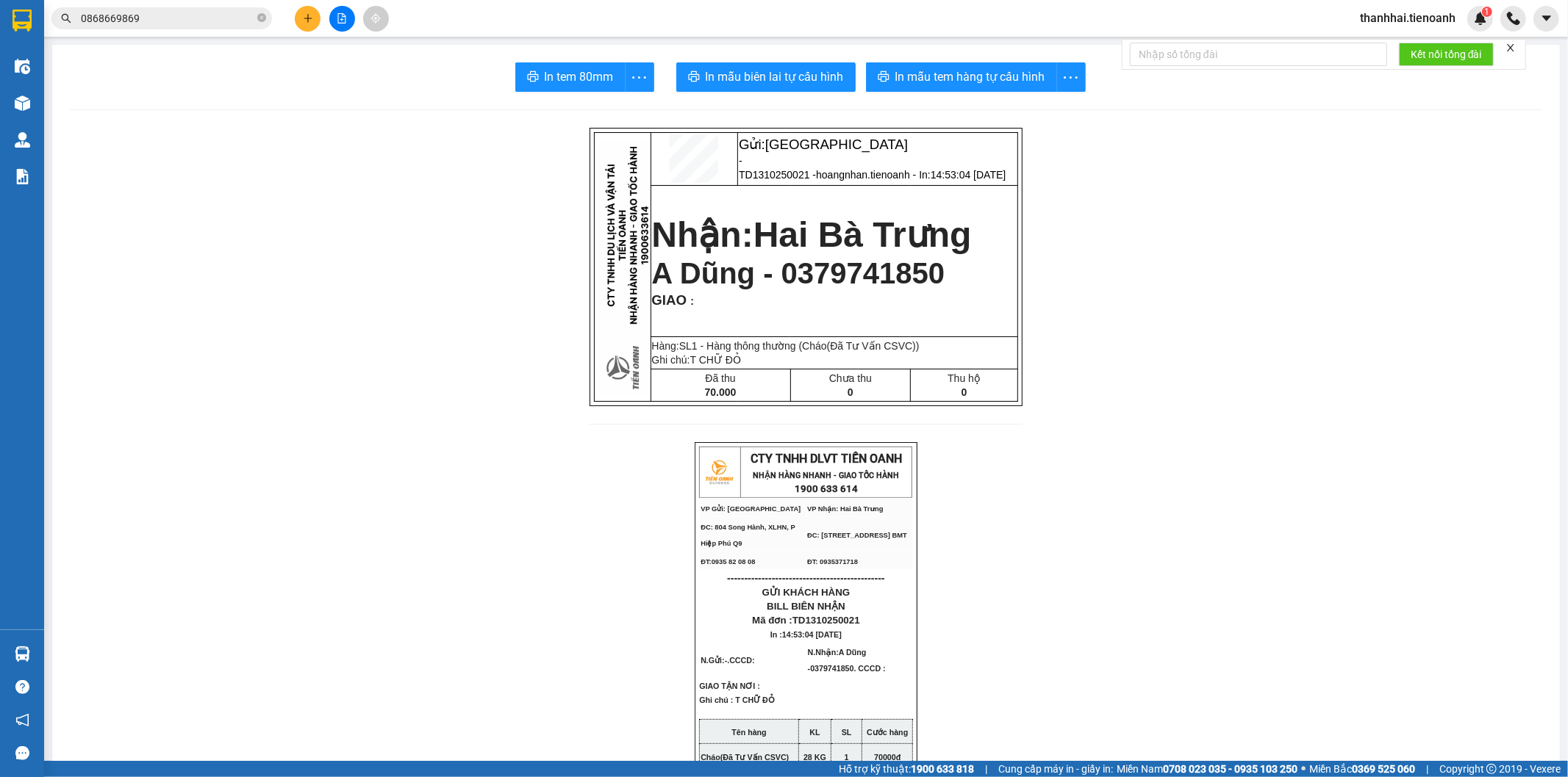
click at [201, 16] on input "0868669869" at bounding box center [167, 19] width 174 height 16
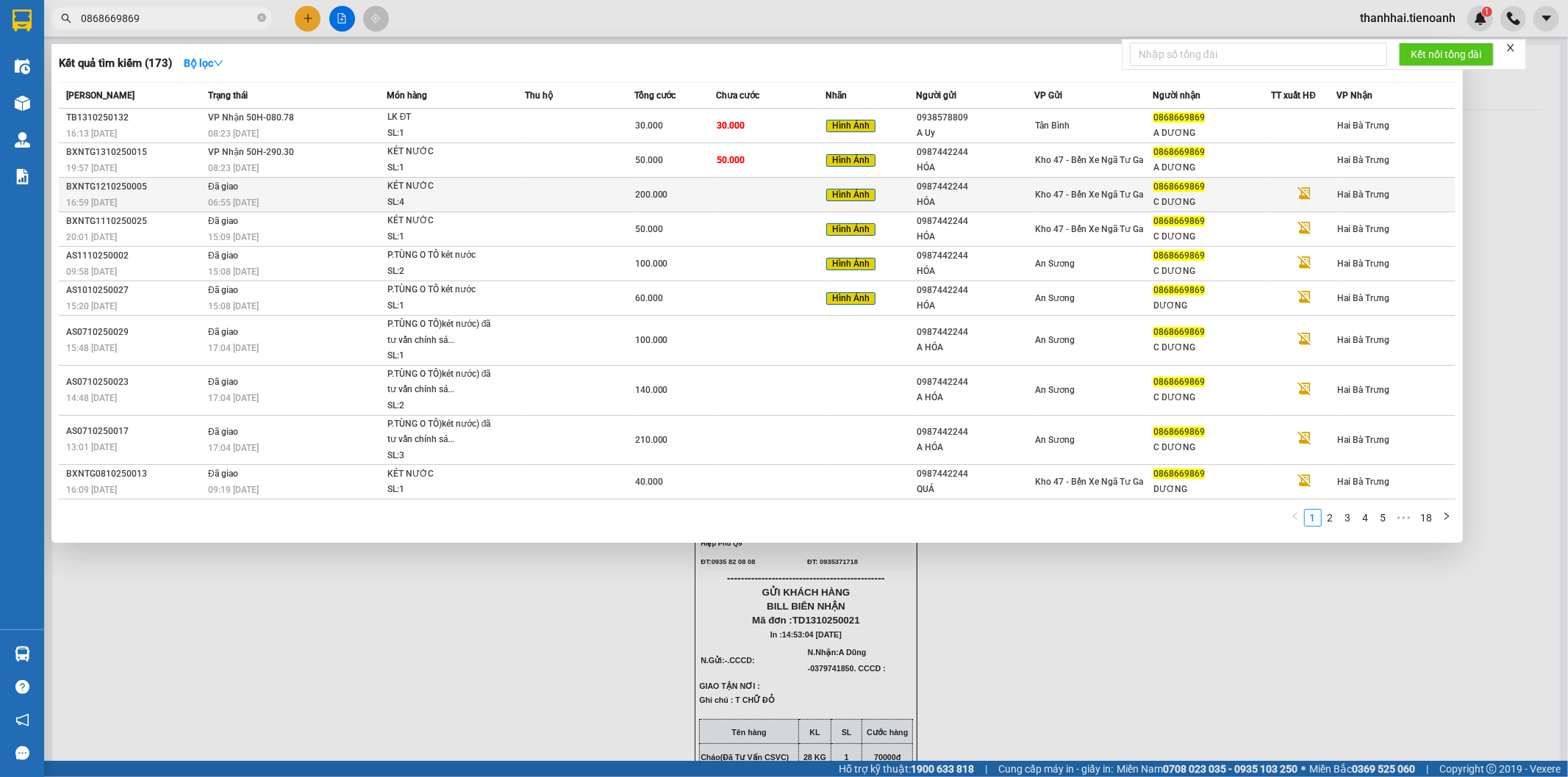
click at [420, 197] on div "SL: 4" at bounding box center [443, 203] width 110 height 16
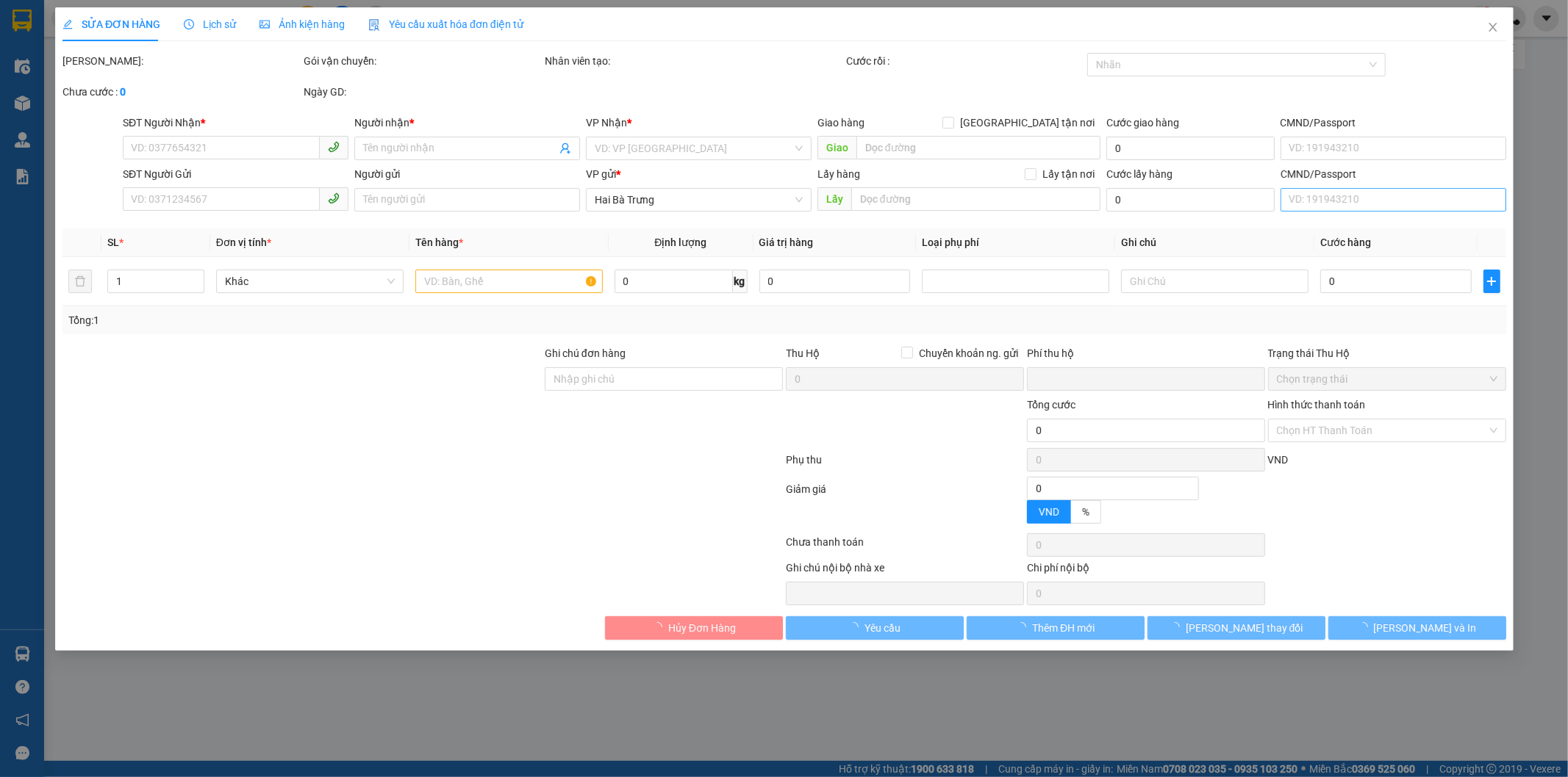
type input "0868669869"
type input "C DƯƠNG"
type input "0987442244"
type input "HÓA"
type input "0"
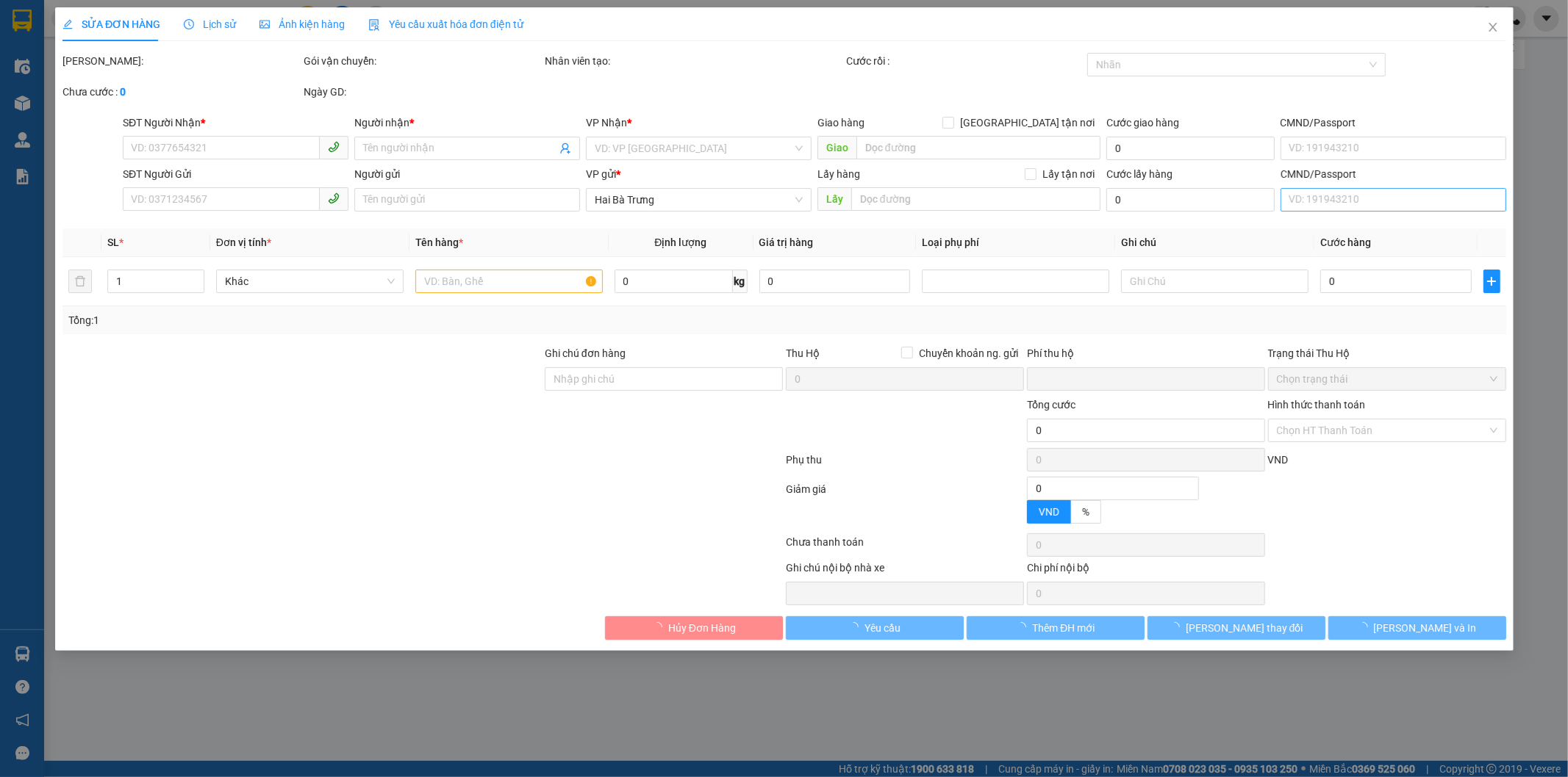
type input "200.000"
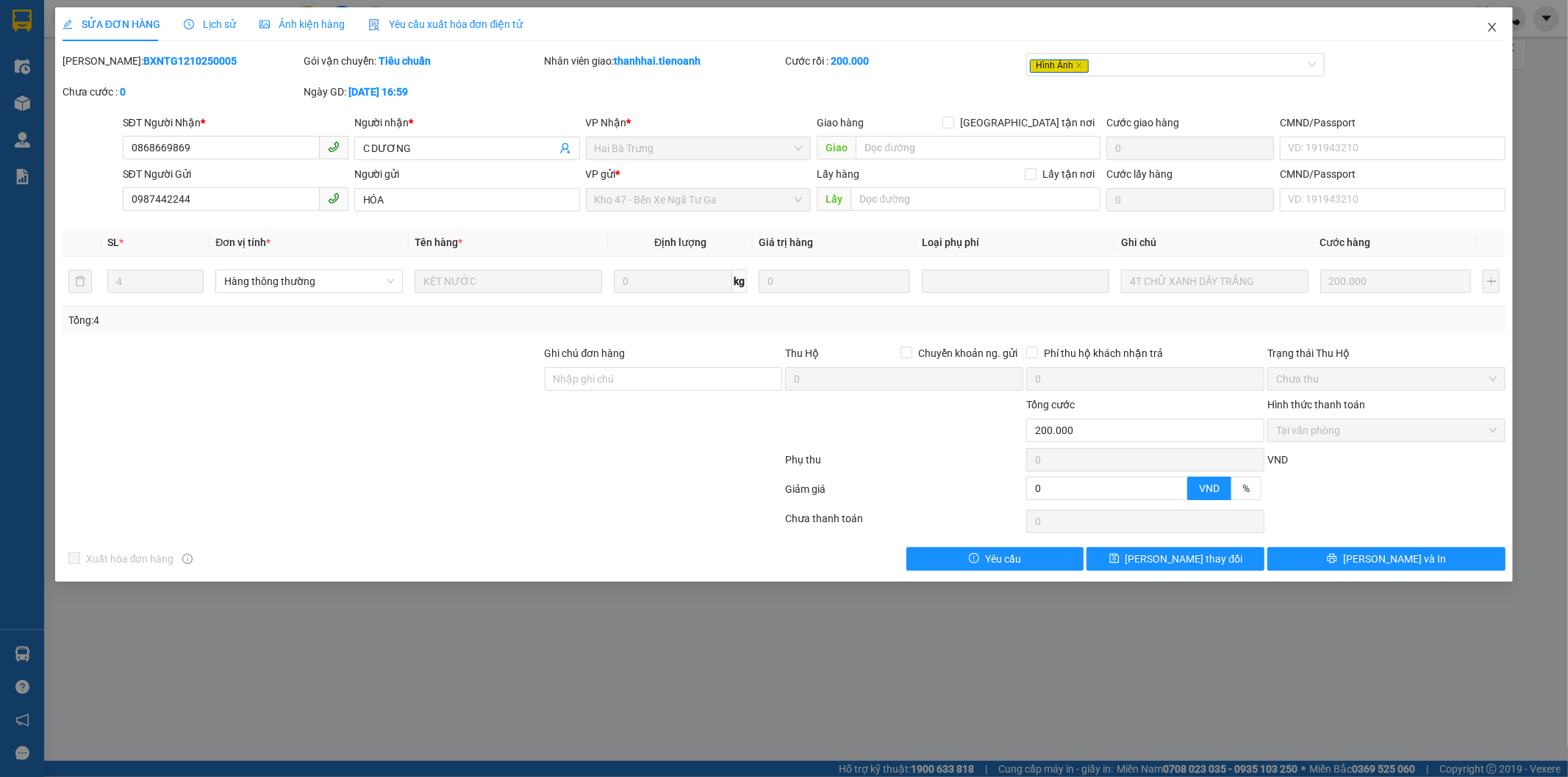
click at [1491, 28] on icon "close" at bounding box center [1492, 27] width 12 height 12
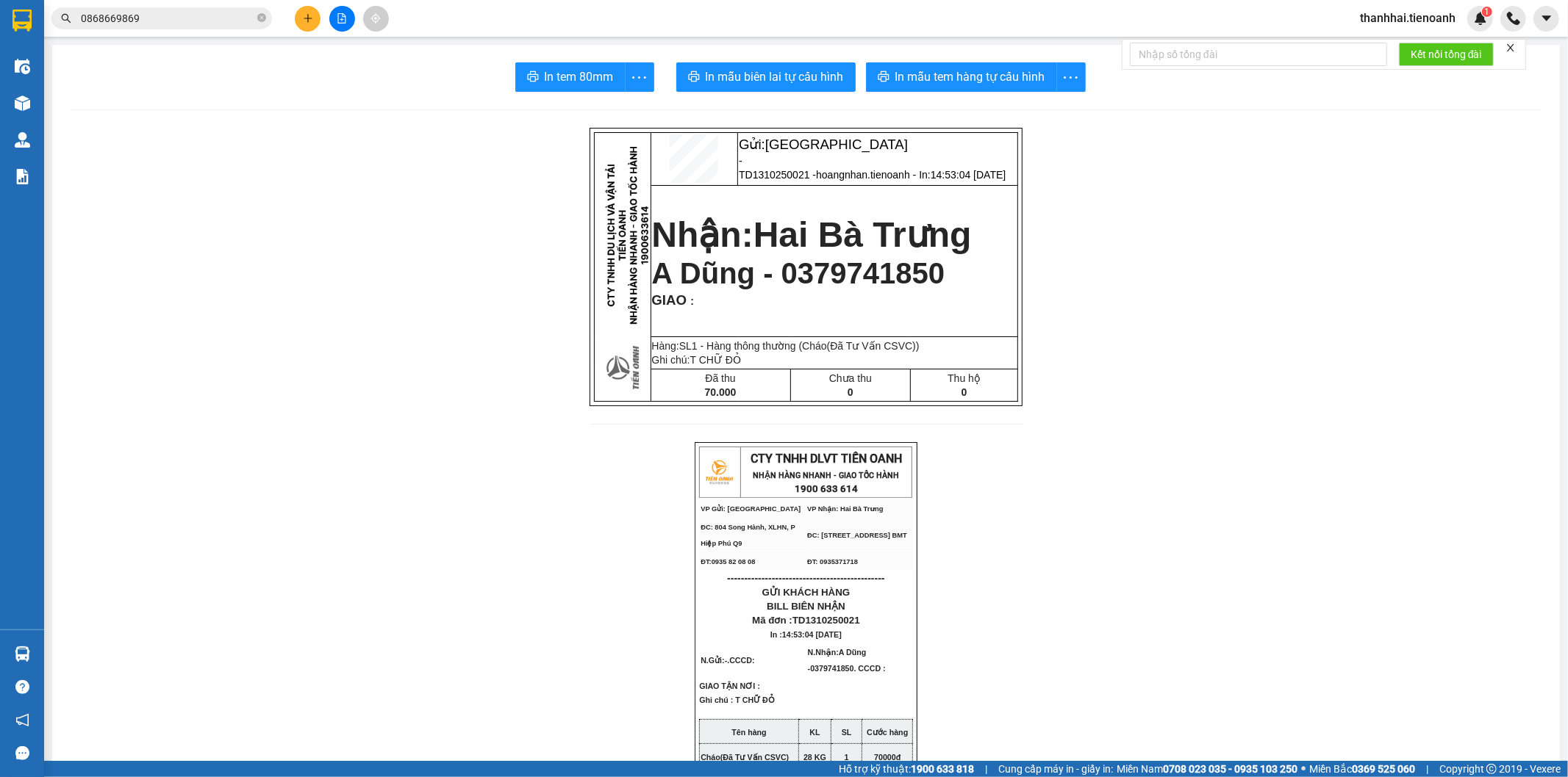
click at [190, 19] on input "0868669869" at bounding box center [167, 19] width 174 height 16
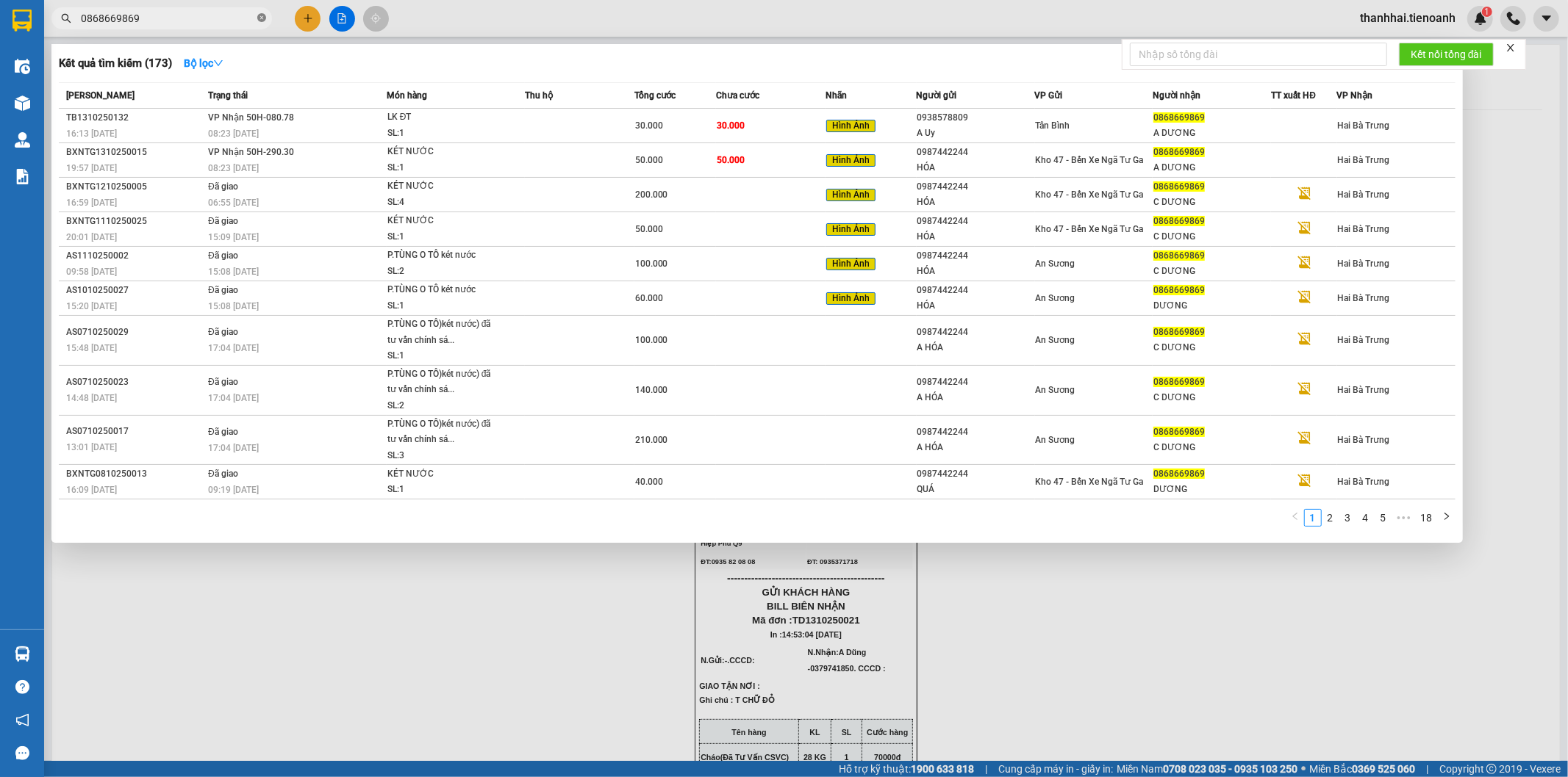
click at [260, 16] on icon "close-circle" at bounding box center [262, 17] width 9 height 9
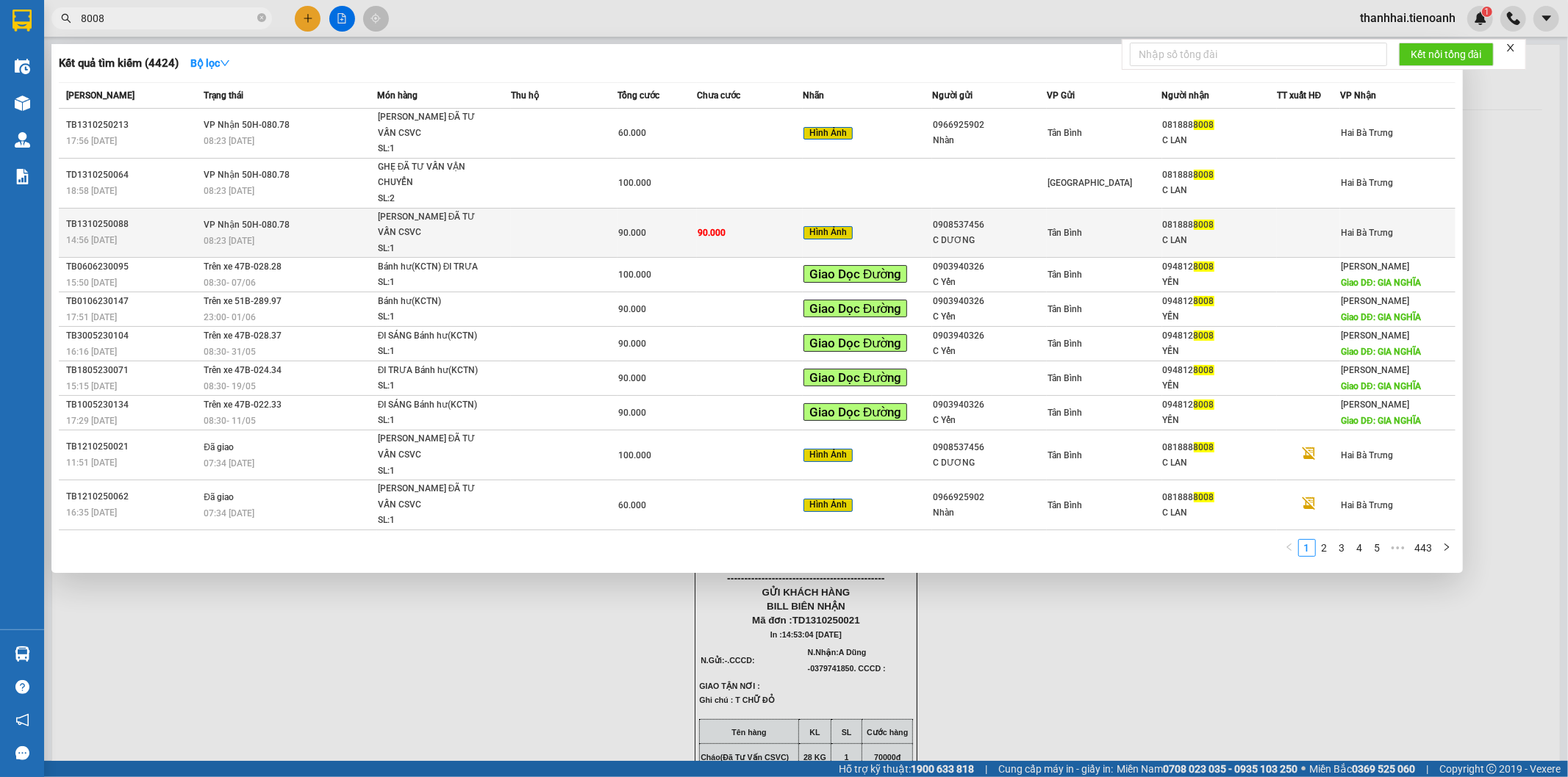
type input "8008"
click at [539, 210] on td at bounding box center [564, 233] width 106 height 50
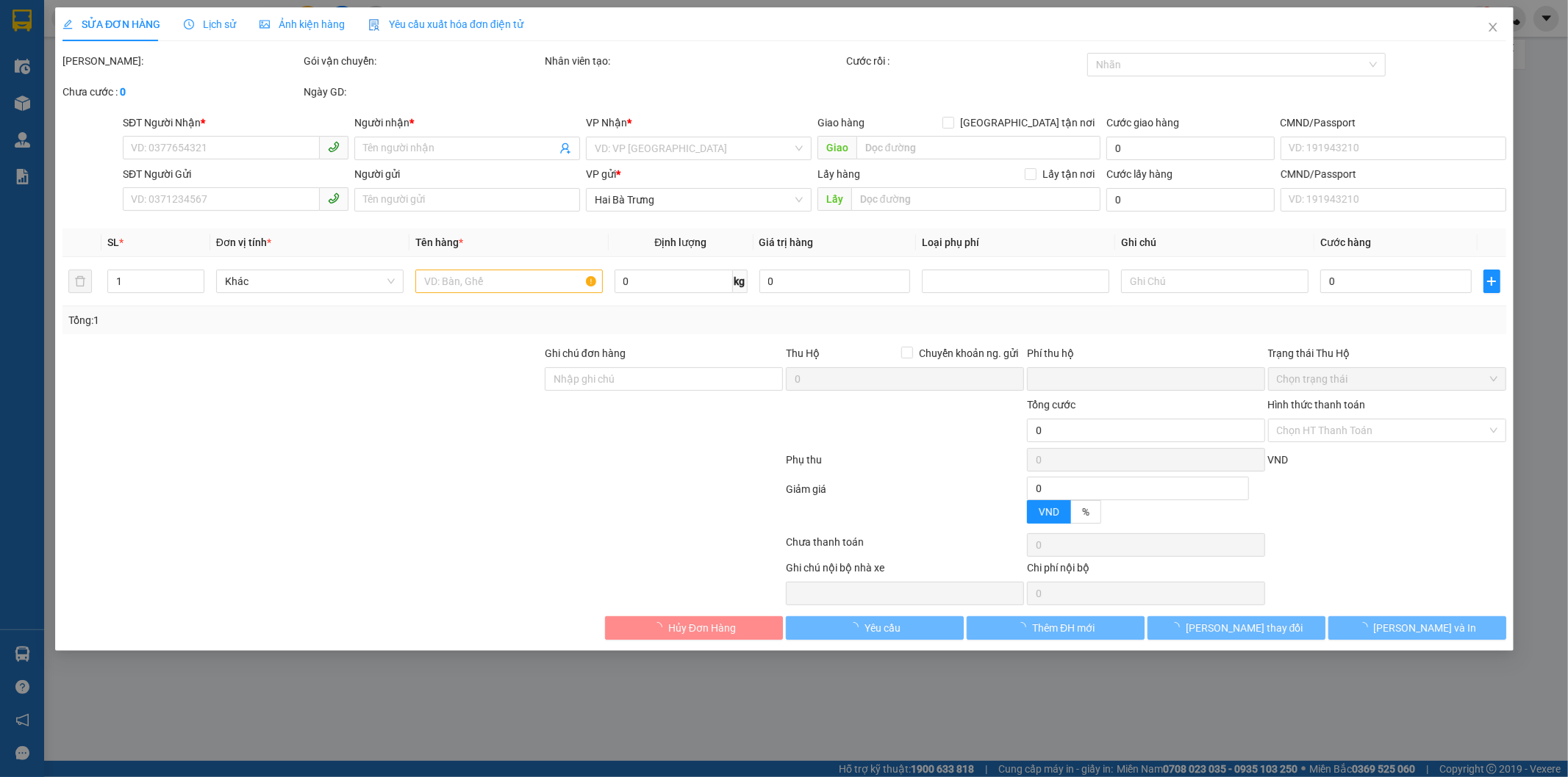
type input "0818888008"
type input "C LAN"
type input "0908537456"
type input "C DƯƠNG"
type input "0"
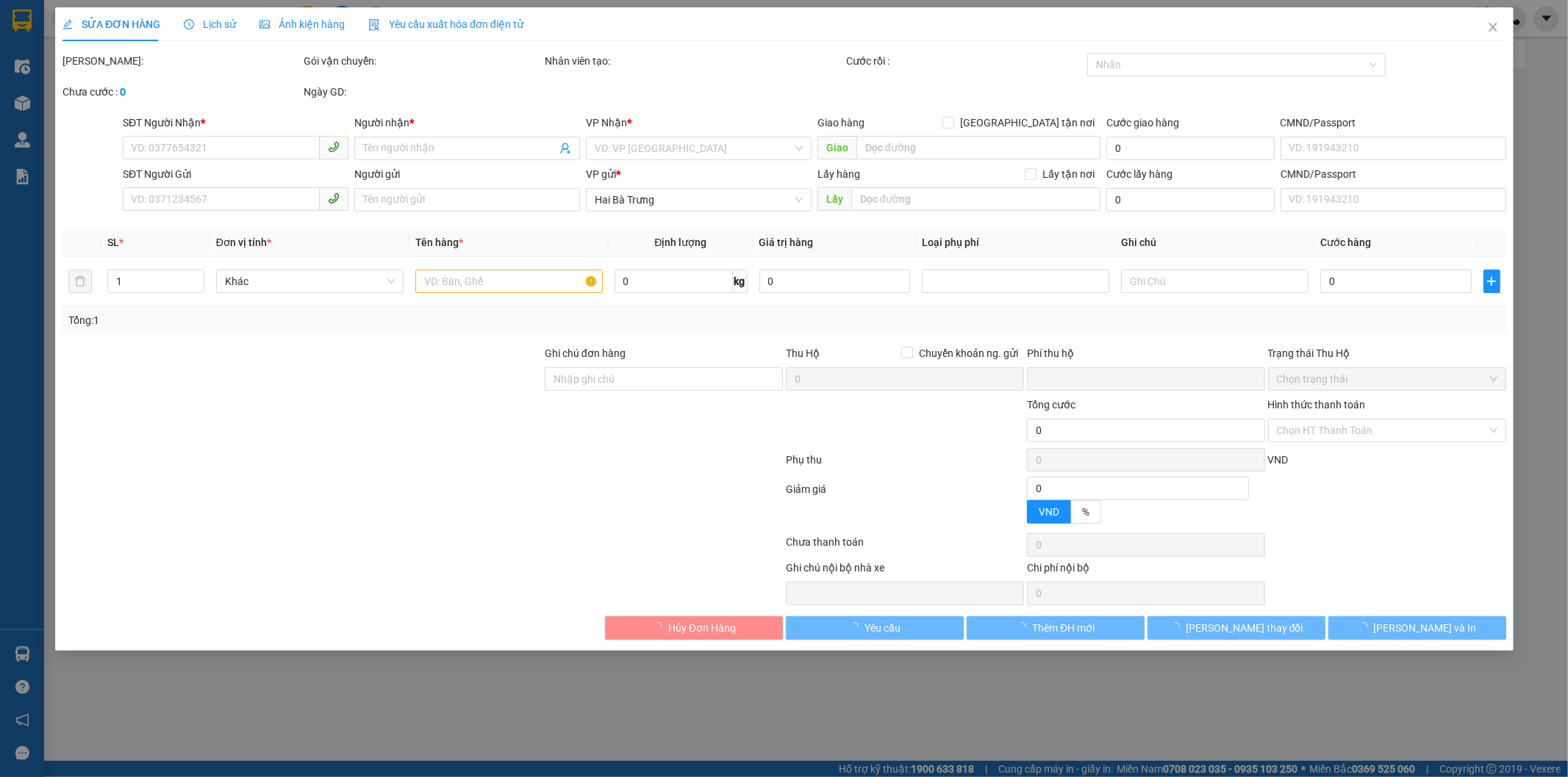
type input "90.000"
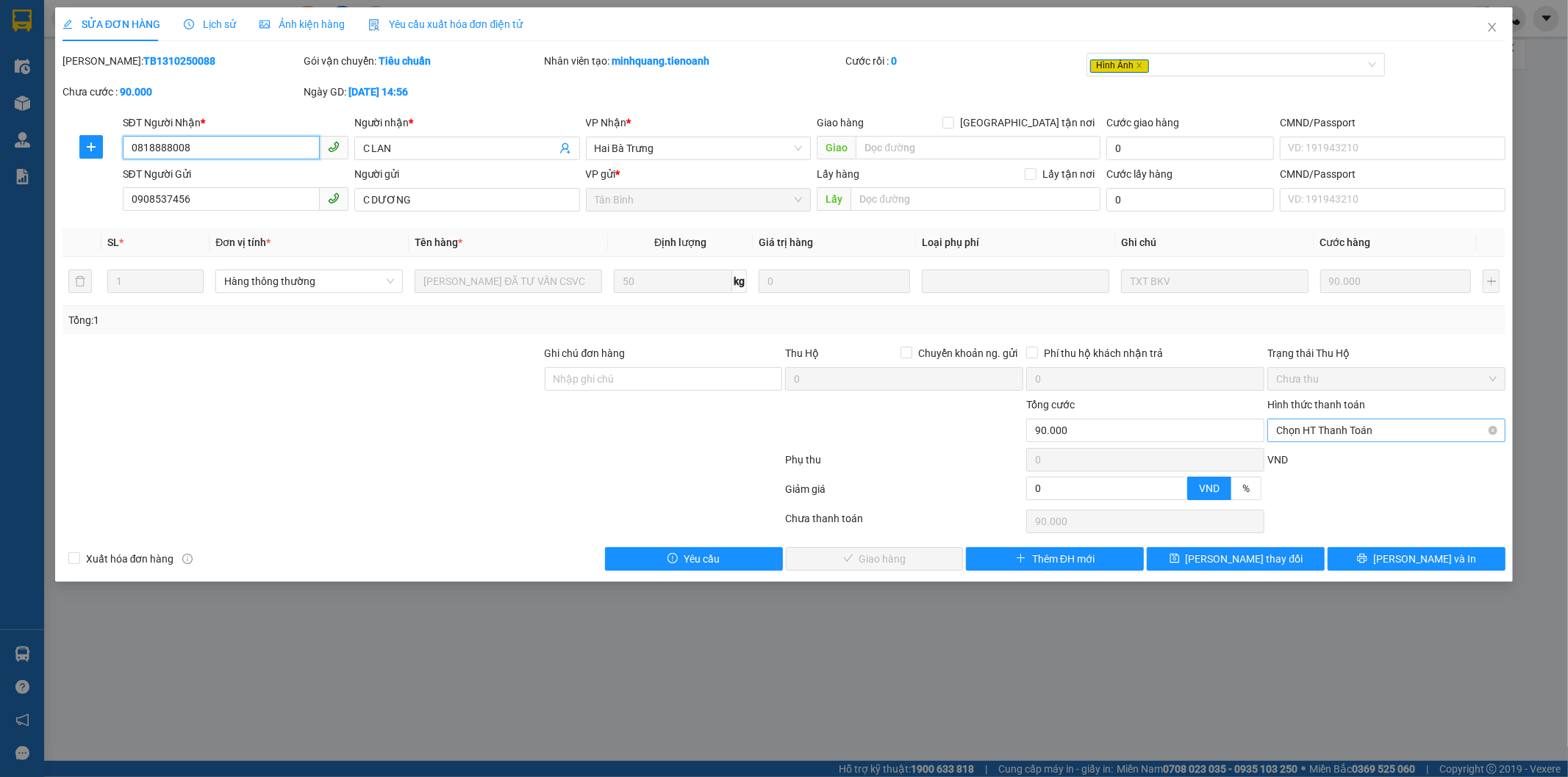
click at [1320, 432] on span "Chọn HT Thanh Toán" at bounding box center [1386, 430] width 220 height 22
click at [1303, 456] on div "Tại văn phòng" at bounding box center [1387, 460] width 220 height 16
type input "0"
click at [842, 567] on button "[PERSON_NAME] và Giao hàng" at bounding box center [874, 559] width 178 height 24
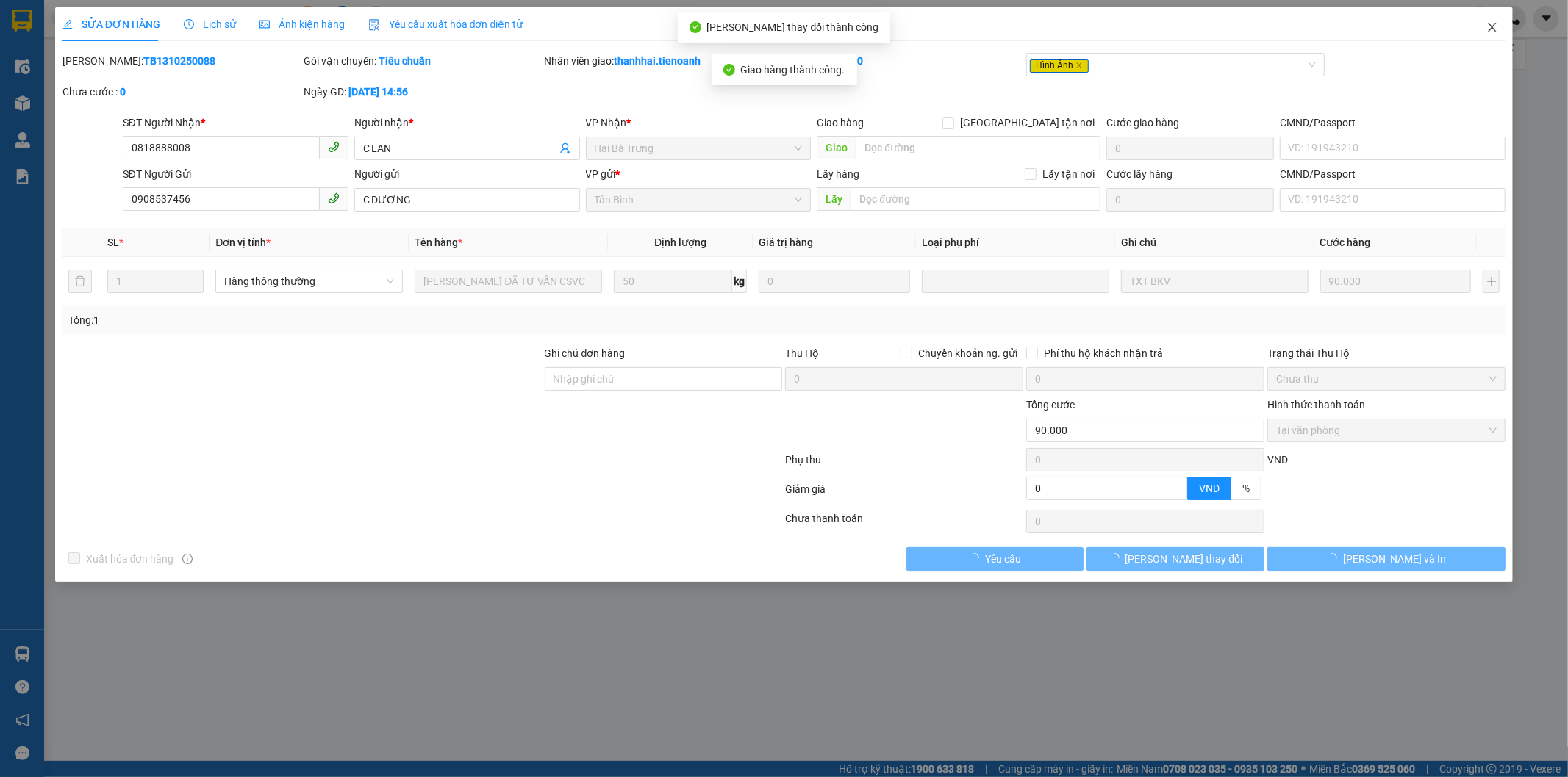
click at [1494, 30] on icon "close" at bounding box center [1493, 27] width 8 height 9
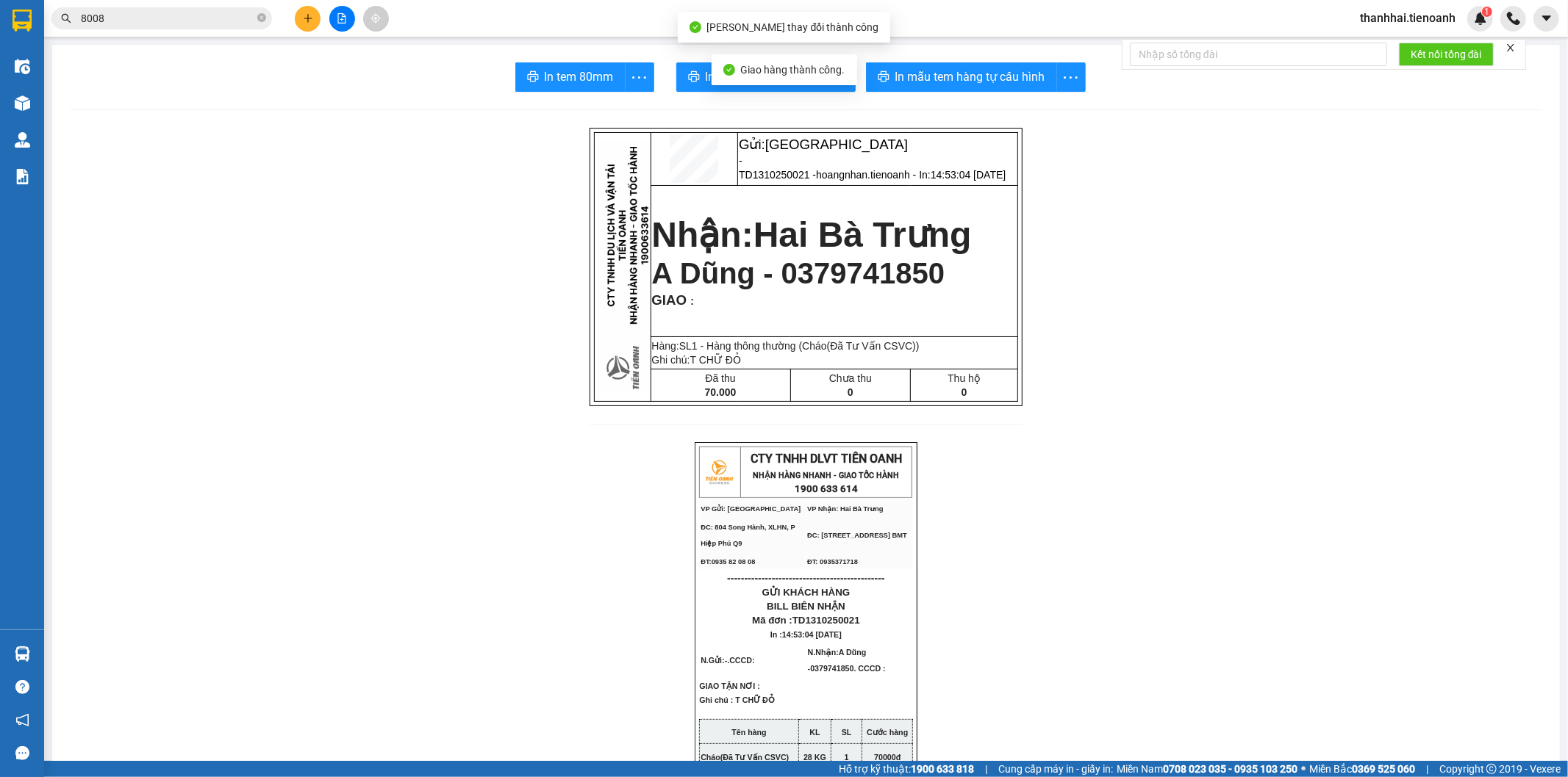
click at [196, 16] on input "8008" at bounding box center [167, 19] width 174 height 16
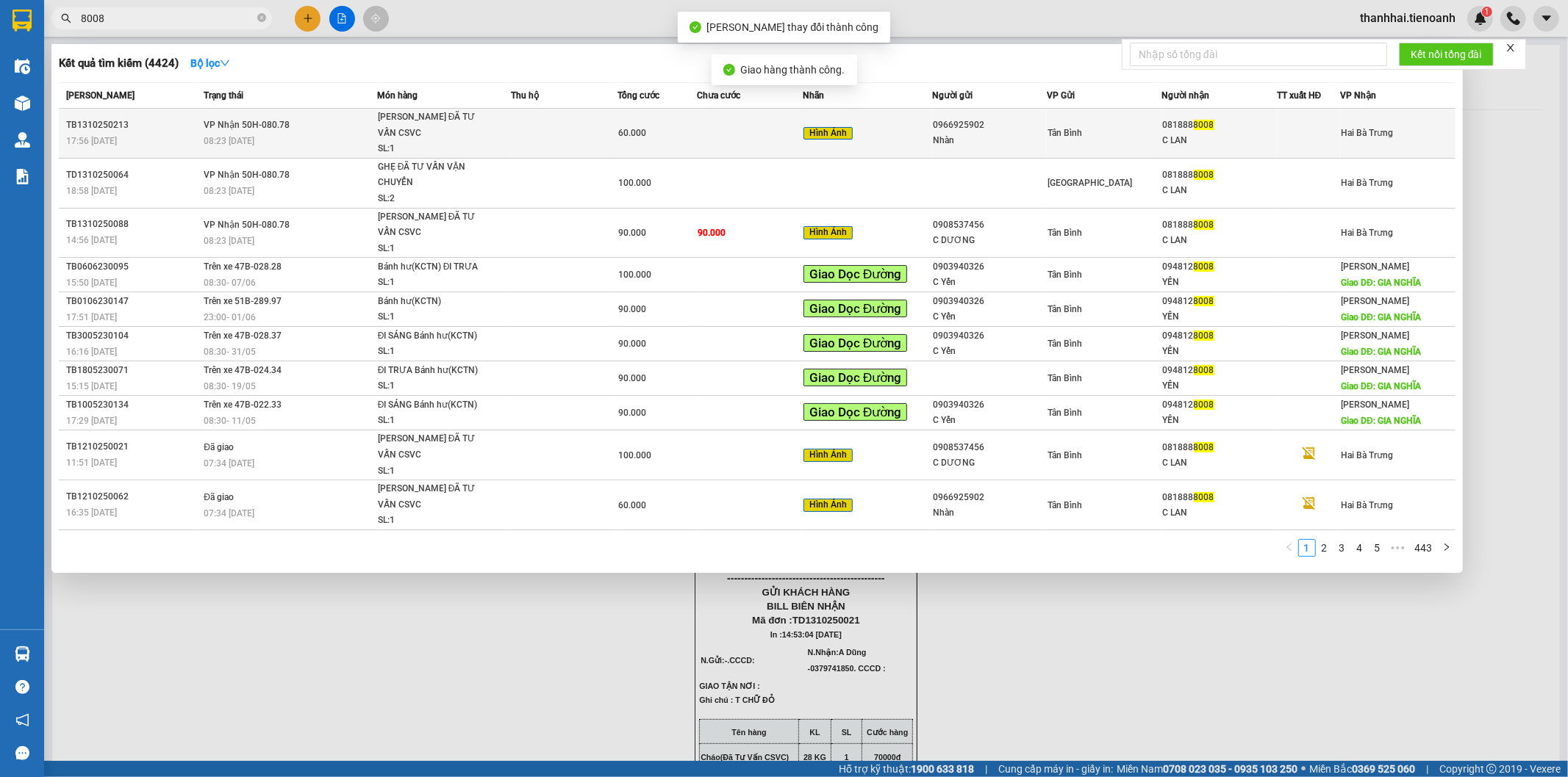
click at [635, 130] on span "60.000" at bounding box center [633, 132] width 28 height 11
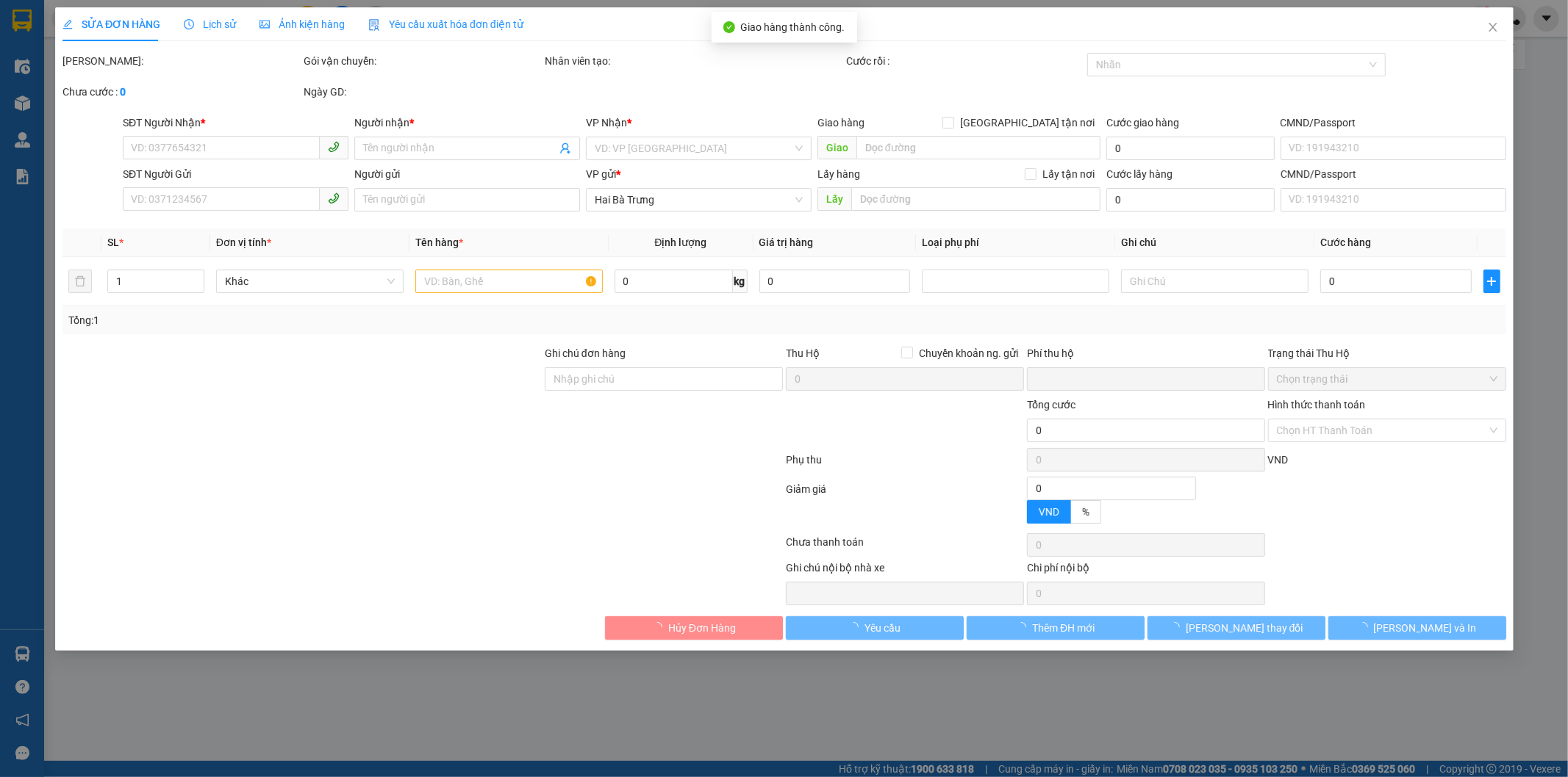
type input "0818888008"
type input "C LAN"
type input "0966925902"
type input "Nhàn"
type input "0"
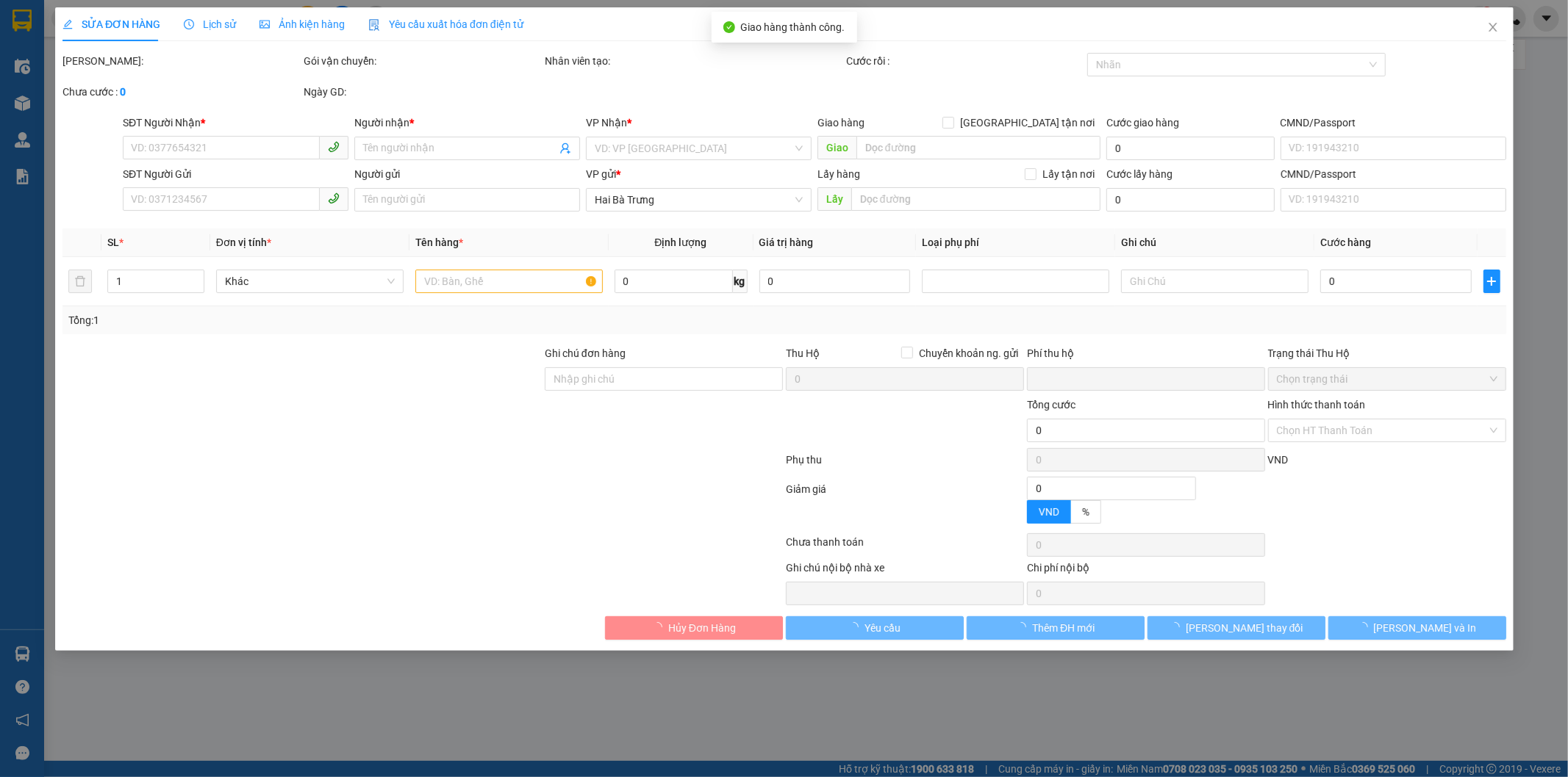
type input "60.000"
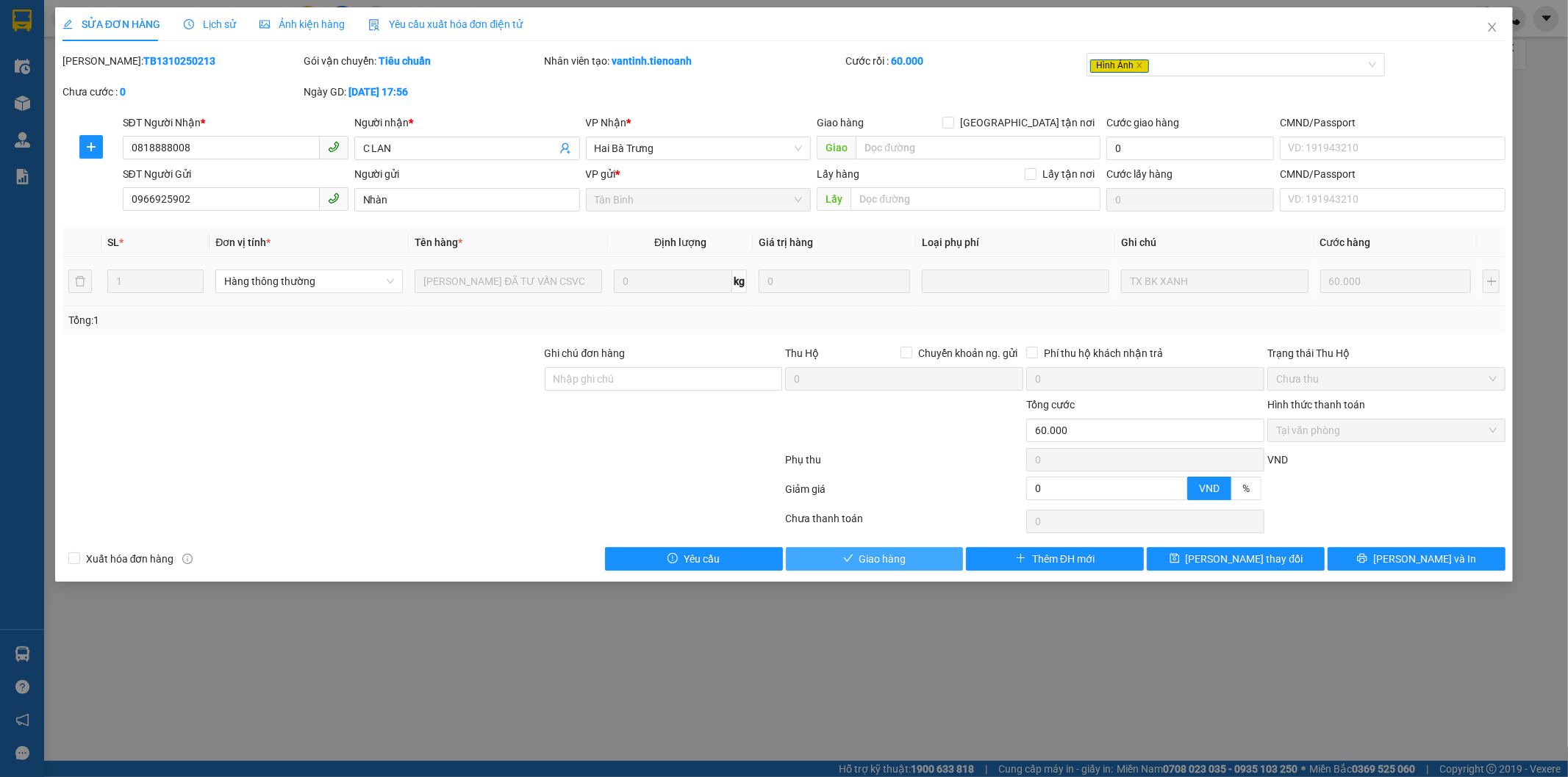
click at [887, 554] on span "Giao hàng" at bounding box center [883, 559] width 47 height 16
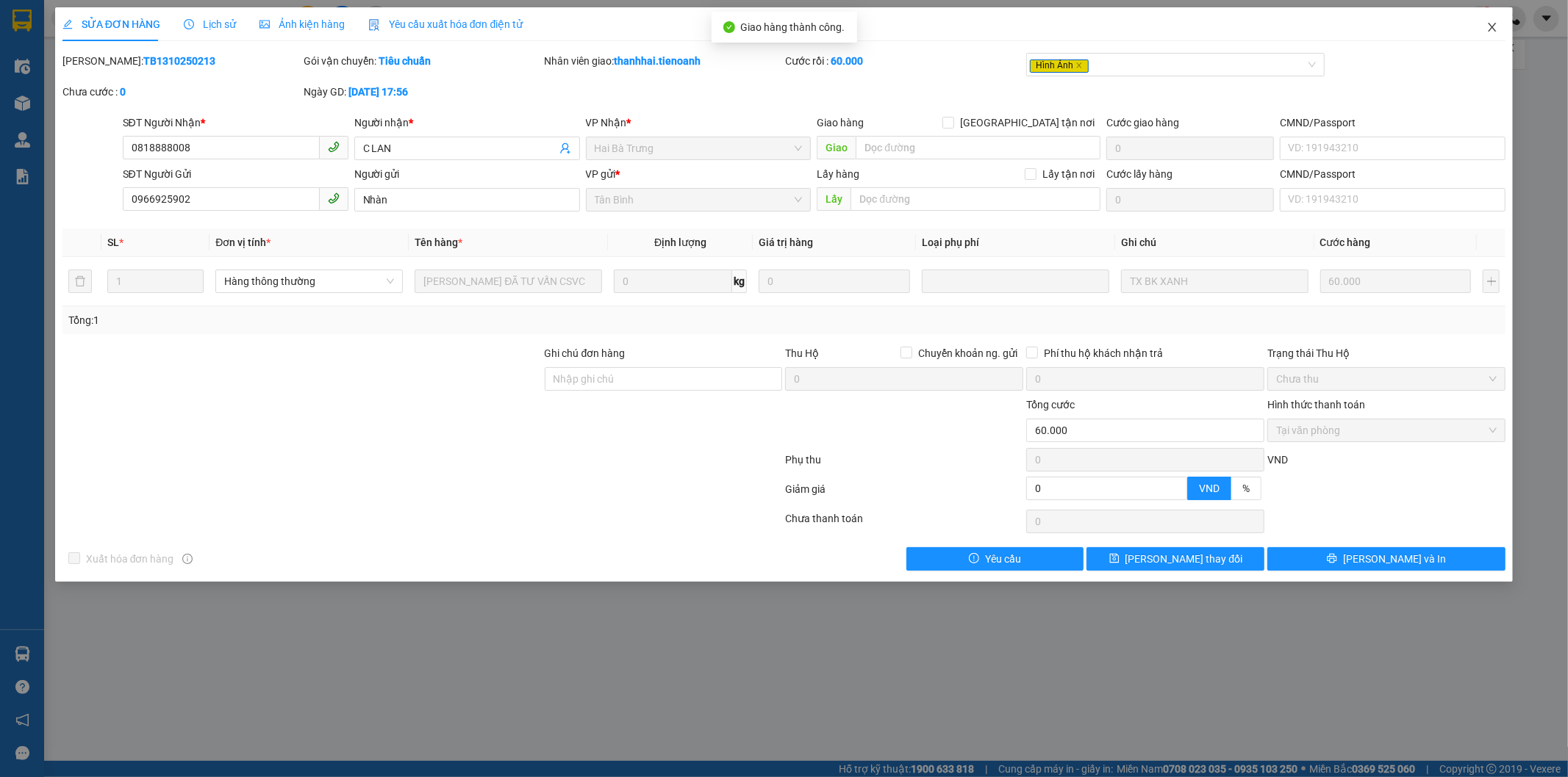
click at [1493, 27] on icon "close" at bounding box center [1493, 27] width 8 height 9
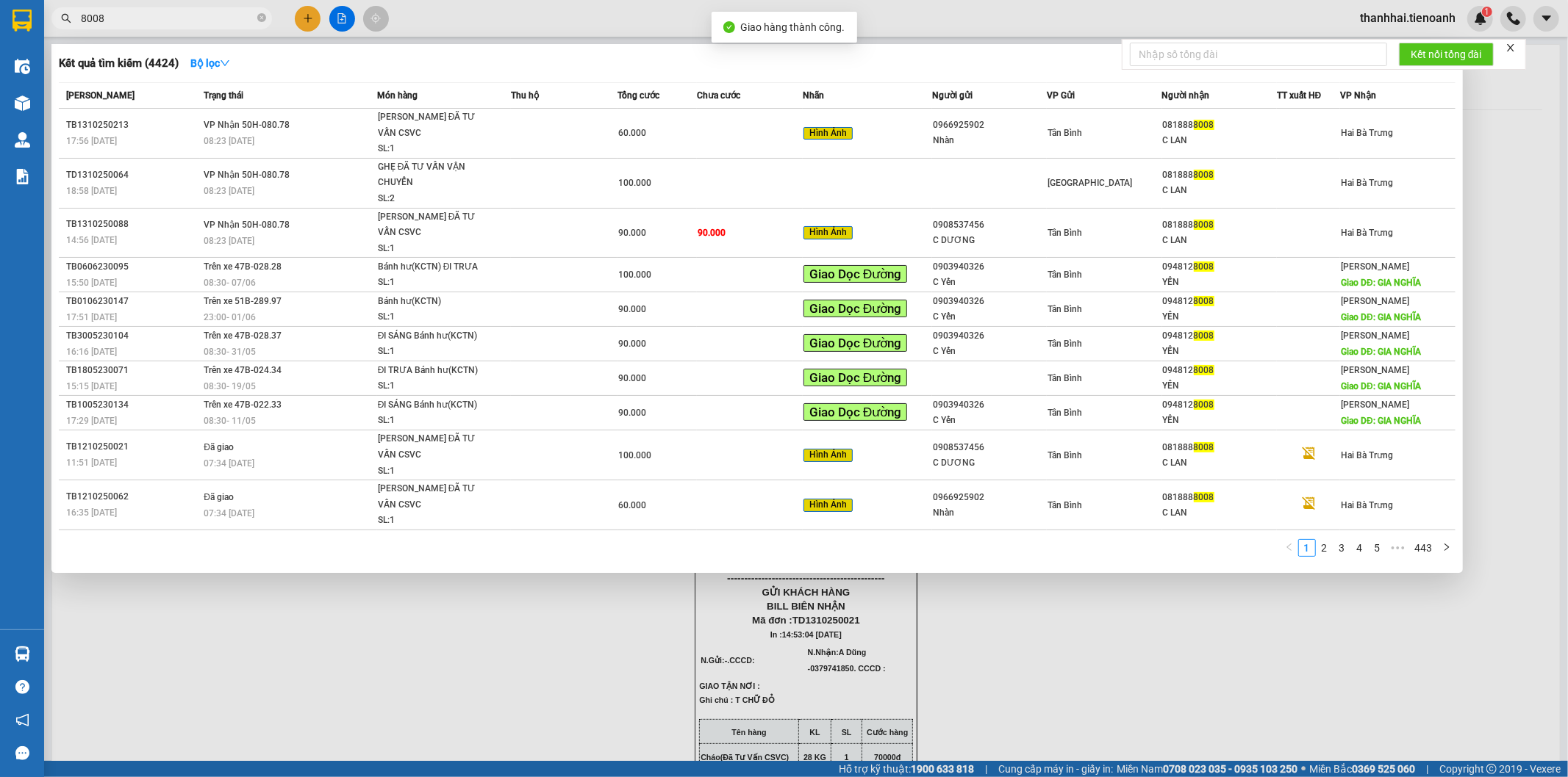
click at [233, 16] on input "8008" at bounding box center [167, 19] width 174 height 16
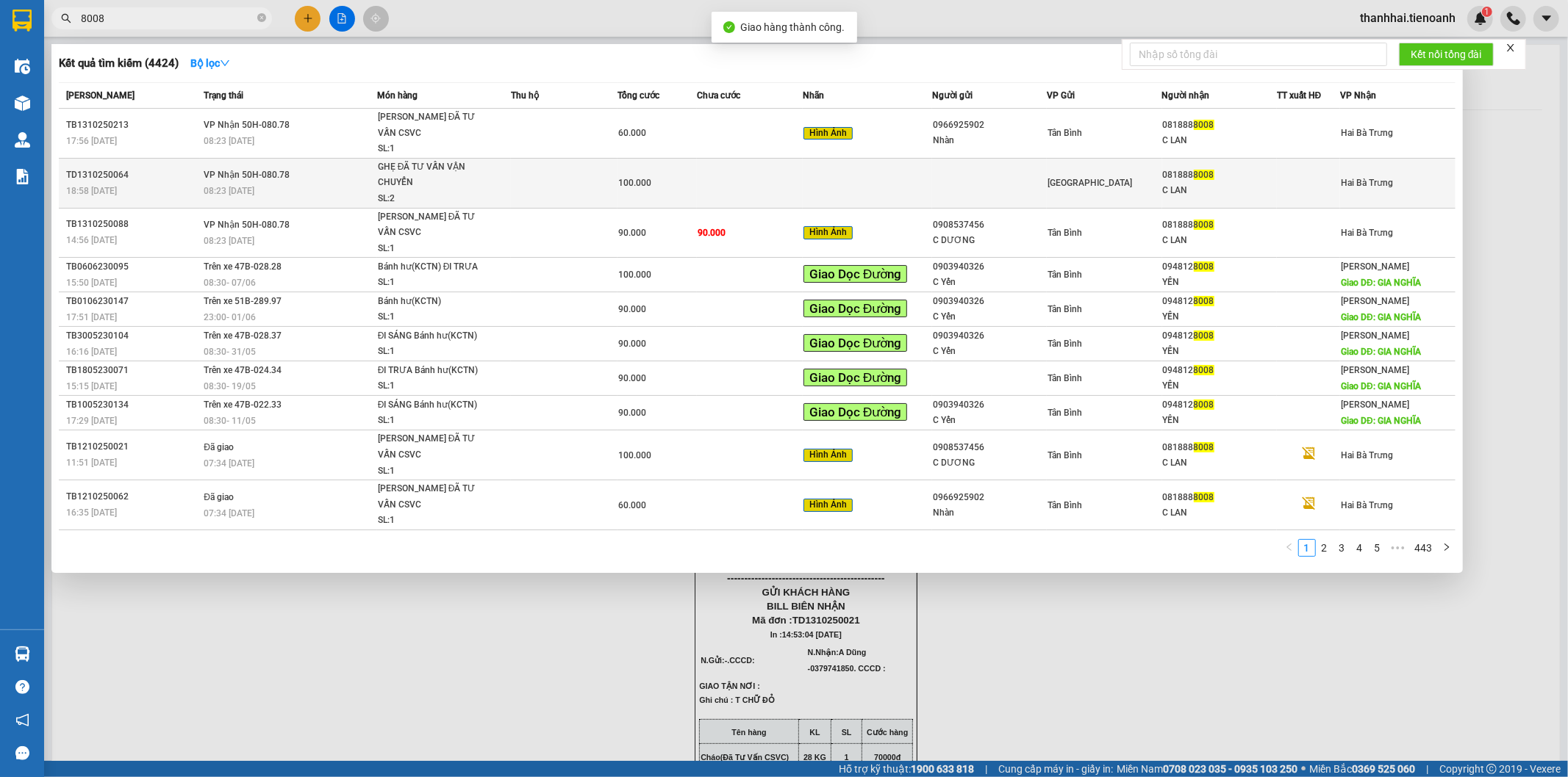
click at [439, 160] on div "GHẸ ĐÃ TƯ VẤN VẬN CHUYỂN" at bounding box center [433, 175] width 110 height 31
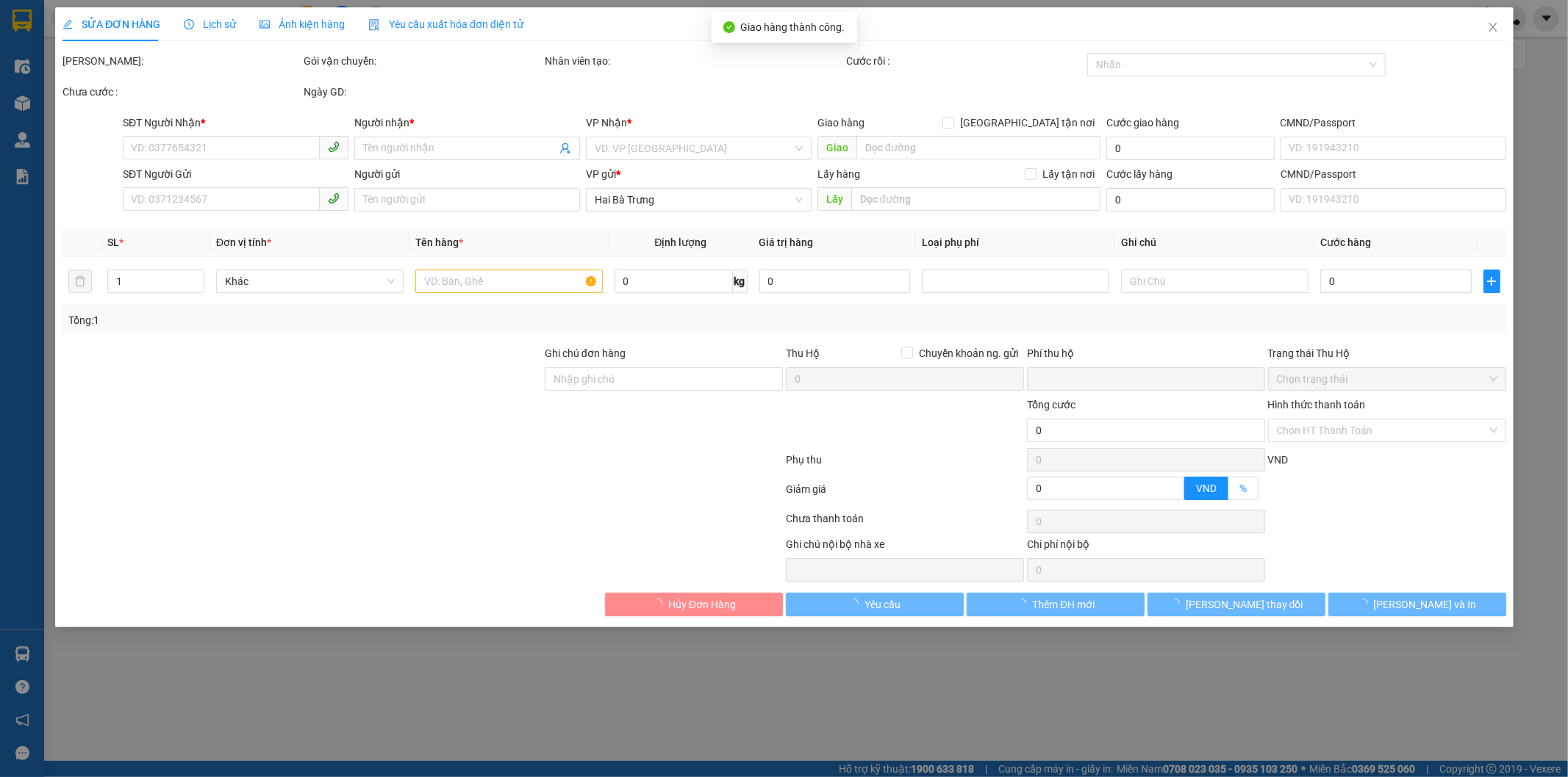
type input "0818888008"
type input "C LAN"
type input "0"
type input "100.000"
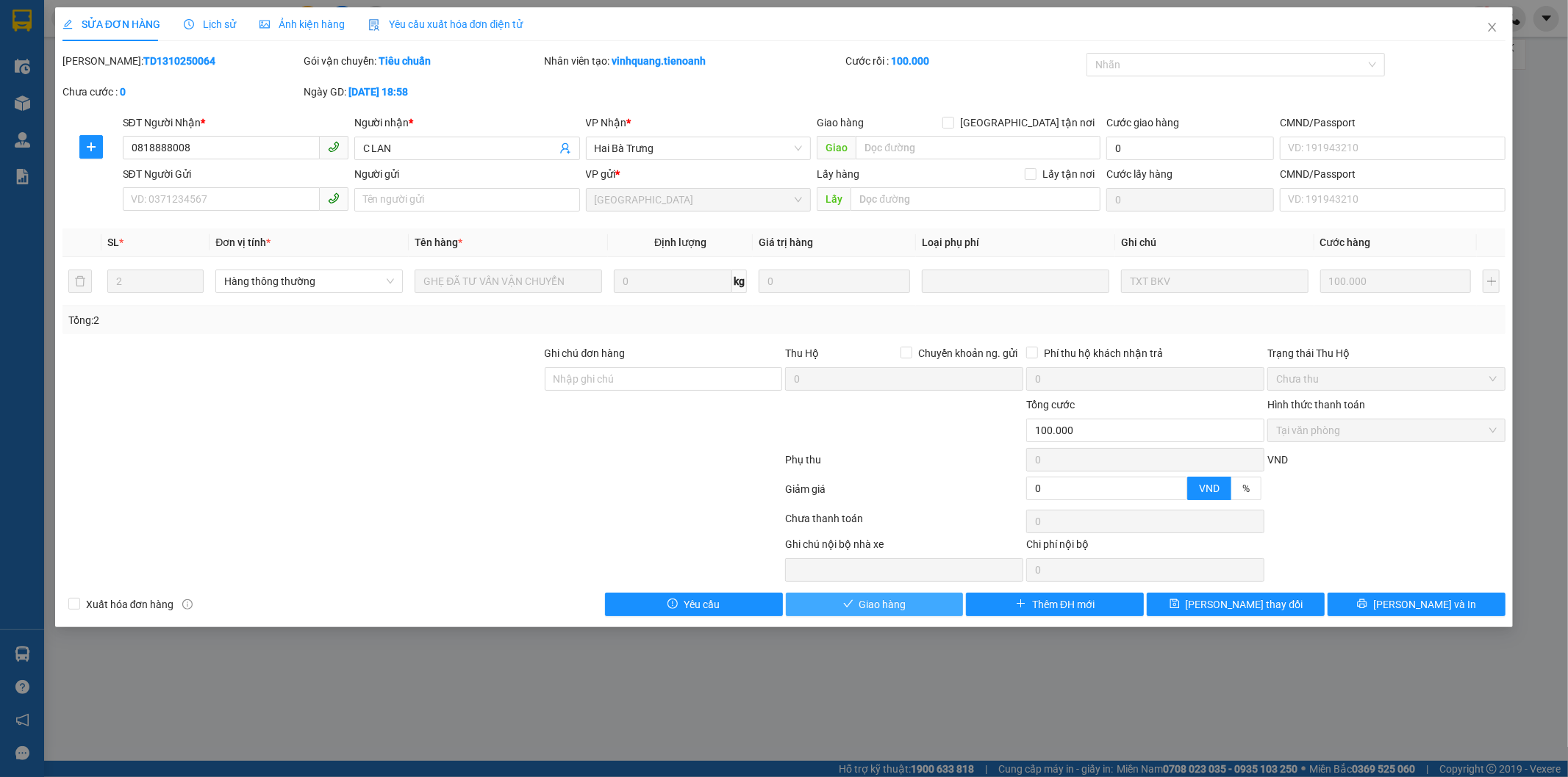
click at [912, 599] on button "Giao hàng" at bounding box center [874, 604] width 178 height 24
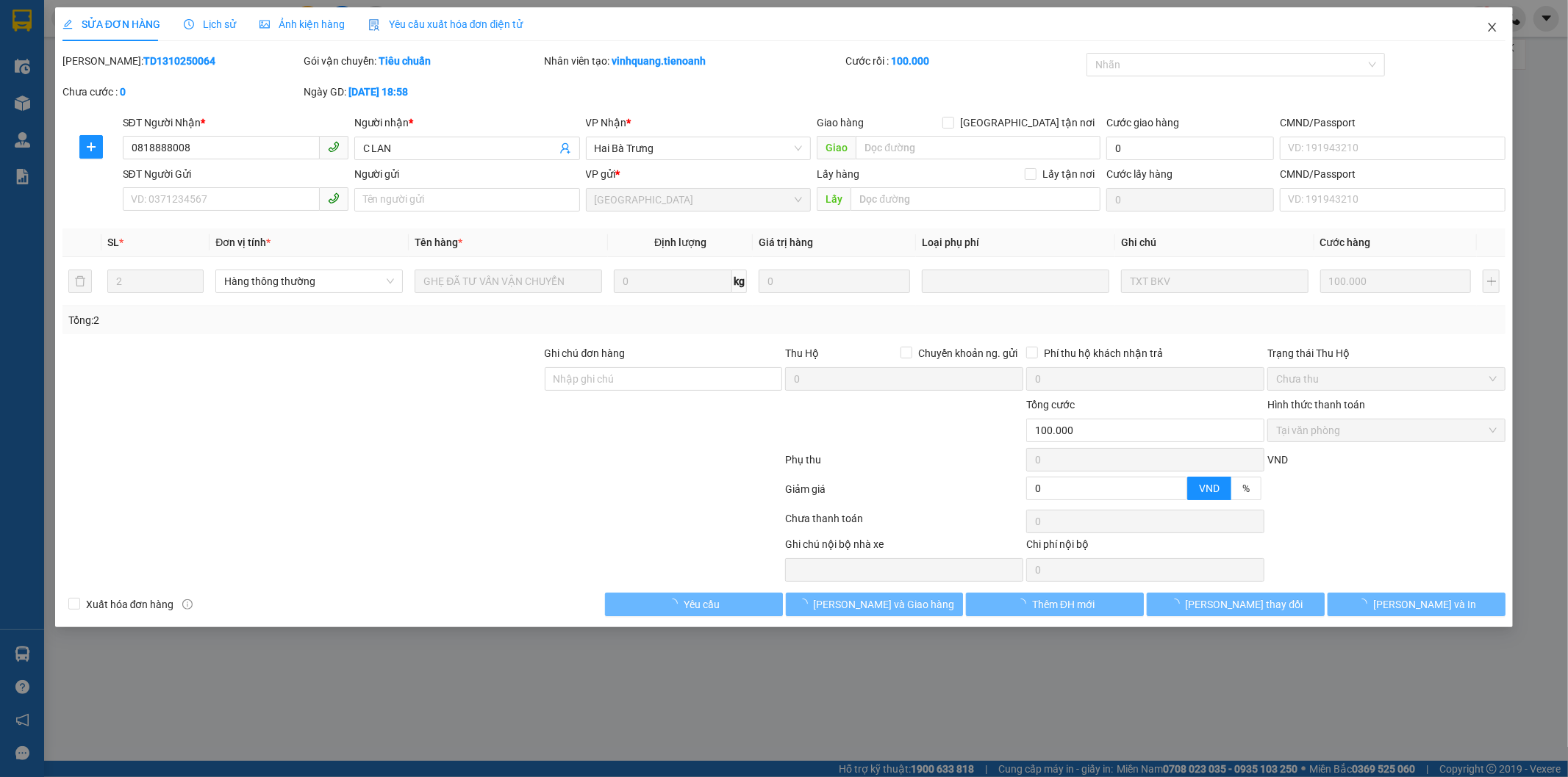
click at [1491, 27] on icon "close" at bounding box center [1492, 27] width 12 height 12
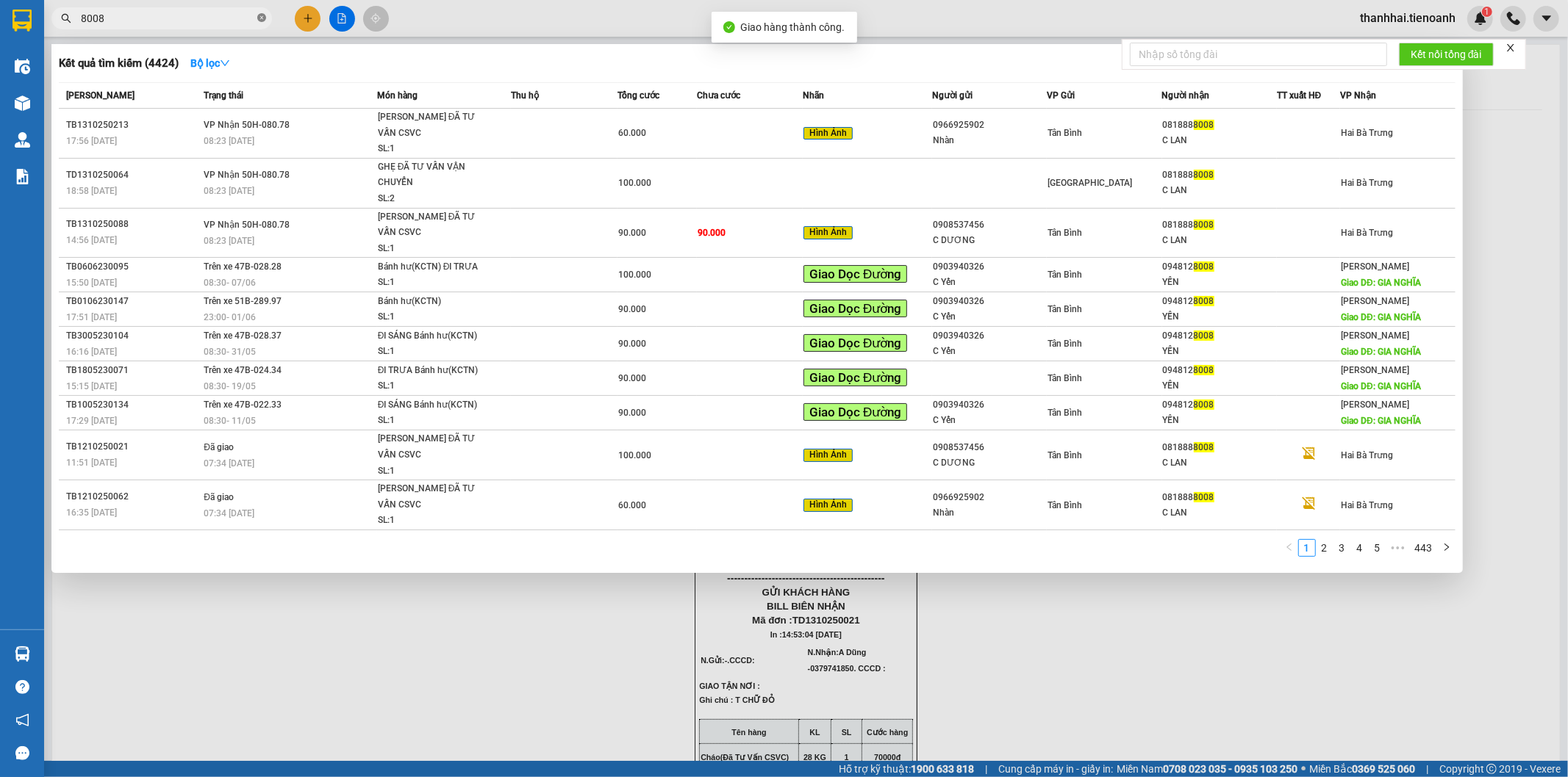
click at [261, 19] on icon "close-circle" at bounding box center [262, 17] width 9 height 9
type input "8008"
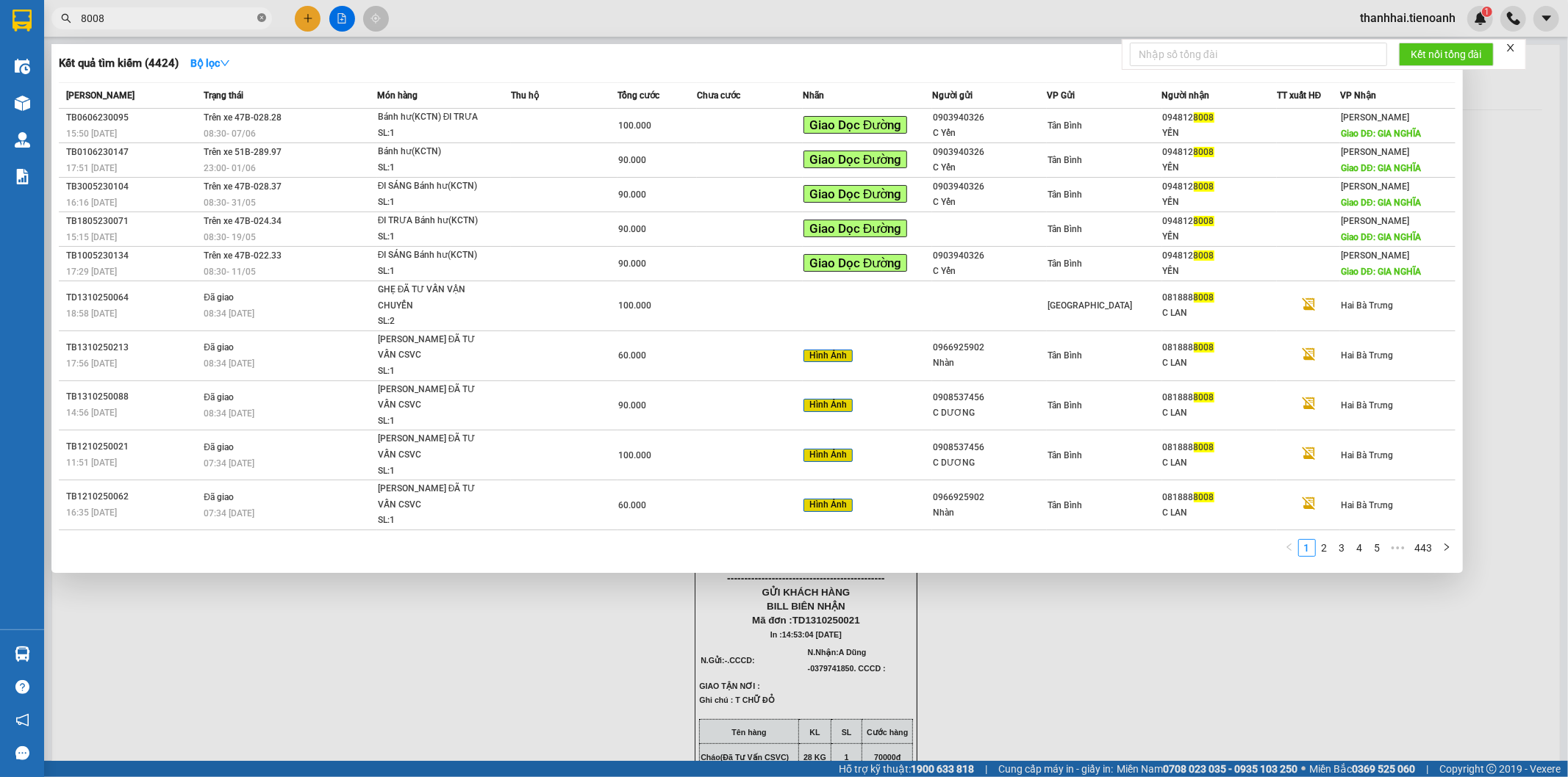
click at [260, 16] on icon "close-circle" at bounding box center [262, 17] width 9 height 9
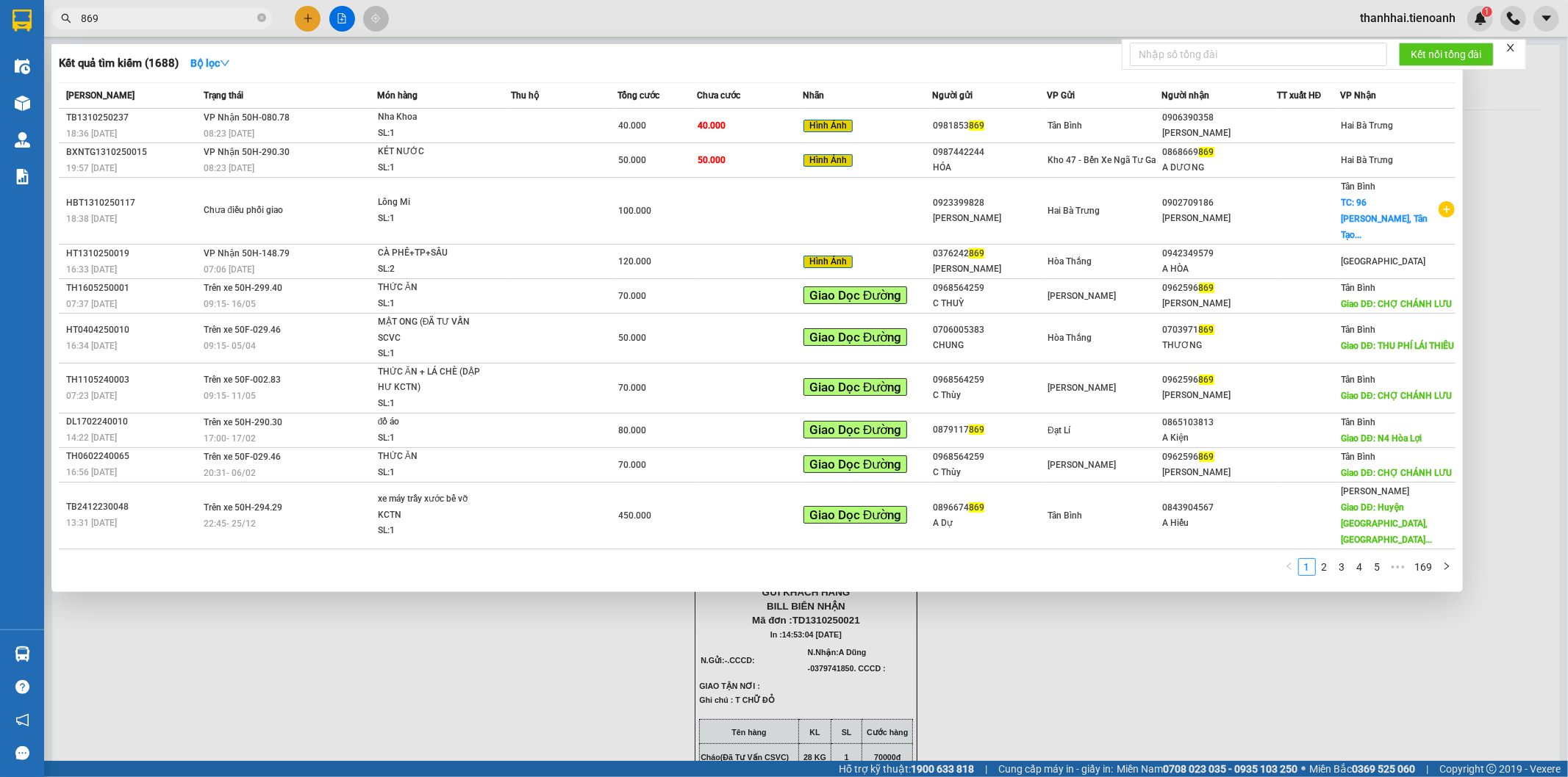
type input "869"
click at [259, 18] on icon "close-circle" at bounding box center [262, 17] width 9 height 9
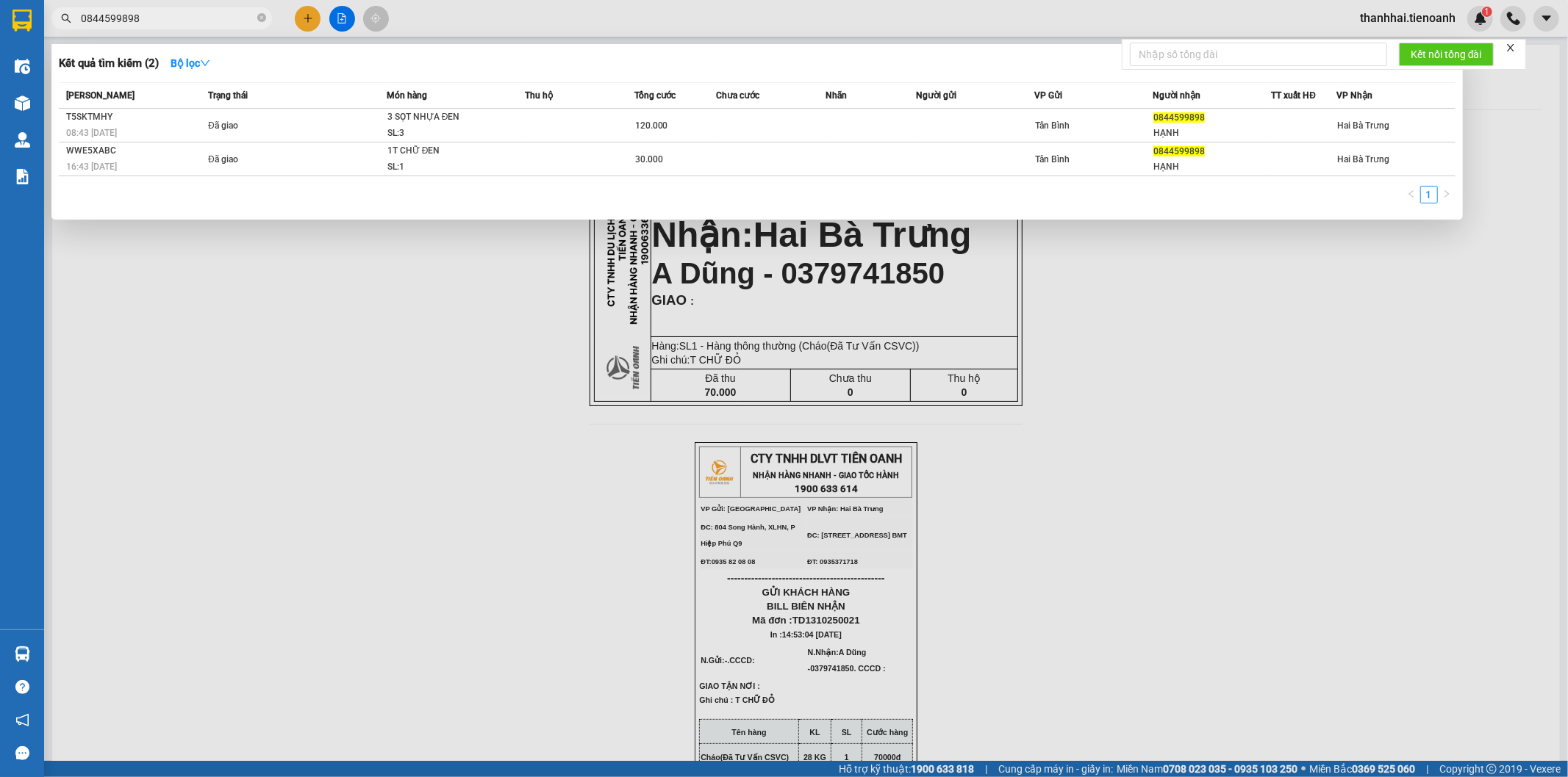
type input "0844599898"
click at [258, 17] on icon "close-circle" at bounding box center [262, 17] width 9 height 9
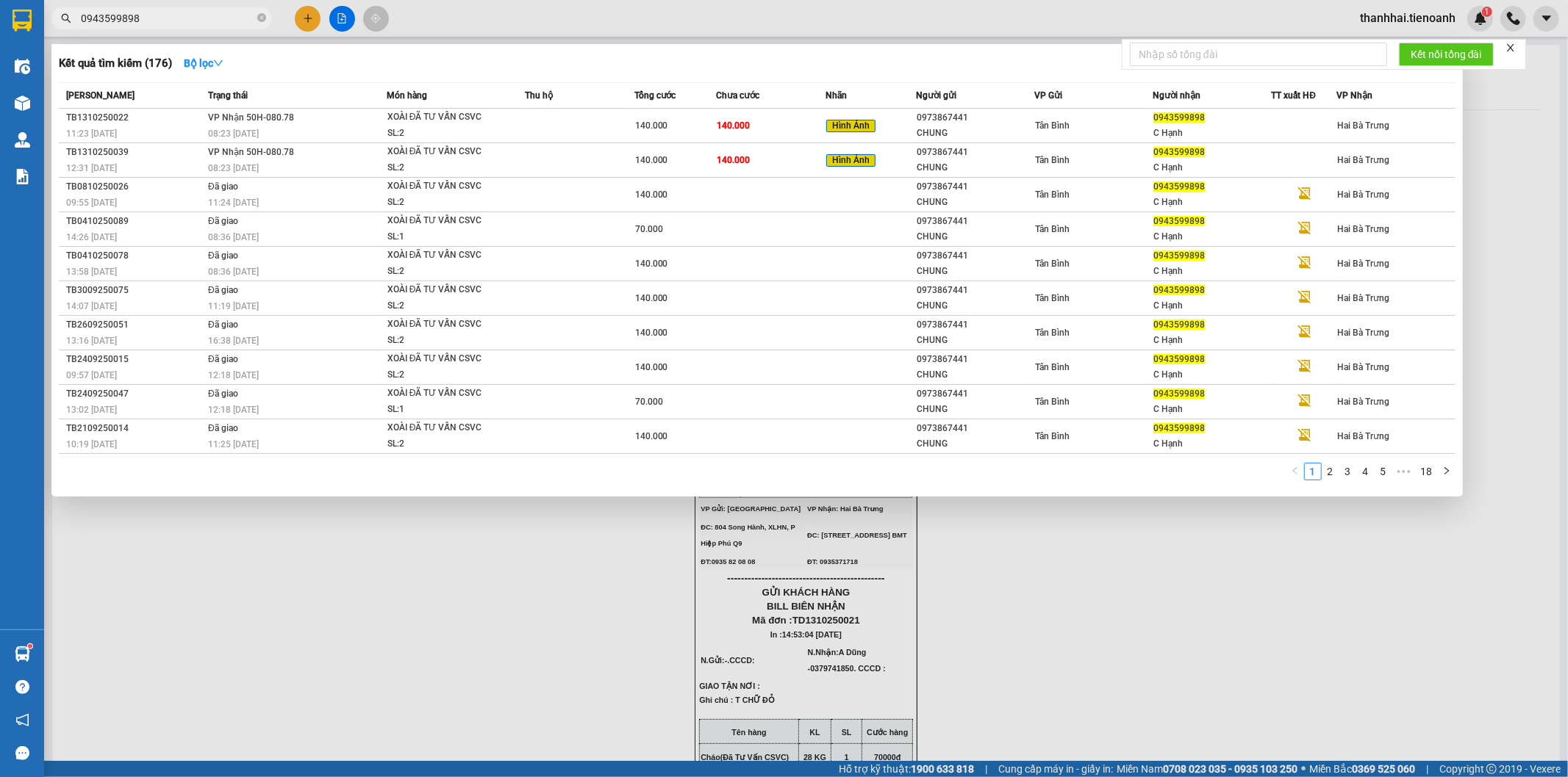
type input "0943599898"
click at [724, 160] on span "140.000" at bounding box center [733, 160] width 33 height 11
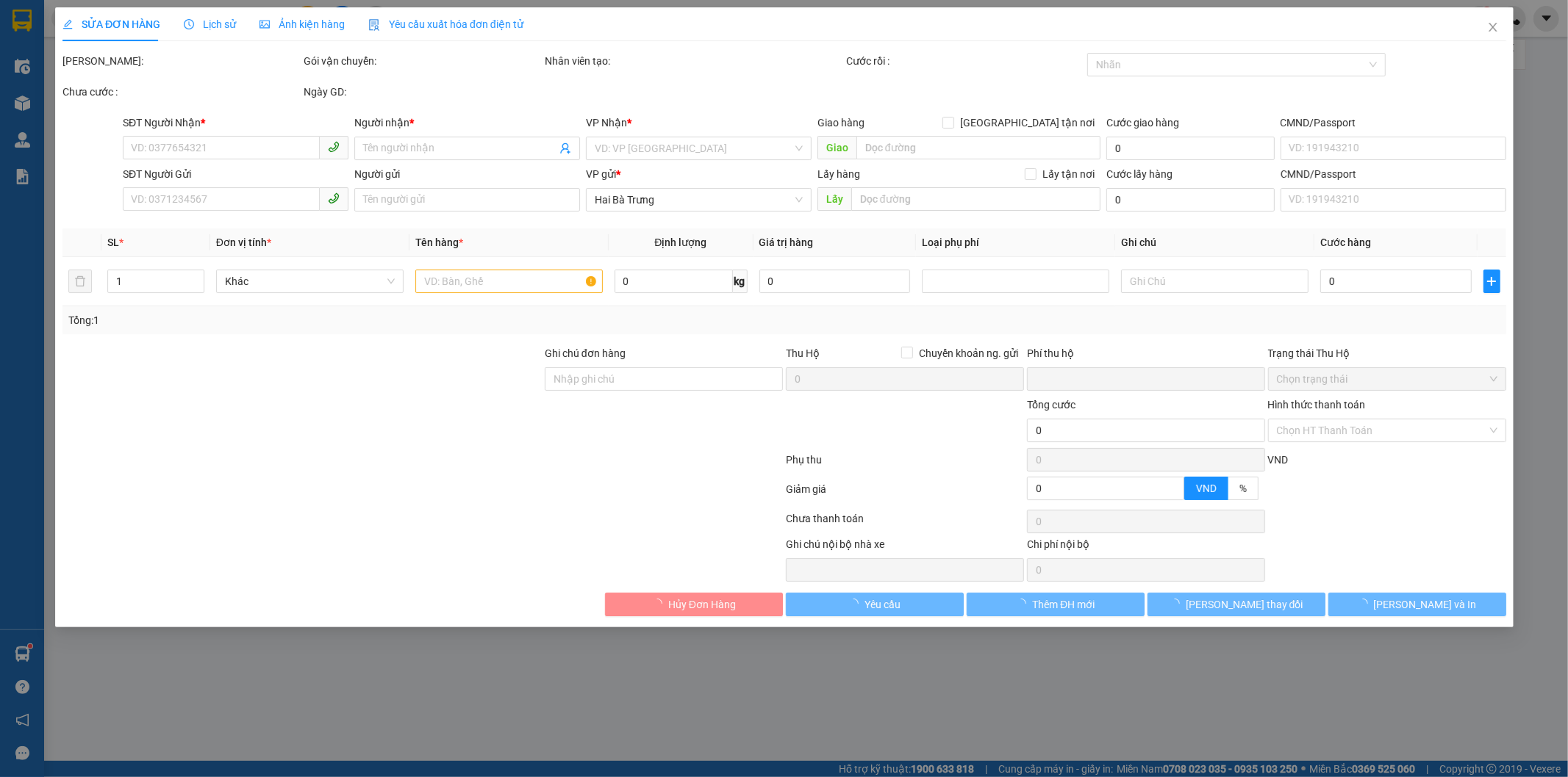
type input "0943599898"
type input "C Hạnh"
type input "241374622"
type input "0973867441"
type input "CHUNG"
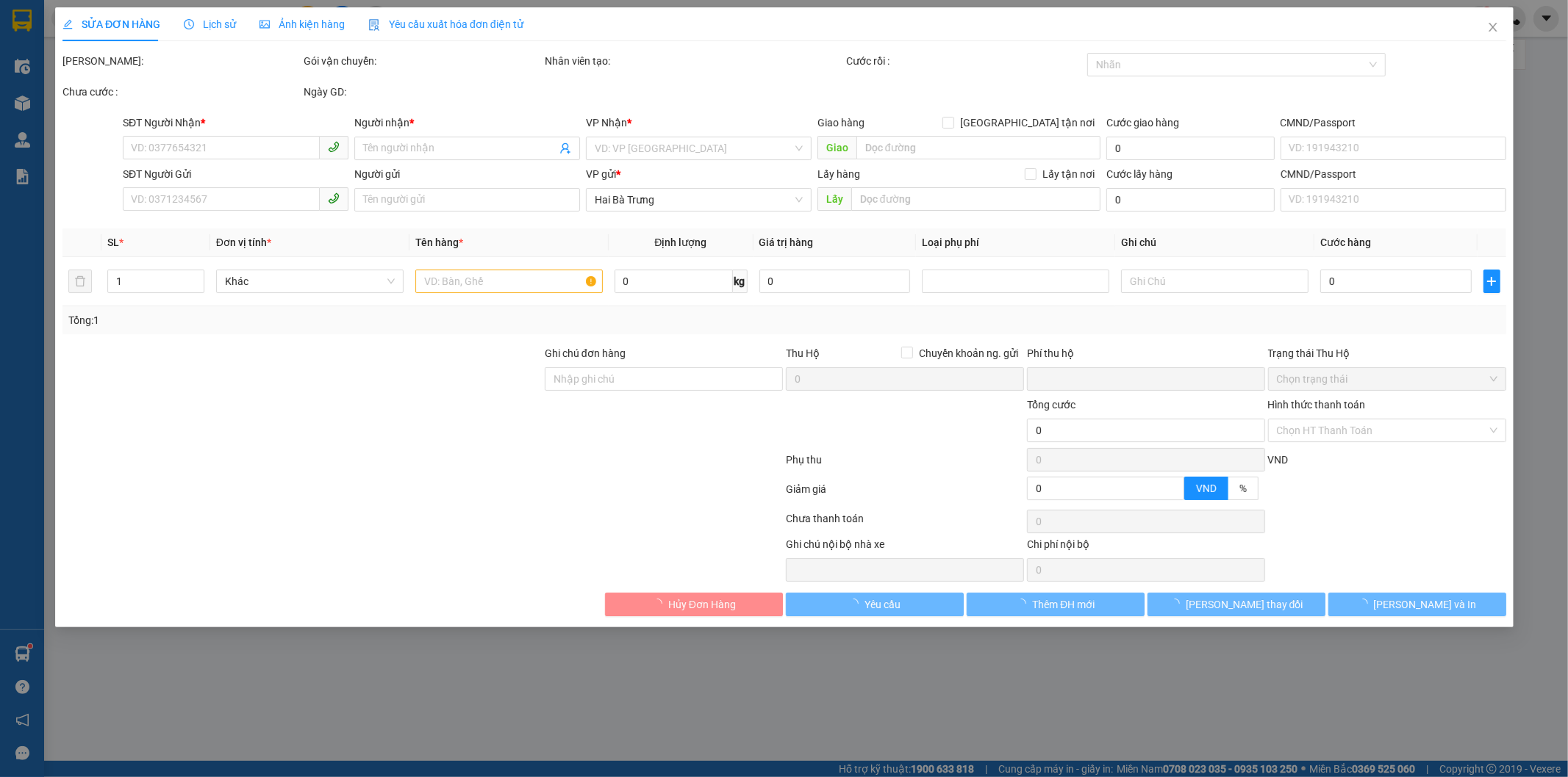
type input "0"
type input "140.000"
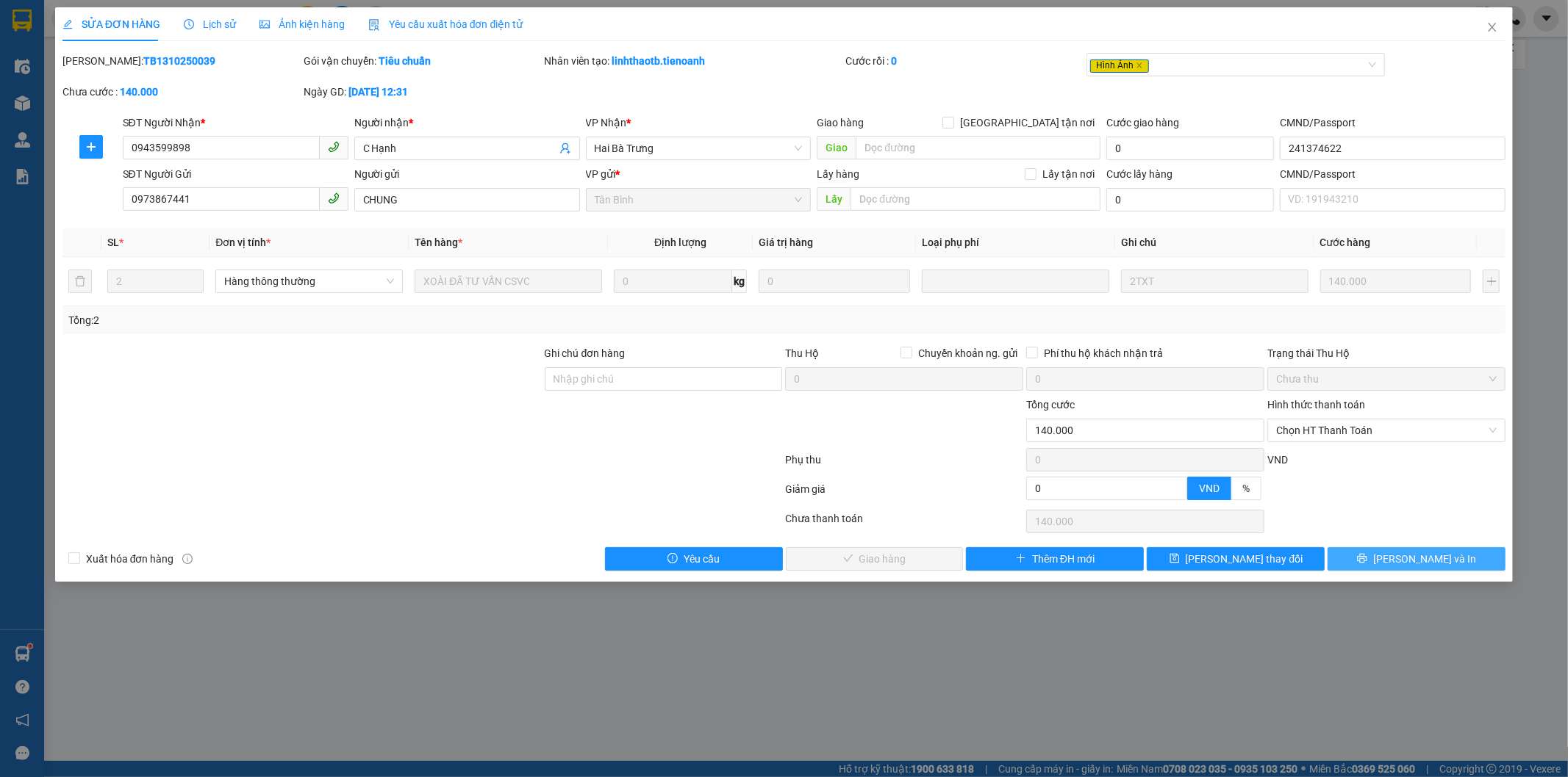
click at [1379, 558] on button "[PERSON_NAME] và In" at bounding box center [1417, 559] width 178 height 24
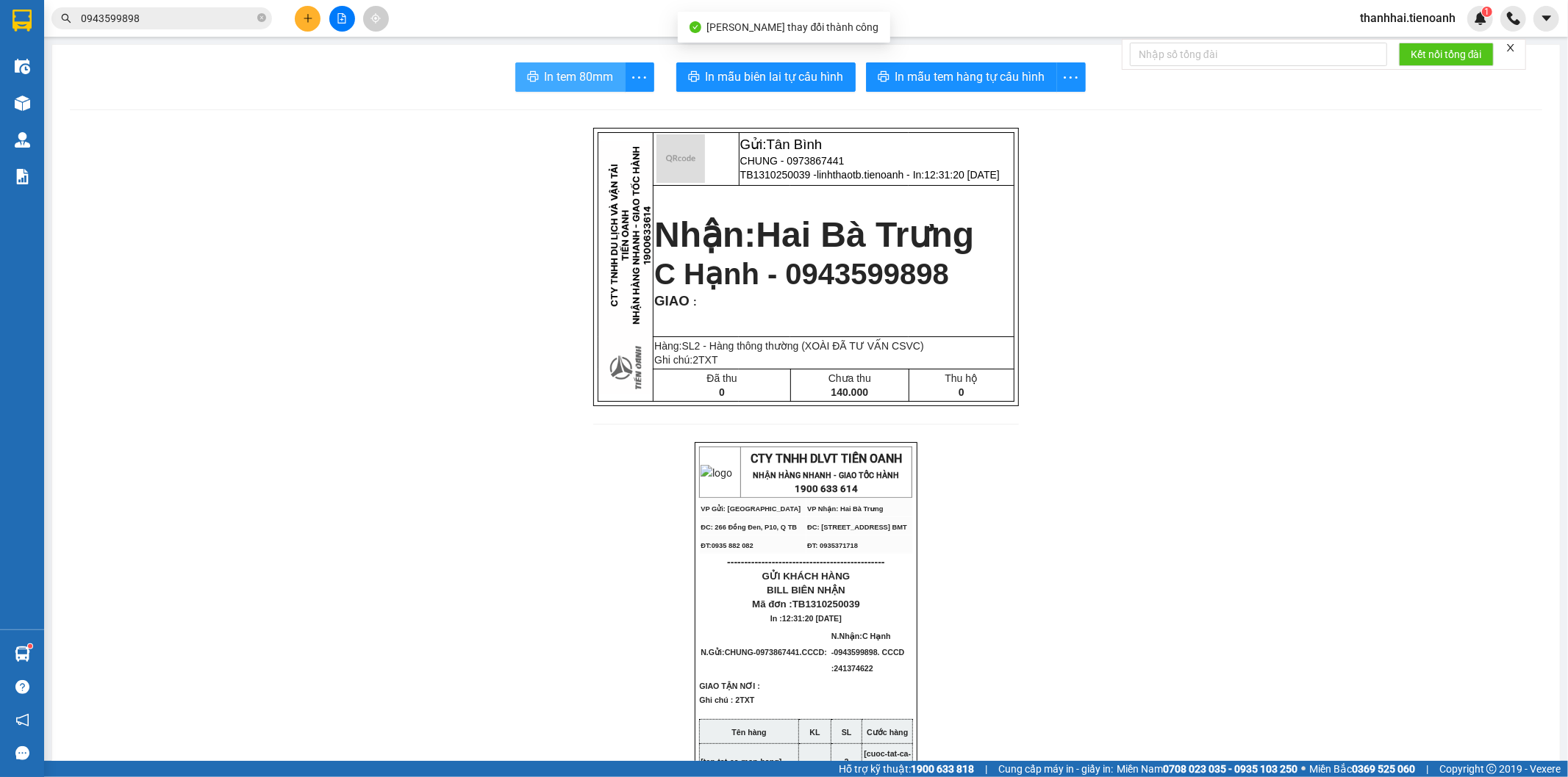
click at [554, 82] on span "In tem 80mm" at bounding box center [579, 76] width 69 height 18
click at [208, 21] on input "0943599898" at bounding box center [167, 19] width 174 height 16
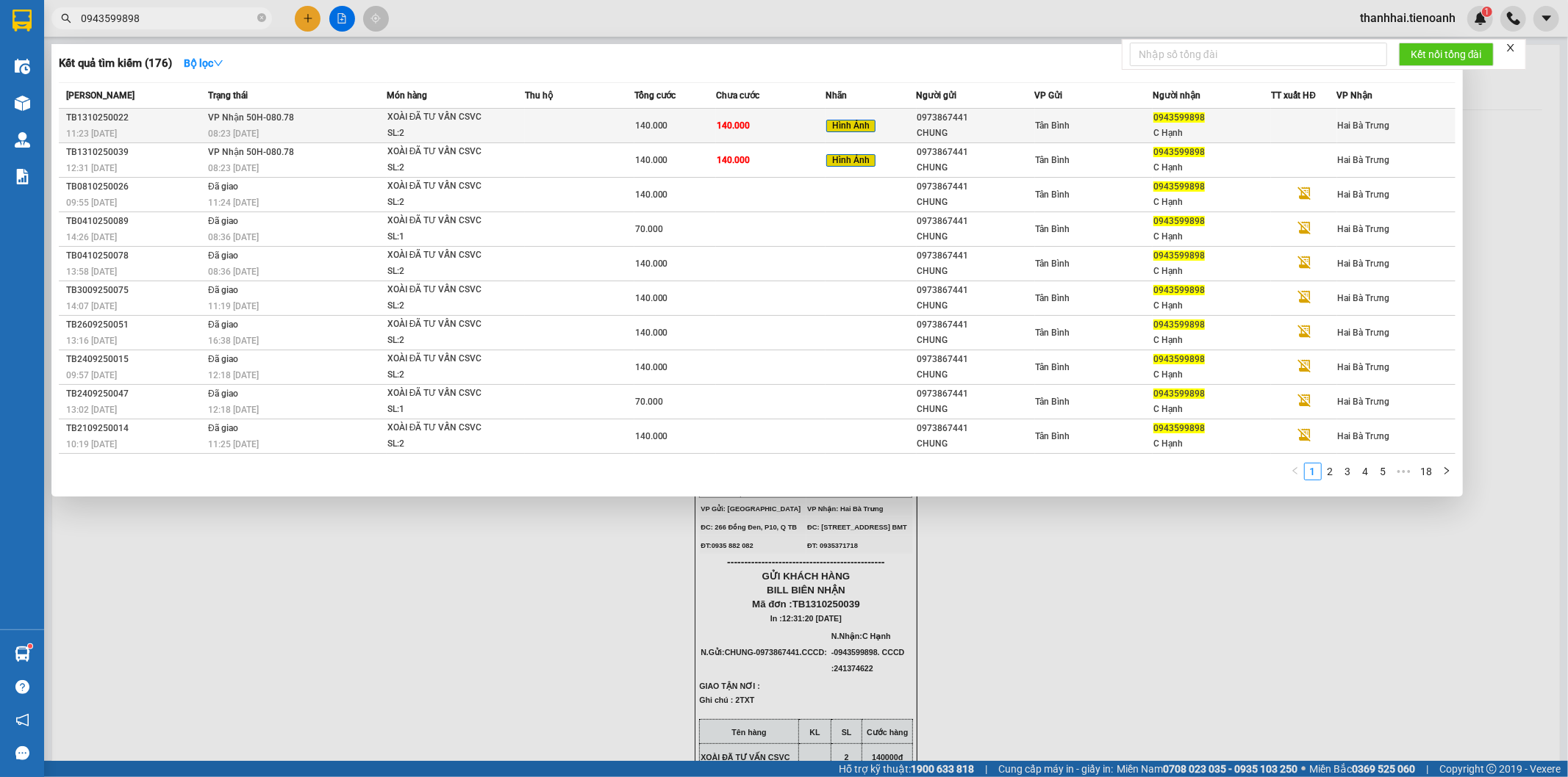
click at [648, 132] on div "140.000" at bounding box center [675, 126] width 80 height 16
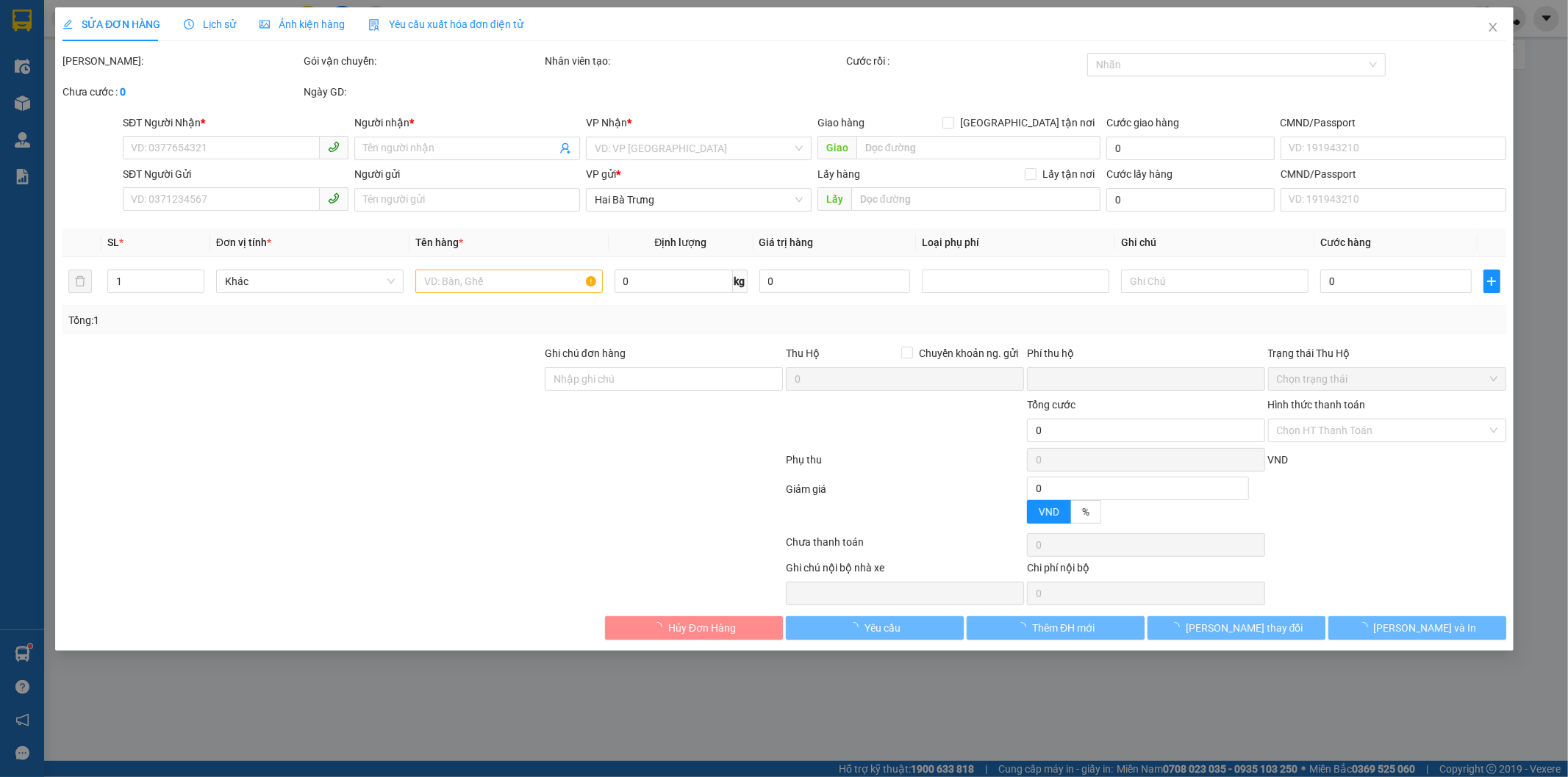
type input "0943599898"
type input "C Hạnh"
type input "241374622"
type input "0973867441"
type input "CHUNG"
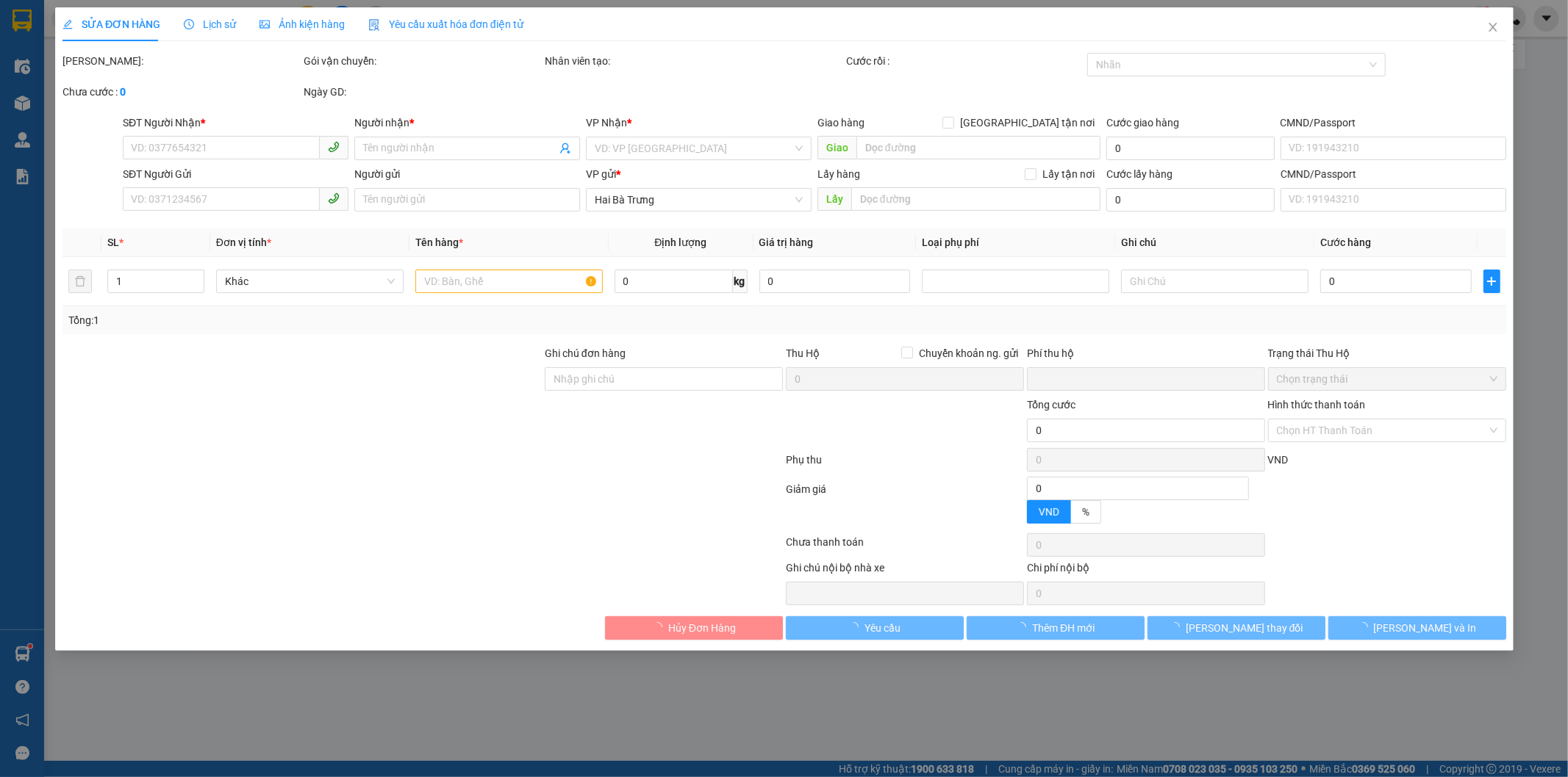
type input "0"
type input "140.000"
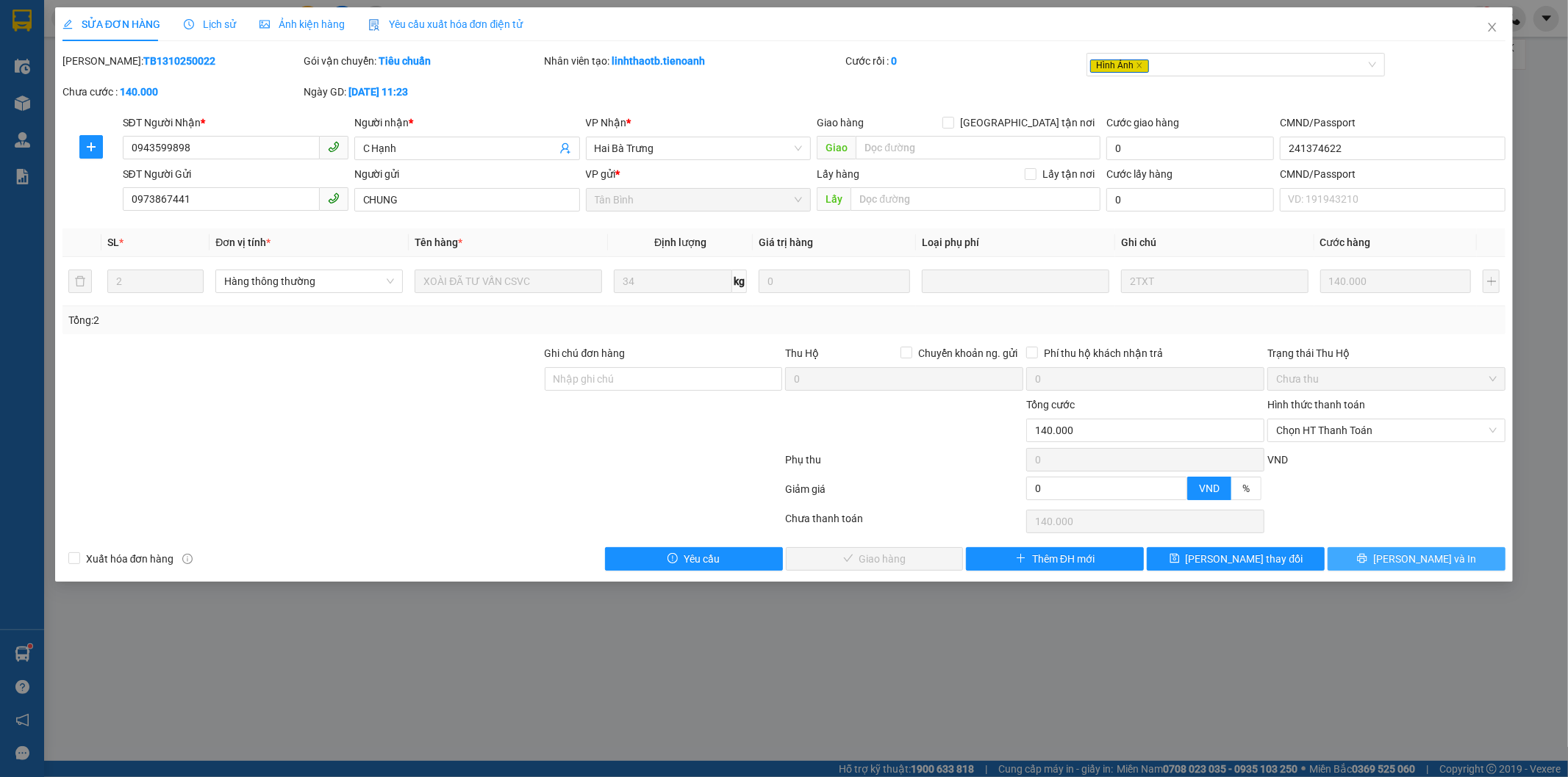
click at [1354, 556] on button "[PERSON_NAME] và In" at bounding box center [1417, 559] width 178 height 24
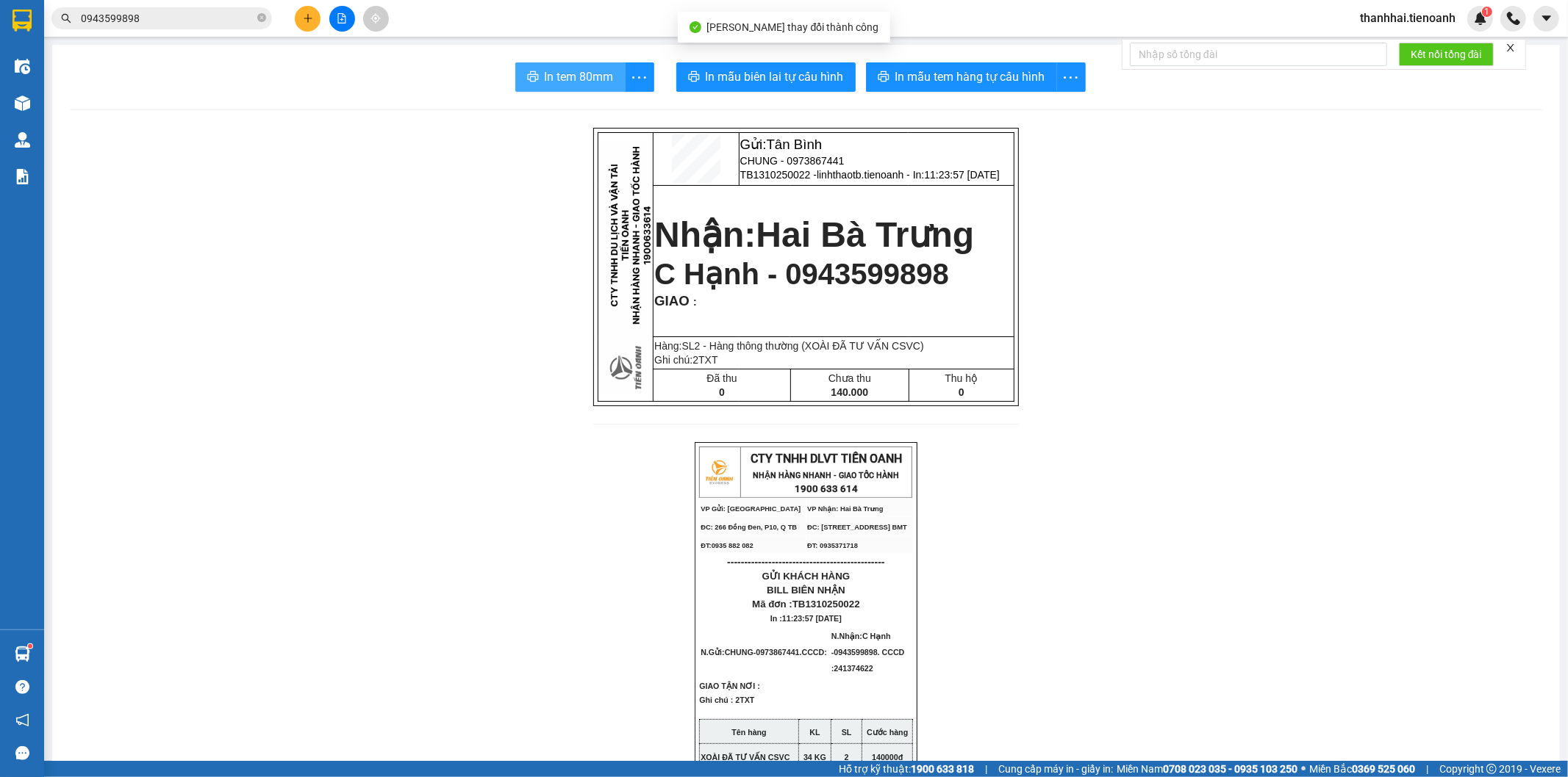
click at [545, 82] on span "In tem 80mm" at bounding box center [579, 76] width 69 height 18
click at [199, 12] on input "0943599898" at bounding box center [167, 19] width 174 height 16
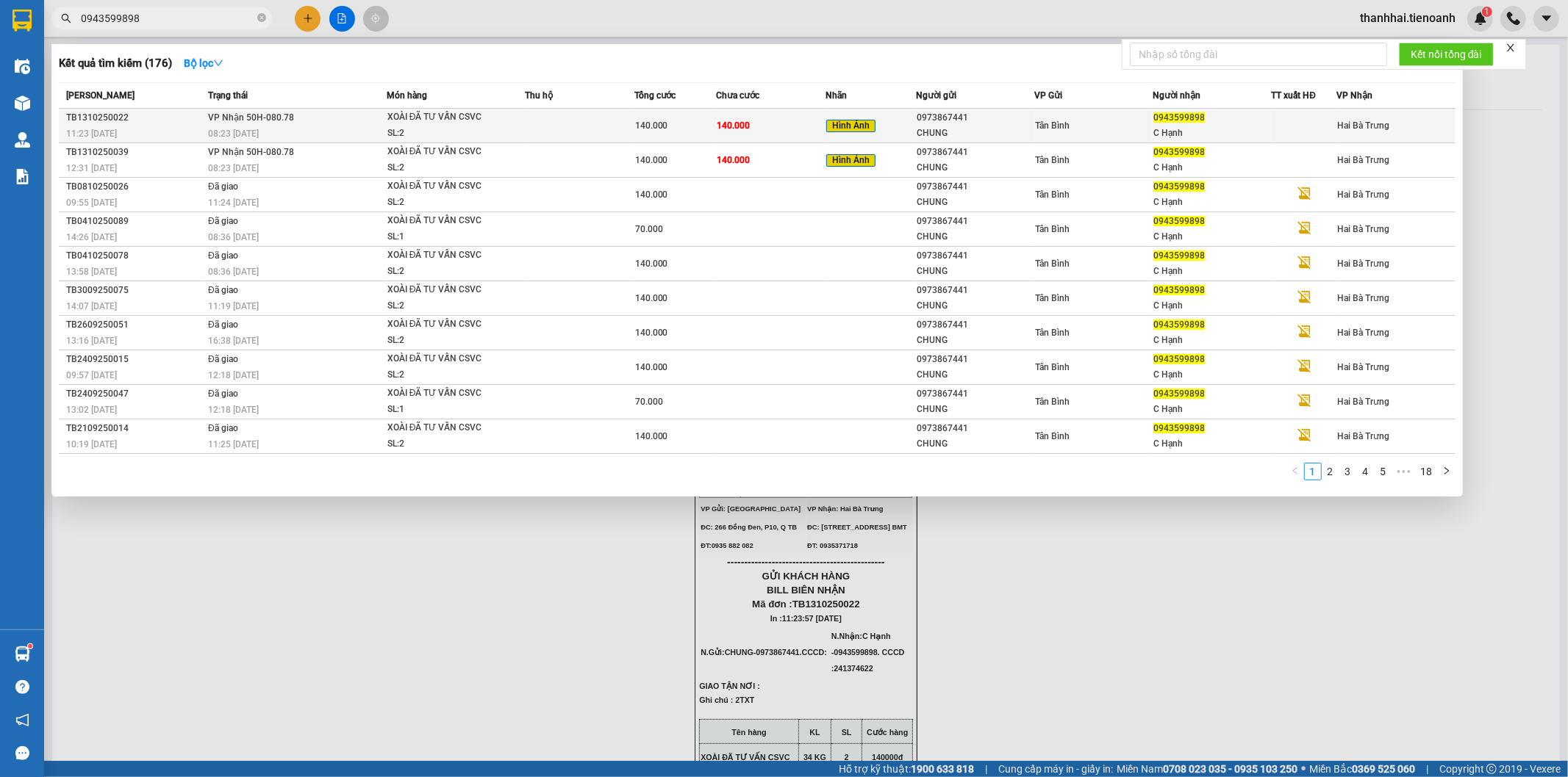
click at [434, 126] on div "XOÀI ĐÃ TƯ VẤN CSVC" at bounding box center [443, 118] width 110 height 16
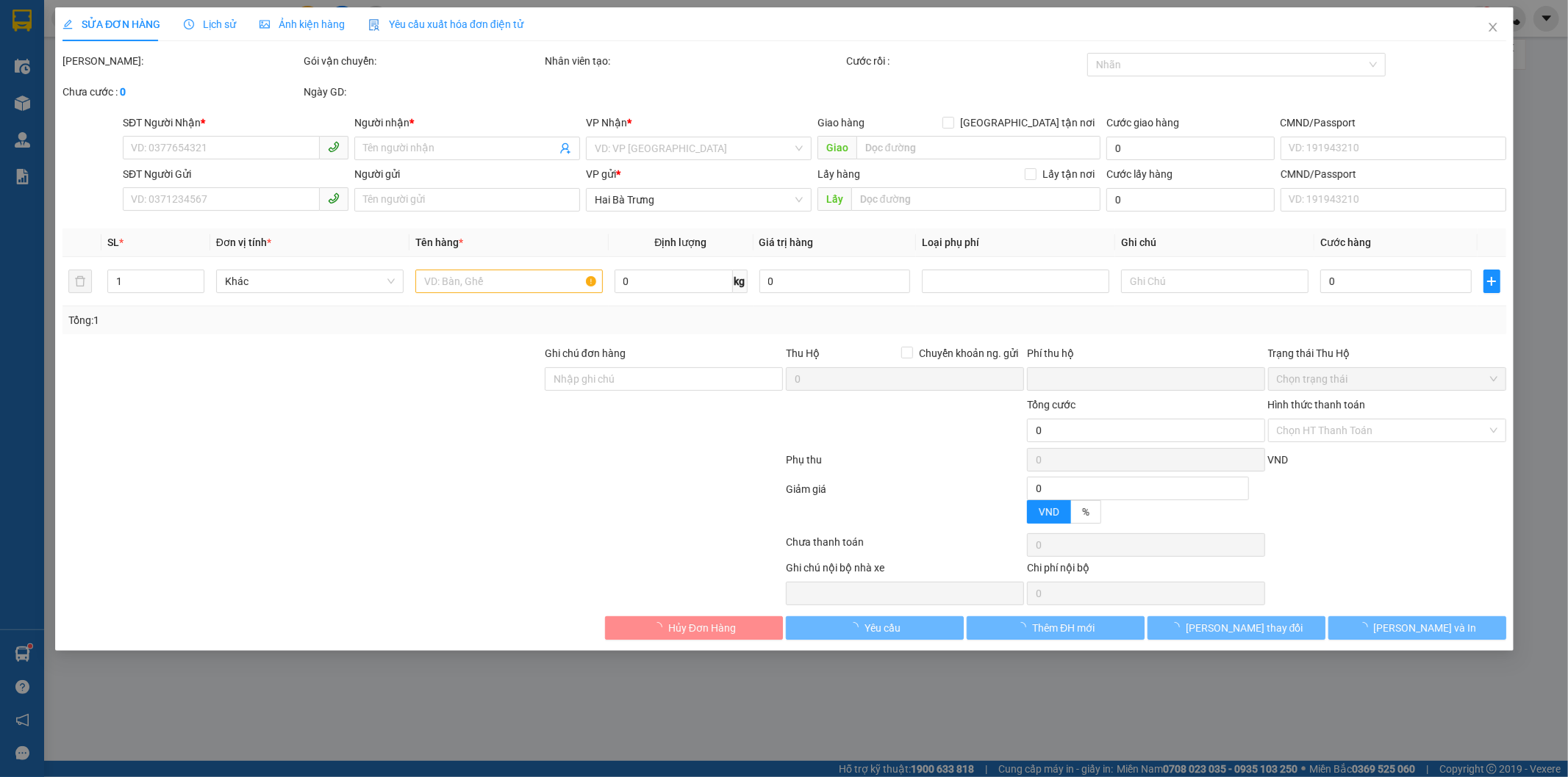
type input "0943599898"
type input "C Hạnh"
type input "241374622"
type input "0973867441"
type input "CHUNG"
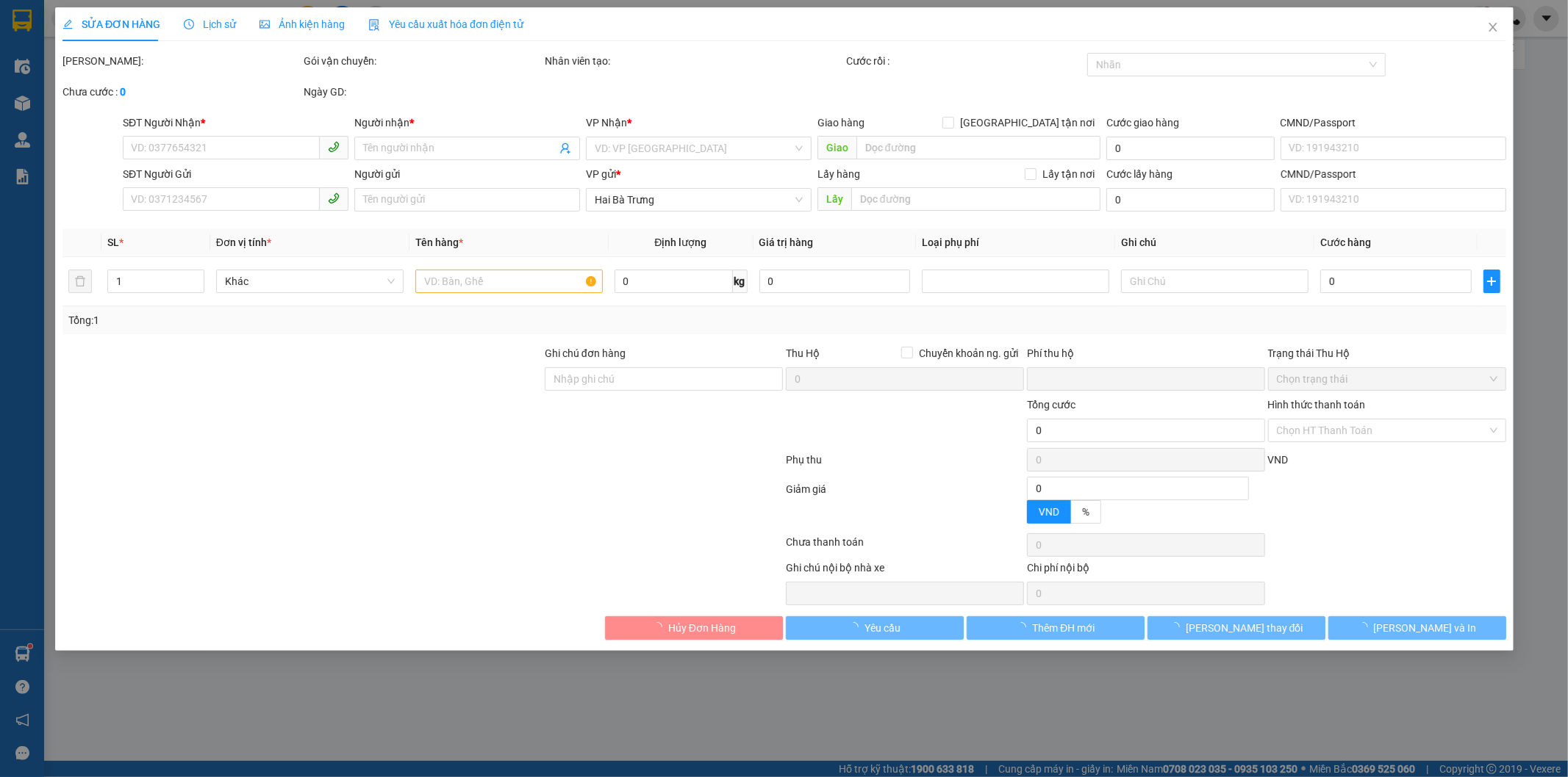
type input "0"
type input "140.000"
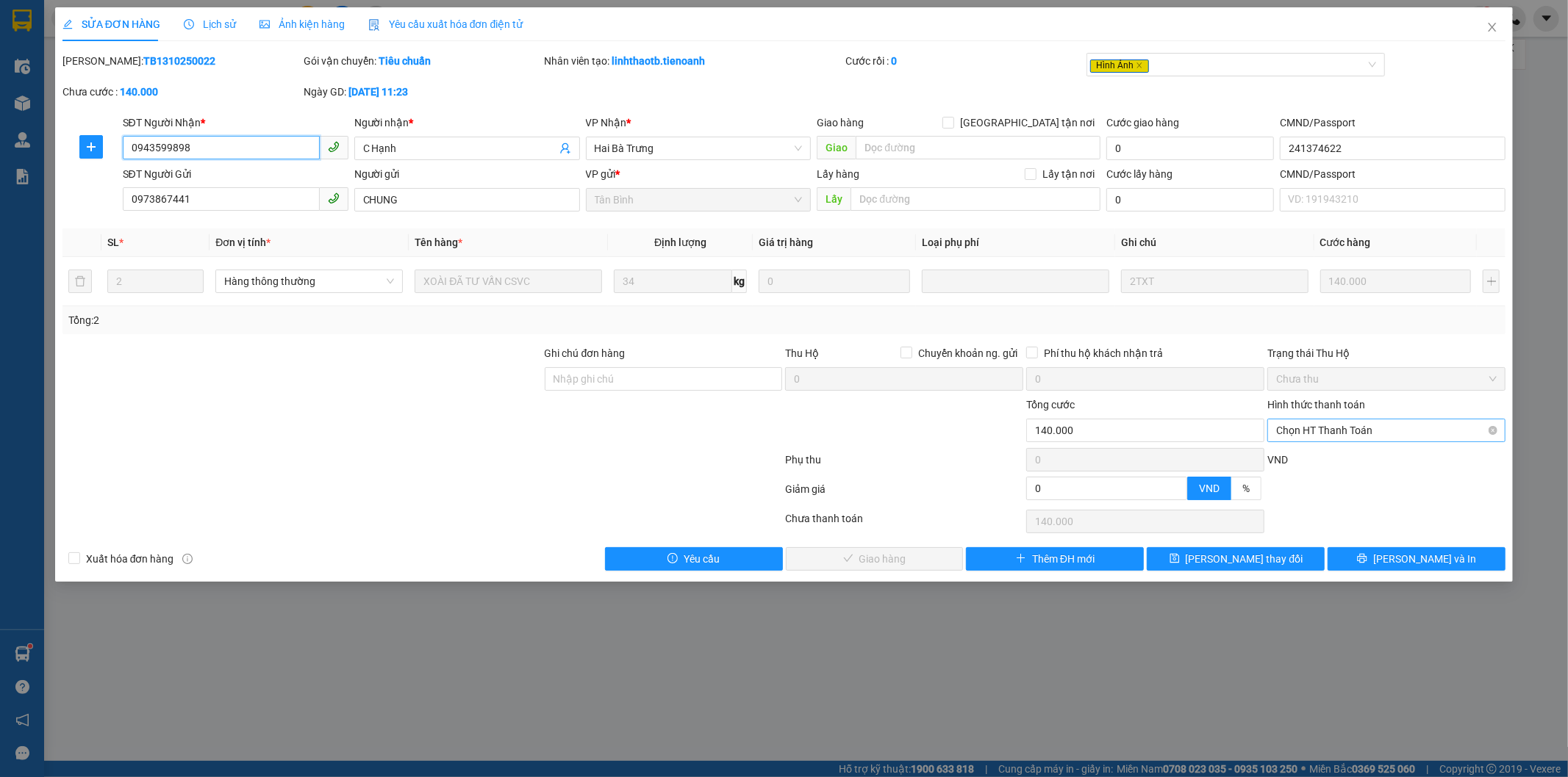
click at [1371, 439] on span "Chọn HT Thanh Toán" at bounding box center [1386, 430] width 220 height 22
click at [1330, 454] on div "Tại văn phòng" at bounding box center [1387, 460] width 220 height 16
type input "0"
click at [947, 554] on button "[PERSON_NAME] và Giao hàng" at bounding box center [874, 559] width 178 height 24
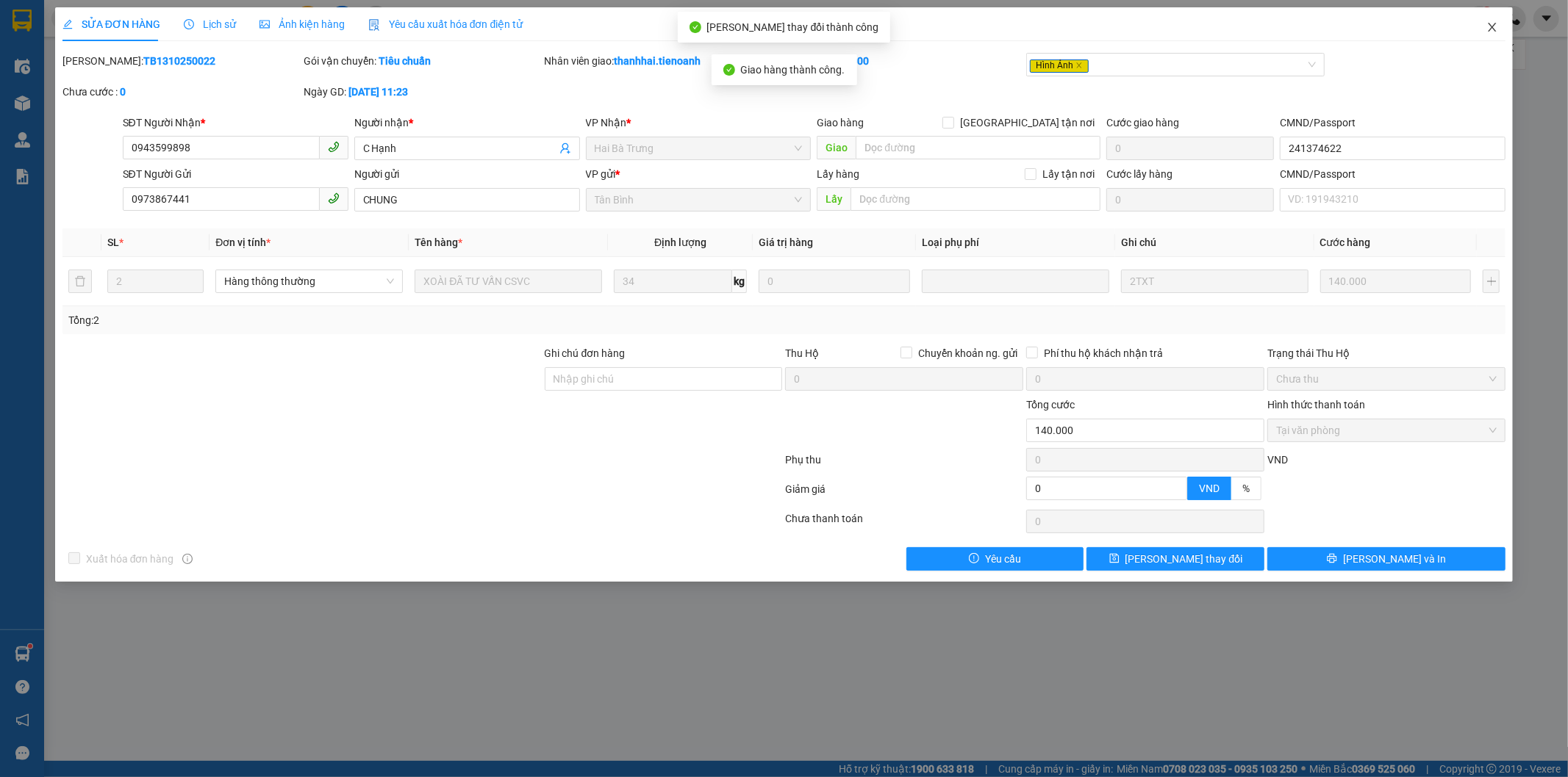
click at [1491, 25] on icon "close" at bounding box center [1493, 27] width 8 height 9
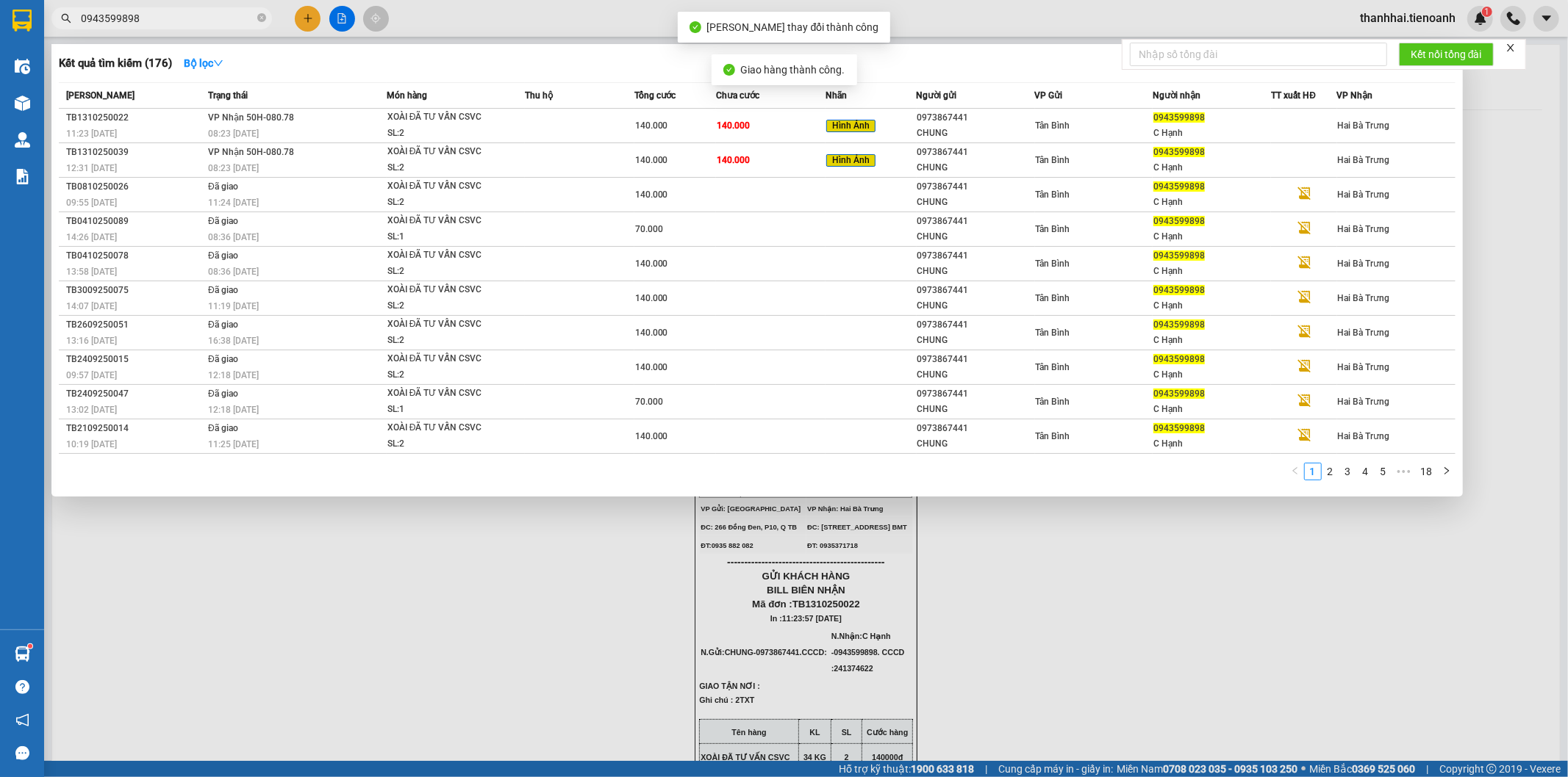
click at [194, 23] on input "0943599898" at bounding box center [167, 19] width 174 height 16
click at [728, 150] on td "140.000" at bounding box center [770, 160] width 109 height 35
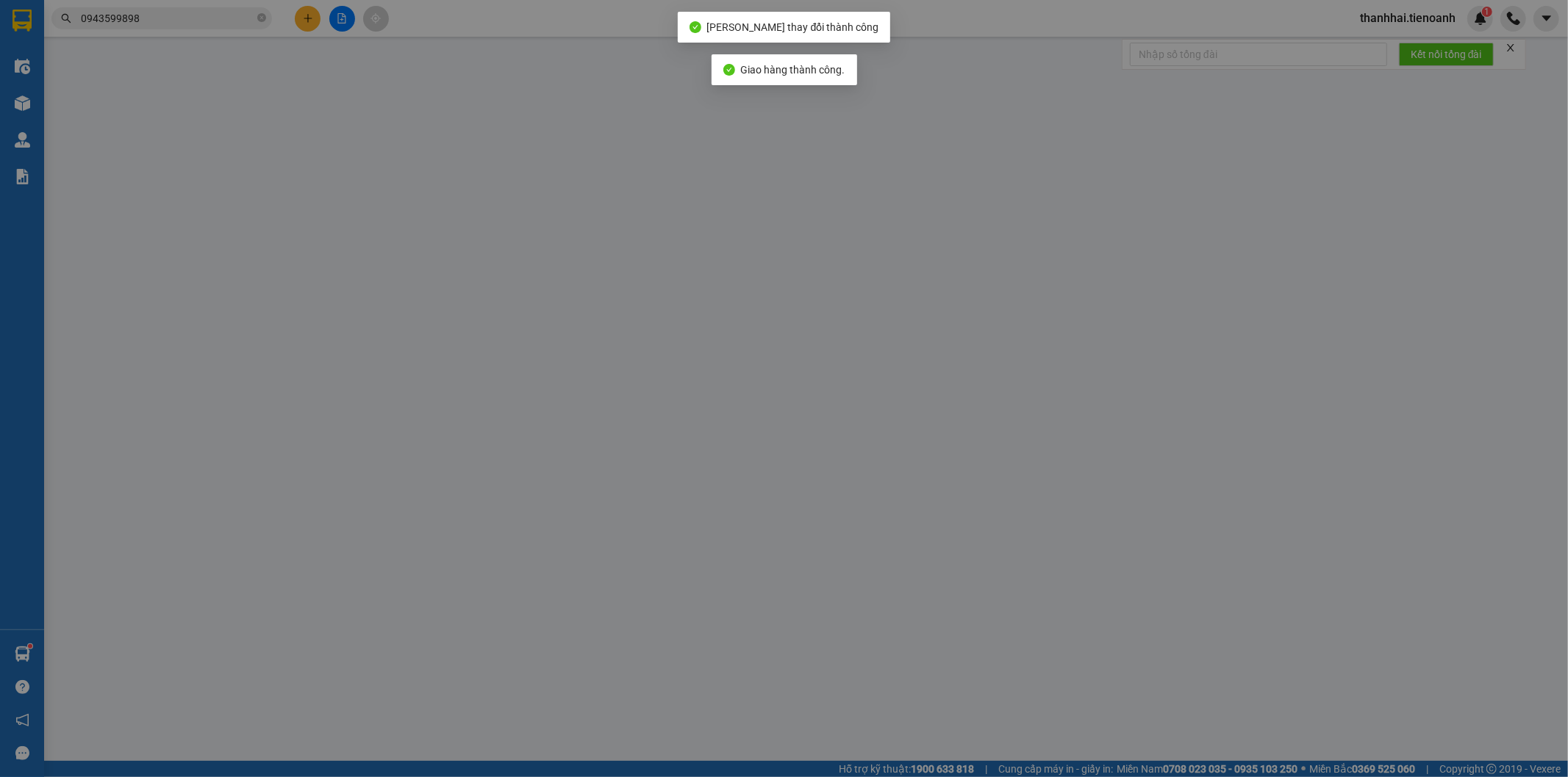
type input "0943599898"
type input "C Hạnh"
type input "241374622"
type input "0973867441"
type input "CHUNG"
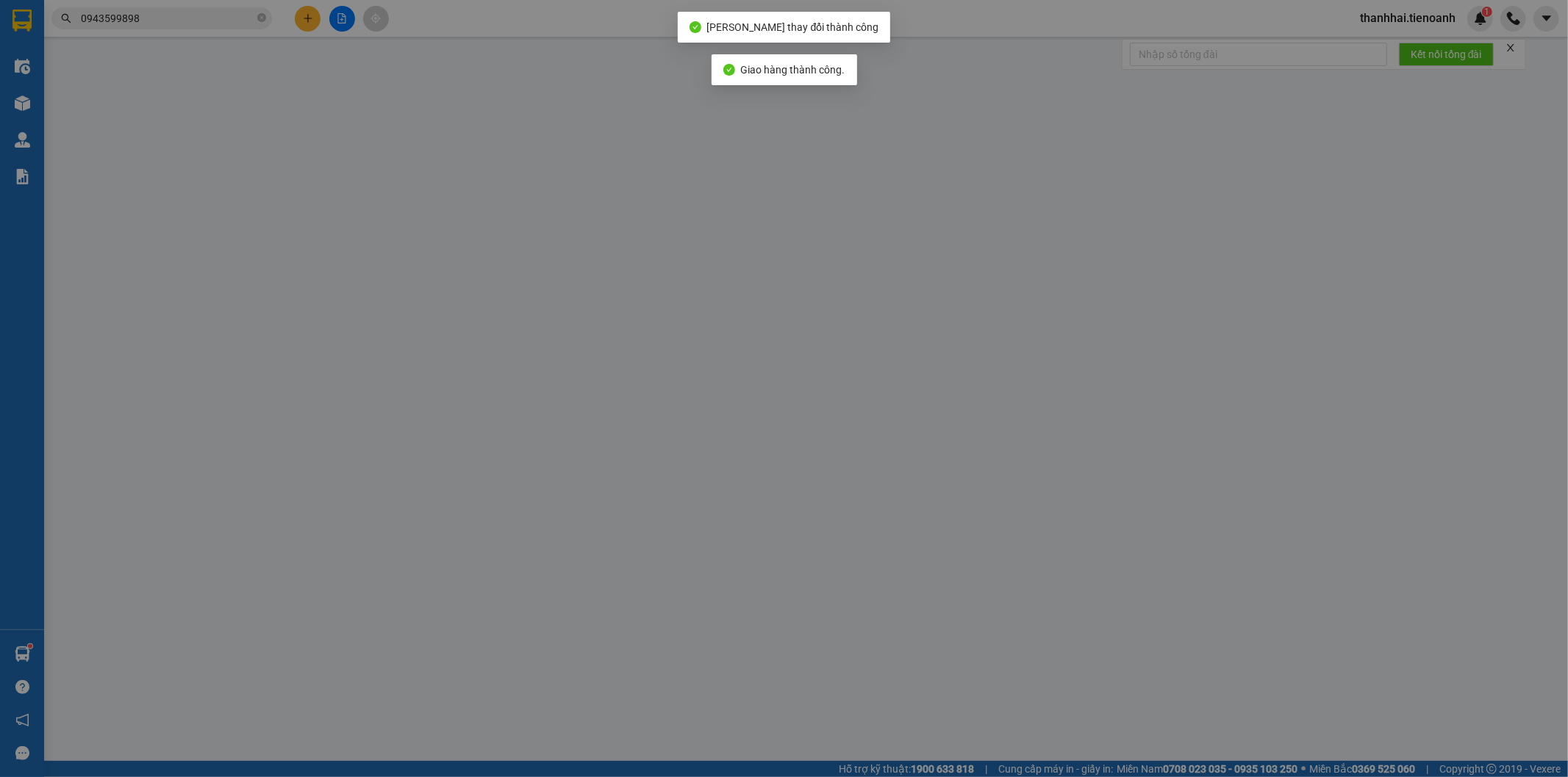
type input "0"
type input "140.000"
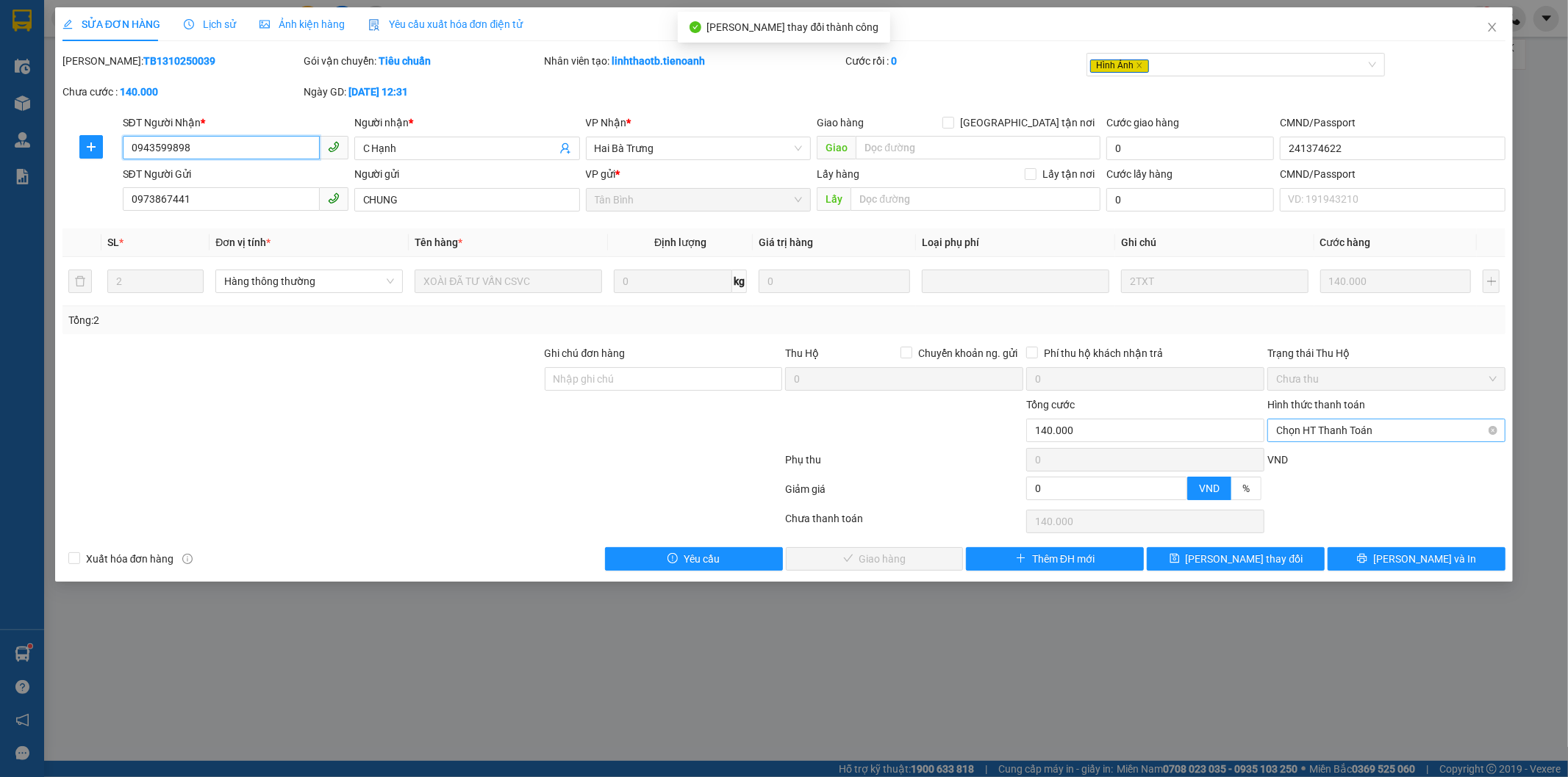
click at [1352, 431] on span "Chọn HT Thanh Toán" at bounding box center [1386, 430] width 220 height 22
click at [1326, 456] on div "Tại văn phòng" at bounding box center [1387, 460] width 220 height 16
type input "0"
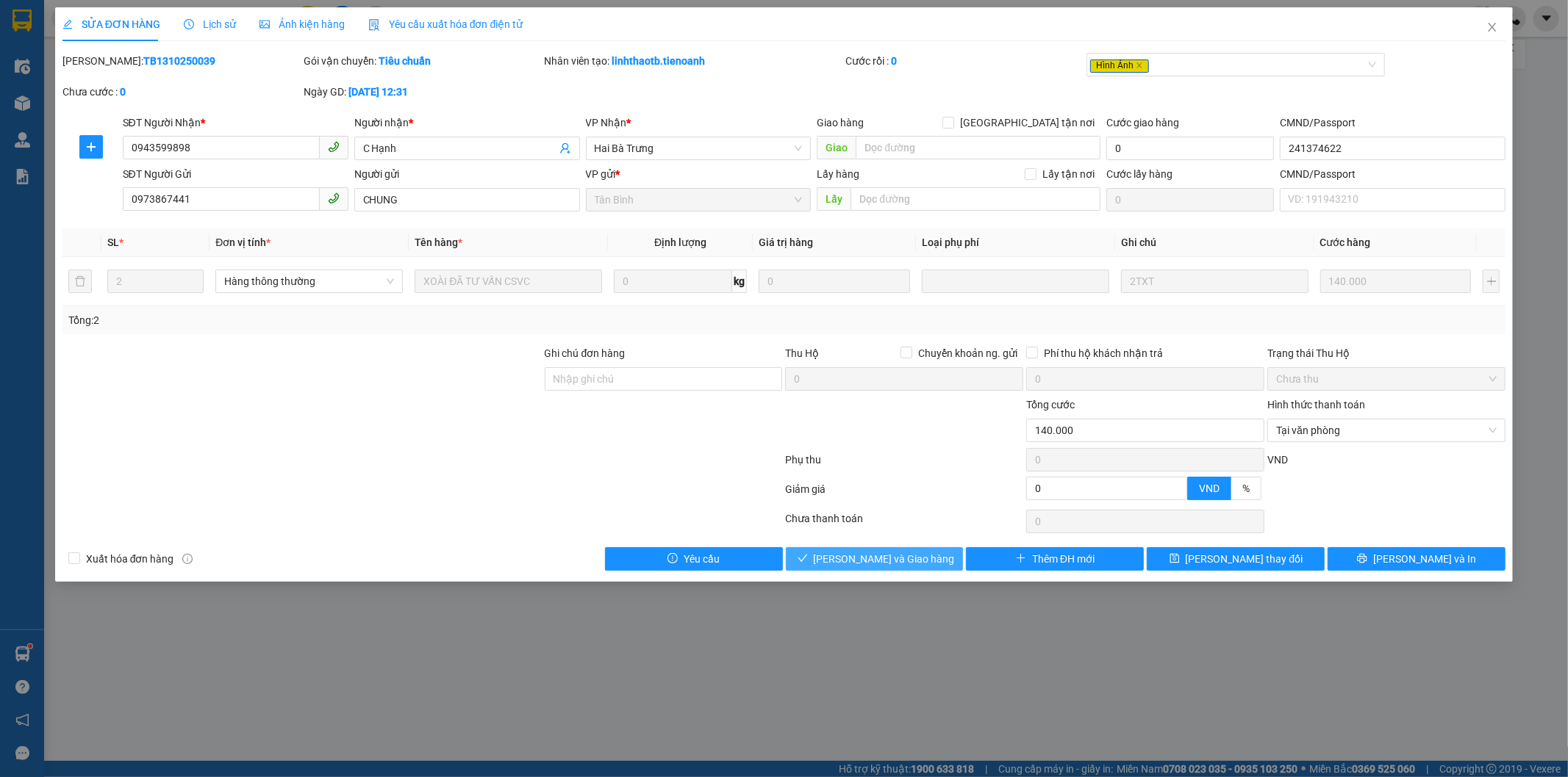
click at [937, 555] on button "[PERSON_NAME] và Giao hàng" at bounding box center [874, 559] width 178 height 24
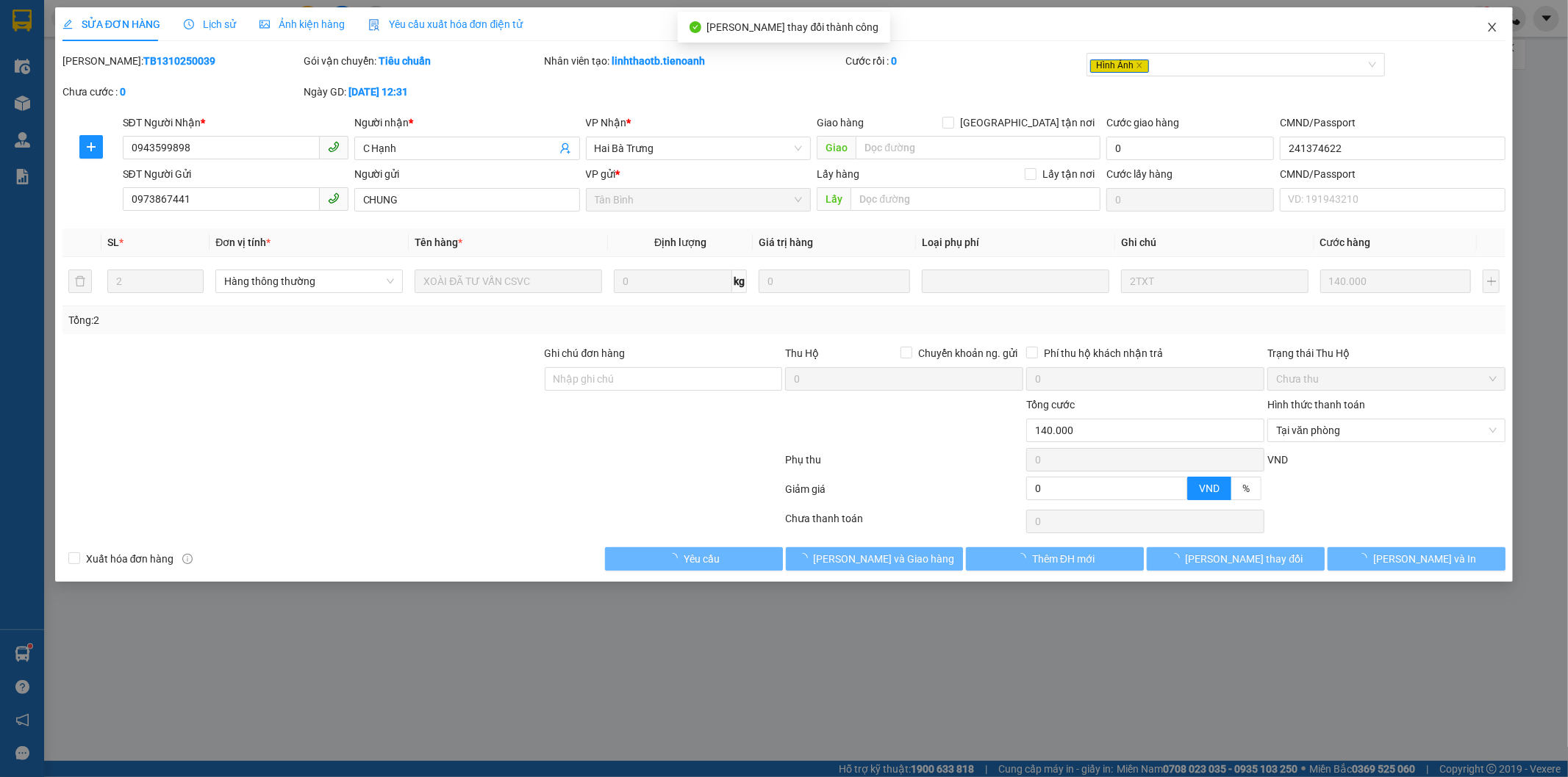
click at [1489, 28] on icon "close" at bounding box center [1492, 27] width 12 height 12
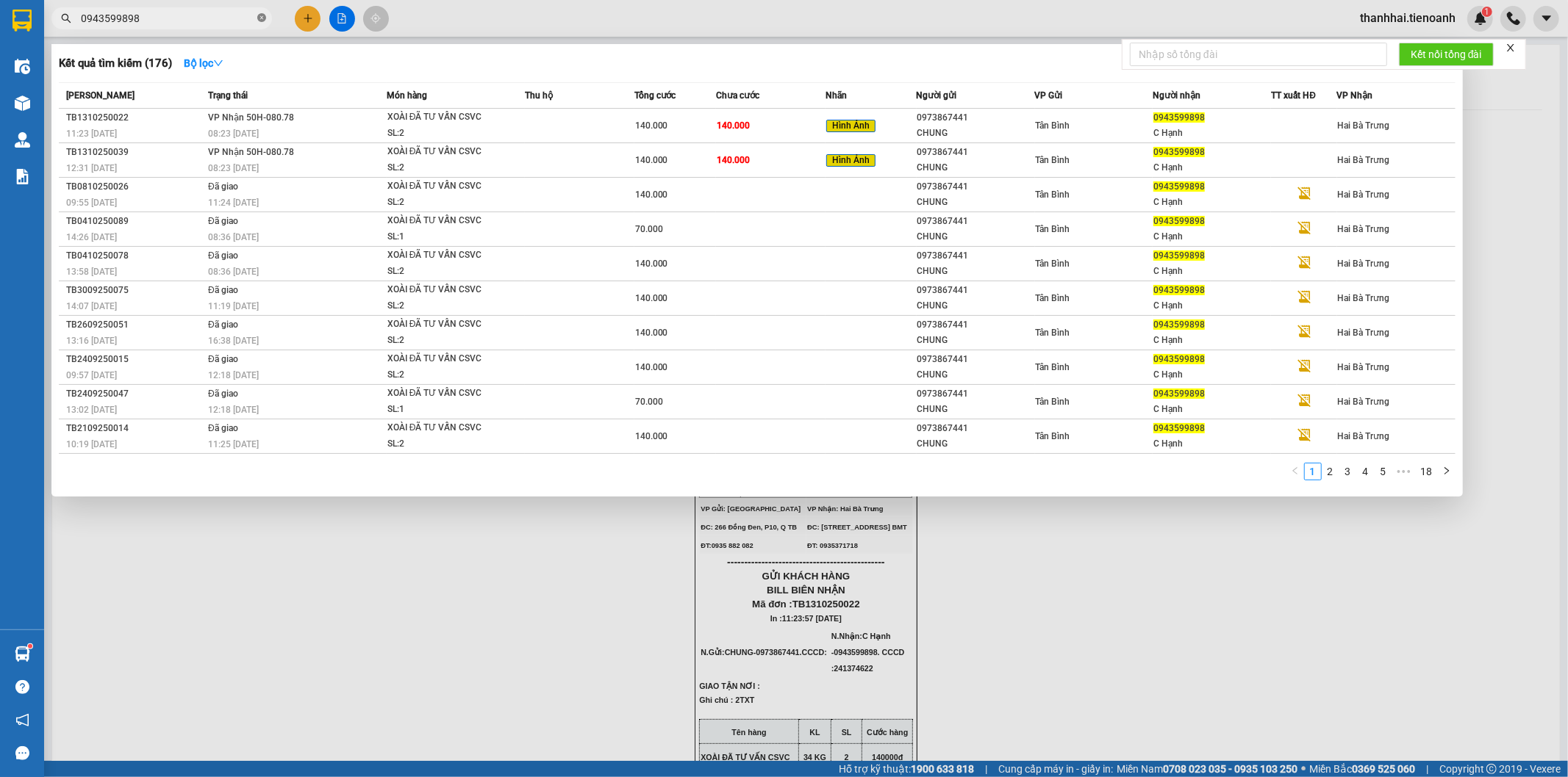
click at [262, 16] on icon "close-circle" at bounding box center [262, 17] width 9 height 9
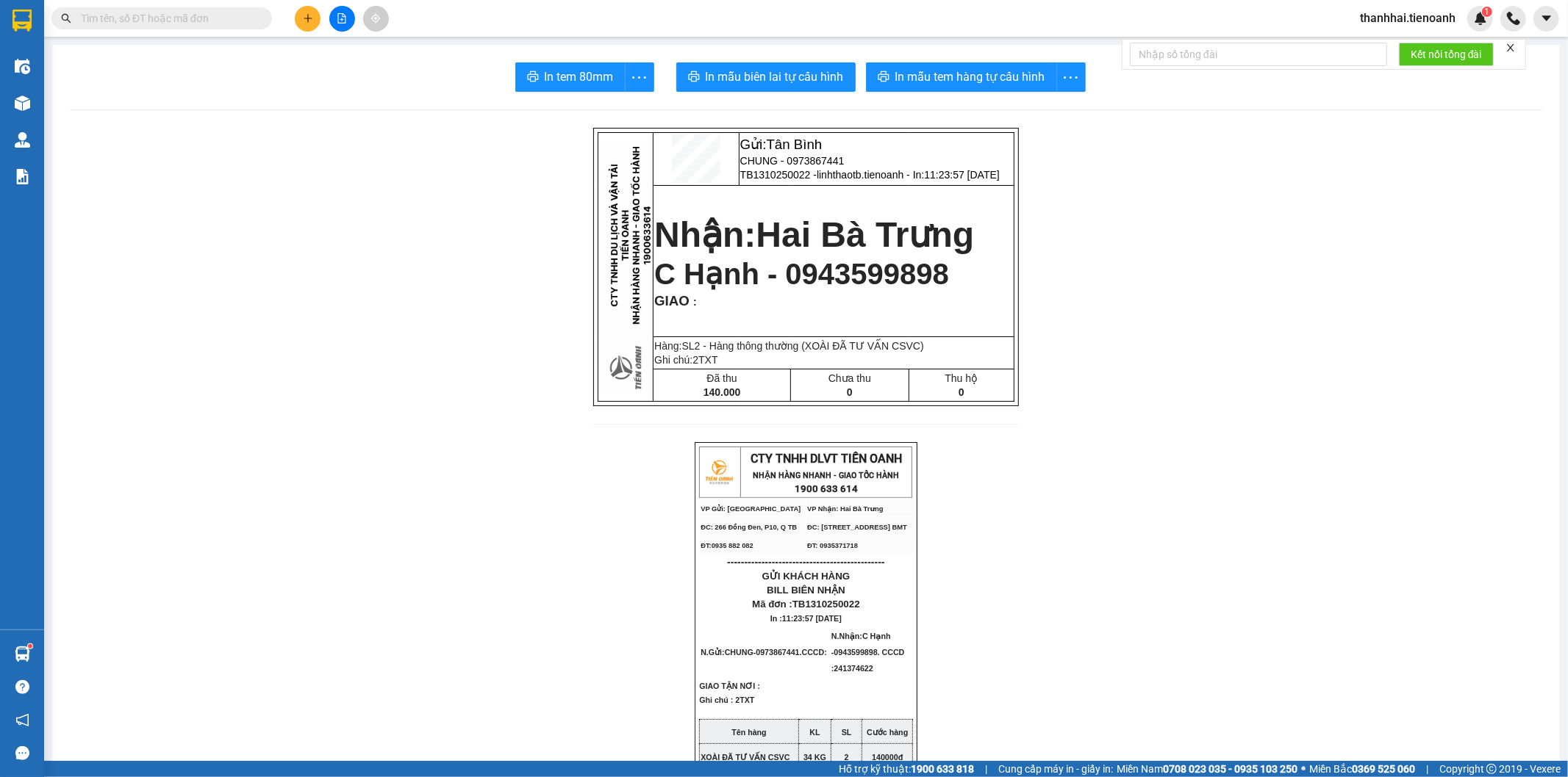
click at [197, 11] on input "text" at bounding box center [167, 19] width 174 height 16
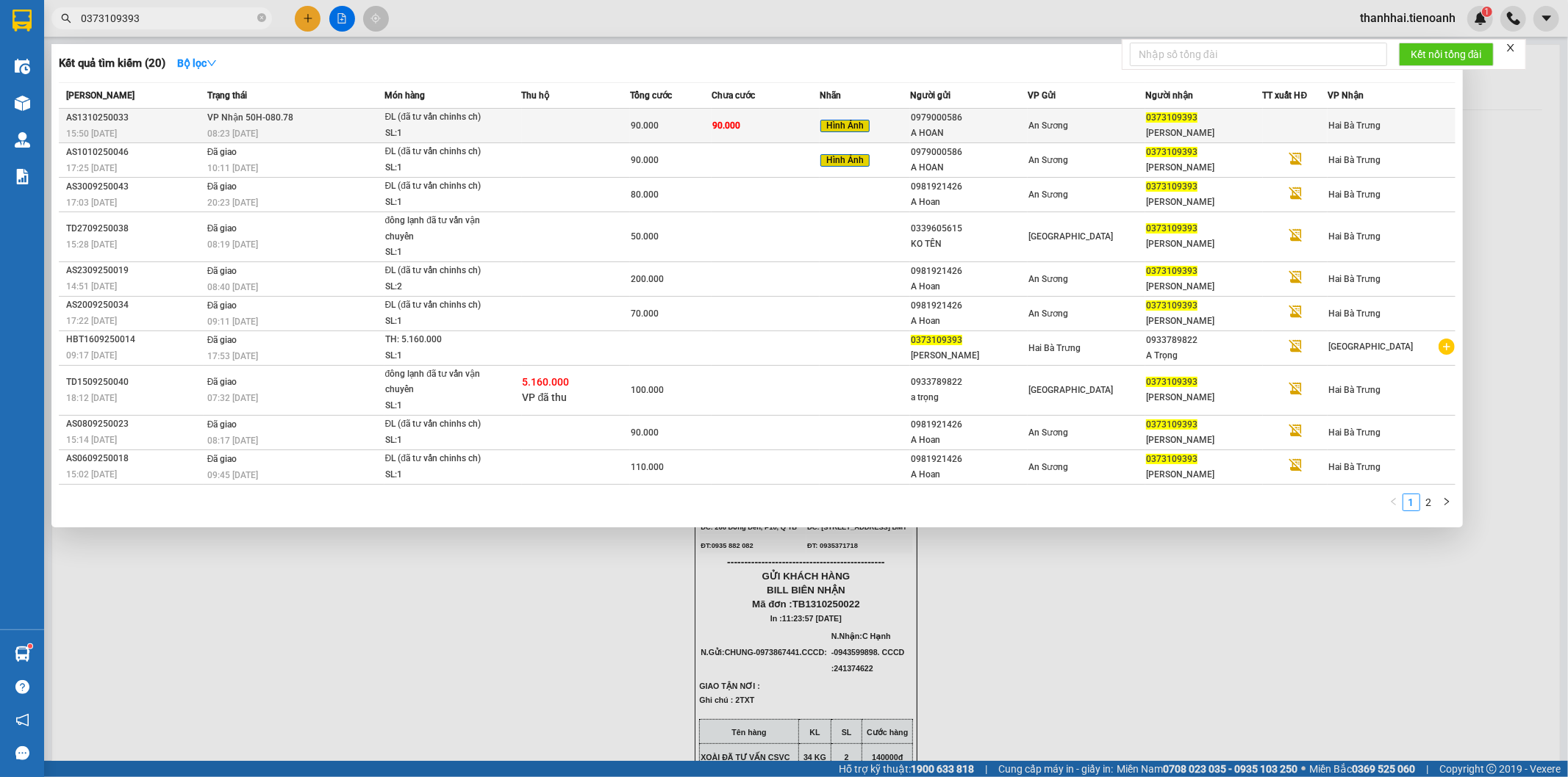
type input "0373109393"
click at [725, 130] on span "90.000" at bounding box center [726, 126] width 28 height 11
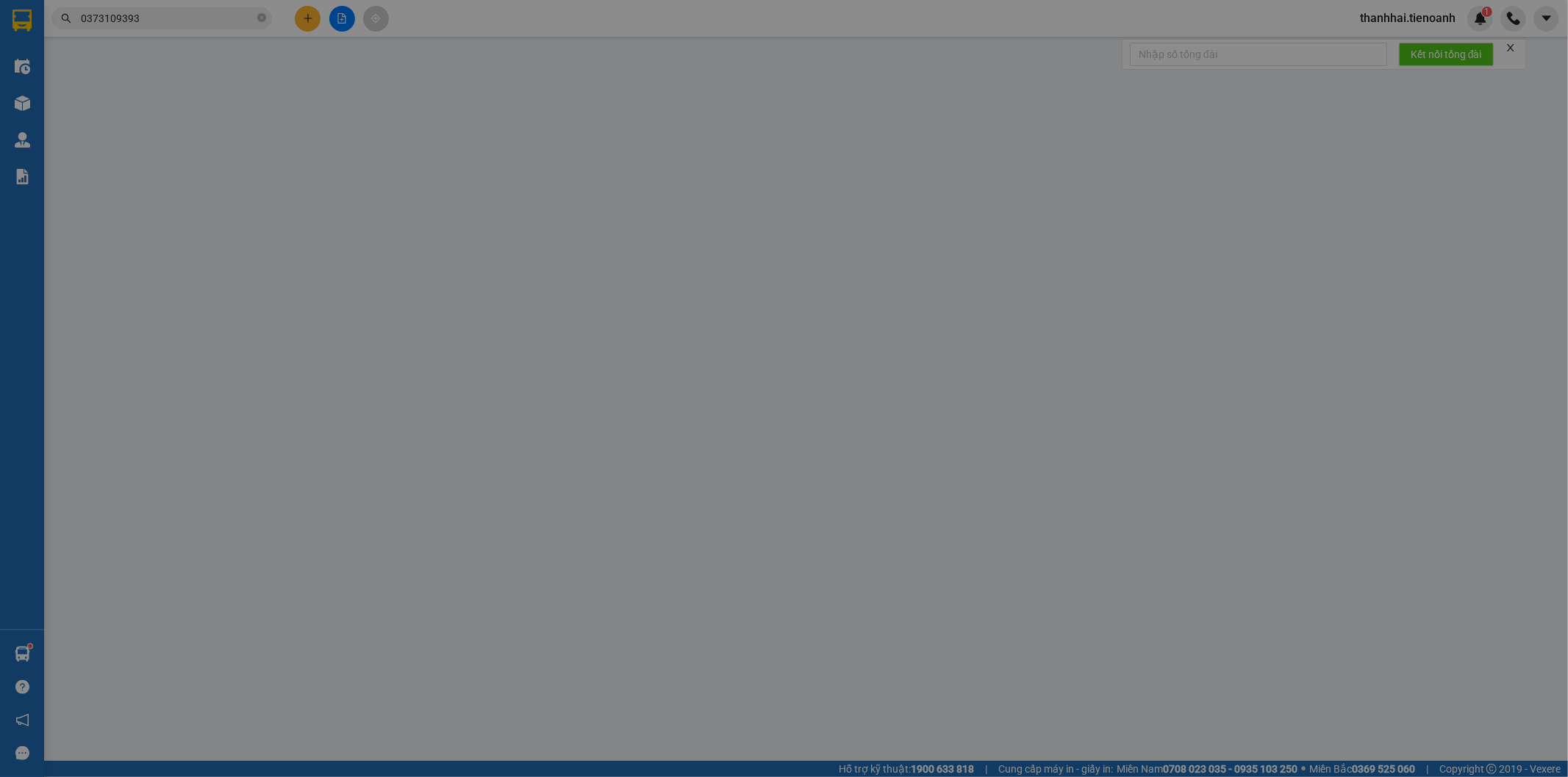
type input "0373109393"
type input "[PERSON_NAME]"
type input "0979000586"
type input "A HOAN"
type input "0"
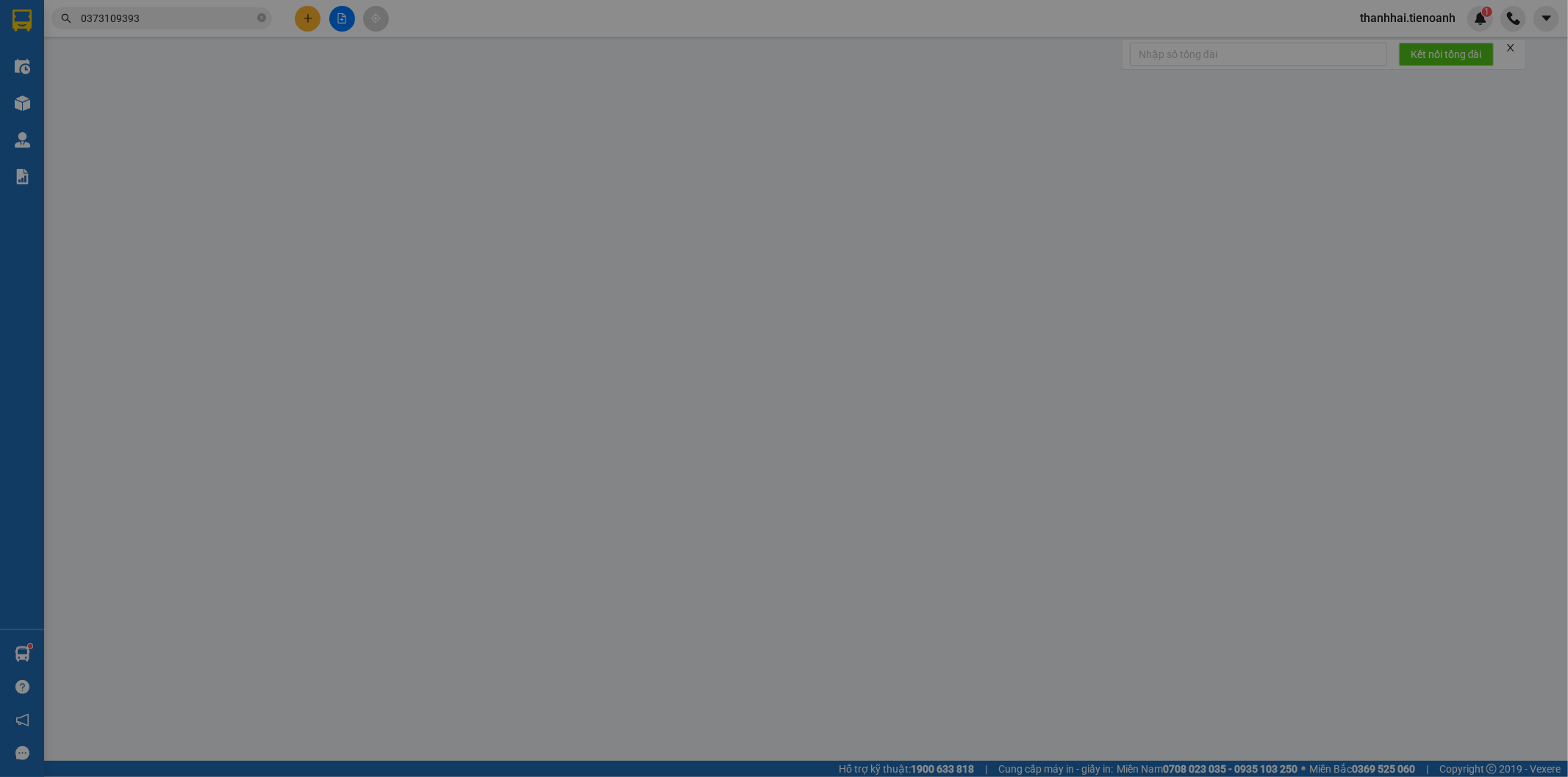
type input "90.000"
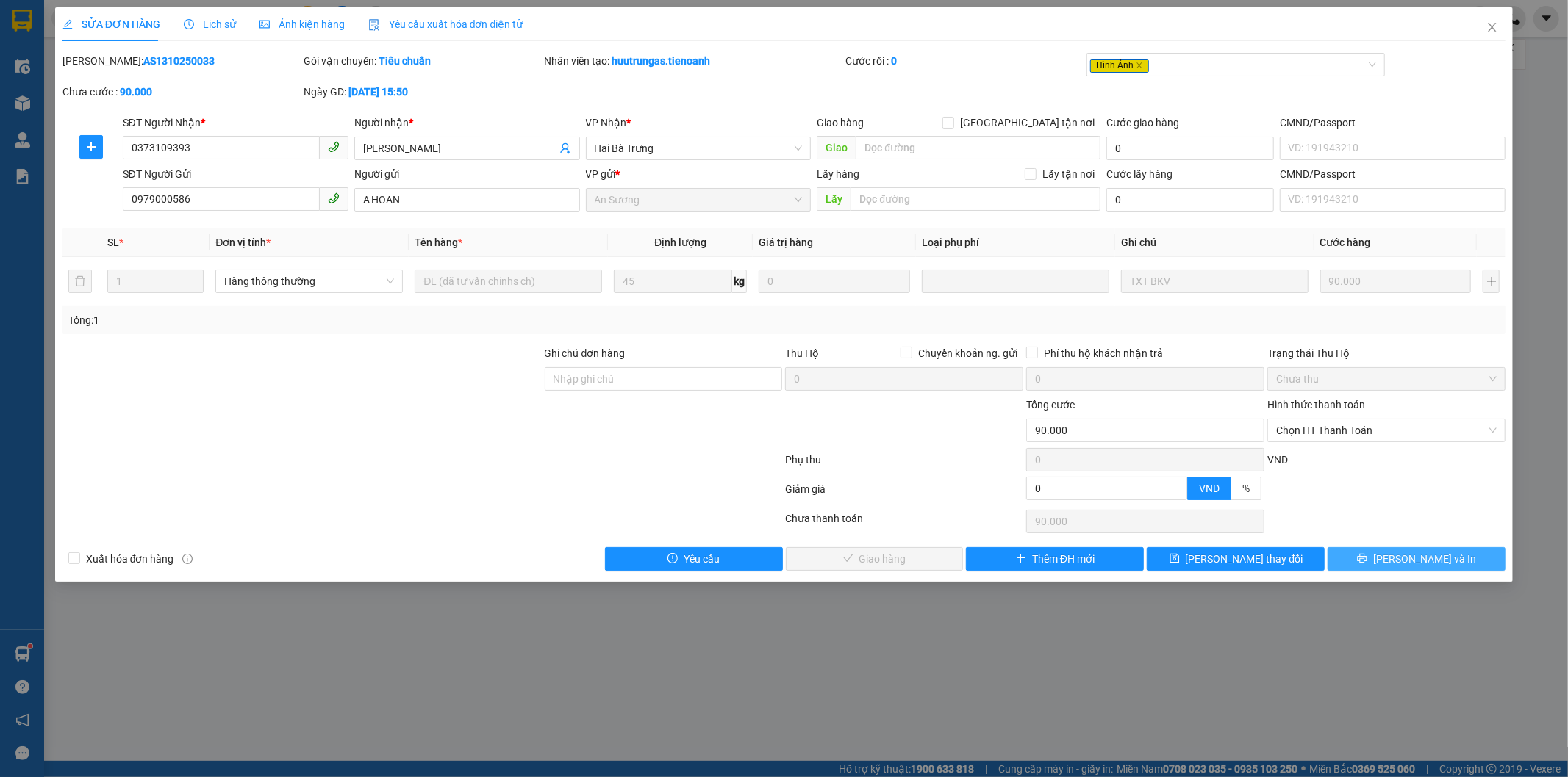
click at [1346, 559] on button "[PERSON_NAME] và In" at bounding box center [1417, 559] width 178 height 24
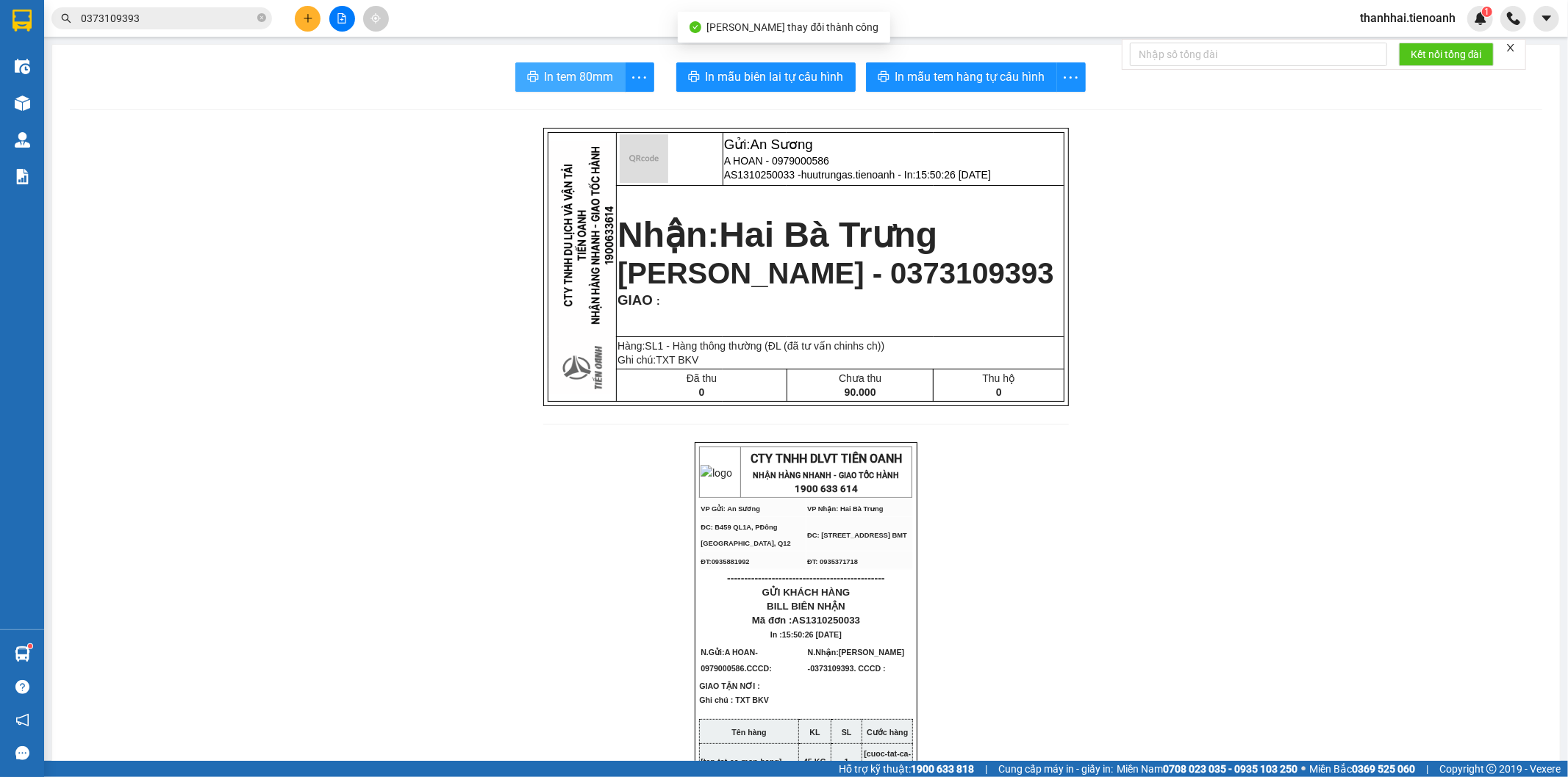
click at [536, 78] on button "In tem 80mm" at bounding box center [570, 77] width 110 height 30
click at [260, 13] on icon "close-circle" at bounding box center [262, 17] width 9 height 9
click at [245, 17] on input "text" at bounding box center [167, 19] width 174 height 16
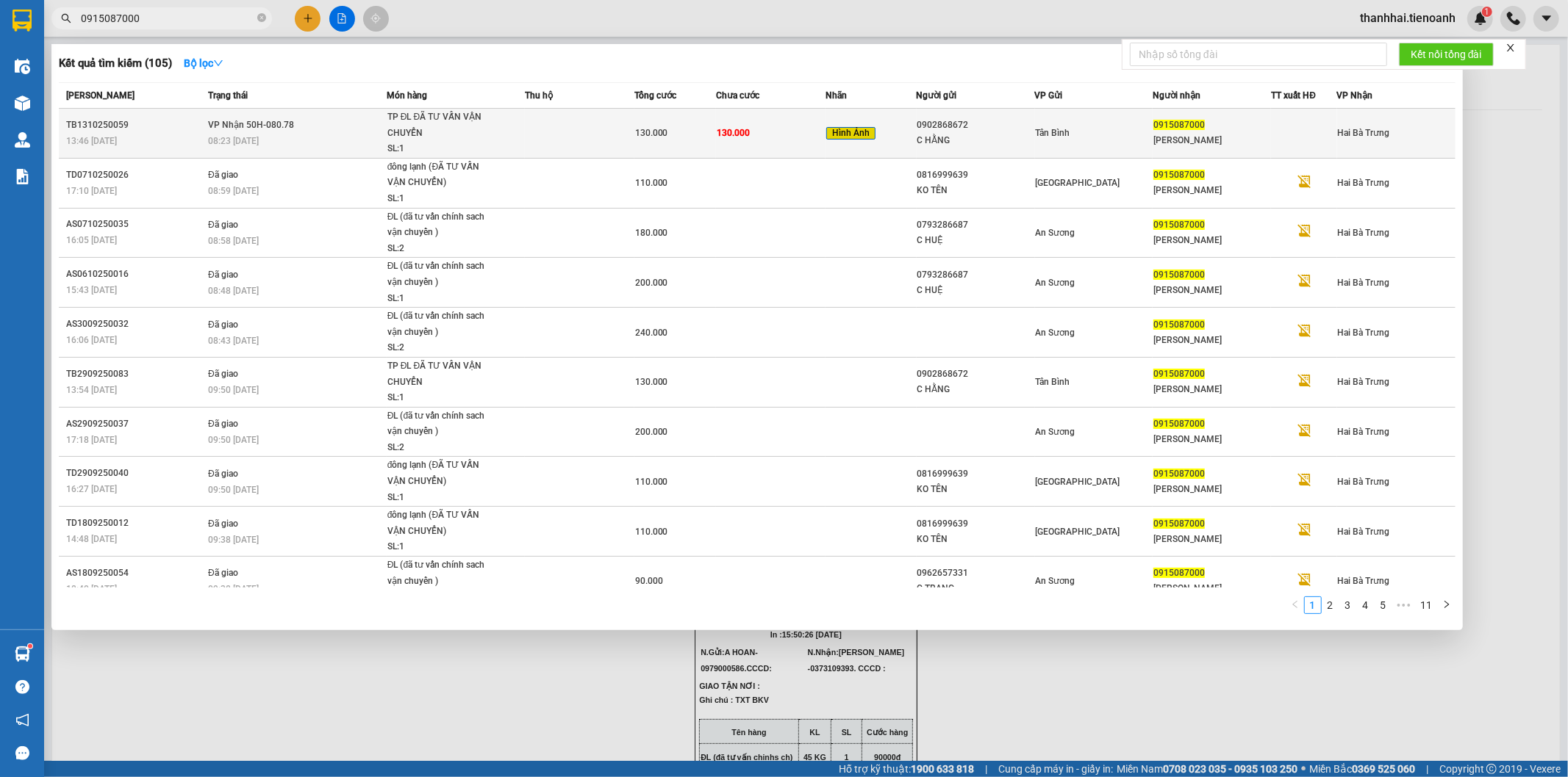
type input "0915087000"
click at [882, 136] on div "Hình Ảnh" at bounding box center [870, 133] width 90 height 17
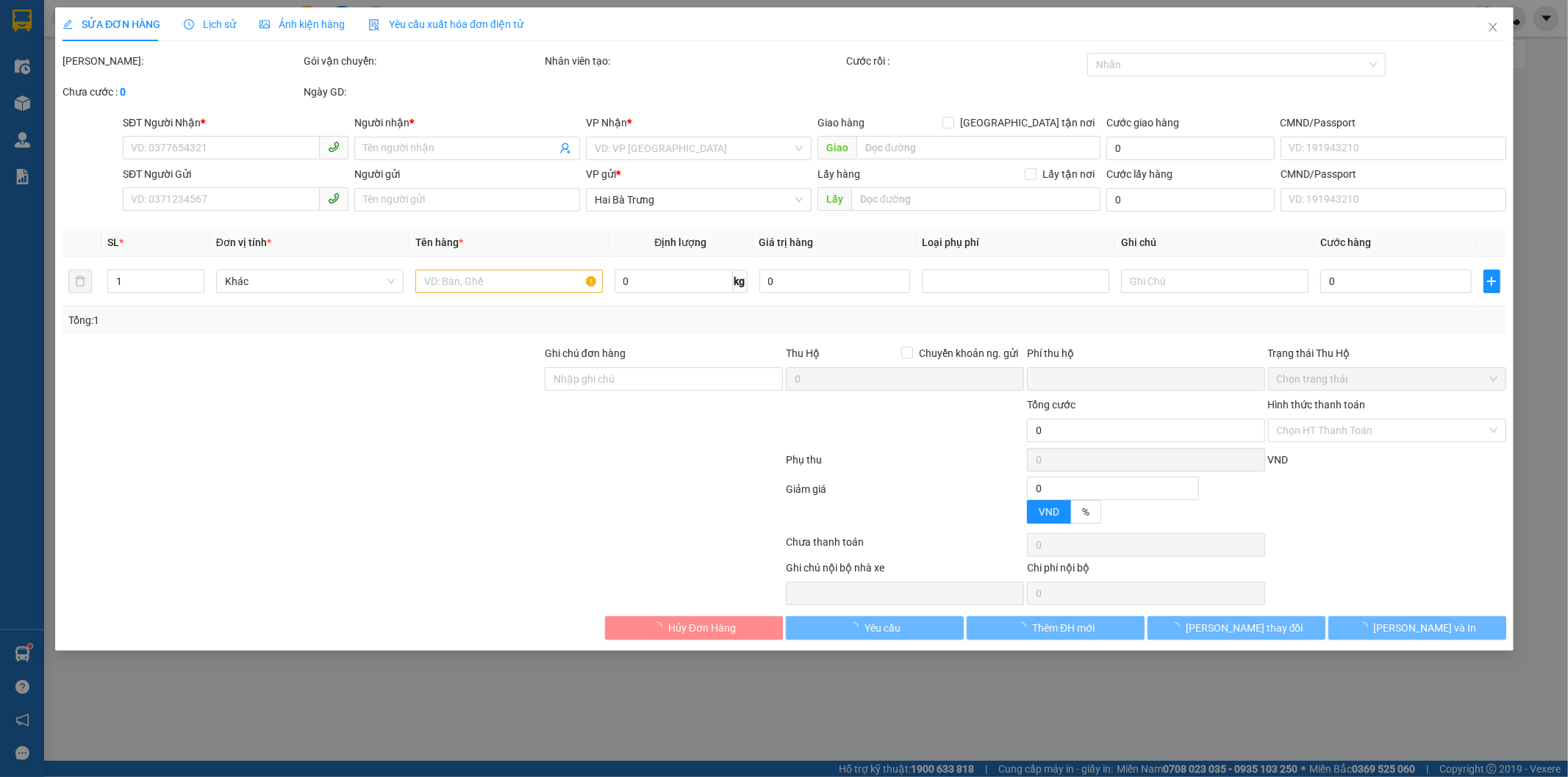
type input "0915087000"
type input "C NGỌC"
type input "0902868672"
type input "C HẰNG"
type input "0"
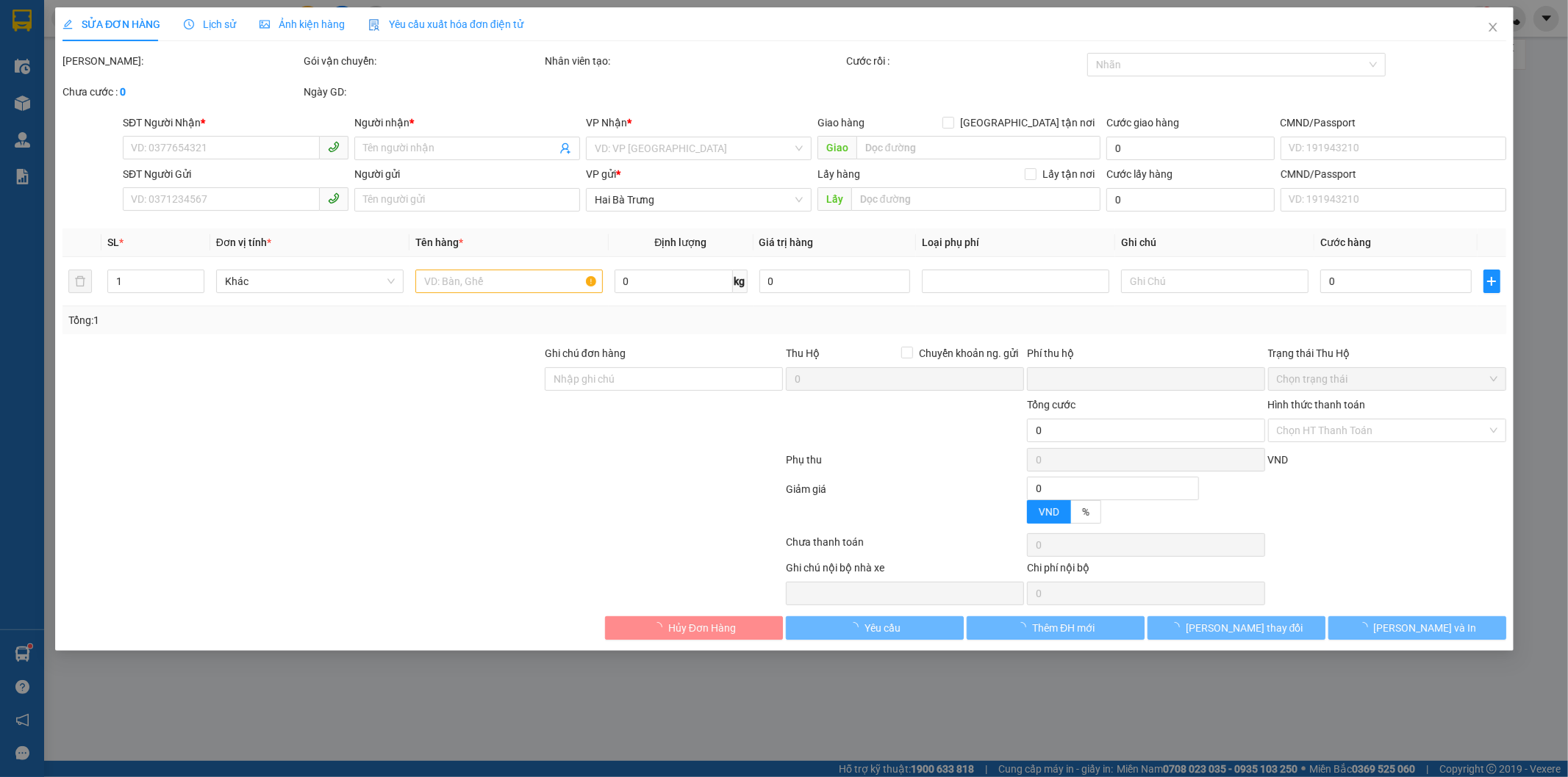
type input "130.000"
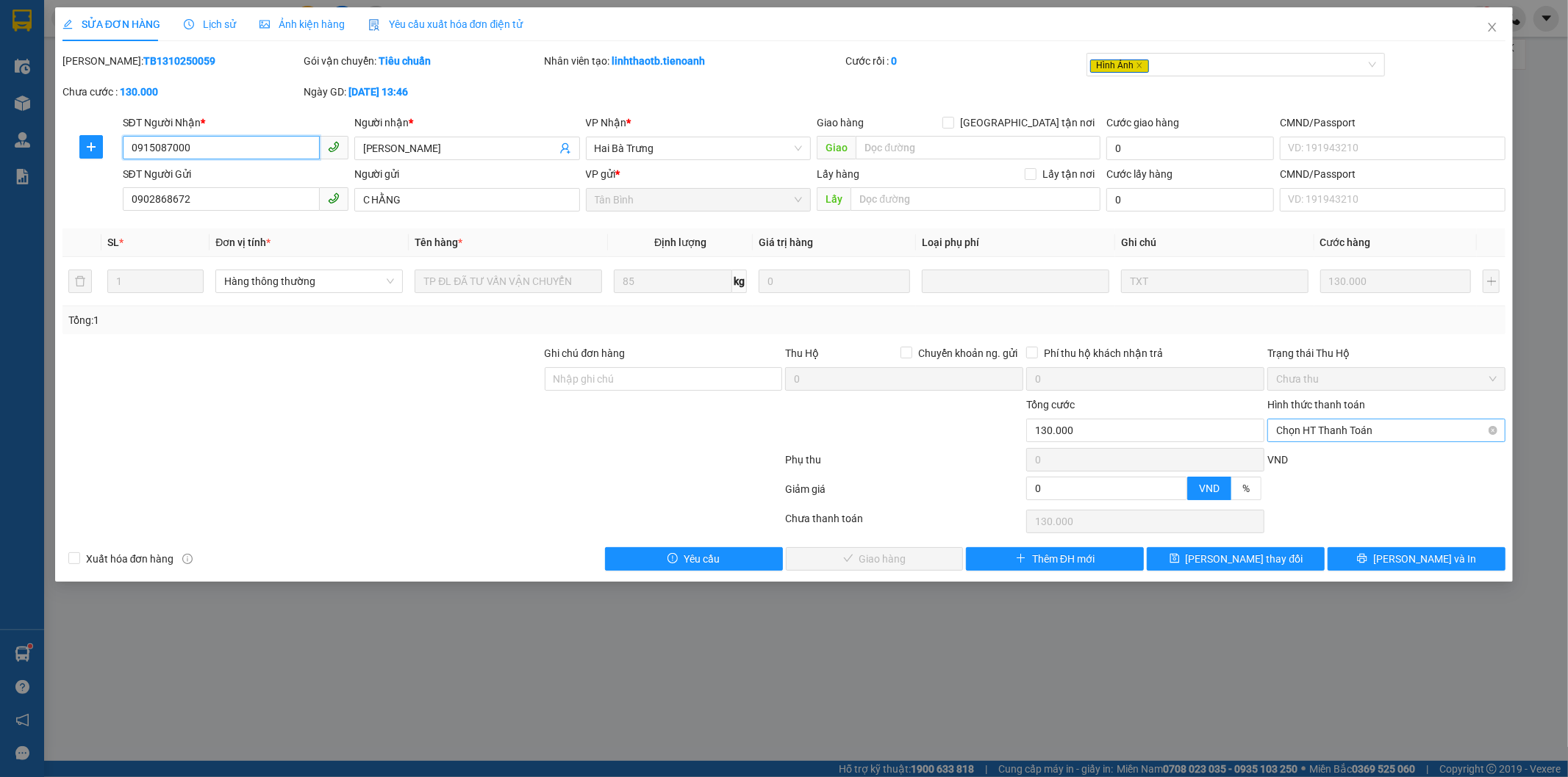
click at [1336, 437] on span "Chọn HT Thanh Toán" at bounding box center [1386, 430] width 220 height 22
click at [1357, 559] on button "[PERSON_NAME] và In" at bounding box center [1417, 559] width 178 height 24
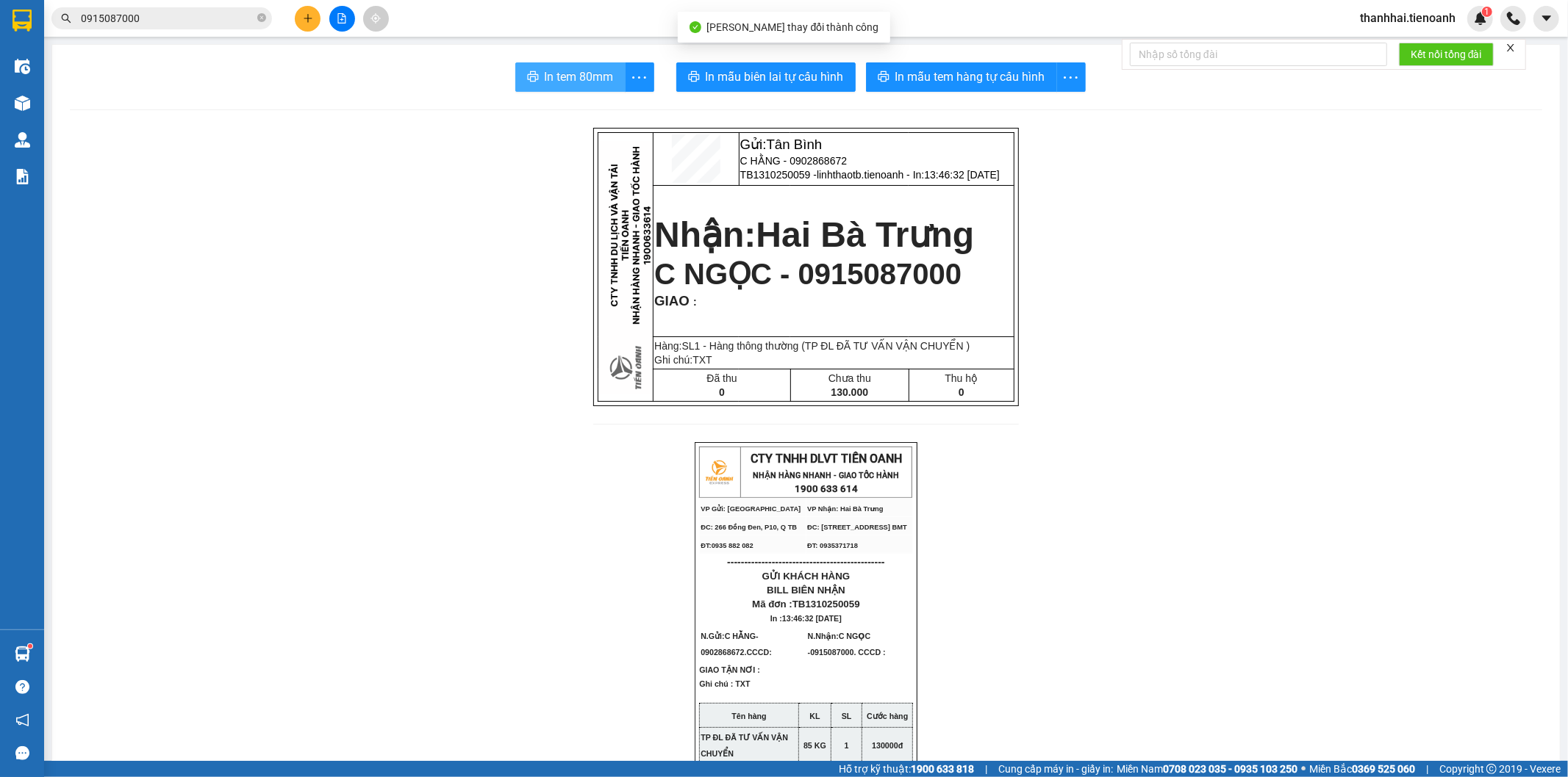
click at [545, 86] on span "In tem 80mm" at bounding box center [579, 76] width 69 height 18
click at [197, 20] on input "0915087000" at bounding box center [167, 19] width 174 height 16
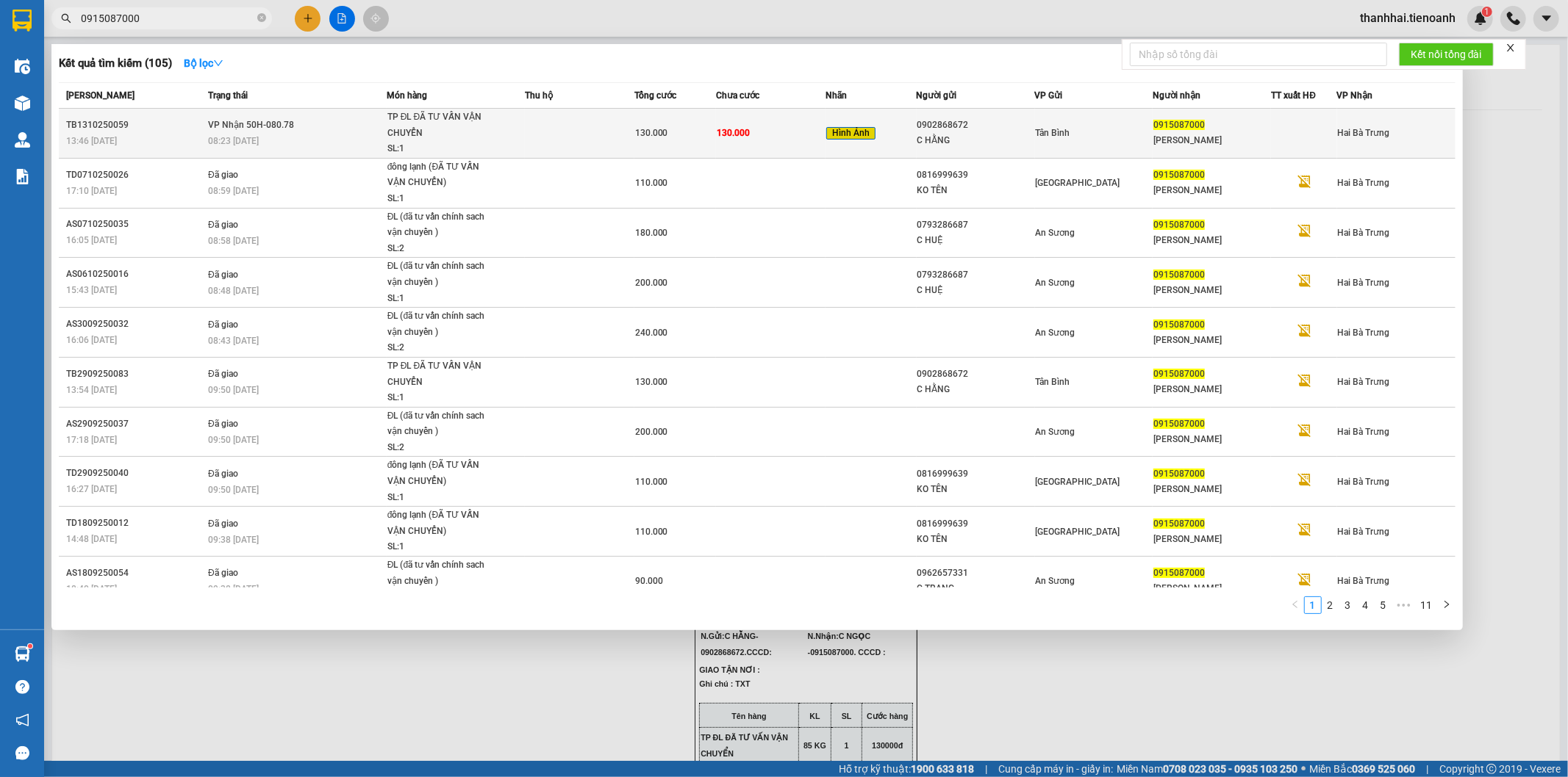
click at [717, 137] on span "130.000" at bounding box center [733, 132] width 33 height 11
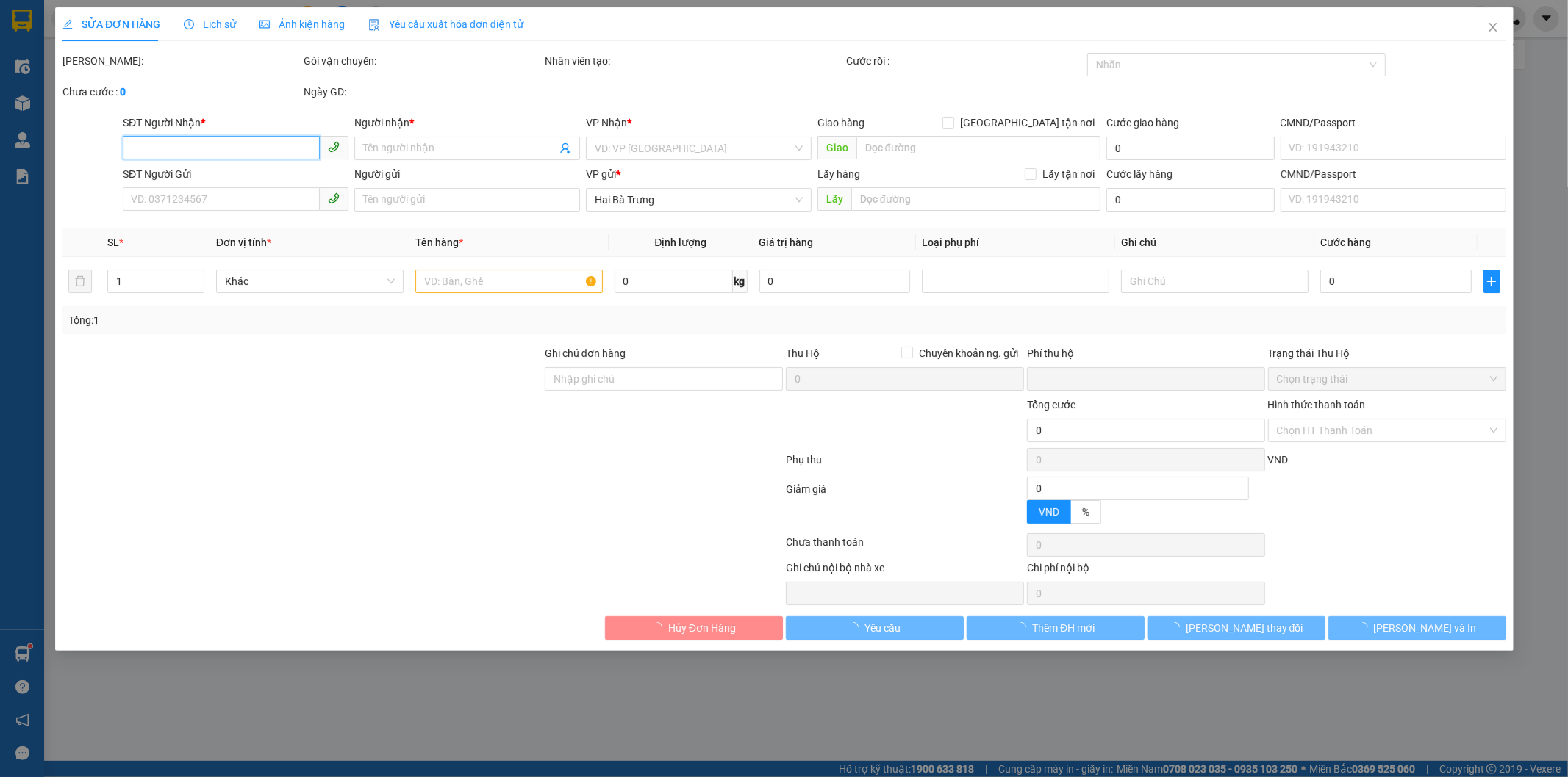
type input "0915087000"
type input "C NGỌC"
type input "0902868672"
type input "C HẰNG"
type input "0"
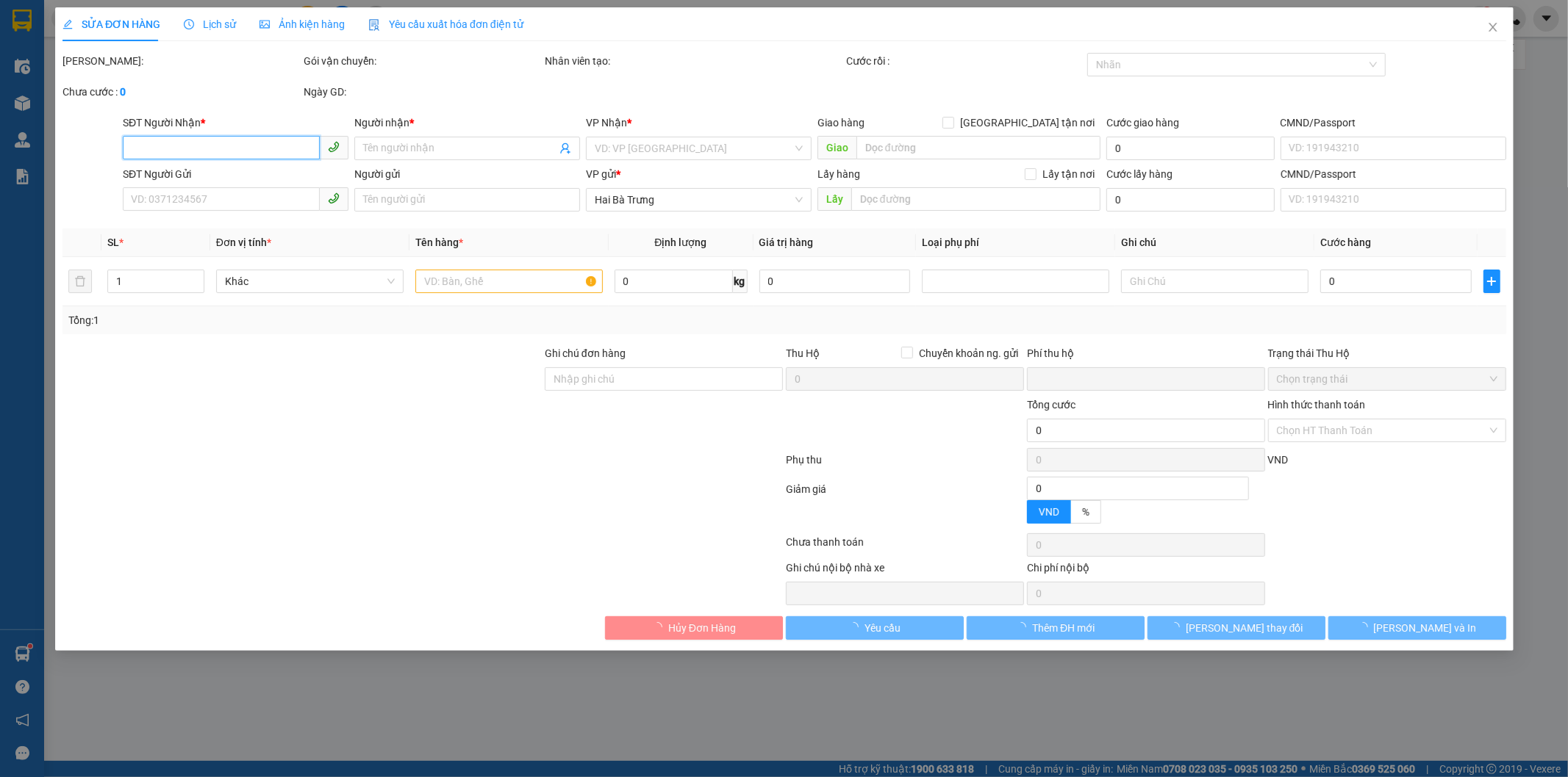
type input "130.000"
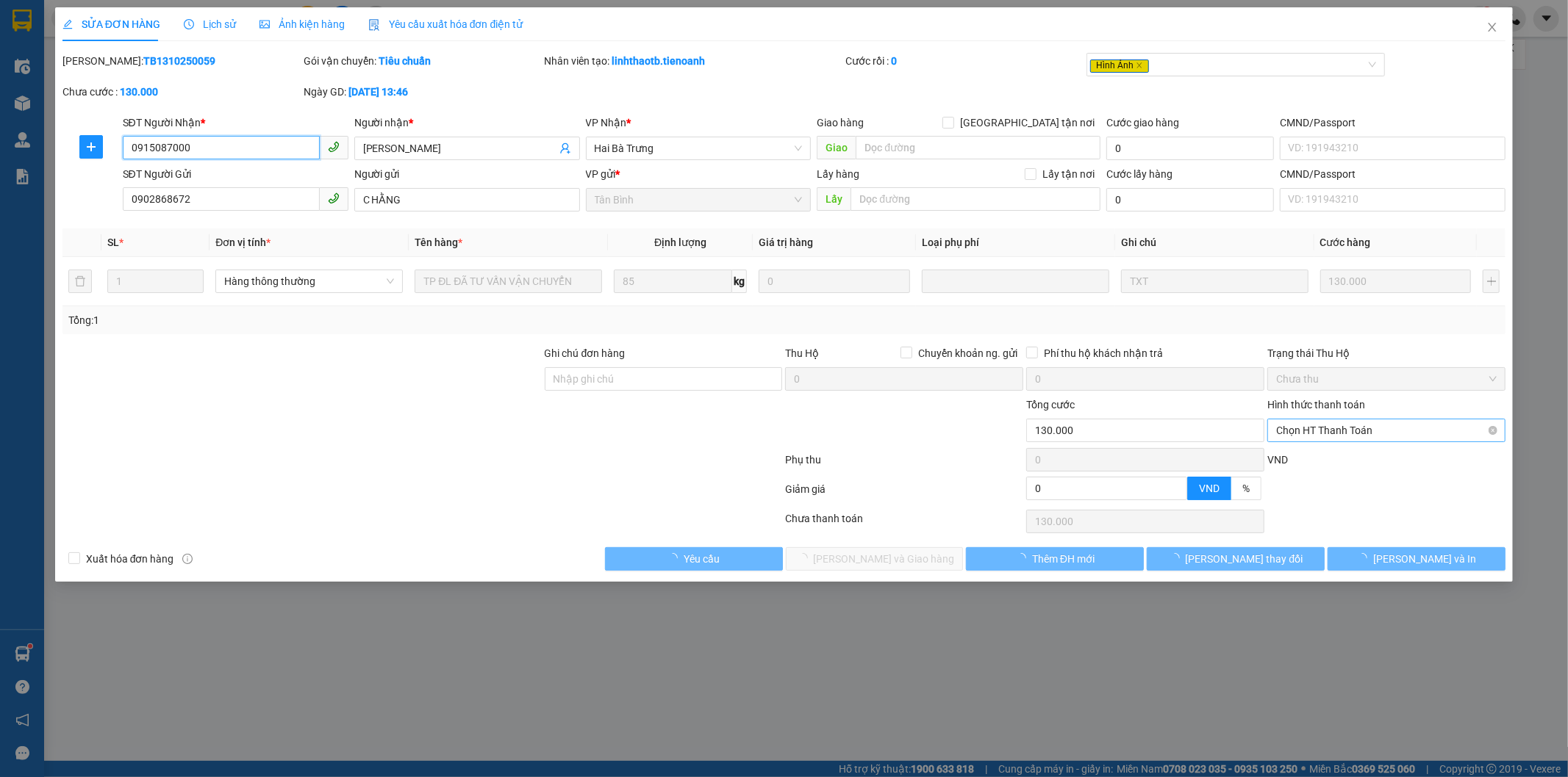
click at [1324, 430] on span "Chọn HT Thanh Toán" at bounding box center [1386, 430] width 220 height 22
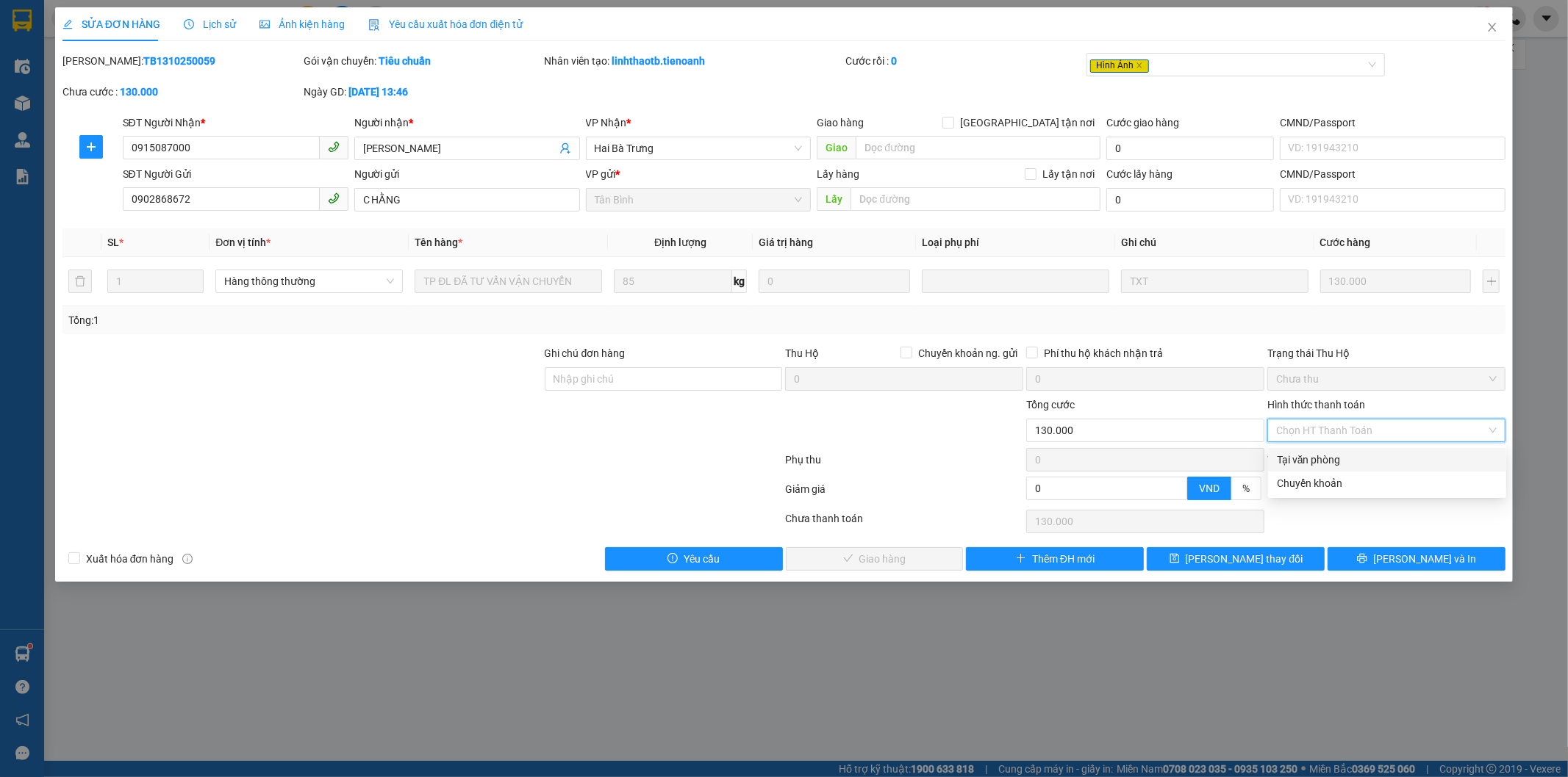
click at [1314, 453] on div "Tại văn phòng" at bounding box center [1387, 460] width 220 height 16
type input "0"
click at [939, 551] on button "[PERSON_NAME] và Giao hàng" at bounding box center [874, 559] width 178 height 24
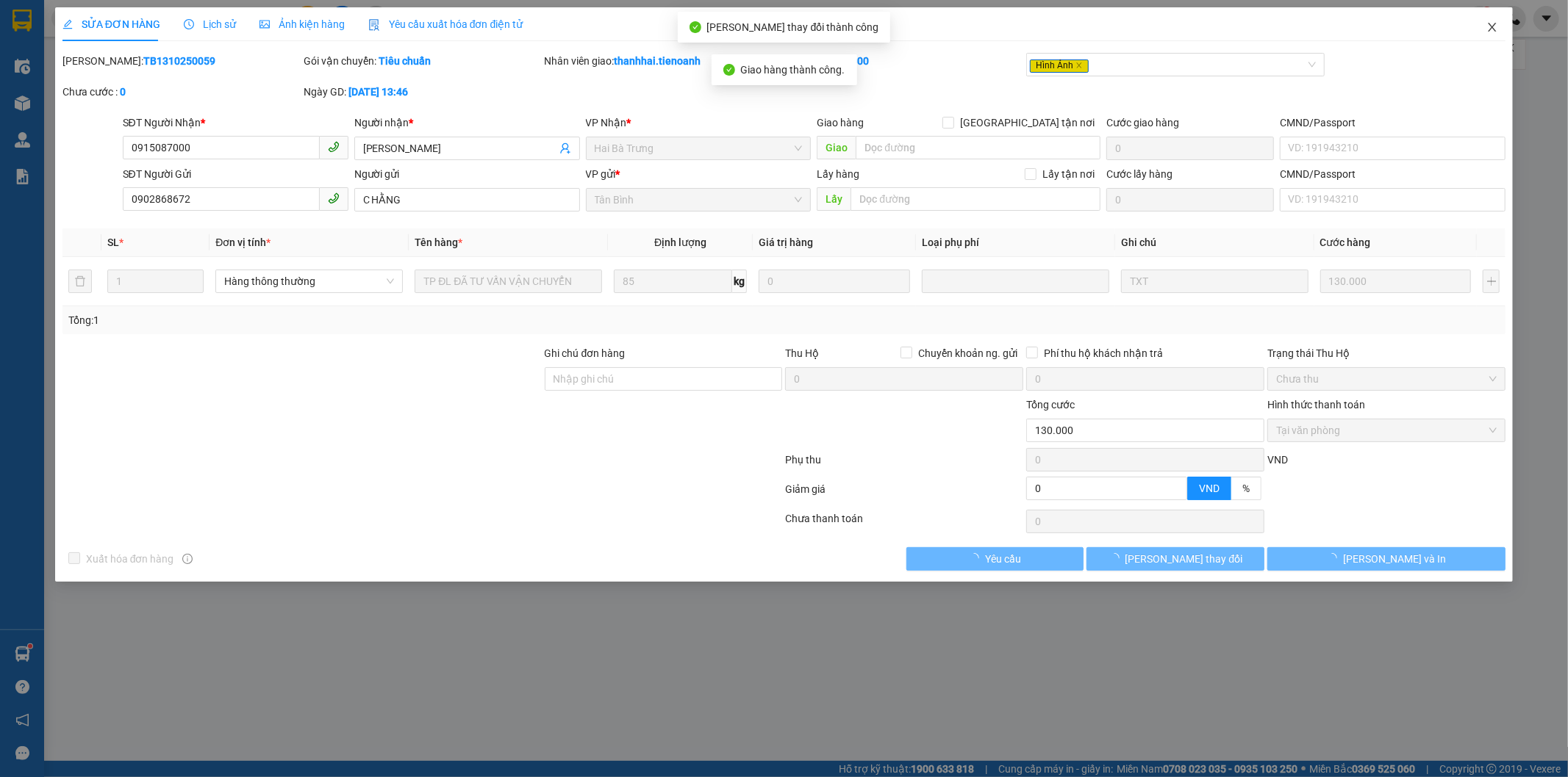
click at [1491, 27] on icon "close" at bounding box center [1492, 27] width 12 height 12
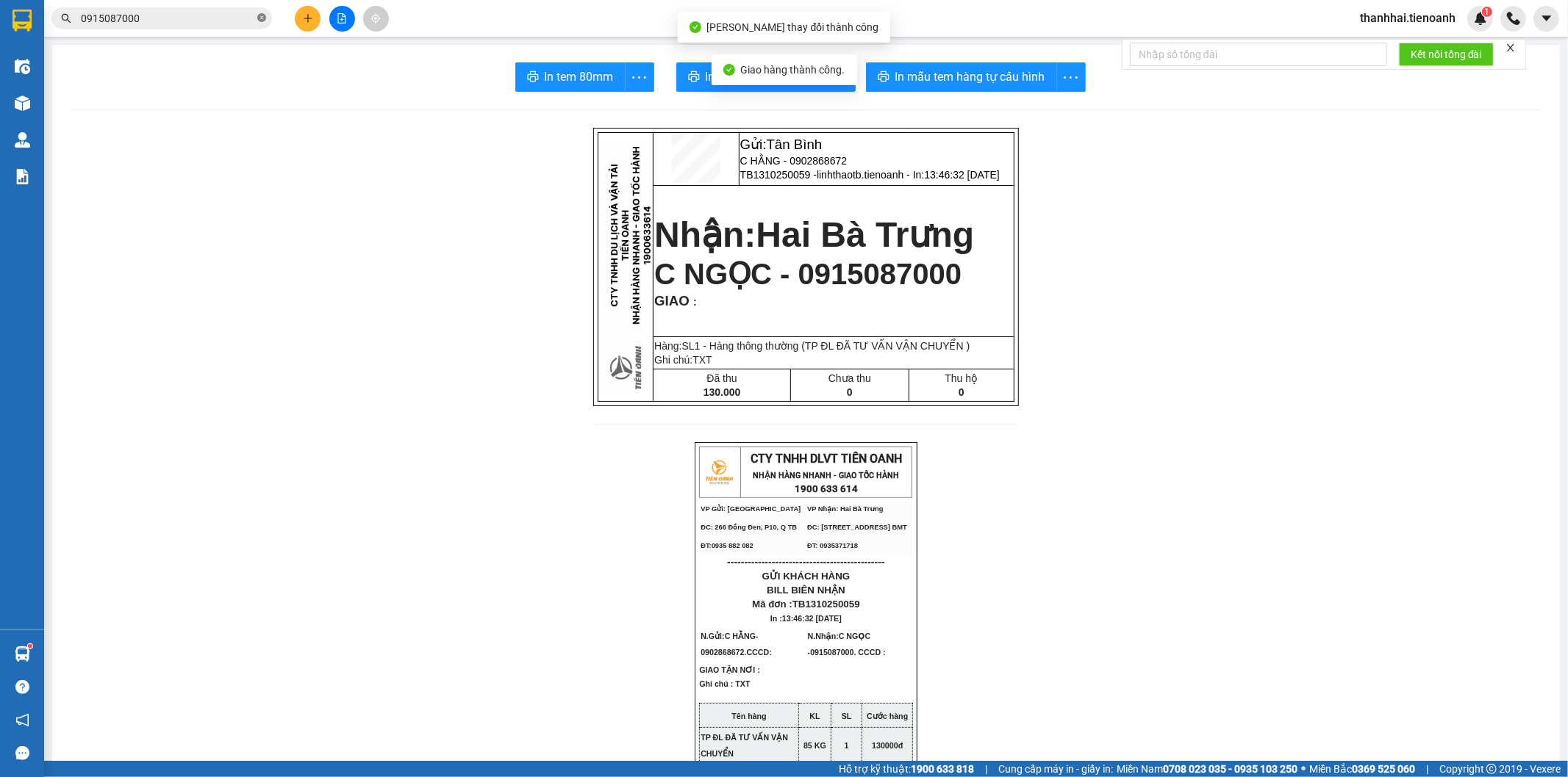
click at [261, 15] on icon "close-circle" at bounding box center [262, 17] width 9 height 9
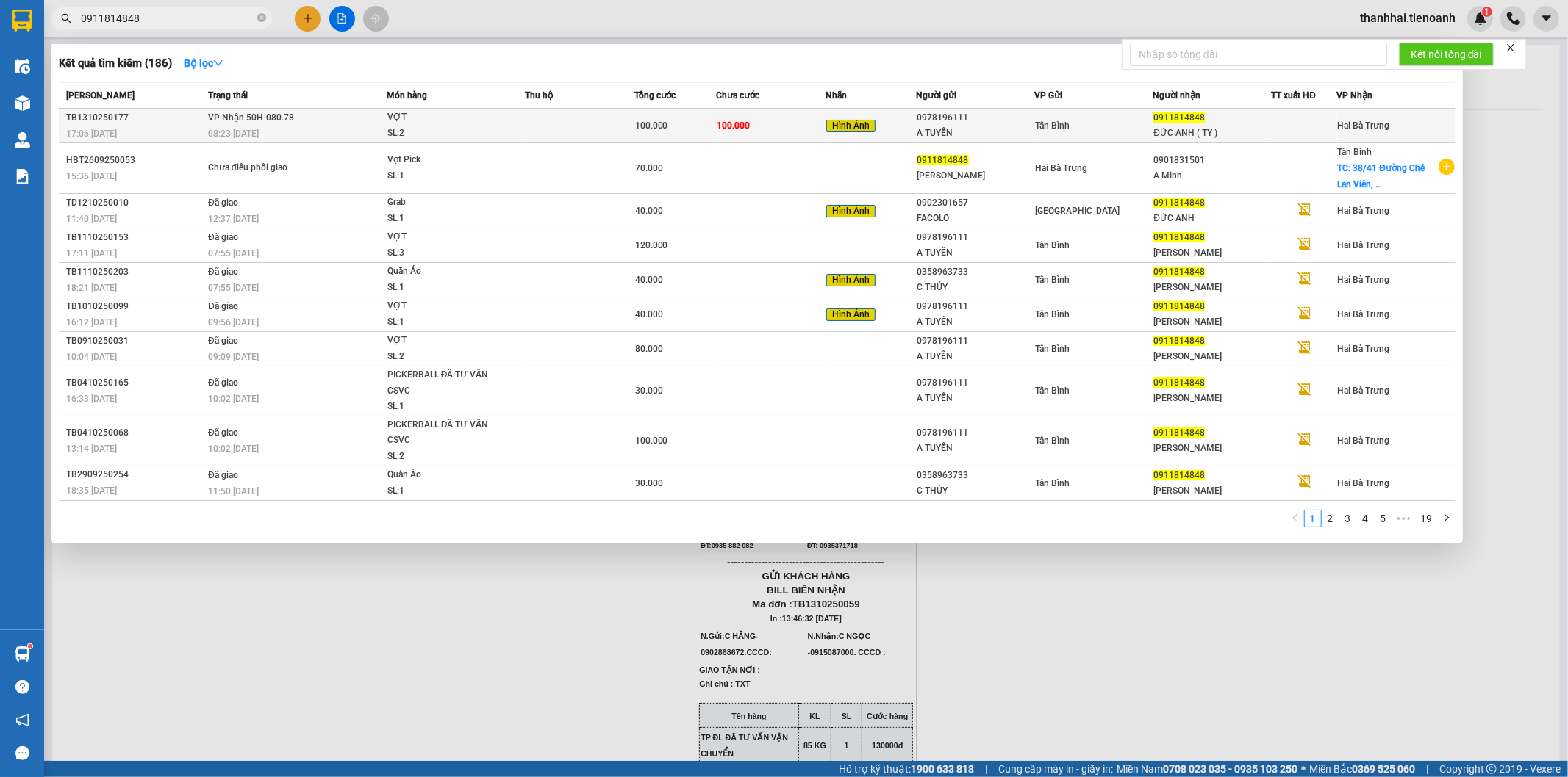
type input "0911814848"
click at [784, 127] on td "100.000" at bounding box center [770, 126] width 109 height 35
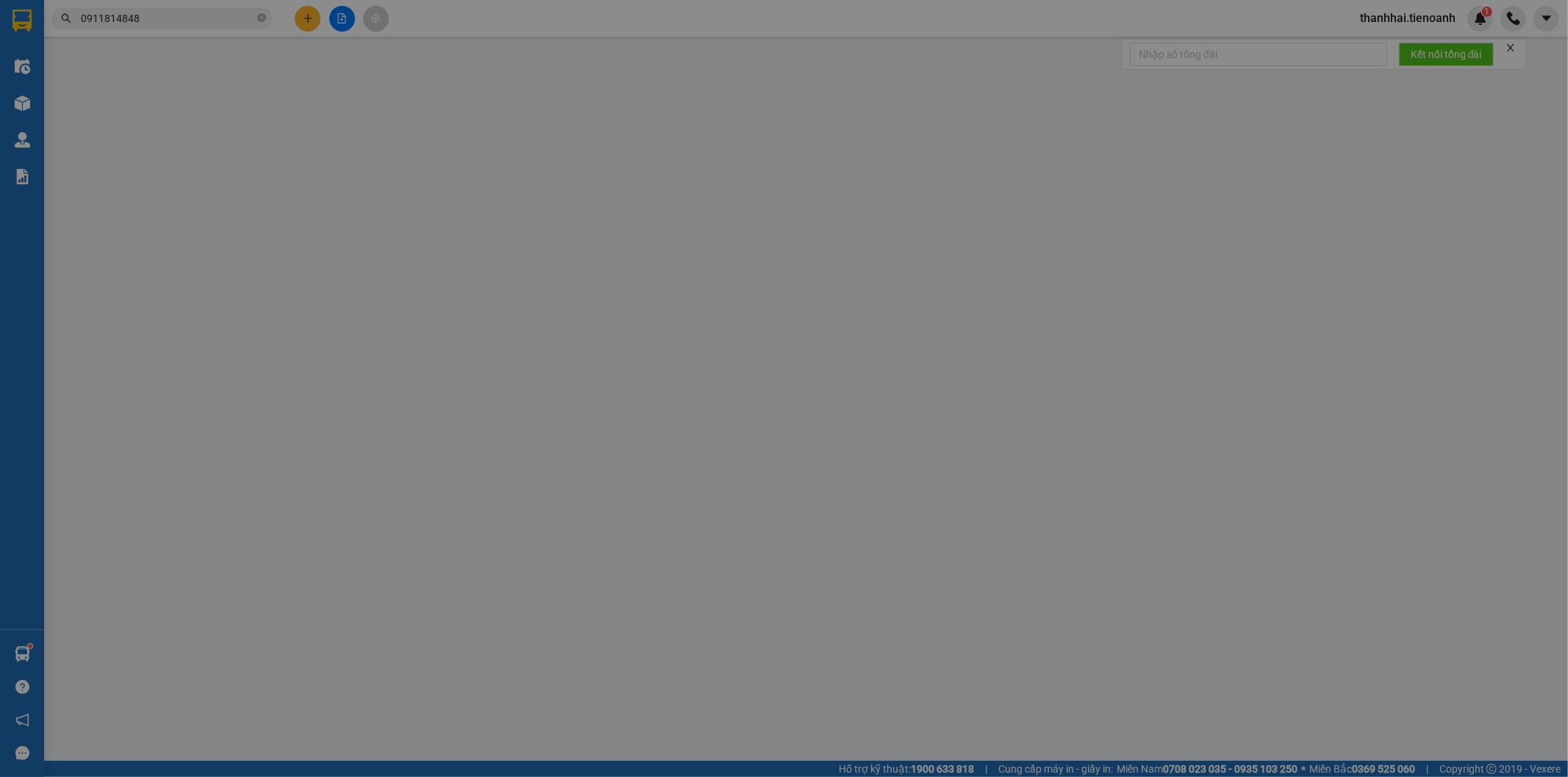
type input "0911814848"
type input "ĐỨC ANH ( TY )"
type input "241668098"
type input "0978196111"
type input "A TUYỀN"
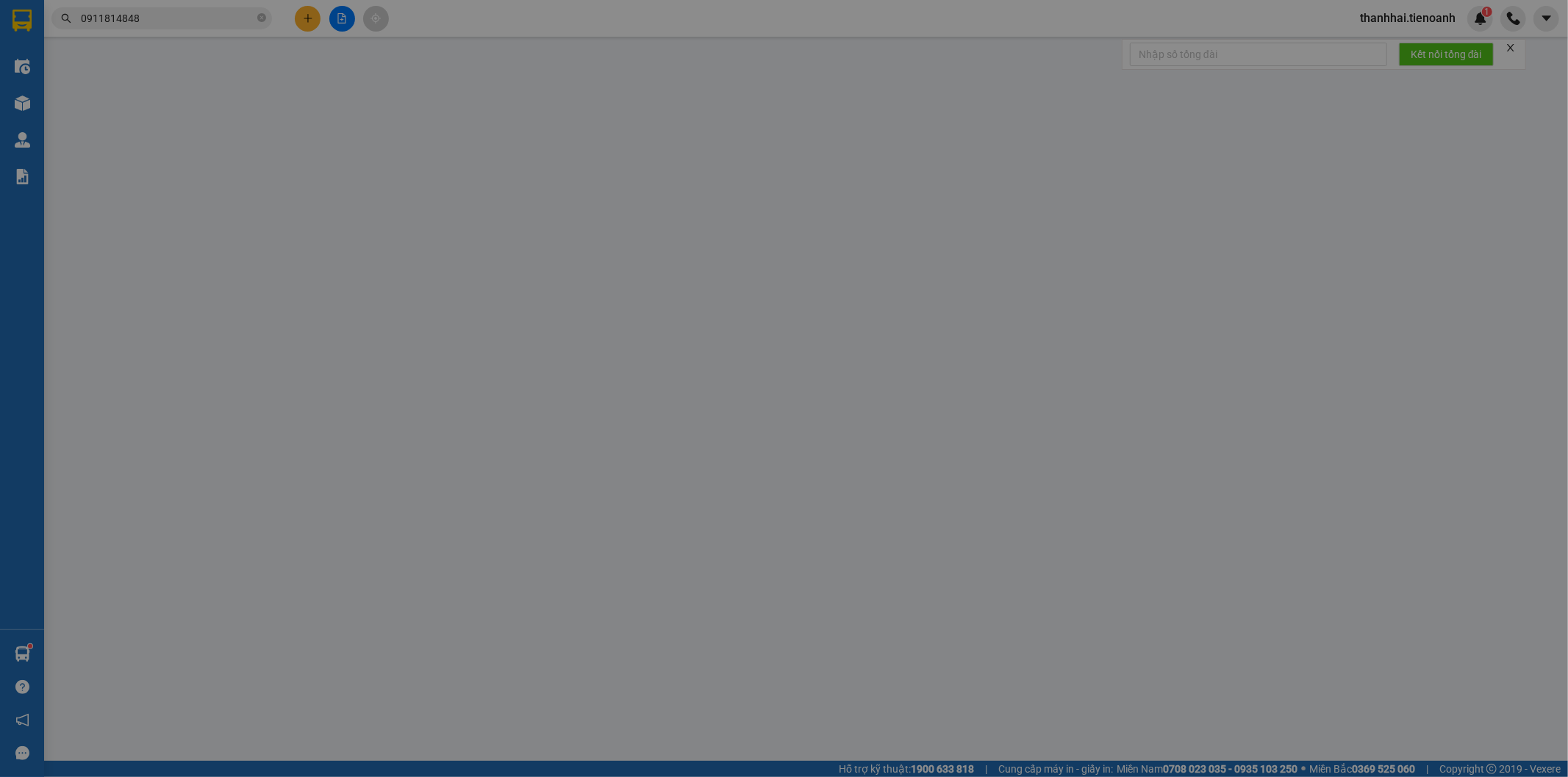
type input "0"
type input "100.000"
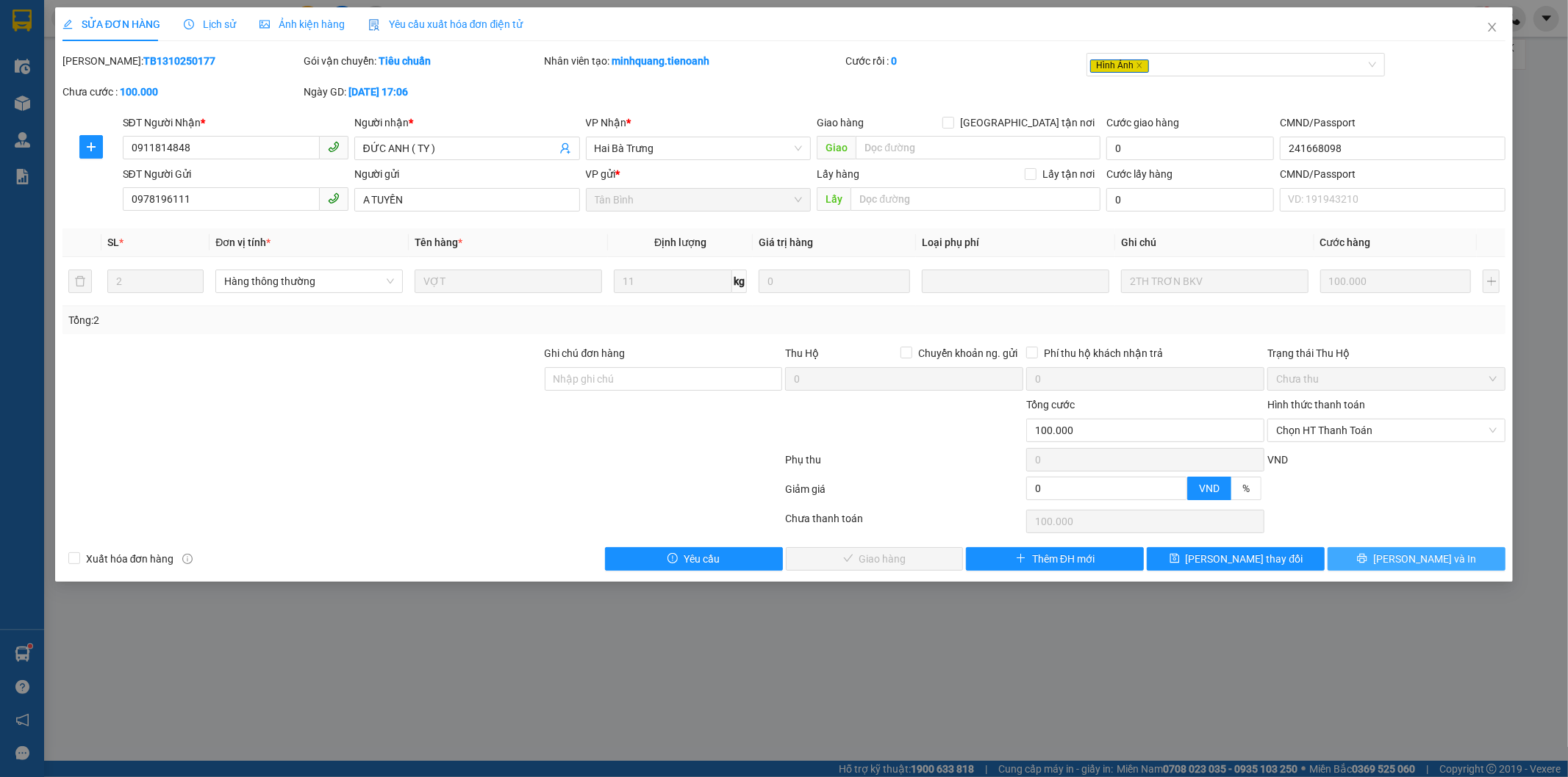
click at [1371, 556] on button "[PERSON_NAME] và In" at bounding box center [1417, 559] width 178 height 24
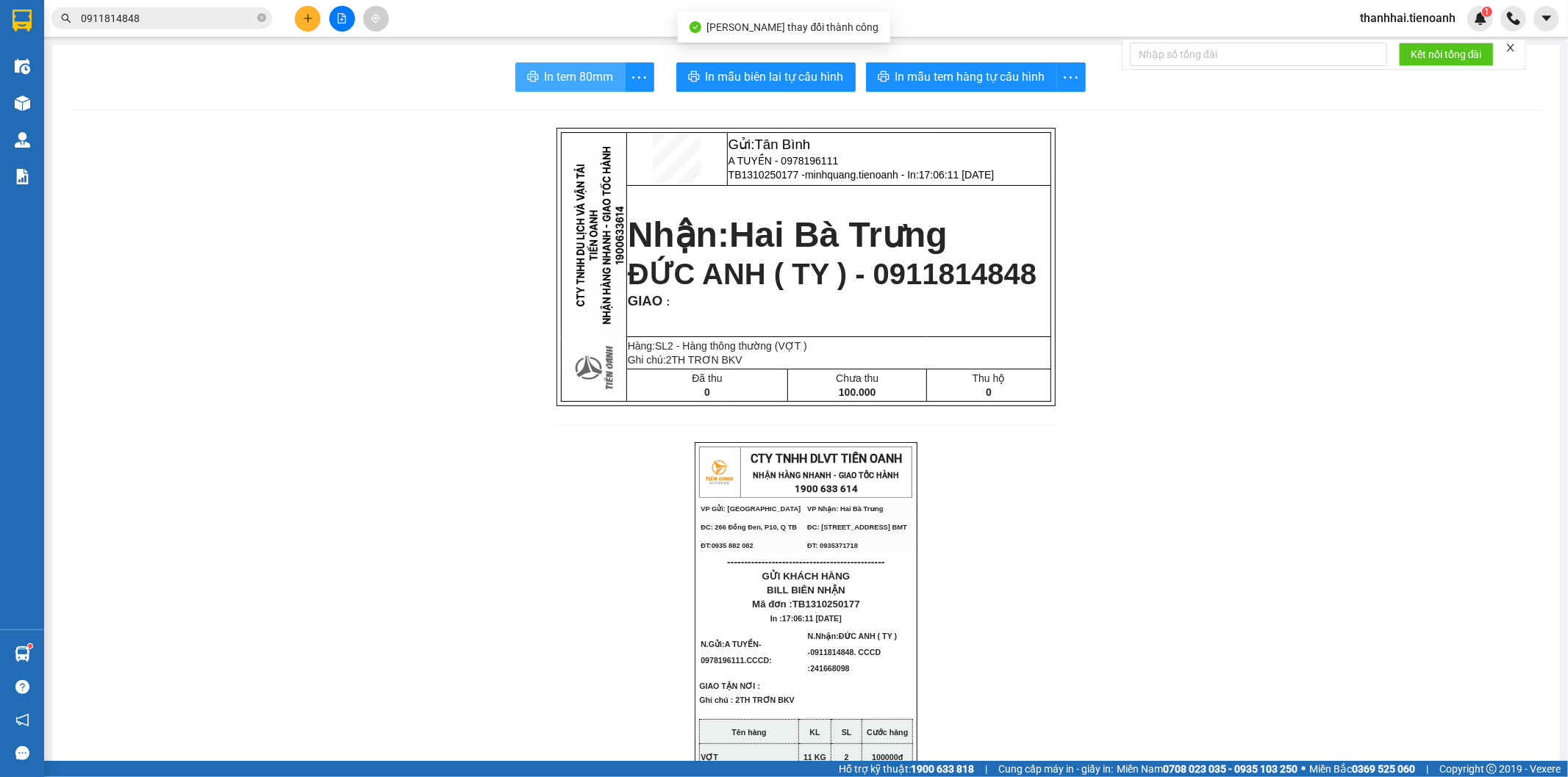
click at [547, 85] on span "In tem 80mm" at bounding box center [579, 76] width 69 height 18
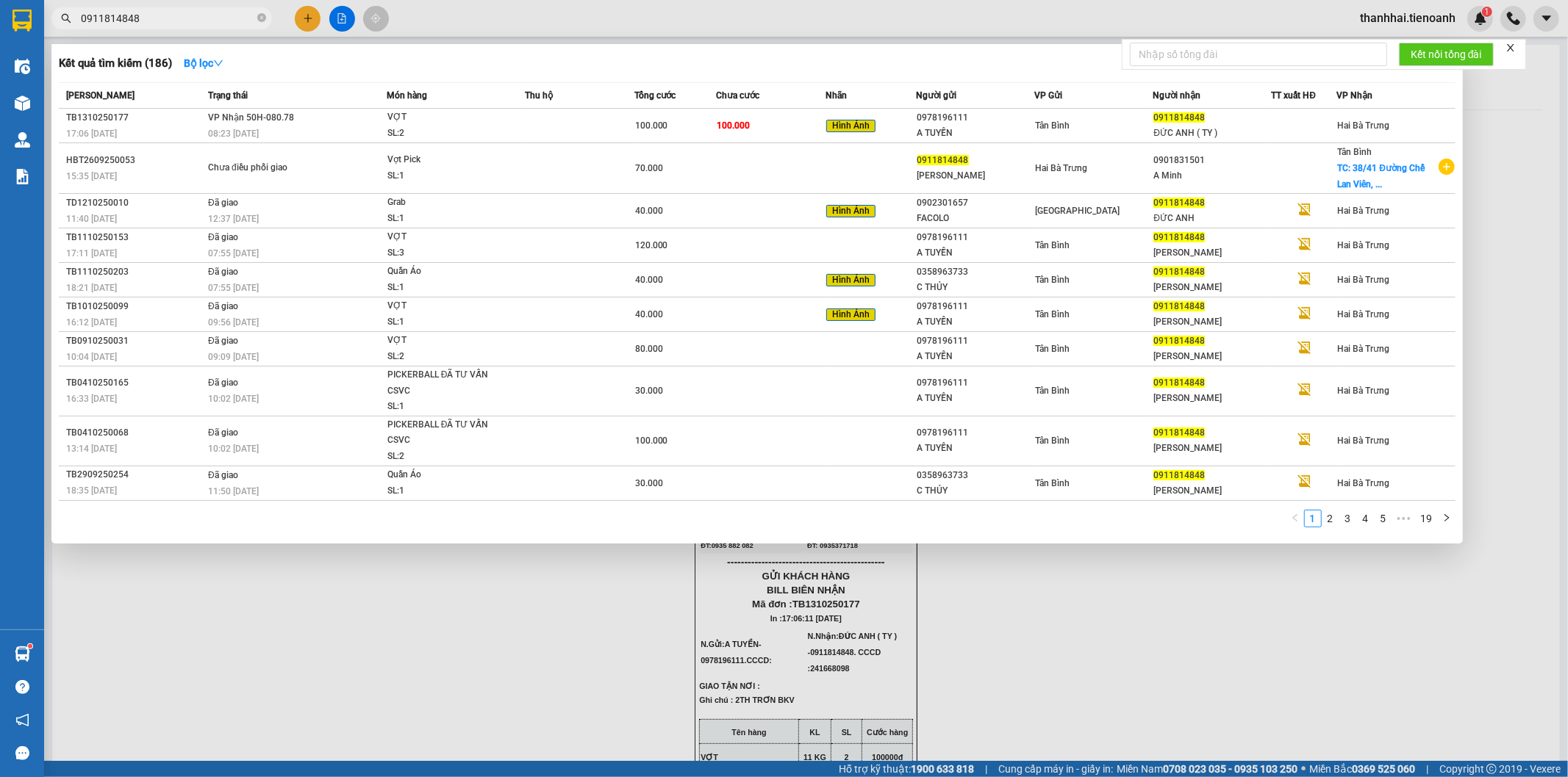
click at [218, 17] on input "0911814848" at bounding box center [167, 19] width 174 height 16
click at [881, 130] on div "Hình Ảnh" at bounding box center [870, 126] width 90 height 17
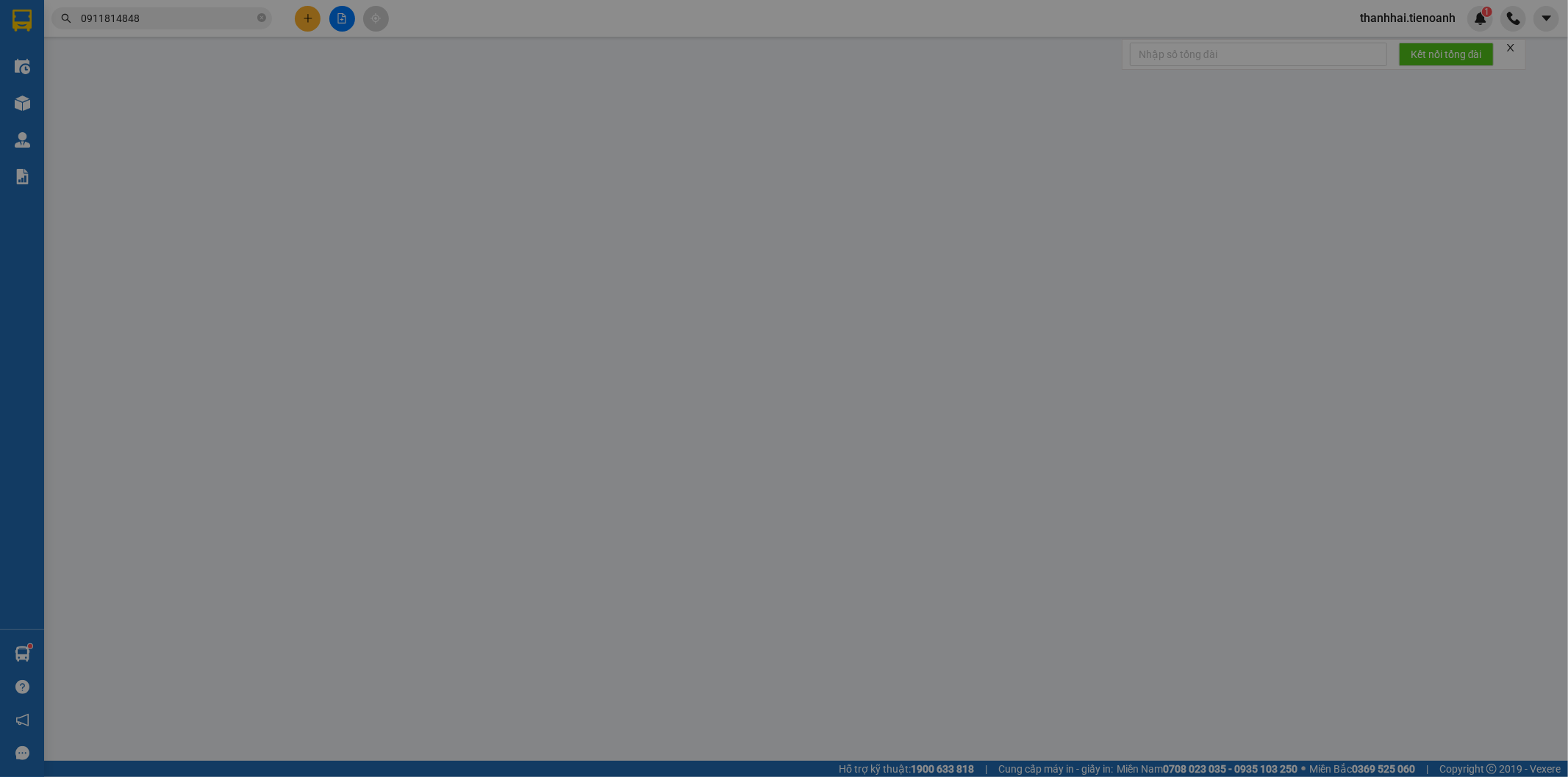
type input "0911814848"
type input "ĐỨC ANH ( TY )"
type input "241668098"
type input "0978196111"
type input "A TUYỀN"
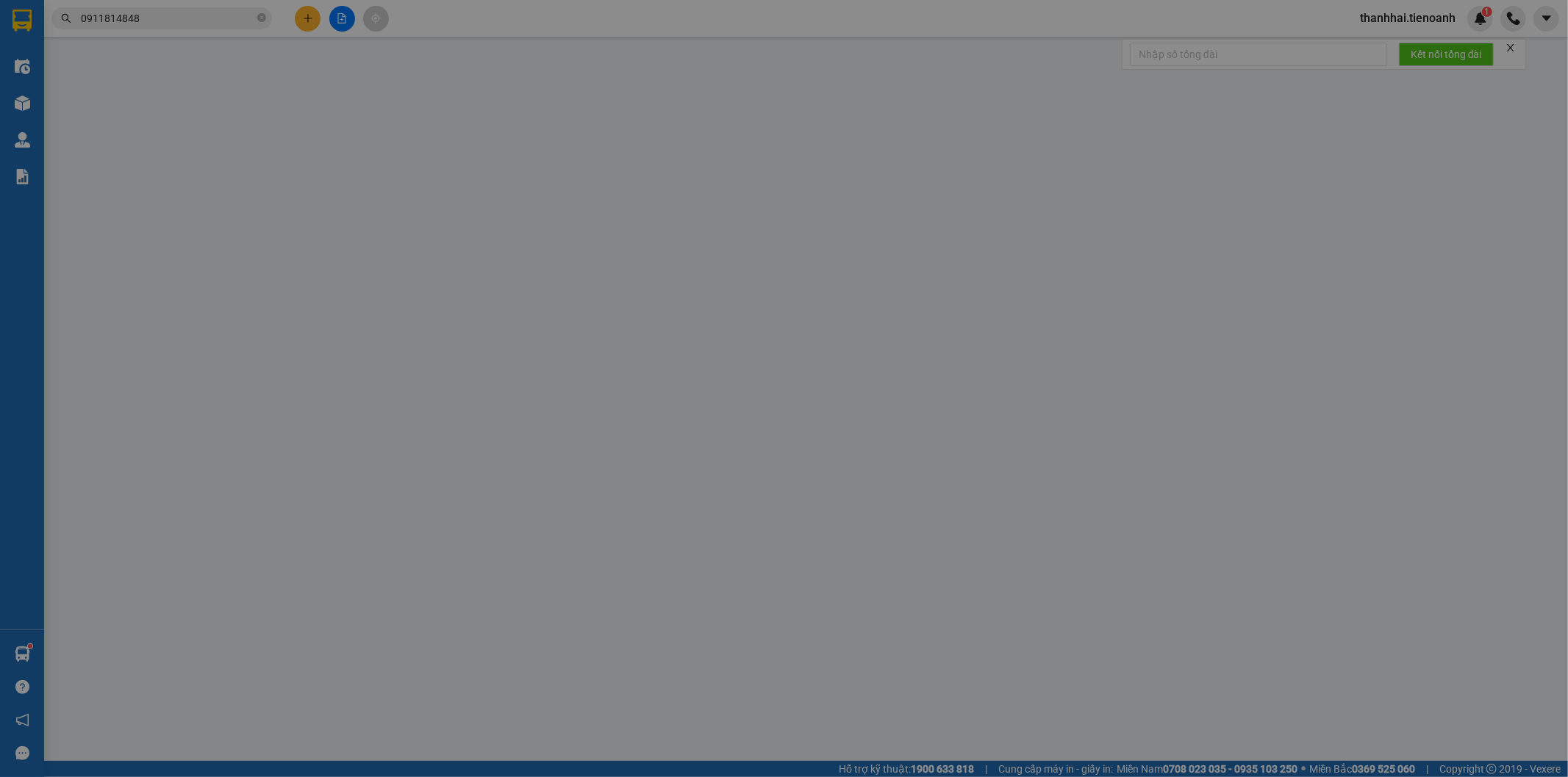
type input "0"
type input "100.000"
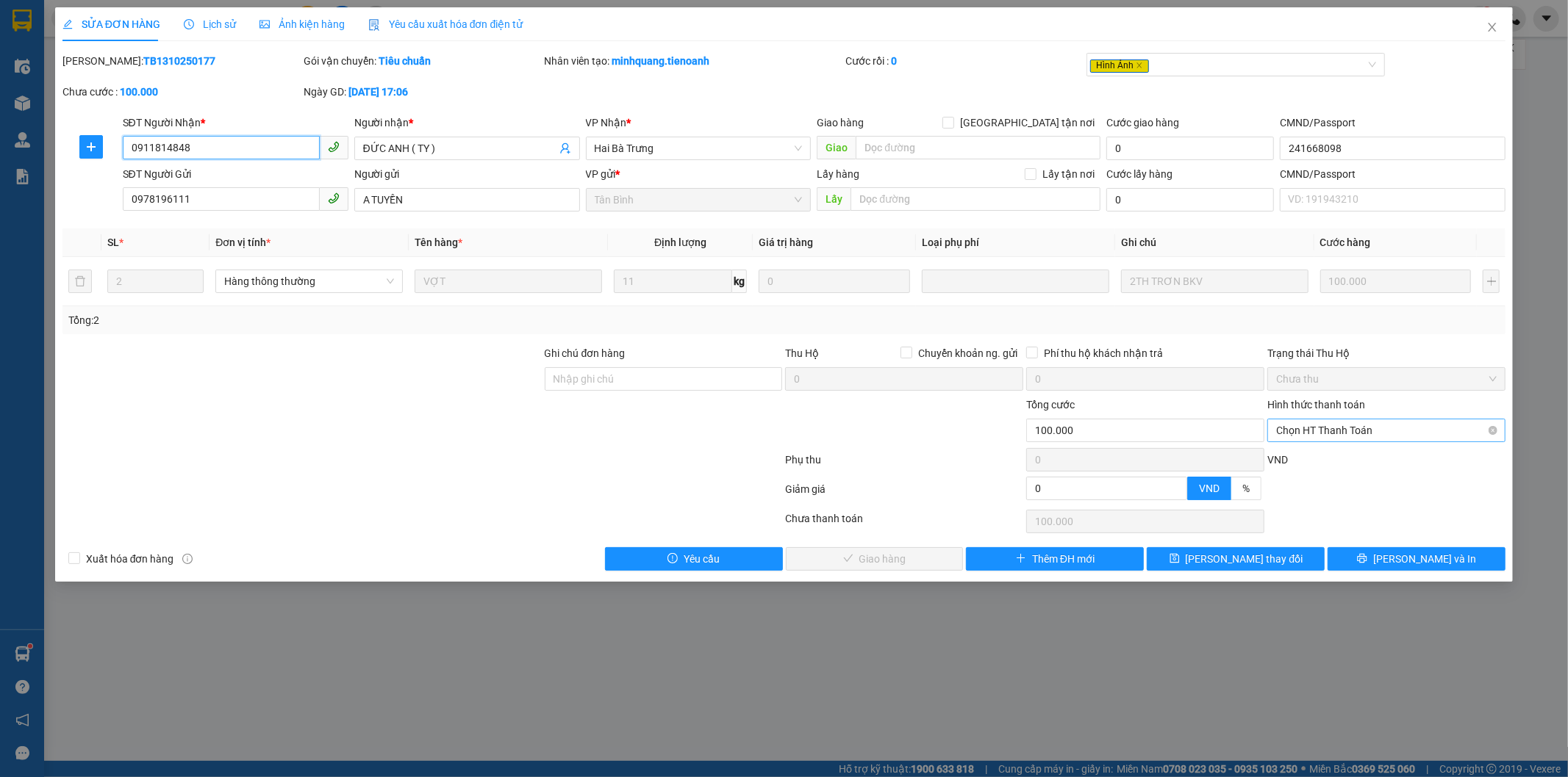
click at [1330, 439] on span "Chọn HT Thanh Toán" at bounding box center [1386, 430] width 220 height 22
drag, startPoint x: 1317, startPoint y: 459, endPoint x: 1137, endPoint y: 511, distance: 187.4
click at [1316, 460] on div "Tại văn phòng" at bounding box center [1387, 460] width 220 height 16
type input "0"
click at [939, 554] on button "[PERSON_NAME] và Giao hàng" at bounding box center [874, 559] width 178 height 24
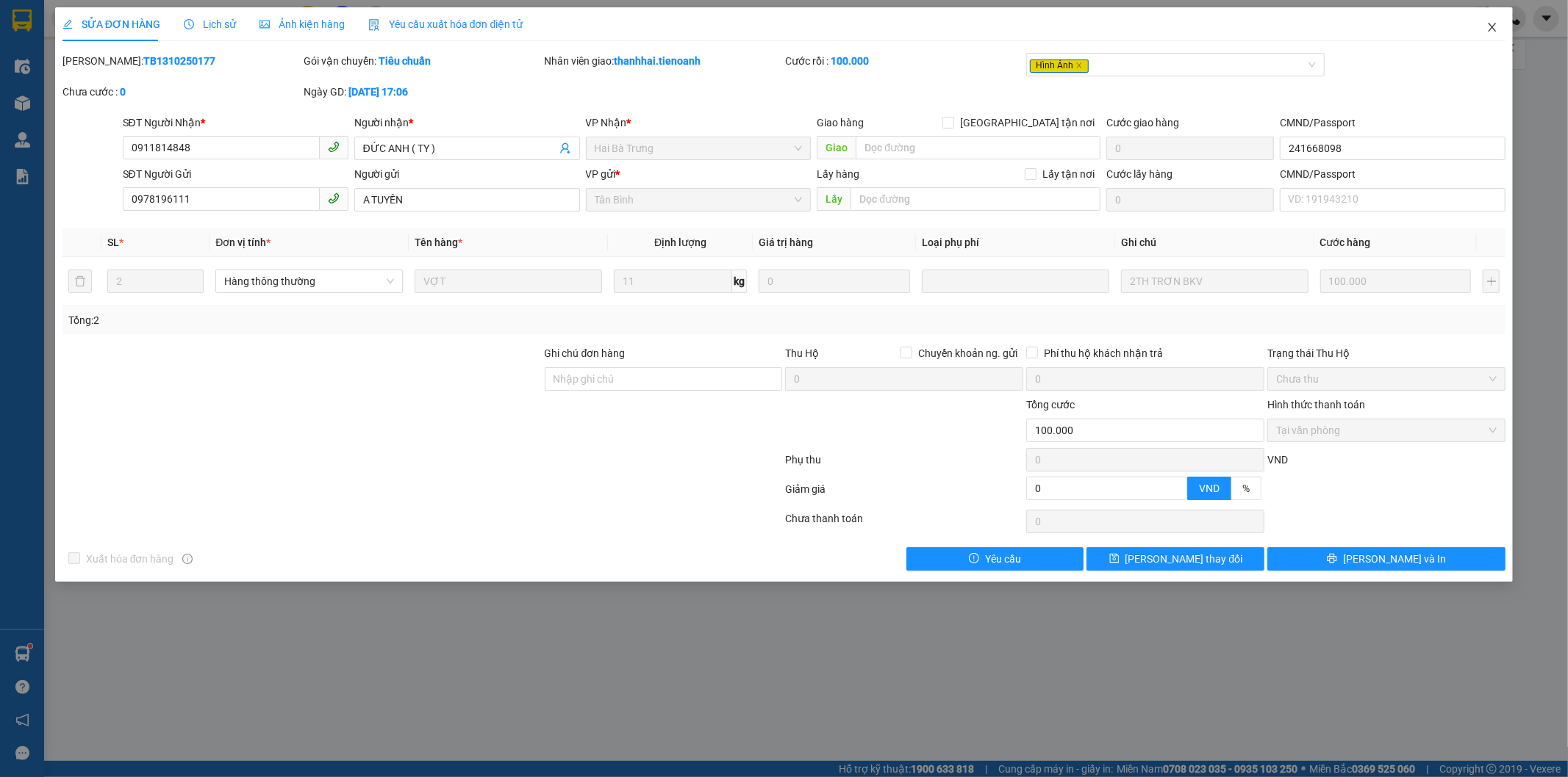
click at [1493, 25] on icon "close" at bounding box center [1492, 27] width 12 height 12
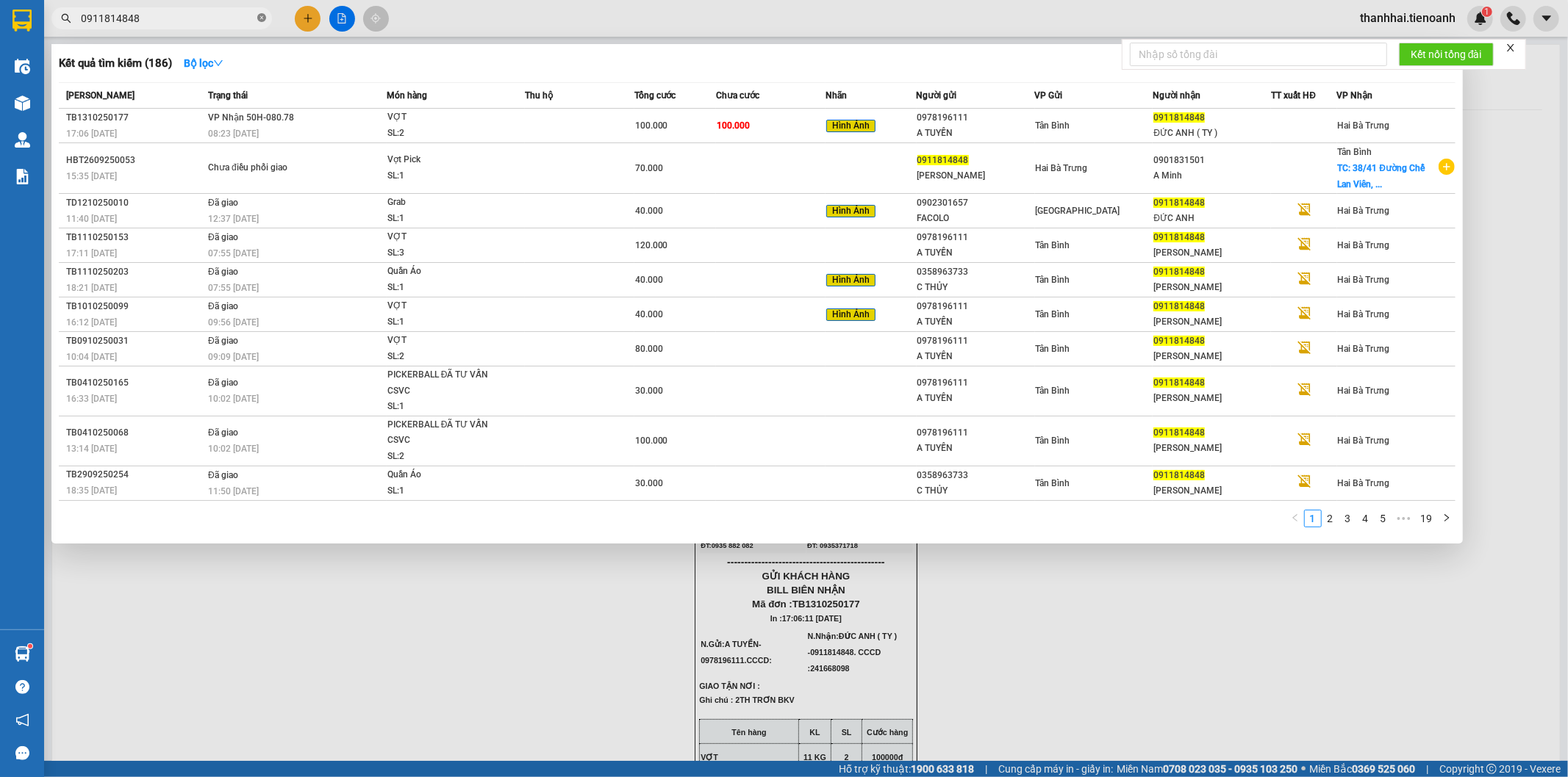
click at [259, 17] on icon "close-circle" at bounding box center [262, 17] width 9 height 9
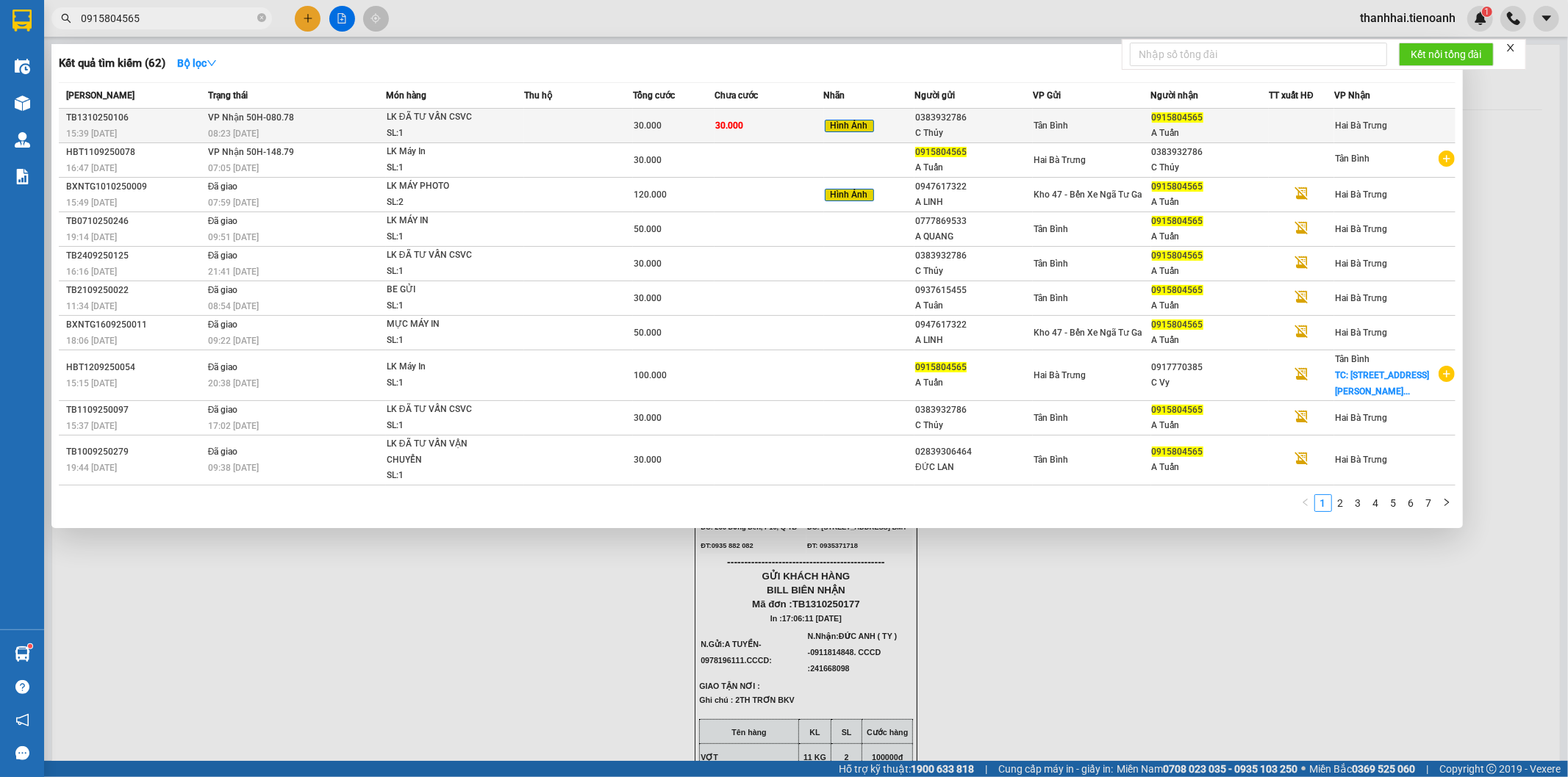
type input "0915804565"
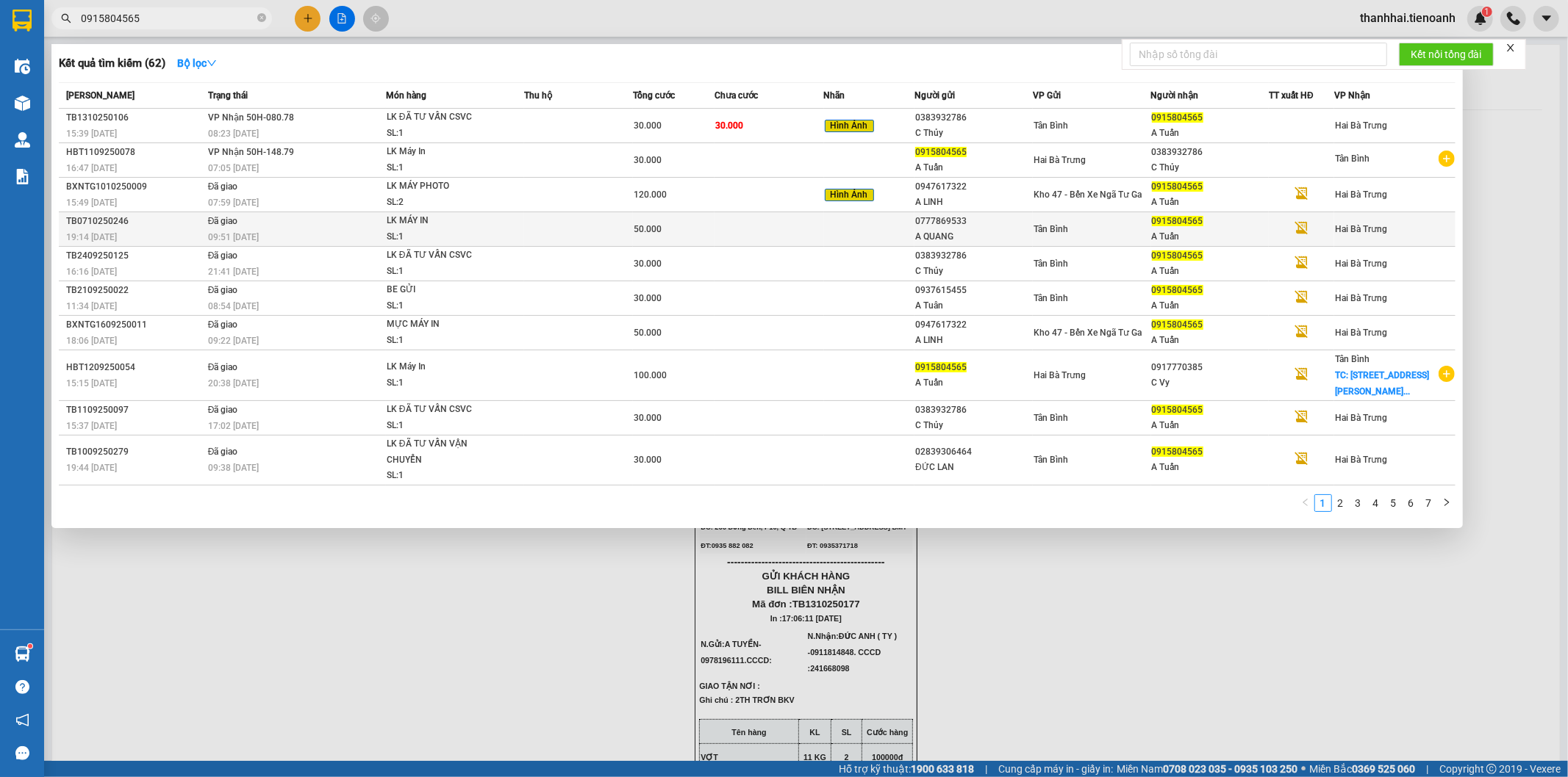
drag, startPoint x: 729, startPoint y: 128, endPoint x: 678, endPoint y: 216, distance: 101.7
click at [678, 216] on tbody "TB1310250106 15:39 - 13/10 VP Nhận 50H-080.78 08:23 - 14/10 LK ĐÃ TƯ VẤN CSVC S…" at bounding box center [757, 297] width 1397 height 377
click at [559, 641] on div at bounding box center [784, 388] width 1568 height 777
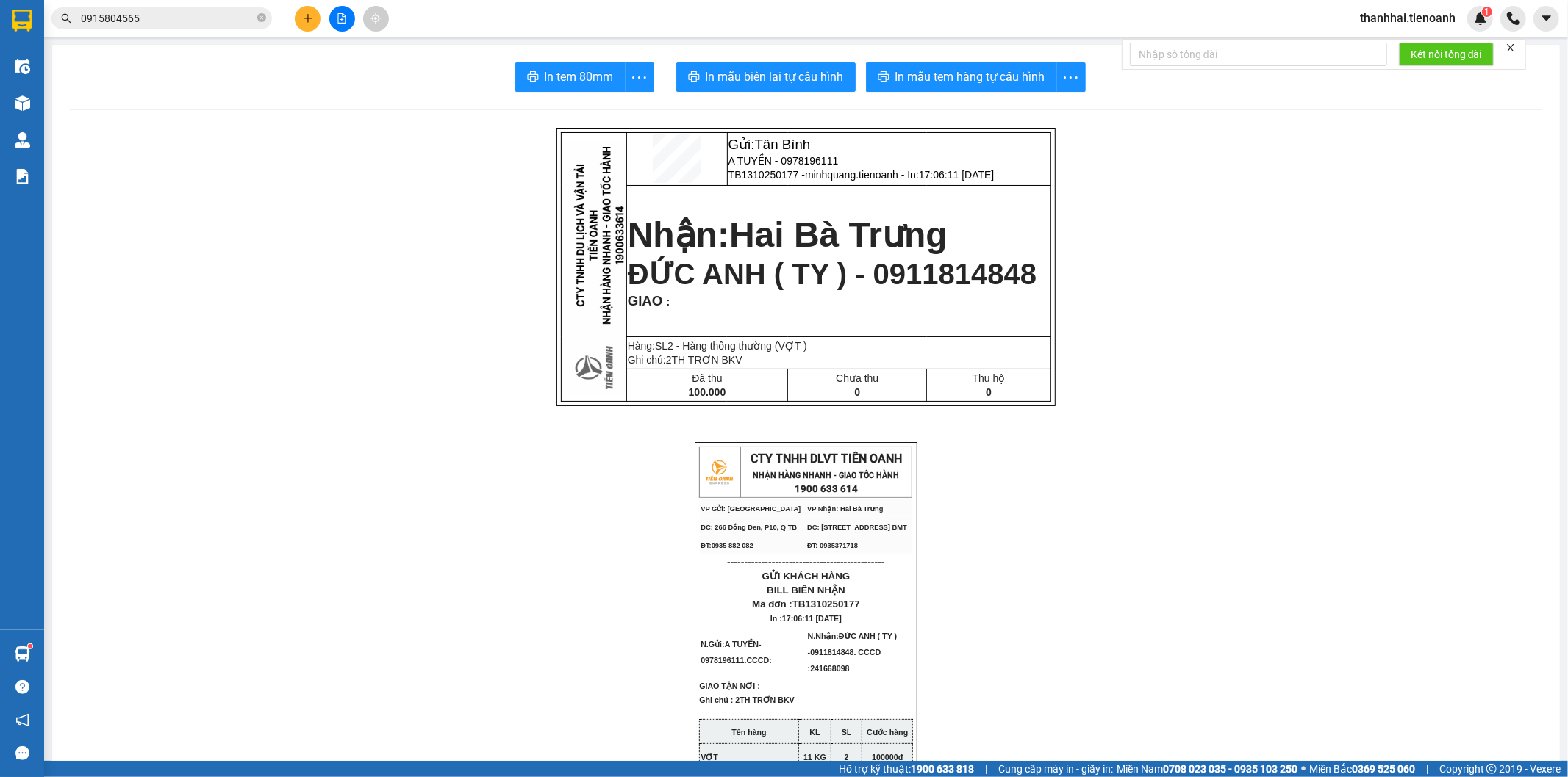
click at [202, 17] on input "0915804565" at bounding box center [167, 19] width 174 height 16
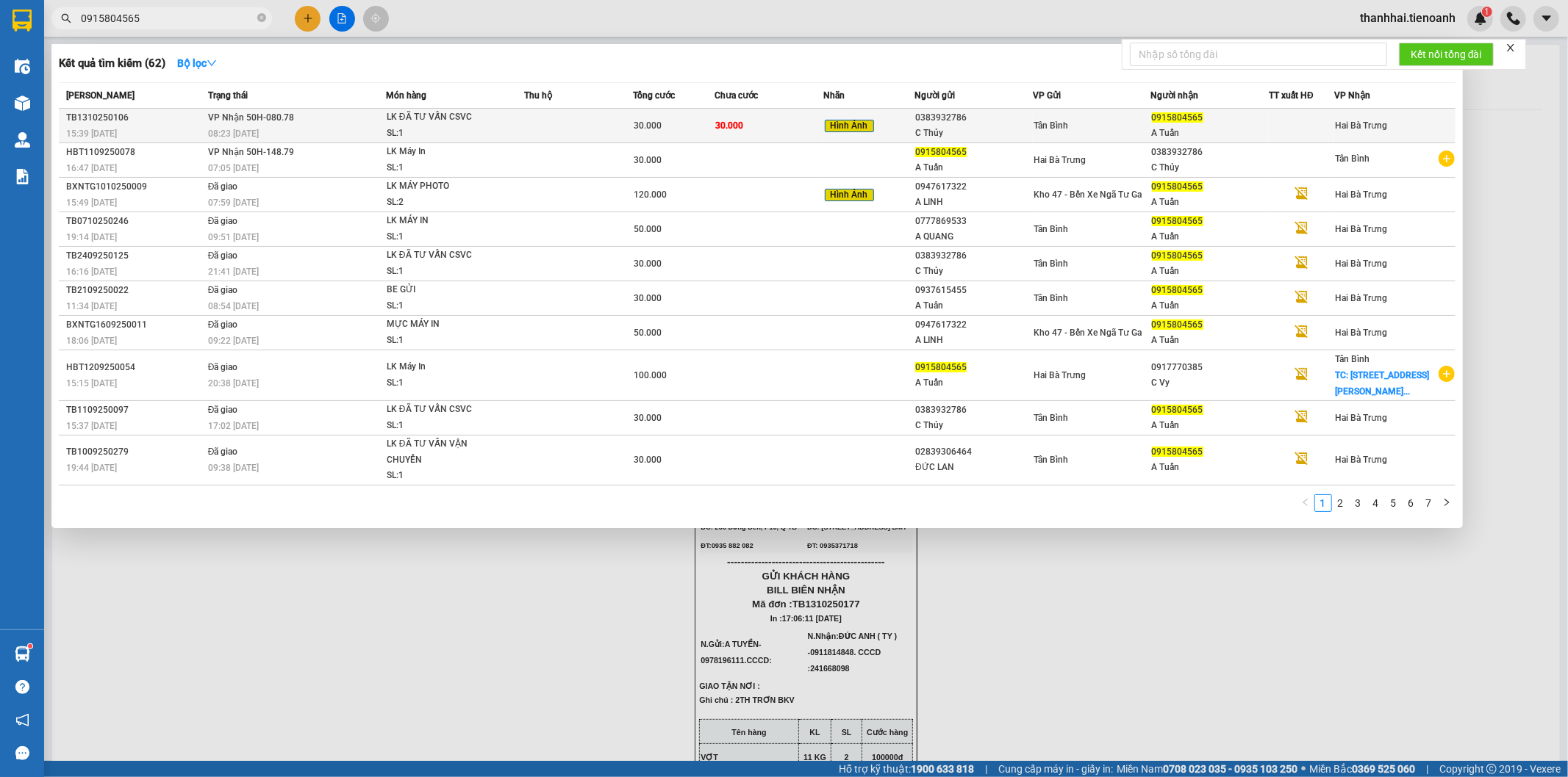
click at [721, 129] on span "30.000" at bounding box center [730, 126] width 28 height 11
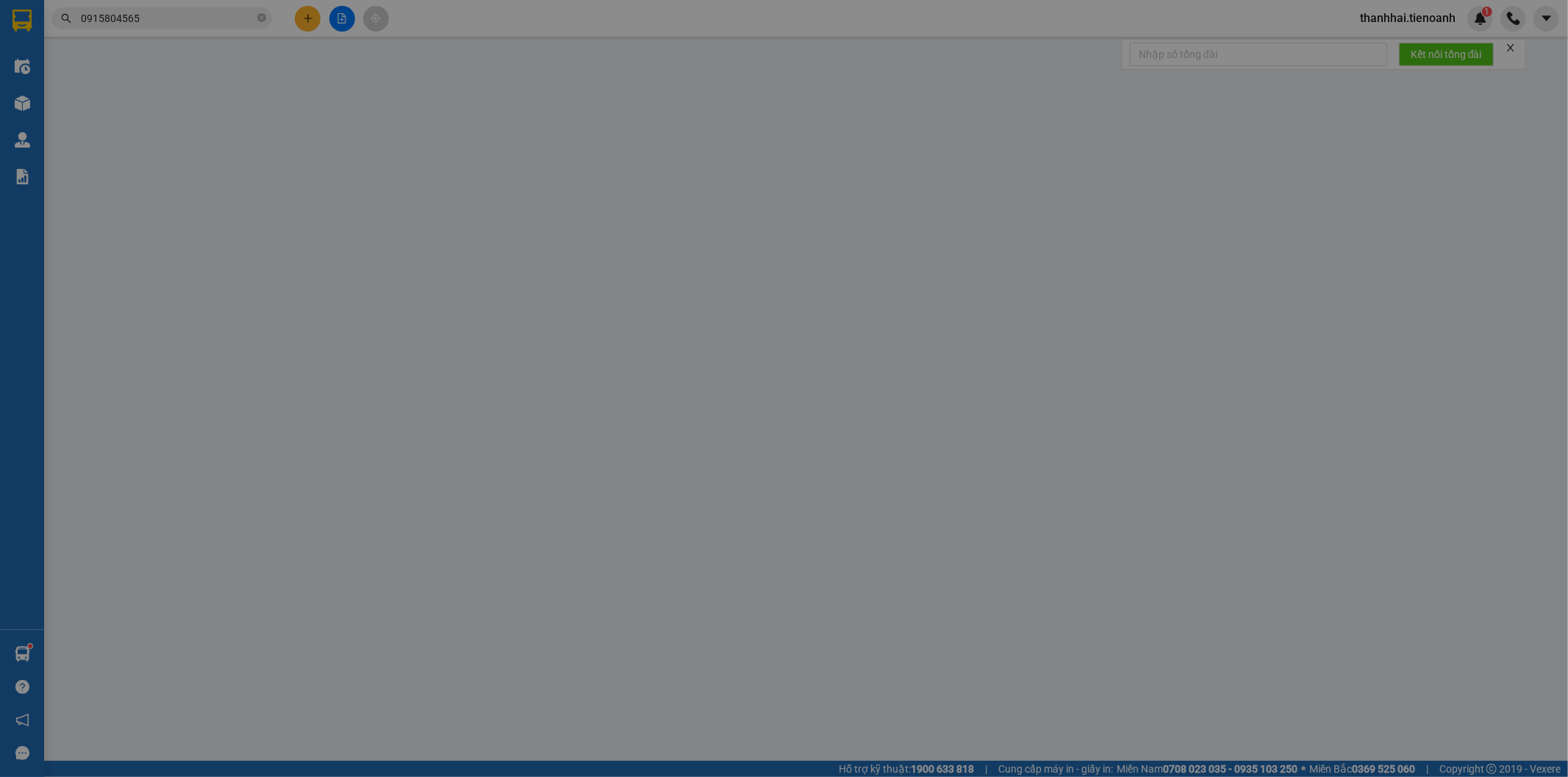
type input "0915804565"
type input "A Tuấn"
type input "2140463034"
type input "0383932786"
type input "C Thủy"
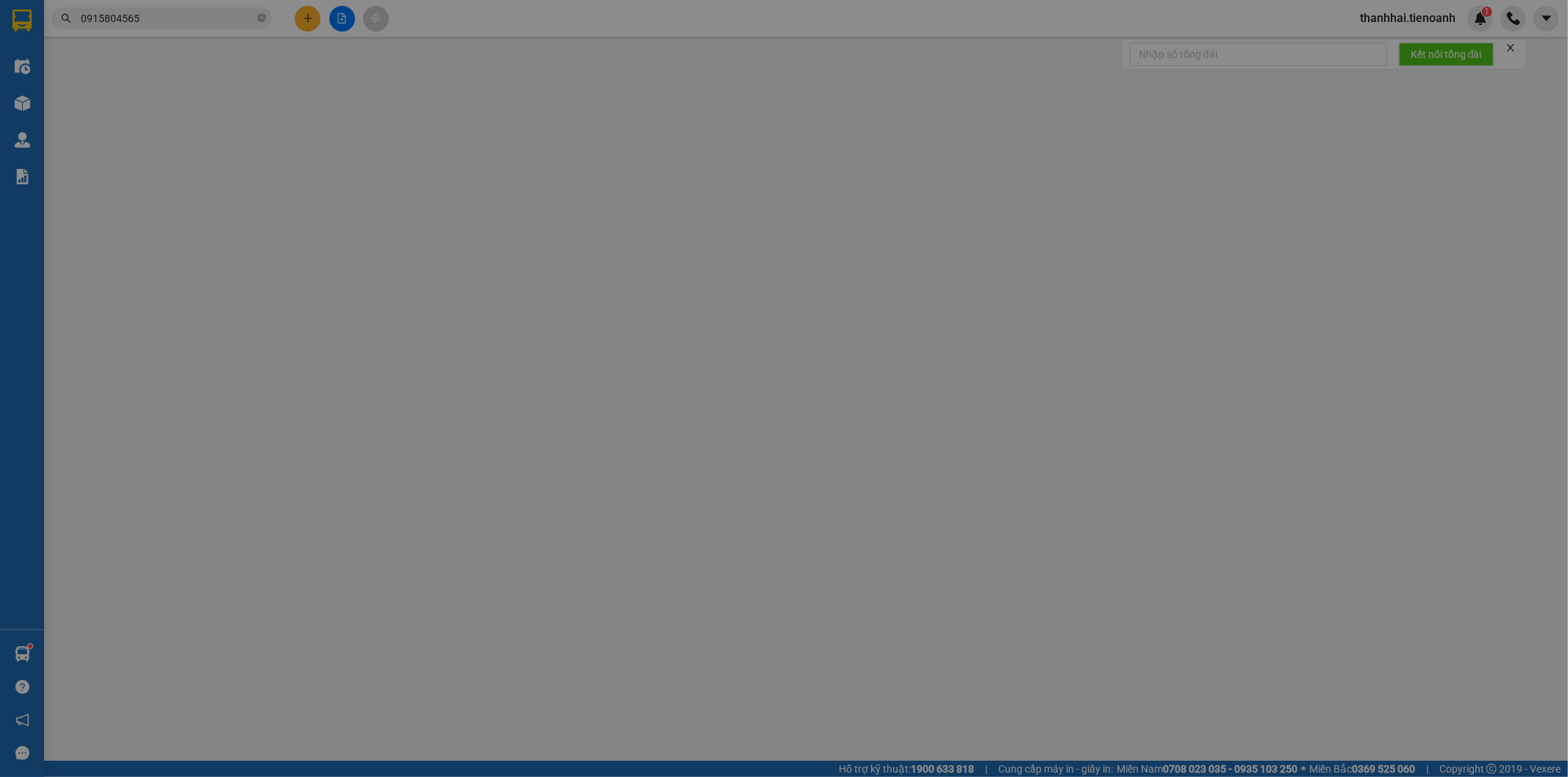
type input "0"
type input "30.000"
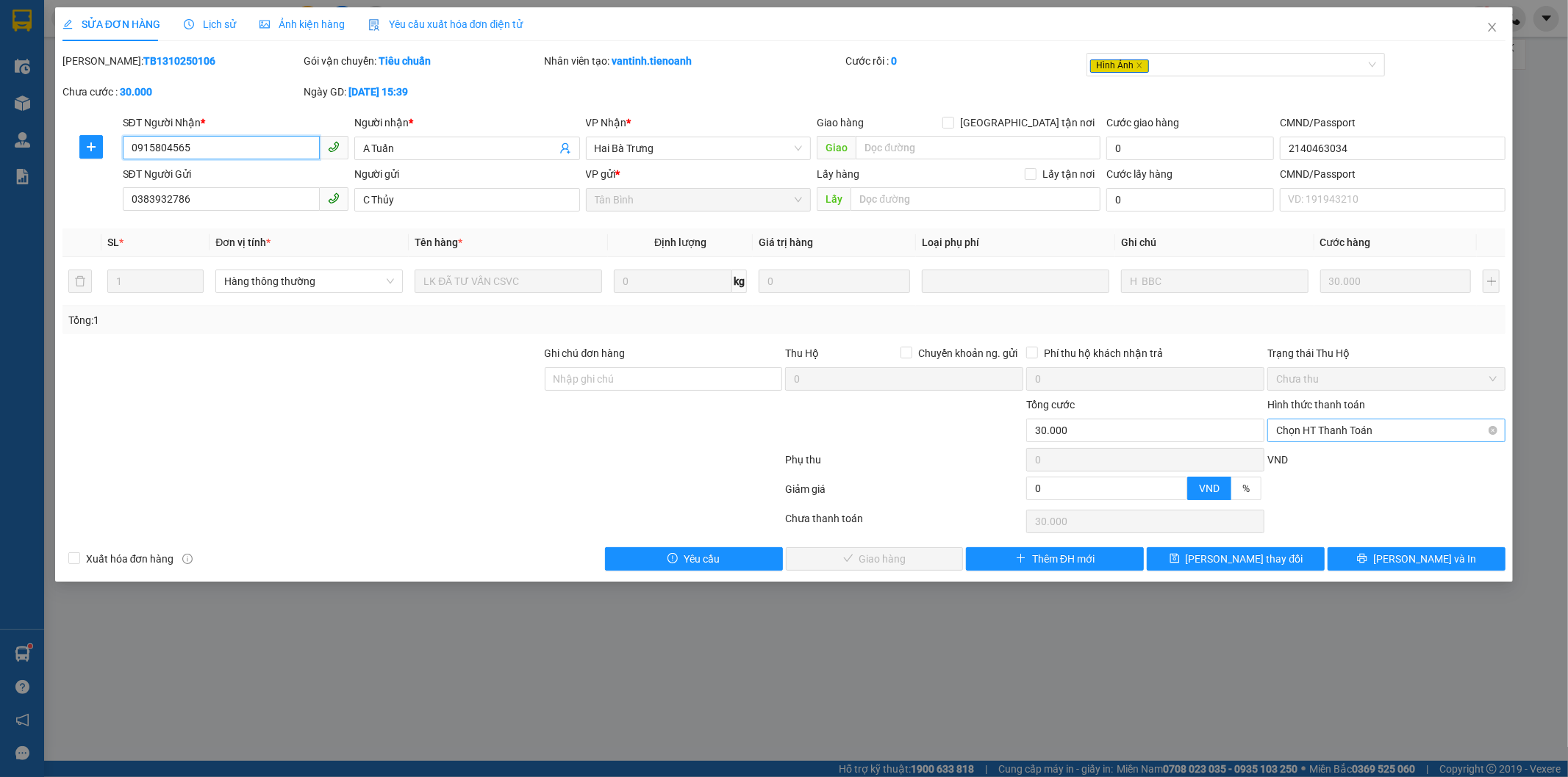
click at [1313, 431] on span "Chọn HT Thanh Toán" at bounding box center [1386, 430] width 220 height 22
click at [1310, 449] on div "Tại văn phòng" at bounding box center [1388, 460] width 239 height 24
type input "0"
click at [926, 560] on button "Lưu và Giao hàng" at bounding box center [874, 559] width 178 height 24
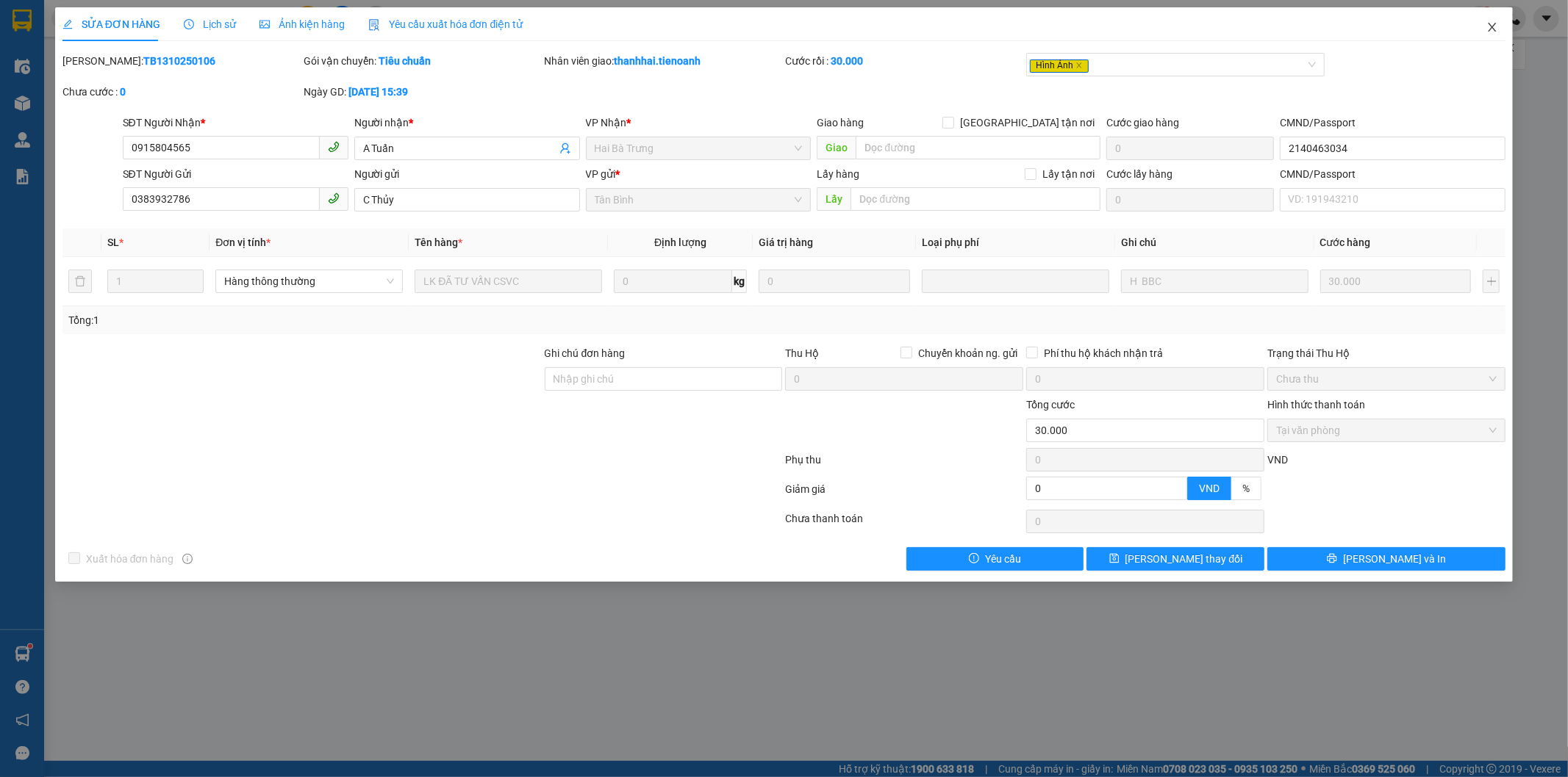
click at [1494, 31] on icon "close" at bounding box center [1492, 27] width 12 height 12
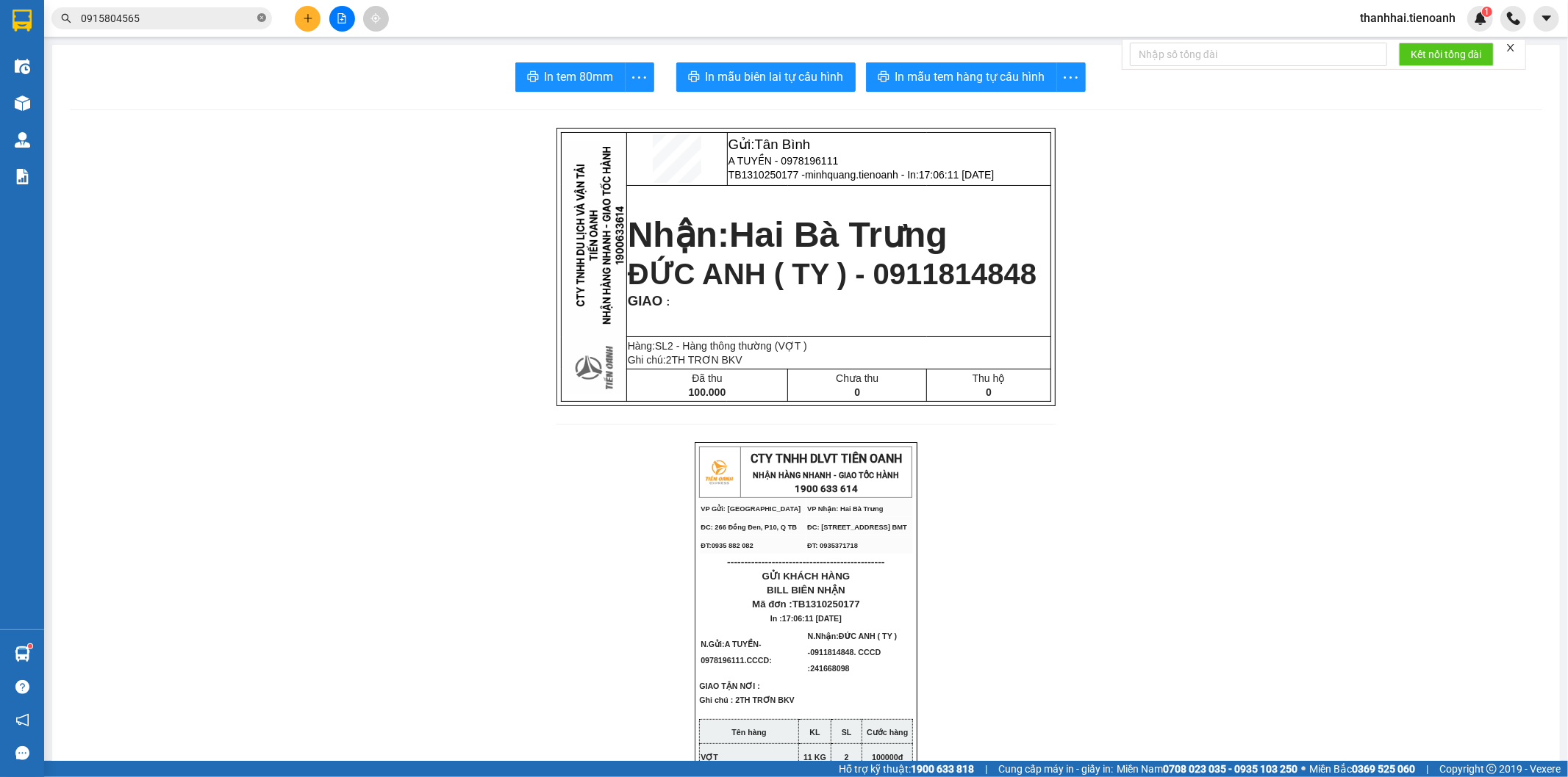
click at [261, 16] on icon "close-circle" at bounding box center [262, 17] width 9 height 9
click at [217, 20] on input "text" at bounding box center [167, 19] width 174 height 16
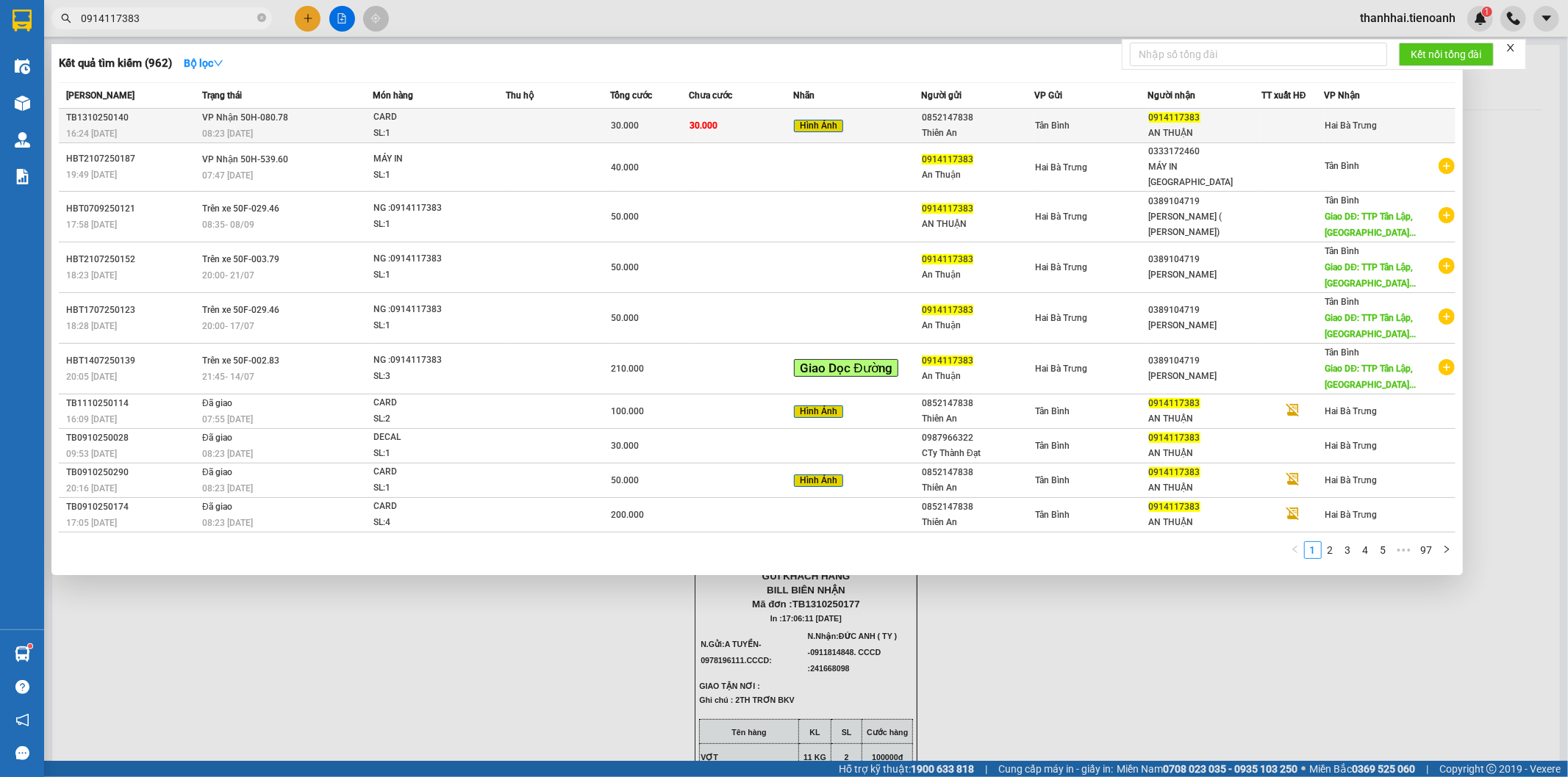
type input "0914117383"
click at [699, 128] on span "30.000" at bounding box center [703, 126] width 28 height 11
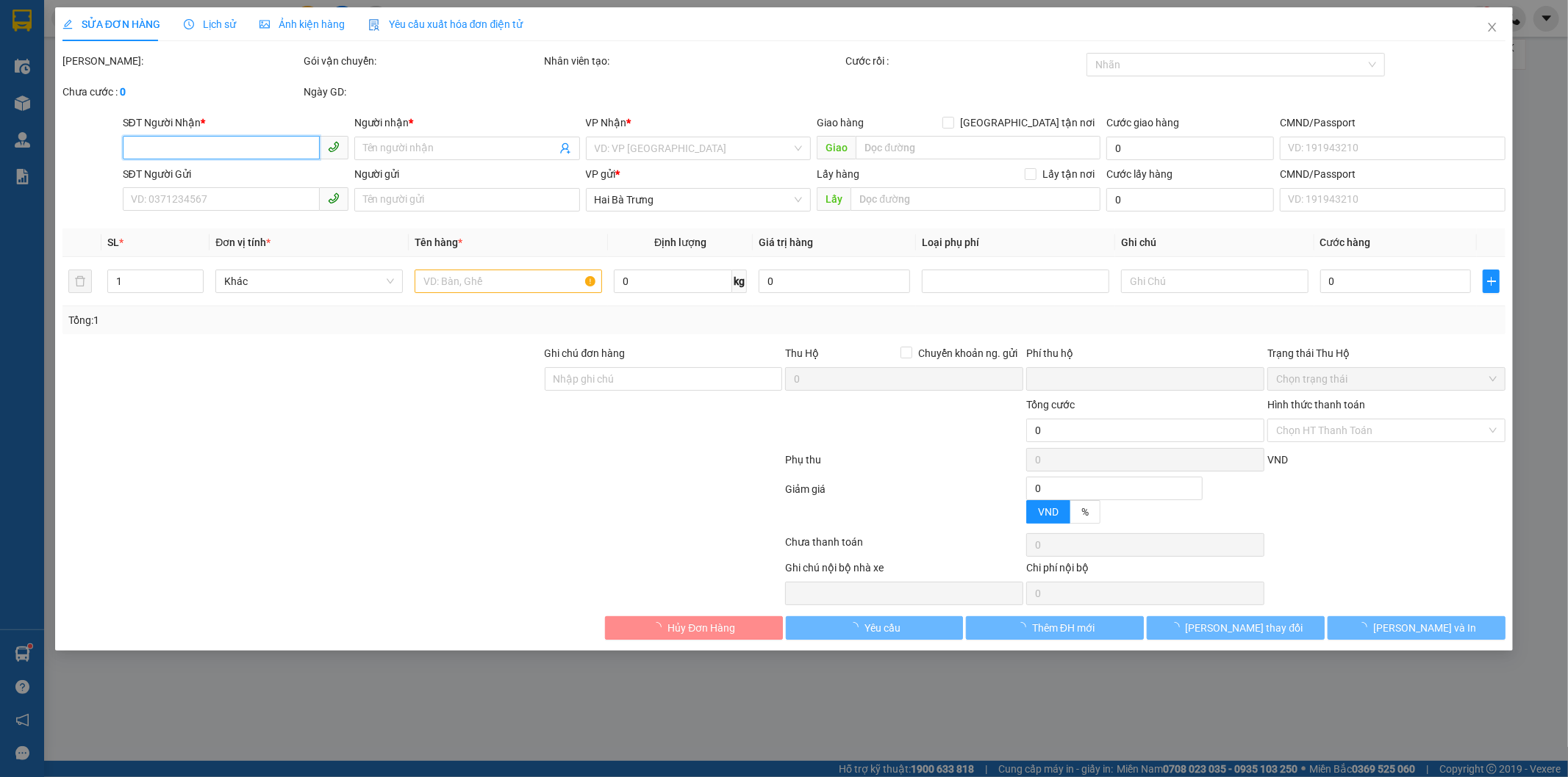
type input "0914117383"
type input "AN THUẬN"
type input "0852147838"
type input "Thiên An"
type input "0"
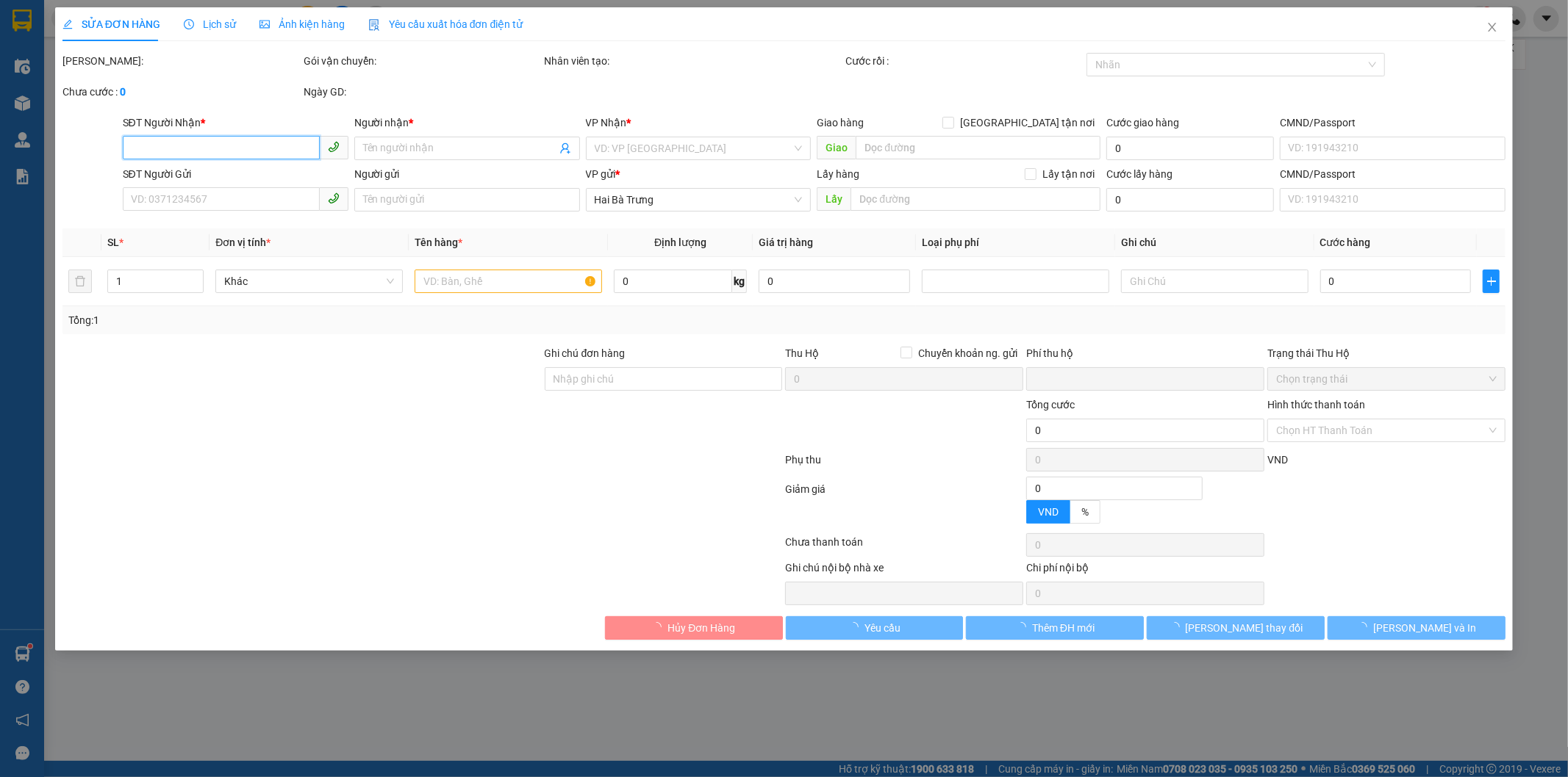
type input "30.000"
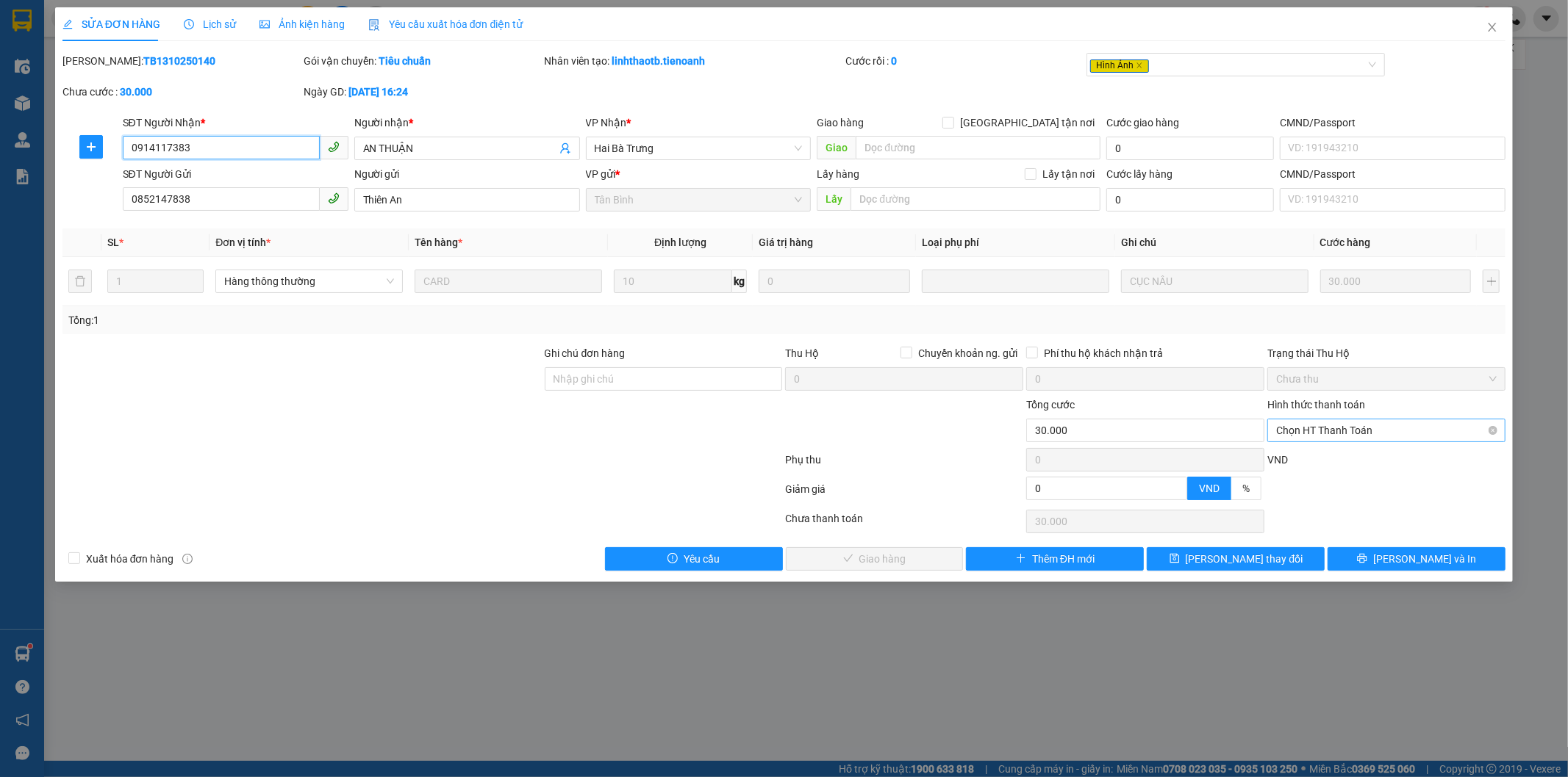
click at [1352, 429] on span "Chọn HT Thanh Toán" at bounding box center [1386, 430] width 220 height 22
click at [1331, 456] on div "Tại văn phòng" at bounding box center [1387, 460] width 220 height 16
type input "0"
click at [944, 559] on button "Lưu và Giao hàng" at bounding box center [874, 559] width 178 height 24
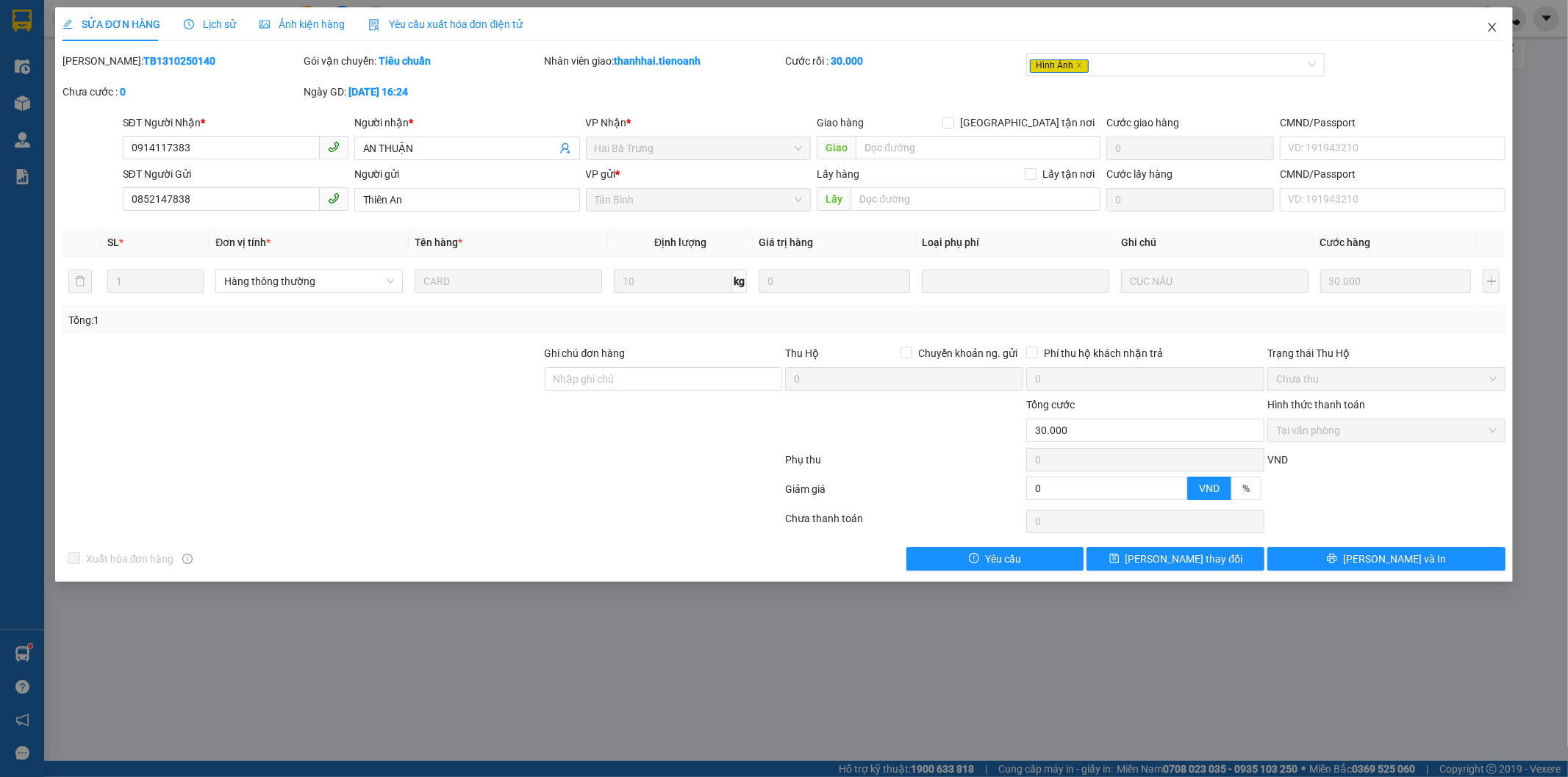
click at [1495, 25] on icon "close" at bounding box center [1493, 27] width 8 height 9
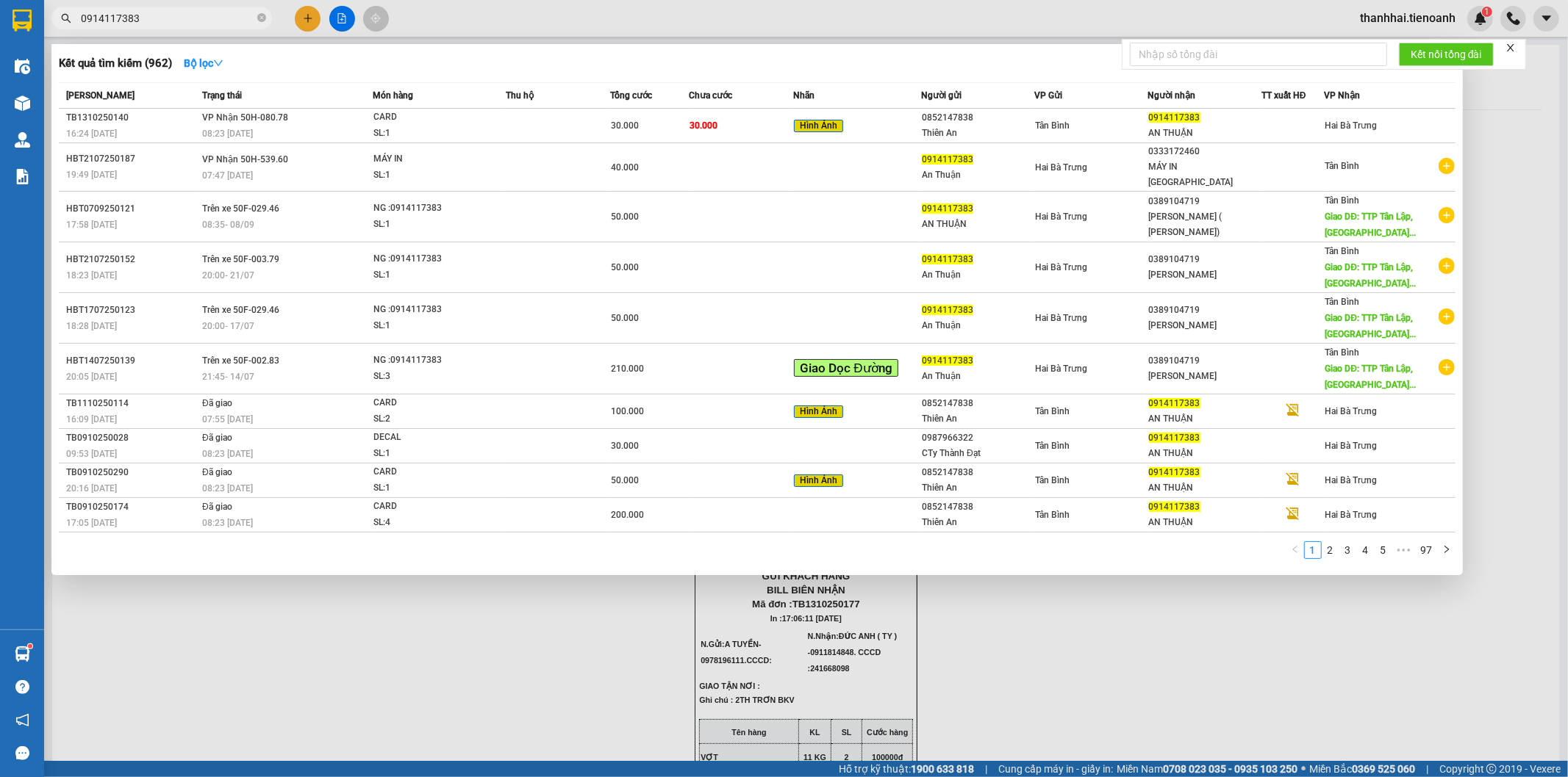
click at [178, 16] on input "0914117383" at bounding box center [167, 19] width 174 height 16
click at [263, 19] on icon "close-circle" at bounding box center [262, 17] width 9 height 9
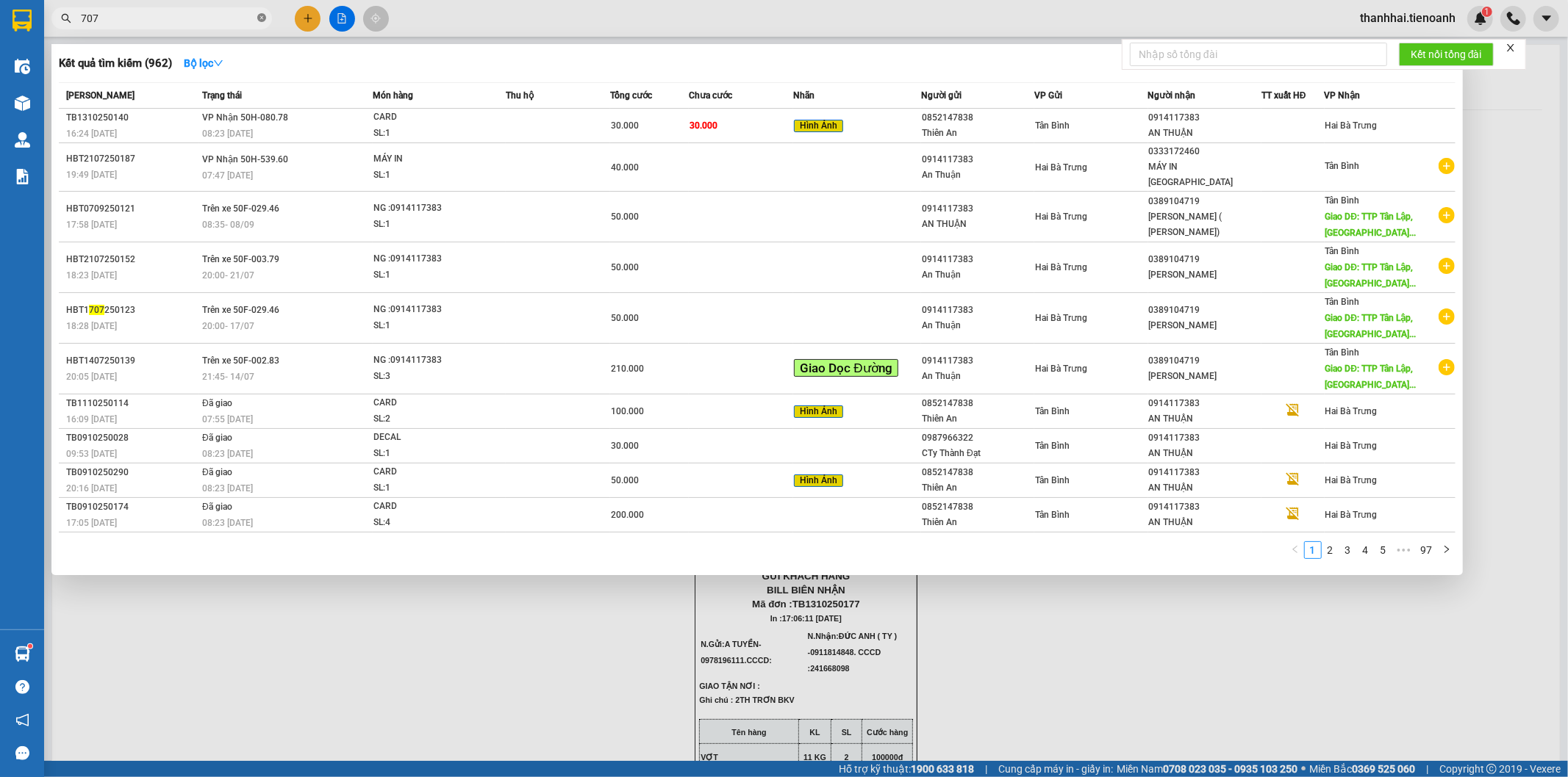
type input "7072"
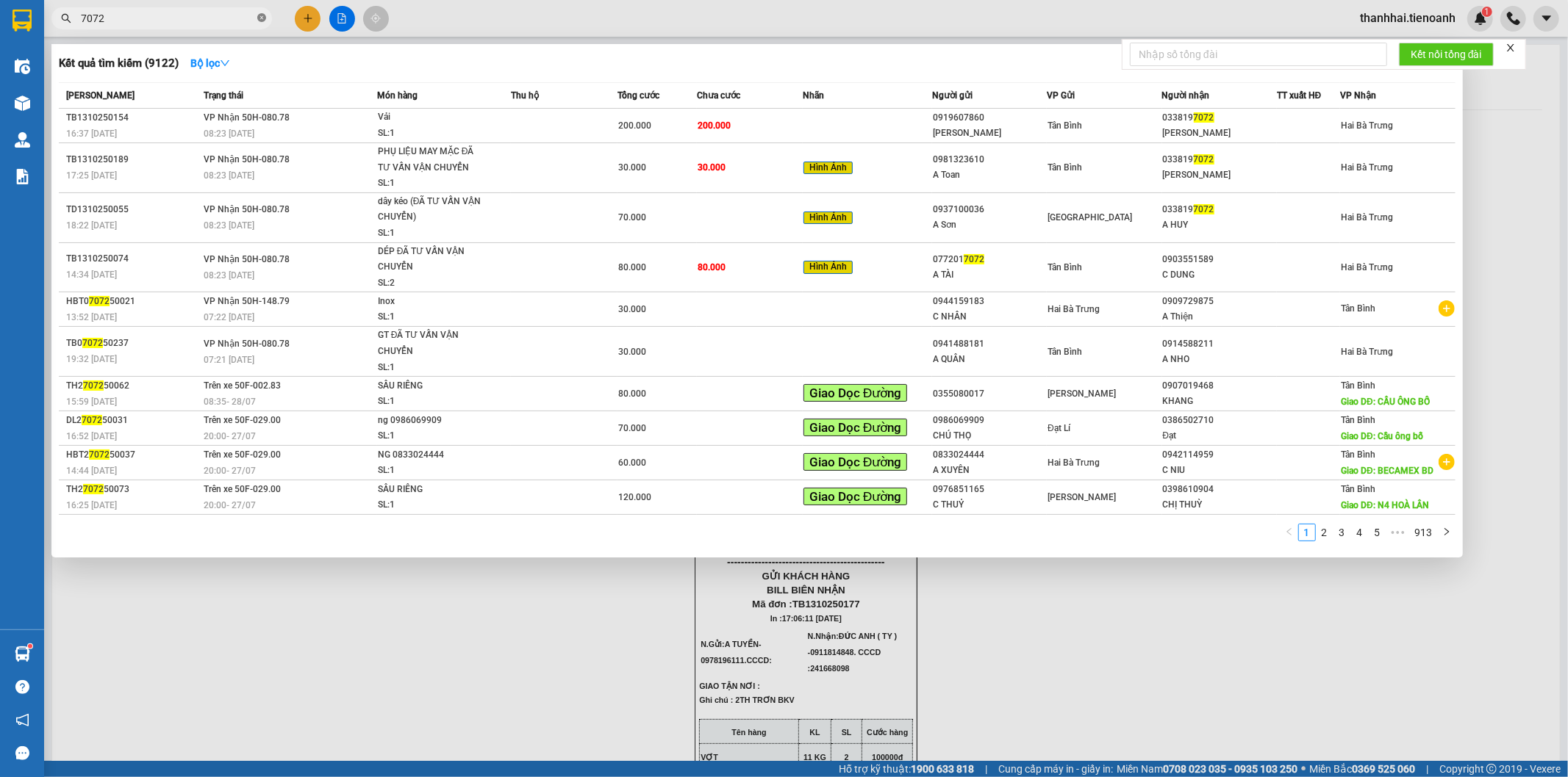
click at [259, 16] on icon "close-circle" at bounding box center [262, 17] width 9 height 9
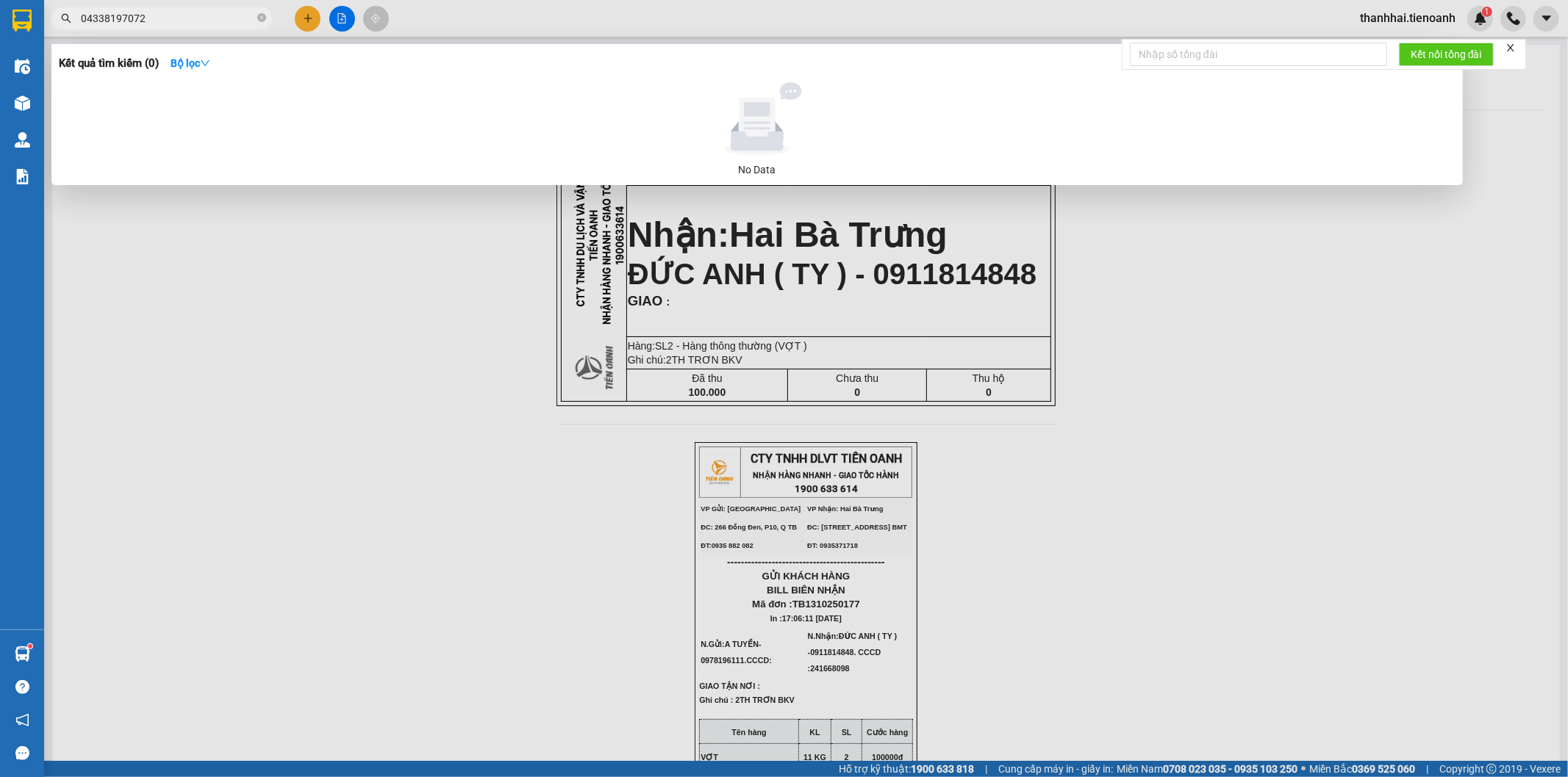
click at [86, 20] on input "04338197072" at bounding box center [167, 19] width 174 height 16
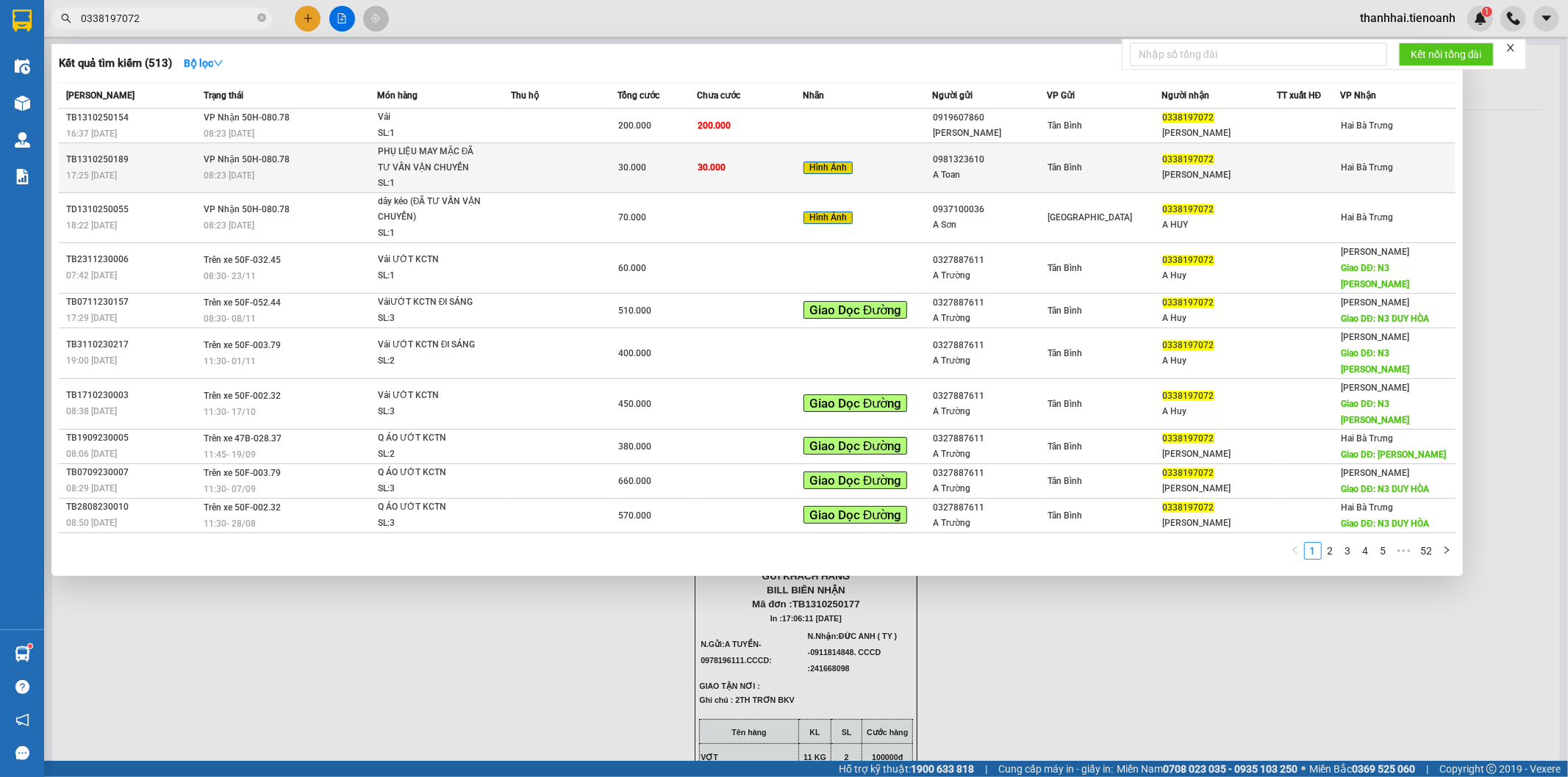
type input "0338197072"
click at [730, 167] on td "30.000" at bounding box center [749, 168] width 106 height 50
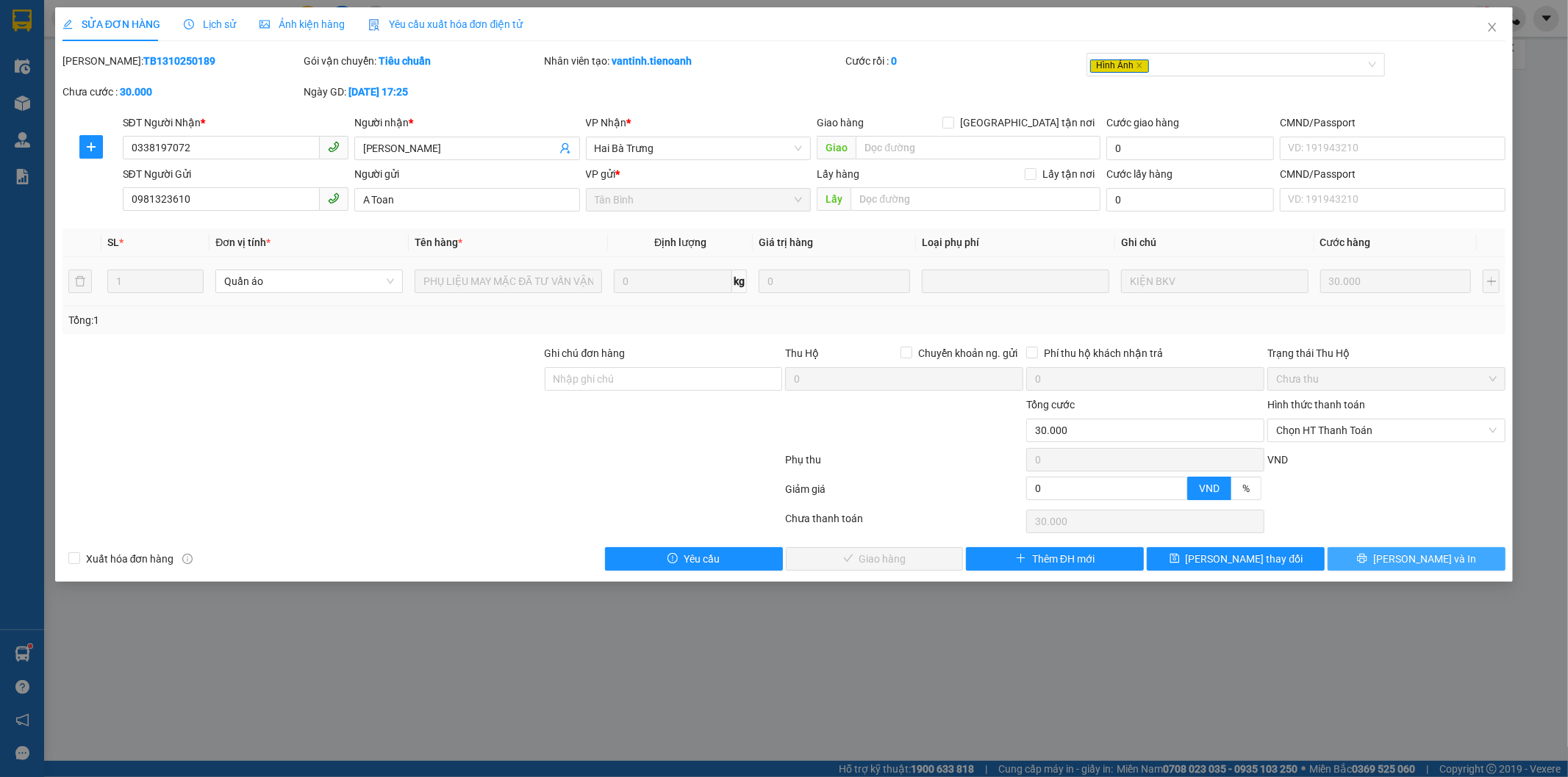
click at [1355, 556] on button "Lưu và In" at bounding box center [1417, 559] width 178 height 24
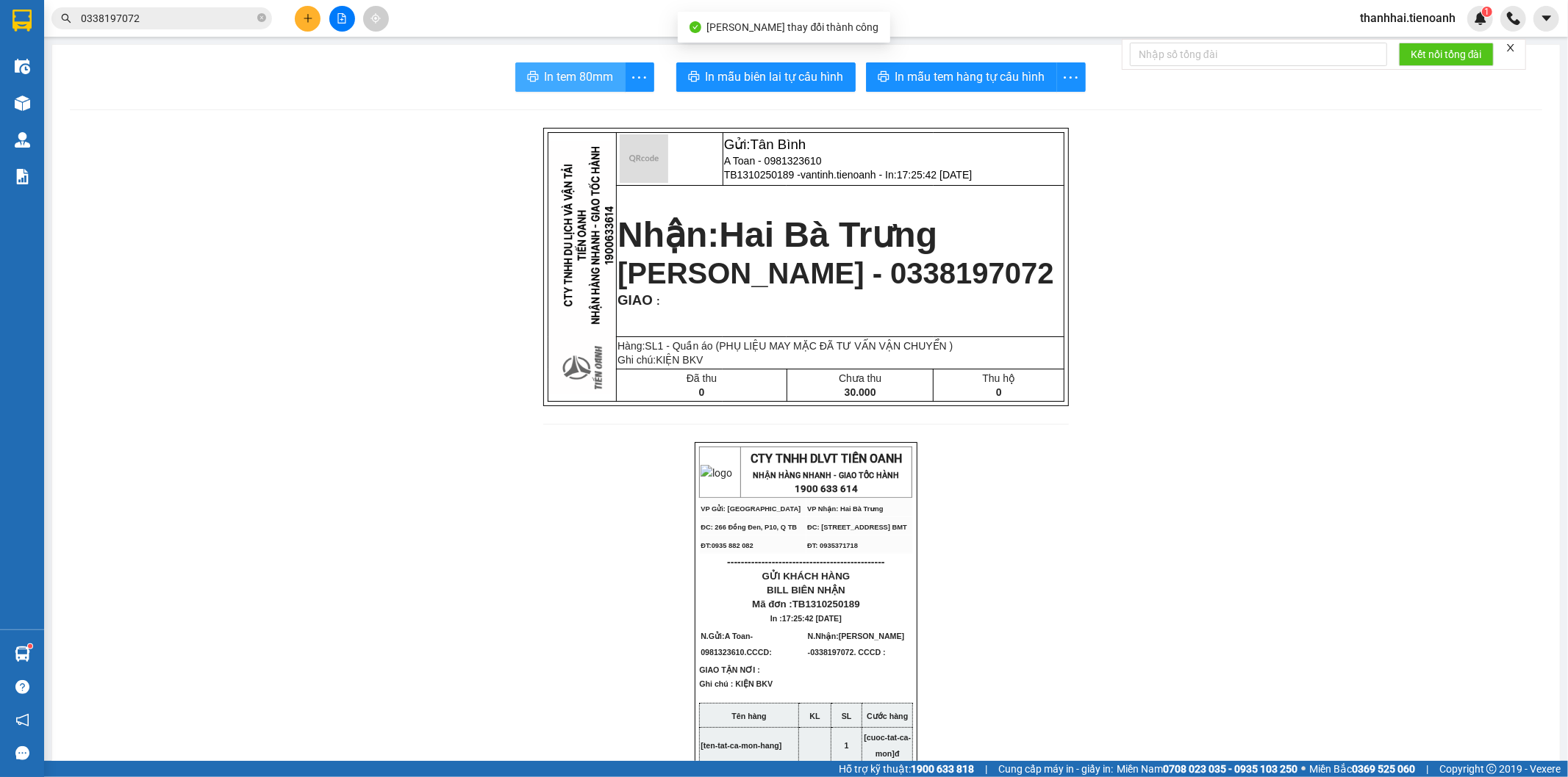
click at [555, 78] on span "In tem 80mm" at bounding box center [579, 76] width 69 height 18
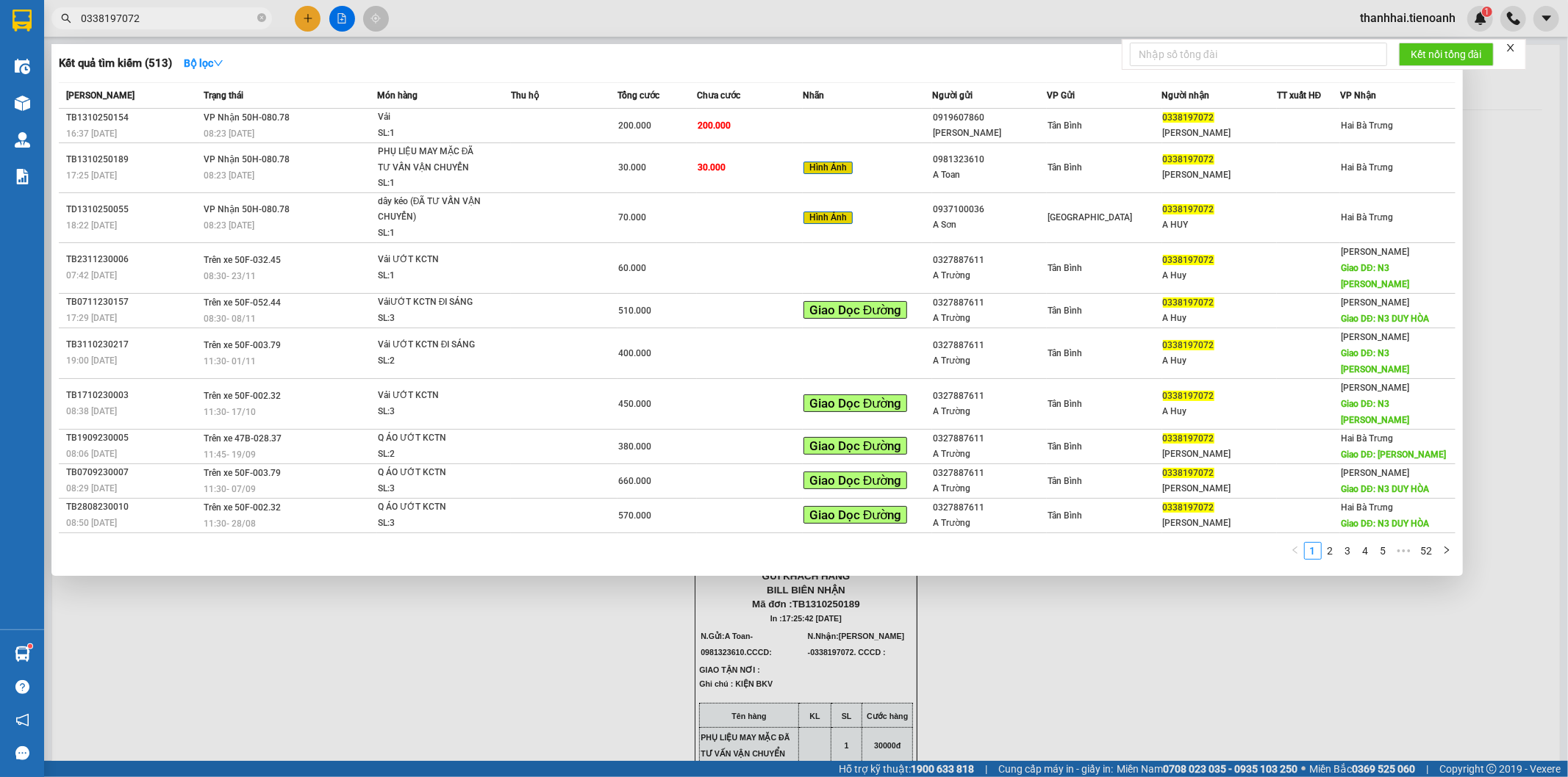
click at [206, 15] on input "0338197072" at bounding box center [167, 19] width 174 height 16
click at [661, 126] on div "200.000" at bounding box center [657, 126] width 78 height 16
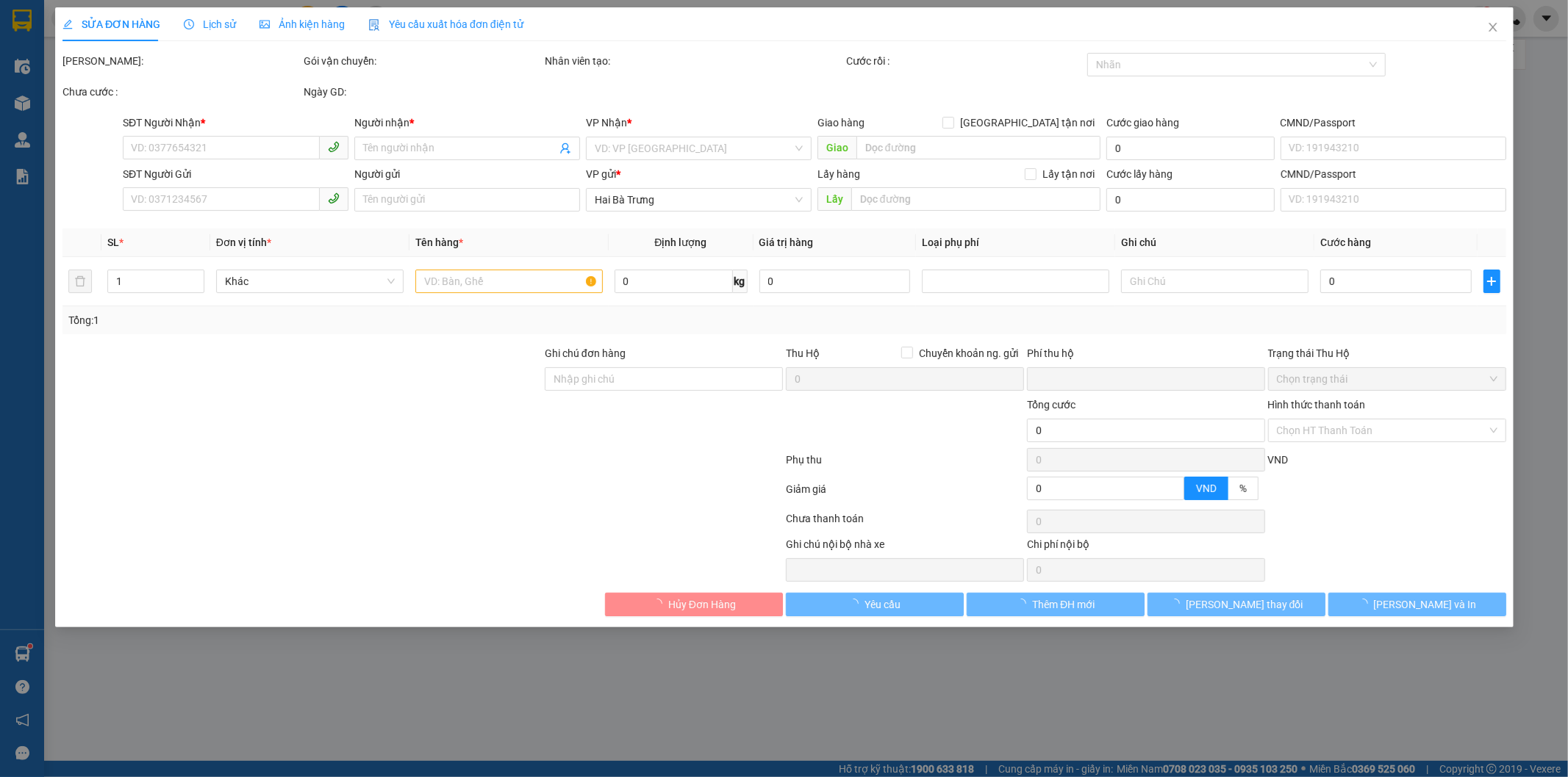
type input "0338197072"
type input "TRẦN HUY"
type input "0919607860"
type input "XUÂN PHÁT"
type input "0"
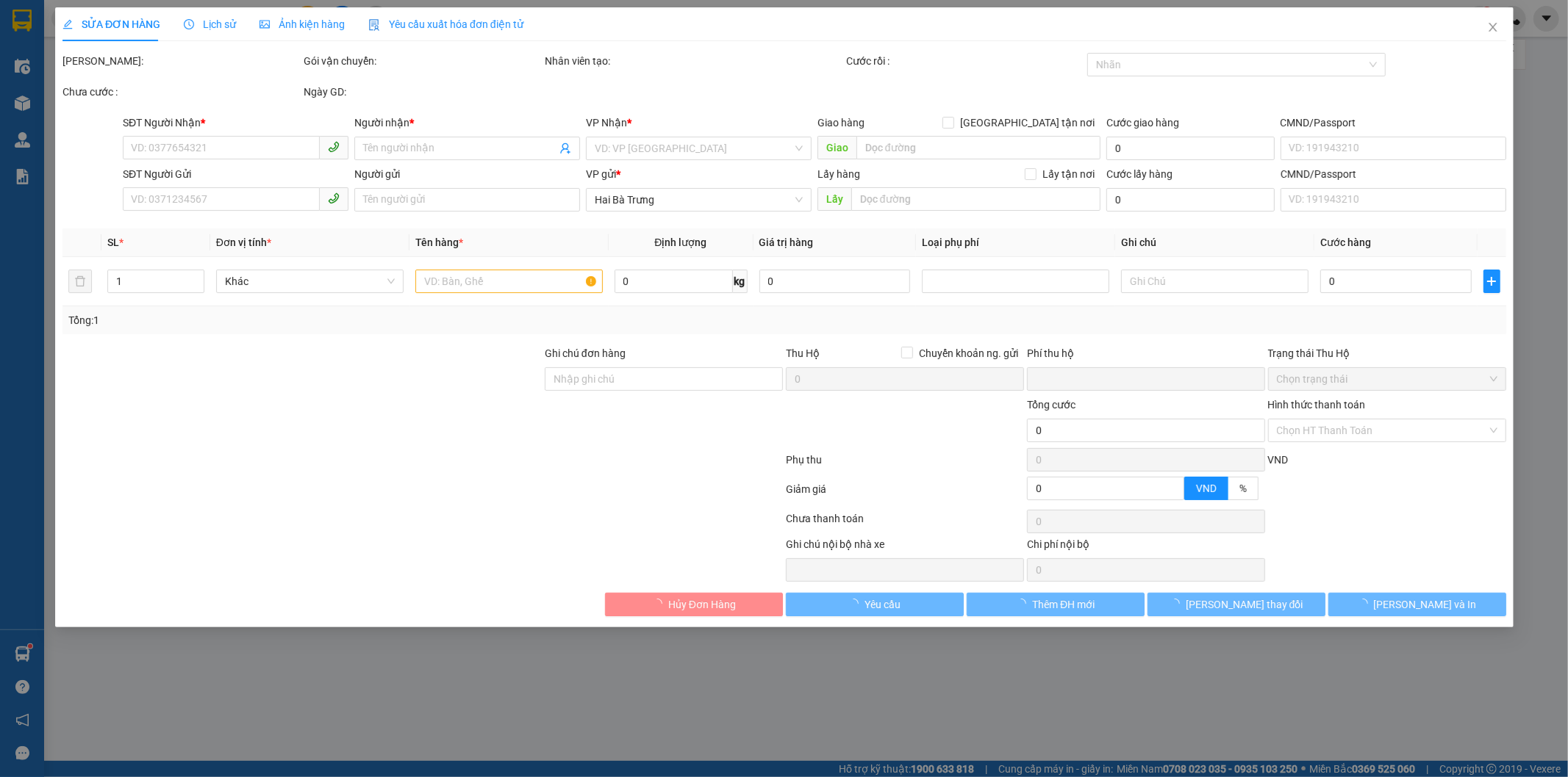
type input "200.000"
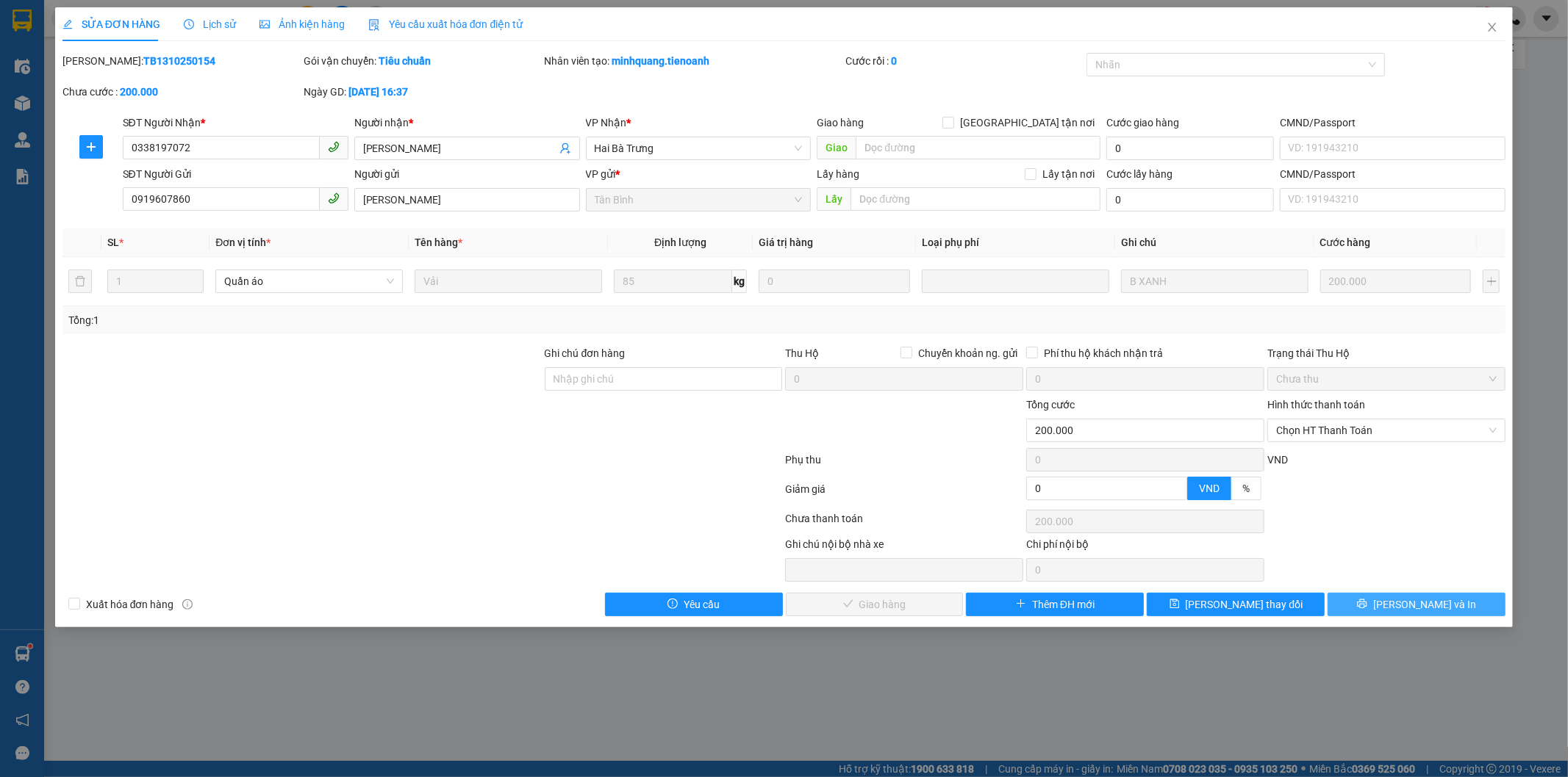
click at [1364, 603] on button "Lưu và In" at bounding box center [1417, 604] width 178 height 24
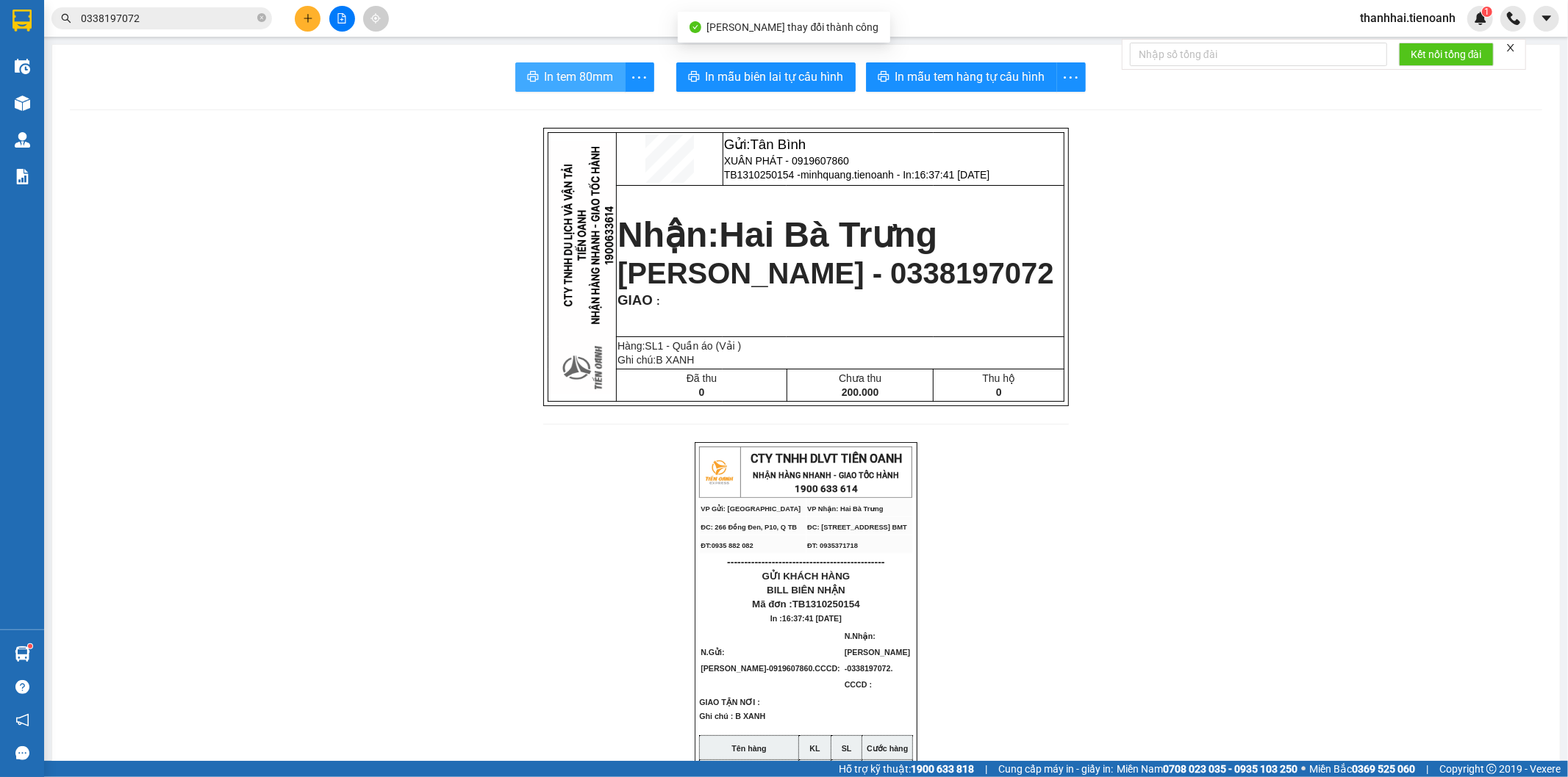
click at [546, 79] on span "In tem 80mm" at bounding box center [579, 76] width 69 height 18
click at [217, 21] on input "0338197072" at bounding box center [167, 19] width 174 height 16
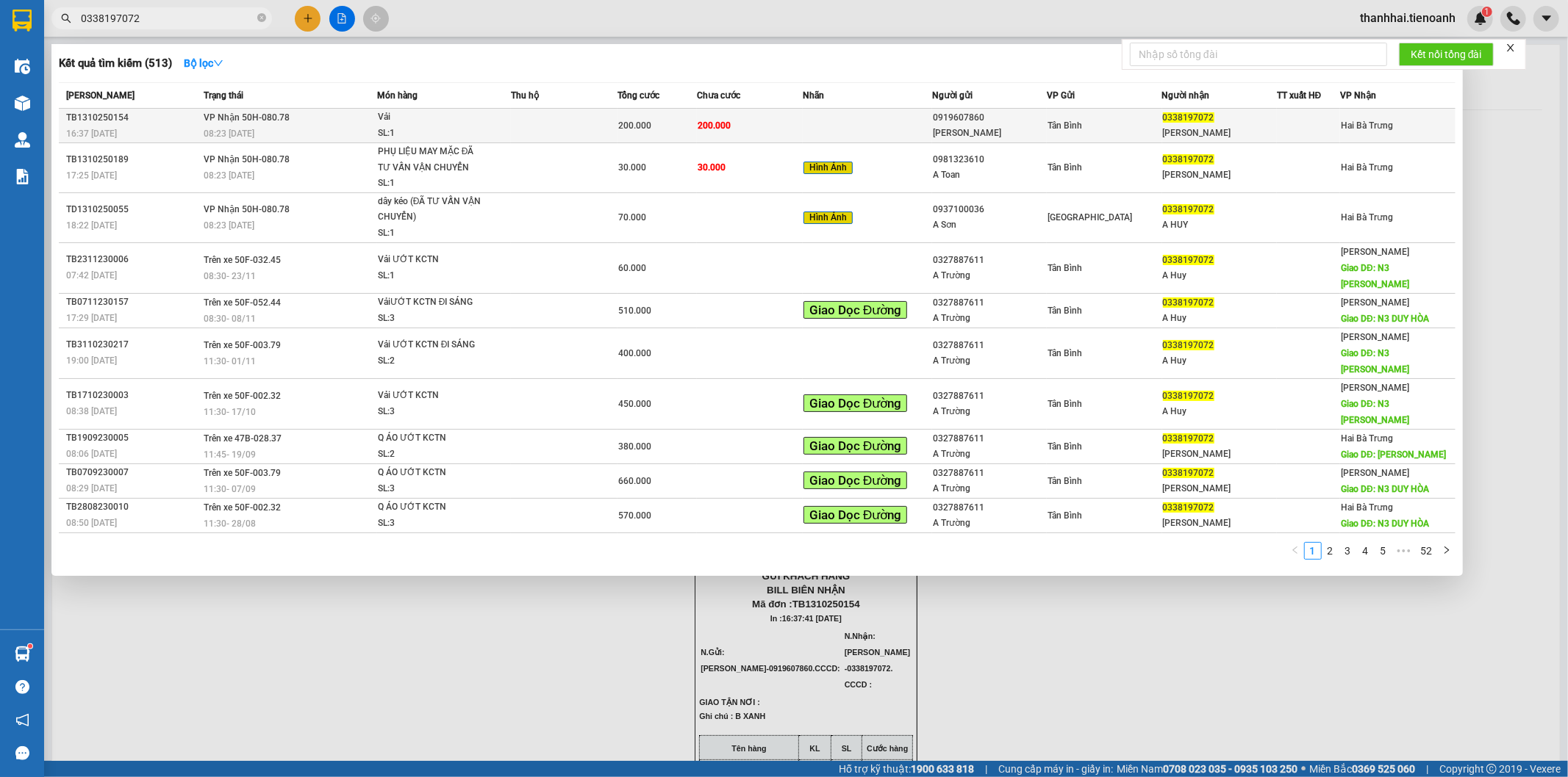
click at [706, 125] on span "200.000" at bounding box center [714, 126] width 33 height 11
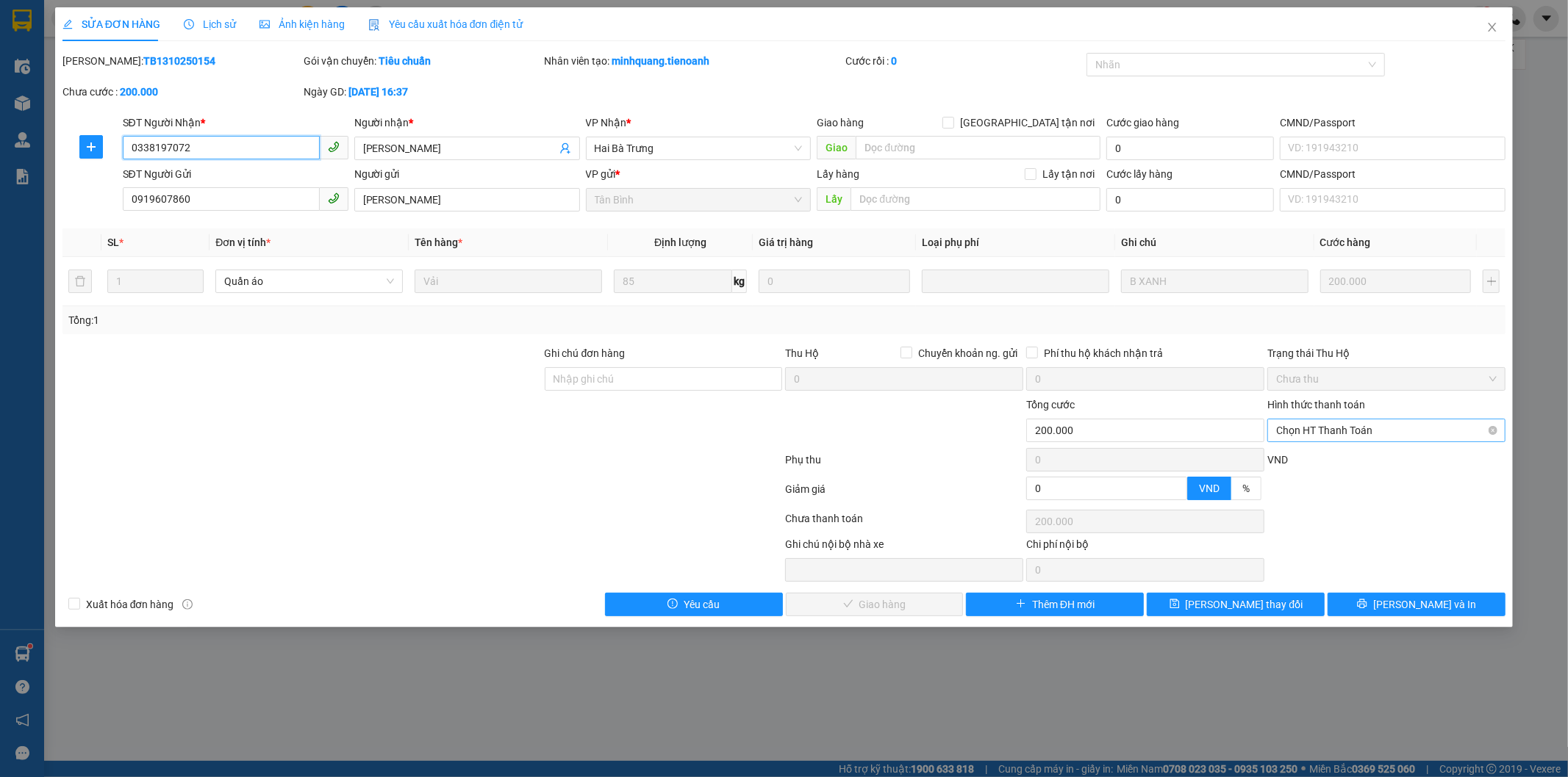
click at [1363, 432] on span "Chọn HT Thanh Toán" at bounding box center [1386, 430] width 220 height 22
click at [1324, 461] on div "Tại văn phòng" at bounding box center [1387, 460] width 220 height 16
click at [921, 606] on span "Lưu và Giao hàng" at bounding box center [884, 605] width 141 height 16
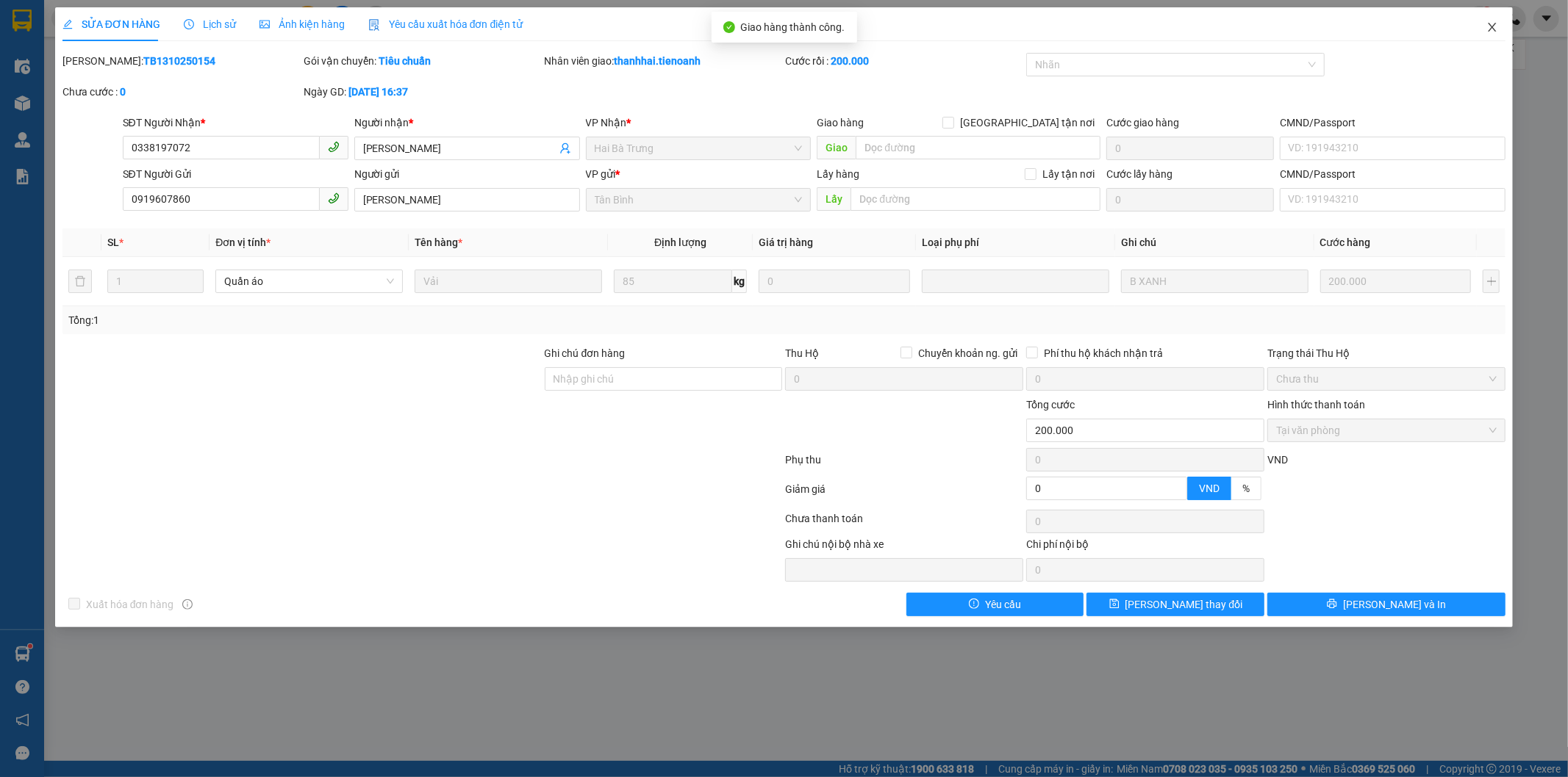
click at [1490, 26] on icon "close" at bounding box center [1492, 27] width 12 height 12
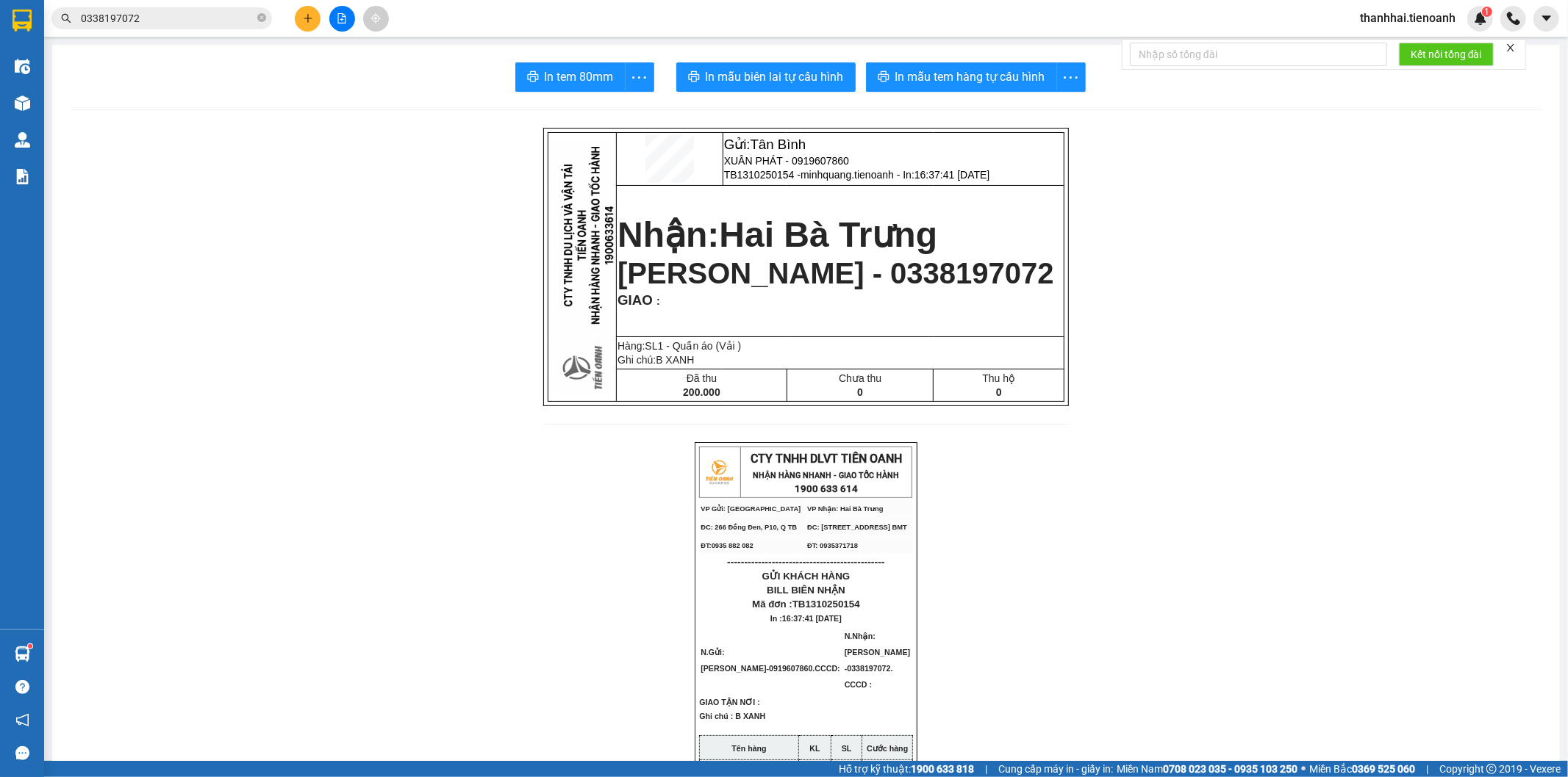
click at [230, 19] on input "0338197072" at bounding box center [167, 19] width 174 height 16
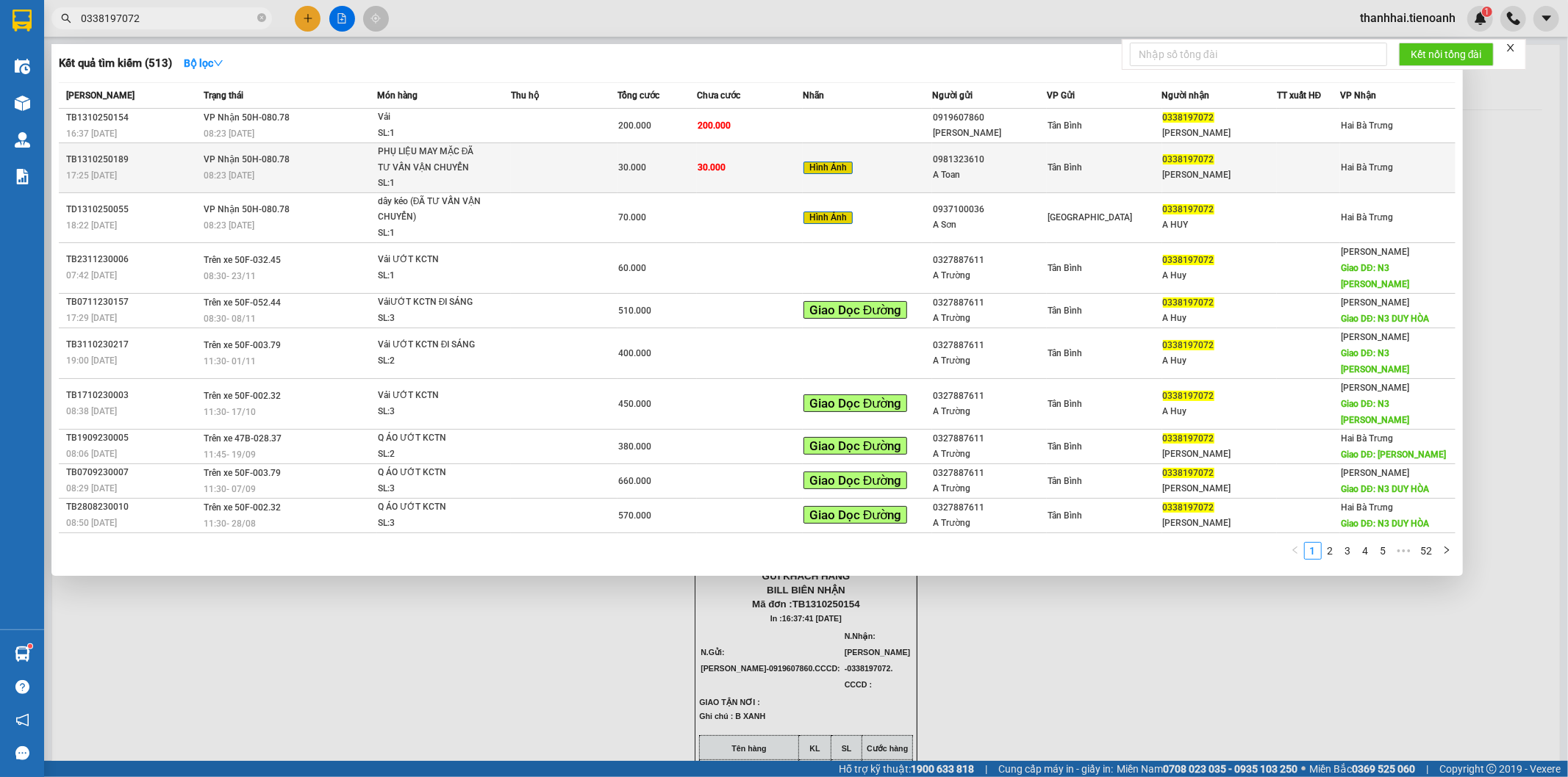
click at [645, 169] on div "30.000" at bounding box center [657, 168] width 78 height 16
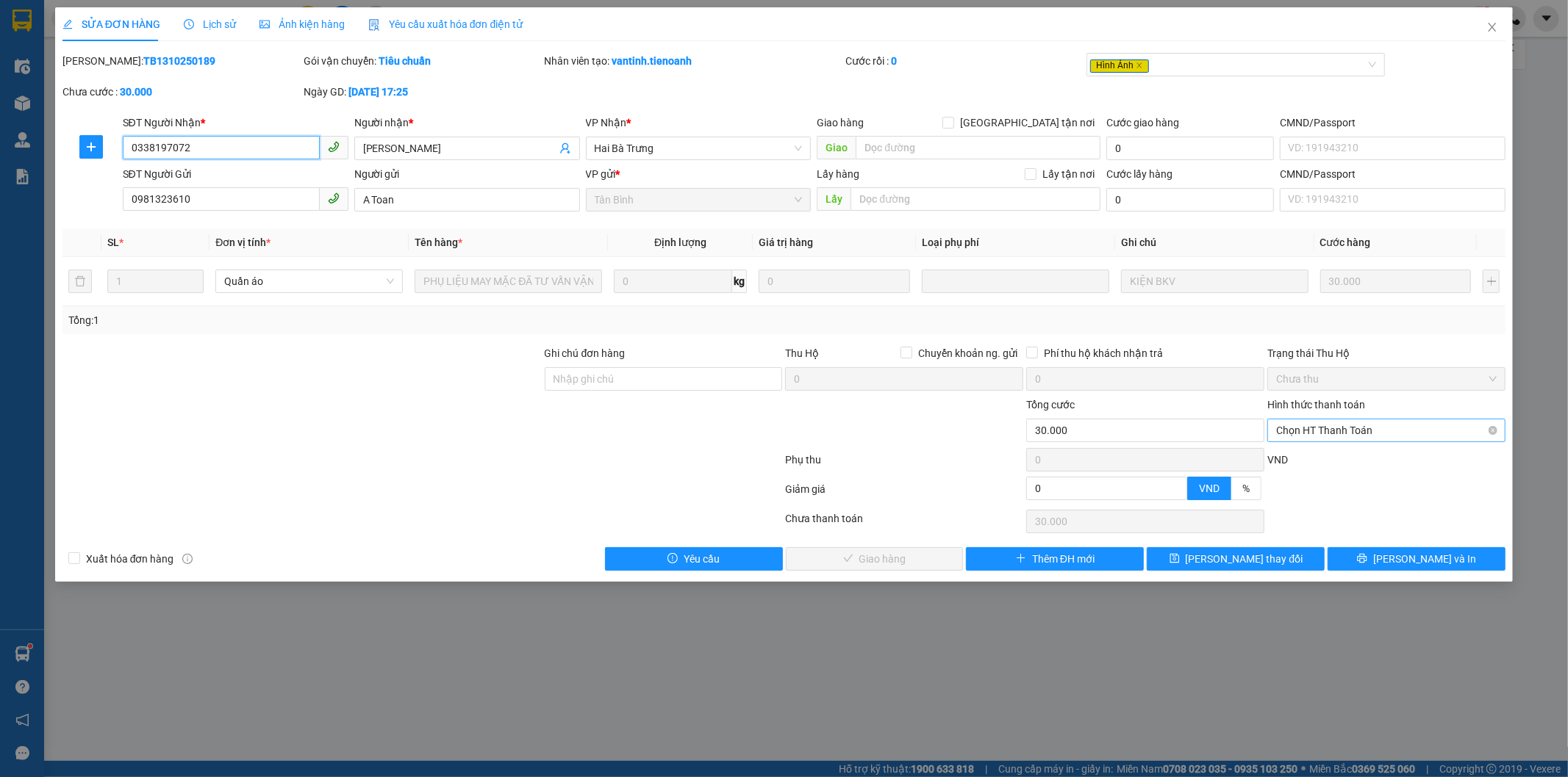
click at [1318, 432] on span "Chọn HT Thanh Toán" at bounding box center [1386, 430] width 220 height 22
click at [1310, 454] on div "Tại văn phòng" at bounding box center [1387, 460] width 220 height 16
click at [935, 555] on button "Lưu và Giao hàng" at bounding box center [874, 559] width 178 height 24
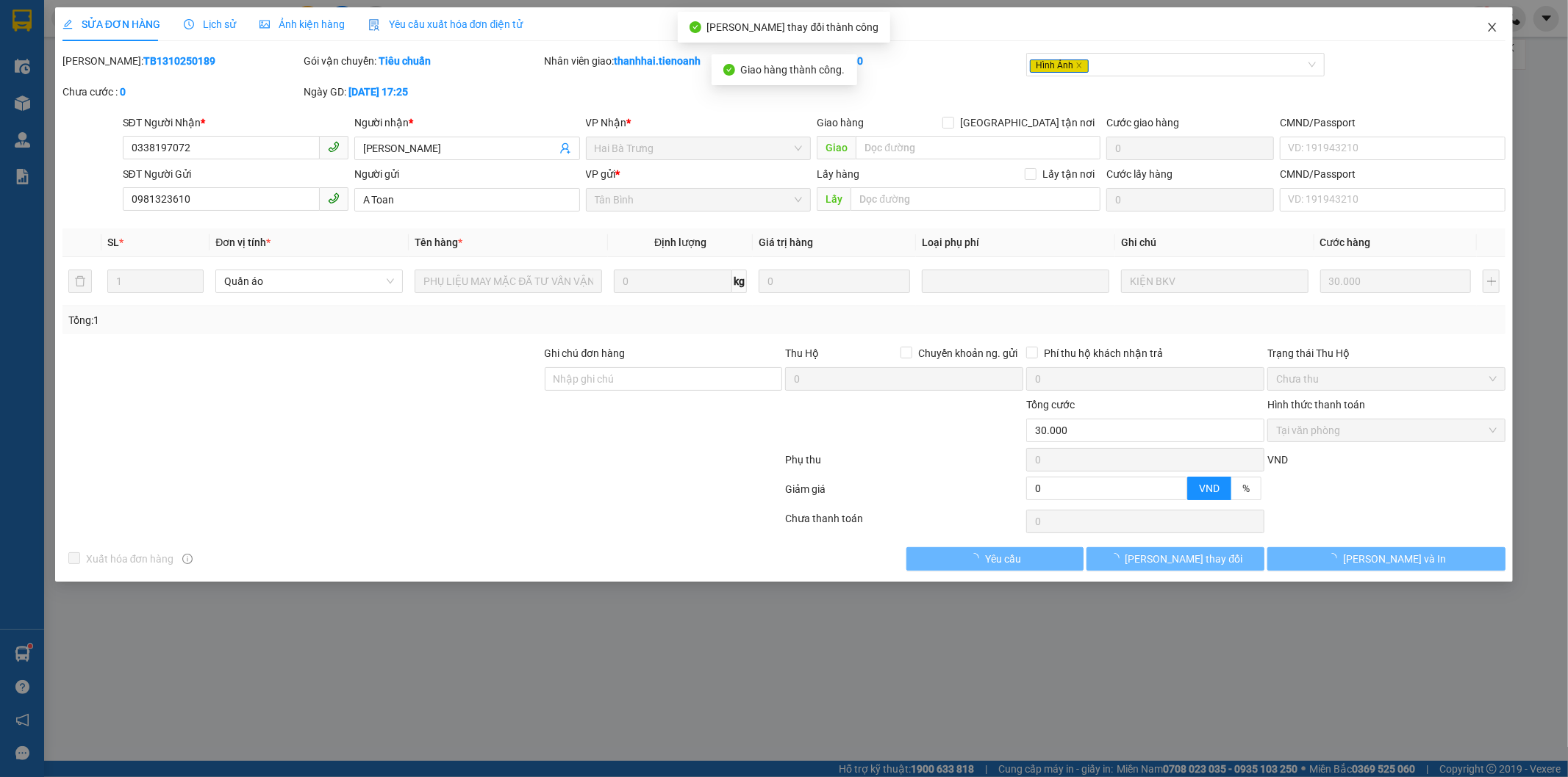
click at [1493, 26] on icon "close" at bounding box center [1492, 27] width 12 height 12
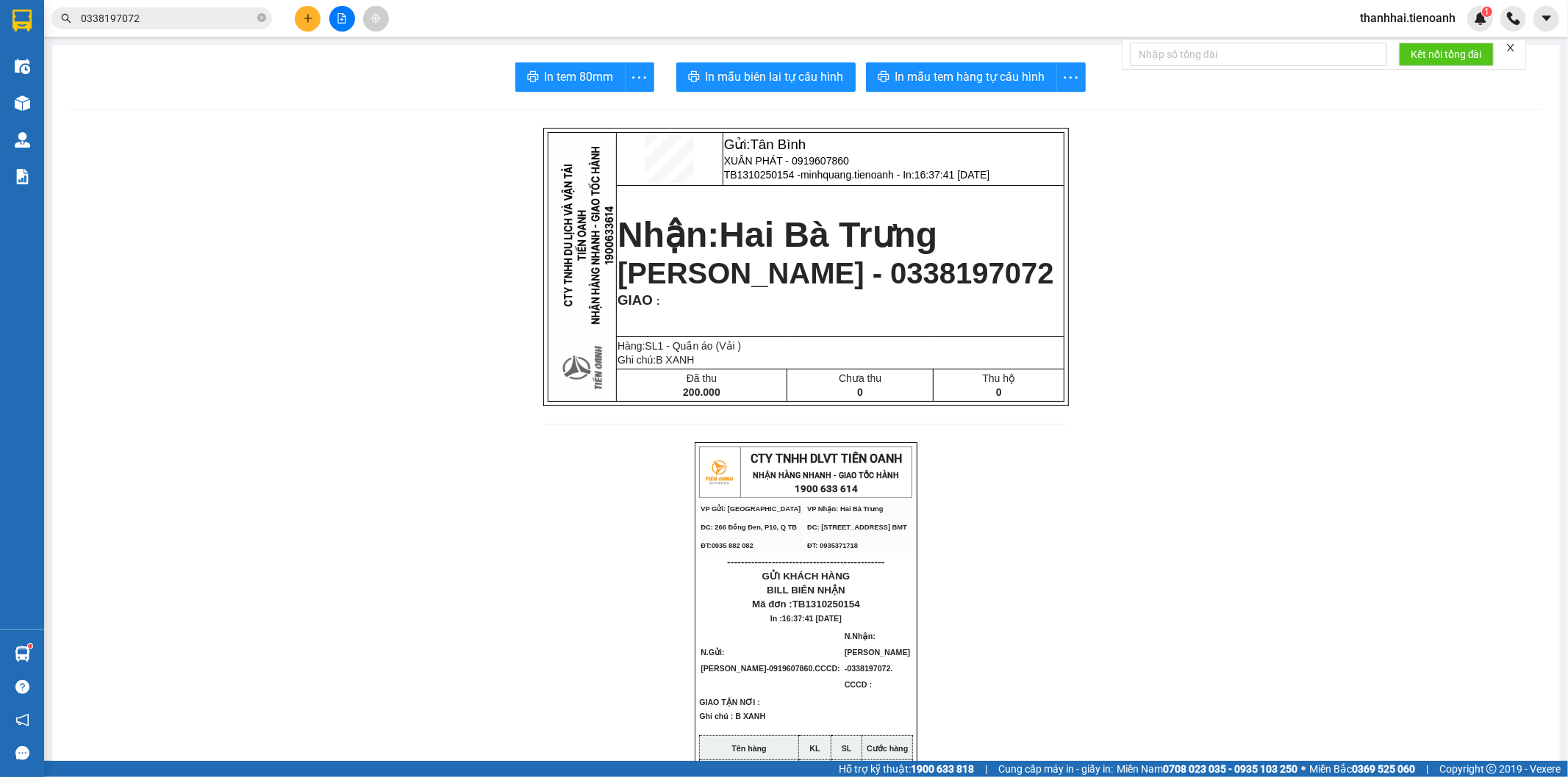
click at [1424, 21] on span "thanhhai.tienoanh" at bounding box center [1408, 18] width 119 height 18
click at [1406, 44] on span "Đăng xuất" at bounding box center [1414, 46] width 88 height 16
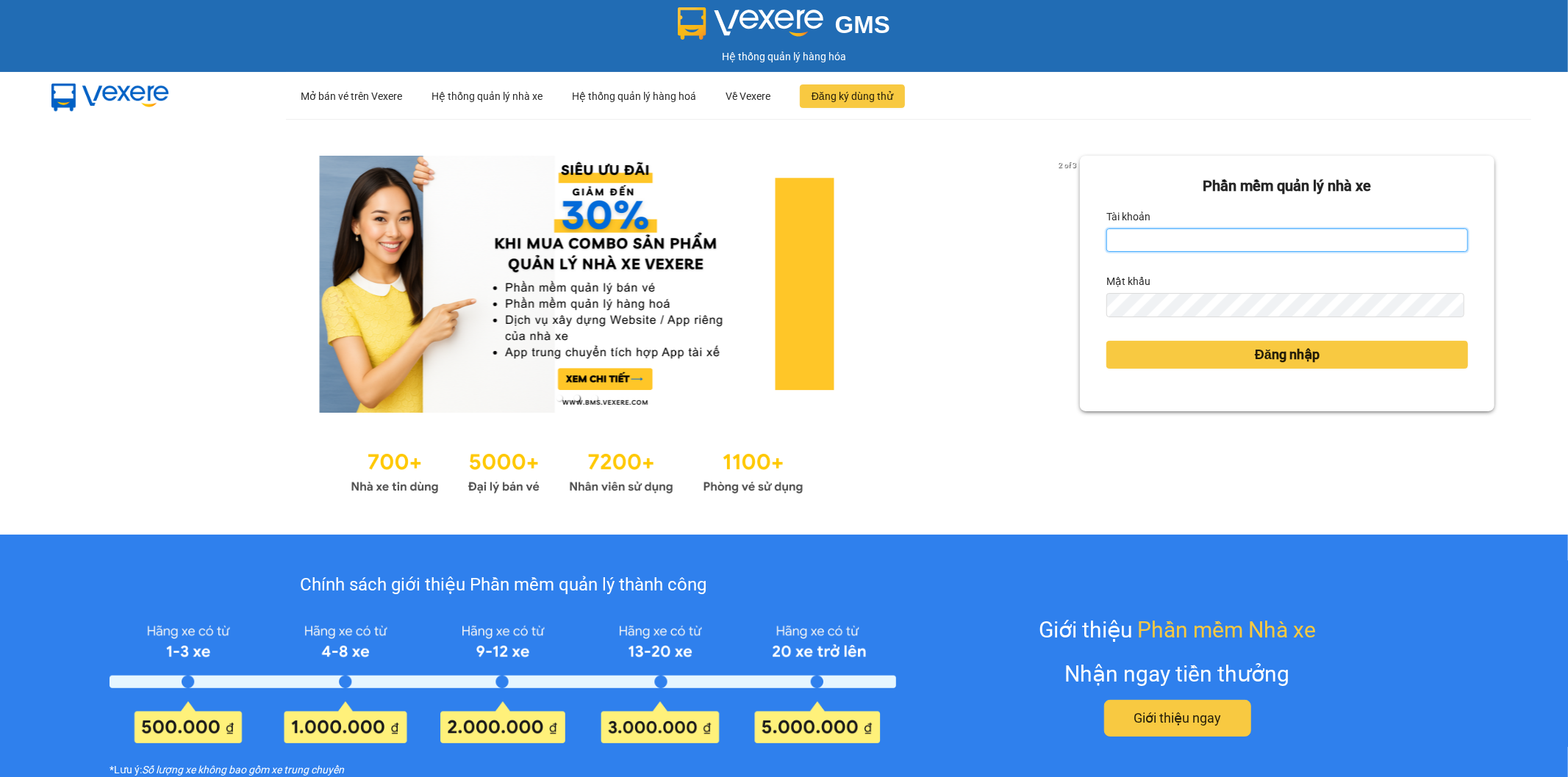
click at [1110, 238] on input "Tài khoản" at bounding box center [1287, 240] width 362 height 24
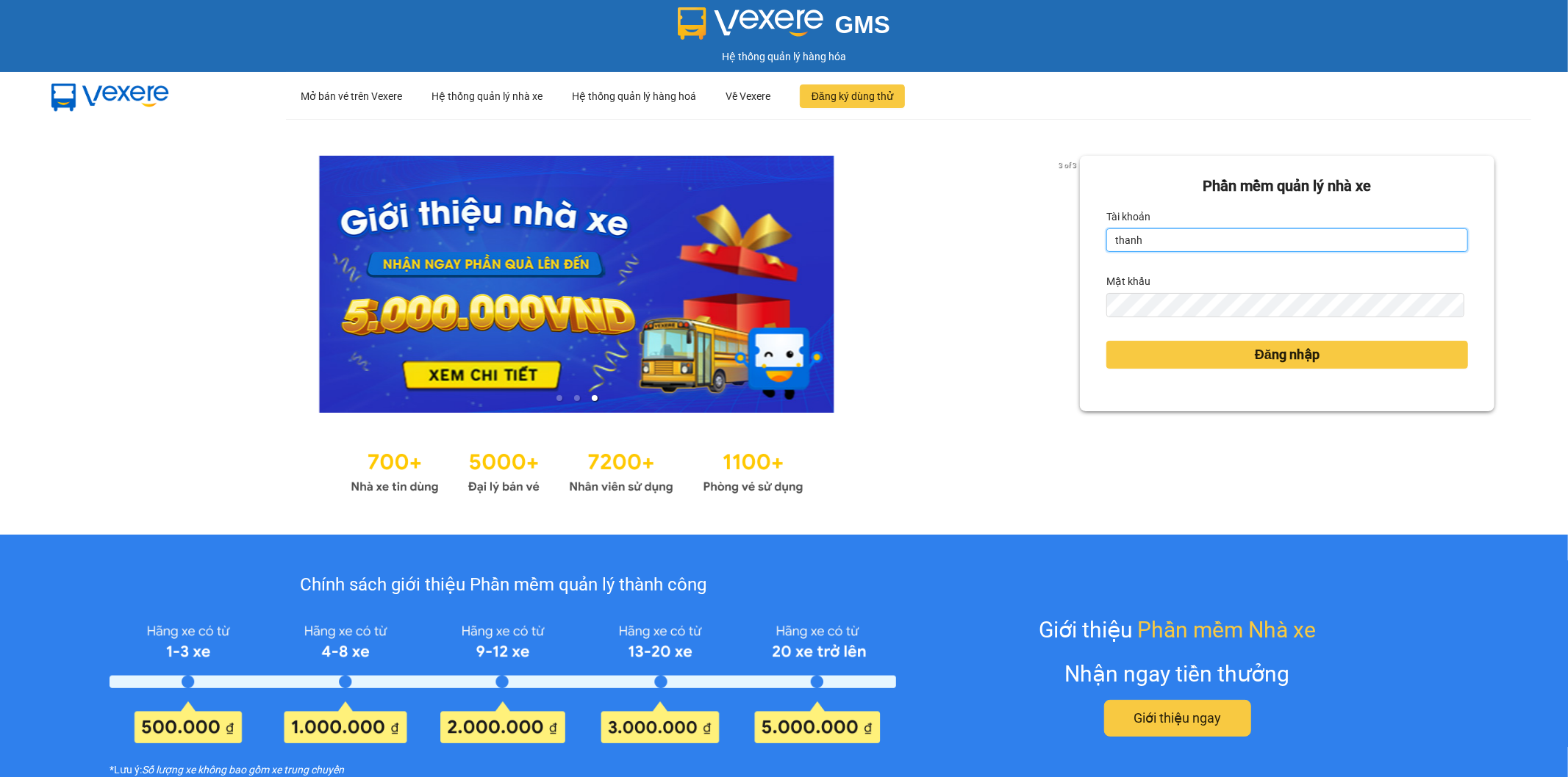
type input "thanhhai.tienoanh"
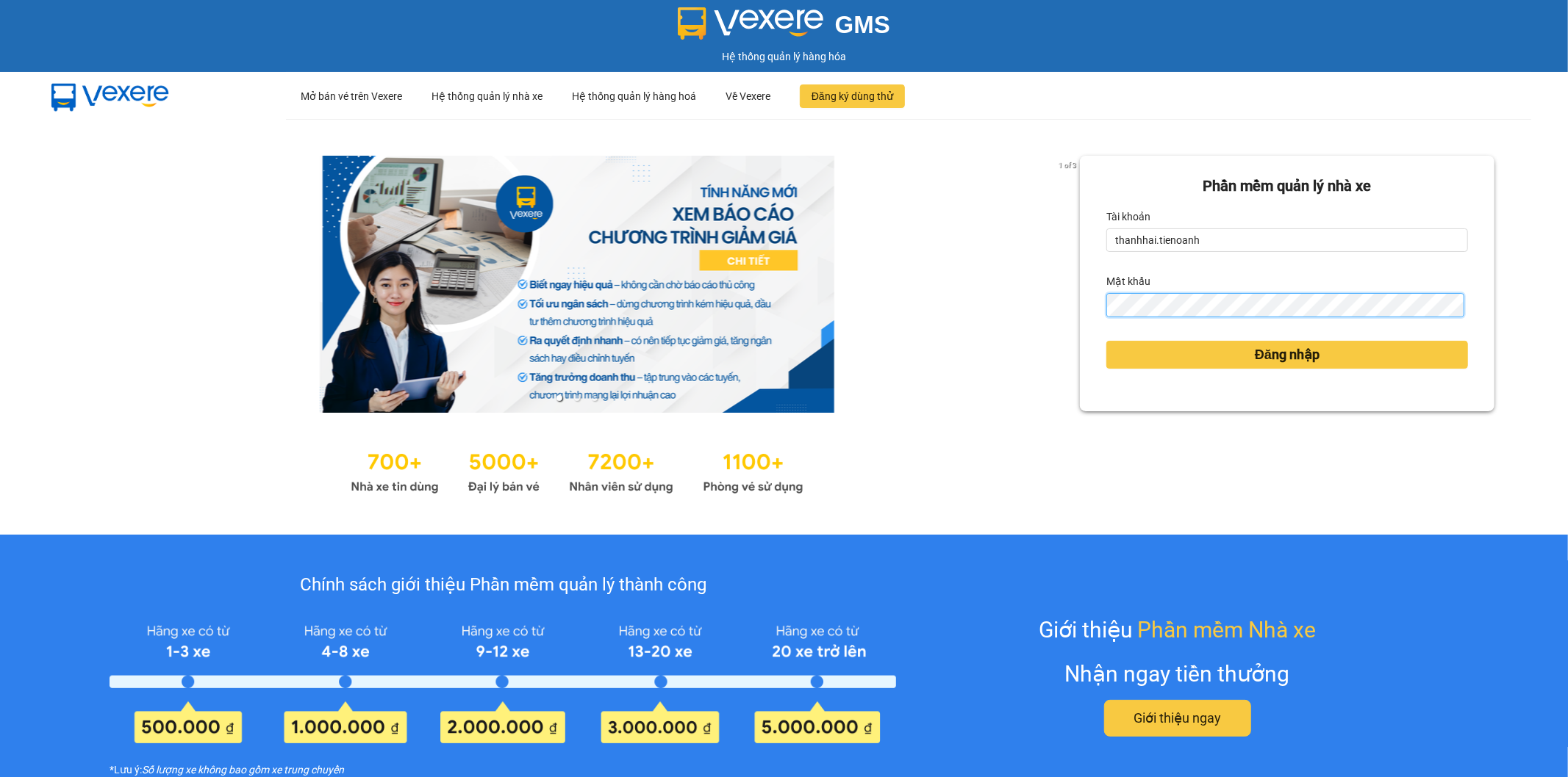
click at [1106, 341] on button "Đăng nhập" at bounding box center [1287, 355] width 362 height 28
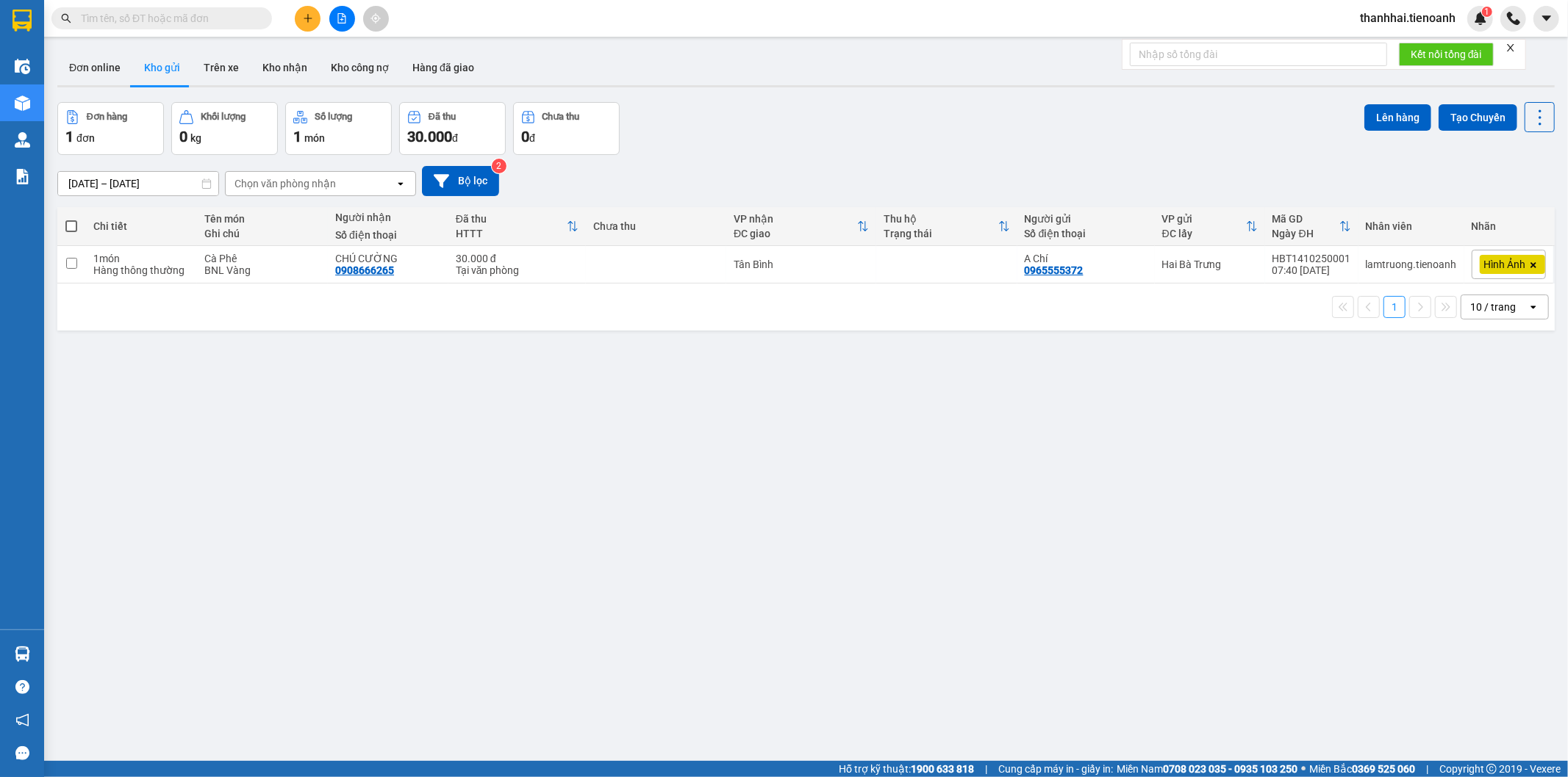
click at [174, 16] on input "text" at bounding box center [167, 19] width 174 height 16
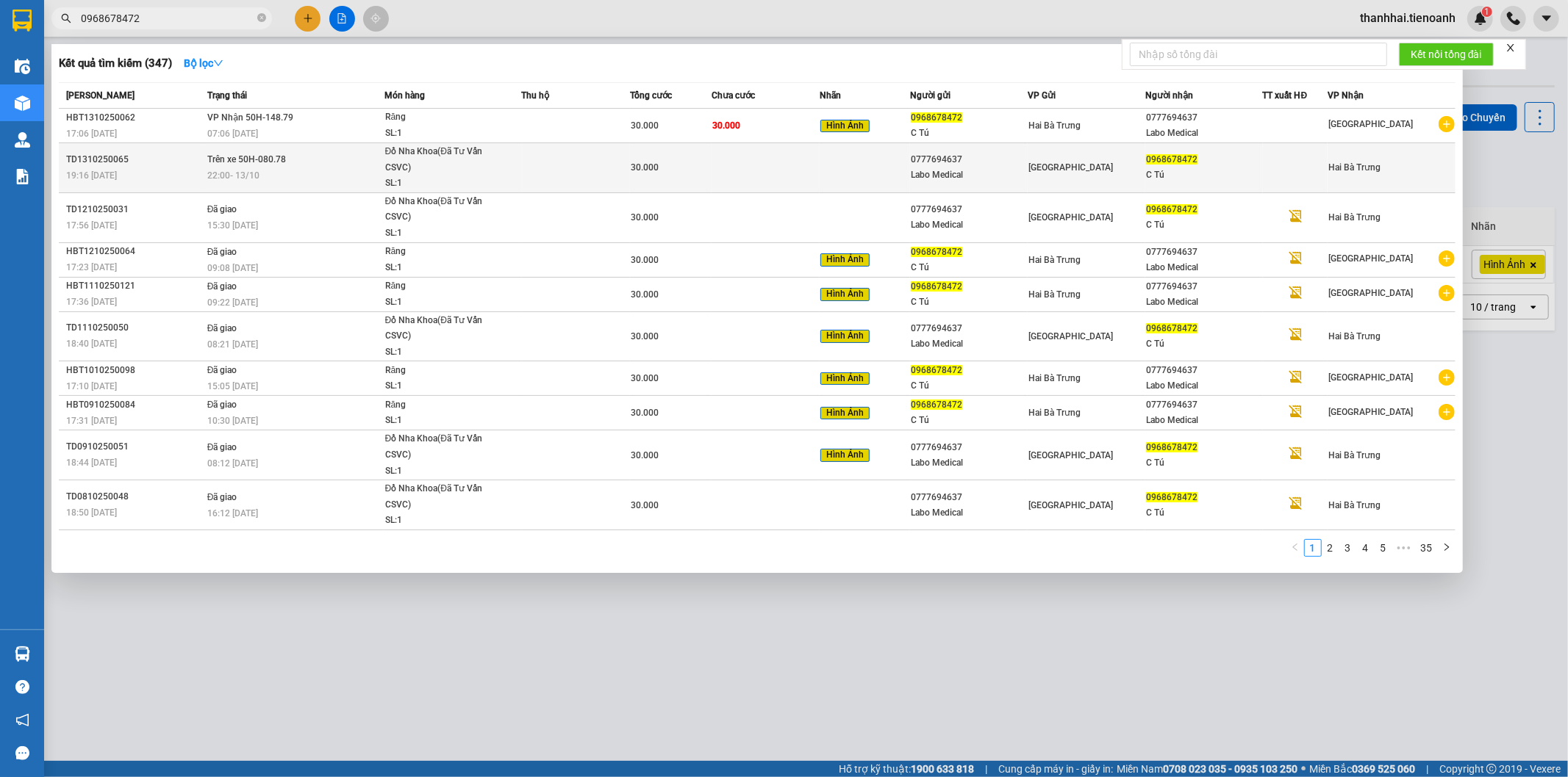
type input "0968678472"
click at [751, 158] on td at bounding box center [766, 168] width 109 height 50
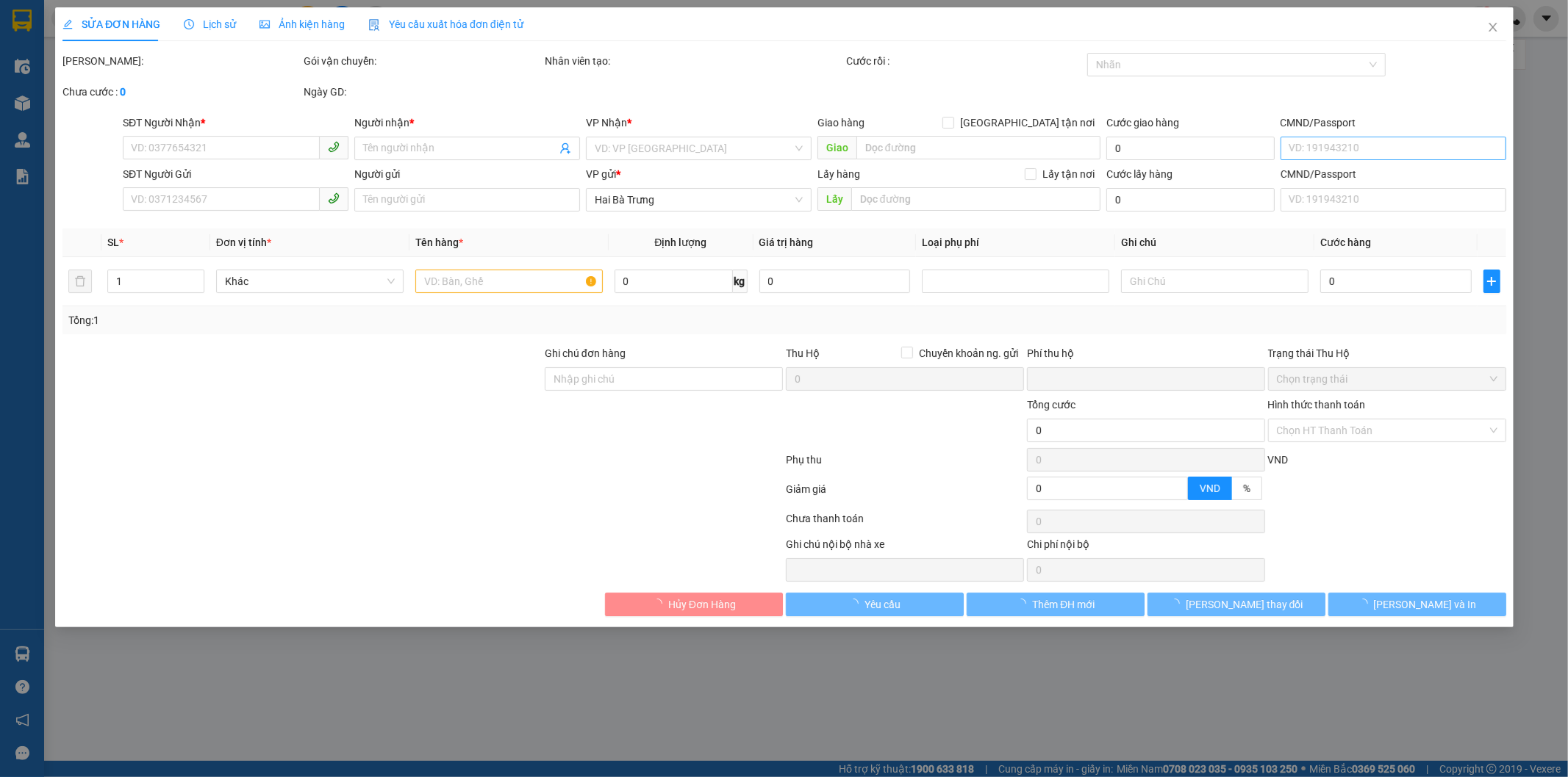
type input "0968678472"
type input "C Tú"
type input "0777694637"
type input "Labo Medical"
type input "0"
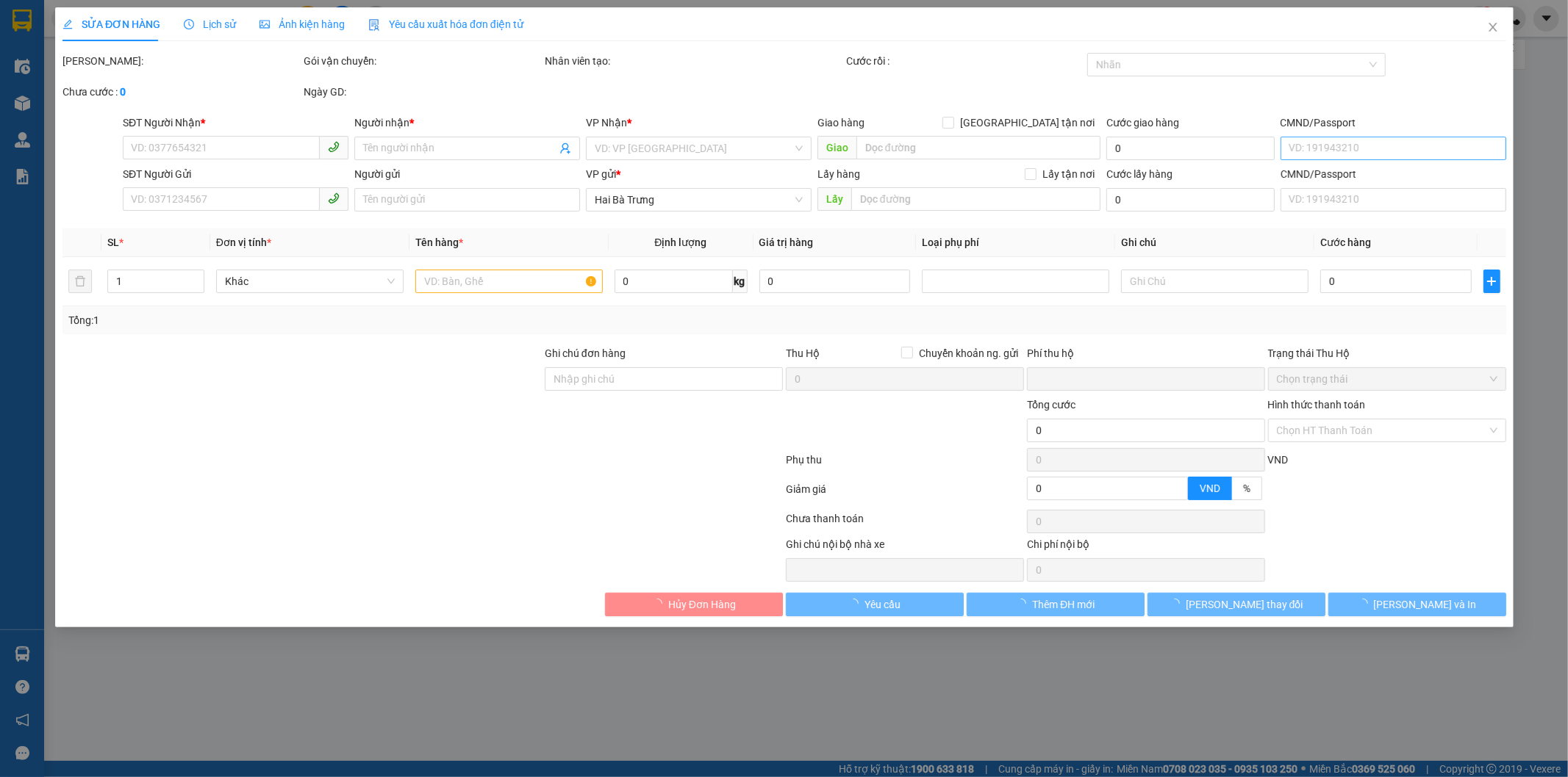
type input "30.000"
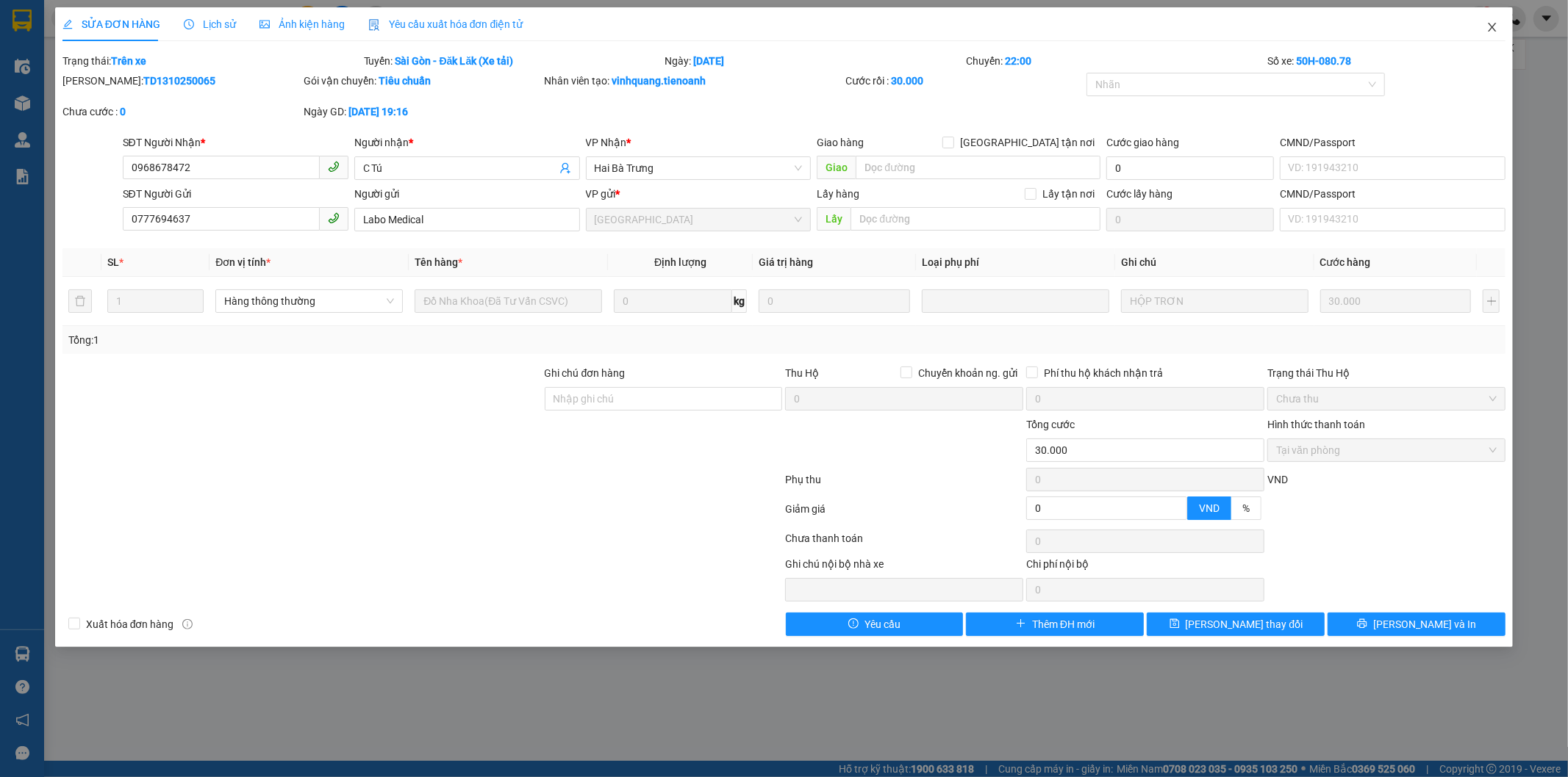
click at [1493, 24] on icon "close" at bounding box center [1492, 27] width 12 height 12
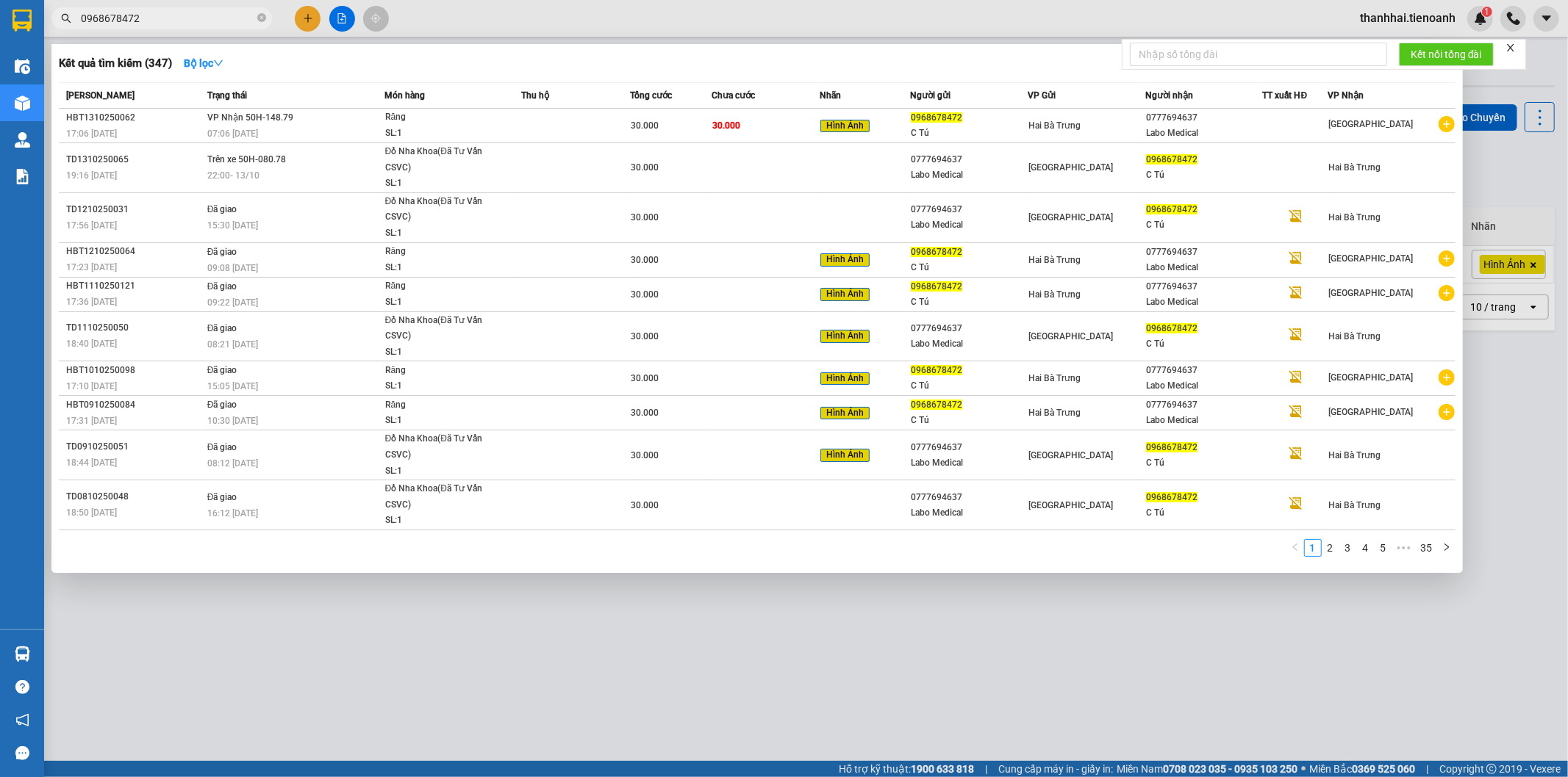
click at [170, 15] on input "0968678472" at bounding box center [167, 19] width 174 height 16
click at [439, 125] on div "Răng" at bounding box center [440, 118] width 110 height 16
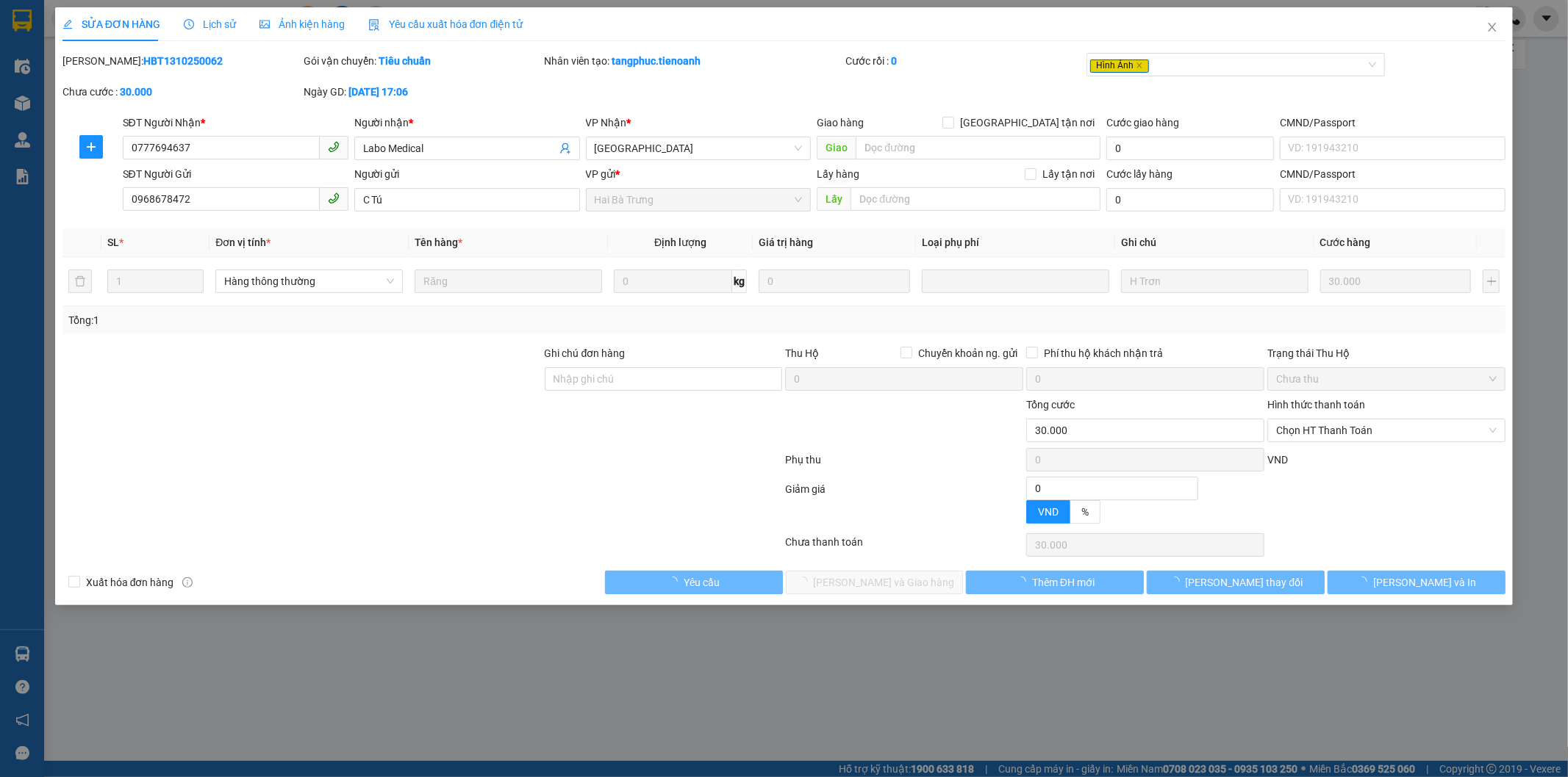
type input "0777694637"
type input "Labo Medical"
type input "0968678472"
type input "C Tú"
type input "0"
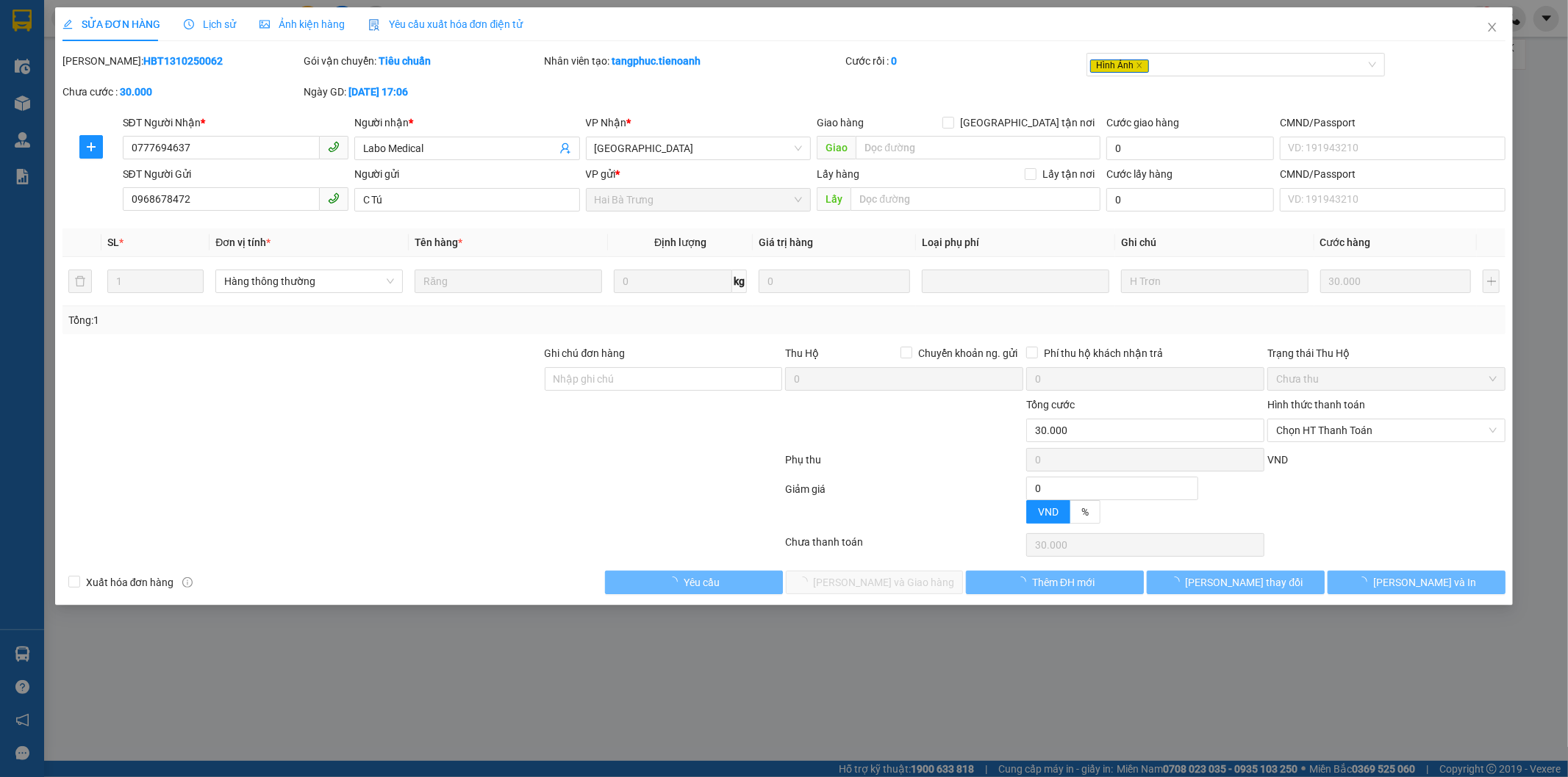
type input "30.000"
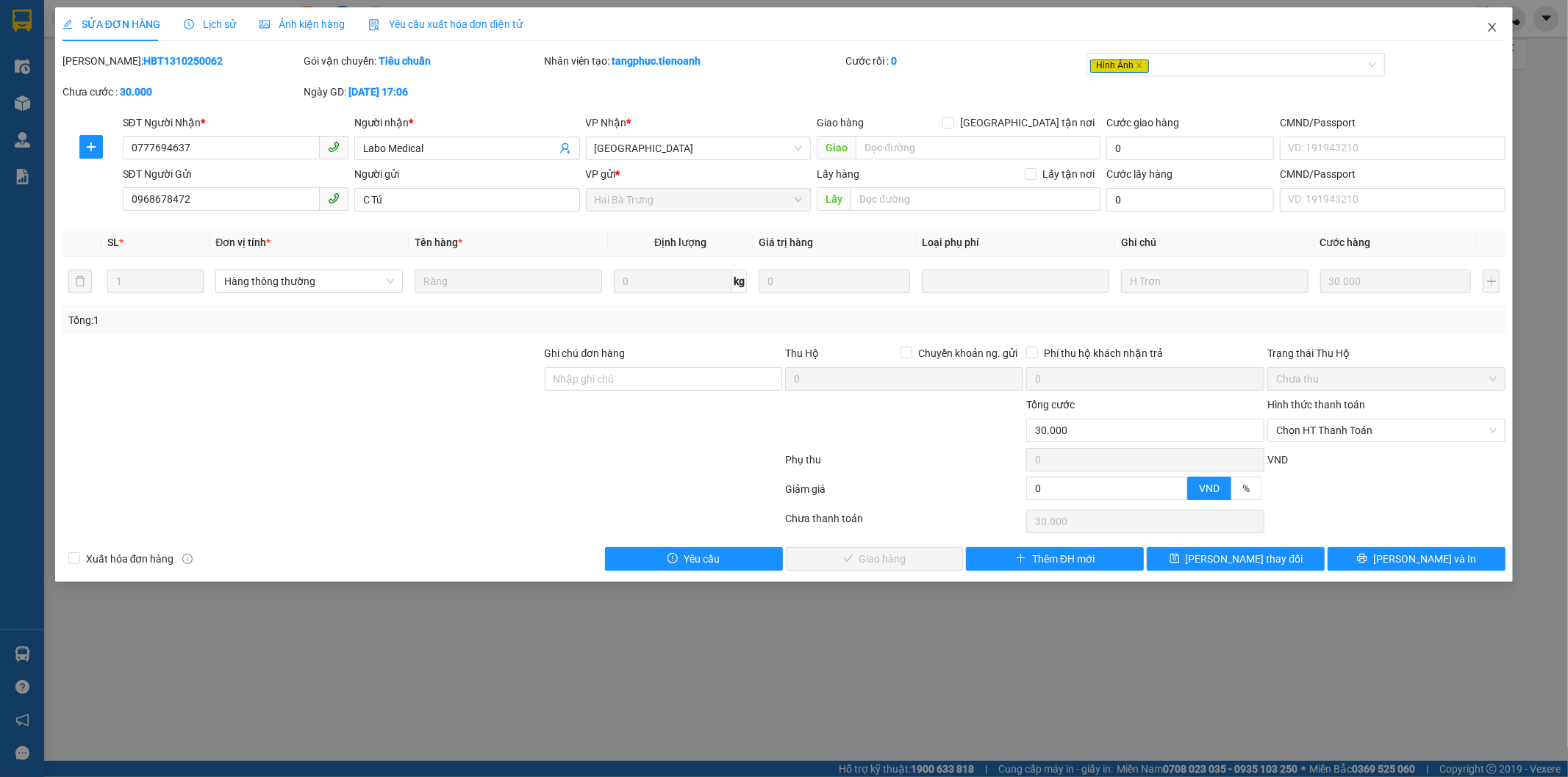
click at [1491, 28] on icon "close" at bounding box center [1492, 27] width 12 height 12
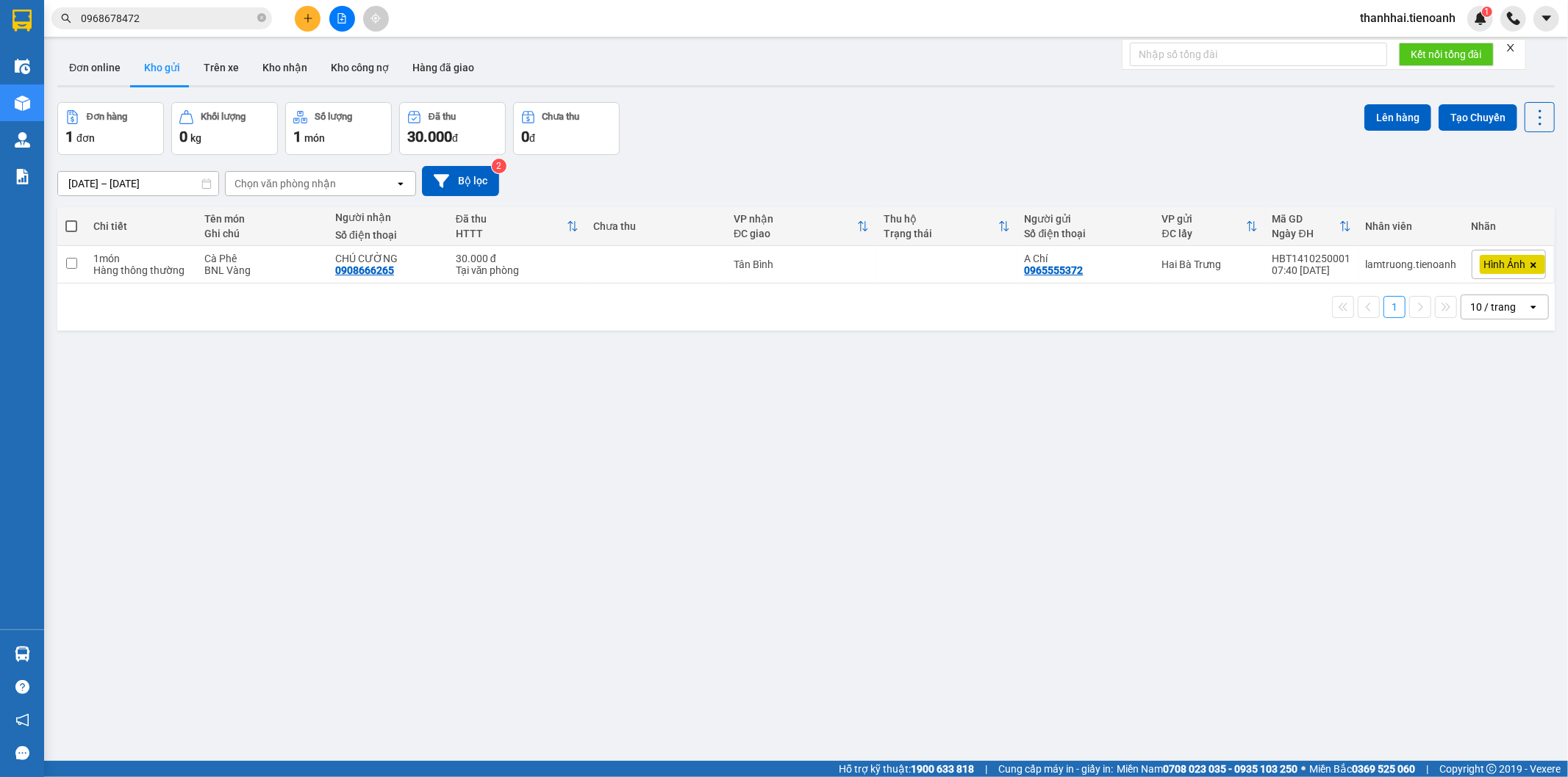
click at [189, 15] on input "0968678472" at bounding box center [167, 19] width 174 height 16
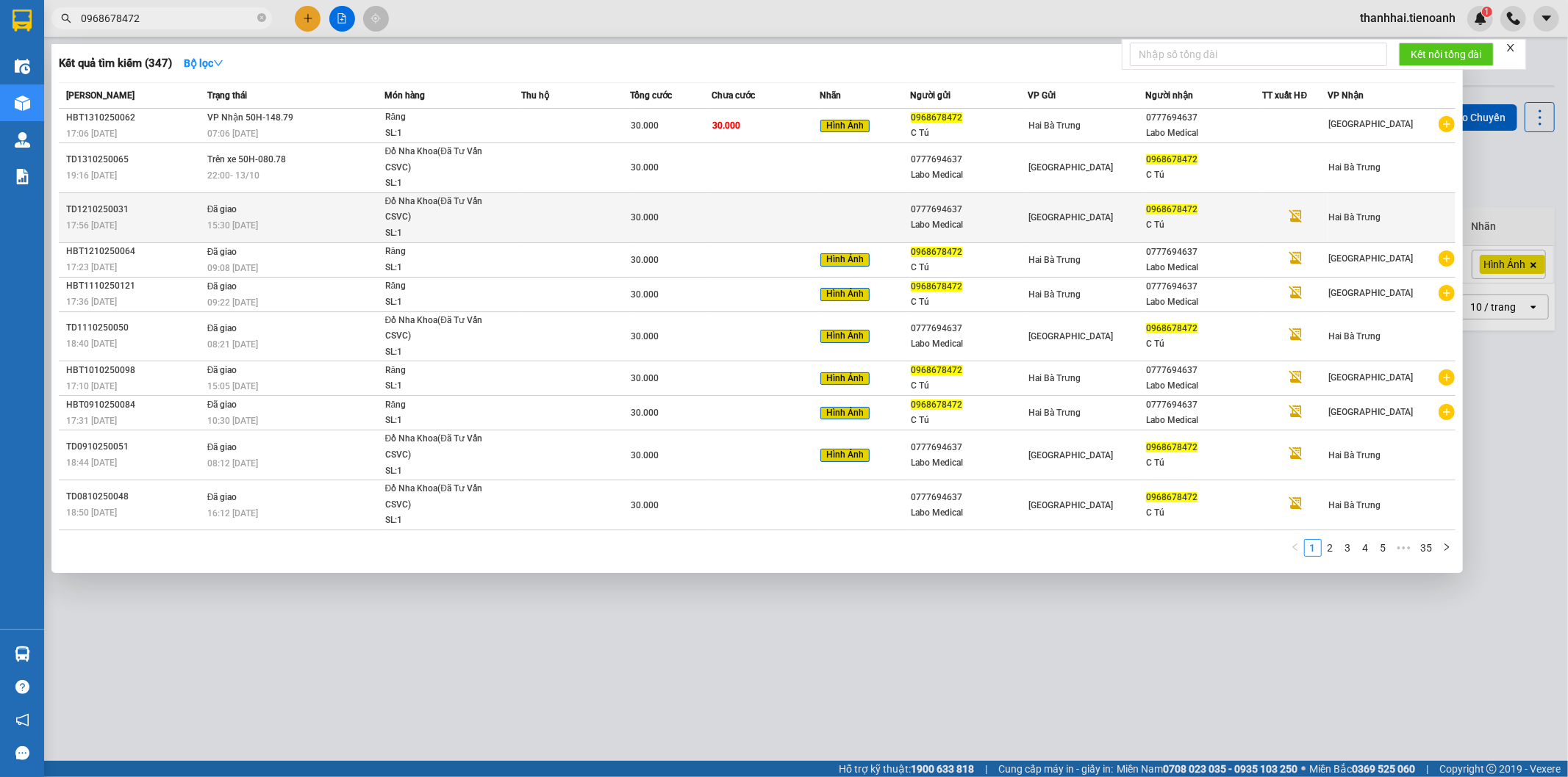
click at [471, 210] on div "Đồ Nha Khoa(Đã Tư Vấn CSVC)" at bounding box center [440, 210] width 110 height 31
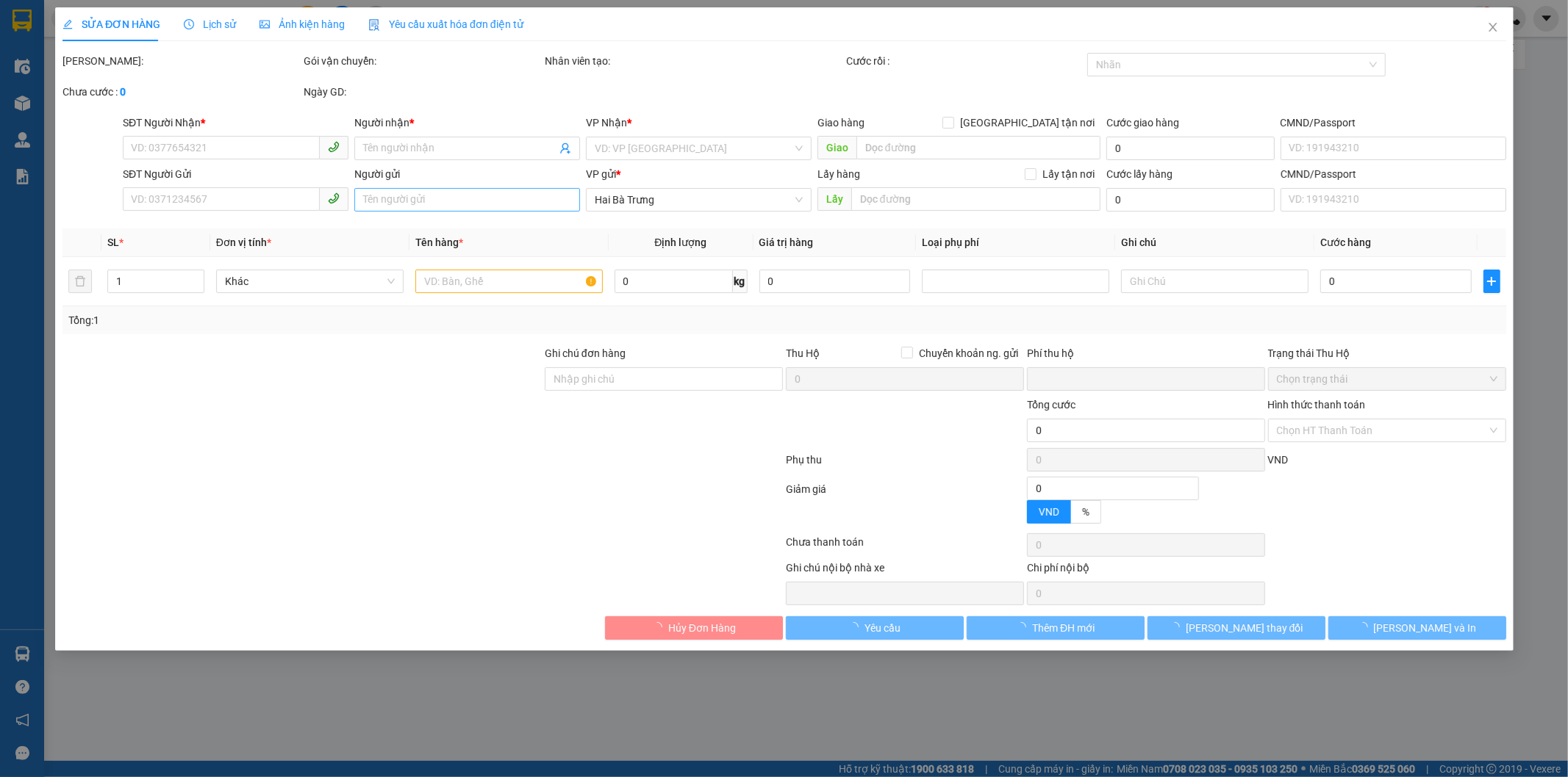
type input "0968678472"
type input "C Tú"
type input "0777694637"
type input "Labo Medical"
type input "0"
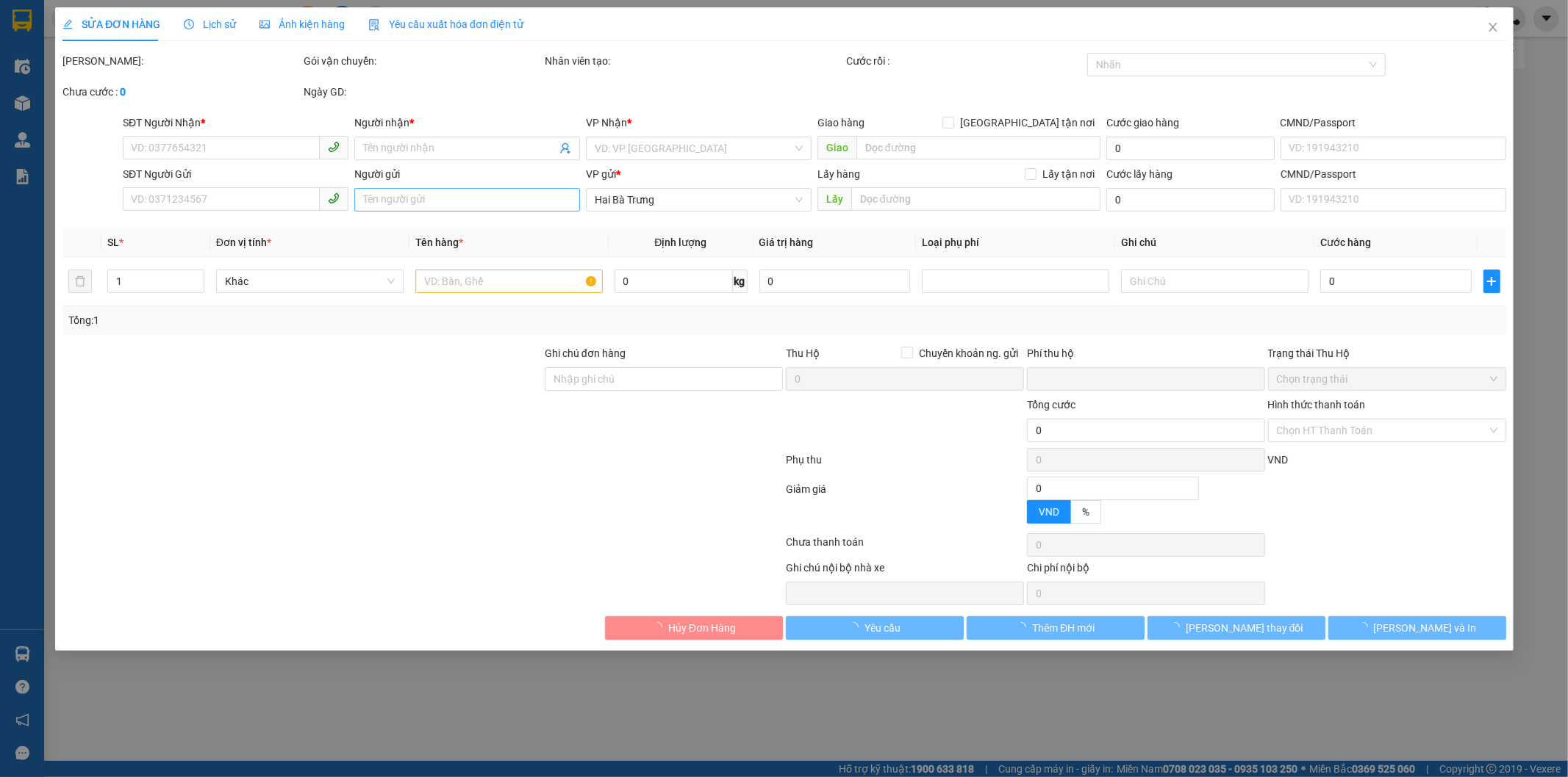
type input "30.000"
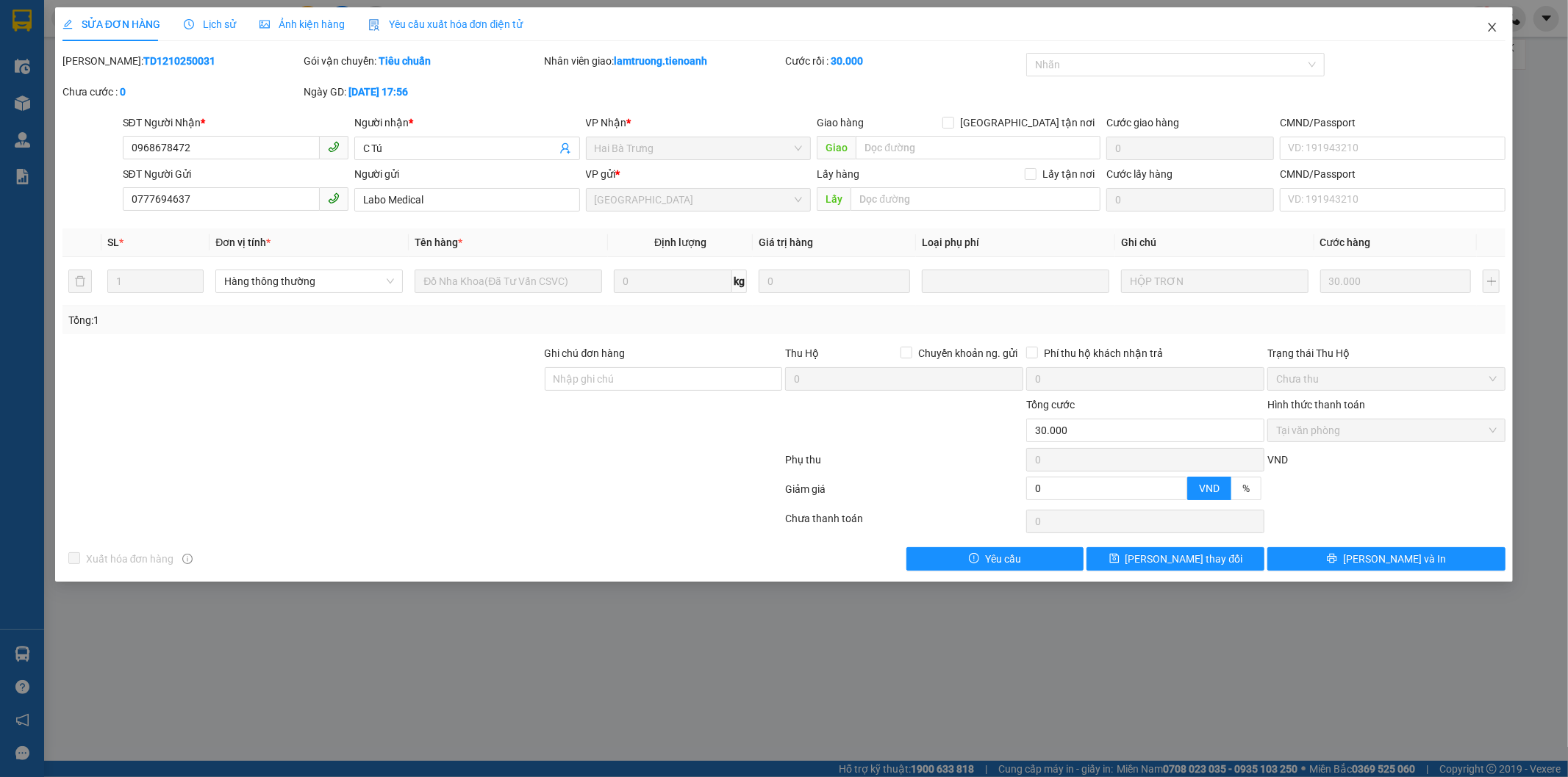
click at [1492, 28] on icon "close" at bounding box center [1493, 27] width 8 height 9
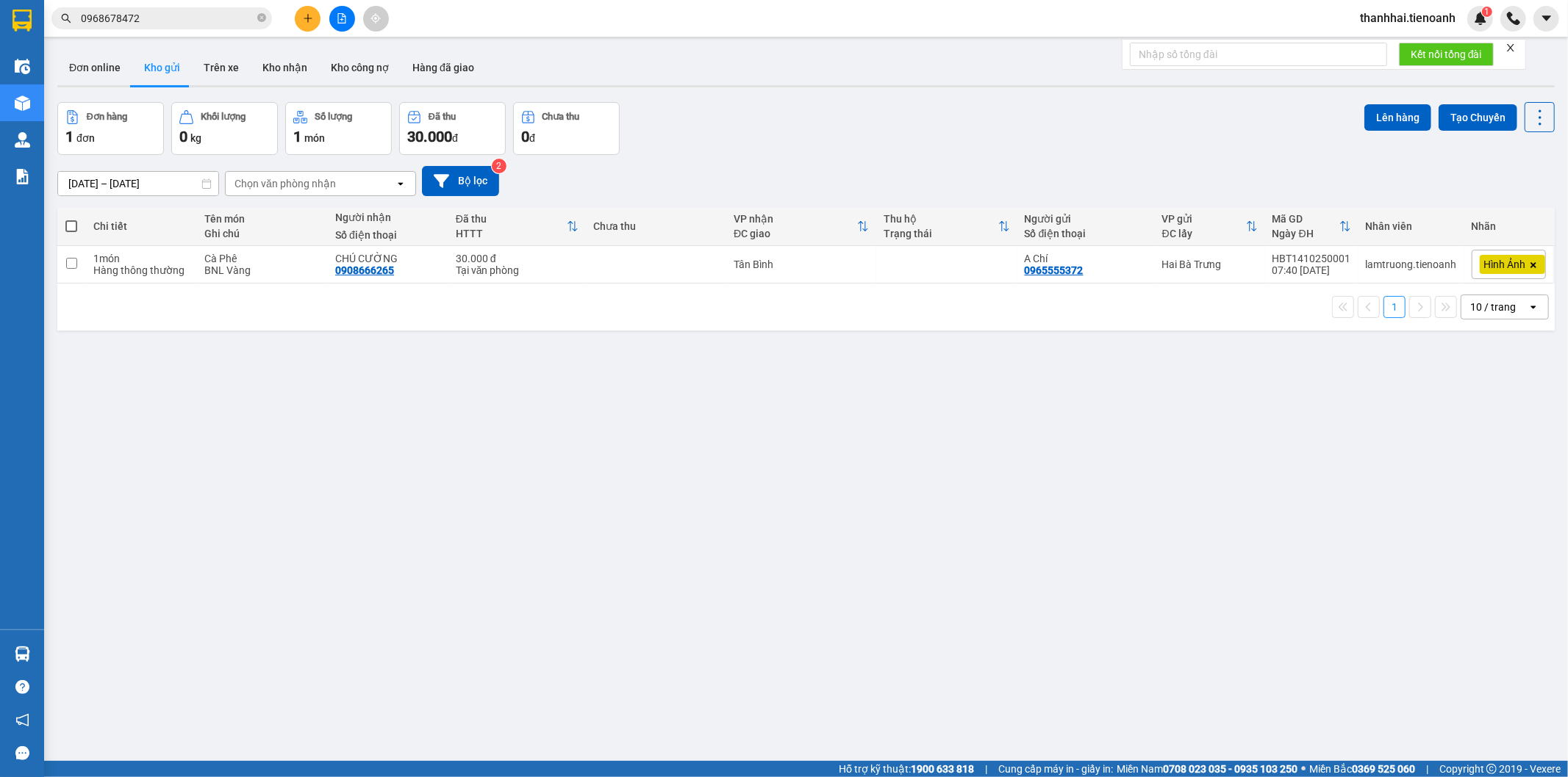
click at [217, 15] on input "0968678472" at bounding box center [167, 19] width 174 height 16
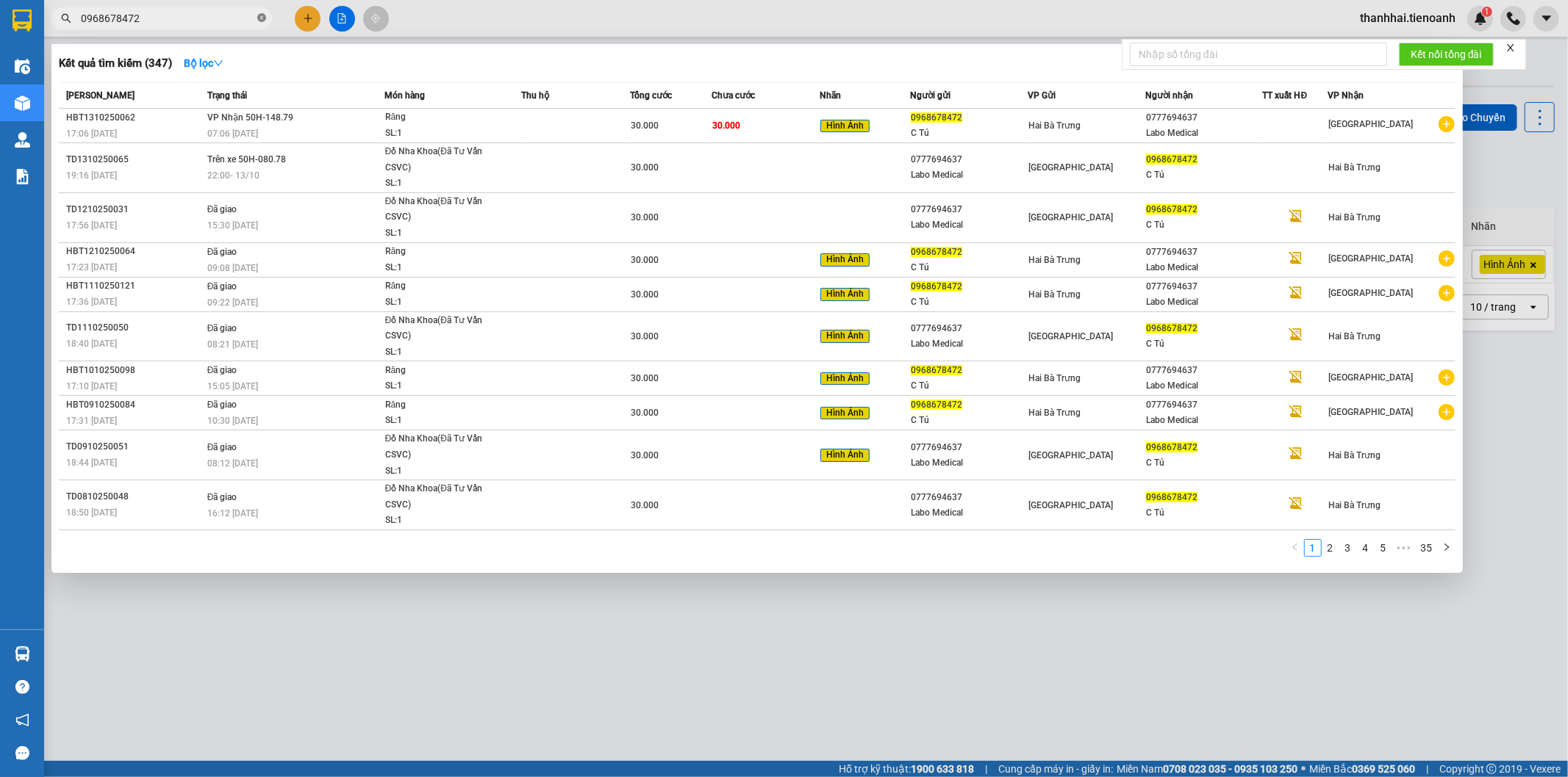
click at [260, 17] on icon "close-circle" at bounding box center [262, 17] width 9 height 9
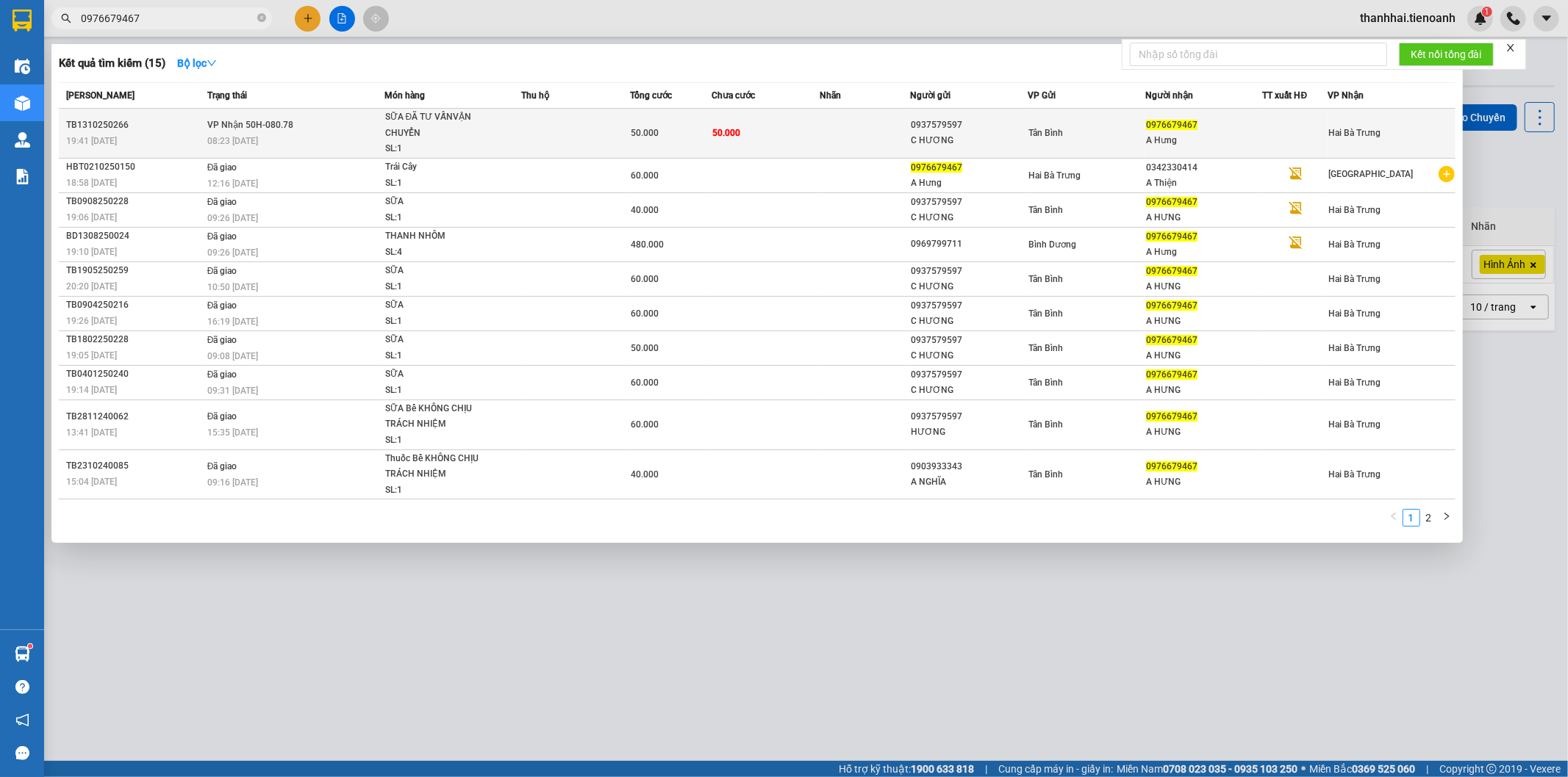
type input "0976679467"
click at [785, 127] on td "50.000" at bounding box center [766, 133] width 109 height 50
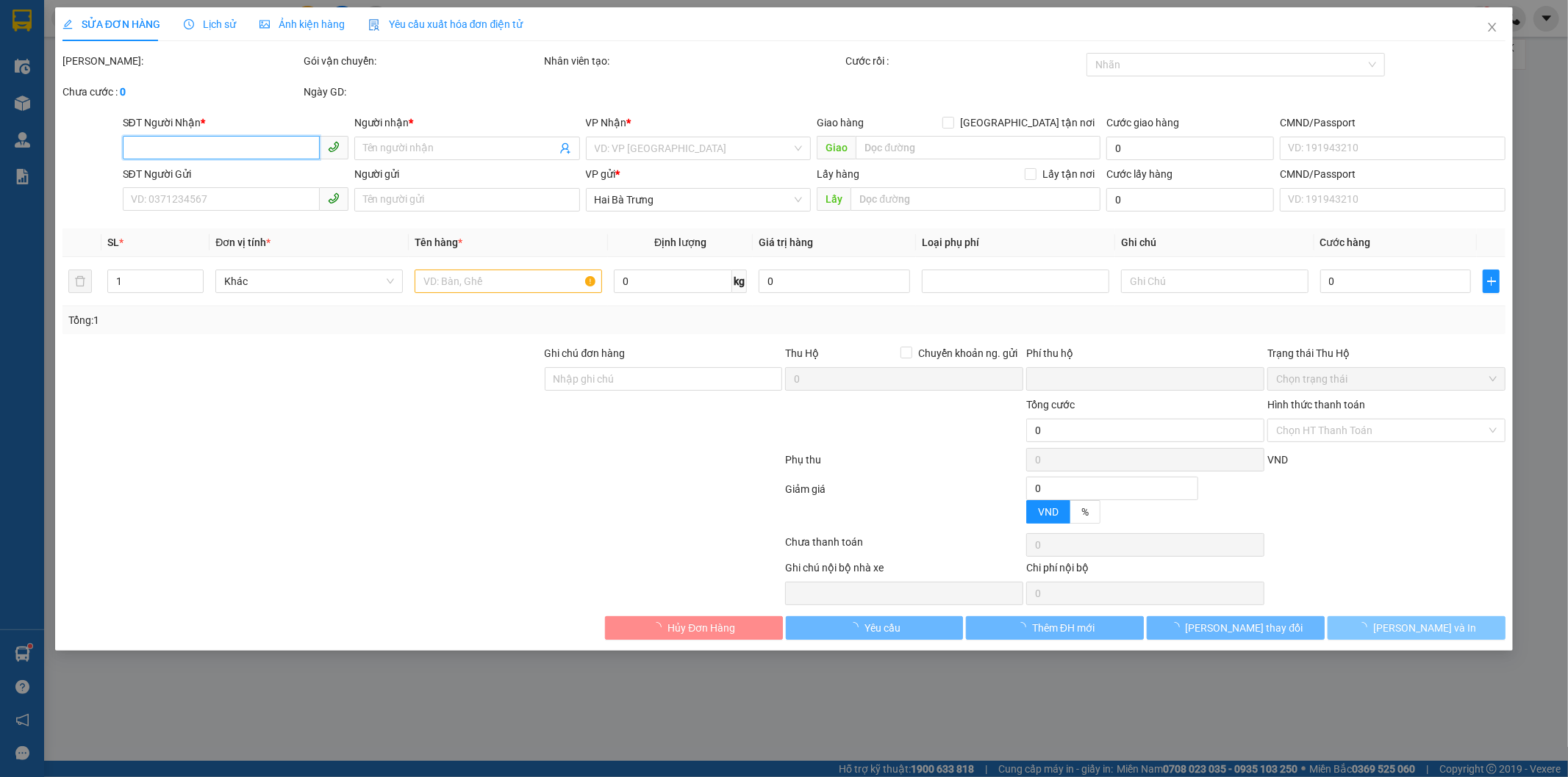
type input "0976679467"
type input "A Hưng"
type input "0937579597"
type input "C HƯƠNG"
type input "0"
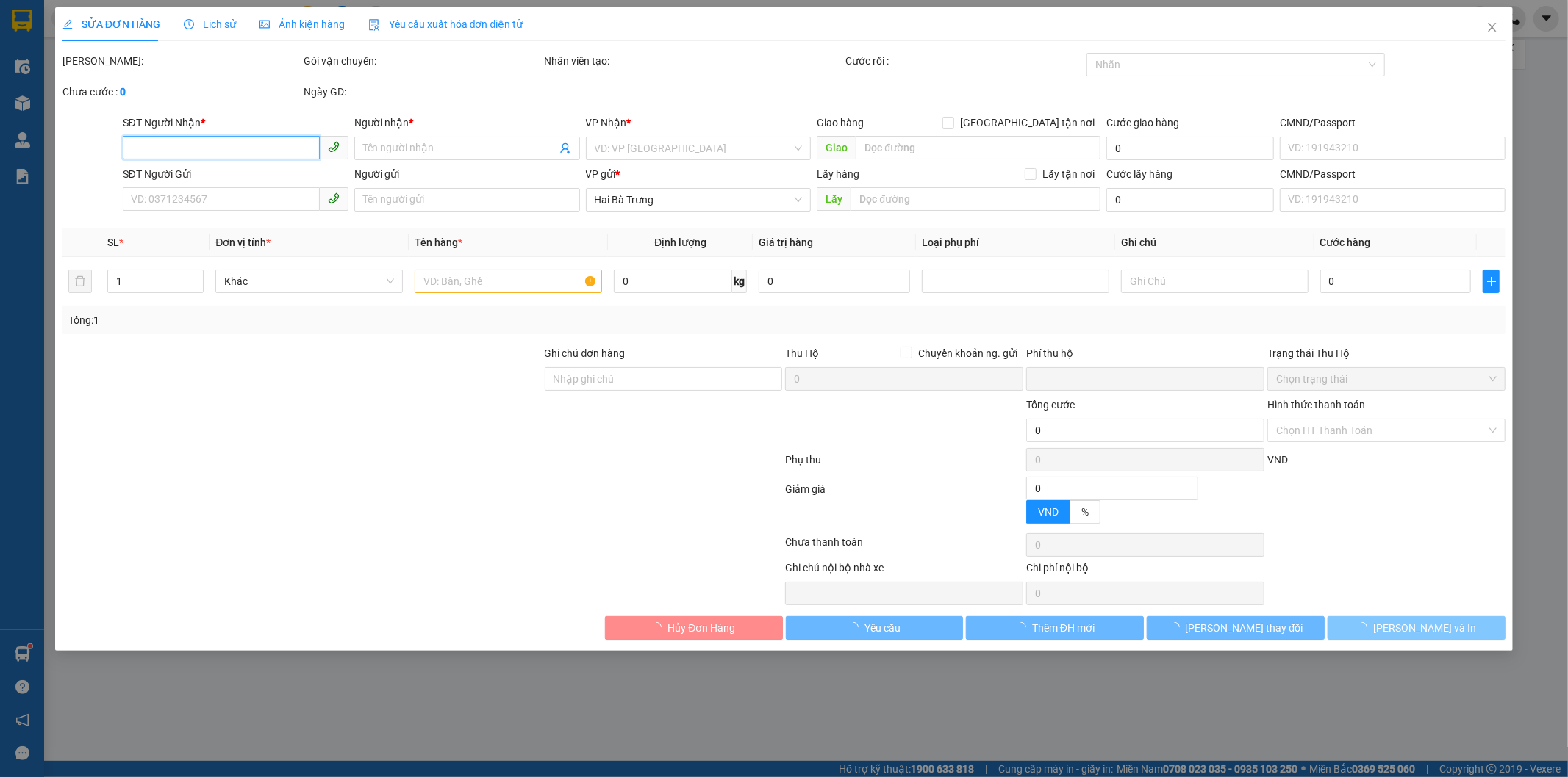
type input "50.000"
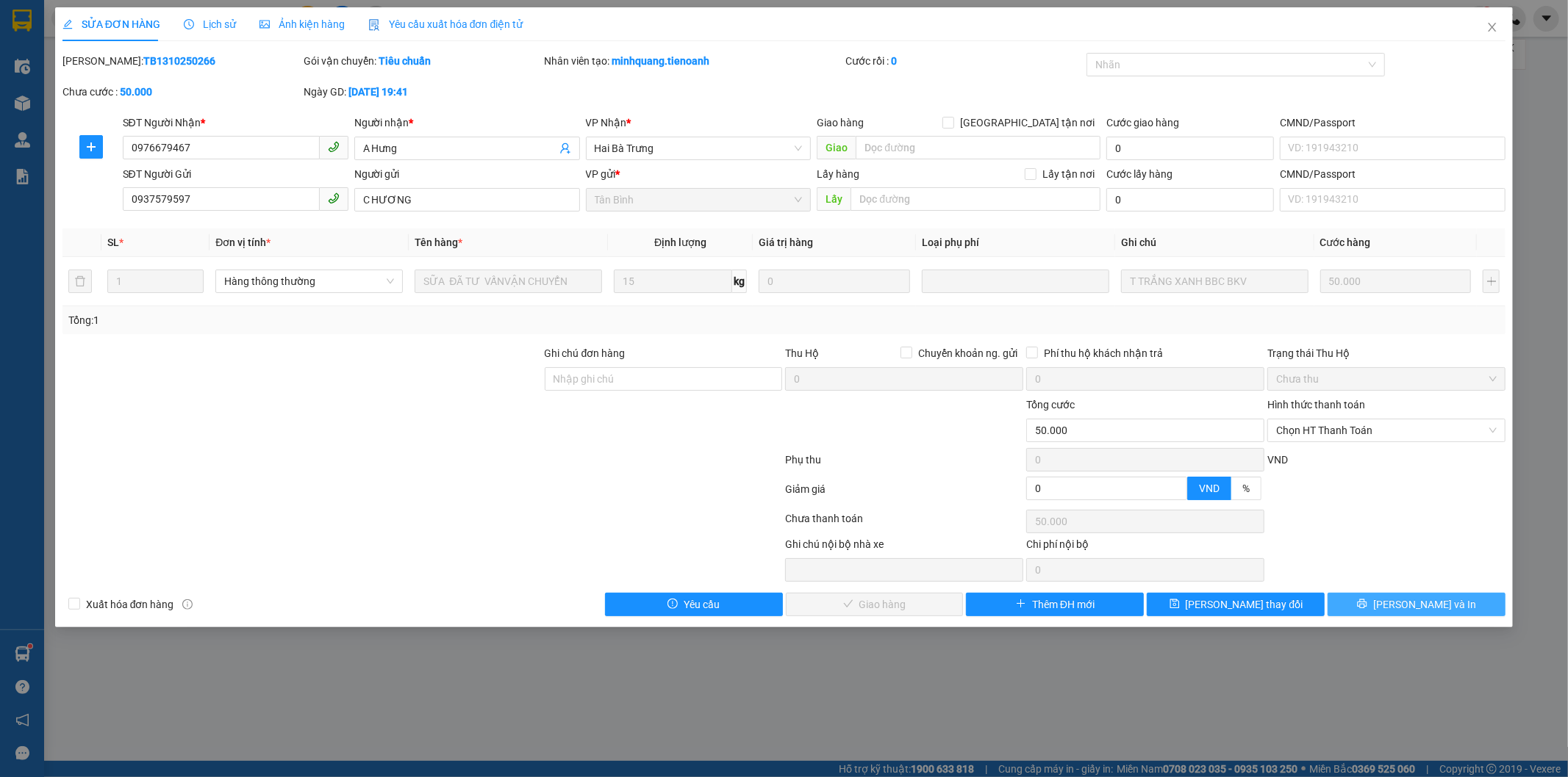
click at [1352, 608] on button "[PERSON_NAME] và In" at bounding box center [1417, 604] width 178 height 24
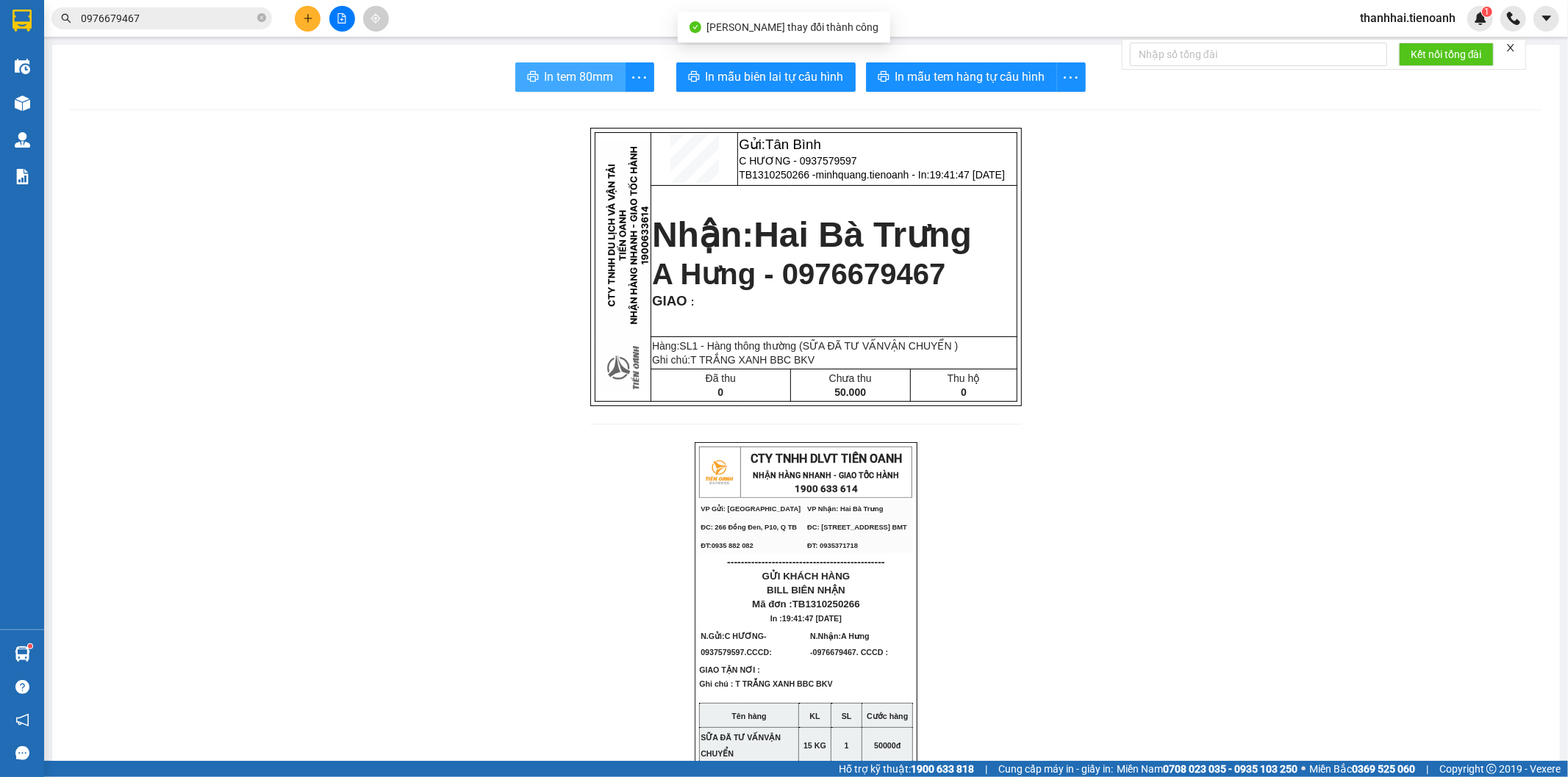
click at [545, 82] on span "In tem 80mm" at bounding box center [579, 76] width 69 height 18
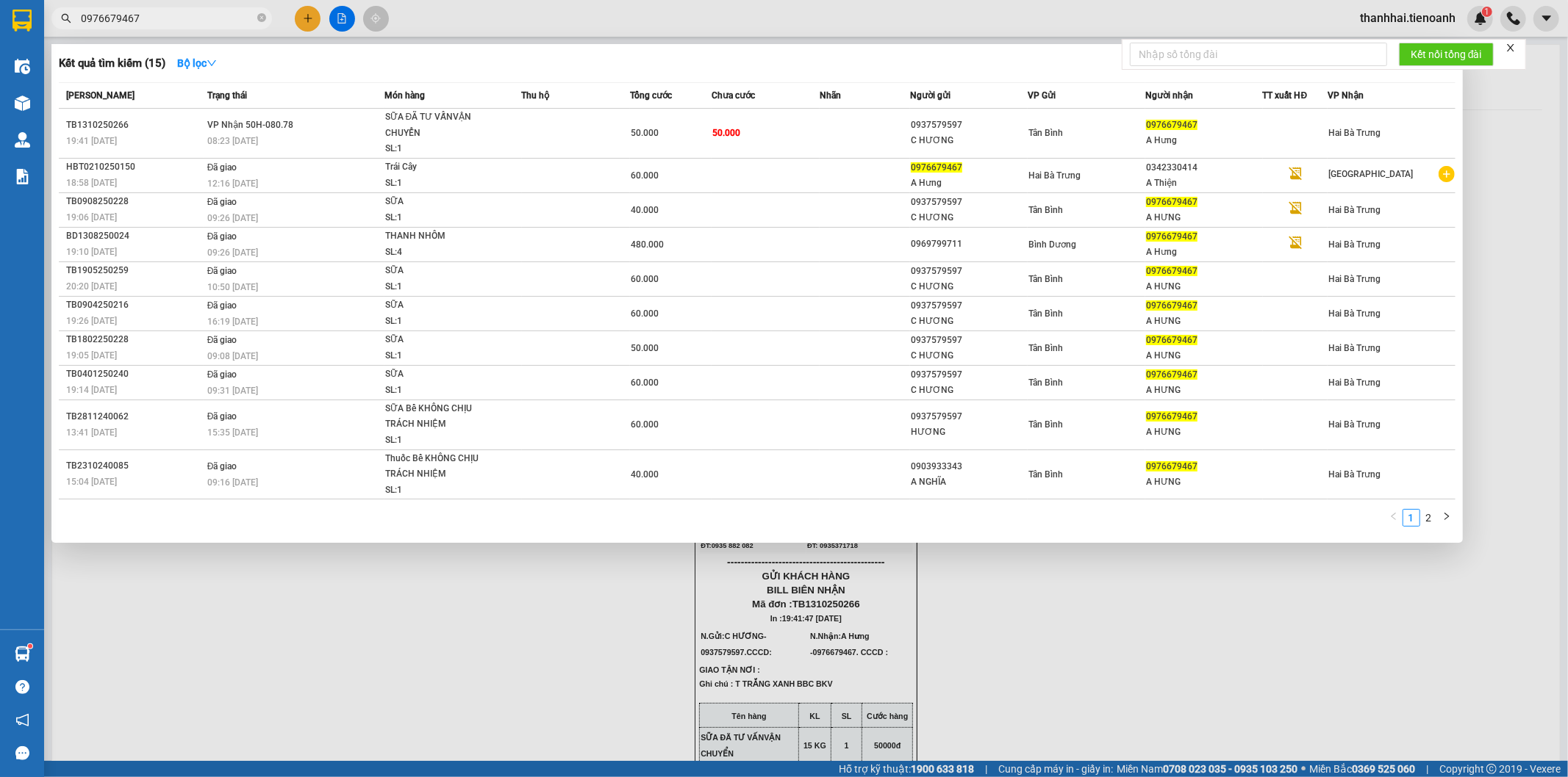
click at [216, 15] on input "0976679467" at bounding box center [167, 19] width 174 height 16
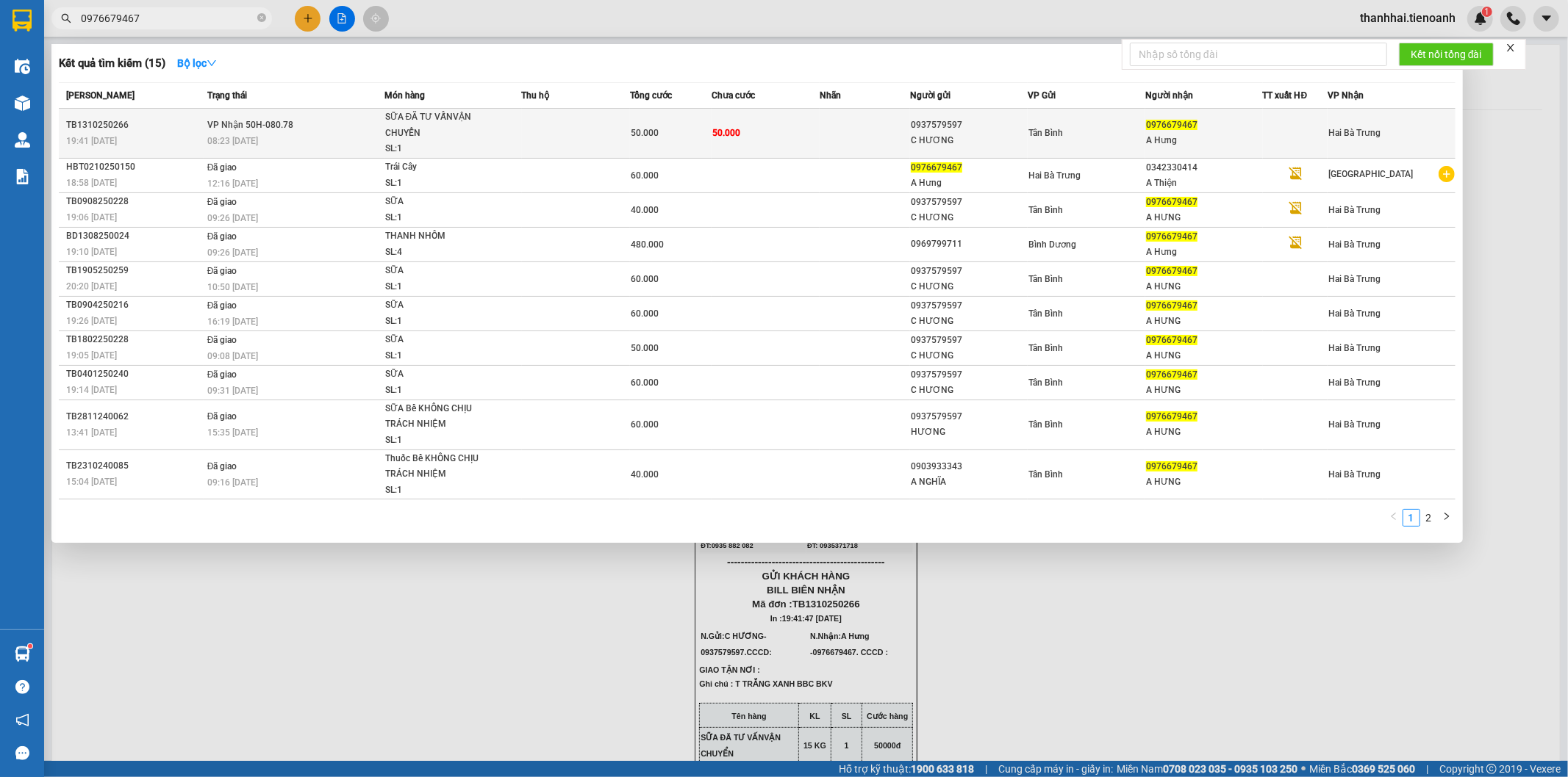
click at [819, 136] on td "50.000" at bounding box center [766, 133] width 109 height 50
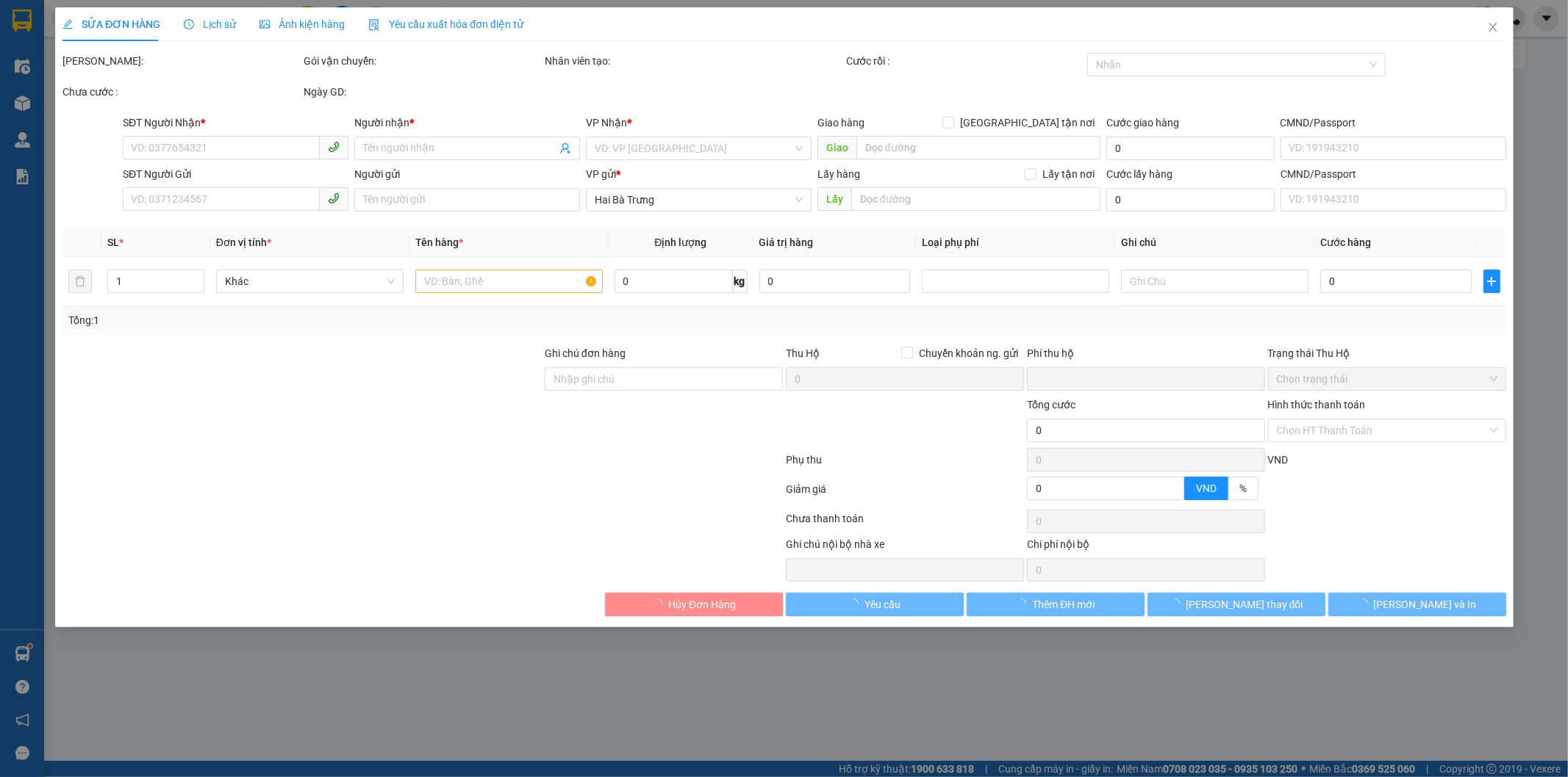
type input "0976679467"
type input "A Hưng"
type input "0937579597"
type input "C HƯƠNG"
type input "0"
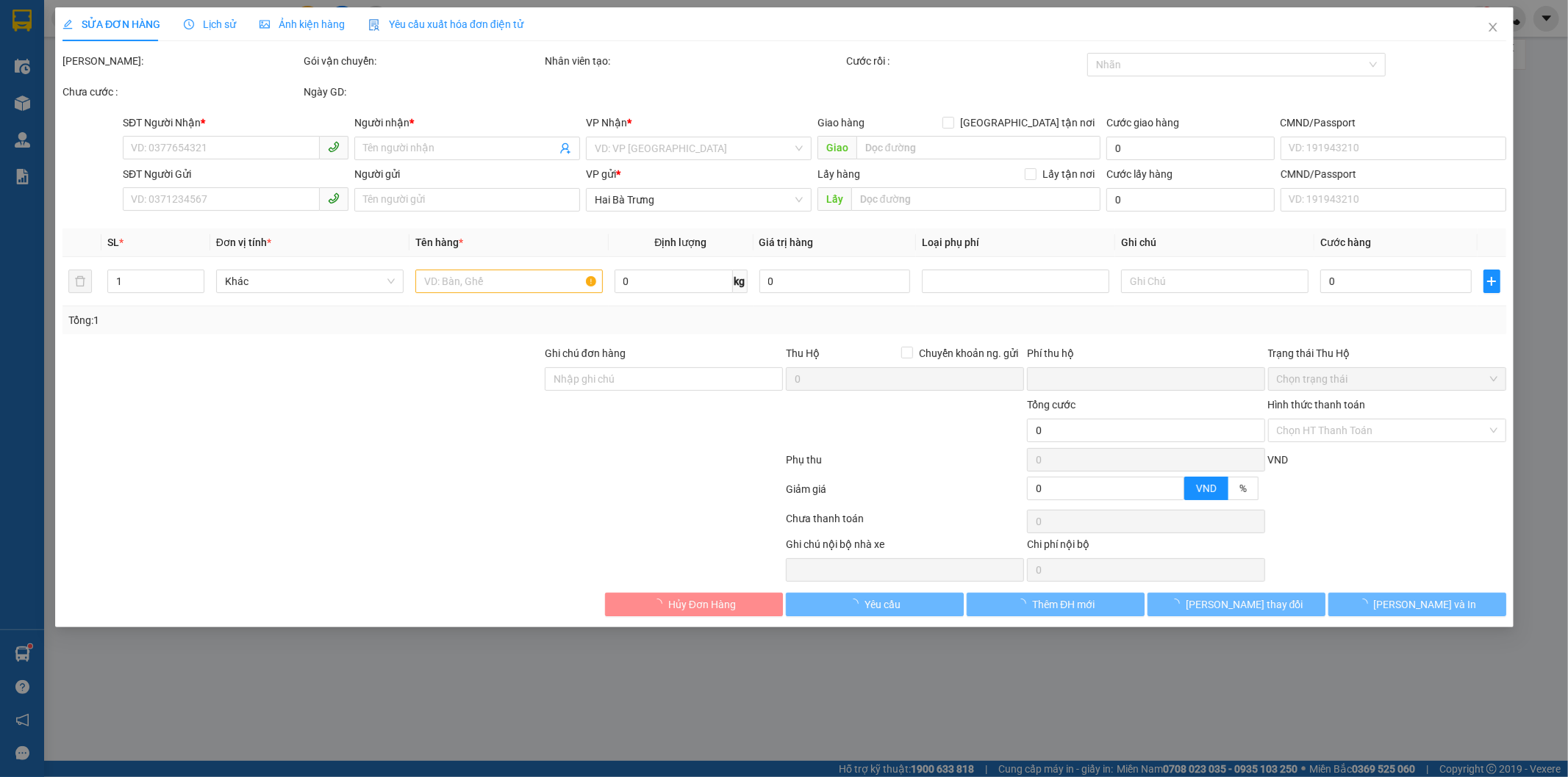
type input "50.000"
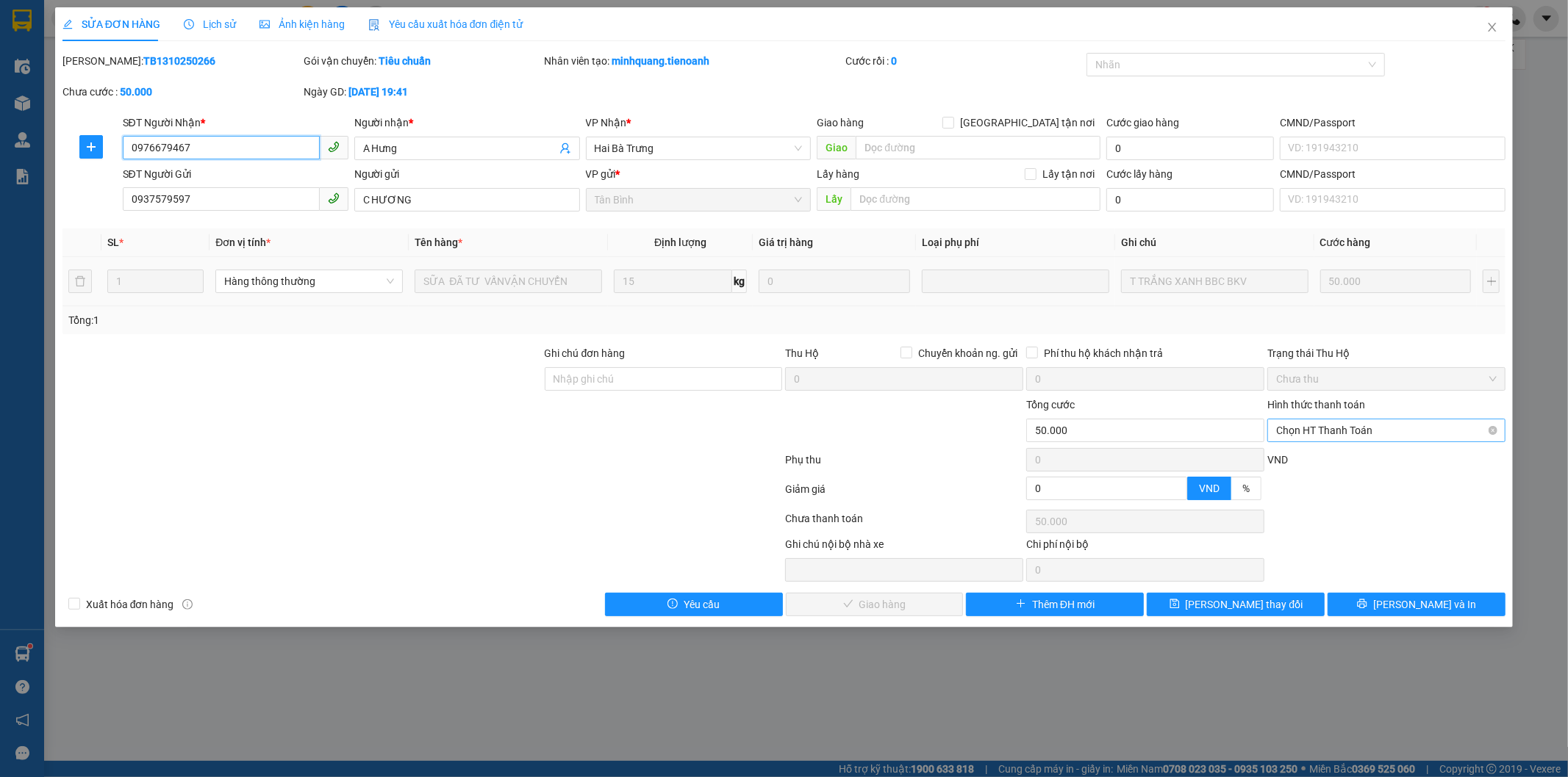
click at [1322, 430] on span "Chọn HT Thanh Toán" at bounding box center [1386, 430] width 220 height 22
click at [1317, 465] on div "Tại văn phòng" at bounding box center [1387, 460] width 220 height 16
type input "0"
click at [930, 598] on button "[PERSON_NAME] và Giao hàng" at bounding box center [874, 604] width 178 height 24
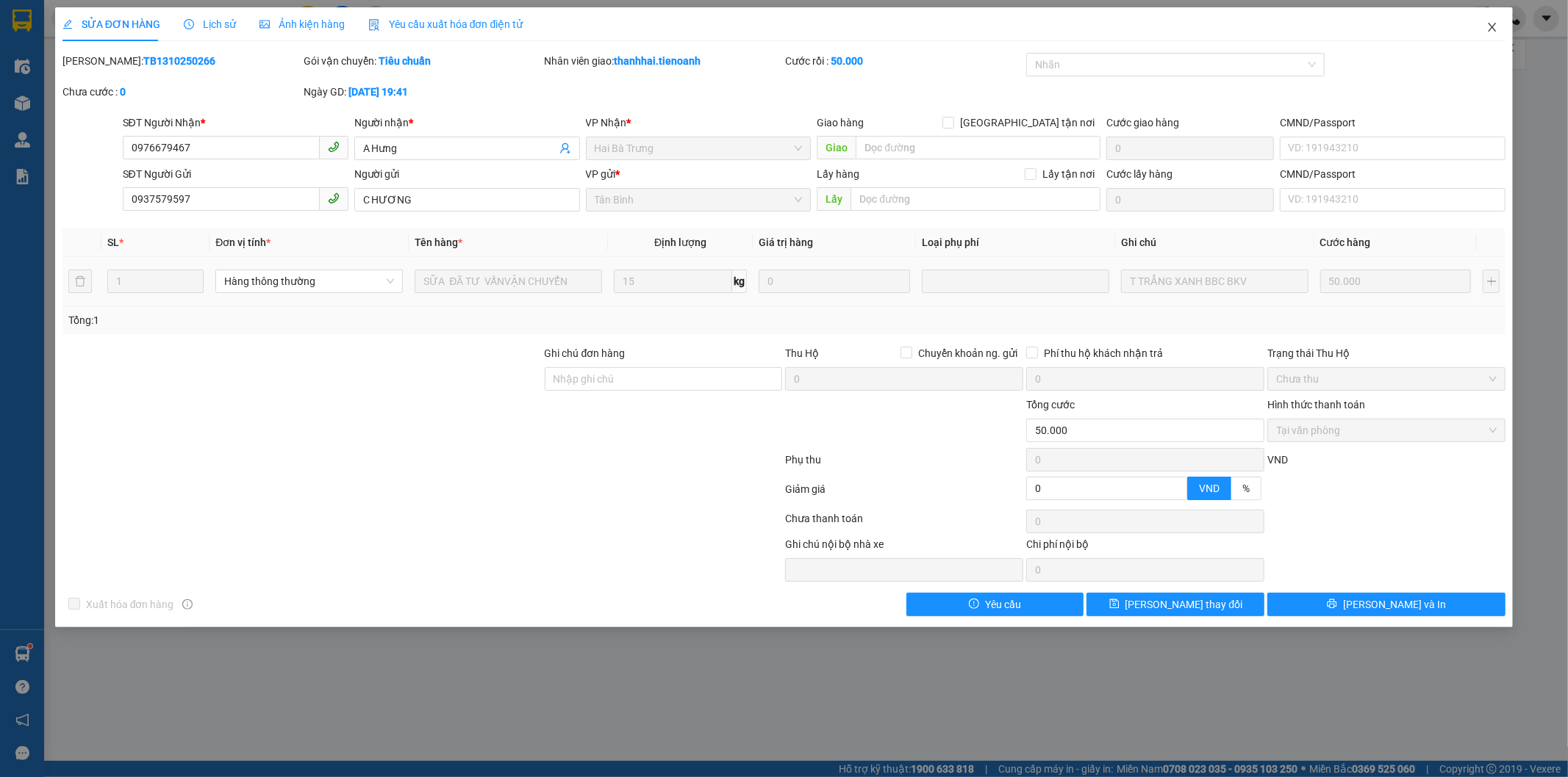
click at [1491, 26] on icon "close" at bounding box center [1493, 27] width 8 height 9
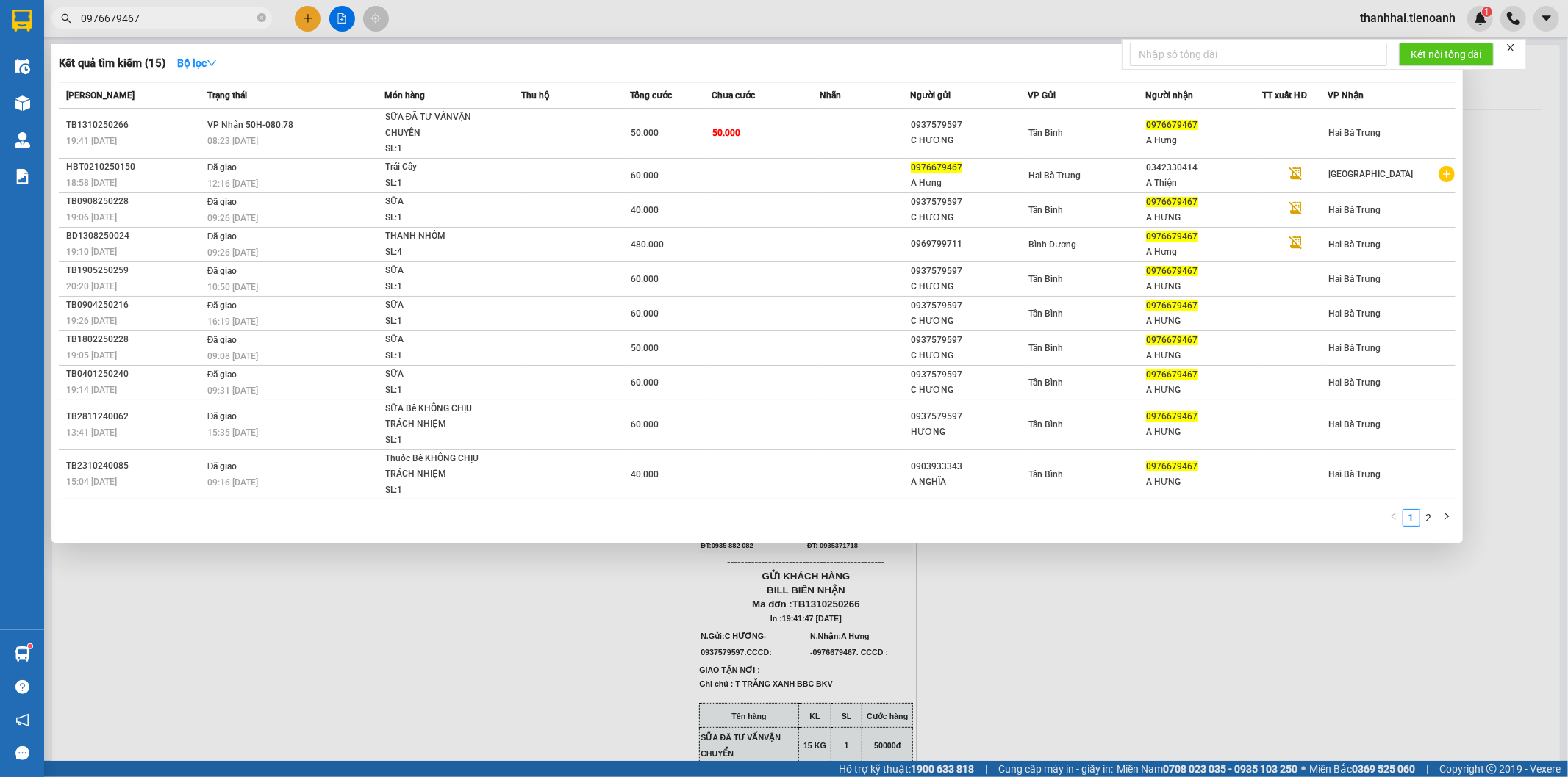
click at [174, 16] on input "0976679467" at bounding box center [167, 19] width 174 height 16
click at [1397, 22] on div at bounding box center [784, 388] width 1568 height 777
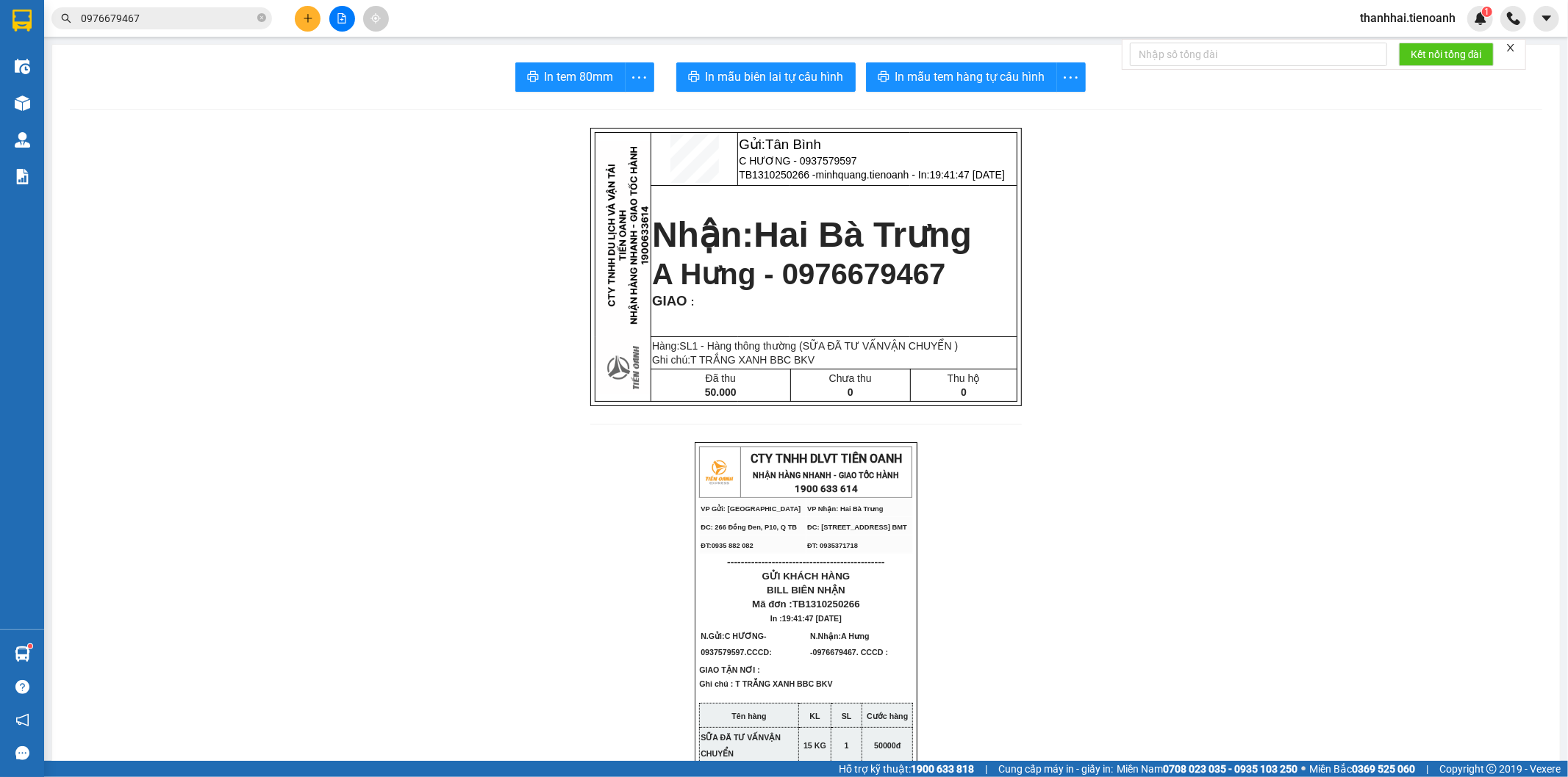
click at [1393, 24] on span "thanhhai.tienoanh" at bounding box center [1408, 18] width 119 height 18
click at [1389, 46] on span "Đăng xuất" at bounding box center [1414, 46] width 88 height 16
